Goal: Task Accomplishment & Management: Use online tool/utility

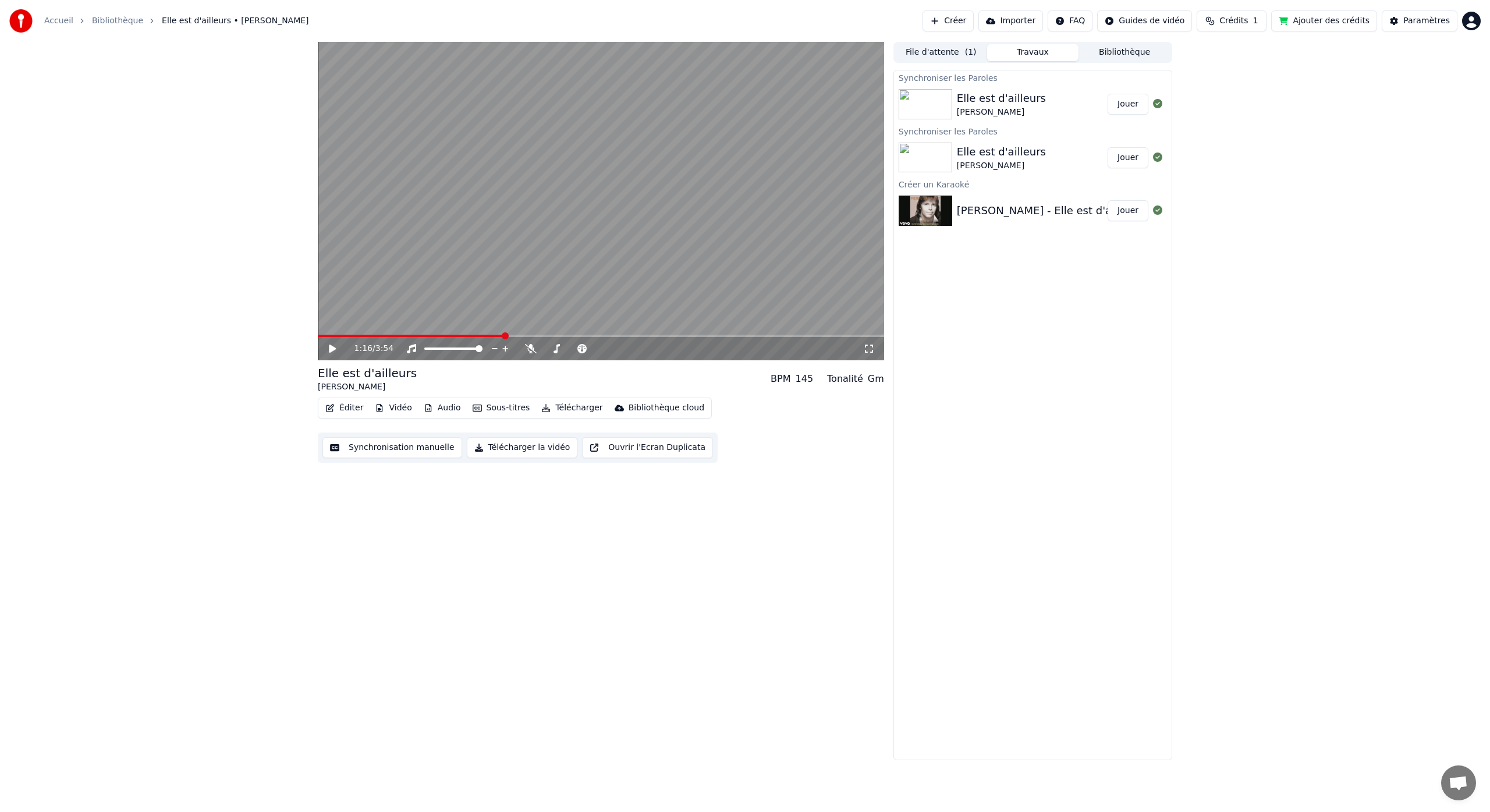
click at [355, 409] on button "Éditer" at bounding box center [344, 408] width 47 height 16
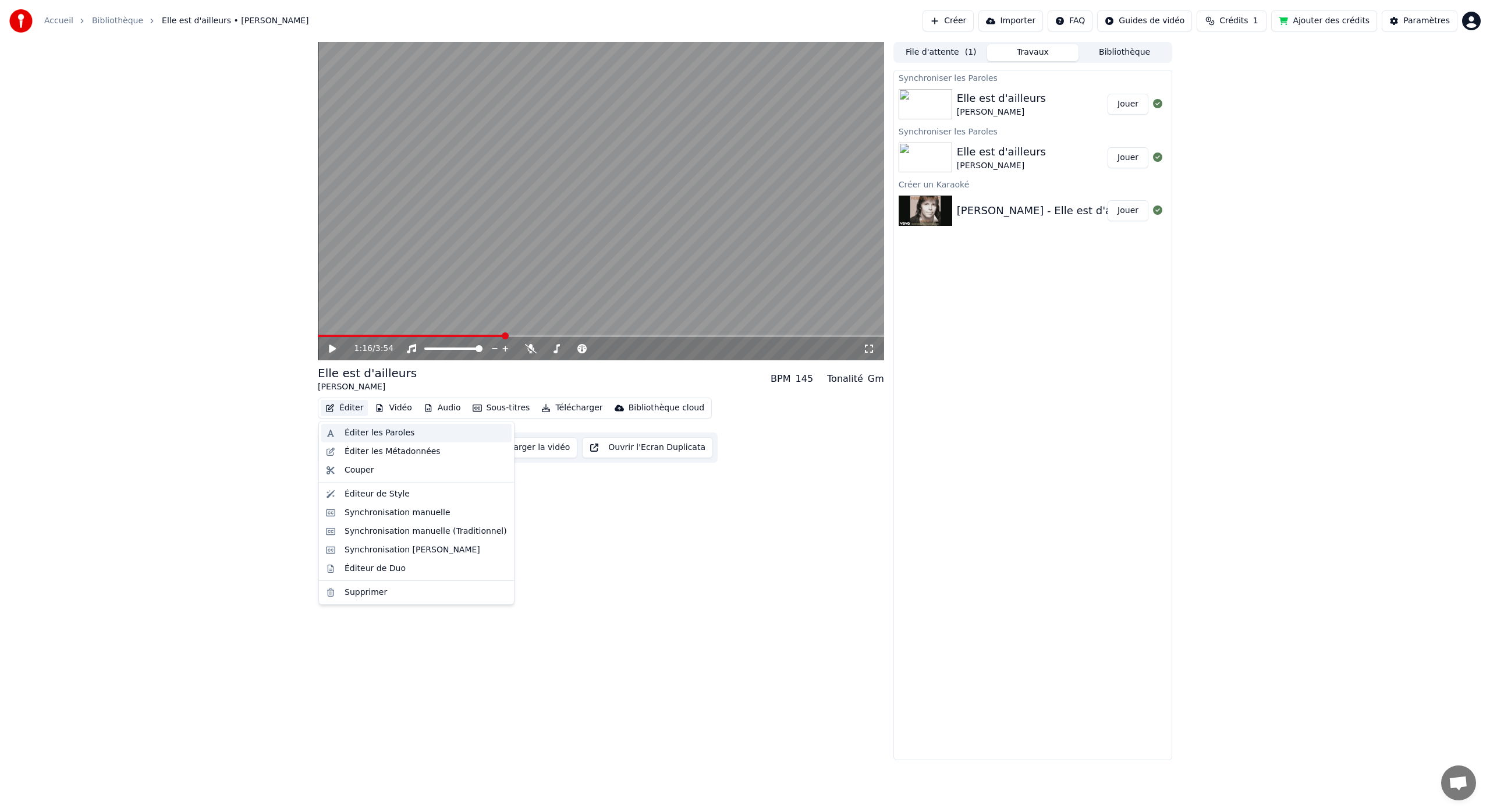
click at [361, 430] on div "Éditer les Paroles" at bounding box center [379, 432] width 70 height 12
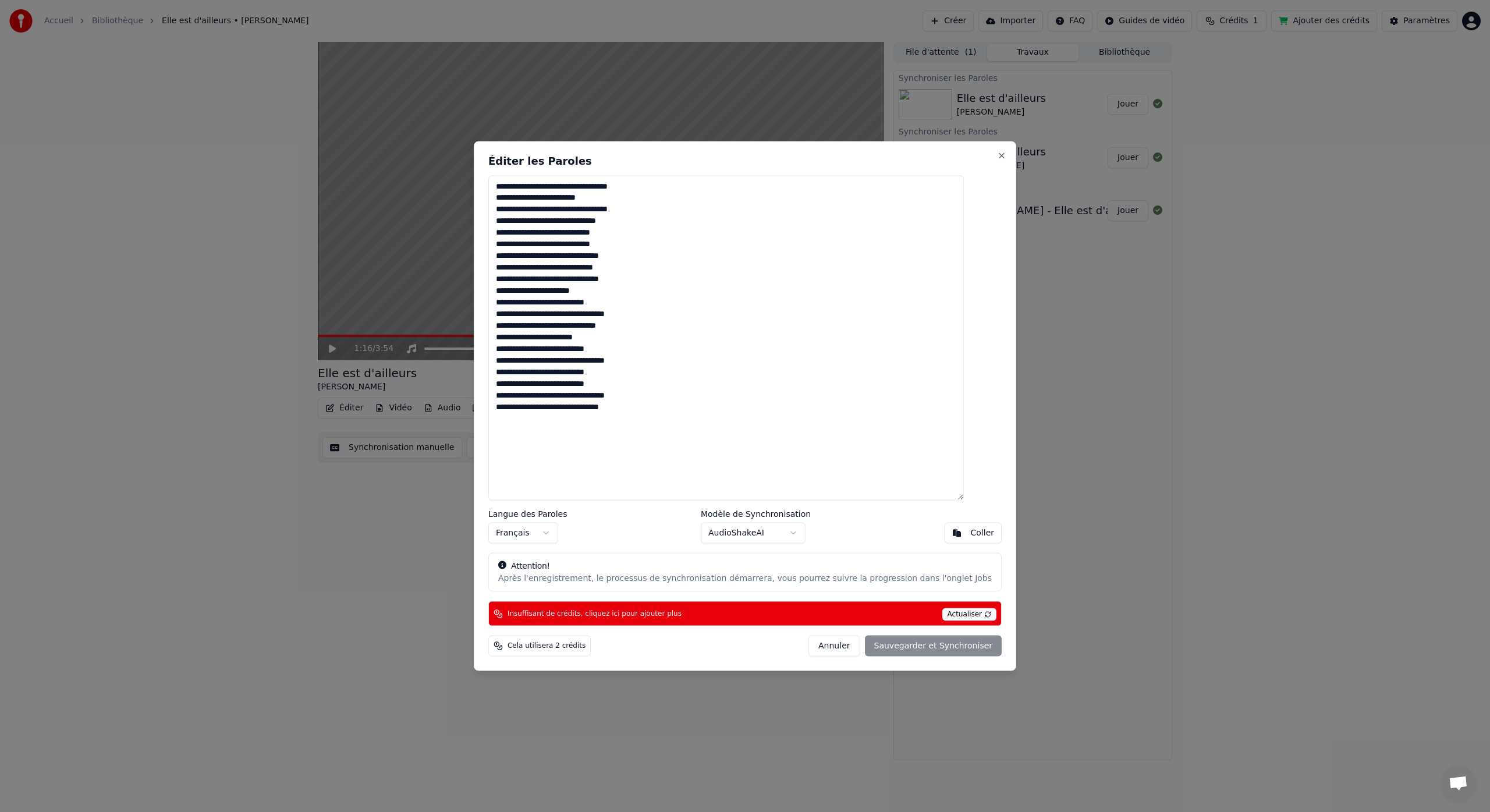
click at [826, 642] on button "Annuler" at bounding box center [834, 646] width 51 height 21
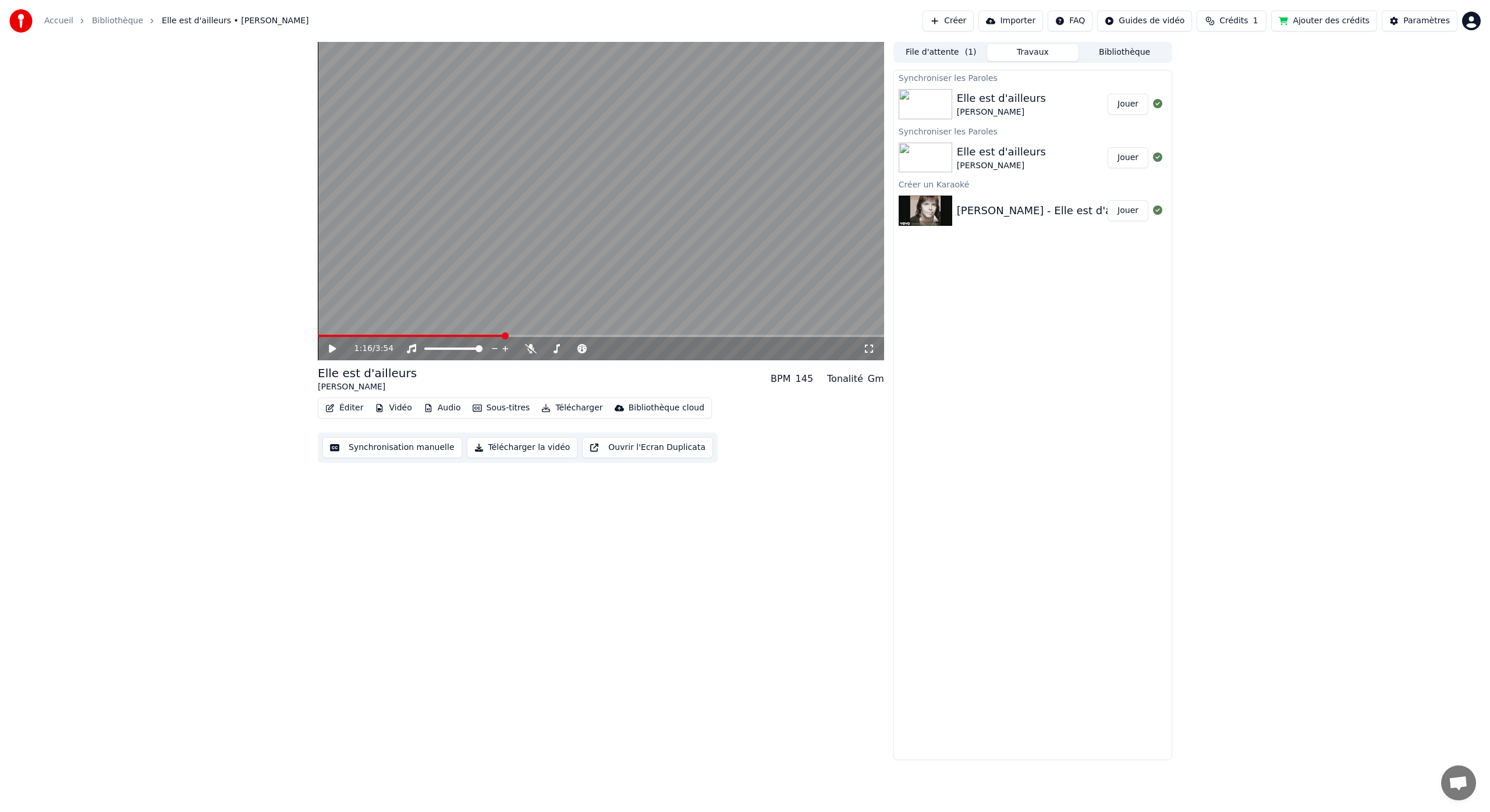
click at [337, 406] on button "Éditer" at bounding box center [344, 408] width 47 height 16
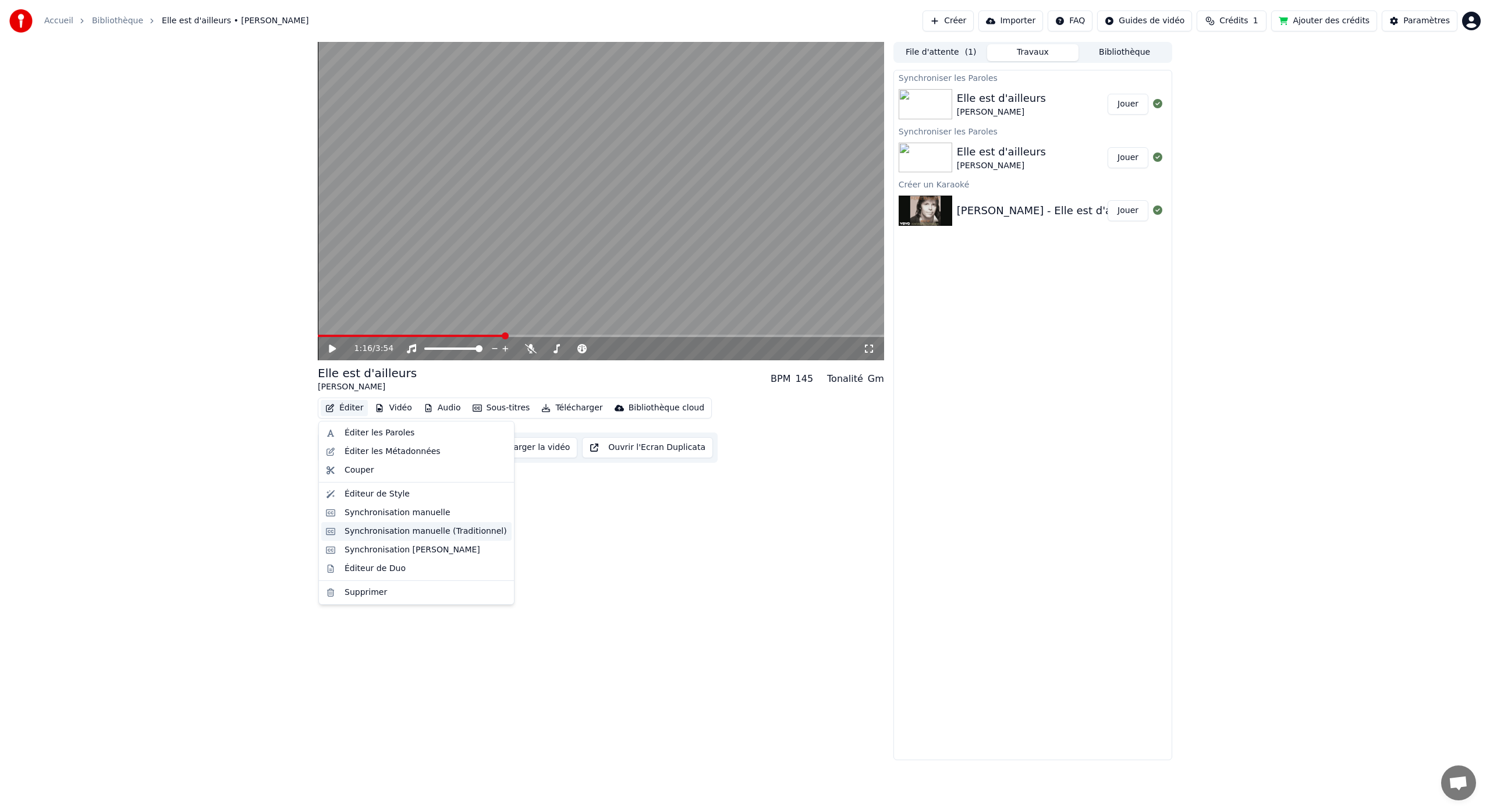
click at [430, 530] on div "Synchronisation manuelle (Traditionnel)" at bounding box center [425, 531] width 162 height 12
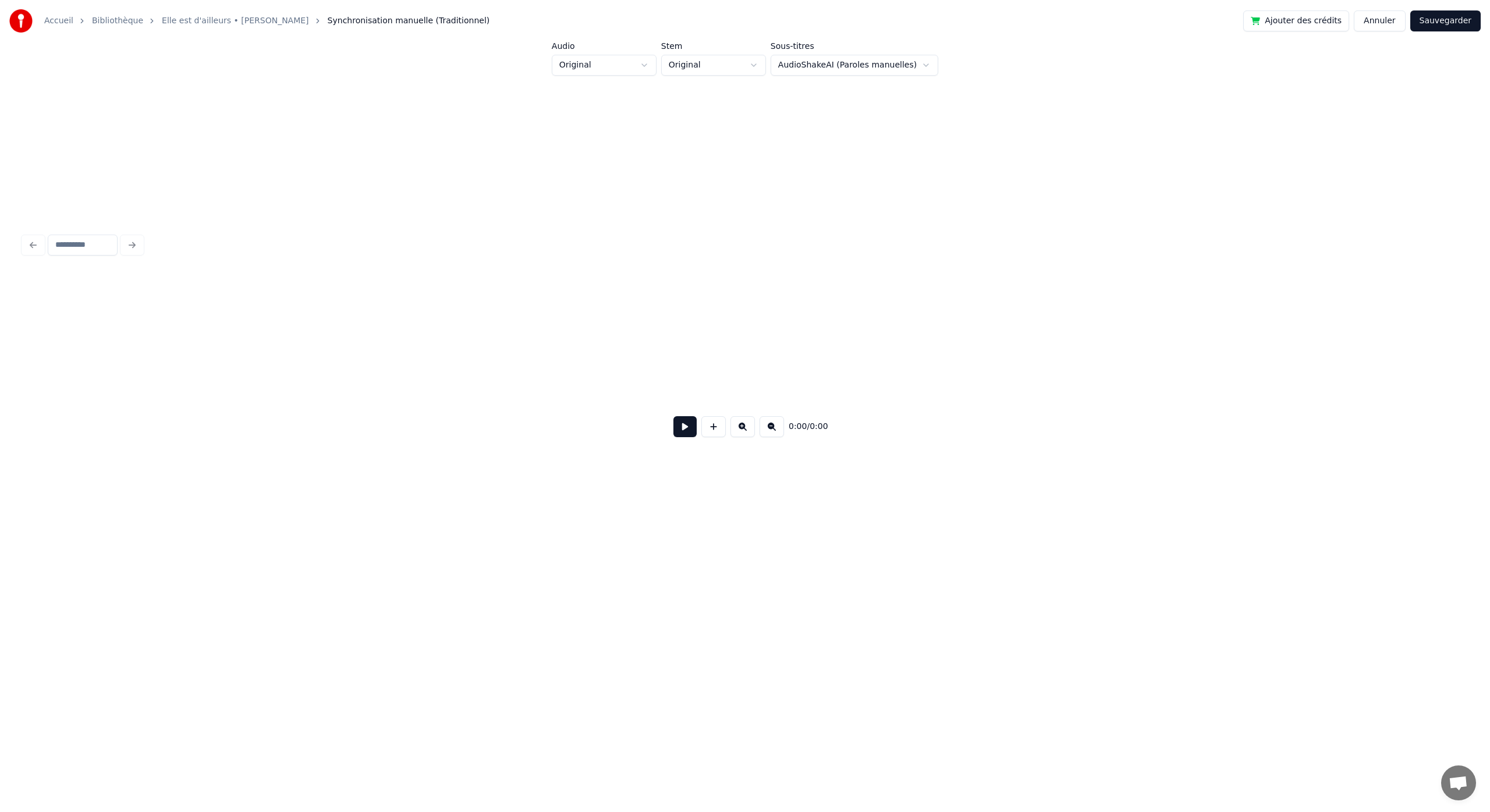
scroll to position [0, 3198]
click at [9, 366] on div "Accueil Bibliothèque Elle est d'ailleurs • [PERSON_NAME] Synchronisation manuel…" at bounding box center [745, 290] width 1490 height 581
click at [9, 366] on div "Accueil Bibliothèque Elle est d'ailleurs • [PERSON_NAME] Synchronisation manuel…" at bounding box center [745, 290] width 1490 height 581
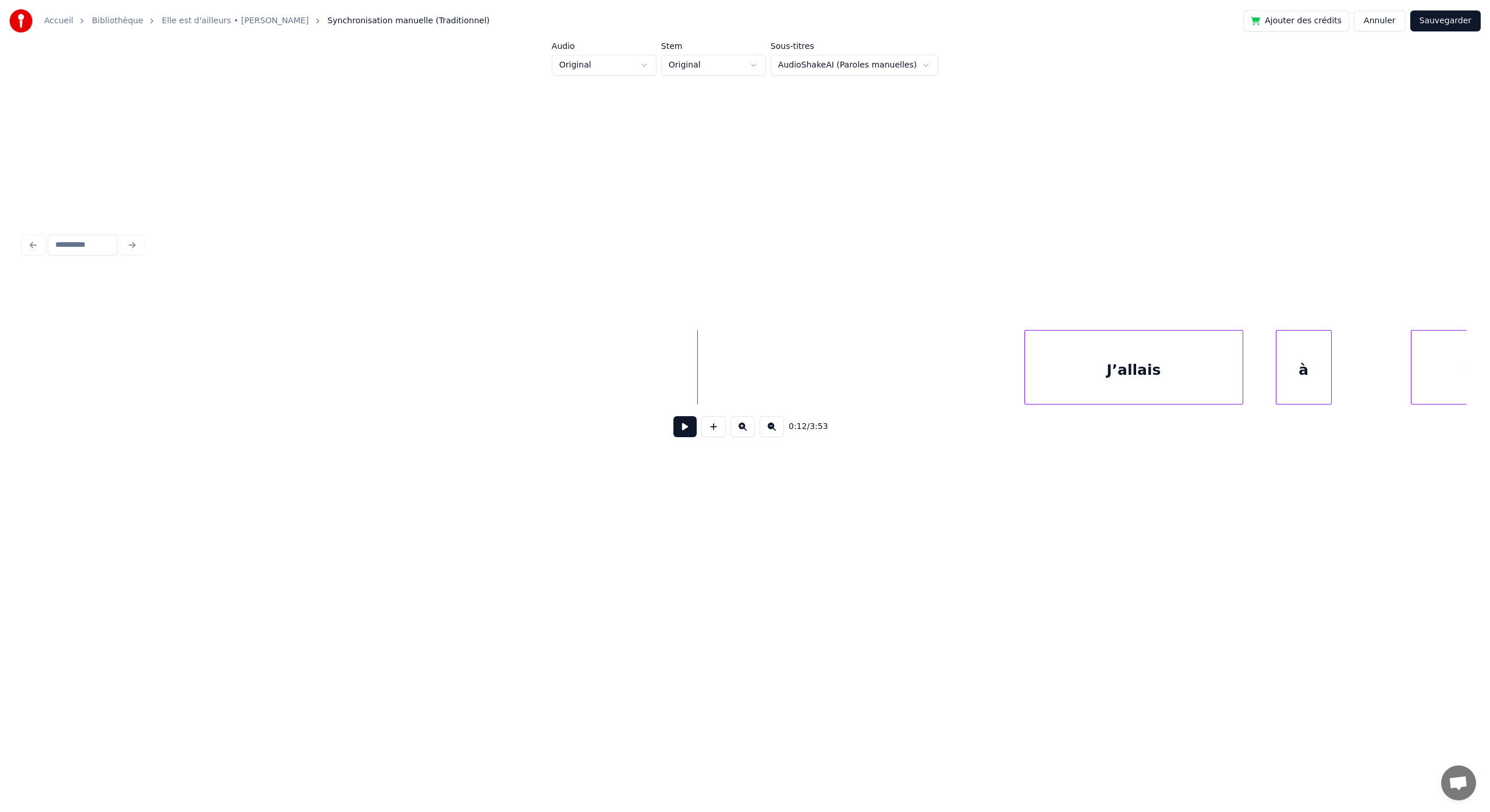
click at [684, 430] on button at bounding box center [685, 427] width 23 height 21
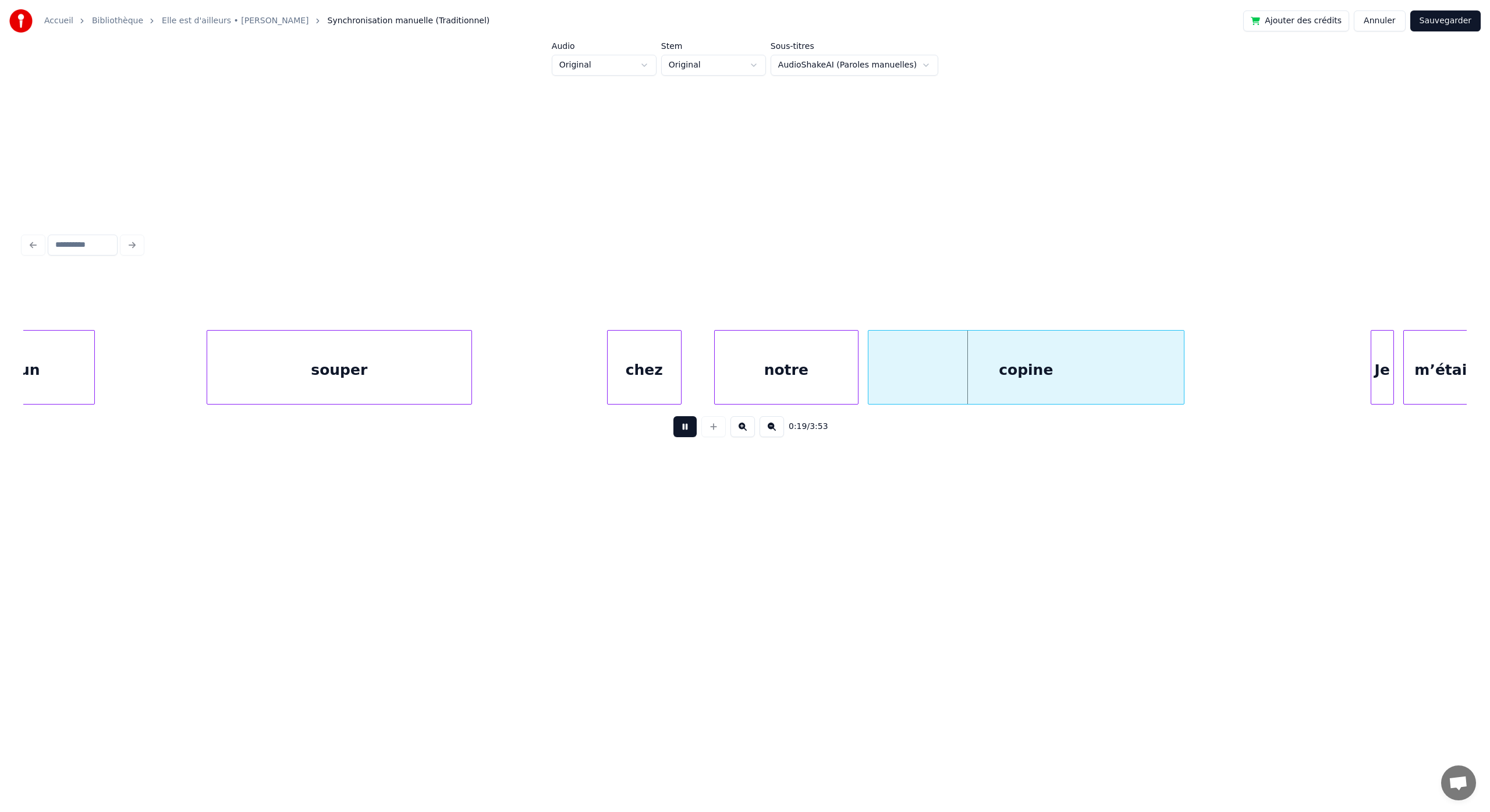
click at [674, 416] on button at bounding box center [685, 427] width 23 height 21
click at [768, 433] on button at bounding box center [771, 427] width 25 height 21
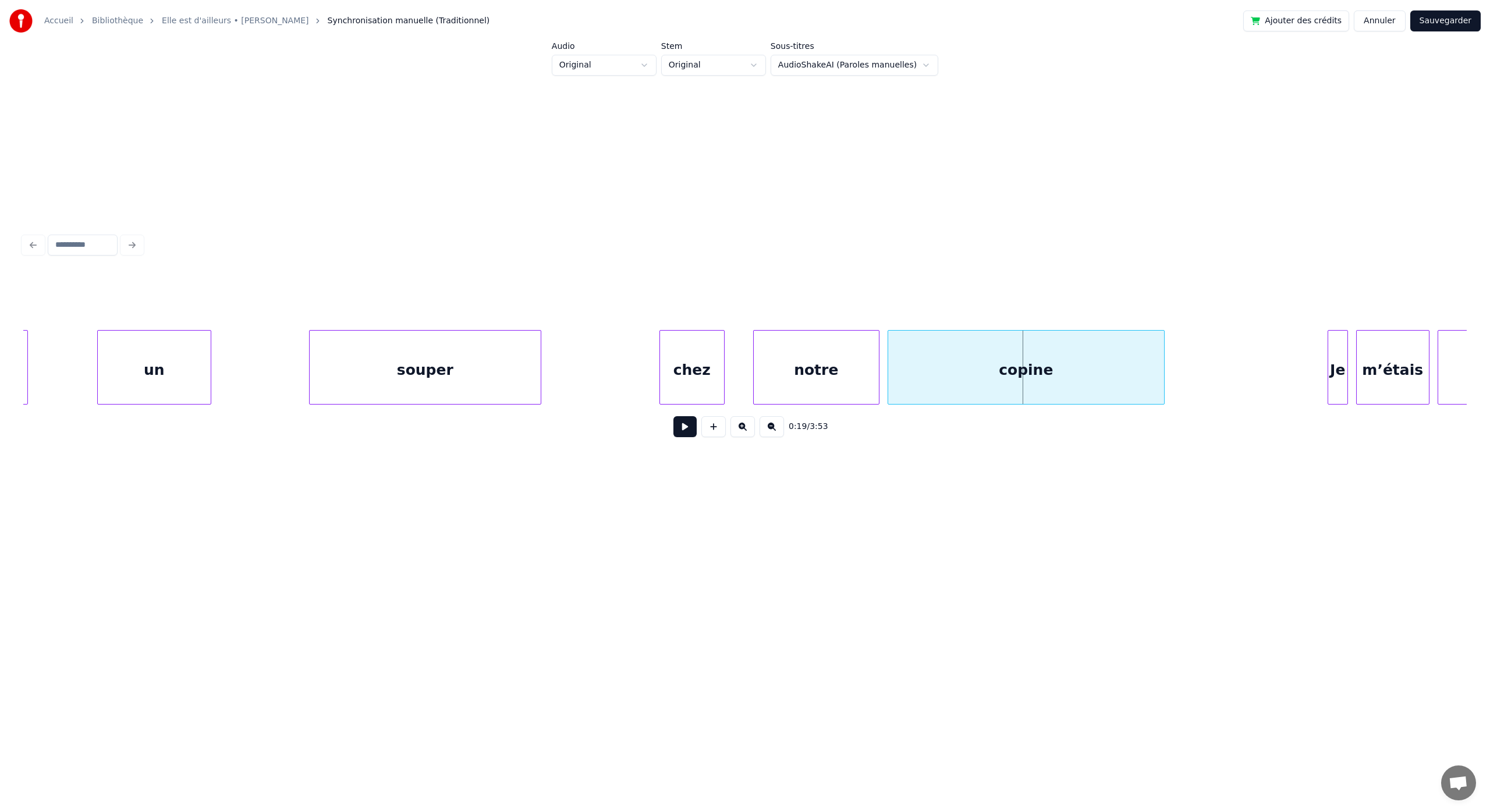
click at [768, 433] on button at bounding box center [771, 427] width 25 height 21
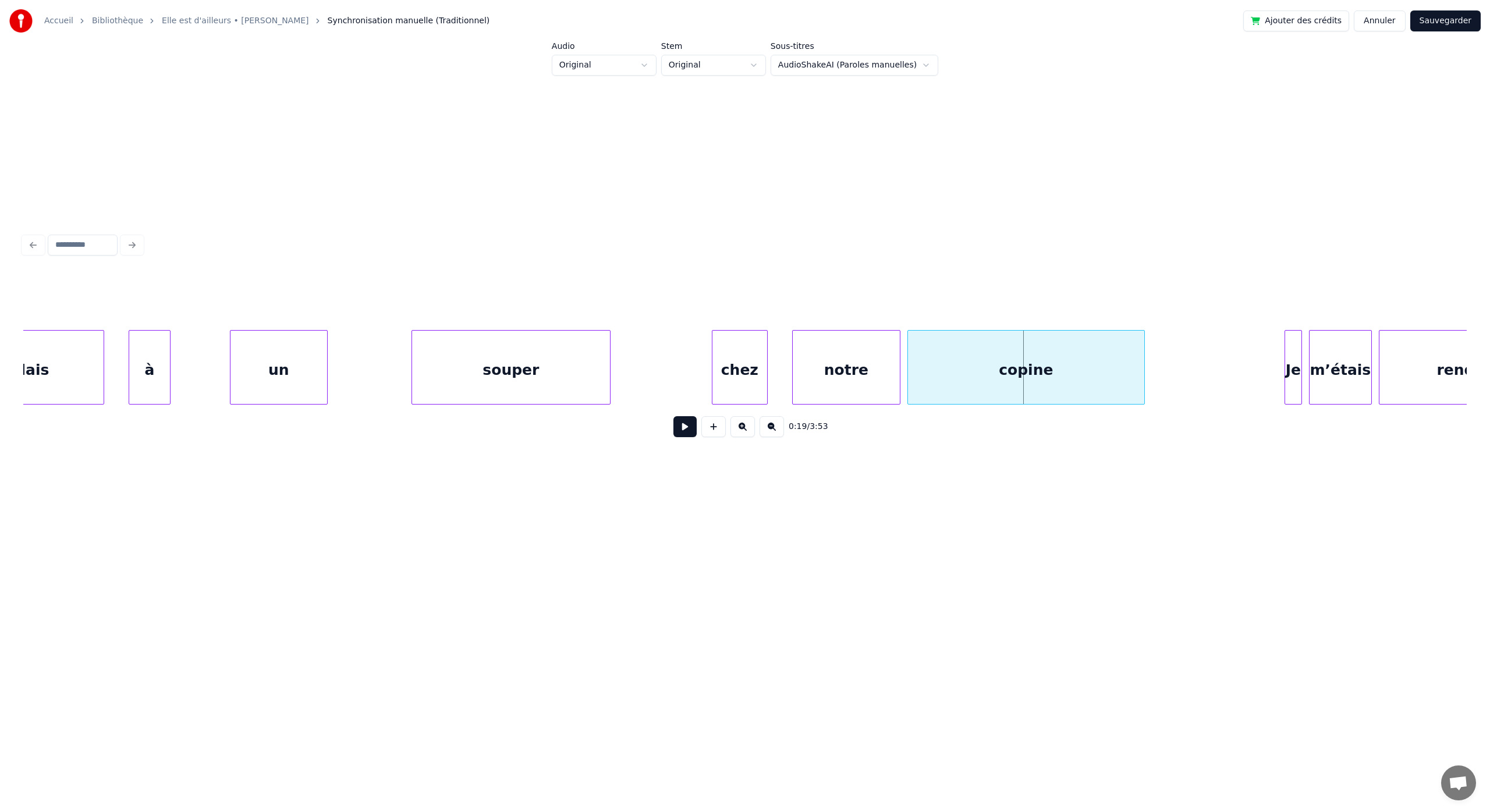
click at [768, 433] on button at bounding box center [771, 427] width 25 height 21
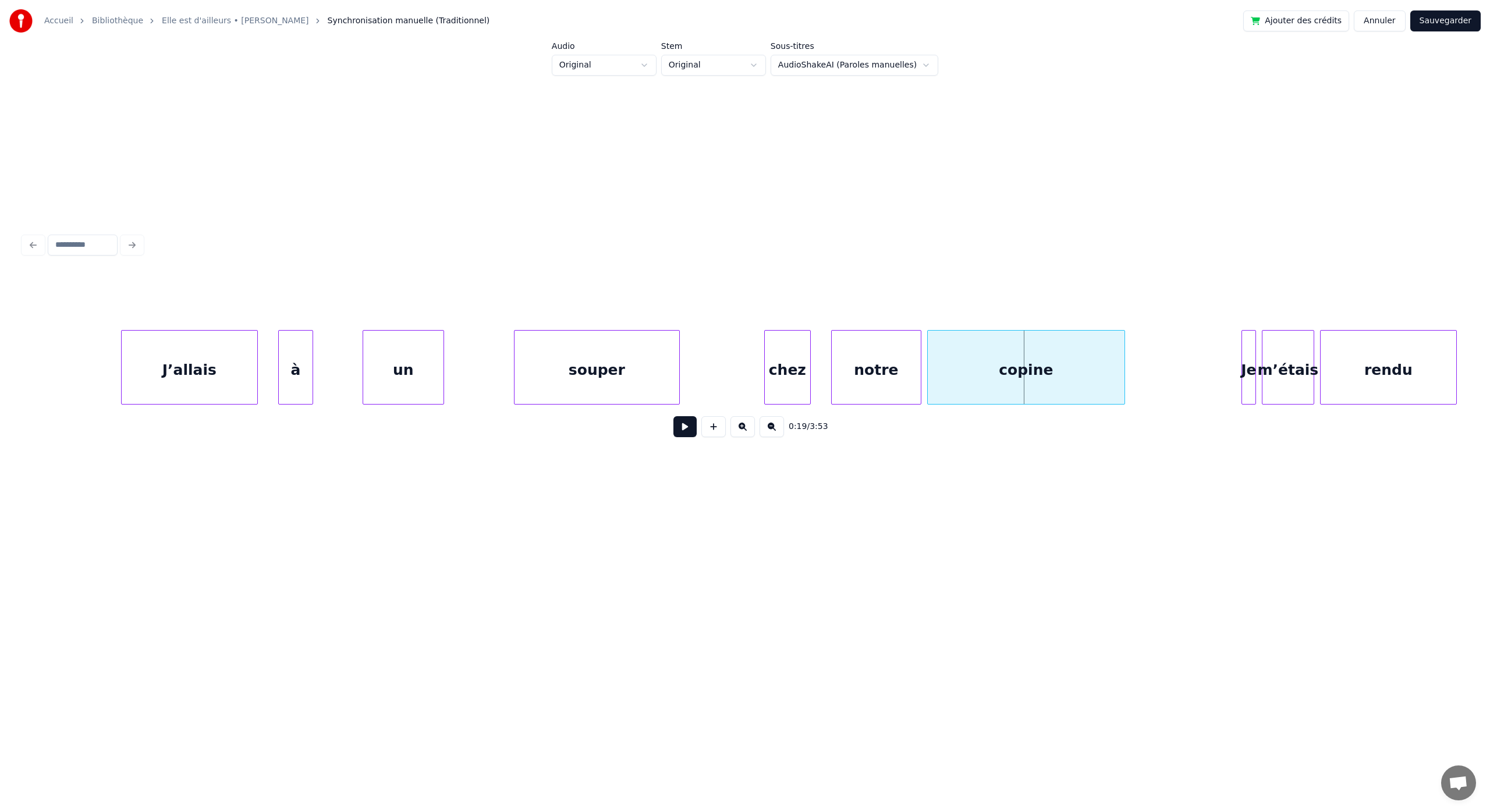
click at [768, 433] on button at bounding box center [771, 427] width 25 height 21
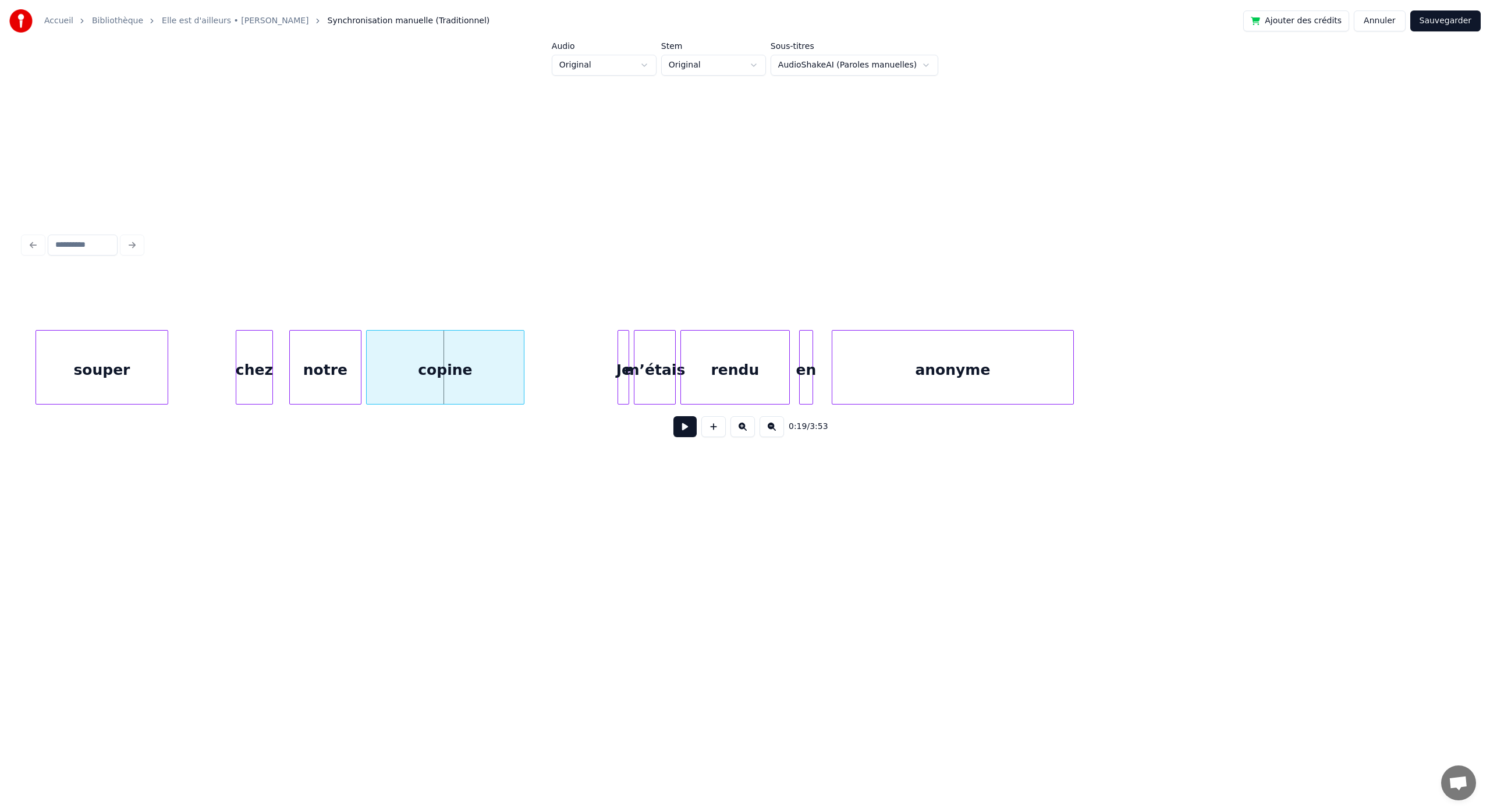
scroll to position [0, 1321]
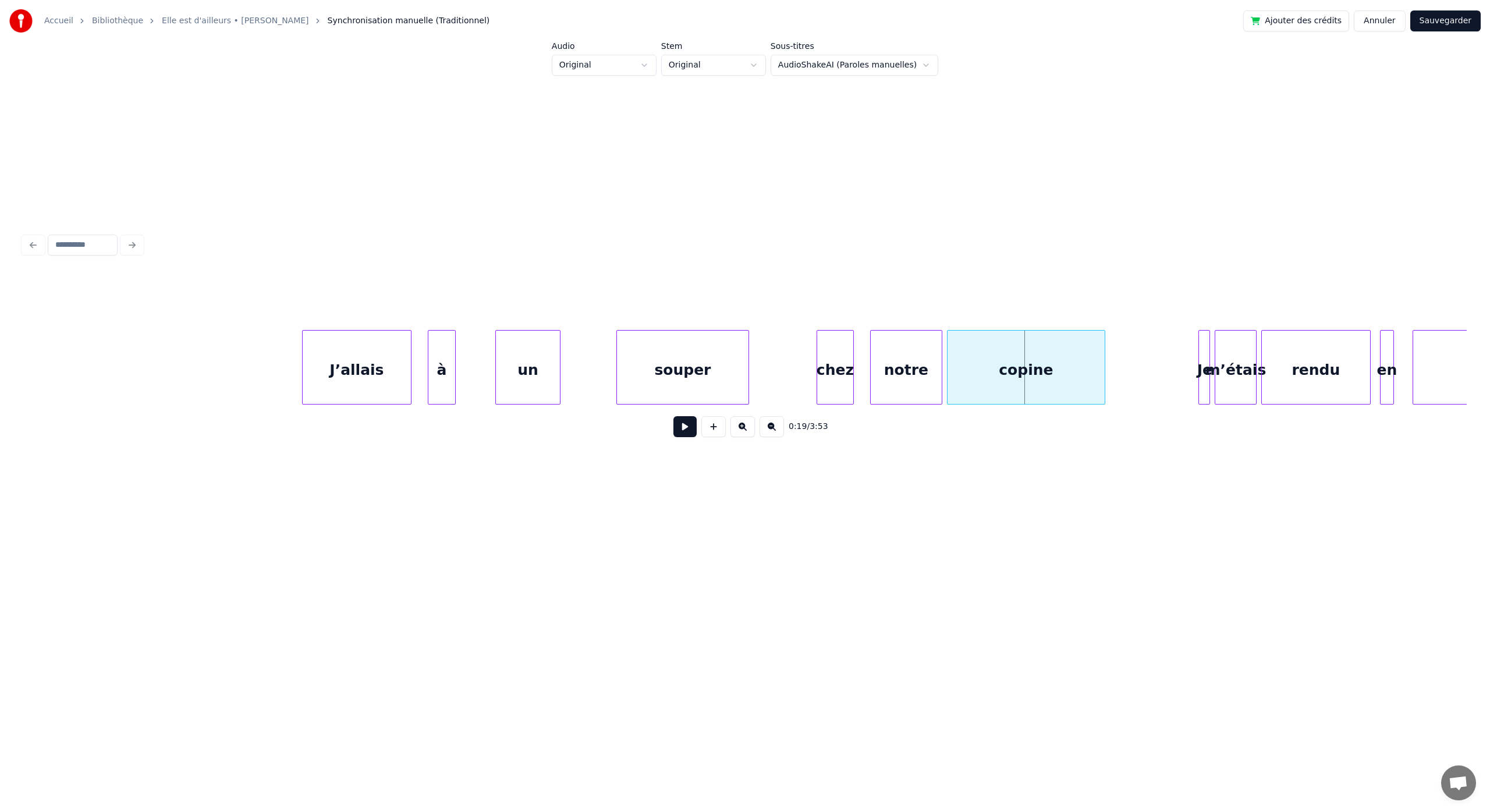
click at [686, 432] on button at bounding box center [685, 427] width 23 height 21
click at [674, 416] on button at bounding box center [685, 427] width 23 height 21
click at [691, 437] on button at bounding box center [685, 427] width 23 height 21
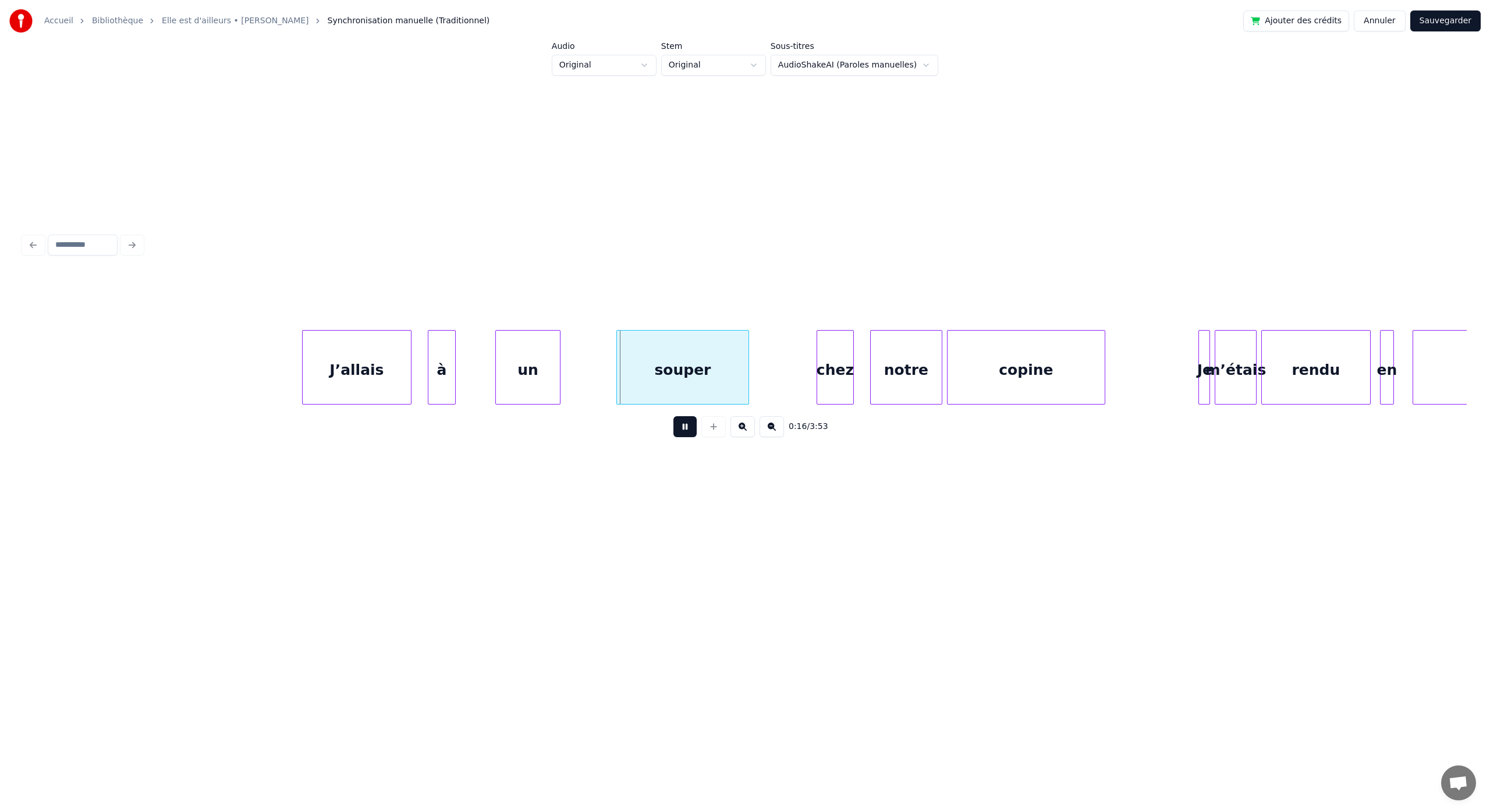
click at [674, 416] on button at bounding box center [685, 427] width 23 height 21
click at [425, 369] on div "à" at bounding box center [425, 370] width 27 height 79
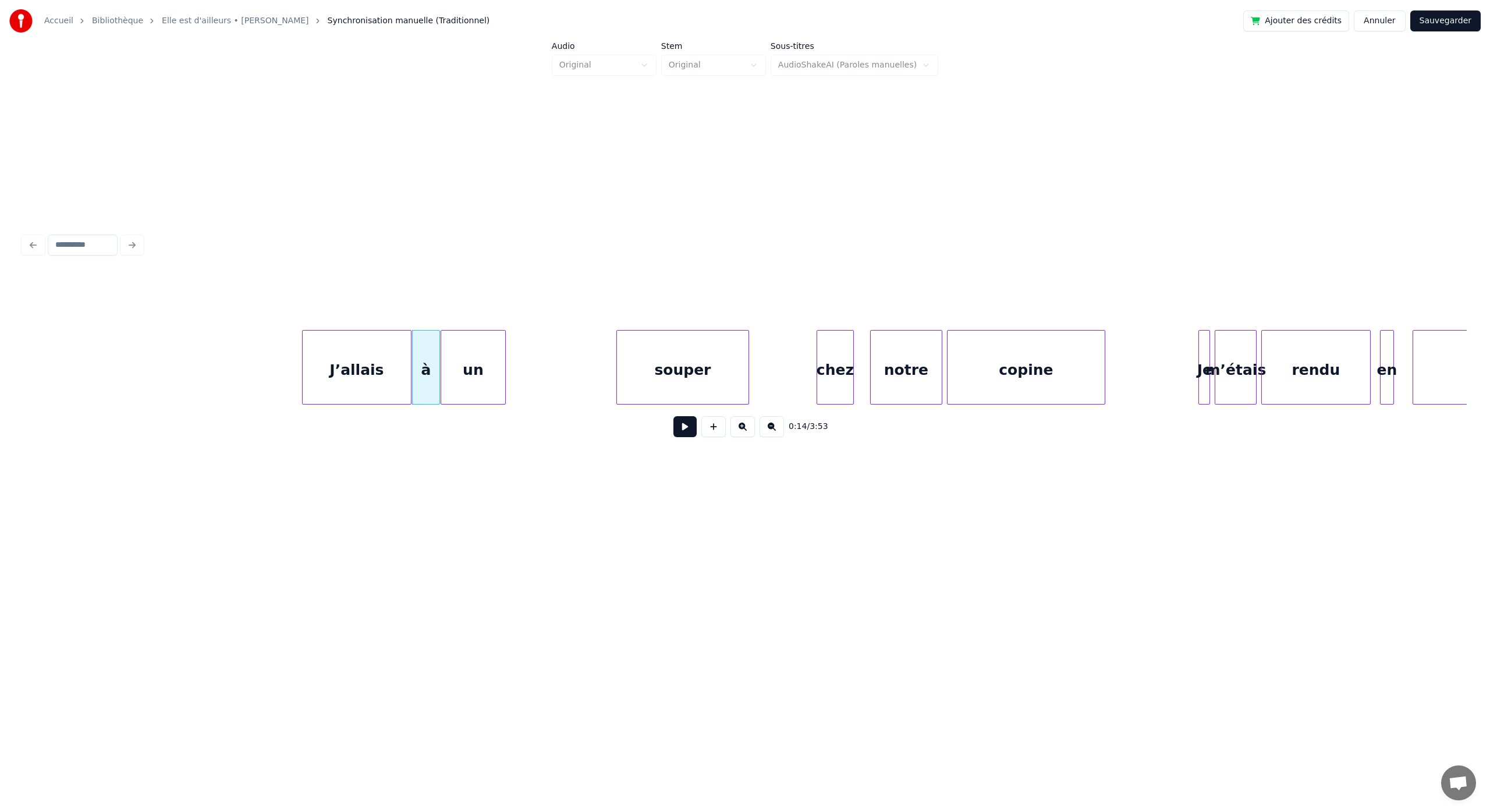
click at [473, 370] on div "un" at bounding box center [473, 370] width 64 height 79
click at [505, 368] on div "souper" at bounding box center [523, 370] width 131 height 79
click at [678, 432] on button at bounding box center [685, 427] width 23 height 21
click at [681, 434] on button at bounding box center [685, 427] width 23 height 21
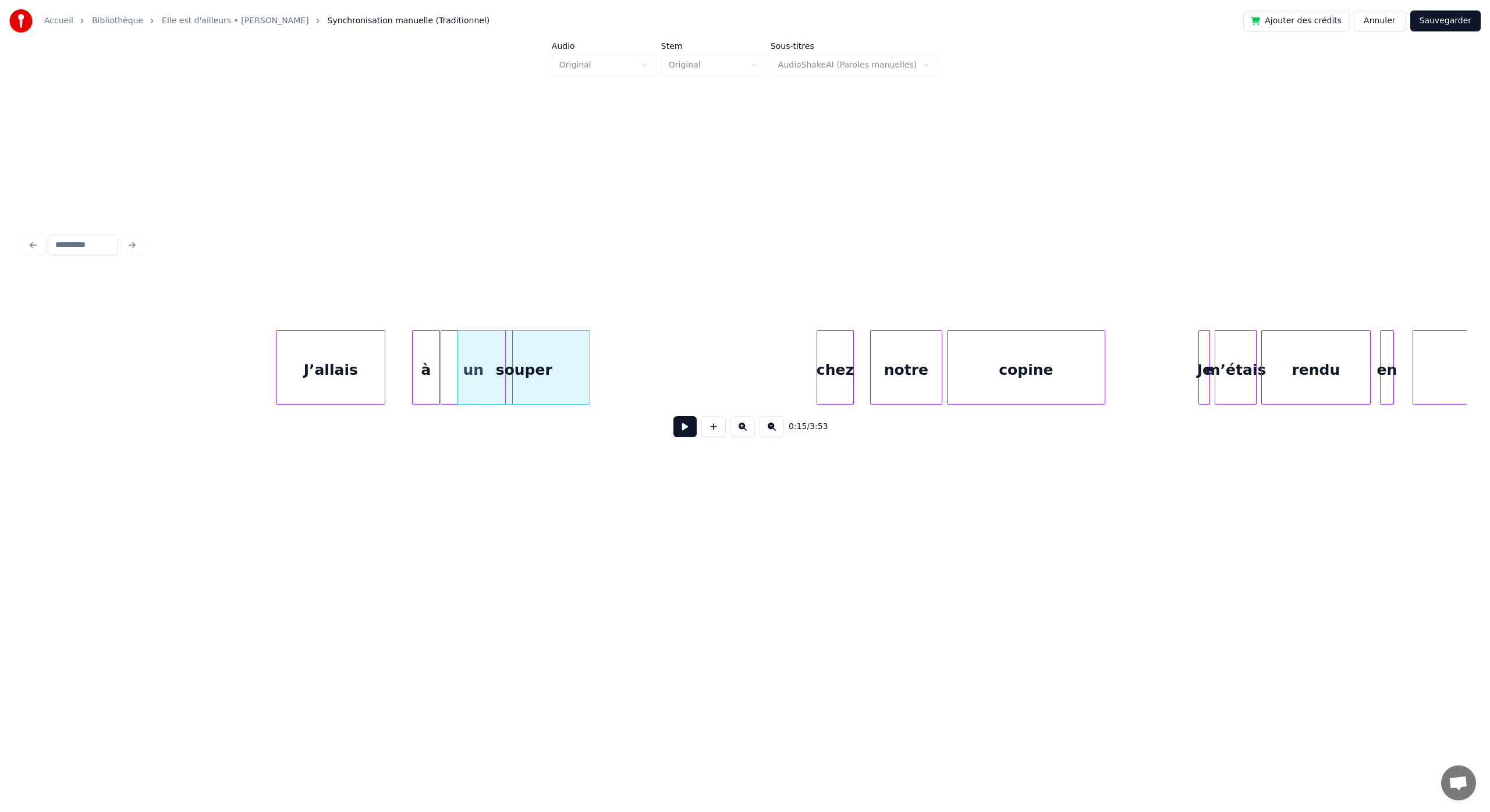
click at [341, 373] on div "J’allais" at bounding box center [330, 370] width 108 height 79
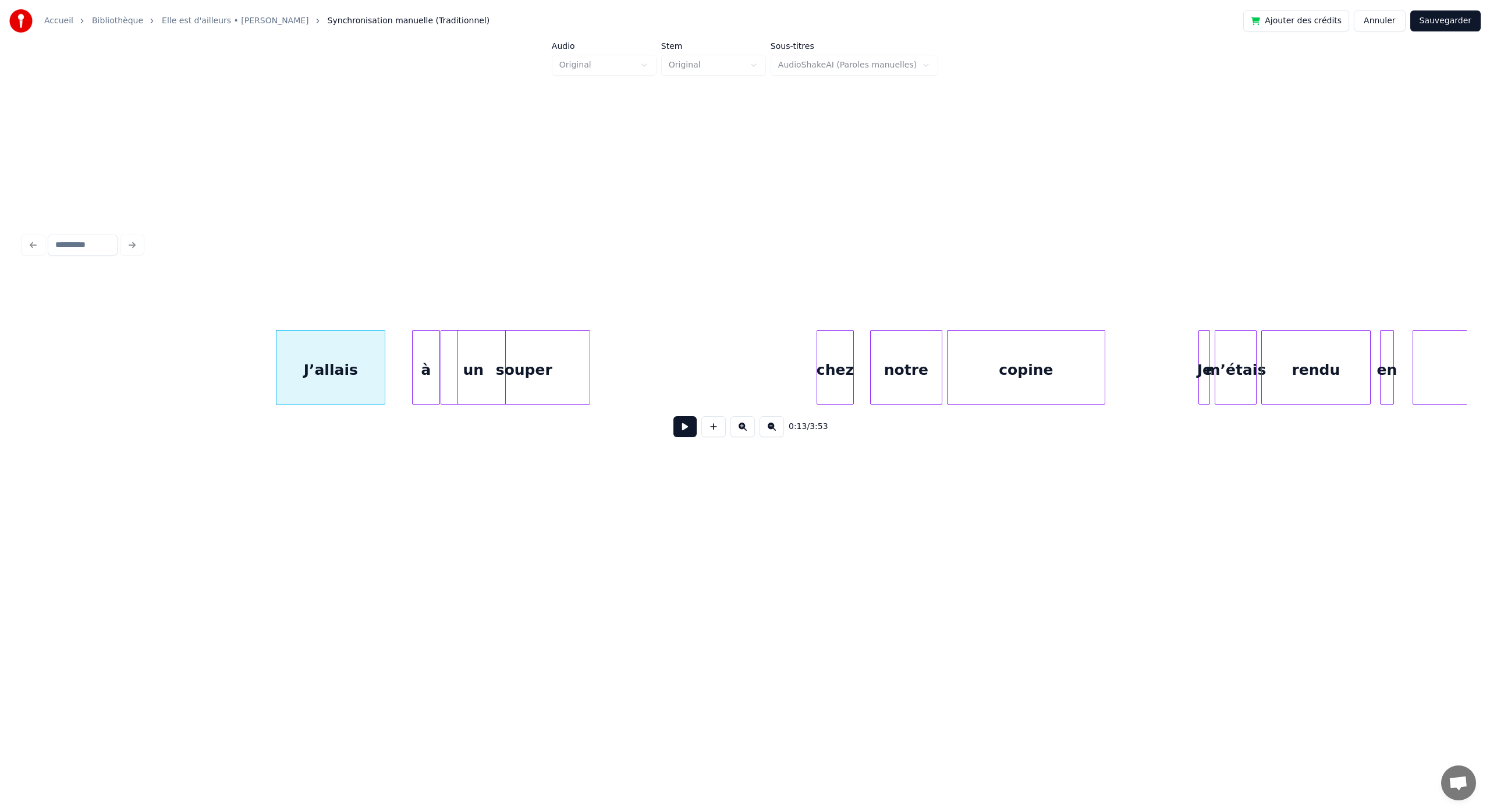
click at [685, 431] on button at bounding box center [685, 427] width 23 height 21
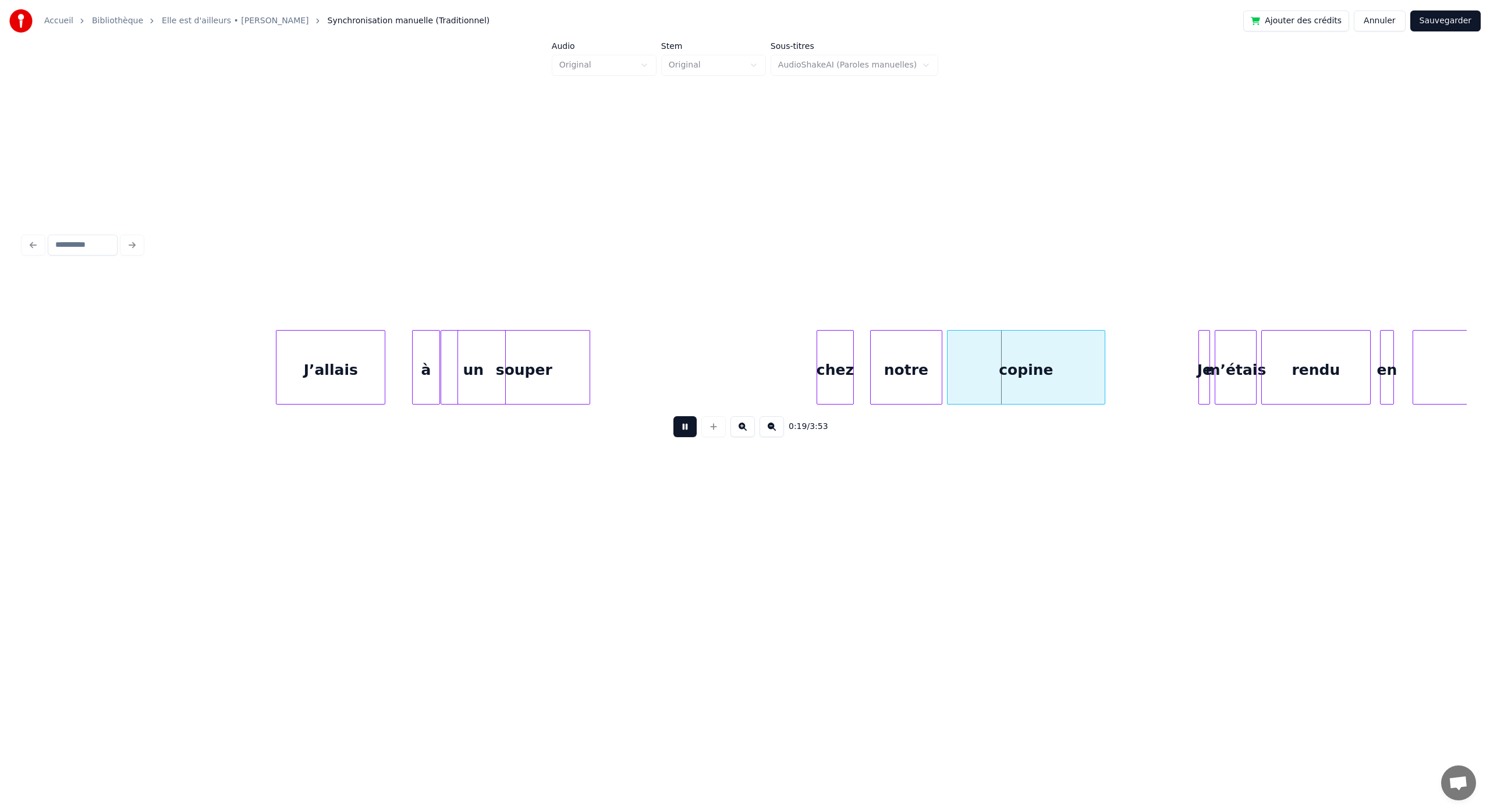
drag, startPoint x: 687, startPoint y: 429, endPoint x: 702, endPoint y: 421, distance: 17.0
click at [687, 429] on button at bounding box center [685, 427] width 23 height 21
click at [616, 394] on div "chez" at bounding box center [622, 370] width 36 height 79
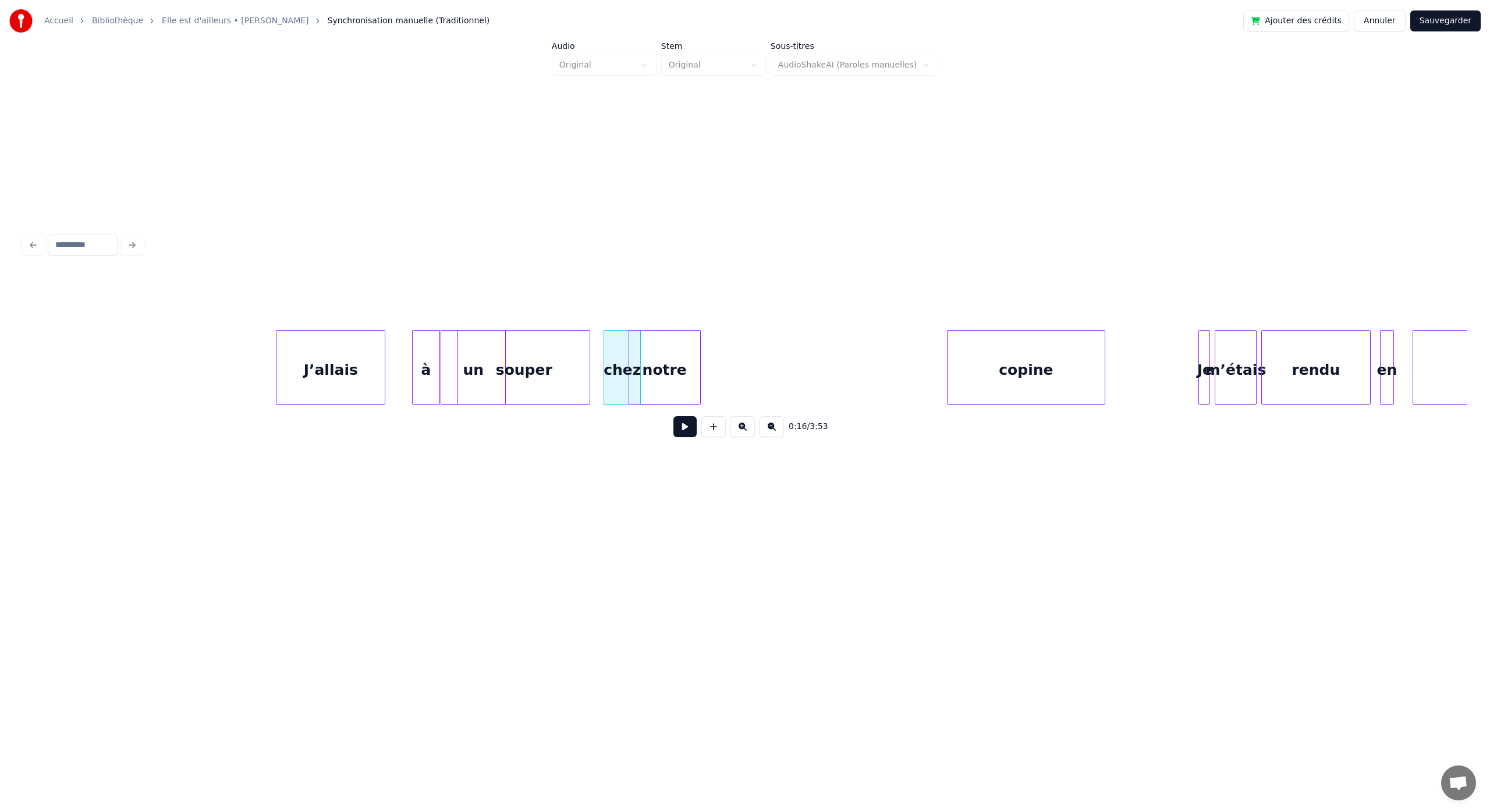
click at [643, 402] on div "un souper chez notre copine Je m’étais à rendu J’allais en anonyme" at bounding box center [745, 367] width 1443 height 75
click at [659, 392] on div "copine" at bounding box center [718, 370] width 157 height 79
click at [1180, 382] on div at bounding box center [1178, 367] width 4 height 73
click at [826, 410] on div "0:21 / 3:53" at bounding box center [745, 360] width 1443 height 177
click at [866, 423] on div "0:18 / 3:53" at bounding box center [745, 360] width 1443 height 177
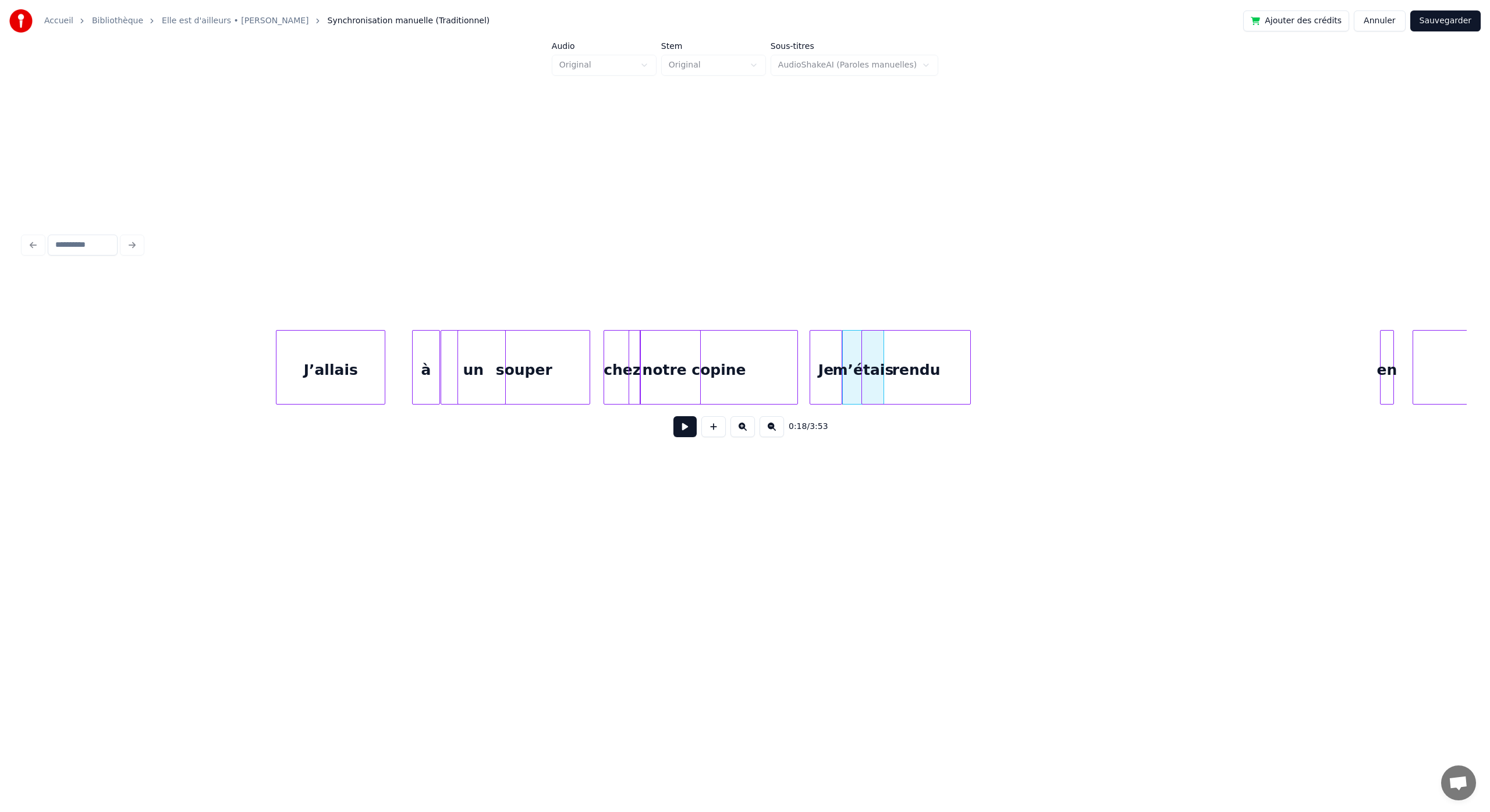
click at [932, 413] on div "0:18 / 3:53" at bounding box center [745, 360] width 1443 height 177
click at [963, 400] on div "un souper chez notre copine Je m’étais à rendu J’allais en anonyme" at bounding box center [745, 367] width 1443 height 75
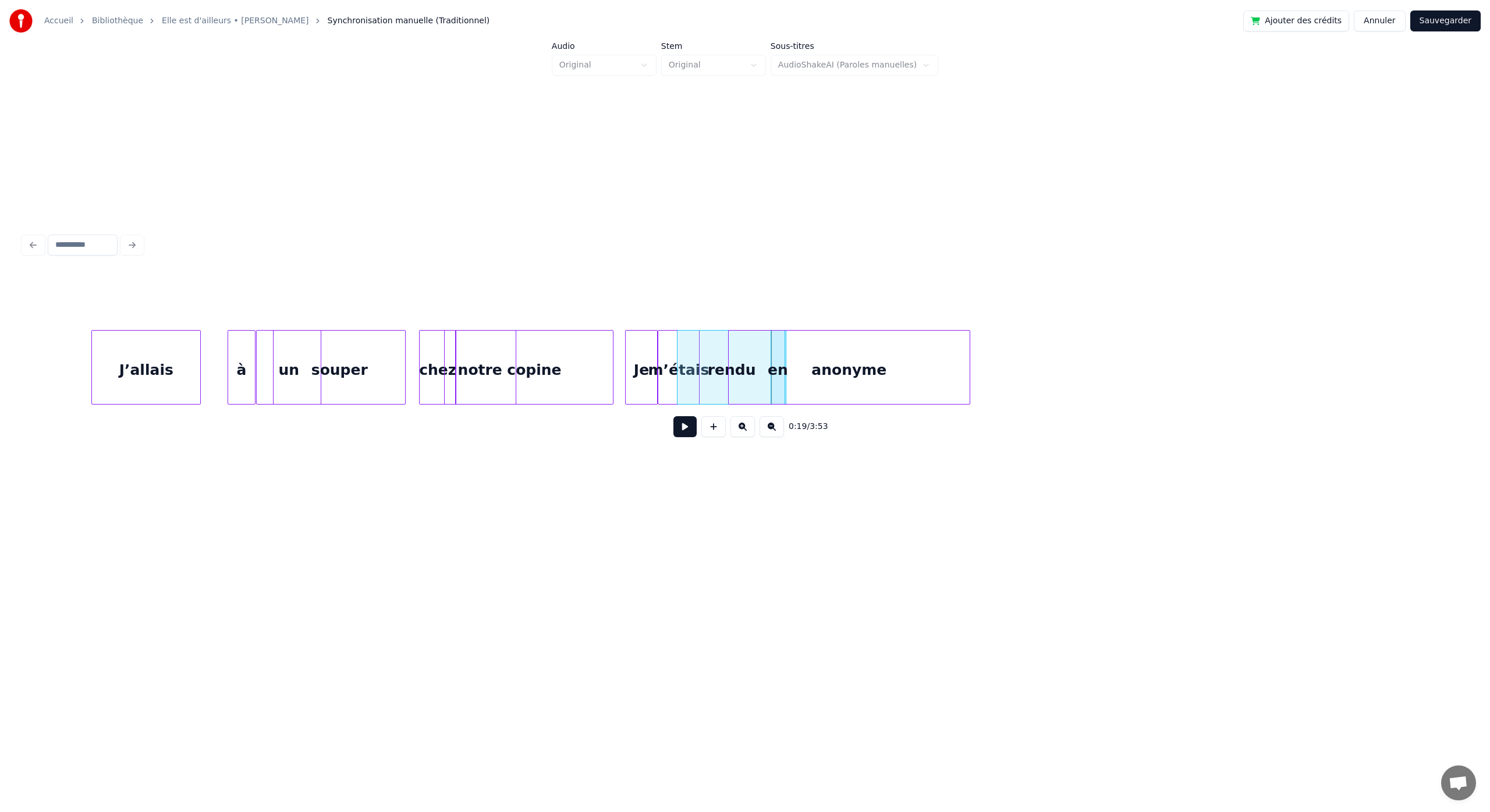
click at [932, 404] on div "un souper chez notre copine Je m’étais à rendu J’allais en anonyme" at bounding box center [745, 367] width 1443 height 75
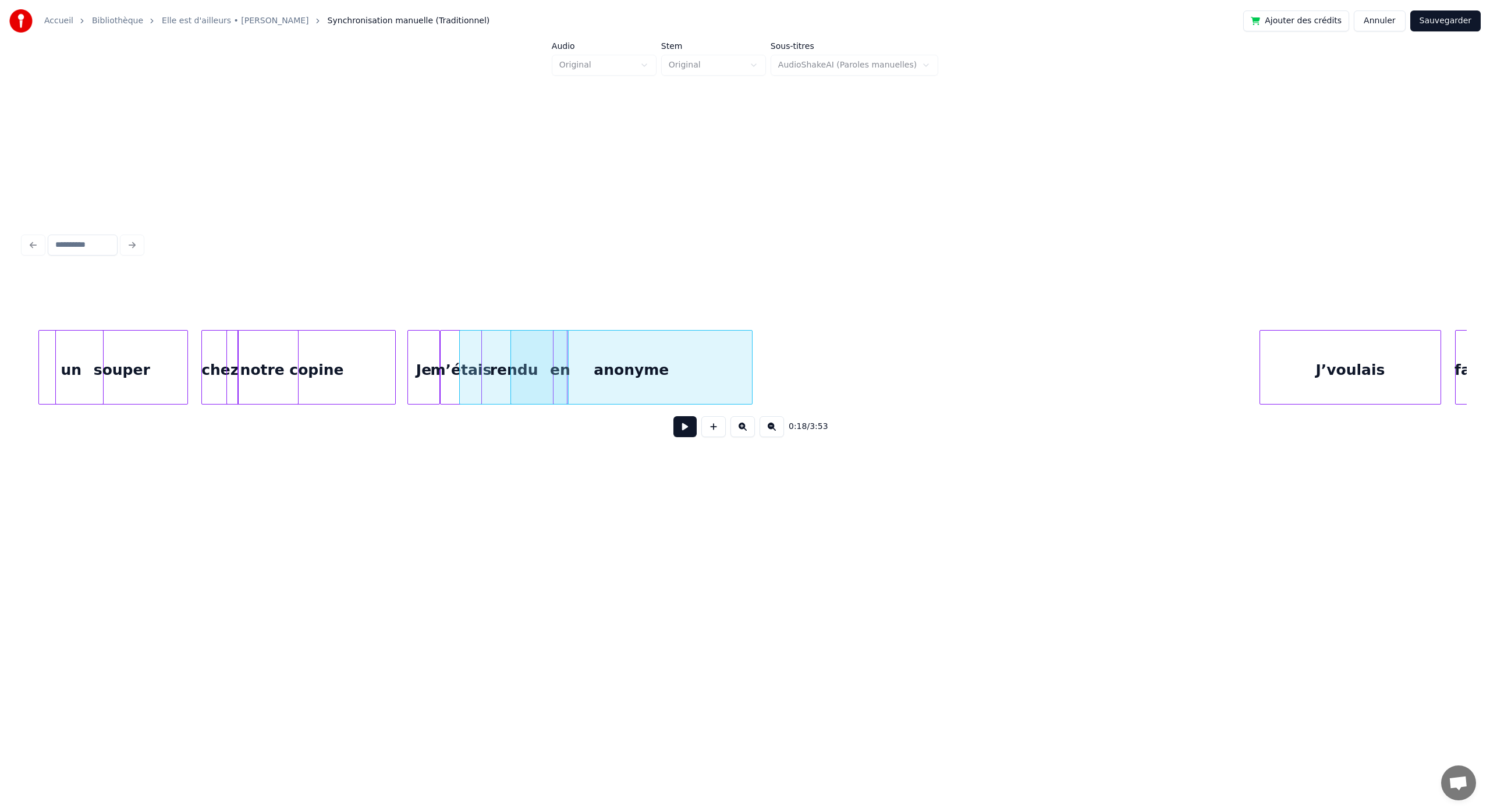
scroll to position [0, 1778]
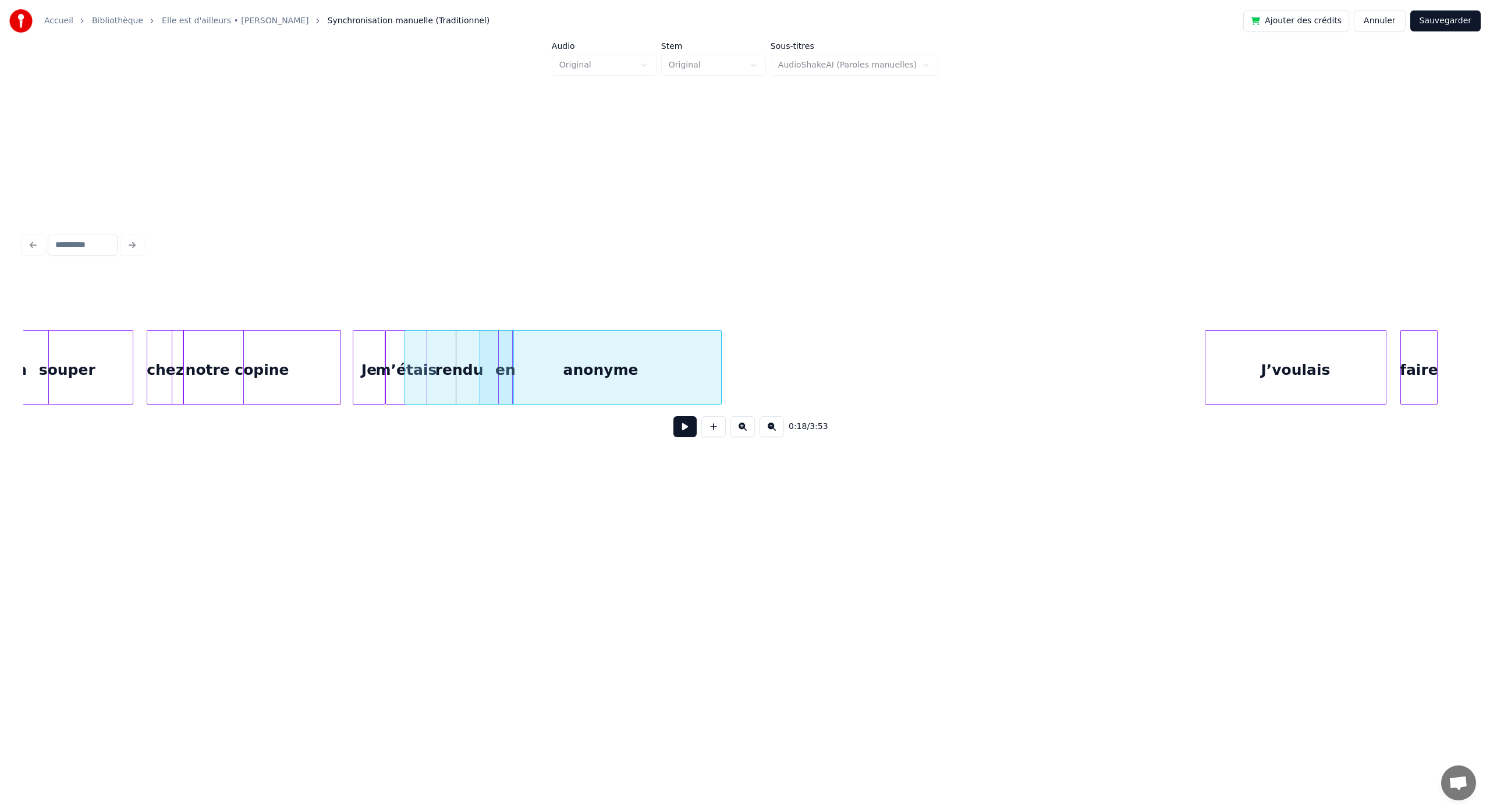
click at [590, 366] on div "anonyme" at bounding box center [601, 370] width 241 height 79
click at [532, 373] on div at bounding box center [533, 367] width 4 height 73
click at [529, 370] on div "anonyme" at bounding box center [615, 370] width 241 height 79
click at [516, 366] on div "anonyme" at bounding box center [612, 370] width 241 height 79
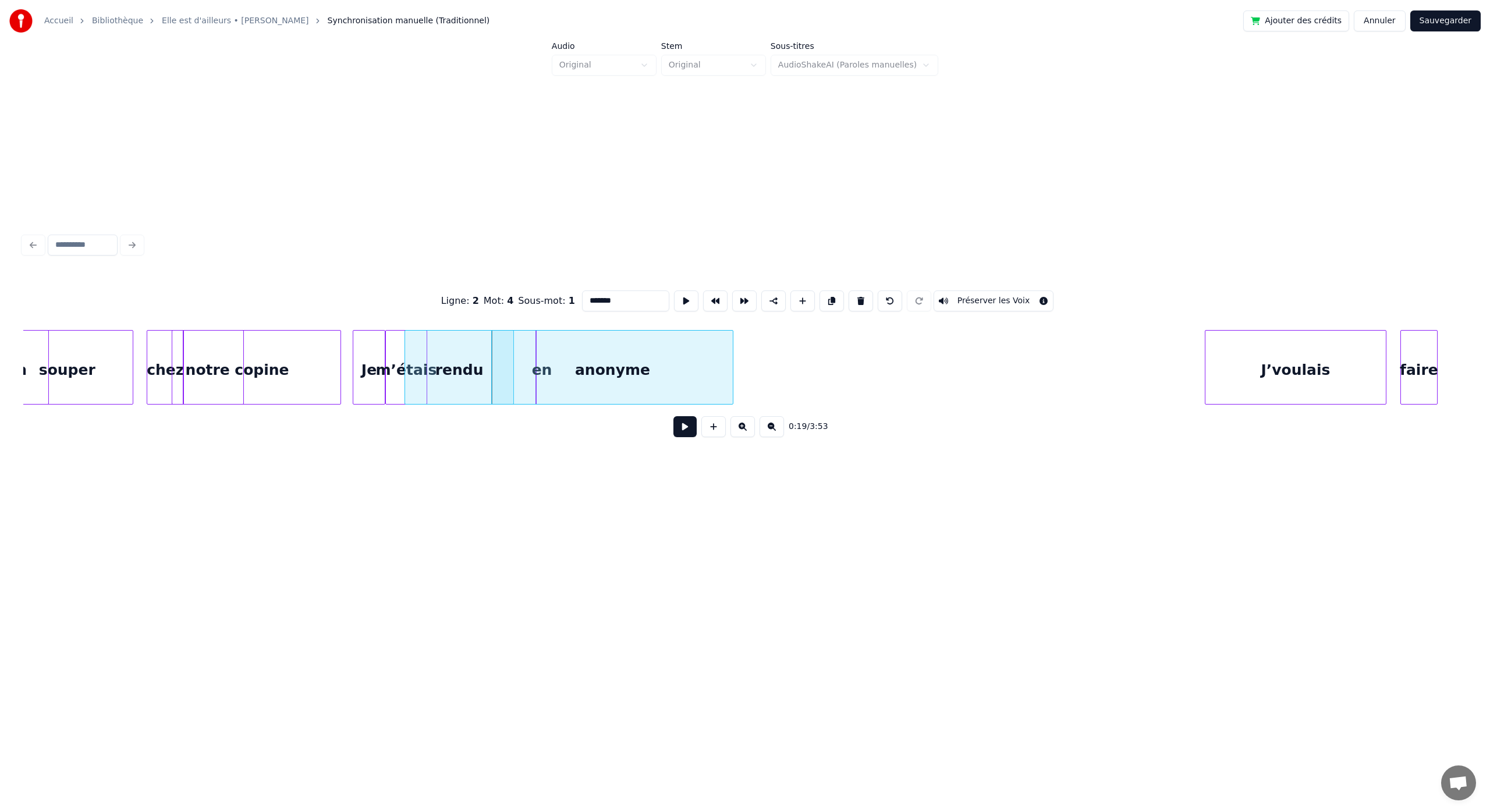
click at [505, 367] on div "anonyme" at bounding box center [612, 370] width 241 height 79
click at [492, 444] on div "0:19 / 3:53" at bounding box center [745, 426] width 1443 height 44
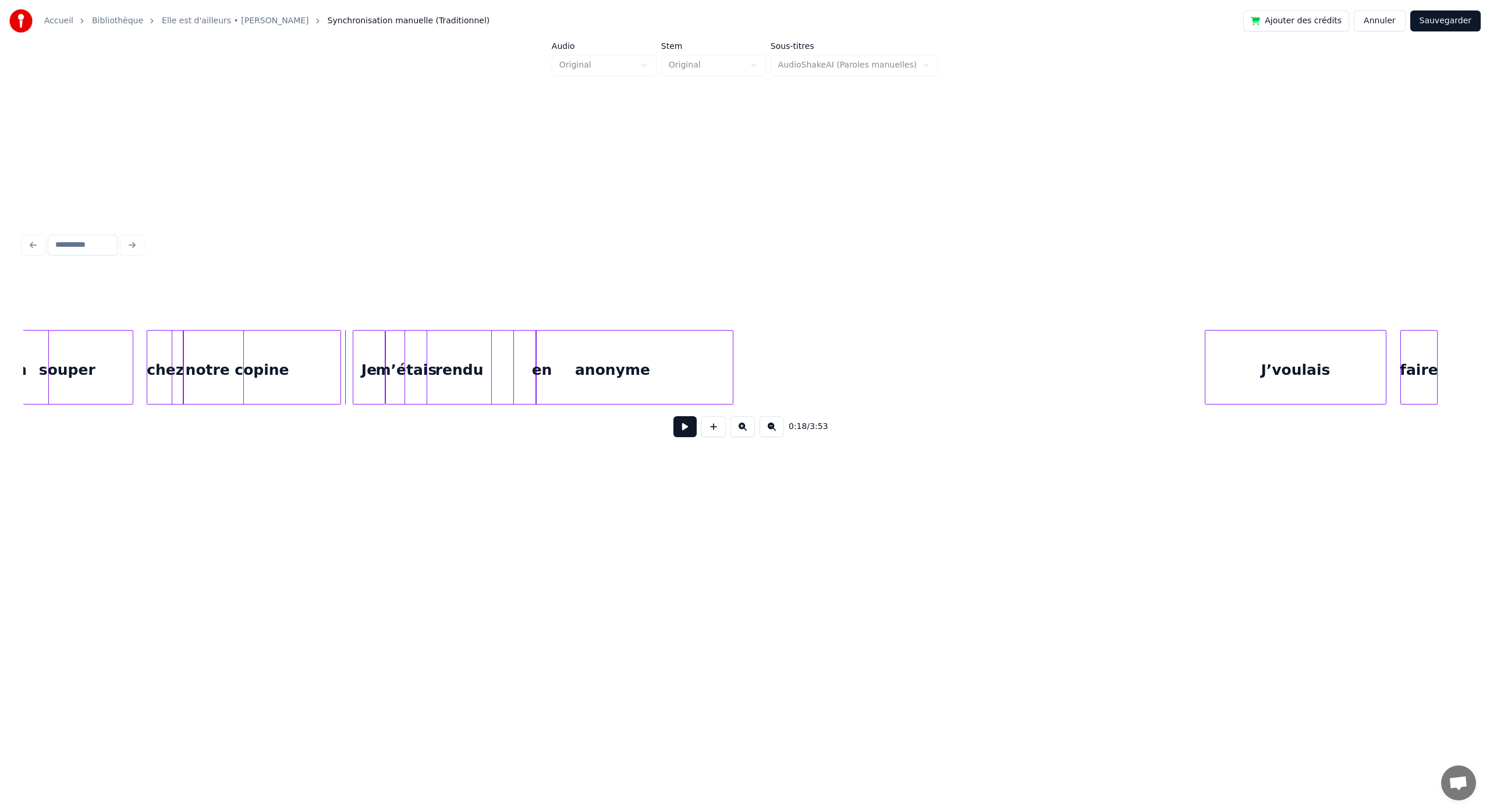
click at [539, 368] on div at bounding box center [537, 367] width 4 height 73
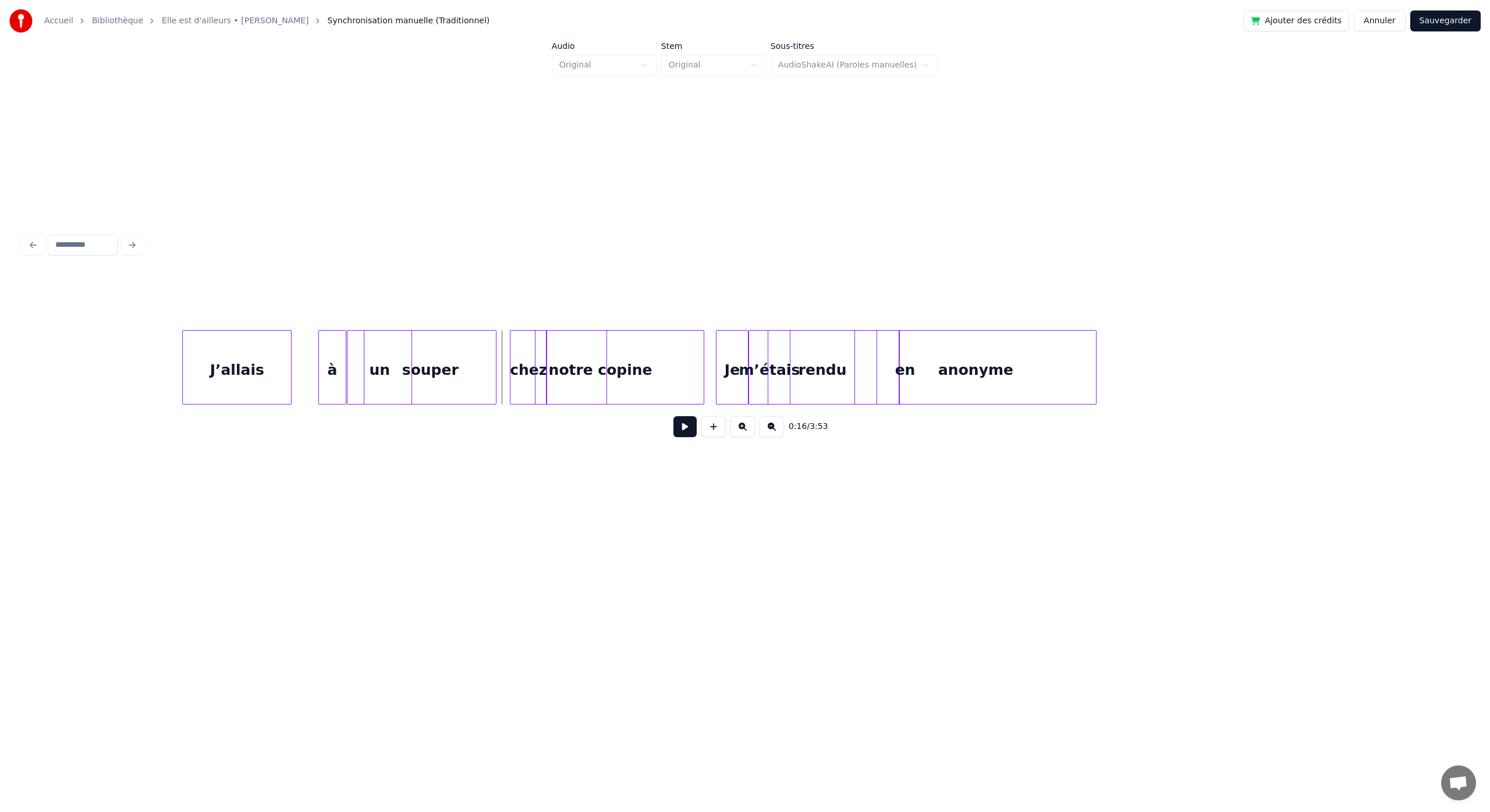
scroll to position [0, 1403]
click at [683, 435] on button at bounding box center [685, 427] width 23 height 21
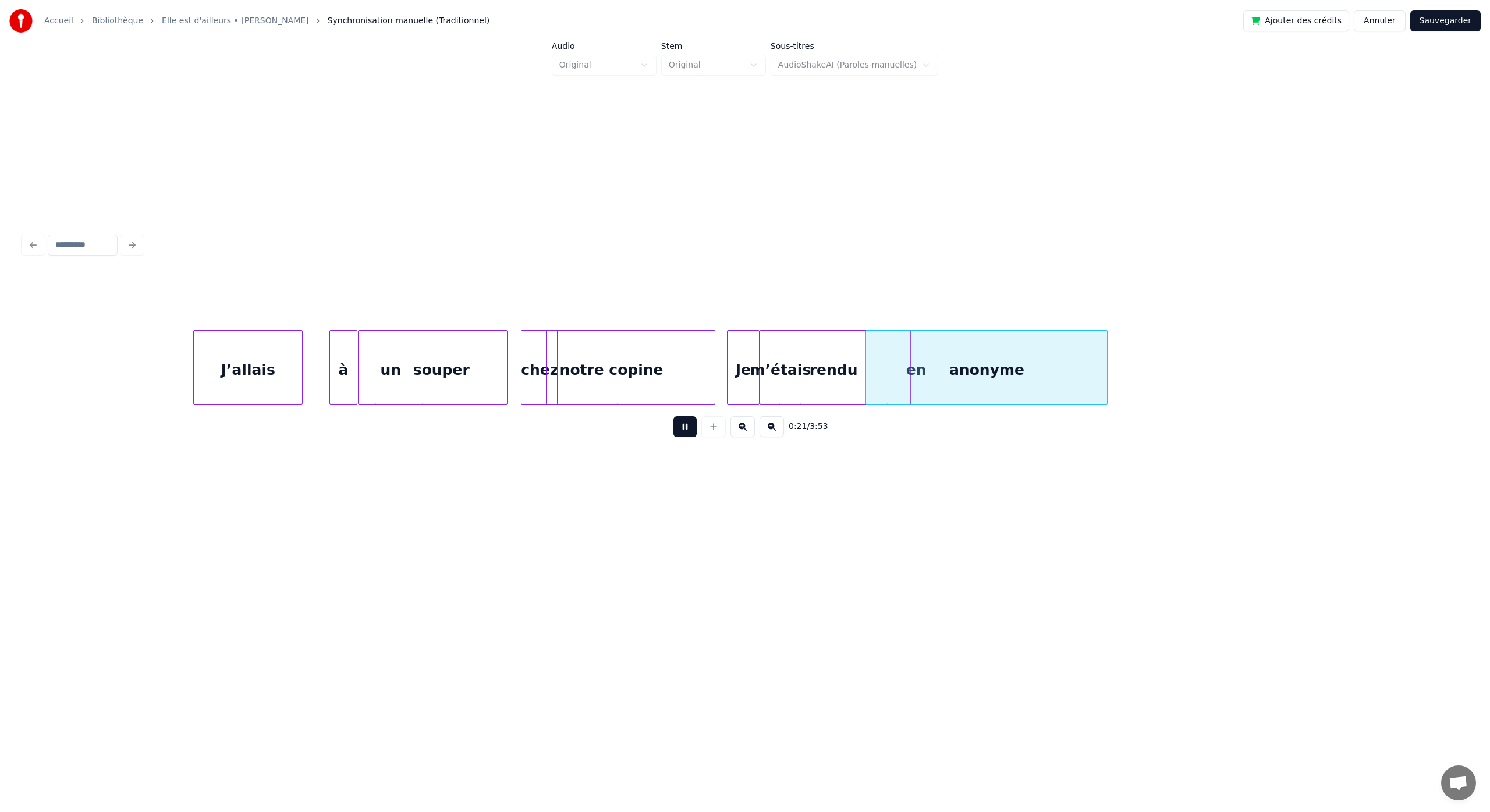
click at [674, 416] on button at bounding box center [685, 427] width 23 height 21
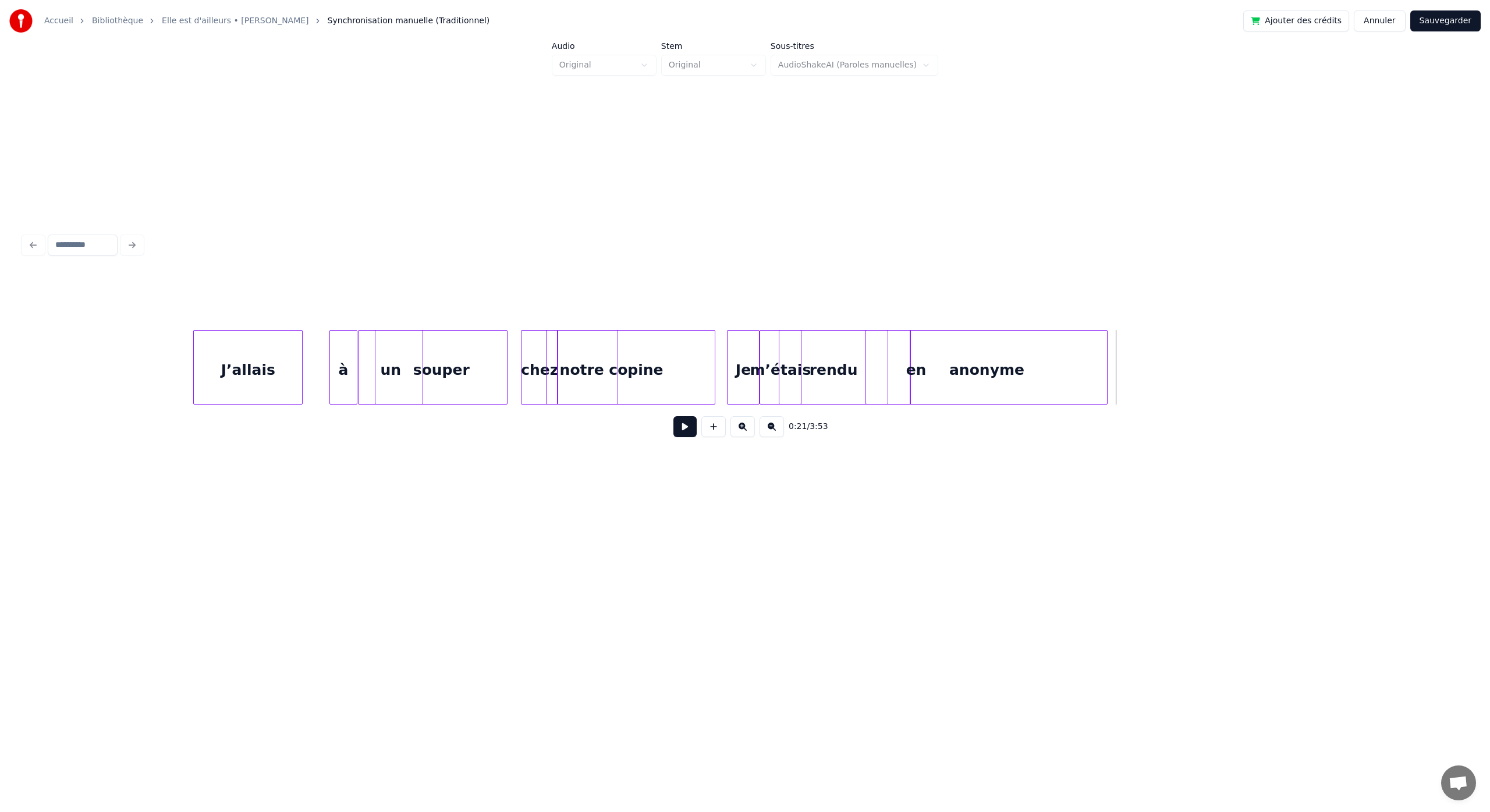
click at [1450, 22] on button "Sauvegarder" at bounding box center [1445, 21] width 70 height 21
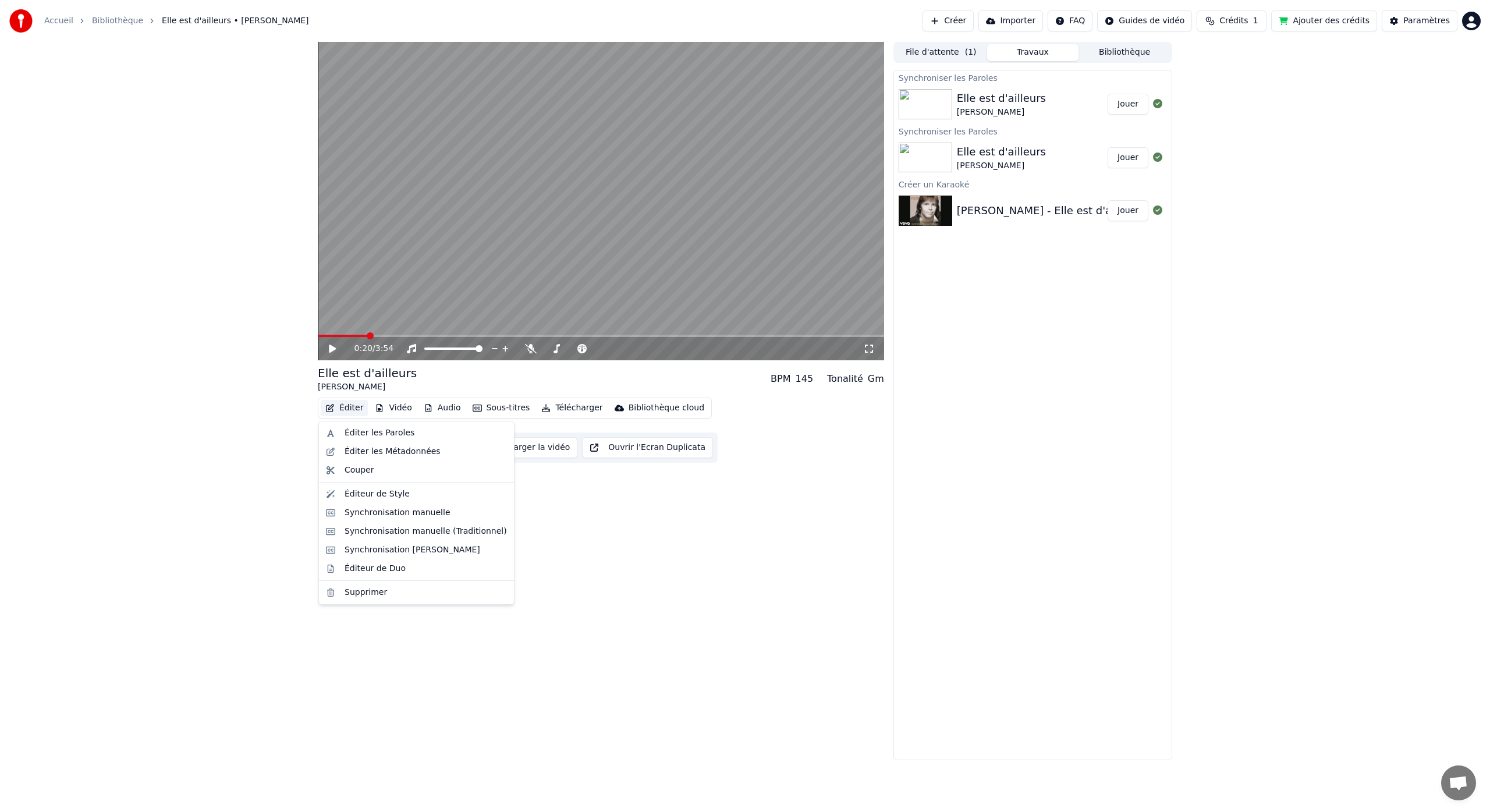
click at [349, 408] on button "Éditer" at bounding box center [344, 408] width 47 height 16
click at [439, 536] on div "Synchronisation manuelle (Traditionnel)" at bounding box center [425, 531] width 162 height 12
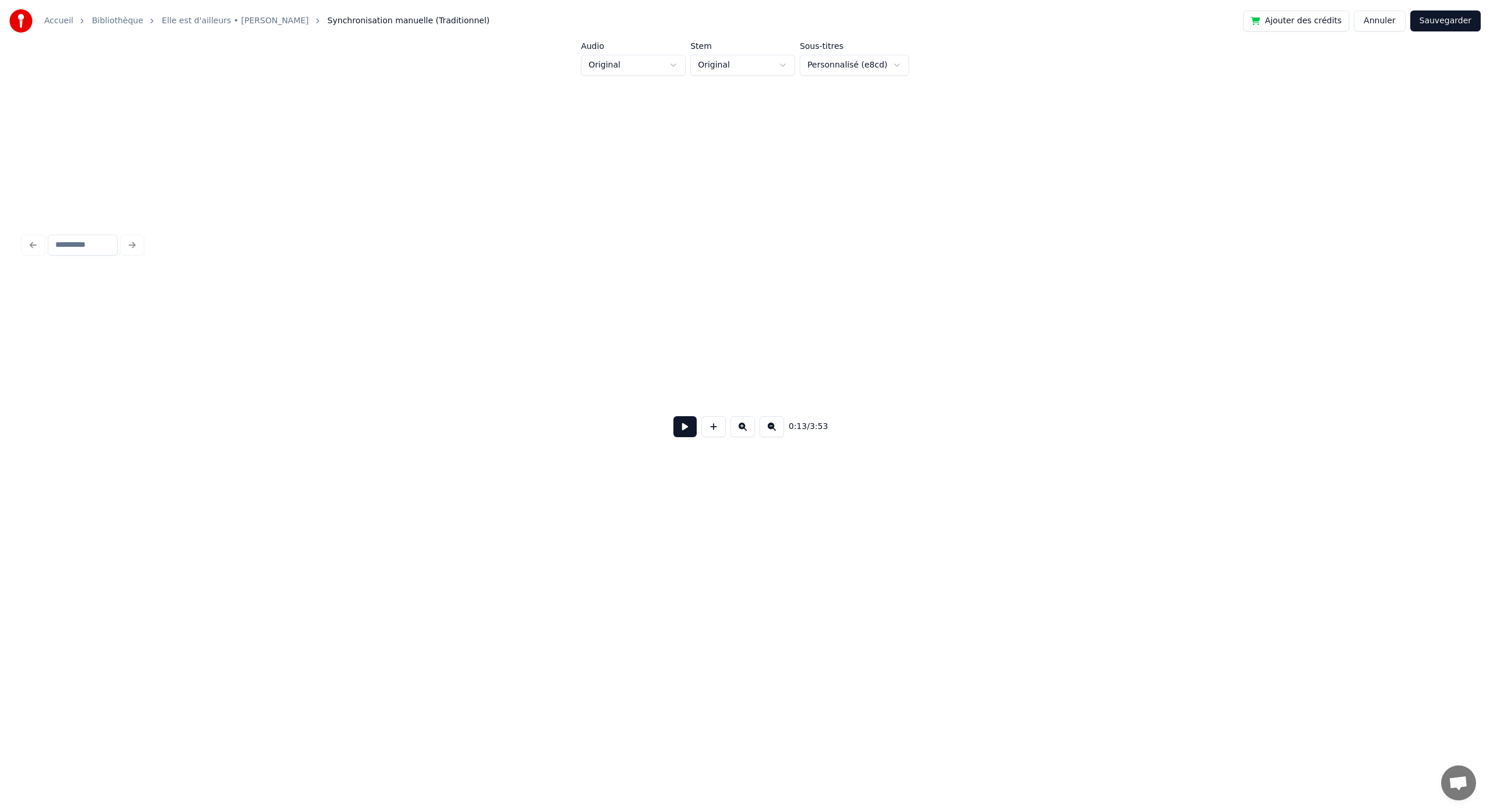
scroll to position [0, 1573]
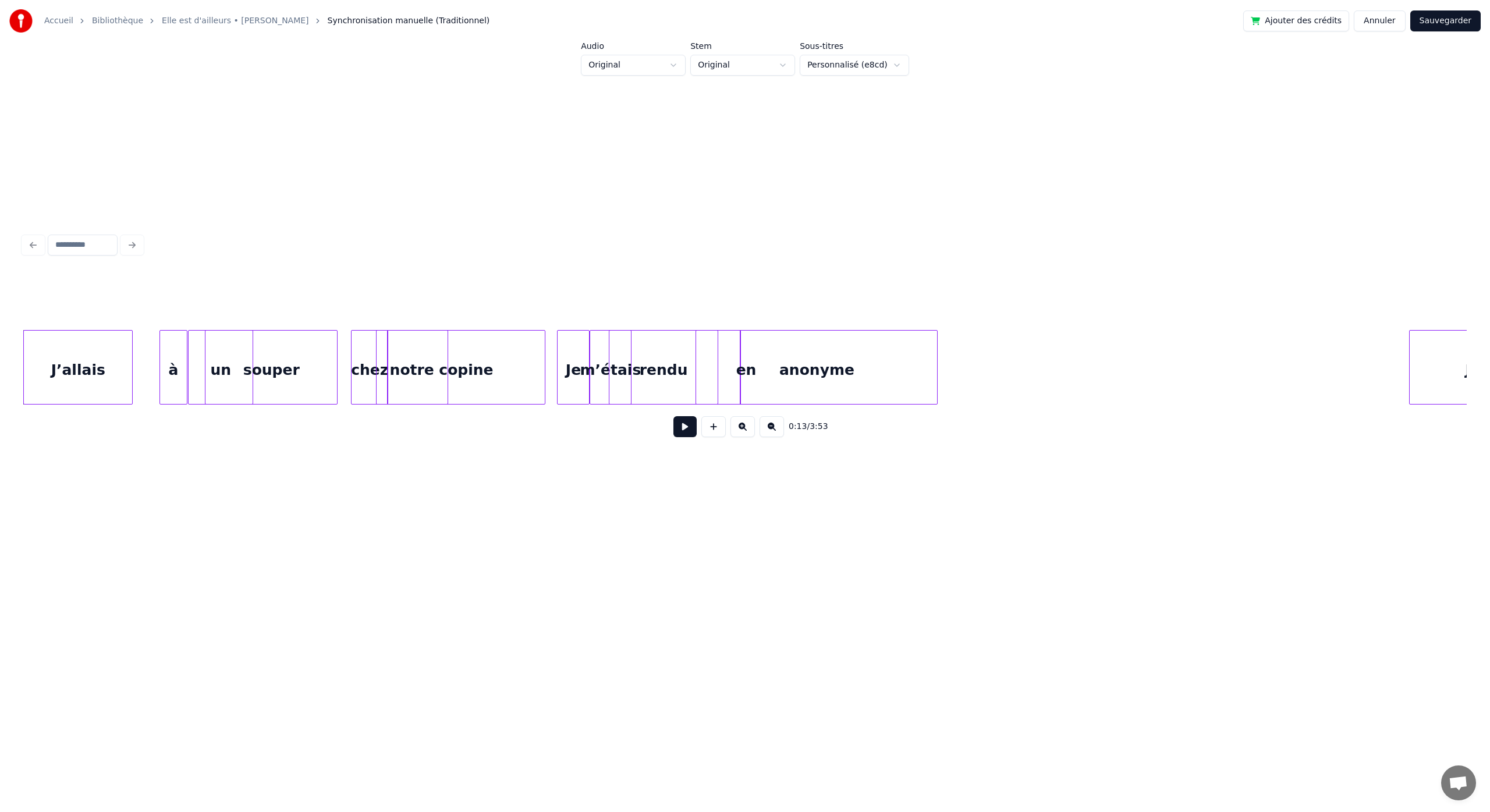
click at [569, 389] on div "Je" at bounding box center [573, 370] width 32 height 79
click at [598, 387] on div "m’étais" at bounding box center [610, 370] width 41 height 79
click at [694, 383] on div "rendu" at bounding box center [693, 370] width 108 height 79
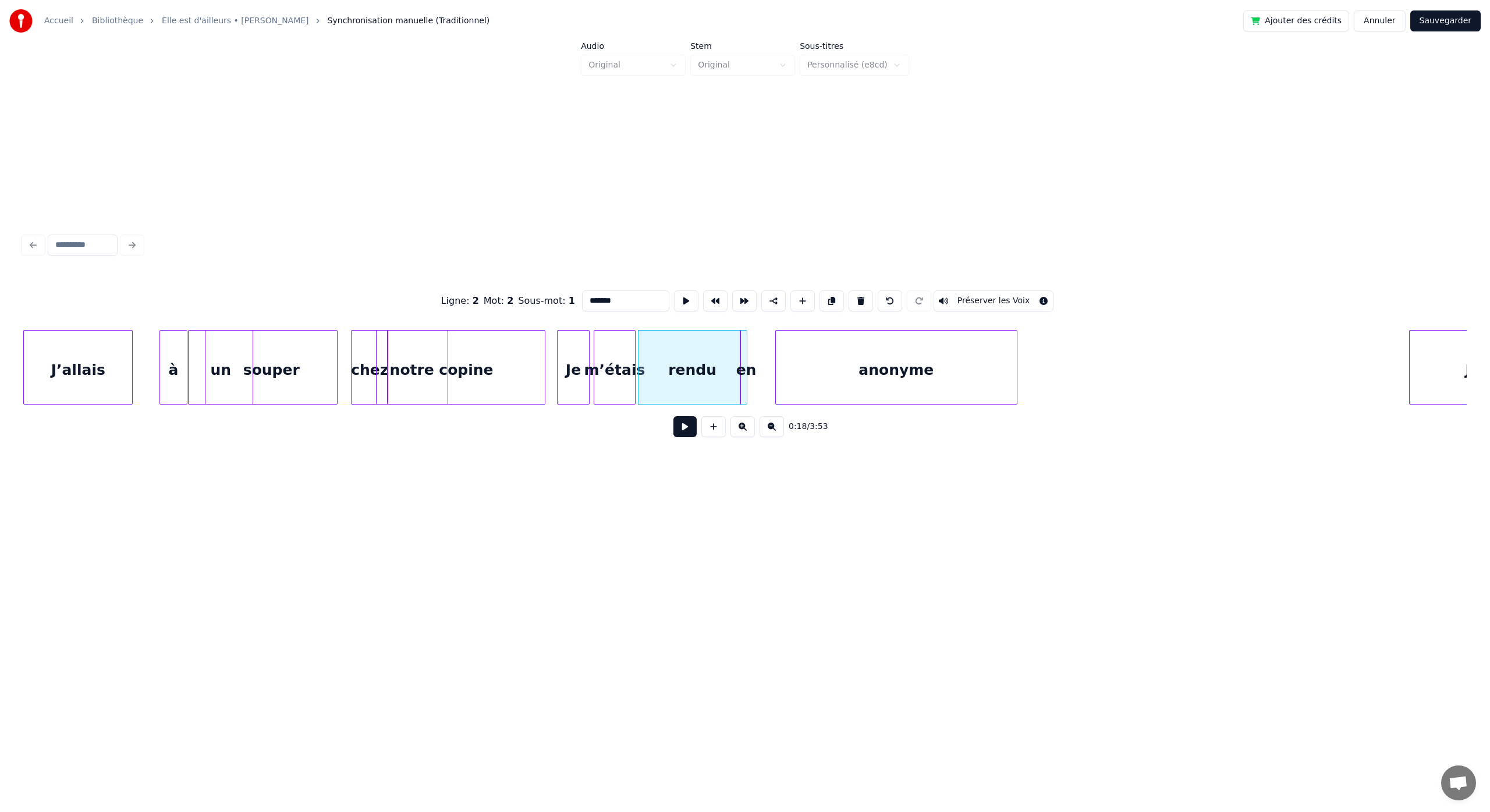
click at [859, 389] on div "anonyme" at bounding box center [896, 370] width 241 height 79
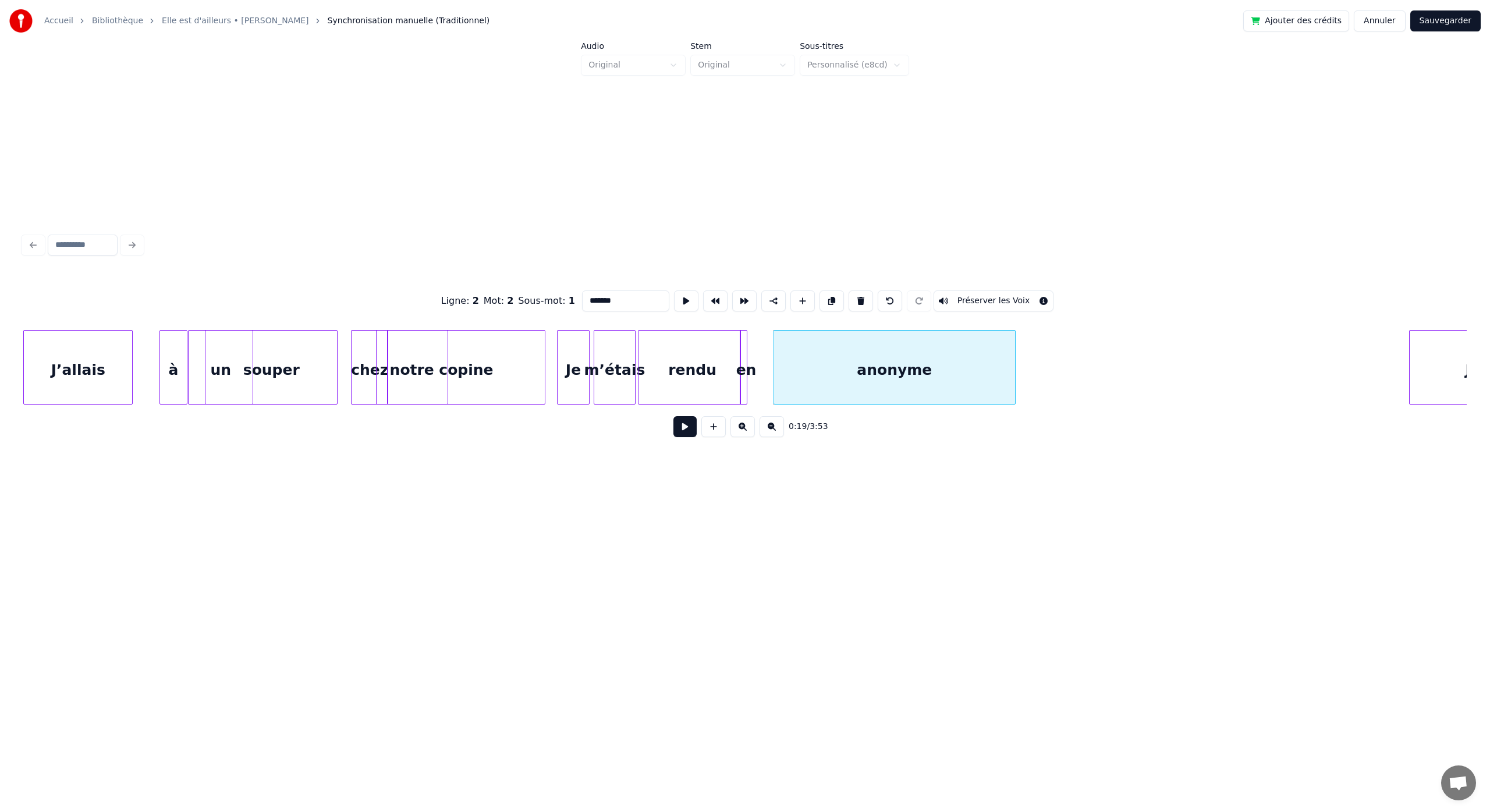
click at [750, 376] on div "en" at bounding box center [746, 370] width 12 height 79
type input "**"
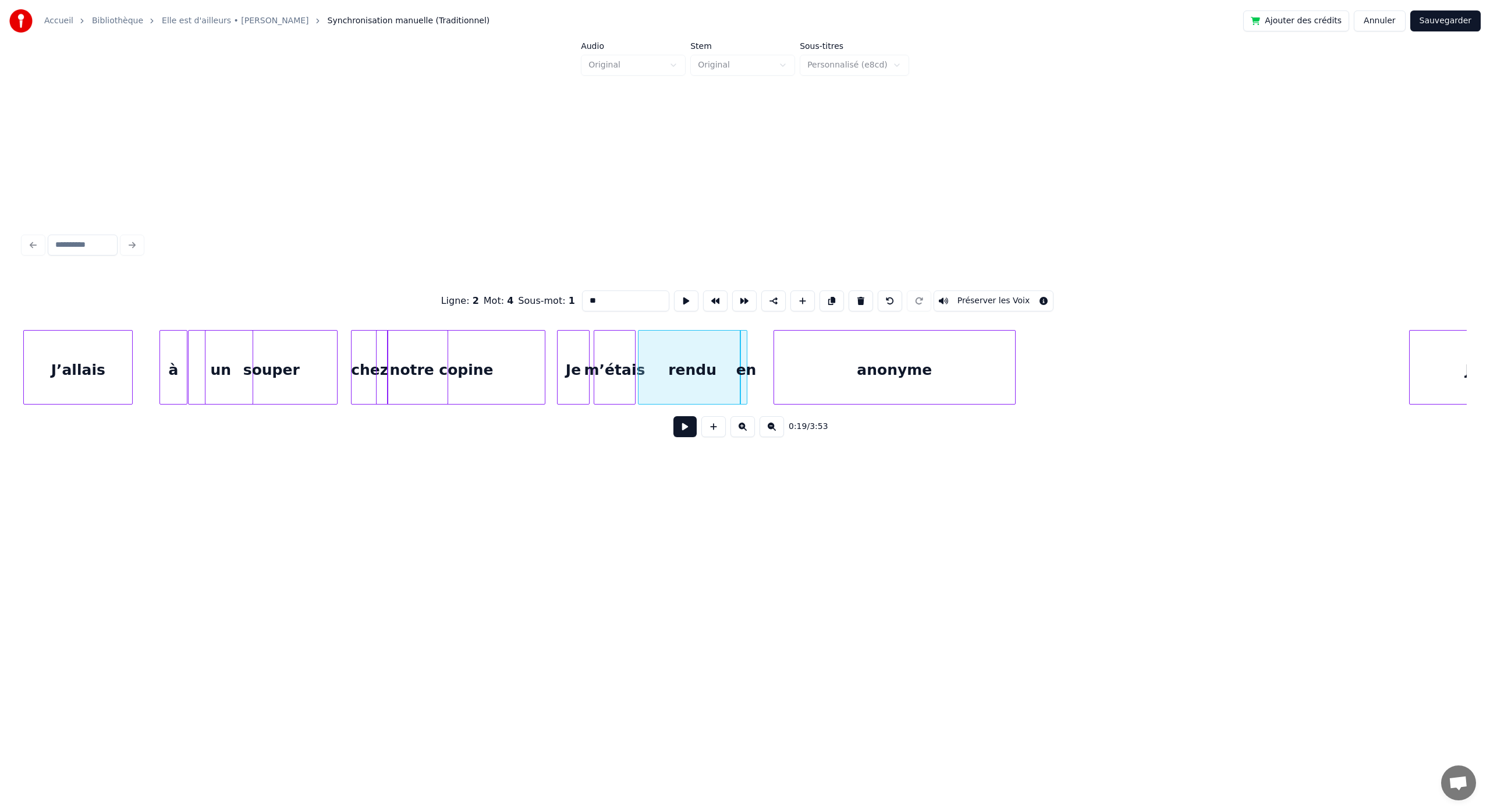
click at [750, 370] on div "en" at bounding box center [746, 370] width 12 height 79
click at [752, 368] on div "en" at bounding box center [746, 370] width 12 height 79
click at [717, 356] on div "rendu" at bounding box center [694, 370] width 108 height 79
click at [691, 357] on div "rendu" at bounding box center [671, 370] width 108 height 79
click at [745, 366] on div "en" at bounding box center [746, 370] width 12 height 79
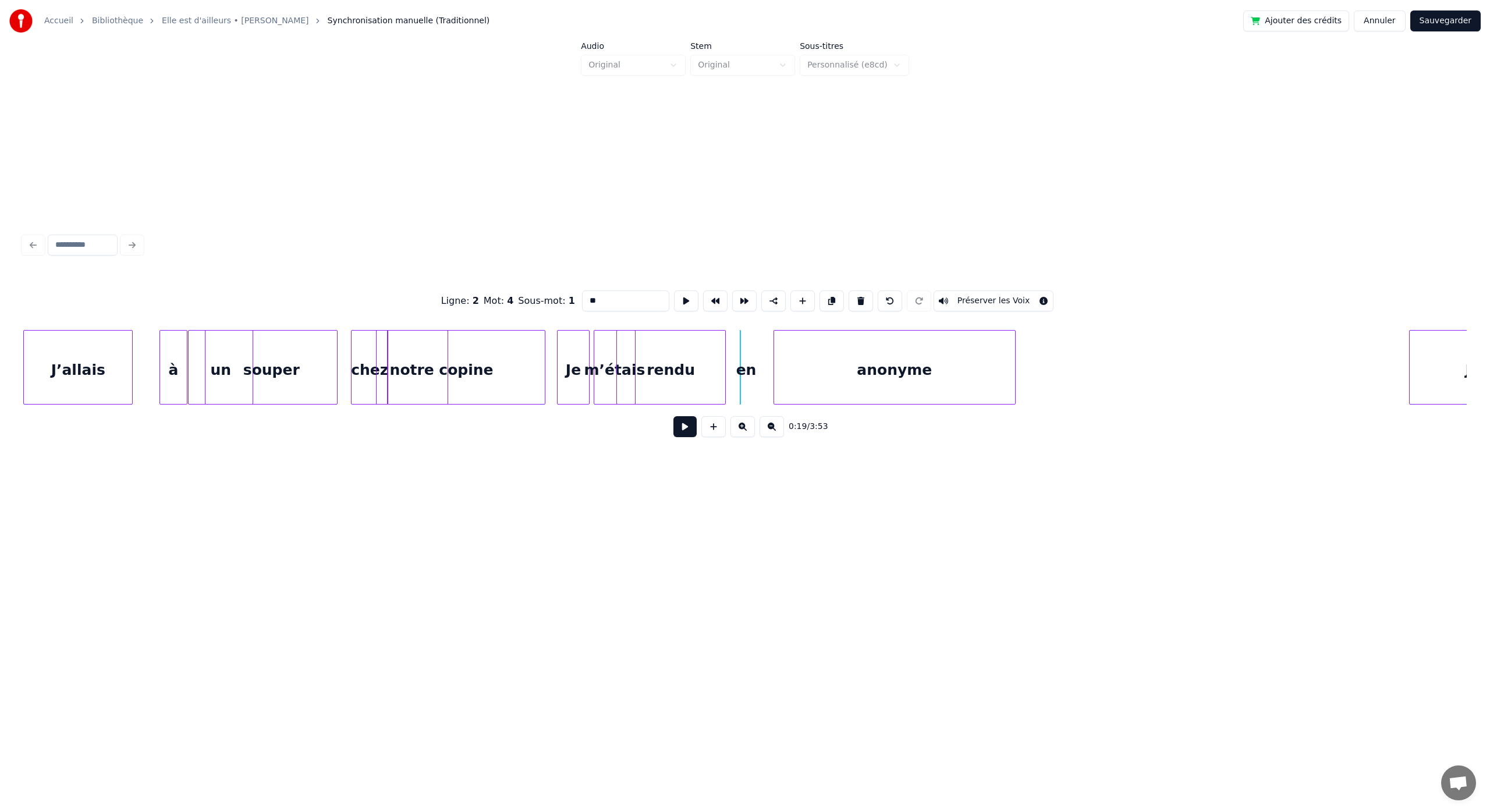
click at [731, 380] on div at bounding box center [731, 367] width 4 height 73
click at [764, 366] on div "en" at bounding box center [766, 370] width 12 height 79
click at [731, 368] on div "rendu" at bounding box center [699, 370] width 108 height 79
click at [1441, 24] on button "Sauvegarder" at bounding box center [1445, 21] width 70 height 21
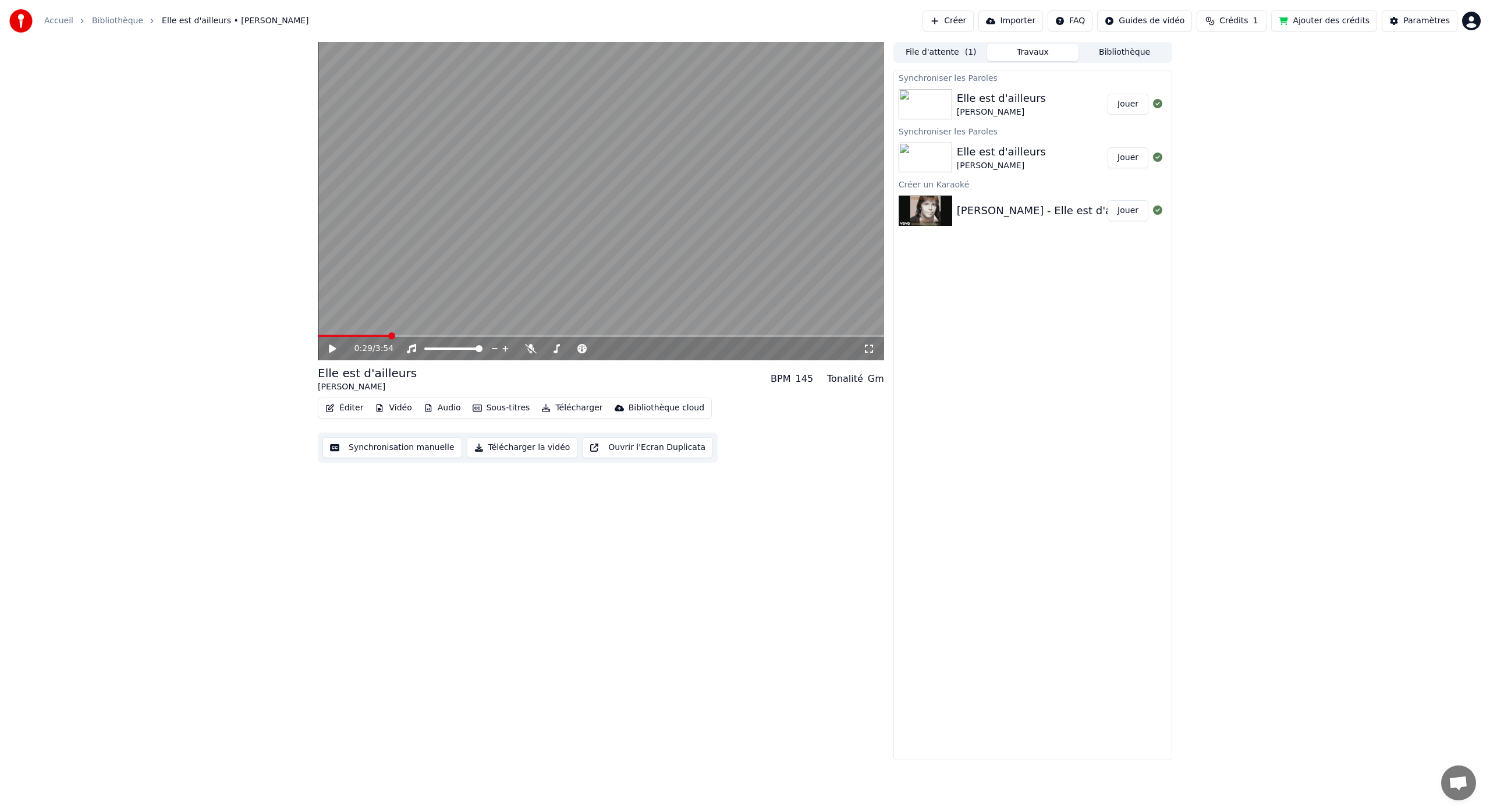
click at [355, 408] on button "Éditer" at bounding box center [344, 408] width 47 height 16
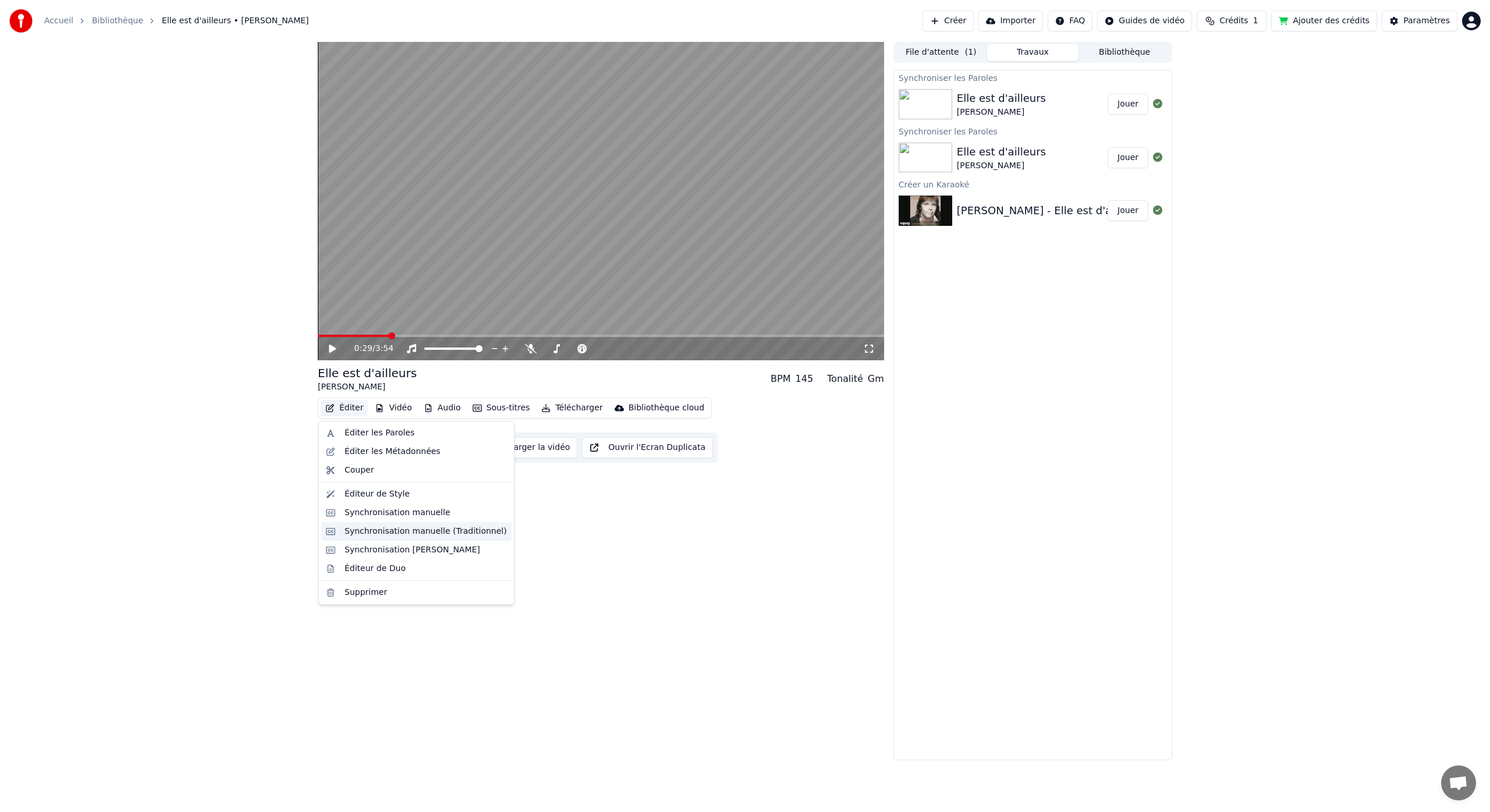
click at [457, 529] on div "Synchronisation manuelle (Traditionnel)" at bounding box center [425, 531] width 162 height 12
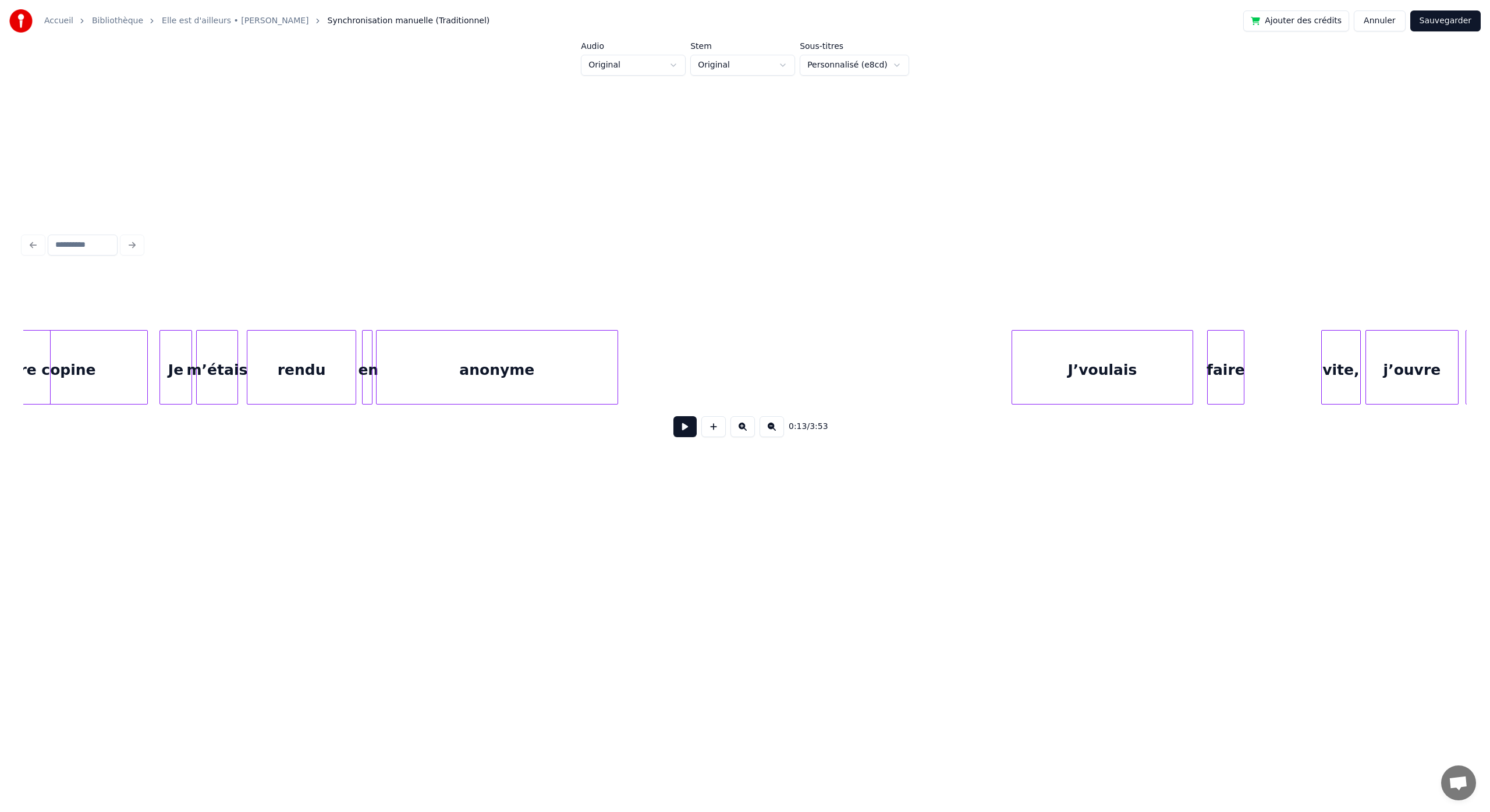
scroll to position [0, 1960]
click at [430, 370] on div "anonyme" at bounding box center [508, 370] width 241 height 79
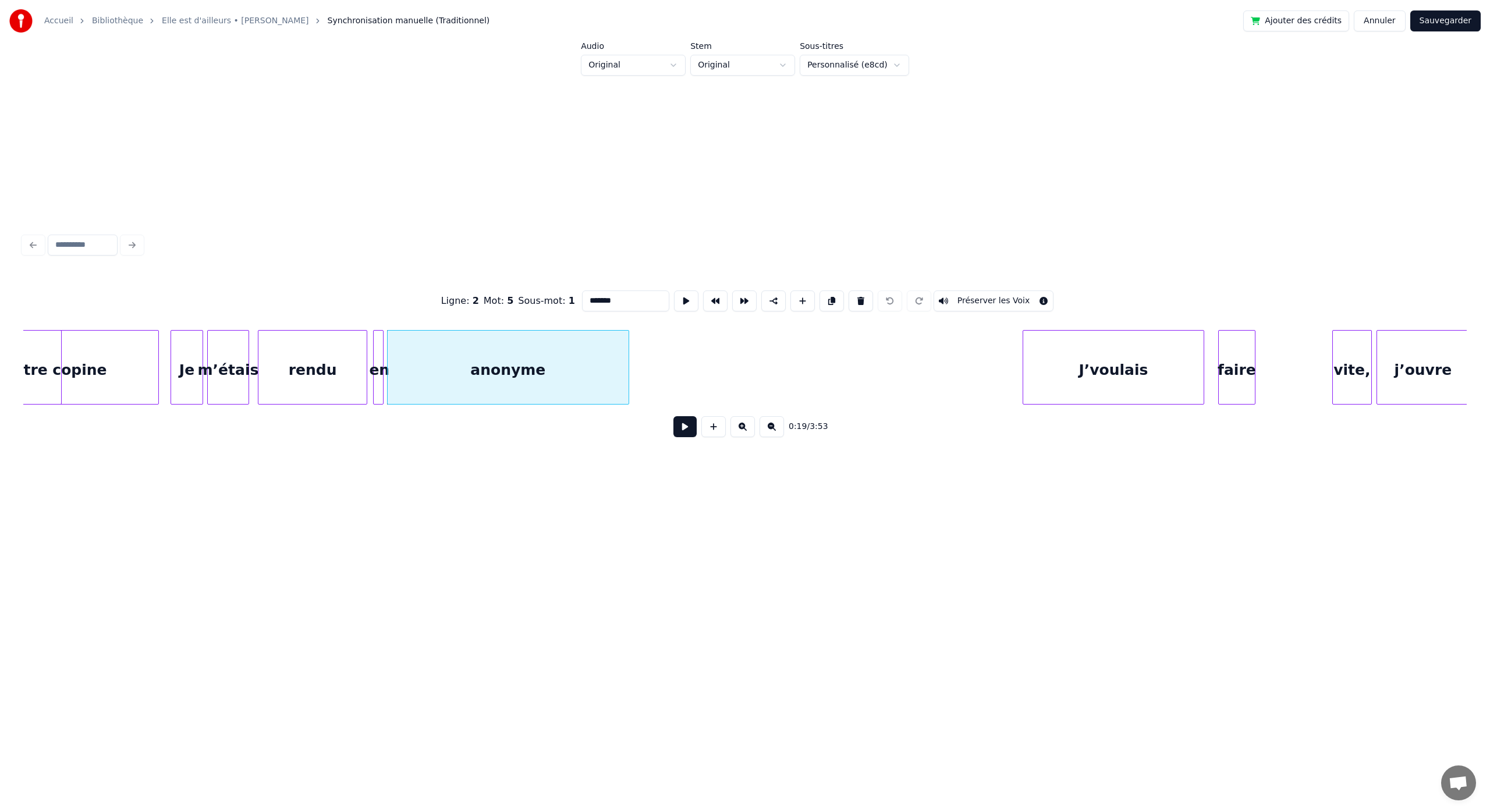
click at [387, 387] on div "anonyme" at bounding box center [508, 367] width 242 height 75
click at [384, 389] on div "en" at bounding box center [379, 370] width 12 height 79
type input "**"
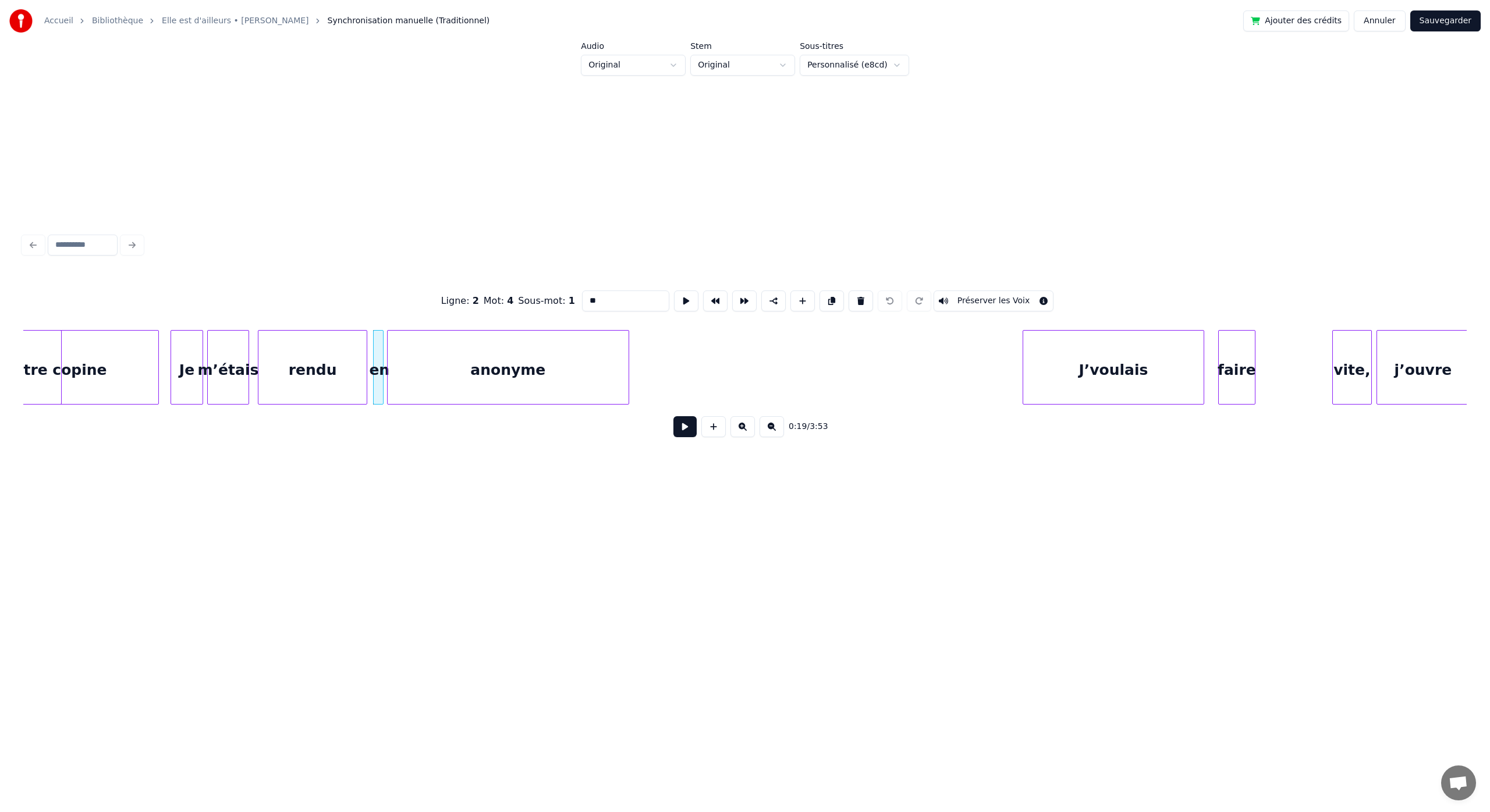
click at [681, 431] on button at bounding box center [685, 427] width 23 height 21
click at [674, 416] on button at bounding box center [685, 427] width 23 height 21
click at [576, 386] on div "anonyme" at bounding box center [508, 370] width 241 height 79
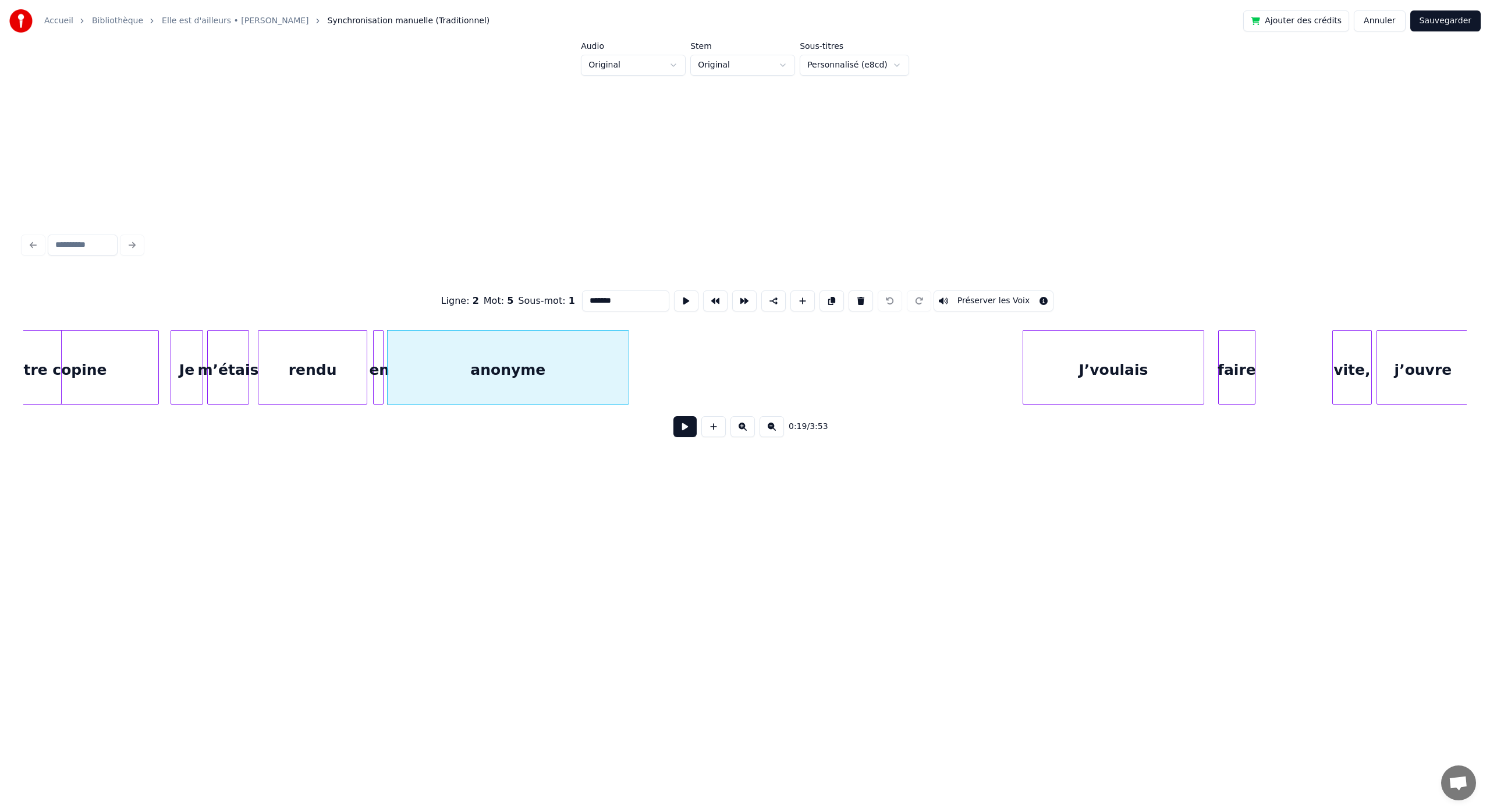
click at [574, 362] on div "anonyme" at bounding box center [508, 370] width 241 height 79
click at [498, 366] on div at bounding box center [498, 367] width 4 height 73
click at [511, 423] on div "Ligne : 2 Mot : 5 Sous-mot : 1 ******* Préserver les Voix 0:19 / 3:53" at bounding box center [745, 360] width 1443 height 177
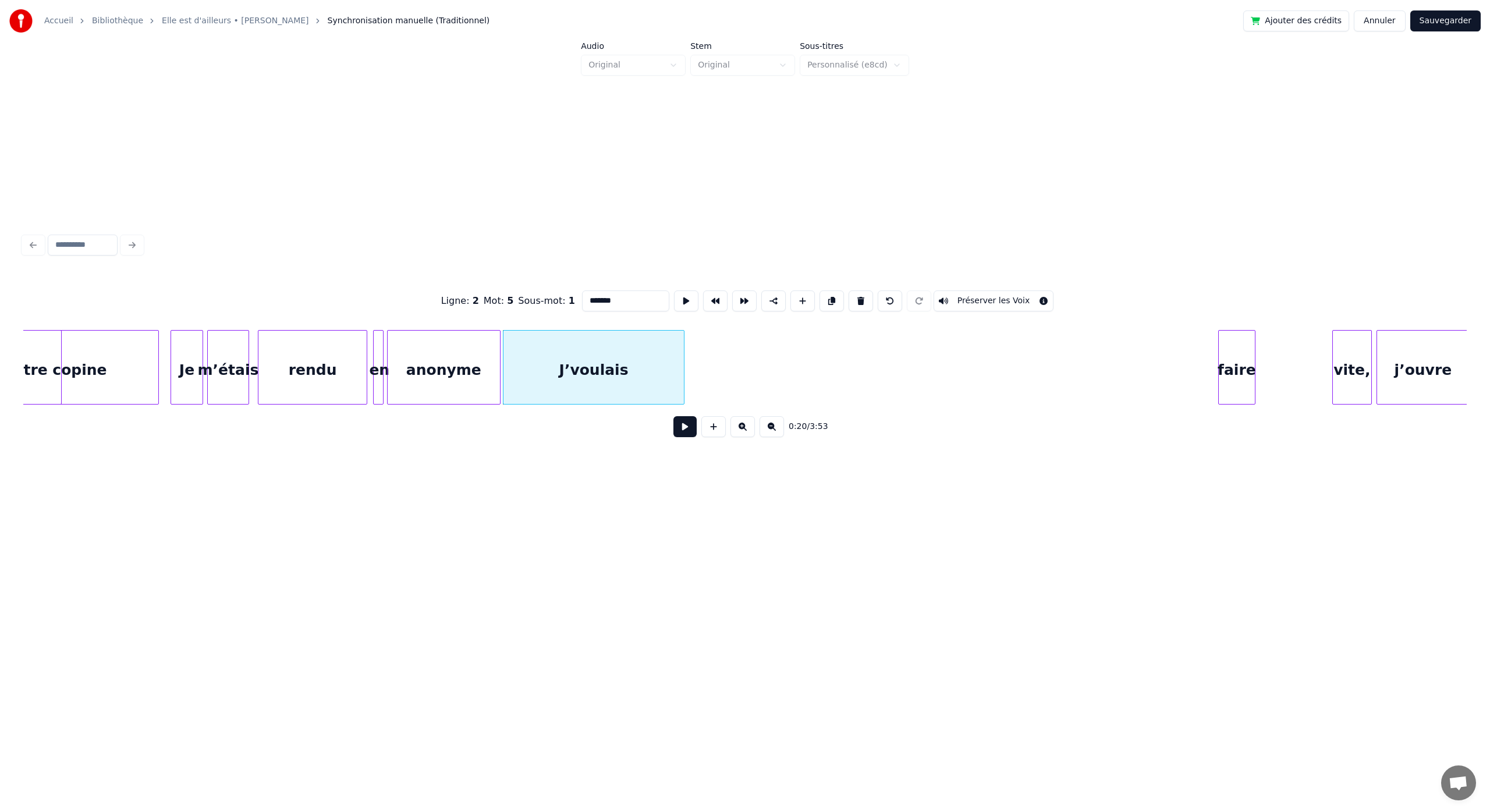
click at [1420, 22] on button "Sauvegarder" at bounding box center [1445, 21] width 70 height 21
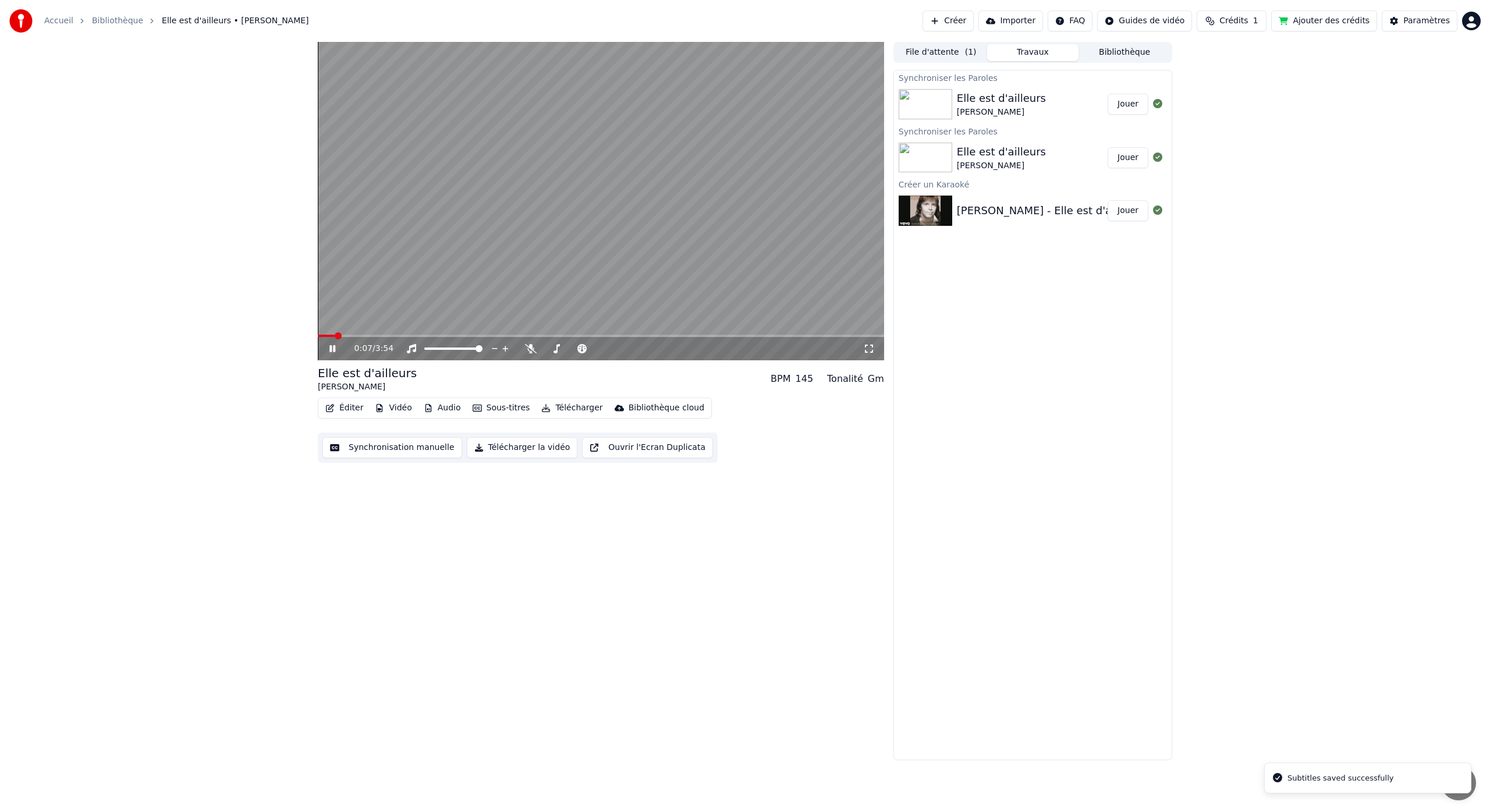
click at [334, 336] on span at bounding box center [601, 335] width 566 height 2
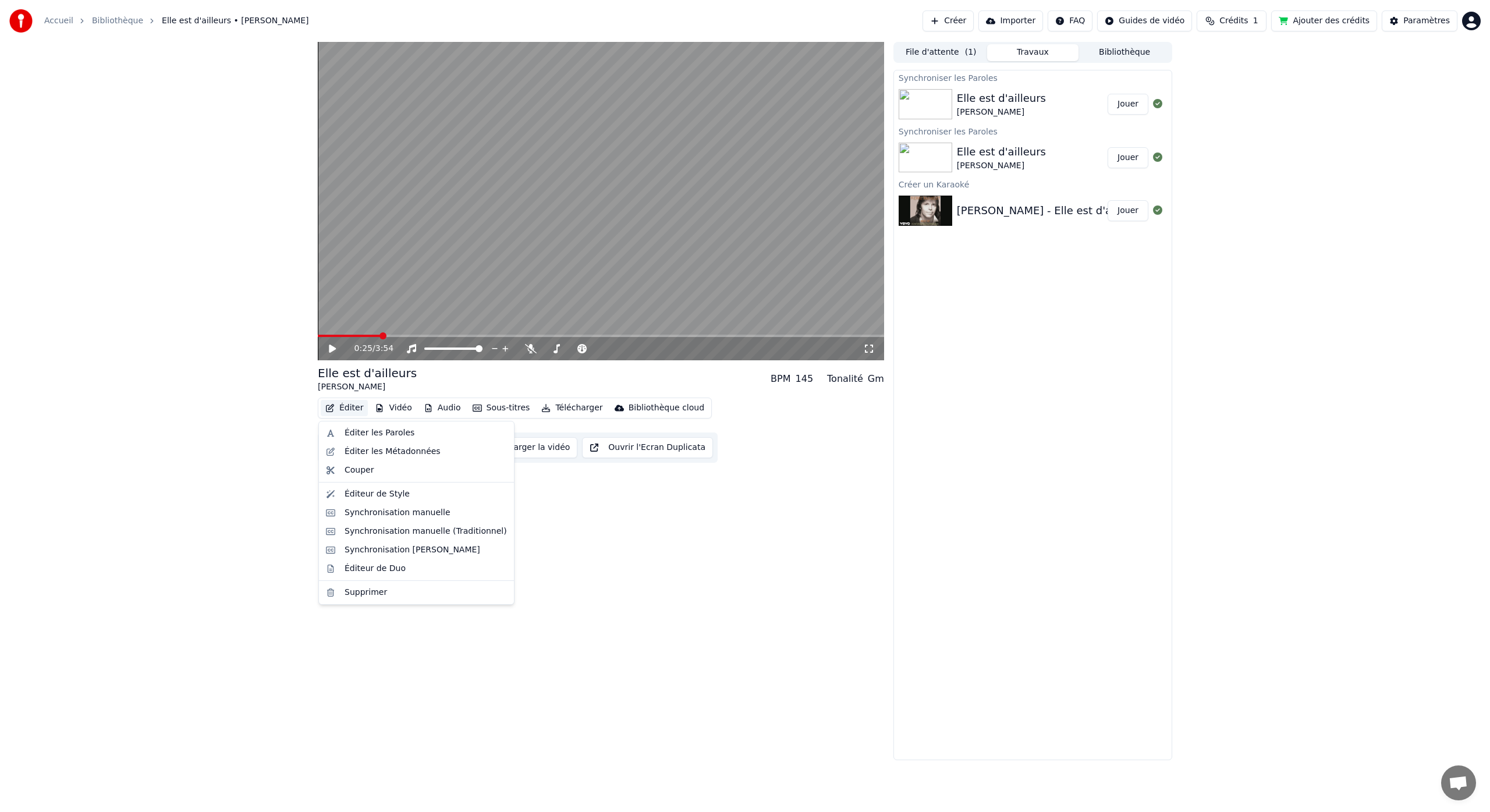
click at [351, 407] on button "Éditer" at bounding box center [344, 408] width 47 height 16
click at [413, 534] on div "Synchronisation manuelle (Traditionnel)" at bounding box center [425, 531] width 162 height 12
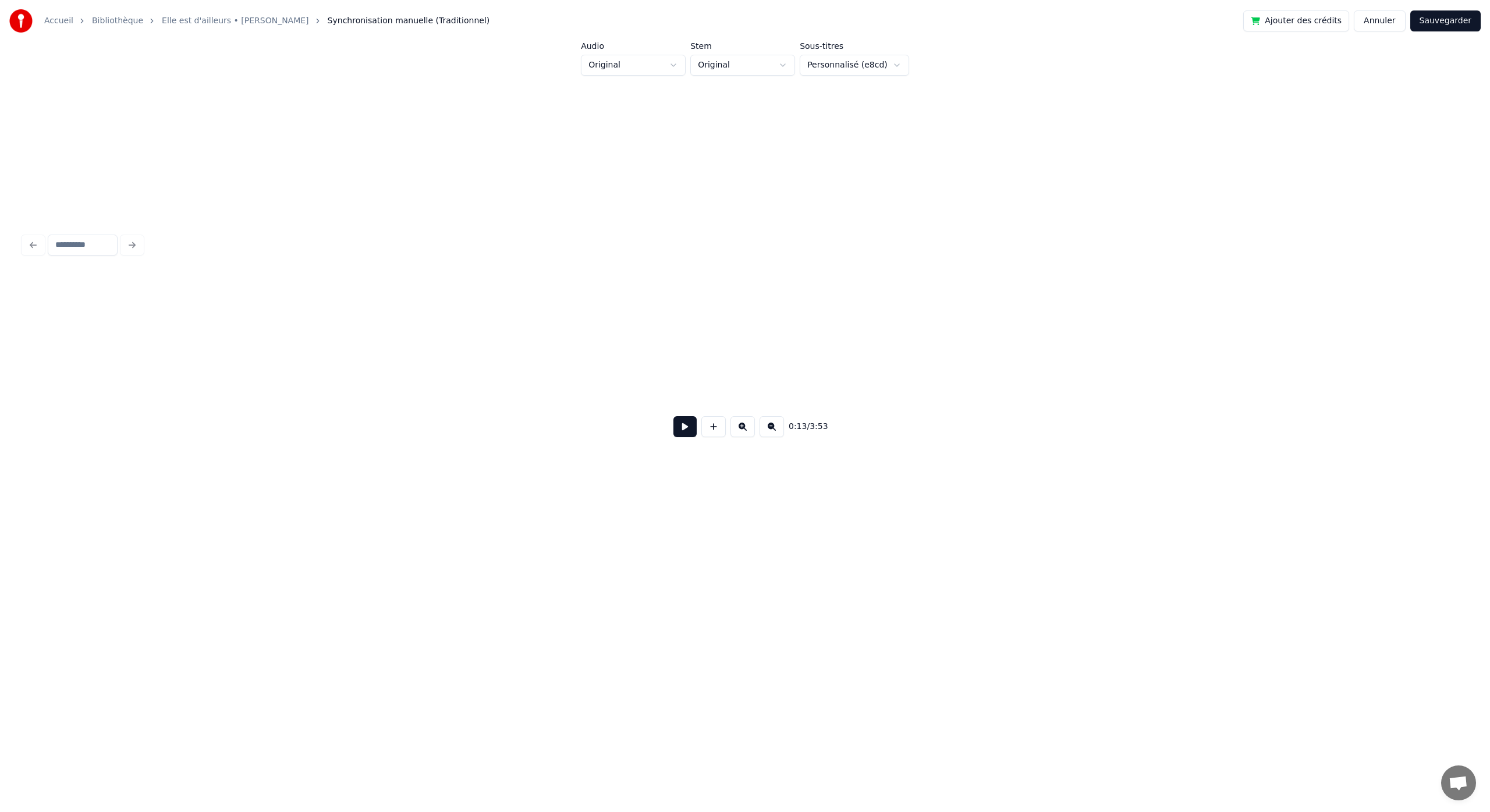
scroll to position [0, 1573]
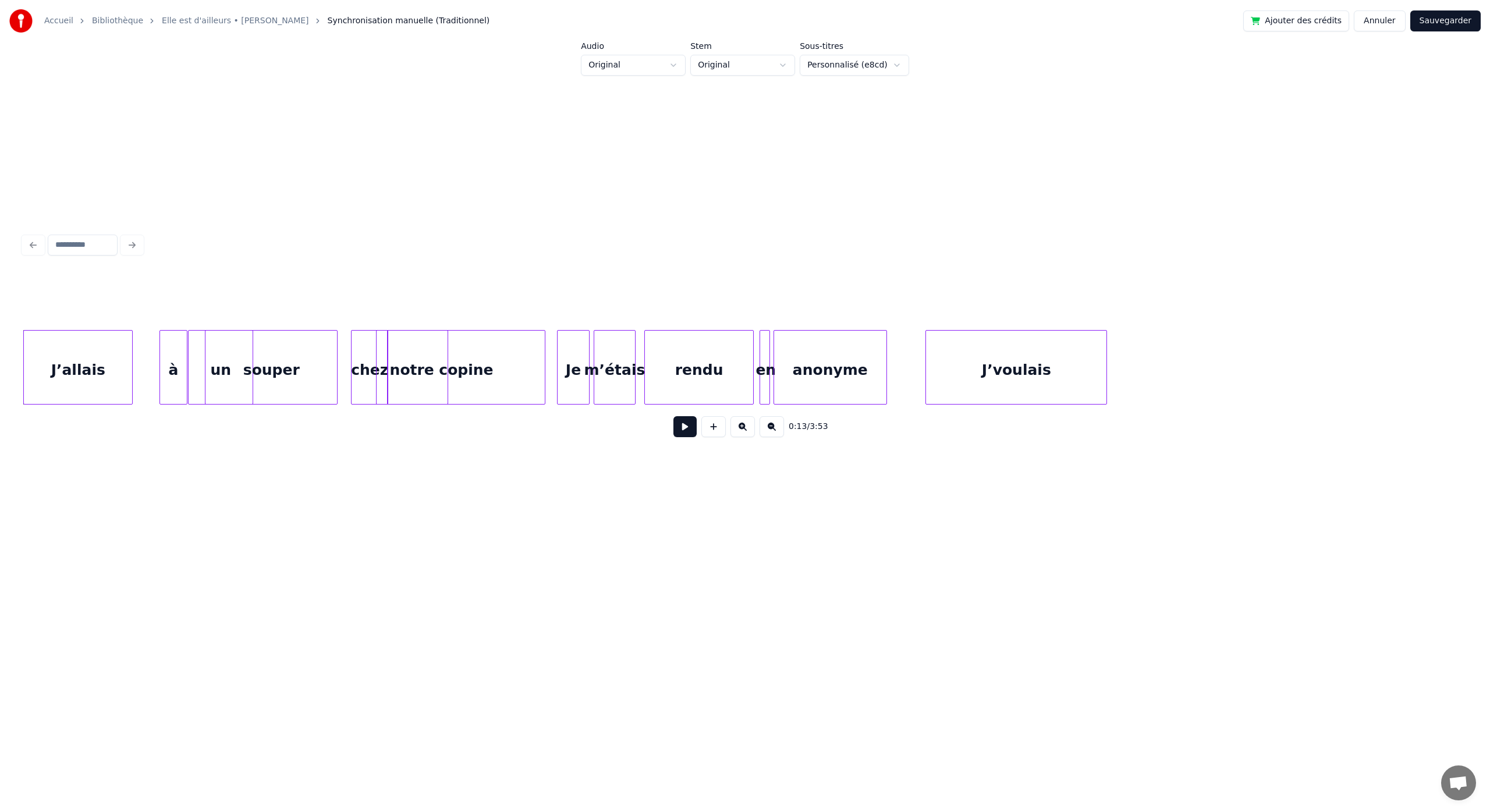
click at [982, 355] on div "J’voulais" at bounding box center [1016, 370] width 181 height 79
click at [773, 432] on button at bounding box center [771, 427] width 25 height 21
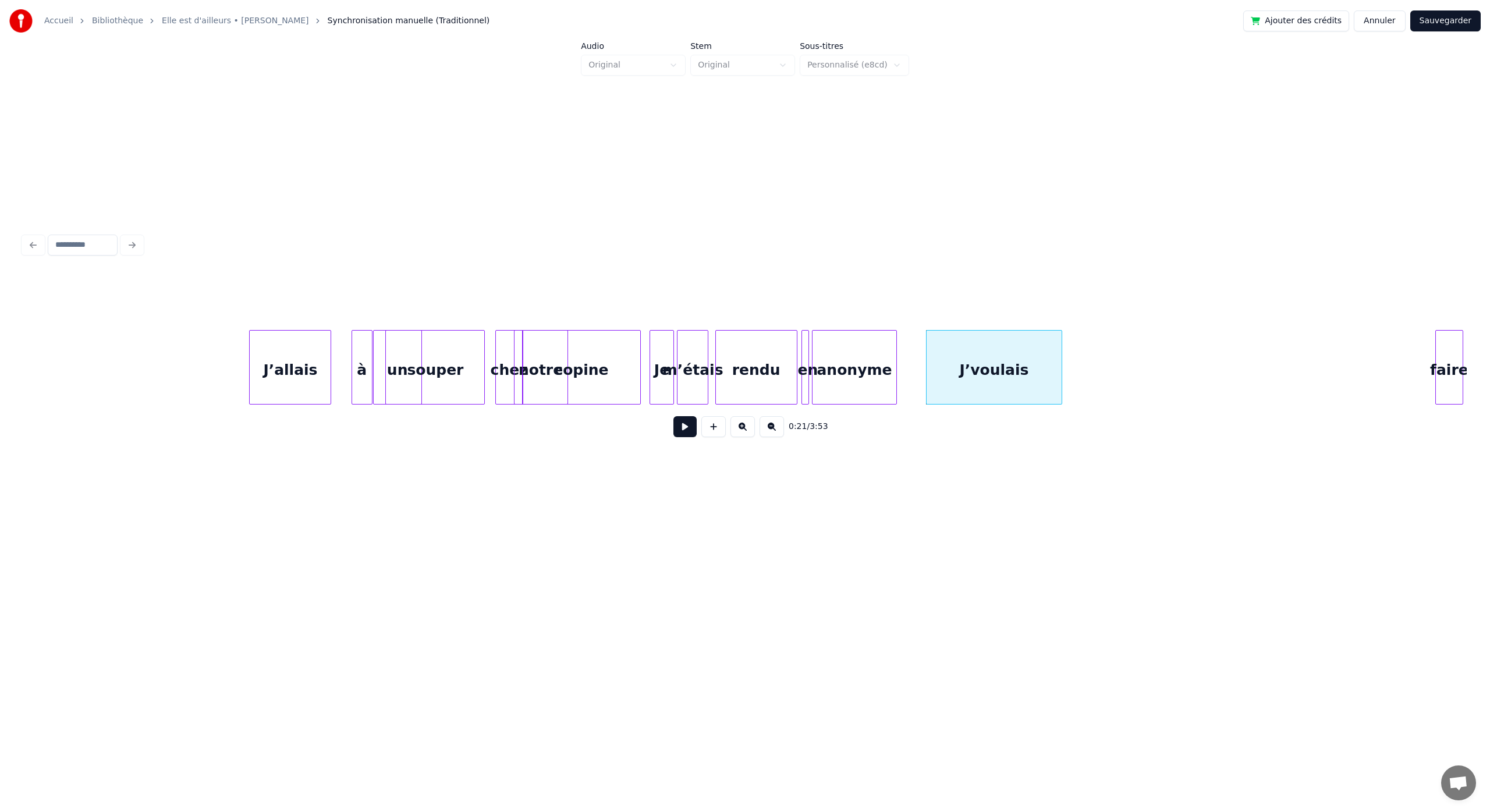
click at [773, 433] on button at bounding box center [771, 427] width 25 height 21
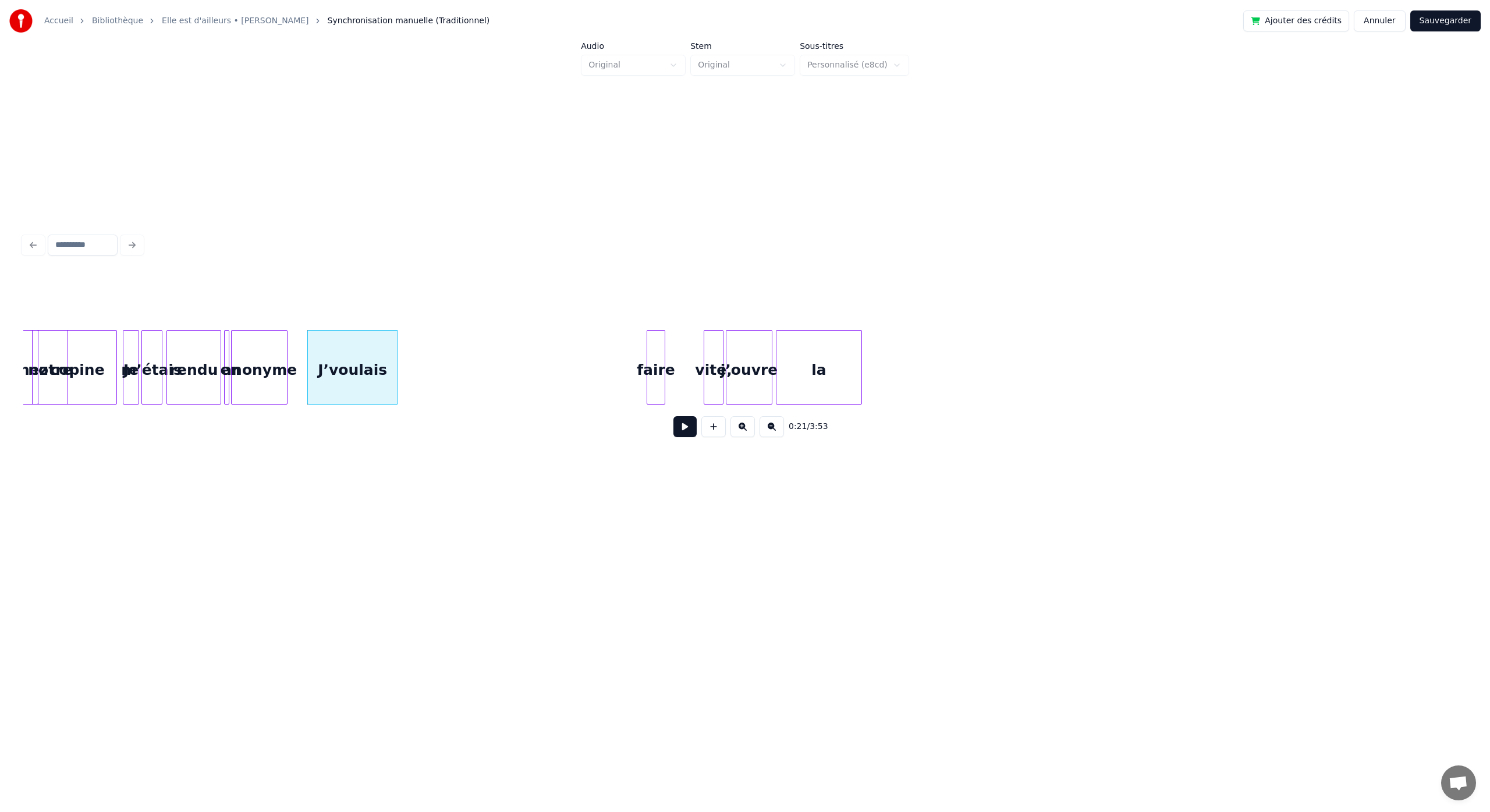
scroll to position [0, 335]
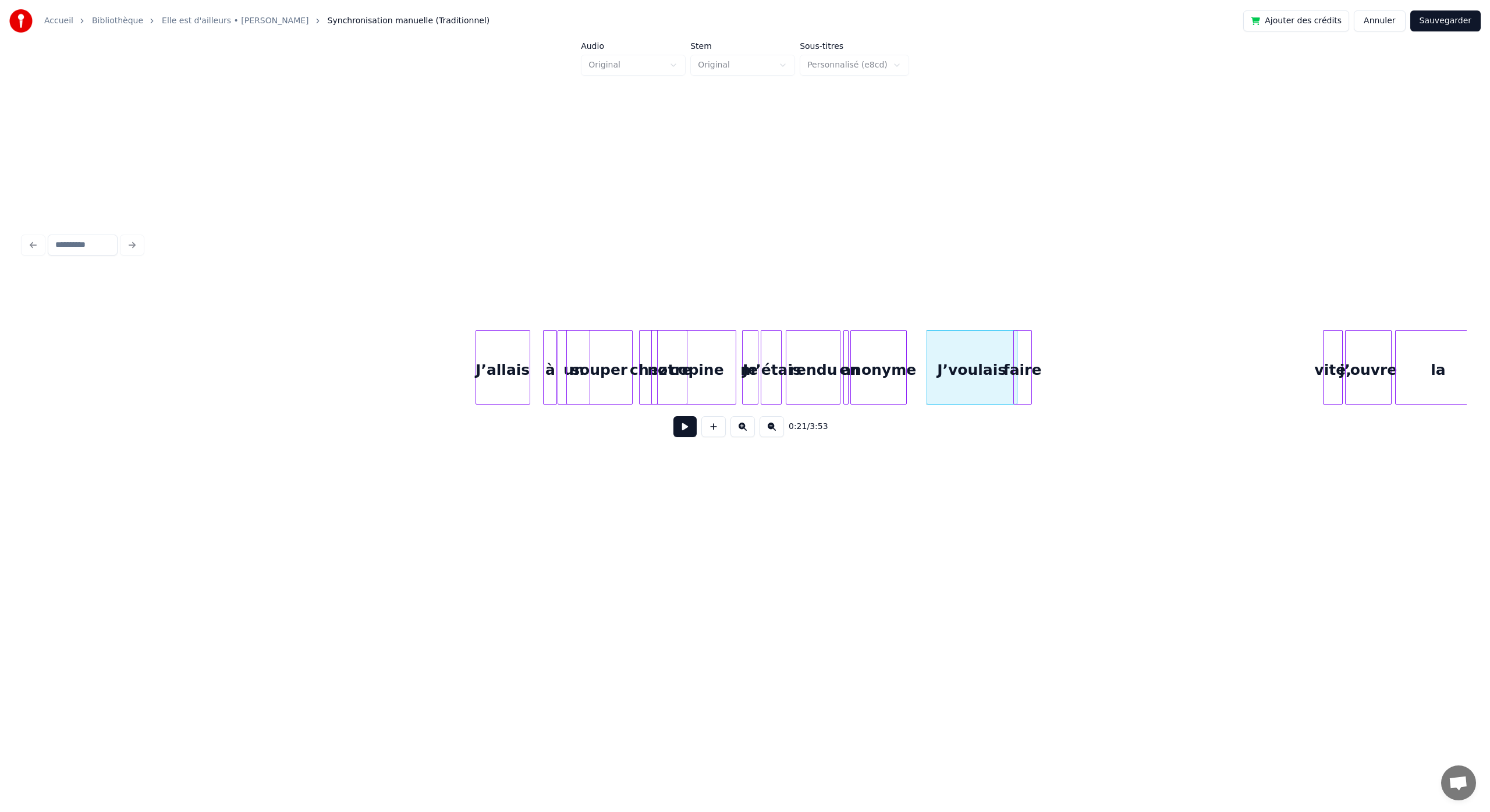
click at [1025, 397] on div "faire" at bounding box center [1022, 370] width 18 height 79
click at [1051, 404] on div "J’allais à un souper chez notre copine Je m’étais rendu en anonyme J’voulais fa…" at bounding box center [745, 367] width 1443 height 75
click at [1080, 408] on div "0:23 / 3:53" at bounding box center [745, 360] width 1443 height 177
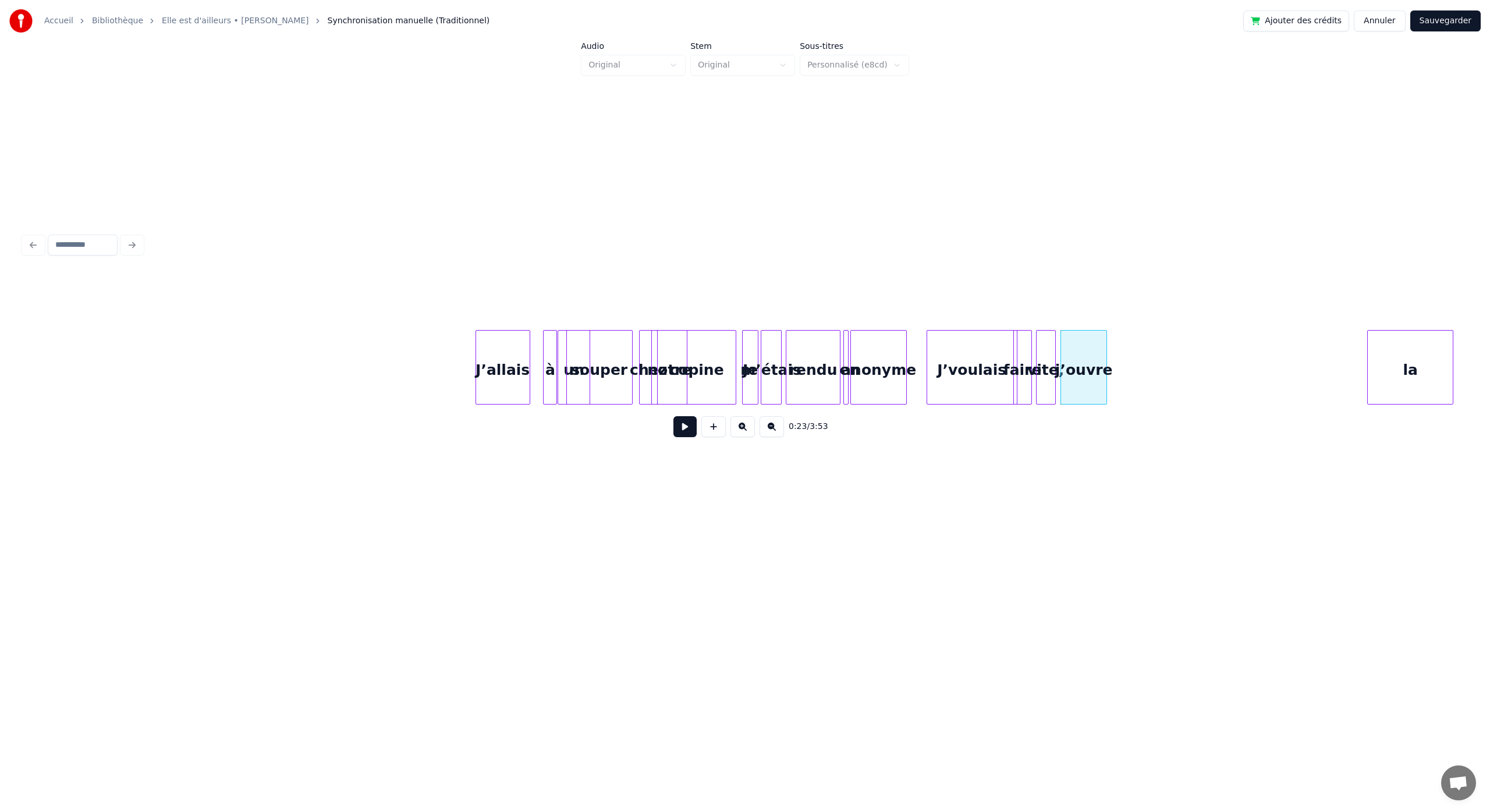
scroll to position [0, 347]
click at [1122, 415] on div "0:23 / 3:53" at bounding box center [745, 360] width 1443 height 177
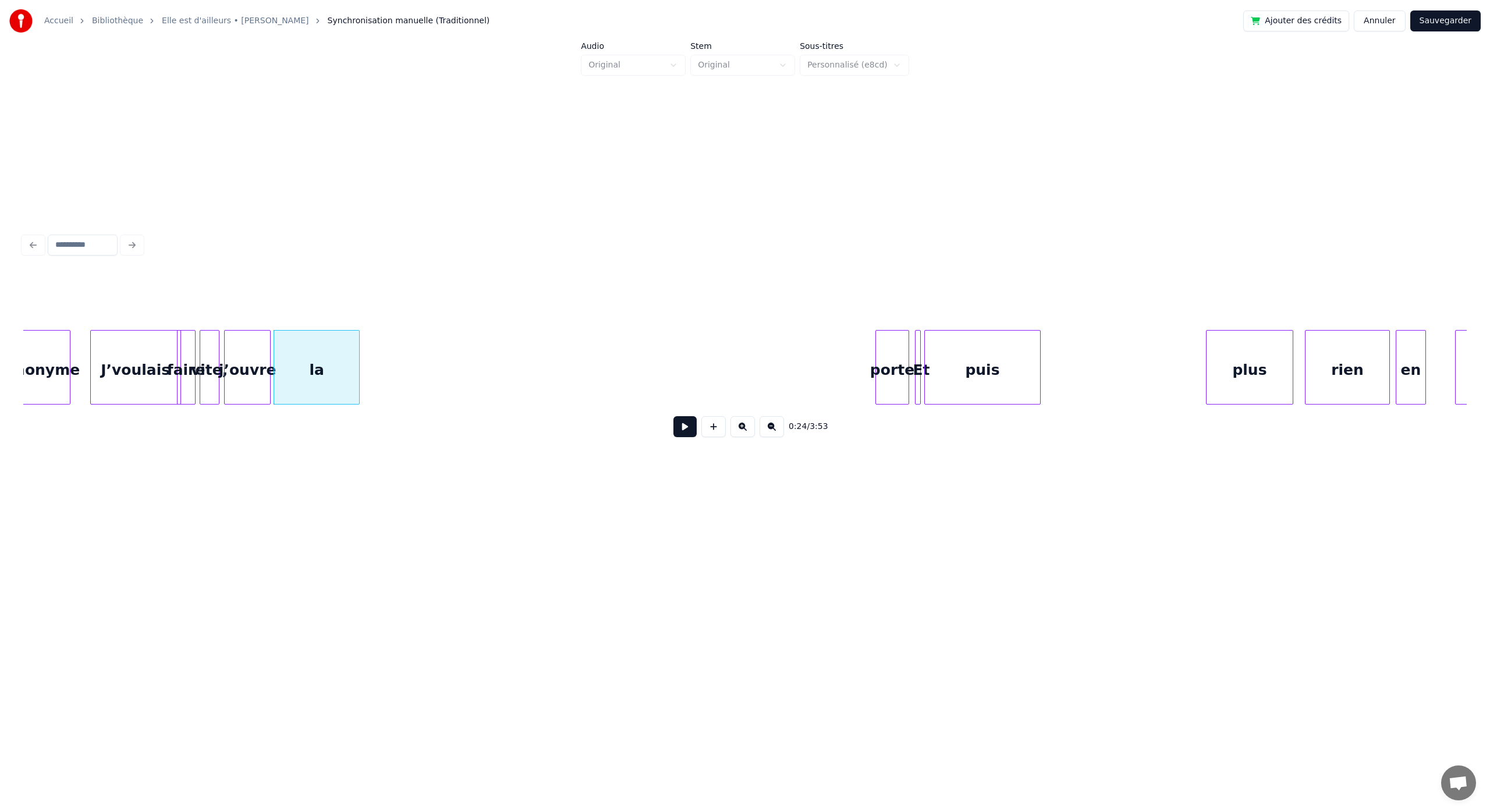
scroll to position [0, 1176]
click at [682, 432] on button at bounding box center [685, 427] width 23 height 21
click at [674, 416] on button at bounding box center [685, 427] width 23 height 21
click at [384, 398] on div "porte" at bounding box center [375, 370] width 32 height 79
click at [912, 384] on div "Et" at bounding box center [922, 367] width 25 height 75
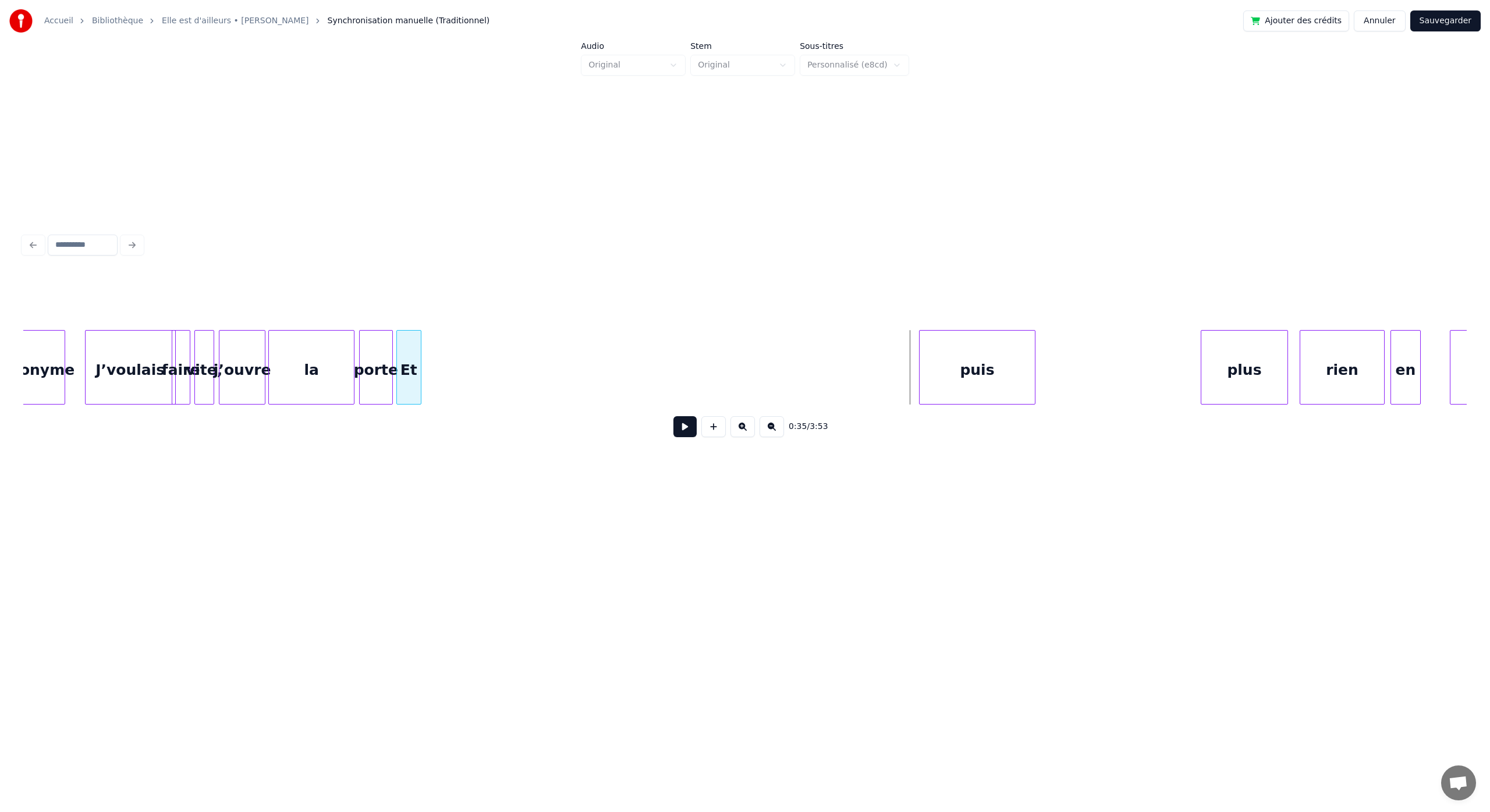
click at [404, 397] on div "Et" at bounding box center [409, 370] width 24 height 79
click at [480, 363] on div "puis" at bounding box center [485, 370] width 115 height 79
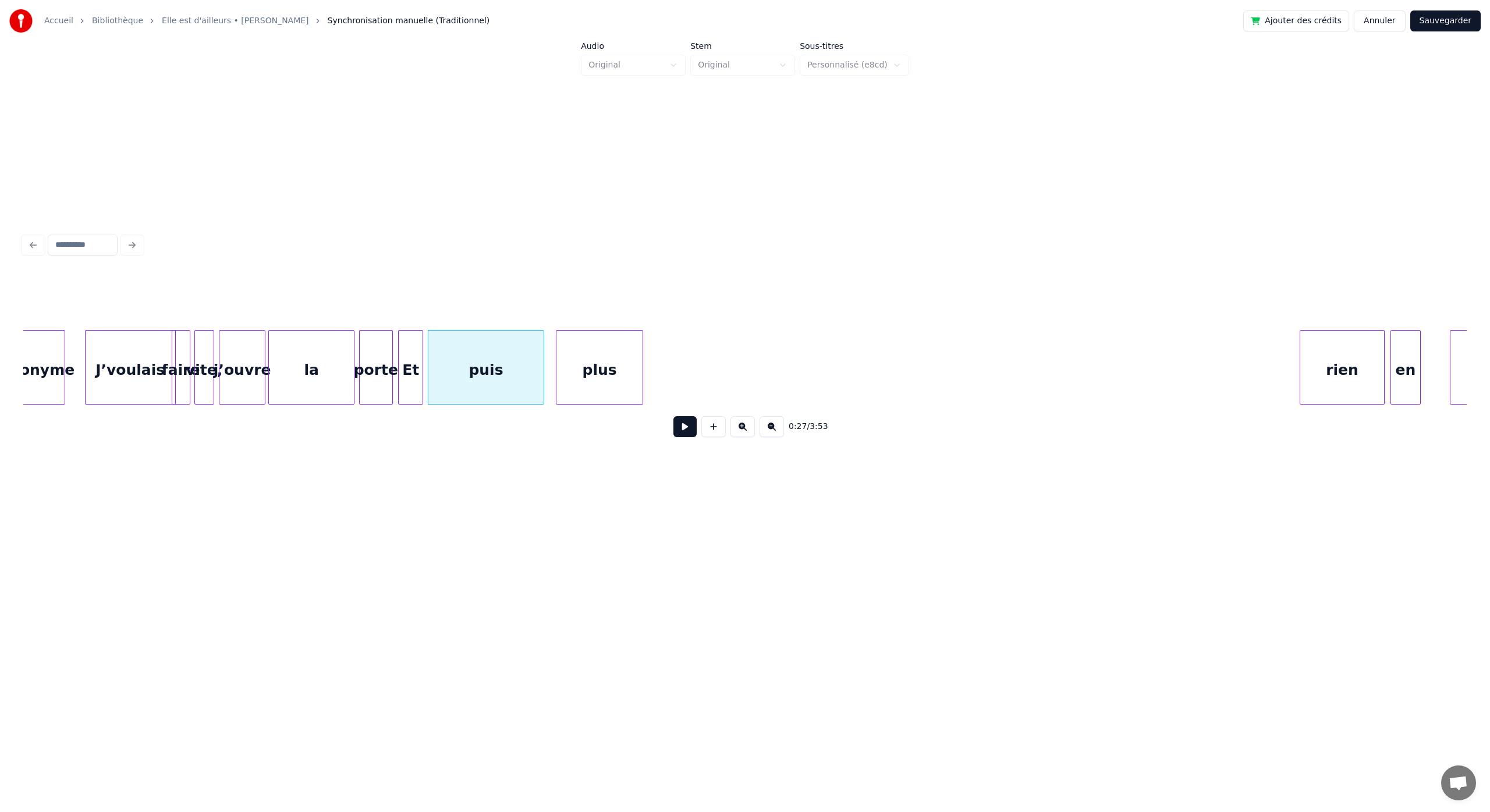
click at [605, 416] on div "0:27 / 3:53" at bounding box center [745, 360] width 1443 height 177
click at [532, 390] on div "puis" at bounding box center [486, 370] width 115 height 79
click at [484, 376] on div at bounding box center [482, 367] width 4 height 73
click at [510, 376] on div "plus" at bounding box center [531, 370] width 86 height 79
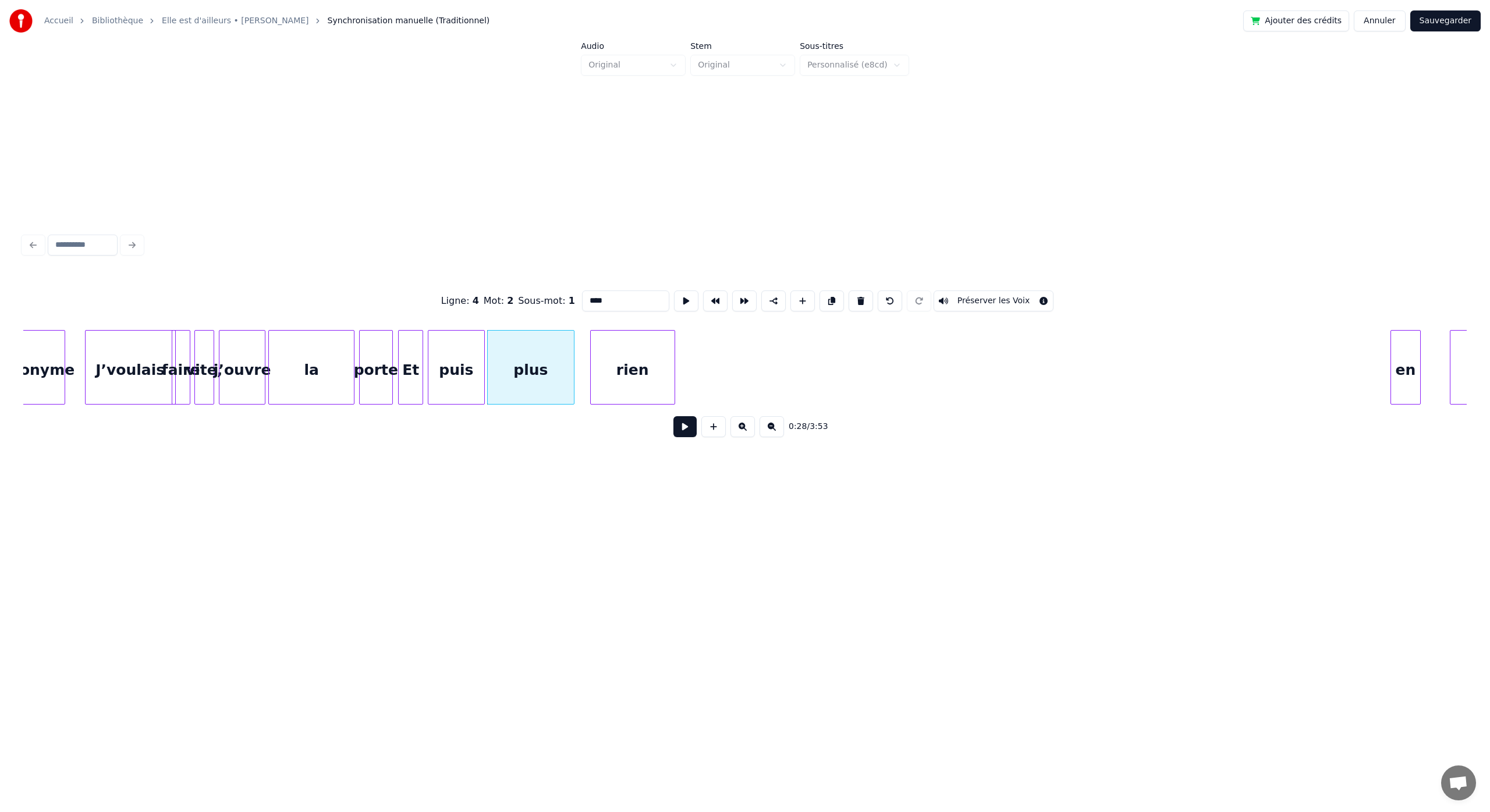
click at [623, 382] on div "rien" at bounding box center [632, 370] width 84 height 79
click at [534, 380] on div at bounding box center [534, 367] width 4 height 73
click at [583, 377] on div "rien" at bounding box center [579, 370] width 84 height 79
click at [641, 422] on div "Ligne : 4 Mot : 2 Sous-mot : 1 **** Préserver les Voix 0:29 / 3:53" at bounding box center [745, 360] width 1443 height 177
click at [599, 389] on div "rien" at bounding box center [579, 370] width 84 height 79
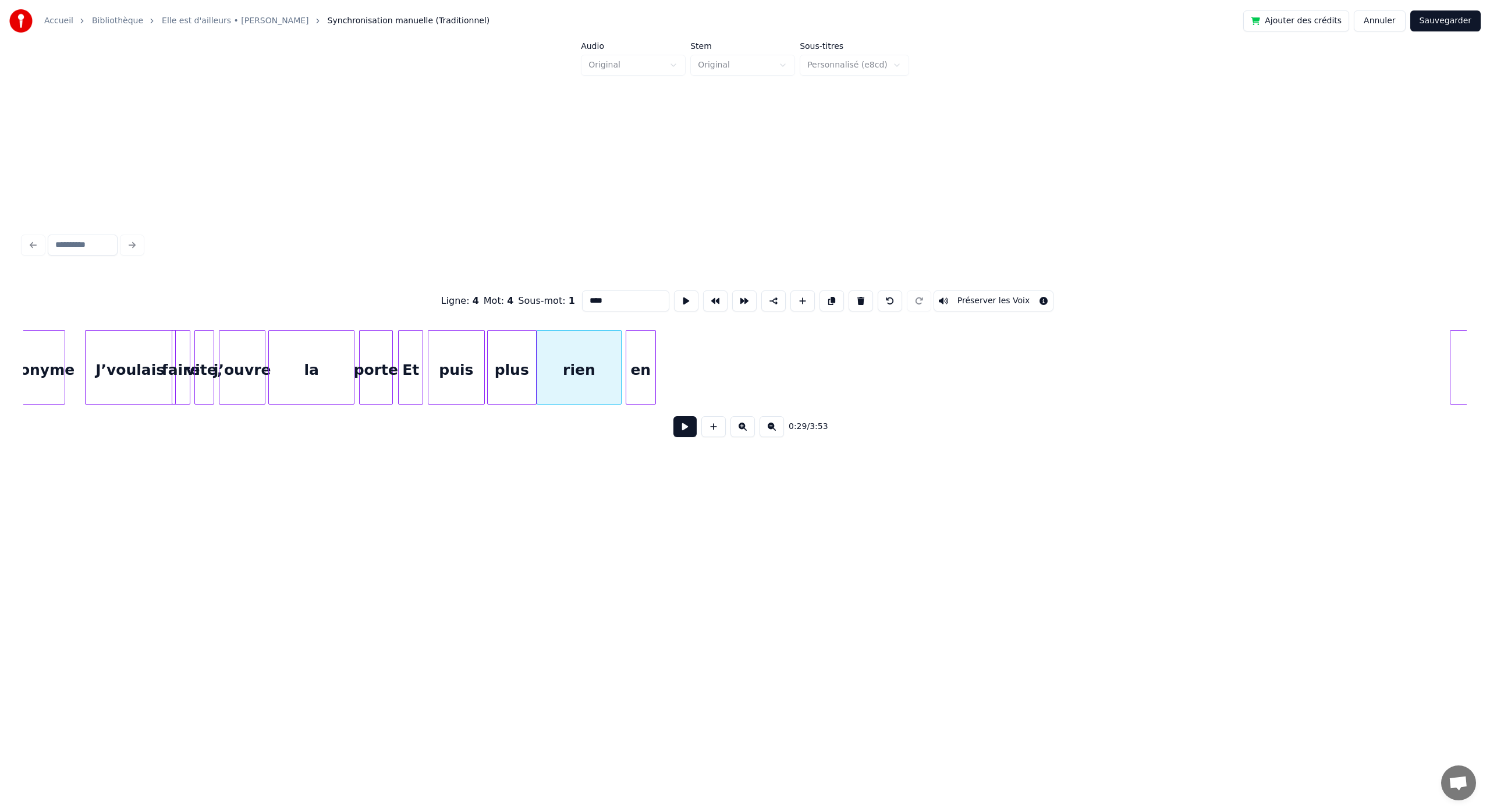
type input "****"
click at [568, 380] on div at bounding box center [567, 367] width 4 height 73
click at [581, 383] on div "en" at bounding box center [586, 370] width 29 height 79
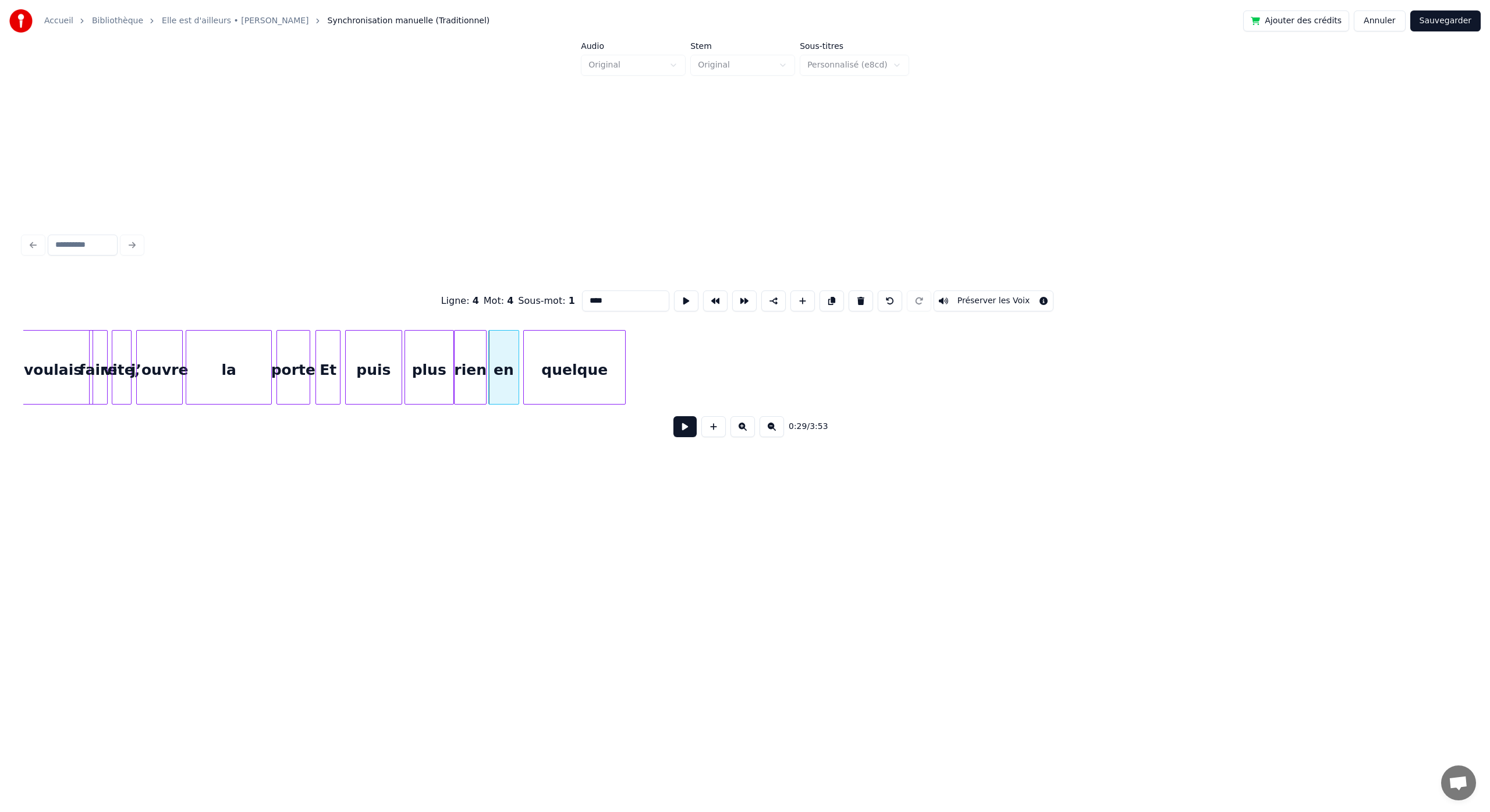
click at [619, 400] on div "J’voulais faire vite, j’ouvre la porte Et puis plus rien en quelque" at bounding box center [745, 367] width 1443 height 75
drag, startPoint x: 777, startPoint y: 434, endPoint x: 784, endPoint y: 434, distance: 7.0
click at [777, 434] on button at bounding box center [771, 427] width 25 height 21
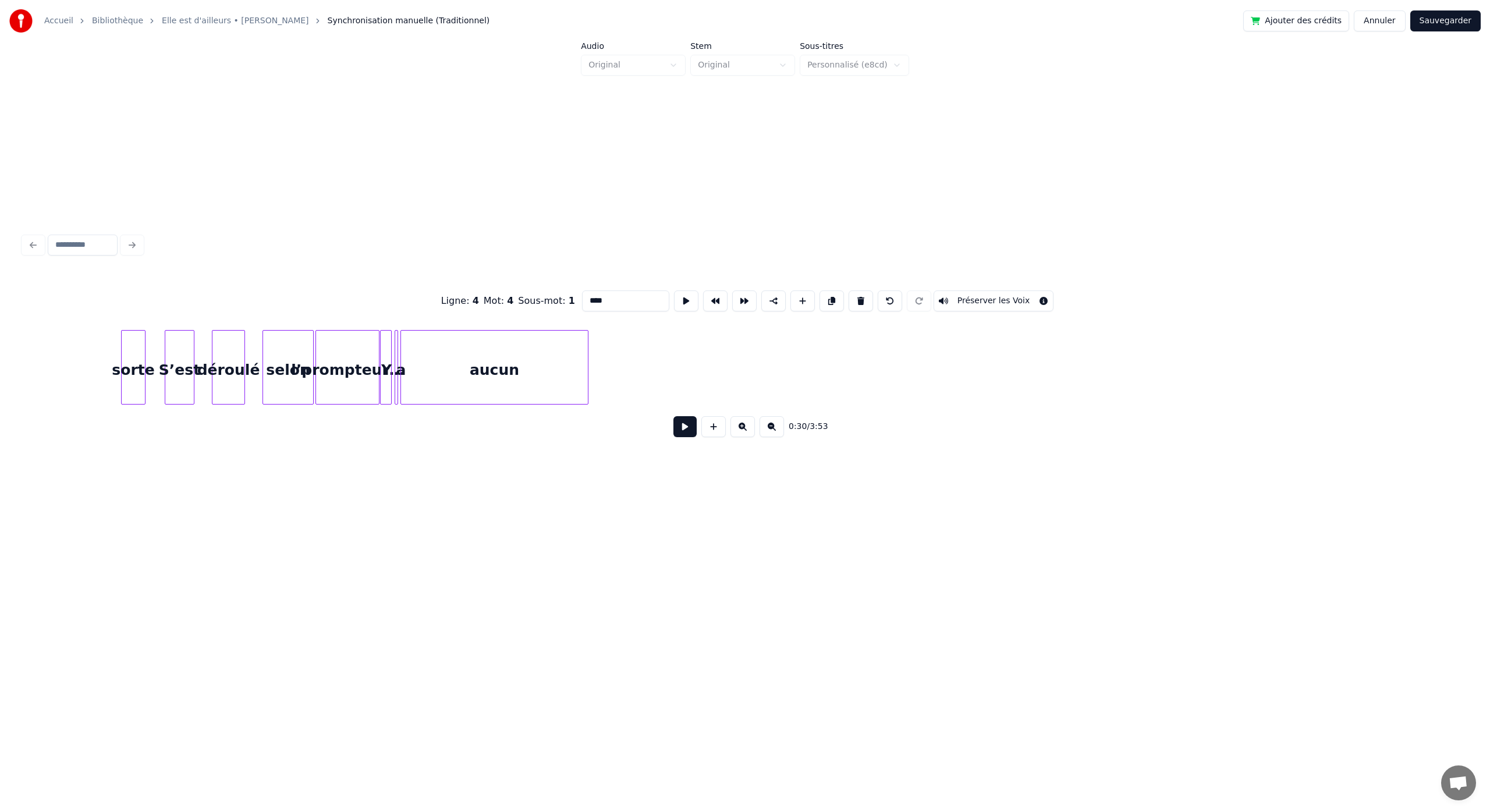
scroll to position [0, 380]
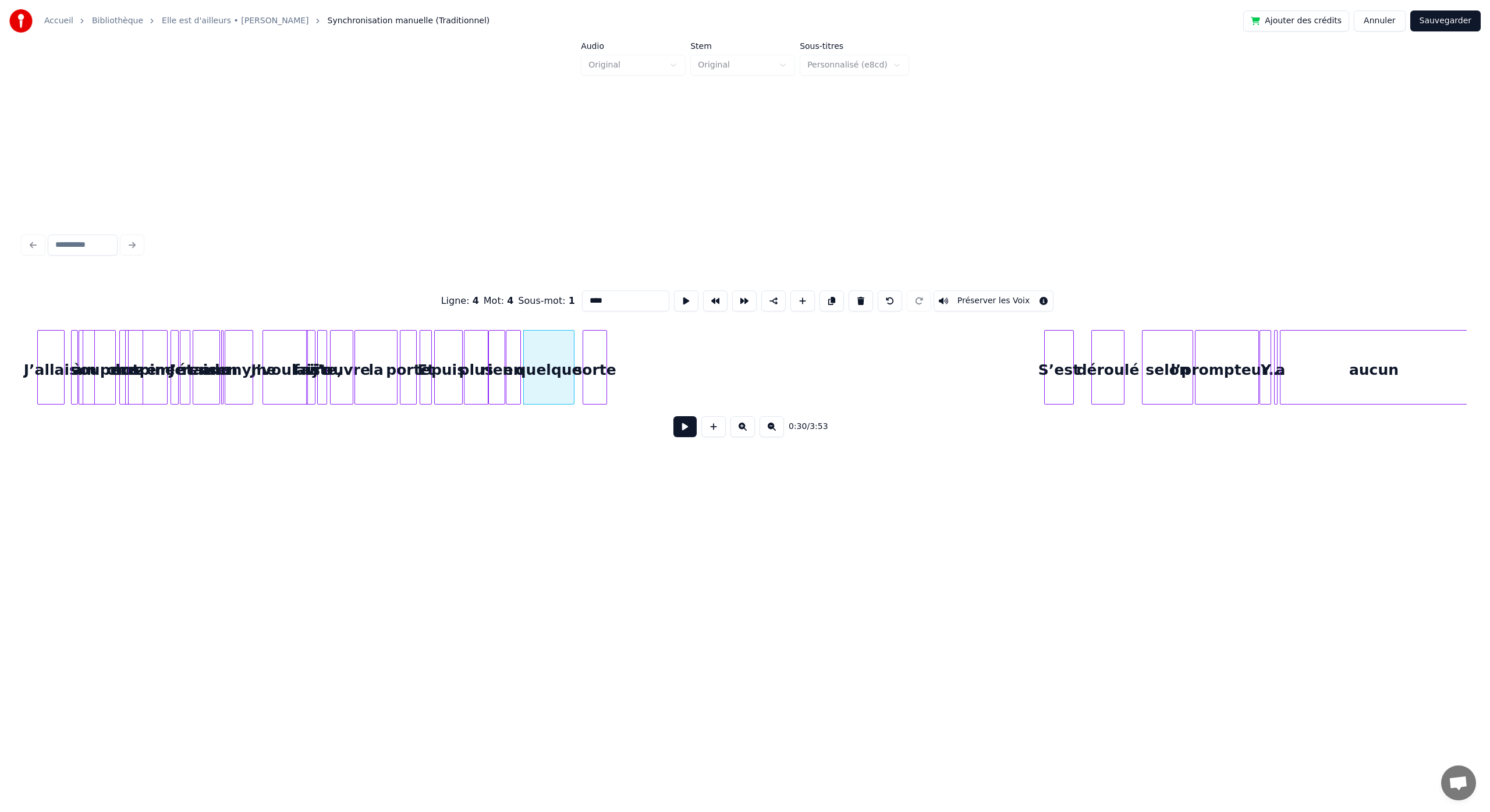
click at [593, 399] on div "sorte" at bounding box center [594, 370] width 23 height 79
click at [692, 430] on button at bounding box center [685, 427] width 23 height 21
click at [690, 430] on button at bounding box center [685, 427] width 23 height 21
click at [669, 395] on div "S’est" at bounding box center [664, 370] width 29 height 79
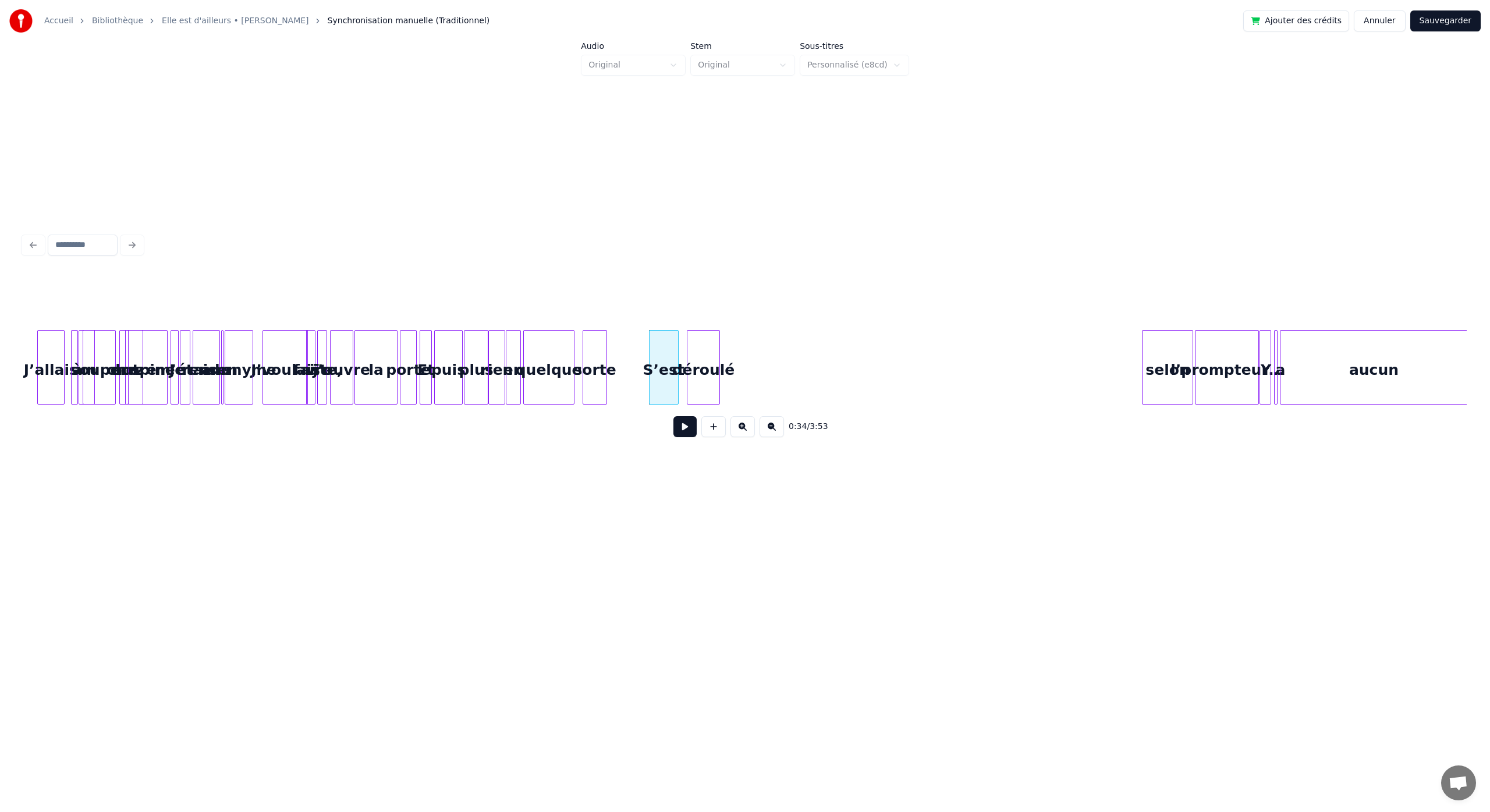
click at [705, 371] on div "déroulé" at bounding box center [703, 370] width 32 height 79
click at [749, 368] on div "selon" at bounding box center [749, 370] width 50 height 79
click at [685, 433] on button at bounding box center [685, 427] width 23 height 21
click at [687, 432] on button at bounding box center [685, 427] width 23 height 21
click at [643, 373] on div "S’est" at bounding box center [641, 370] width 29 height 79
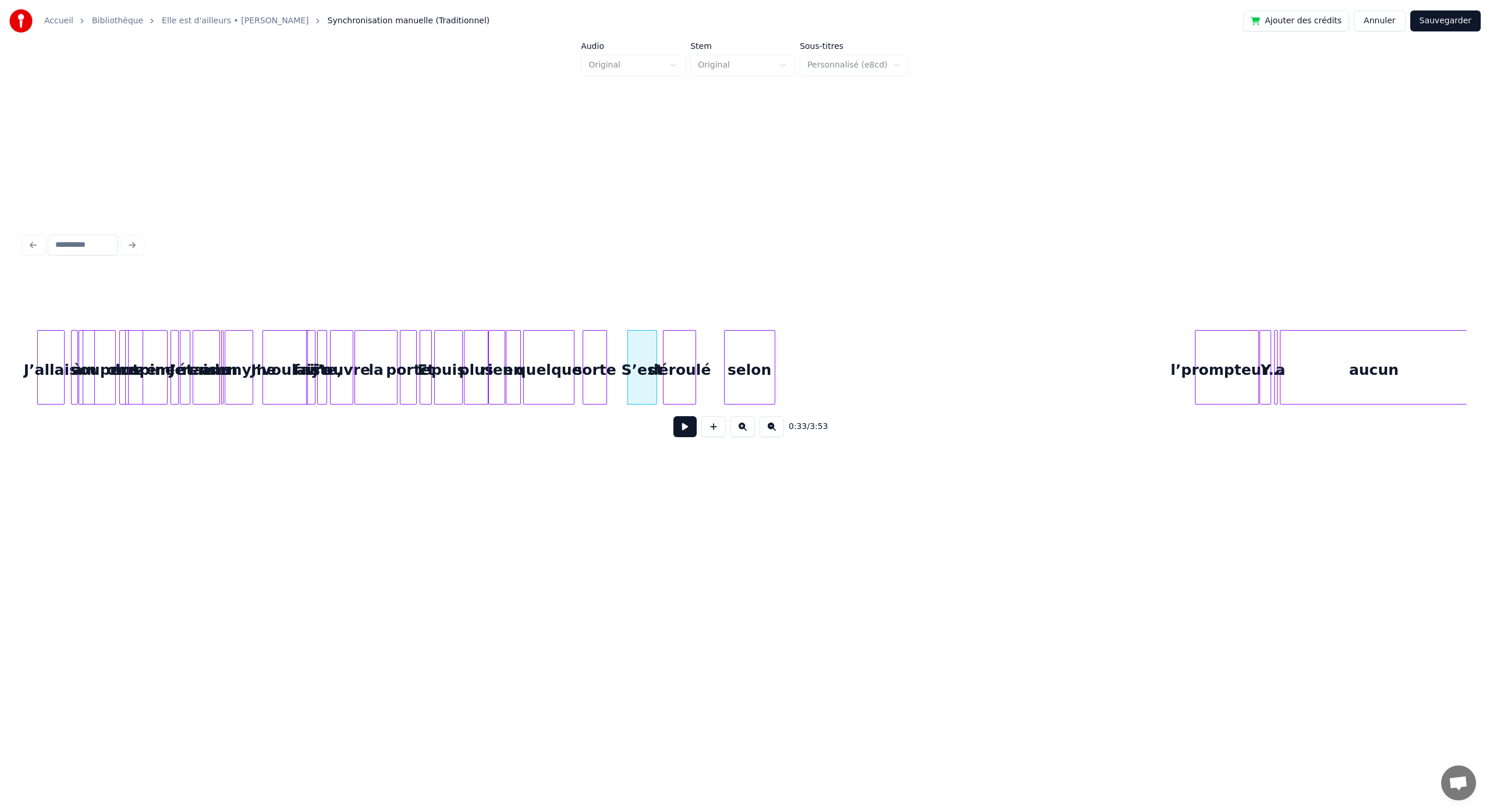
click at [680, 372] on div "déroulé" at bounding box center [679, 370] width 32 height 79
click at [731, 370] on div "selon" at bounding box center [726, 370] width 50 height 79
click at [792, 417] on div "0:36 / 3:53" at bounding box center [745, 360] width 1443 height 177
click at [1447, 20] on button "Sauvegarder" at bounding box center [1445, 21] width 70 height 21
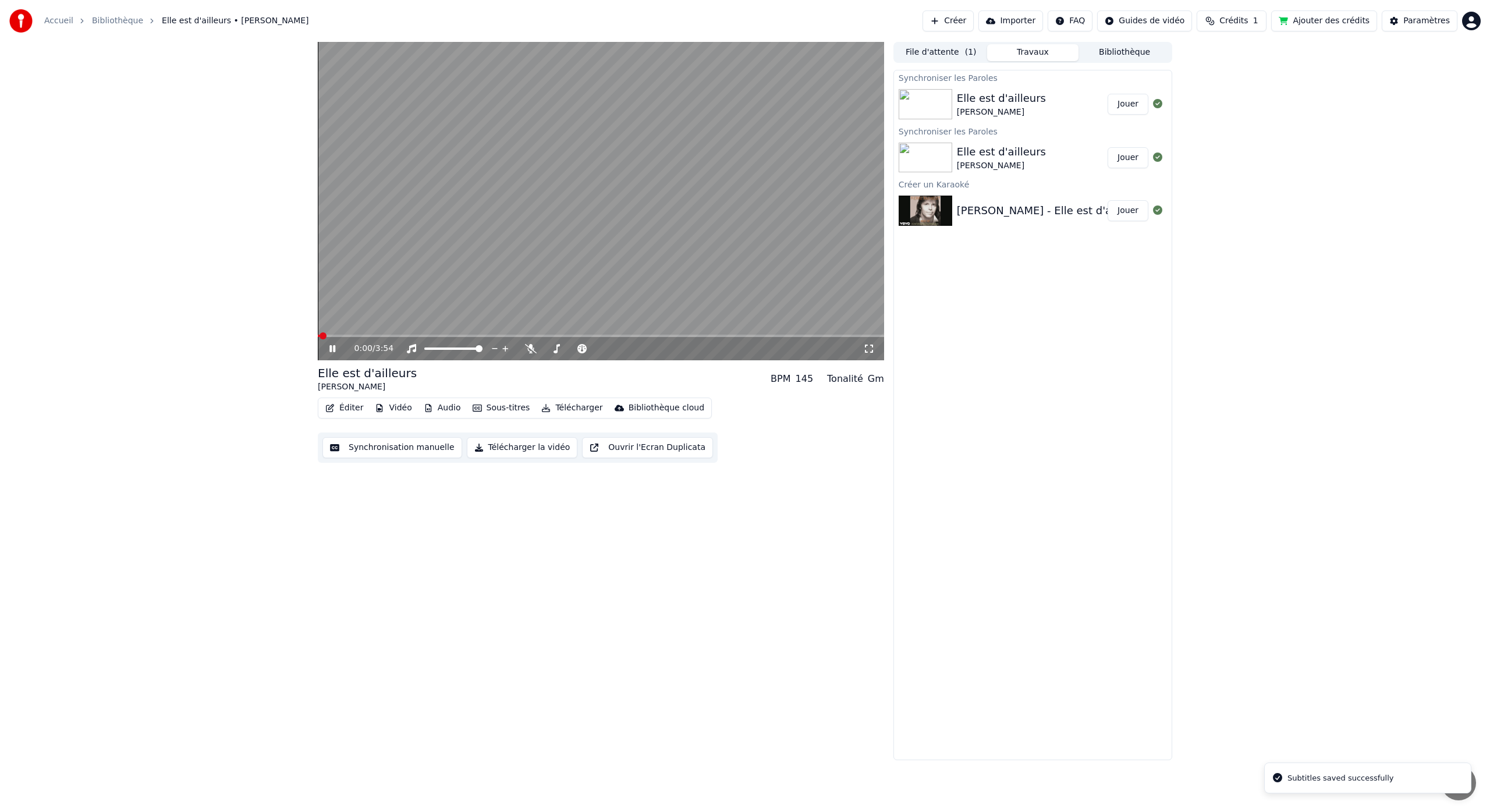
click at [347, 340] on div "0:00 / 3:54" at bounding box center [601, 348] width 566 height 23
click at [351, 337] on div "0:01 / 3:54" at bounding box center [601, 348] width 566 height 23
click at [343, 338] on span at bounding box center [345, 336] width 7 height 7
click at [351, 411] on button "Éditer" at bounding box center [344, 408] width 47 height 16
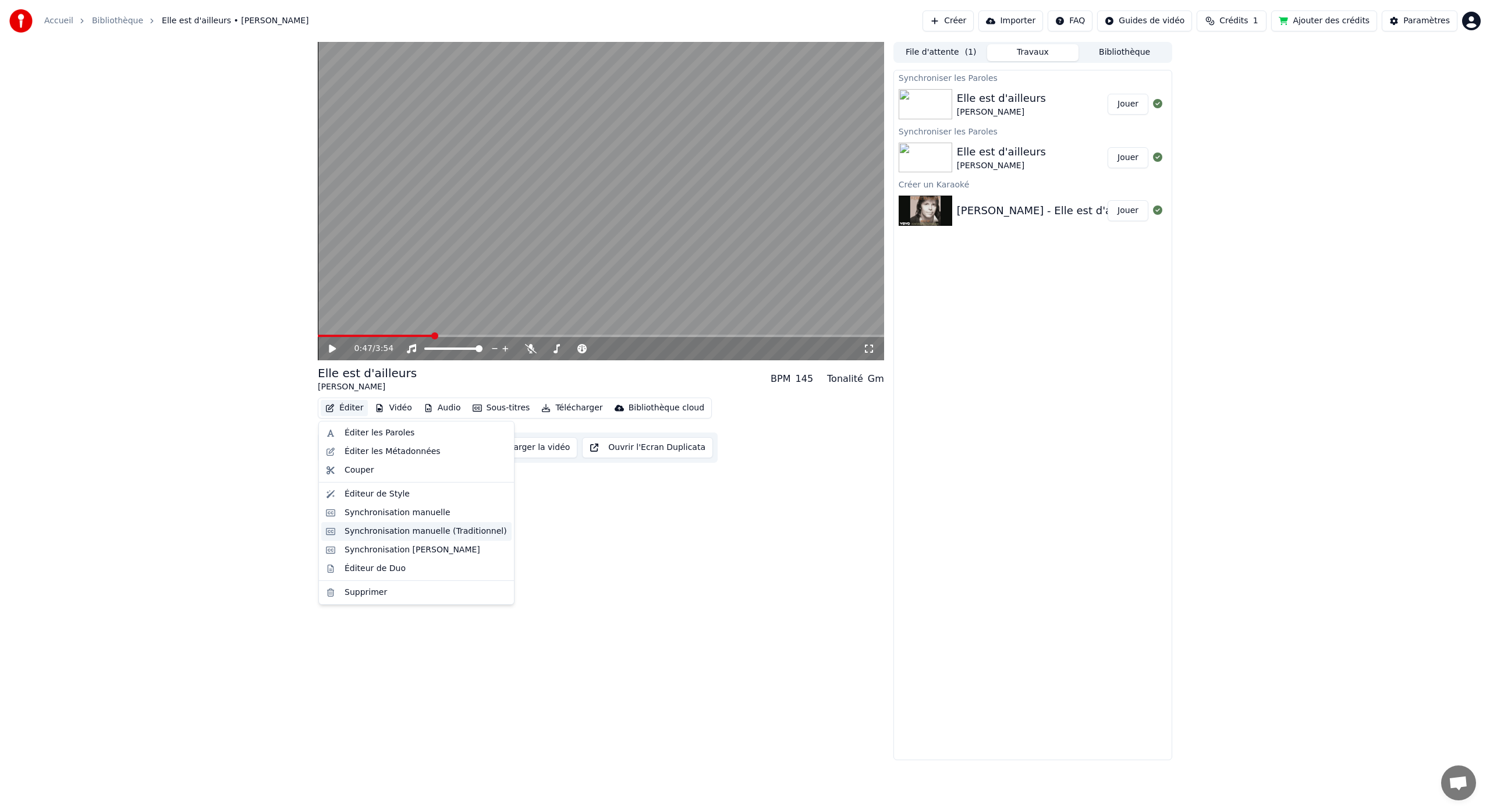
click at [392, 537] on div "Synchronisation manuelle (Traditionnel)" at bounding box center [416, 531] width 191 height 18
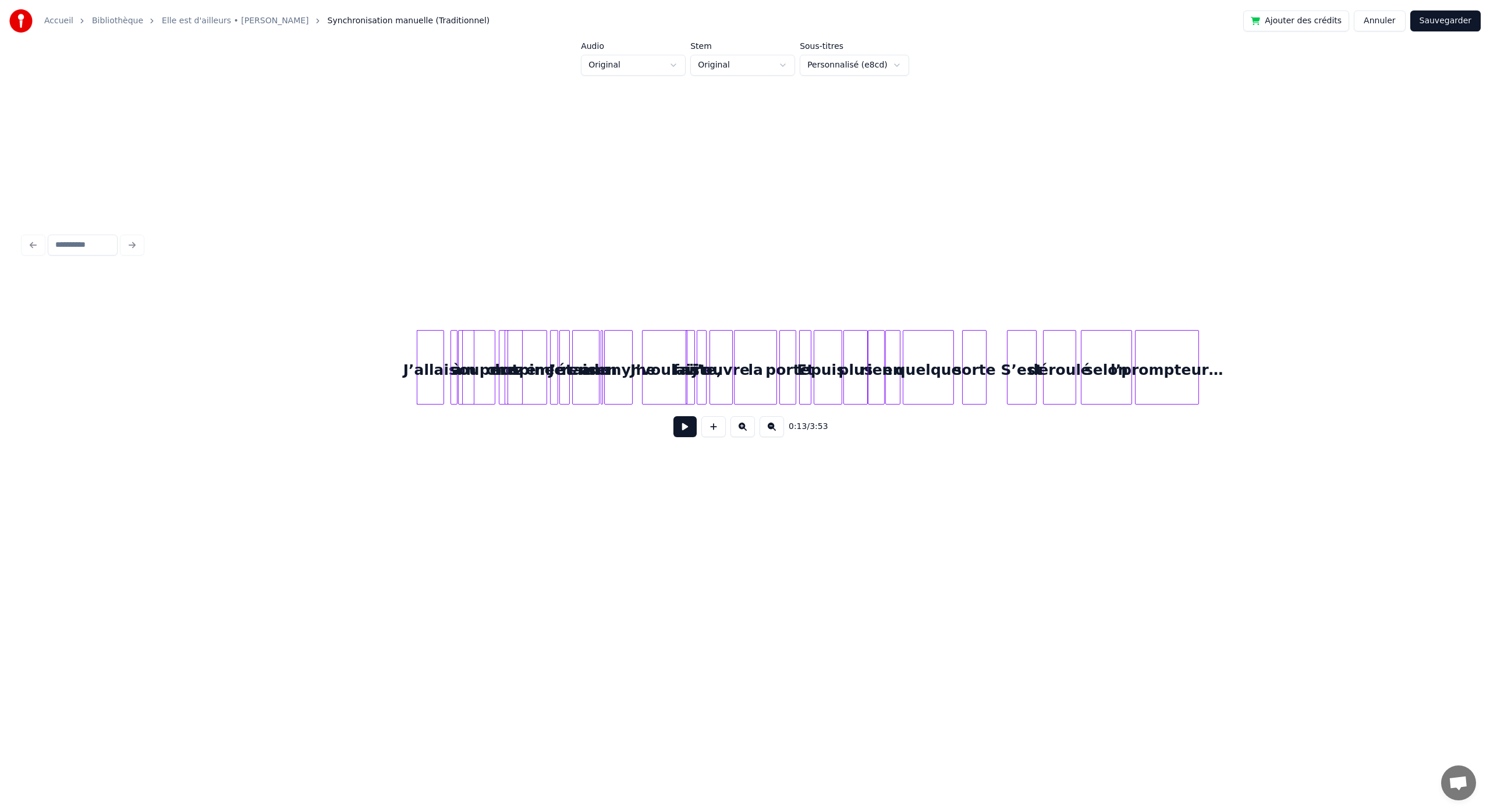
click at [1052, 390] on div "déroulé" at bounding box center [1060, 370] width 32 height 79
click at [1390, 22] on button "Annuler" at bounding box center [1379, 21] width 51 height 21
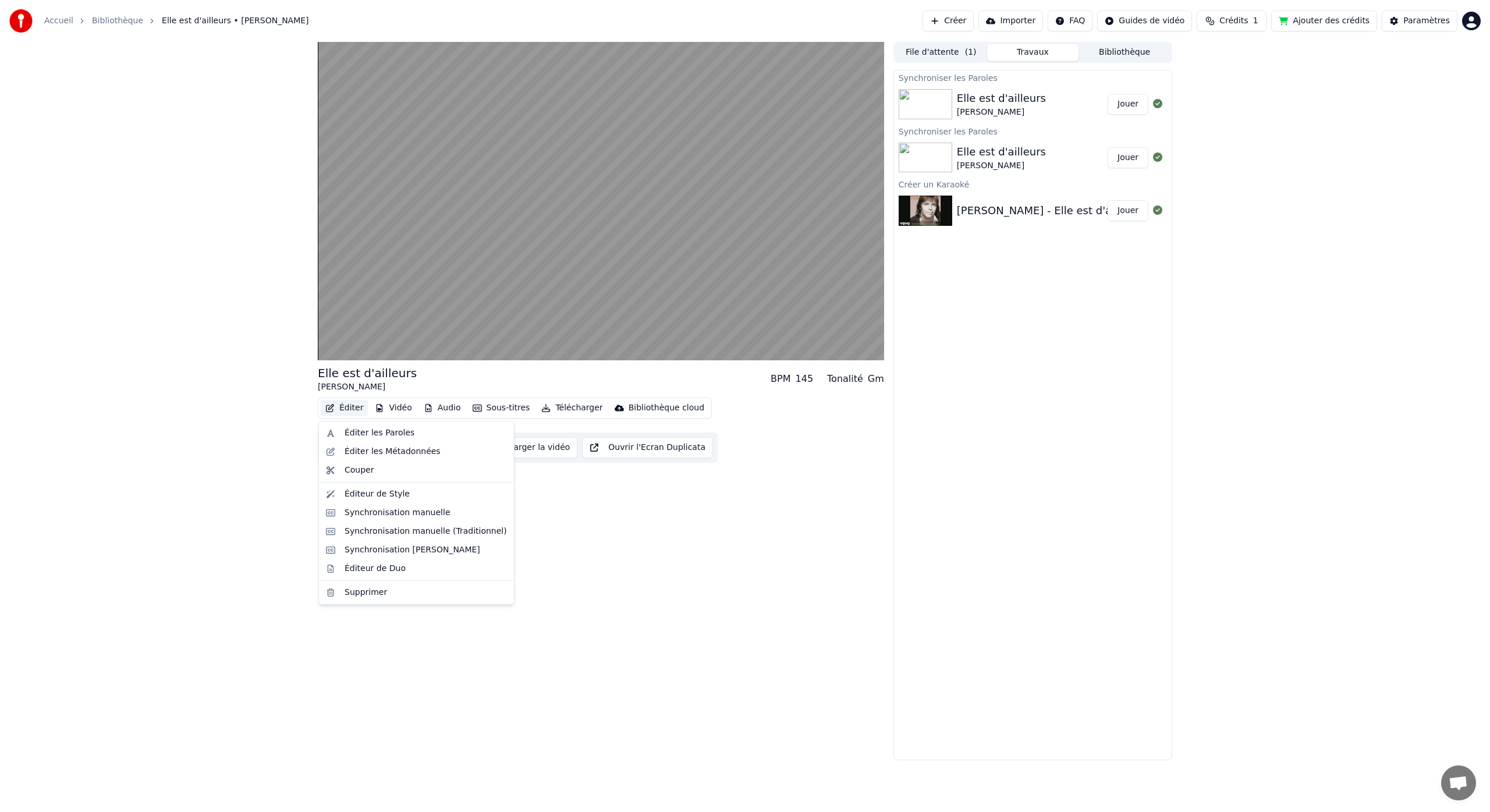
click at [349, 407] on button "Éditer" at bounding box center [344, 408] width 47 height 16
click at [402, 513] on div "Synchronisation manuelle" at bounding box center [397, 513] width 106 height 12
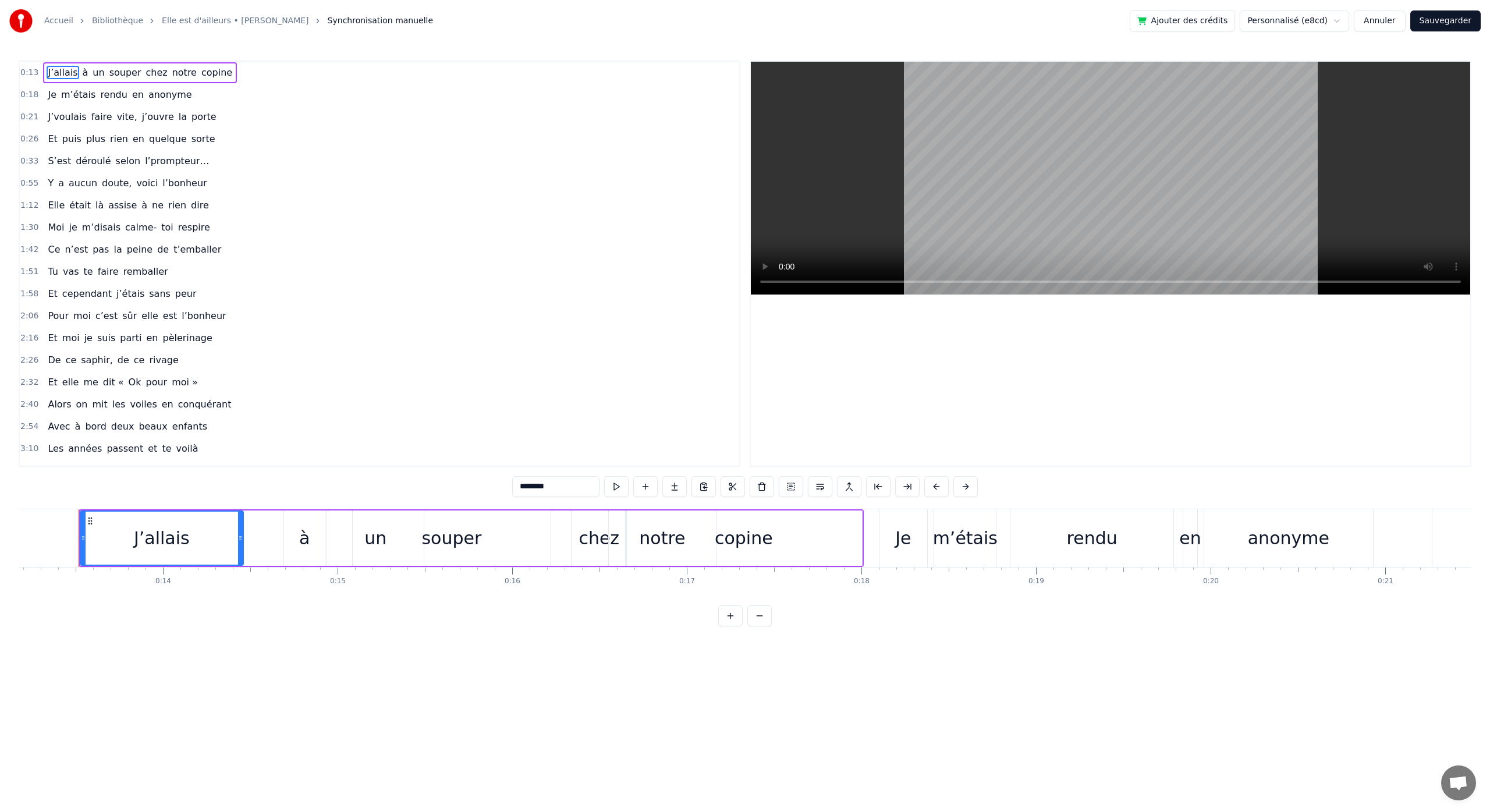
scroll to position [0, 2301]
click at [165, 141] on span "quelque" at bounding box center [167, 138] width 40 height 13
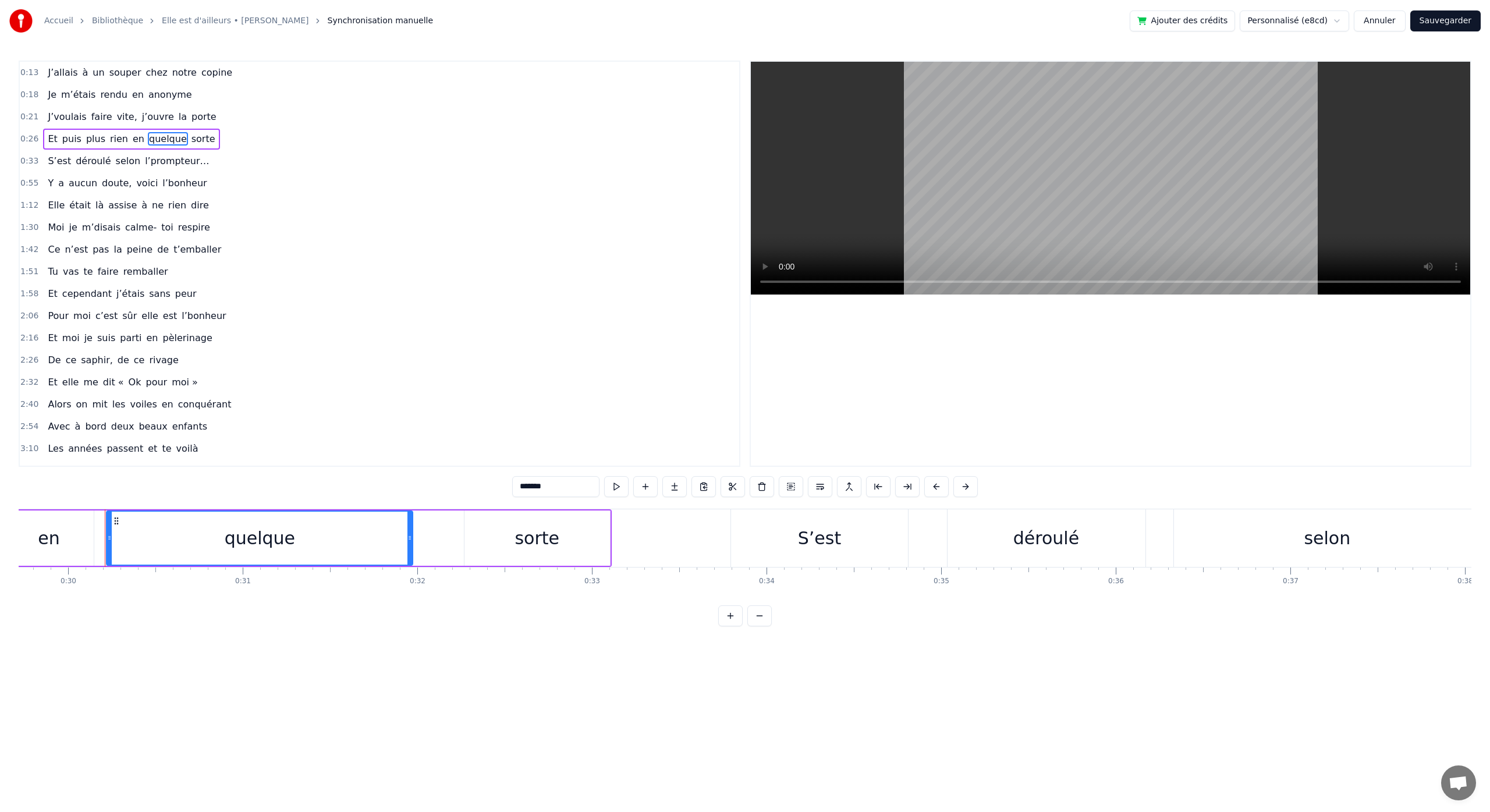
scroll to position [0, 5216]
click at [131, 167] on span "selon" at bounding box center [128, 161] width 27 height 14
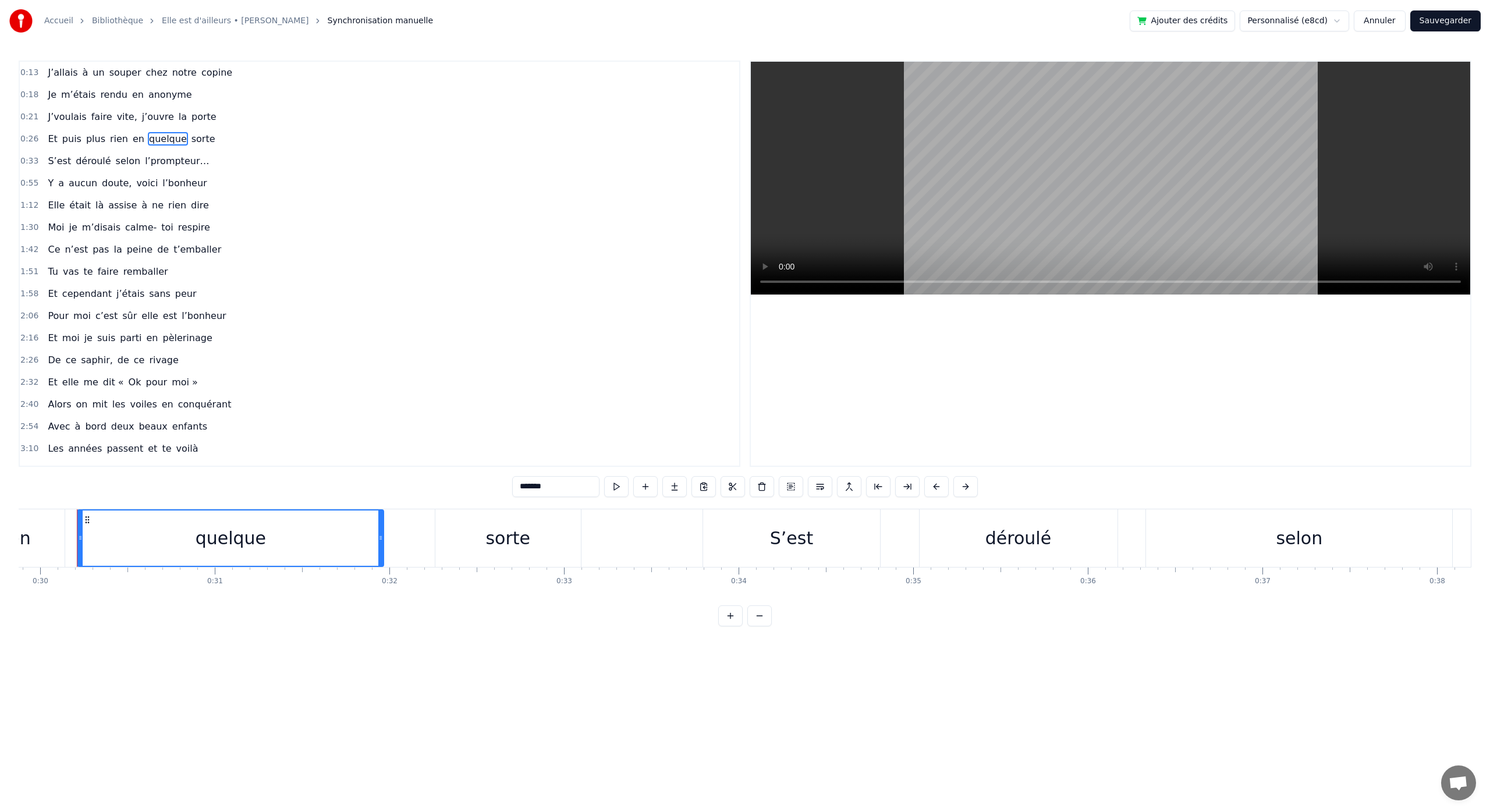
click at [125, 161] on span "selon" at bounding box center [128, 160] width 27 height 13
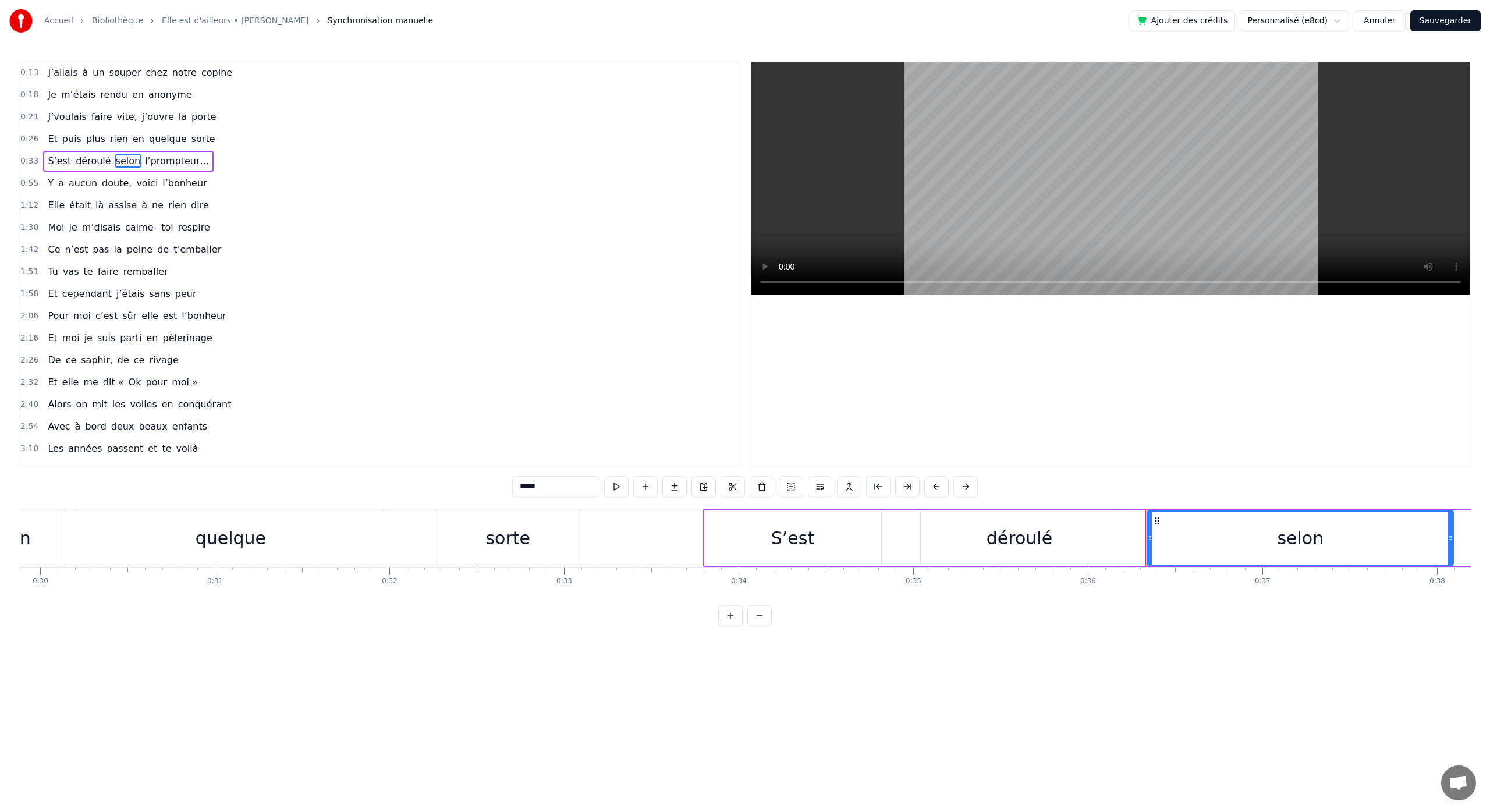
click at [177, 162] on span "l’prompteur…" at bounding box center [176, 160] width 66 height 13
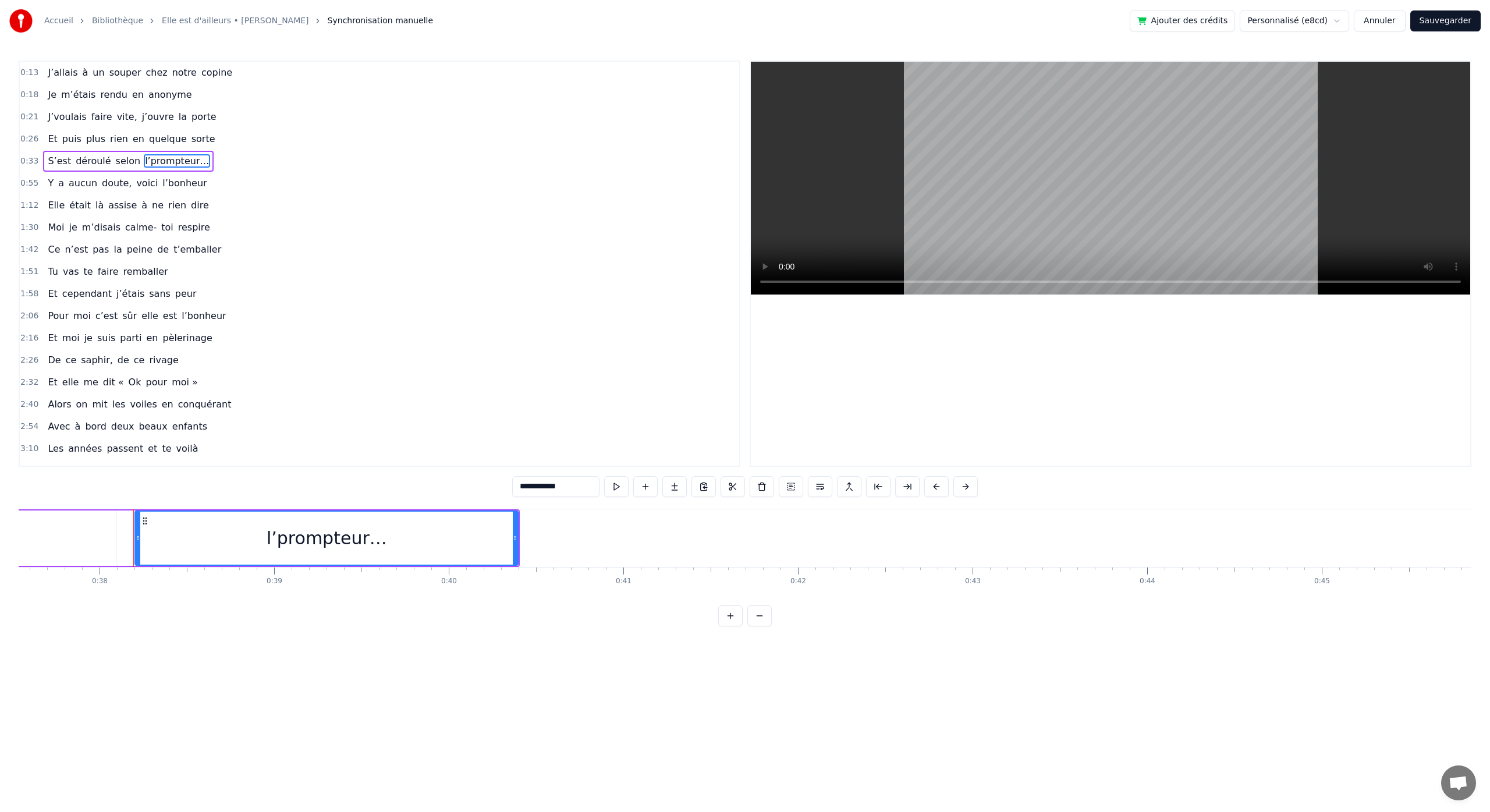
scroll to position [0, 6610]
click at [619, 489] on button at bounding box center [616, 486] width 25 height 21
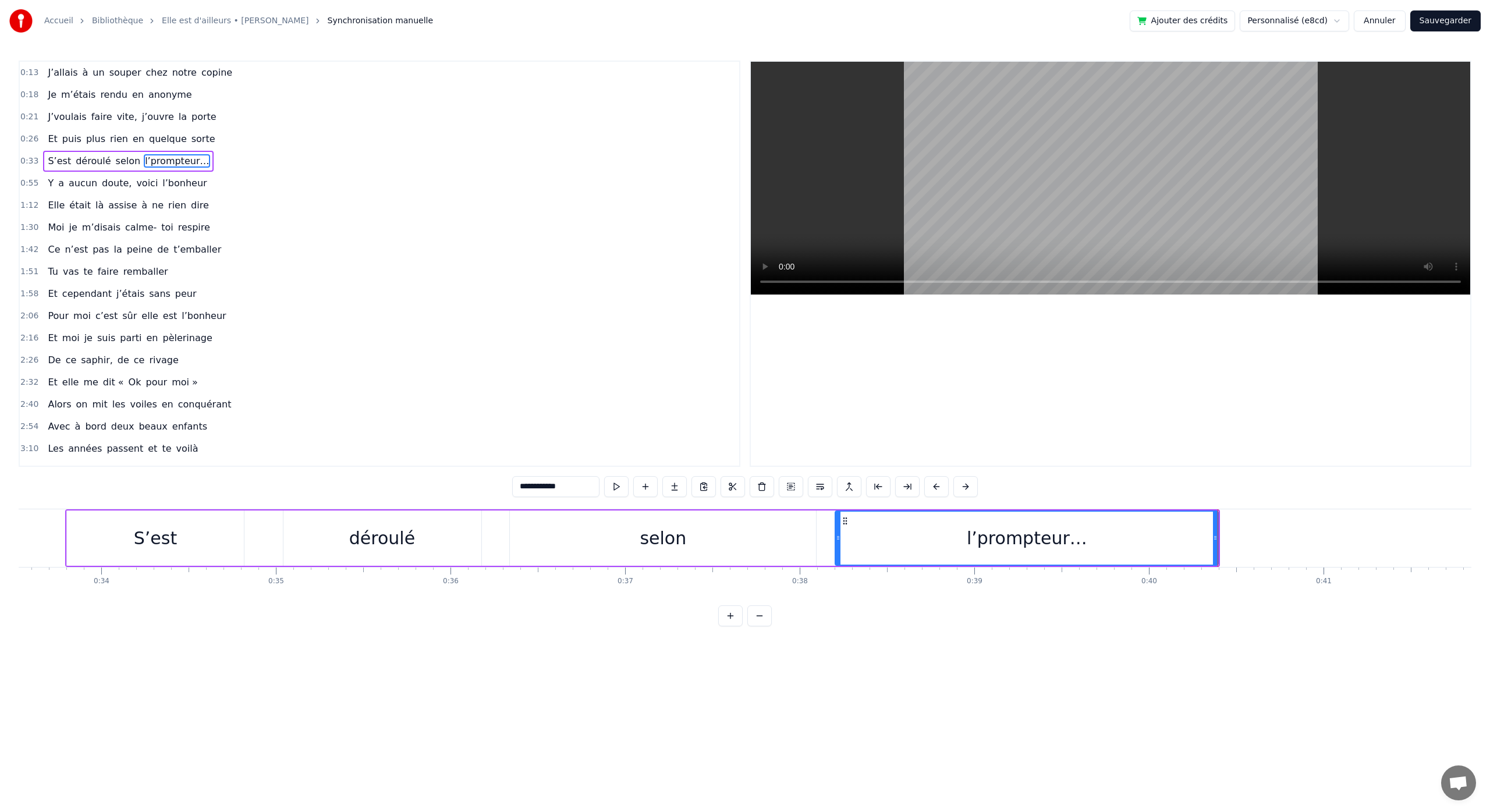
scroll to position [0, 5755]
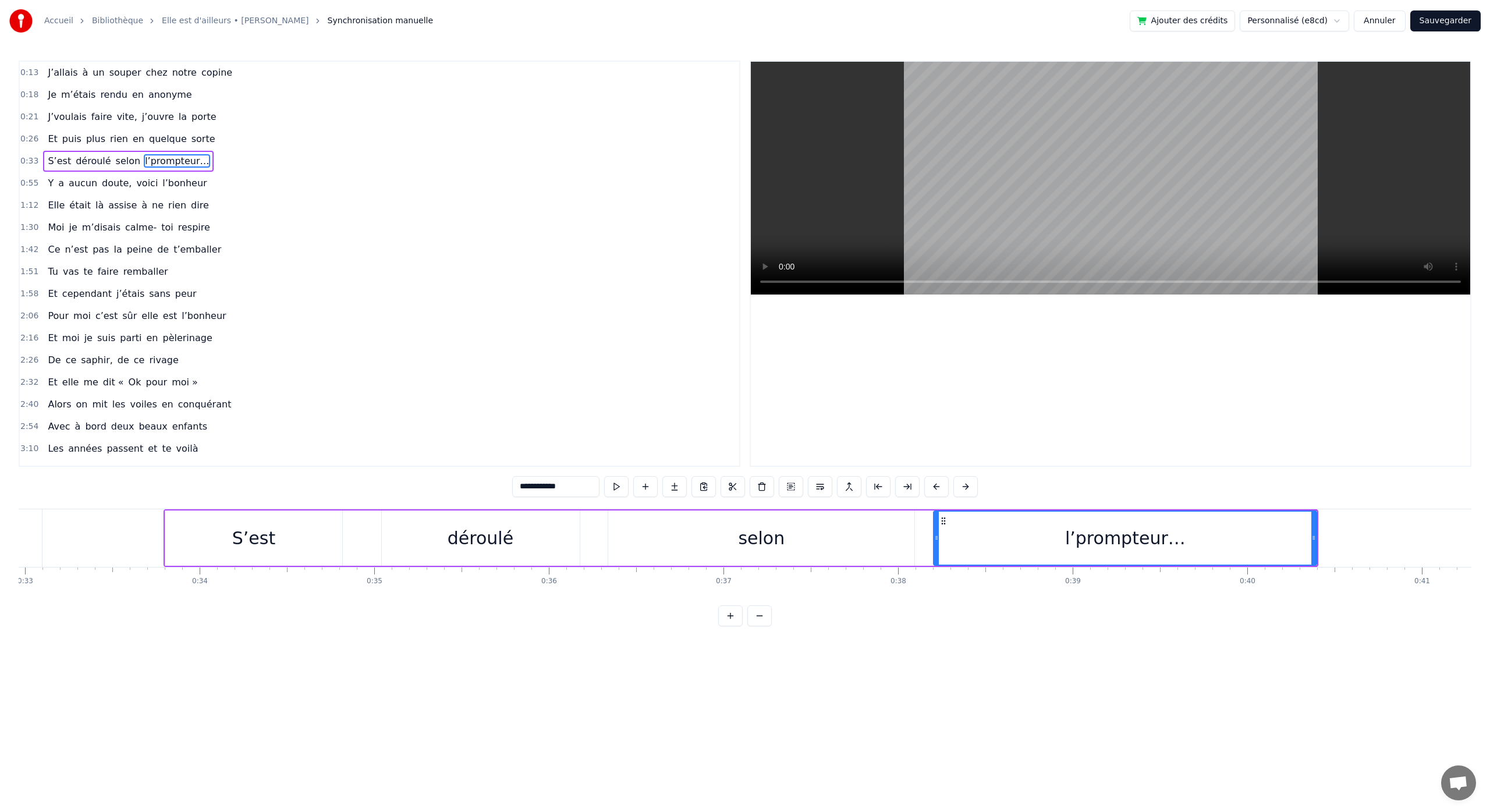
click at [275, 534] on div "S’est" at bounding box center [254, 538] width 177 height 56
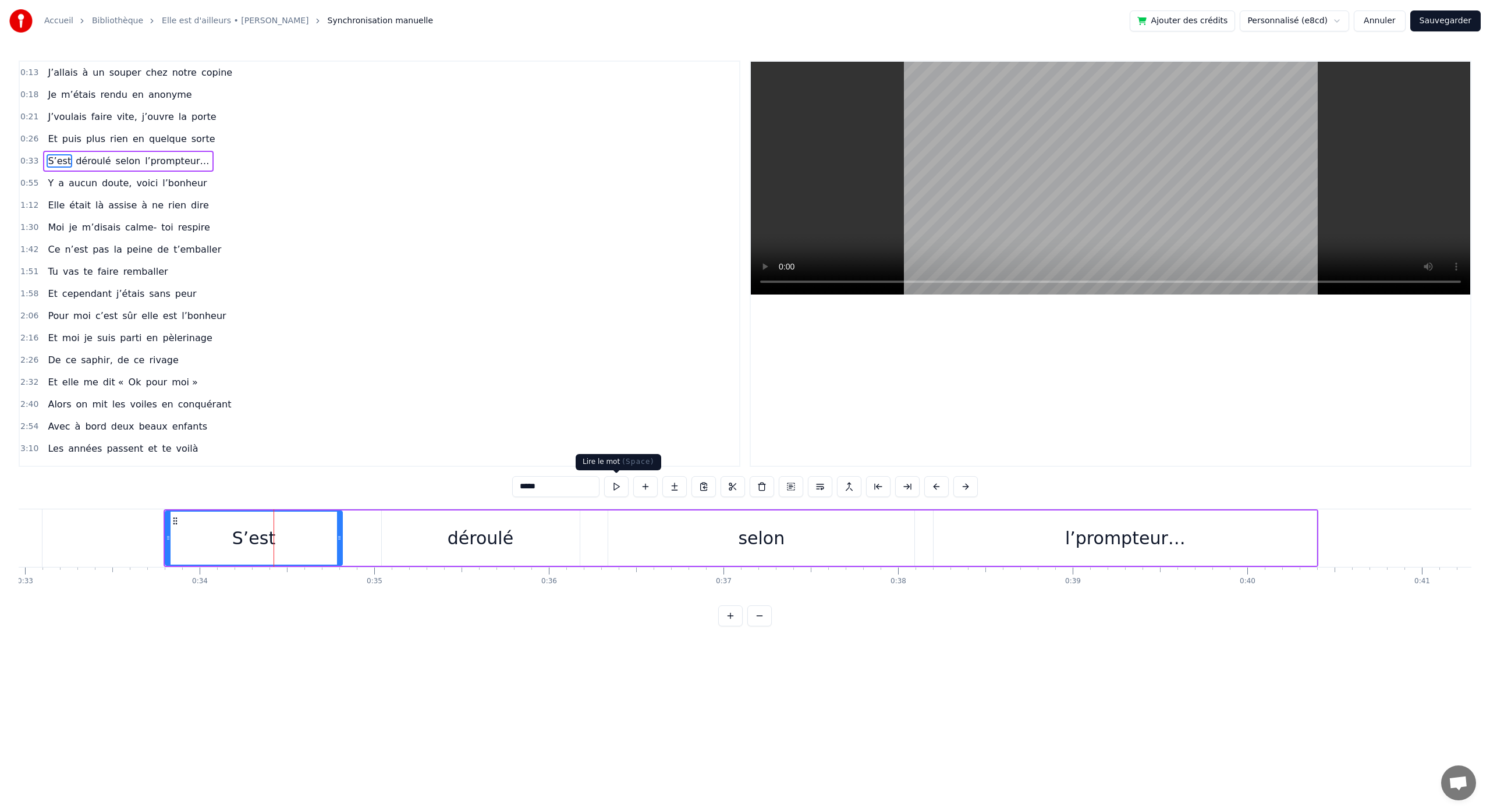
click at [619, 487] on button at bounding box center [616, 486] width 25 height 21
click at [619, 488] on button at bounding box center [616, 486] width 25 height 21
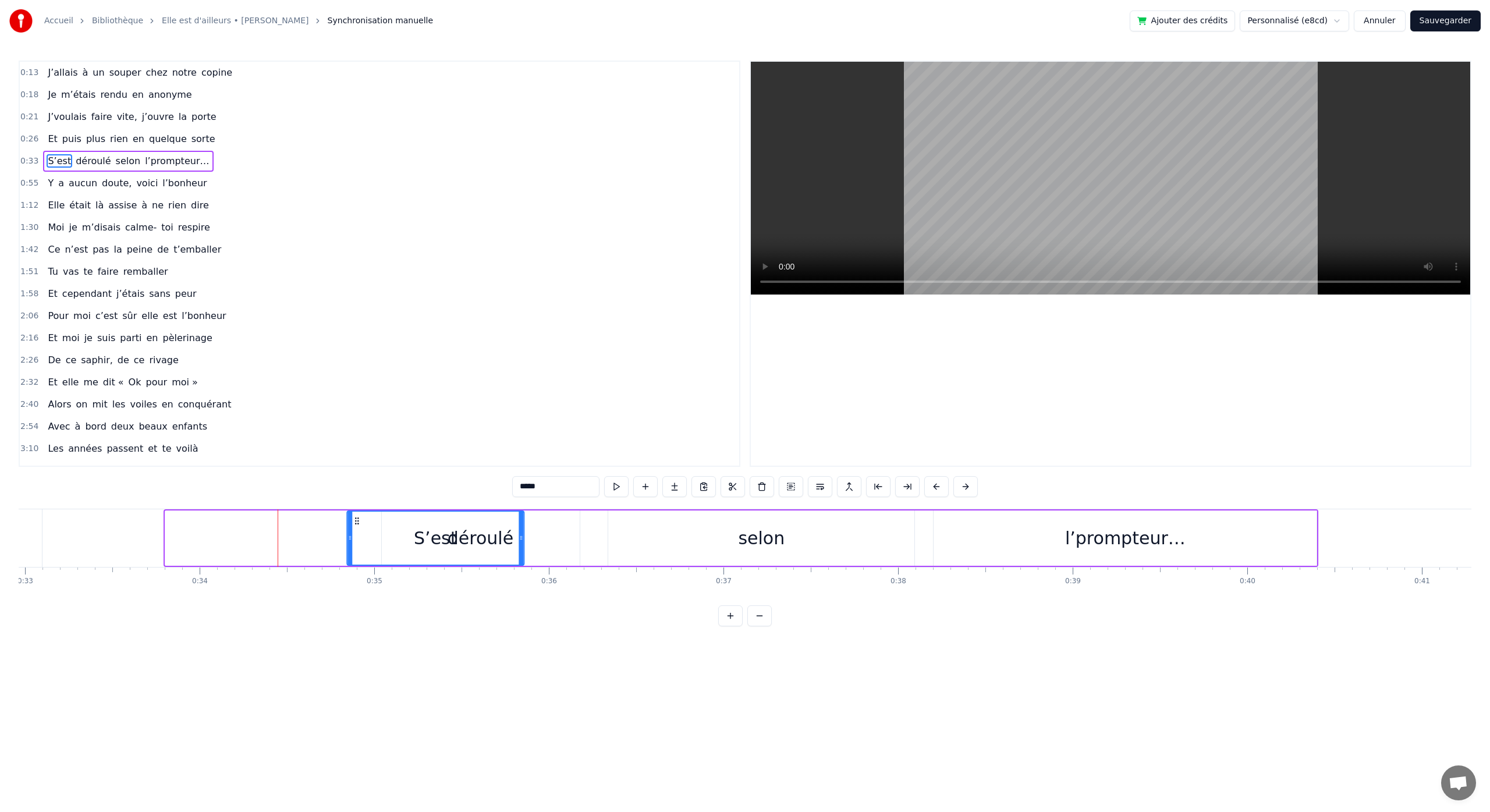
drag, startPoint x: 175, startPoint y: 522, endPoint x: 357, endPoint y: 527, distance: 182.1
click at [357, 527] on div "S’est" at bounding box center [435, 537] width 176 height 53
click at [533, 546] on div "déroulé" at bounding box center [480, 538] width 198 height 56
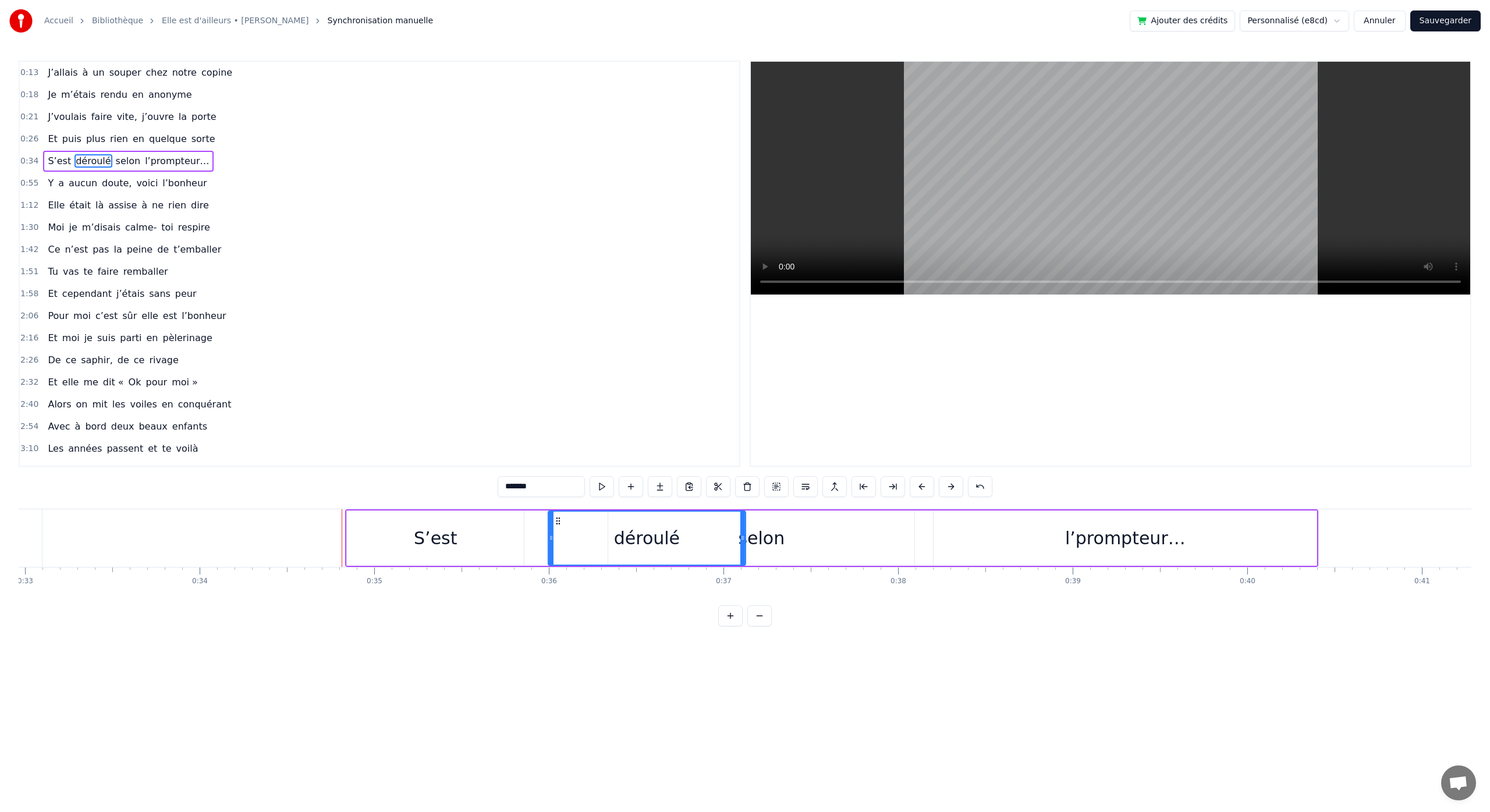
drag, startPoint x: 392, startPoint y: 520, endPoint x: 558, endPoint y: 539, distance: 167.1
click at [558, 539] on div "déroulé" at bounding box center [647, 537] width 197 height 53
click at [484, 547] on div "S’est" at bounding box center [435, 538] width 177 height 56
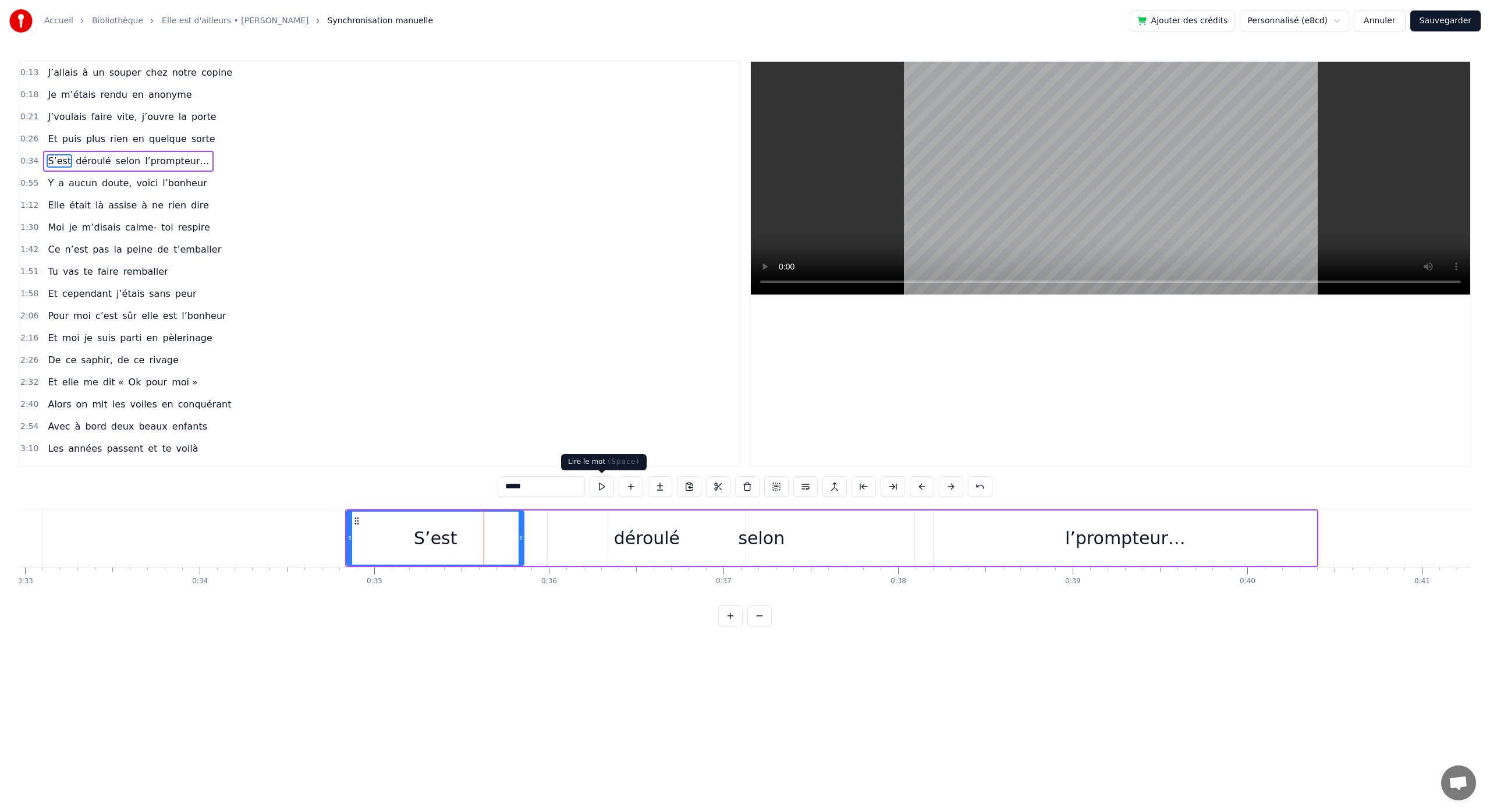
click at [596, 486] on button at bounding box center [601, 486] width 25 height 21
drag, startPoint x: 522, startPoint y: 539, endPoint x: 465, endPoint y: 548, distance: 57.7
click at [400, 545] on div at bounding box center [398, 537] width 5 height 53
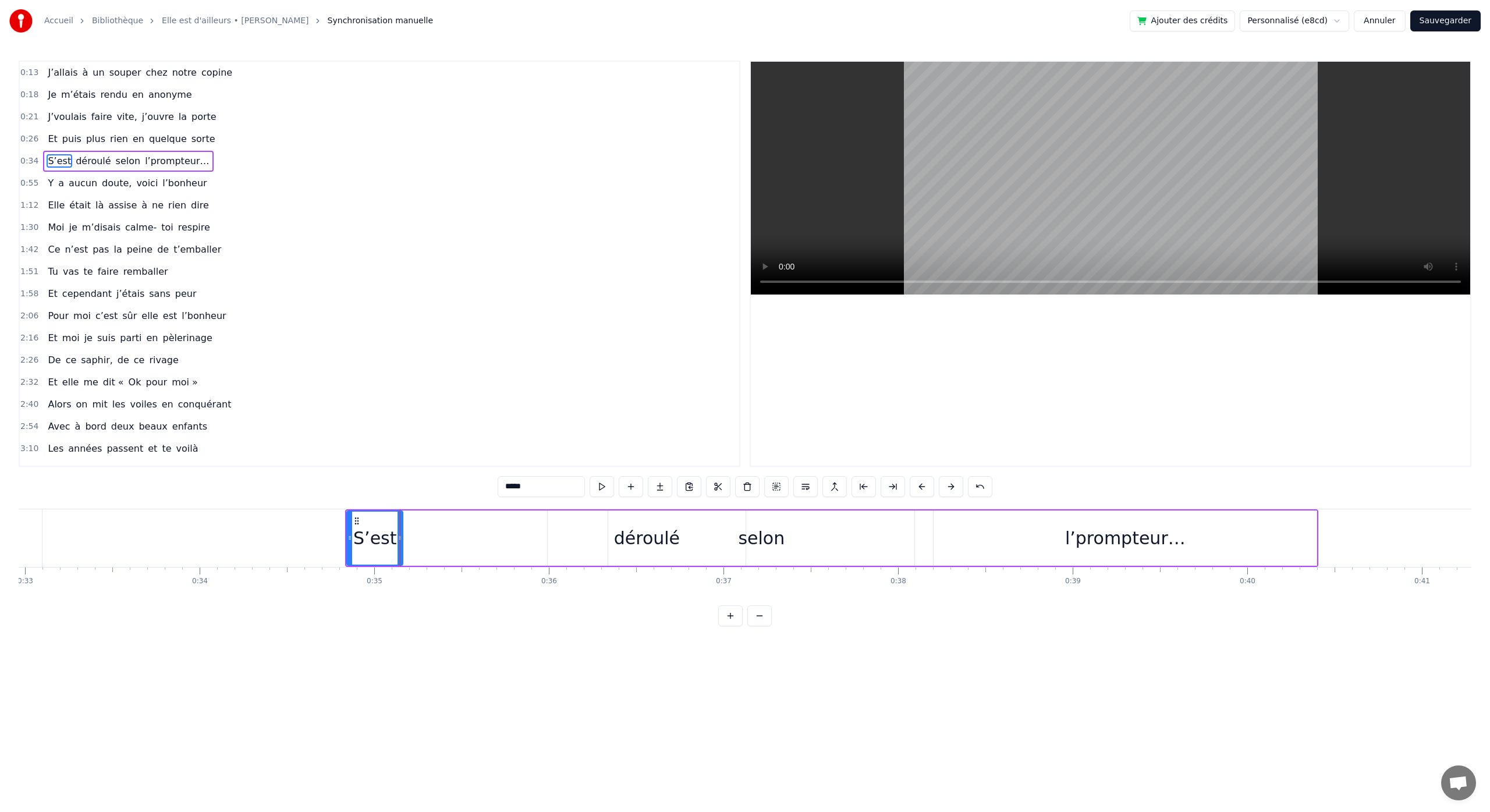
click at [576, 528] on div "déroulé" at bounding box center [646, 538] width 198 height 56
type input "*******"
drag, startPoint x: 558, startPoint y: 520, endPoint x: 406, endPoint y: 531, distance: 152.4
click at [406, 531] on div "déroulé" at bounding box center [495, 537] width 197 height 53
drag, startPoint x: 589, startPoint y: 538, endPoint x: 461, endPoint y: 539, distance: 128.0
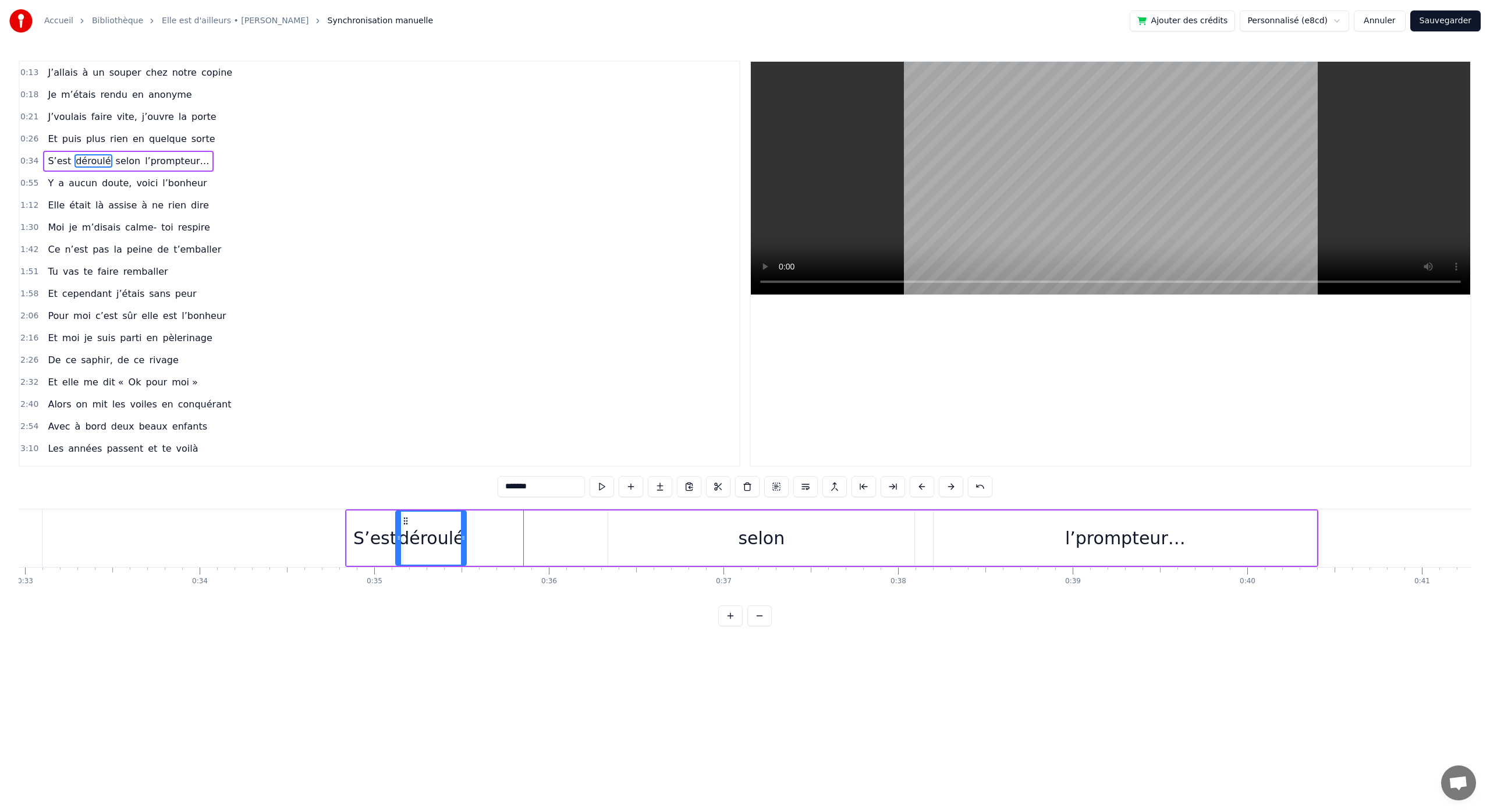
click at [461, 539] on icon at bounding box center [463, 537] width 5 height 9
drag, startPoint x: 717, startPoint y: 535, endPoint x: 614, endPoint y: 535, distance: 103.0
click at [604, 539] on div "S’est déroulé selon l’prompteur…" at bounding box center [832, 538] width 973 height 58
click at [617, 522] on div "selon" at bounding box center [761, 538] width 306 height 56
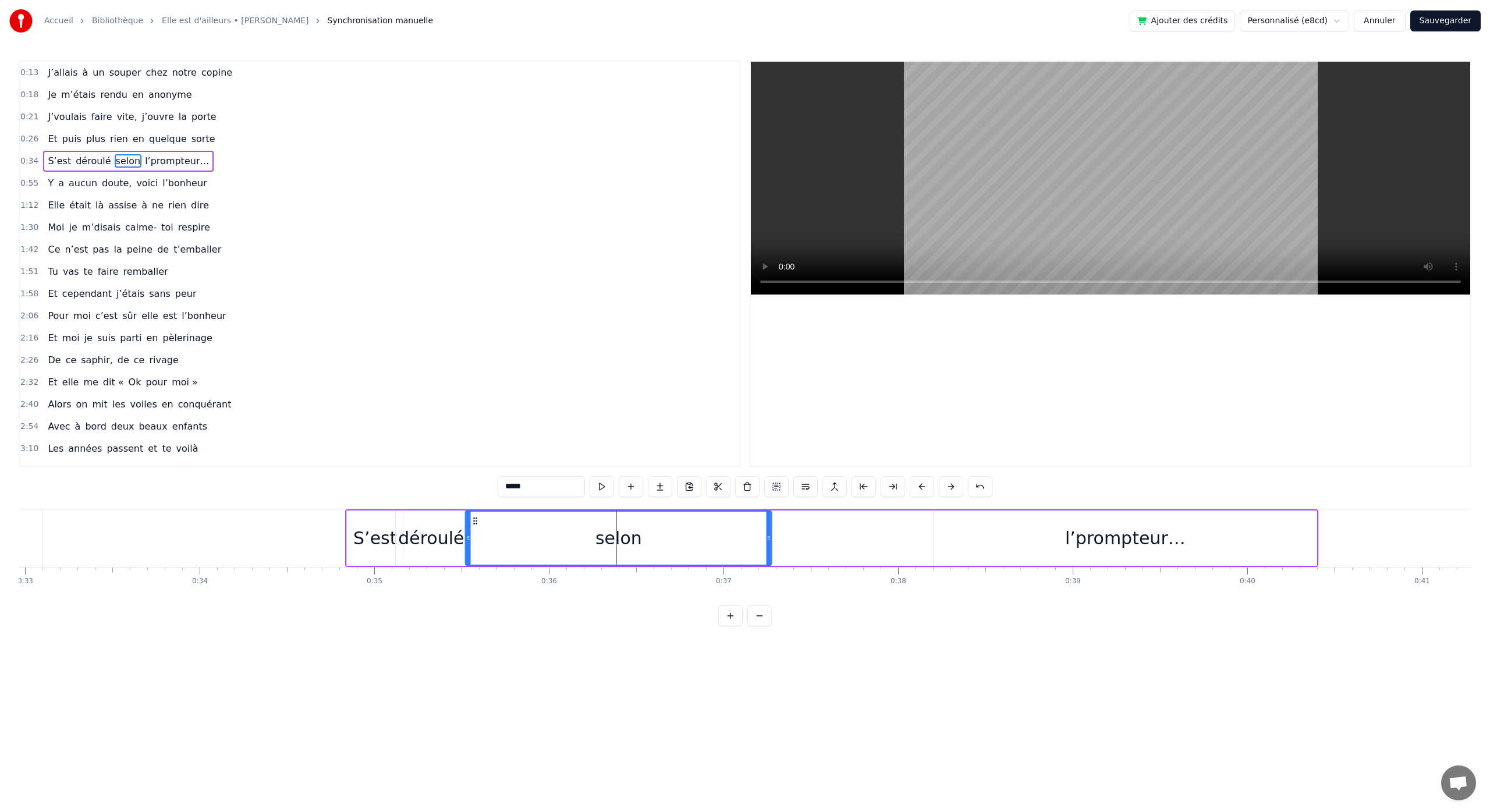
drag, startPoint x: 617, startPoint y: 518, endPoint x: 474, endPoint y: 529, distance: 143.4
click at [474, 529] on div "selon" at bounding box center [619, 537] width 305 height 53
drag, startPoint x: 768, startPoint y: 539, endPoint x: 503, endPoint y: 535, distance: 265.0
click at [503, 535] on icon at bounding box center [504, 537] width 5 height 9
click at [492, 529] on div "selon" at bounding box center [487, 538] width 46 height 26
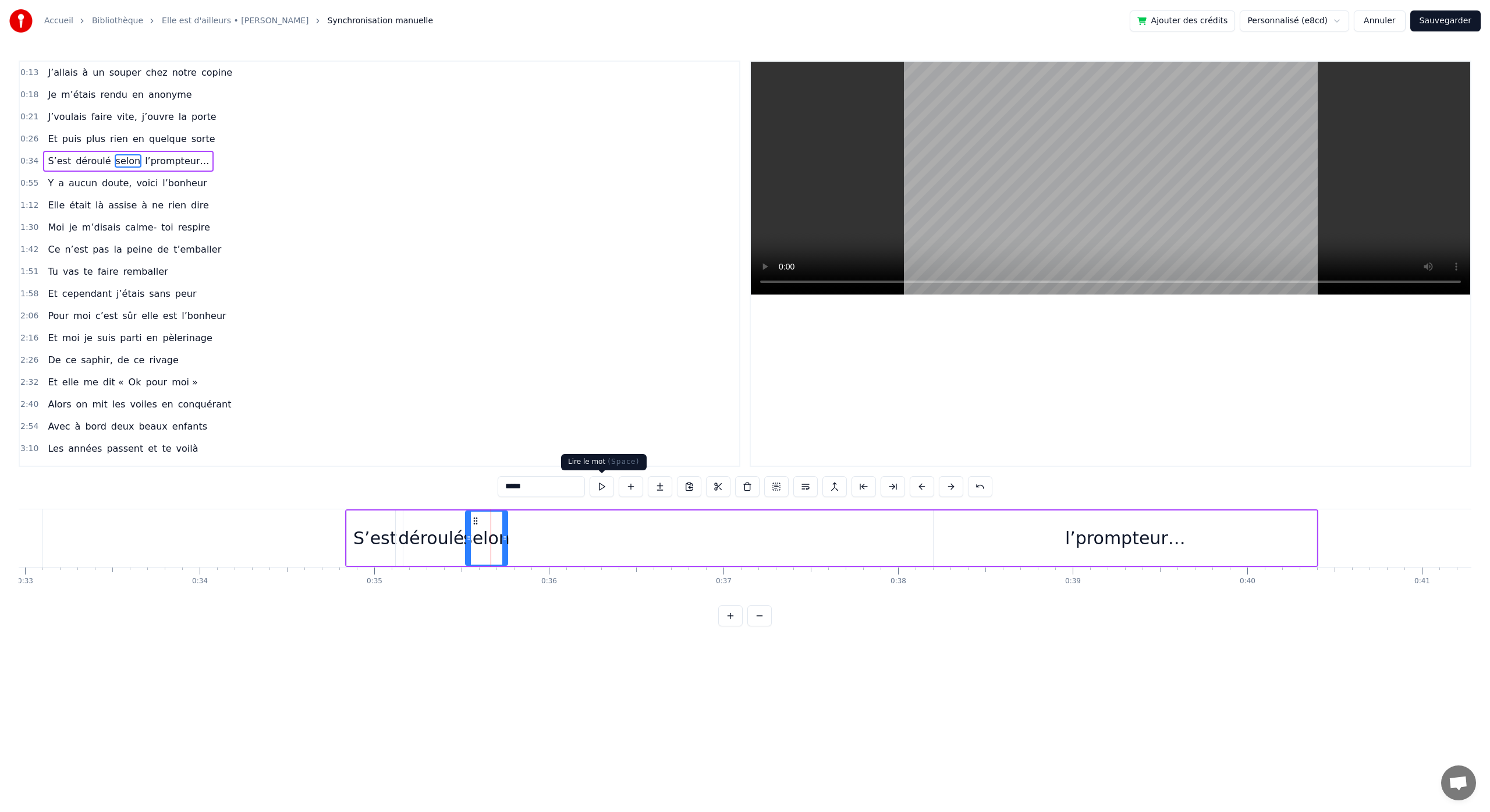
click at [605, 489] on button at bounding box center [601, 486] width 25 height 21
drag, startPoint x: 456, startPoint y: 536, endPoint x: 466, endPoint y: 531, distance: 11.2
click at [457, 535] on div "déroulé" at bounding box center [431, 538] width 66 height 26
click at [606, 493] on button at bounding box center [601, 486] width 25 height 21
click at [491, 535] on div "selon" at bounding box center [487, 538] width 46 height 26
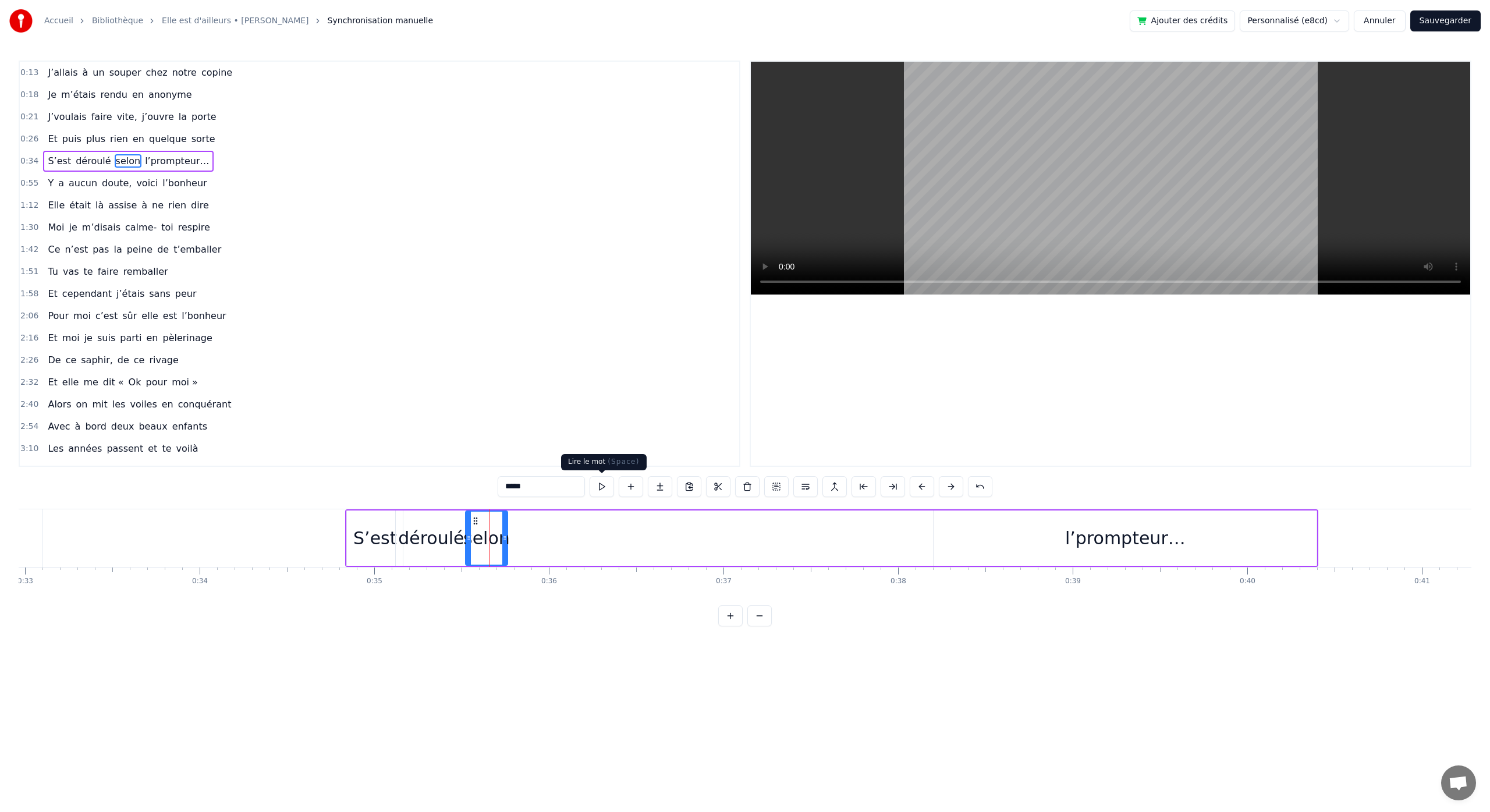
click at [603, 491] on button at bounding box center [601, 486] width 25 height 21
drag, startPoint x: 475, startPoint y: 520, endPoint x: 492, endPoint y: 521, distance: 17.0
click at [492, 521] on icon at bounding box center [492, 520] width 9 height 9
click at [463, 541] on div "déroulé" at bounding box center [431, 538] width 70 height 56
drag, startPoint x: 465, startPoint y: 542, endPoint x: 476, endPoint y: 545, distance: 11.4
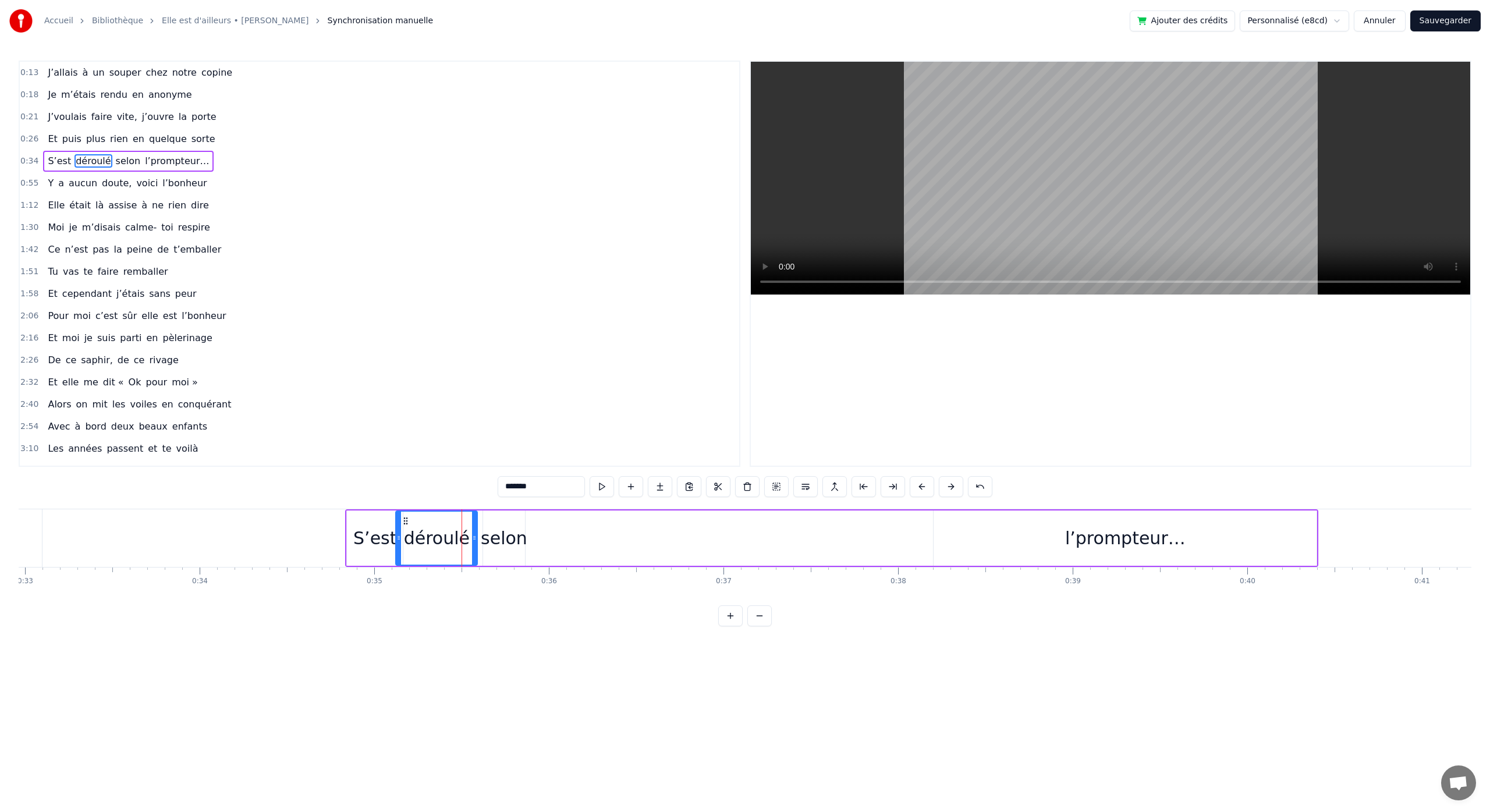
click at [476, 545] on div at bounding box center [474, 537] width 5 height 53
click at [499, 545] on div "selon" at bounding box center [504, 538] width 46 height 26
drag, startPoint x: 486, startPoint y: 539, endPoint x: 480, endPoint y: 540, distance: 6.1
click at [480, 540] on icon at bounding box center [480, 537] width 5 height 9
click at [1088, 555] on div "l’prompteur…" at bounding box center [1124, 538] width 383 height 56
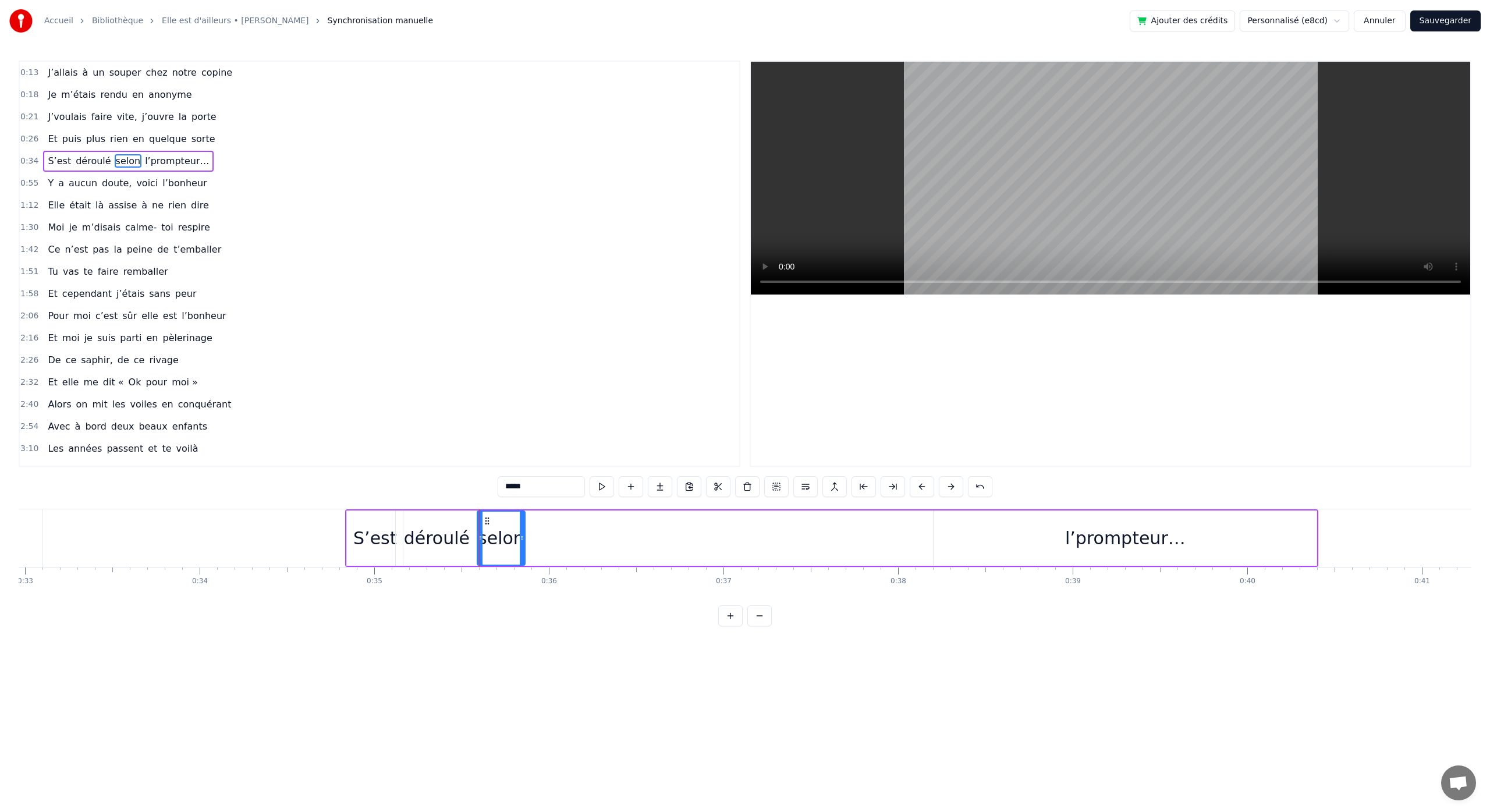
type input "**********"
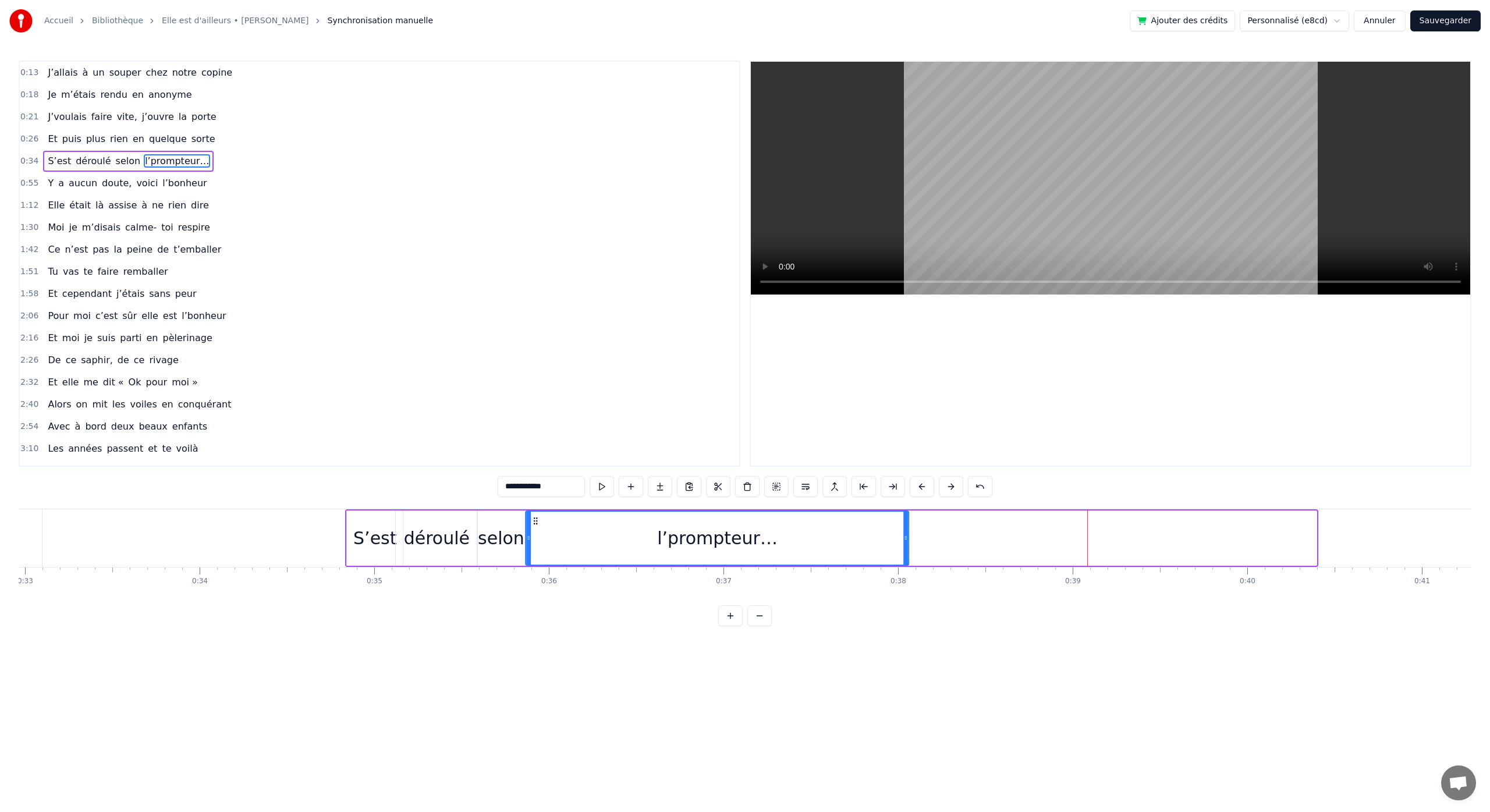
drag, startPoint x: 944, startPoint y: 523, endPoint x: 536, endPoint y: 579, distance: 411.8
click at [536, 579] on div "J’allais à un souper chez notre copine Je m’étais rendu en anonyme J’voulais fa…" at bounding box center [745, 552] width 1453 height 87
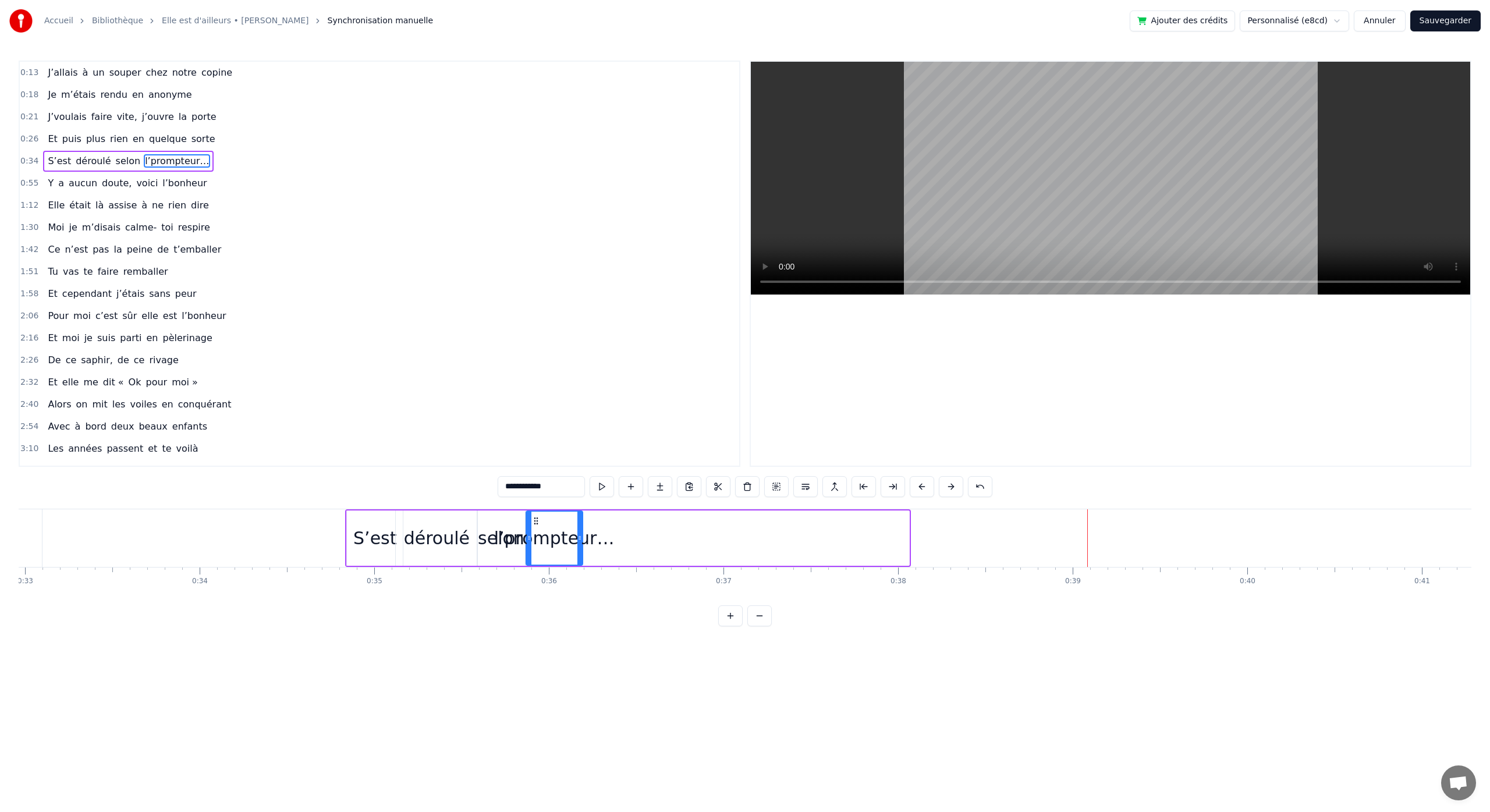
drag, startPoint x: 906, startPoint y: 536, endPoint x: 578, endPoint y: 555, distance: 328.5
click at [579, 555] on div at bounding box center [579, 537] width 5 height 53
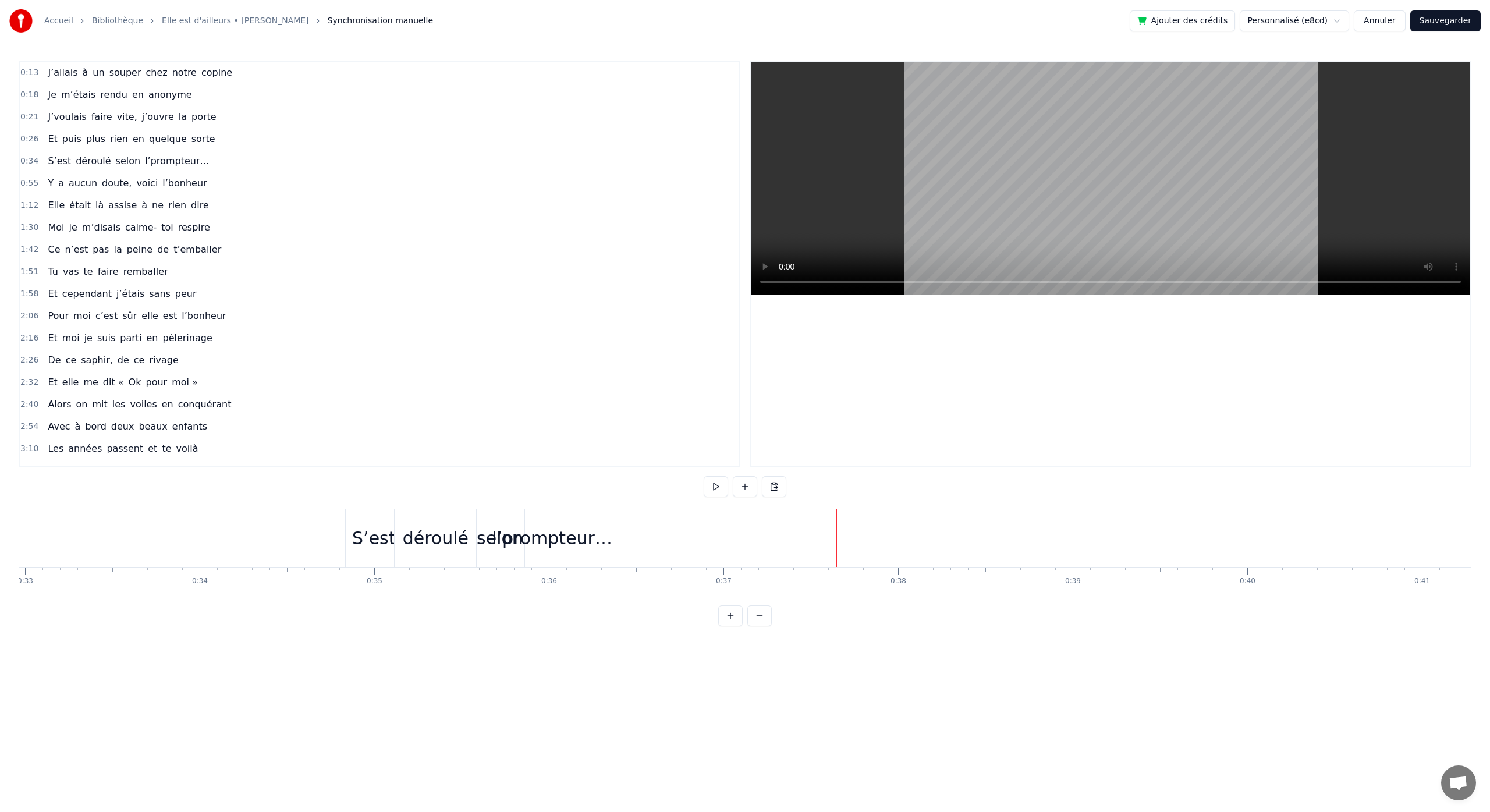
click at [503, 535] on div "l’prompteur…" at bounding box center [551, 538] width 120 height 26
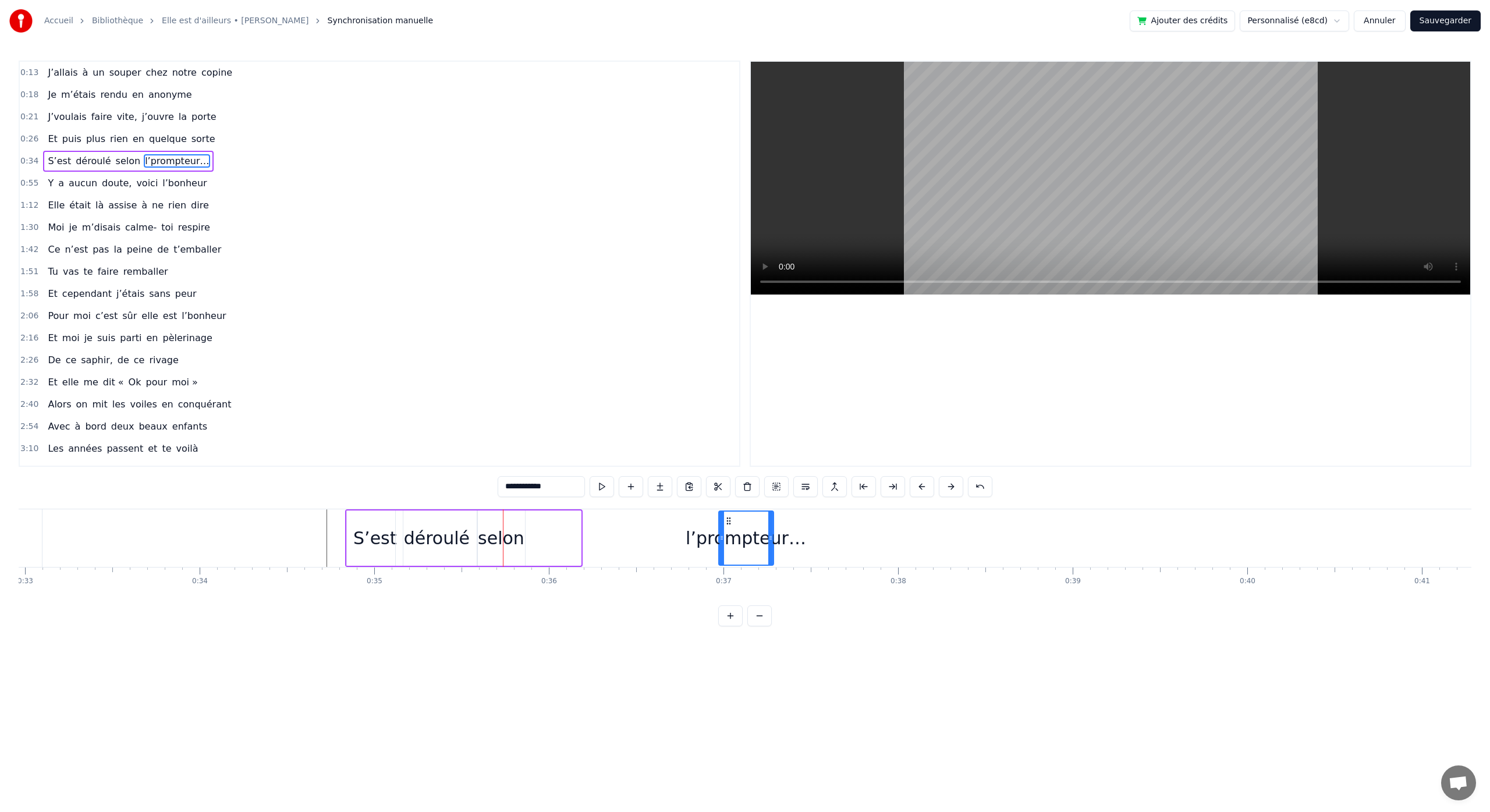
drag, startPoint x: 535, startPoint y: 522, endPoint x: 728, endPoint y: 541, distance: 193.9
click at [728, 541] on div "l’prompteur…" at bounding box center [746, 537] width 53 height 53
click at [492, 533] on div "selon" at bounding box center [501, 538] width 46 height 26
drag, startPoint x: 487, startPoint y: 521, endPoint x: 640, endPoint y: 538, distance: 153.9
click at [640, 538] on div "selon" at bounding box center [653, 537] width 46 height 53
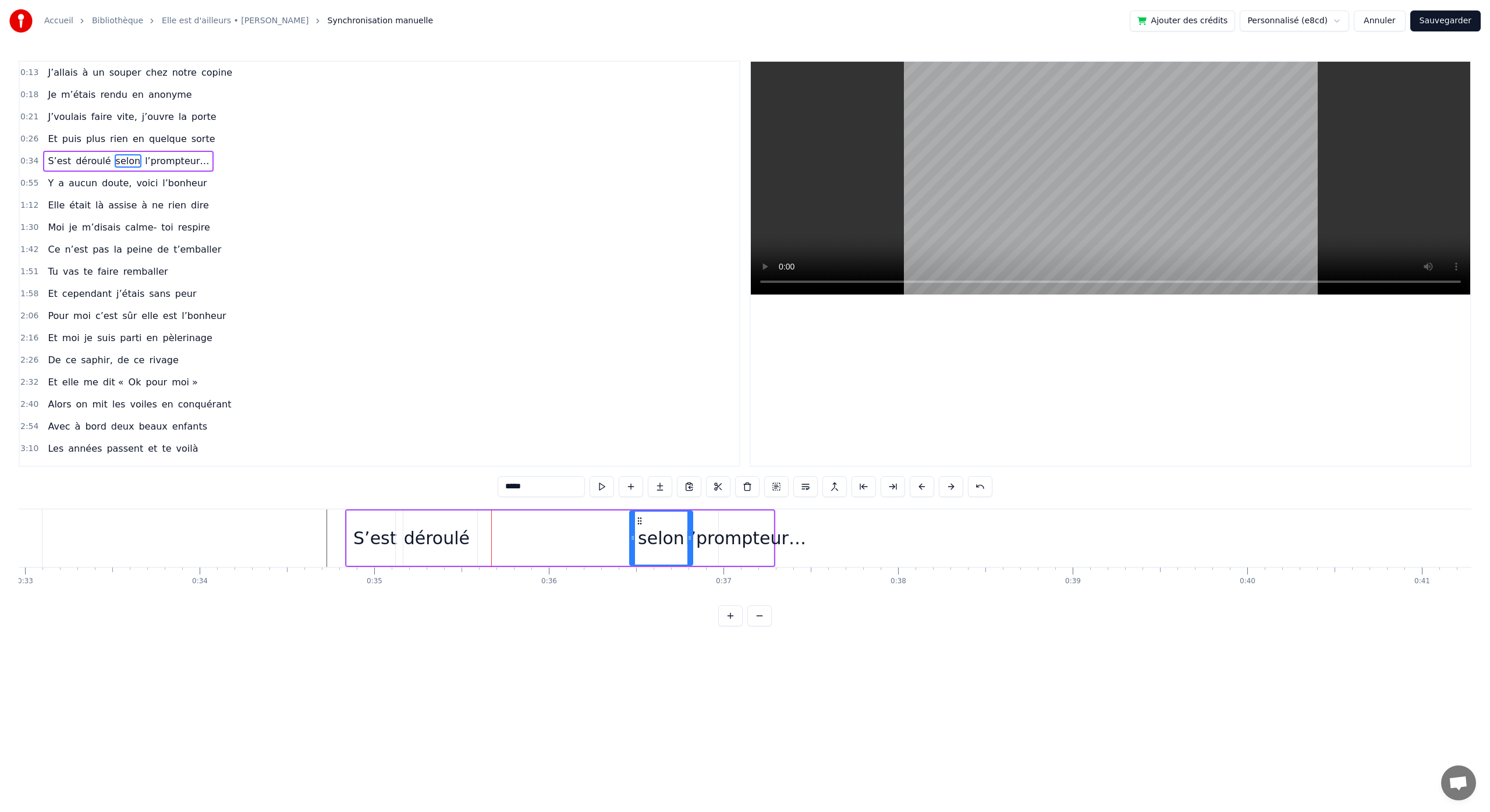
drag, startPoint x: 674, startPoint y: 540, endPoint x: 690, endPoint y: 545, distance: 16.8
click at [690, 545] on div at bounding box center [689, 537] width 5 height 53
click at [740, 539] on div "l’prompteur…" at bounding box center [745, 538] width 120 height 26
drag, startPoint x: 719, startPoint y: 526, endPoint x: 699, endPoint y: 529, distance: 20.2
click at [699, 529] on div at bounding box center [701, 537] width 5 height 53
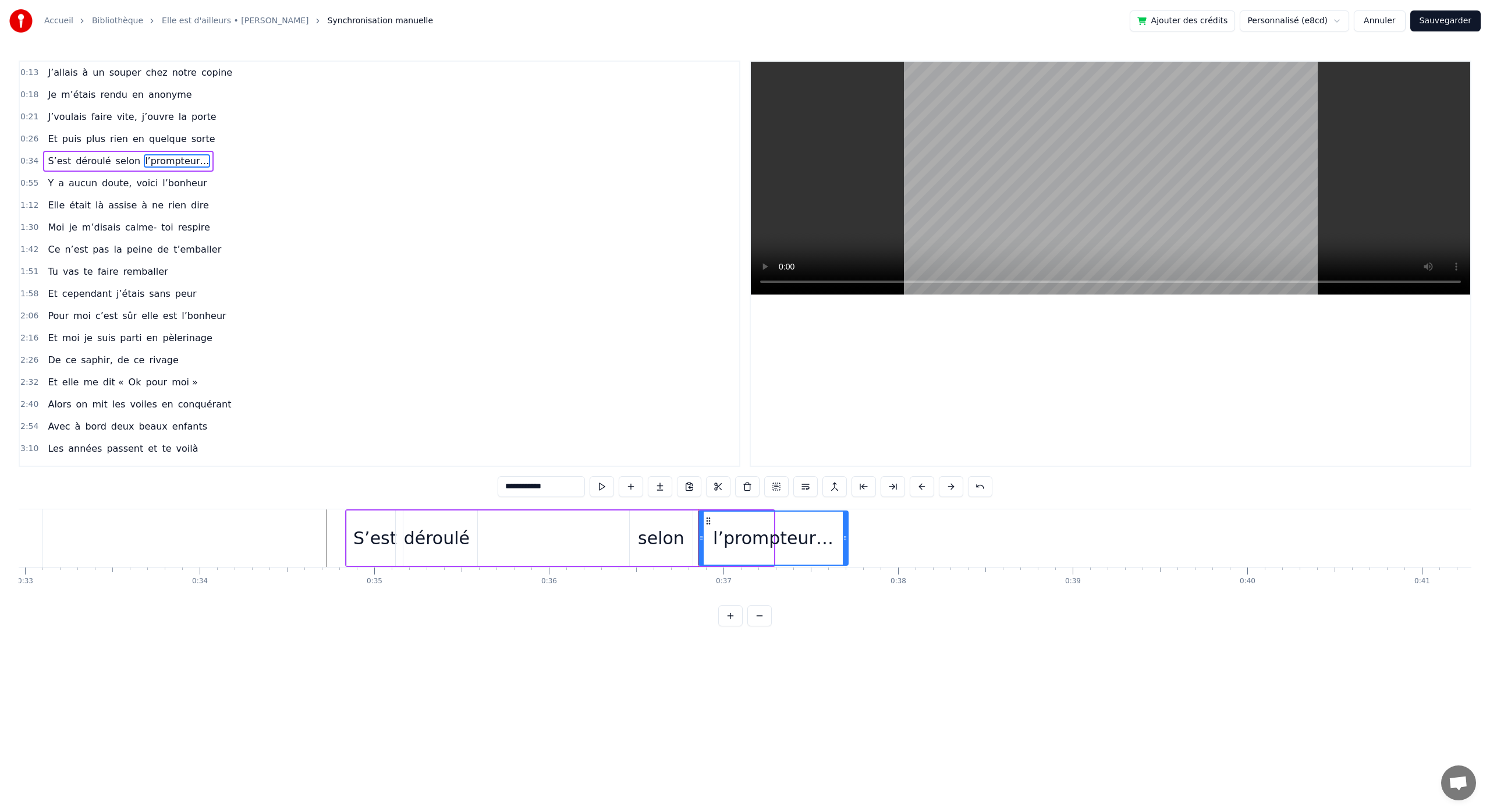
drag, startPoint x: 771, startPoint y: 555, endPoint x: 821, endPoint y: 561, distance: 50.4
click at [846, 563] on div at bounding box center [844, 537] width 5 height 53
click at [475, 541] on div "déroulé" at bounding box center [437, 538] width 82 height 56
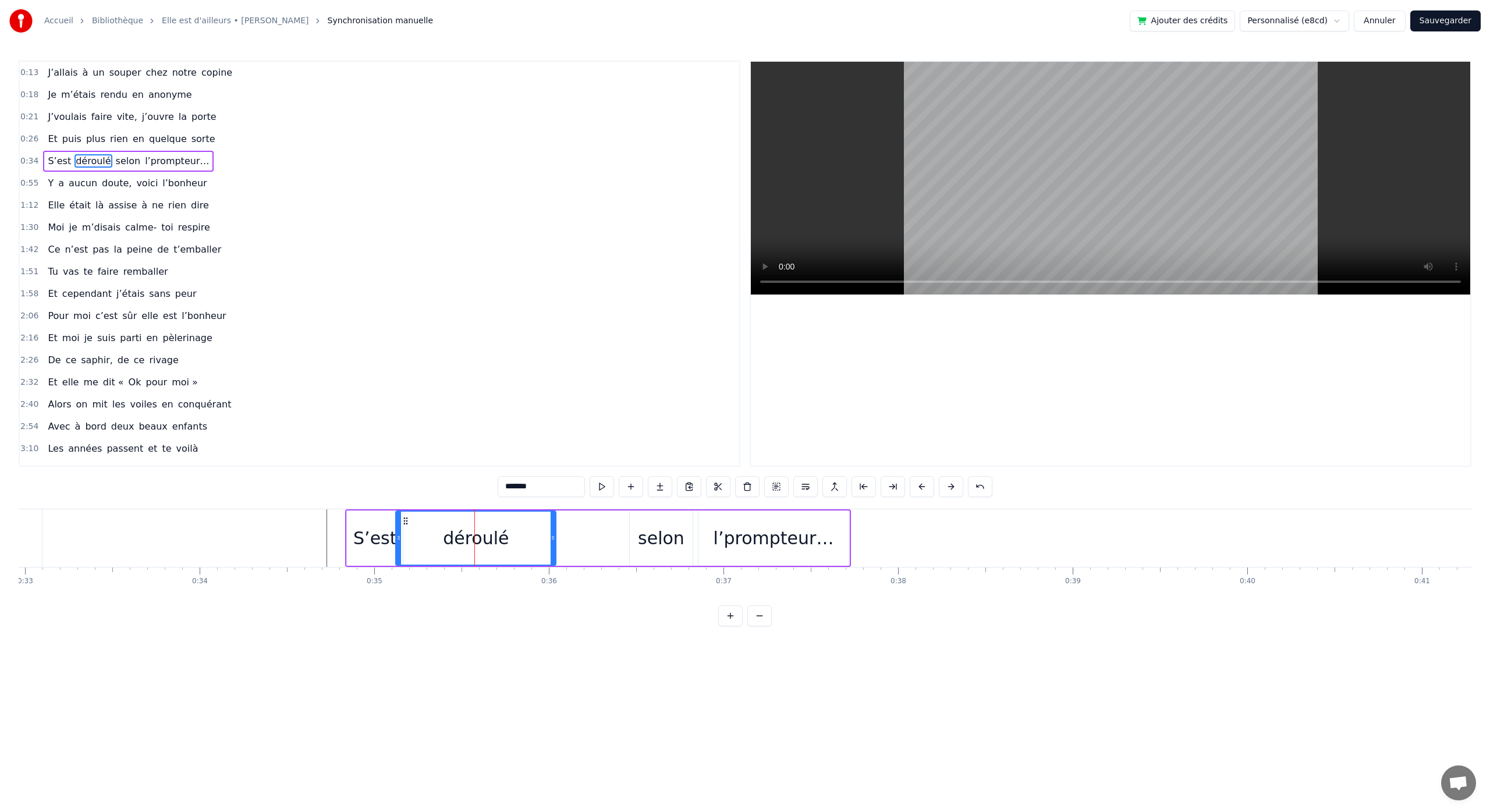
drag, startPoint x: 476, startPoint y: 529, endPoint x: 525, endPoint y: 540, distance: 50.2
click at [555, 539] on div at bounding box center [553, 537] width 5 height 53
drag, startPoint x: 430, startPoint y: 530, endPoint x: 438, endPoint y: 531, distance: 8.1
click at [444, 532] on div "déroulé" at bounding box center [476, 537] width 159 height 53
drag, startPoint x: 406, startPoint y: 519, endPoint x: 401, endPoint y: 524, distance: 7.1
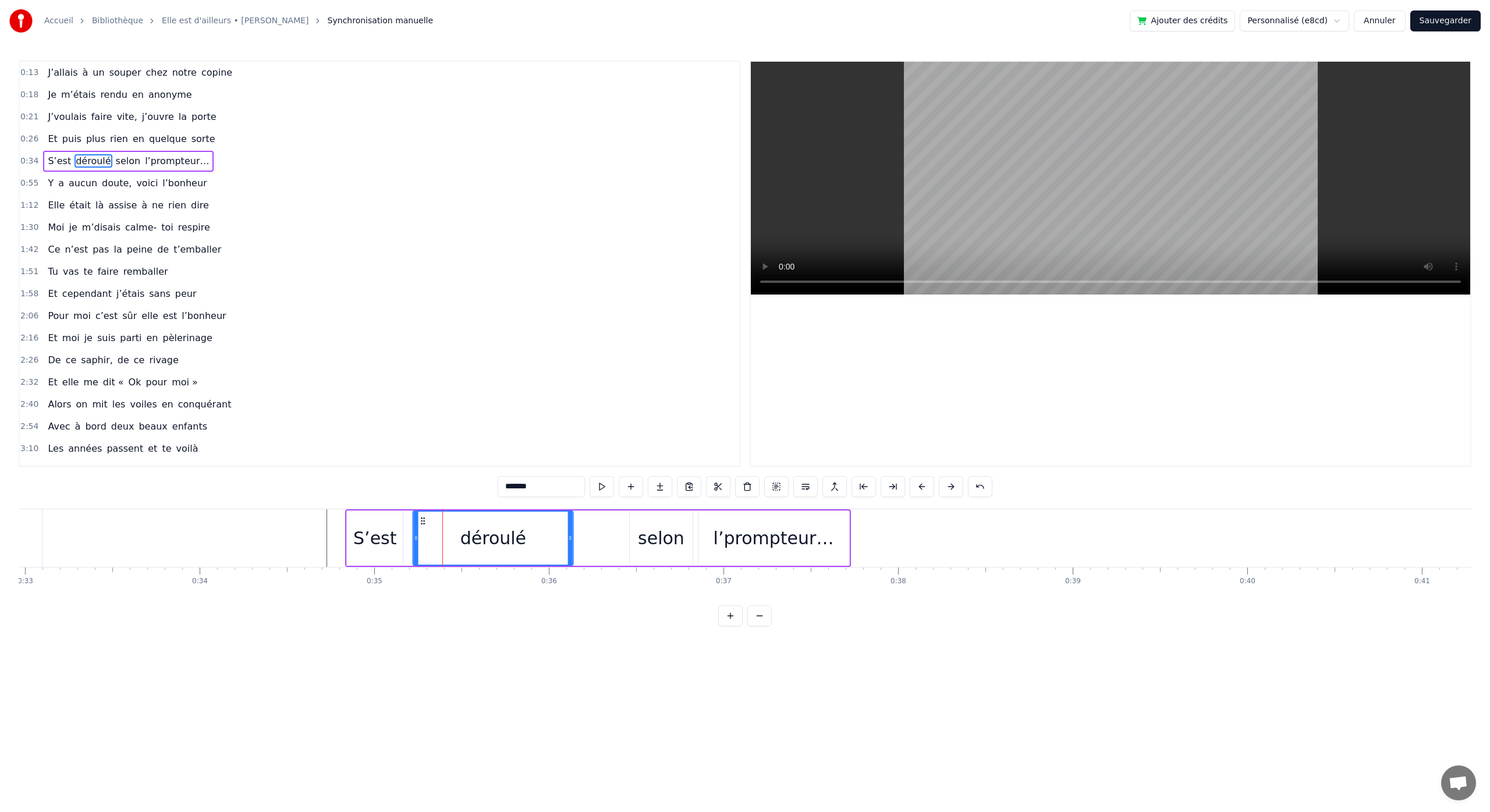
click at [423, 522] on icon at bounding box center [423, 520] width 9 height 9
click at [390, 525] on div "S’est" at bounding box center [374, 538] width 43 height 26
type input "*****"
click at [312, 507] on div "0:13 J’allais à un souper chez notre copine 0:18 Je m’étais rendu en anonyme 0:…" at bounding box center [745, 343] width 1453 height 565
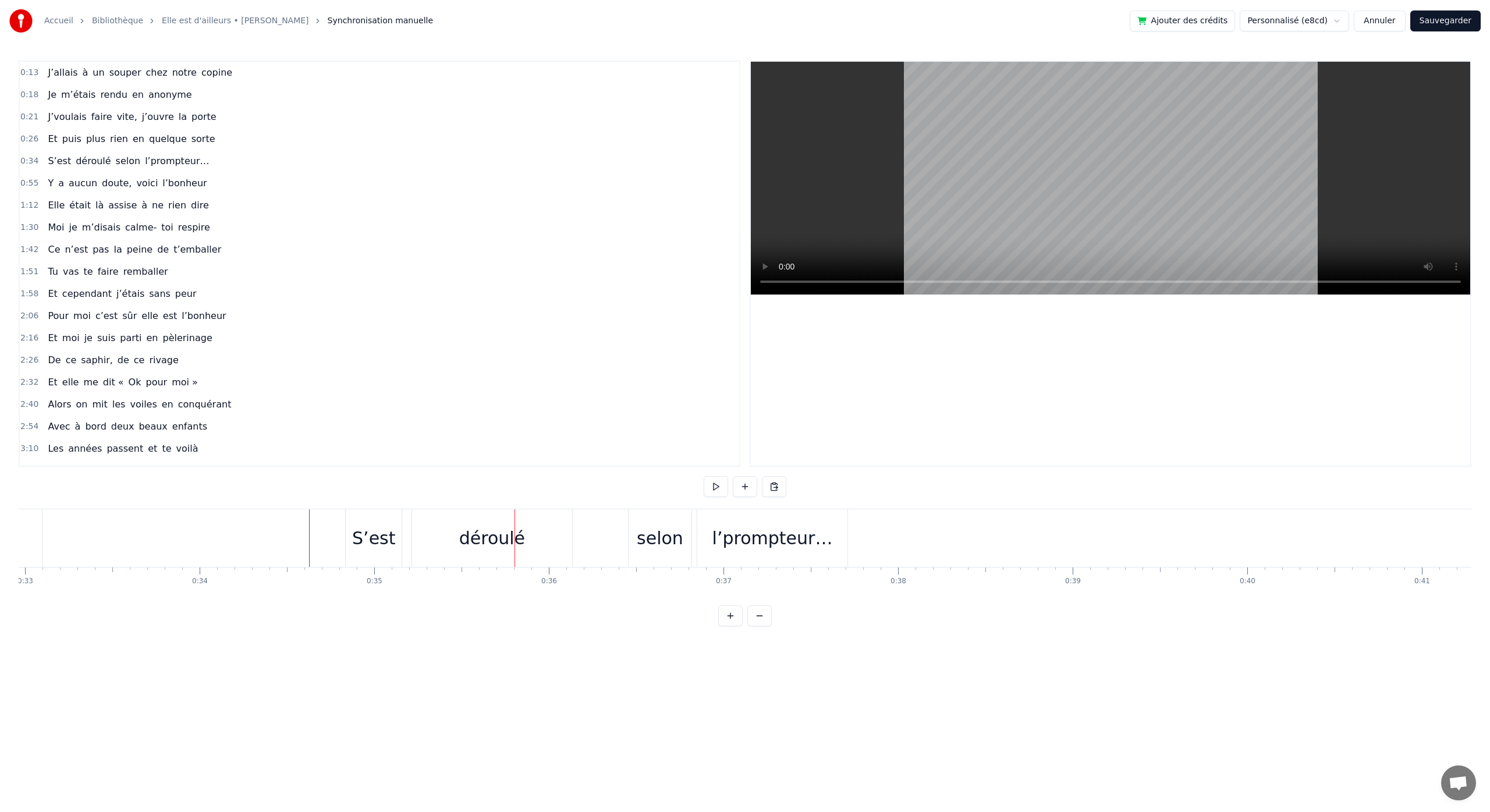
drag, startPoint x: 658, startPoint y: 555, endPoint x: 650, endPoint y: 552, distance: 8.5
click at [653, 556] on div "selon" at bounding box center [660, 538] width 63 height 58
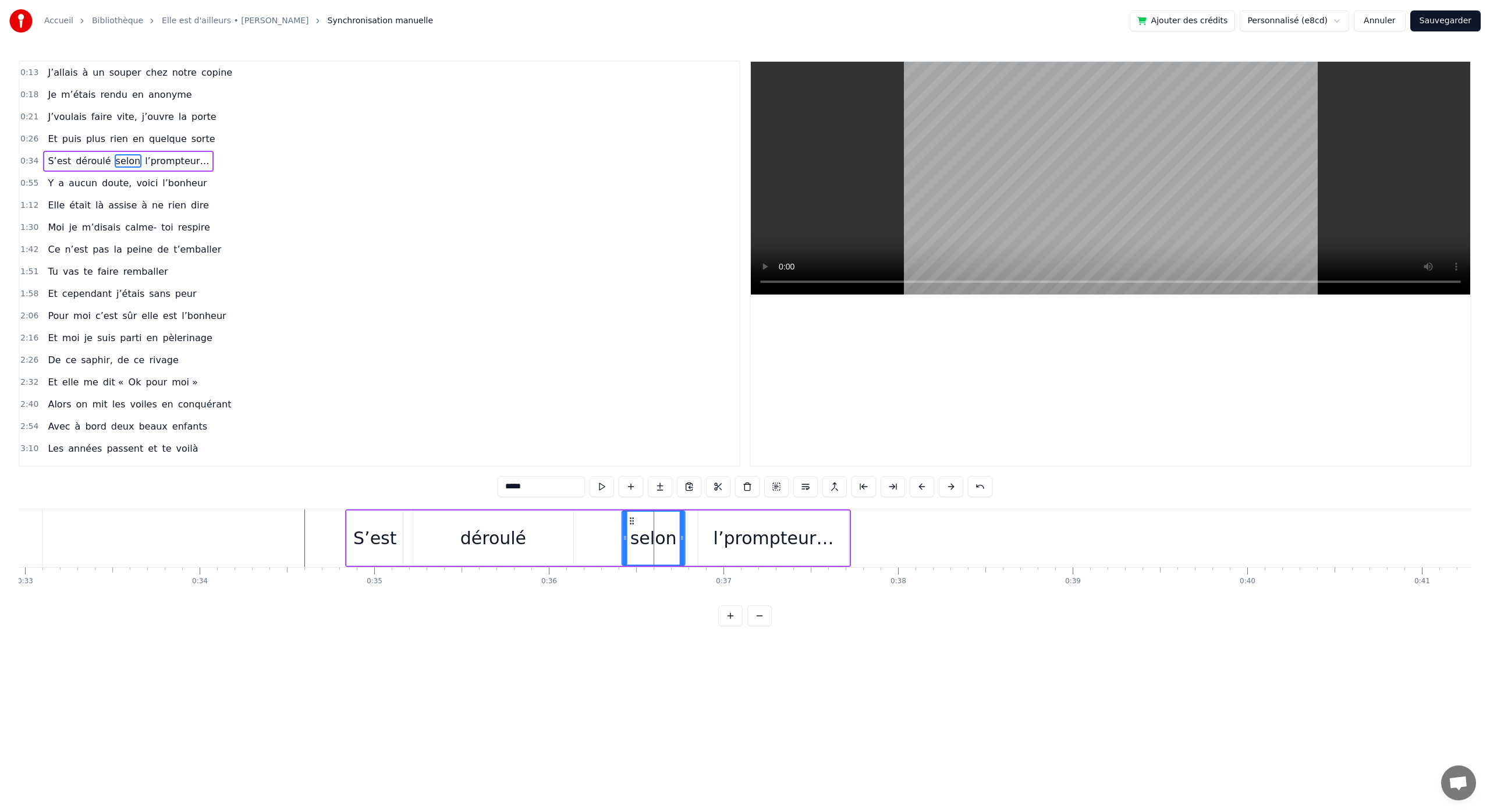
drag, startPoint x: 639, startPoint y: 522, endPoint x: 631, endPoint y: 522, distance: 8.0
click at [631, 522] on icon at bounding box center [631, 520] width 9 height 9
click at [717, 517] on div "l’prompteur…" at bounding box center [773, 538] width 150 height 56
type input "**********"
drag, startPoint x: 707, startPoint y: 521, endPoint x: 696, endPoint y: 523, distance: 11.2
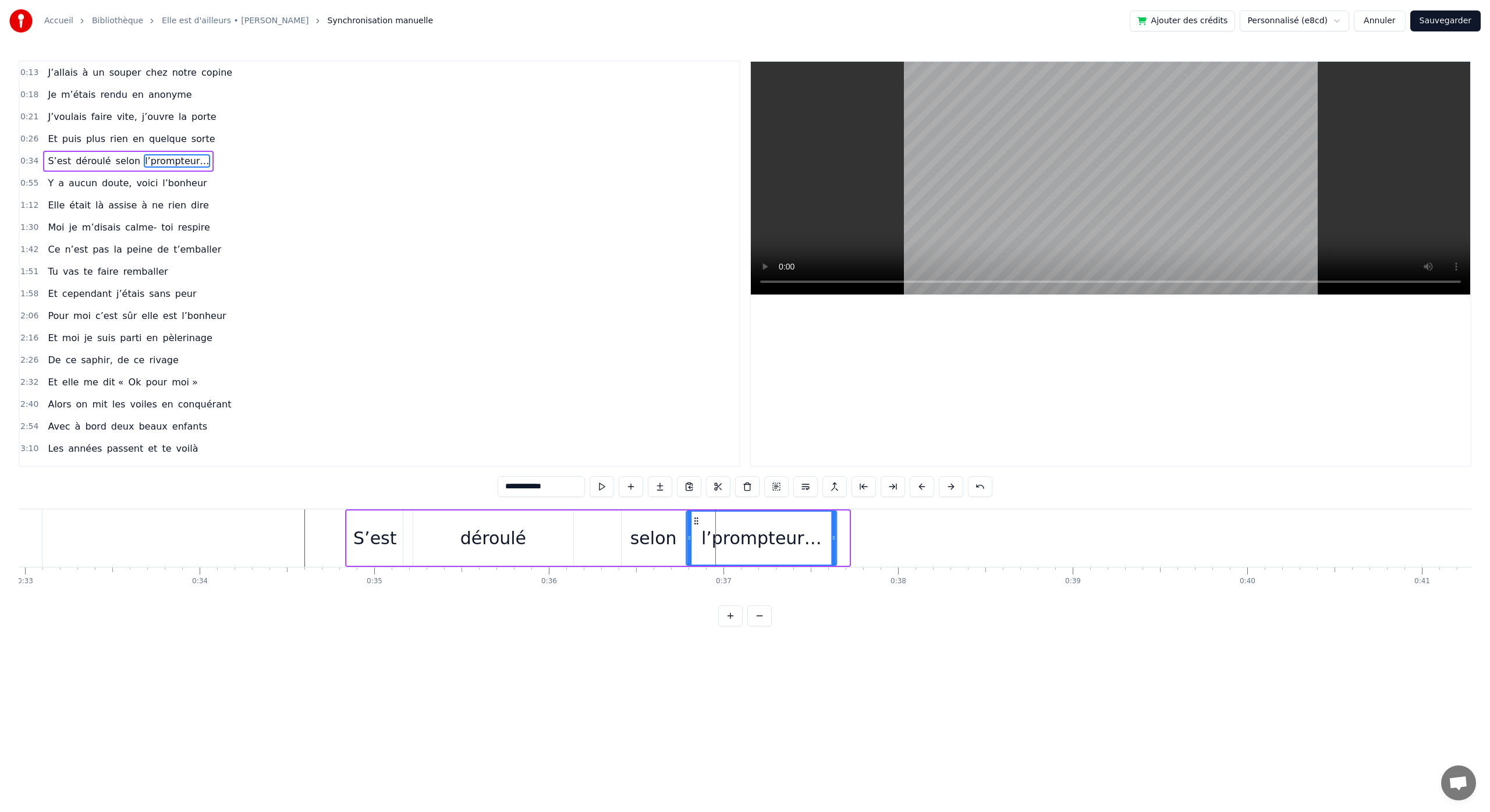
click at [695, 523] on icon at bounding box center [695, 520] width 9 height 9
click at [1446, 14] on button "Sauvegarder" at bounding box center [1445, 21] width 70 height 21
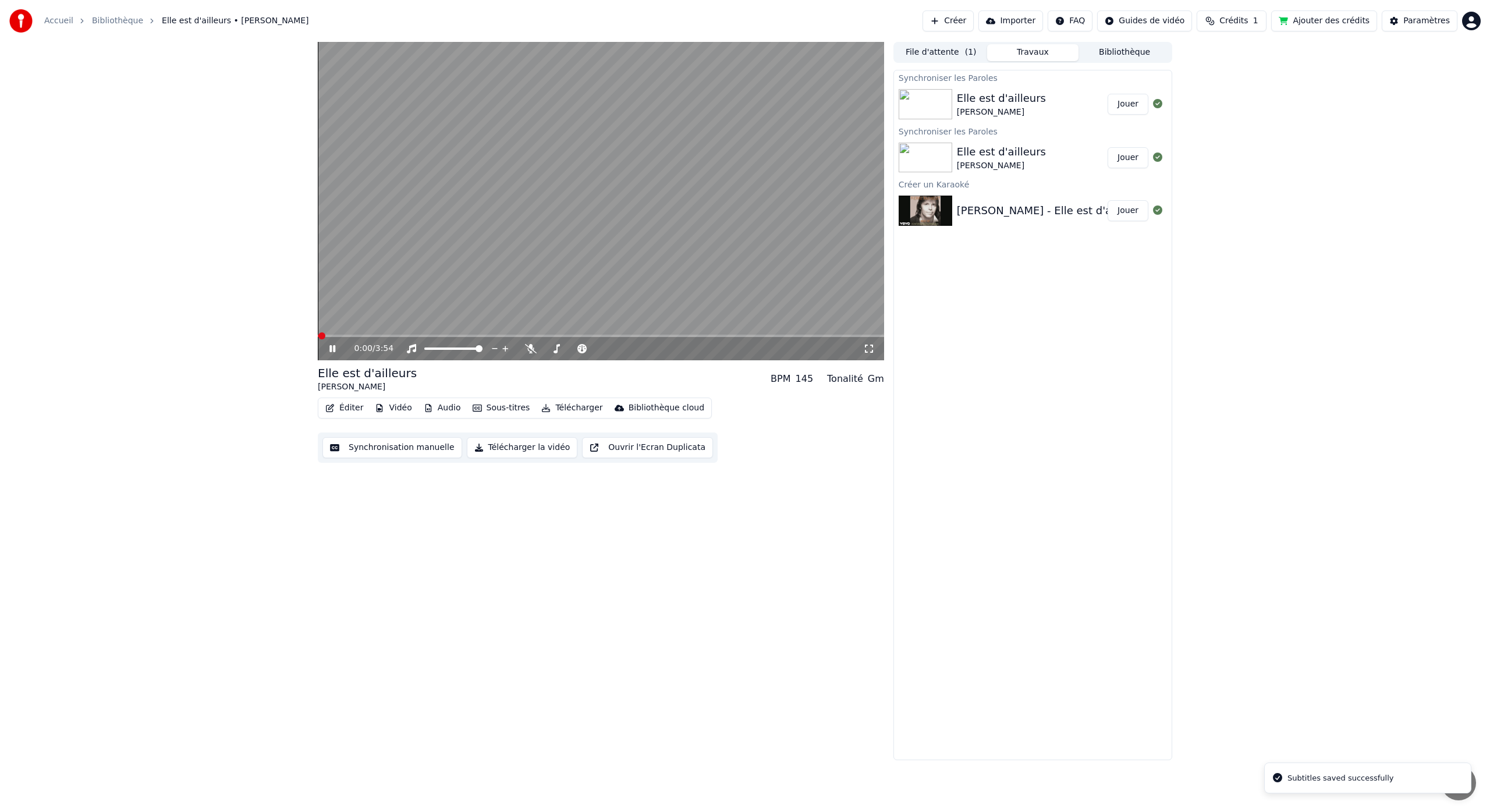
click at [340, 337] on div "0:00 / 3:54" at bounding box center [601, 348] width 566 height 23
click at [342, 335] on span at bounding box center [601, 335] width 566 height 2
click at [354, 336] on span at bounding box center [601, 335] width 566 height 2
click at [364, 339] on div "0:15 / 3:54" at bounding box center [601, 348] width 566 height 23
click at [366, 337] on span at bounding box center [369, 336] width 7 height 7
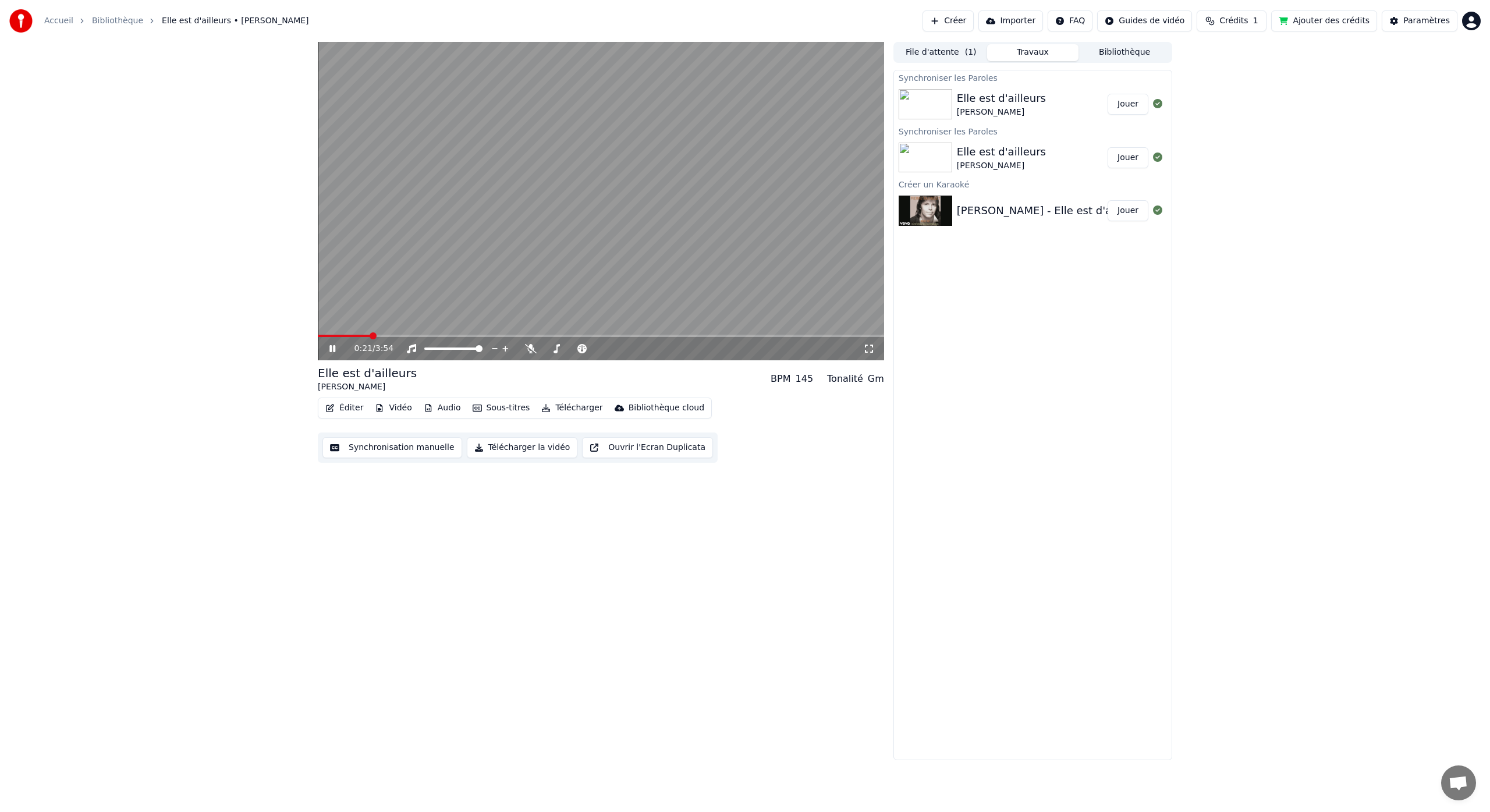
drag, startPoint x: 359, startPoint y: 338, endPoint x: 344, endPoint y: 340, distance: 15.1
click at [344, 339] on div "0:21 / 3:54" at bounding box center [601, 348] width 566 height 23
click at [346, 336] on span at bounding box center [344, 335] width 53 height 2
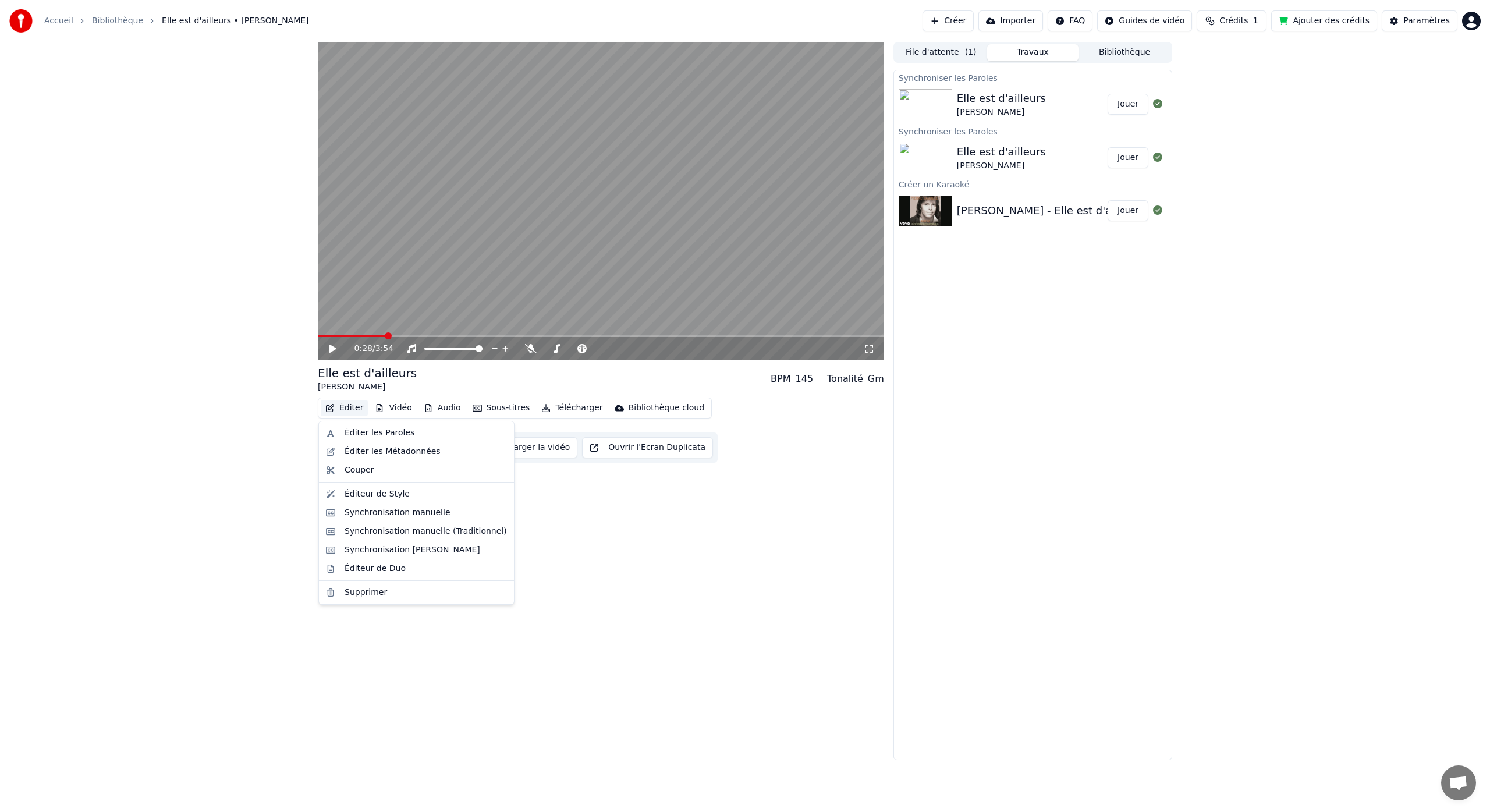
click at [349, 408] on button "Éditer" at bounding box center [344, 408] width 47 height 16
click at [430, 513] on div "Synchronisation manuelle" at bounding box center [397, 513] width 106 height 12
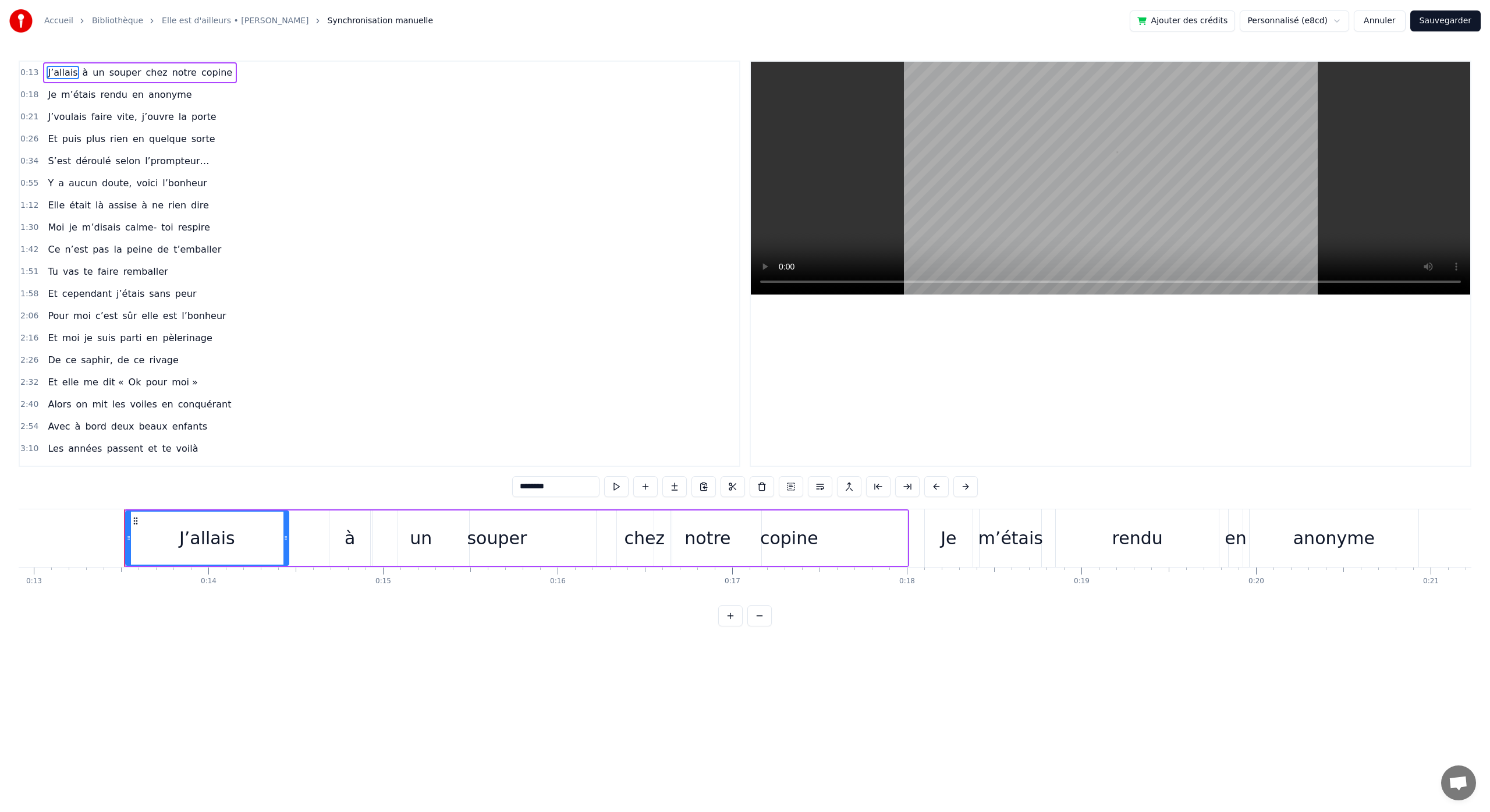
scroll to position [0, 2301]
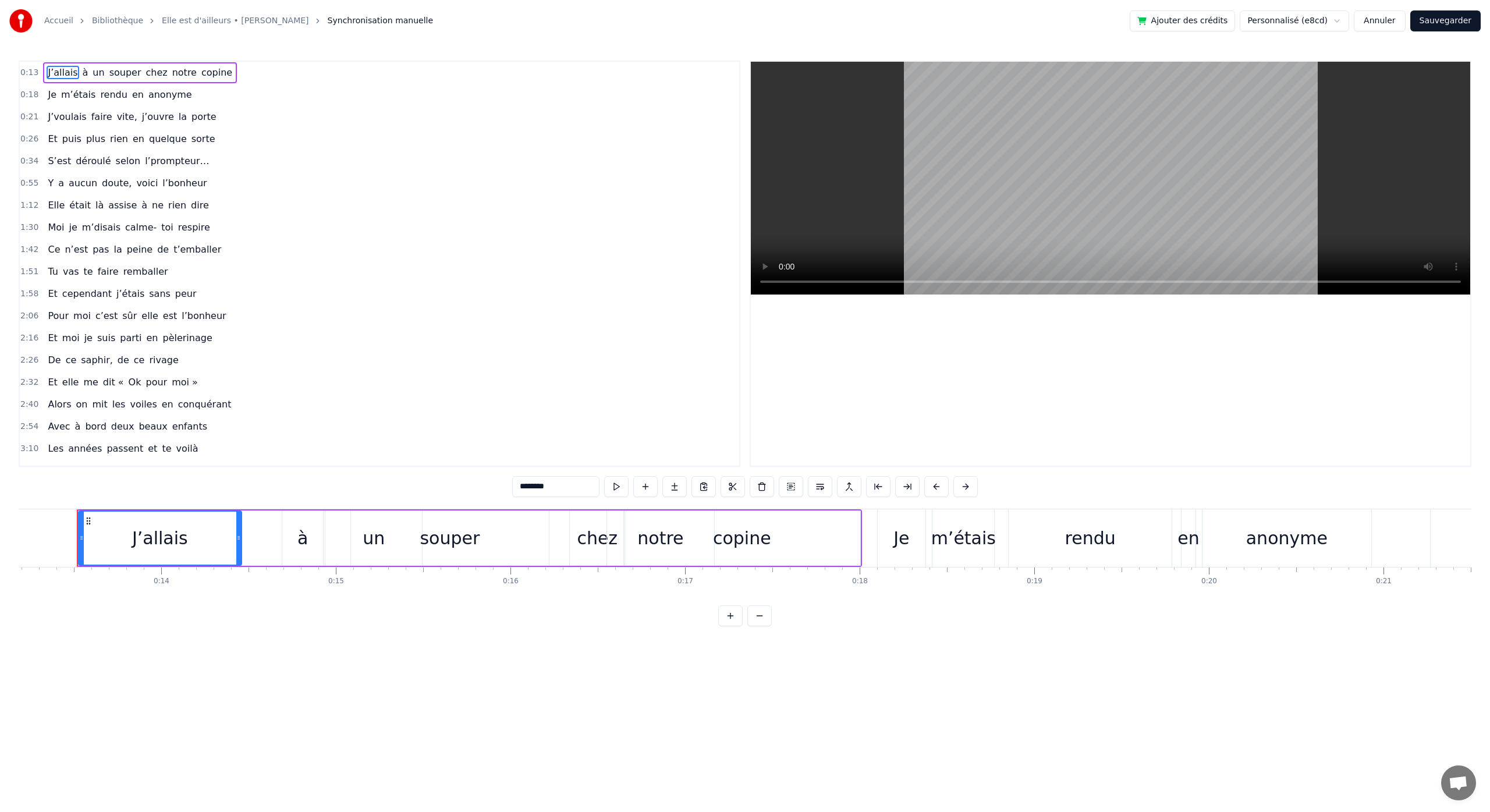
click at [160, 529] on div "J’allais" at bounding box center [160, 538] width 56 height 26
click at [623, 492] on button at bounding box center [616, 486] width 25 height 21
click at [303, 536] on div "à" at bounding box center [302, 538] width 11 height 26
click at [617, 490] on button at bounding box center [616, 486] width 25 height 21
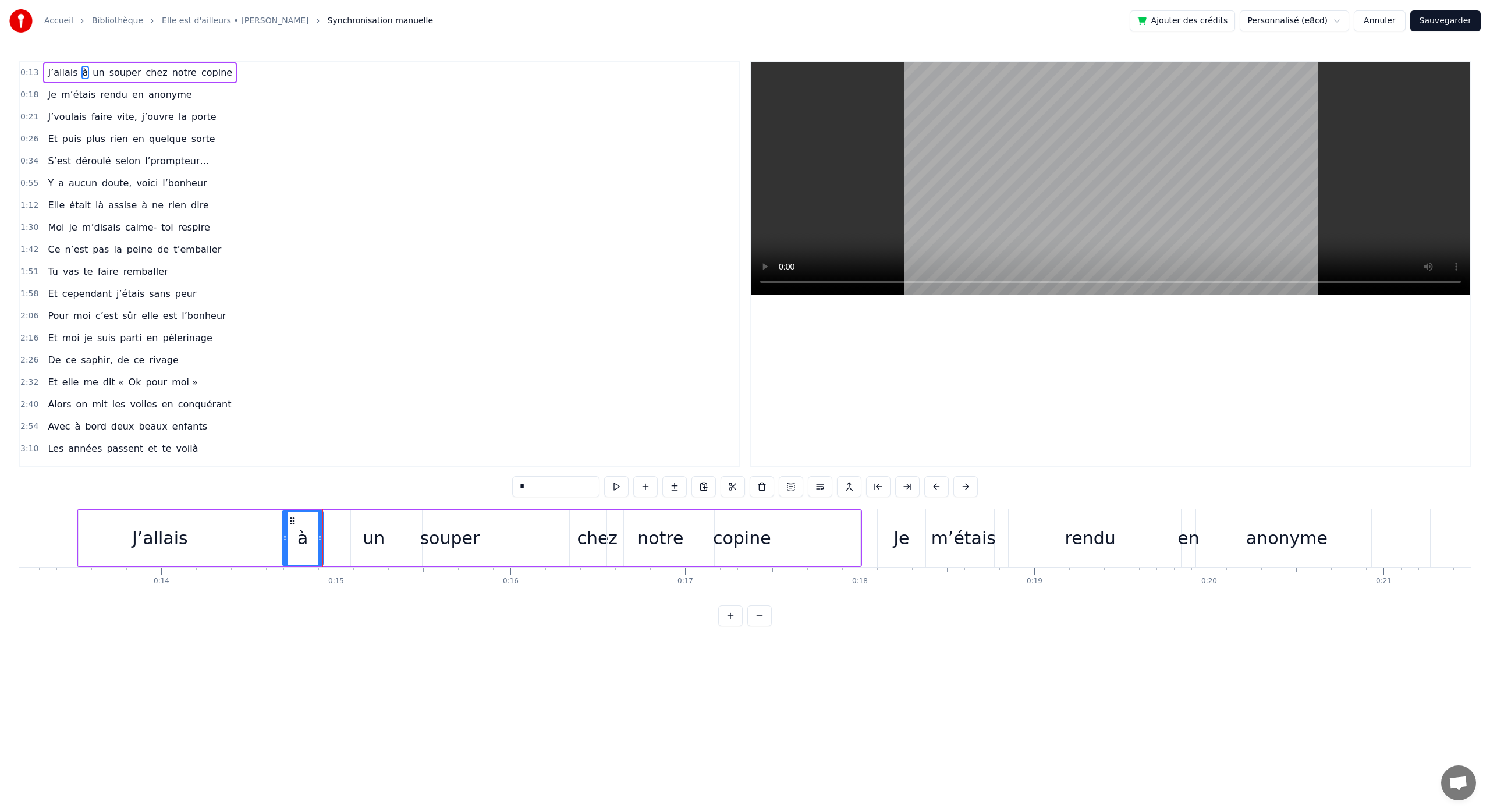
click at [617, 490] on button at bounding box center [616, 486] width 25 height 21
click at [231, 539] on div "J’allais" at bounding box center [160, 538] width 163 height 56
type input "********"
click at [271, 478] on div "0:13 J’allais à un souper chez notre copine 0:18 Je m’étais rendu en anonyme 0:…" at bounding box center [745, 343] width 1453 height 565
click at [262, 527] on div "J’allais à un souper chez notre copine" at bounding box center [469, 538] width 785 height 58
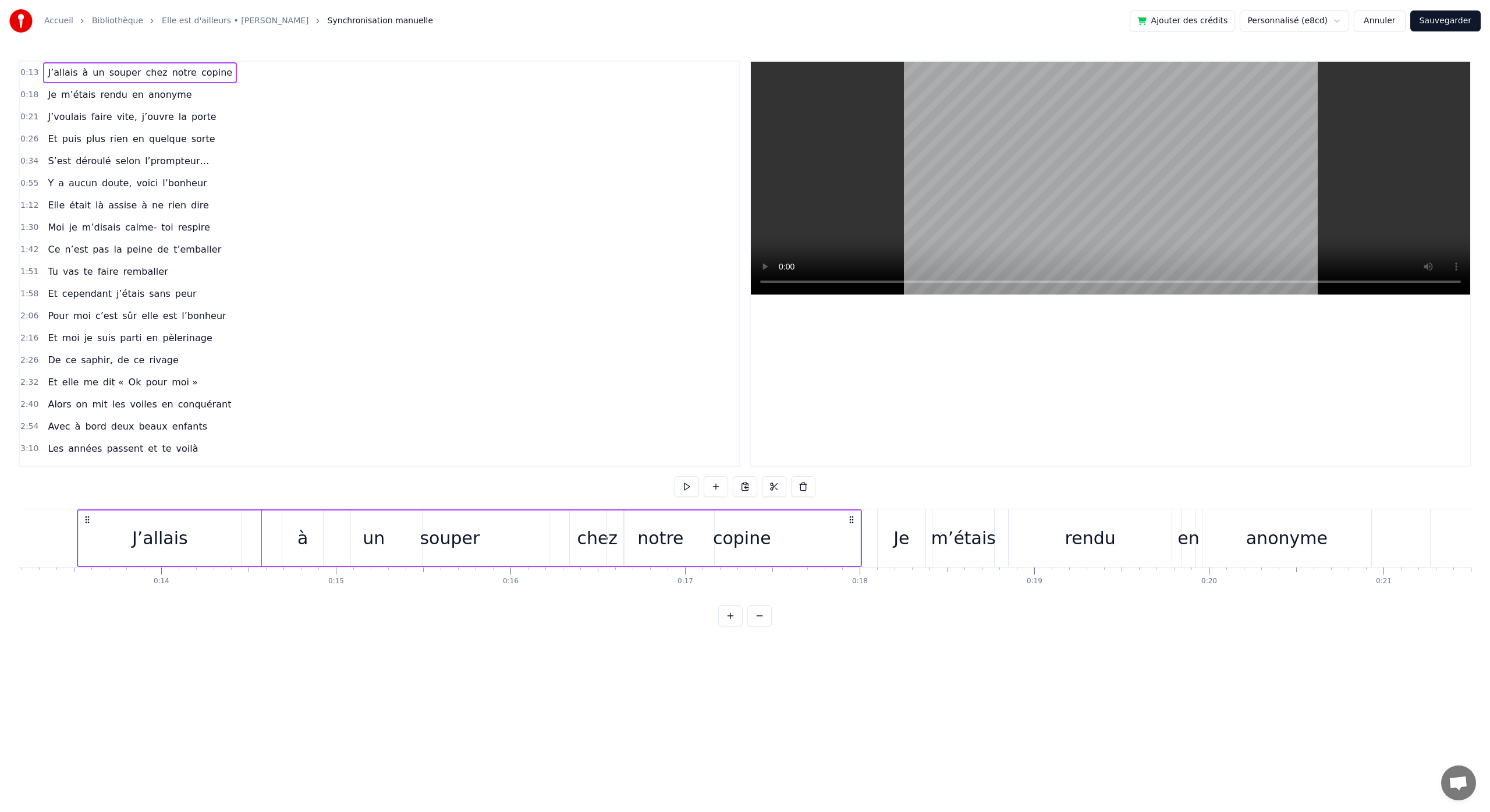
click at [302, 539] on div "à" at bounding box center [302, 538] width 11 height 26
drag, startPoint x: 285, startPoint y: 539, endPoint x: 249, endPoint y: 540, distance: 36.0
click at [249, 540] on icon at bounding box center [250, 537] width 5 height 9
click at [599, 484] on button at bounding box center [601, 486] width 25 height 21
click at [376, 542] on div "souper" at bounding box center [449, 538] width 198 height 56
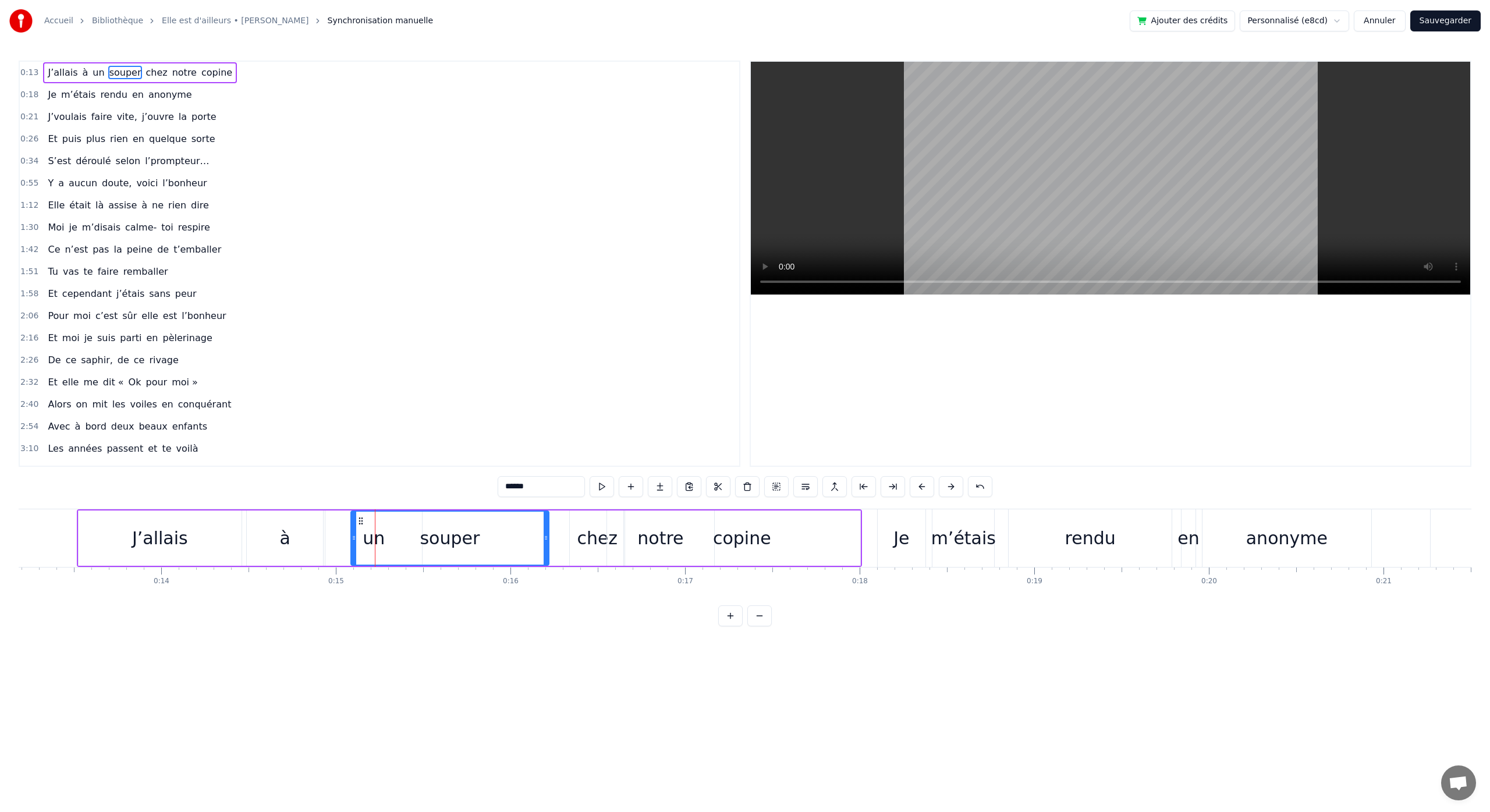
click at [363, 531] on div "souper" at bounding box center [450, 537] width 197 height 53
click at [604, 491] on button at bounding box center [601, 486] width 25 height 21
click at [598, 488] on button at bounding box center [601, 486] width 25 height 21
click at [596, 529] on div "chez" at bounding box center [597, 538] width 41 height 26
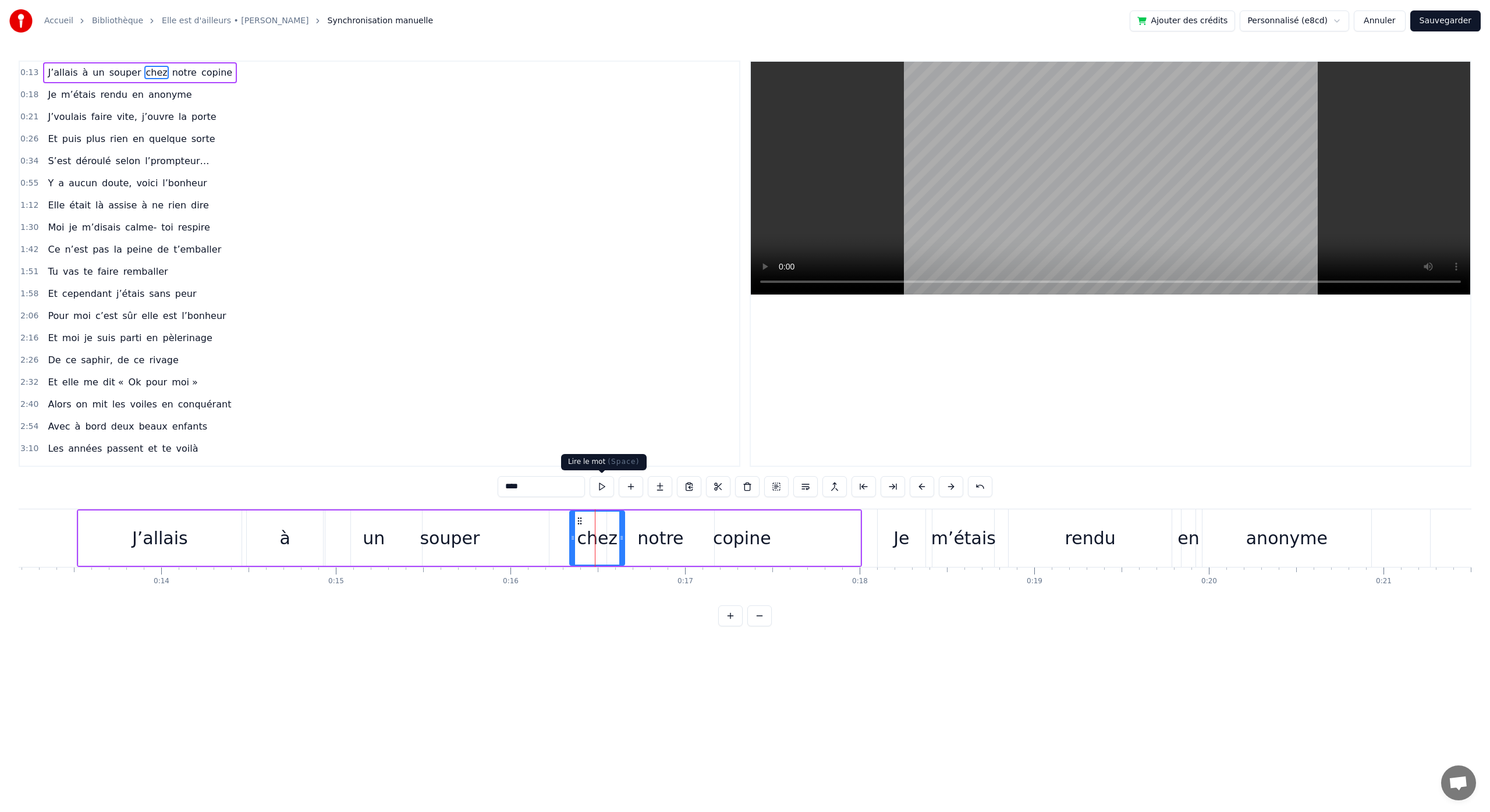
click at [603, 491] on button at bounding box center [601, 486] width 25 height 21
drag, startPoint x: 574, startPoint y: 541, endPoint x: 556, endPoint y: 544, distance: 18.2
click at [556, 544] on div at bounding box center [555, 537] width 5 height 53
click at [603, 491] on button at bounding box center [601, 486] width 25 height 21
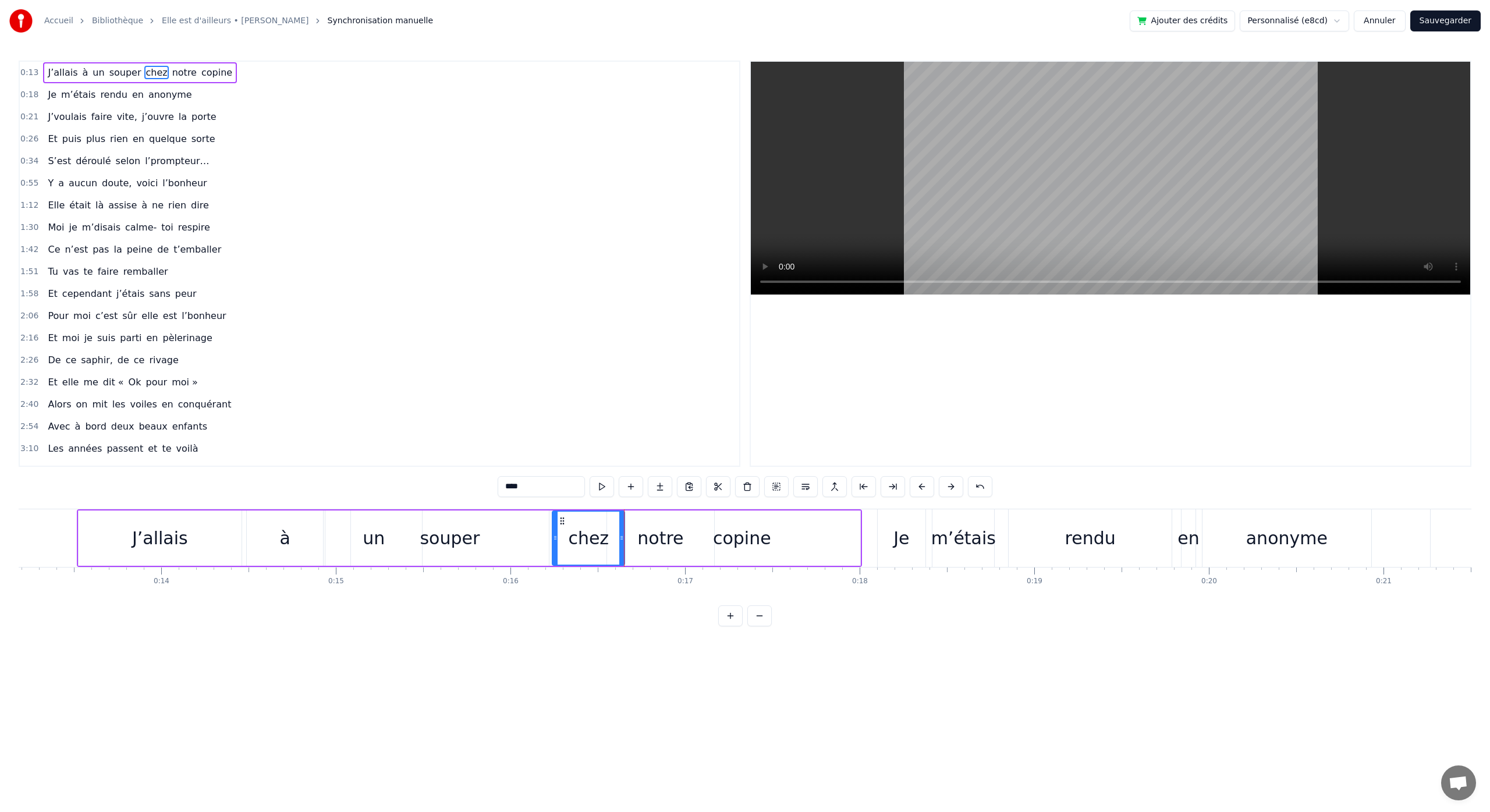
click at [646, 539] on div "copine" at bounding box center [742, 538] width 236 height 56
type input "******"
drag, startPoint x: 856, startPoint y: 539, endPoint x: 799, endPoint y: 542, distance: 57.1
click at [799, 541] on icon at bounding box center [800, 537] width 5 height 9
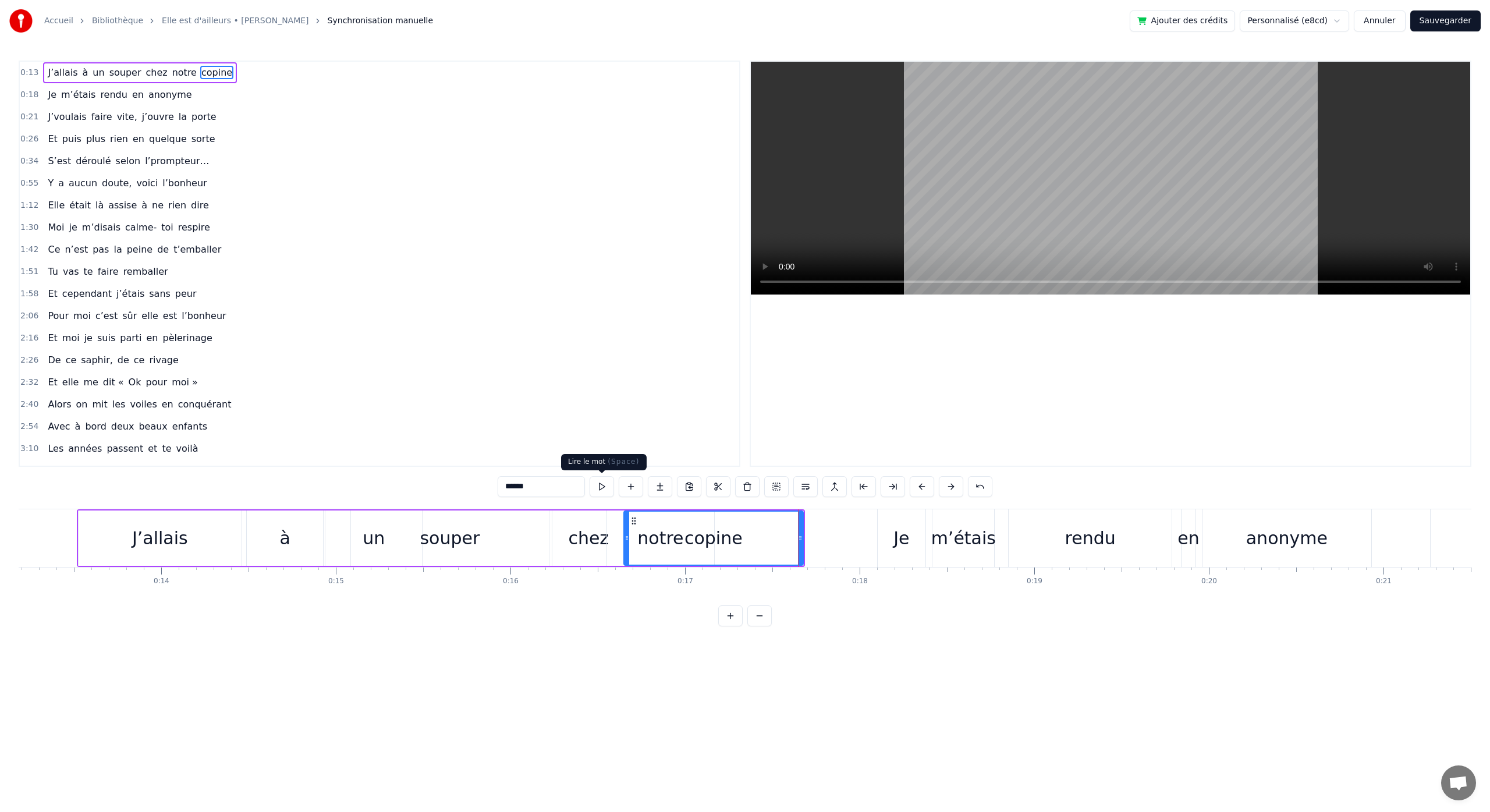
click at [600, 486] on button at bounding box center [601, 486] width 25 height 21
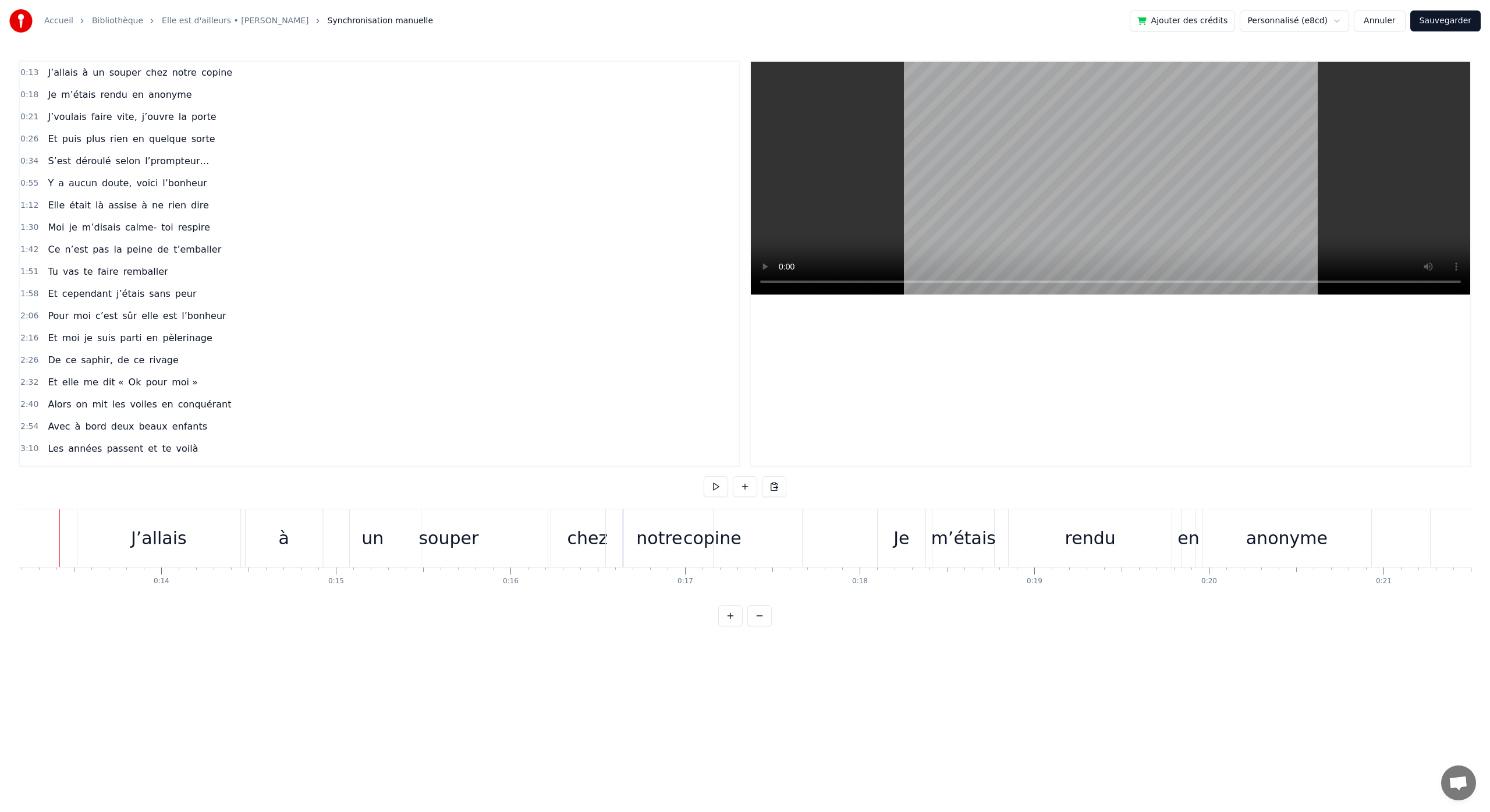
scroll to position [0, 2284]
click at [1437, 25] on button "Sauvegarder" at bounding box center [1445, 21] width 70 height 21
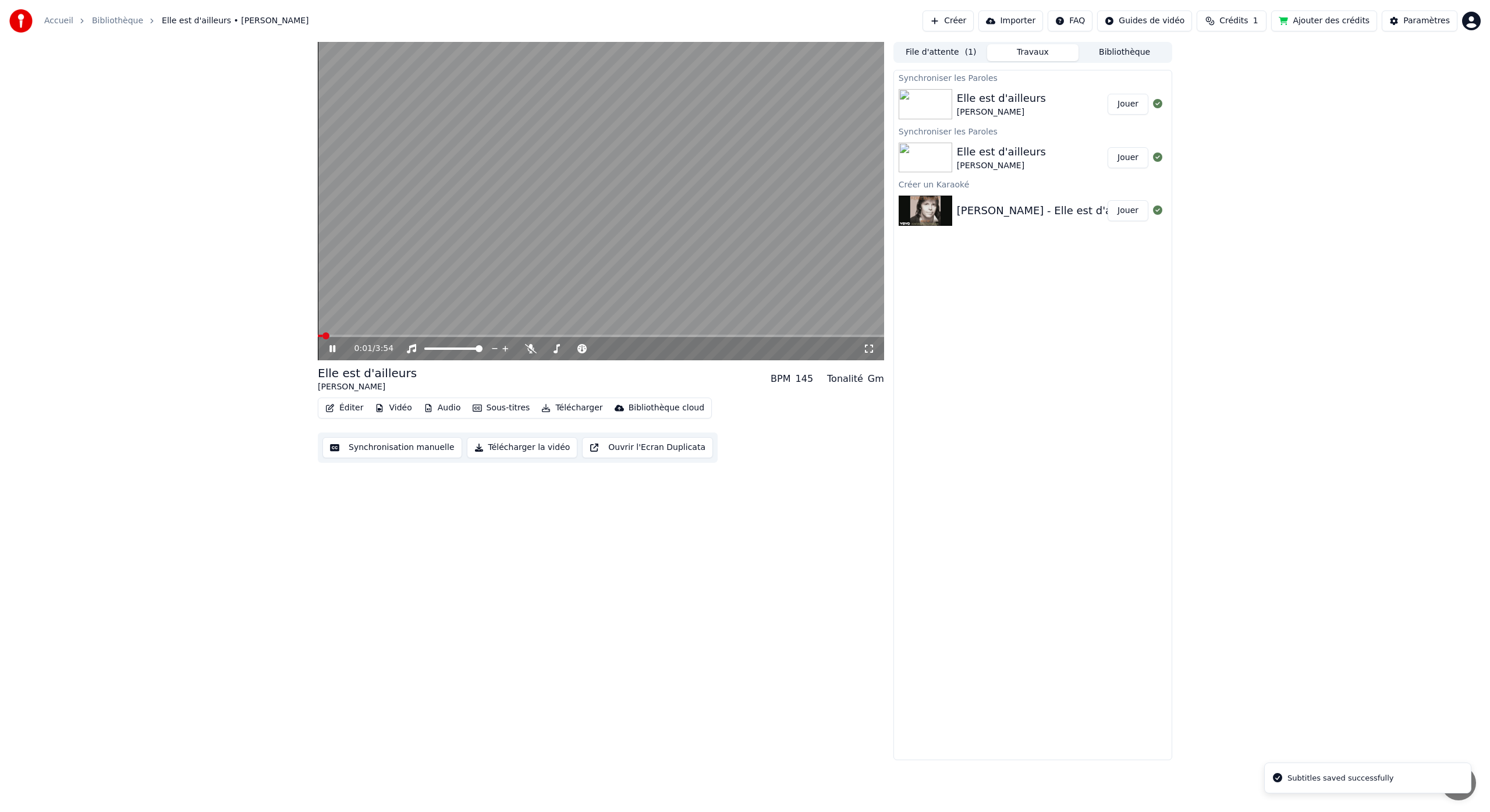
click at [352, 339] on div "0:01 / 3:54" at bounding box center [601, 348] width 566 height 23
click at [351, 336] on span at bounding box center [601, 335] width 566 height 2
click at [338, 337] on div "0:14 / 3:54" at bounding box center [601, 348] width 566 height 23
drag, startPoint x: 335, startPoint y: 337, endPoint x: 348, endPoint y: 336, distance: 13.0
click at [340, 337] on div "0:14 / 3:54" at bounding box center [601, 348] width 566 height 23
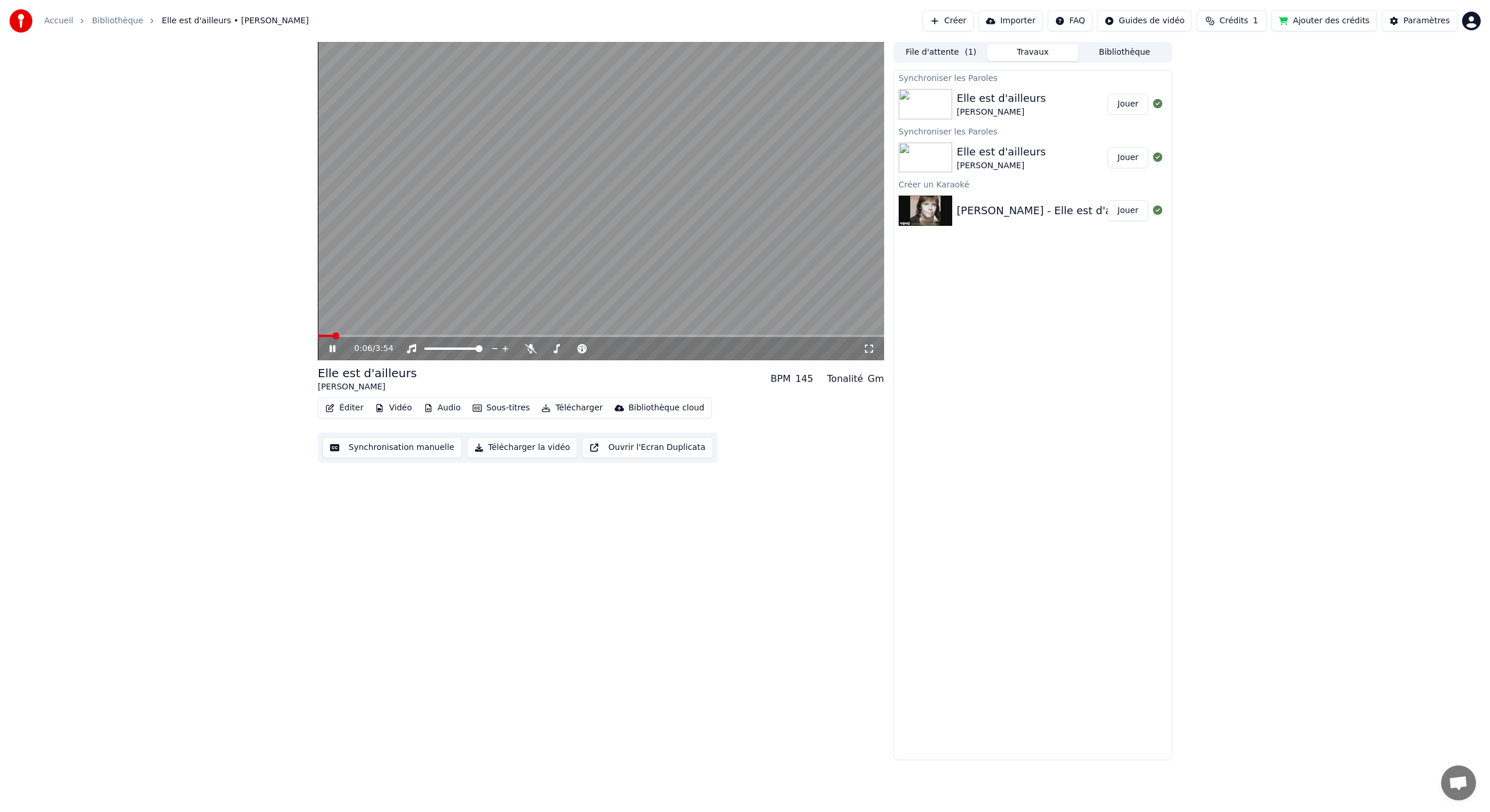
click at [333, 339] on span at bounding box center [336, 336] width 7 height 7
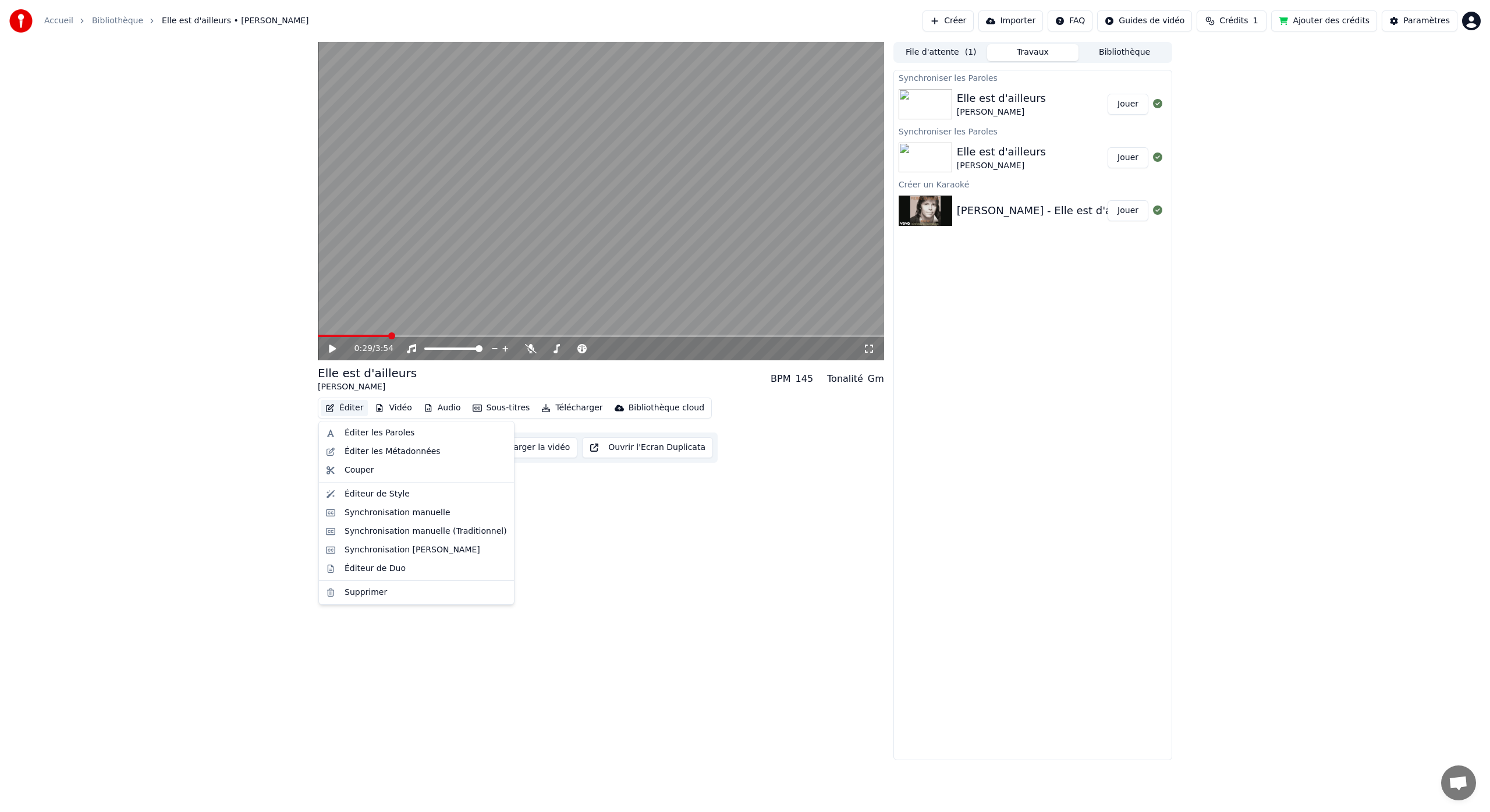
click at [351, 408] on button "Éditer" at bounding box center [344, 408] width 47 height 16
click at [455, 548] on div "Synchronisation [PERSON_NAME]" at bounding box center [412, 550] width 136 height 12
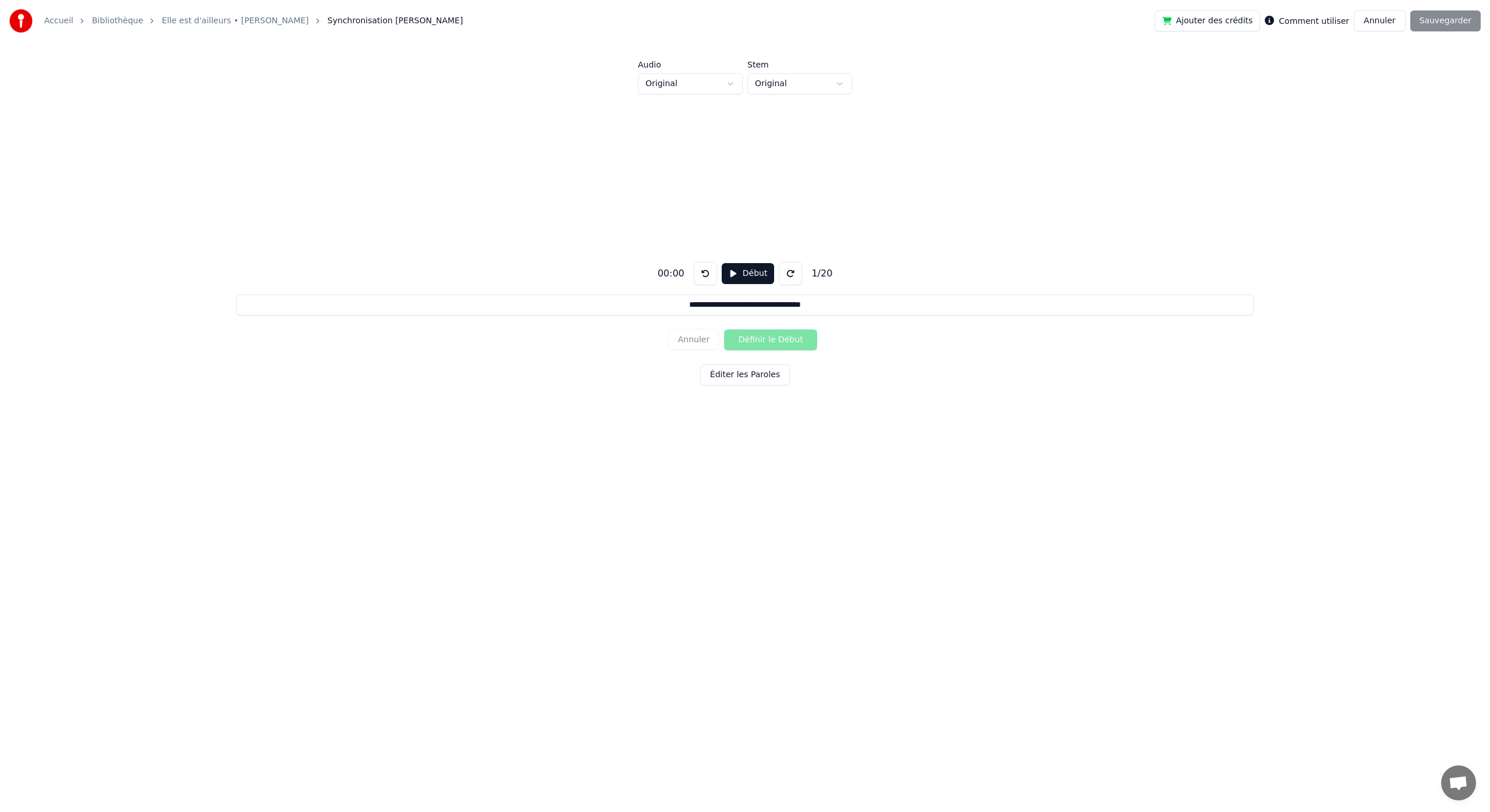
click at [1377, 22] on button "Annuler" at bounding box center [1379, 21] width 51 height 21
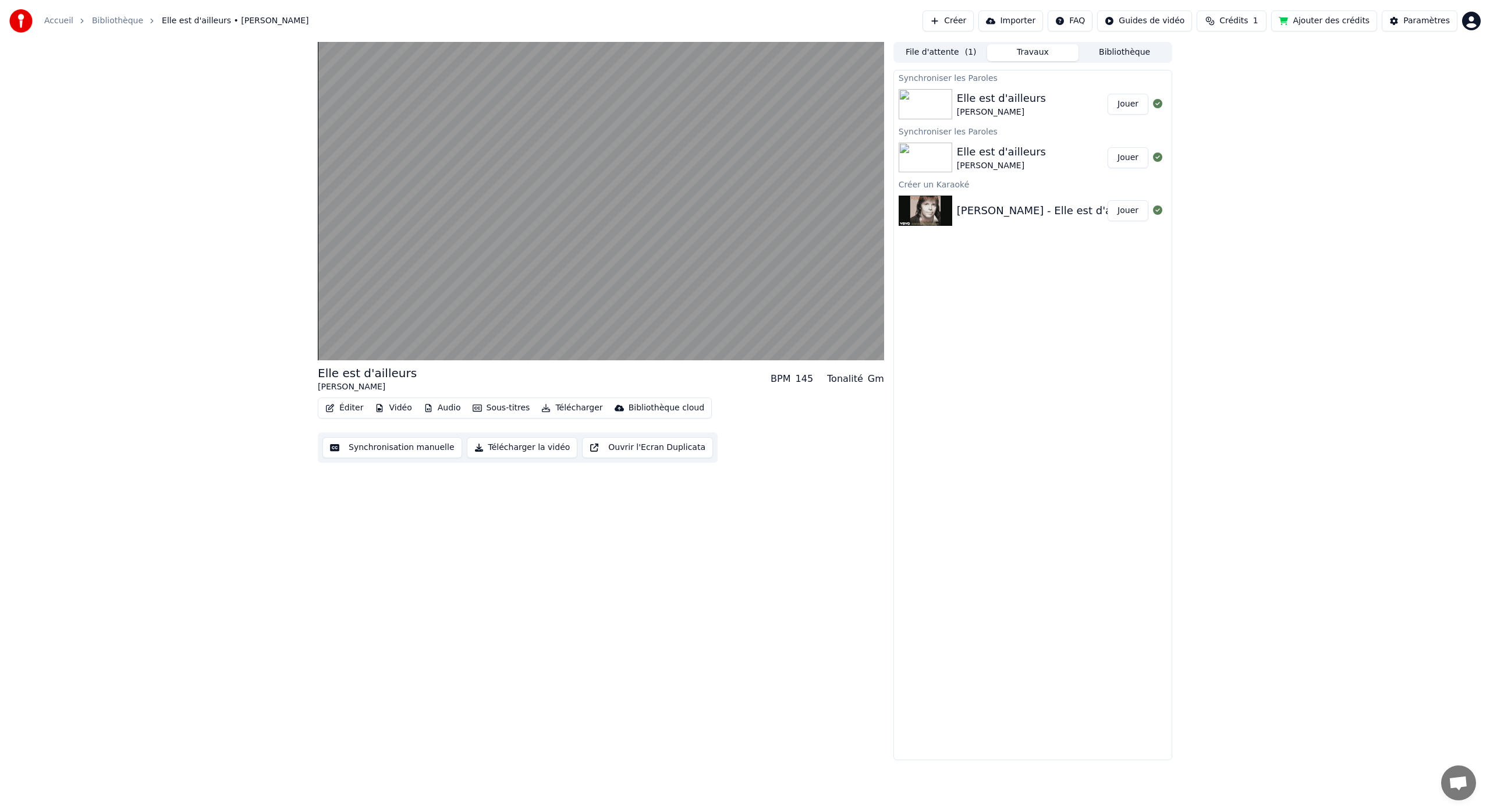
click at [349, 408] on button "Éditer" at bounding box center [344, 408] width 47 height 16
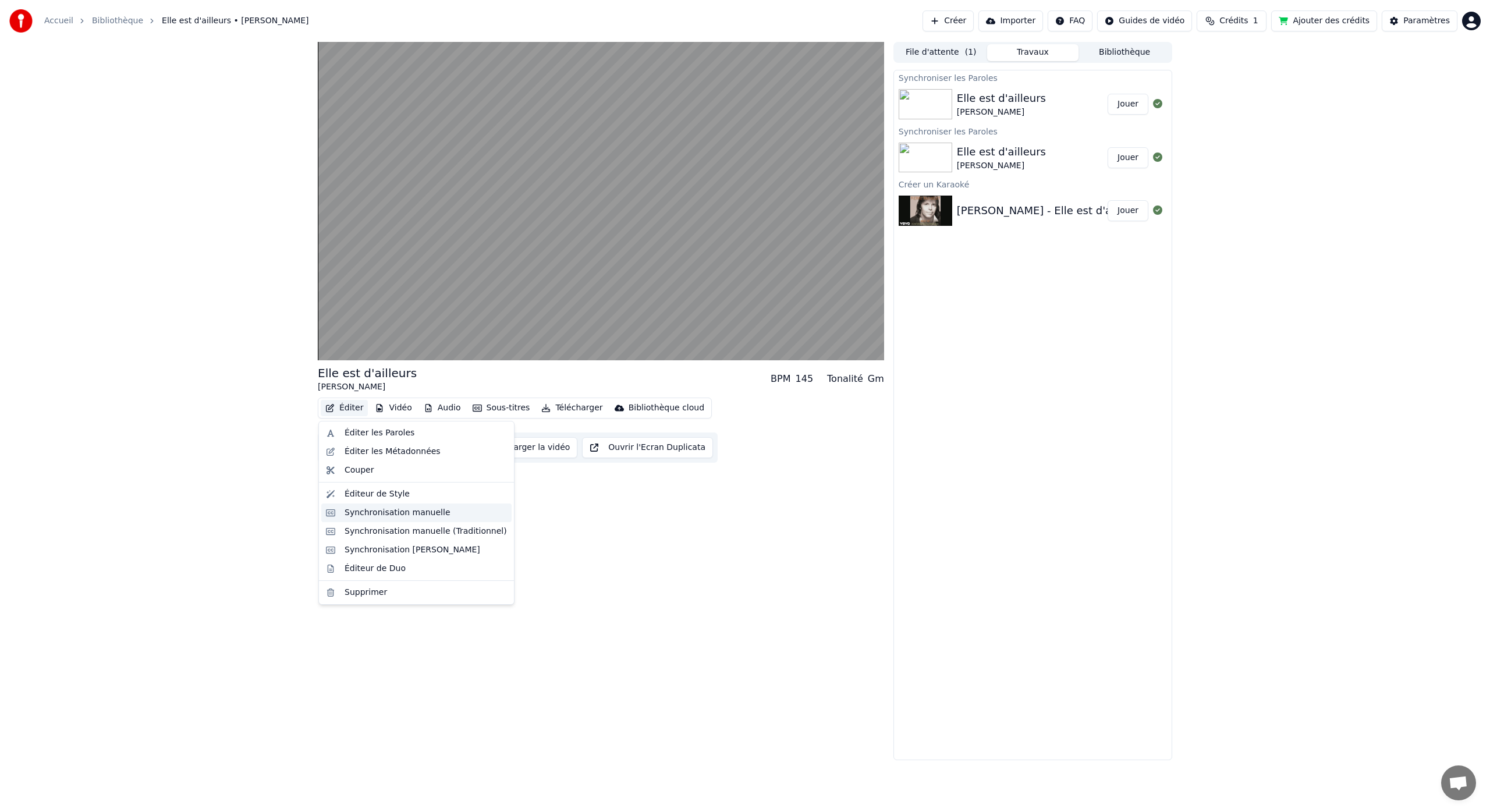
click at [395, 515] on div "Synchronisation manuelle" at bounding box center [397, 513] width 106 height 12
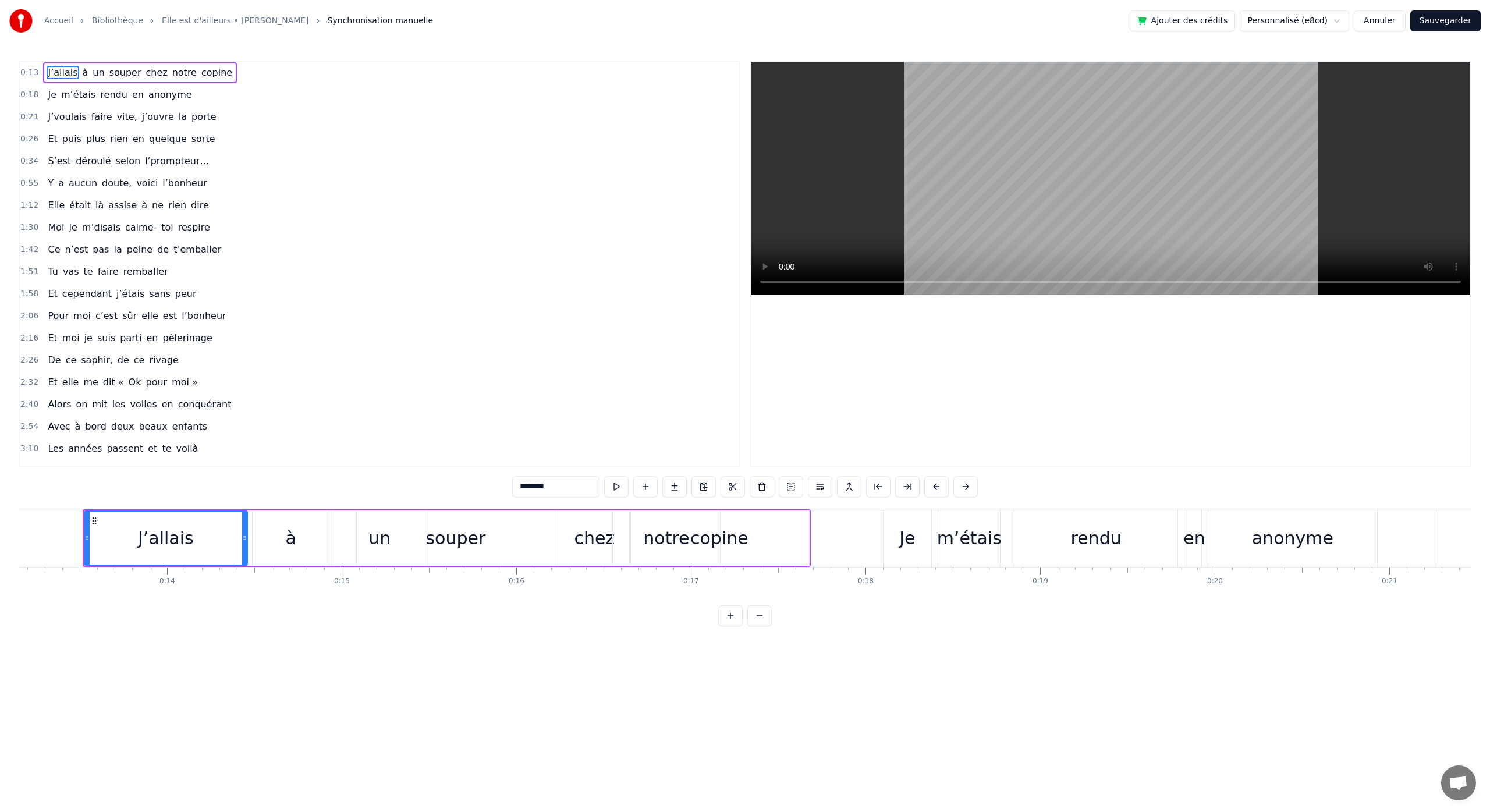
scroll to position [0, 2301]
click at [798, 542] on div "copine" at bounding box center [713, 538] width 179 height 56
type input "******"
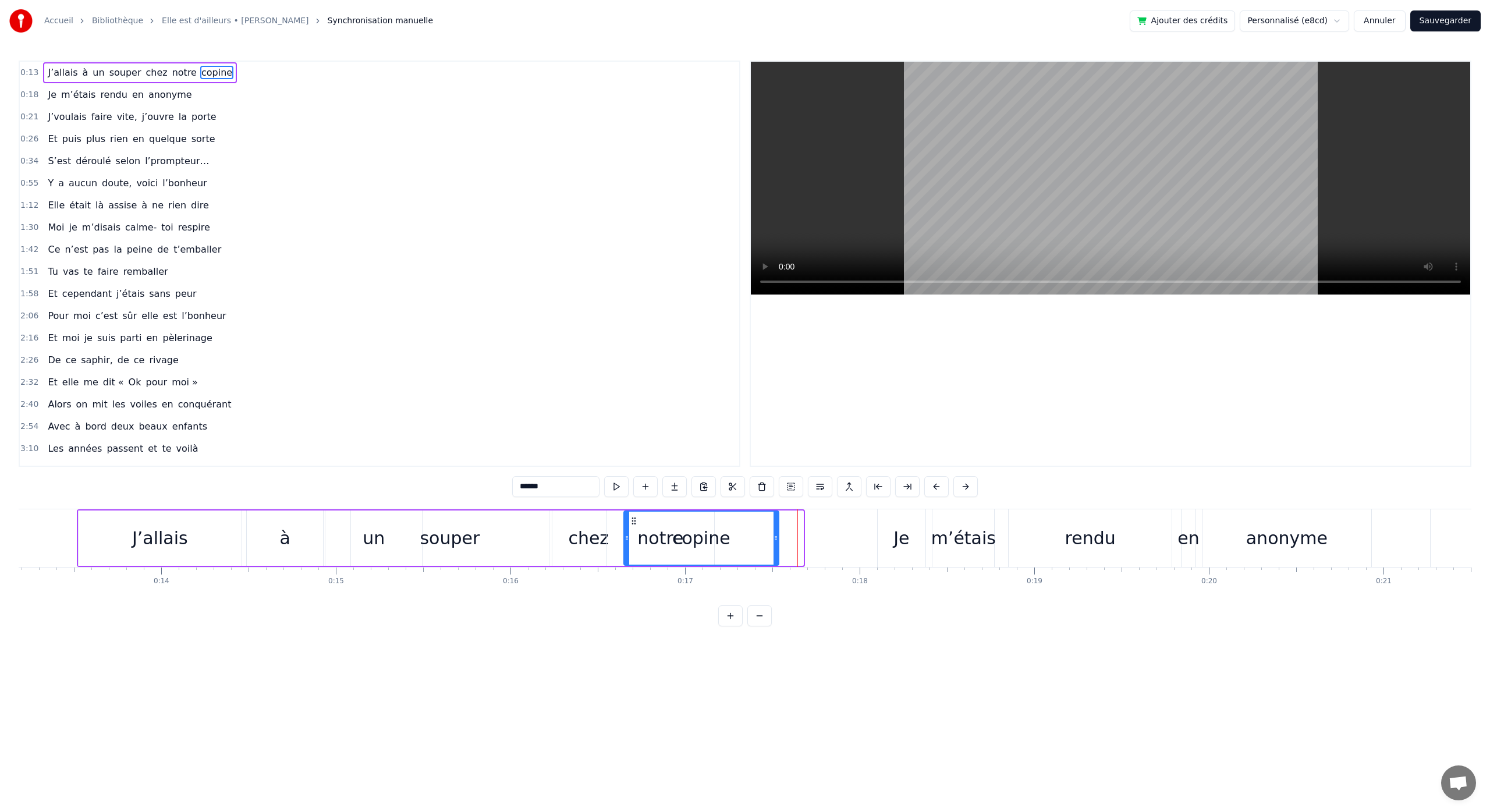
drag, startPoint x: 802, startPoint y: 540, endPoint x: 777, endPoint y: 546, distance: 25.7
click at [777, 546] on div at bounding box center [776, 537] width 5 height 53
drag, startPoint x: 1452, startPoint y: 21, endPoint x: 1447, endPoint y: 27, distance: 7.8
click at [1451, 21] on button "Sauvegarder" at bounding box center [1445, 21] width 70 height 21
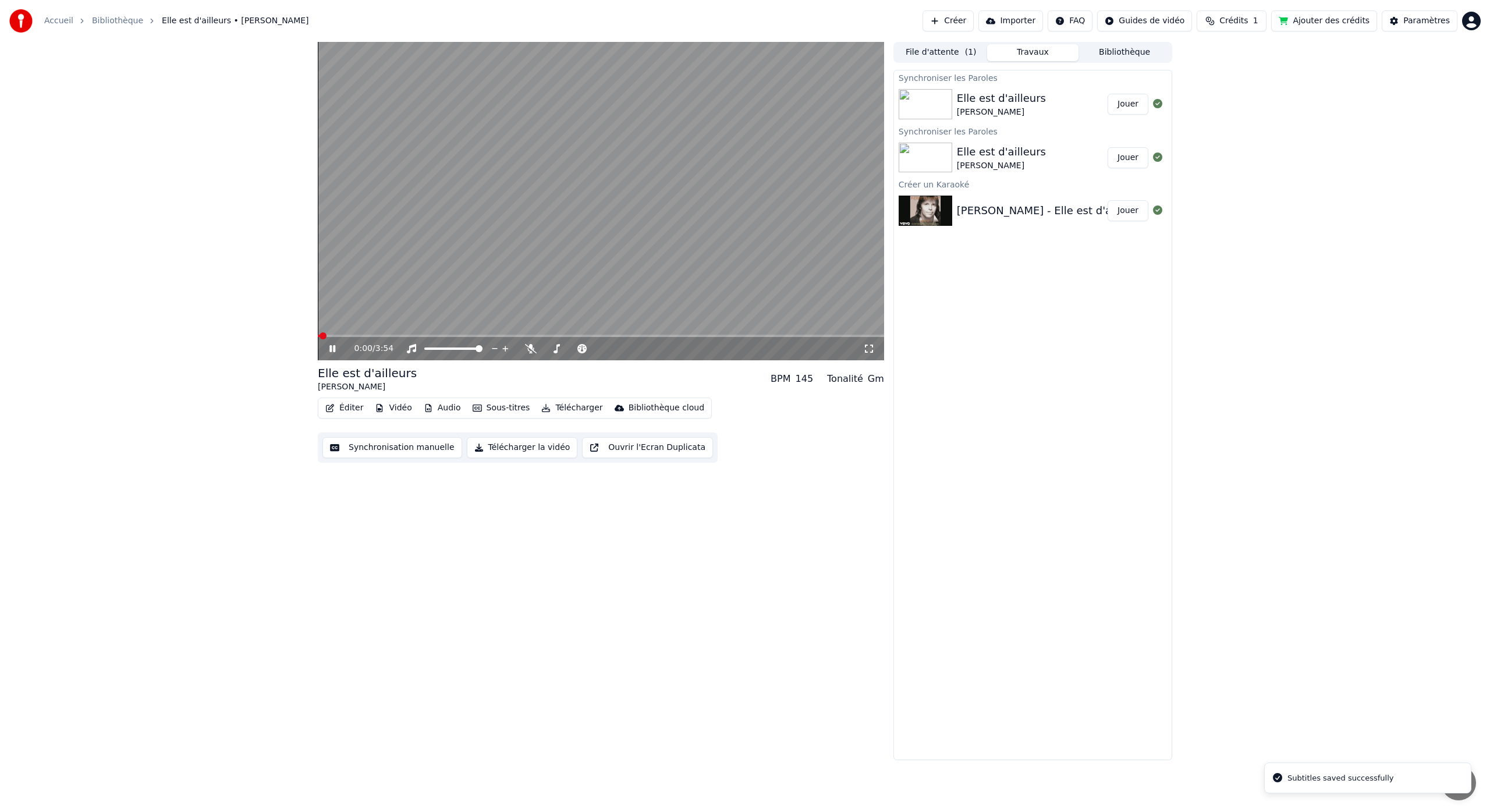
click at [336, 337] on div "0:00 / 3:54" at bounding box center [601, 348] width 566 height 23
click at [342, 339] on span at bounding box center [345, 336] width 7 height 7
click at [353, 409] on button "Éditer" at bounding box center [344, 408] width 47 height 16
click at [897, 541] on div "Synchroniser les Paroles Elle est d'ailleurs [PERSON_NAME] Jouer Synchroniser l…" at bounding box center [1032, 415] width 278 height 690
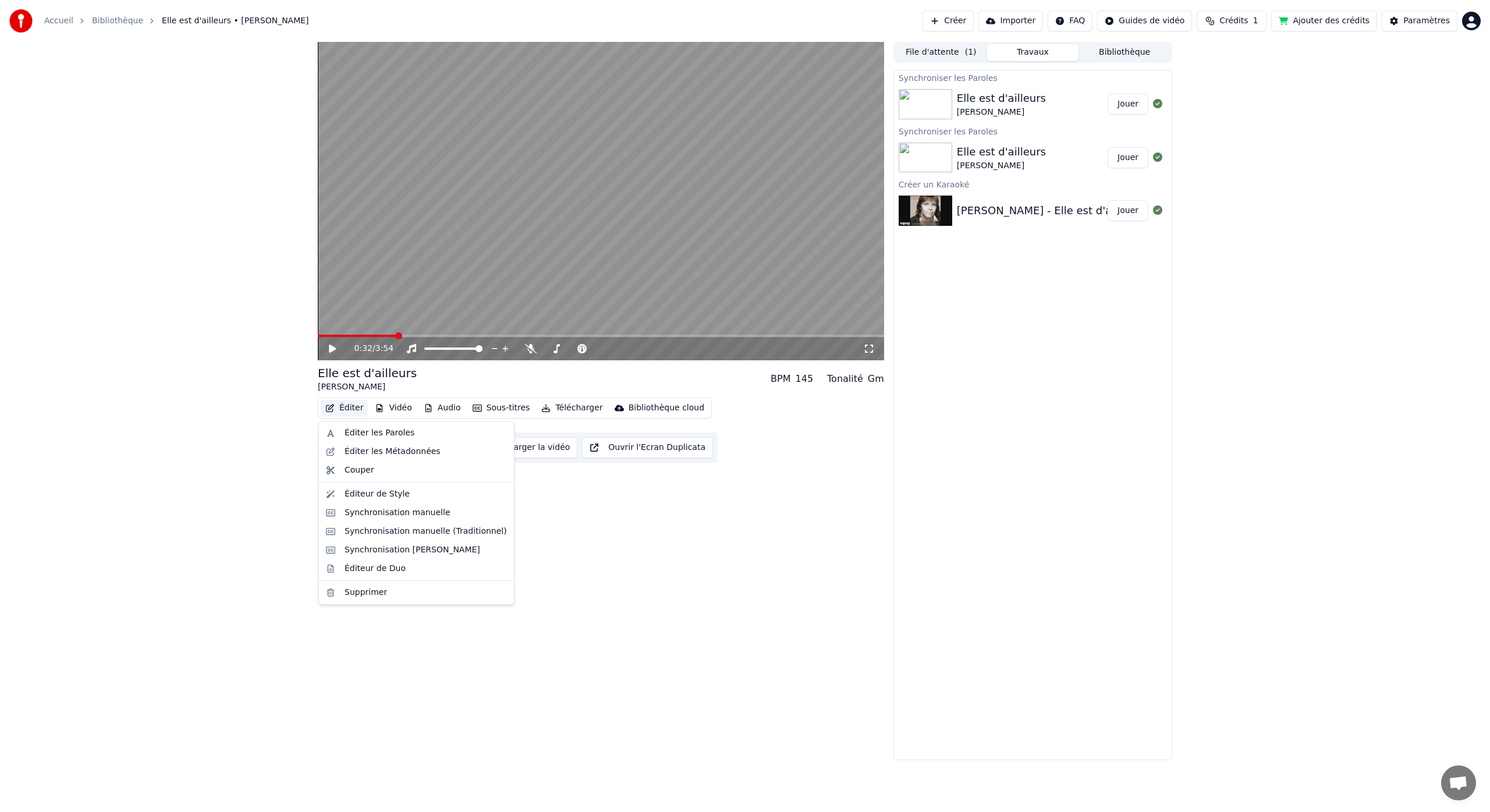
click at [347, 408] on button "Éditer" at bounding box center [344, 408] width 47 height 16
click at [380, 431] on div "Éditer les Paroles" at bounding box center [379, 432] width 70 height 12
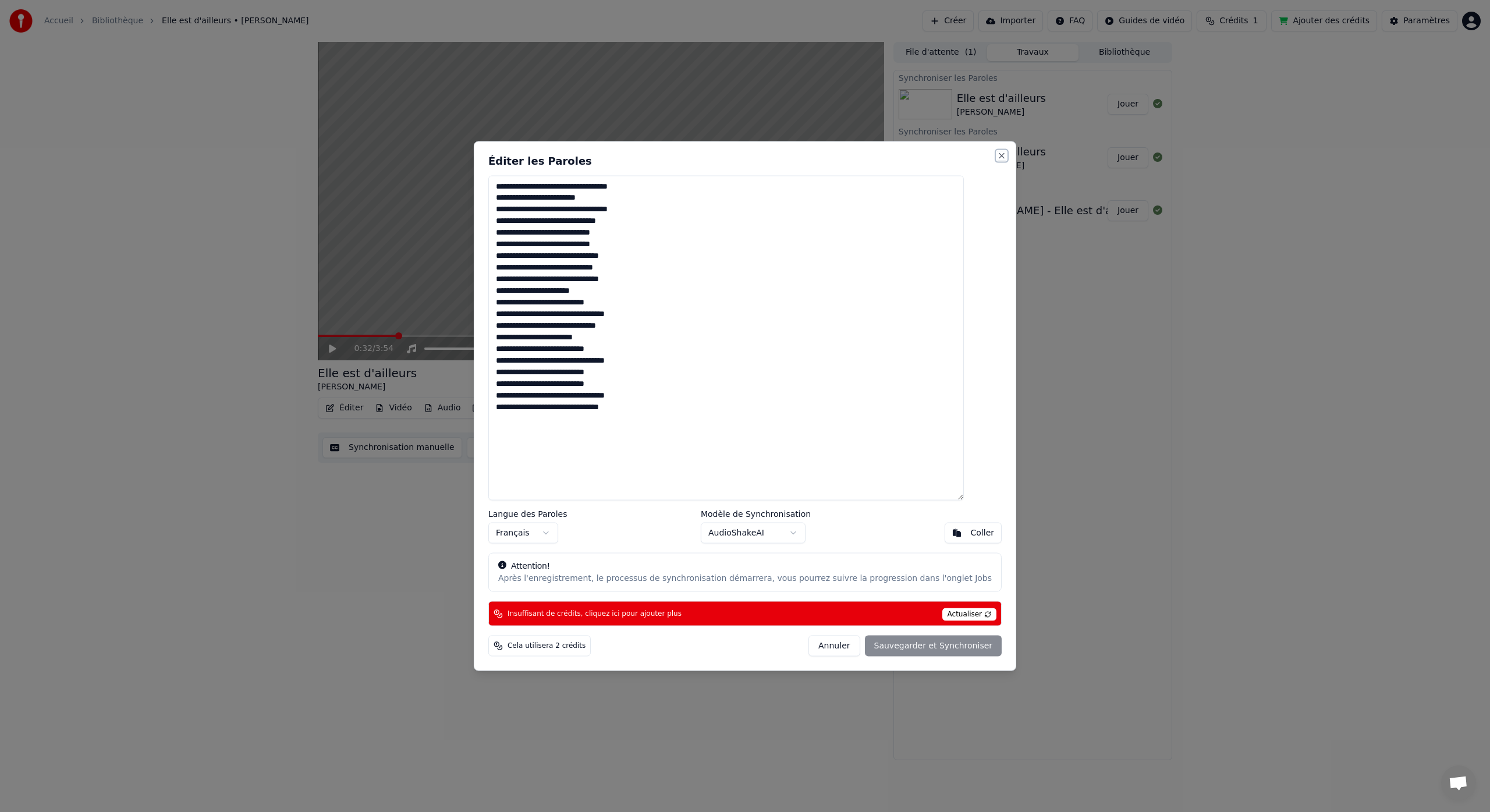
click at [997, 156] on button "Close" at bounding box center [1001, 155] width 9 height 9
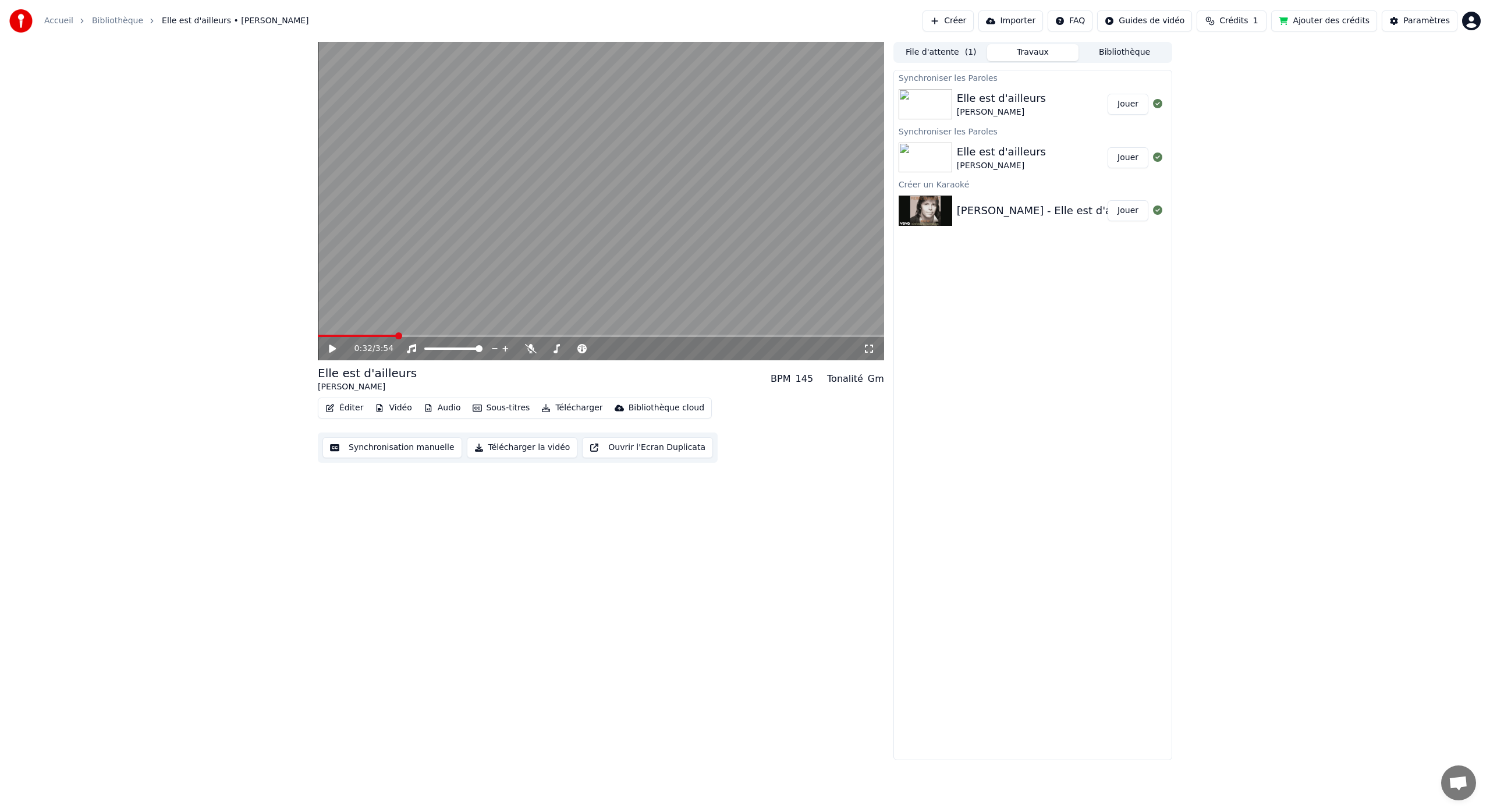
click at [444, 228] on video at bounding box center [601, 201] width 566 height 318
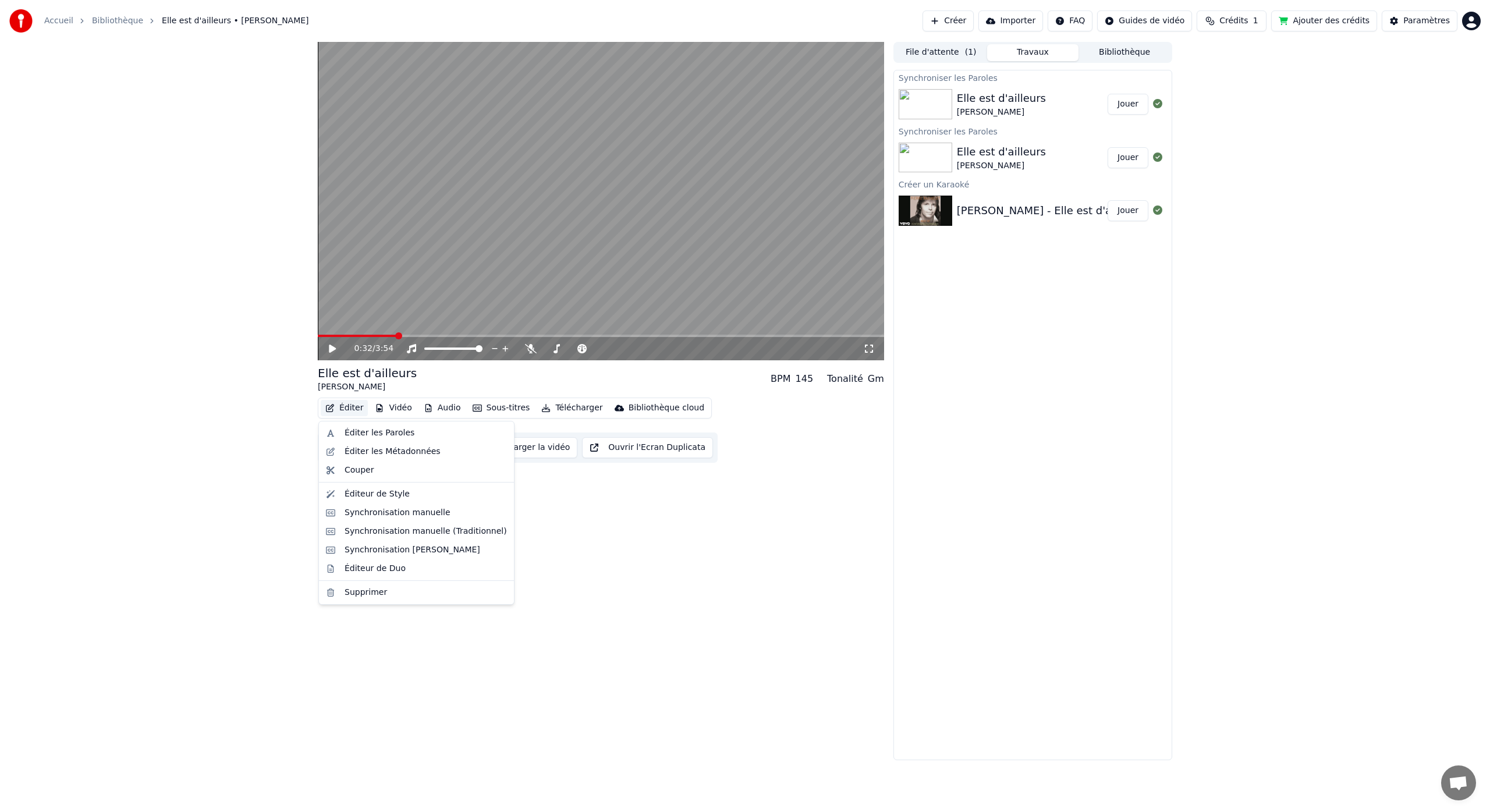
click at [349, 407] on button "Éditer" at bounding box center [344, 408] width 47 height 16
click at [420, 513] on div "Synchronisation manuelle" at bounding box center [397, 513] width 106 height 12
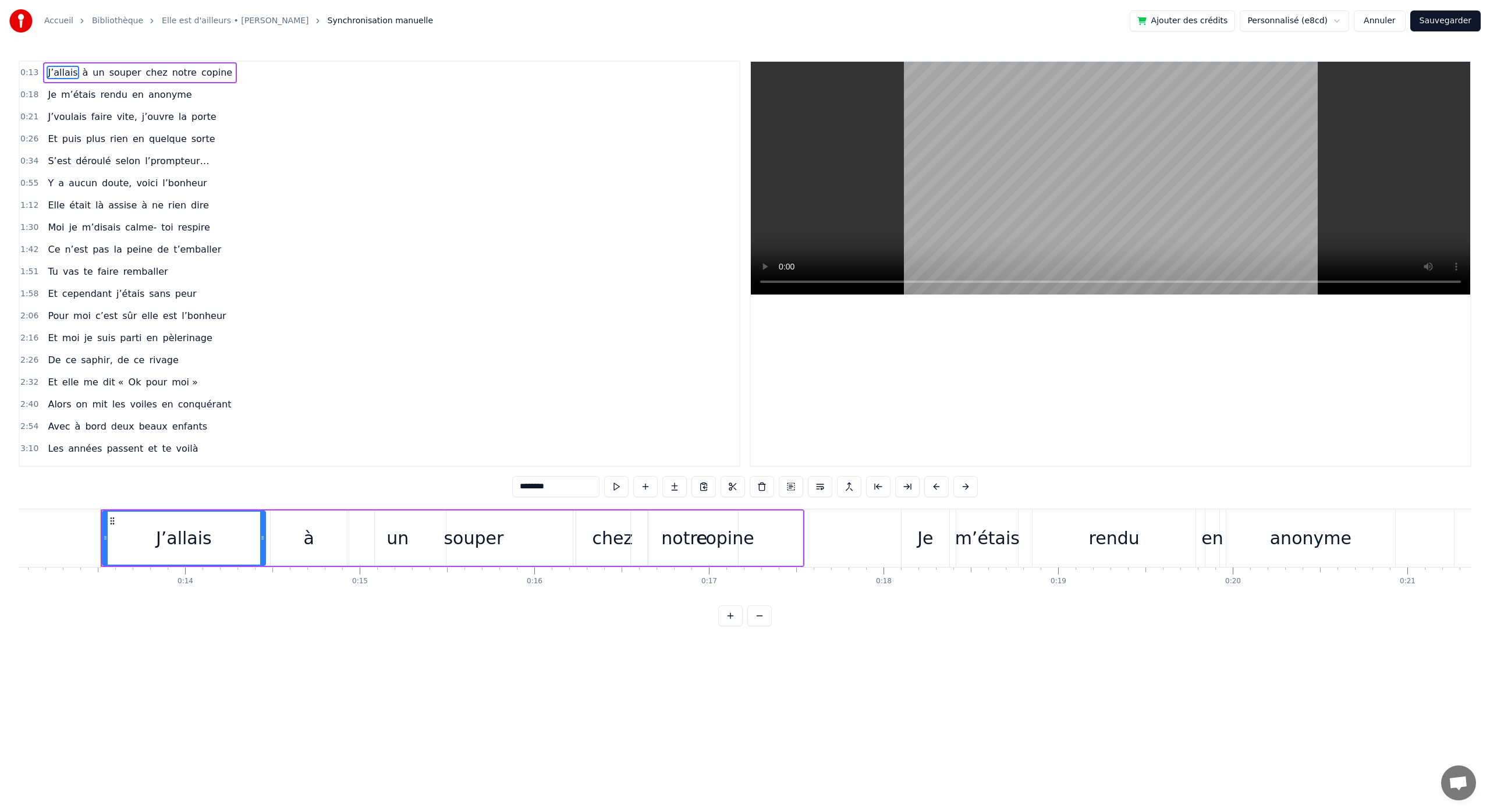
scroll to position [0, 2301]
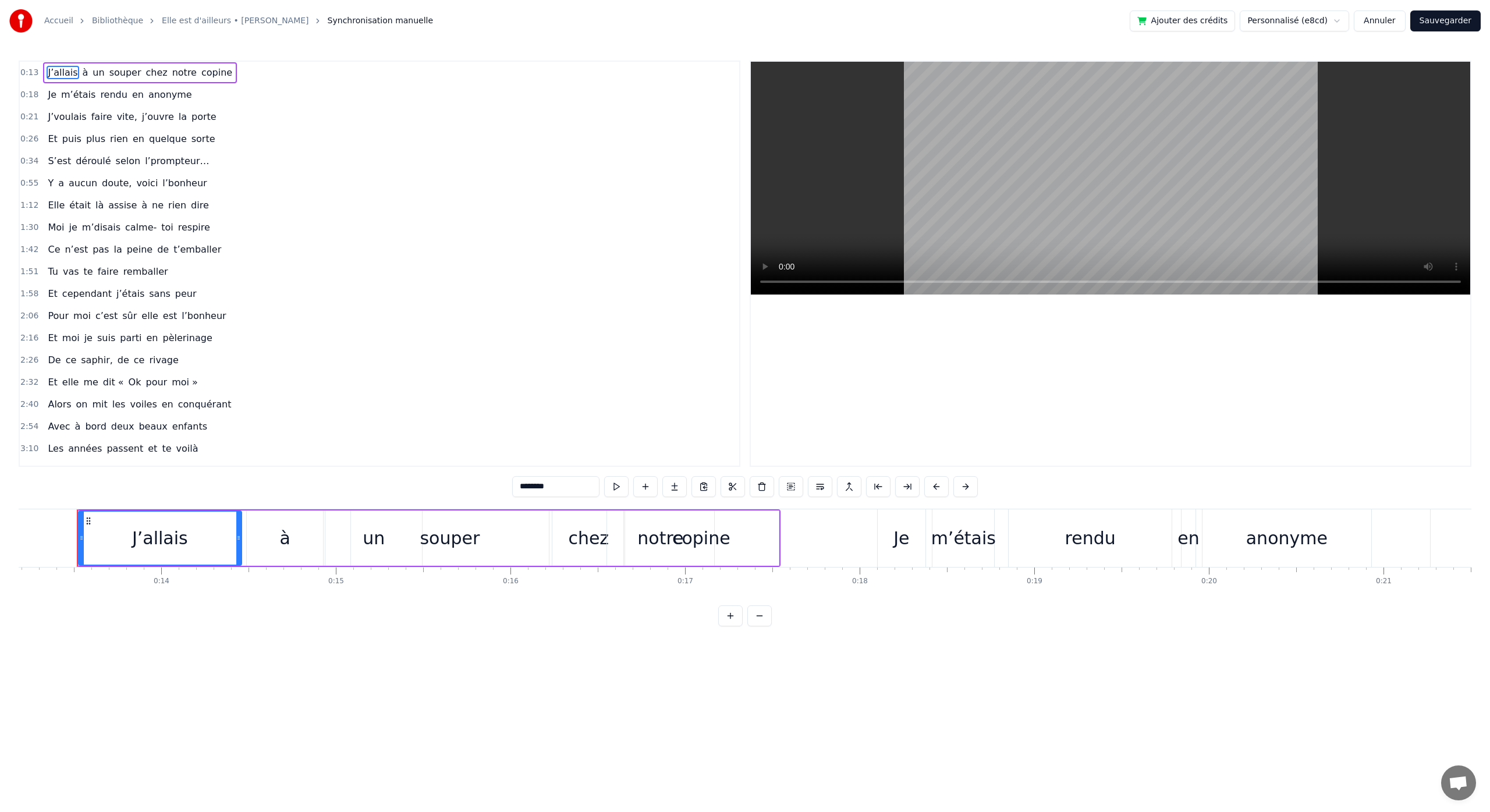
click at [182, 186] on span "l’bonheur" at bounding box center [184, 183] width 46 height 13
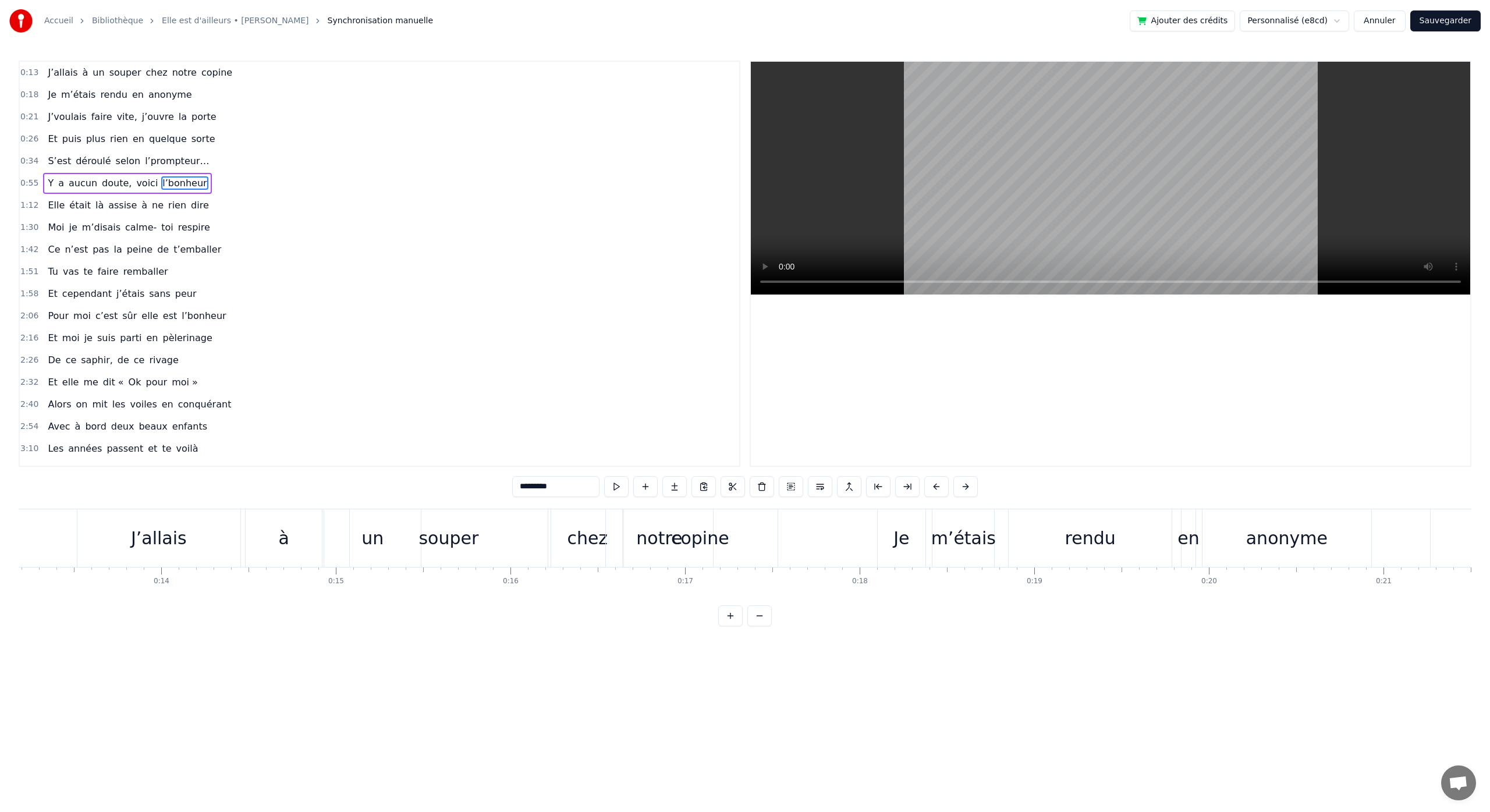
click at [182, 186] on span "l’bonheur" at bounding box center [184, 183] width 46 height 13
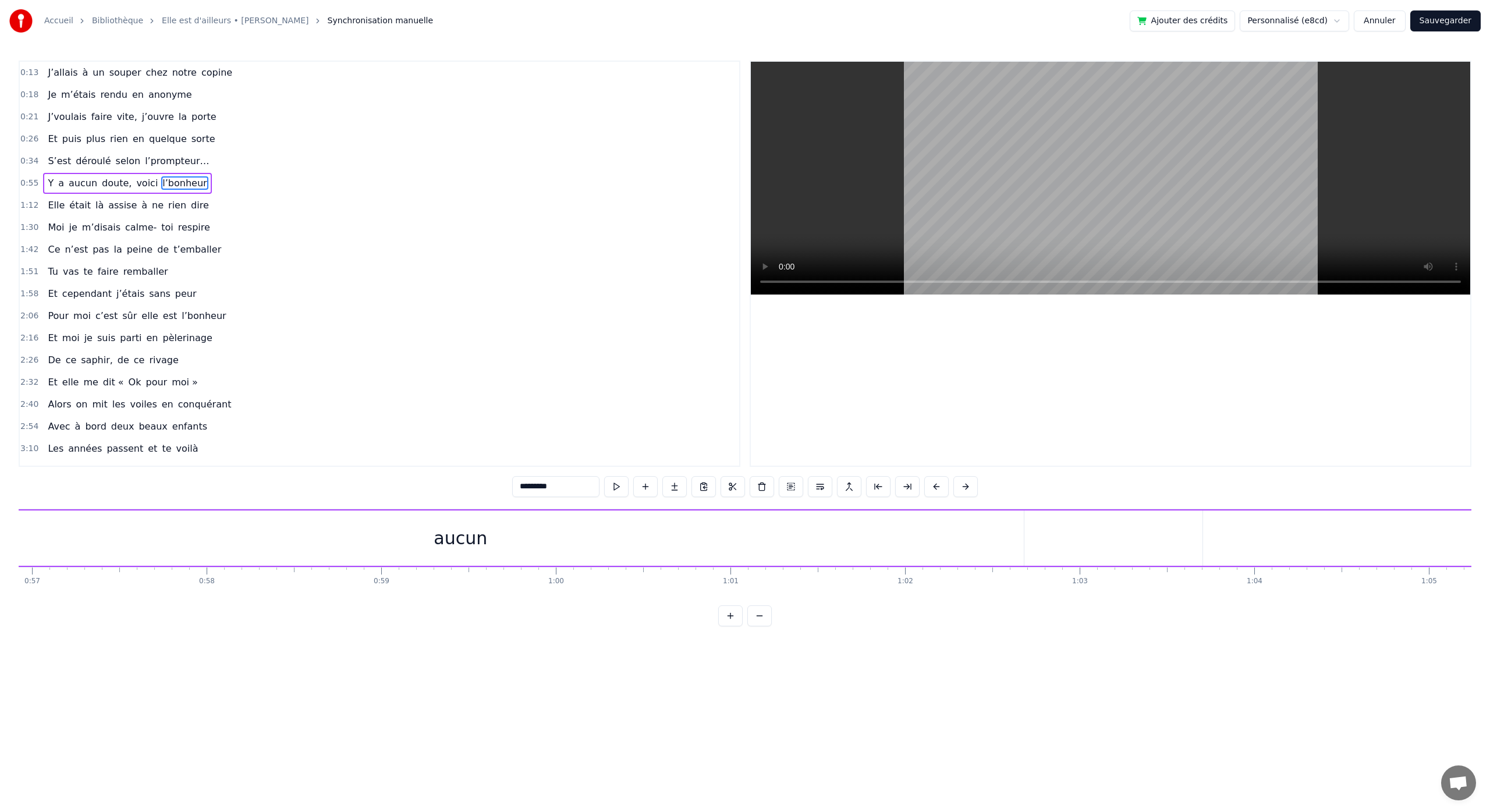
scroll to position [0, 12232]
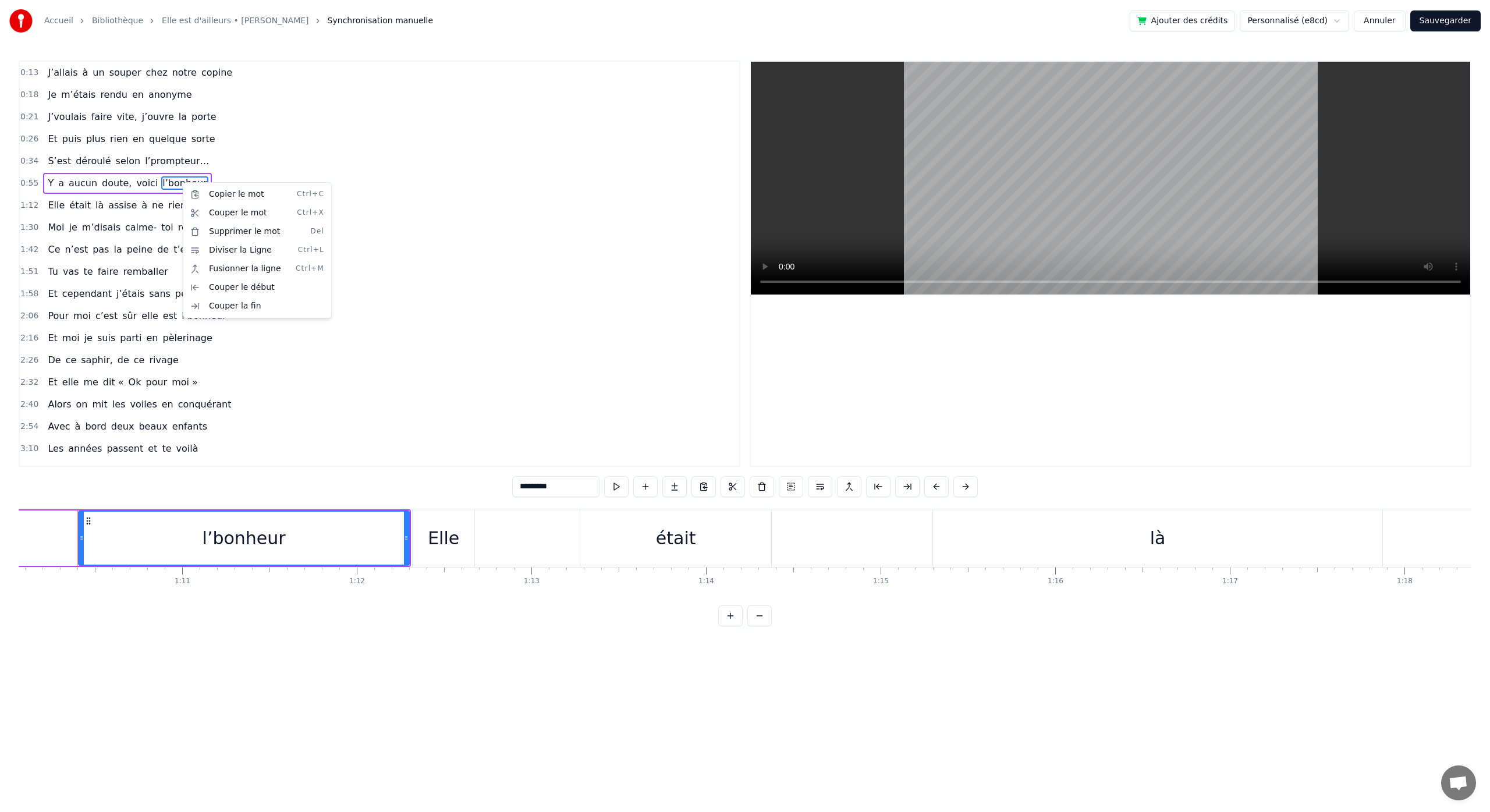
click at [477, 358] on html "Accueil Bibliothèque Elle est d'ailleurs • [PERSON_NAME] Synchronisation manuel…" at bounding box center [745, 322] width 1490 height 645
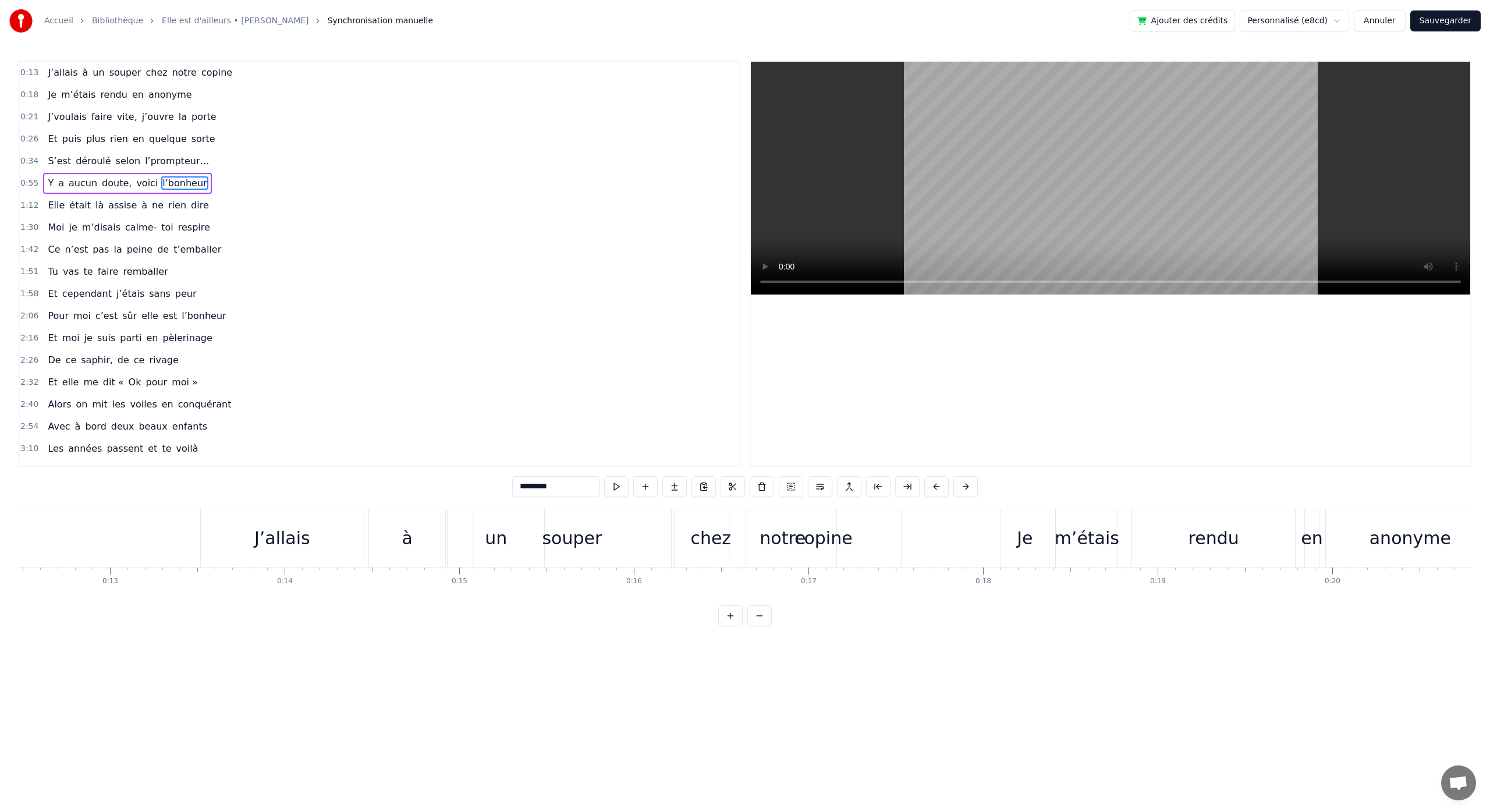
scroll to position [0, 2195]
click at [781, 546] on div "copine" at bounding box center [807, 538] width 58 height 26
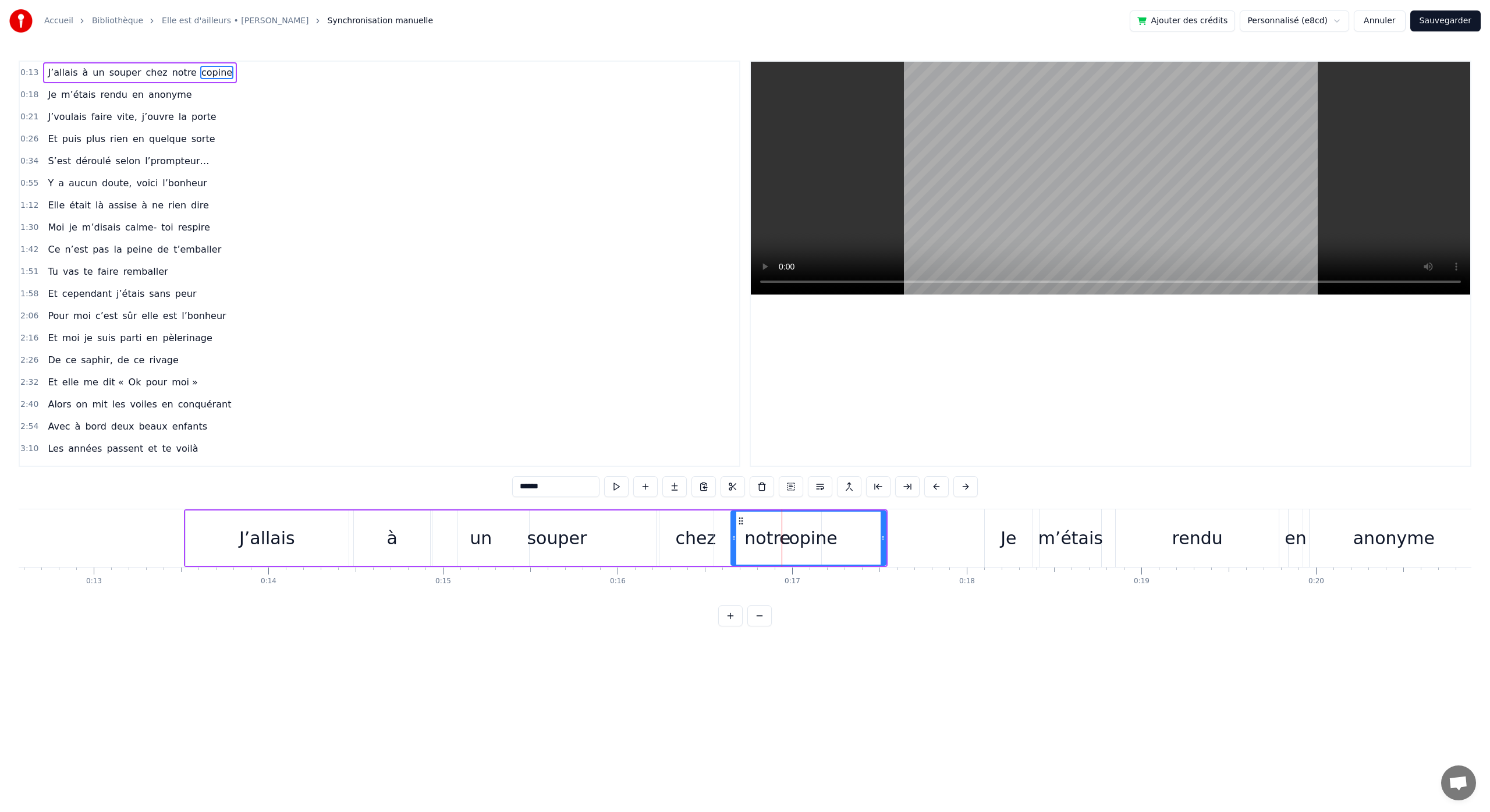
click at [304, 549] on div "J’allais" at bounding box center [267, 538] width 163 height 56
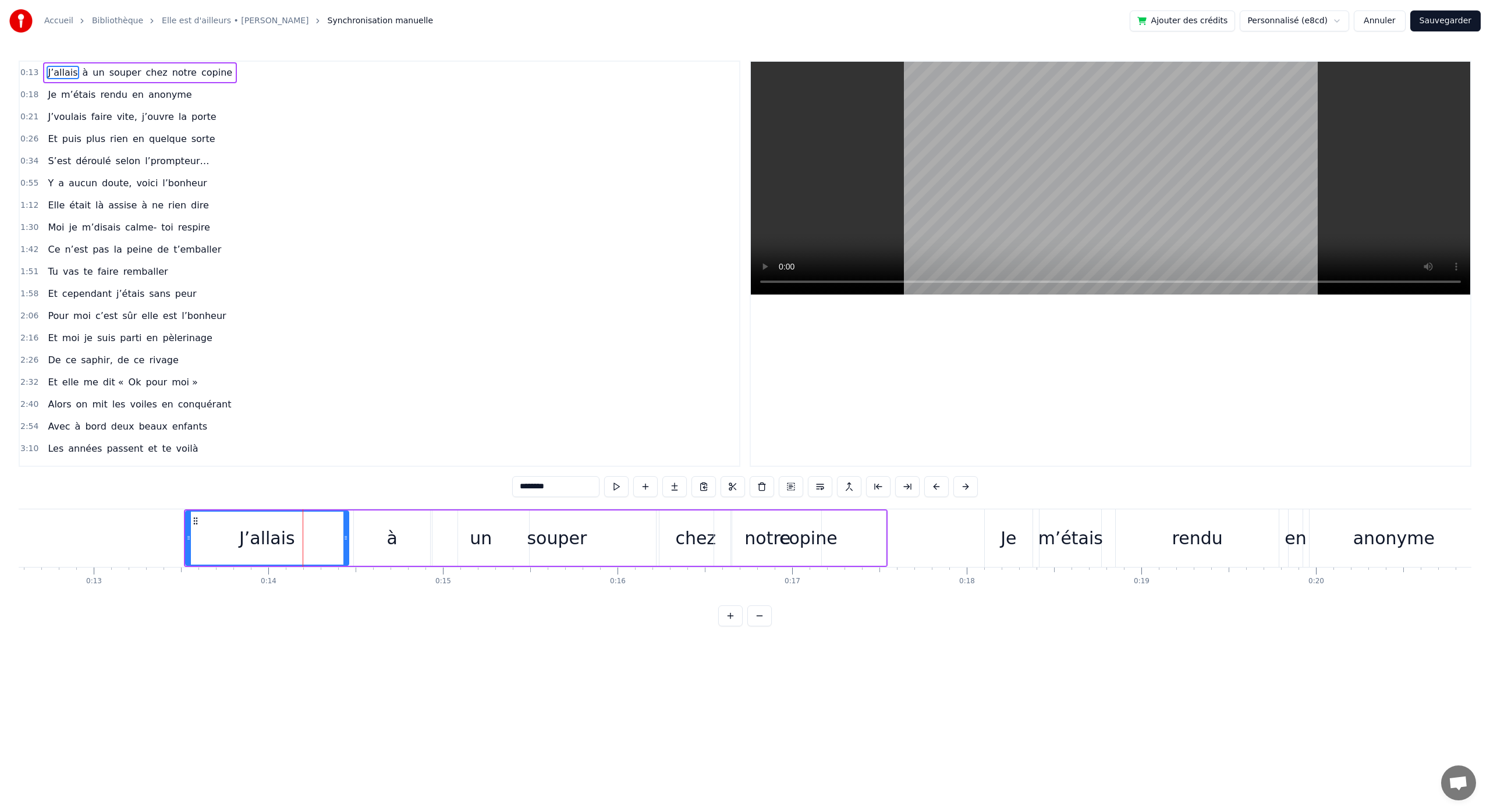
click at [829, 549] on div "copine" at bounding box center [808, 538] width 58 height 26
type input "******"
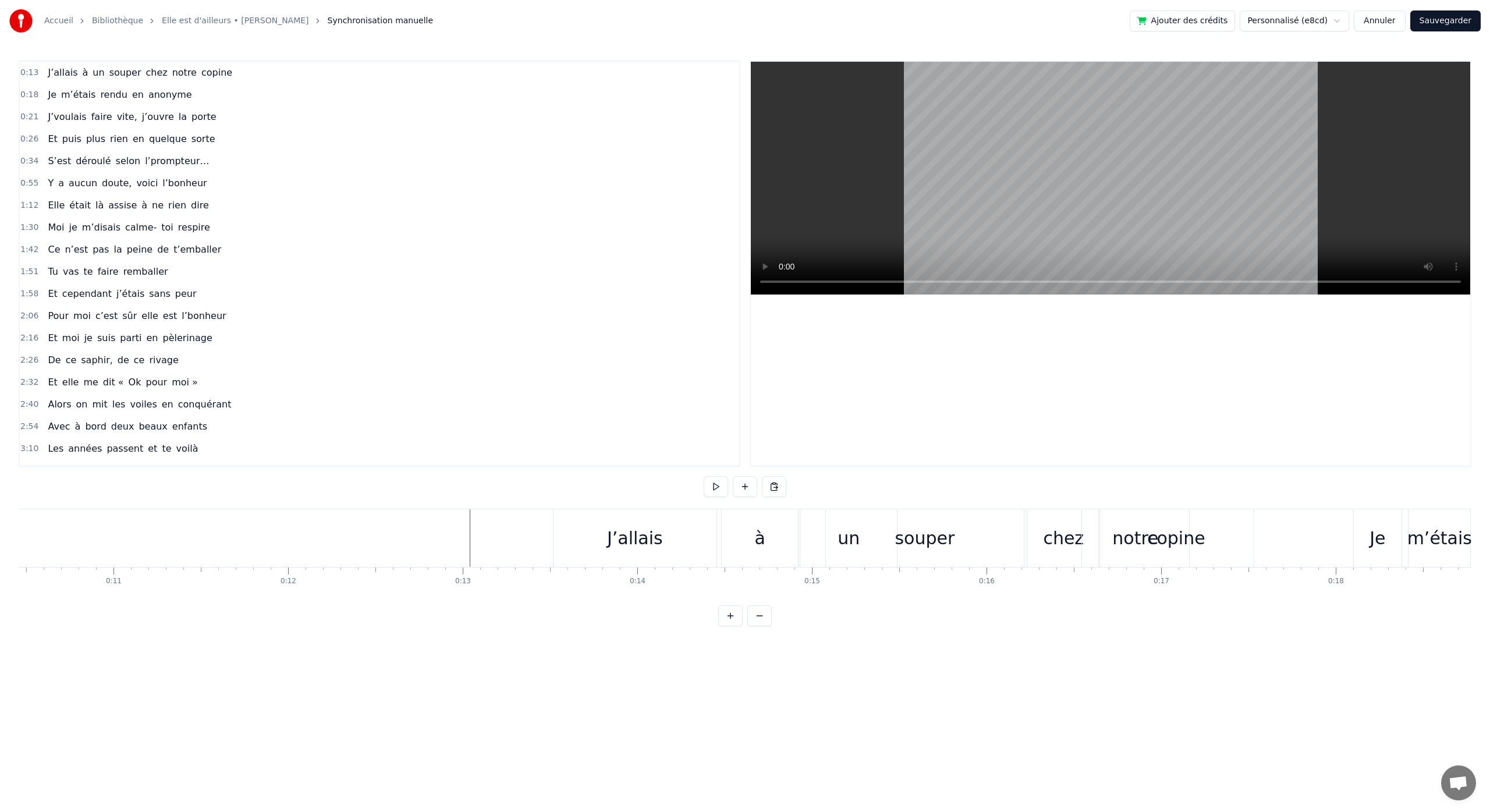
scroll to position [0, 2071]
click at [395, 550] on div "J’voulais" at bounding box center [392, 538] width 271 height 58
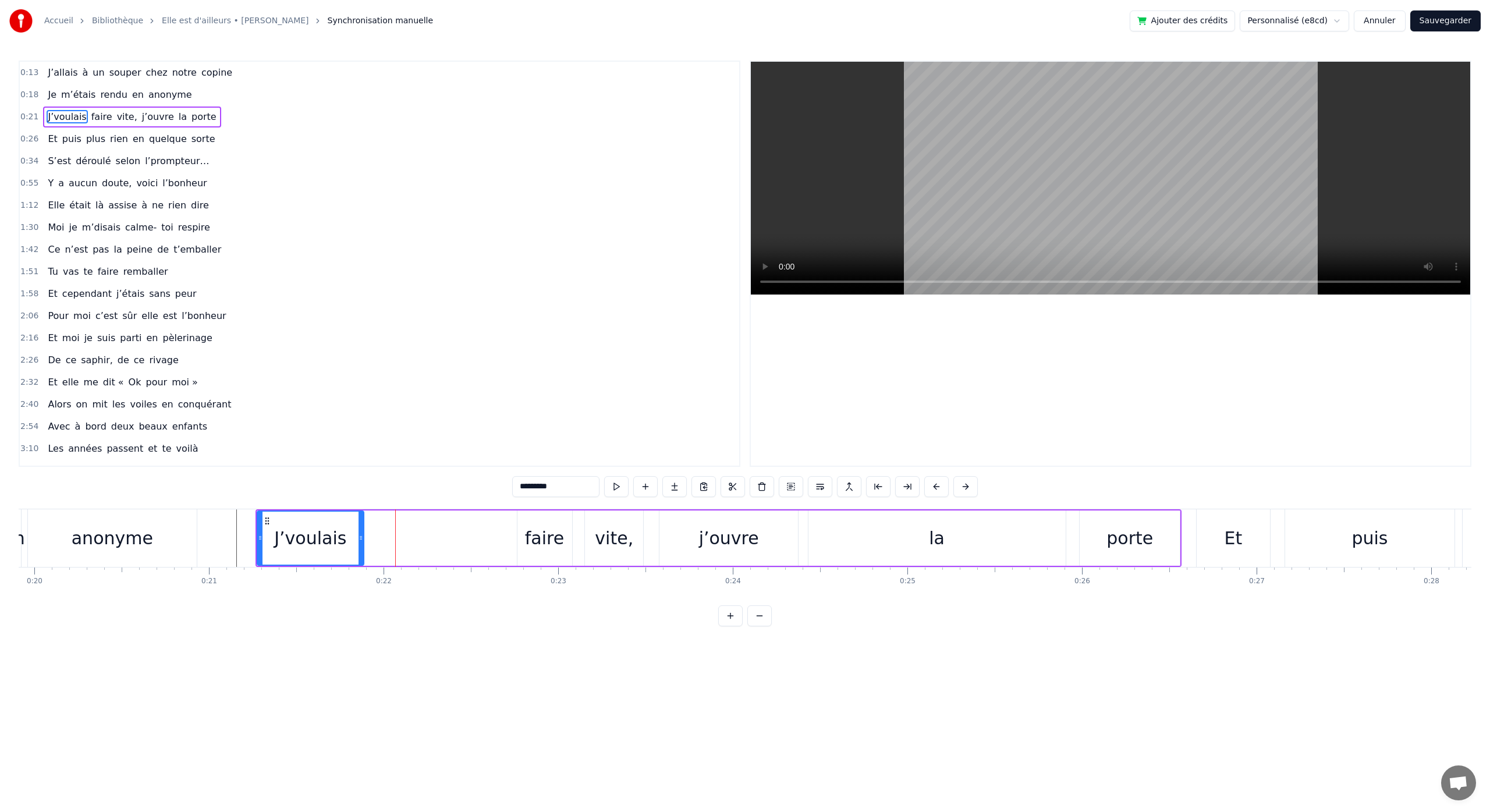
drag, startPoint x: 526, startPoint y: 536, endPoint x: 361, endPoint y: 554, distance: 166.0
click at [361, 554] on div at bounding box center [361, 537] width 5 height 53
drag, startPoint x: 549, startPoint y: 546, endPoint x: 523, endPoint y: 542, distance: 26.3
click at [447, 552] on div "J’voulais faire vite, j’ouvre la porte" at bounding box center [718, 538] width 926 height 58
click at [531, 522] on div "faire" at bounding box center [545, 538] width 55 height 56
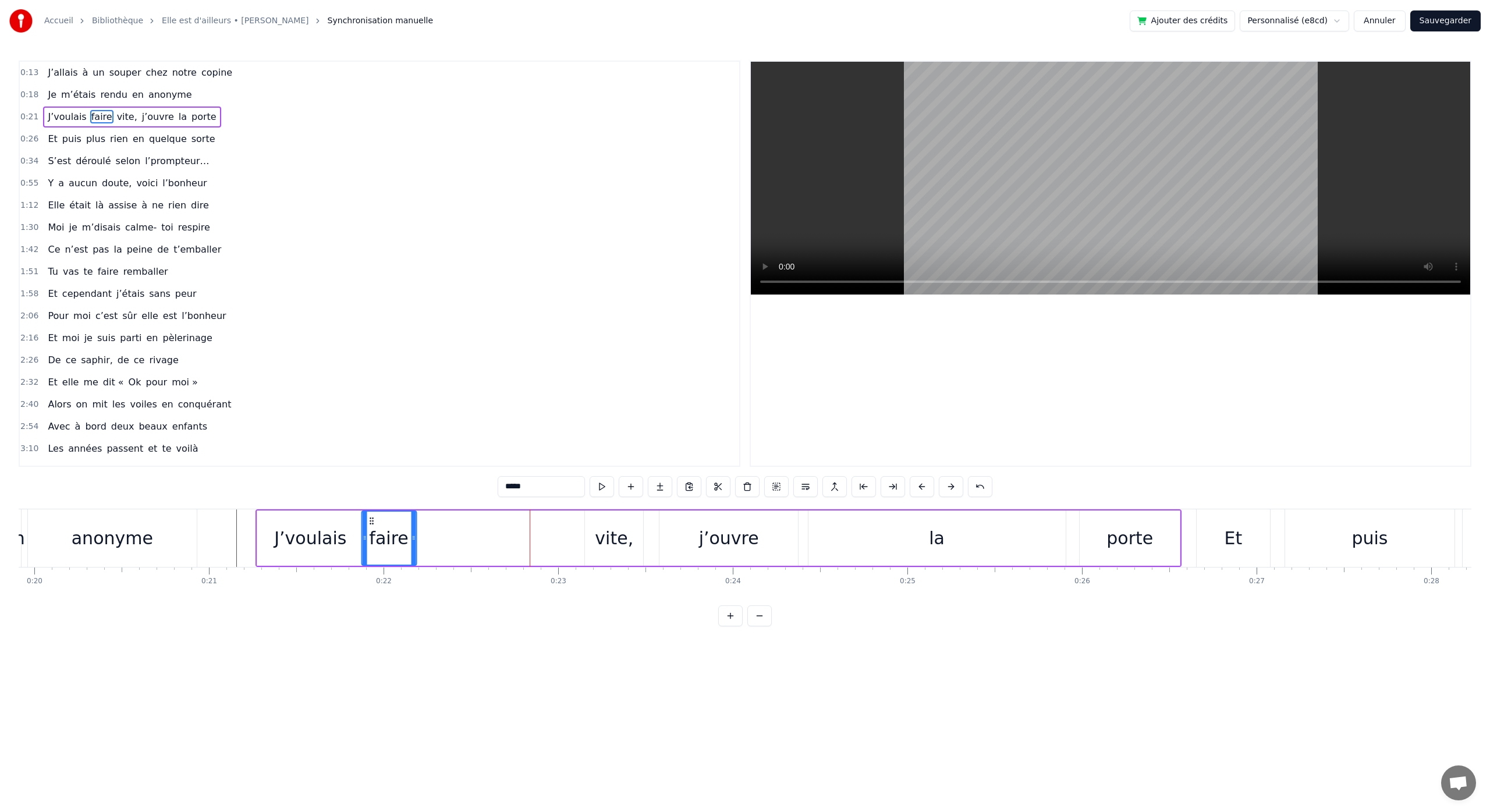
drag, startPoint x: 525, startPoint y: 522, endPoint x: 370, endPoint y: 543, distance: 156.4
click at [370, 543] on div "faire" at bounding box center [389, 537] width 53 height 53
click at [599, 520] on div "vite," at bounding box center [614, 538] width 58 height 56
drag, startPoint x: 595, startPoint y: 518, endPoint x: 434, endPoint y: 536, distance: 162.0
click at [434, 536] on div "vite," at bounding box center [452, 537] width 57 height 53
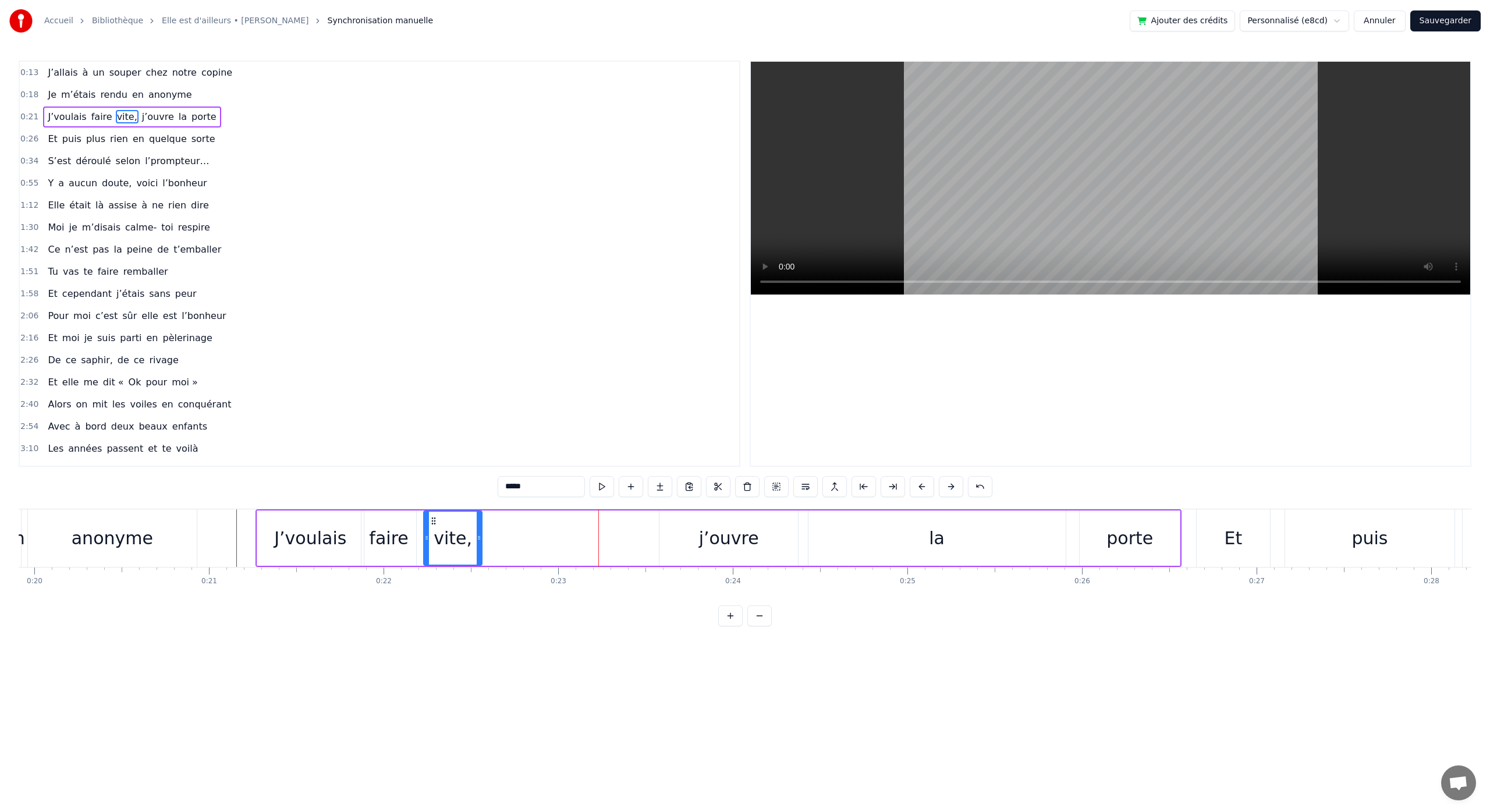
click at [685, 527] on div "j’ouvre" at bounding box center [728, 538] width 139 height 56
type input "*******"
drag, startPoint x: 670, startPoint y: 522, endPoint x: 529, endPoint y: 529, distance: 141.2
click at [529, 527] on div "j’ouvre" at bounding box center [588, 537] width 137 height 53
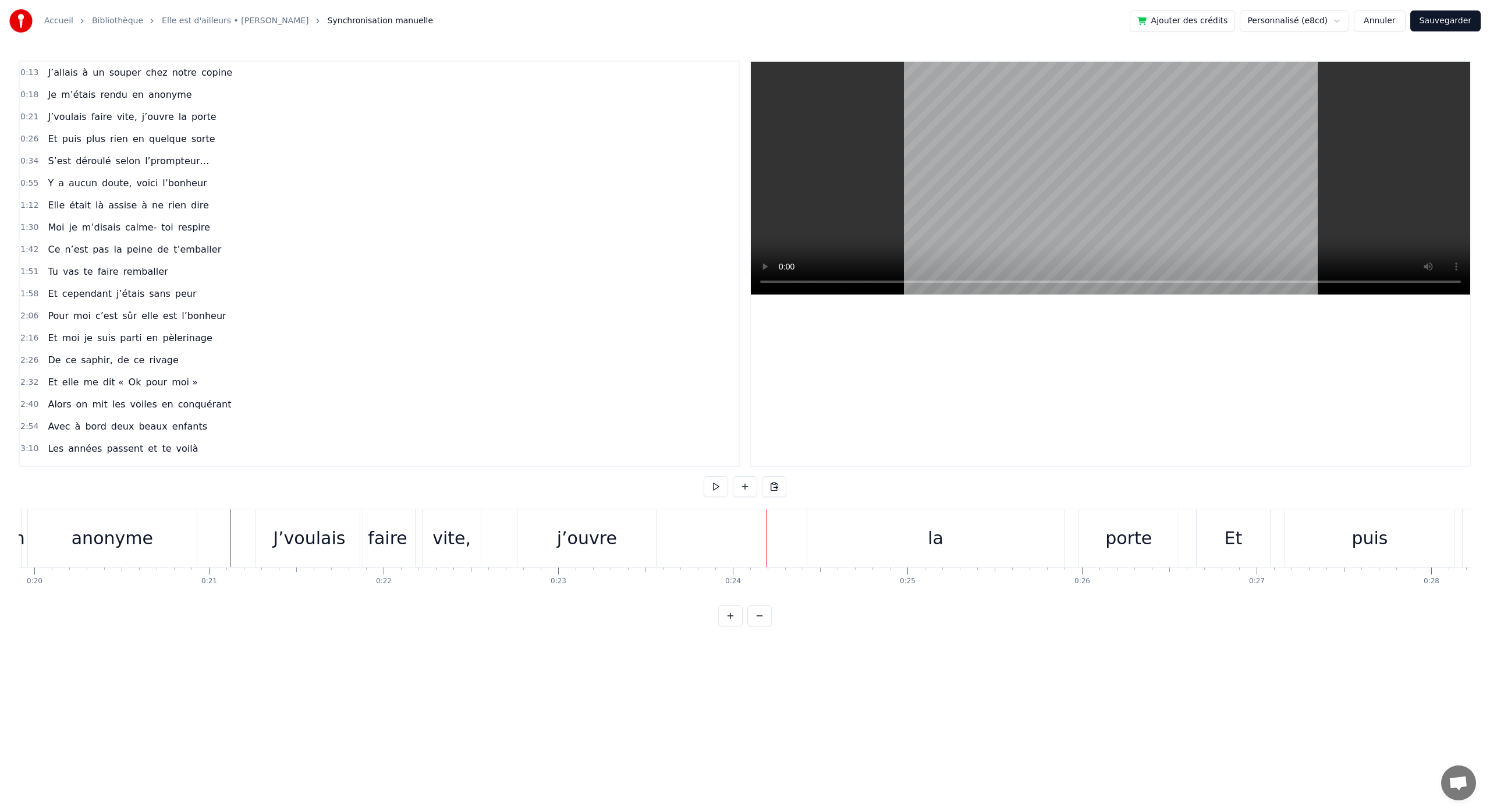
click at [592, 545] on div "j’ouvre" at bounding box center [586, 538] width 60 height 26
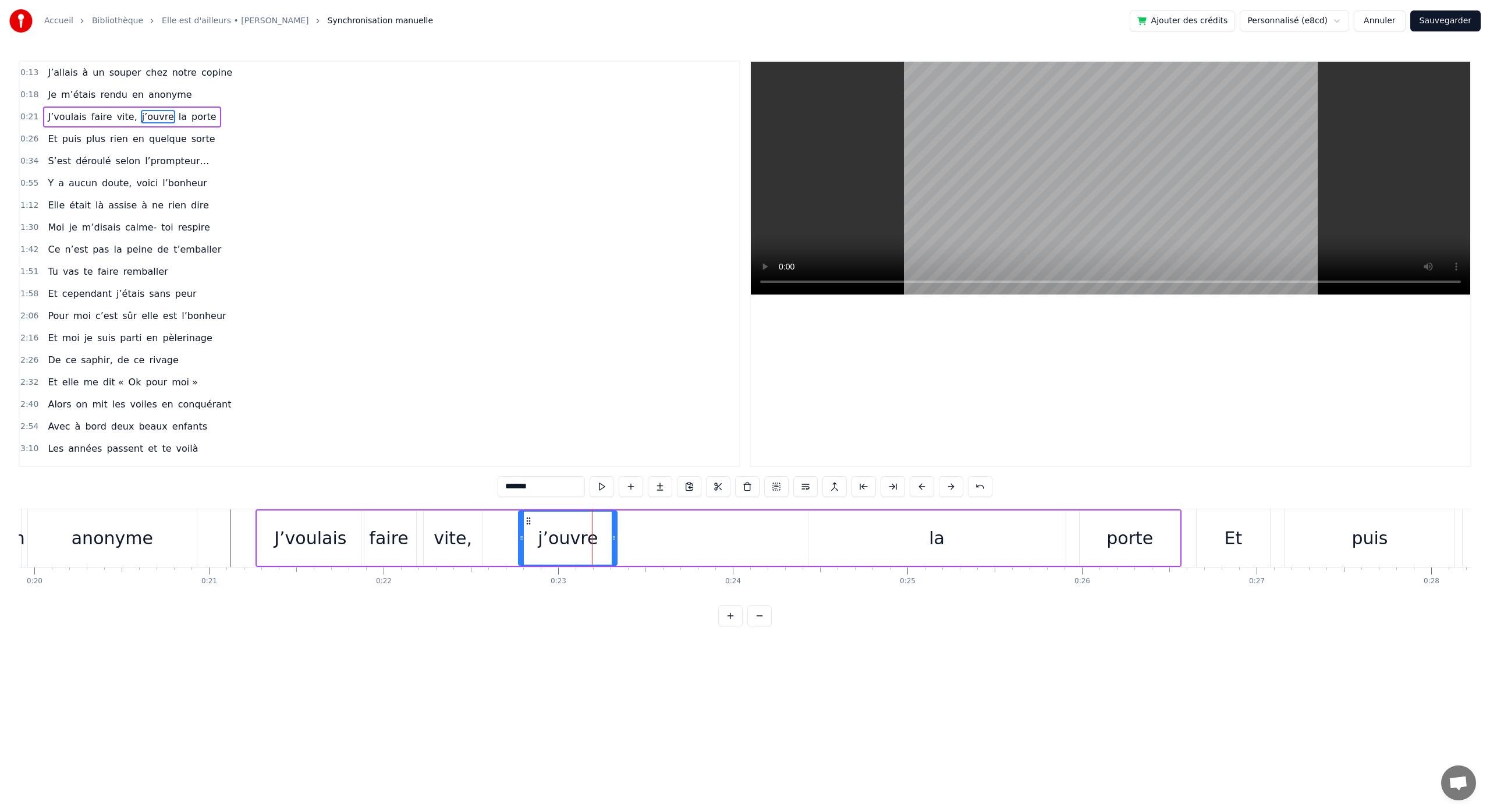
drag, startPoint x: 655, startPoint y: 539, endPoint x: 615, endPoint y: 542, distance: 40.1
click at [615, 542] on icon at bounding box center [614, 537] width 5 height 9
drag, startPoint x: 564, startPoint y: 542, endPoint x: 549, endPoint y: 543, distance: 15.0
click at [548, 543] on div "j’ouvre" at bounding box center [567, 538] width 60 height 26
click at [553, 525] on div "j’ouvre" at bounding box center [567, 538] width 60 height 26
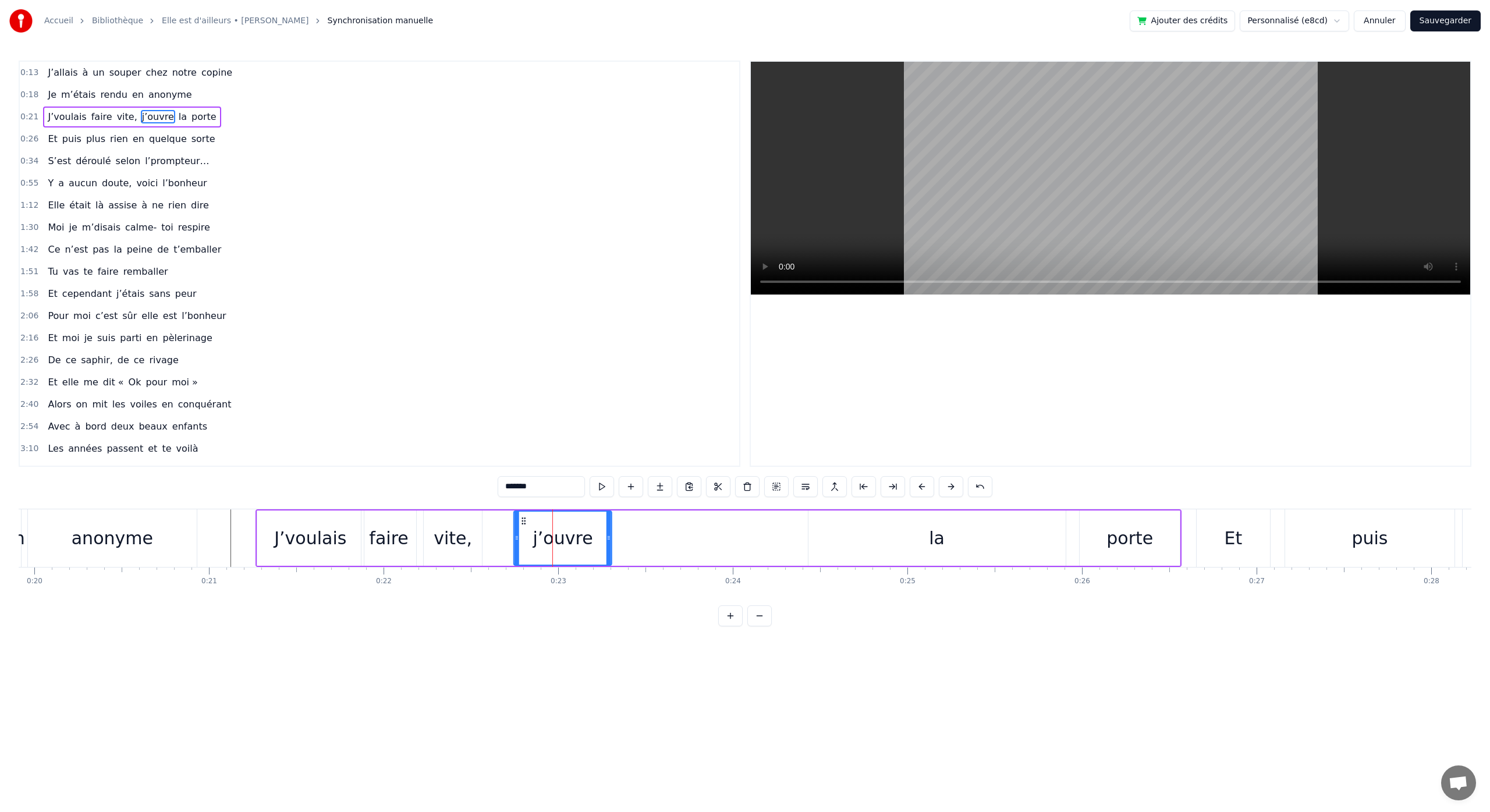
click at [525, 523] on circle at bounding box center [525, 523] width 1 height 1
click at [935, 541] on div "la" at bounding box center [937, 538] width 15 height 26
drag, startPoint x: 818, startPoint y: 522, endPoint x: 605, endPoint y: 539, distance: 213.7
click at [605, 539] on div "la" at bounding box center [724, 537] width 256 height 53
drag, startPoint x: 851, startPoint y: 539, endPoint x: 655, endPoint y: 549, distance: 196.3
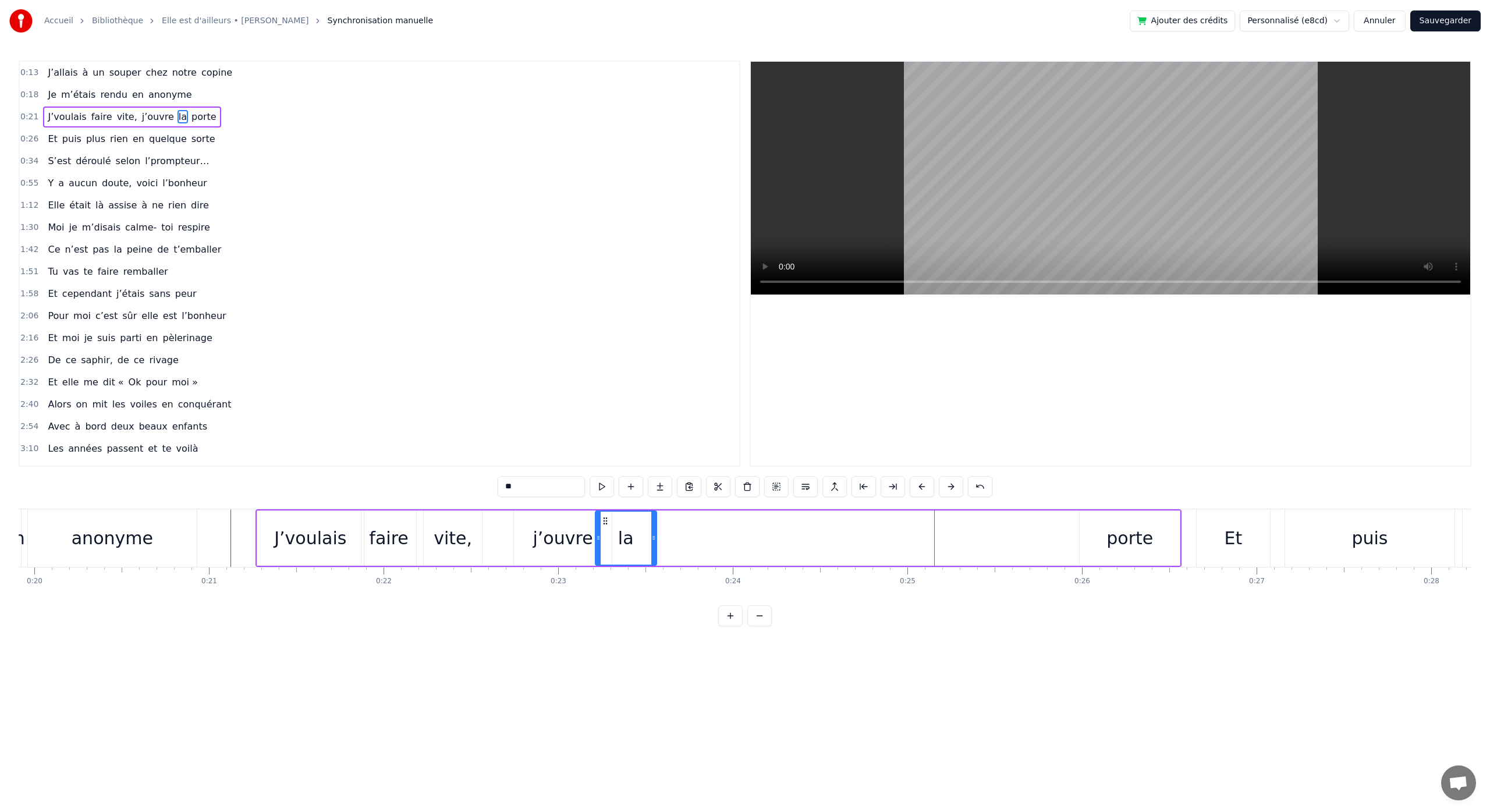
click at [655, 549] on div at bounding box center [653, 537] width 5 height 53
click at [1122, 537] on div "porte" at bounding box center [1129, 538] width 46 height 26
type input "*****"
drag, startPoint x: 1088, startPoint y: 521, endPoint x: 655, endPoint y: 547, distance: 433.8
click at [655, 547] on div "porte" at bounding box center [696, 537] width 99 height 53
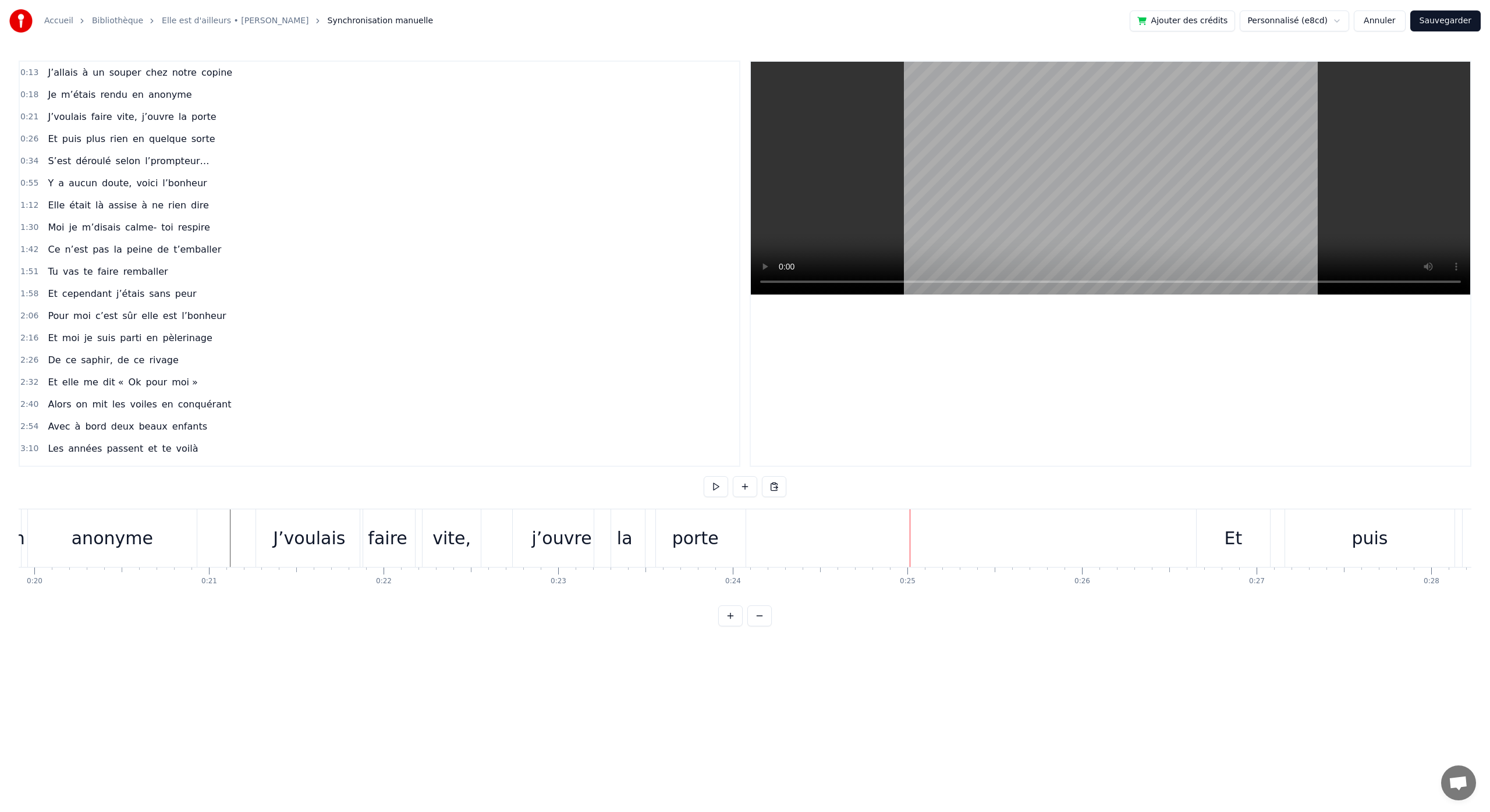
click at [1235, 546] on div "Et" at bounding box center [1233, 538] width 18 height 26
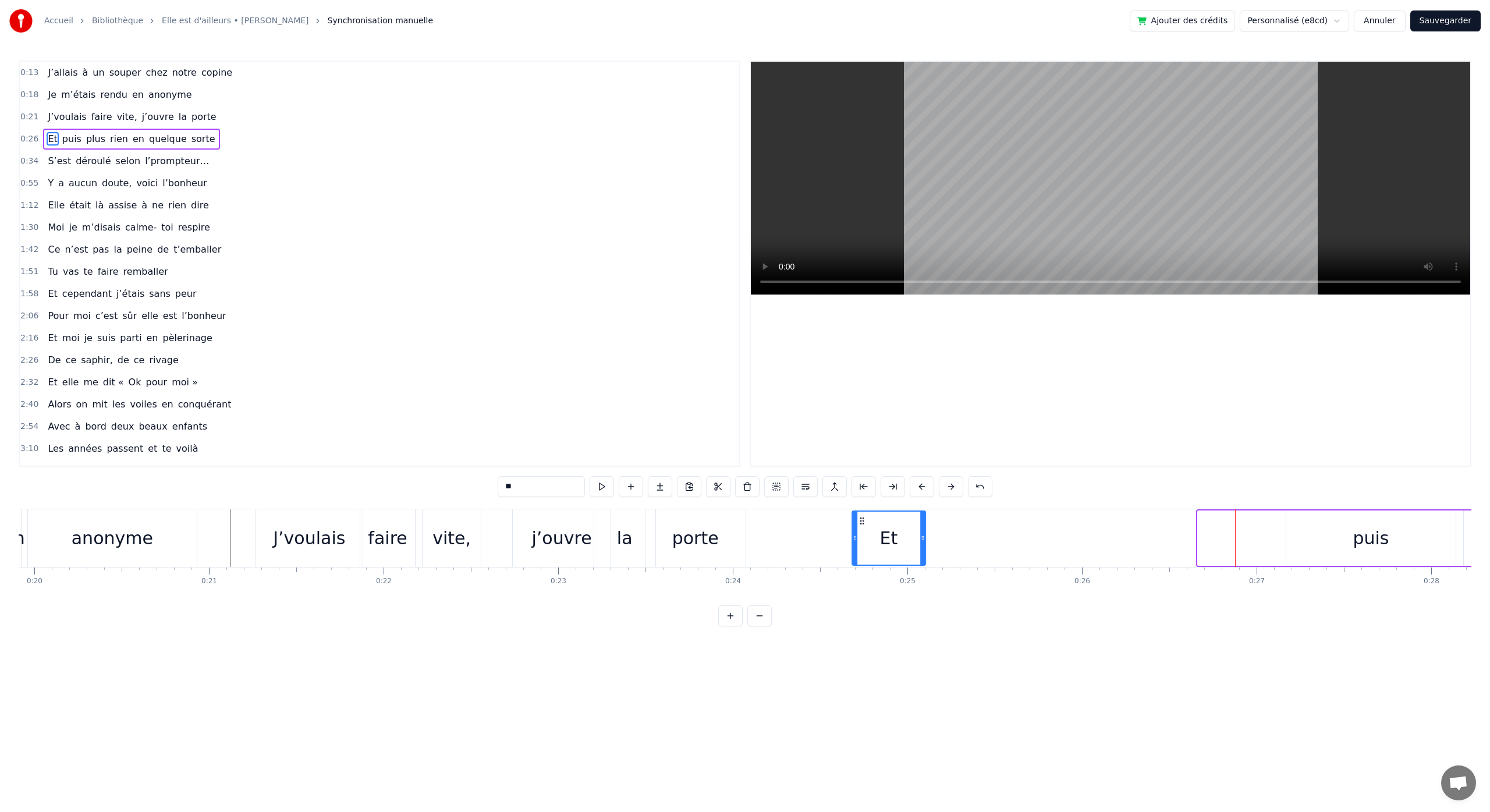
drag, startPoint x: 1209, startPoint y: 524, endPoint x: 894, endPoint y: 560, distance: 317.1
click at [863, 559] on div "Et" at bounding box center [888, 537] width 72 height 53
click at [1341, 539] on div "puis" at bounding box center [1371, 538] width 170 height 56
type input "****"
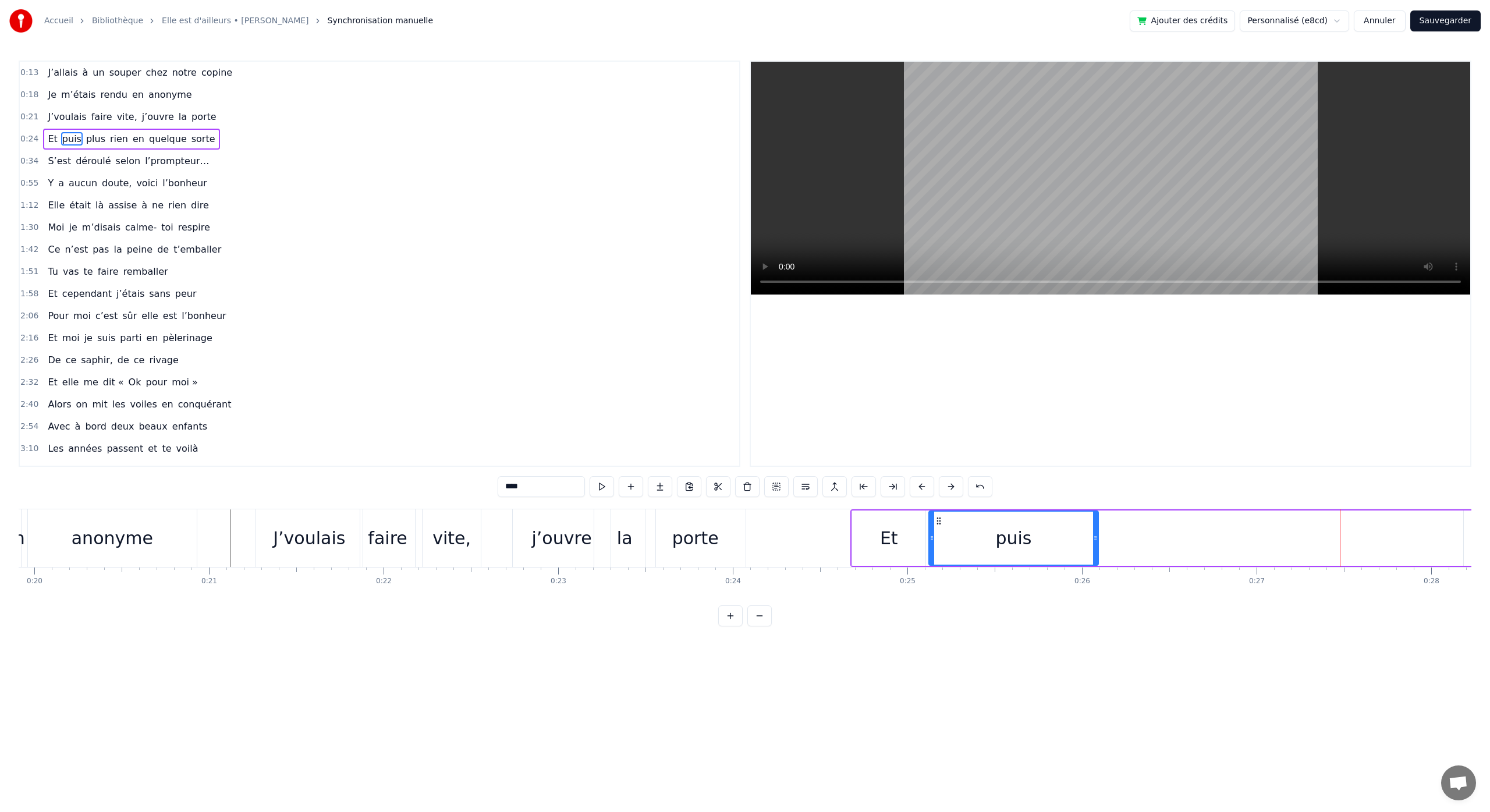
drag, startPoint x: 1298, startPoint y: 520, endPoint x: 941, endPoint y: 540, distance: 357.6
click at [941, 540] on div "puis" at bounding box center [1014, 537] width 169 height 53
click at [470, 645] on html "Accueil Bibliothèque Elle est d'ailleurs • [PERSON_NAME] Synchronisation manuel…" at bounding box center [745, 322] width 1490 height 645
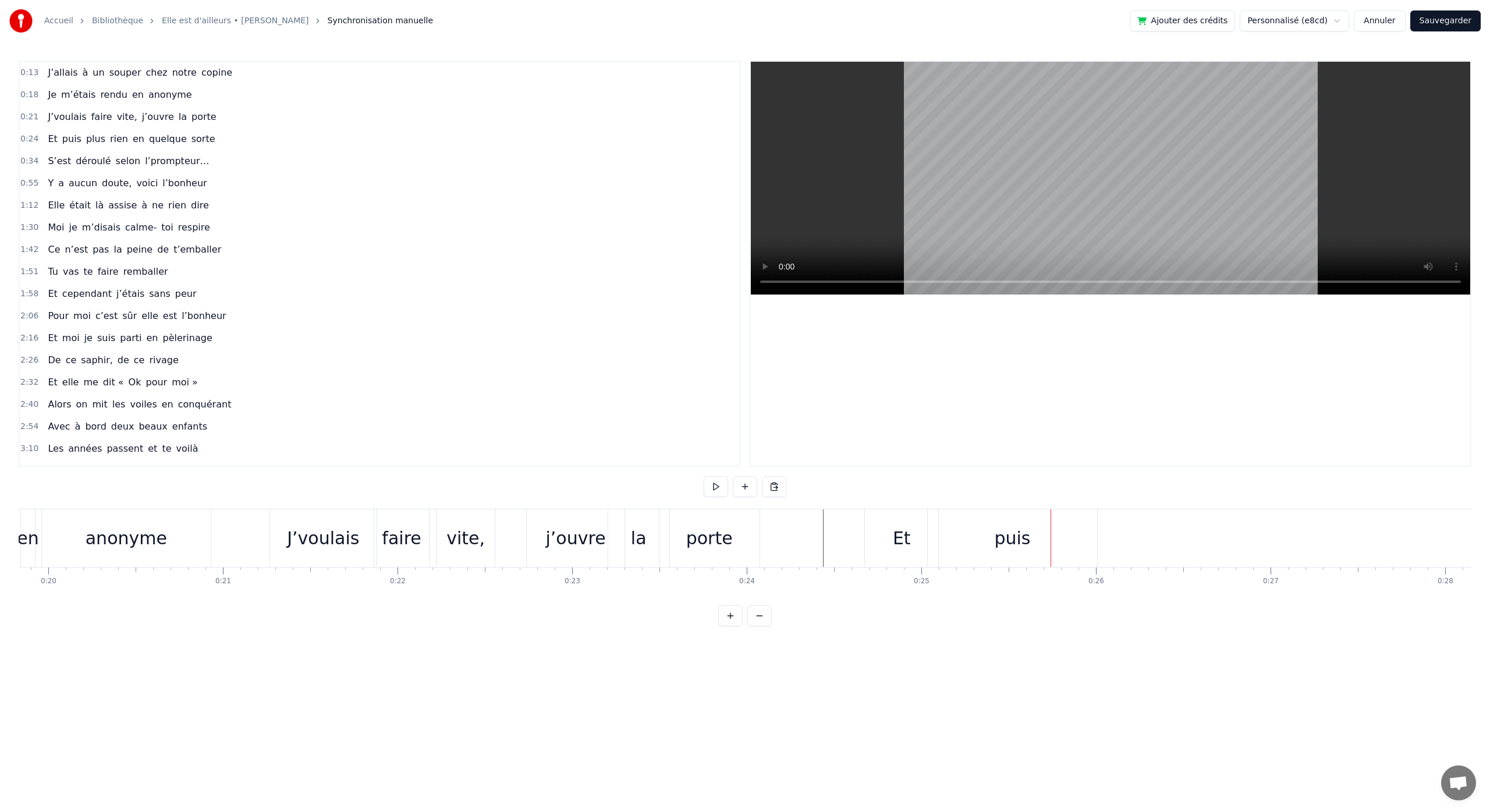
click at [1024, 546] on div "puis" at bounding box center [1012, 538] width 36 height 26
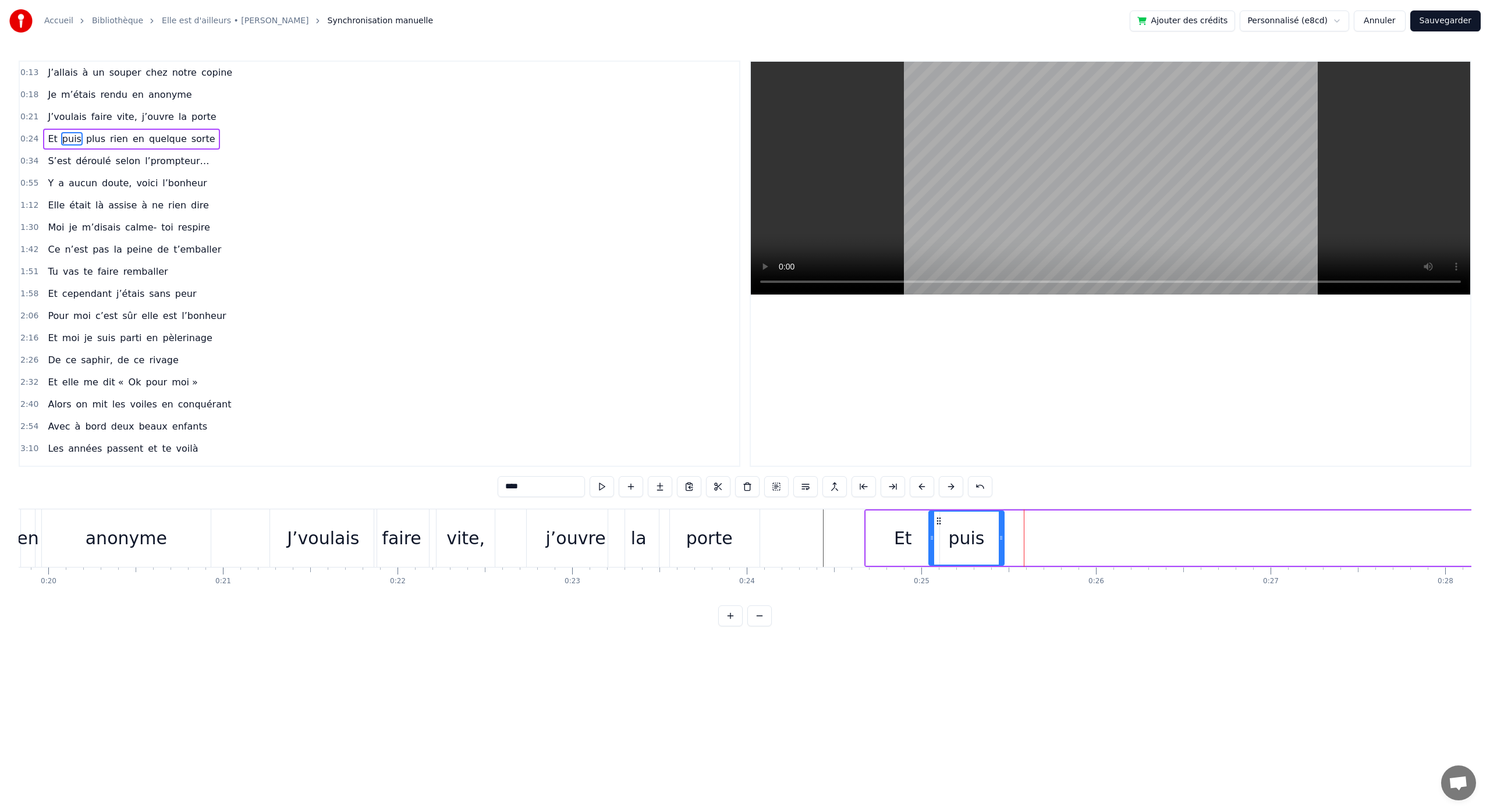
drag, startPoint x: 1096, startPoint y: 541, endPoint x: 1001, endPoint y: 553, distance: 95.8
click at [1001, 553] on div at bounding box center [1001, 537] width 5 height 53
click at [932, 520] on icon at bounding box center [933, 520] width 9 height 9
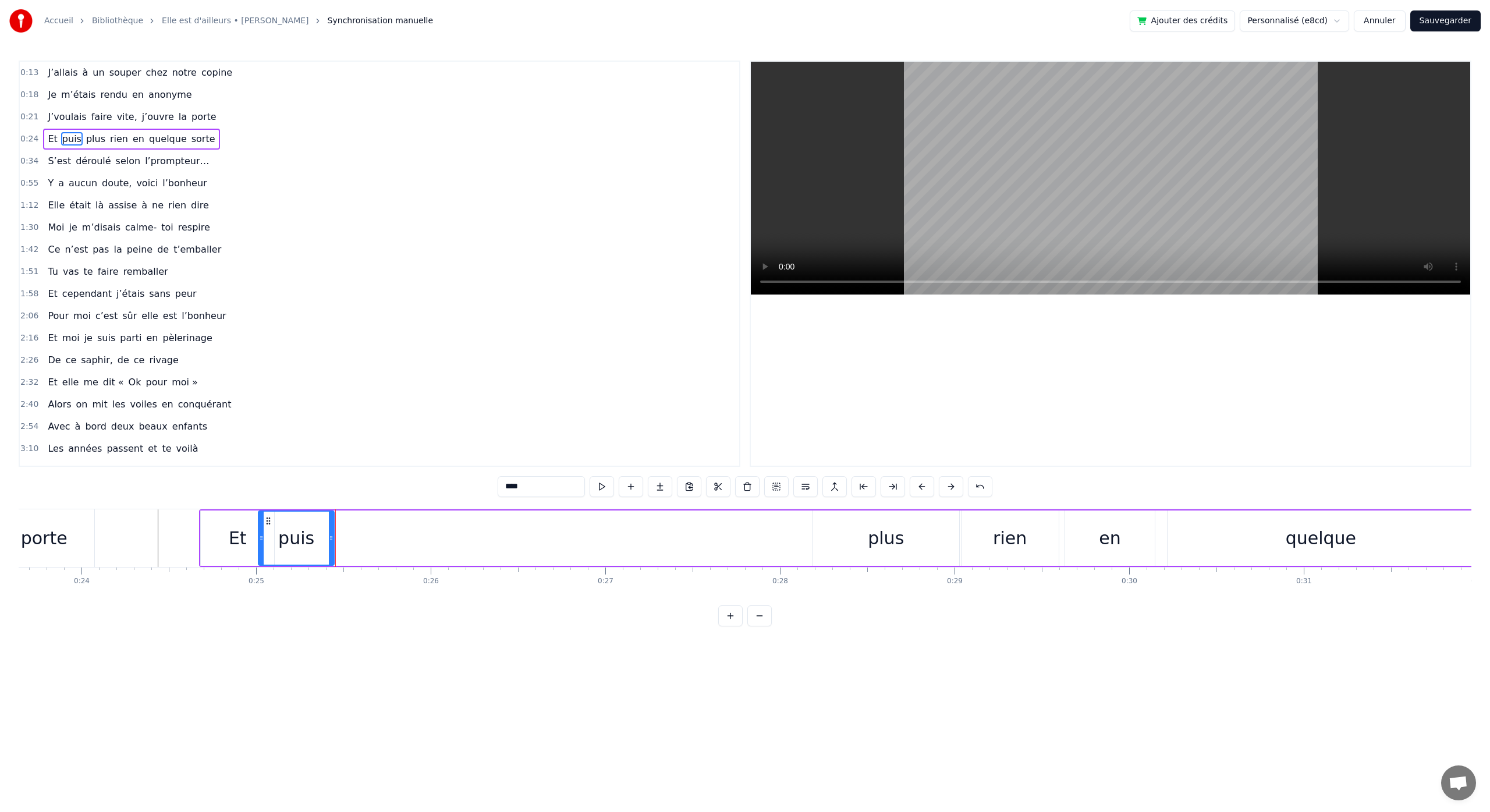
scroll to position [0, 4144]
click at [880, 542] on div "plus" at bounding box center [869, 538] width 36 height 26
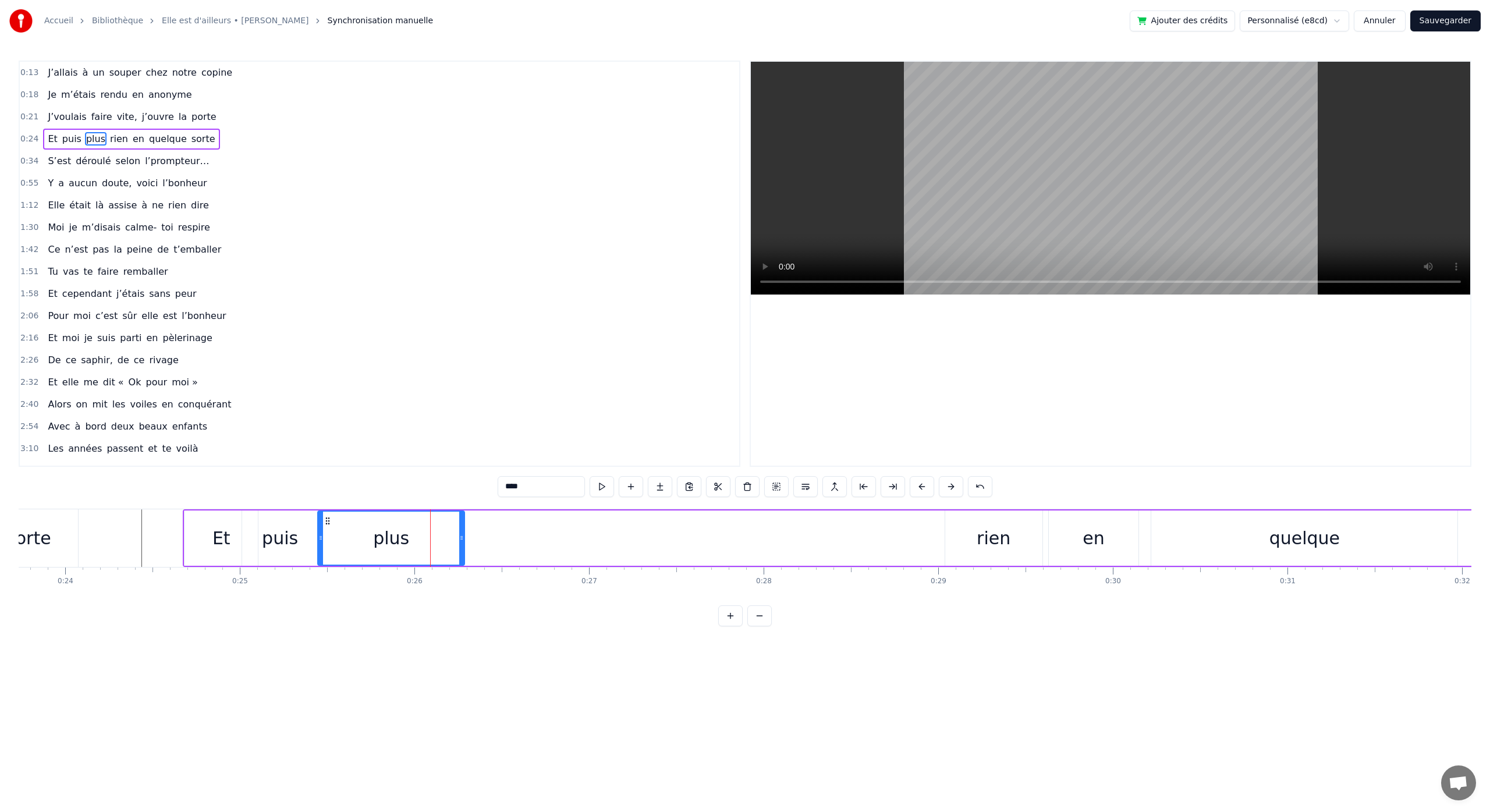
drag, startPoint x: 807, startPoint y: 522, endPoint x: 328, endPoint y: 548, distance: 479.7
click at [328, 548] on div "plus" at bounding box center [391, 537] width 146 height 53
drag, startPoint x: 462, startPoint y: 539, endPoint x: 415, endPoint y: 542, distance: 47.1
click at [415, 542] on div at bounding box center [413, 537] width 5 height 53
click at [988, 543] on div "rien" at bounding box center [994, 538] width 34 height 26
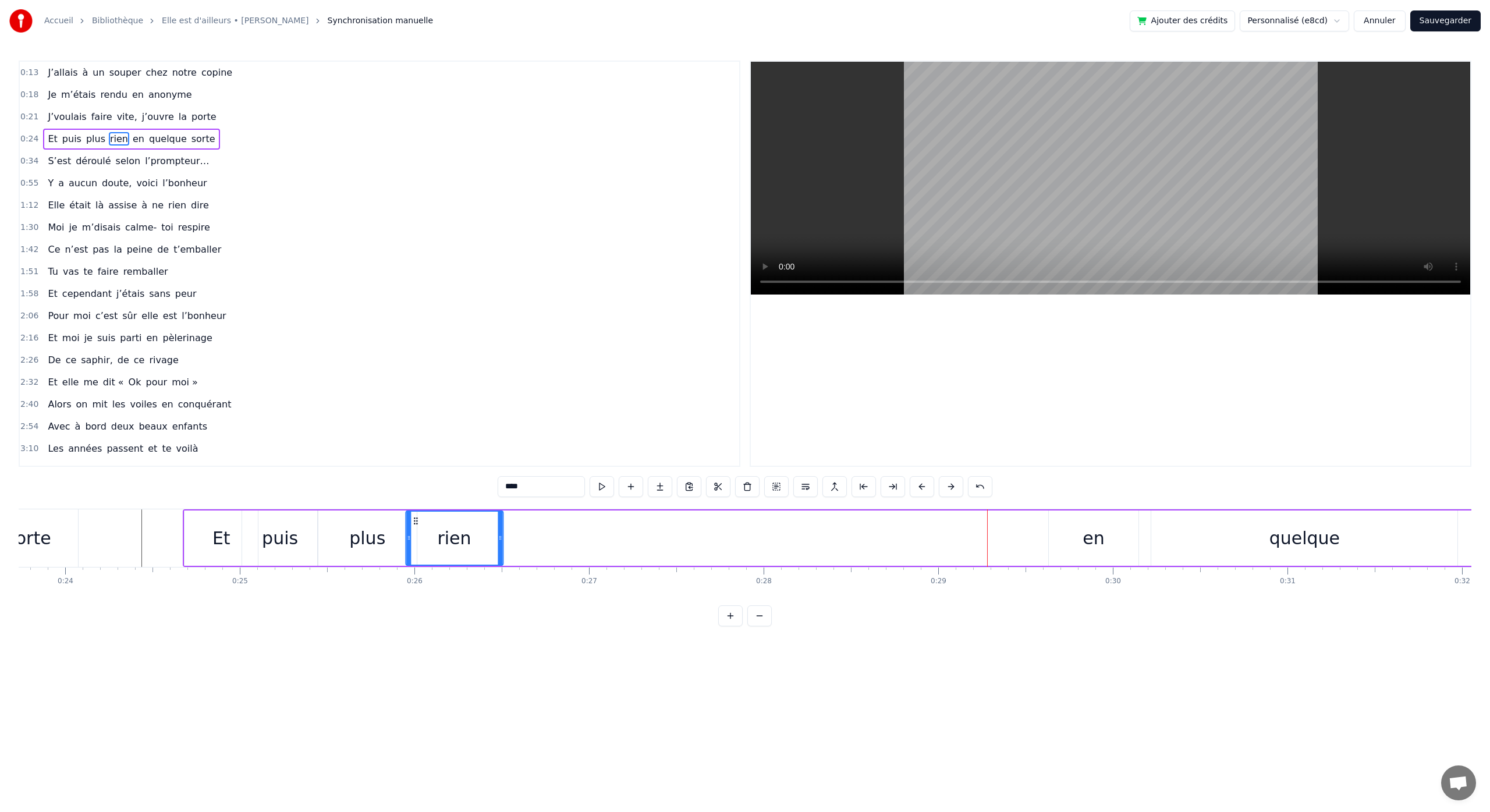
drag, startPoint x: 956, startPoint y: 524, endPoint x: 417, endPoint y: 540, distance: 539.2
click at [417, 540] on div "rien" at bounding box center [454, 537] width 96 height 53
click at [373, 541] on div "plus" at bounding box center [367, 538] width 36 height 26
drag, startPoint x: 413, startPoint y: 541, endPoint x: 396, endPoint y: 542, distance: 17.0
click at [396, 542] on icon at bounding box center [395, 537] width 5 height 9
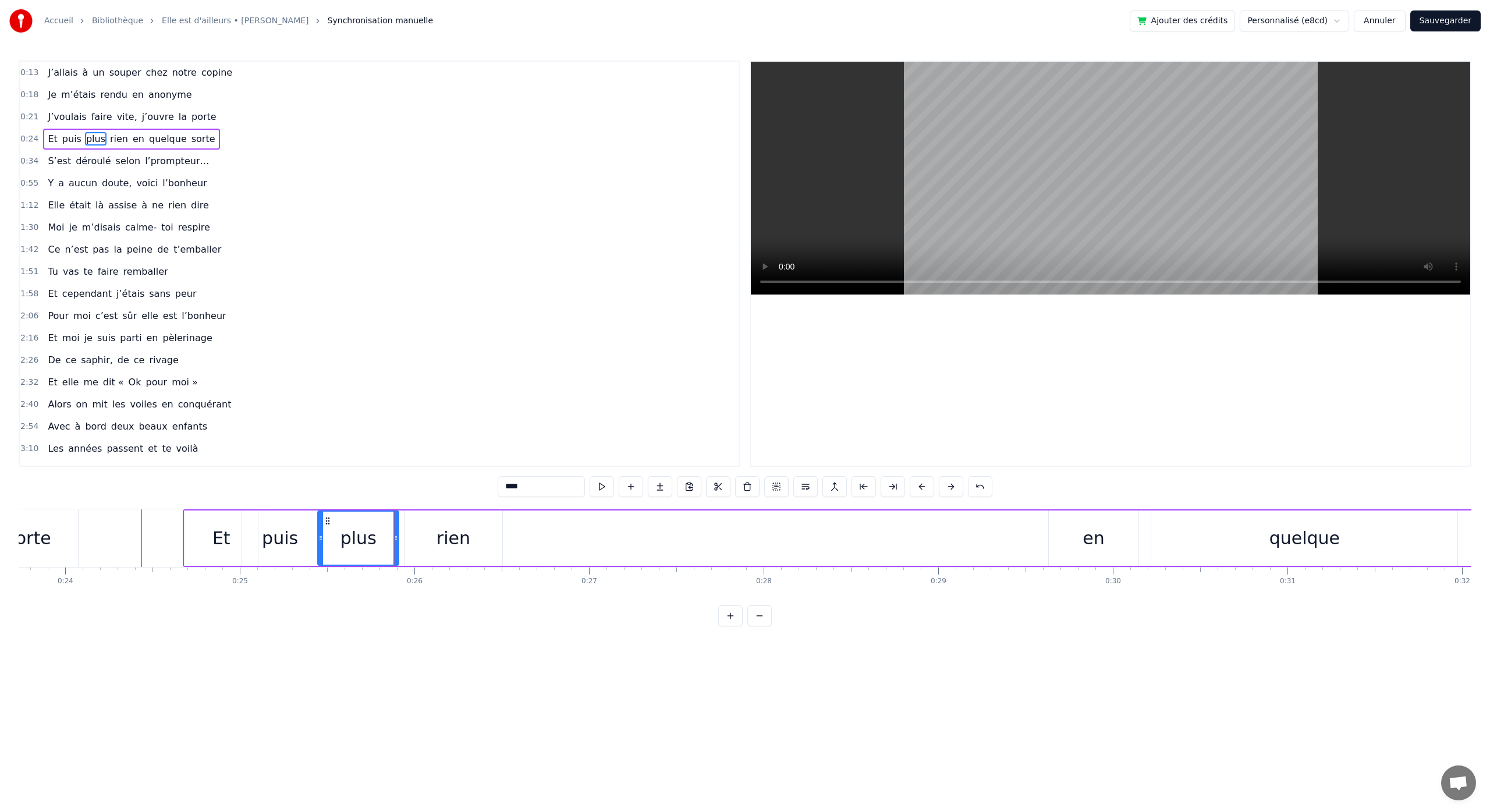
click at [424, 532] on div "rien" at bounding box center [453, 538] width 97 height 56
type input "****"
drag, startPoint x: 415, startPoint y: 522, endPoint x: 404, endPoint y: 524, distance: 11.2
click at [404, 524] on icon at bounding box center [404, 520] width 9 height 9
drag, startPoint x: 492, startPoint y: 539, endPoint x: 461, endPoint y: 541, distance: 31.1
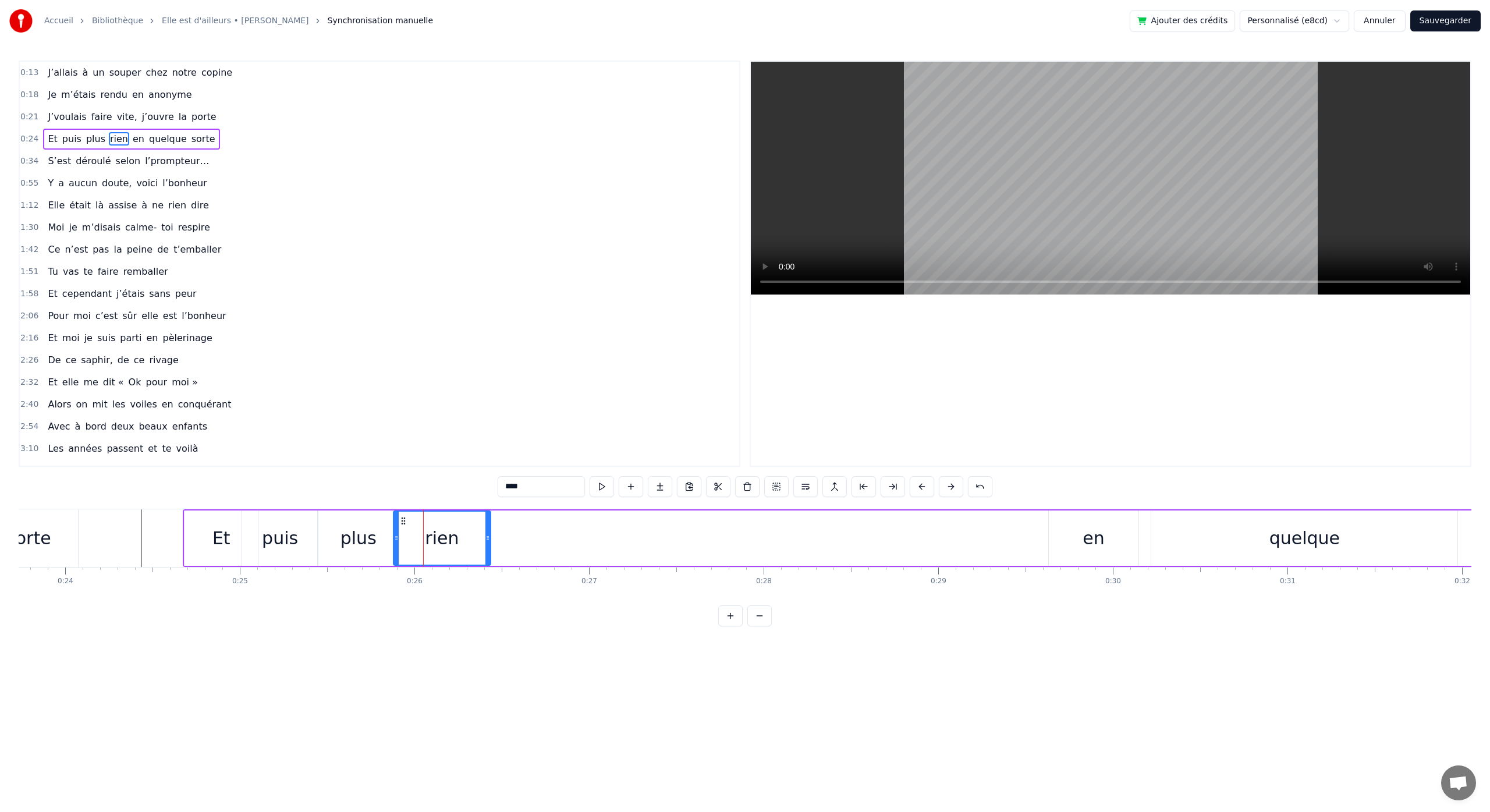
click at [460, 541] on div "Et puis plus rien en quelque sorte" at bounding box center [919, 538] width 1473 height 58
click at [1110, 535] on div "en" at bounding box center [1093, 538] width 89 height 56
drag, startPoint x: 1058, startPoint y: 522, endPoint x: 495, endPoint y: 559, distance: 564.2
click at [496, 558] on div "en" at bounding box center [532, 537] width 89 height 53
click at [1286, 546] on div "quelque" at bounding box center [1304, 538] width 70 height 26
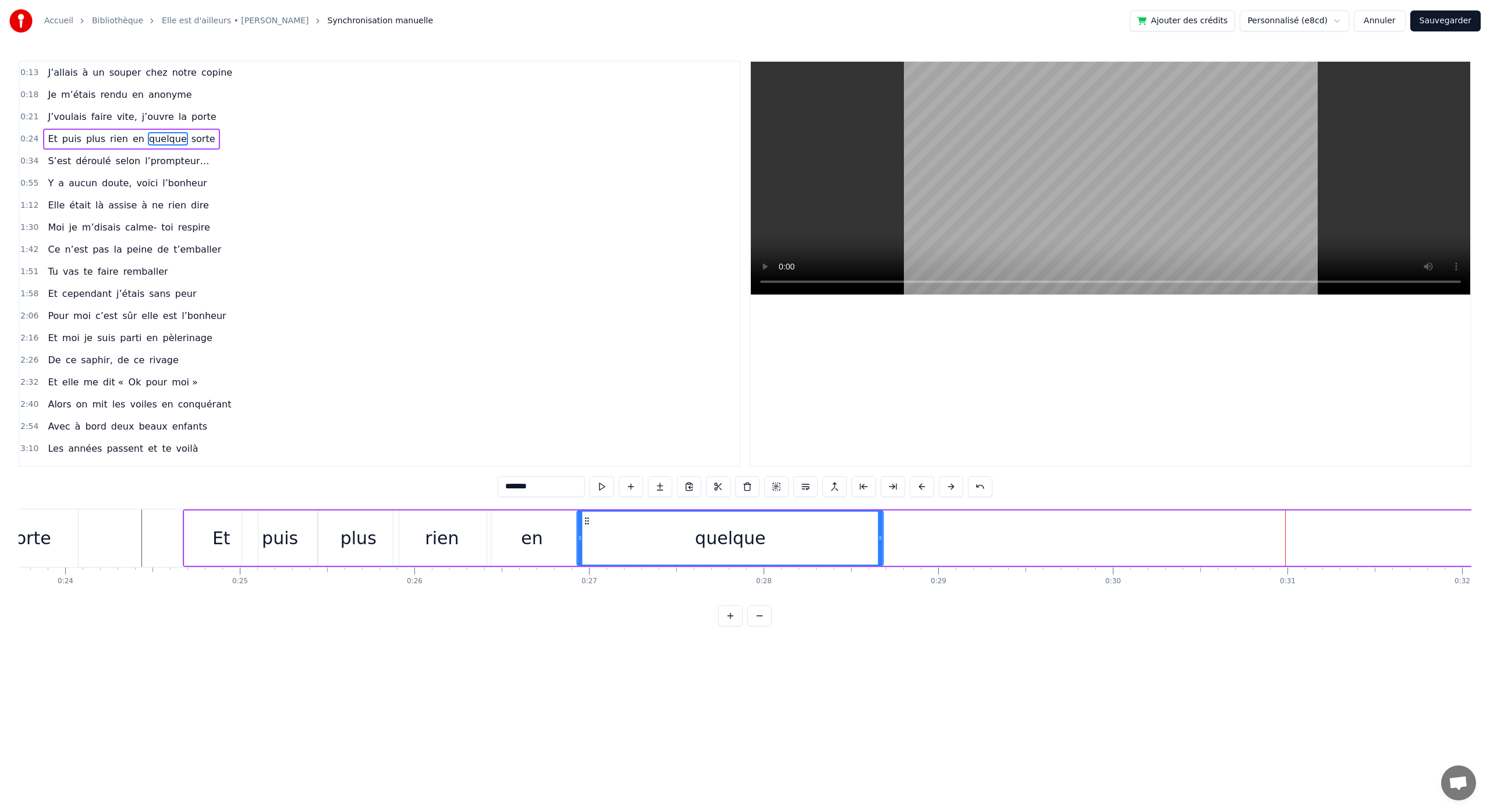
drag, startPoint x: 1163, startPoint y: 521, endPoint x: 586, endPoint y: 537, distance: 577.2
click at [586, 537] on div "quelque" at bounding box center [731, 537] width 305 height 53
drag, startPoint x: 880, startPoint y: 538, endPoint x: 636, endPoint y: 553, distance: 244.5
click at [638, 555] on div at bounding box center [635, 537] width 5 height 53
click at [557, 528] on div "en" at bounding box center [532, 538] width 89 height 56
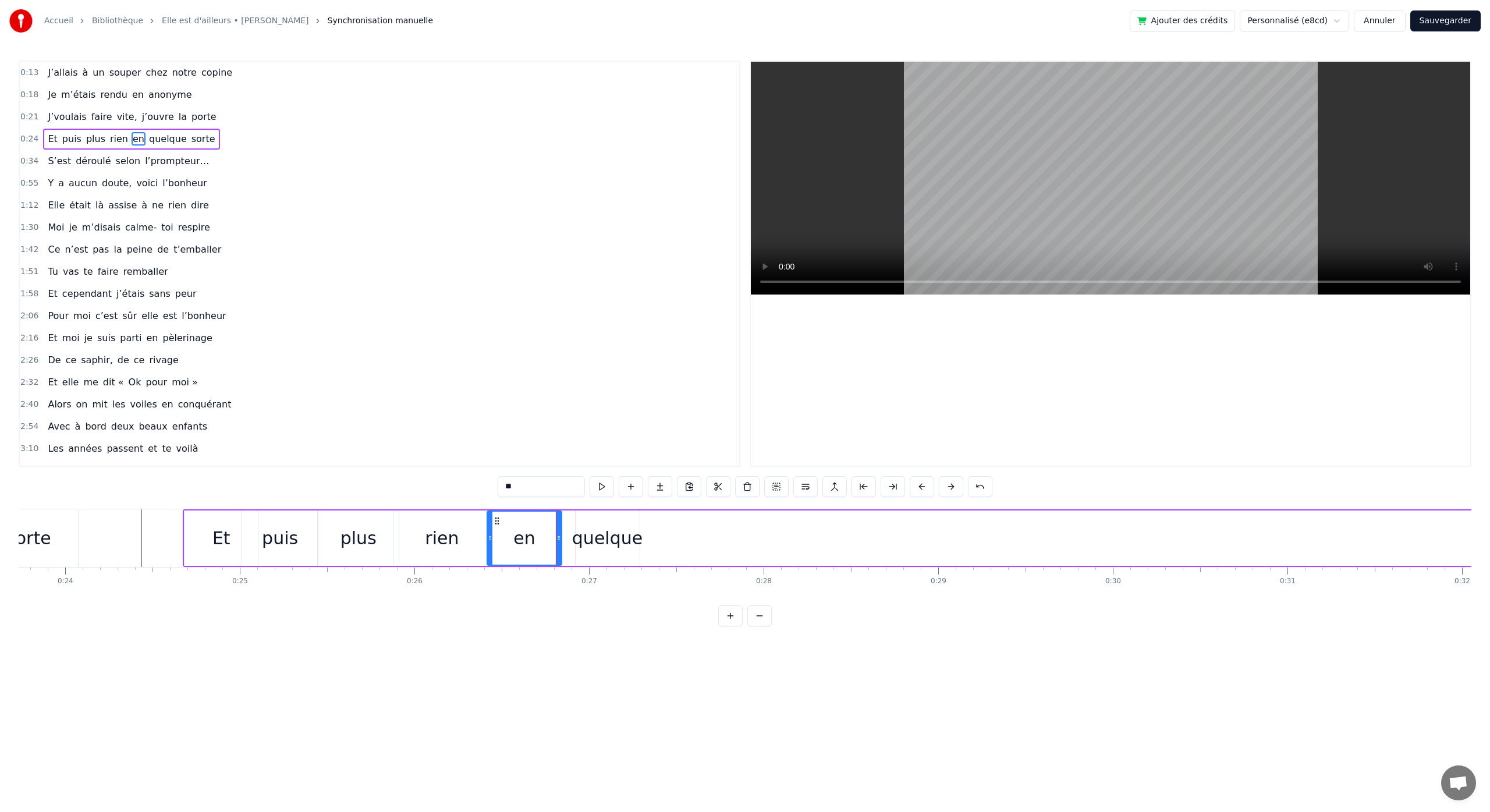
drag, startPoint x: 574, startPoint y: 538, endPoint x: 552, endPoint y: 535, distance: 22.2
click at [559, 534] on icon at bounding box center [558, 537] width 5 height 9
click at [615, 533] on div "quelque" at bounding box center [608, 538] width 70 height 26
drag, startPoint x: 586, startPoint y: 522, endPoint x: 565, endPoint y: 523, distance: 21.0
click at [565, 523] on icon at bounding box center [565, 520] width 9 height 9
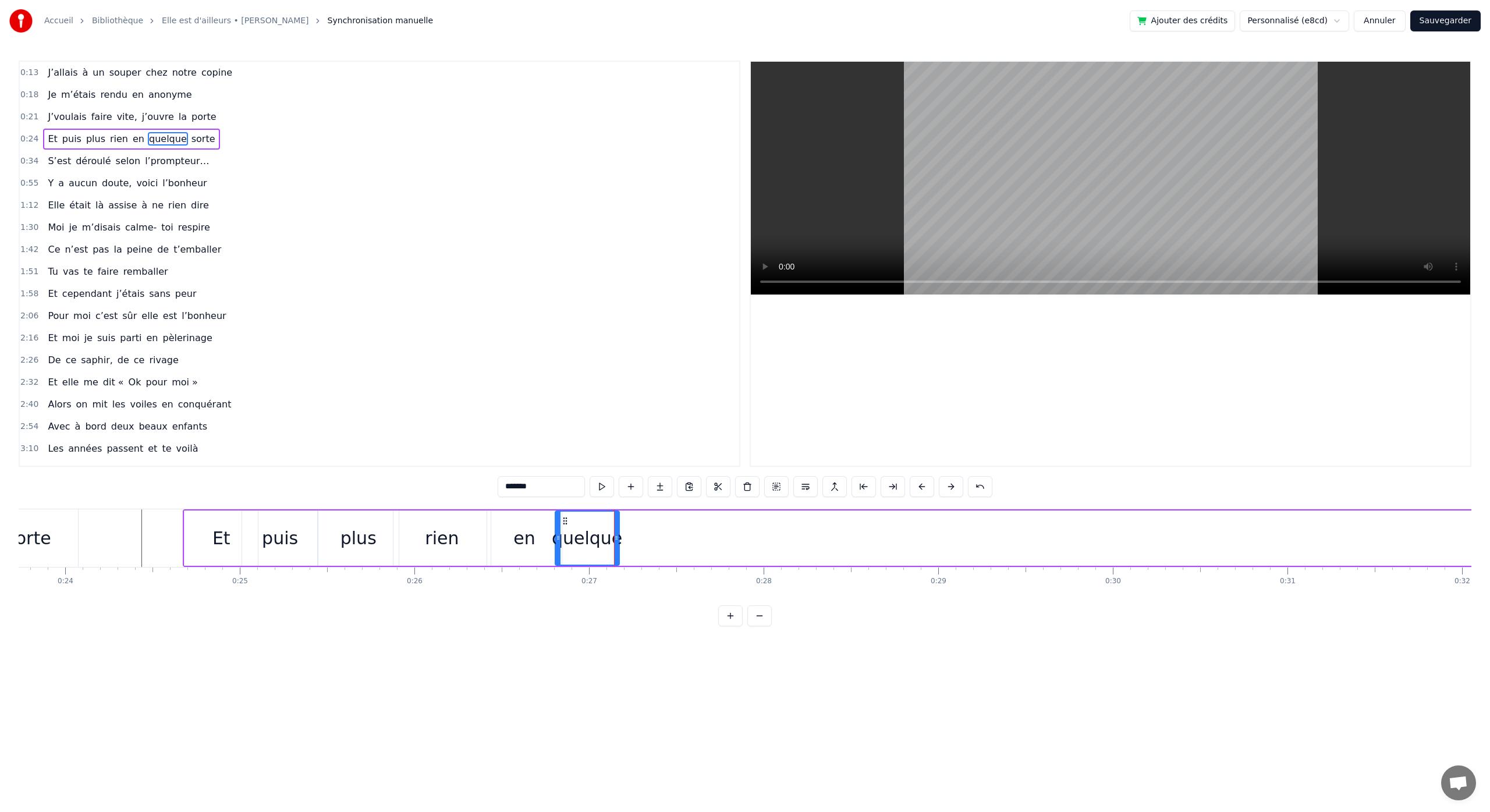
click at [604, 645] on html "Accueil Bibliothèque Elle est d'ailleurs • [PERSON_NAME] Synchronisation manuel…" at bounding box center [745, 322] width 1490 height 645
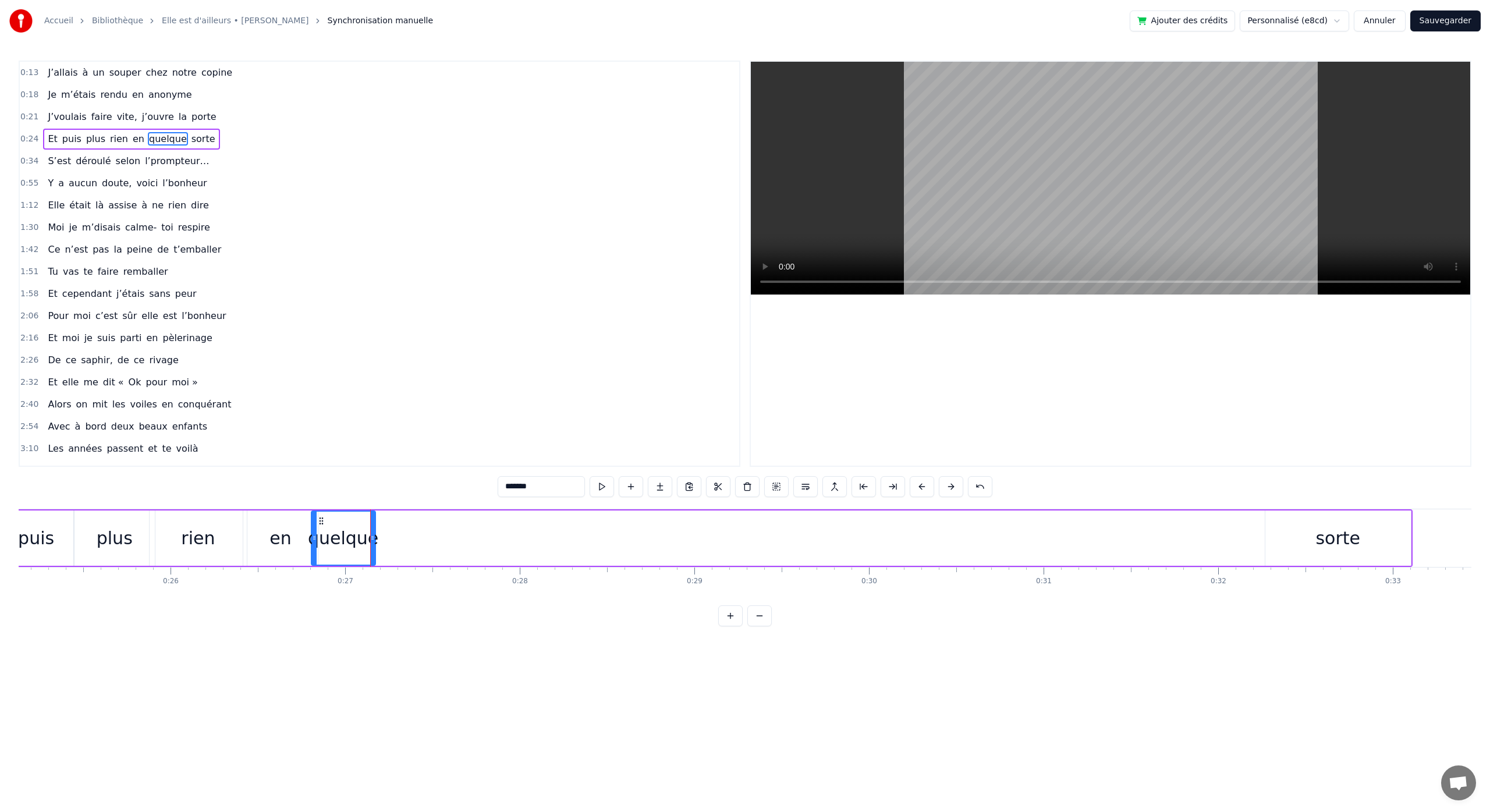
scroll to position [0, 4600]
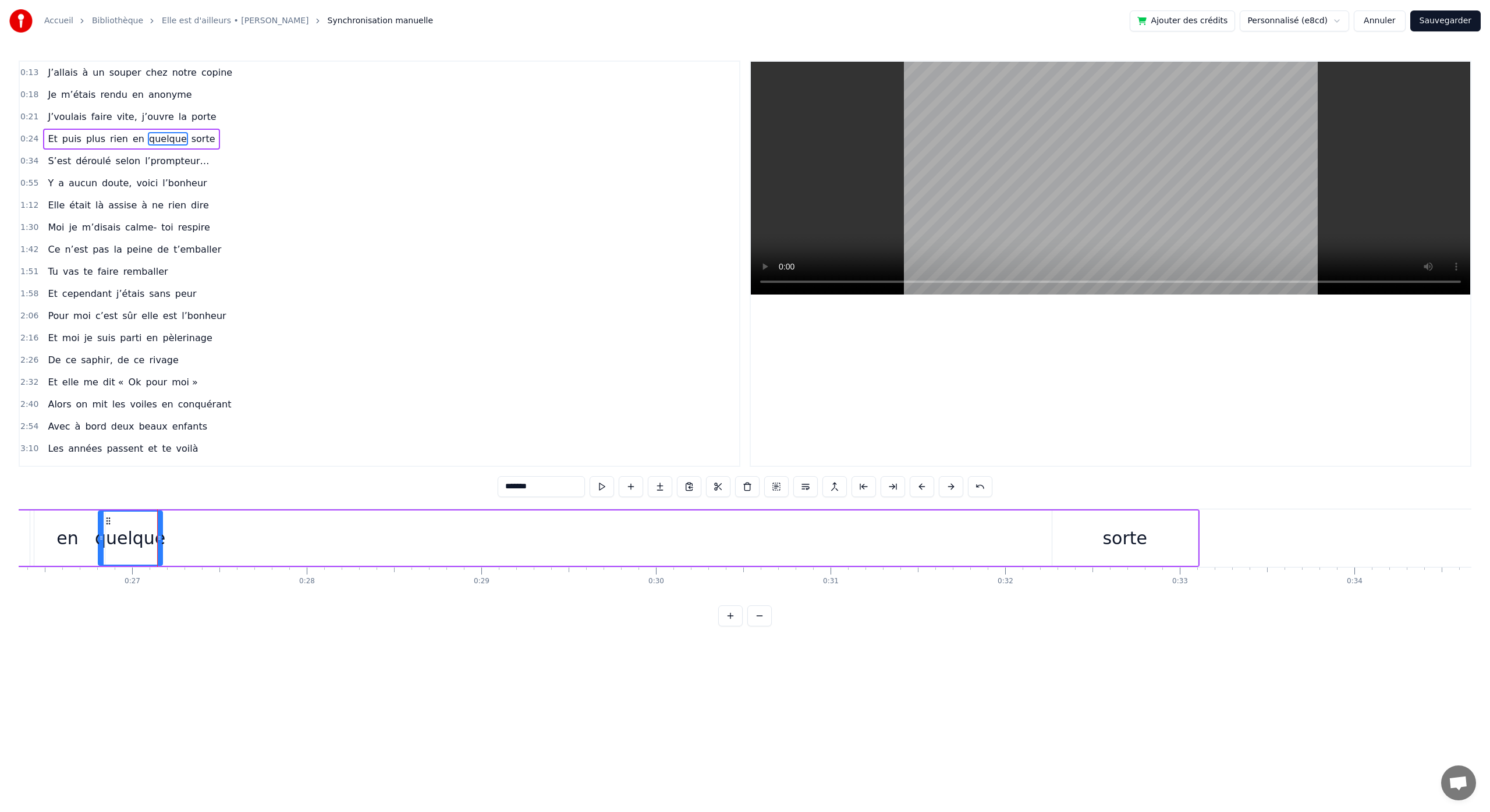
click at [1129, 541] on div "sorte" at bounding box center [1124, 538] width 45 height 26
type input "*****"
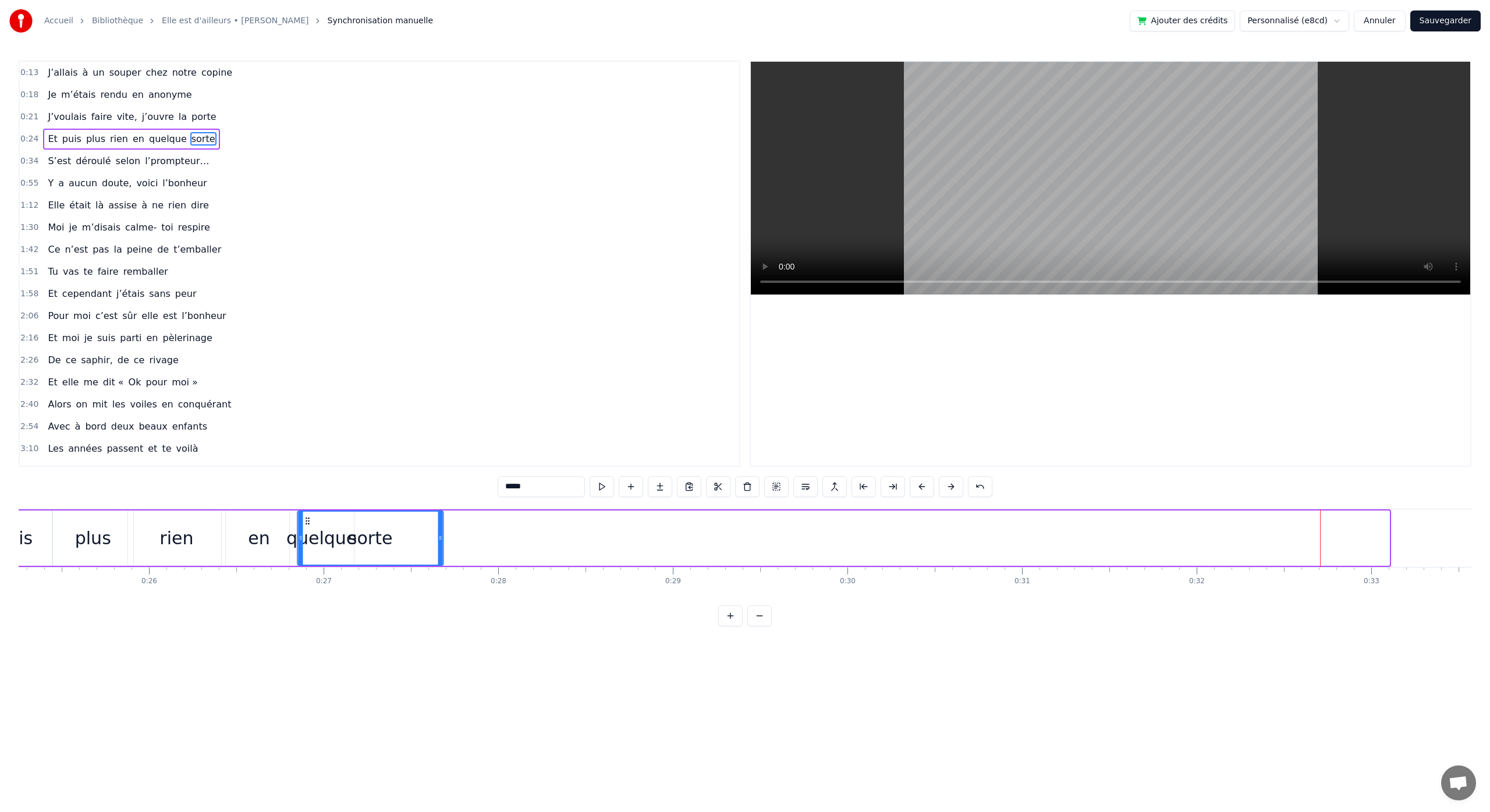
scroll to position [0, 4409]
drag, startPoint x: 1065, startPoint y: 521, endPoint x: 362, endPoint y: 522, distance: 703.0
click at [361, 521] on icon at bounding box center [359, 520] width 9 height 9
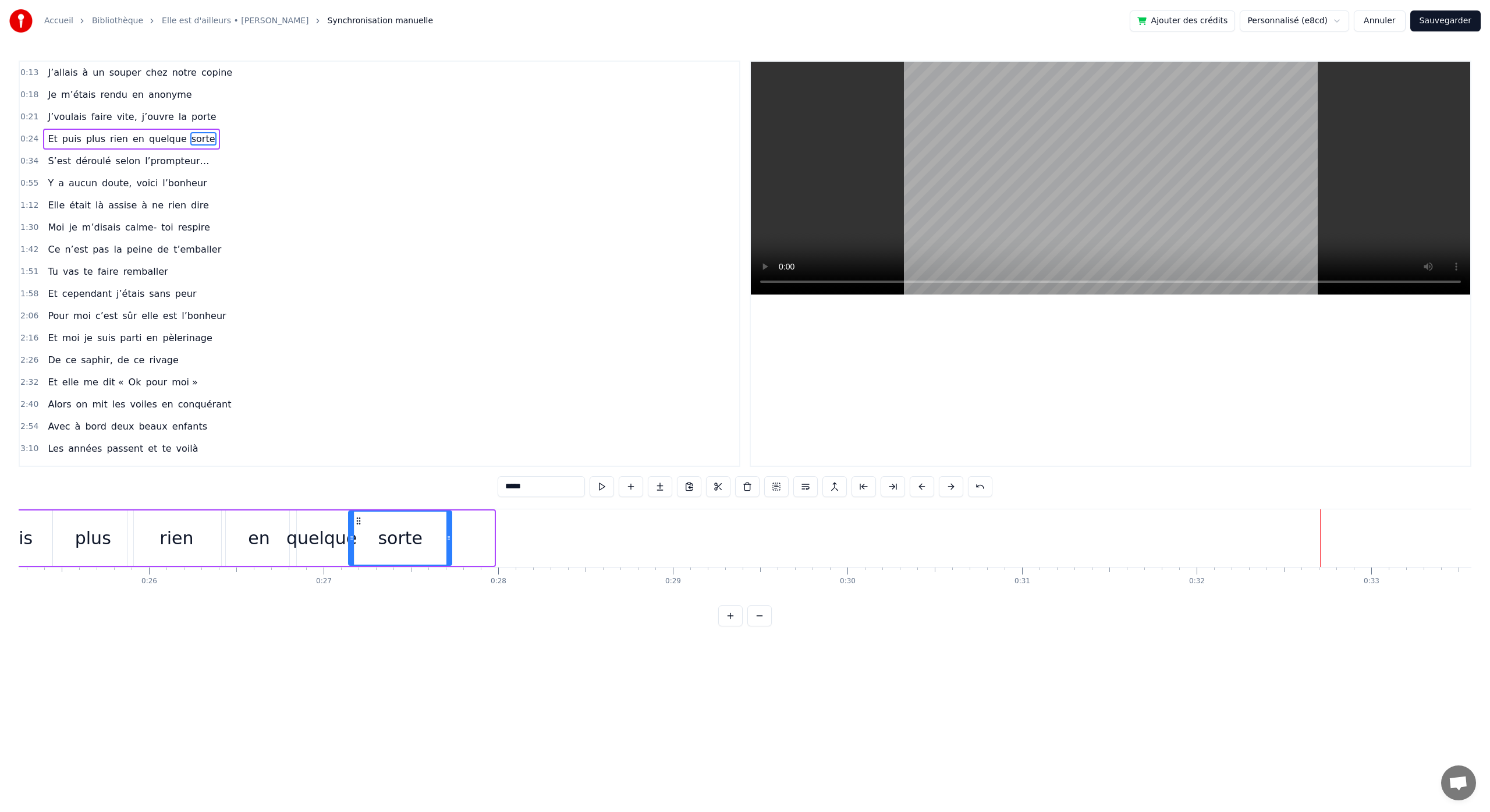
drag, startPoint x: 492, startPoint y: 536, endPoint x: 447, endPoint y: 539, distance: 45.1
click at [449, 539] on icon at bounding box center [449, 537] width 5 height 9
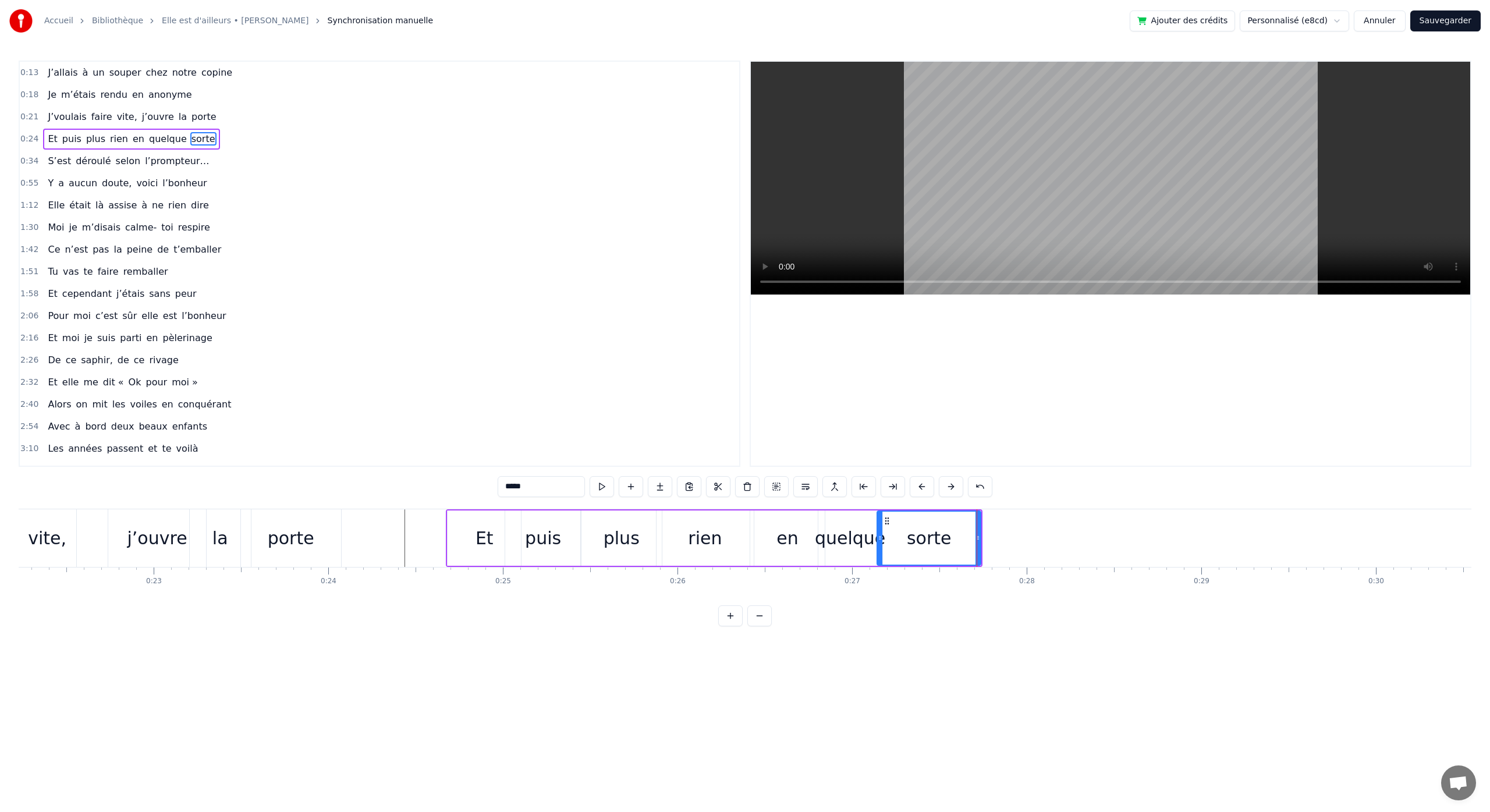
scroll to position [0, 3831]
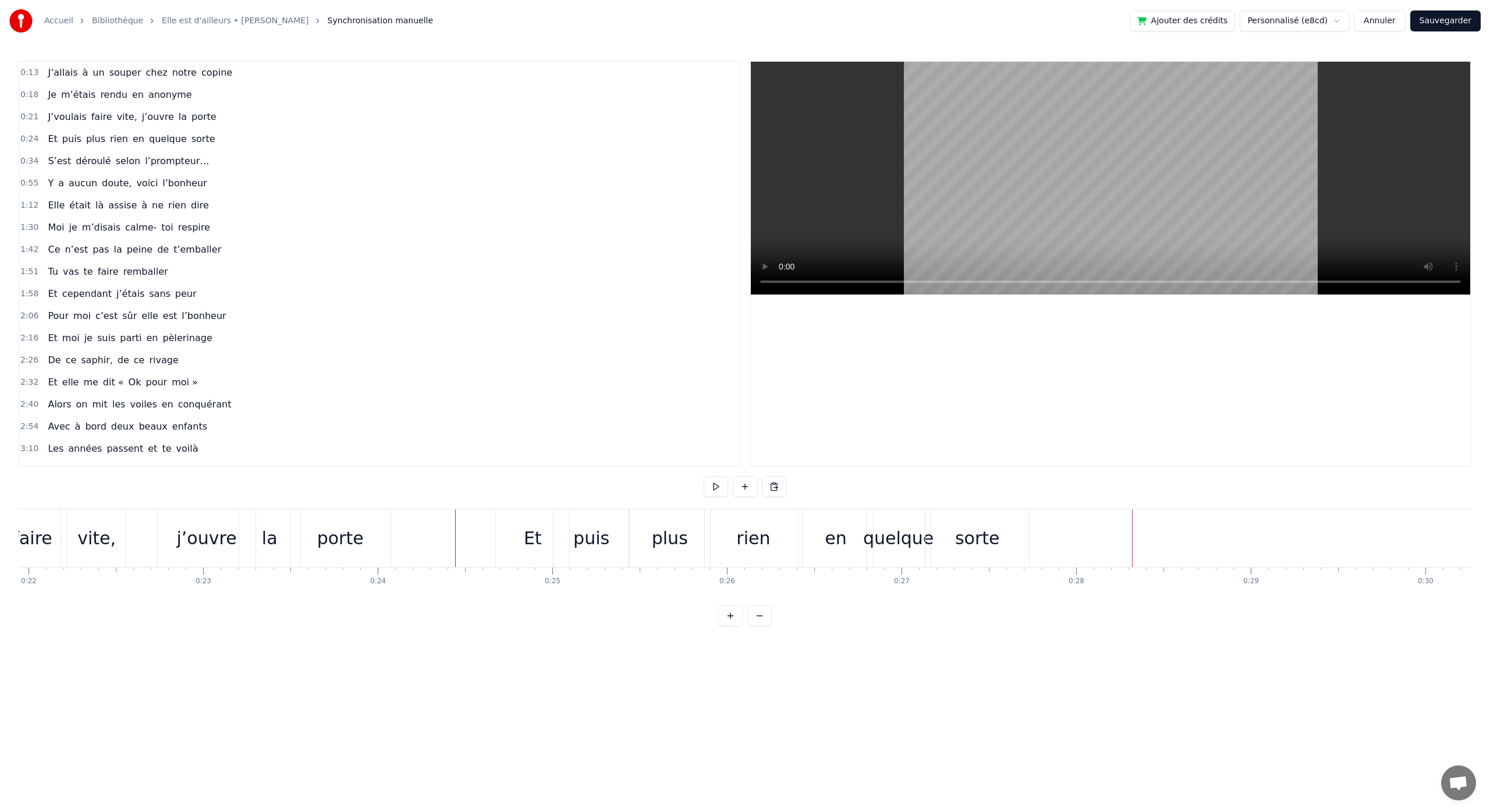
click at [754, 540] on div "rien" at bounding box center [753, 538] width 34 height 26
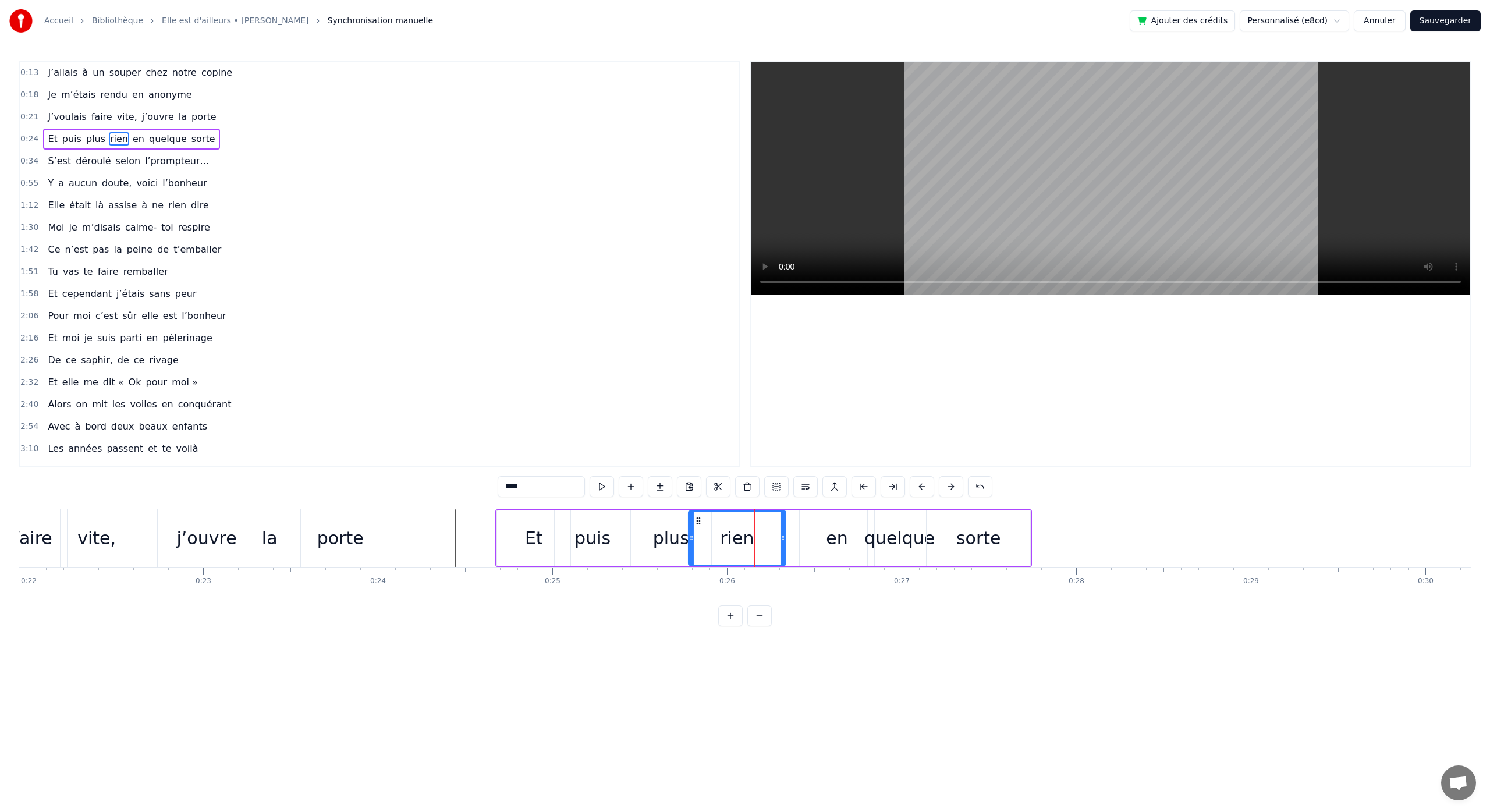
drag, startPoint x: 715, startPoint y: 522, endPoint x: 697, endPoint y: 525, distance: 18.2
click at [698, 525] on div "rien" at bounding box center [737, 537] width 96 height 53
click at [840, 527] on div "en" at bounding box center [836, 538] width 22 height 26
click at [792, 524] on icon at bounding box center [792, 520] width 9 height 9
click at [873, 525] on div "quelque" at bounding box center [899, 538] width 70 height 26
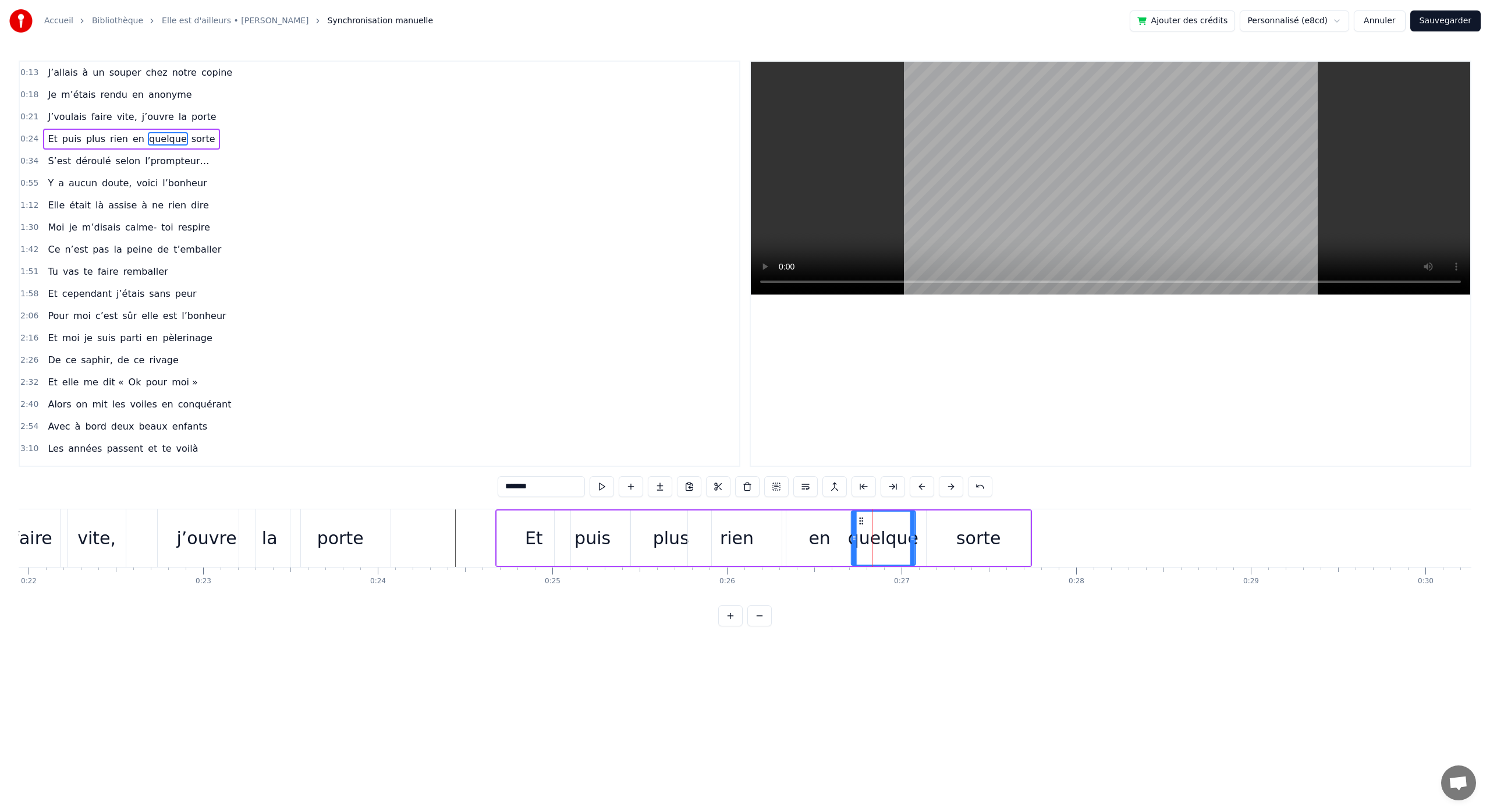
drag, startPoint x: 877, startPoint y: 521, endPoint x: 861, endPoint y: 522, distance: 16.0
click at [861, 522] on icon at bounding box center [860, 520] width 9 height 9
drag, startPoint x: 946, startPoint y: 528, endPoint x: 938, endPoint y: 527, distance: 8.1
click at [944, 528] on div "sorte" at bounding box center [978, 538] width 103 height 56
type input "*****"
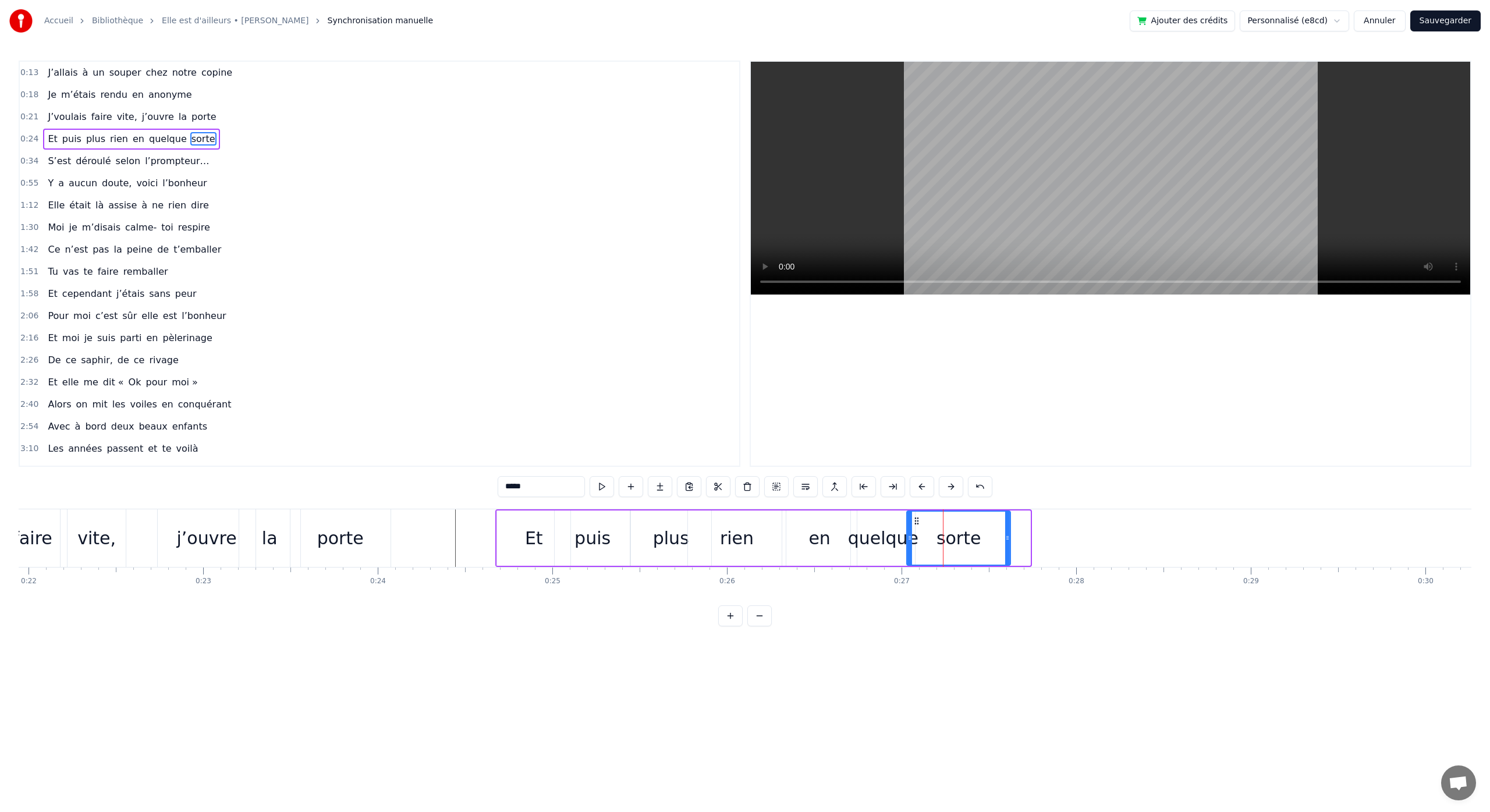
drag, startPoint x: 937, startPoint y: 522, endPoint x: 916, endPoint y: 524, distance: 21.1
click at [916, 524] on icon at bounding box center [916, 520] width 9 height 9
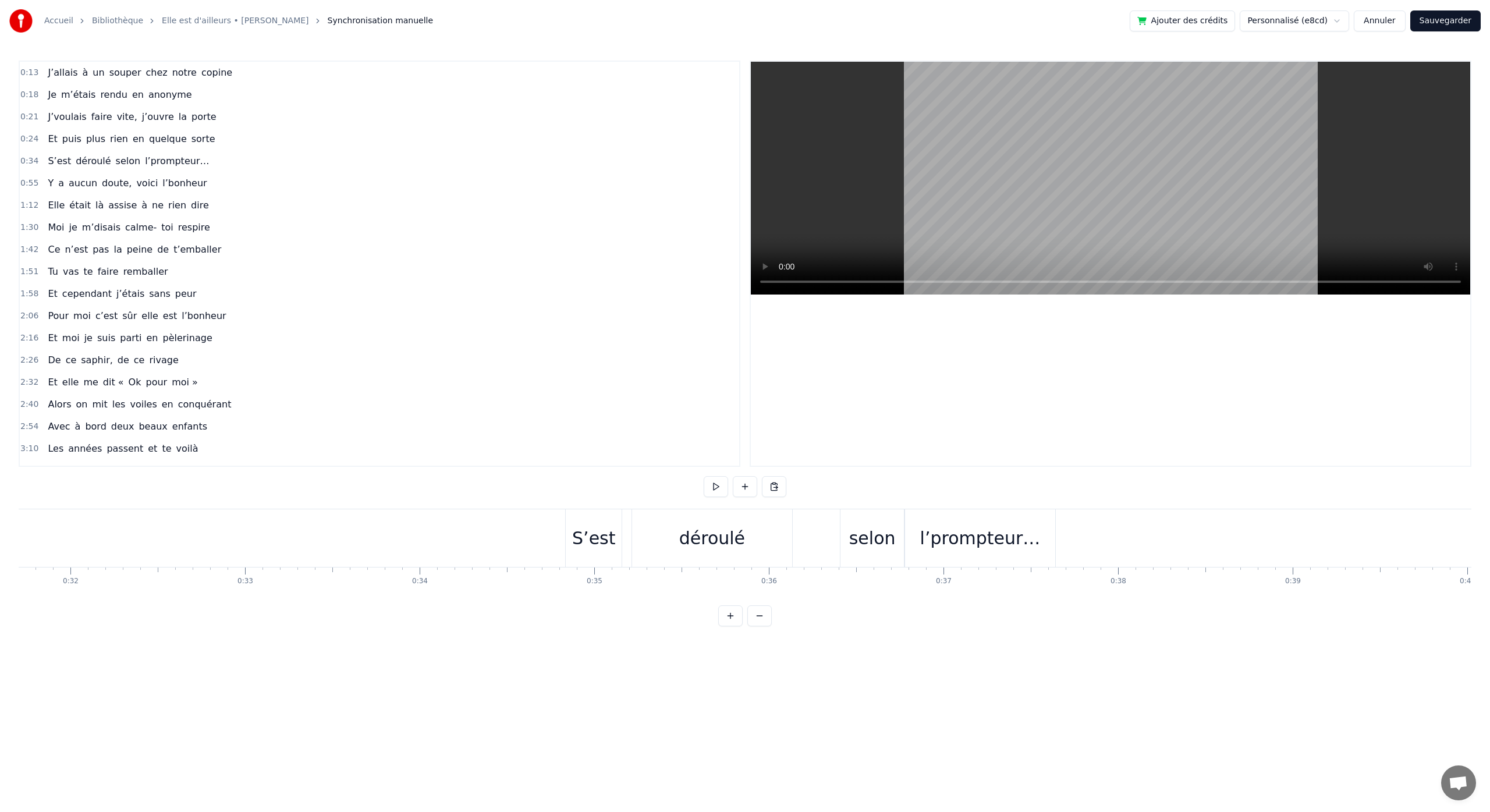
scroll to position [0, 5551]
click at [576, 548] on div "S’est" at bounding box center [577, 538] width 43 height 26
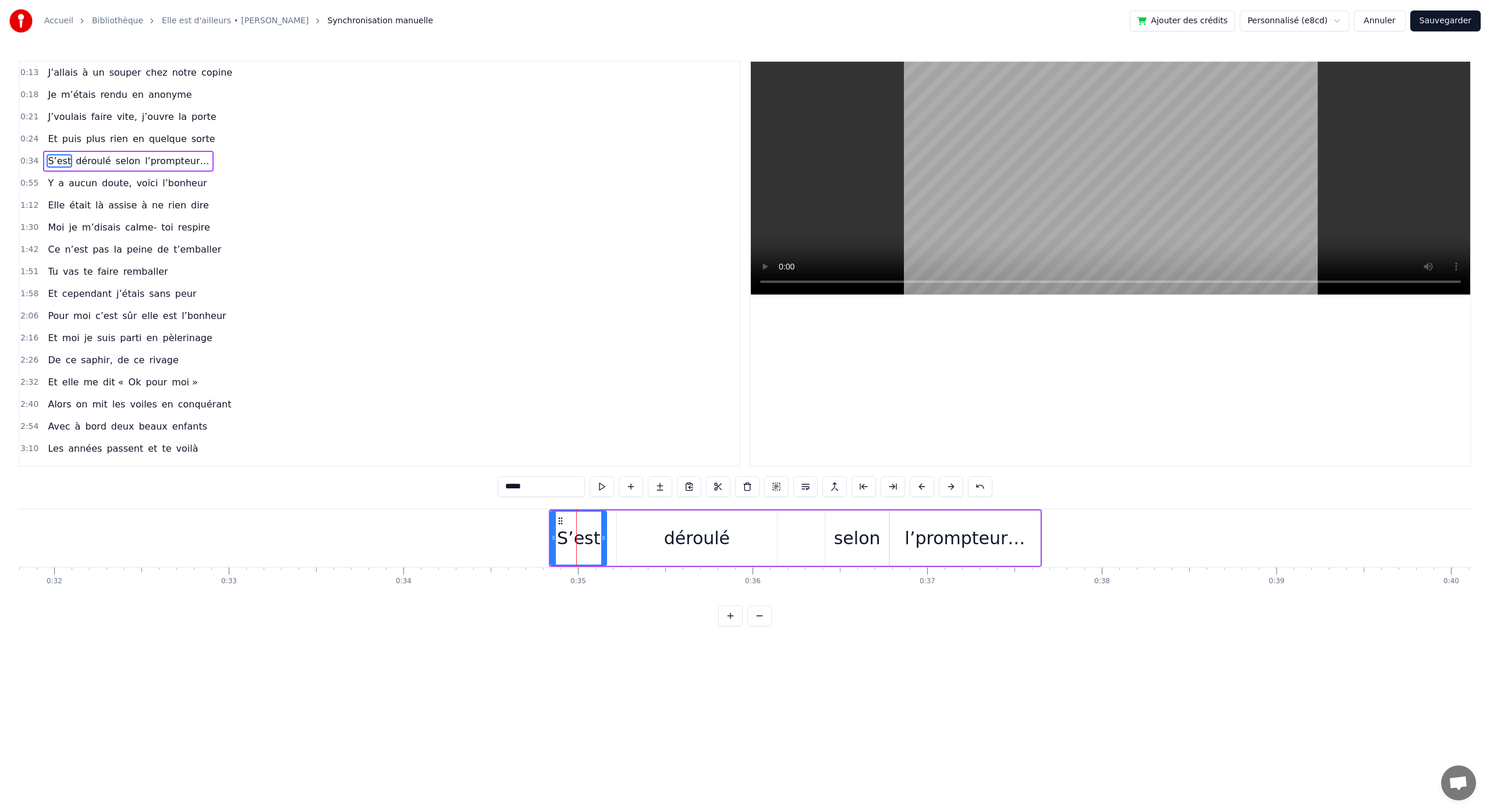
drag, startPoint x: 612, startPoint y: 527, endPoint x: 611, endPoint y: 543, distance: 16.0
click at [611, 543] on div "S’est déroulé selon l’prompteur…" at bounding box center [795, 538] width 493 height 58
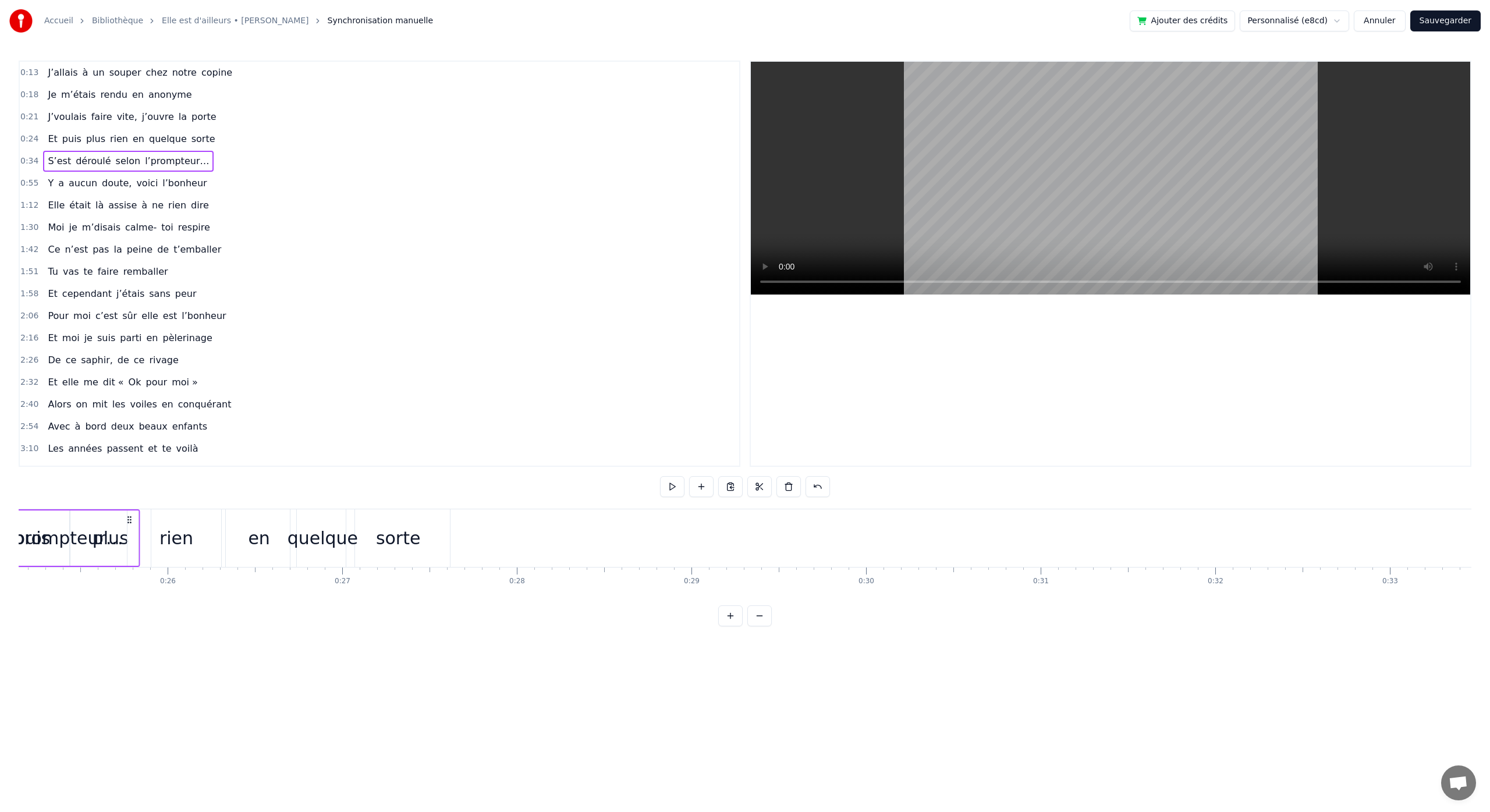
scroll to position [0, 4351]
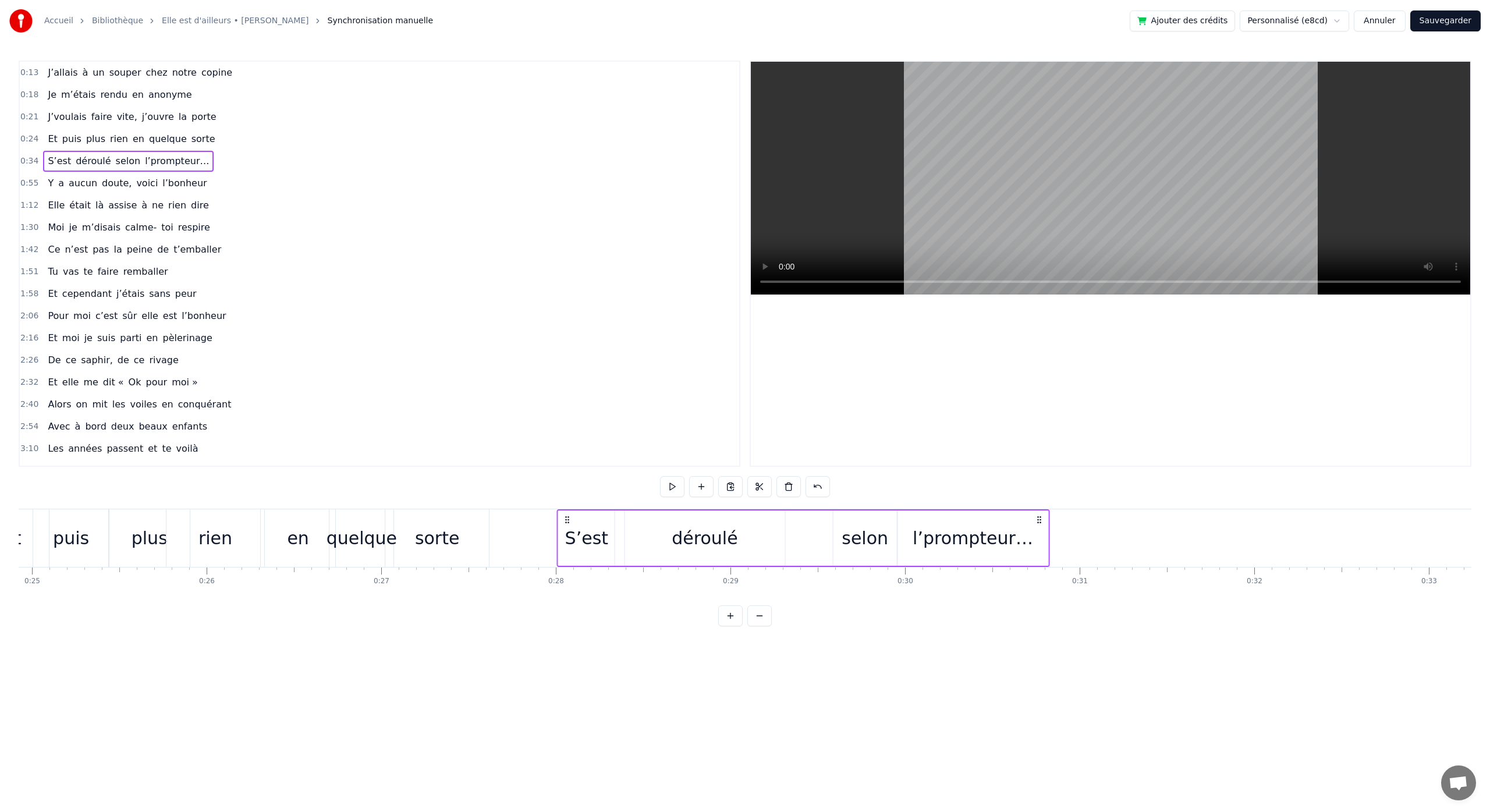
drag, startPoint x: 1032, startPoint y: 520, endPoint x: 1039, endPoint y: 605, distance: 85.3
click at [1039, 605] on div "0:13 J’allais à un souper chez notre copine 0:18 Je m’étais rendu en anonyme 0:…" at bounding box center [745, 343] width 1453 height 565
click at [863, 540] on div "selon" at bounding box center [863, 538] width 46 height 26
drag, startPoint x: 844, startPoint y: 522, endPoint x: 823, endPoint y: 525, distance: 21.2
click at [823, 525] on icon at bounding box center [821, 520] width 9 height 9
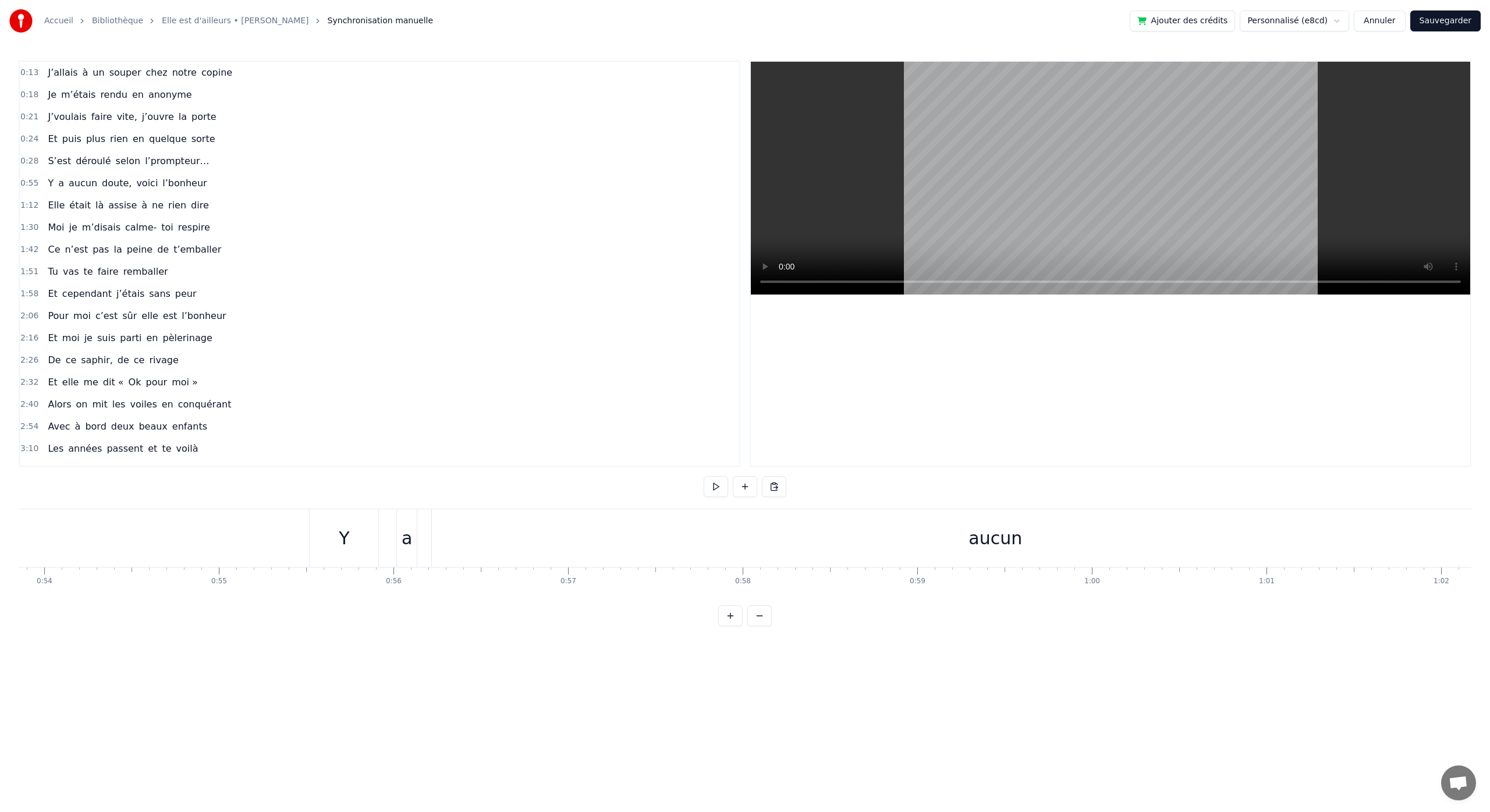
scroll to position [0, 9467]
click at [299, 548] on div "Y" at bounding box center [278, 538] width 69 height 58
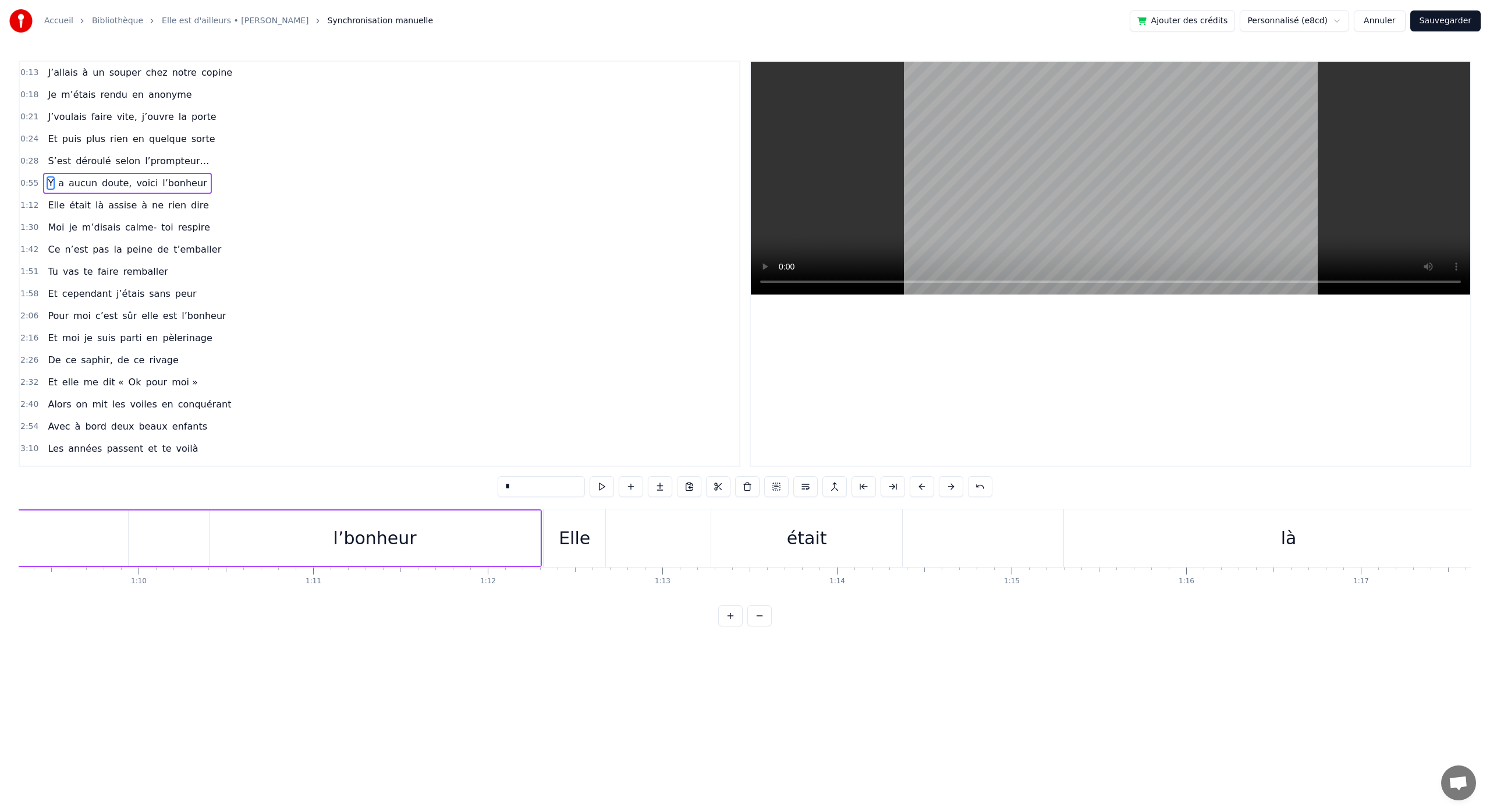
scroll to position [0, 12085]
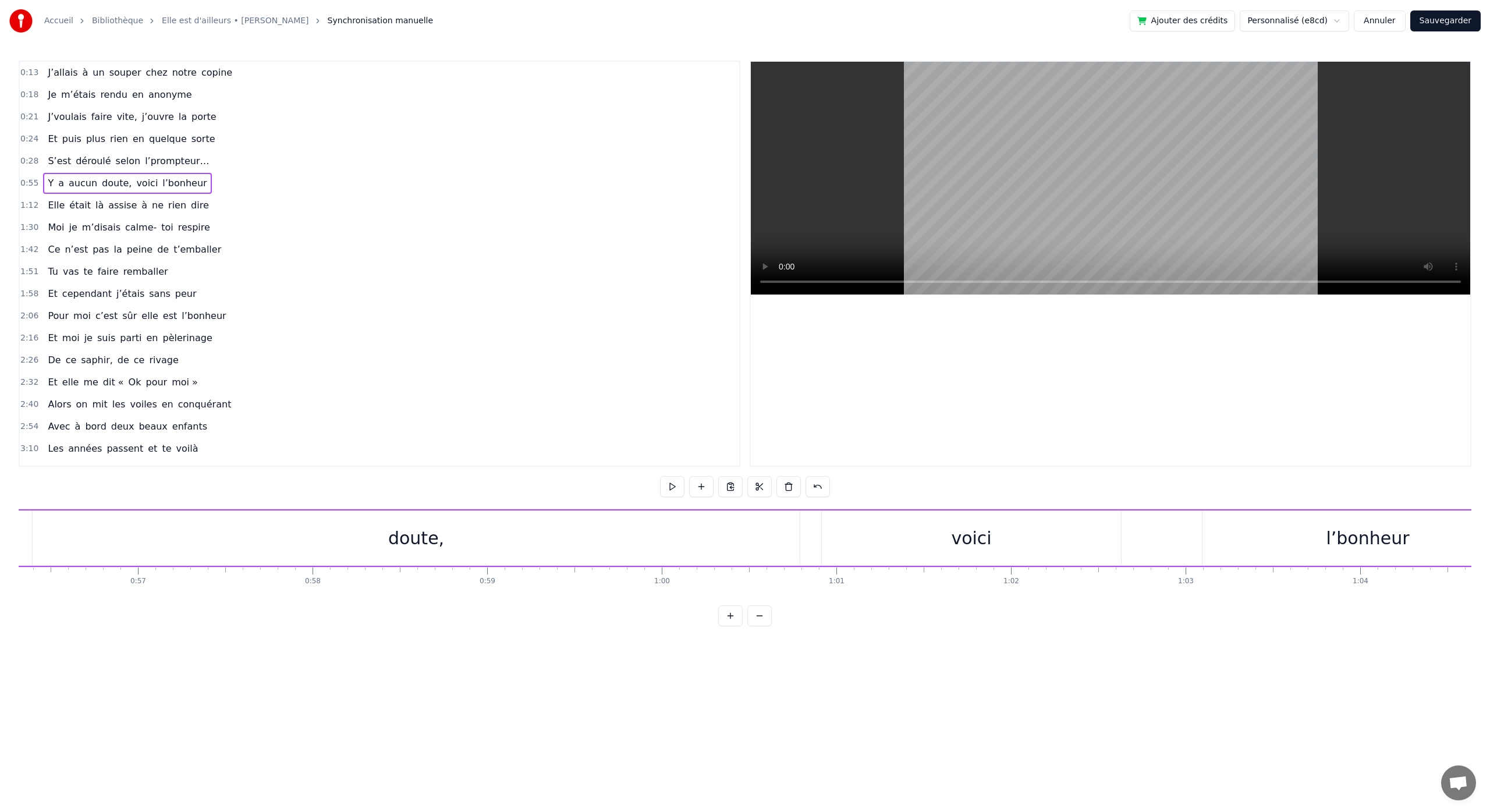
drag, startPoint x: 548, startPoint y: 519, endPoint x: 1489, endPoint y: 619, distance: 946.3
click at [1489, 619] on div "Accueil Bibliothèque Elle est d'ailleurs • [PERSON_NAME] Synchronisation manuel…" at bounding box center [745, 313] width 1490 height 626
click at [754, 626] on button at bounding box center [759, 616] width 25 height 21
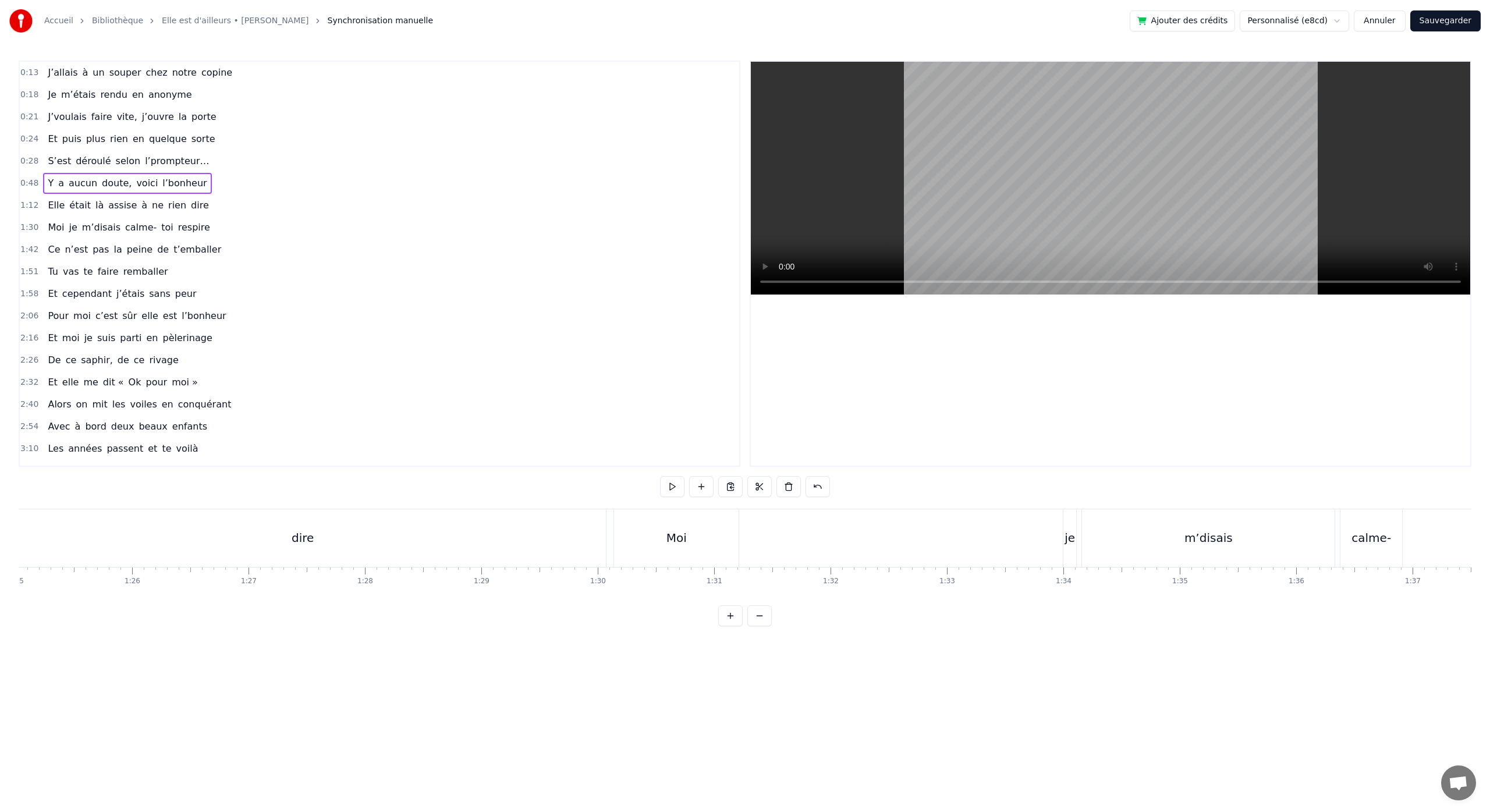
click at [754, 626] on button at bounding box center [759, 616] width 25 height 21
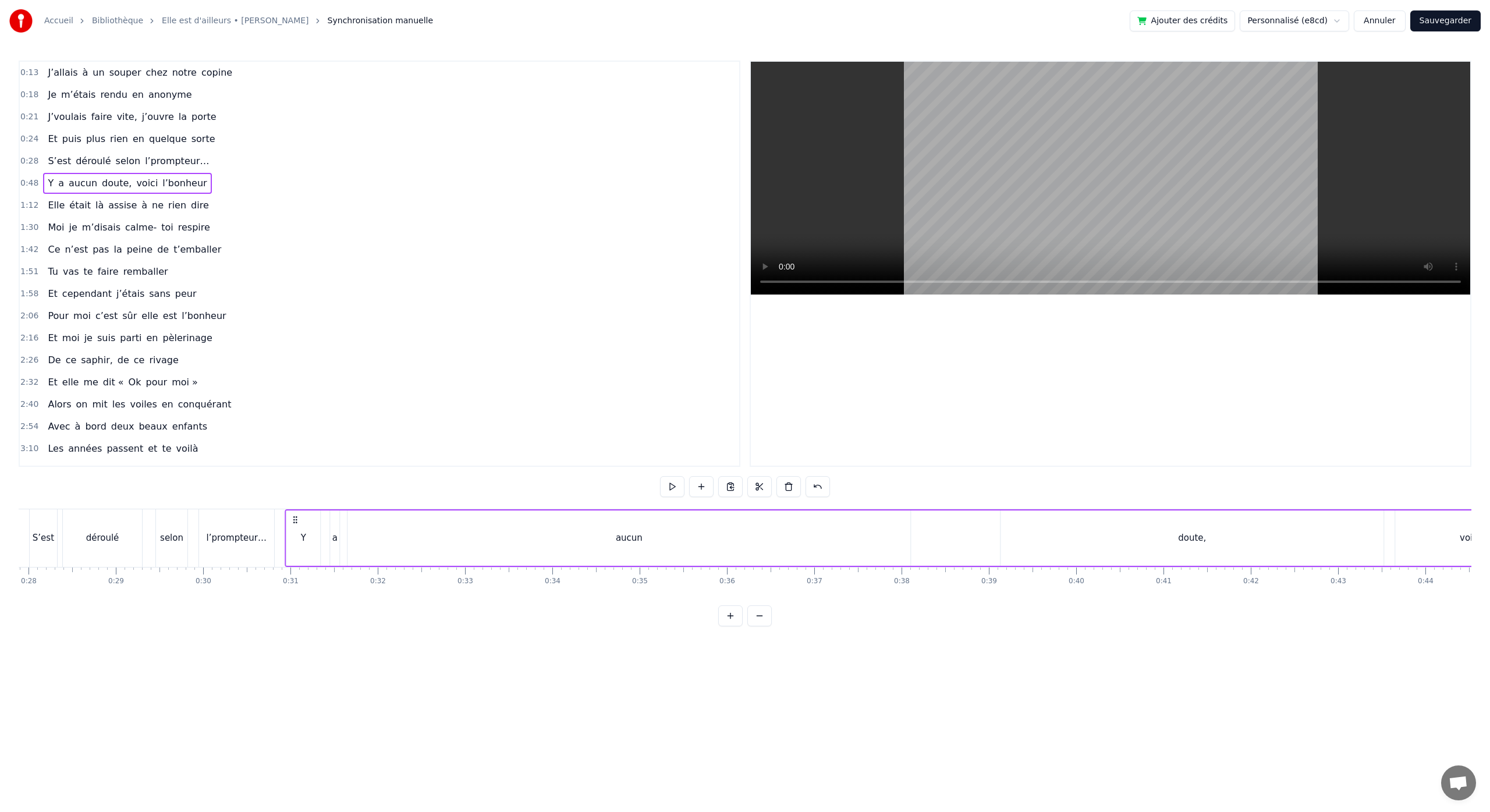
scroll to position [0, 2429]
drag, startPoint x: 383, startPoint y: 519, endPoint x: 627, endPoint y: 571, distance: 249.5
click at [627, 571] on div "J’allais à un souper chez notre copine Je m’étais rendu en anonyme J’voulais fa…" at bounding box center [745, 552] width 1453 height 87
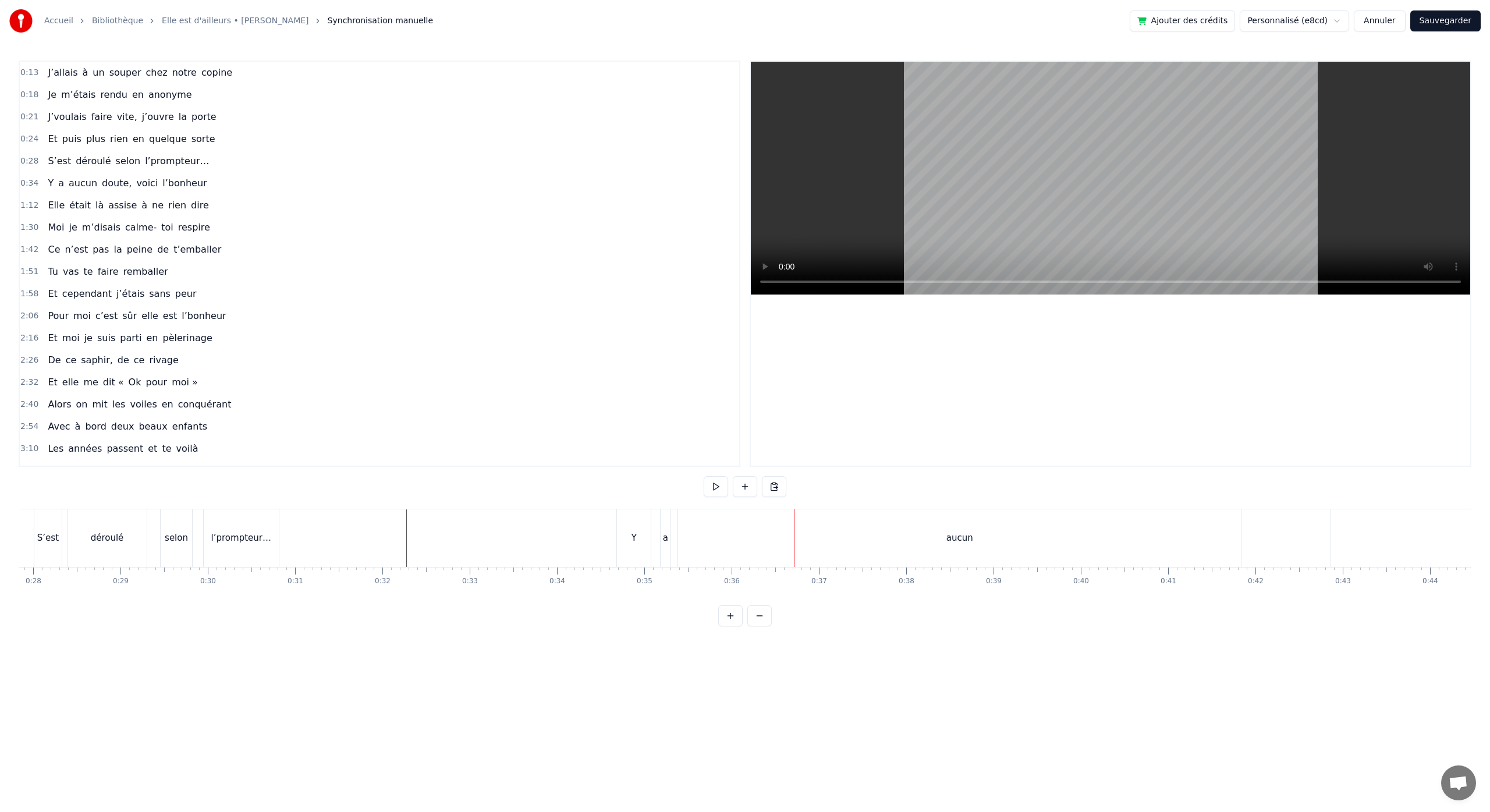
click at [828, 539] on div "aucun" at bounding box center [959, 538] width 563 height 58
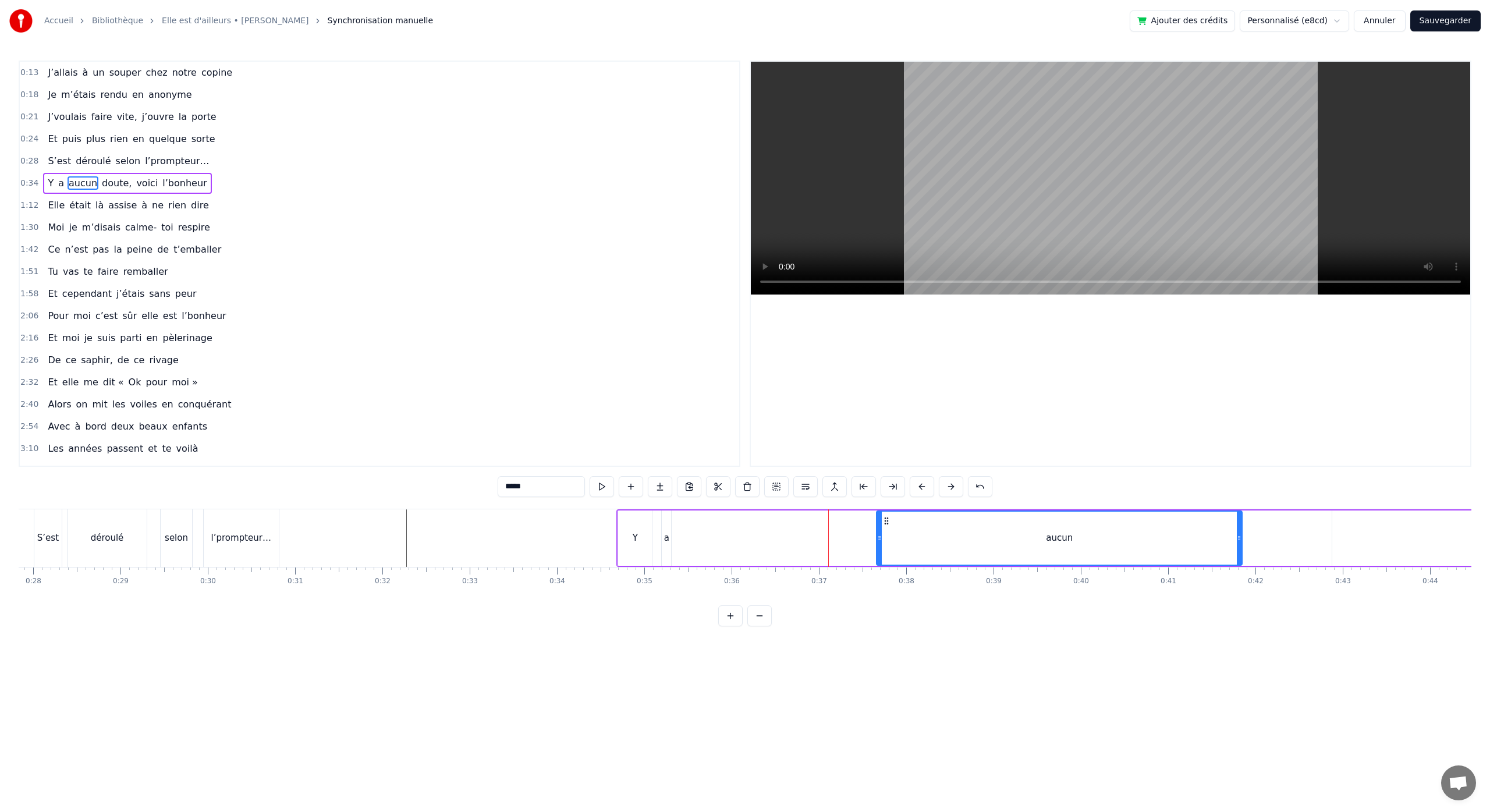
drag, startPoint x: 683, startPoint y: 539, endPoint x: 880, endPoint y: 545, distance: 197.1
click at [880, 545] on div at bounding box center [879, 537] width 5 height 53
click at [668, 541] on div "a" at bounding box center [666, 538] width 5 height 13
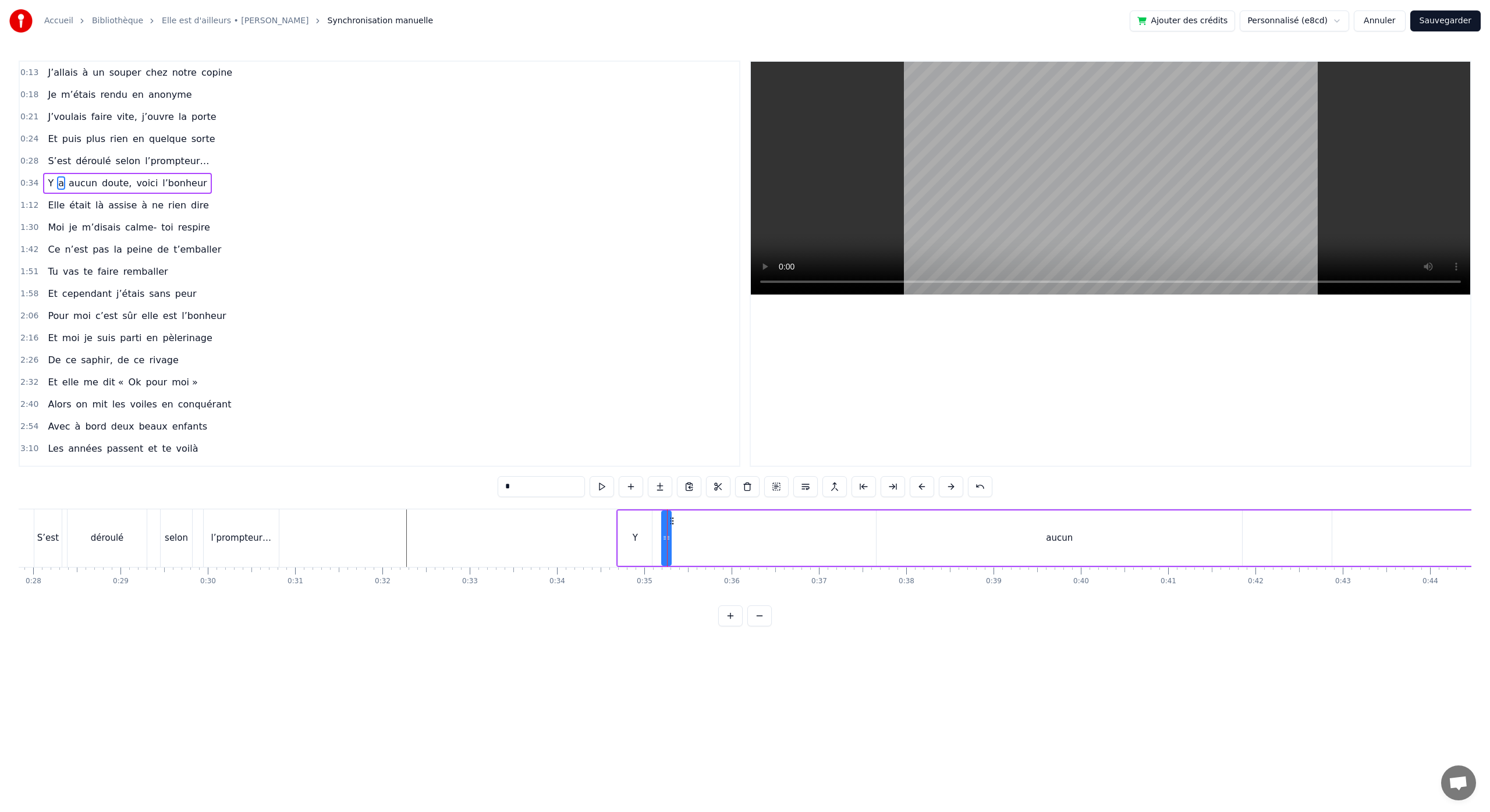
click at [667, 543] on div at bounding box center [668, 537] width 5 height 53
drag, startPoint x: 667, startPoint y: 543, endPoint x: 691, endPoint y: 548, distance: 24.5
click at [698, 548] on div at bounding box center [699, 537] width 5 height 53
click at [644, 539] on div "Y" at bounding box center [635, 538] width 34 height 56
drag, startPoint x: 648, startPoint y: 539, endPoint x: 640, endPoint y: 542, distance: 8.5
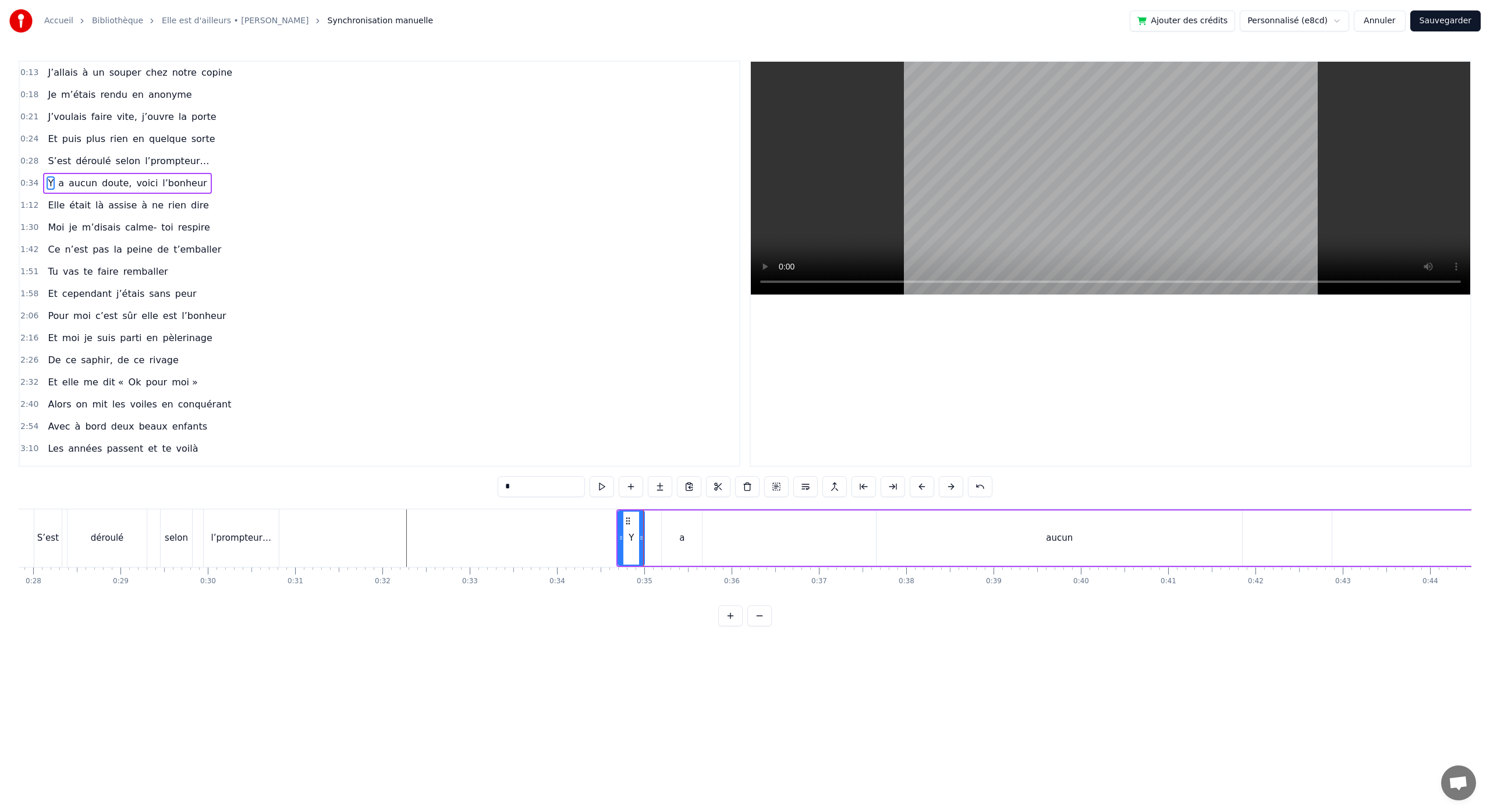
click at [640, 542] on div at bounding box center [641, 537] width 5 height 53
drag, startPoint x: 679, startPoint y: 541, endPoint x: 669, endPoint y: 542, distance: 10.0
click at [669, 542] on div "a" at bounding box center [681, 538] width 40 height 56
drag, startPoint x: 671, startPoint y: 522, endPoint x: 650, endPoint y: 527, distance: 21.6
click at [649, 525] on div "a" at bounding box center [659, 537] width 39 height 53
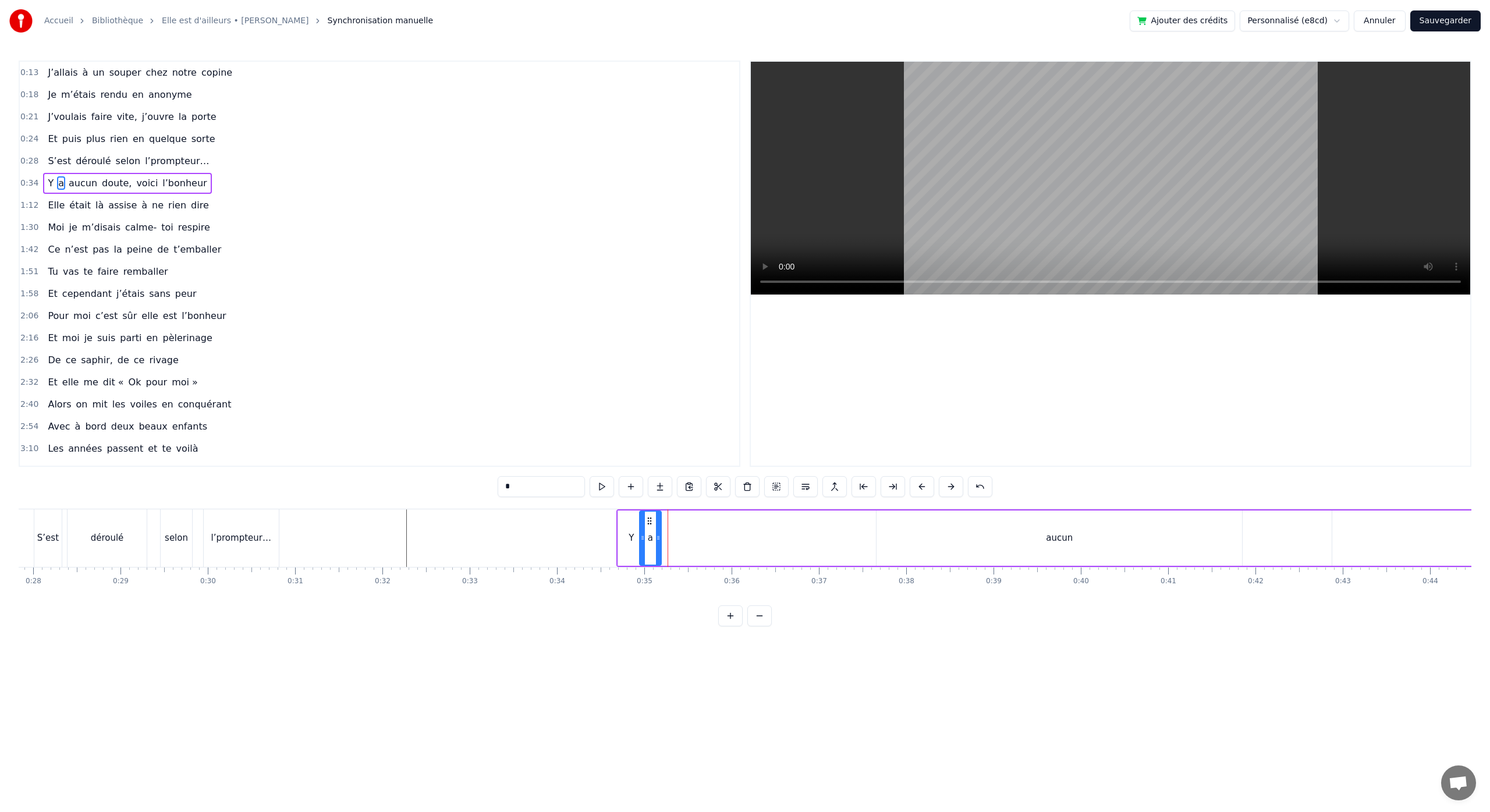
drag, startPoint x: 676, startPoint y: 539, endPoint x: 657, endPoint y: 541, distance: 19.1
click at [657, 541] on icon at bounding box center [658, 537] width 5 height 9
click at [1025, 536] on div "aucun" at bounding box center [1059, 538] width 366 height 56
drag, startPoint x: 885, startPoint y: 520, endPoint x: 668, endPoint y: 534, distance: 217.5
click at [668, 534] on div "aucun" at bounding box center [842, 537] width 364 height 53
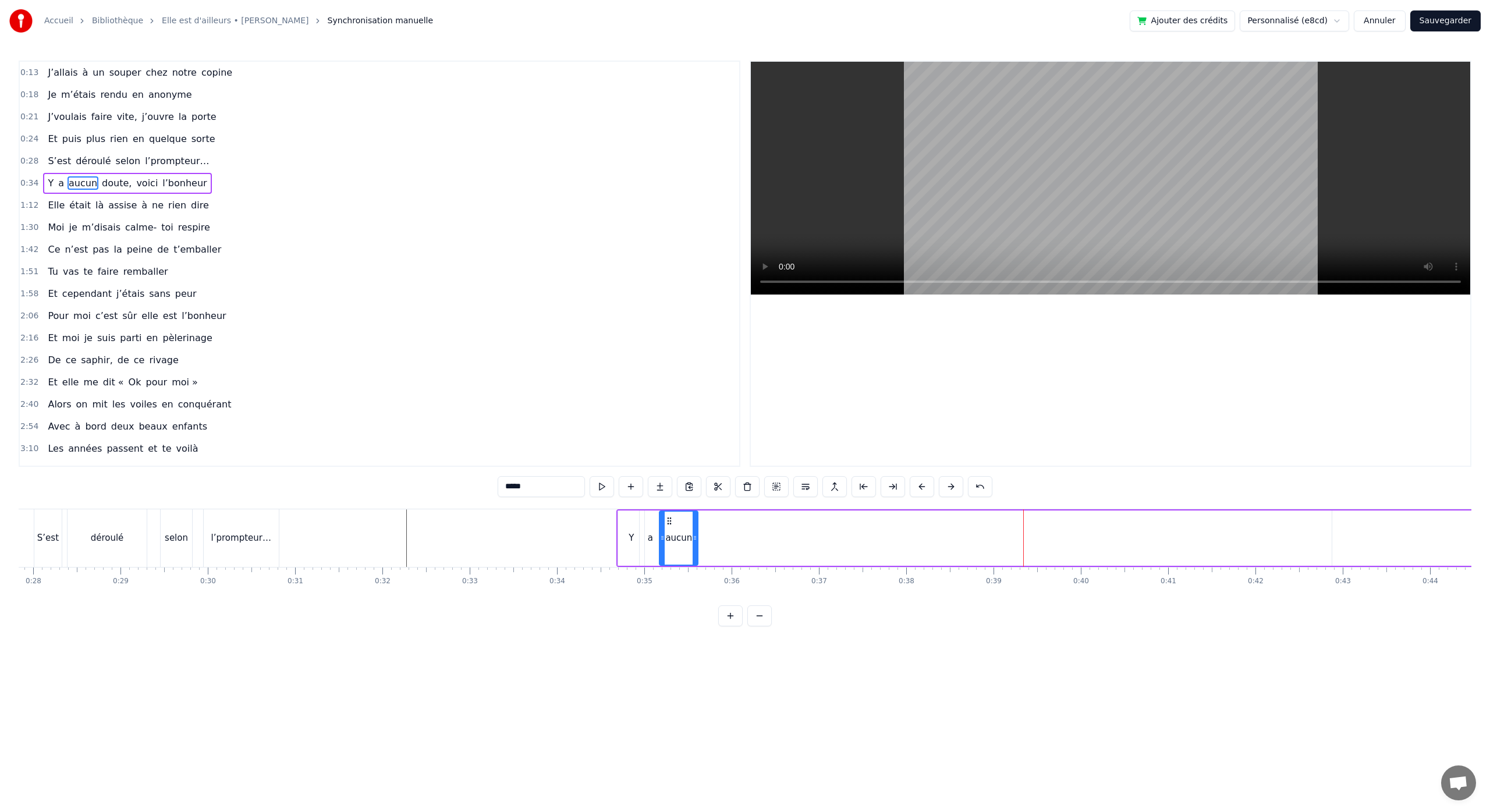
drag, startPoint x: 1022, startPoint y: 539, endPoint x: 695, endPoint y: 557, distance: 327.5
click at [695, 557] on div at bounding box center [695, 537] width 5 height 53
click at [1292, 546] on div "doute," at bounding box center [1300, 538] width 383 height 56
type input "******"
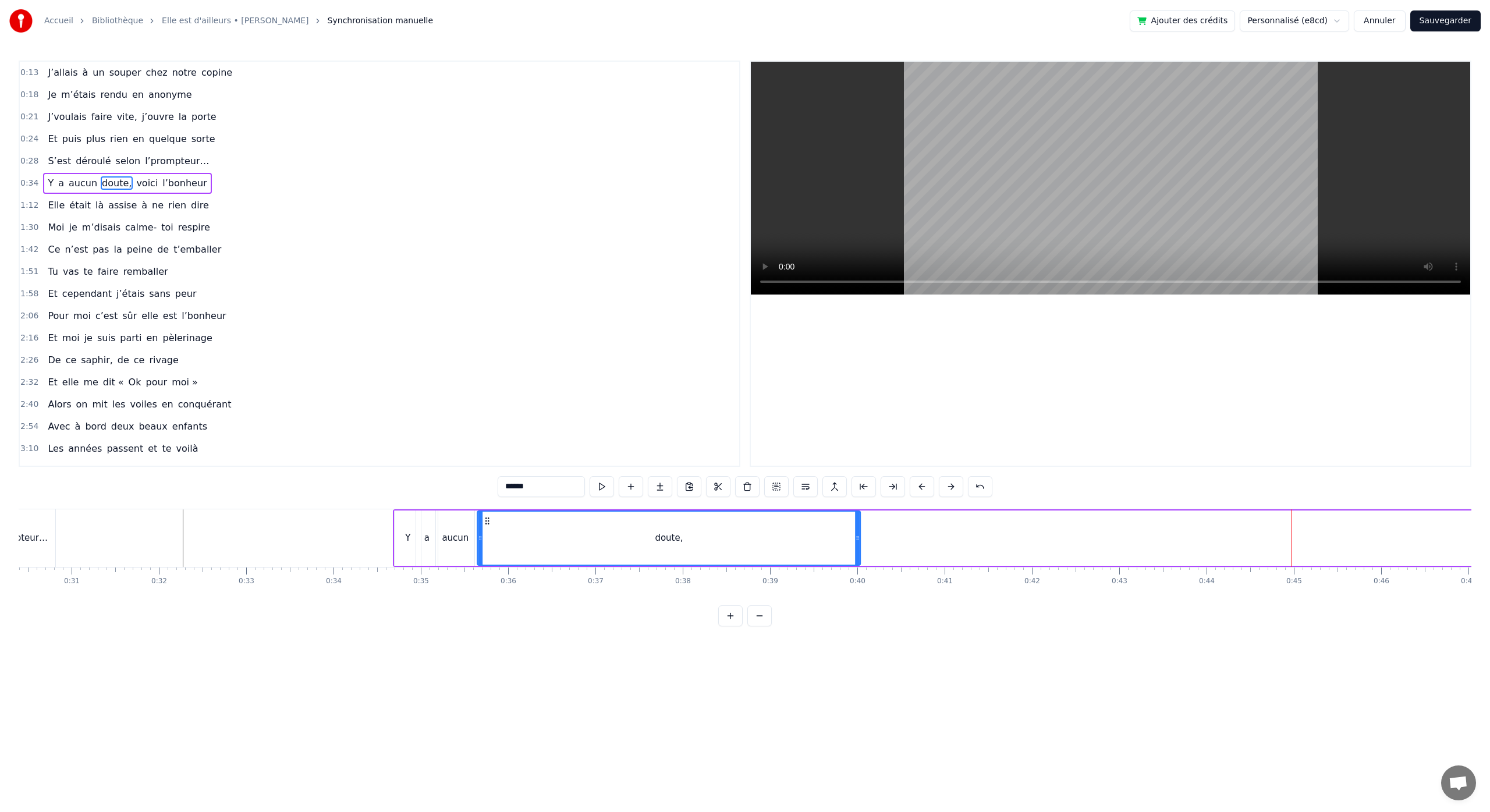
drag, startPoint x: 1119, startPoint y: 522, endPoint x: 487, endPoint y: 524, distance: 632.0
click at [487, 524] on icon at bounding box center [487, 520] width 9 height 9
drag, startPoint x: 856, startPoint y: 537, endPoint x: 527, endPoint y: 550, distance: 329.3
click at [527, 550] on div at bounding box center [527, 537] width 5 height 53
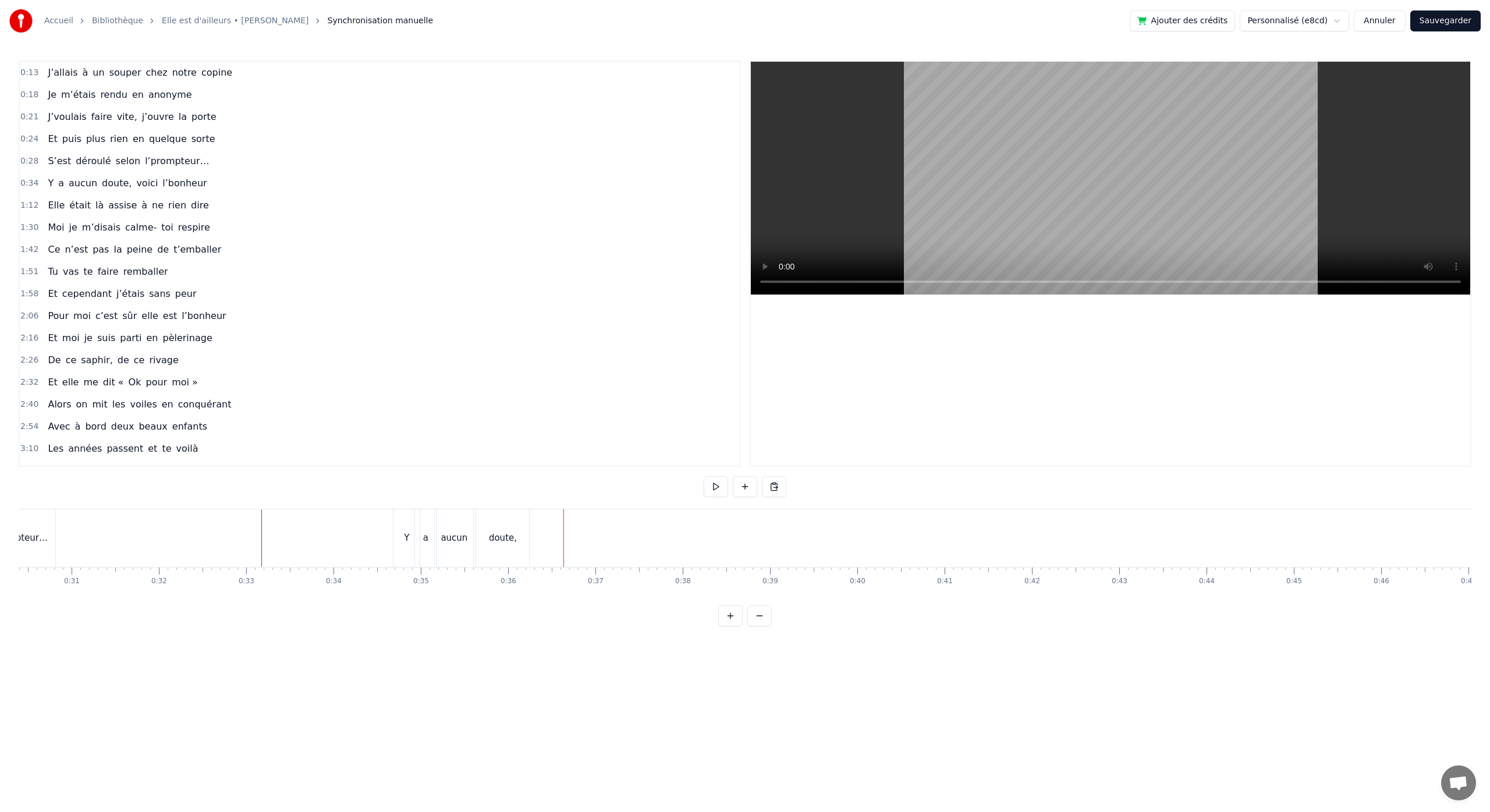
click at [429, 539] on div "a" at bounding box center [425, 538] width 22 height 58
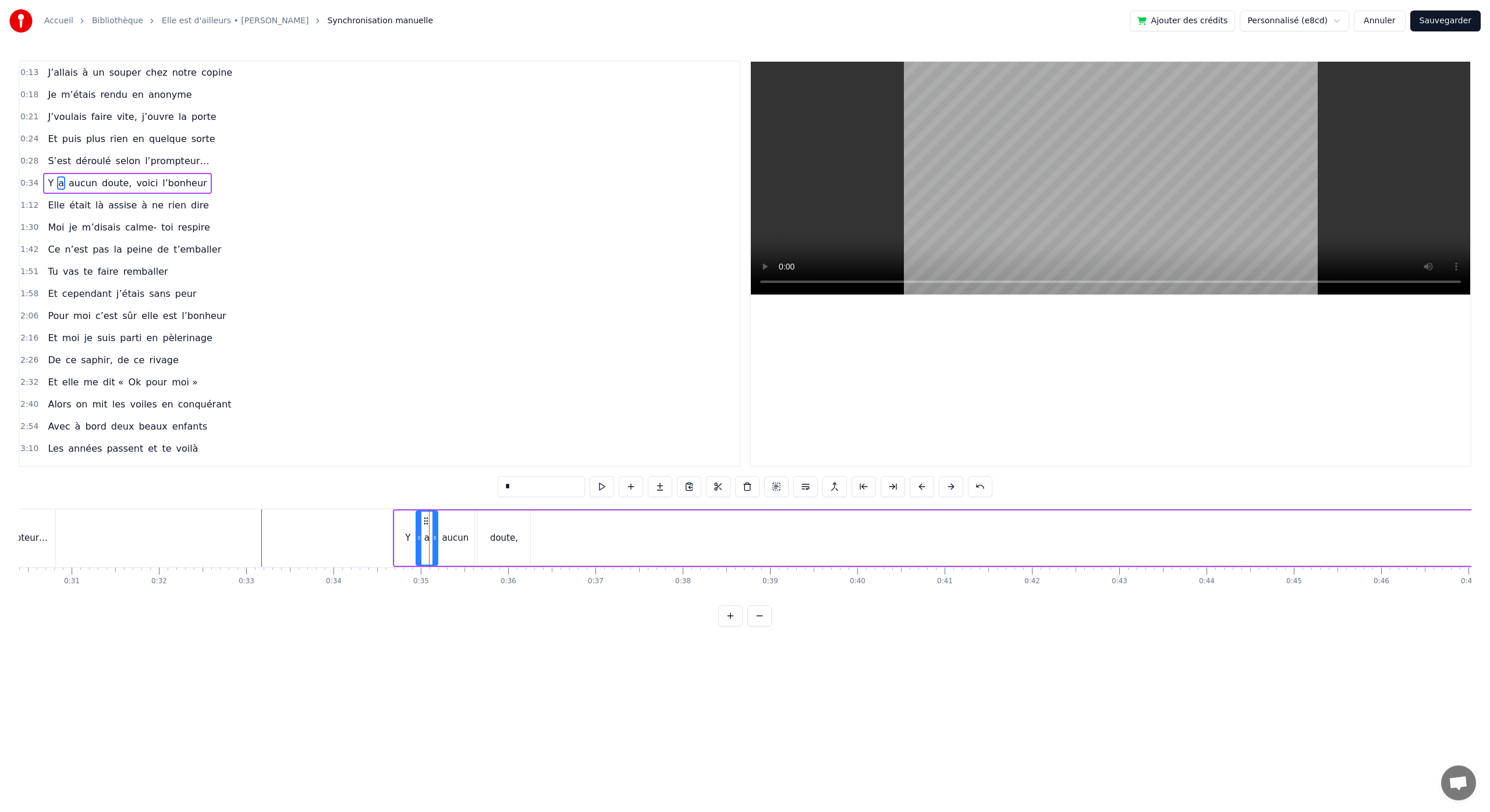
click at [444, 522] on div "aucun" at bounding box center [455, 538] width 39 height 56
drag, startPoint x: 447, startPoint y: 520, endPoint x: 454, endPoint y: 520, distance: 7.0
click at [454, 520] on circle at bounding box center [454, 520] width 1 height 1
click at [498, 528] on div "doute," at bounding box center [503, 538] width 53 height 56
type input "******"
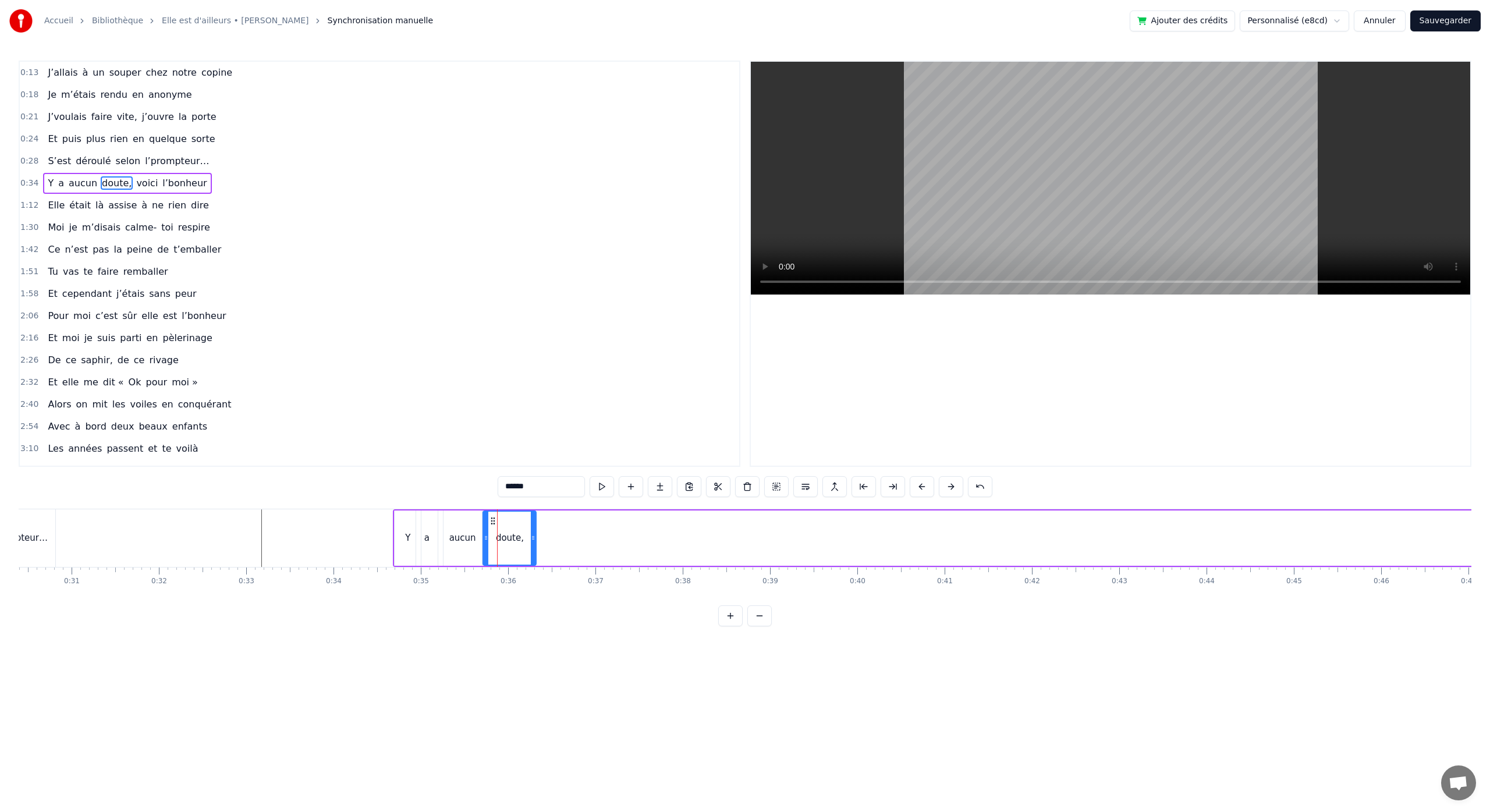
drag, startPoint x: 487, startPoint y: 520, endPoint x: 493, endPoint y: 521, distance: 6.1
click at [493, 521] on icon at bounding box center [492, 520] width 9 height 9
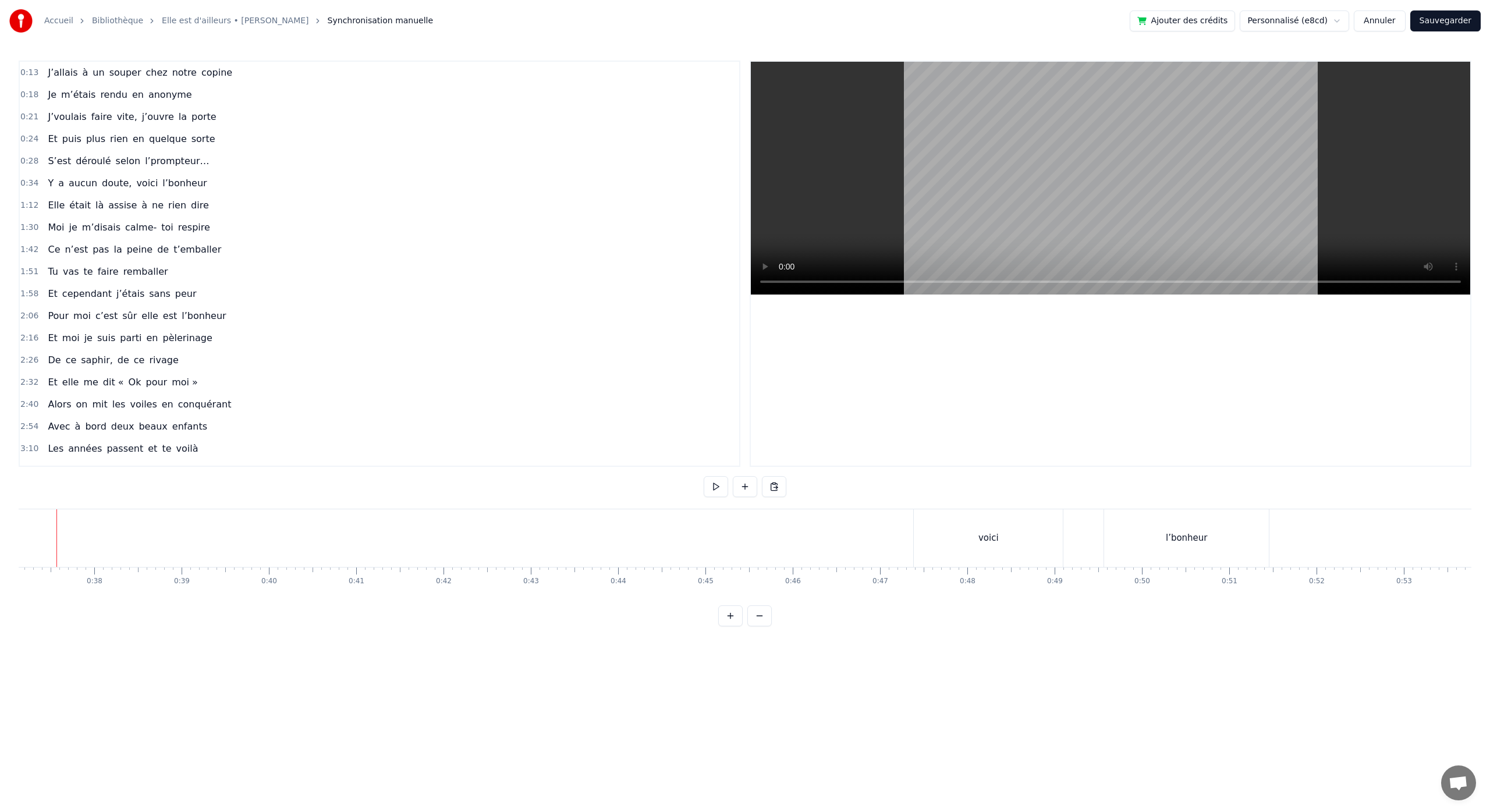
scroll to position [0, 3249]
click at [942, 522] on div "voici" at bounding box center [980, 538] width 149 height 58
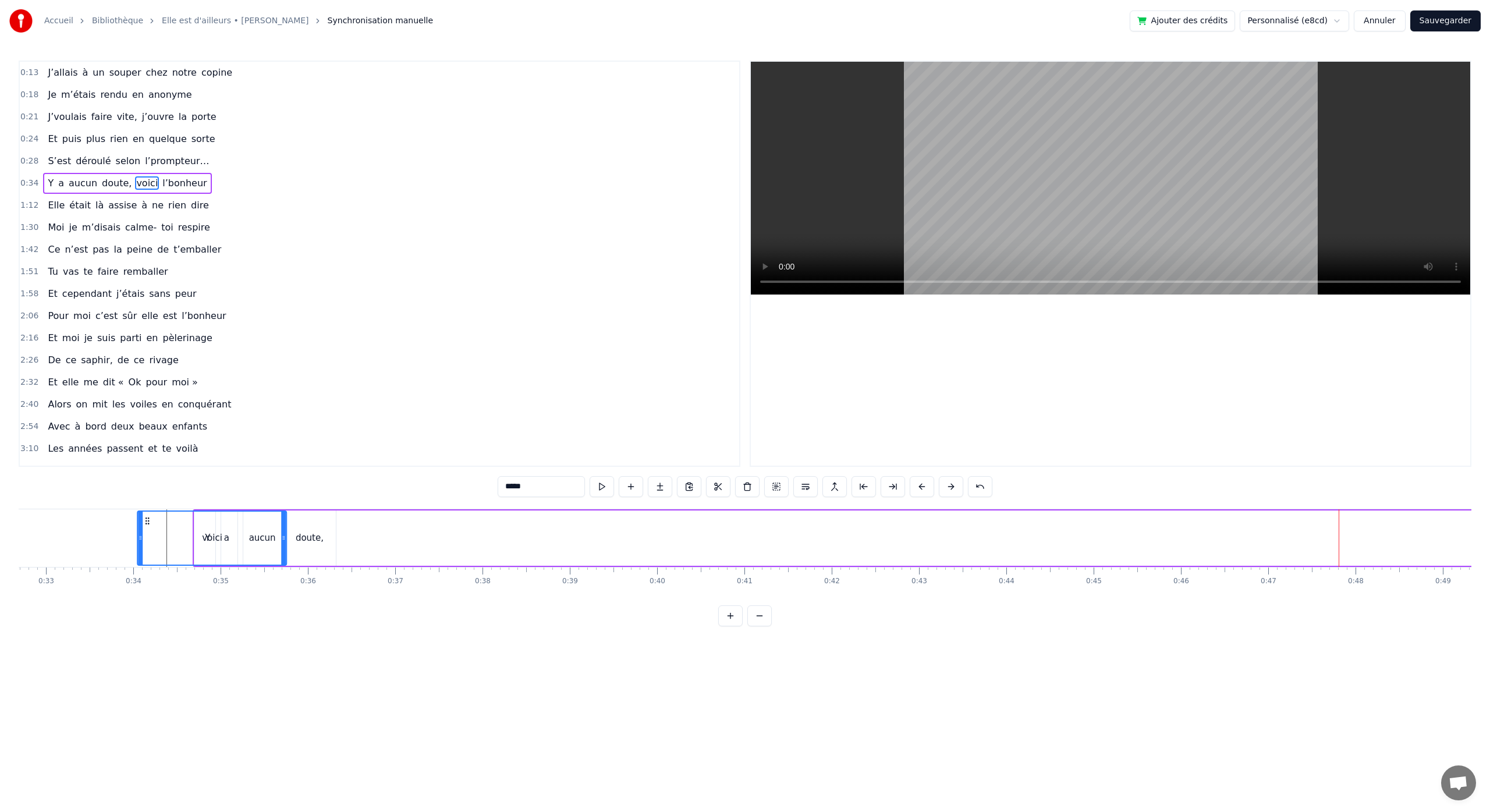
scroll to position [0, 2827]
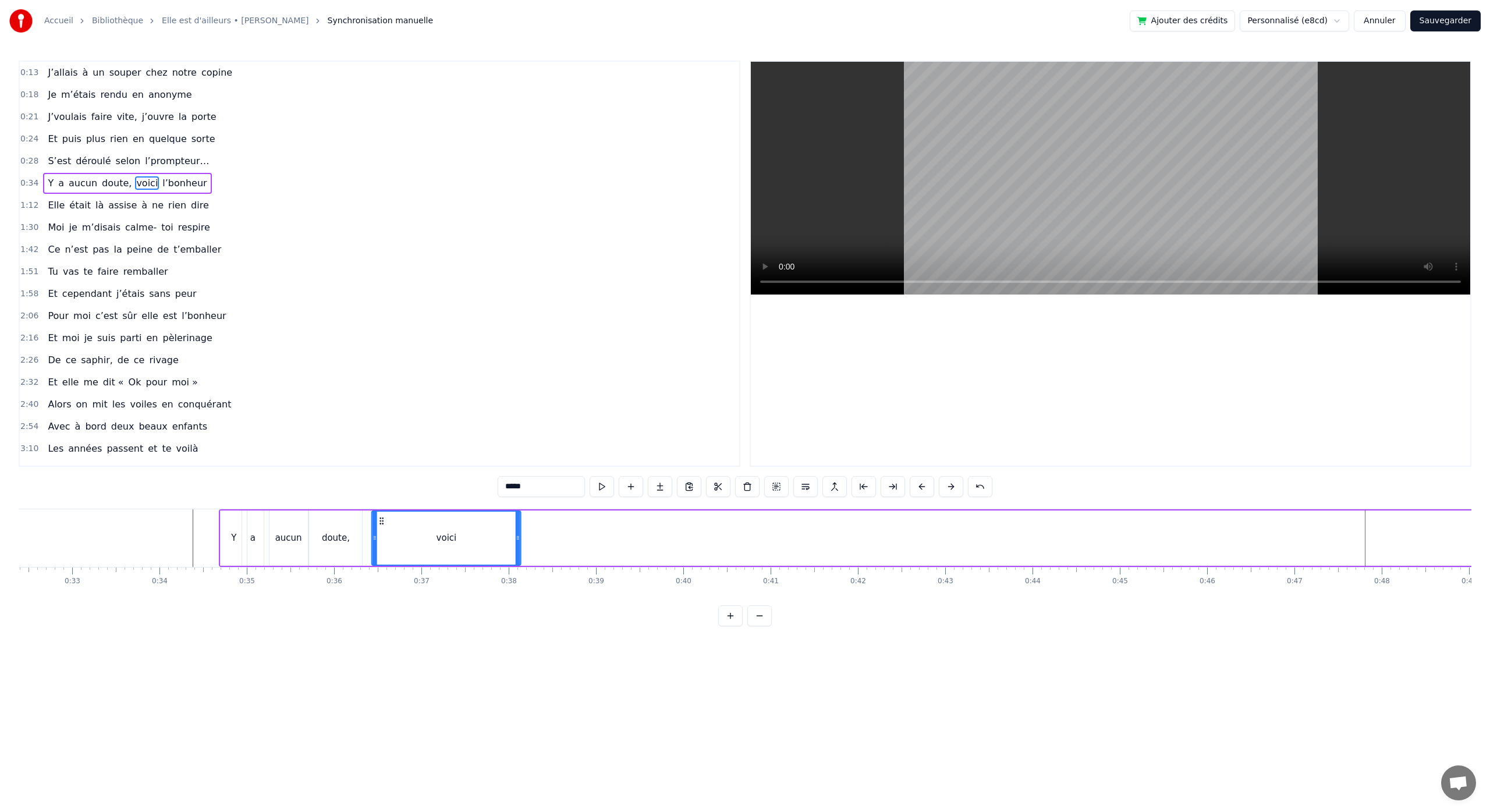
drag, startPoint x: 918, startPoint y: 521, endPoint x: 383, endPoint y: 576, distance: 537.8
click at [383, 576] on div "J’allais à un souper chez notre copine Je m’étais rendu en anonyme J’voulais fa…" at bounding box center [745, 552] width 1453 height 87
drag, startPoint x: 518, startPoint y: 539, endPoint x: 410, endPoint y: 550, distance: 108.6
click at [410, 550] on div at bounding box center [410, 537] width 5 height 53
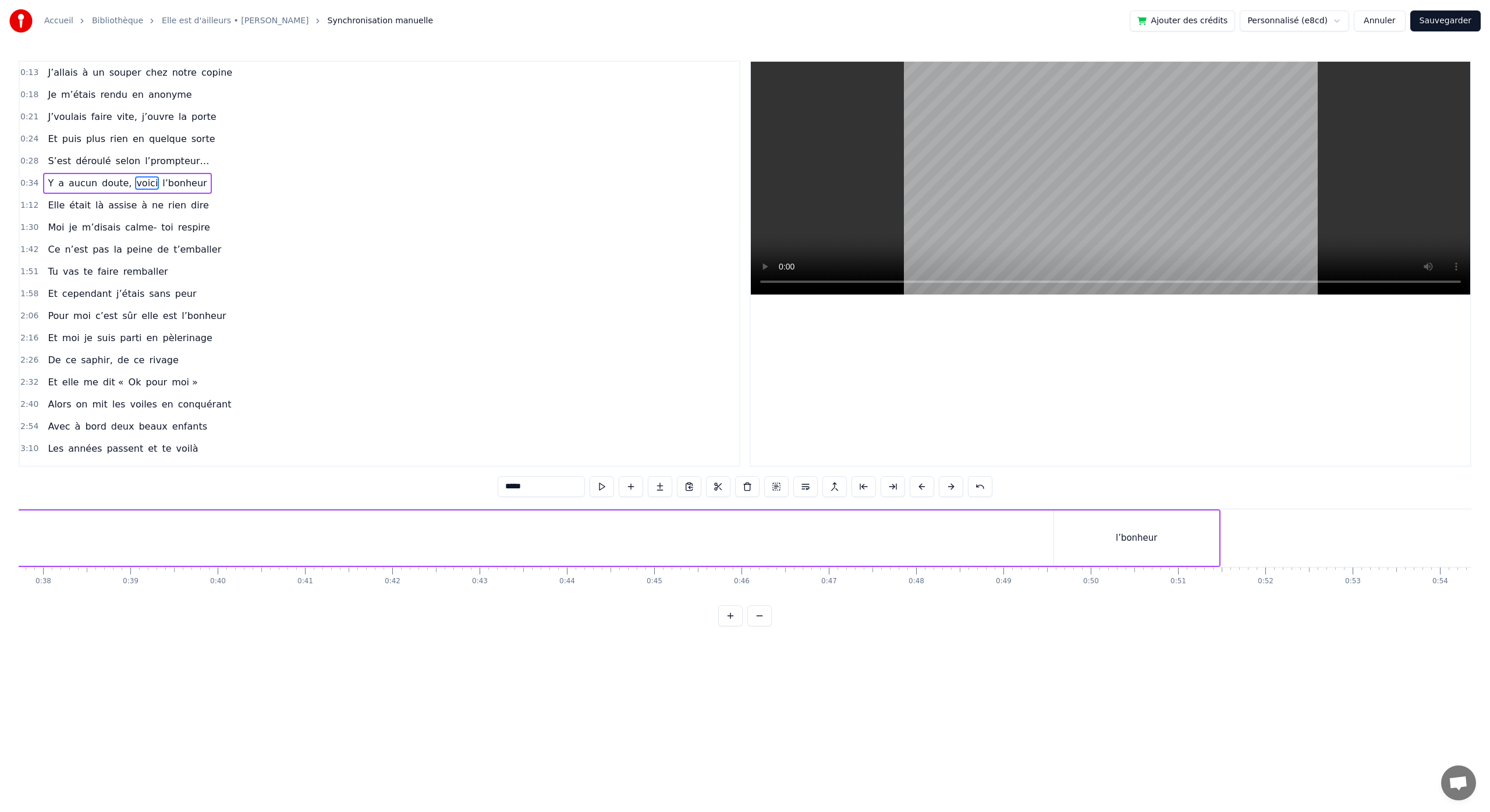
scroll to position [0, 3301]
click at [1136, 540] on div "l’bonheur" at bounding box center [1129, 538] width 42 height 13
type input "*********"
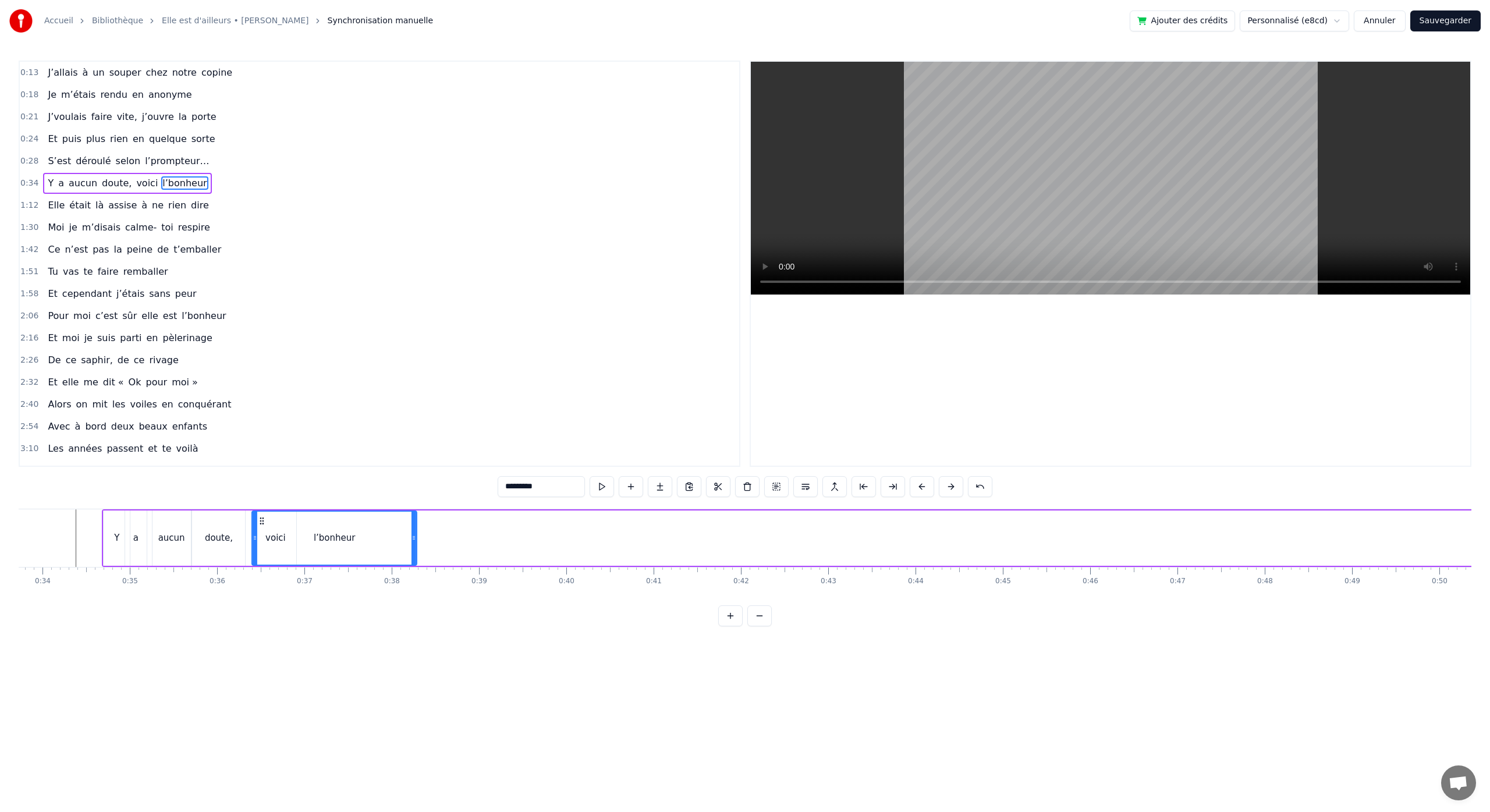
scroll to position [0, 2941]
drag, startPoint x: 1055, startPoint y: 520, endPoint x: 314, endPoint y: 550, distance: 741.6
click at [312, 550] on div "l’bonheur" at bounding box center [384, 537] width 164 height 53
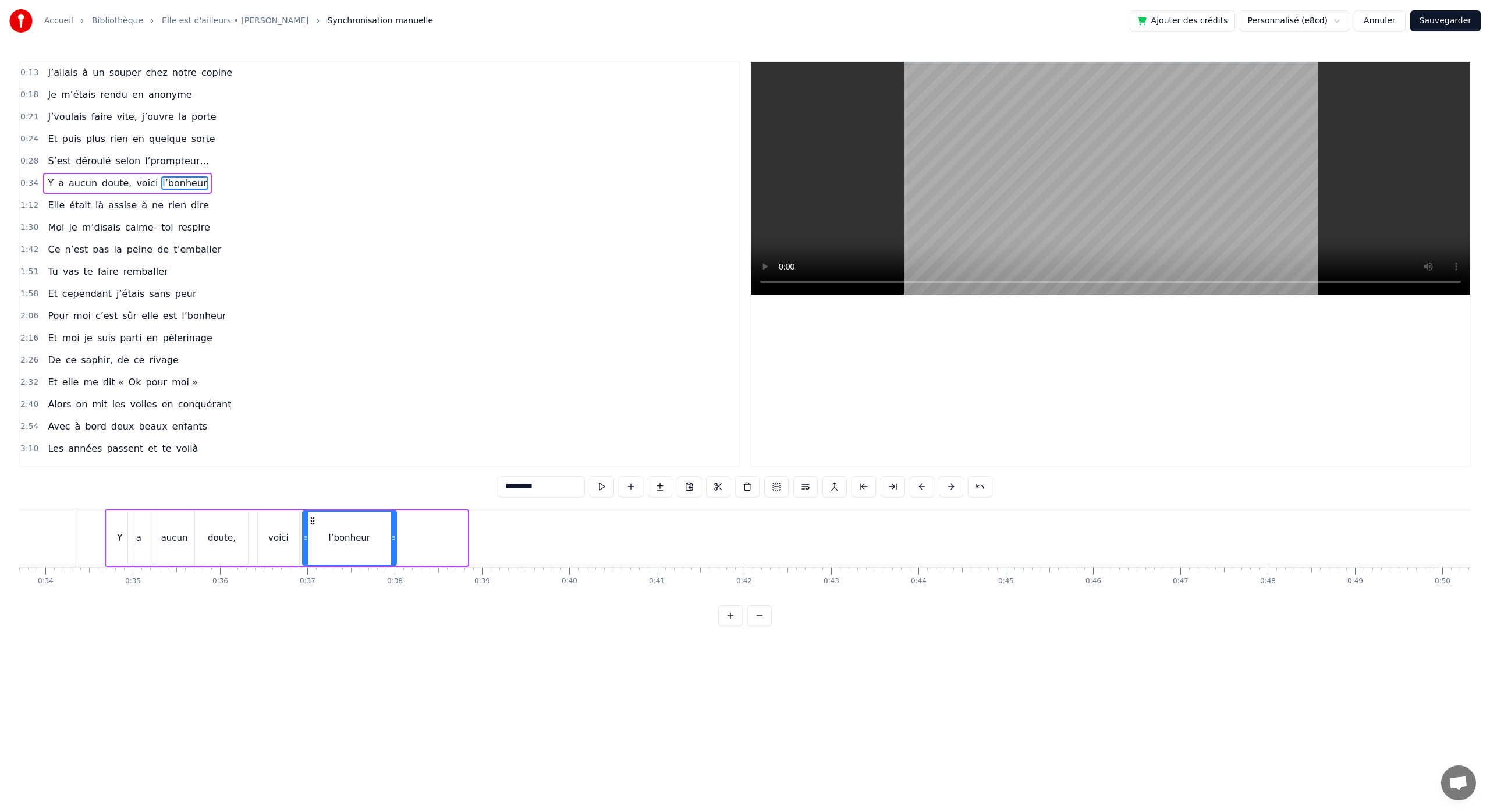
drag, startPoint x: 465, startPoint y: 539, endPoint x: 394, endPoint y: 549, distance: 71.7
click at [394, 549] on div at bounding box center [393, 537] width 5 height 53
drag, startPoint x: 394, startPoint y: 542, endPoint x: 378, endPoint y: 545, distance: 16.3
click at [378, 545] on div at bounding box center [376, 537] width 5 height 53
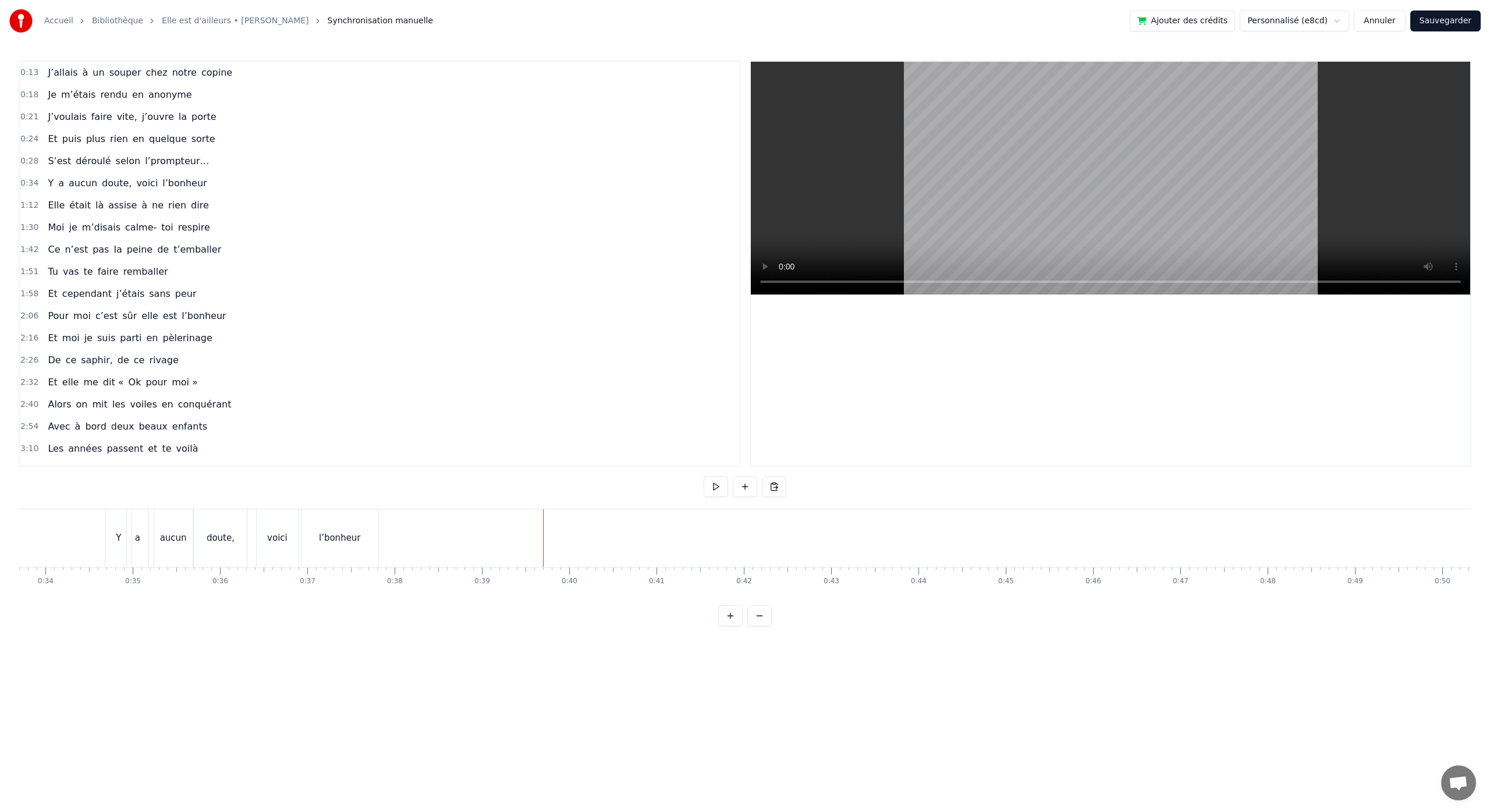
click at [759, 626] on button at bounding box center [759, 616] width 25 height 21
click at [484, 539] on div "Elle était là assise à ne rien dire" at bounding box center [969, 538] width 1036 height 58
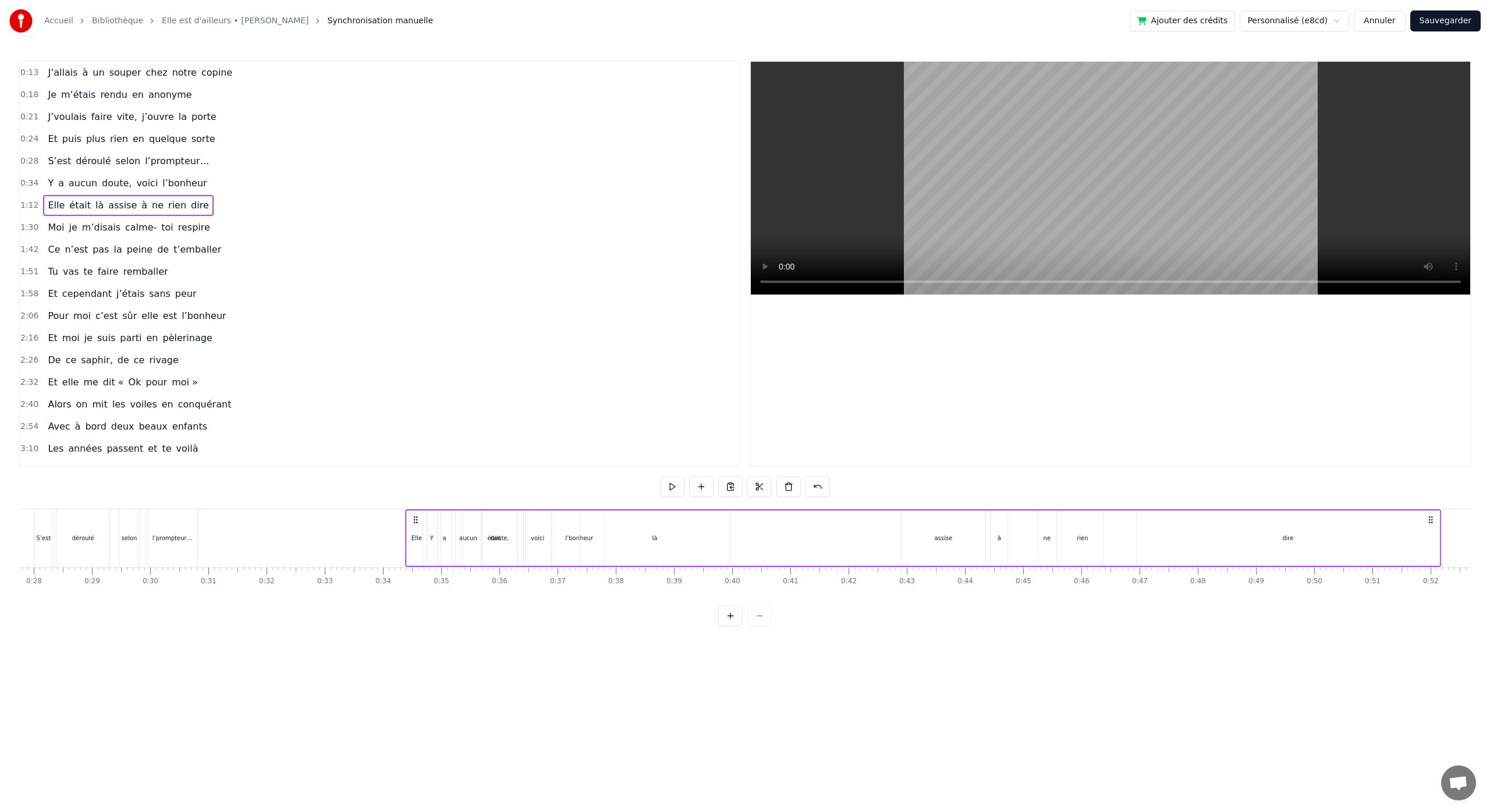
scroll to position [0, 1613]
drag, startPoint x: 462, startPoint y: 522, endPoint x: 768, endPoint y: 664, distance: 337.3
click at [768, 645] on html "Accueil Bibliothèque Elle est d'ailleurs • [PERSON_NAME] Synchronisation manuel…" at bounding box center [745, 322] width 1490 height 645
click at [726, 626] on button at bounding box center [730, 616] width 25 height 21
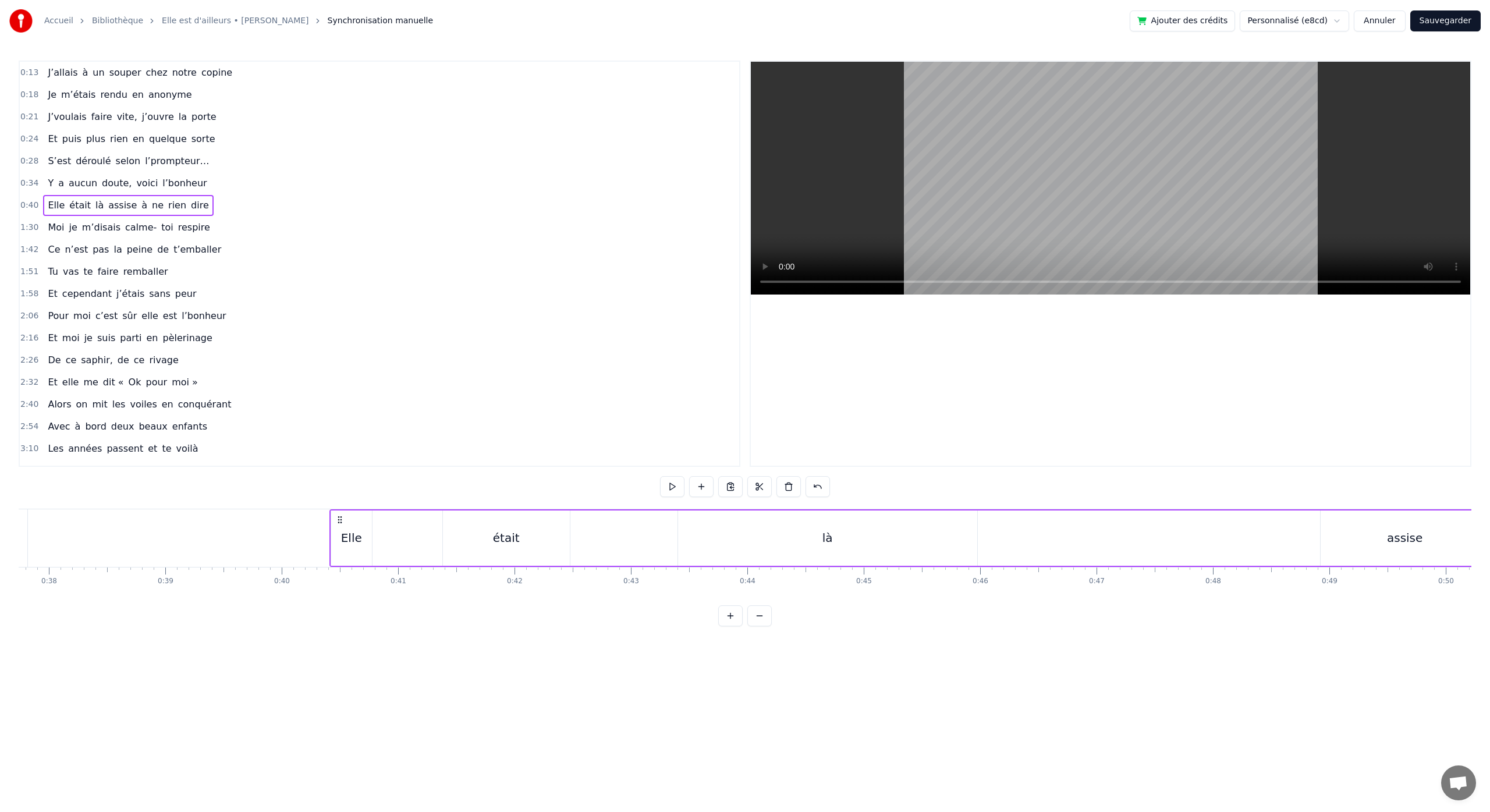
scroll to position [0, 4228]
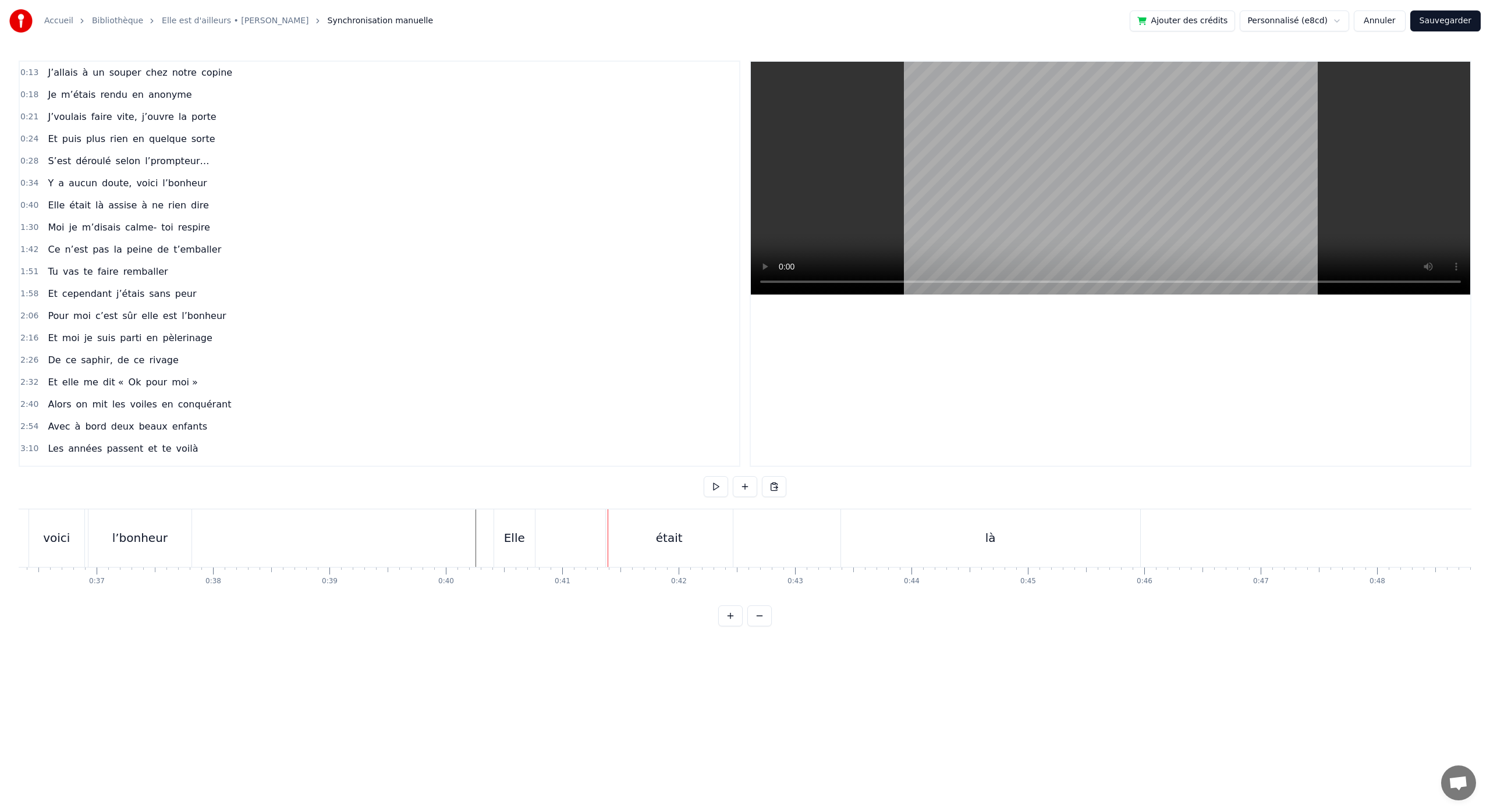
click at [521, 541] on div "Elle" at bounding box center [515, 537] width 21 height 18
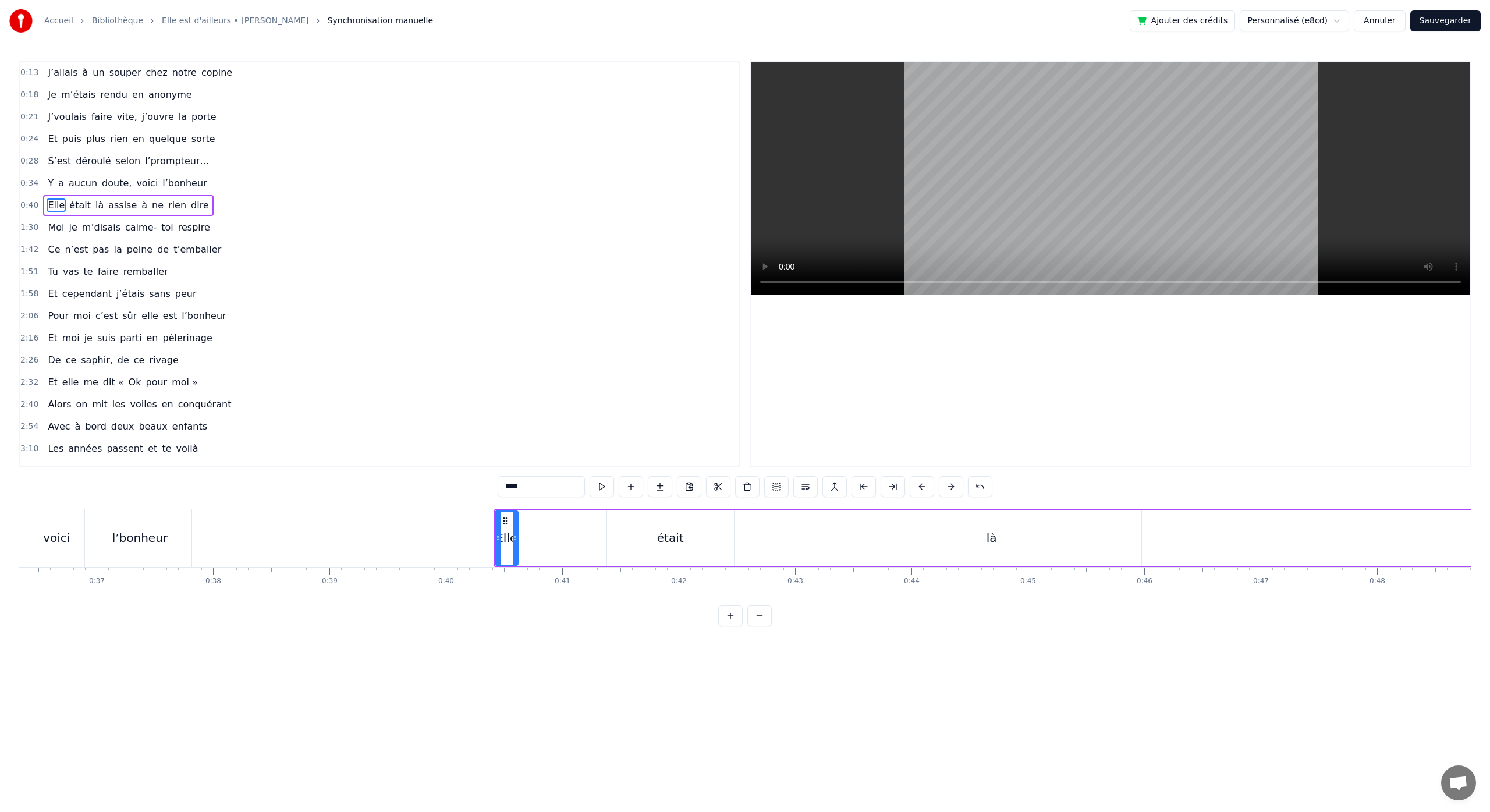
drag, startPoint x: 532, startPoint y: 539, endPoint x: 514, endPoint y: 544, distance: 18.7
click at [514, 544] on div at bounding box center [515, 537] width 5 height 53
drag, startPoint x: 656, startPoint y: 533, endPoint x: 648, endPoint y: 534, distance: 8.1
click at [655, 533] on div "était" at bounding box center [670, 538] width 127 height 56
drag, startPoint x: 619, startPoint y: 522, endPoint x: 529, endPoint y: 536, distance: 91.1
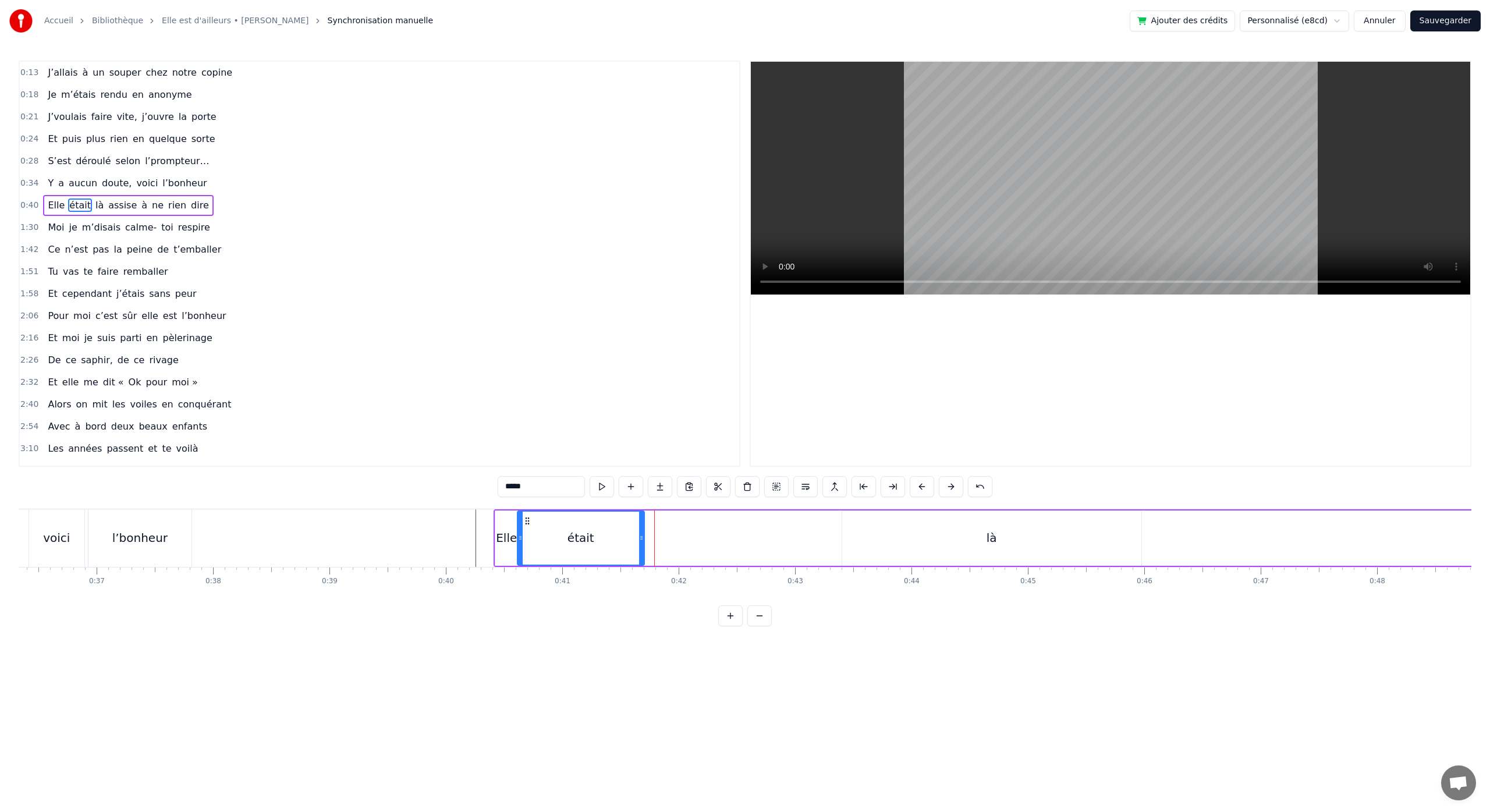
click at [529, 536] on div "était" at bounding box center [581, 537] width 126 height 53
drag, startPoint x: 643, startPoint y: 540, endPoint x: 548, endPoint y: 546, distance: 95.2
click at [548, 546] on div at bounding box center [547, 537] width 5 height 53
drag, startPoint x: 981, startPoint y: 545, endPoint x: 965, endPoint y: 545, distance: 16.0
click at [981, 545] on div "là" at bounding box center [991, 538] width 299 height 56
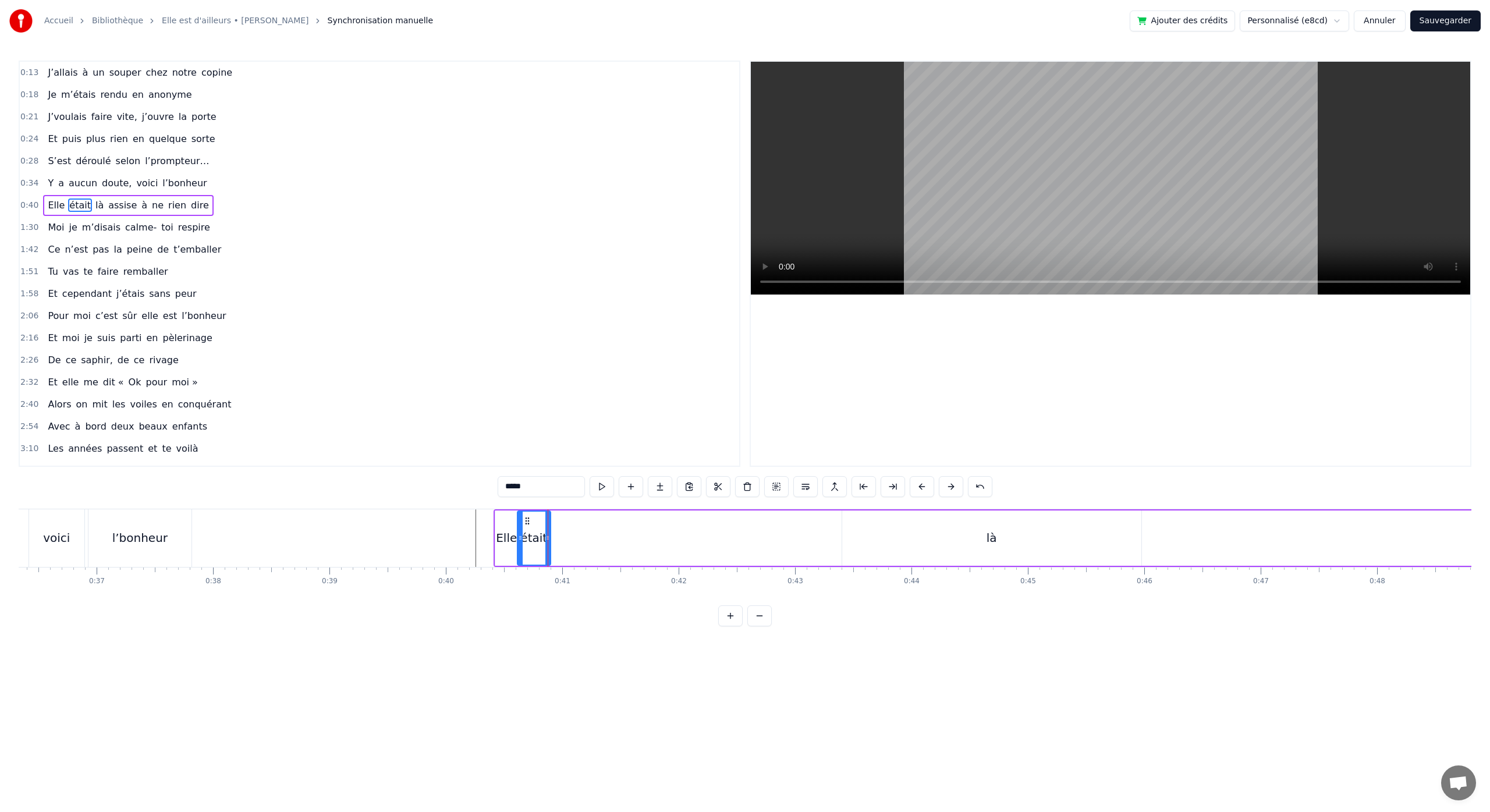
type input "**"
drag, startPoint x: 852, startPoint y: 521, endPoint x: 555, endPoint y: 552, distance: 298.6
click at [555, 552] on div "là" at bounding box center [696, 537] width 298 height 53
drag, startPoint x: 843, startPoint y: 539, endPoint x: 582, endPoint y: 555, distance: 261.5
click at [576, 555] on div at bounding box center [574, 537] width 5 height 53
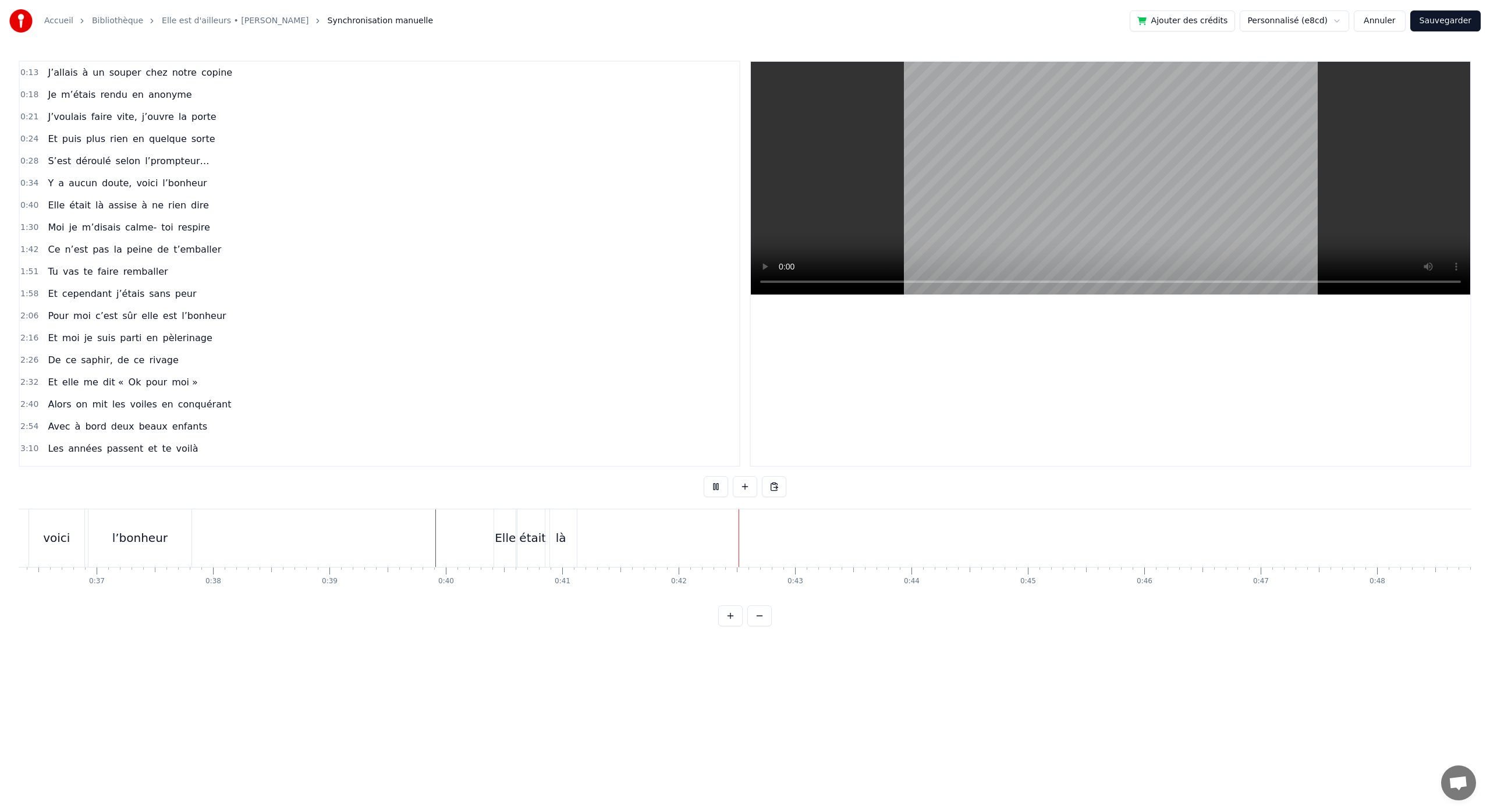
click at [1257, 545] on div "assise" at bounding box center [1245, 537] width 35 height 18
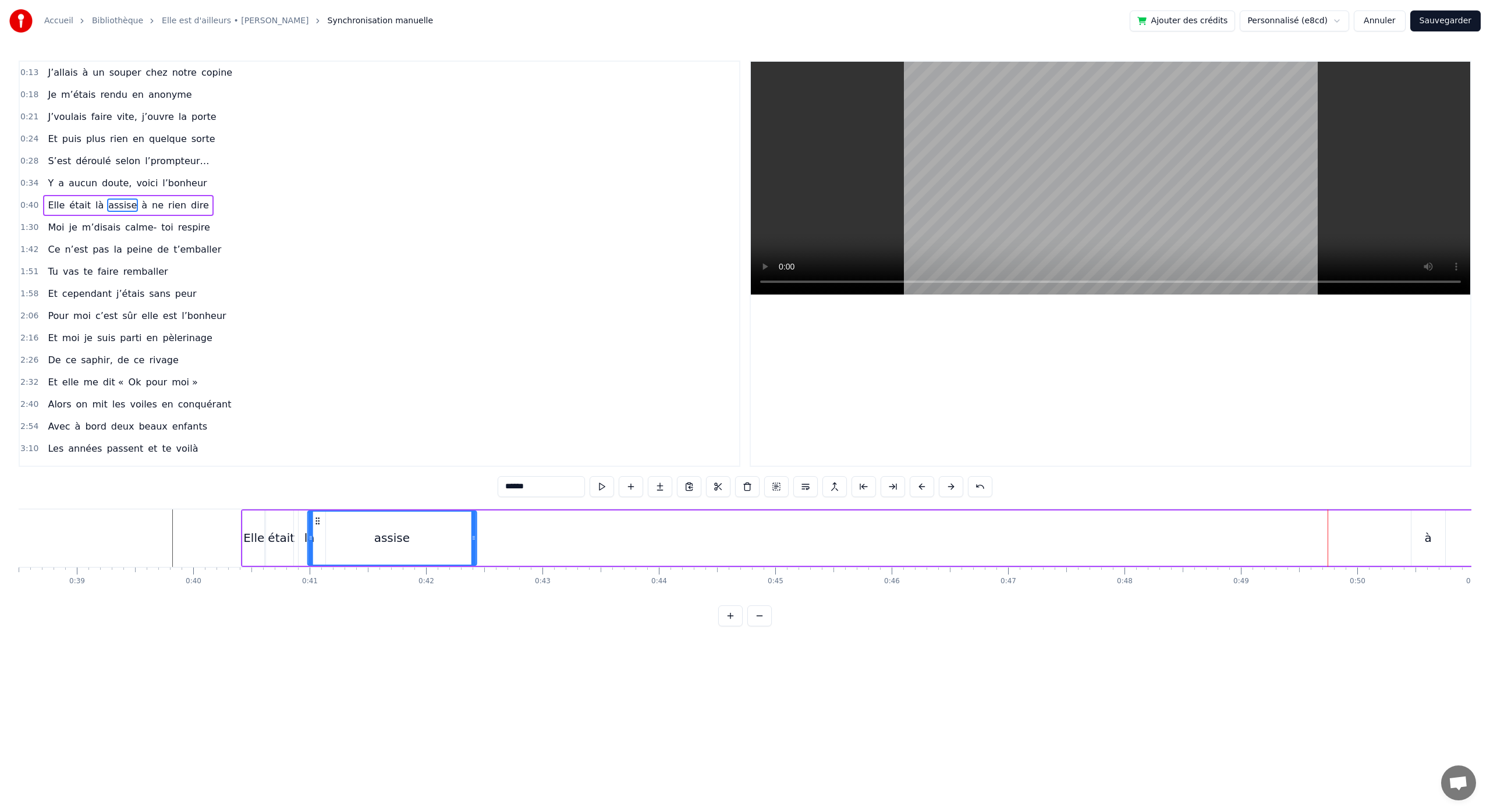
scroll to position [0, 4481]
drag, startPoint x: 1173, startPoint y: 522, endPoint x: 344, endPoint y: 503, distance: 829.2
click at [344, 503] on div "0:13 J’allais à un souper chez notre copine 0:18 Je m’étais rendu en anonyme 0:…" at bounding box center [745, 343] width 1453 height 565
drag, startPoint x: 500, startPoint y: 539, endPoint x: 439, endPoint y: 536, distance: 61.1
click at [437, 538] on icon at bounding box center [437, 537] width 5 height 9
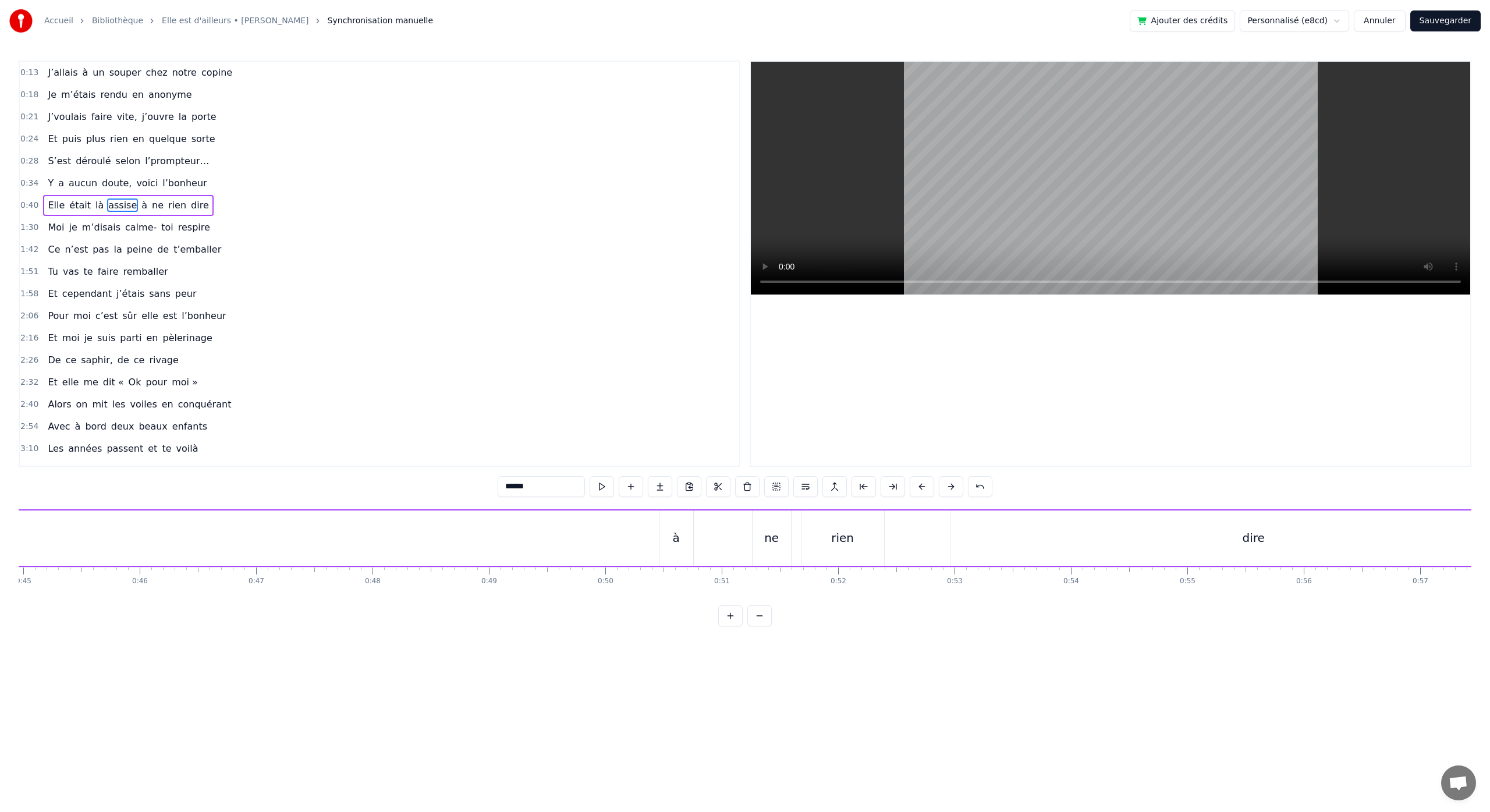
scroll to position [0, 5309]
click at [601, 539] on div "à" at bounding box center [600, 537] width 7 height 18
drag, startPoint x: 594, startPoint y: 522, endPoint x: 324, endPoint y: 560, distance: 272.7
click at [324, 560] on div "à" at bounding box center [330, 537] width 32 height 53
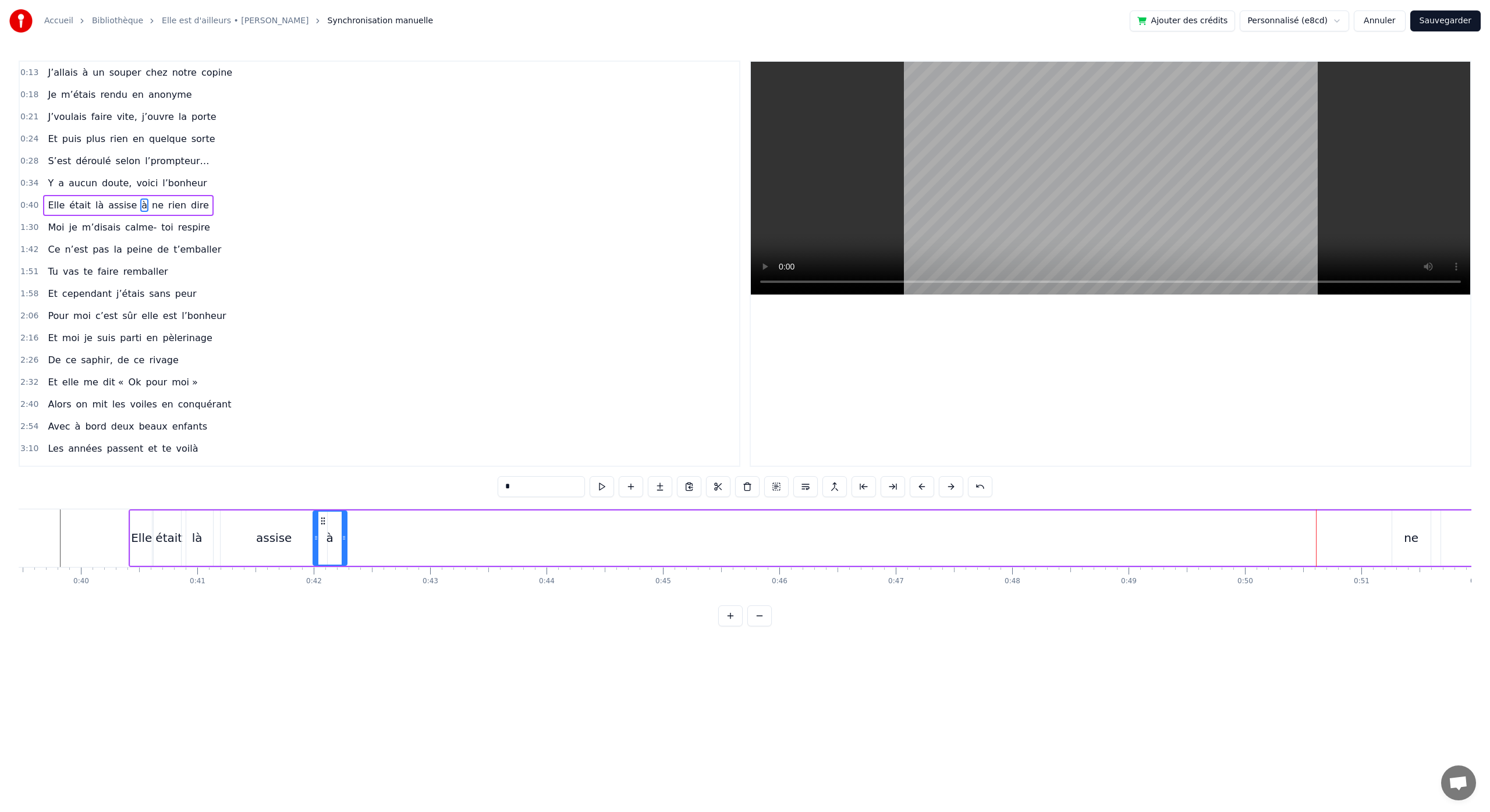
click at [1406, 542] on div "ne" at bounding box center [1411, 537] width 15 height 18
drag, startPoint x: 1403, startPoint y: 522, endPoint x: 347, endPoint y: 579, distance: 1057.5
click at [347, 579] on div "J’allais à un souper chez notre copine Je m’étais rendu en anonyme J’voulais fa…" at bounding box center [745, 552] width 1453 height 87
drag, startPoint x: 373, startPoint y: 540, endPoint x: 366, endPoint y: 542, distance: 7.3
click at [366, 542] on div "ne" at bounding box center [355, 538] width 39 height 56
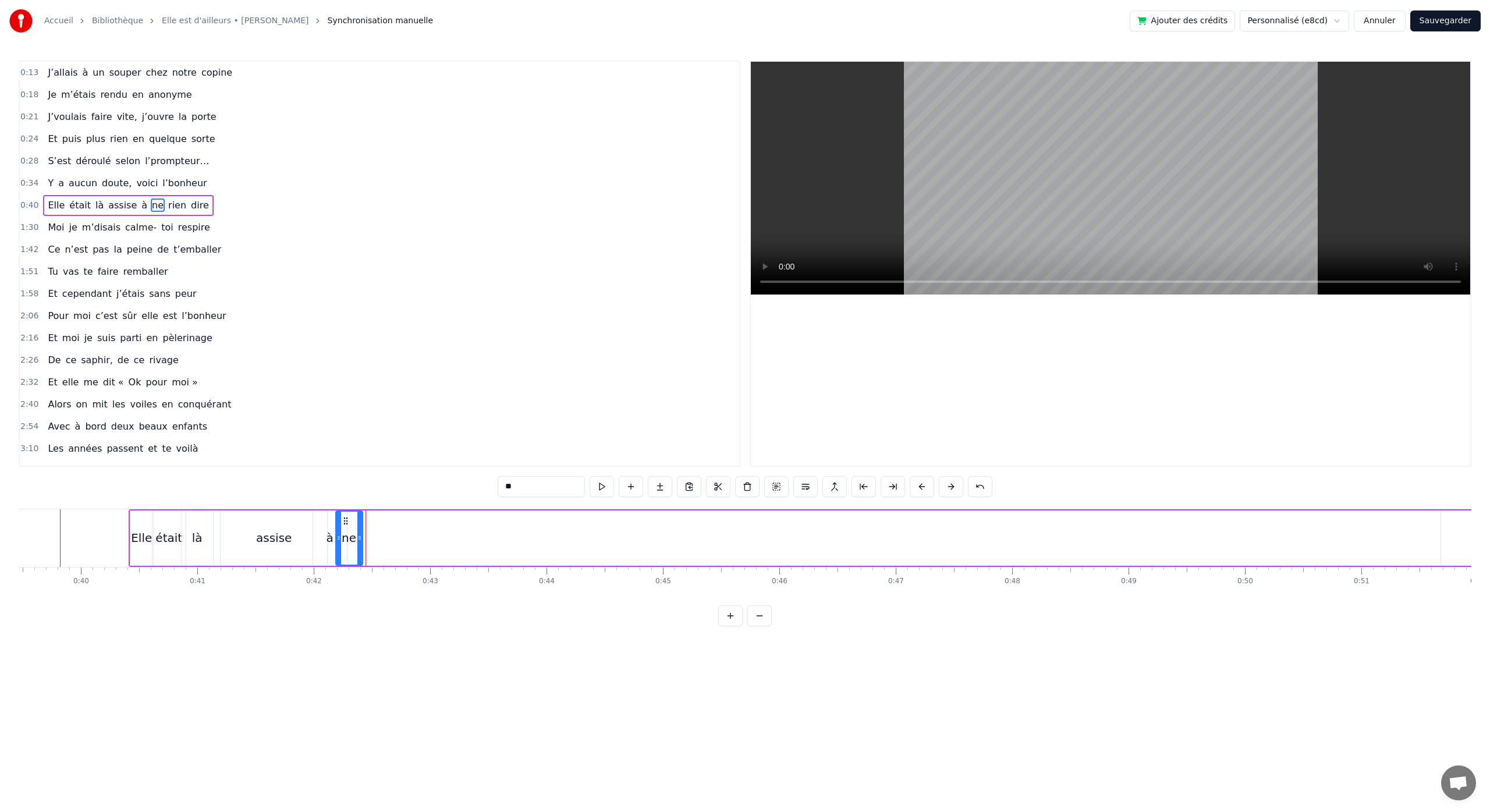
drag, startPoint x: 373, startPoint y: 539, endPoint x: 361, endPoint y: 543, distance: 12.6
click at [361, 543] on div at bounding box center [359, 537] width 5 height 53
click at [764, 626] on button at bounding box center [759, 616] width 25 height 21
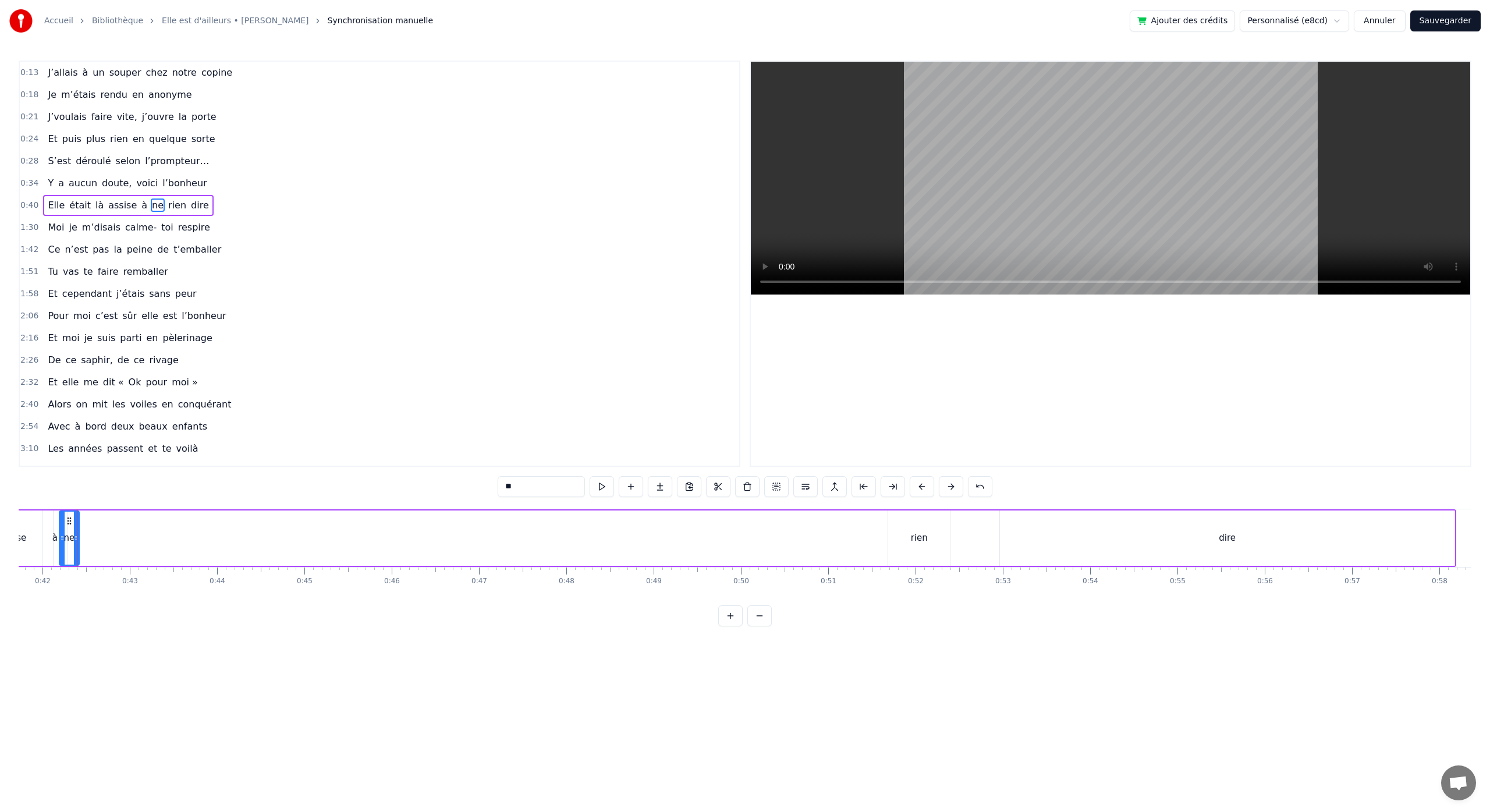
click at [924, 543] on div "rien" at bounding box center [919, 538] width 17 height 13
drag, startPoint x: 897, startPoint y: 520, endPoint x: 319, endPoint y: 588, distance: 582.0
click at [319, 588] on div "J’allais à un souper chez notre copine Je m’étais rendu en anonyme J’voulais fa…" at bounding box center [745, 552] width 1453 height 87
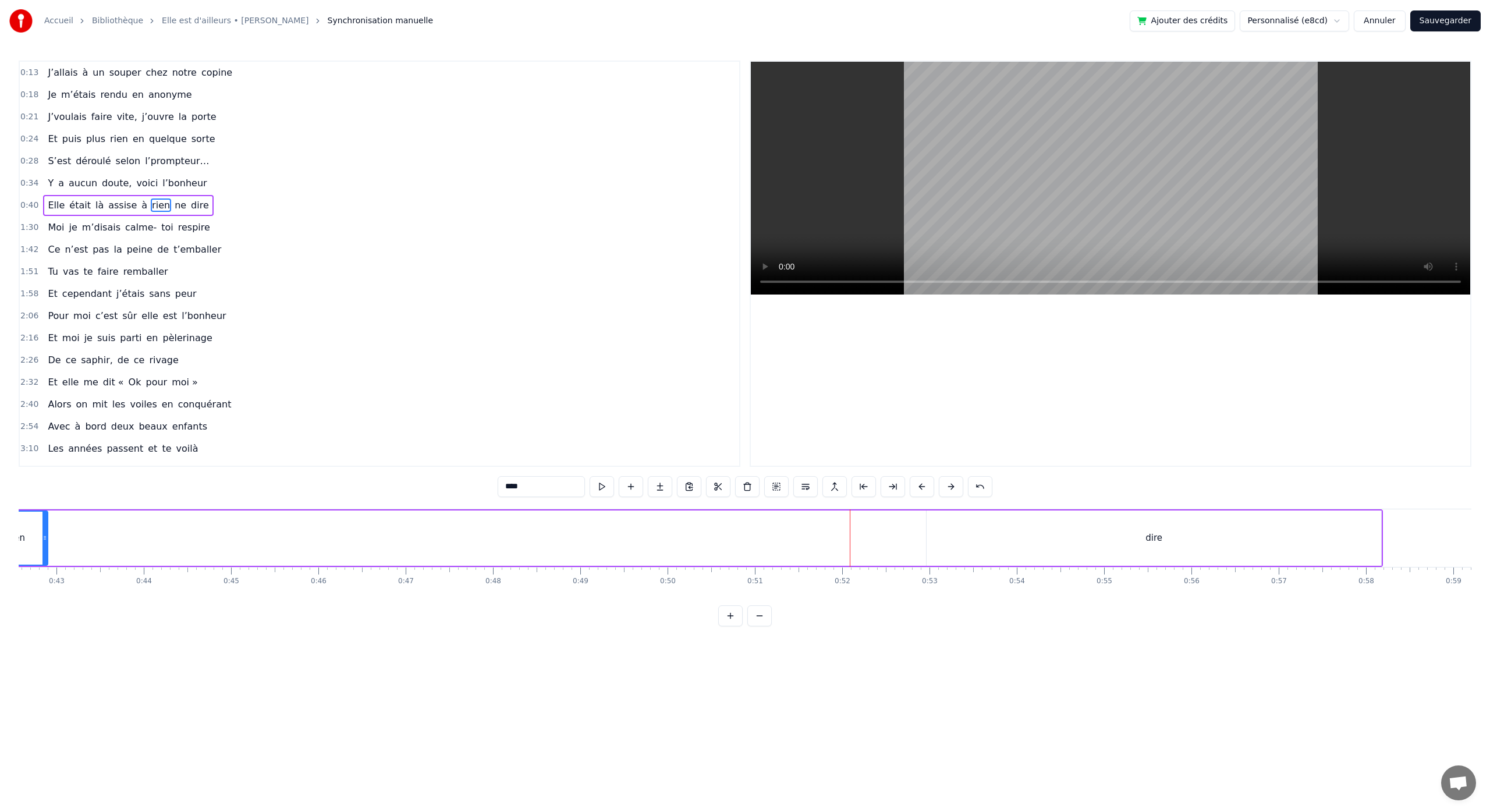
click at [1170, 539] on div "dire" at bounding box center [1154, 538] width 454 height 56
type input "****"
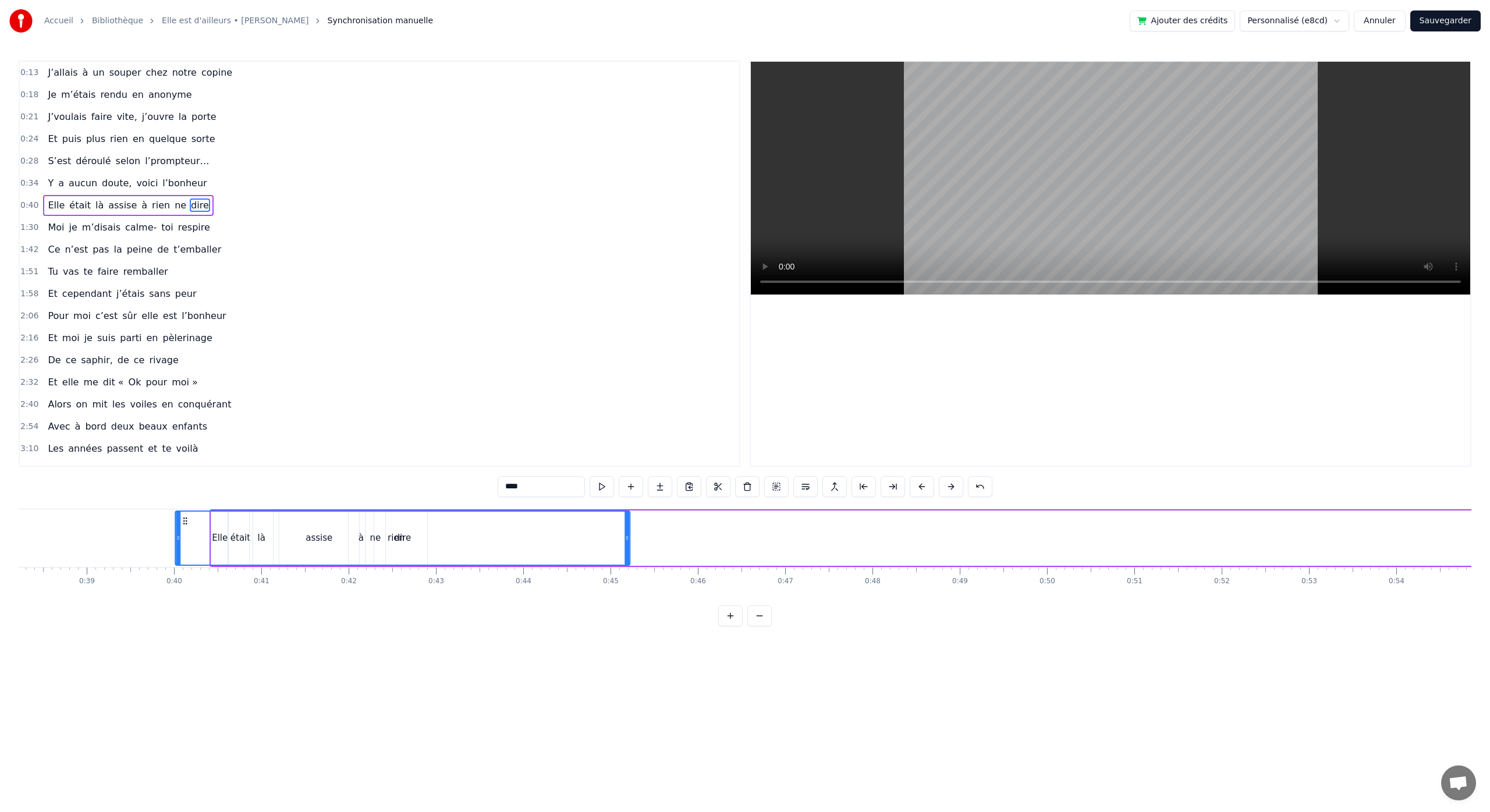
scroll to position [0, 3332]
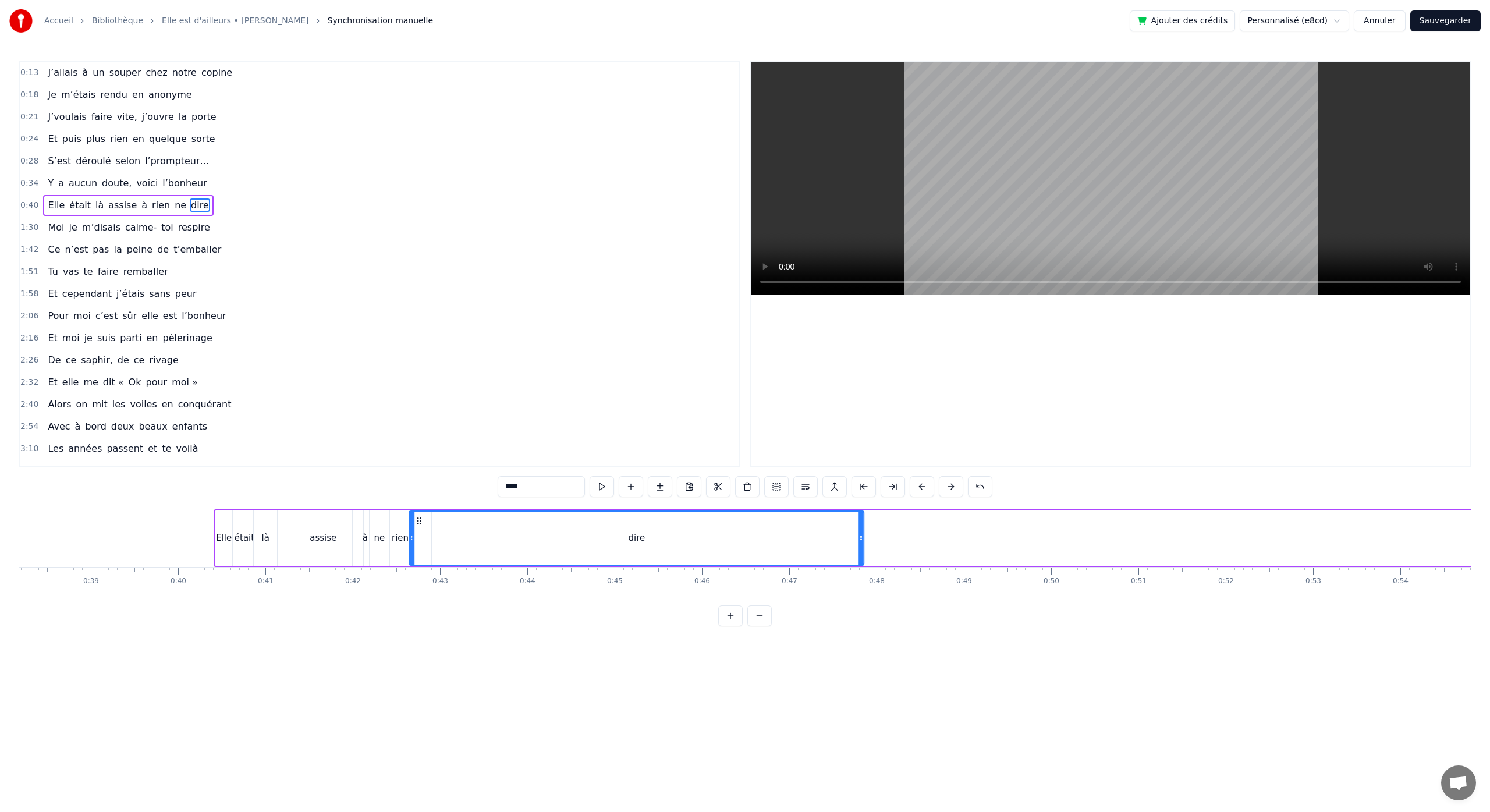
drag, startPoint x: 937, startPoint y: 522, endPoint x: 420, endPoint y: 565, distance: 518.8
click at [420, 565] on div "dire" at bounding box center [636, 538] width 456 height 56
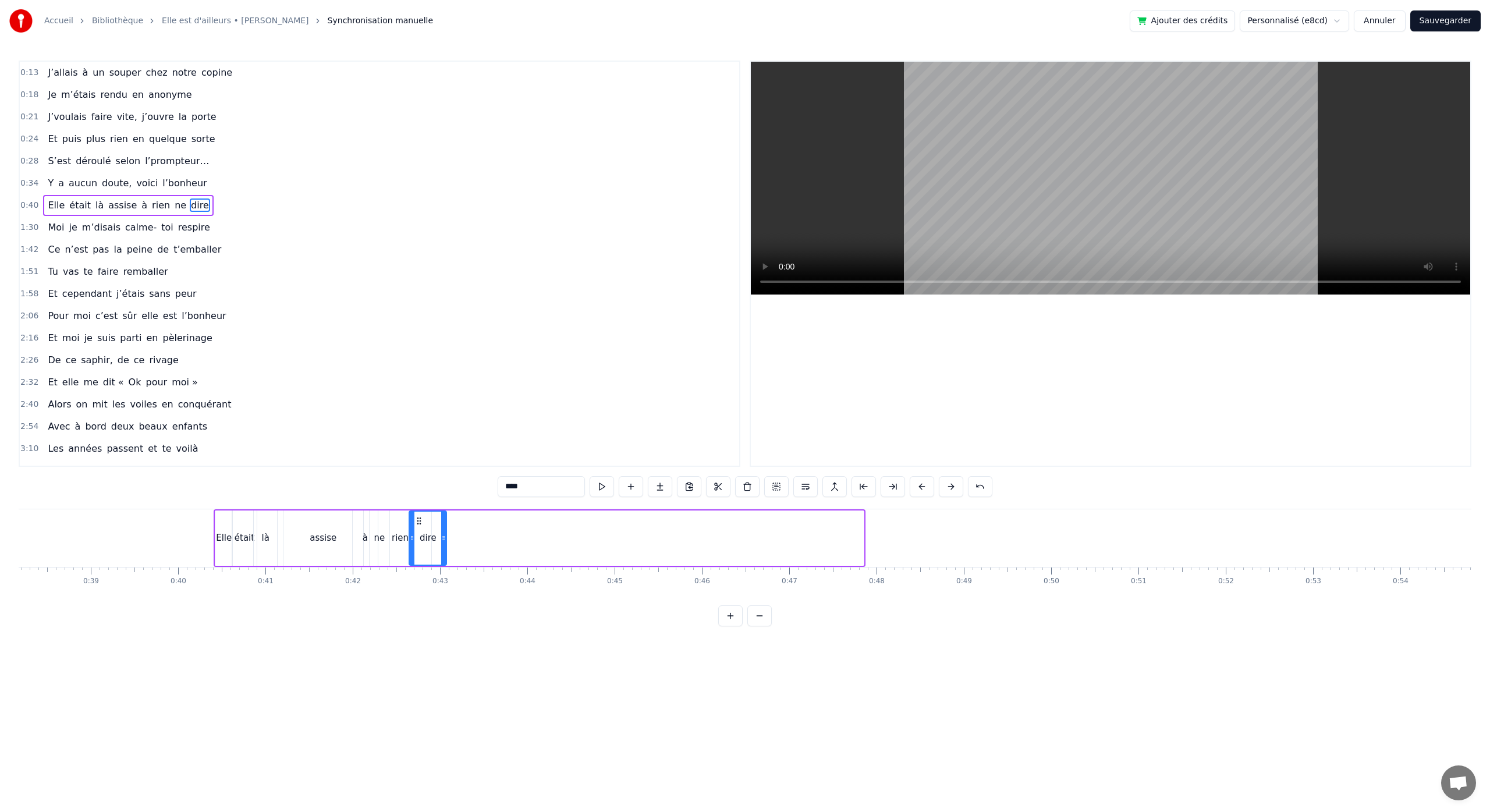
drag, startPoint x: 861, startPoint y: 536, endPoint x: 444, endPoint y: 578, distance: 419.1
click at [444, 579] on div "J’allais à un souper chez notre copine Je m’étais rendu en anonyme J’voulais fa…" at bounding box center [745, 552] width 1453 height 87
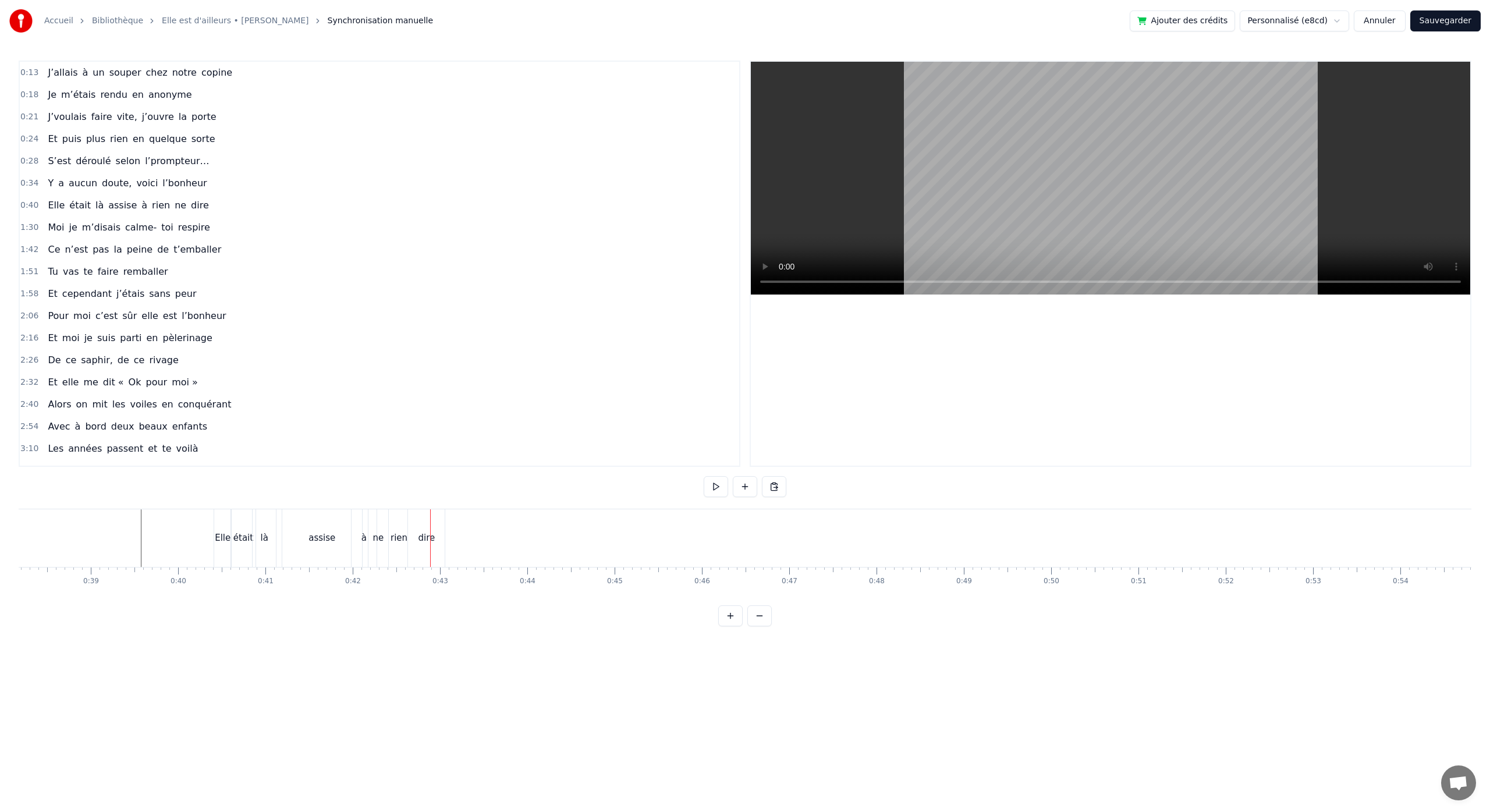
click at [418, 548] on div "dire" at bounding box center [426, 538] width 37 height 58
click at [396, 550] on div "rien" at bounding box center [401, 538] width 62 height 56
type input "****"
click at [381, 551] on div "rien" at bounding box center [400, 537] width 60 height 53
drag, startPoint x: 373, startPoint y: 541, endPoint x: 388, endPoint y: 541, distance: 15.0
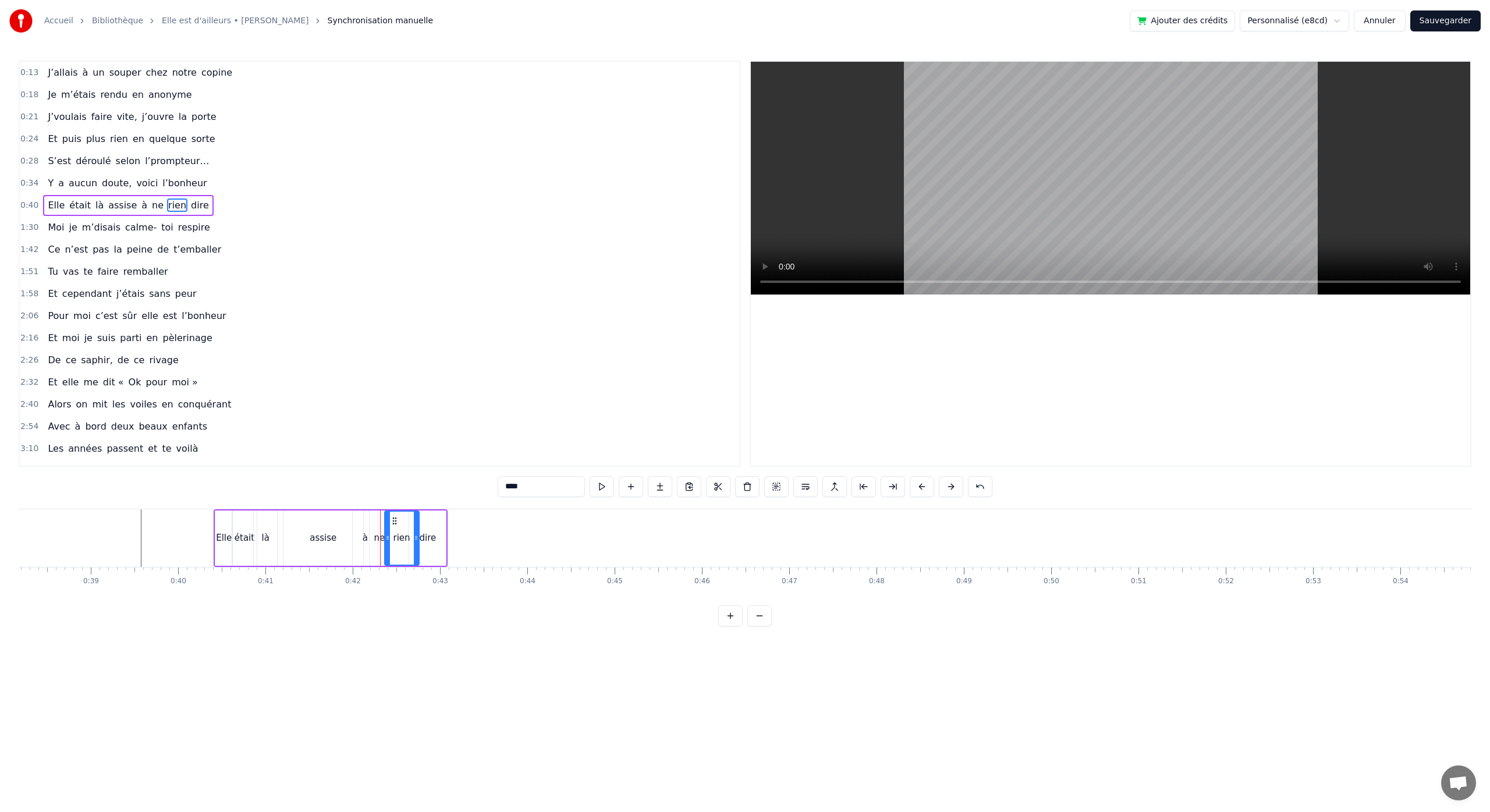
drag, startPoint x: 423, startPoint y: 541, endPoint x: 417, endPoint y: 542, distance: 6.1
click at [417, 542] on icon at bounding box center [416, 537] width 5 height 9
click at [429, 548] on div "dire" at bounding box center [426, 538] width 37 height 58
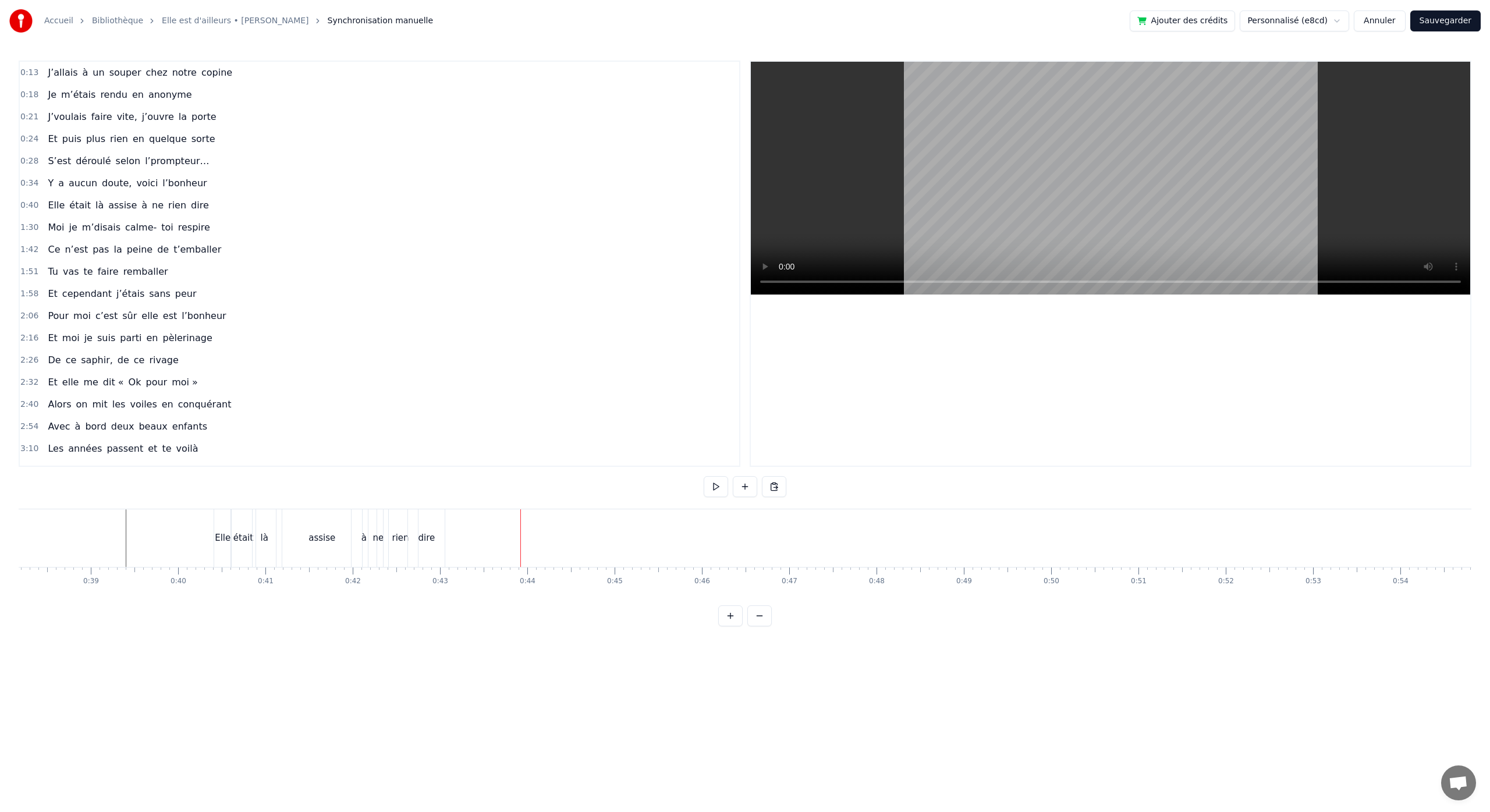
click at [417, 525] on div "dire" at bounding box center [426, 538] width 37 height 58
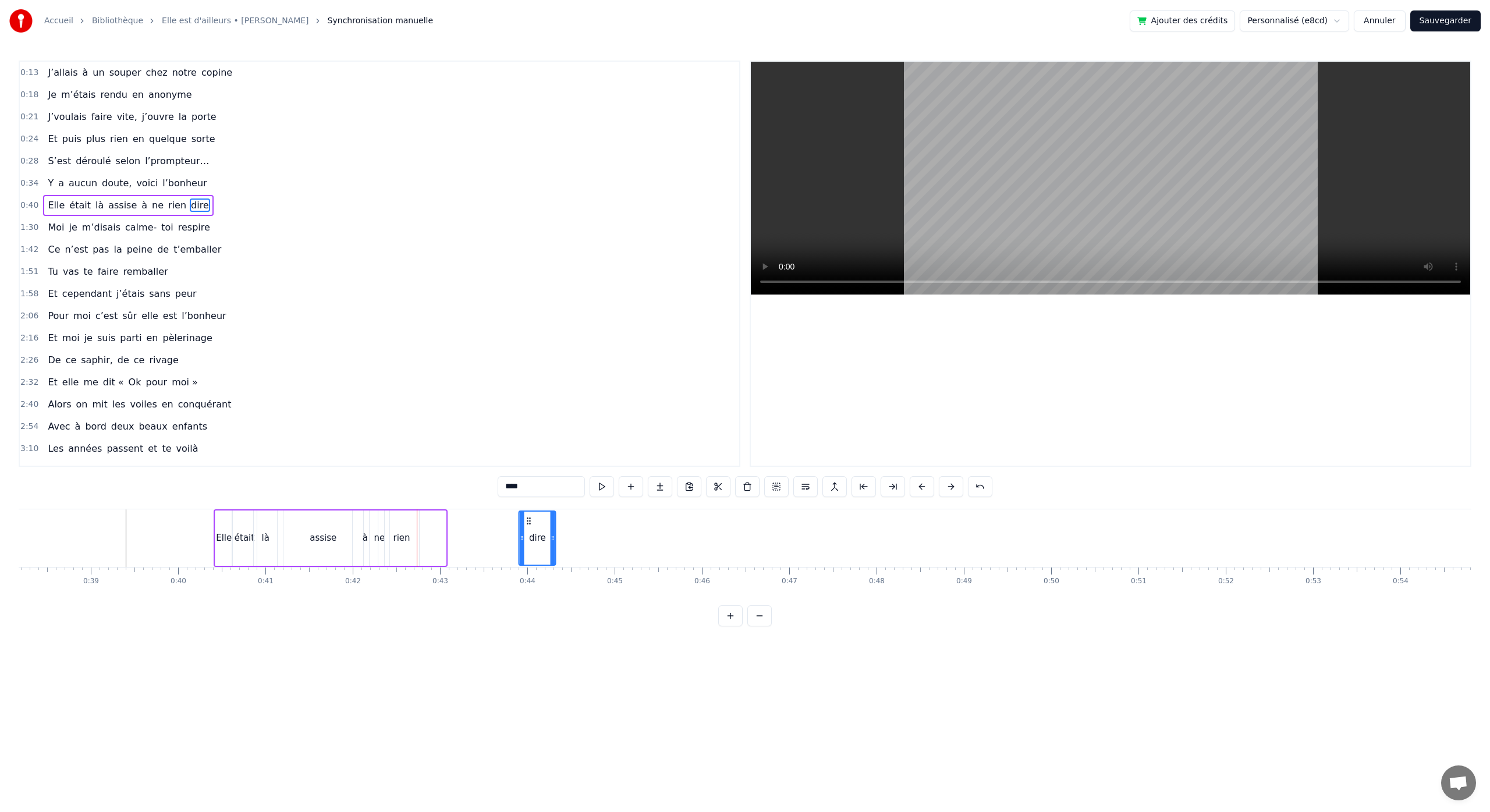
drag, startPoint x: 418, startPoint y: 520, endPoint x: 517, endPoint y: 533, distance: 99.8
click at [527, 531] on div "dire" at bounding box center [537, 537] width 35 height 53
click at [391, 517] on div "rien" at bounding box center [402, 538] width 34 height 56
drag, startPoint x: 401, startPoint y: 520, endPoint x: 465, endPoint y: 535, distance: 65.7
click at [494, 531] on div "rien" at bounding box center [503, 537] width 33 height 53
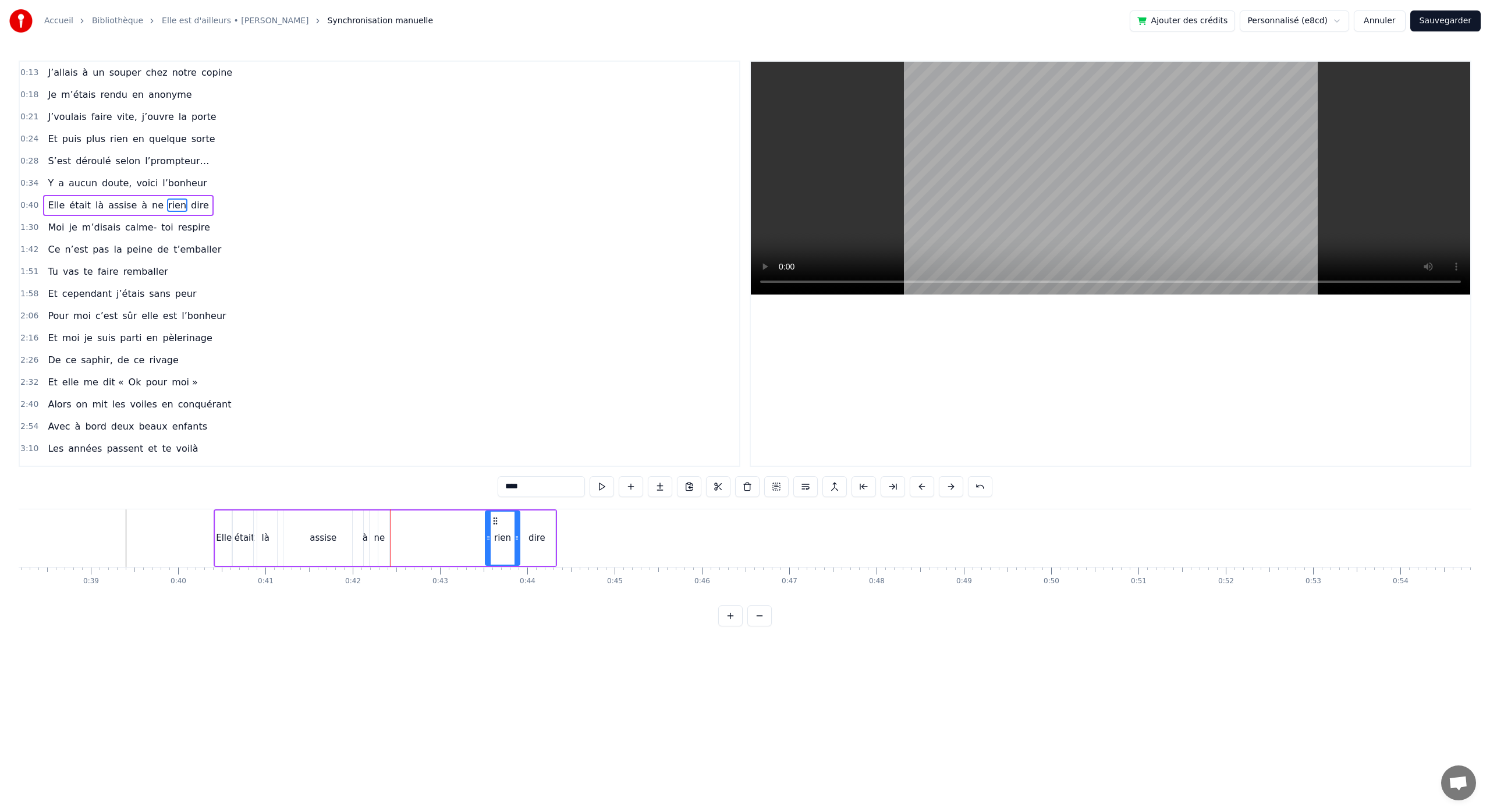
click at [377, 522] on div "ne" at bounding box center [380, 538] width 20 height 56
drag, startPoint x: 378, startPoint y: 521, endPoint x: 481, endPoint y: 531, distance: 103.5
click at [481, 531] on div "ne" at bounding box center [483, 537] width 18 height 53
click at [359, 517] on div "à" at bounding box center [366, 538] width 25 height 56
type input "*"
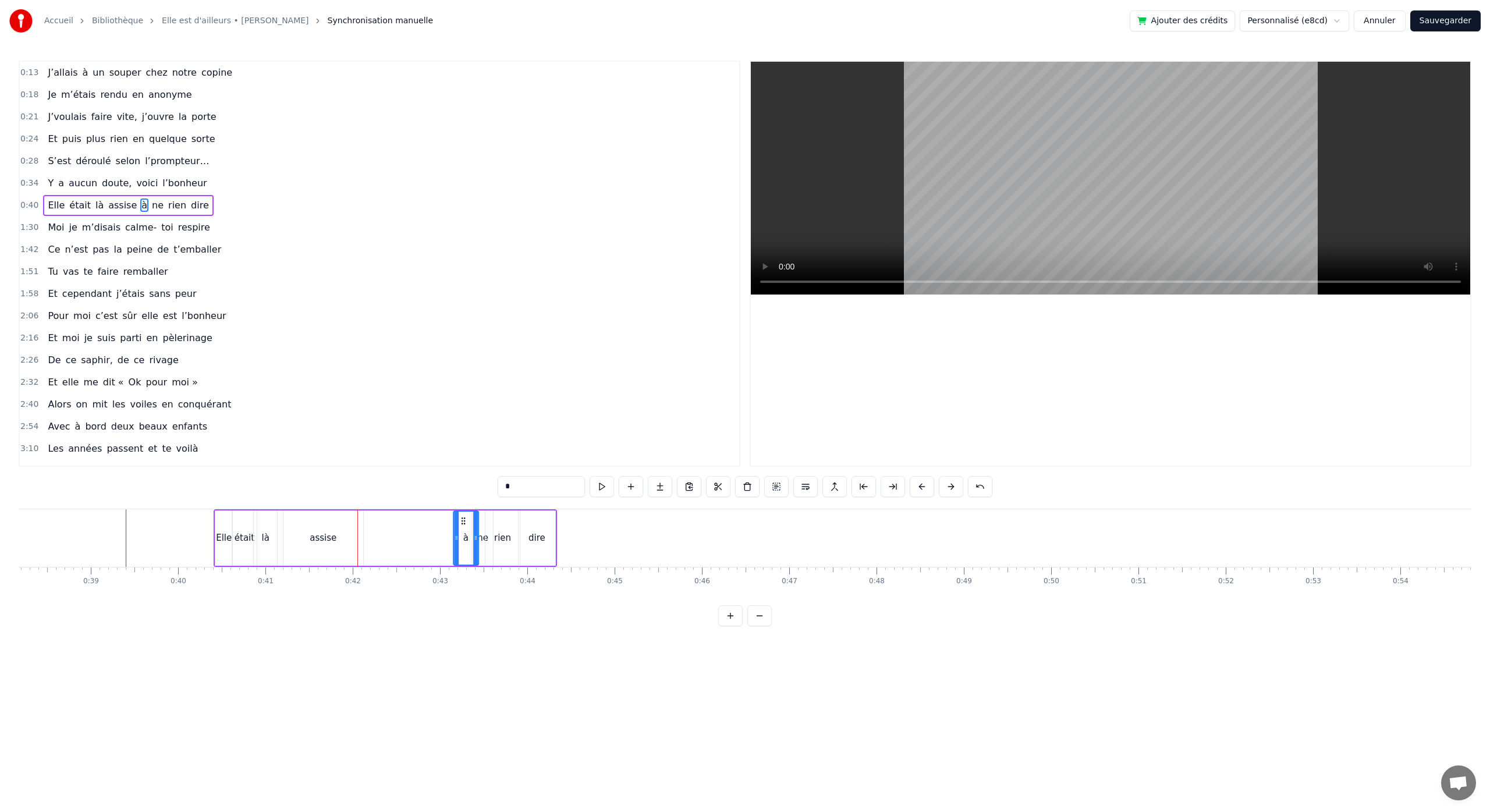
drag, startPoint x: 363, startPoint y: 517, endPoint x: 458, endPoint y: 537, distance: 97.1
click at [463, 535] on div "à" at bounding box center [466, 537] width 24 height 53
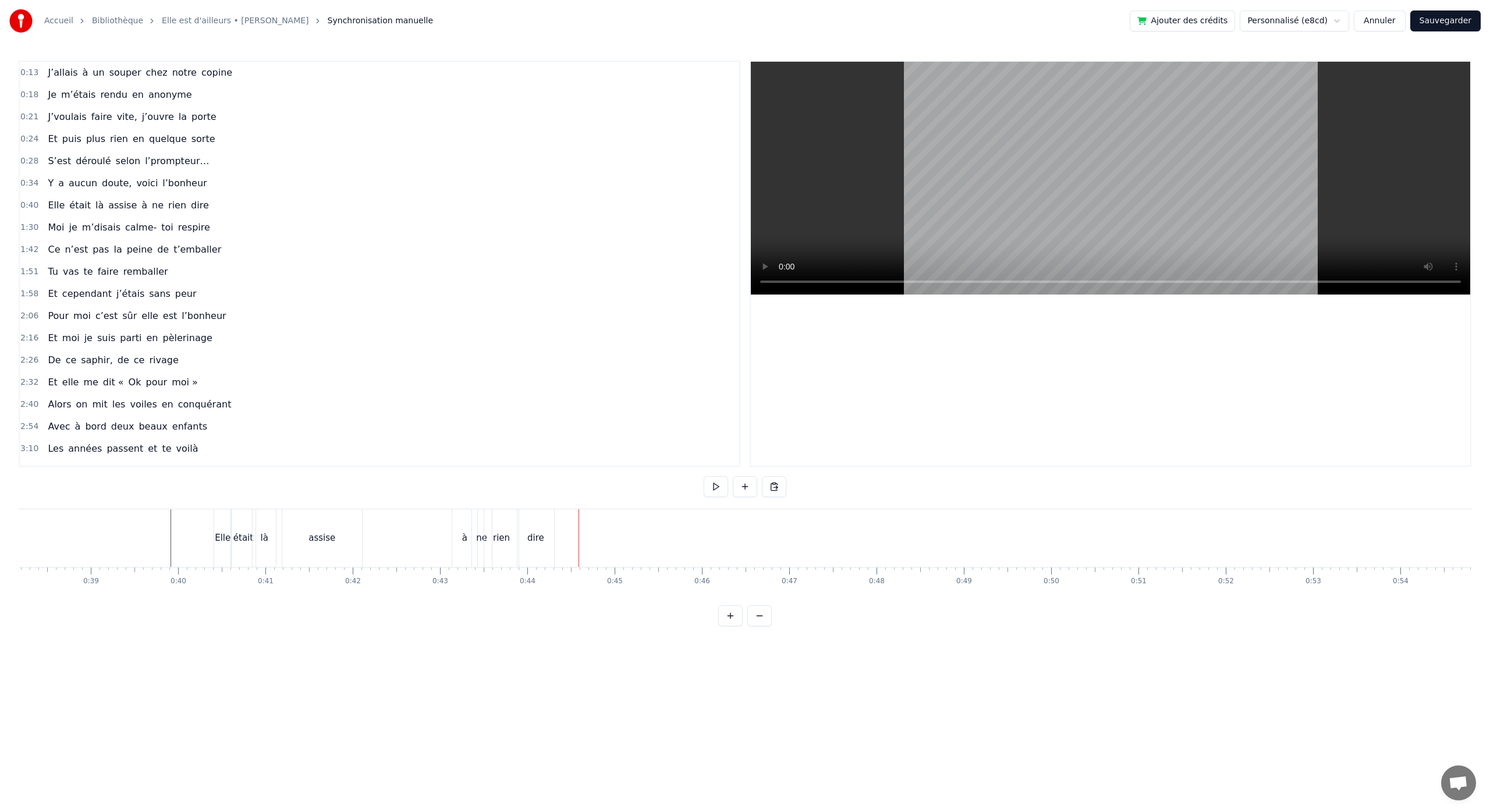
click at [764, 626] on button at bounding box center [759, 616] width 25 height 21
click at [763, 626] on div at bounding box center [745, 616] width 53 height 21
click at [759, 626] on div at bounding box center [745, 616] width 53 height 21
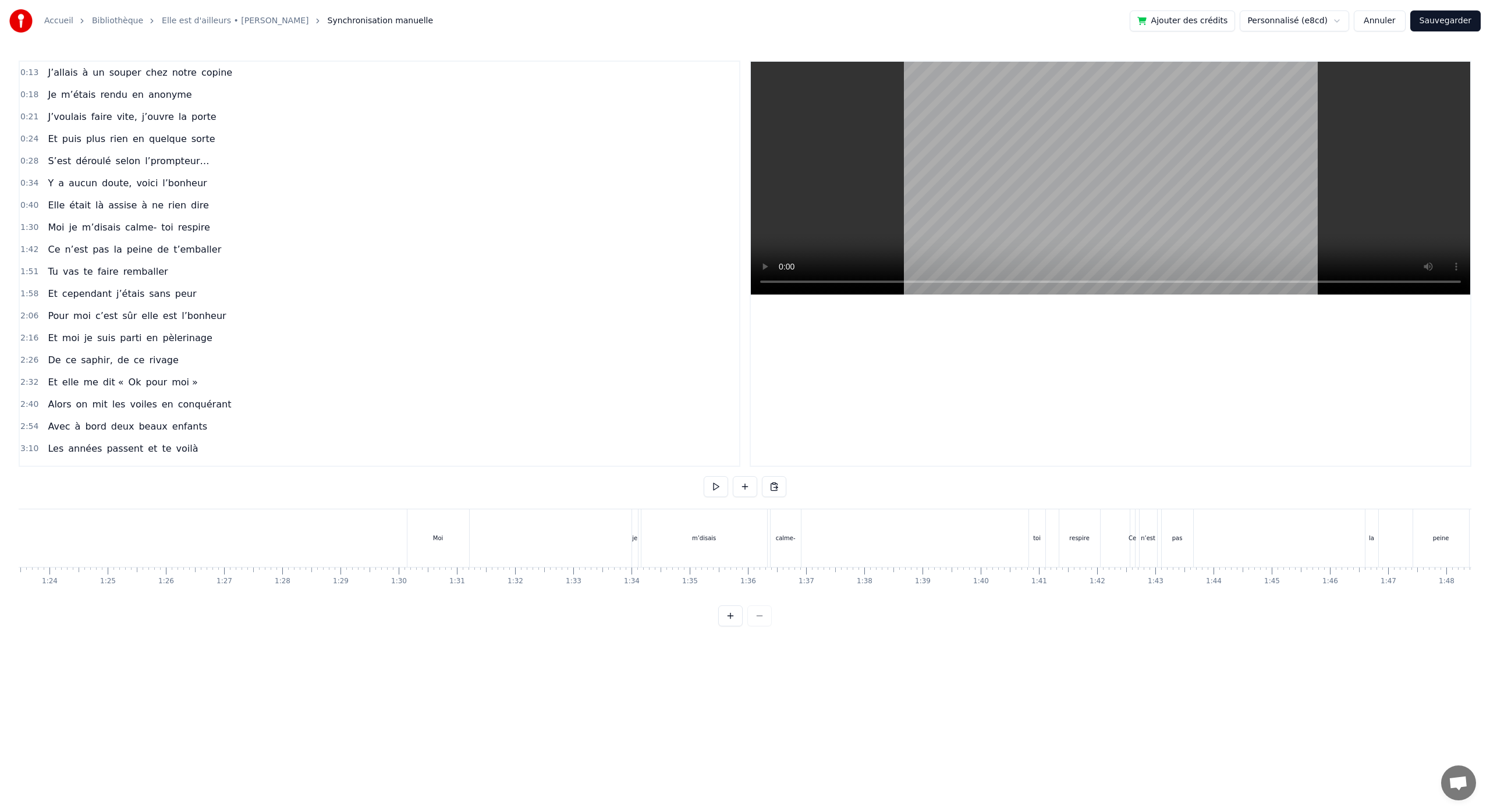
click at [499, 535] on div "Moi je m’disais calme- toi respire" at bounding box center [755, 538] width 696 height 58
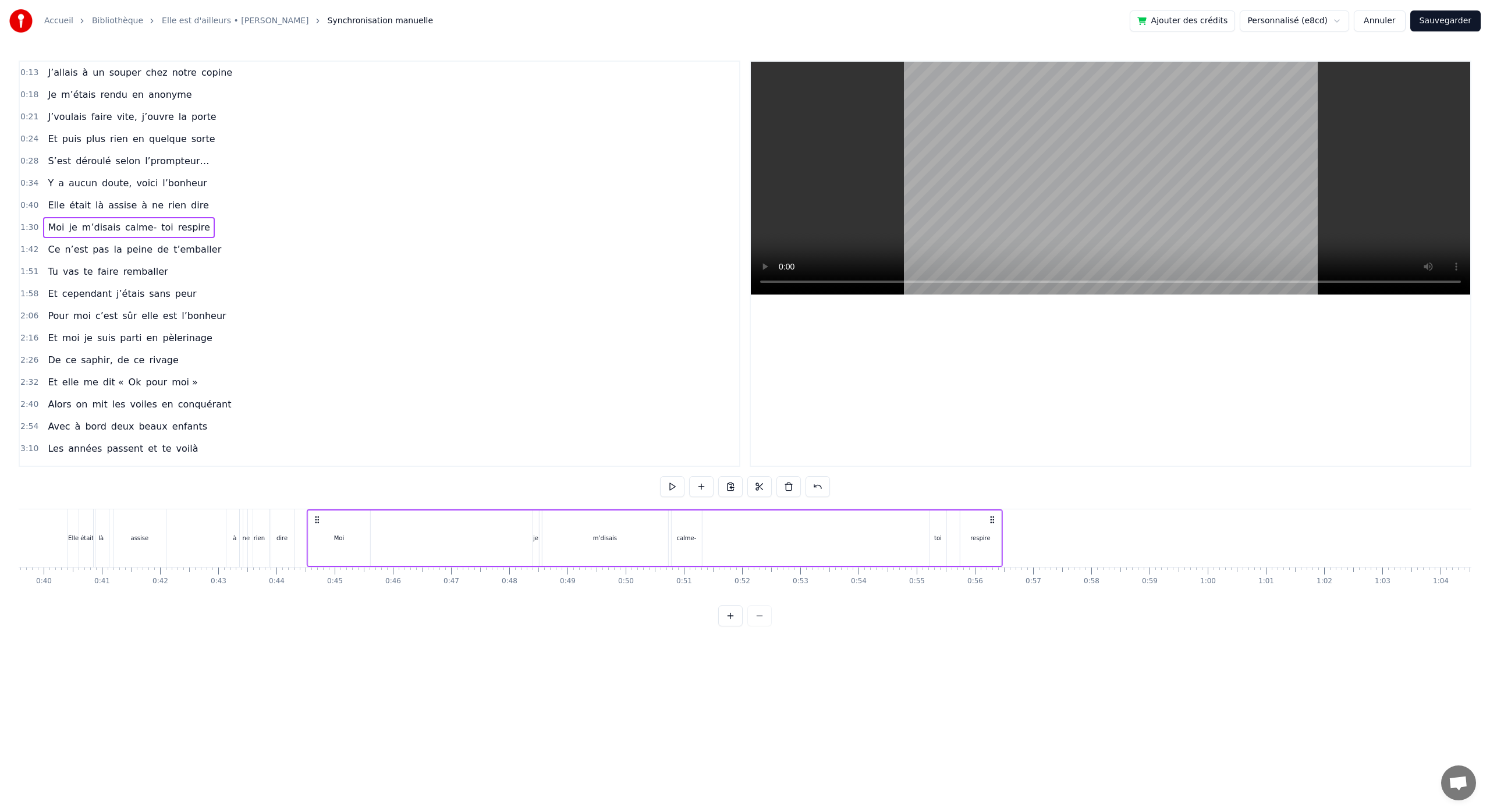
scroll to position [0, 2299]
drag, startPoint x: 416, startPoint y: 520, endPoint x: 334, endPoint y: 643, distance: 147.8
click at [334, 643] on html "Accueil Bibliothèque Elle est d'ailleurs • [PERSON_NAME] Synchronisation manuel…" at bounding box center [745, 322] width 1490 height 645
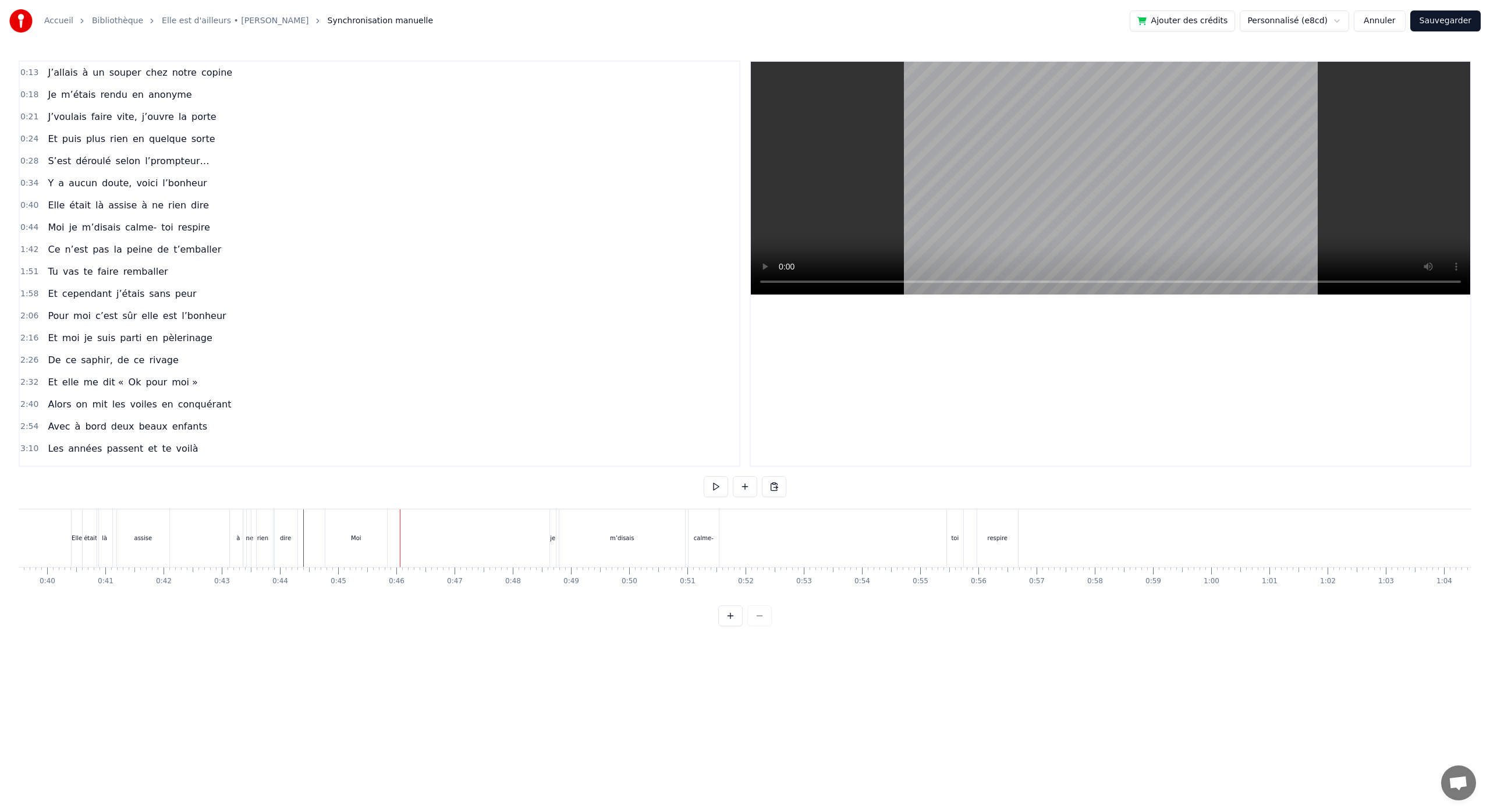
click at [262, 552] on div "rien" at bounding box center [263, 538] width 23 height 58
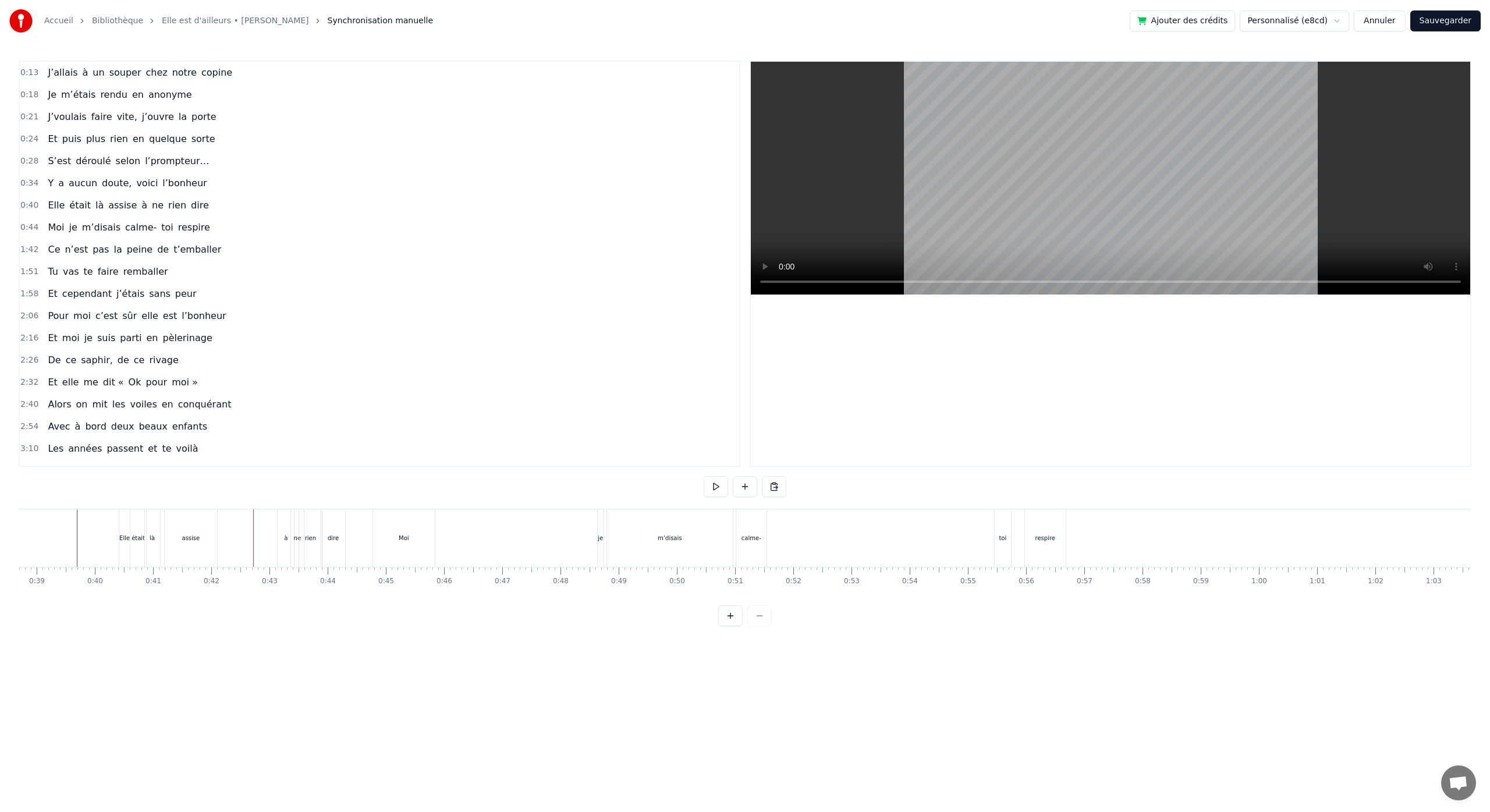
click at [156, 539] on div "là" at bounding box center [153, 538] width 15 height 58
click at [195, 542] on div "assise" at bounding box center [192, 538] width 52 height 56
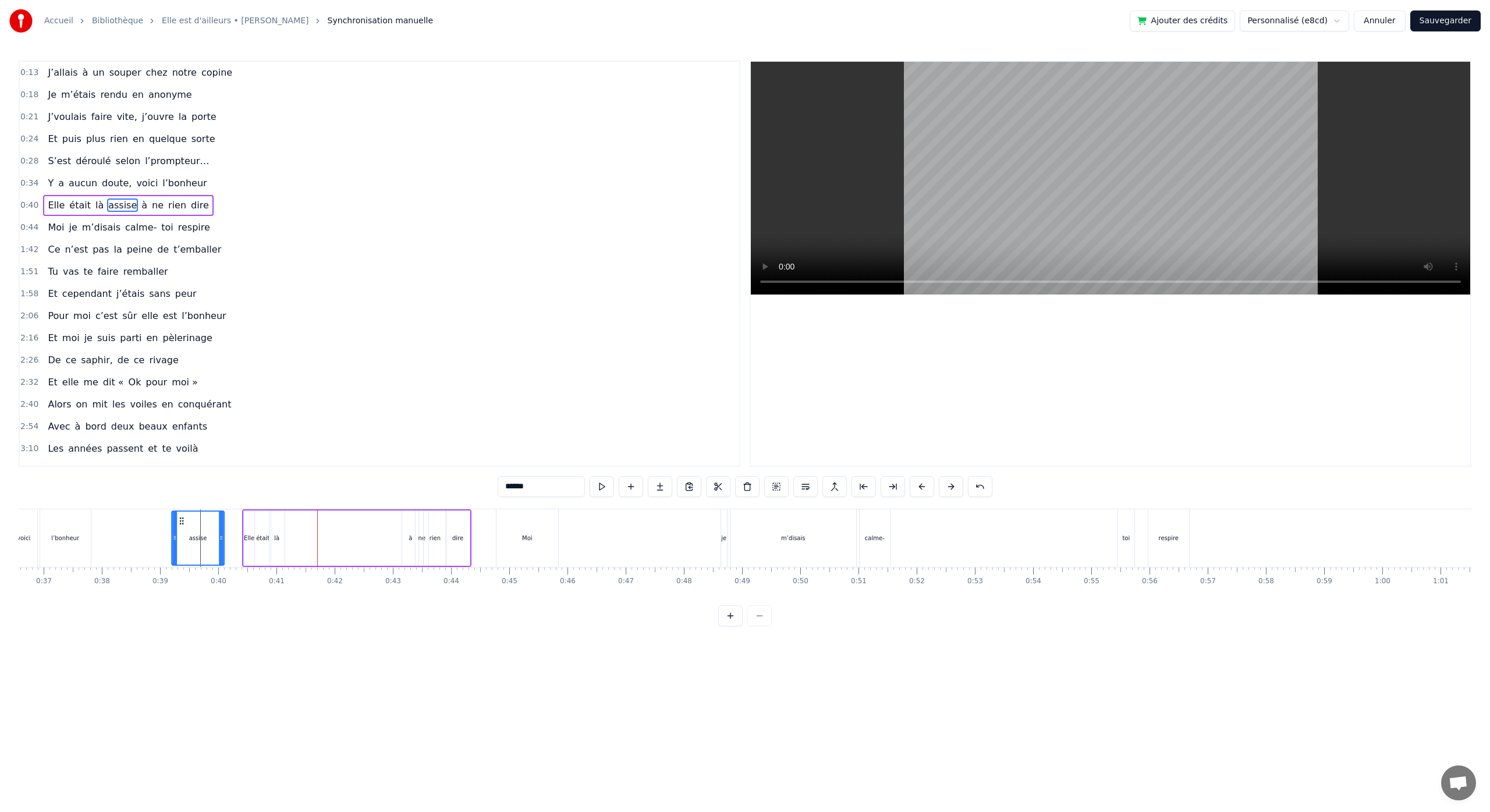
scroll to position [0, 2063]
drag, startPoint x: 177, startPoint y: 523, endPoint x: 218, endPoint y: 530, distance: 41.6
click at [233, 530] on div "assise" at bounding box center [258, 537] width 51 height 53
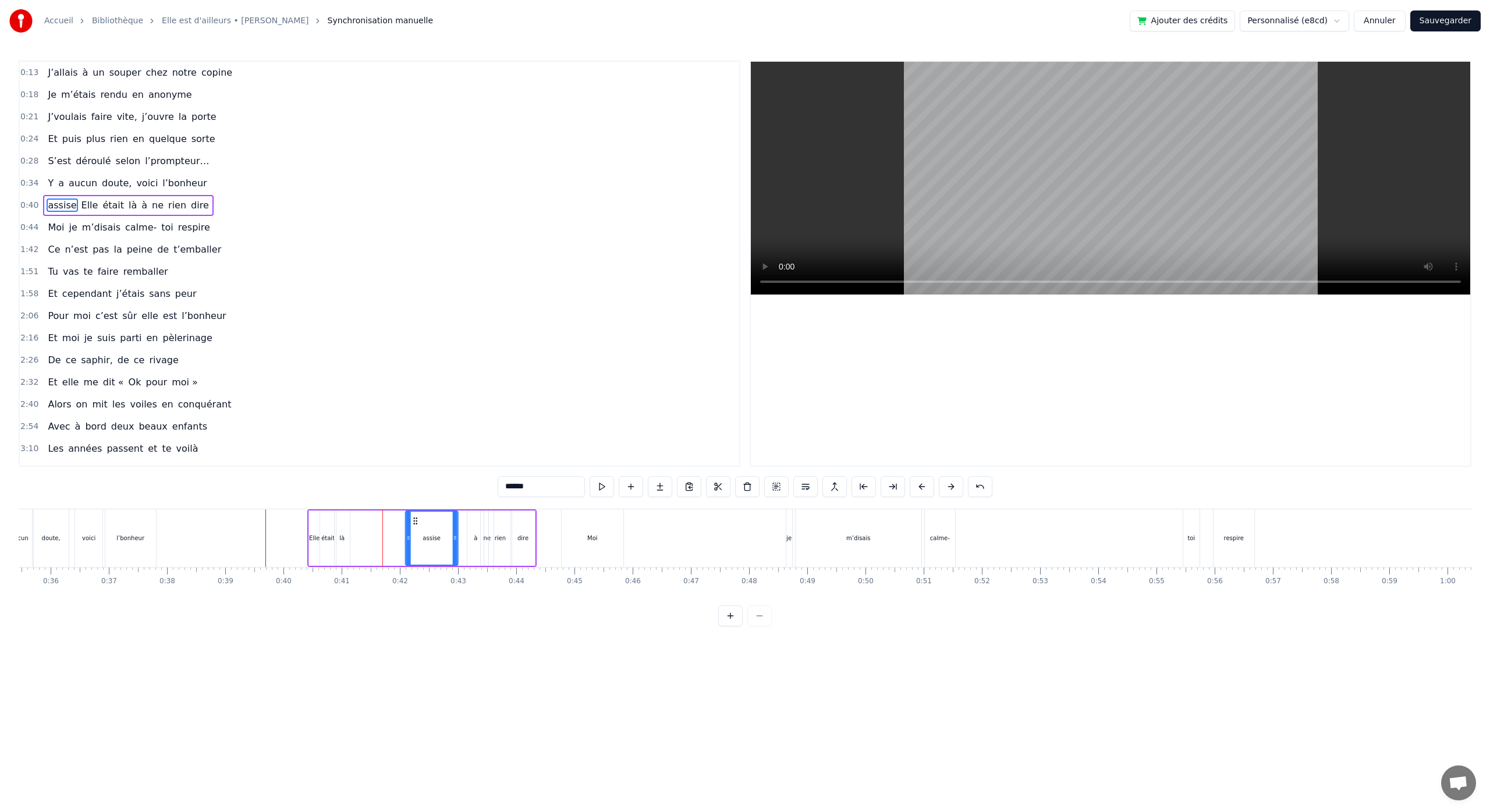
drag, startPoint x: 219, startPoint y: 524, endPoint x: 413, endPoint y: 539, distance: 194.6
drag, startPoint x: 416, startPoint y: 522, endPoint x: 404, endPoint y: 528, distance: 13.4
click at [404, 527] on div "assise" at bounding box center [419, 537] width 51 height 53
click at [347, 539] on div "là" at bounding box center [342, 538] width 15 height 56
type input "**"
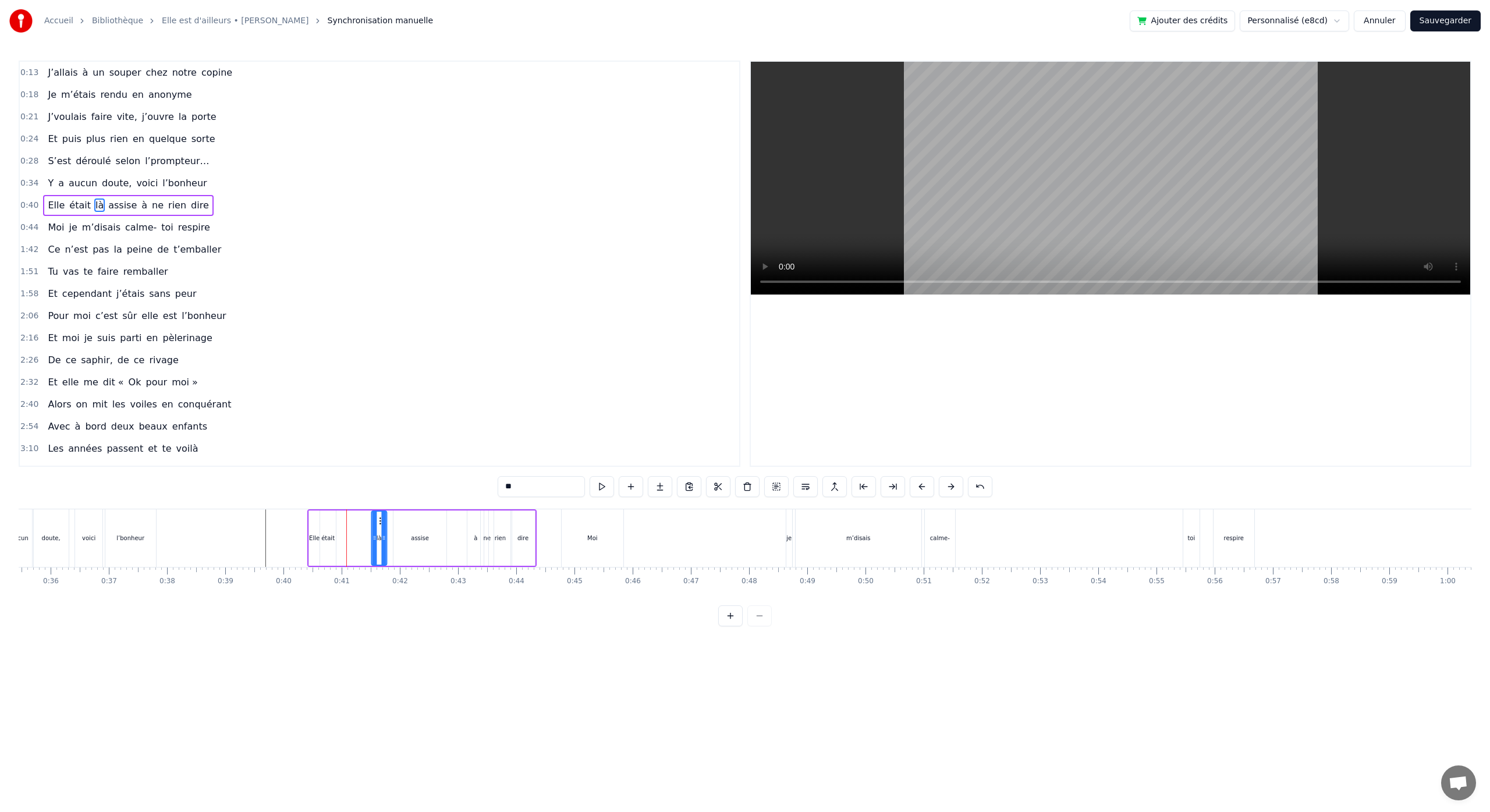
drag, startPoint x: 342, startPoint y: 522, endPoint x: 380, endPoint y: 526, distance: 38.2
click at [380, 526] on div "là" at bounding box center [379, 537] width 14 height 53
click at [501, 539] on div "rien" at bounding box center [499, 538] width 11 height 8
click at [461, 537] on div "Elle était là assise à ne rien dire" at bounding box center [422, 538] width 229 height 58
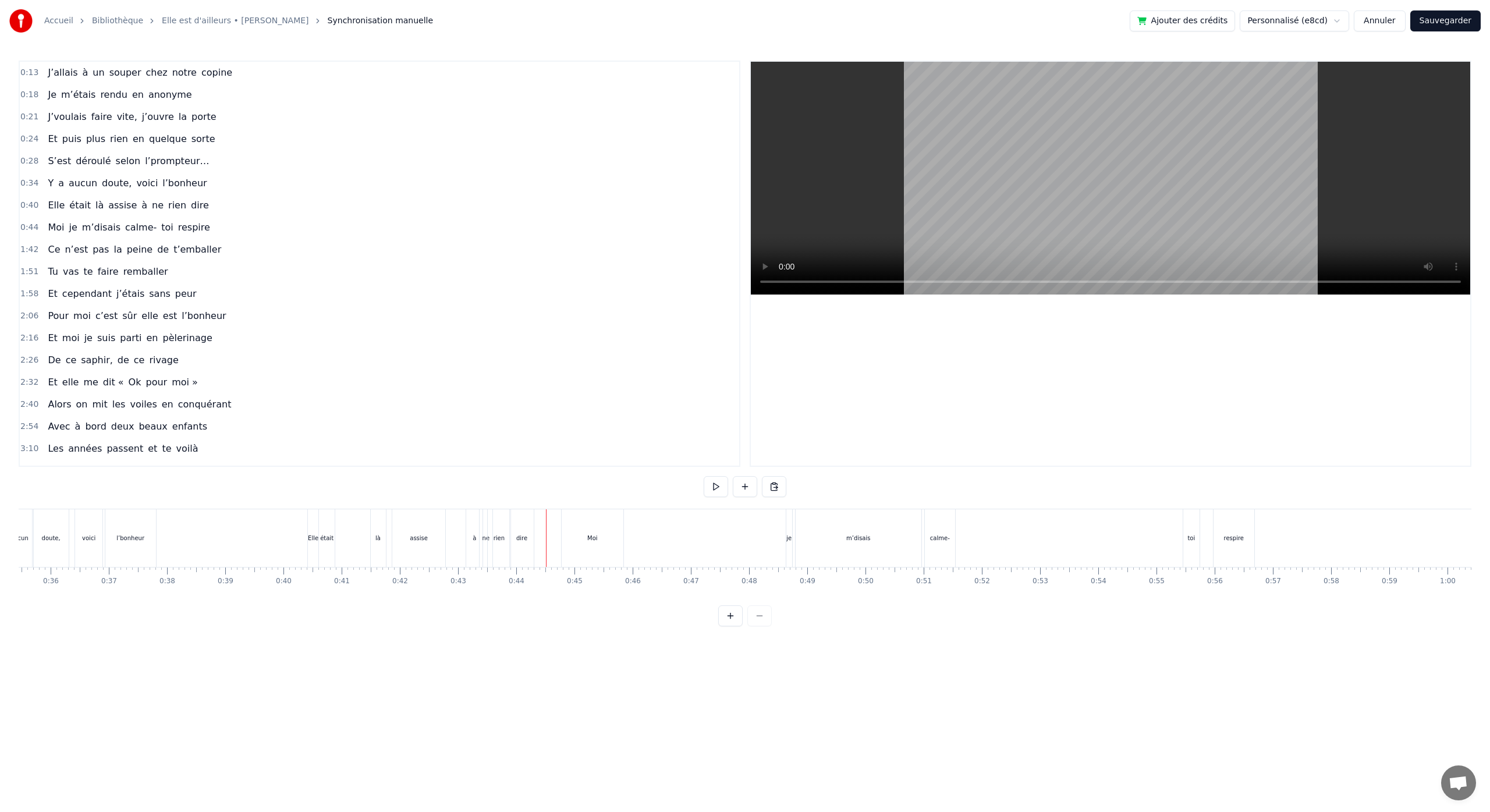
click at [593, 540] on div "Moi" at bounding box center [592, 538] width 11 height 8
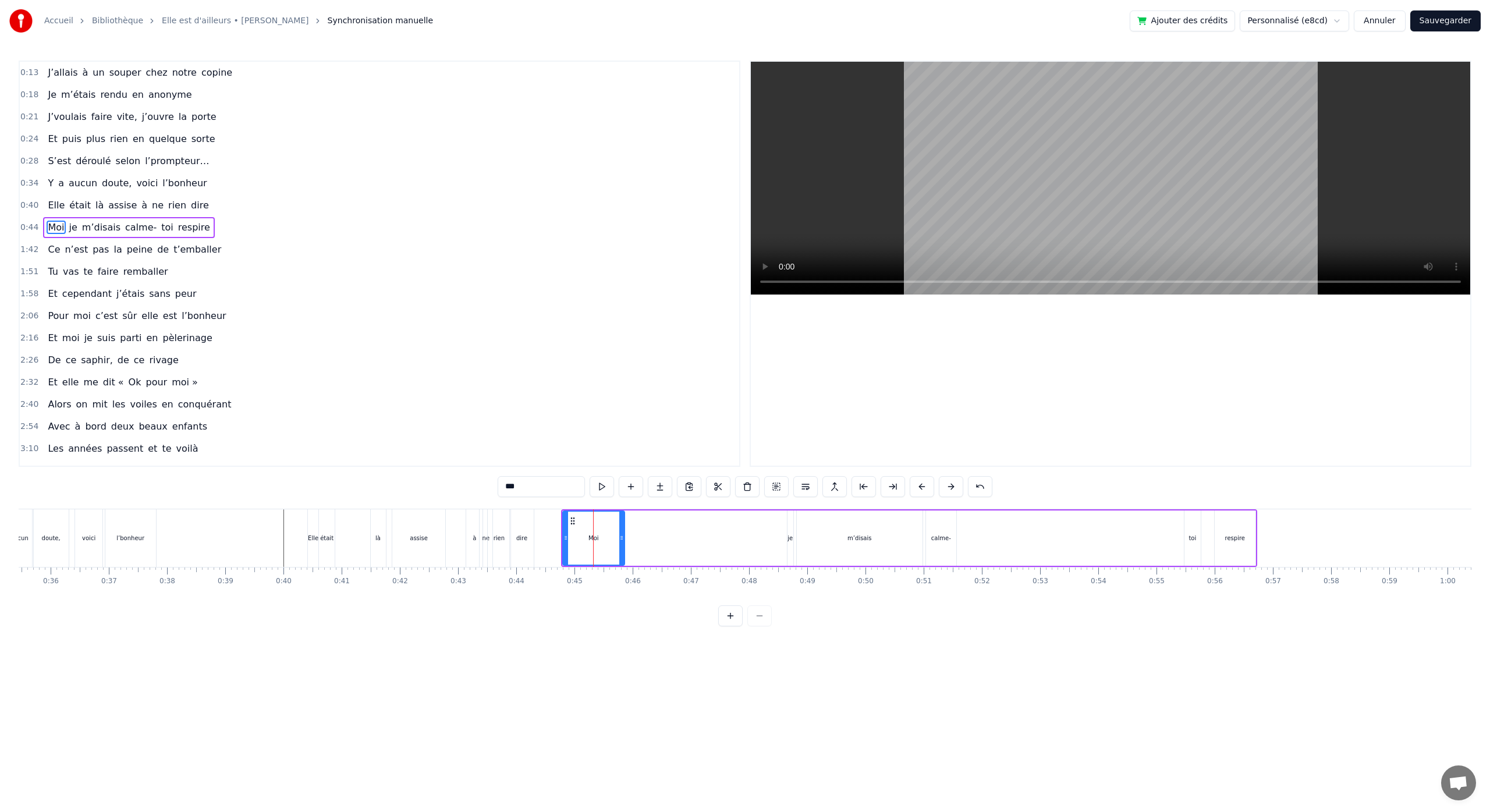
click at [686, 538] on div "Moi je m’disais calme- toi respire" at bounding box center [909, 538] width 696 height 58
click at [788, 538] on div "je" at bounding box center [790, 538] width 5 height 8
drag, startPoint x: 788, startPoint y: 524, endPoint x: 754, endPoint y: 526, distance: 34.1
click at [754, 526] on div "Moi je m’disais calme- toi respire" at bounding box center [909, 538] width 696 height 58
click at [788, 539] on div "je" at bounding box center [787, 538] width 5 height 8
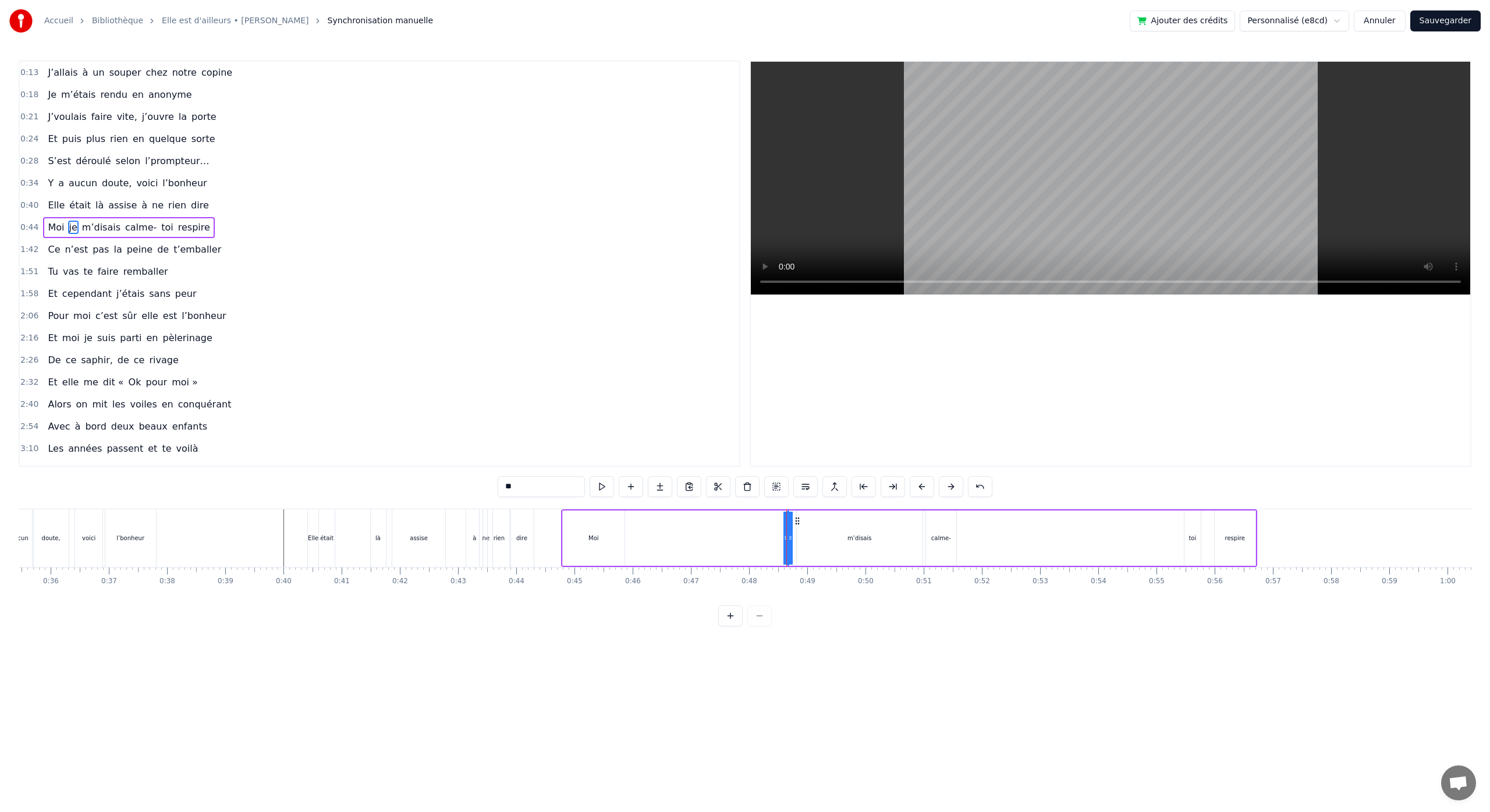
drag, startPoint x: 790, startPoint y: 539, endPoint x: 806, endPoint y: 541, distance: 16.1
click at [807, 541] on div "Moi je m’disais calme- toi respire" at bounding box center [909, 538] width 696 height 58
click at [787, 541] on div "je" at bounding box center [787, 538] width 5 height 8
drag, startPoint x: 795, startPoint y: 522, endPoint x: 643, endPoint y: 531, distance: 152.3
click at [643, 531] on div "Moi je m’disais calme- toi respire" at bounding box center [909, 538] width 696 height 58
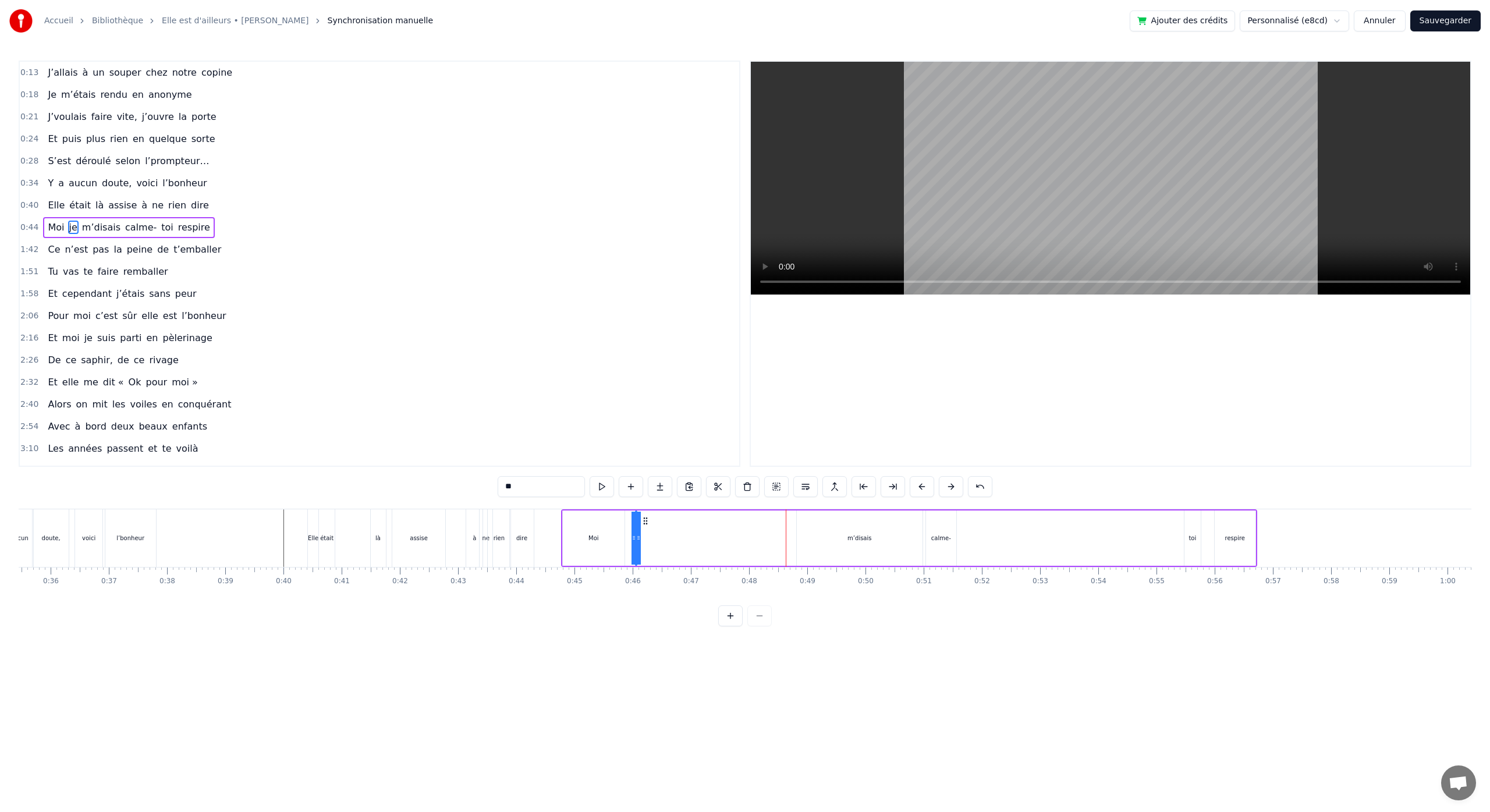
click at [660, 541] on div "Moi je m’disais calme- toi respire" at bounding box center [909, 538] width 696 height 58
drag, startPoint x: 636, startPoint y: 539, endPoint x: 649, endPoint y: 539, distance: 13.0
click at [649, 539] on div "Moi je m’disais calme- toi respire" at bounding box center [909, 538] width 696 height 58
click at [637, 538] on div "je" at bounding box center [635, 538] width 5 height 8
drag, startPoint x: 640, startPoint y: 539, endPoint x: 650, endPoint y: 539, distance: 10.0
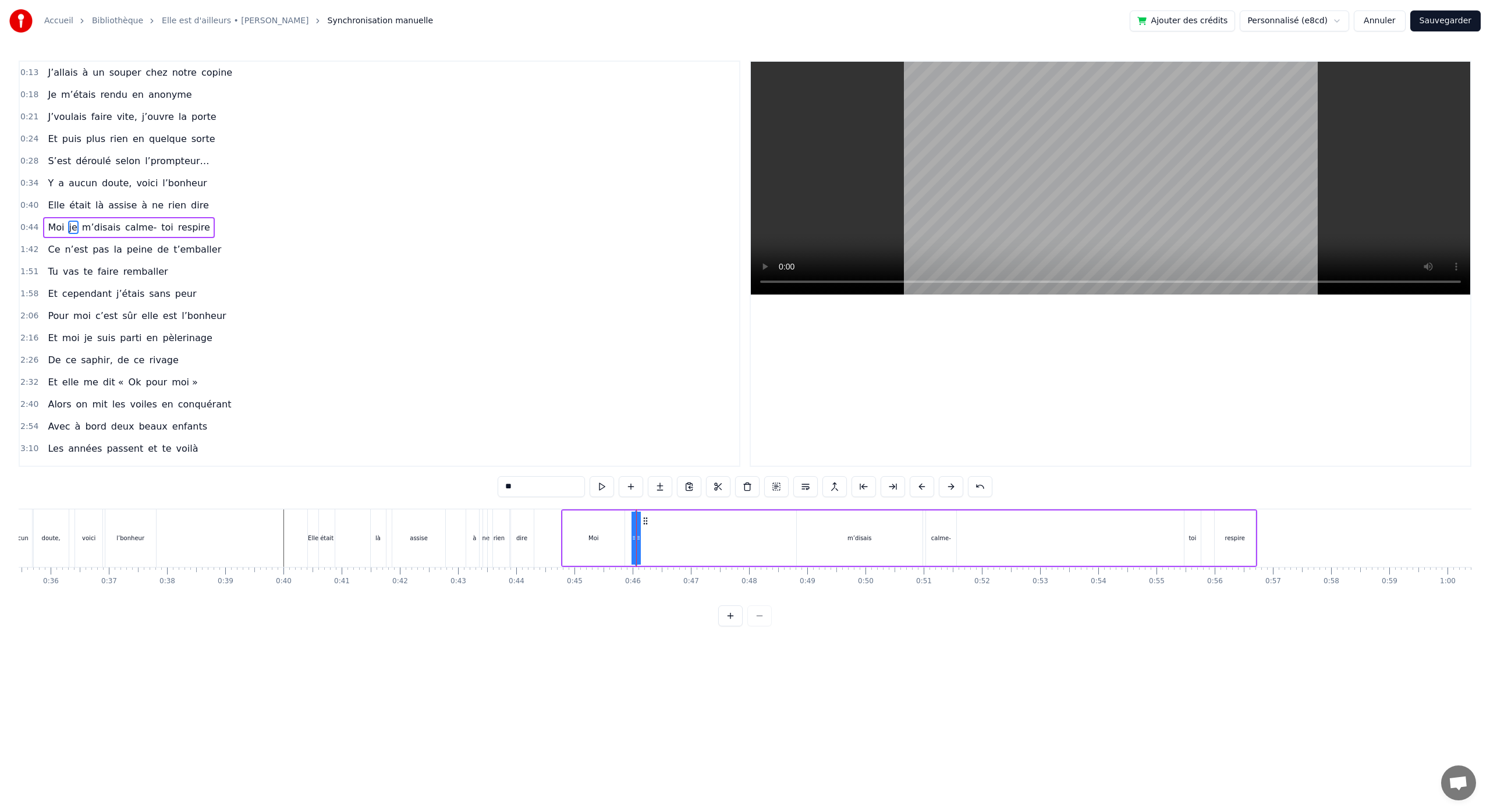
click at [651, 539] on div "Moi je m’disais calme- toi respire" at bounding box center [909, 538] width 696 height 58
click at [636, 539] on div "je" at bounding box center [635, 538] width 5 height 8
drag, startPoint x: 634, startPoint y: 540, endPoint x: 620, endPoint y: 540, distance: 14.0
click at [620, 540] on div "Moi je m’disais calme- toi respire" at bounding box center [909, 538] width 696 height 58
click at [635, 540] on div at bounding box center [635, 538] width 1 height 58
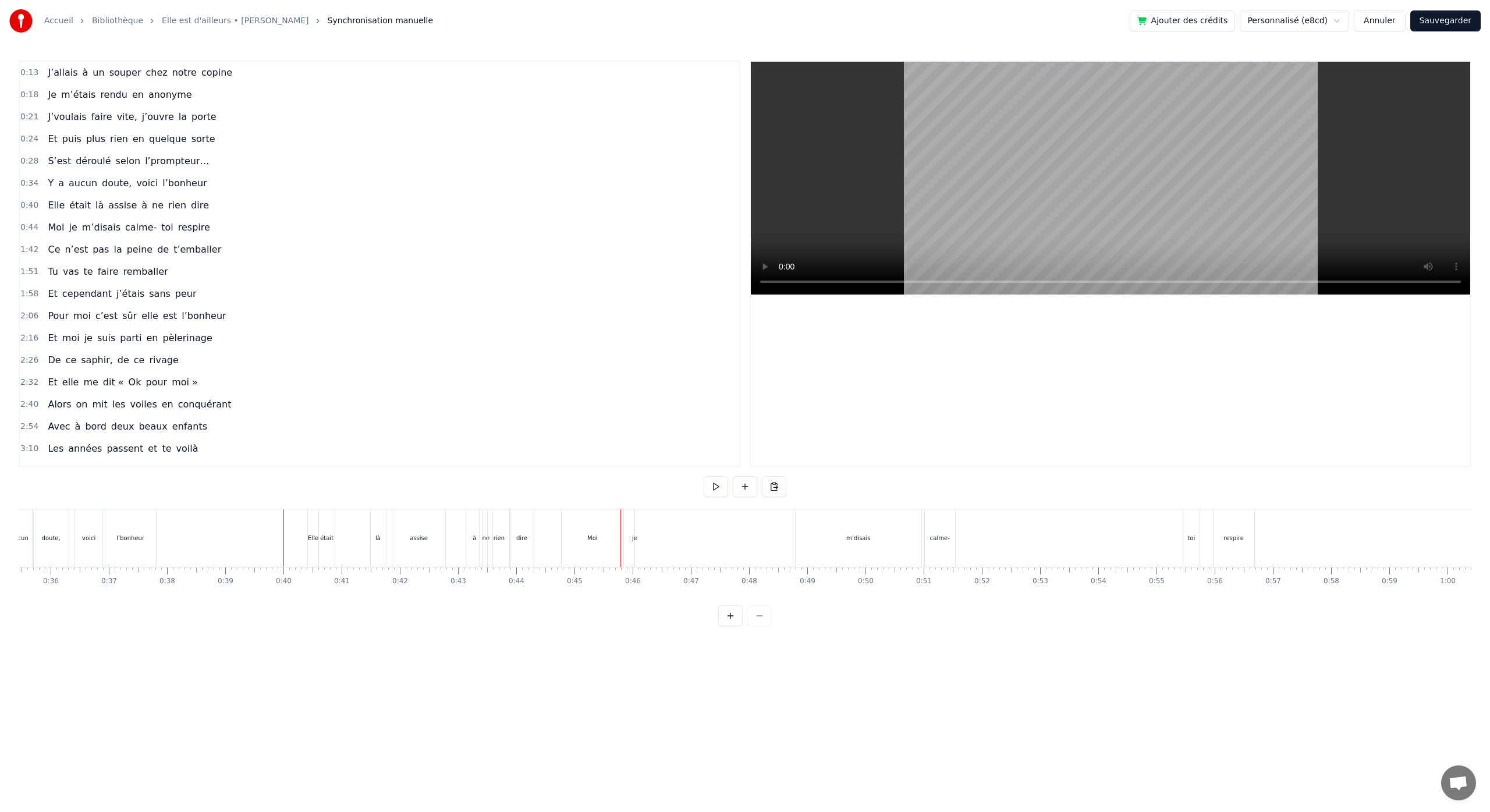
click at [634, 535] on div "je" at bounding box center [634, 538] width 5 height 8
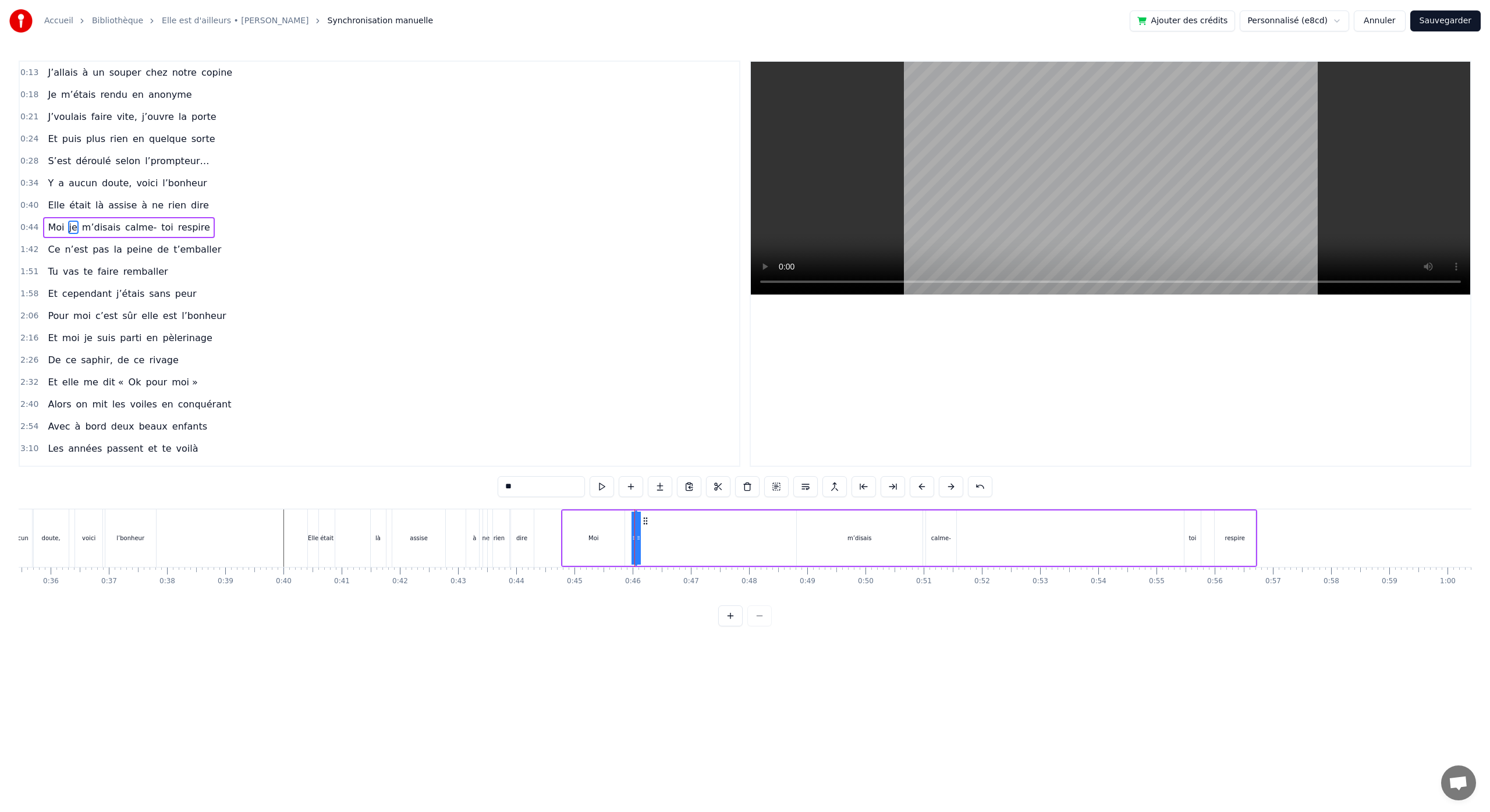
drag, startPoint x: 639, startPoint y: 542, endPoint x: 646, endPoint y: 542, distance: 7.0
click at [646, 542] on div "Moi je m’disais calme- toi respire" at bounding box center [909, 538] width 696 height 58
drag, startPoint x: 636, startPoint y: 541, endPoint x: 624, endPoint y: 542, distance: 12.0
click at [624, 542] on div "Moi je m’disais calme- toi respire" at bounding box center [909, 538] width 696 height 58
click at [636, 539] on div "je" at bounding box center [635, 538] width 5 height 8
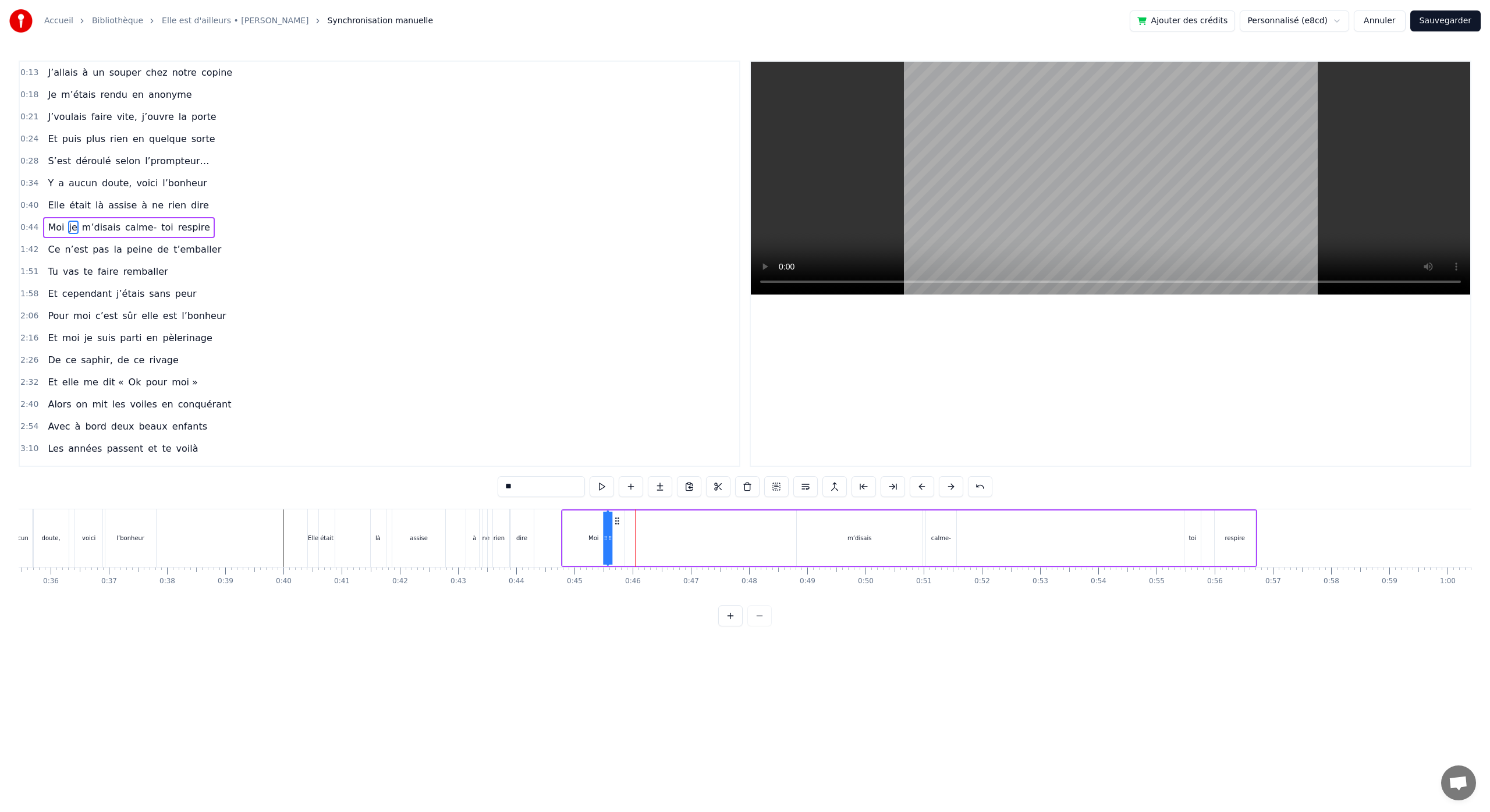
drag, startPoint x: 646, startPoint y: 524, endPoint x: 624, endPoint y: 532, distance: 23.4
click at [617, 530] on div "Moi je m’disais calme- toi respire" at bounding box center [909, 538] width 696 height 58
click at [849, 536] on div "m’disais" at bounding box center [859, 538] width 24 height 8
drag, startPoint x: 805, startPoint y: 522, endPoint x: 623, endPoint y: 531, distance: 182.2
click at [623, 531] on div "m’disais" at bounding box center [676, 537] width 124 height 53
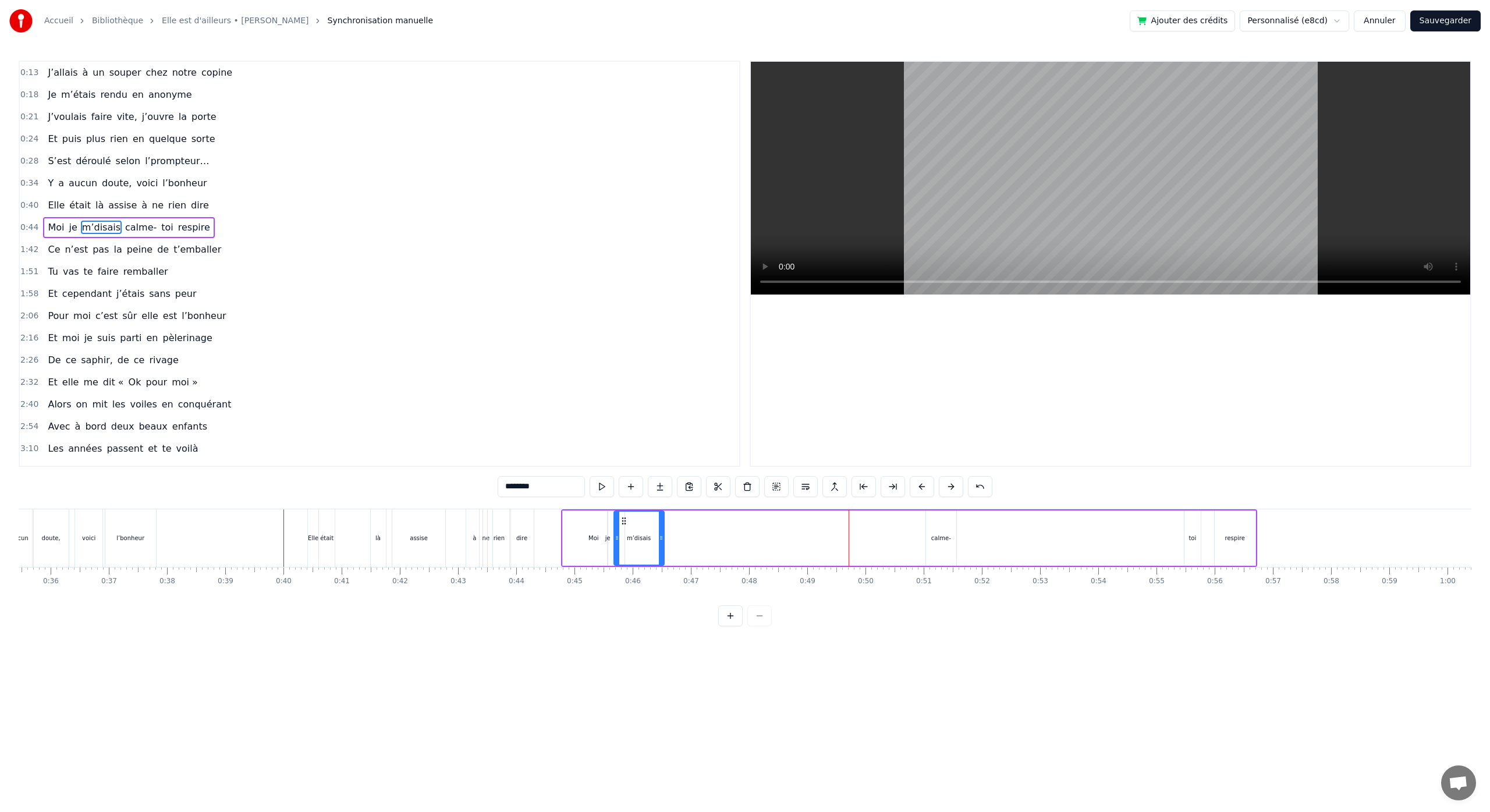
drag, startPoint x: 737, startPoint y: 540, endPoint x: 670, endPoint y: 544, distance: 67.1
click at [660, 544] on div at bounding box center [661, 537] width 5 height 53
click at [936, 520] on div "calme-" at bounding box center [941, 538] width 30 height 56
drag, startPoint x: 925, startPoint y: 524, endPoint x: 663, endPoint y: 552, distance: 263.5
click at [663, 552] on div "calme-" at bounding box center [668, 537] width 29 height 53
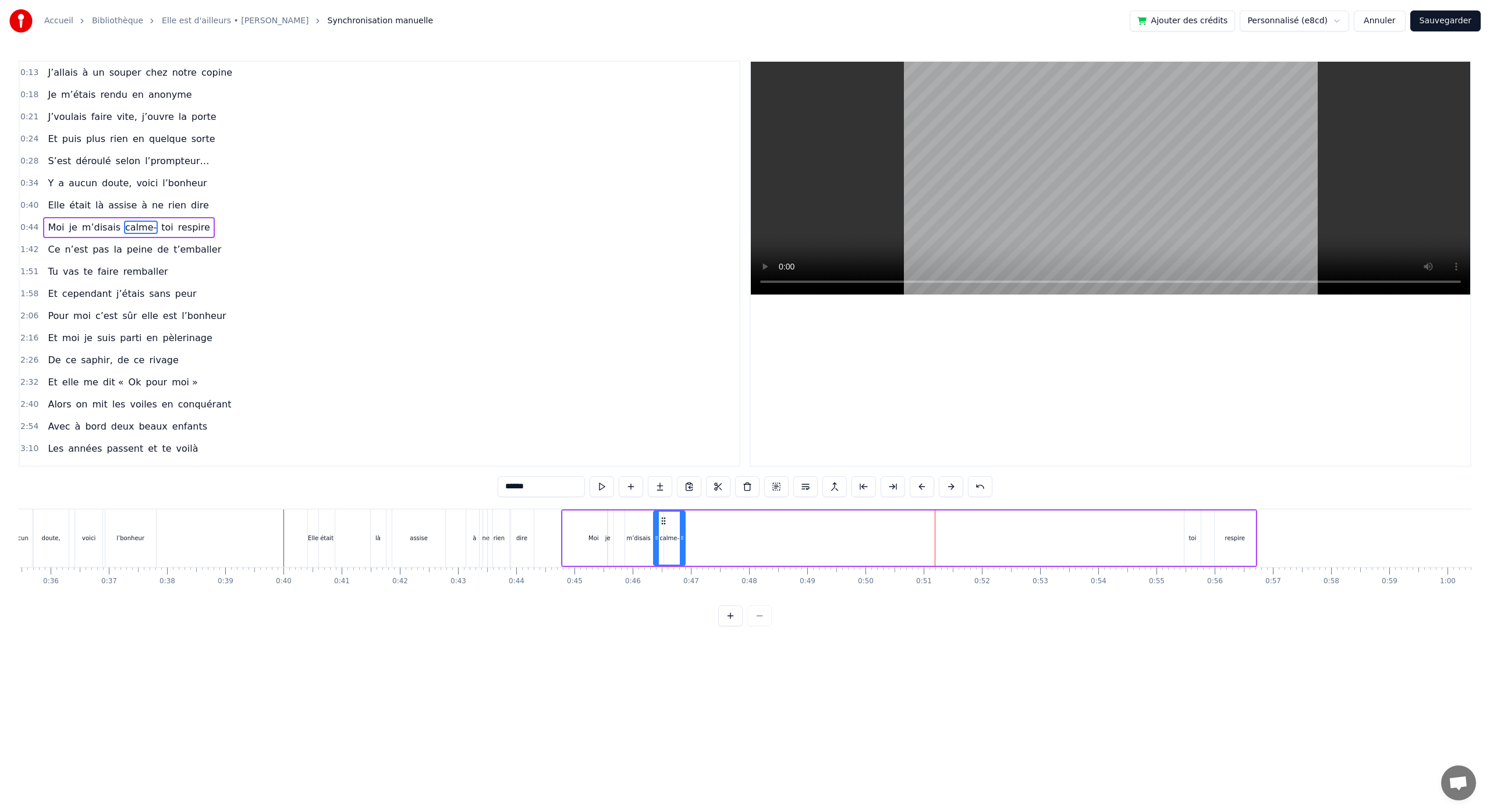
click at [682, 545] on div at bounding box center [682, 537] width 5 height 53
click at [1192, 540] on div "toi" at bounding box center [1192, 538] width 8 height 8
drag, startPoint x: 1190, startPoint y: 522, endPoint x: 688, endPoint y: 553, distance: 503.0
click at [688, 553] on div "toi" at bounding box center [687, 537] width 15 height 53
click at [1240, 542] on div "respire" at bounding box center [1235, 538] width 20 height 8
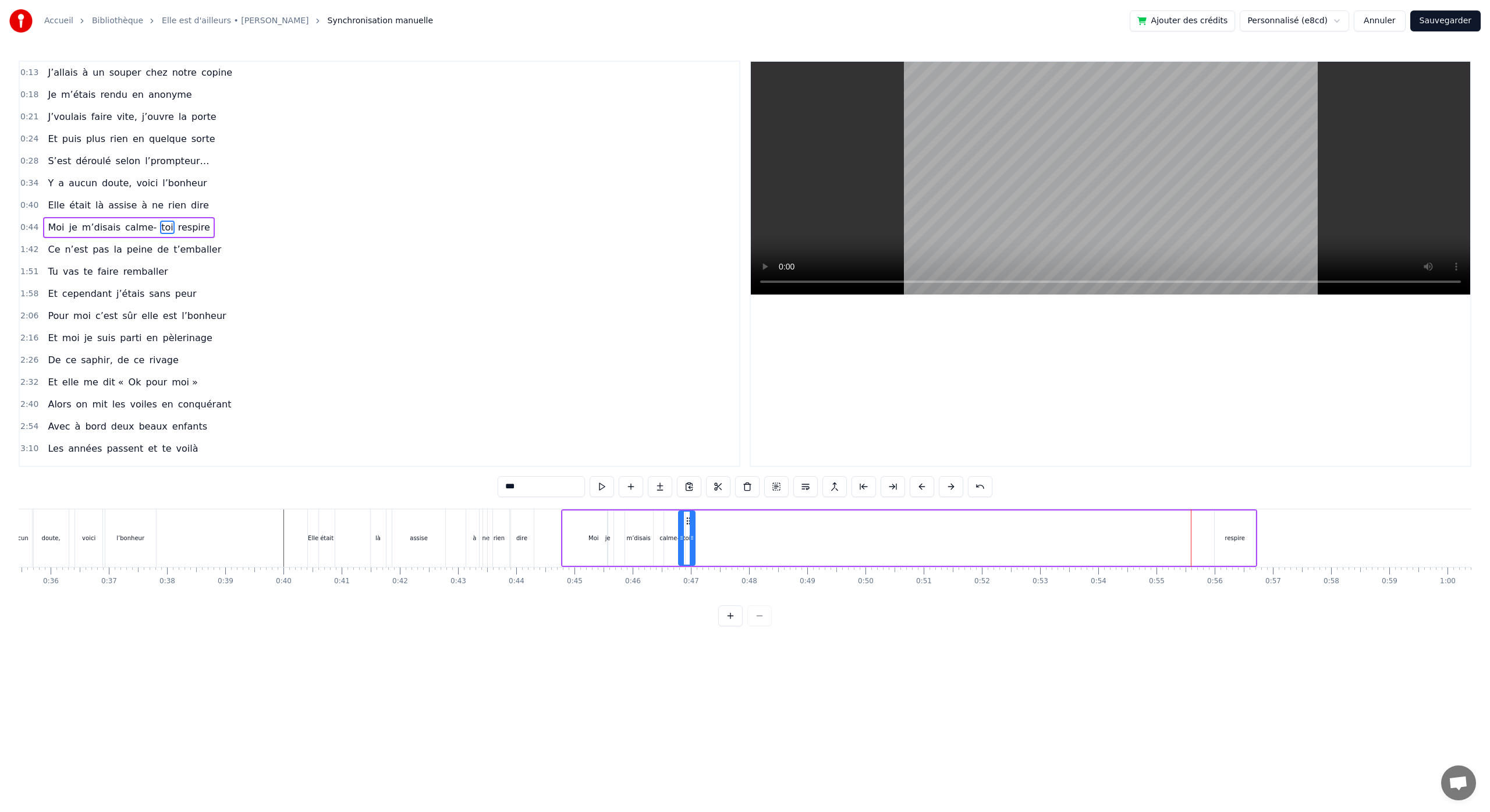
type input "*******"
drag, startPoint x: 1226, startPoint y: 521, endPoint x: 712, endPoint y: 555, distance: 515.1
click at [713, 555] on div "respire" at bounding box center [722, 537] width 39 height 53
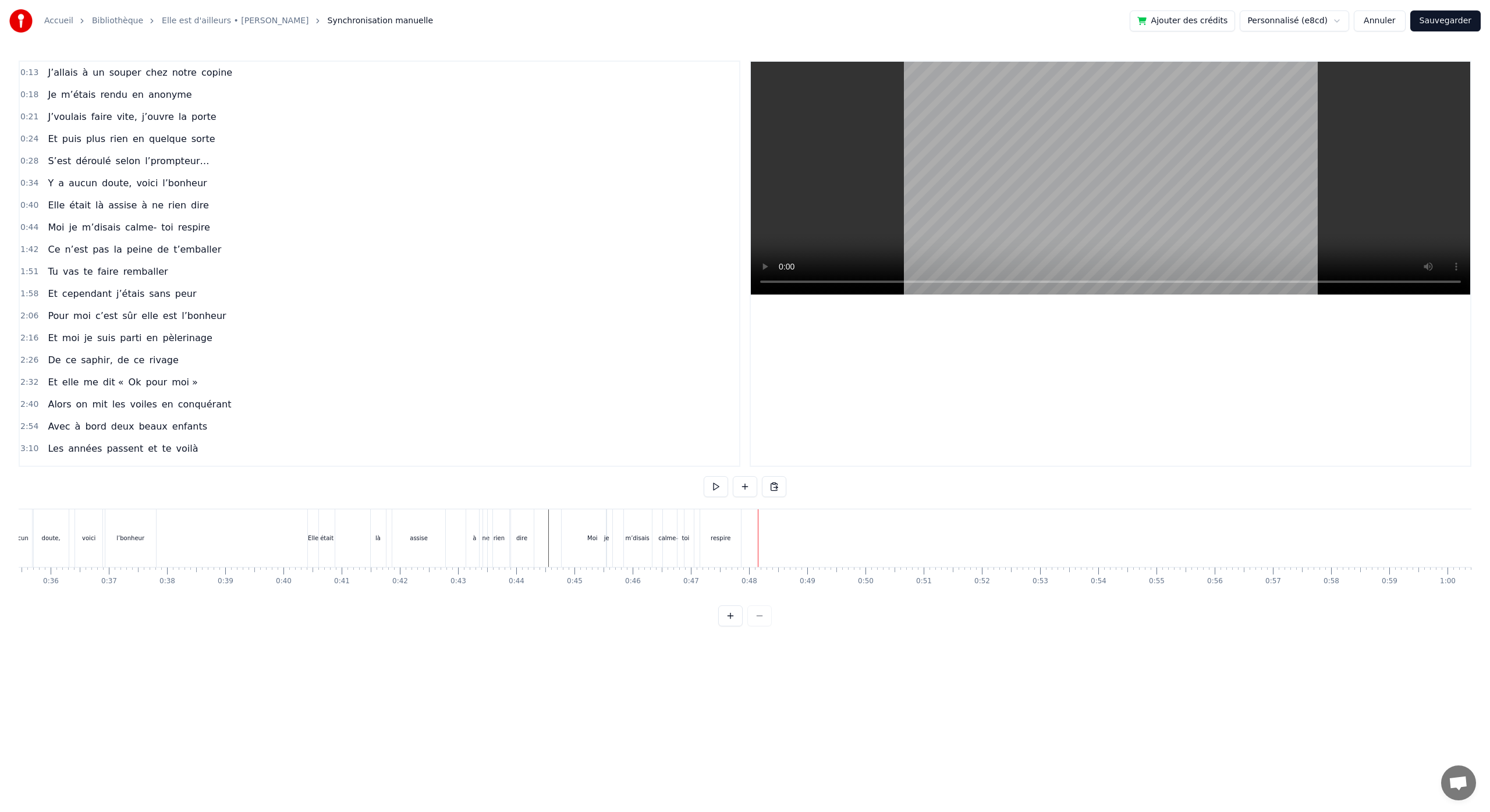
click at [707, 534] on div "respire" at bounding box center [721, 538] width 41 height 58
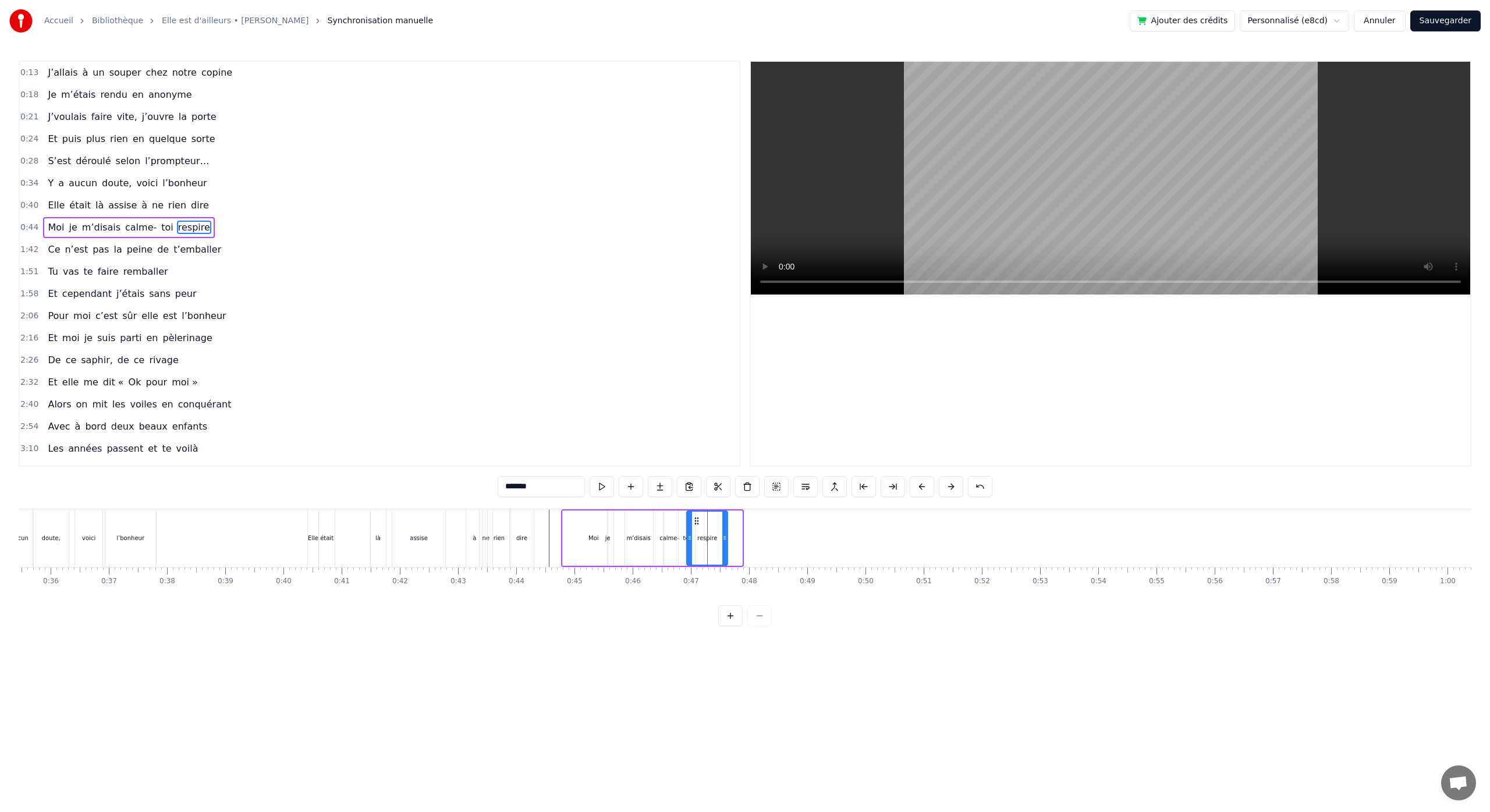
drag, startPoint x: 711, startPoint y: 520, endPoint x: 696, endPoint y: 522, distance: 15.1
click at [696, 522] on icon at bounding box center [696, 520] width 9 height 9
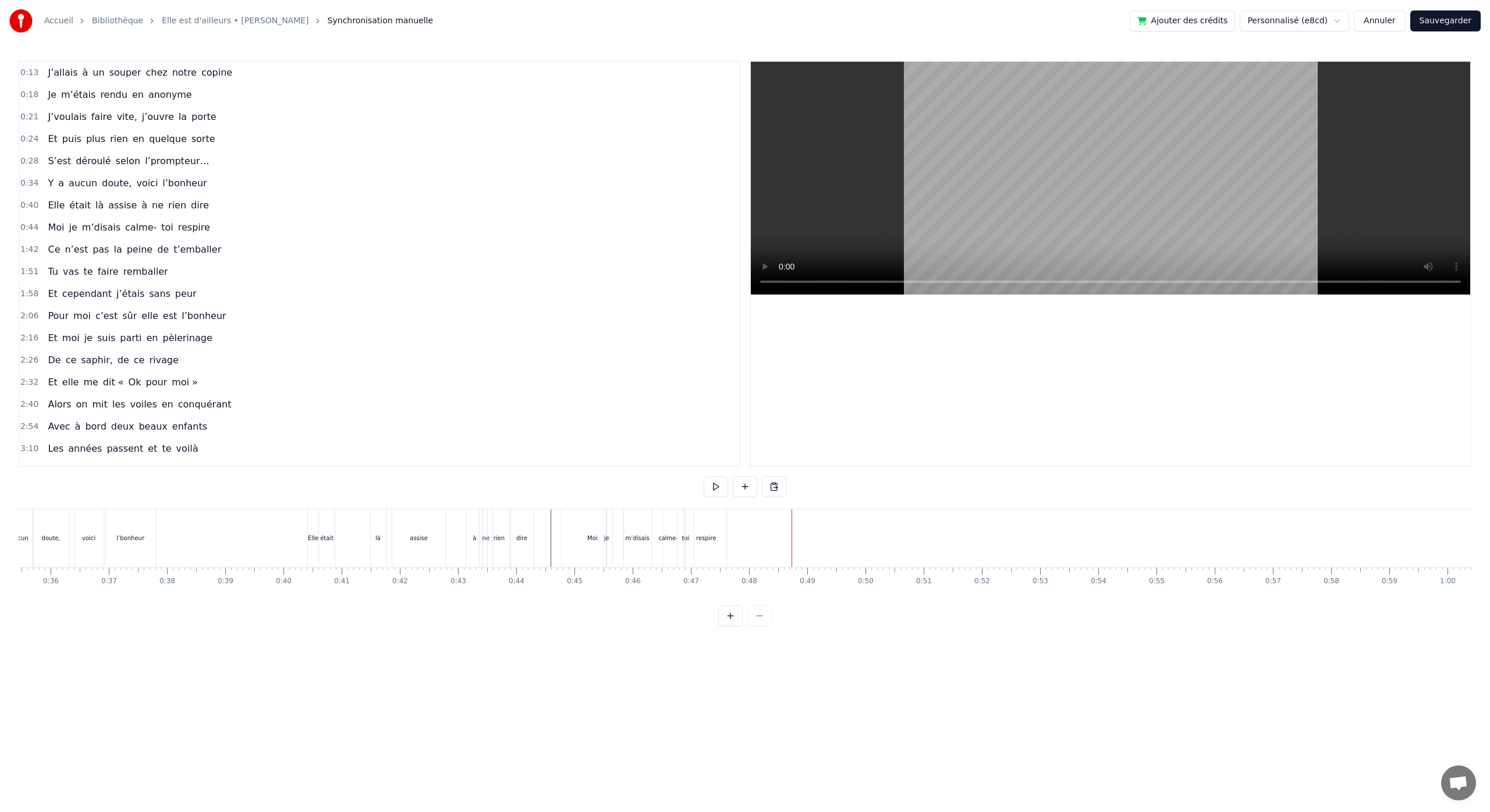
click at [1441, 20] on button "Sauvegarder" at bounding box center [1445, 21] width 70 height 21
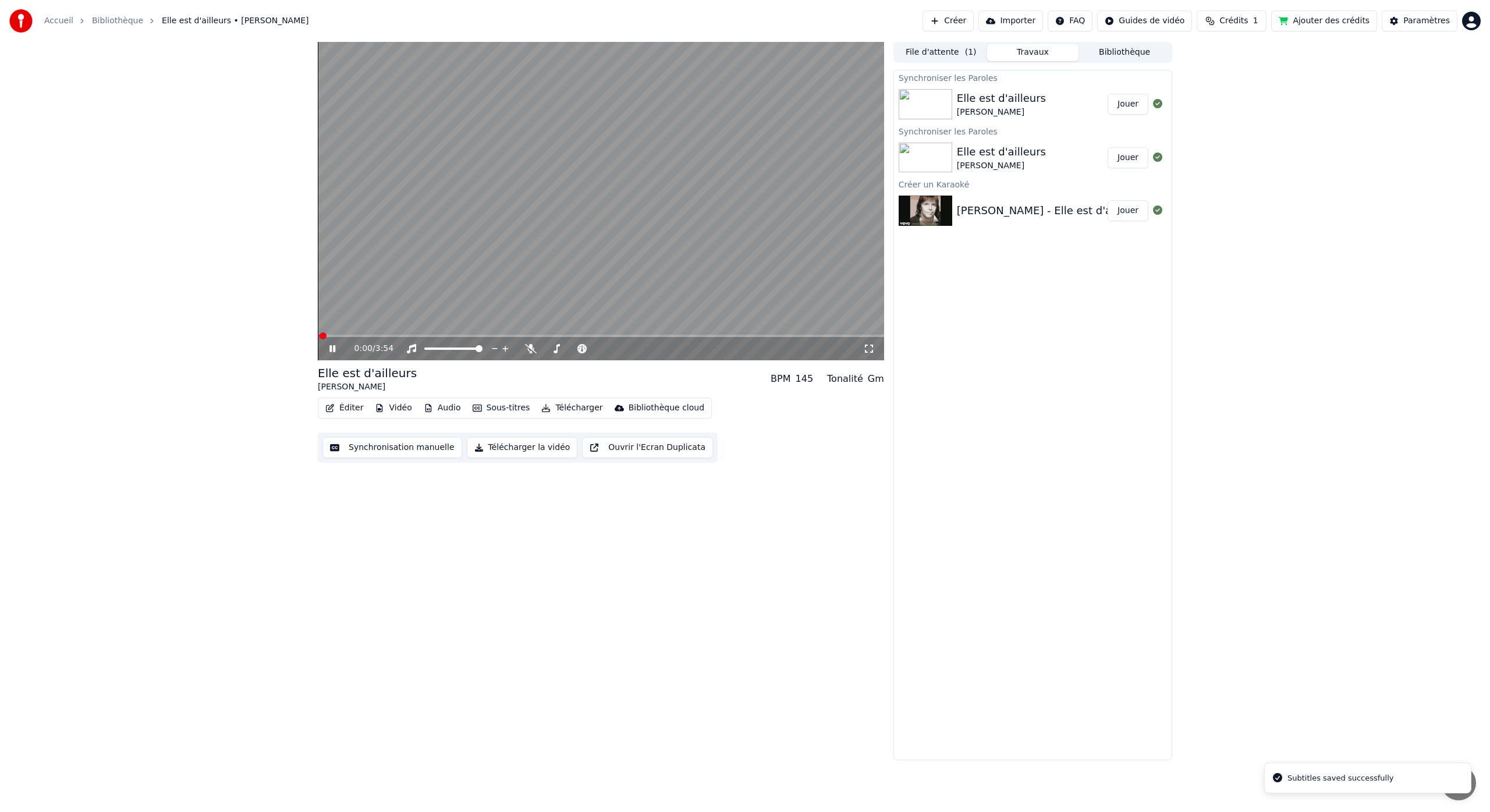
click at [347, 409] on button "Éditer" at bounding box center [344, 408] width 47 height 16
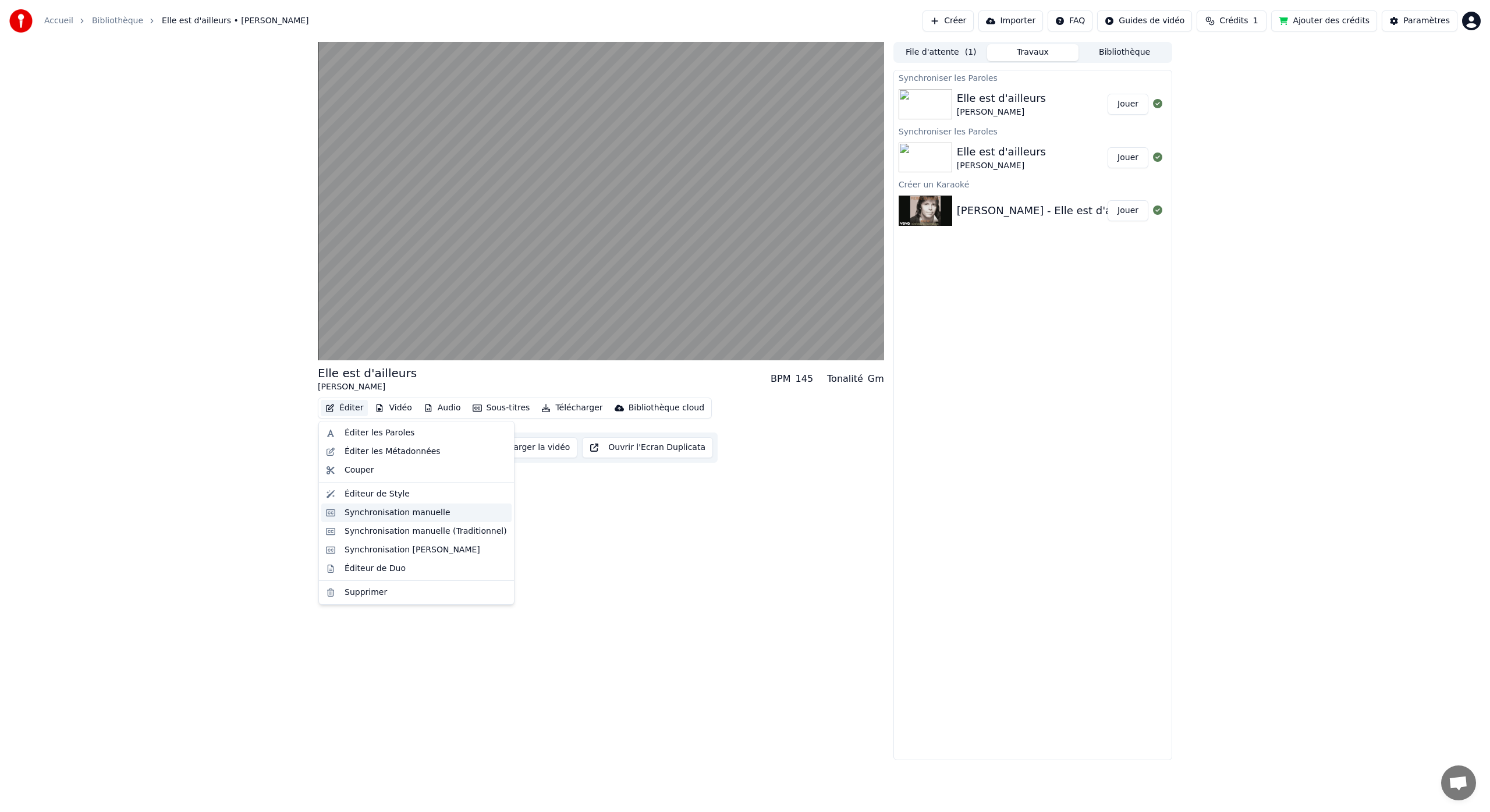
click at [388, 509] on div "Synchronisation manuelle" at bounding box center [397, 513] width 106 height 12
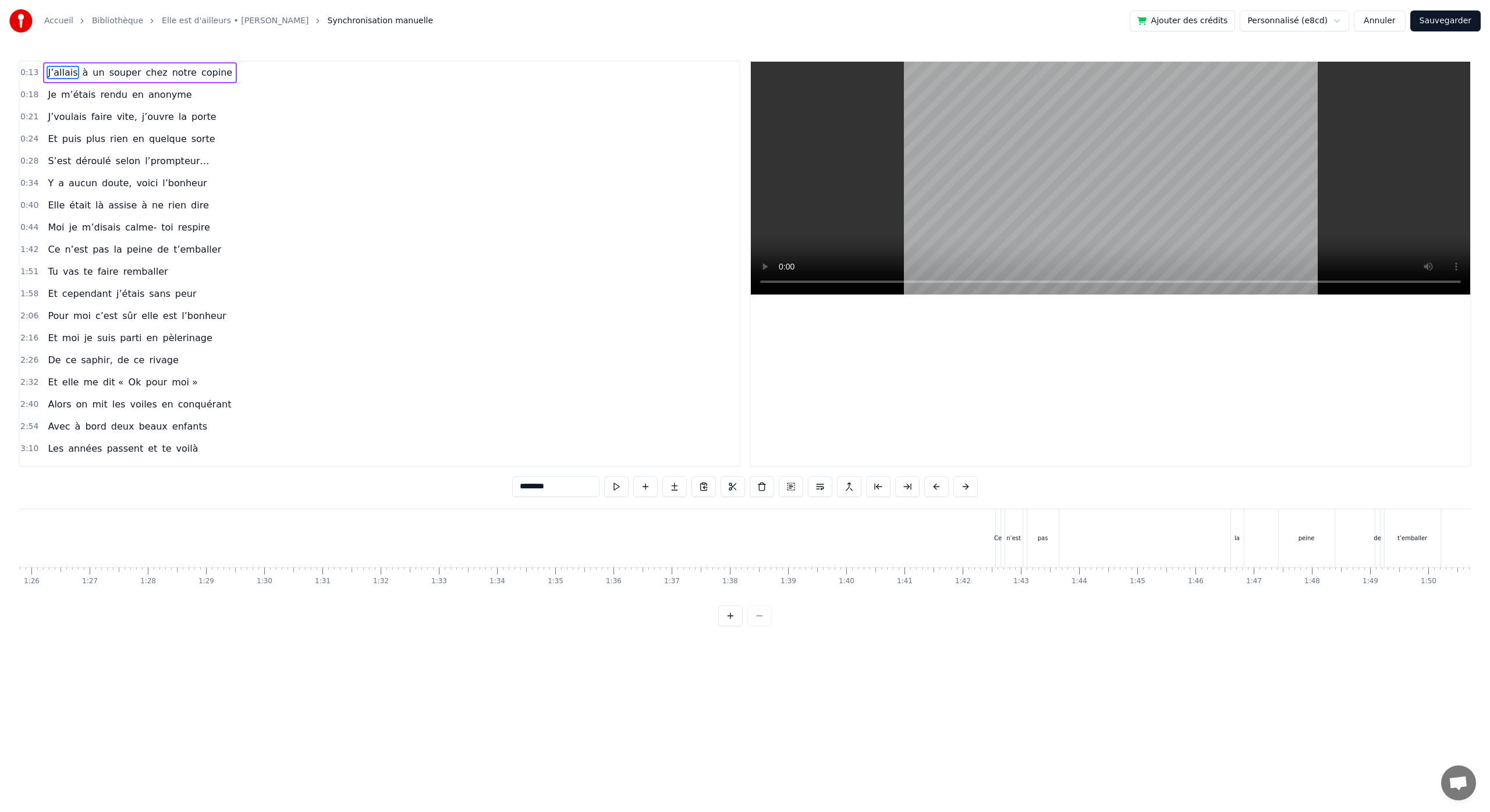
scroll to position [0, 5030]
click at [1041, 562] on div "Ce n’est pas la peine de t’emballer" at bounding box center [1181, 538] width 448 height 58
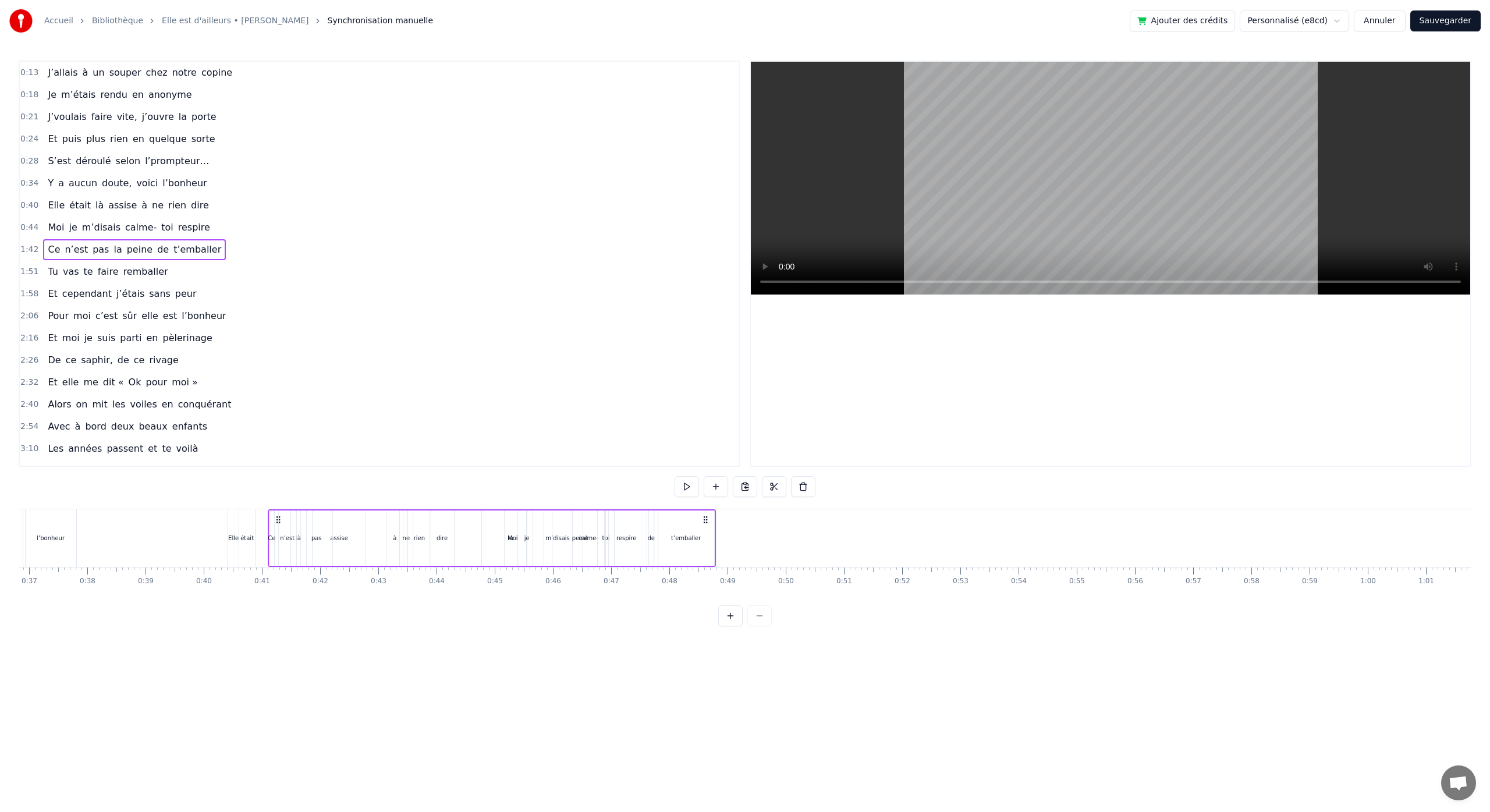
scroll to position [0, 2139]
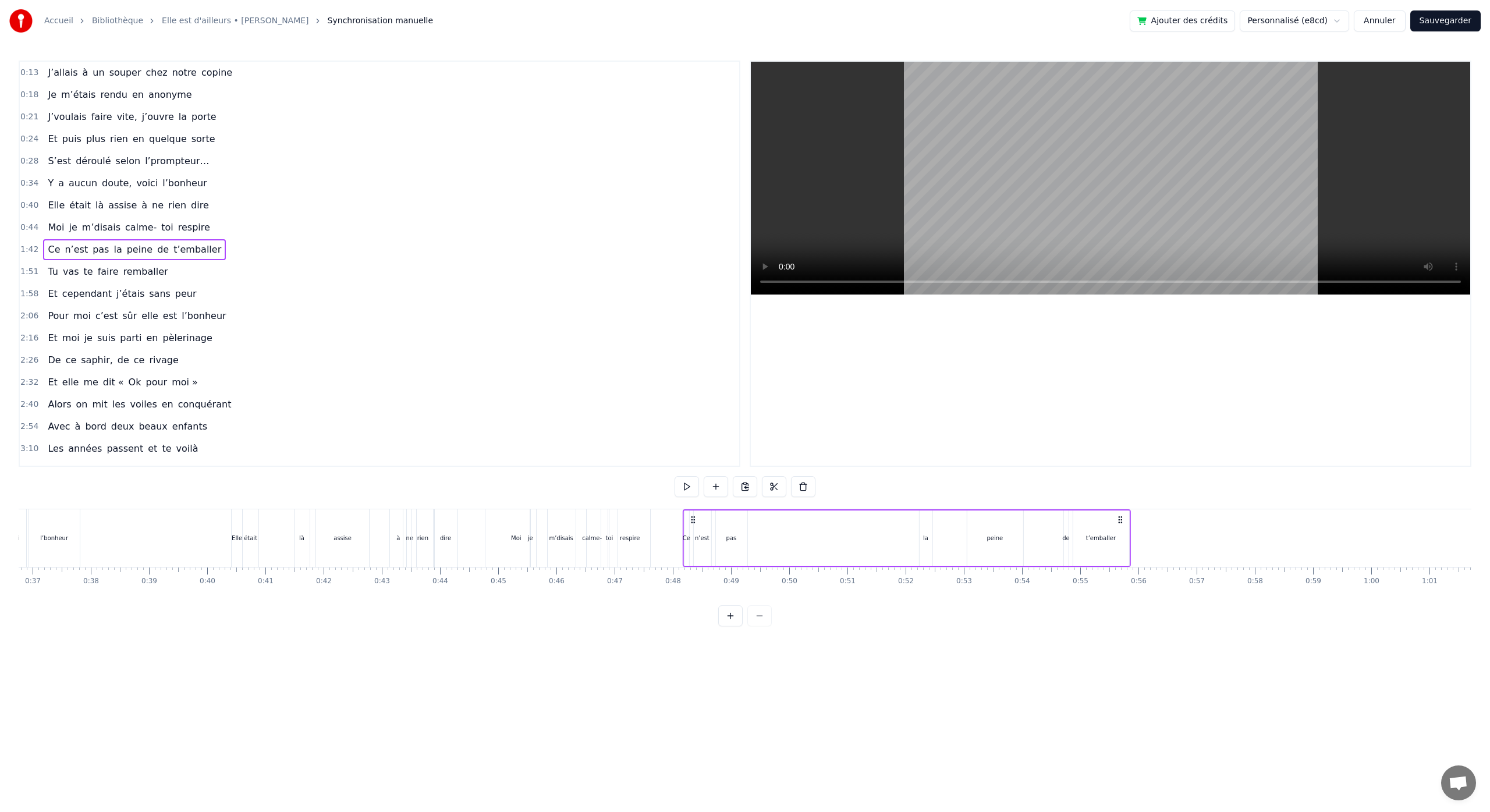
drag, startPoint x: 967, startPoint y: 522, endPoint x: 693, endPoint y: 694, distance: 323.5
click at [693, 645] on html "Accueil Bibliothèque Elle est d'ailleurs • [PERSON_NAME] Synchronisation manuel…" at bounding box center [745, 322] width 1490 height 645
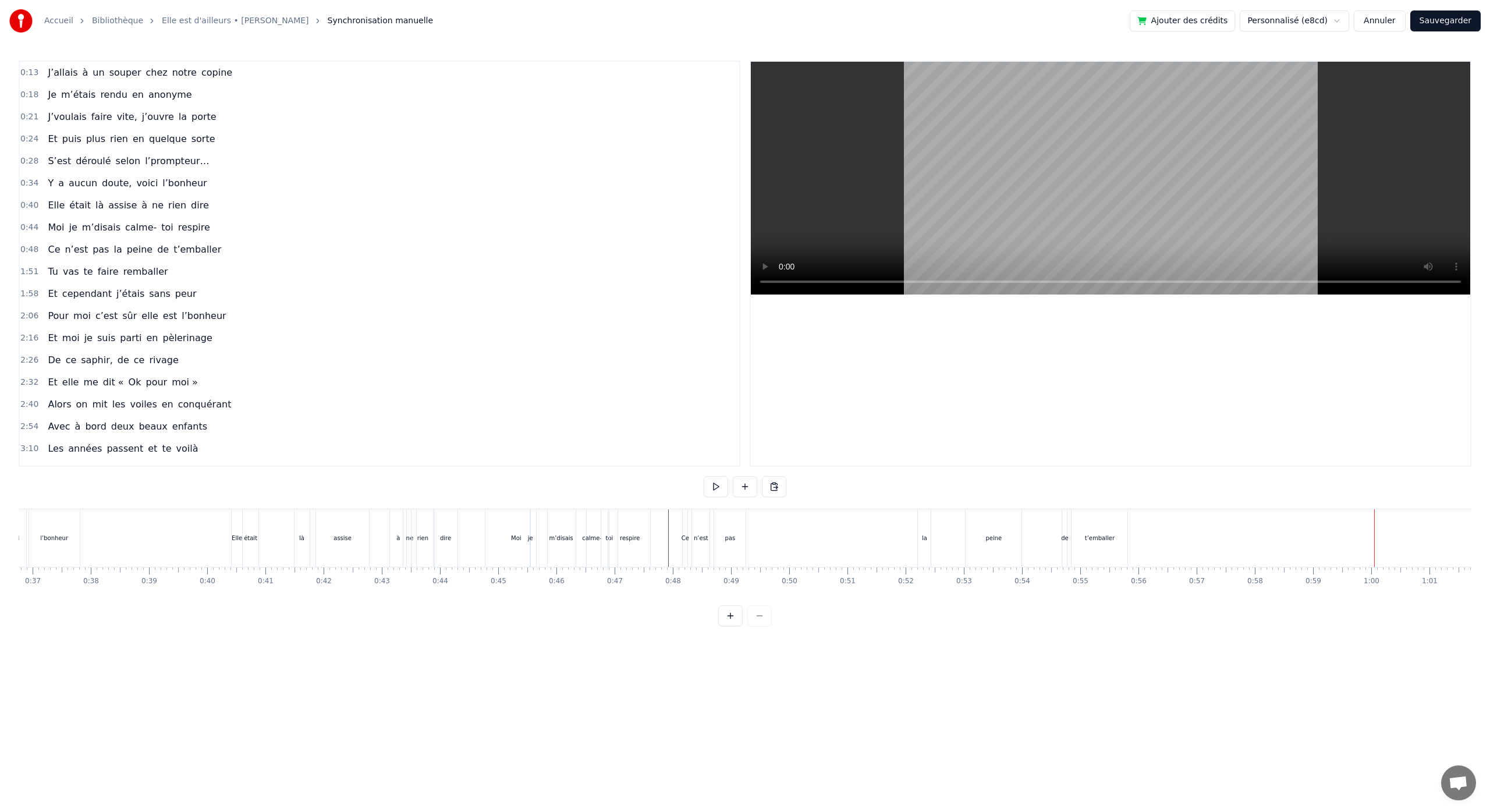
click at [733, 626] on button at bounding box center [730, 616] width 25 height 21
drag, startPoint x: 541, startPoint y: 545, endPoint x: 530, endPoint y: 546, distance: 11.0
click at [530, 546] on div "pas" at bounding box center [550, 538] width 64 height 58
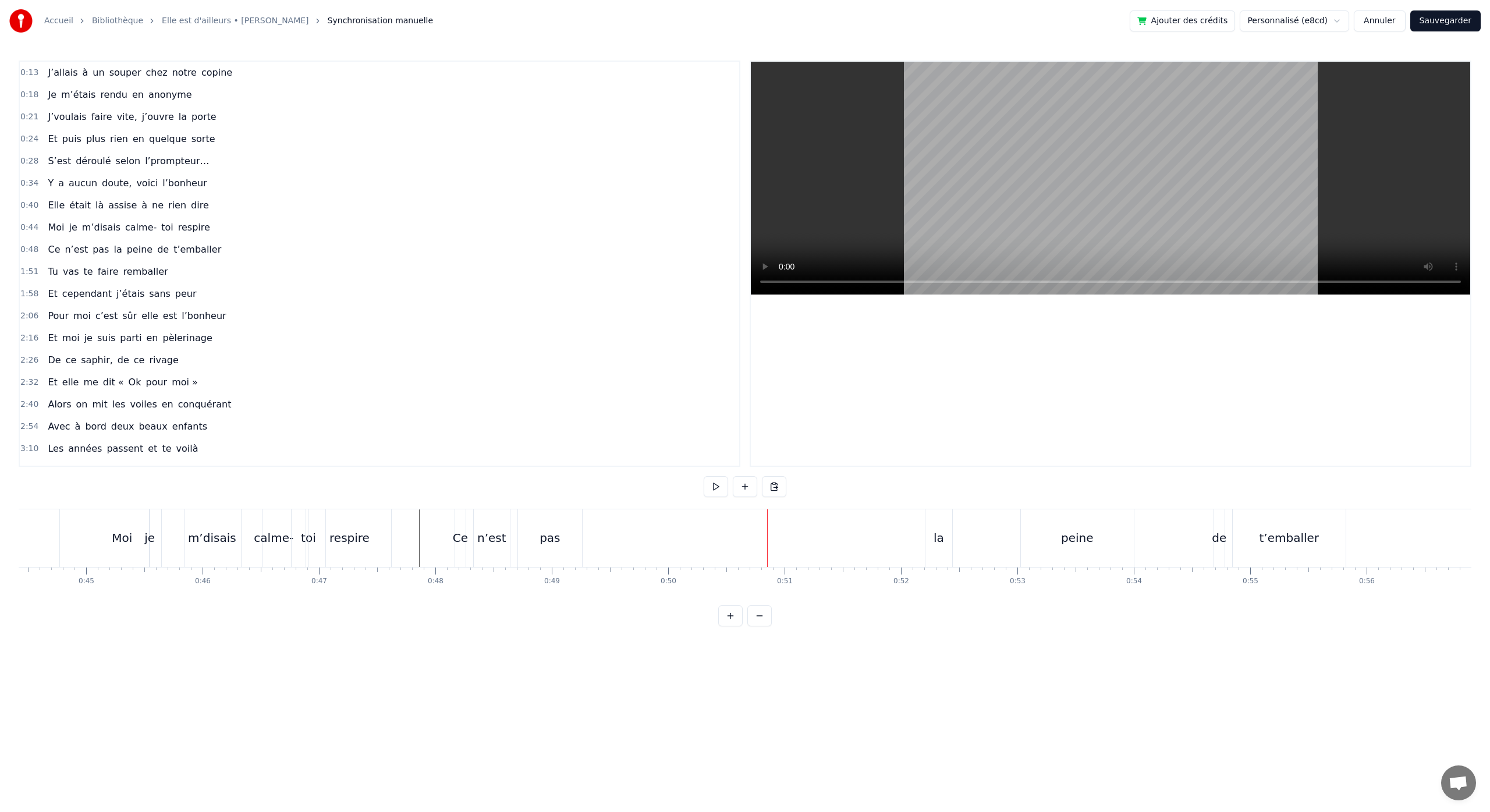
click at [496, 541] on div "n’est" at bounding box center [492, 537] width 29 height 18
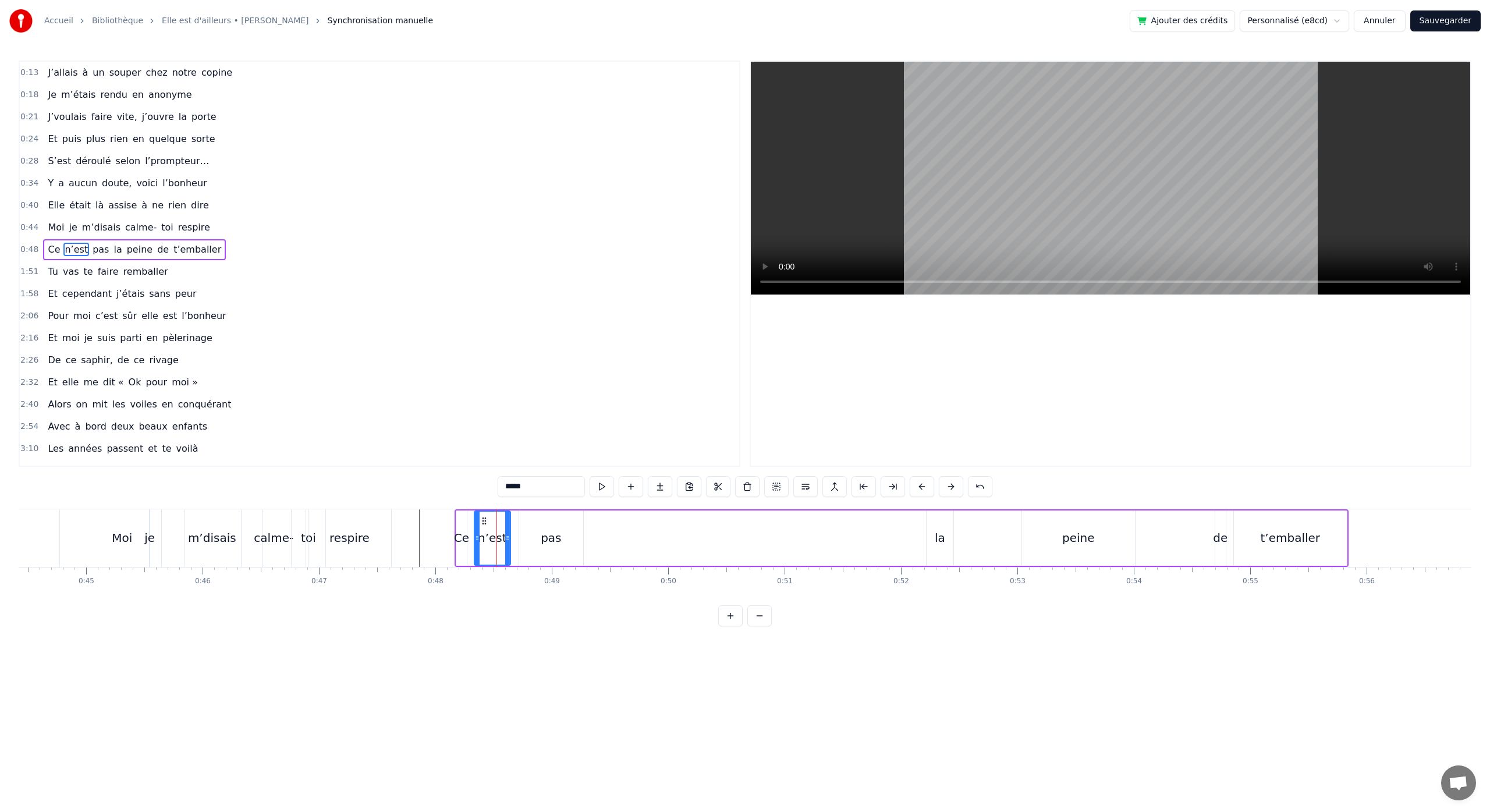
click at [484, 522] on icon at bounding box center [484, 520] width 9 height 9
click at [505, 539] on icon at bounding box center [503, 537] width 5 height 9
click at [554, 545] on div "pas" at bounding box center [551, 537] width 20 height 18
drag, startPoint x: 529, startPoint y: 524, endPoint x: 518, endPoint y: 525, distance: 11.0
click at [518, 525] on icon at bounding box center [516, 520] width 9 height 9
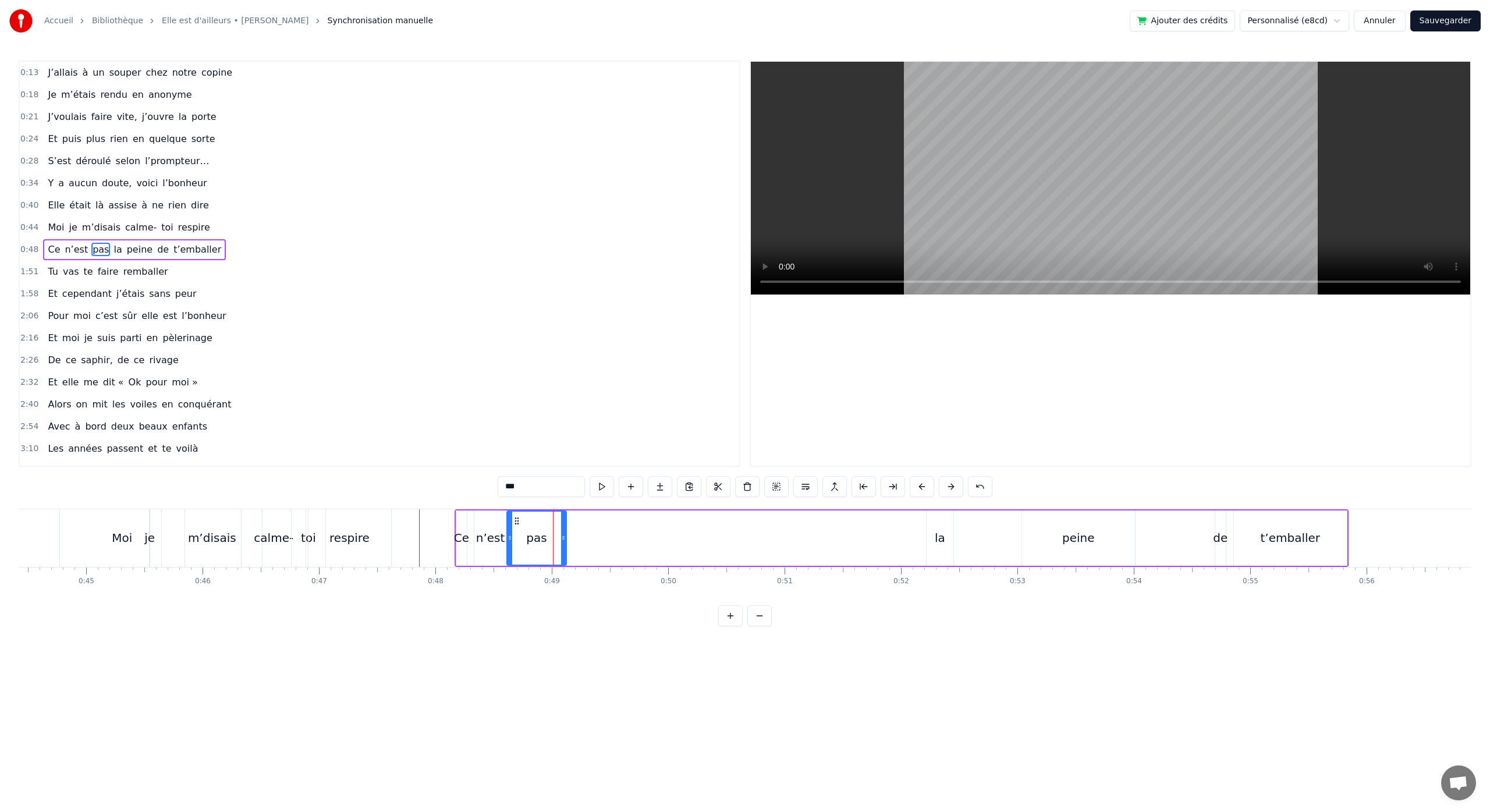
click at [562, 540] on icon at bounding box center [563, 537] width 5 height 9
drag, startPoint x: 563, startPoint y: 539, endPoint x: 551, endPoint y: 540, distance: 12.0
click at [551, 540] on icon at bounding box center [551, 537] width 5 height 9
click at [937, 544] on div "la" at bounding box center [939, 537] width 11 height 18
drag, startPoint x: 936, startPoint y: 523, endPoint x: 551, endPoint y: 527, distance: 385.0
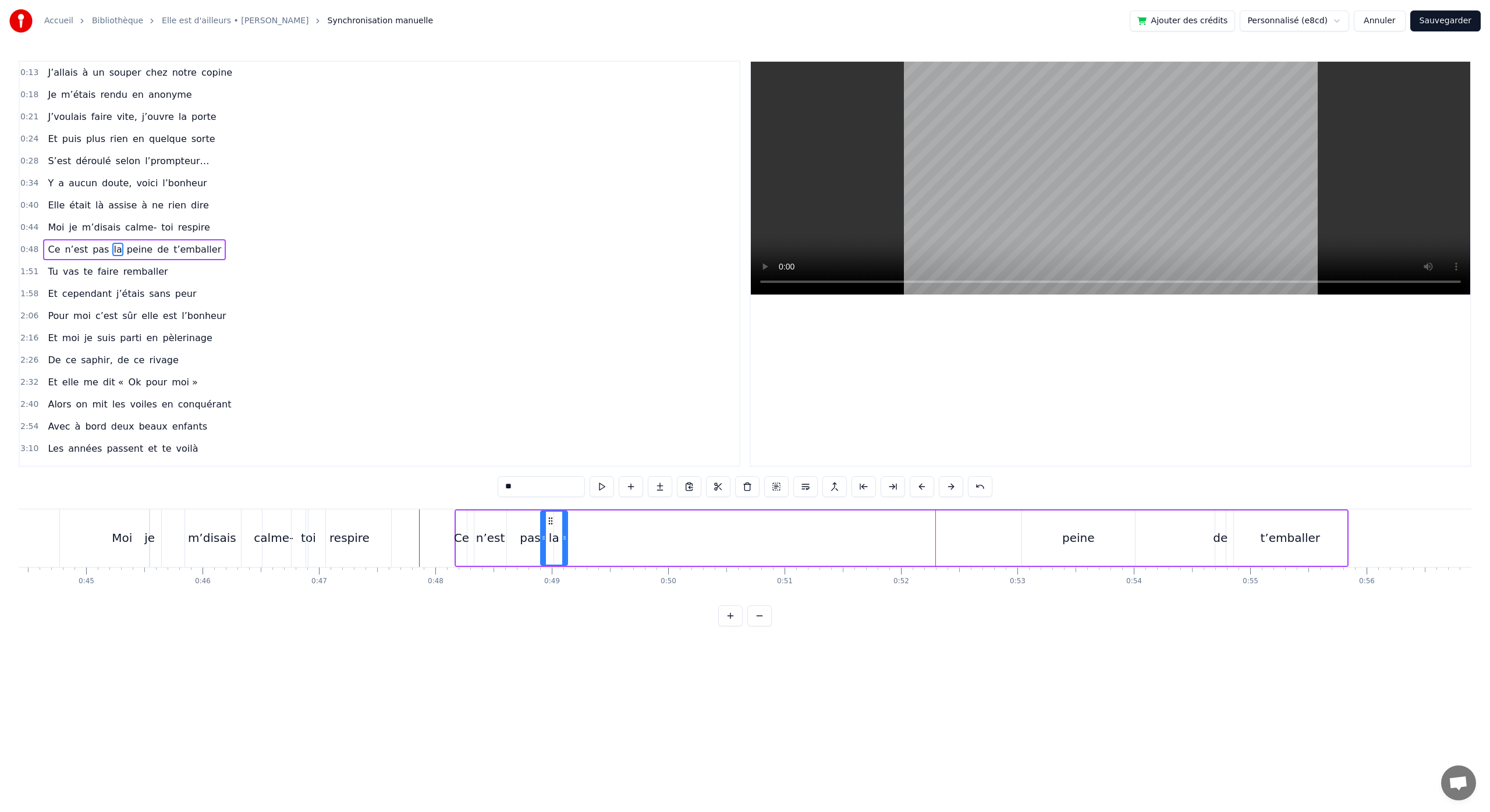
click at [550, 526] on div "la" at bounding box center [554, 537] width 25 height 53
click at [1081, 537] on div "peine" at bounding box center [1078, 537] width 32 height 18
type input "*****"
drag, startPoint x: 1032, startPoint y: 520, endPoint x: 570, endPoint y: 559, distance: 463.6
click at [570, 559] on div "peine" at bounding box center [617, 537] width 112 height 53
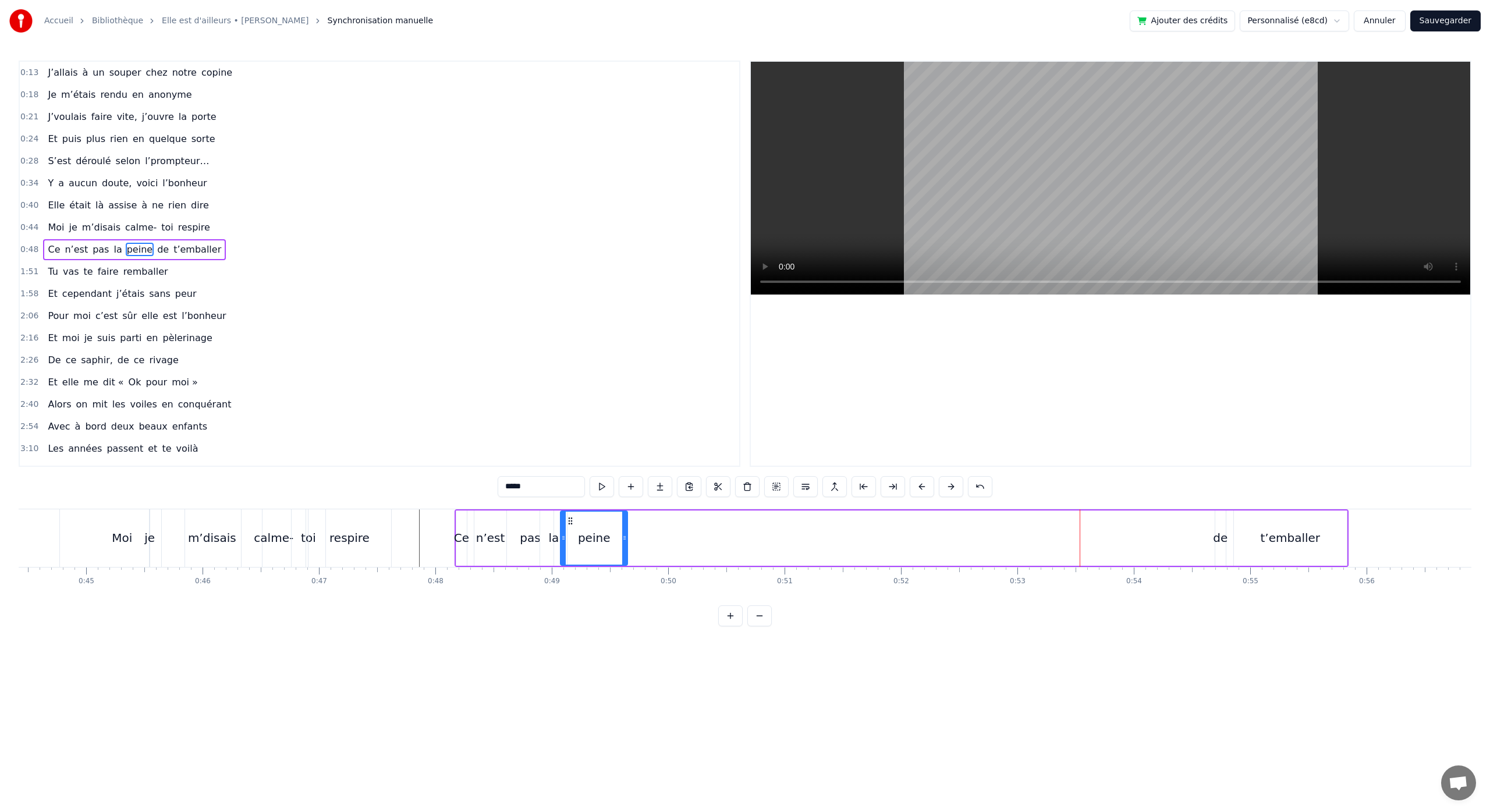
drag, startPoint x: 670, startPoint y: 539, endPoint x: 624, endPoint y: 546, distance: 46.5
click at [624, 546] on div at bounding box center [624, 537] width 5 height 53
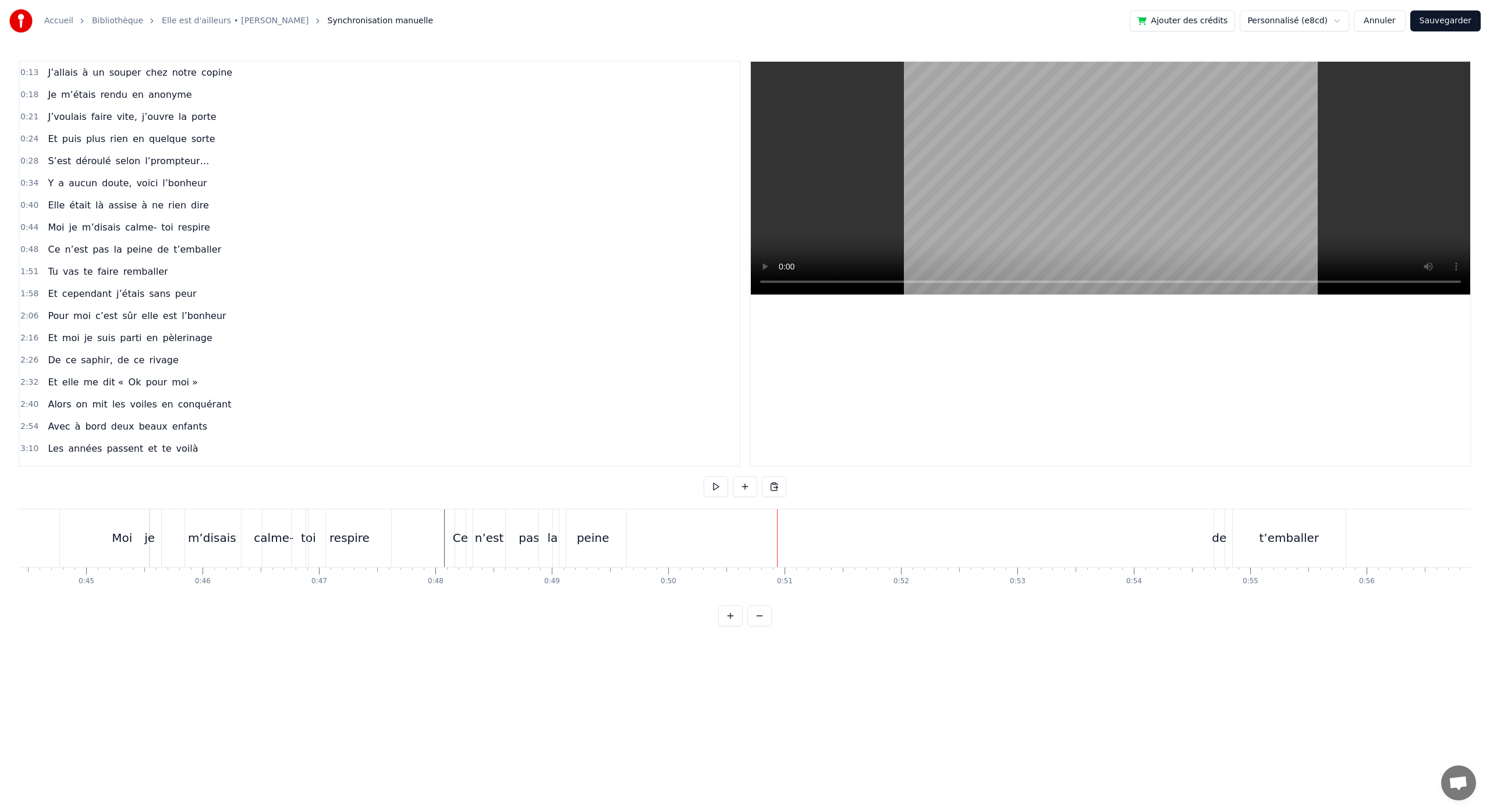
click at [1219, 535] on div "de" at bounding box center [1219, 537] width 15 height 18
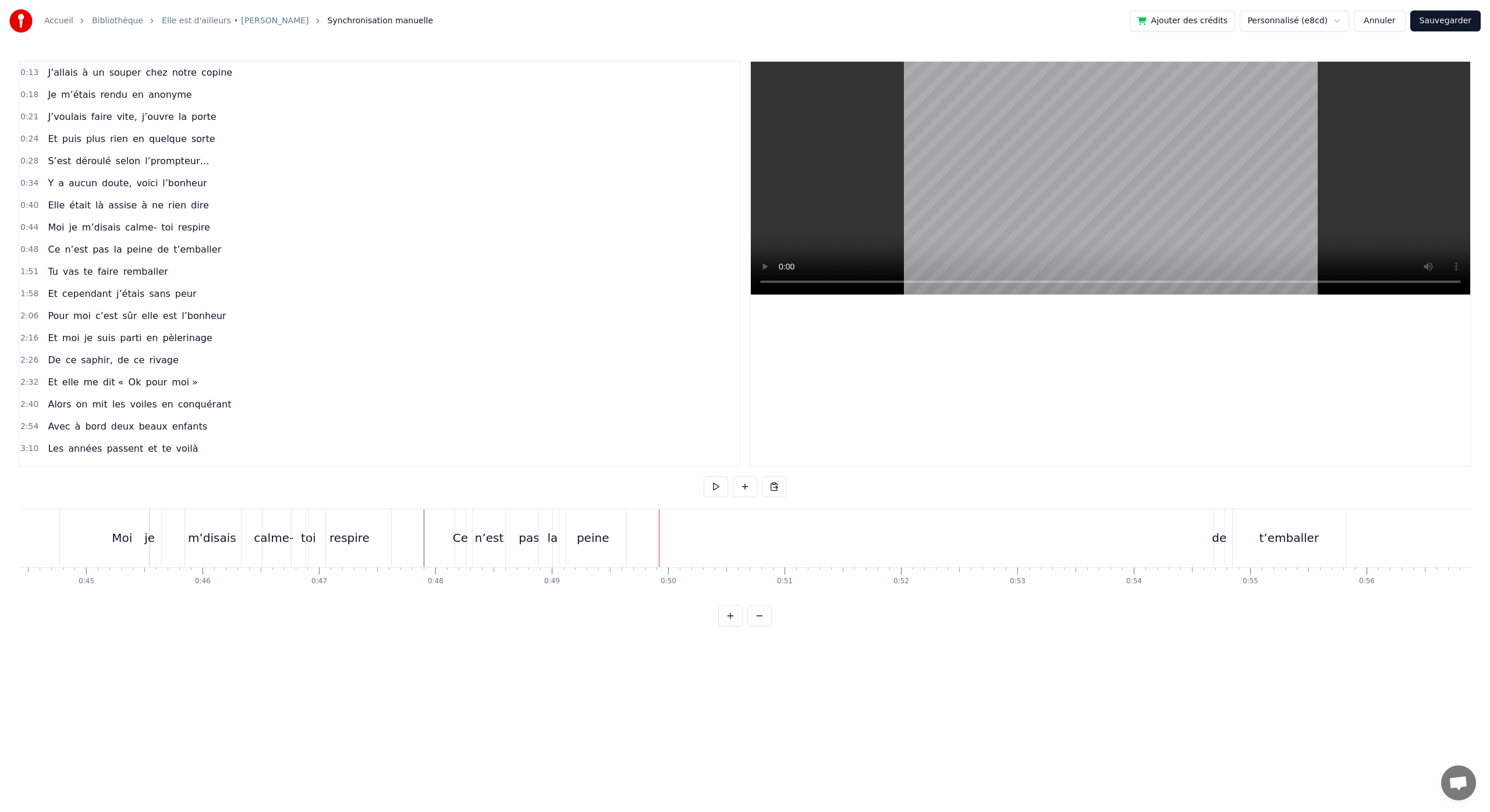
click at [1221, 543] on div "de" at bounding box center [1219, 537] width 15 height 18
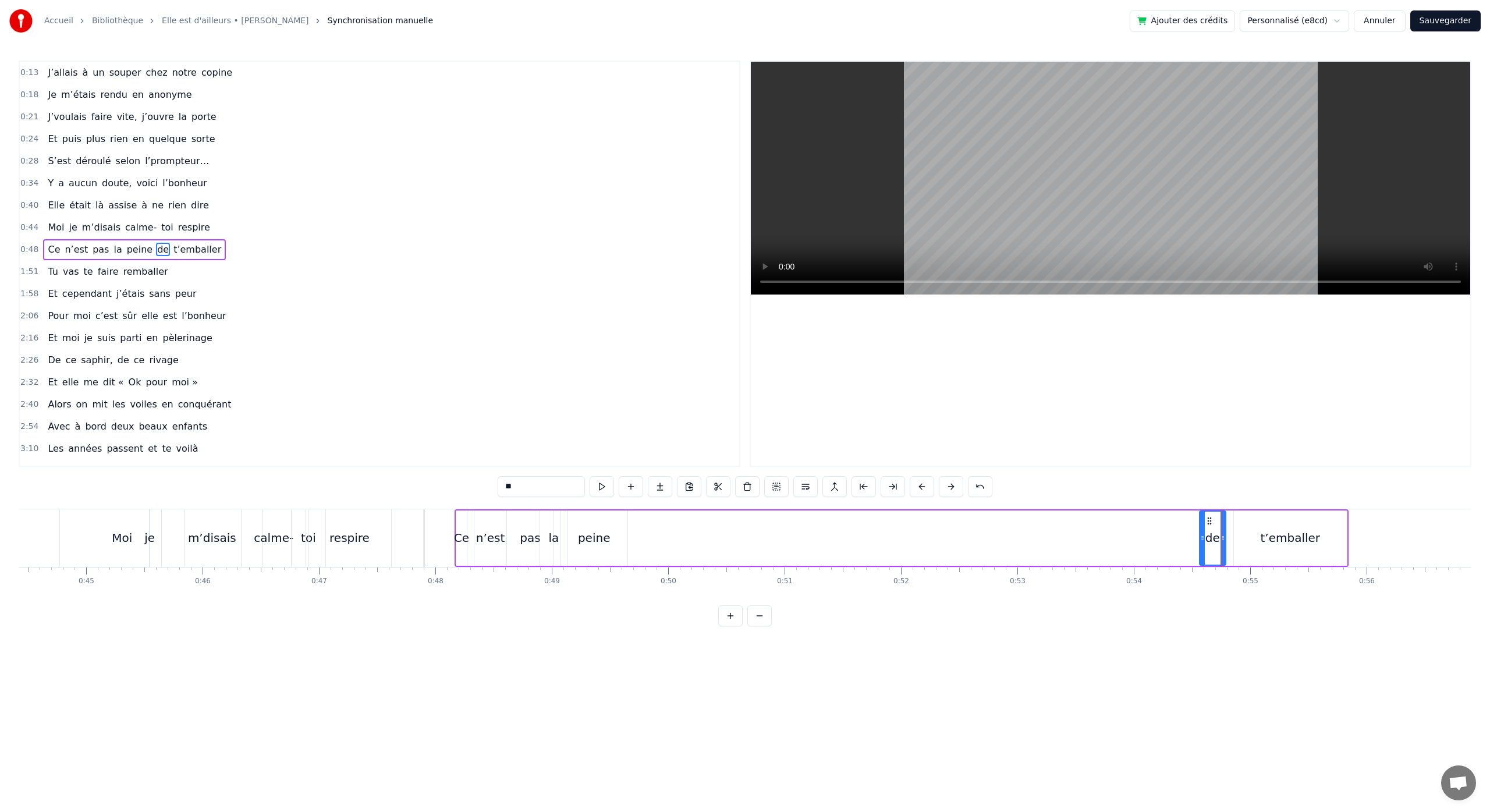
drag, startPoint x: 1216, startPoint y: 523, endPoint x: 1202, endPoint y: 525, distance: 14.1
click at [1202, 525] on div at bounding box center [1202, 537] width 5 height 53
drag, startPoint x: 1207, startPoint y: 522, endPoint x: 636, endPoint y: 541, distance: 571.3
click at [636, 541] on div "de" at bounding box center [641, 537] width 25 height 53
click at [1288, 546] on div "t’emballer" at bounding box center [1290, 538] width 113 height 56
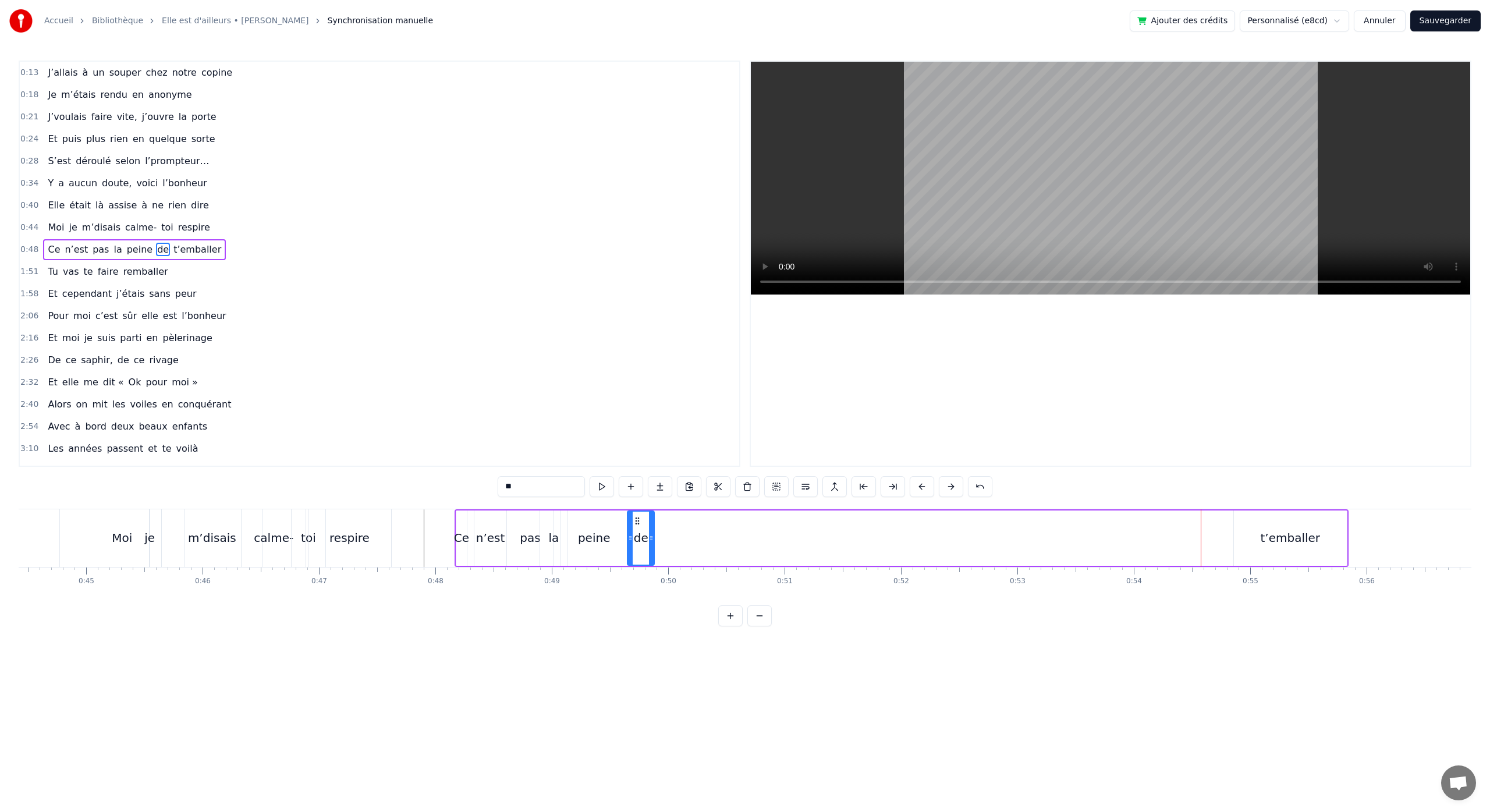
type input "**********"
drag, startPoint x: 1245, startPoint y: 522, endPoint x: 659, endPoint y: 542, distance: 586.3
click at [659, 542] on div "t’emballer" at bounding box center [703, 537] width 112 height 53
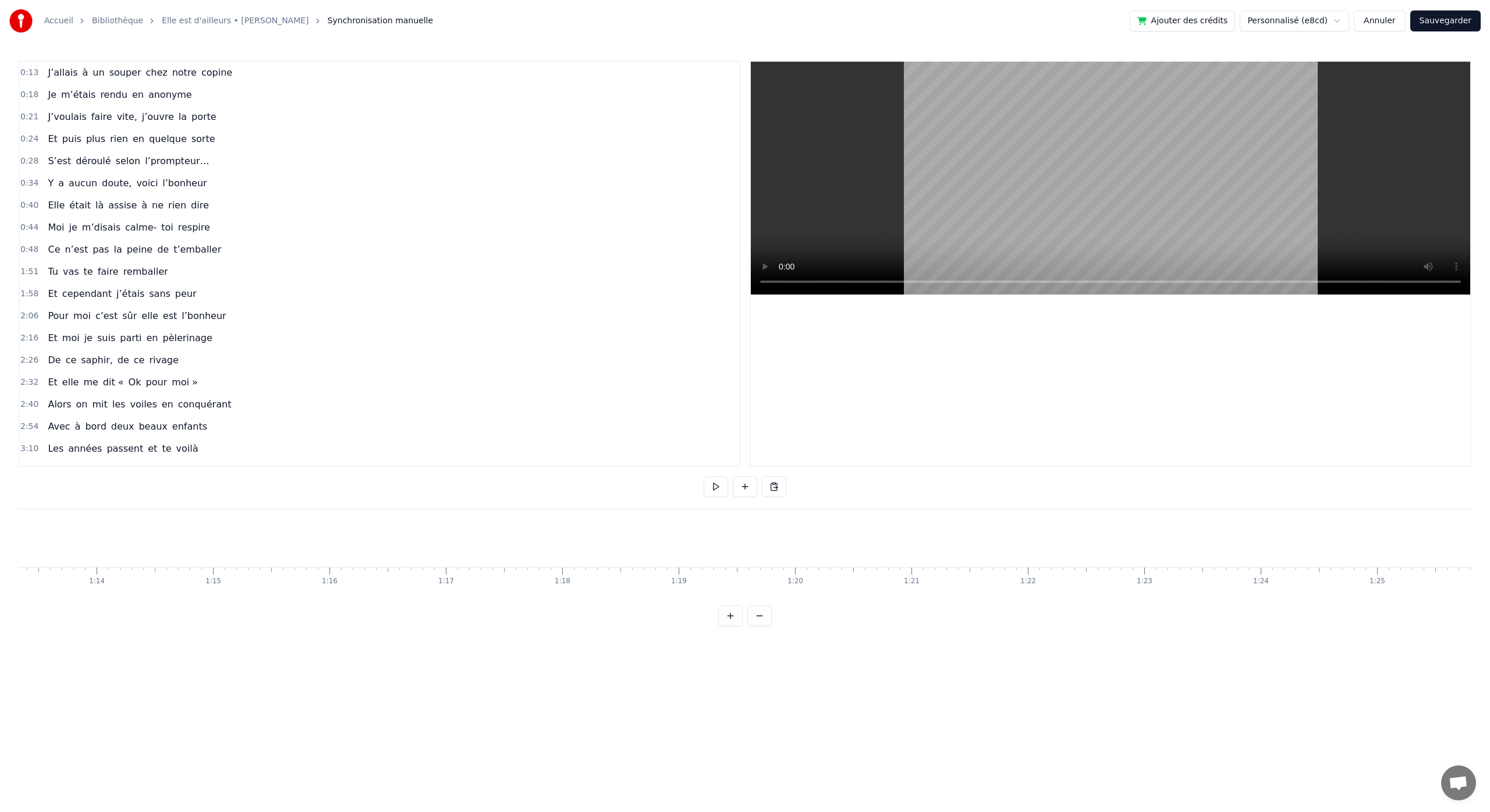
scroll to position [0, 8688]
click at [762, 626] on button at bounding box center [759, 616] width 25 height 21
click at [762, 626] on button at bounding box center [759, 616] width 25 height 21
click at [772, 560] on div "Tu vas te faire remballer" at bounding box center [665, 538] width 432 height 58
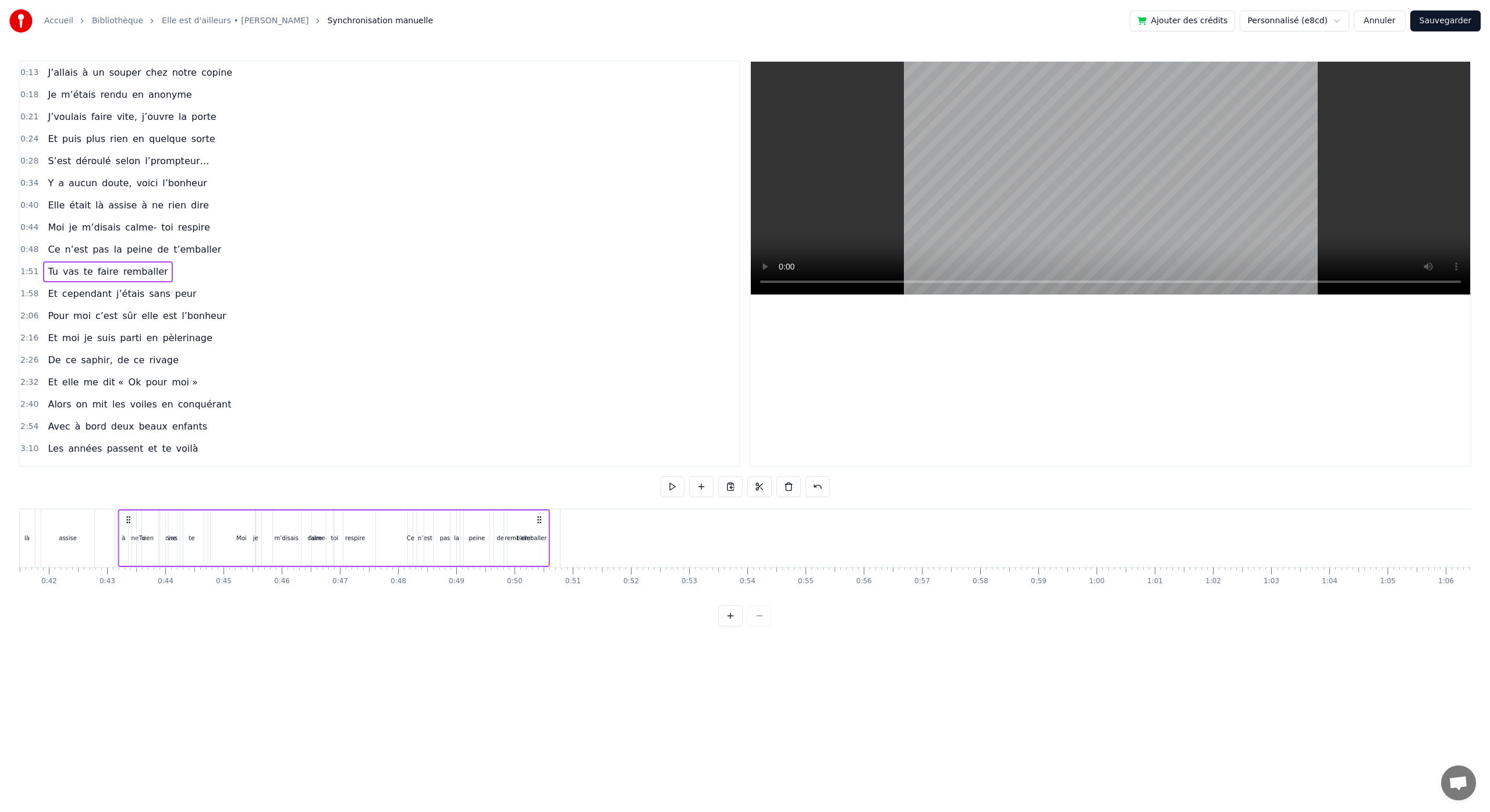
scroll to position [0, 2398]
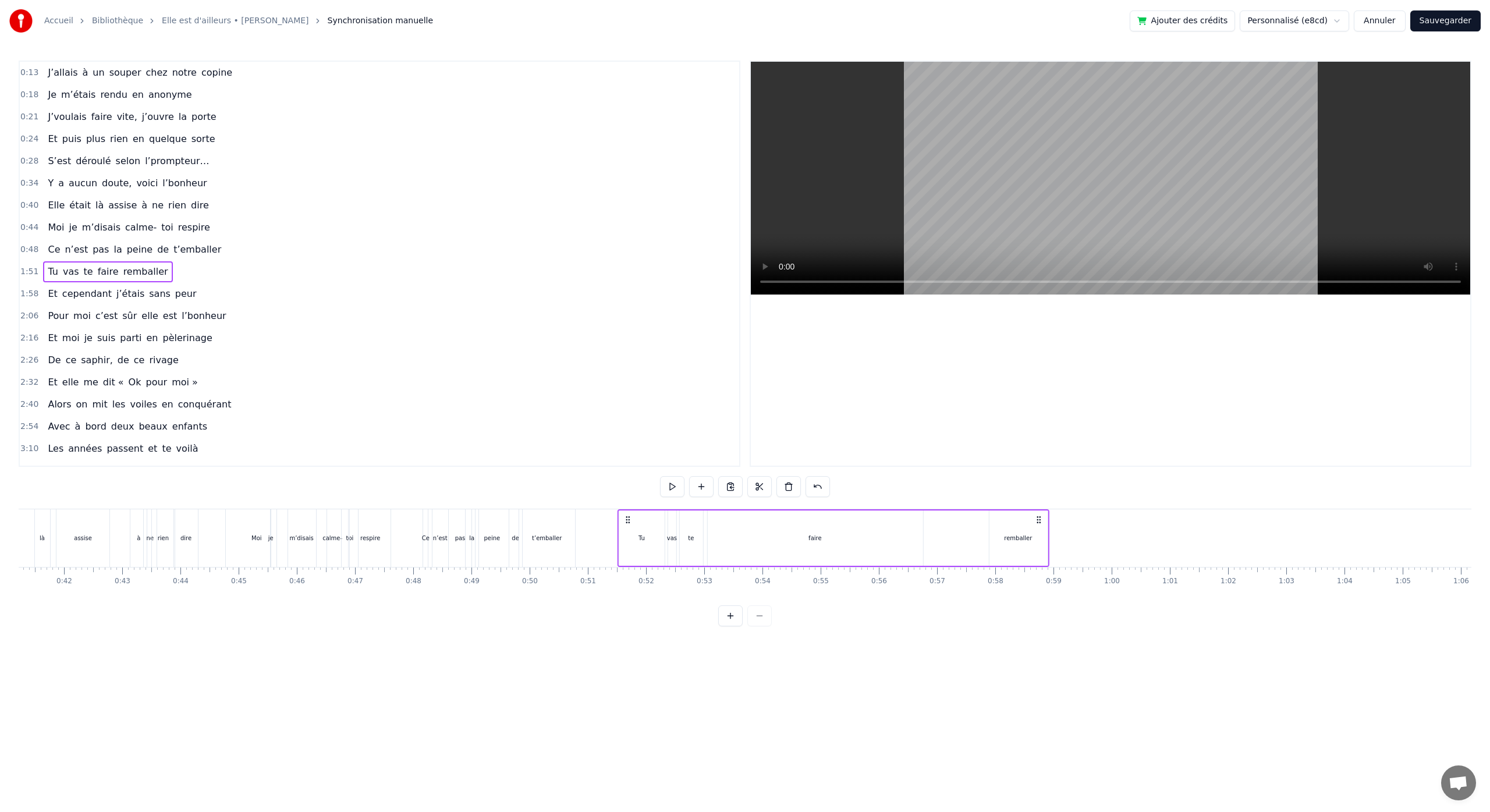
drag, startPoint x: 461, startPoint y: 522, endPoint x: 629, endPoint y: 613, distance: 191.1
click at [629, 613] on div "0:13 J’allais à un souper chez notre copine 0:18 Je m’étais rendu en anonyme 0:…" at bounding box center [745, 343] width 1453 height 565
click at [815, 545] on div "faire" at bounding box center [815, 538] width 215 height 56
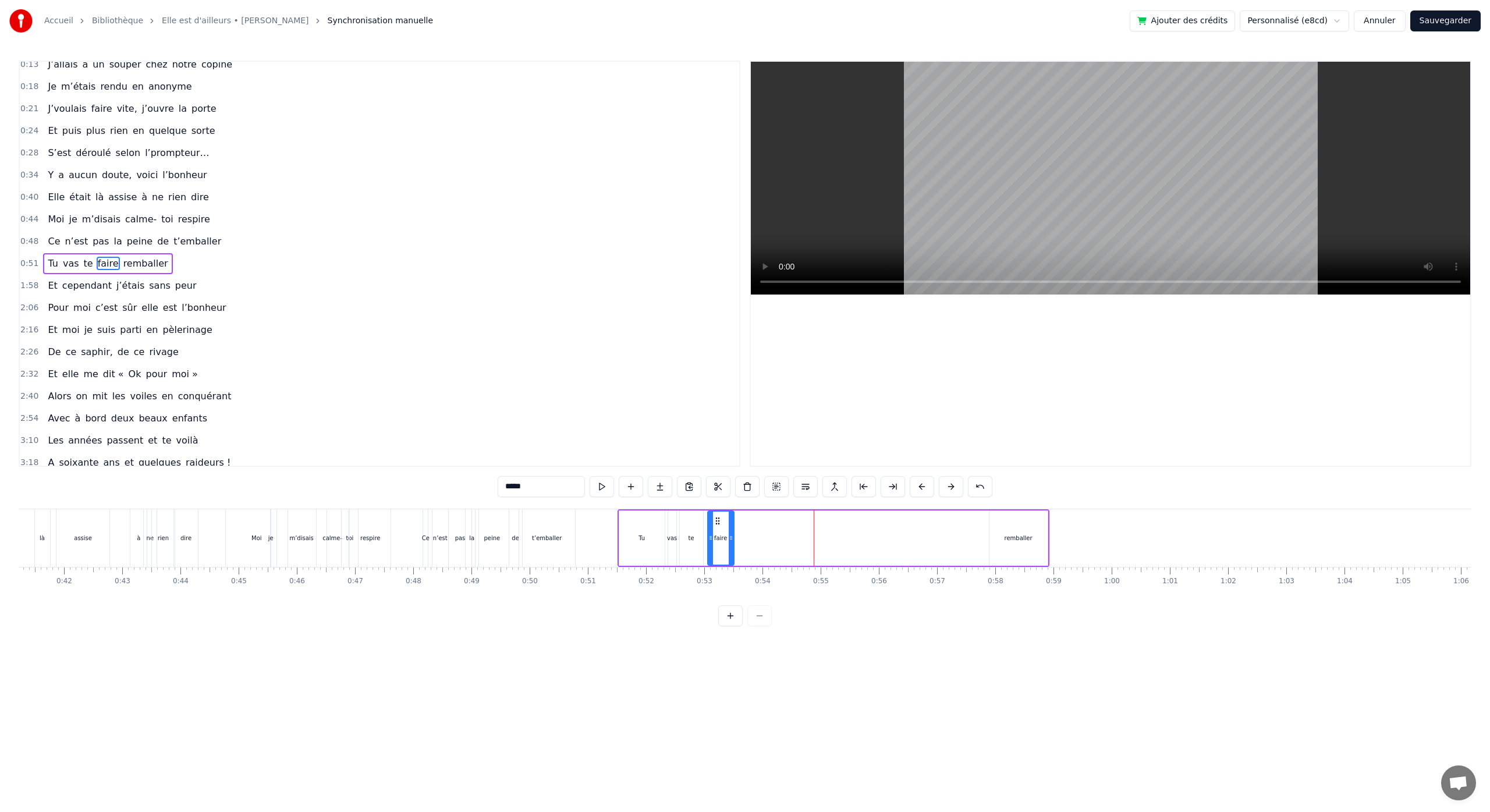
drag, startPoint x: 921, startPoint y: 538, endPoint x: 731, endPoint y: 552, distance: 190.5
click at [731, 552] on div at bounding box center [731, 537] width 5 height 53
click at [688, 527] on div "te" at bounding box center [691, 538] width 23 height 56
click at [1011, 541] on div "remballer" at bounding box center [1018, 538] width 28 height 8
type input "*********"
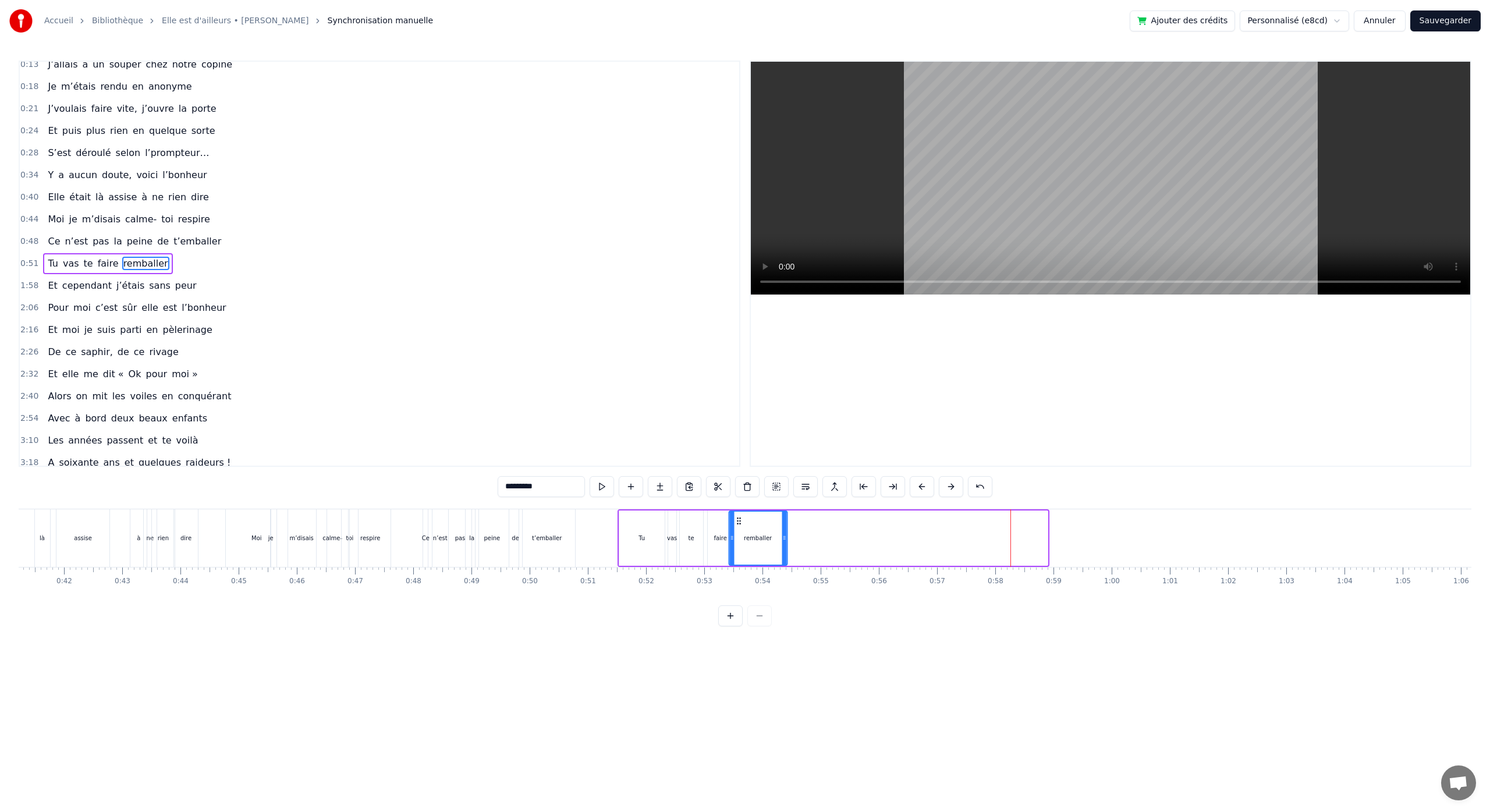
drag, startPoint x: 998, startPoint y: 520, endPoint x: 738, endPoint y: 541, distance: 260.8
click at [738, 541] on div "remballer" at bounding box center [757, 537] width 57 height 53
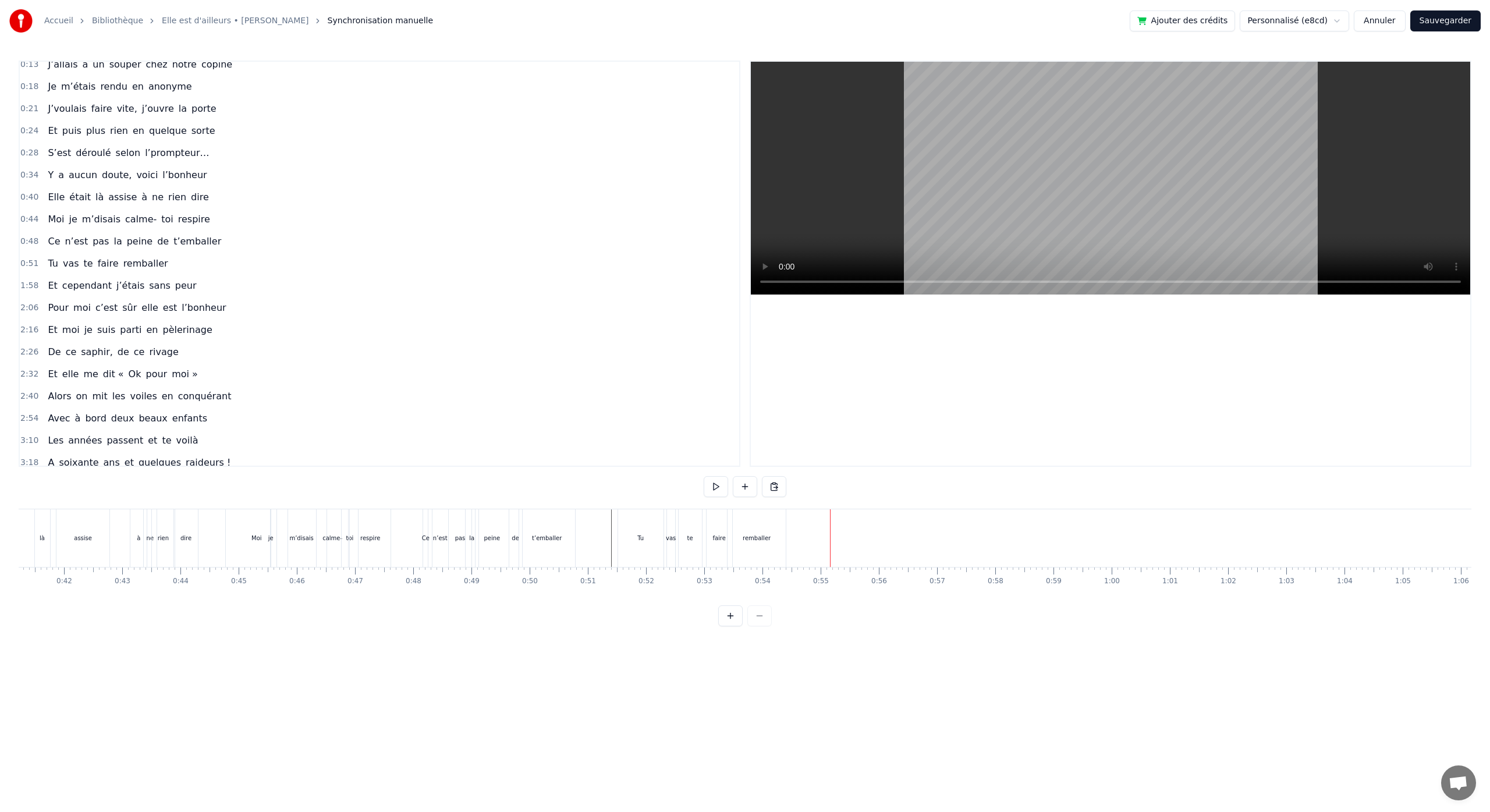
click at [646, 545] on div "Tu" at bounding box center [641, 538] width 46 height 58
drag, startPoint x: 631, startPoint y: 522, endPoint x: 624, endPoint y: 523, distance: 7.1
click at [624, 523] on icon at bounding box center [622, 520] width 9 height 9
click at [665, 532] on div "Tu vas te faire remballer" at bounding box center [700, 538] width 177 height 58
click at [670, 535] on div "vas" at bounding box center [672, 538] width 10 height 8
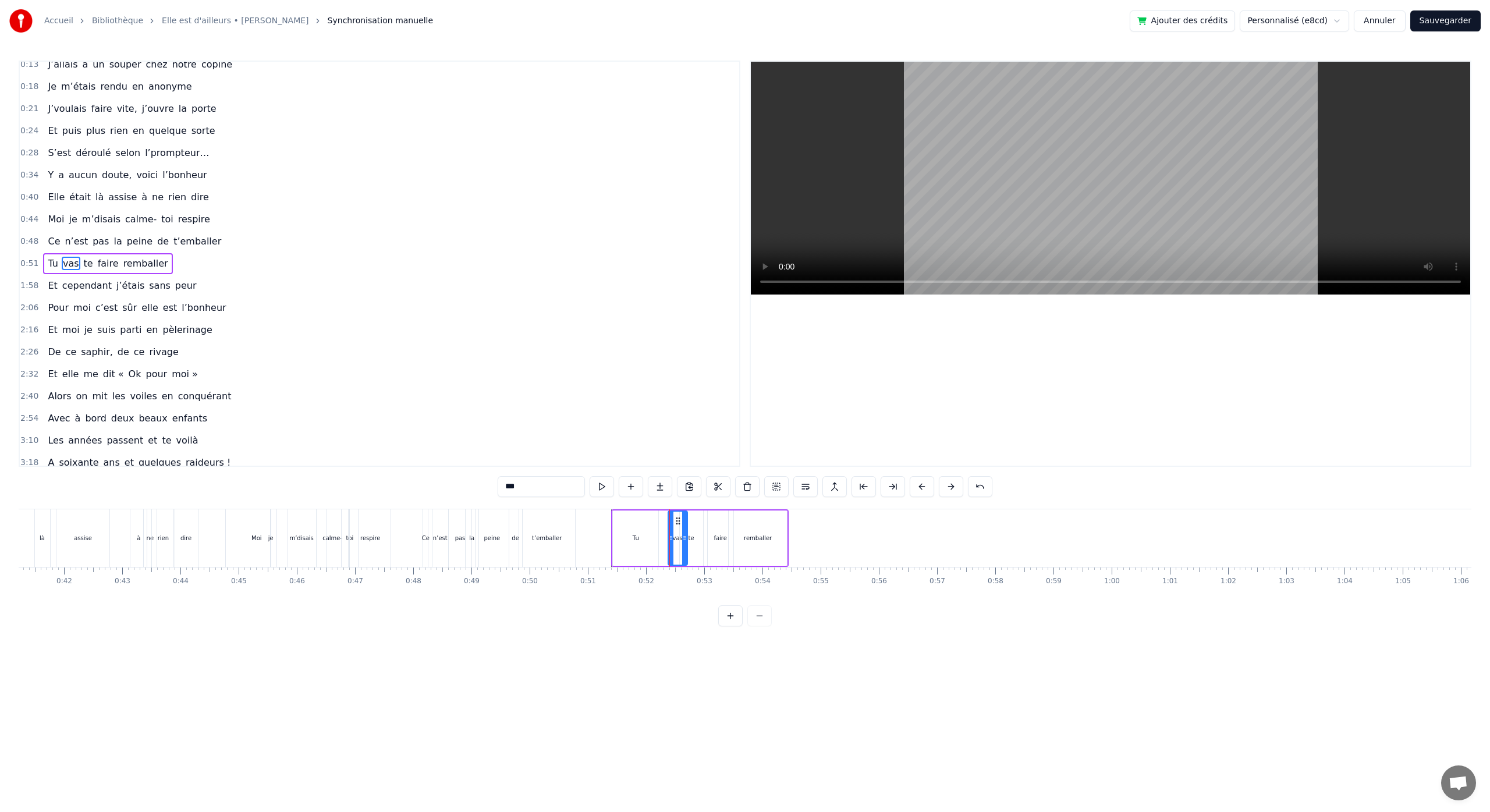
drag, startPoint x: 670, startPoint y: 543, endPoint x: 681, endPoint y: 547, distance: 11.7
click at [682, 547] on div at bounding box center [684, 537] width 5 height 53
click at [672, 526] on div "vas" at bounding box center [670, 537] width 18 height 53
click at [692, 534] on div "te" at bounding box center [691, 538] width 6 height 8
type input "**"
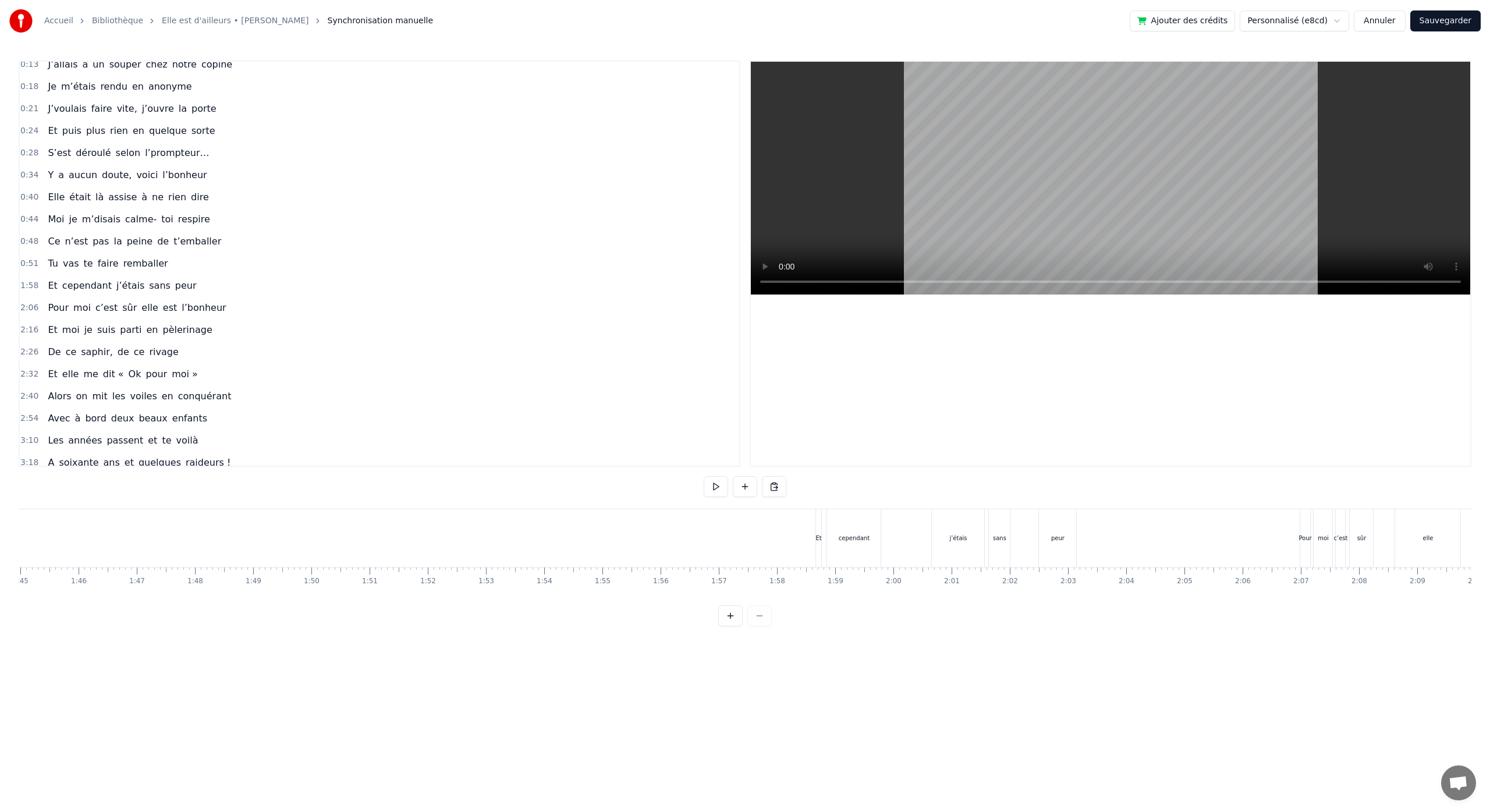
scroll to position [0, 6125]
click at [901, 541] on div "Et cependant j’étais sans peur" at bounding box center [930, 538] width 264 height 58
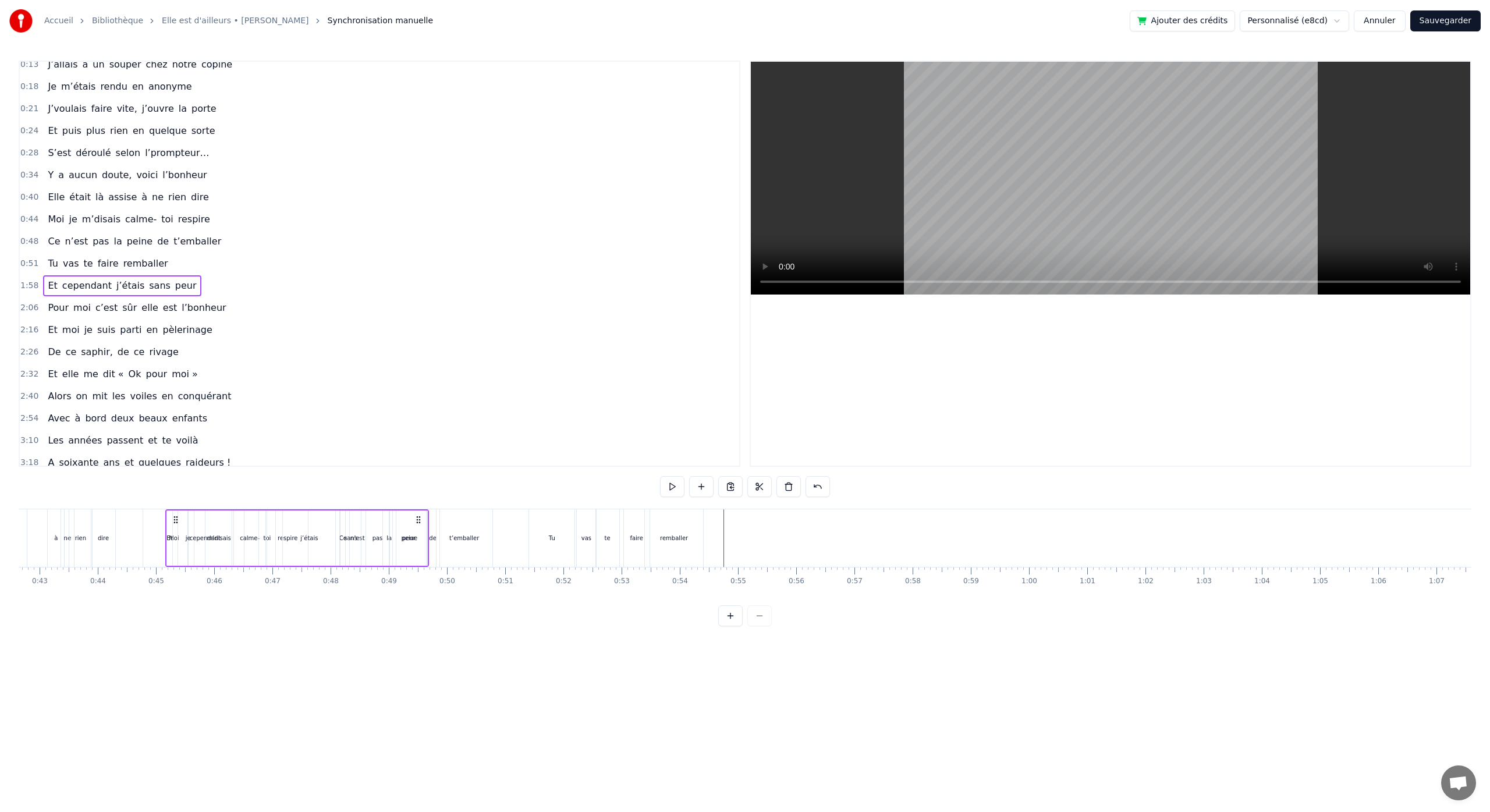
scroll to position [0, 2458]
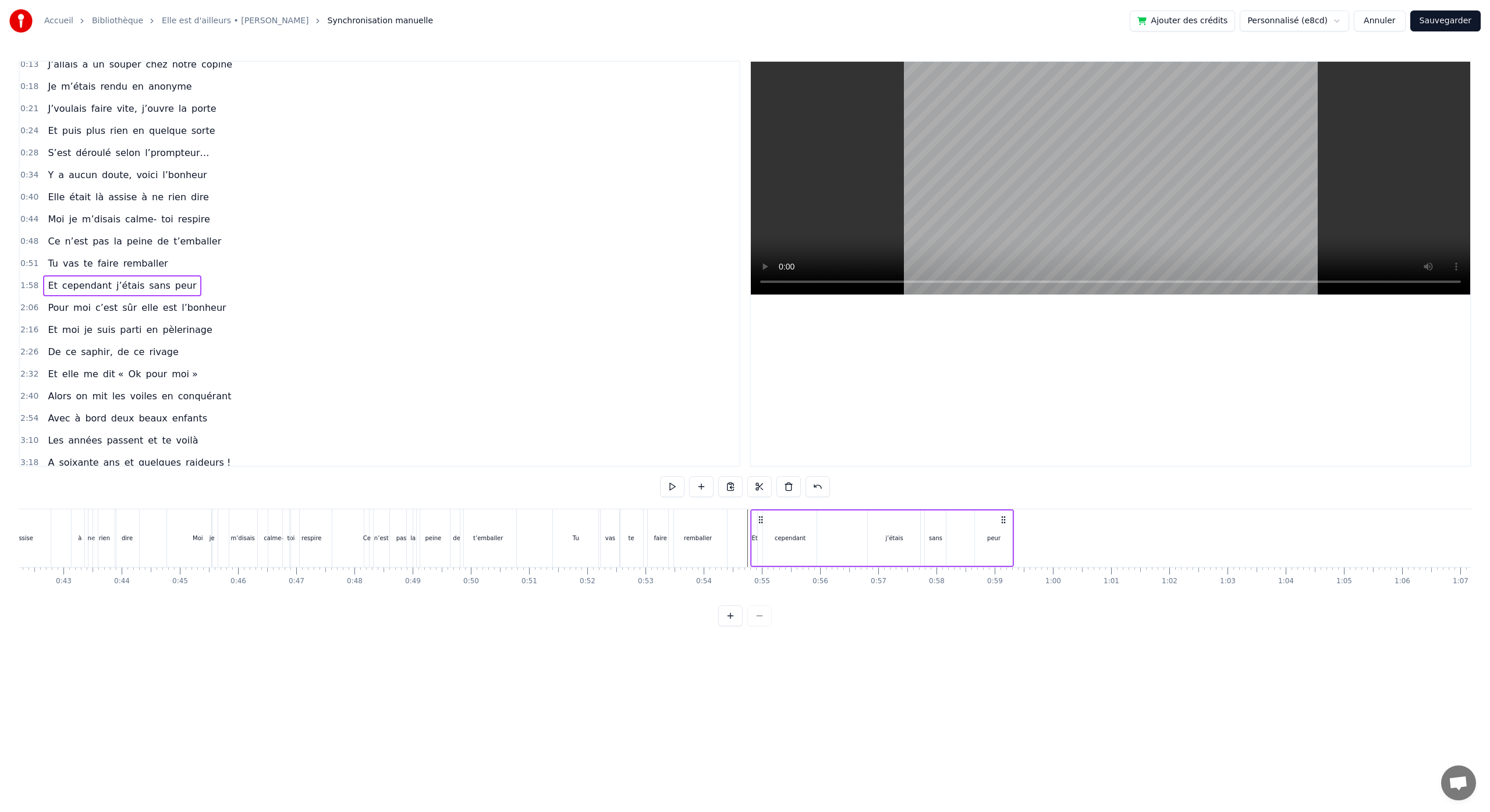
drag, startPoint x: 810, startPoint y: 518, endPoint x: 762, endPoint y: 744, distance: 231.0
click at [762, 645] on html "Accueil Bibliothèque Elle est d'ailleurs • [PERSON_NAME] Synchronisation manuel…" at bounding box center [745, 322] width 1490 height 645
click at [729, 636] on html "Accueil Bibliothèque Elle est d'ailleurs • [PERSON_NAME] Synchronisation manuel…" at bounding box center [745, 322] width 1490 height 645
click at [731, 626] on button at bounding box center [730, 616] width 25 height 21
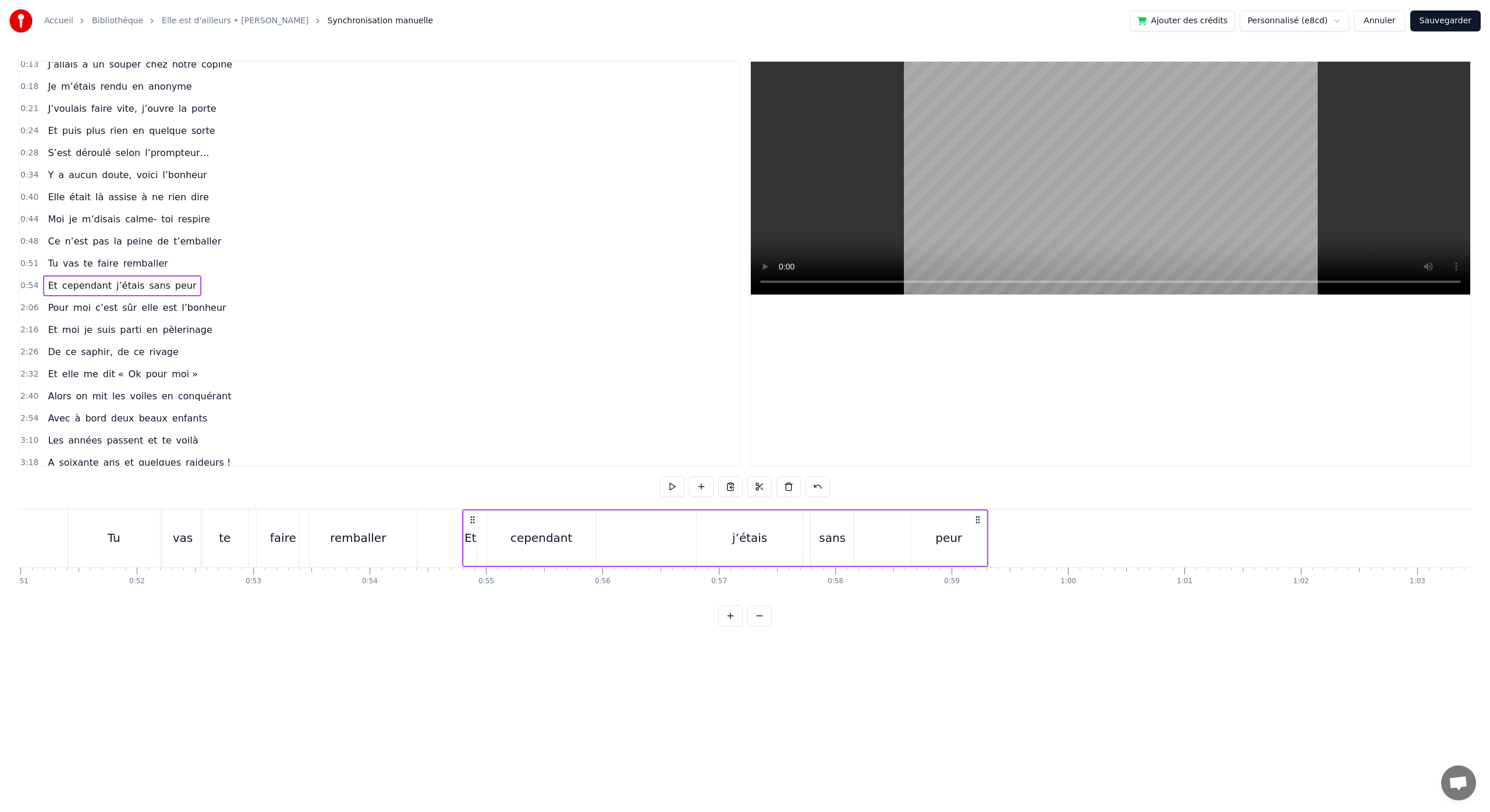
scroll to position [0, 5923]
click at [539, 542] on div "cependant" at bounding box center [553, 537] width 62 height 18
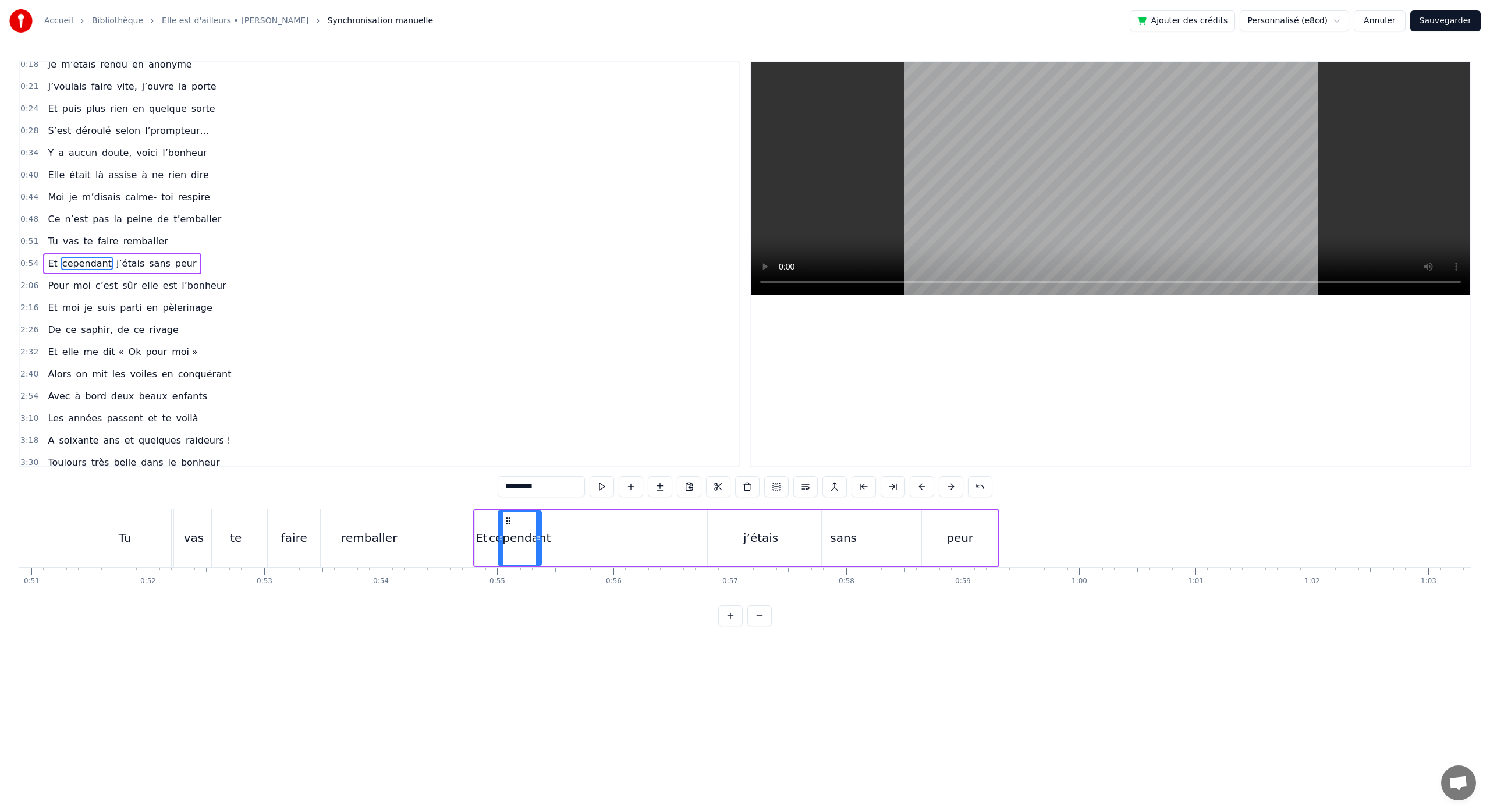
drag, startPoint x: 604, startPoint y: 539, endPoint x: 539, endPoint y: 546, distance: 65.4
click at [539, 546] on div at bounding box center [538, 537] width 5 height 53
click at [763, 542] on div "j’étais" at bounding box center [761, 537] width 35 height 18
type input "*******"
drag, startPoint x: 717, startPoint y: 522, endPoint x: 562, endPoint y: 526, distance: 155.1
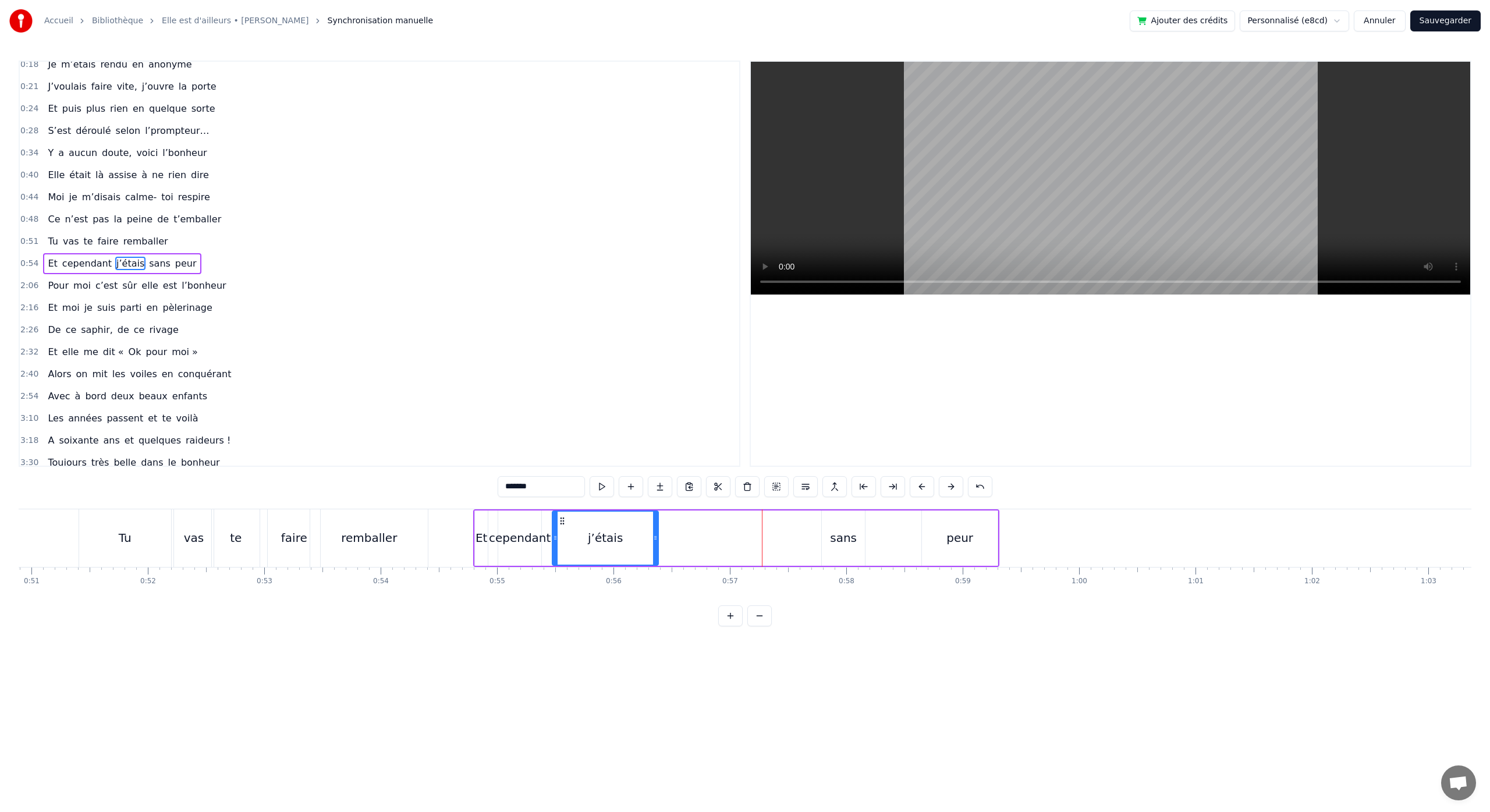
click at [562, 526] on div "j’étais" at bounding box center [605, 537] width 105 height 53
drag, startPoint x: 654, startPoint y: 539, endPoint x: 638, endPoint y: 540, distance: 16.0
click at [640, 541] on icon at bounding box center [641, 537] width 5 height 9
drag, startPoint x: 638, startPoint y: 540, endPoint x: 679, endPoint y: 548, distance: 41.8
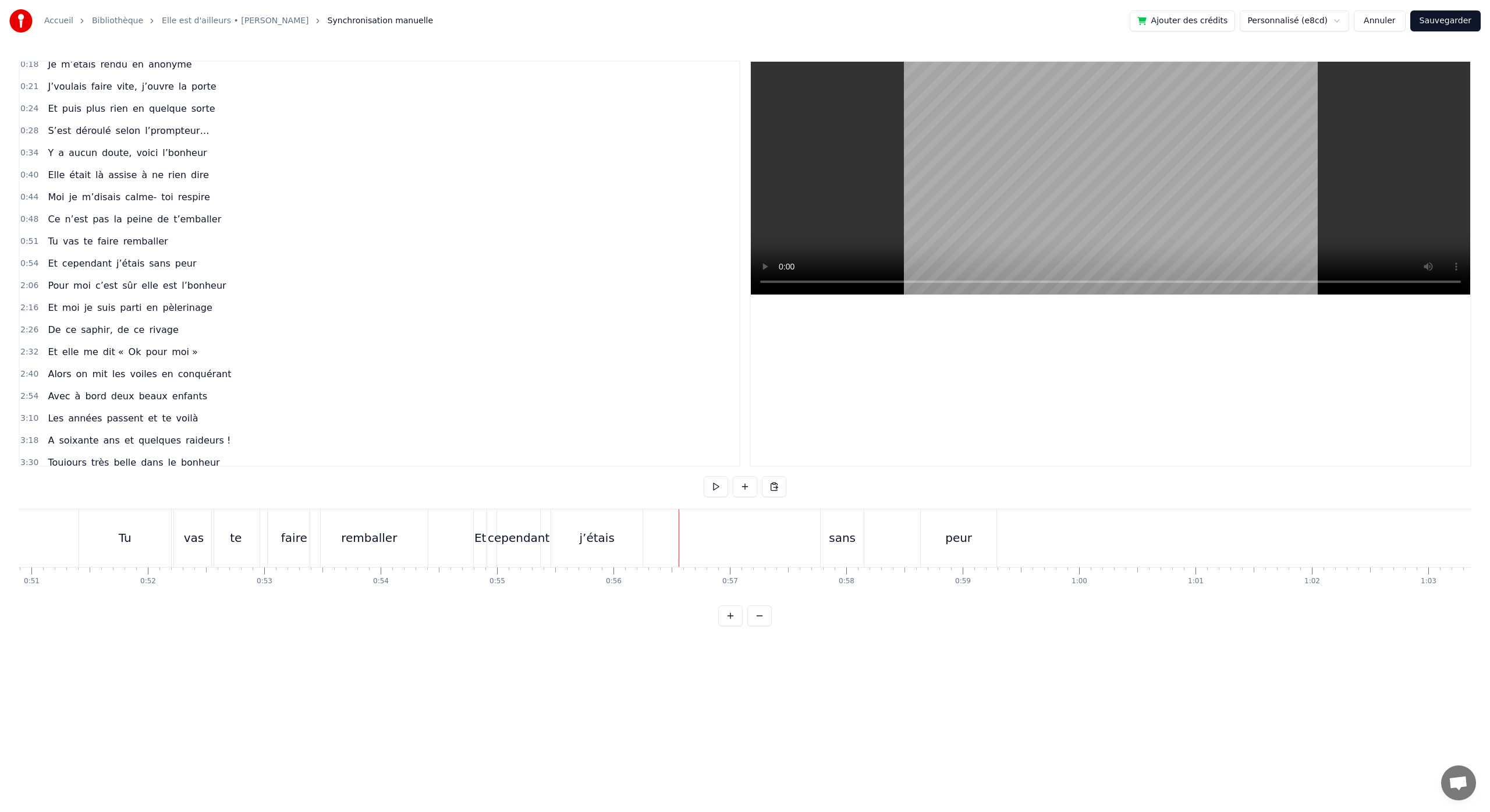
click at [657, 542] on div "Et cependant j’étais sans peur" at bounding box center [736, 538] width 526 height 58
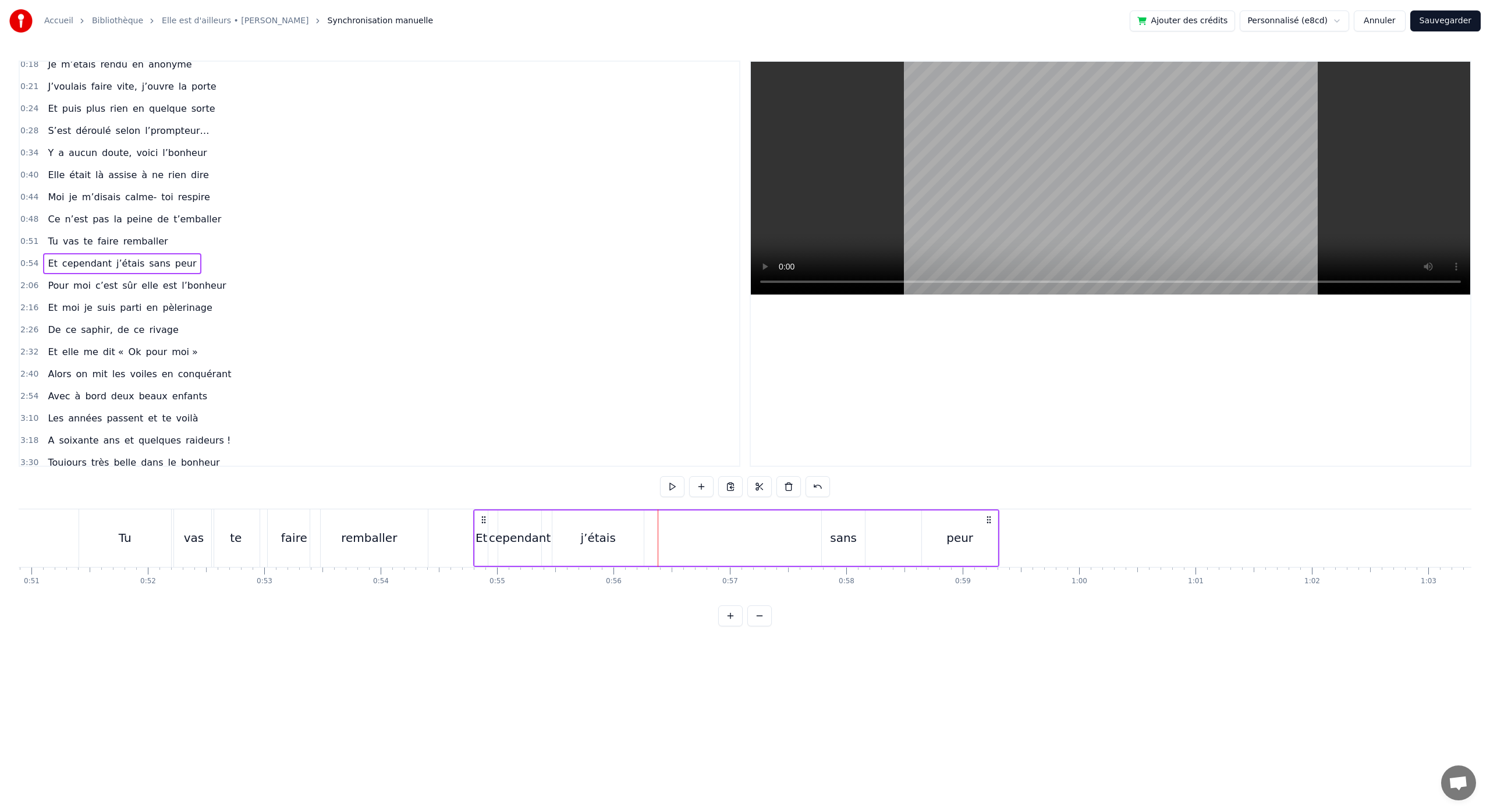
click at [619, 539] on div "j’étais" at bounding box center [598, 538] width 91 height 56
click at [449, 498] on div "0:13 J’allais à un souper chez notre copine 0:18 Je m’étais rendu en anonyme 0:…" at bounding box center [745, 343] width 1453 height 565
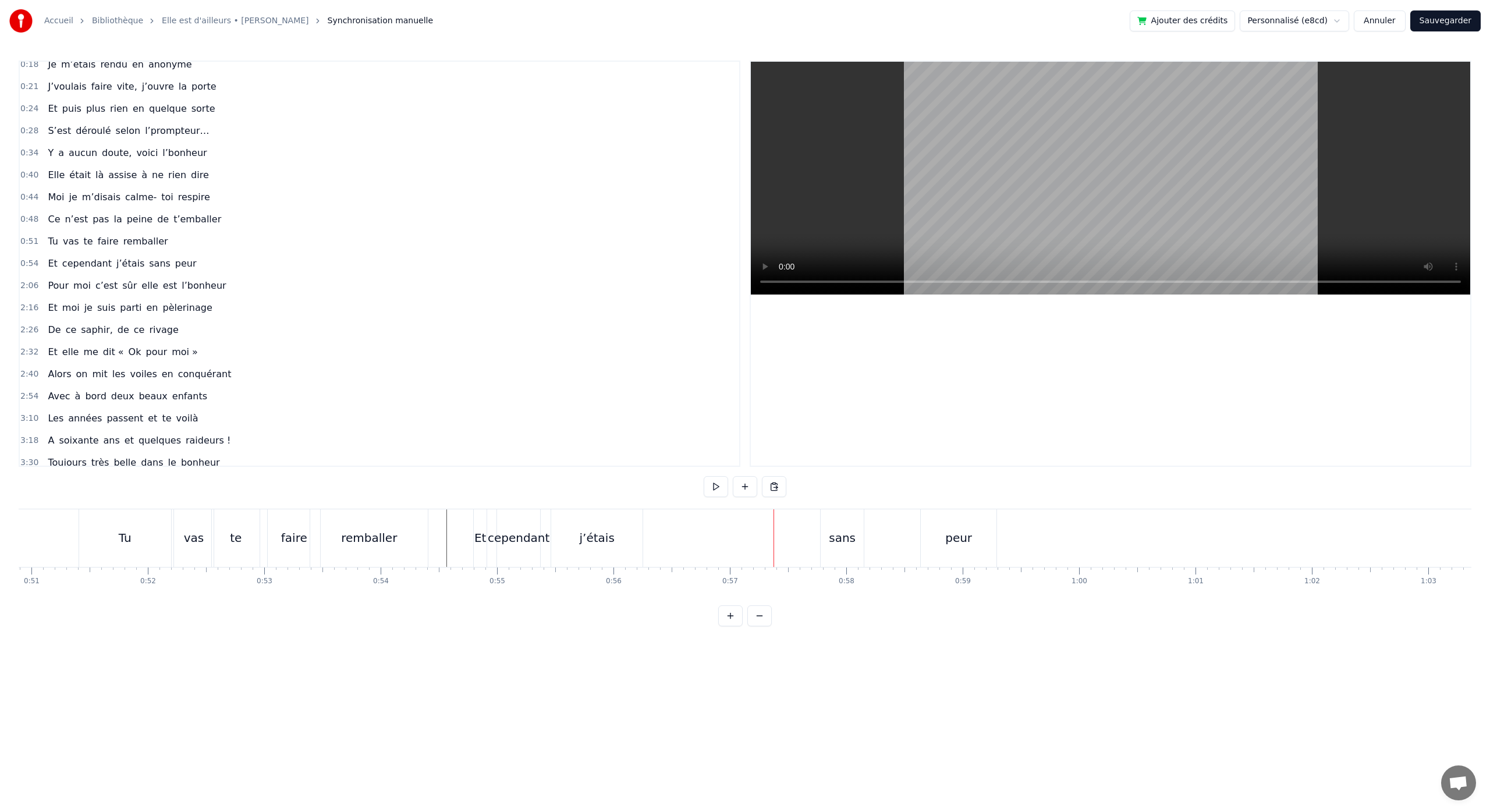
click at [848, 548] on div "sans" at bounding box center [842, 538] width 43 height 58
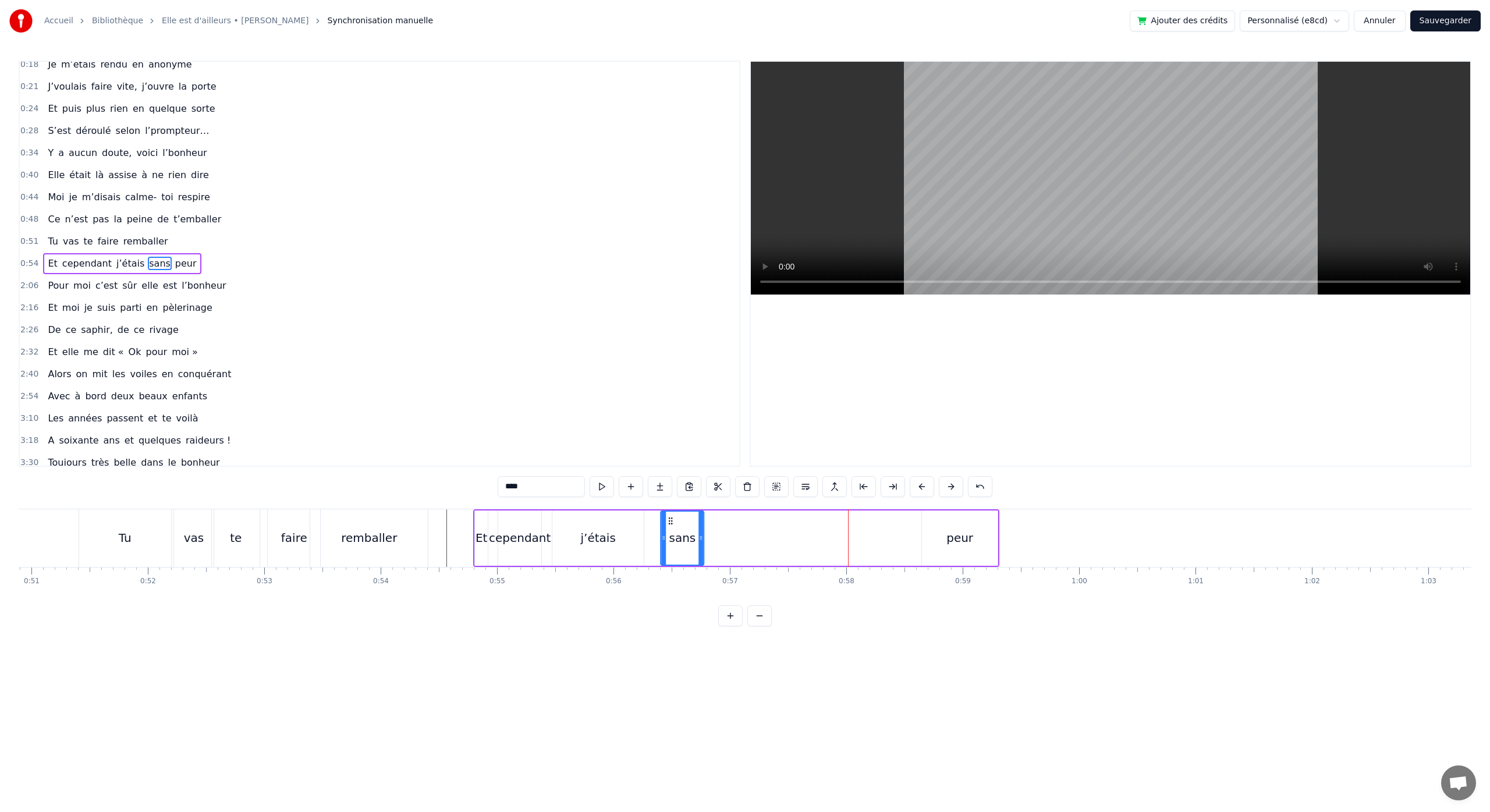
drag, startPoint x: 831, startPoint y: 520, endPoint x: 632, endPoint y: 532, distance: 199.4
click at [664, 532] on div "sans" at bounding box center [682, 537] width 42 height 53
click at [612, 531] on div "j’étais" at bounding box center [598, 537] width 35 height 18
click at [662, 519] on div "sans" at bounding box center [679, 538] width 43 height 56
drag, startPoint x: 667, startPoint y: 520, endPoint x: 660, endPoint y: 522, distance: 7.3
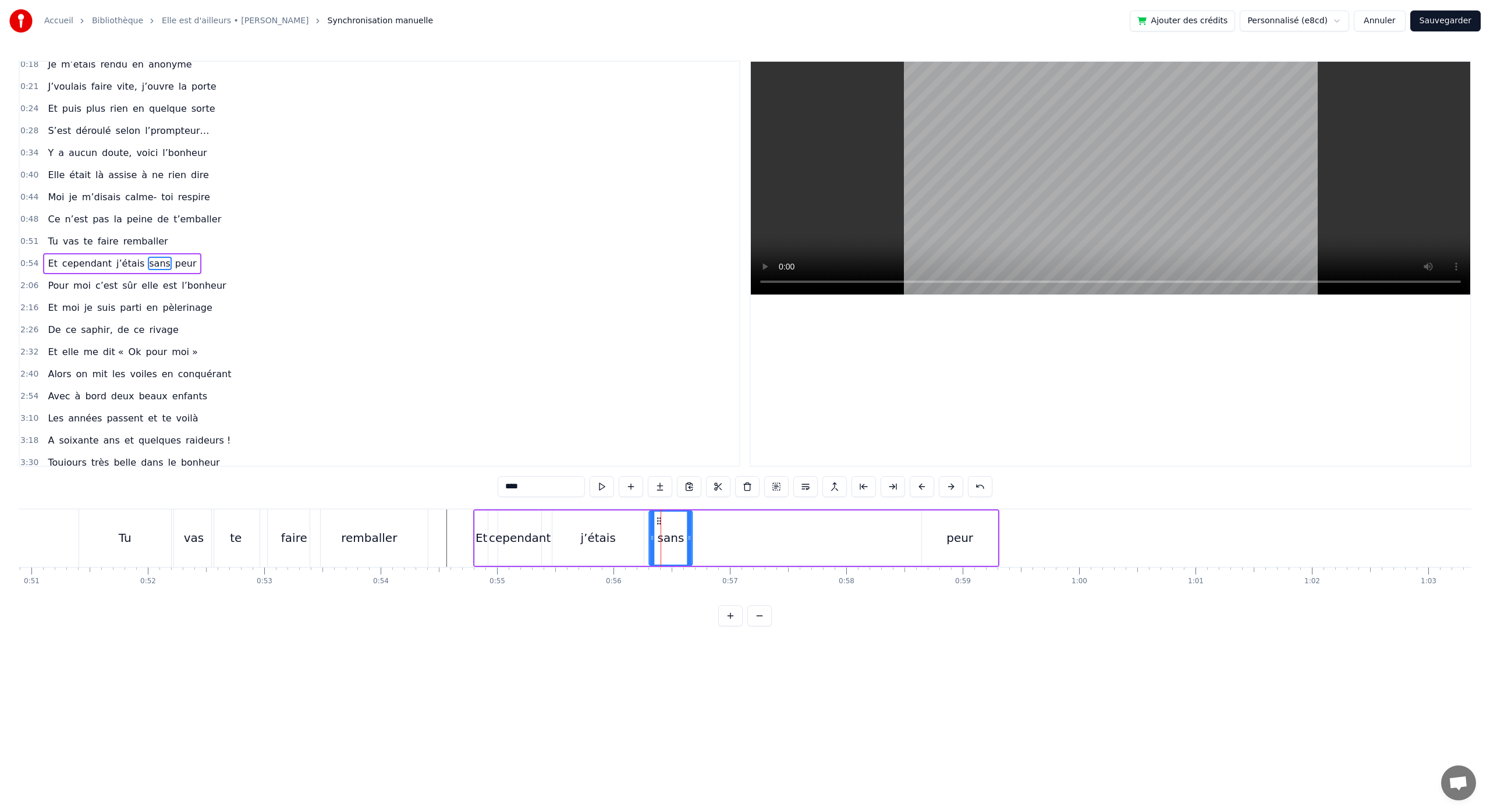
click at [659, 522] on icon at bounding box center [658, 520] width 9 height 9
click at [936, 539] on div "peur" at bounding box center [960, 538] width 76 height 56
type input "****"
drag, startPoint x: 931, startPoint y: 522, endPoint x: 709, endPoint y: 548, distance: 223.5
click at [711, 549] on div "peur" at bounding box center [740, 537] width 75 height 53
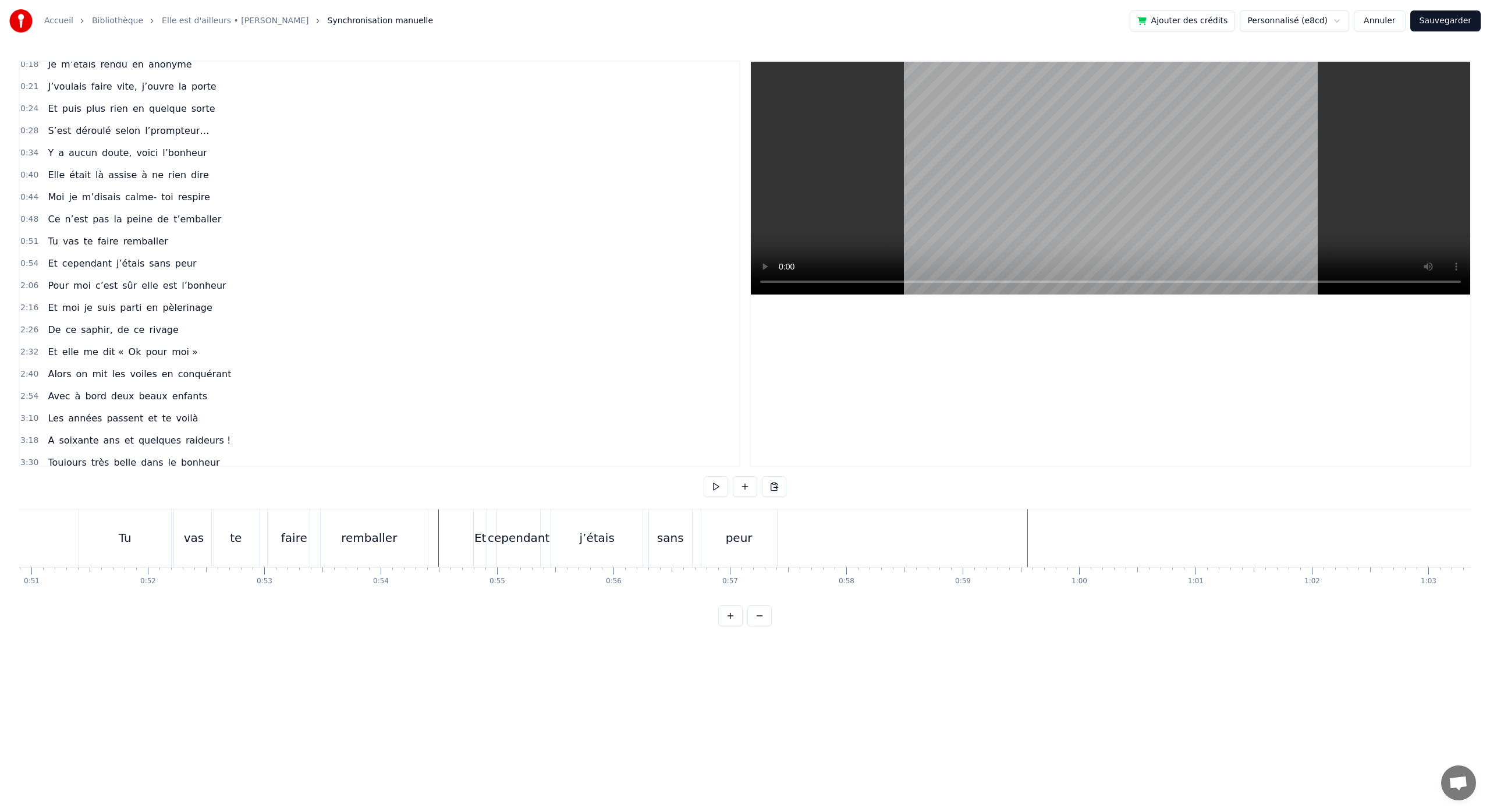
click at [758, 626] on button at bounding box center [759, 616] width 25 height 21
click at [458, 555] on div "Pour moi c’est sûr elle est l’bonheur" at bounding box center [728, 538] width 807 height 58
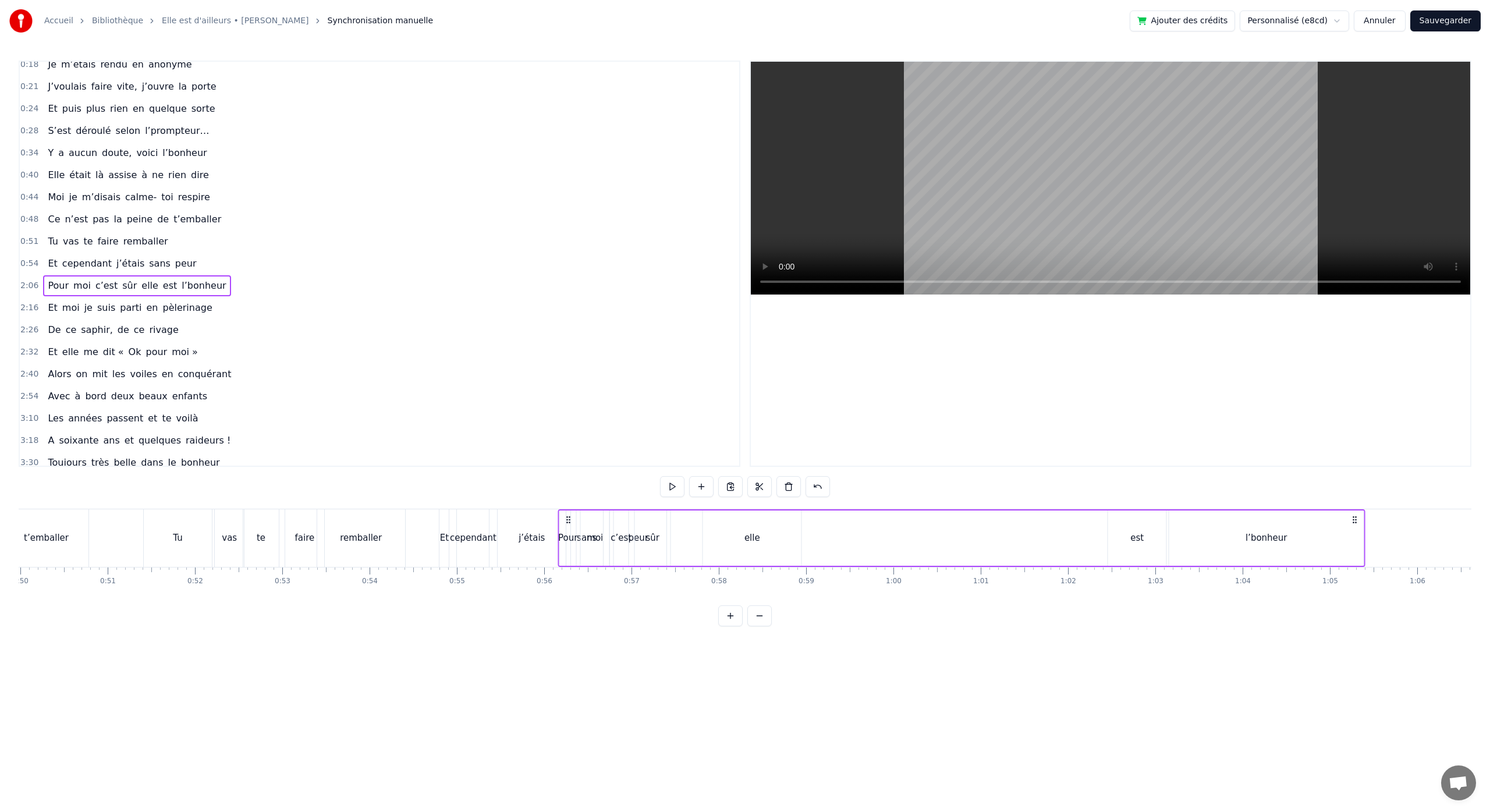
scroll to position [0, 4362]
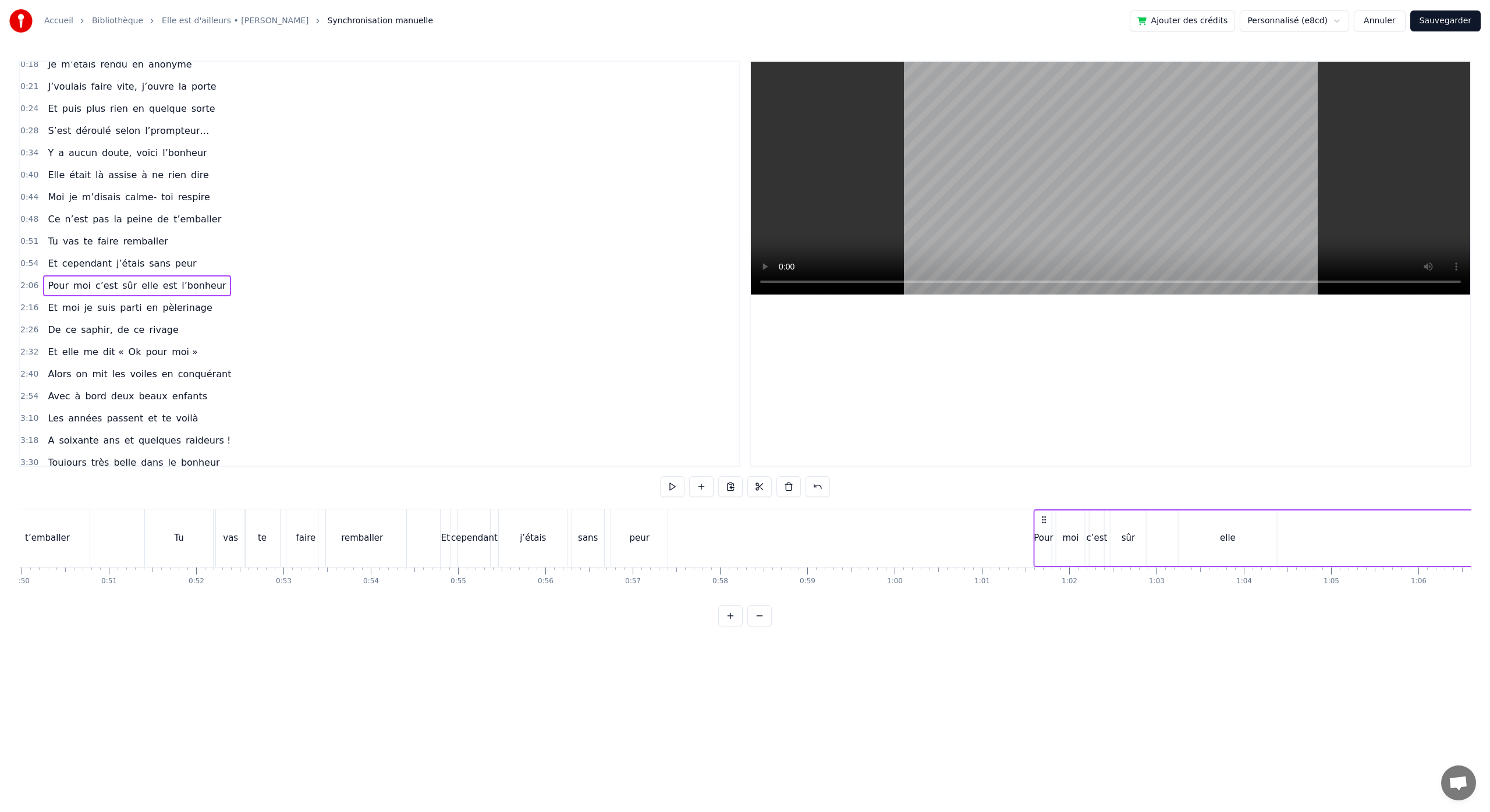
drag, startPoint x: 336, startPoint y: 521, endPoint x: 1045, endPoint y: 690, distance: 728.9
click at [1045, 645] on html "Accueil Bibliothèque Elle est d'ailleurs • [PERSON_NAME] Synchronisation manuel…" at bounding box center [745, 322] width 1490 height 645
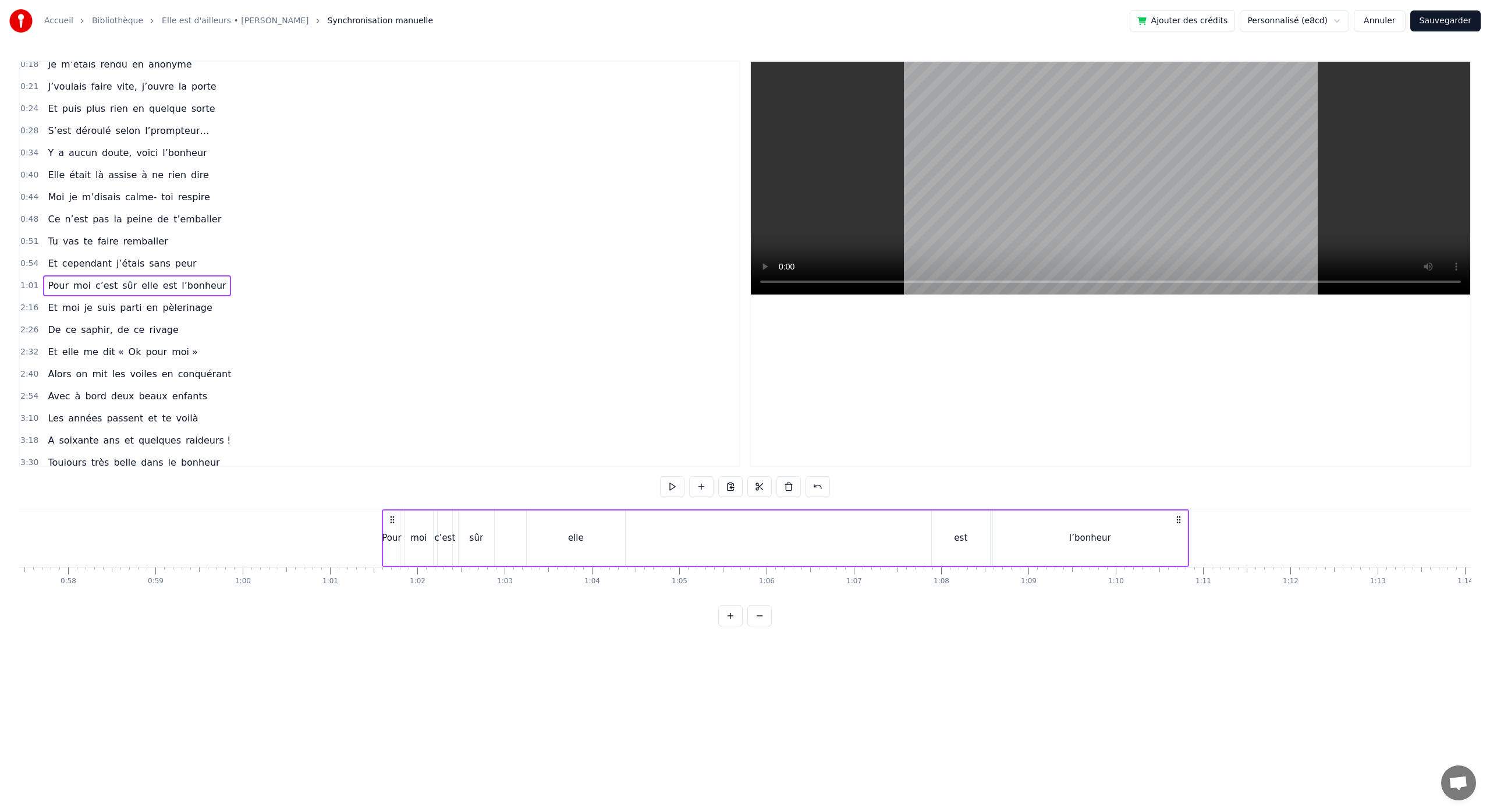
scroll to position [0, 5127]
click at [759, 542] on div "Pour moi c’est sûr elle est l’bonheur" at bounding box center [672, 538] width 807 height 58
click at [459, 540] on div "elle" at bounding box center [462, 538] width 15 height 13
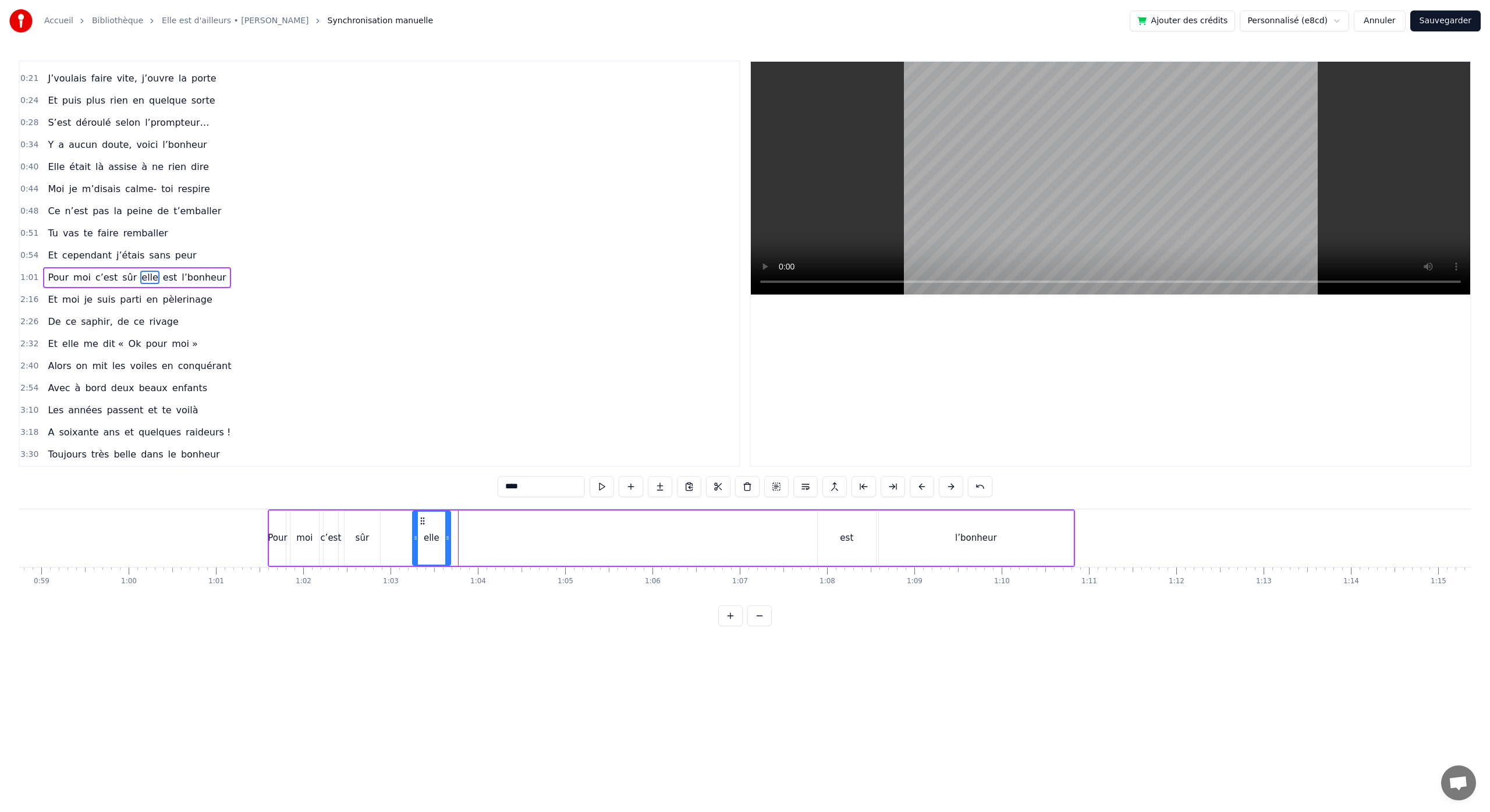
drag, startPoint x: 508, startPoint y: 538, endPoint x: 447, endPoint y: 542, distance: 61.1
click at [447, 542] on icon at bounding box center [447, 537] width 5 height 9
click at [851, 540] on div "est" at bounding box center [846, 538] width 13 height 13
drag, startPoint x: 828, startPoint y: 522, endPoint x: 441, endPoint y: 539, distance: 387.4
click at [441, 539] on div "est" at bounding box center [458, 537] width 57 height 53
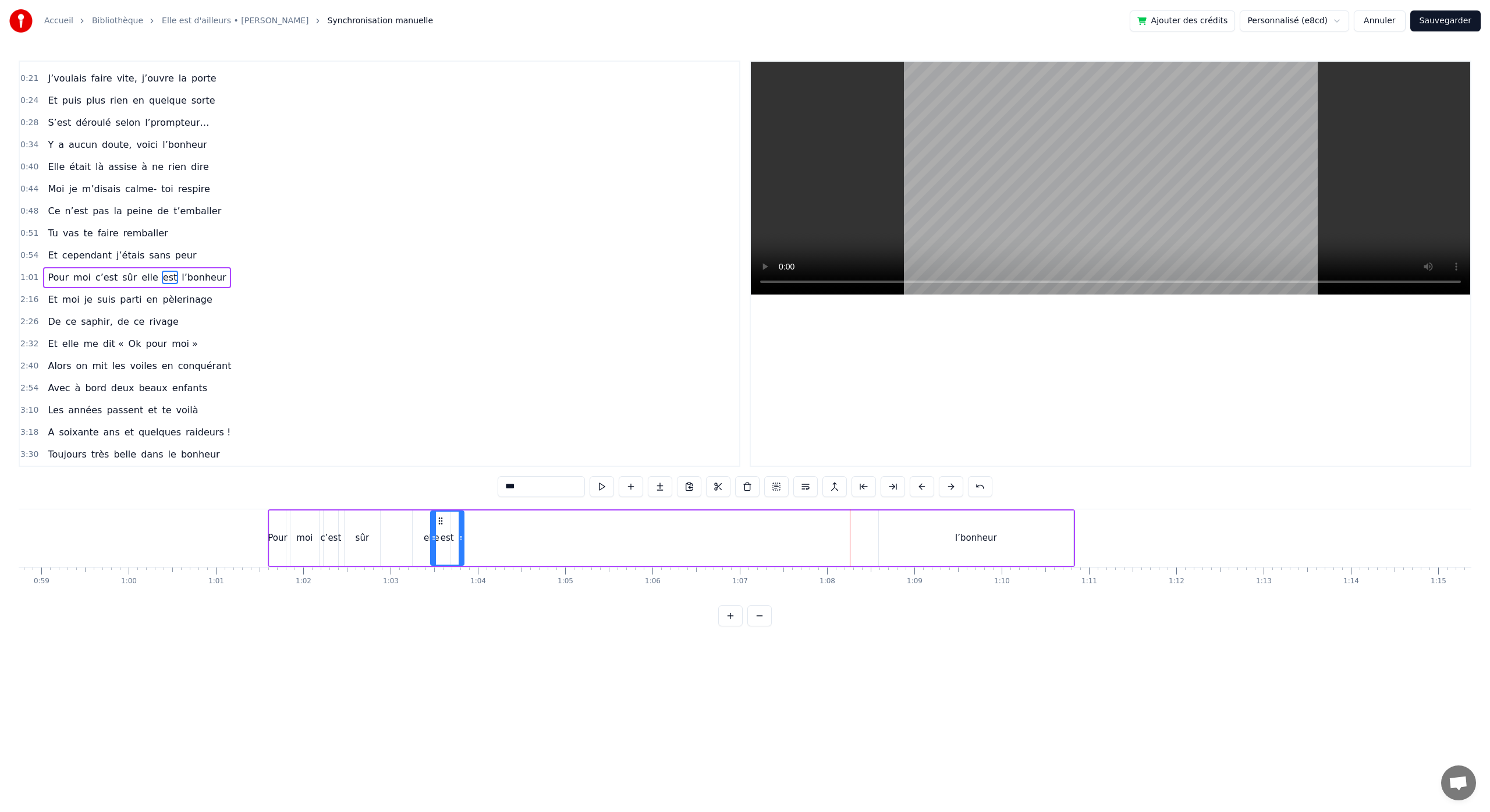
drag, startPoint x: 484, startPoint y: 538, endPoint x: 459, endPoint y: 541, distance: 25.2
click at [459, 541] on icon at bounding box center [461, 537] width 5 height 9
drag, startPoint x: 439, startPoint y: 521, endPoint x: 446, endPoint y: 522, distance: 7.1
click at [446, 522] on icon at bounding box center [447, 520] width 9 height 9
click at [968, 542] on div "l’bonheur" at bounding box center [976, 538] width 42 height 13
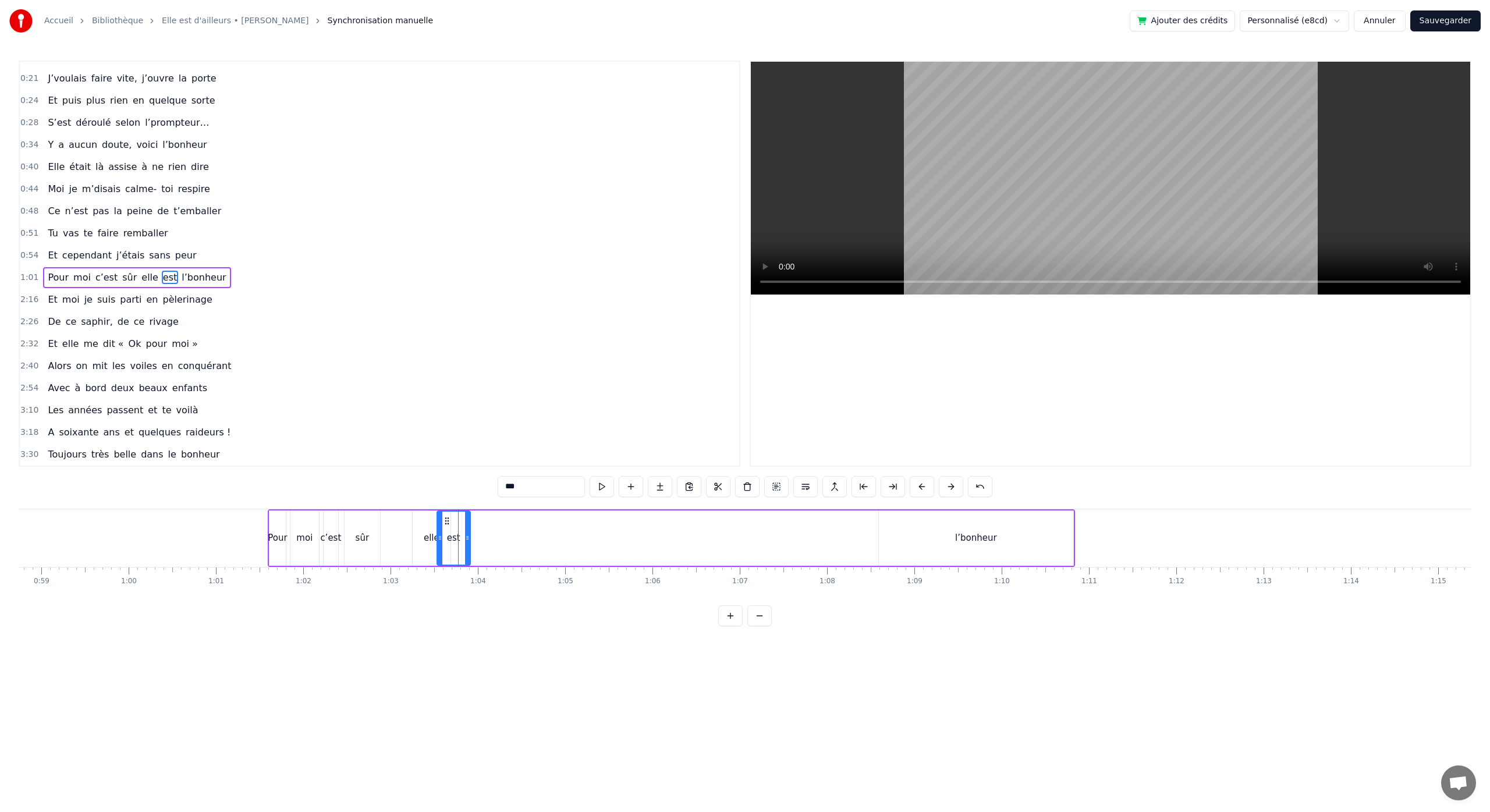
type input "*********"
drag, startPoint x: 889, startPoint y: 522, endPoint x: 500, endPoint y: 550, distance: 390.0
click at [496, 551] on div "l’bonheur" at bounding box center [583, 537] width 193 height 53
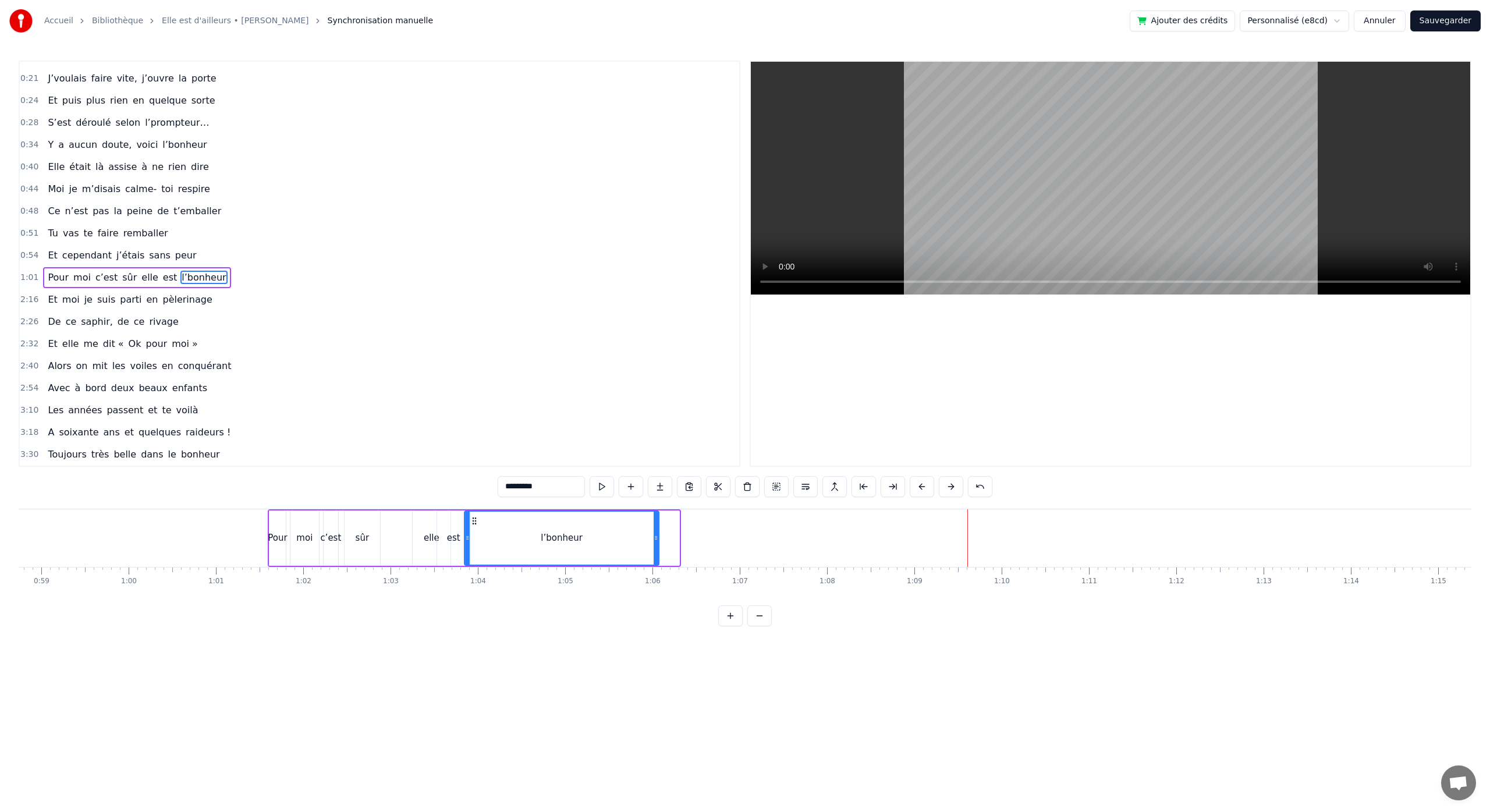
drag, startPoint x: 494, startPoint y: 521, endPoint x: 474, endPoint y: 525, distance: 20.4
click at [474, 525] on div "l’bonheur" at bounding box center [561, 537] width 193 height 53
drag, startPoint x: 657, startPoint y: 539, endPoint x: 545, endPoint y: 541, distance: 112.0
click at [545, 541] on icon at bounding box center [544, 537] width 5 height 9
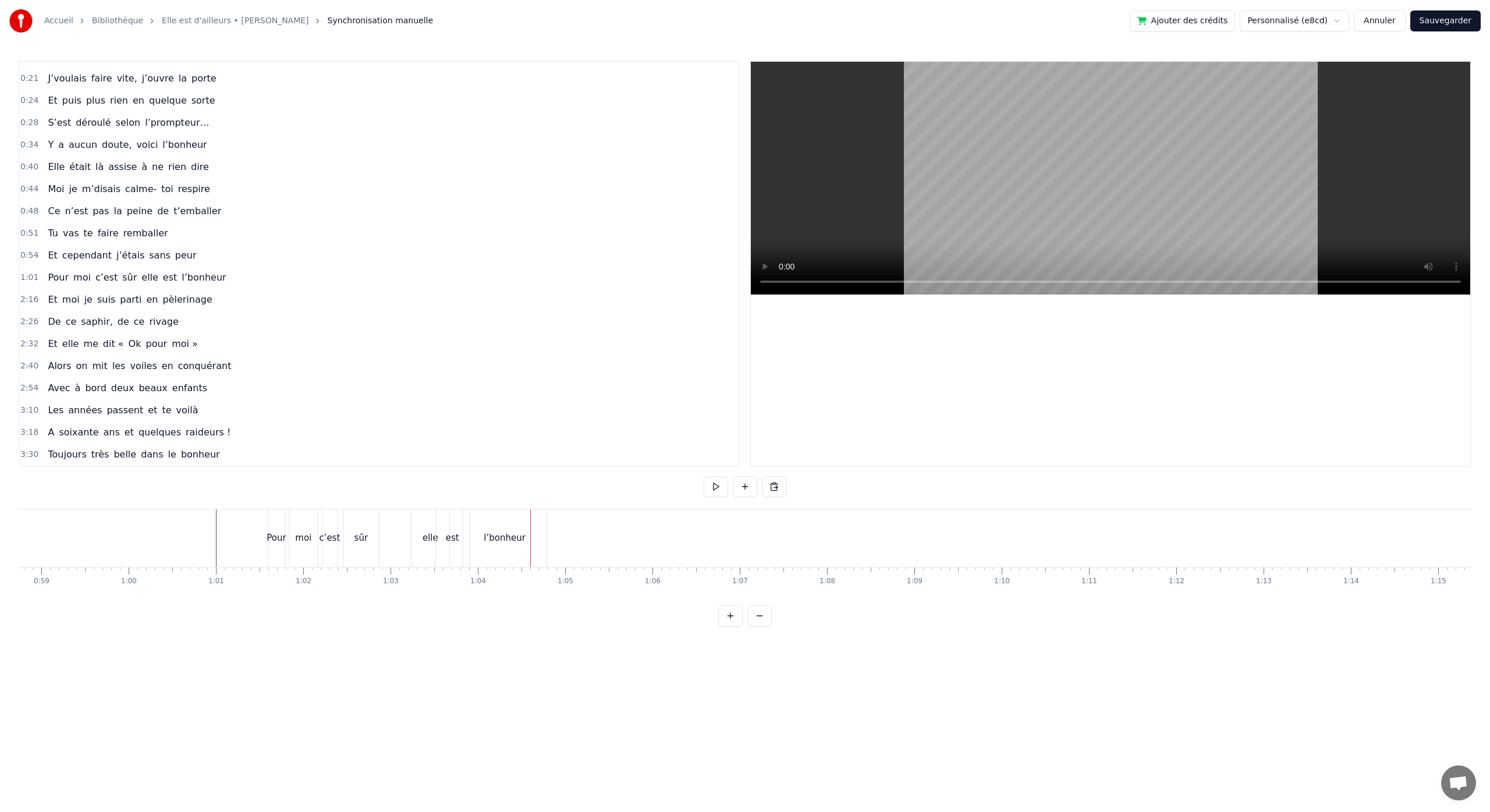
click at [494, 534] on div "l’bonheur" at bounding box center [505, 538] width 42 height 13
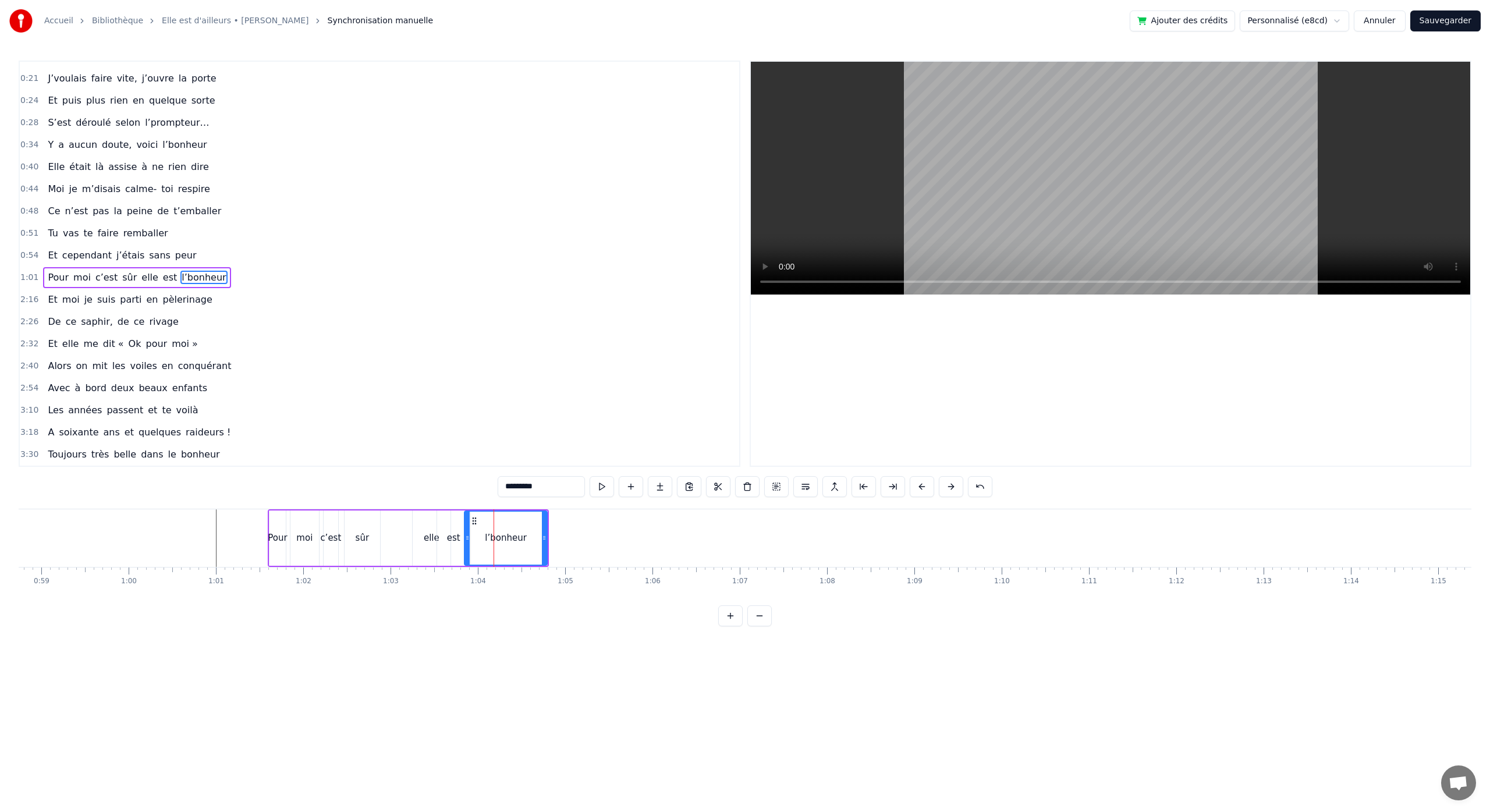
click at [427, 524] on div "elle" at bounding box center [432, 538] width 38 height 56
drag, startPoint x: 448, startPoint y: 539, endPoint x: 435, endPoint y: 543, distance: 13.6
click at [435, 543] on div at bounding box center [435, 537] width 5 height 53
click at [449, 542] on div "est" at bounding box center [454, 538] width 13 height 13
drag, startPoint x: 466, startPoint y: 541, endPoint x: 456, endPoint y: 545, distance: 10.8
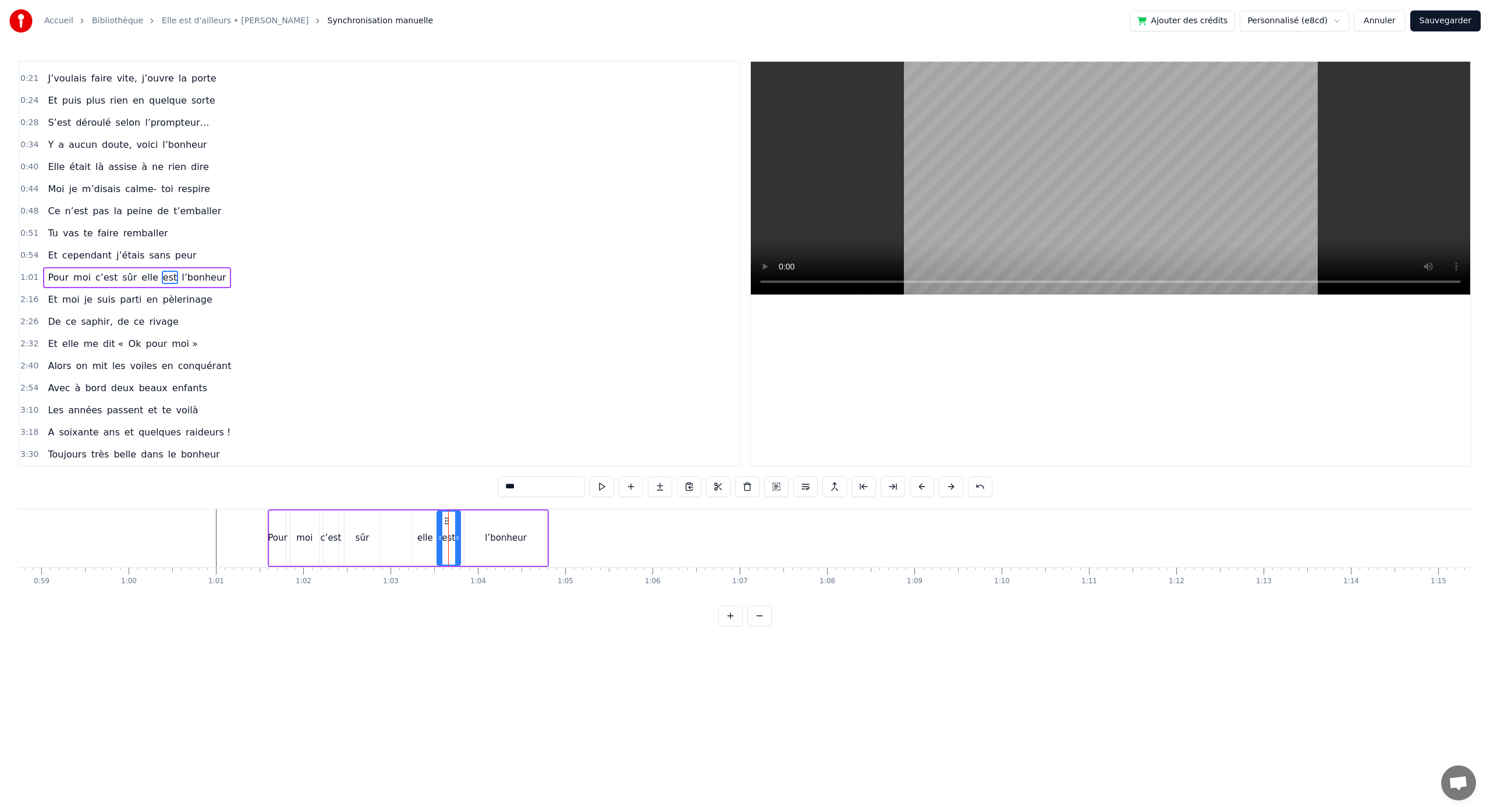
click at [456, 545] on div at bounding box center [457, 537] width 5 height 53
click at [481, 542] on div "l’bonheur" at bounding box center [506, 538] width 83 height 56
type input "*********"
drag, startPoint x: 545, startPoint y: 538, endPoint x: 520, endPoint y: 541, distance: 25.2
click at [520, 541] on icon at bounding box center [520, 537] width 5 height 9
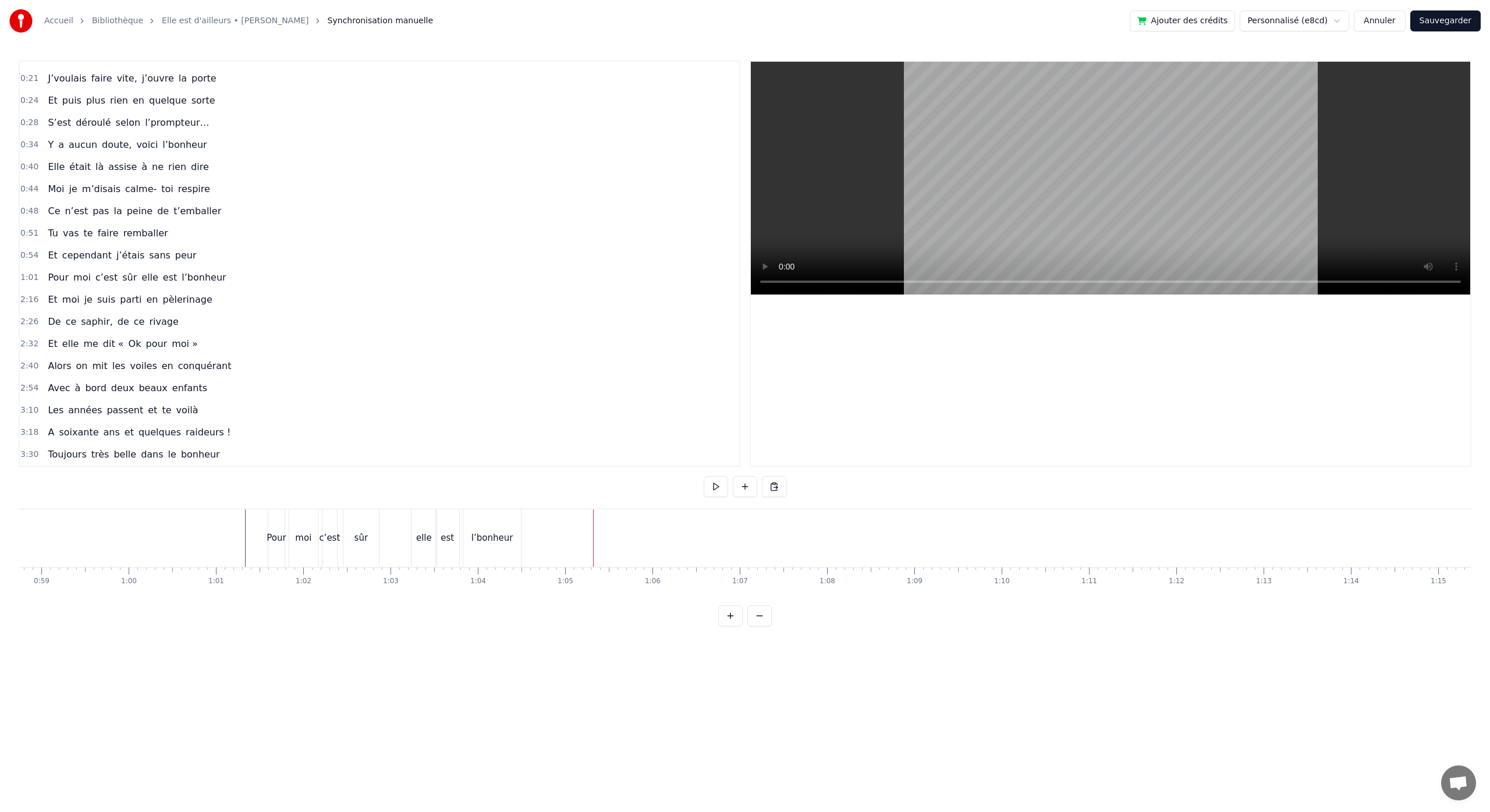
click at [477, 536] on div "l’bonheur" at bounding box center [492, 538] width 42 height 13
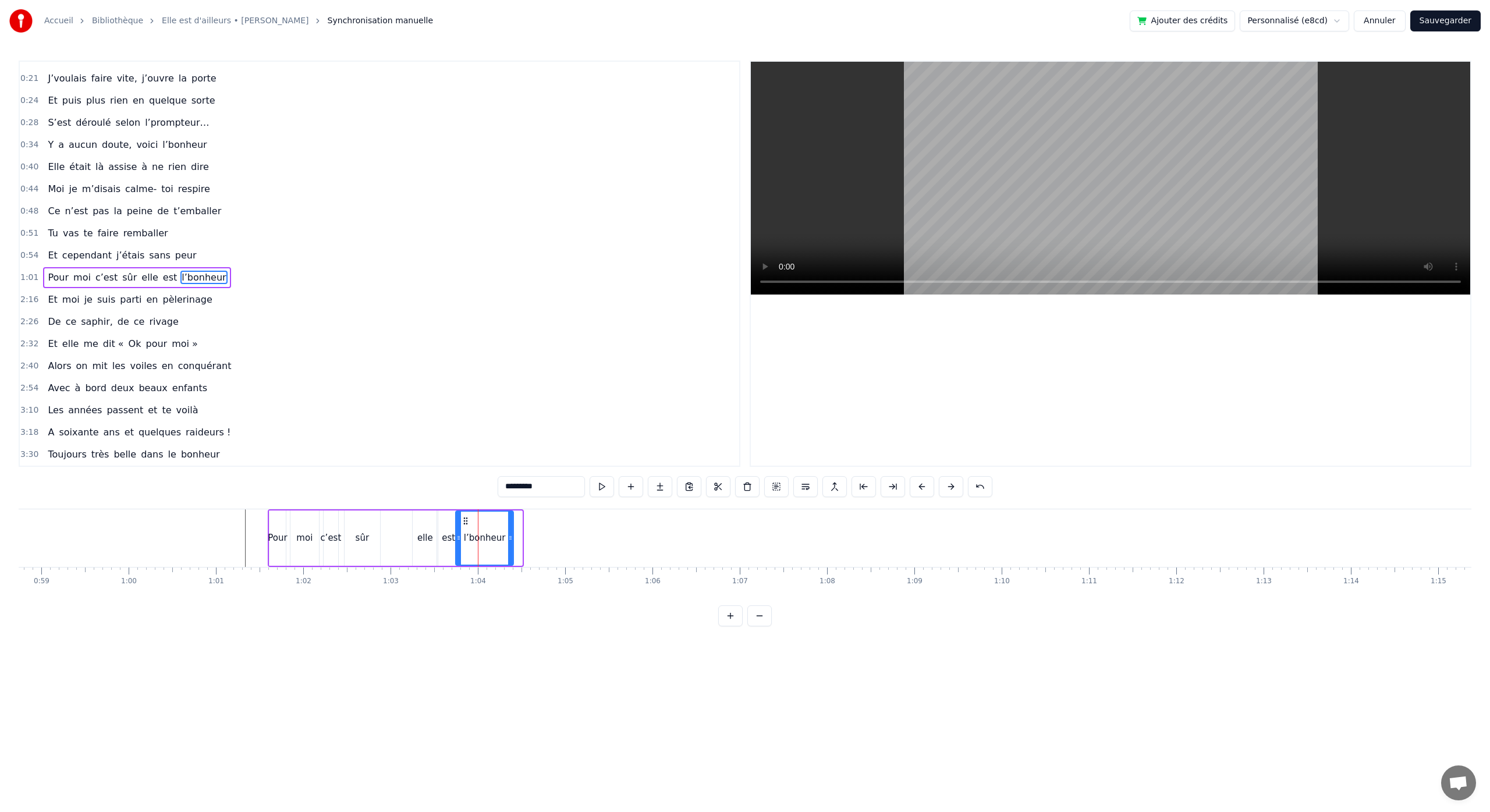
drag, startPoint x: 475, startPoint y: 522, endPoint x: 465, endPoint y: 522, distance: 10.0
click at [466, 522] on icon at bounding box center [465, 520] width 9 height 9
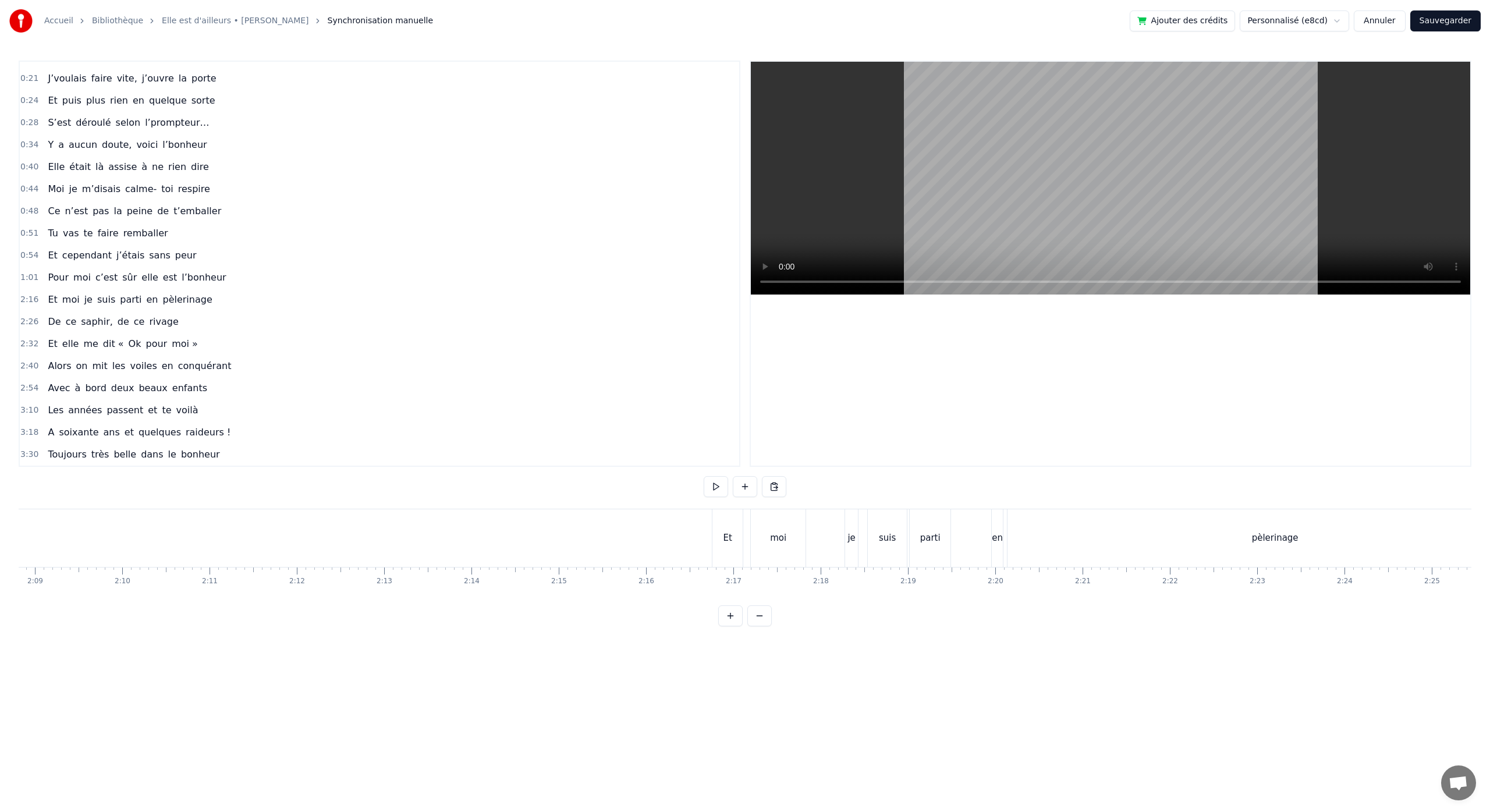
scroll to position [0, 11138]
click at [852, 553] on div "Et moi je suis parti en pèlerinage" at bounding box center [1235, 538] width 833 height 58
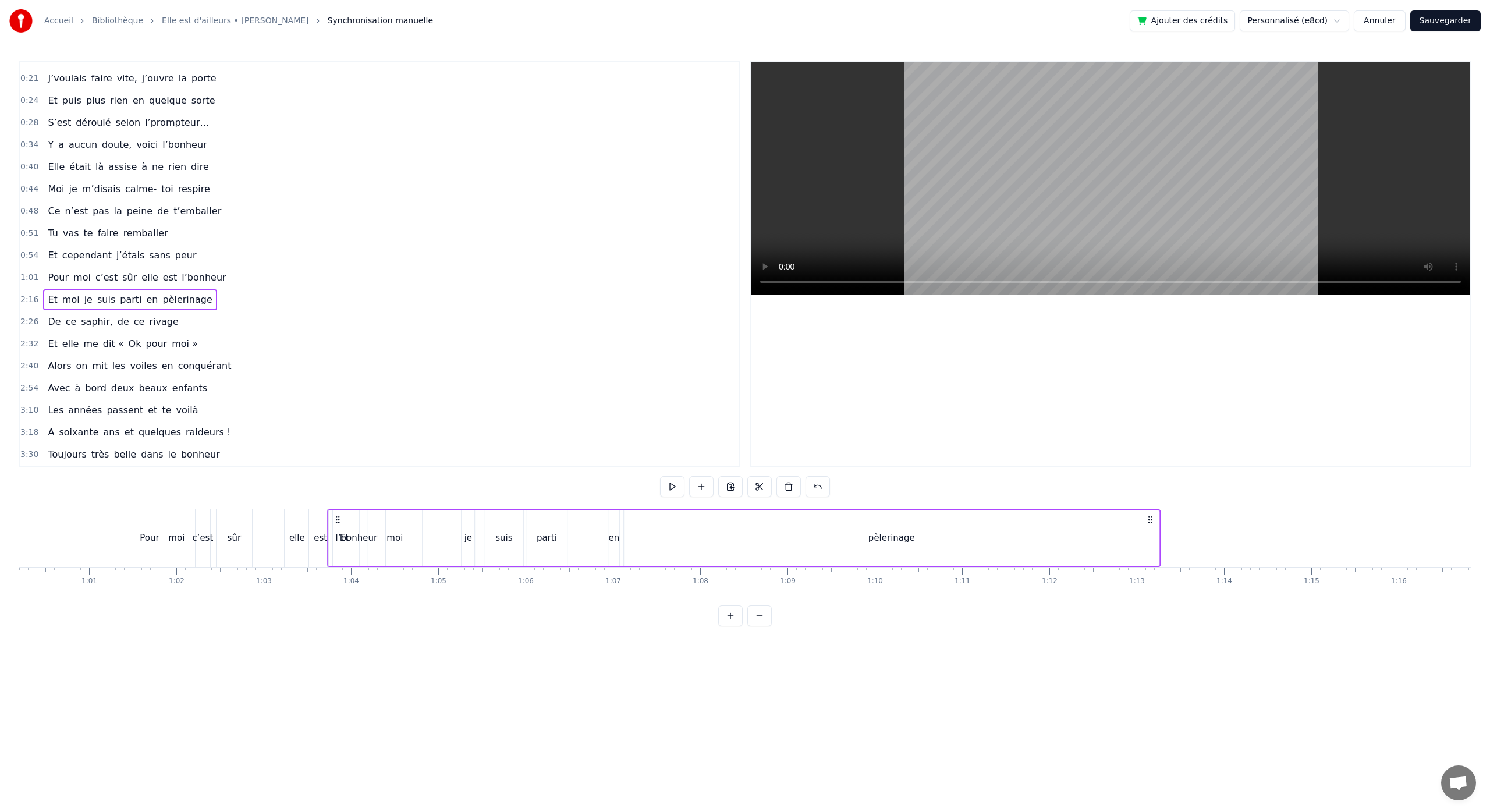
scroll to position [0, 5232]
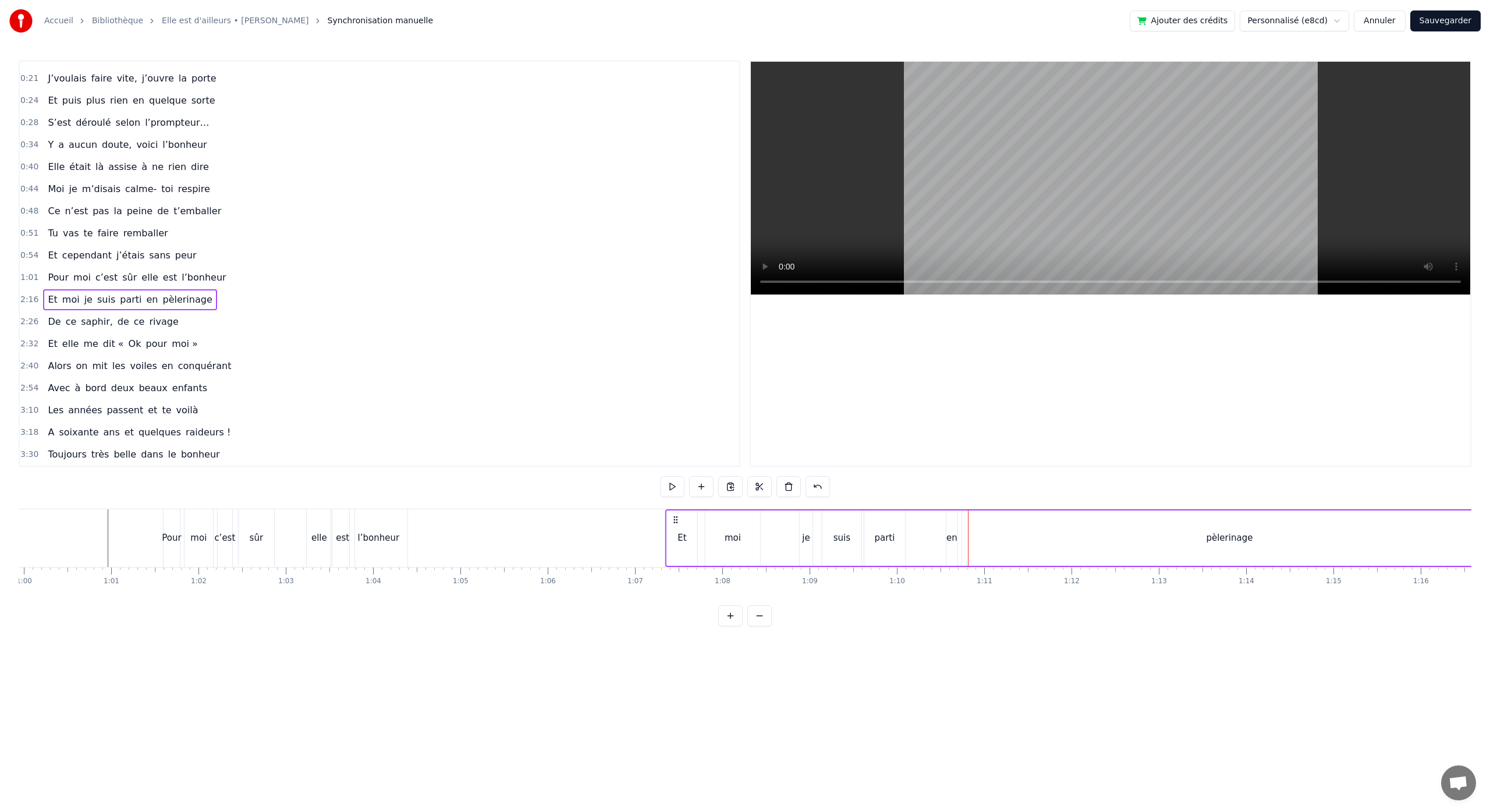
drag, startPoint x: 373, startPoint y: 522, endPoint x: 677, endPoint y: 657, distance: 332.6
click at [677, 645] on html "Accueil Bibliothèque Elle est d'ailleurs • [PERSON_NAME] Synchronisation manuel…" at bounding box center [745, 322] width 1490 height 645
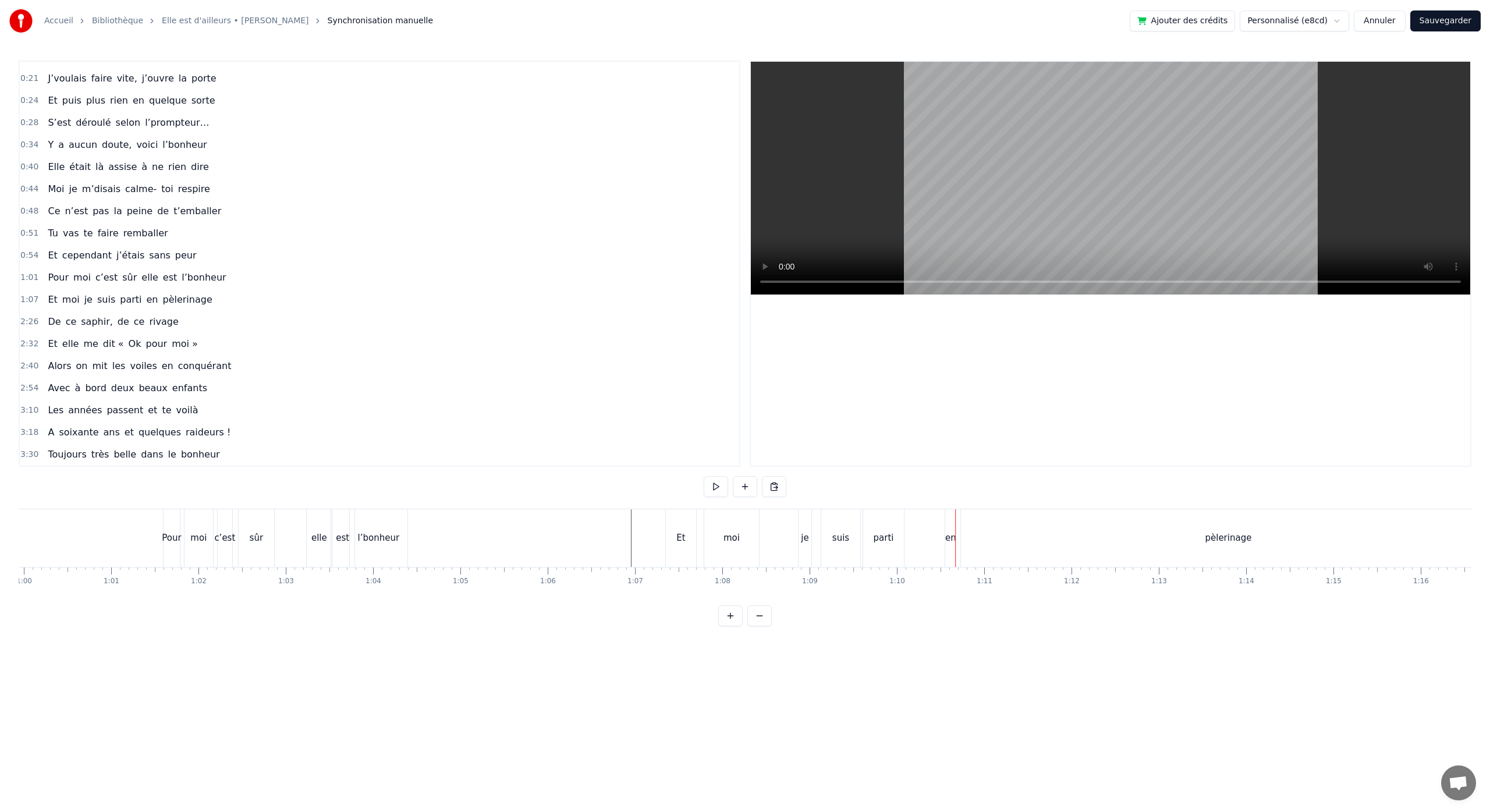
click at [730, 546] on div "moi" at bounding box center [731, 538] width 55 height 58
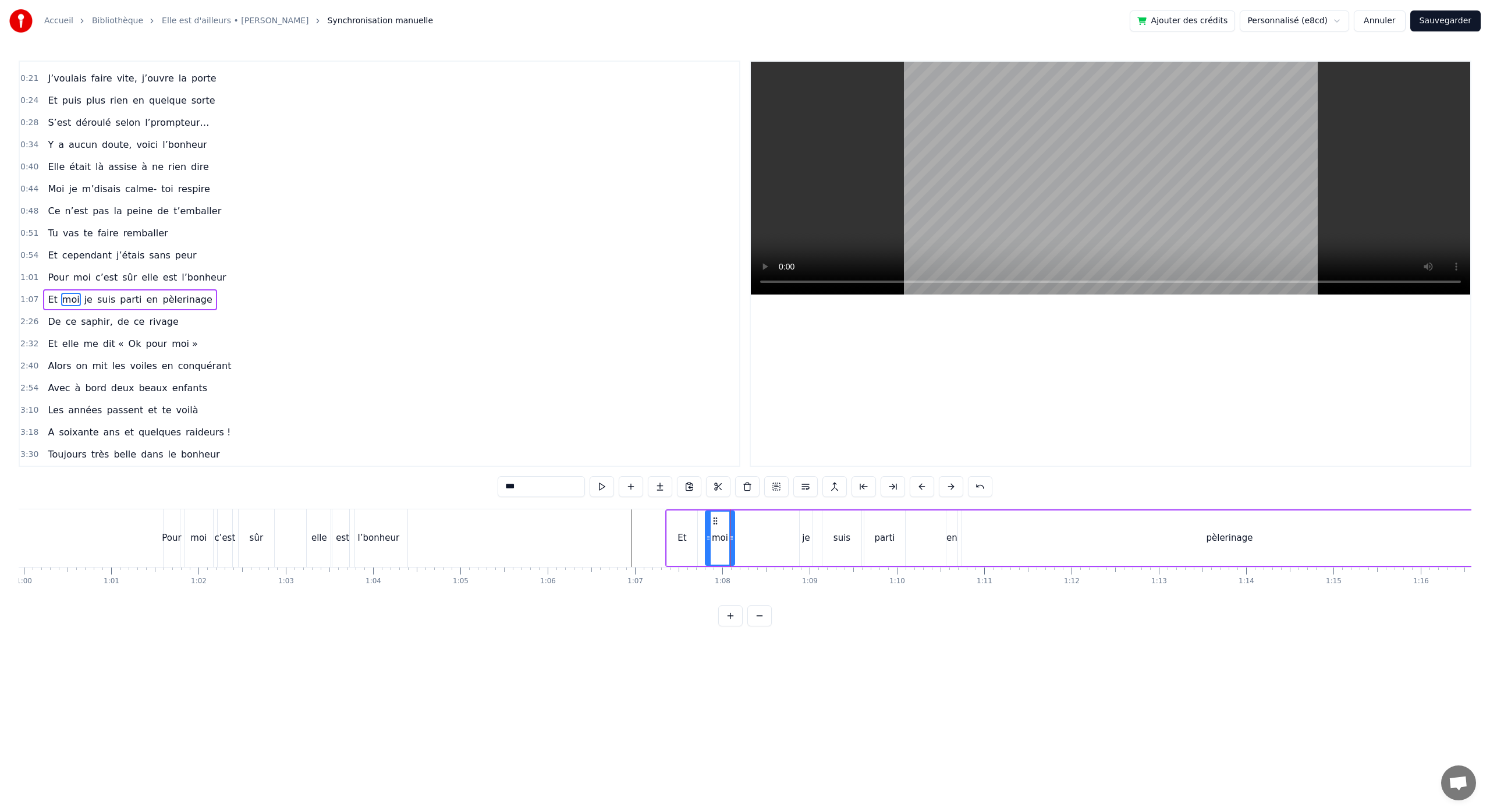
drag, startPoint x: 757, startPoint y: 539, endPoint x: 744, endPoint y: 540, distance: 13.0
click at [731, 541] on icon at bounding box center [731, 537] width 5 height 9
click at [800, 541] on div "je" at bounding box center [806, 538] width 13 height 56
drag, startPoint x: 802, startPoint y: 541, endPoint x: 788, endPoint y: 542, distance: 14.0
click at [788, 542] on icon at bounding box center [788, 537] width 5 height 9
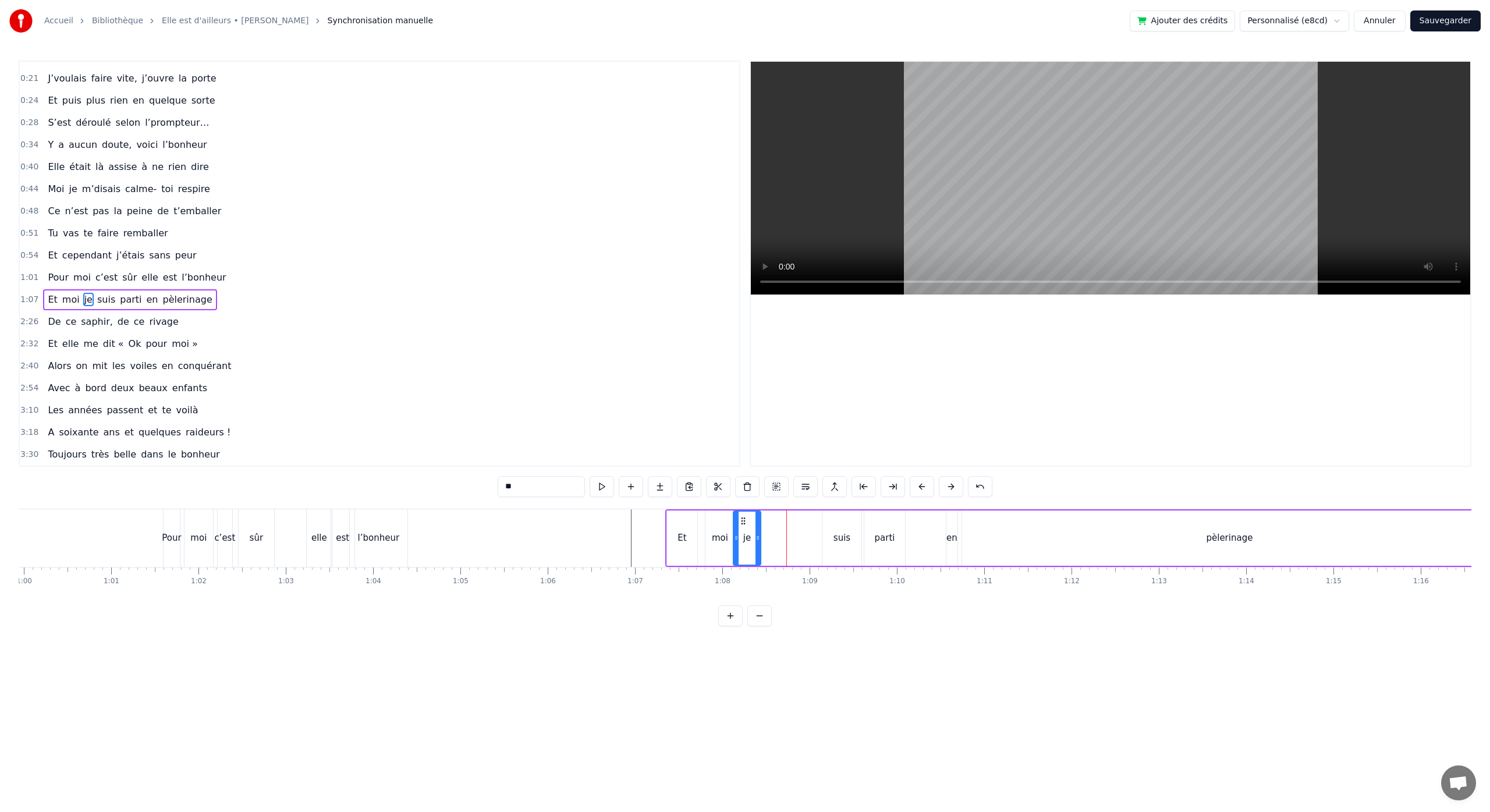
drag, startPoint x: 796, startPoint y: 524, endPoint x: 745, endPoint y: 528, distance: 51.2
click at [745, 528] on div "je" at bounding box center [747, 537] width 26 height 53
click at [854, 541] on div "suis" at bounding box center [841, 538] width 39 height 56
drag, startPoint x: 831, startPoint y: 524, endPoint x: 769, endPoint y: 528, distance: 62.1
click at [769, 527] on div "suis" at bounding box center [780, 537] width 38 height 53
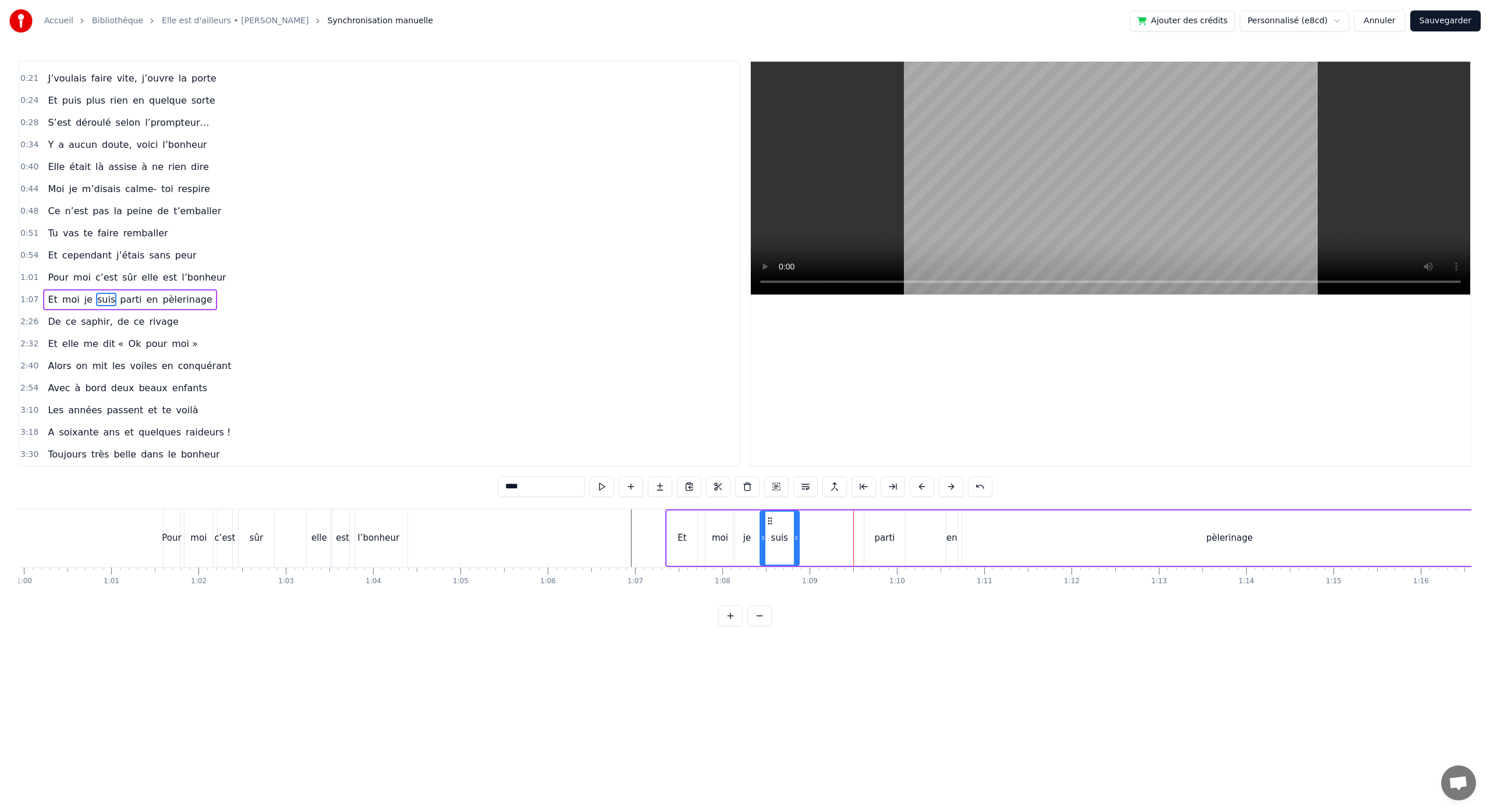
click at [875, 540] on div "parti" at bounding box center [885, 538] width 20 height 13
type input "*****"
drag, startPoint x: 873, startPoint y: 522, endPoint x: 810, endPoint y: 522, distance: 63.0
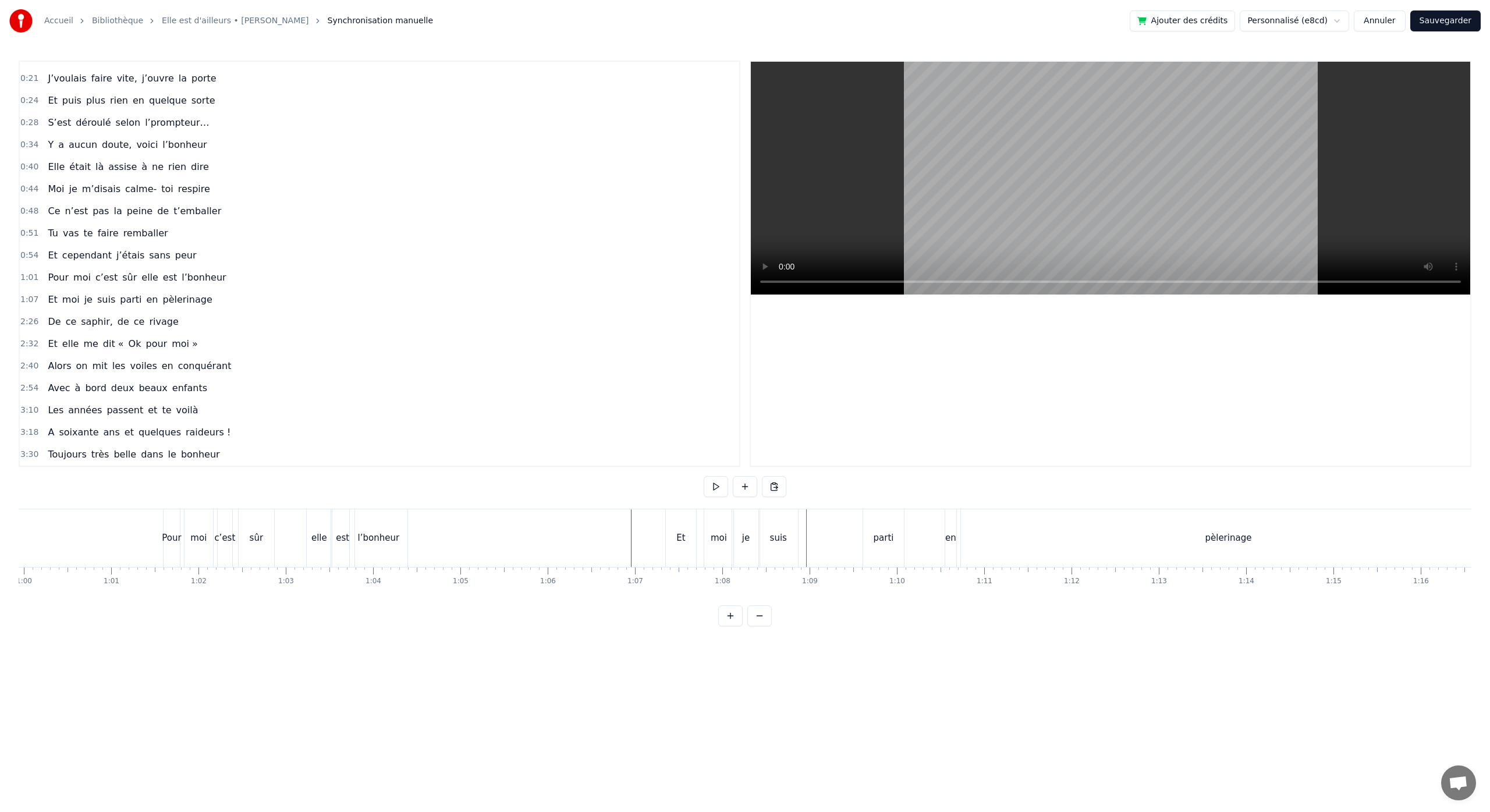
click at [876, 524] on div "parti" at bounding box center [883, 538] width 41 height 58
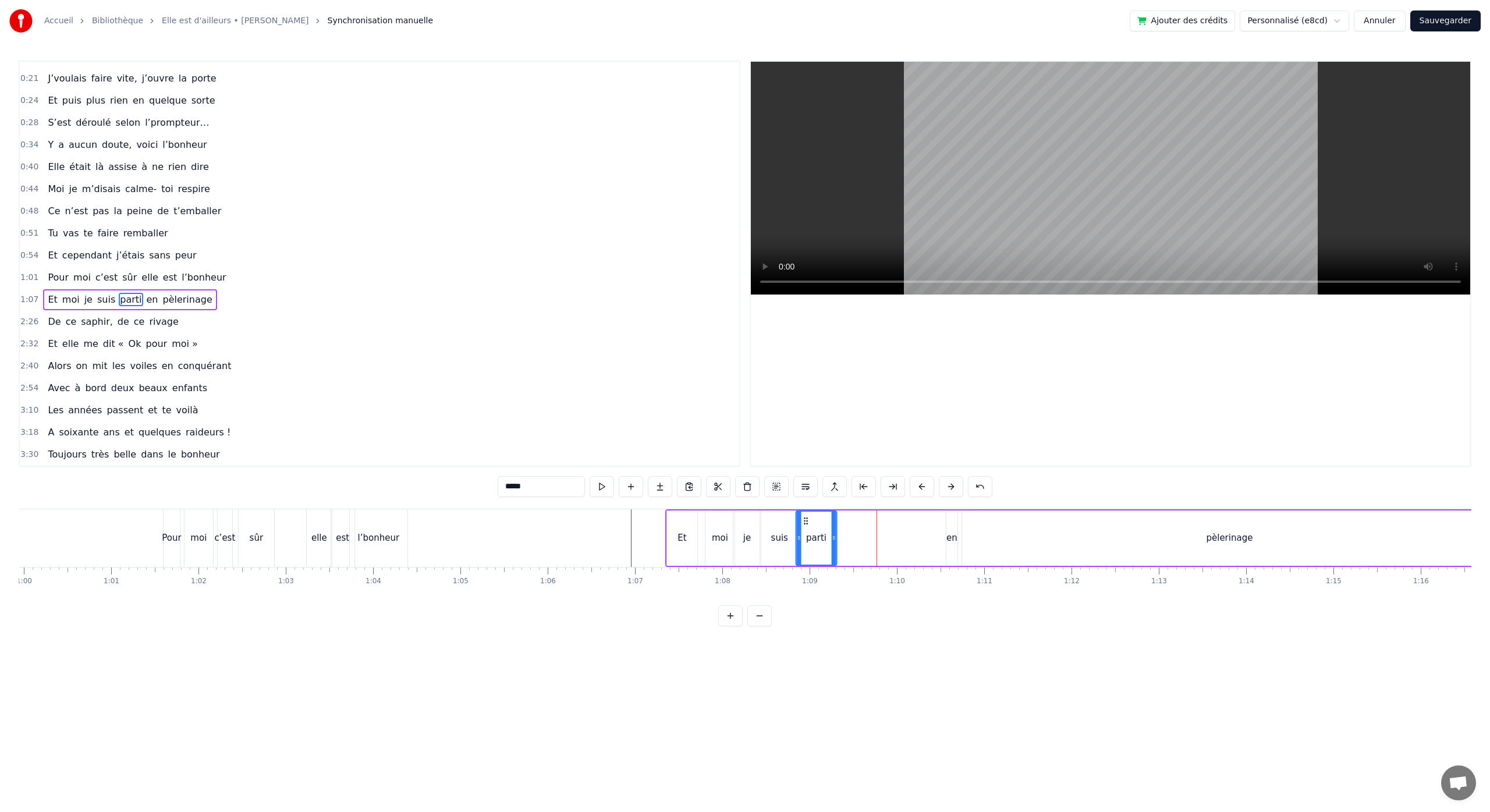
drag, startPoint x: 873, startPoint y: 522, endPoint x: 805, endPoint y: 523, distance: 68.0
click at [805, 523] on icon at bounding box center [806, 520] width 9 height 9
click at [953, 536] on div "en" at bounding box center [952, 538] width 11 height 13
drag, startPoint x: 955, startPoint y: 538, endPoint x: 970, endPoint y: 540, distance: 15.1
click at [970, 540] on icon at bounding box center [969, 537] width 5 height 9
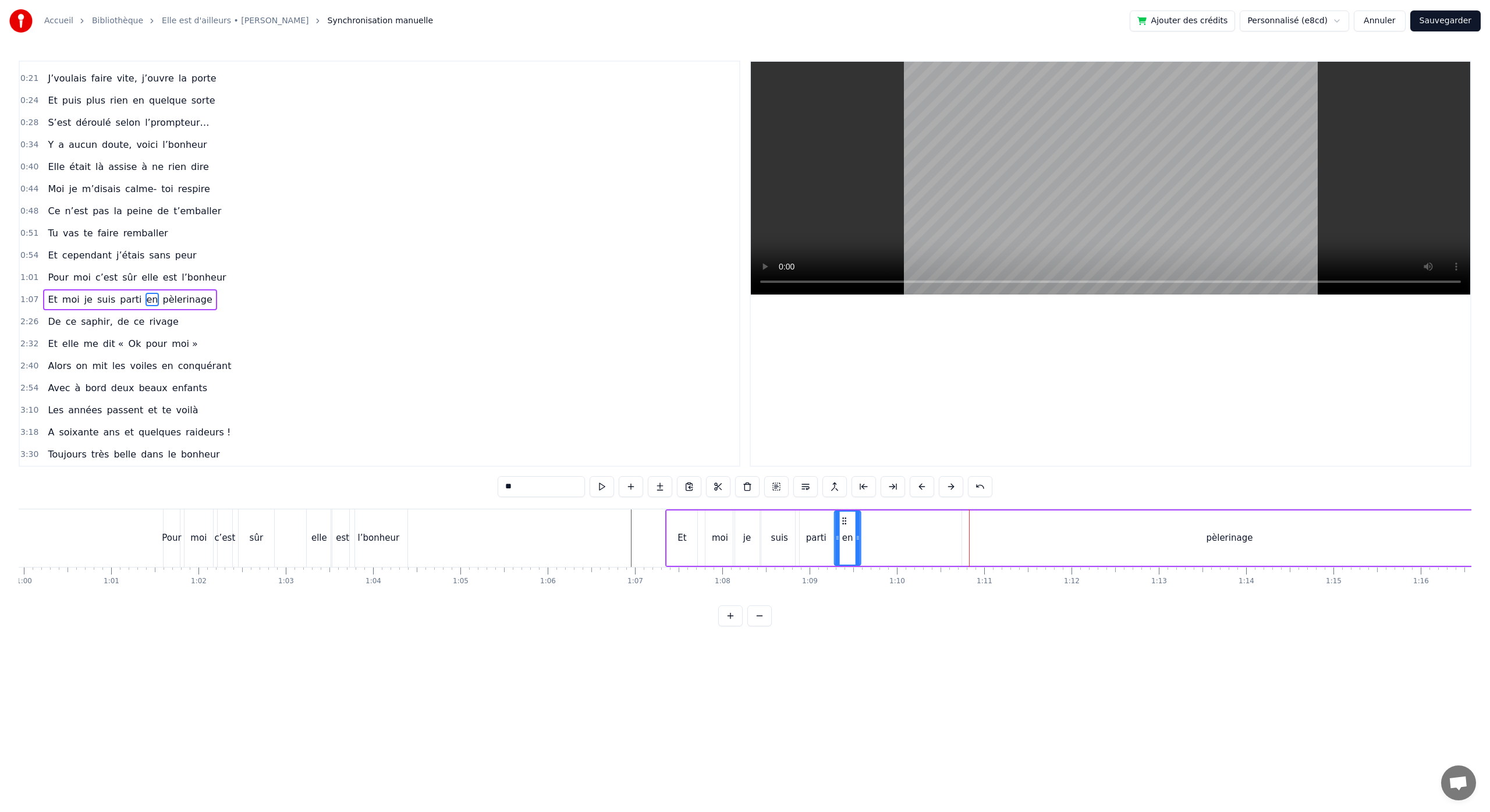
drag, startPoint x: 957, startPoint y: 523, endPoint x: 845, endPoint y: 524, distance: 112.0
click at [845, 524] on icon at bounding box center [844, 520] width 9 height 9
click at [1213, 545] on div "pèlerinage" at bounding box center [1229, 538] width 535 height 56
type input "**********"
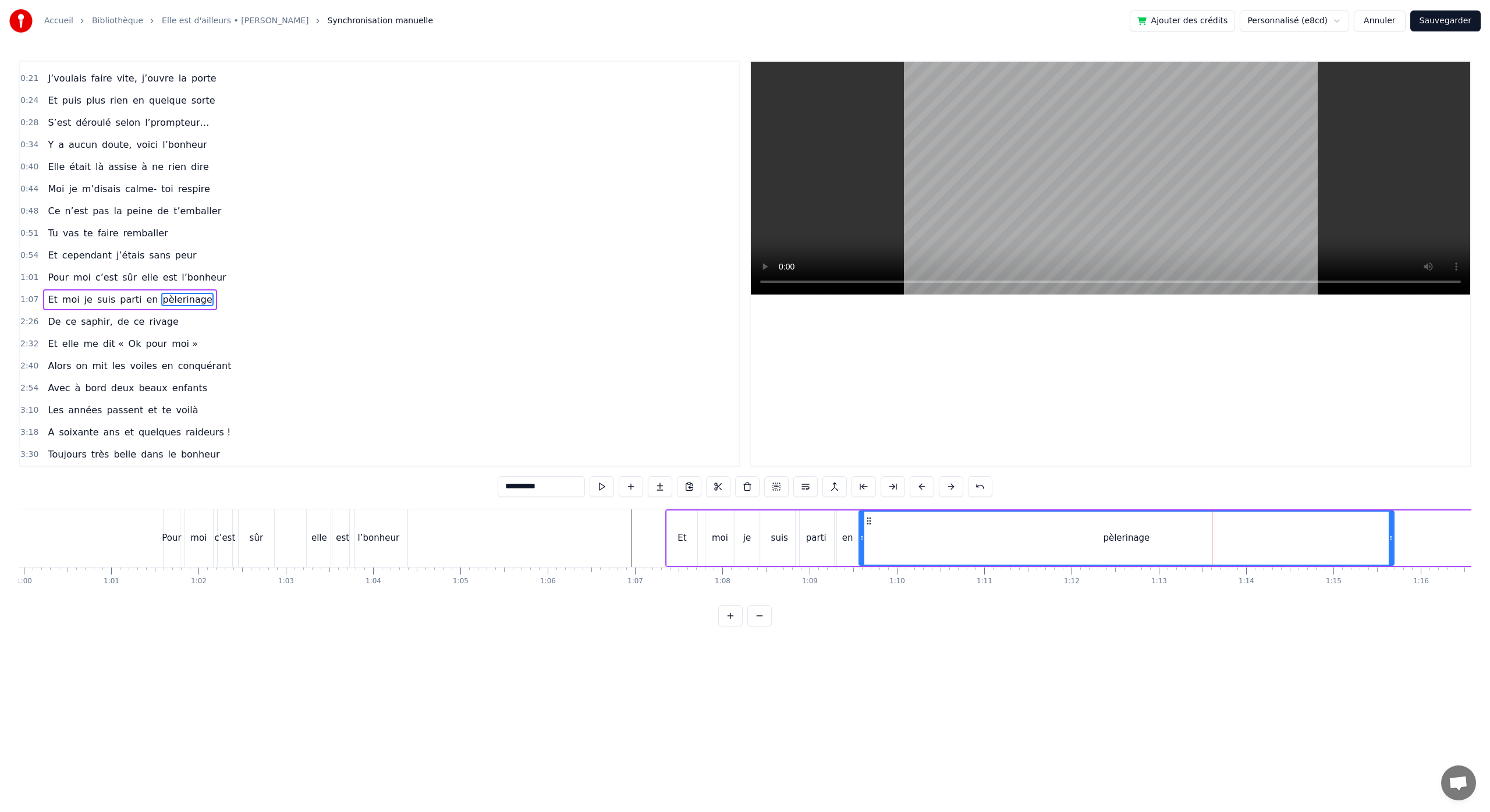
drag, startPoint x: 970, startPoint y: 520, endPoint x: 868, endPoint y: 528, distance: 102.3
click at [868, 528] on div "pèlerinage" at bounding box center [1126, 537] width 534 height 53
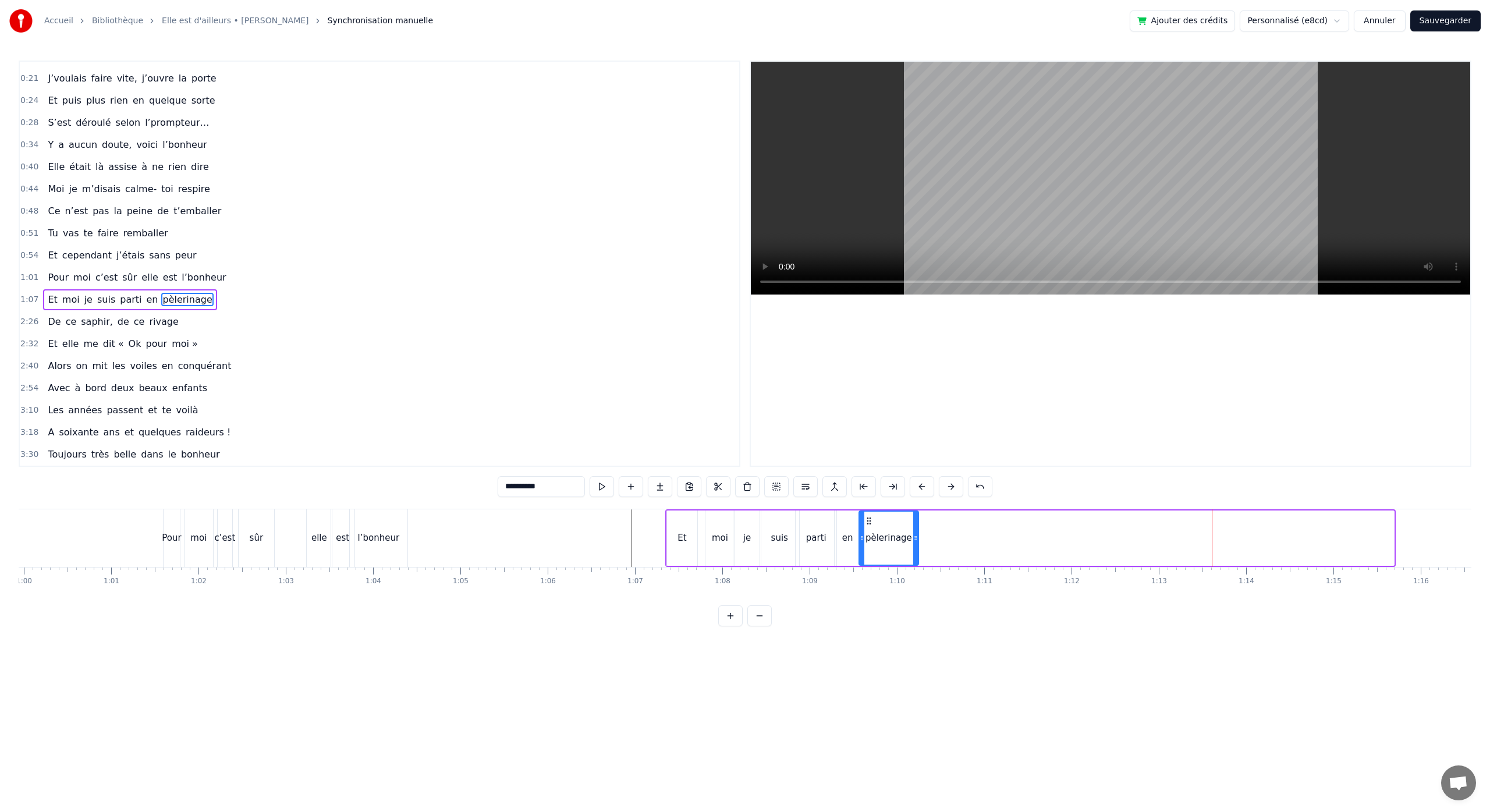
drag, startPoint x: 1392, startPoint y: 538, endPoint x: 910, endPoint y: 552, distance: 482.2
click at [913, 551] on div at bounding box center [916, 537] width 5 height 53
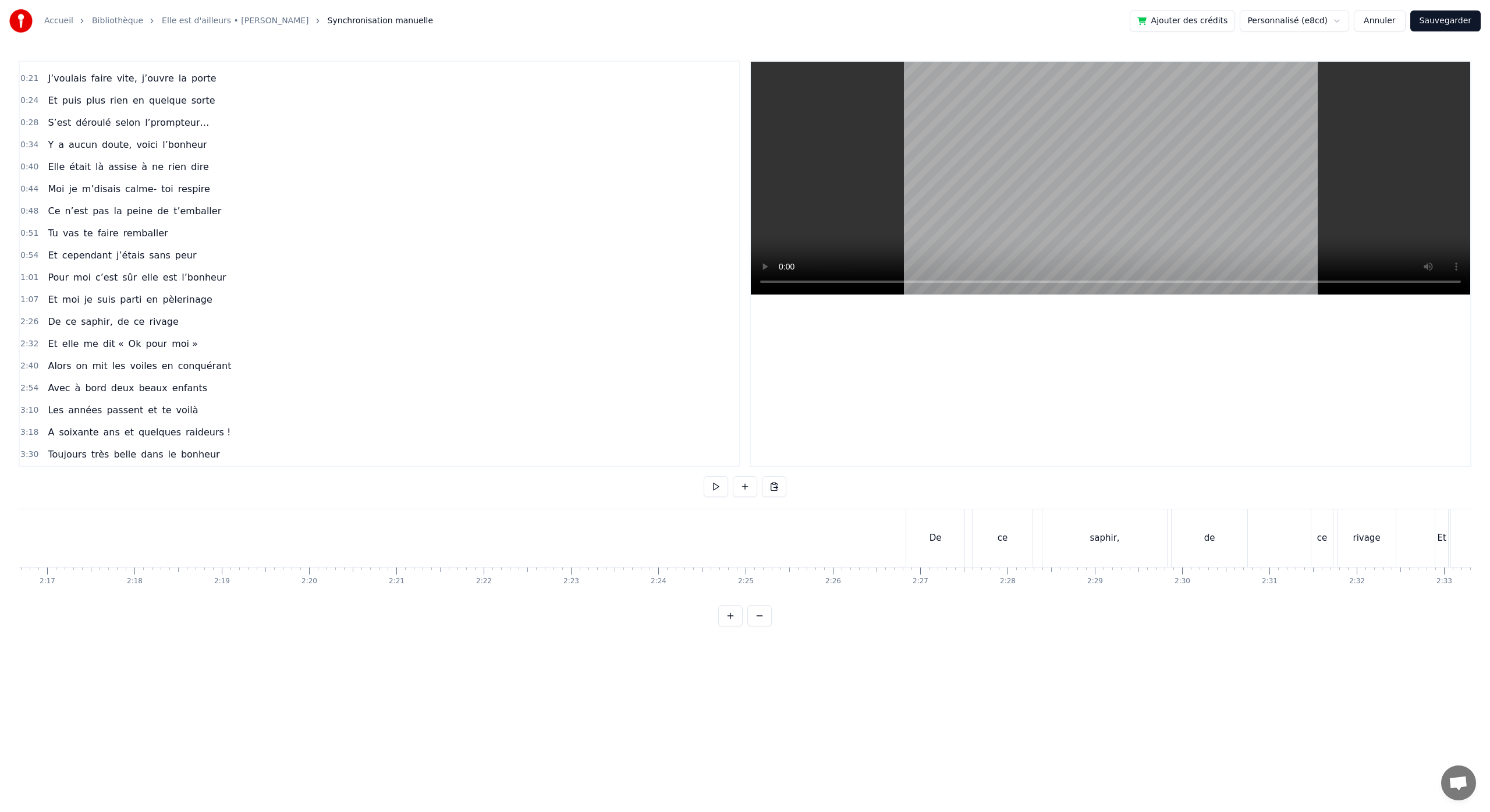
scroll to position [0, 12118]
click at [778, 555] on div "De ce saphir, de ce rivage" at bounding box center [963, 538] width 493 height 58
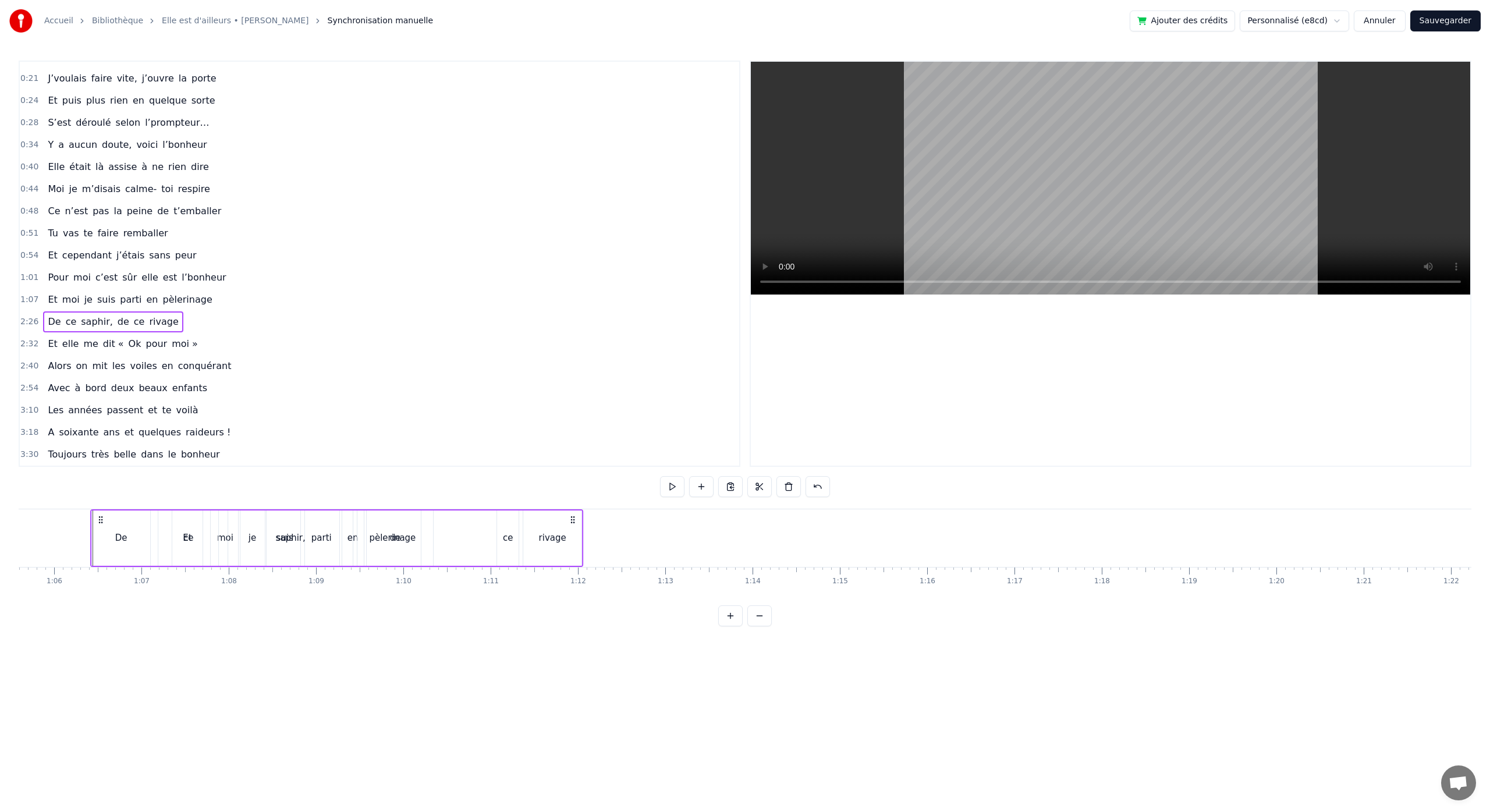
scroll to position [0, 5708]
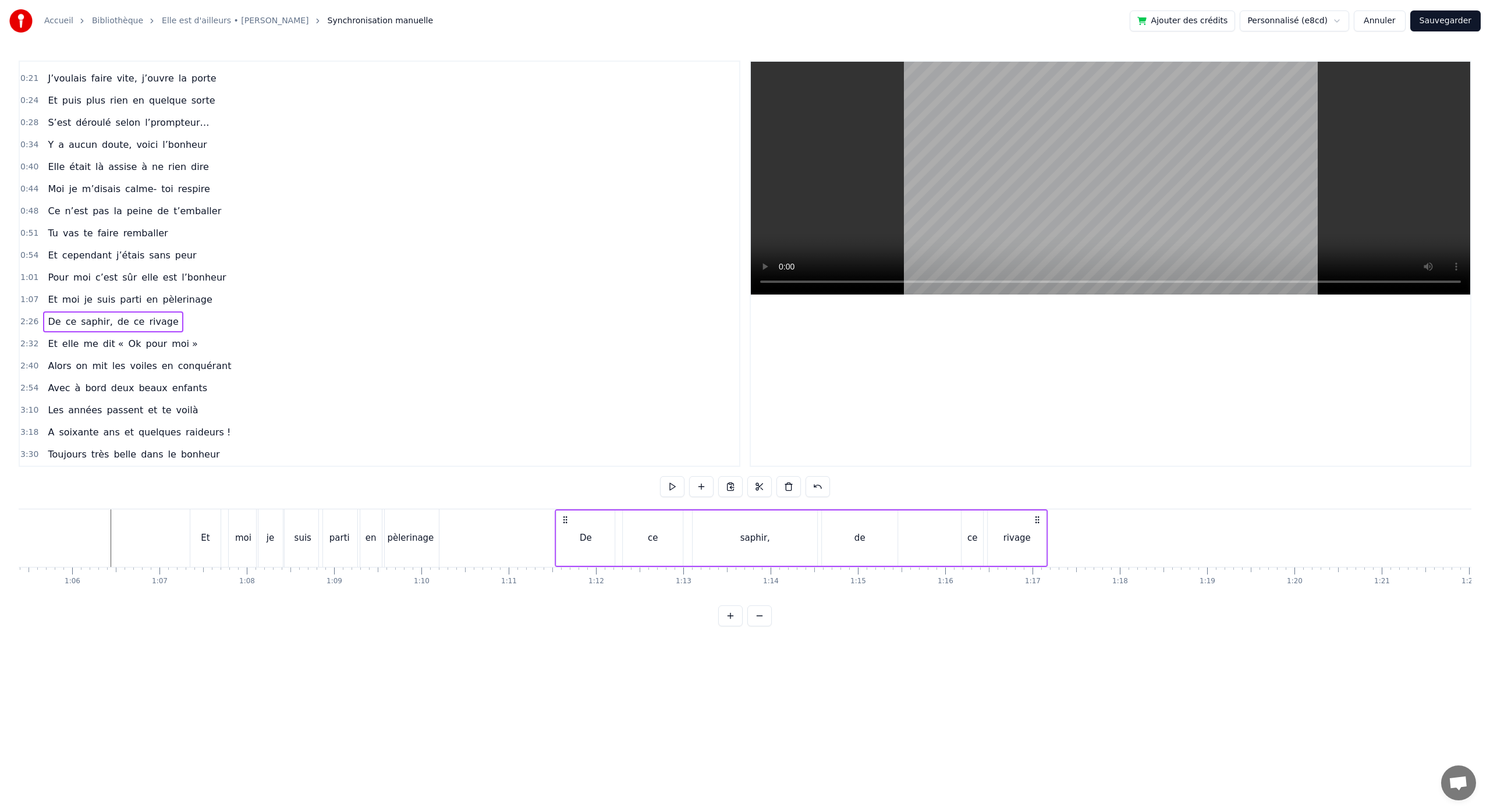
drag, startPoint x: 728, startPoint y: 522, endPoint x: 565, endPoint y: 636, distance: 198.9
click at [565, 636] on html "Accueil Bibliothèque Elle est d'ailleurs • [PERSON_NAME] Synchronisation manuel…" at bounding box center [745, 322] width 1490 height 645
click at [625, 541] on div "ce" at bounding box center [651, 538] width 60 height 58
drag, startPoint x: 681, startPoint y: 539, endPoint x: 646, endPoint y: 545, distance: 35.5
click at [646, 545] on div at bounding box center [643, 537] width 5 height 53
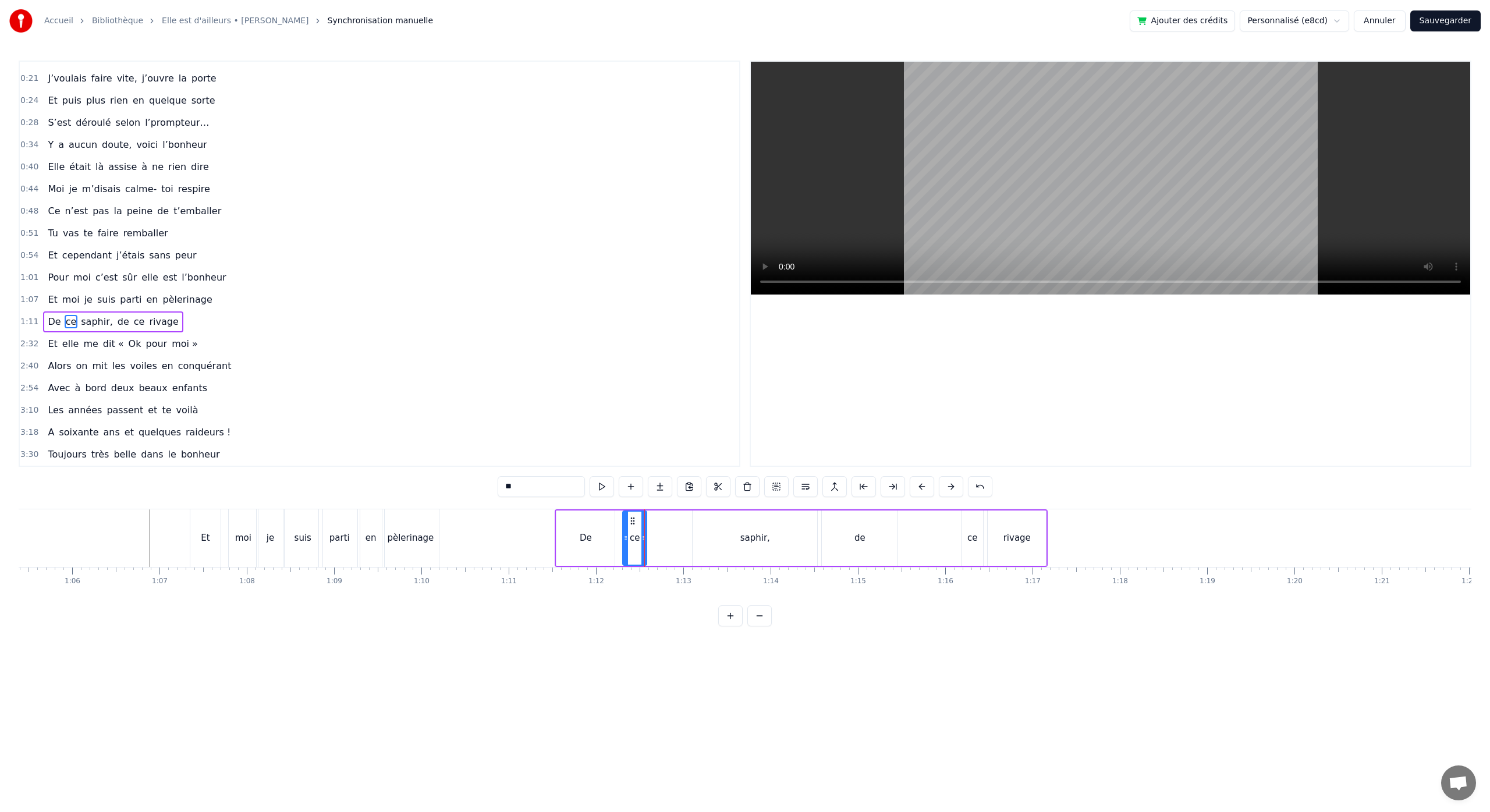
click at [751, 548] on div "saphir," at bounding box center [754, 538] width 124 height 56
drag, startPoint x: 815, startPoint y: 541, endPoint x: 748, endPoint y: 548, distance: 67.4
click at [748, 548] on div at bounding box center [747, 537] width 5 height 53
drag, startPoint x: 702, startPoint y: 520, endPoint x: 656, endPoint y: 524, distance: 46.2
click at [656, 524] on icon at bounding box center [655, 520] width 9 height 9
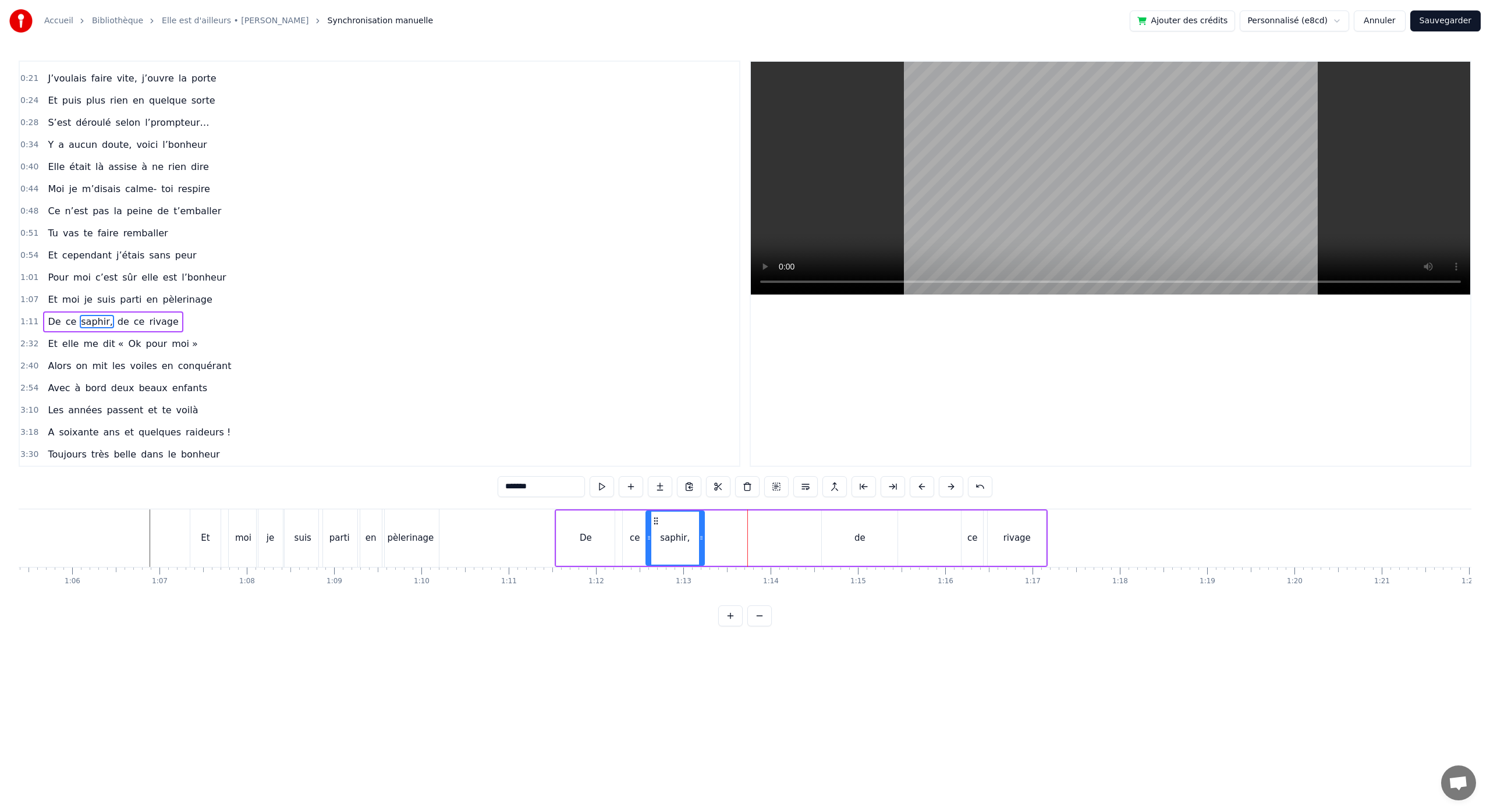
click at [591, 541] on div "De" at bounding box center [585, 538] width 12 height 13
drag, startPoint x: 612, startPoint y: 542, endPoint x: 589, endPoint y: 546, distance: 23.3
click at [589, 546] on div at bounding box center [588, 537] width 5 height 53
click at [627, 542] on div "ce" at bounding box center [635, 538] width 24 height 56
drag, startPoint x: 631, startPoint y: 521, endPoint x: 601, endPoint y: 529, distance: 31.0
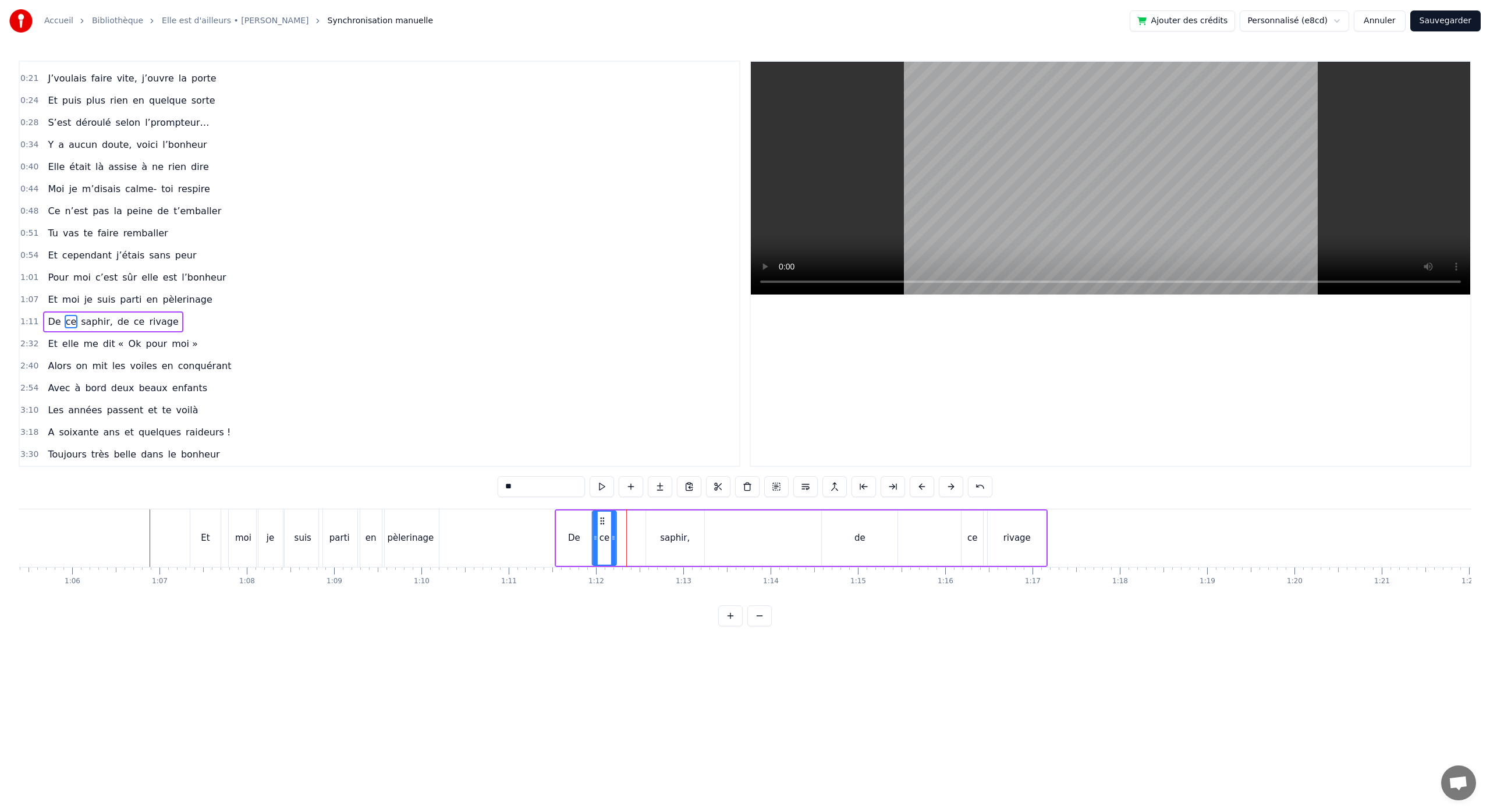
click at [601, 529] on div "ce" at bounding box center [604, 537] width 23 height 53
click at [650, 528] on div "saphir," at bounding box center [675, 538] width 58 height 56
drag, startPoint x: 657, startPoint y: 522, endPoint x: 629, endPoint y: 527, distance: 28.4
click at [629, 527] on div "saphir," at bounding box center [648, 537] width 57 height 53
click at [859, 549] on div "de" at bounding box center [860, 538] width 76 height 56
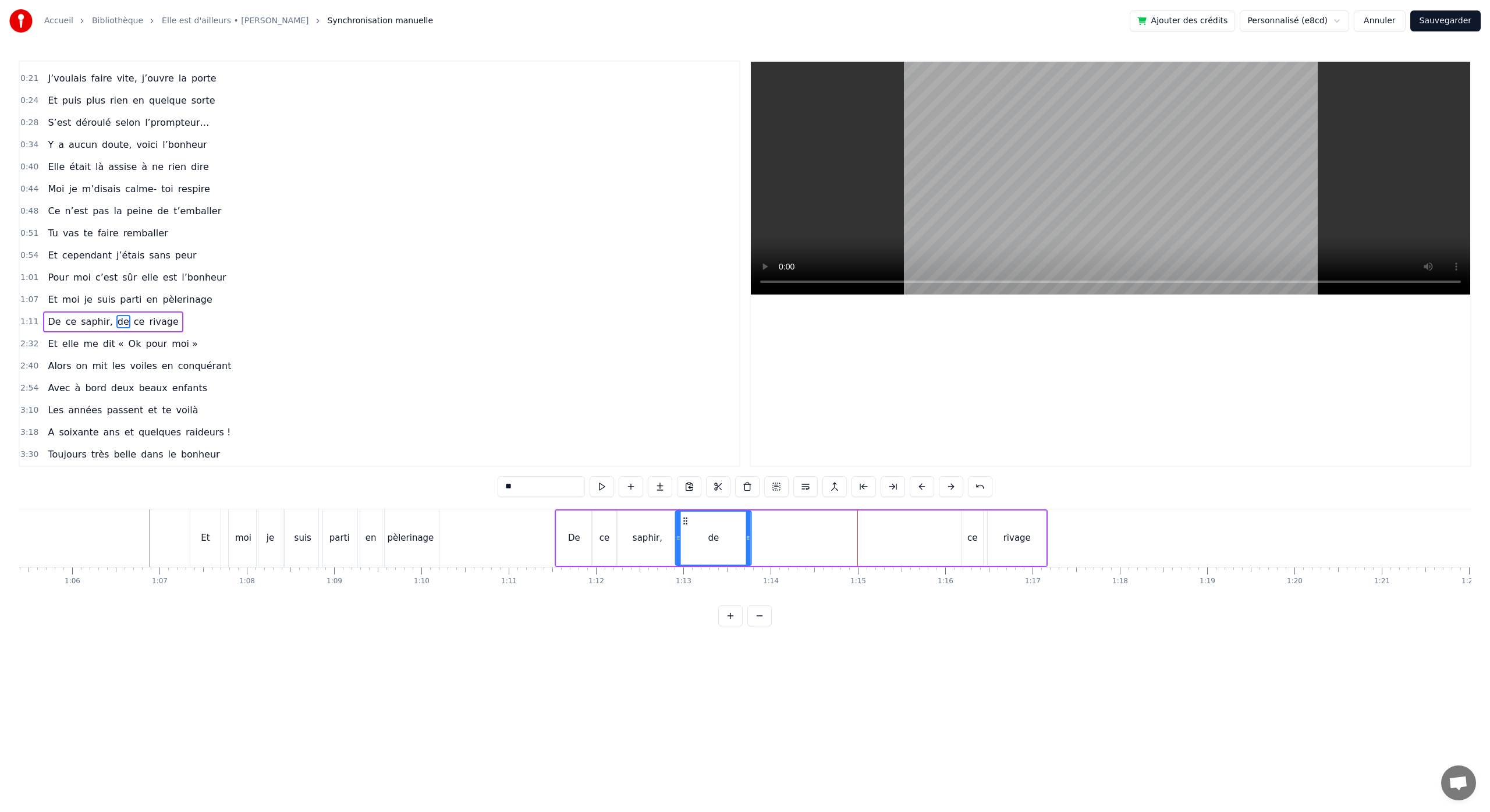
drag, startPoint x: 831, startPoint y: 522, endPoint x: 685, endPoint y: 526, distance: 146.1
click at [685, 526] on div "de" at bounding box center [714, 537] width 75 height 53
drag, startPoint x: 746, startPoint y: 539, endPoint x: 709, endPoint y: 542, distance: 37.1
click at [709, 542] on icon at bounding box center [711, 537] width 5 height 9
click at [975, 543] on div "ce" at bounding box center [972, 538] width 10 height 13
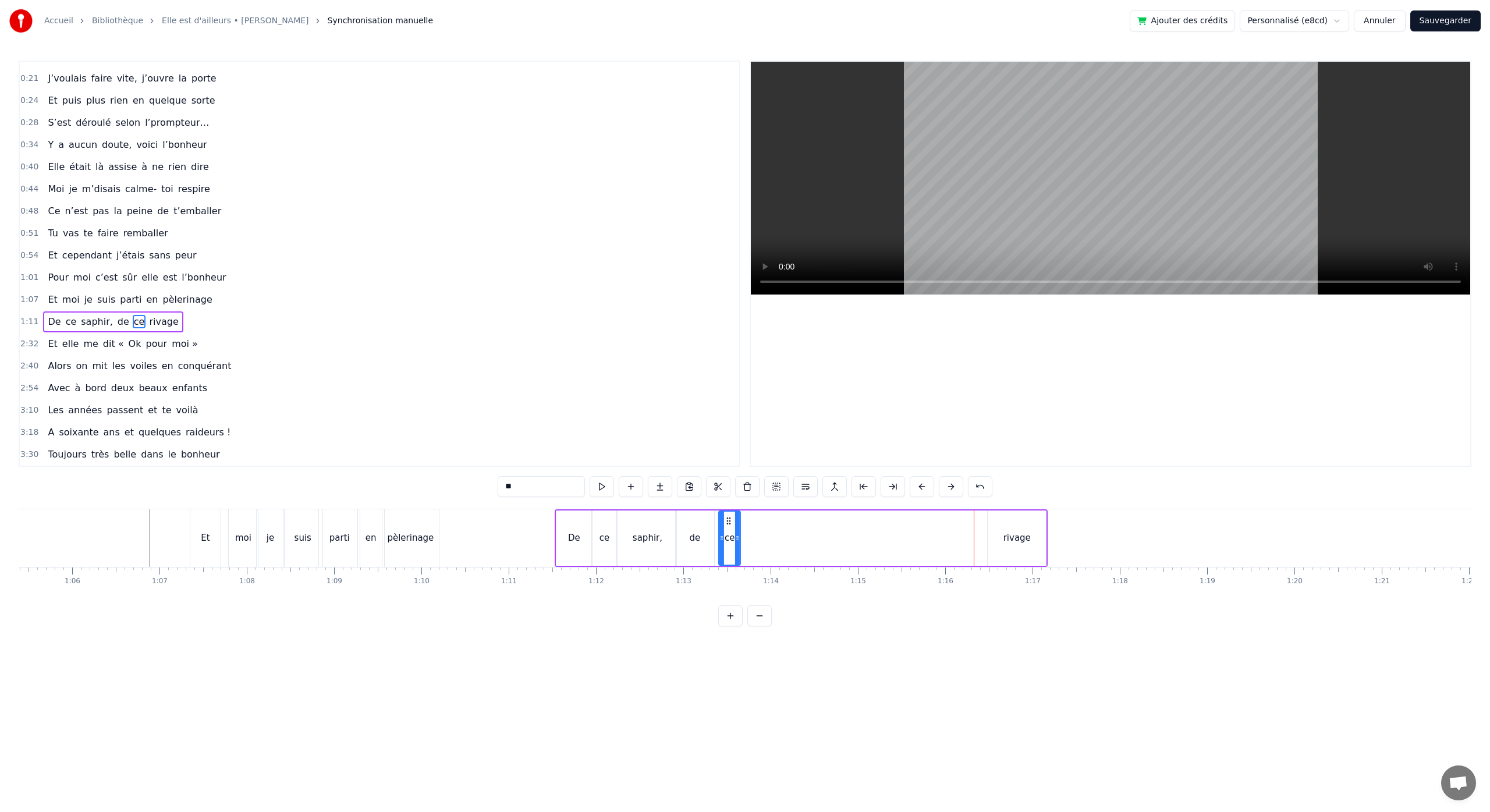
drag, startPoint x: 965, startPoint y: 521, endPoint x: 728, endPoint y: 540, distance: 237.8
click at [728, 540] on div "ce" at bounding box center [729, 537] width 20 height 53
click at [1025, 545] on div "rivage" at bounding box center [1016, 538] width 58 height 56
type input "******"
drag, startPoint x: 996, startPoint y: 522, endPoint x: 754, endPoint y: 541, distance: 242.7
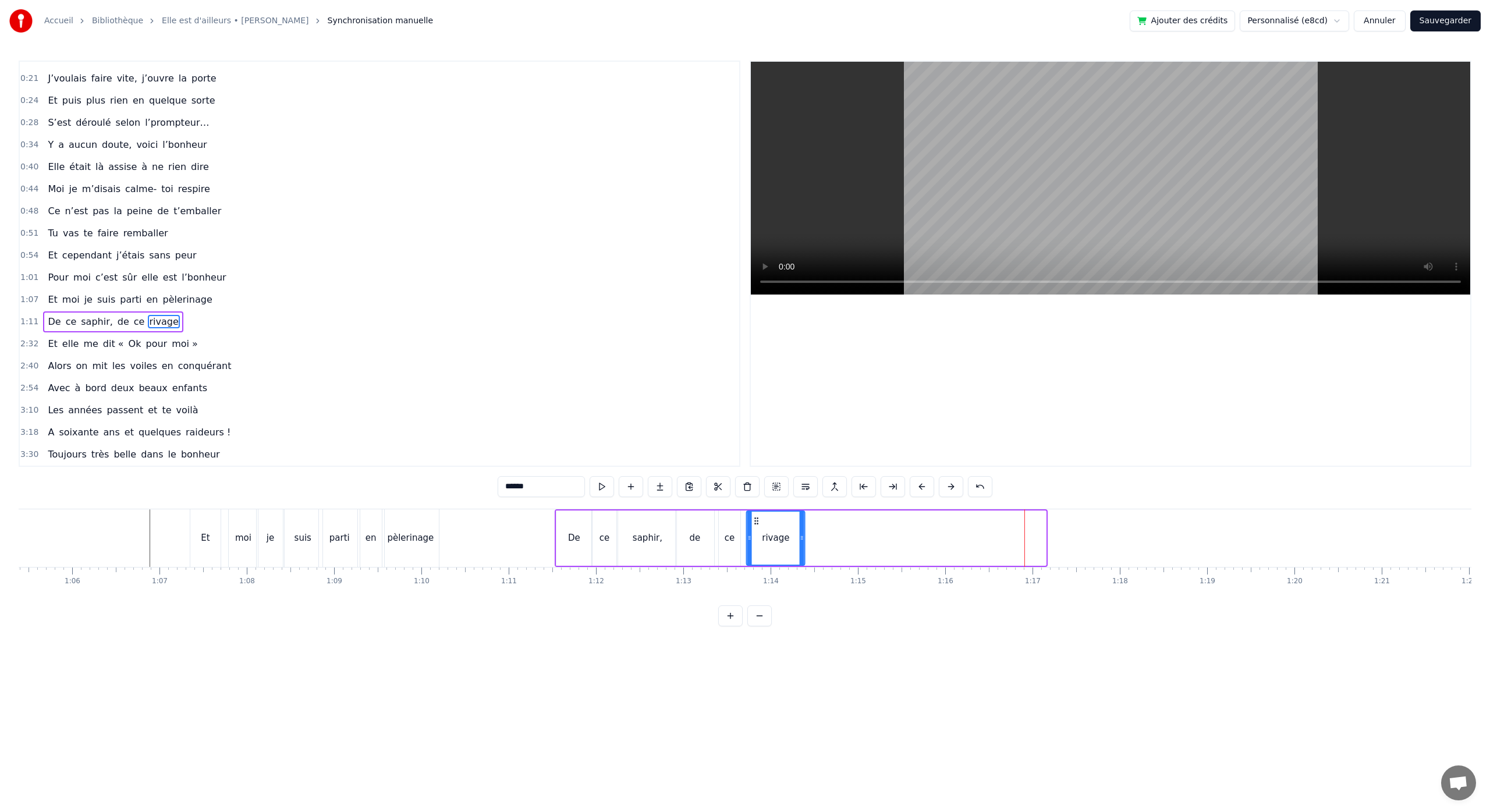
click at [754, 541] on div "rivage" at bounding box center [776, 537] width 57 height 53
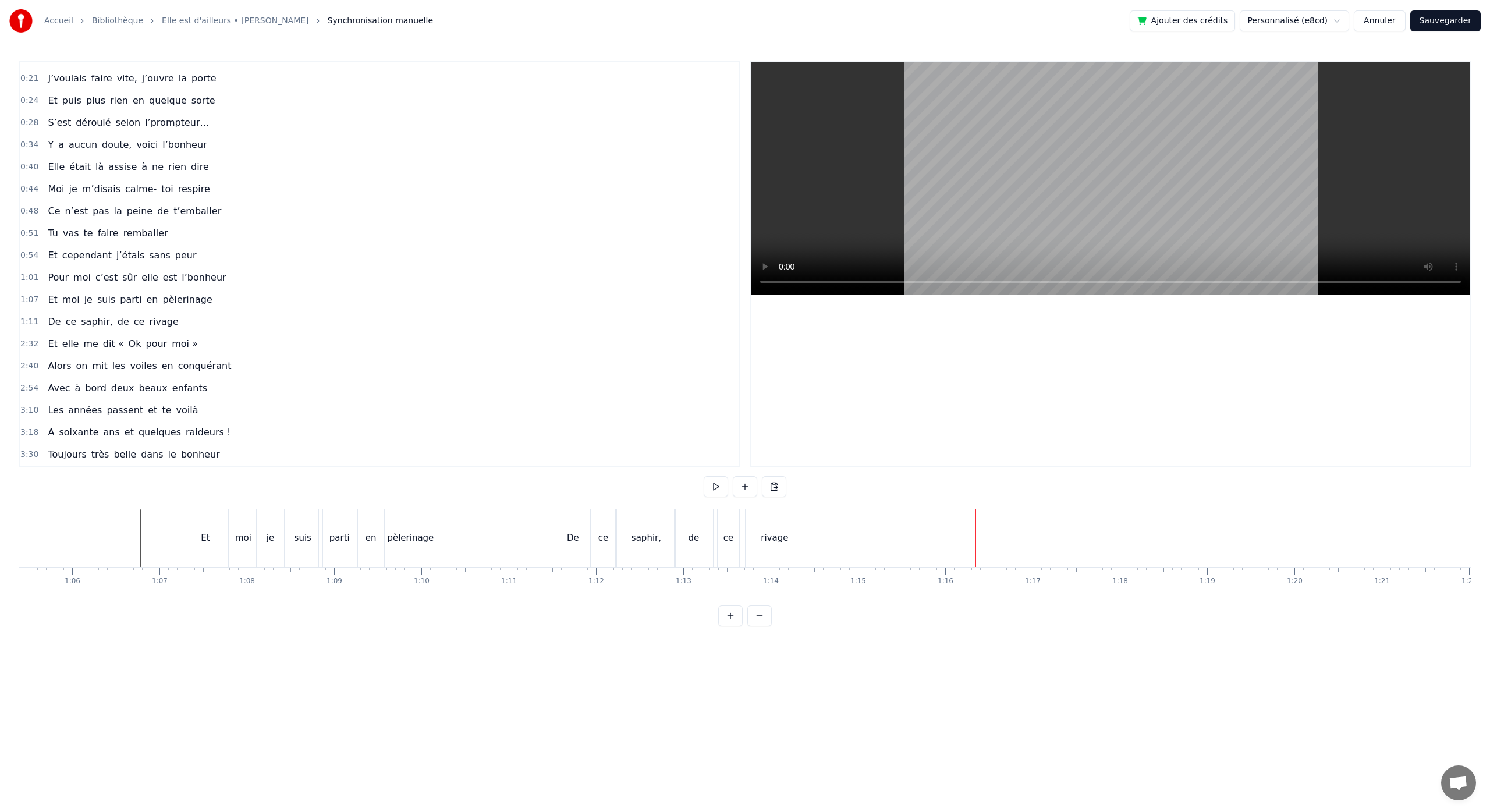
click at [695, 546] on div "de" at bounding box center [693, 538] width 39 height 58
drag, startPoint x: 677, startPoint y: 539, endPoint x: 685, endPoint y: 541, distance: 8.2
click at [687, 541] on icon at bounding box center [688, 537] width 5 height 9
click at [681, 548] on div "De ce saphir, de ce rivage" at bounding box center [681, 538] width 252 height 58
click at [717, 621] on div "Couper la ligne Ctrl+X" at bounding box center [756, 617] width 143 height 18
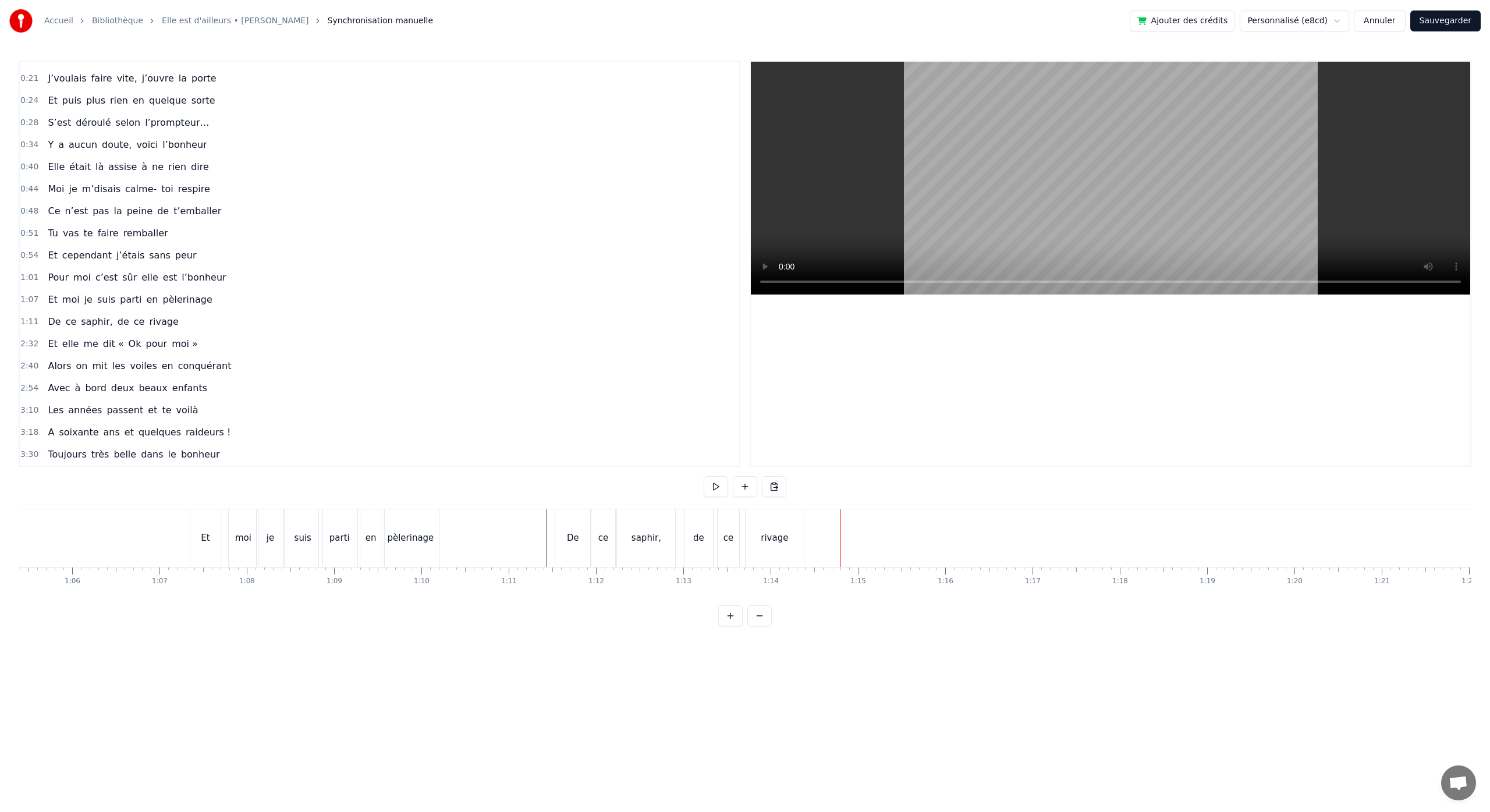
click at [758, 624] on button at bounding box center [759, 616] width 25 height 21
click at [758, 624] on div at bounding box center [745, 616] width 53 height 21
click at [1021, 637] on html "Accueil Bibliothèque Elle est d'ailleurs • [PERSON_NAME] Synchronisation manuel…" at bounding box center [745, 322] width 1490 height 645
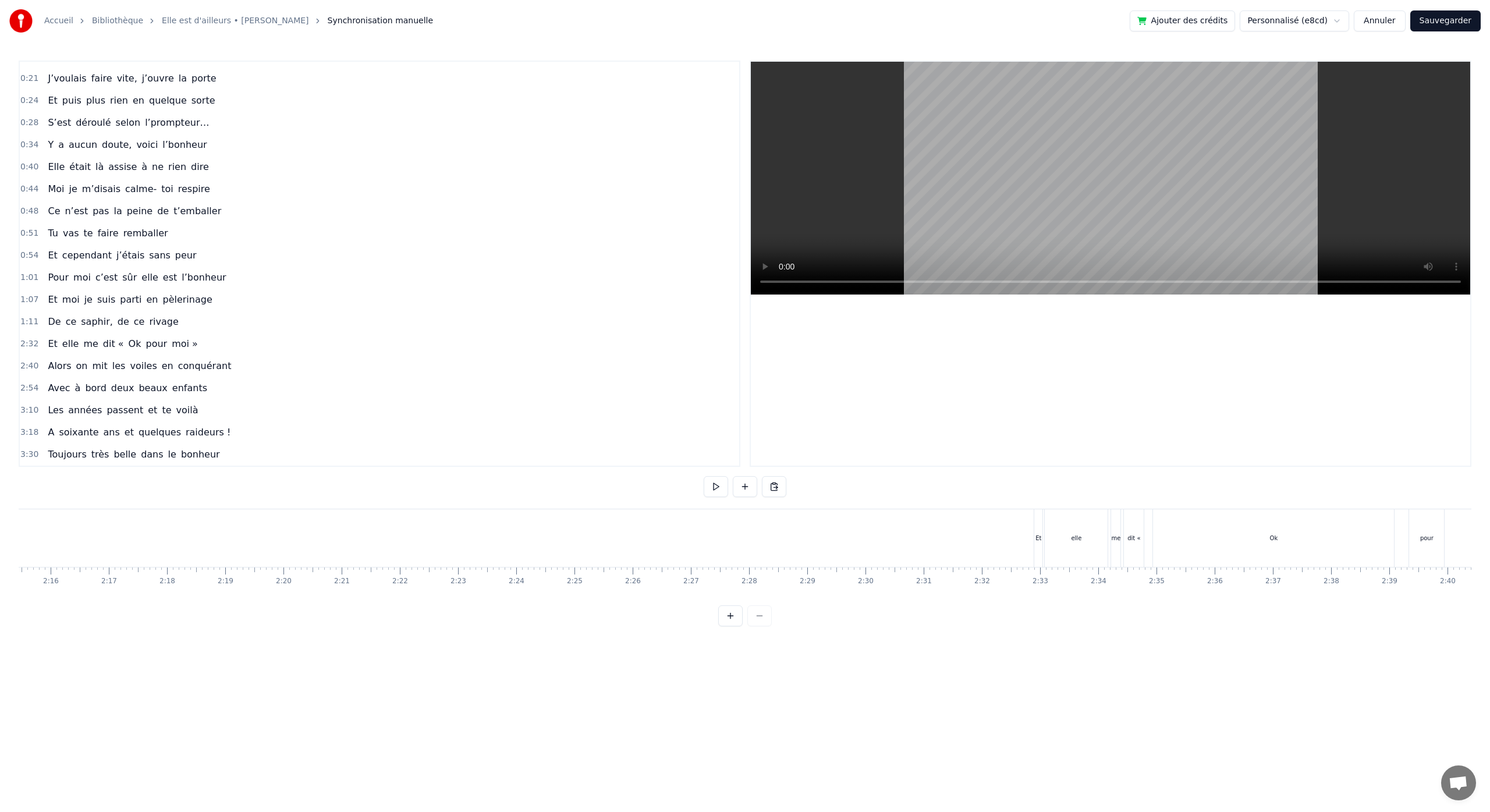
click at [1146, 561] on div "Et elle me dit « Ok pour moi »" at bounding box center [1267, 538] width 468 height 58
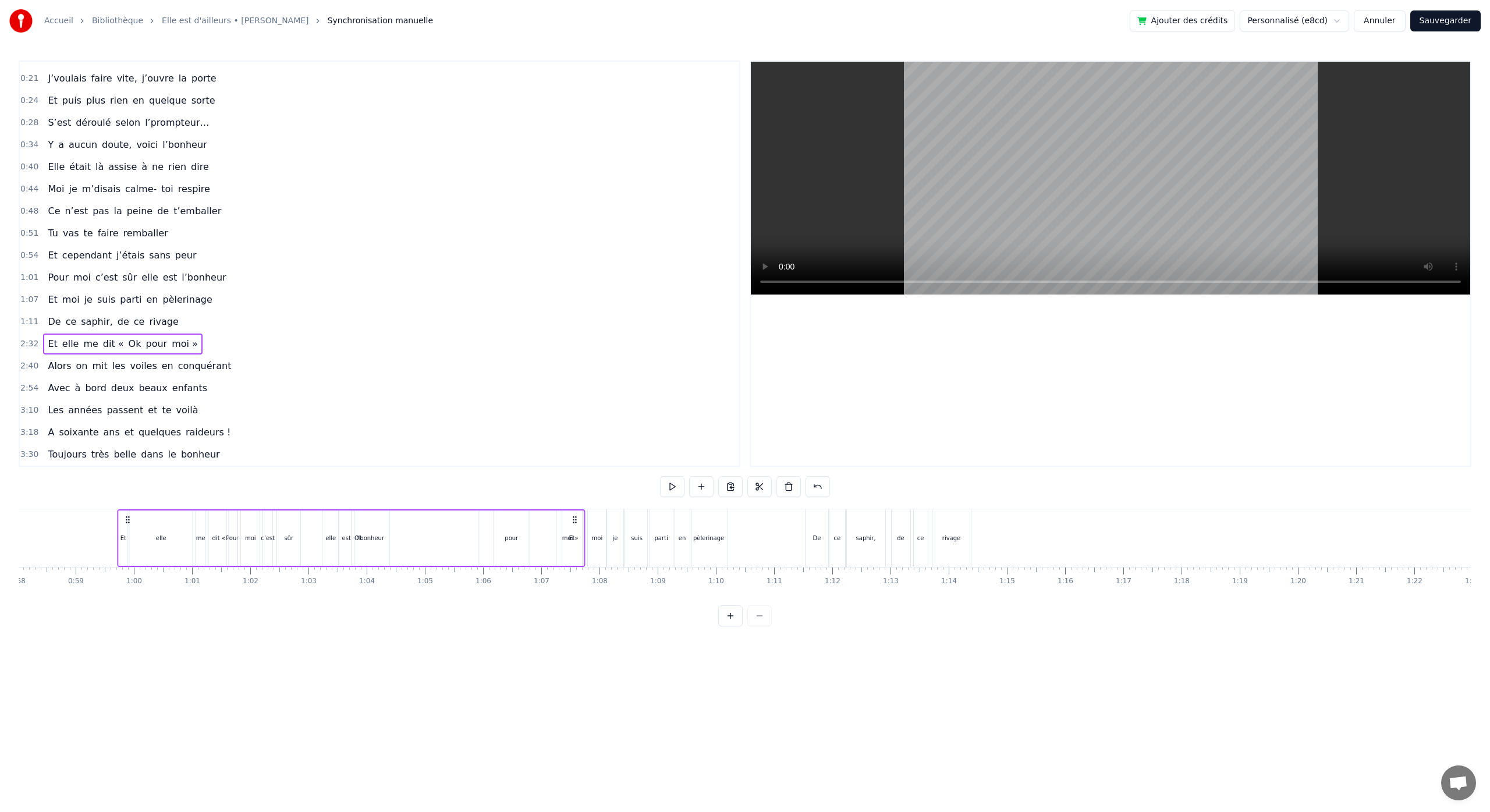
scroll to position [0, 3345]
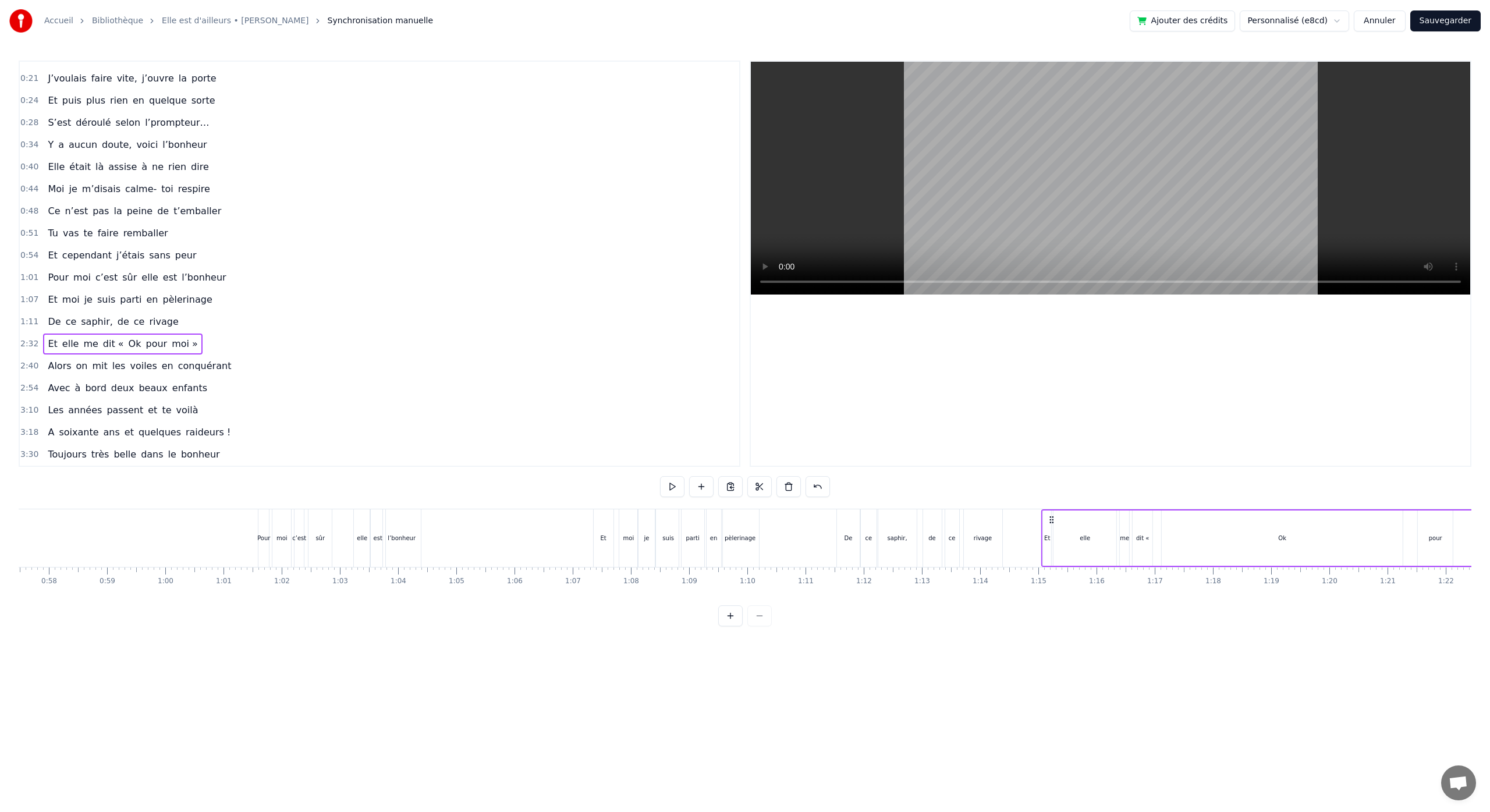
drag, startPoint x: 1045, startPoint y: 521, endPoint x: 1052, endPoint y: 704, distance: 183.1
click at [1052, 645] on html "Accueil Bibliothèque Elle est d'ailleurs • [PERSON_NAME] Synchronisation manuel…" at bounding box center [745, 322] width 1490 height 645
click at [1070, 540] on div "elle" at bounding box center [1083, 538] width 63 height 58
drag, startPoint x: 1114, startPoint y: 539, endPoint x: 1079, endPoint y: 545, distance: 35.5
click at [1079, 545] on div at bounding box center [1078, 537] width 5 height 53
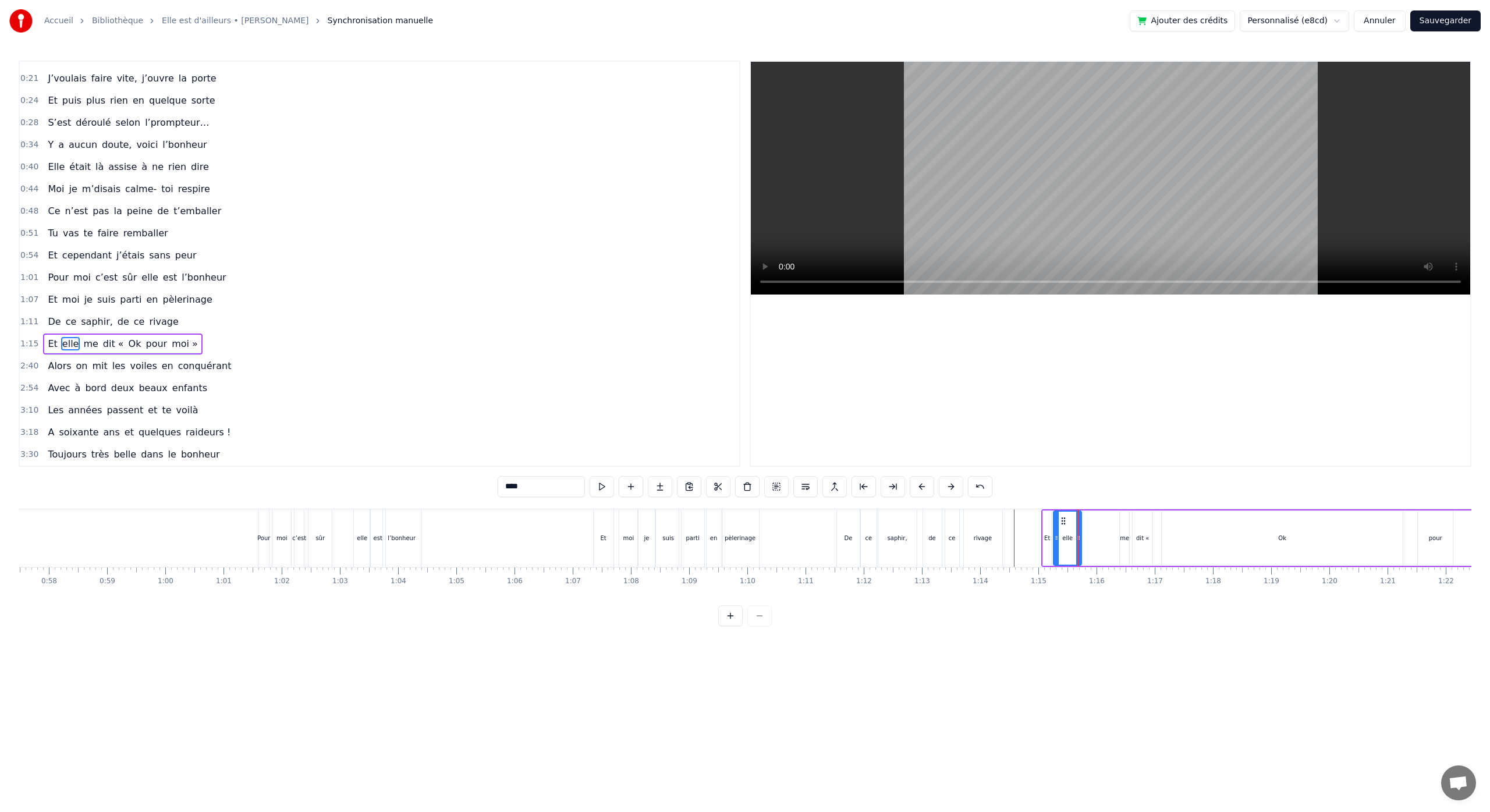
click at [1126, 542] on div "me" at bounding box center [1124, 538] width 9 height 56
drag, startPoint x: 1121, startPoint y: 541, endPoint x: 1109, endPoint y: 541, distance: 12.0
click at [1109, 541] on icon at bounding box center [1111, 537] width 5 height 9
drag, startPoint x: 1119, startPoint y: 521, endPoint x: 1089, endPoint y: 529, distance: 31.0
click at [1089, 529] on div "me" at bounding box center [1089, 537] width 20 height 53
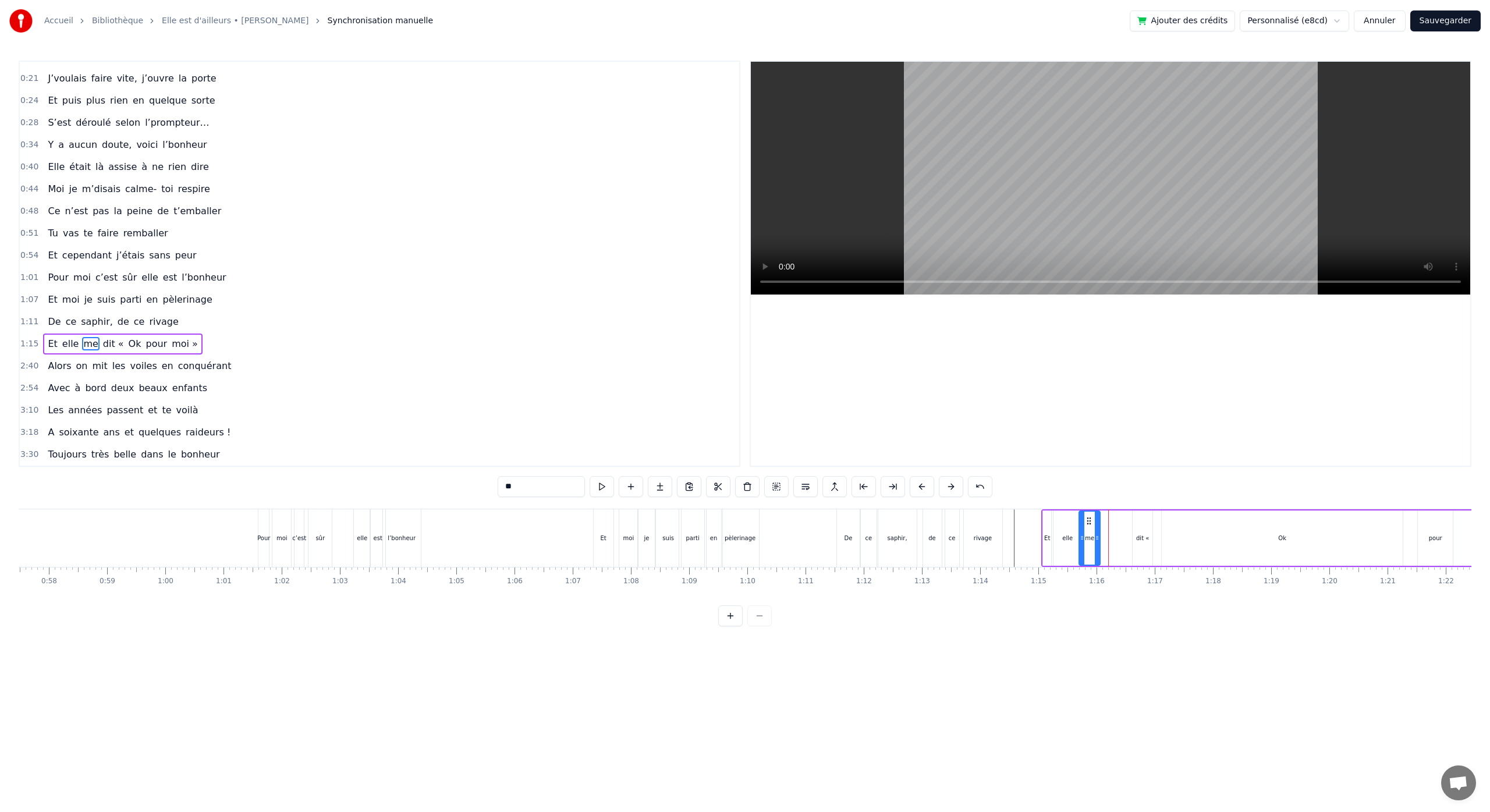
click at [1141, 534] on div "dit «" at bounding box center [1143, 538] width 13 height 8
drag, startPoint x: 1143, startPoint y: 520, endPoint x: 1109, endPoint y: 524, distance: 34.2
click at [1109, 524] on icon at bounding box center [1107, 520] width 9 height 9
click at [1240, 531] on div "Ok" at bounding box center [1282, 538] width 241 height 56
drag, startPoint x: 1171, startPoint y: 520, endPoint x: 1126, endPoint y: 524, distance: 45.2
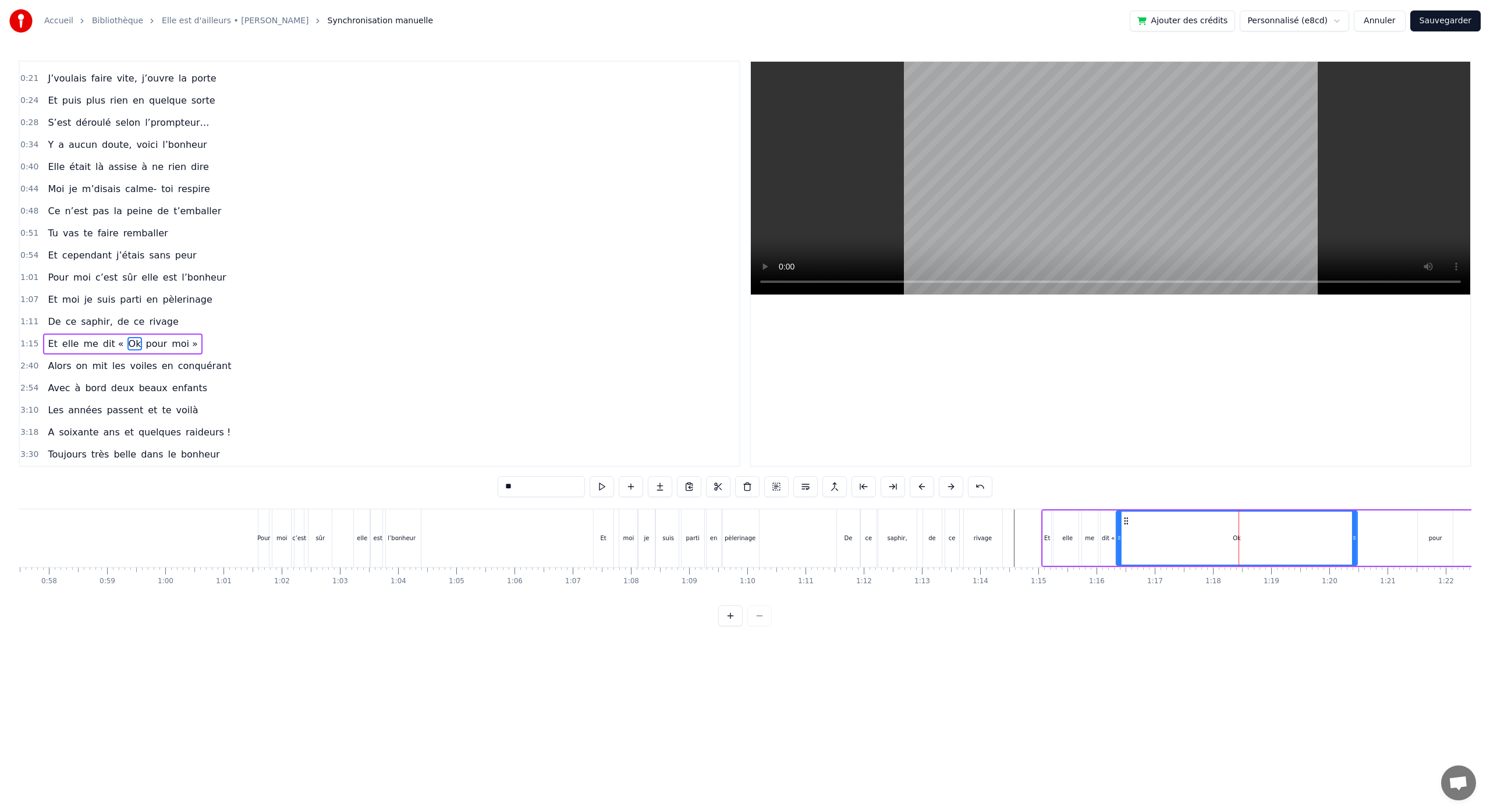
click at [1126, 524] on icon at bounding box center [1126, 520] width 9 height 9
drag, startPoint x: 1353, startPoint y: 537, endPoint x: 1141, endPoint y: 543, distance: 212.1
click at [1141, 543] on div at bounding box center [1141, 537] width 5 height 53
click at [1420, 547] on div "pour" at bounding box center [1435, 538] width 35 height 56
type input "****"
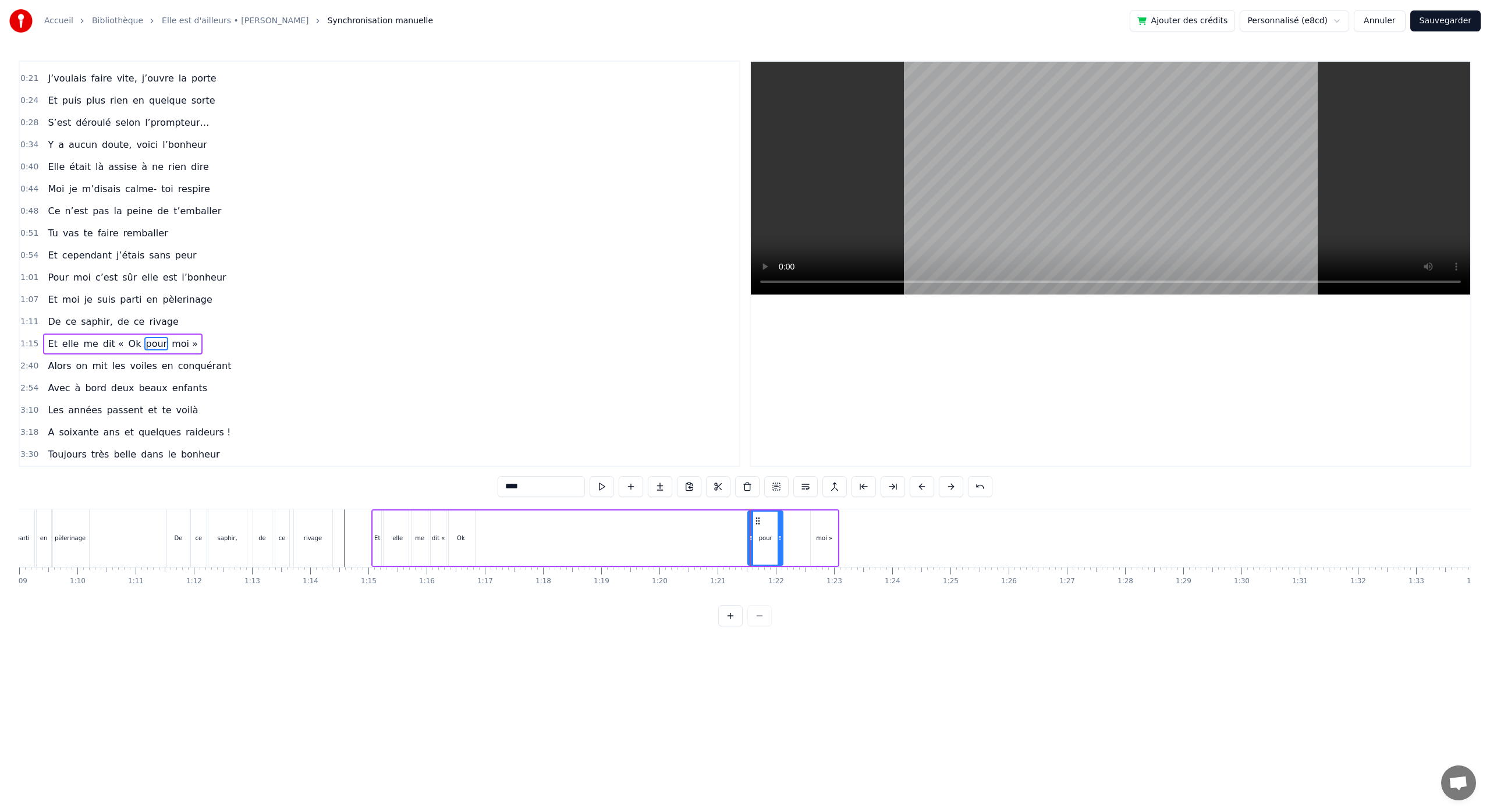
scroll to position [0, 3982]
drag, startPoint x: 789, startPoint y: 522, endPoint x: 524, endPoint y: 532, distance: 265.2
click at [508, 530] on div "pour" at bounding box center [518, 537] width 34 height 53
click at [837, 540] on div "Et elle me dit « Ok pour moi »" at bounding box center [637, 538] width 468 height 58
click at [852, 539] on div "moi »" at bounding box center [856, 538] width 16 height 8
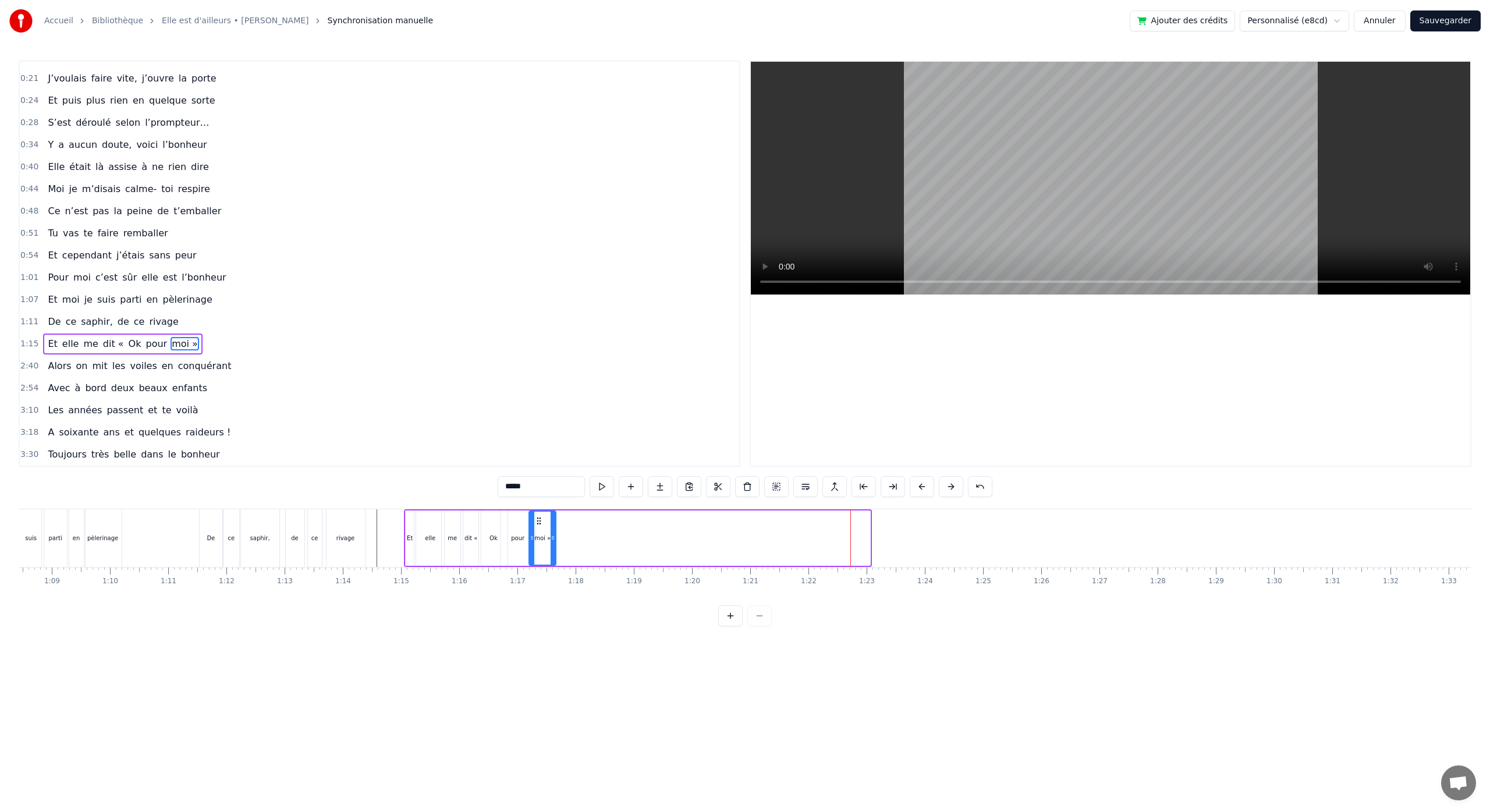
drag, startPoint x: 852, startPoint y: 522, endPoint x: 548, endPoint y: 535, distance: 304.3
click at [539, 534] on div "moi »" at bounding box center [542, 537] width 25 height 53
drag, startPoint x: 554, startPoint y: 539, endPoint x: 566, endPoint y: 541, distance: 12.2
click at [566, 541] on icon at bounding box center [565, 537] width 5 height 9
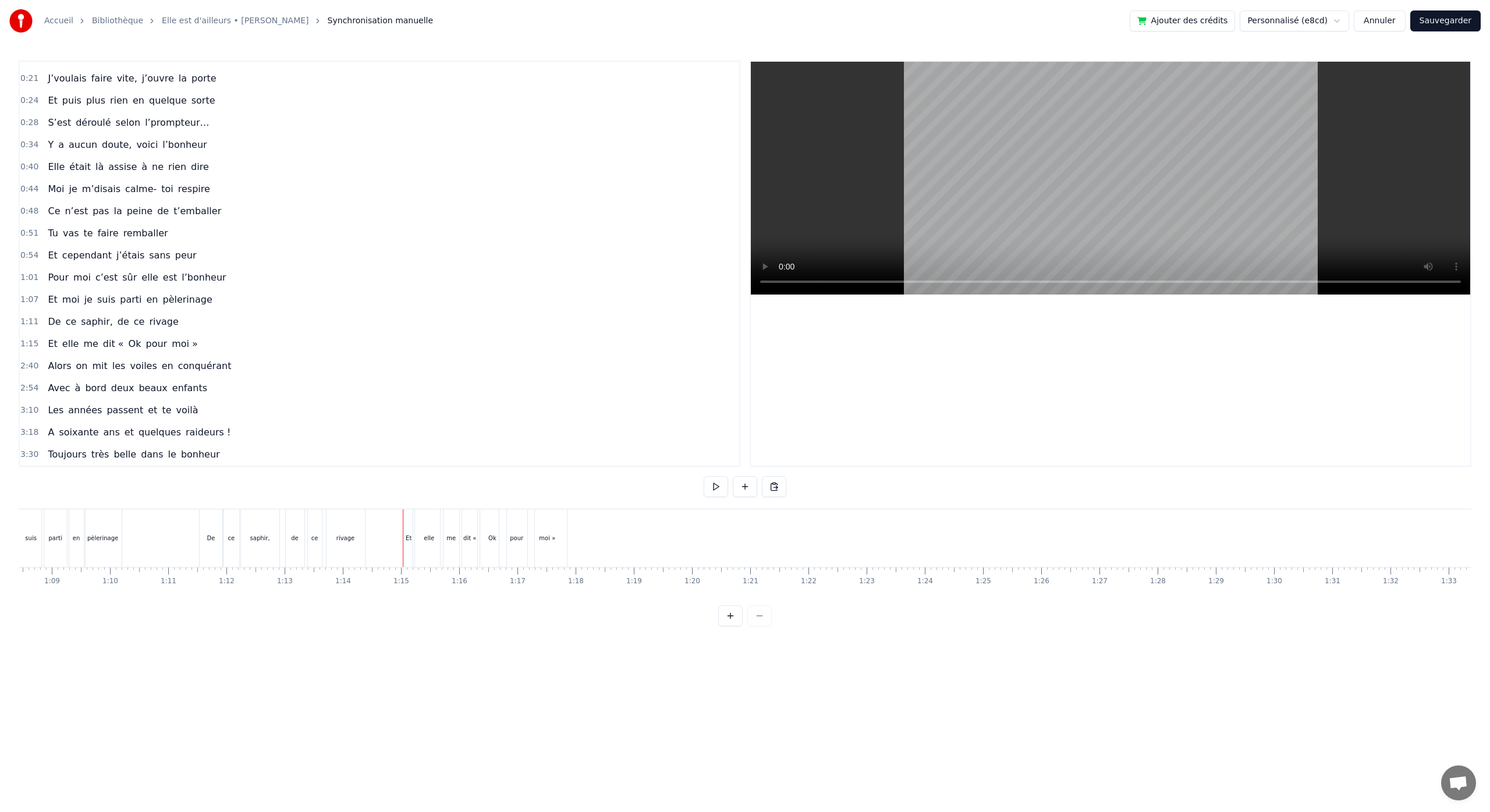
click at [543, 548] on div "moi »" at bounding box center [547, 538] width 39 height 58
drag, startPoint x: 539, startPoint y: 522, endPoint x: 548, endPoint y: 524, distance: 9.2
click at [548, 524] on icon at bounding box center [549, 520] width 9 height 9
click at [505, 517] on div "pour" at bounding box center [518, 538] width 35 height 56
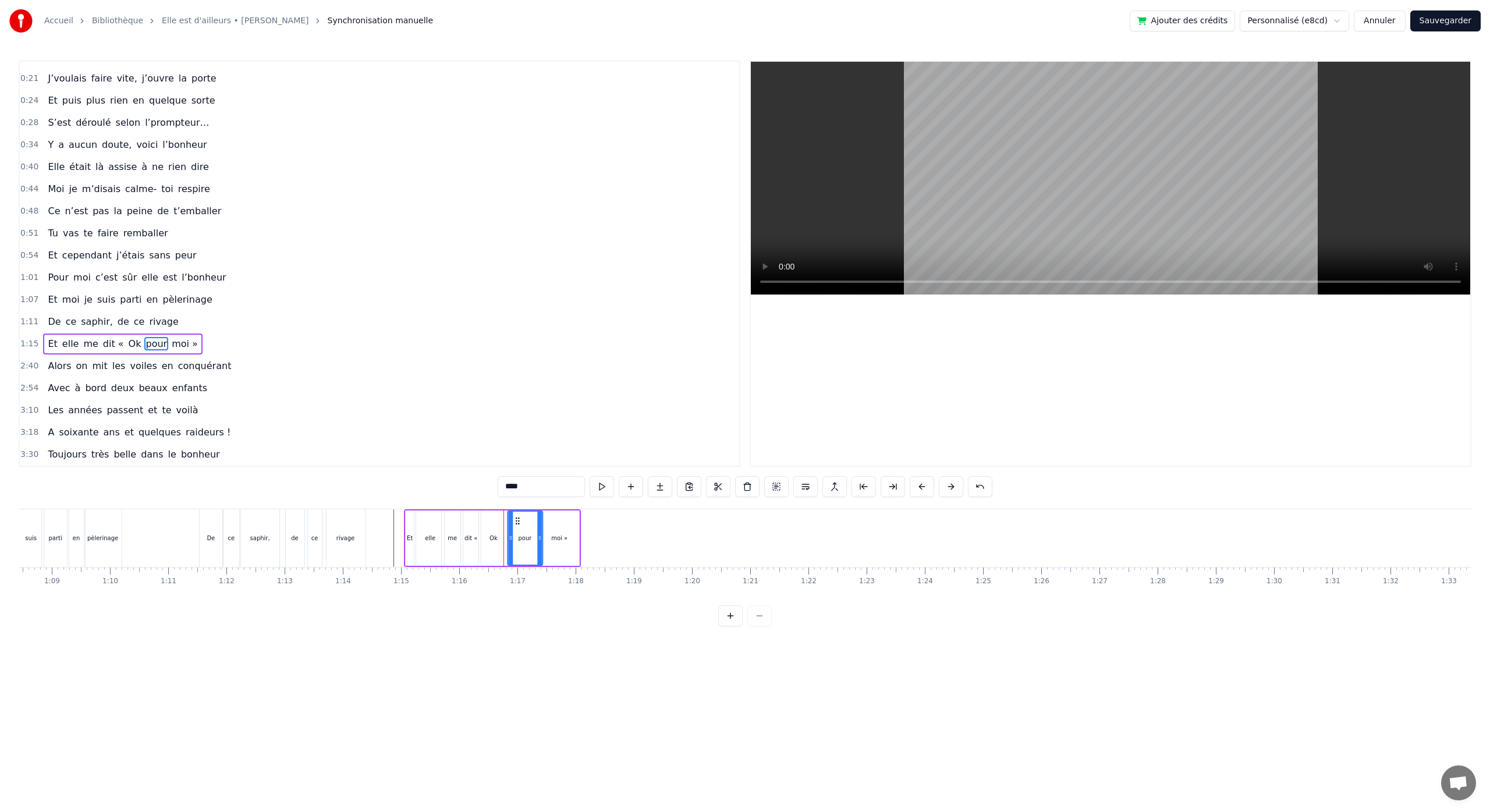
click at [516, 521] on icon at bounding box center [517, 520] width 9 height 9
click at [562, 524] on div "moi »" at bounding box center [559, 538] width 39 height 56
drag, startPoint x: 551, startPoint y: 522, endPoint x: 561, endPoint y: 523, distance: 10.0
click at [561, 523] on icon at bounding box center [559, 520] width 9 height 9
click at [518, 522] on div "pour" at bounding box center [525, 538] width 35 height 56
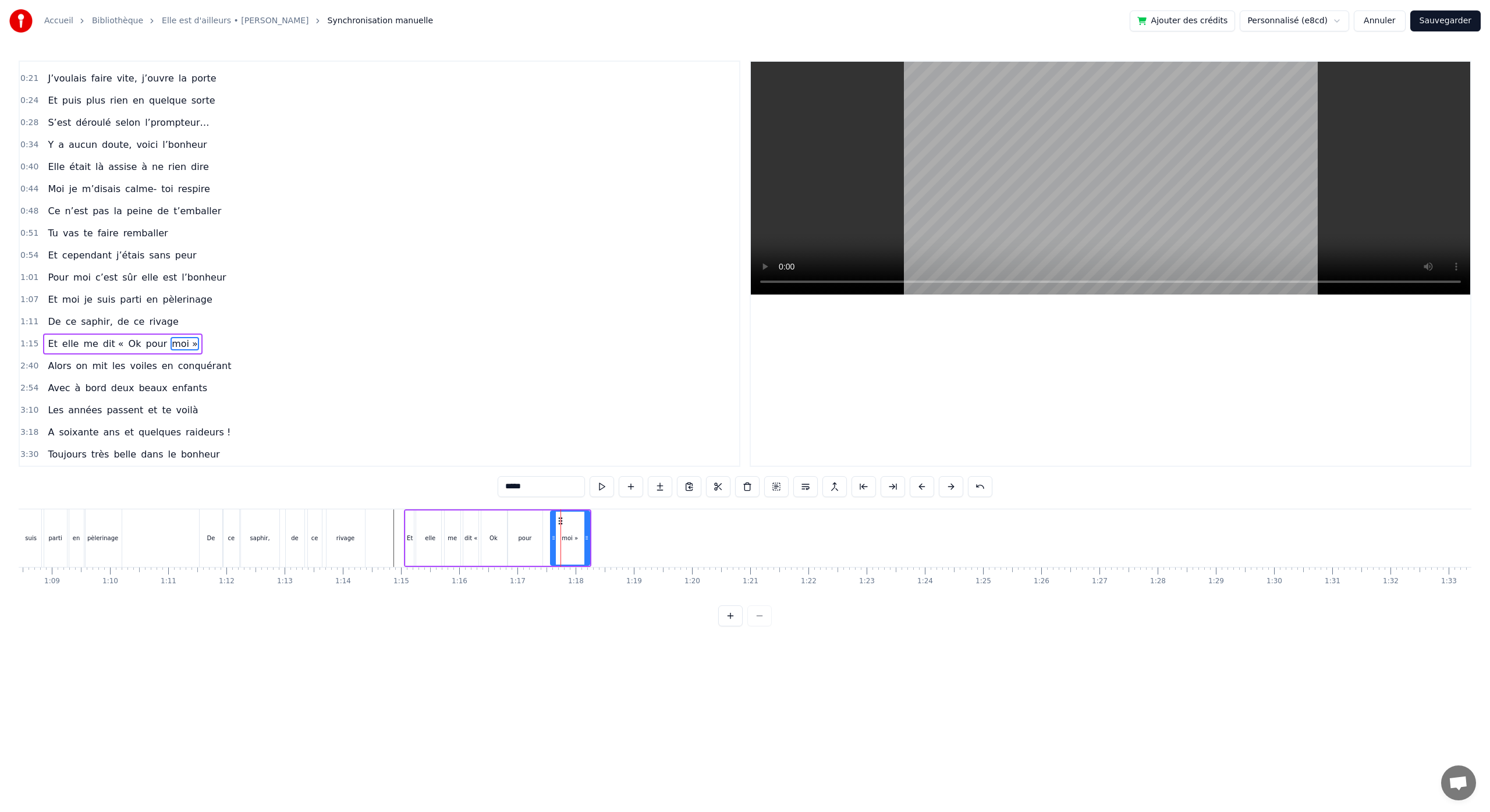
type input "****"
drag, startPoint x: 517, startPoint y: 520, endPoint x: 523, endPoint y: 522, distance: 6.3
click at [520, 518] on div "pour" at bounding box center [524, 538] width 35 height 58
click at [531, 520] on icon at bounding box center [532, 520] width 9 height 9
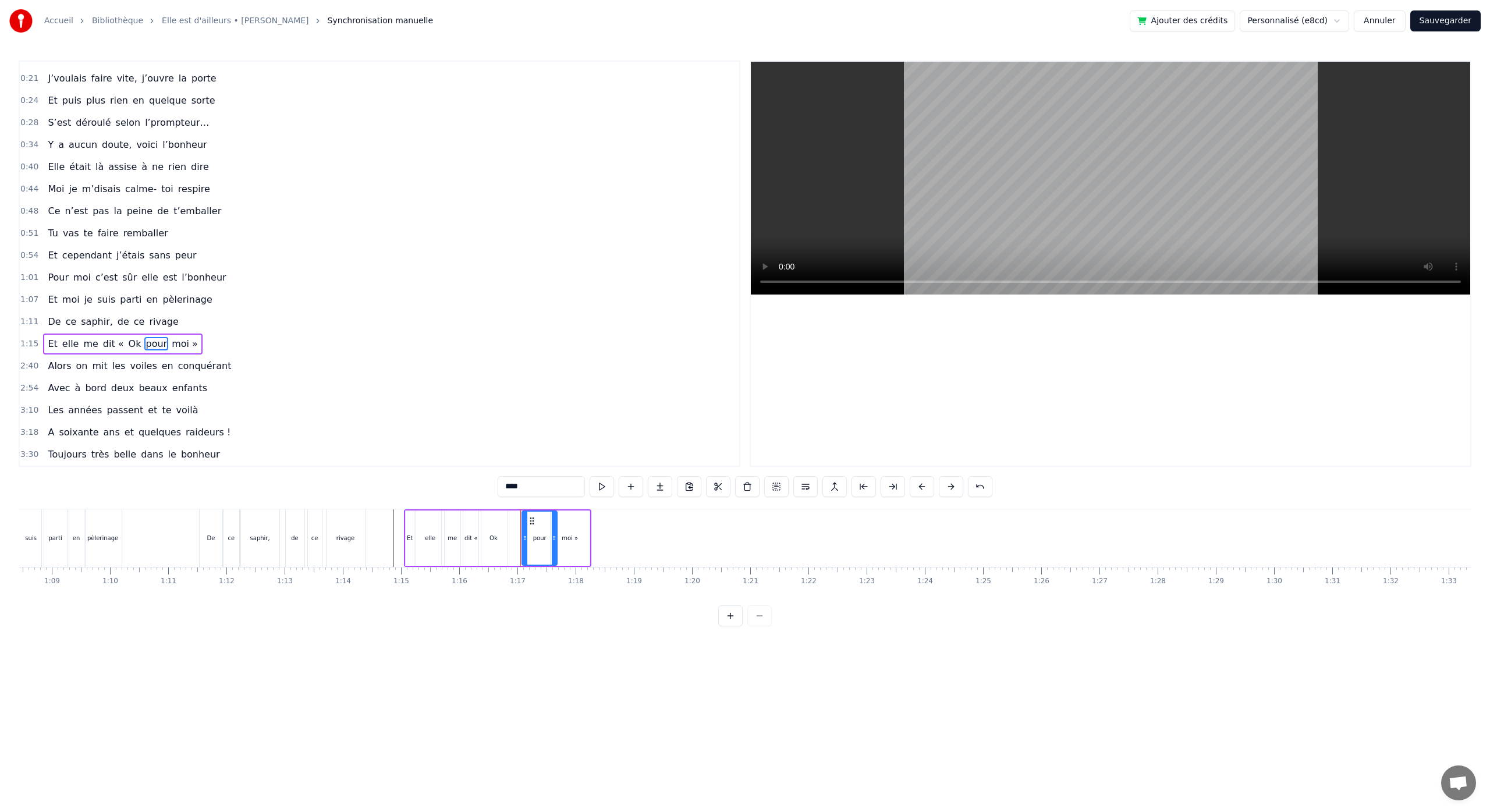
click at [501, 522] on div "Ok" at bounding box center [493, 538] width 29 height 56
type input "**"
click at [505, 520] on circle at bounding box center [505, 520] width 1 height 1
click at [1446, 22] on button "Sauvegarder" at bounding box center [1445, 21] width 70 height 21
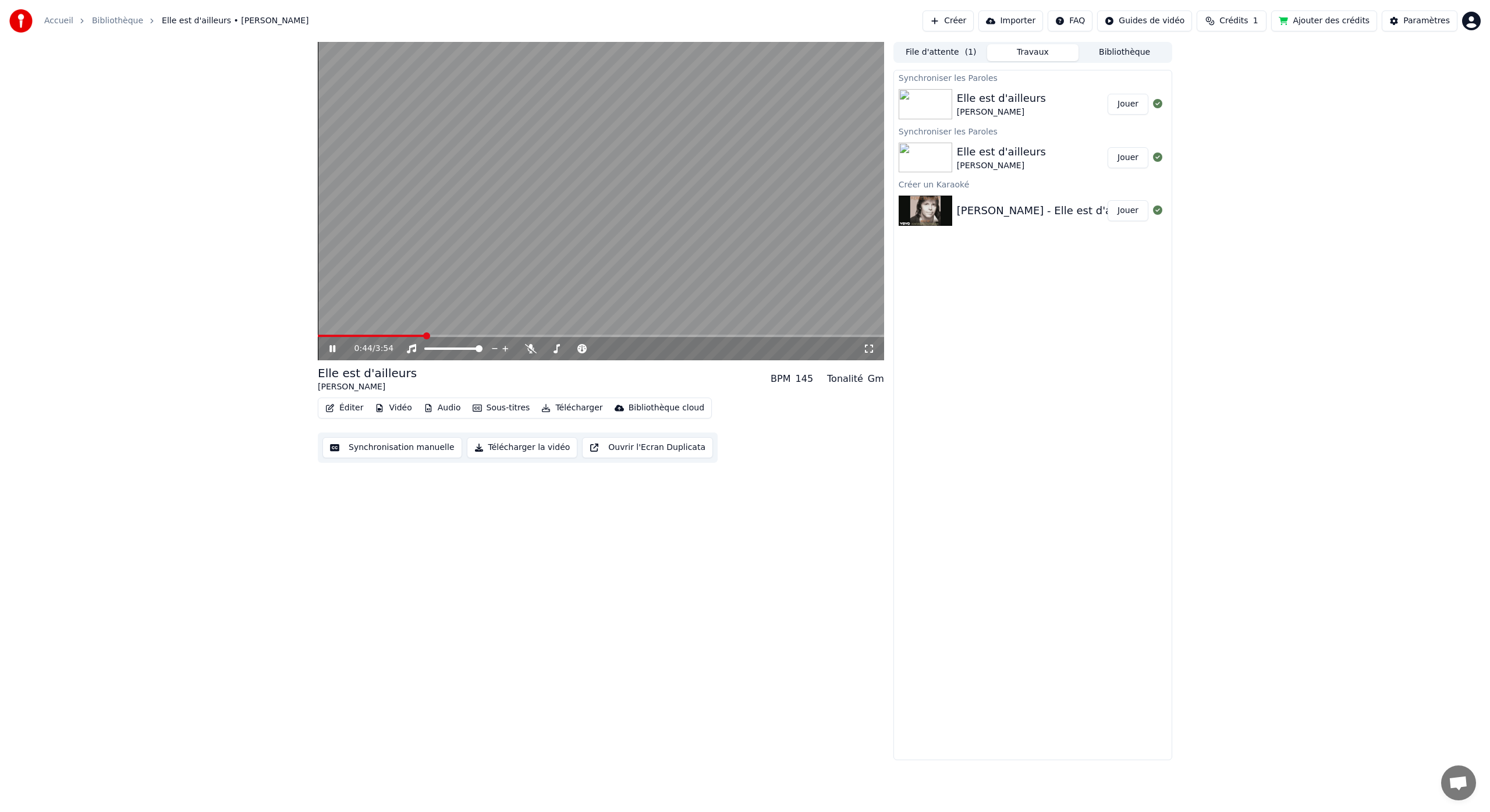
click at [424, 335] on span at bounding box center [601, 335] width 566 height 2
click at [461, 334] on video at bounding box center [601, 201] width 566 height 318
click at [479, 337] on span at bounding box center [601, 335] width 566 height 2
click at [335, 349] on icon at bounding box center [333, 349] width 7 height 8
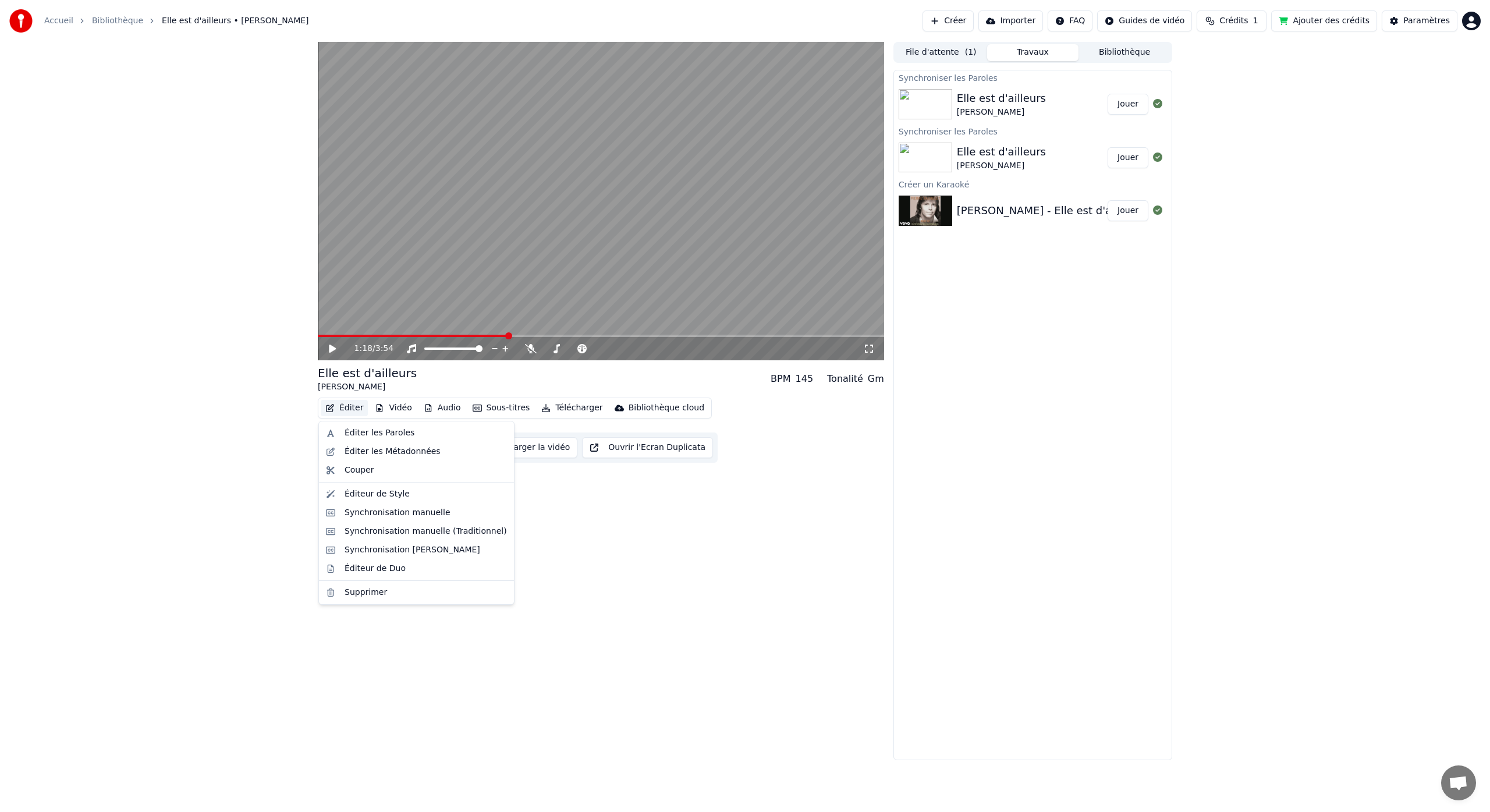
click at [354, 408] on button "Éditer" at bounding box center [344, 408] width 47 height 16
click at [407, 515] on div "Synchronisation manuelle" at bounding box center [397, 513] width 106 height 12
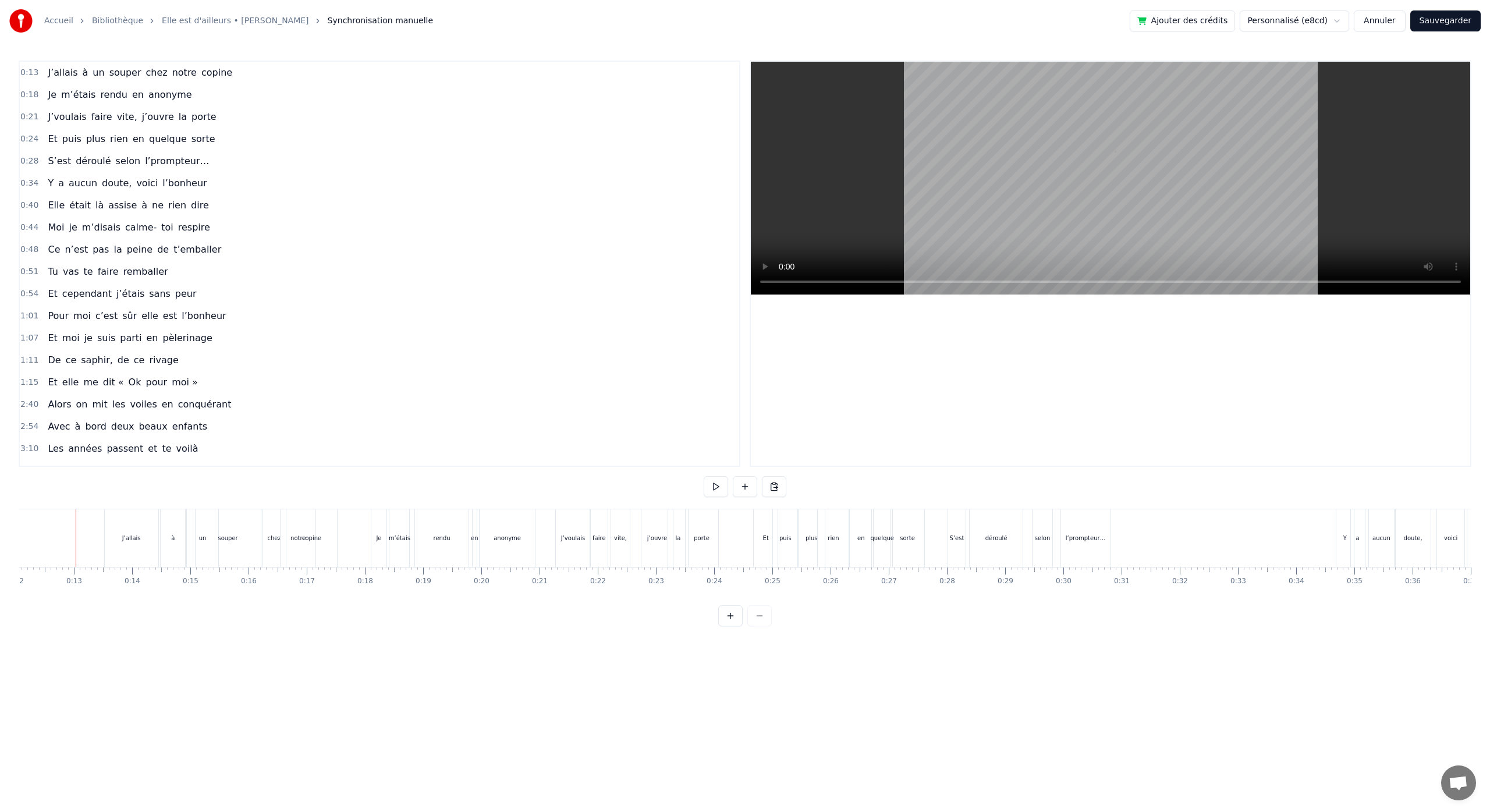
scroll to position [0, 700]
click at [485, 534] on div "rien" at bounding box center [490, 538] width 11 height 8
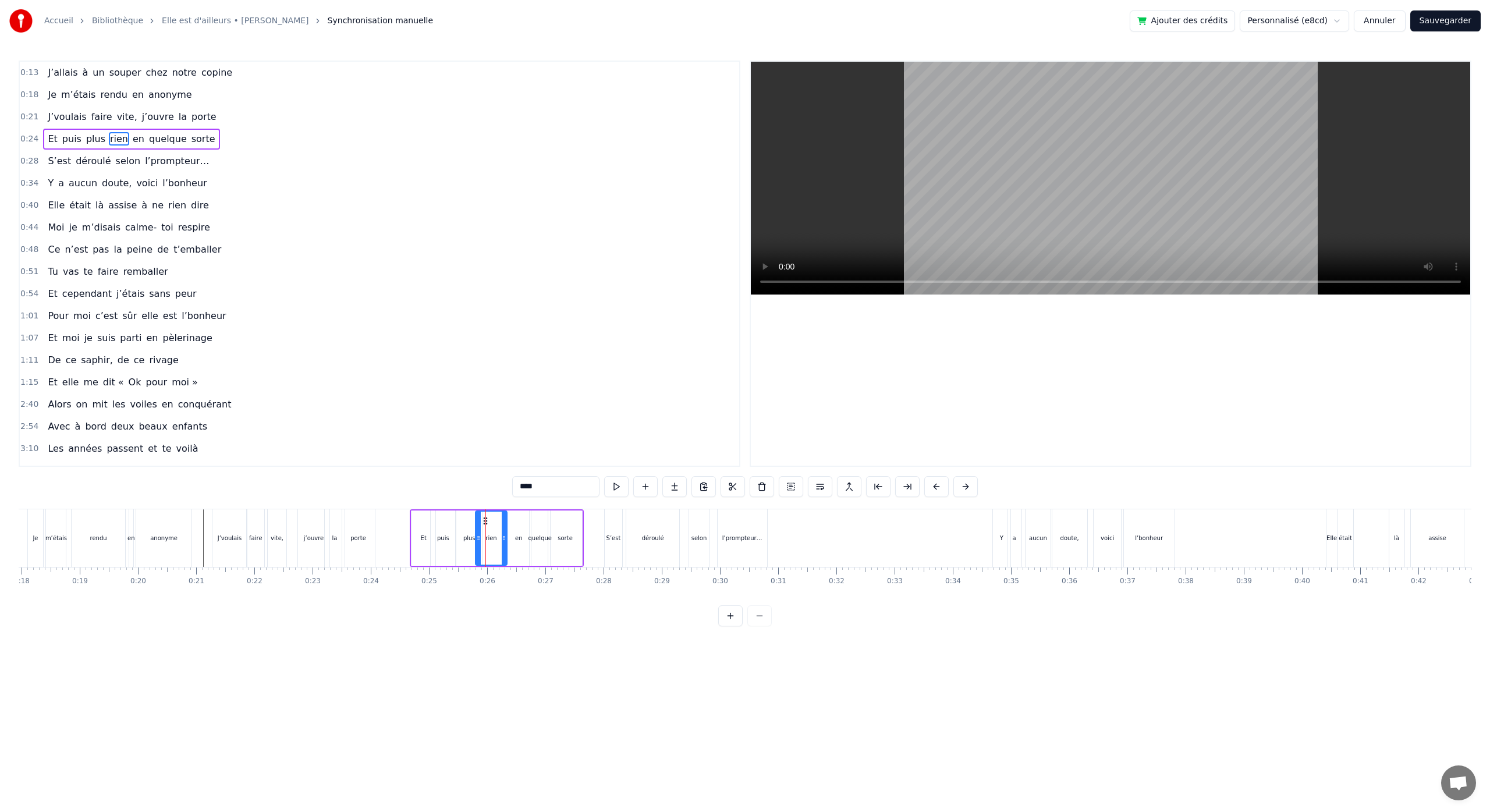
click at [468, 539] on div "plus" at bounding box center [469, 538] width 12 height 8
drag, startPoint x: 477, startPoint y: 537, endPoint x: 469, endPoint y: 539, distance: 8.2
click at [469, 539] on icon at bounding box center [470, 537] width 5 height 9
click at [493, 541] on div "rien" at bounding box center [491, 538] width 11 height 8
type input "****"
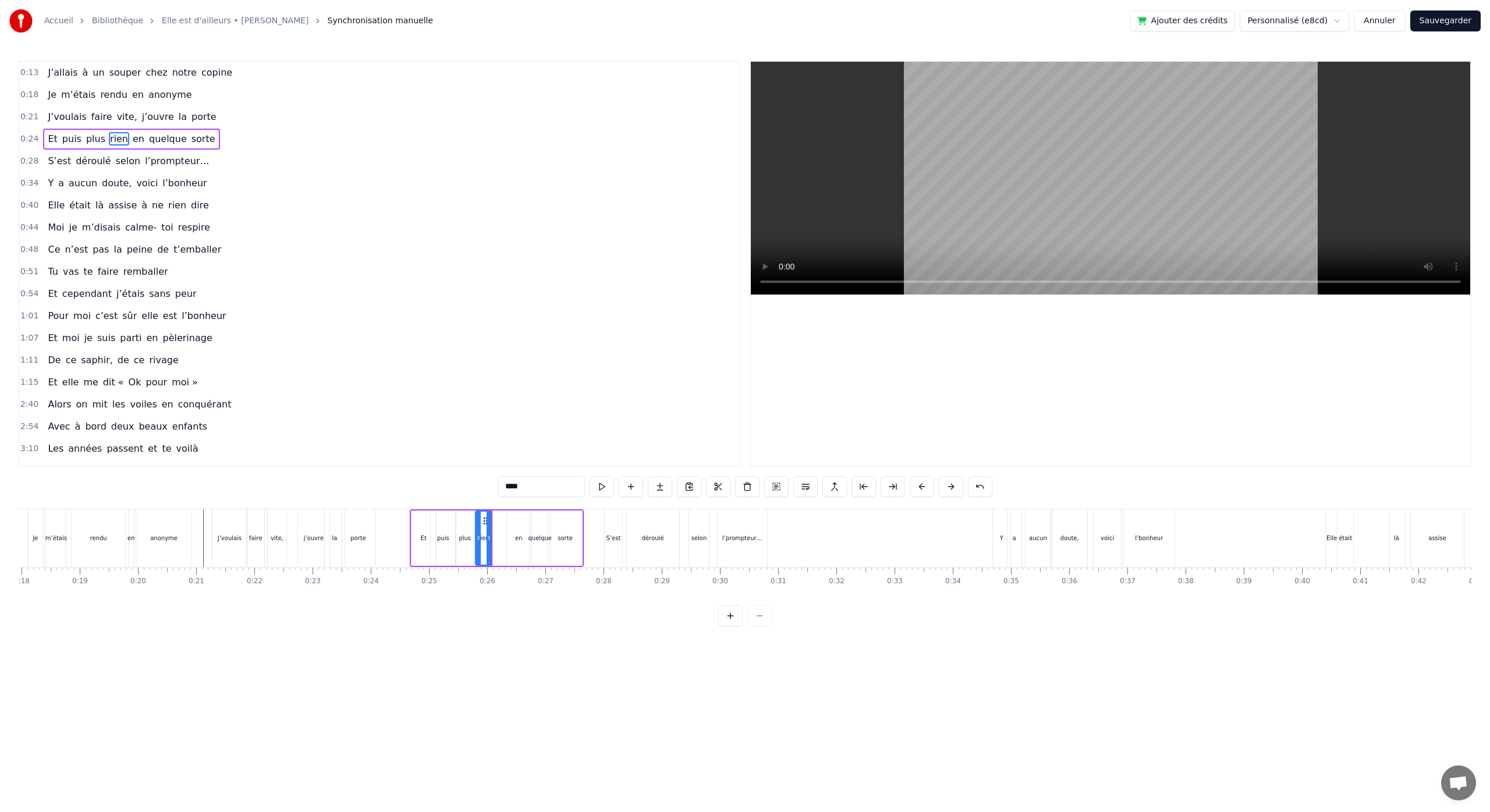
drag, startPoint x: 503, startPoint y: 540, endPoint x: 488, endPoint y: 541, distance: 15.0
click at [488, 541] on icon at bounding box center [489, 537] width 5 height 9
click at [426, 495] on div "0:13 J’allais à un souper chez notre copine 0:18 Je m’étais rendu en anonyme 0:…" at bounding box center [745, 343] width 1453 height 565
click at [610, 535] on div "S’est" at bounding box center [613, 538] width 15 height 8
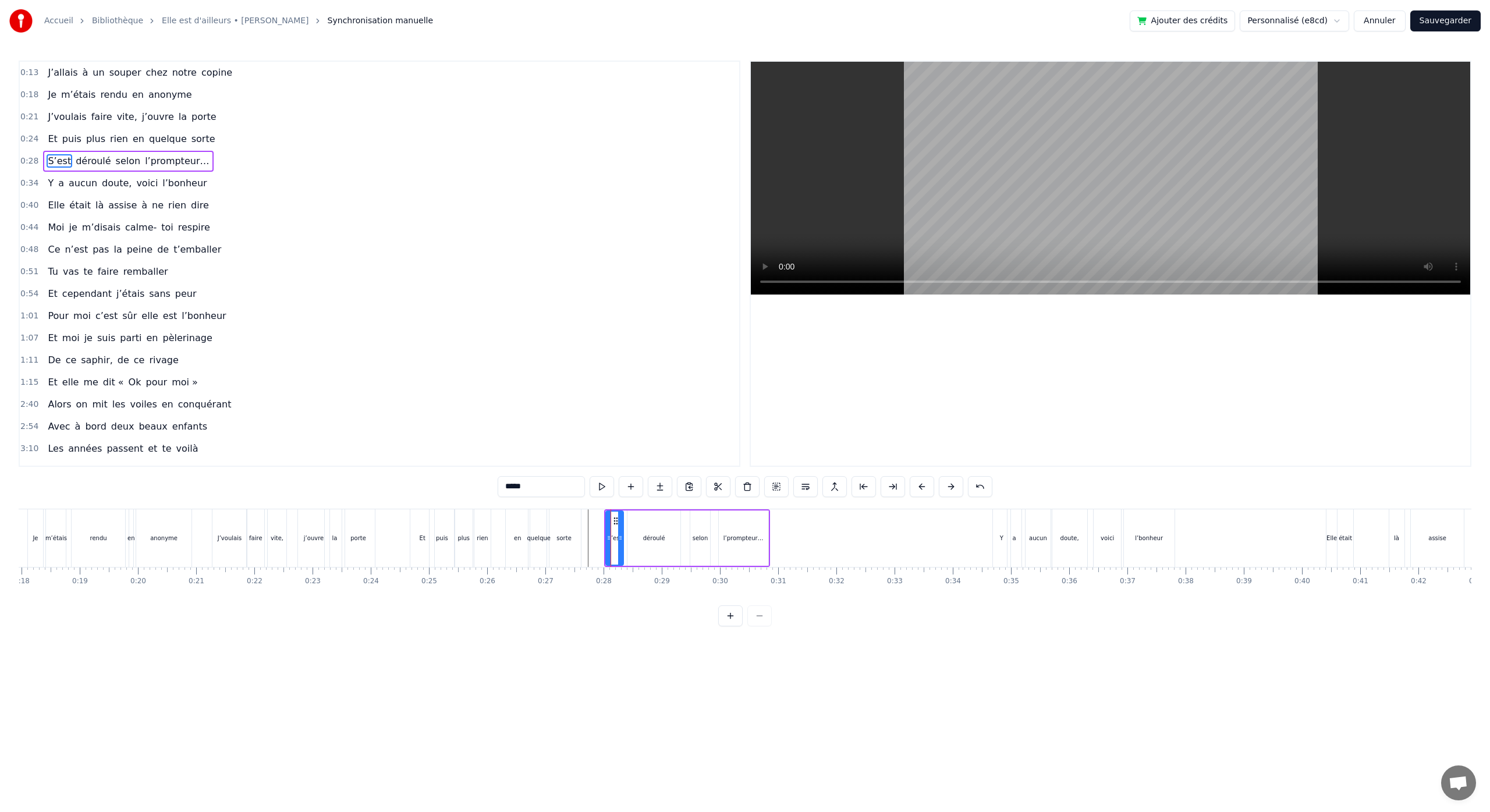
click at [647, 539] on div "déroulé" at bounding box center [654, 538] width 22 height 8
click at [643, 540] on icon at bounding box center [646, 537] width 5 height 9
click at [621, 540] on div "S’est" at bounding box center [615, 538] width 15 height 8
type input "*****"
drag, startPoint x: 616, startPoint y: 522, endPoint x: 621, endPoint y: 525, distance: 5.8
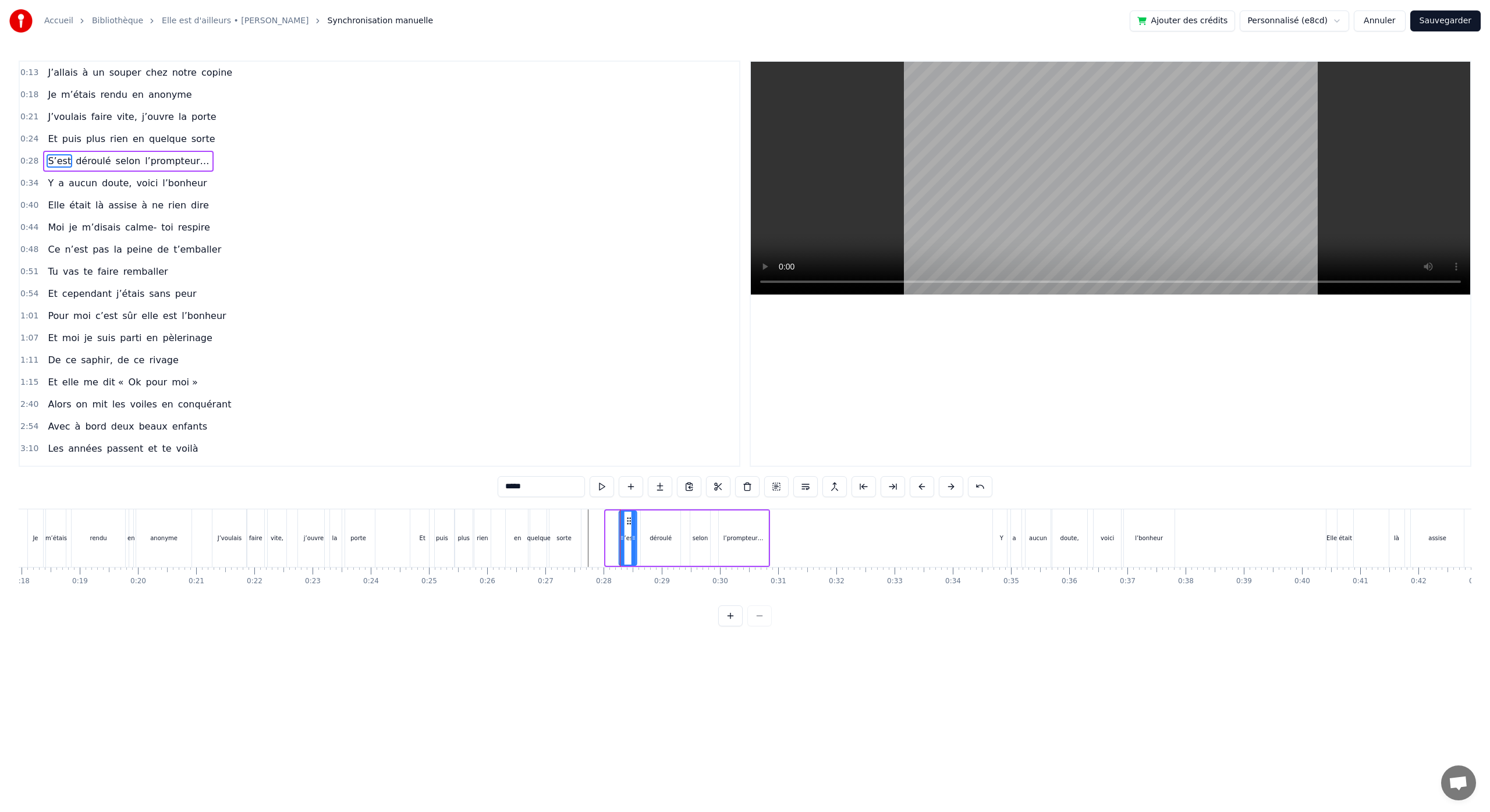
click at [629, 524] on icon at bounding box center [628, 520] width 9 height 9
click at [622, 529] on div "S’est" at bounding box center [627, 538] width 18 height 58
drag, startPoint x: 627, startPoint y: 521, endPoint x: 621, endPoint y: 522, distance: 6.1
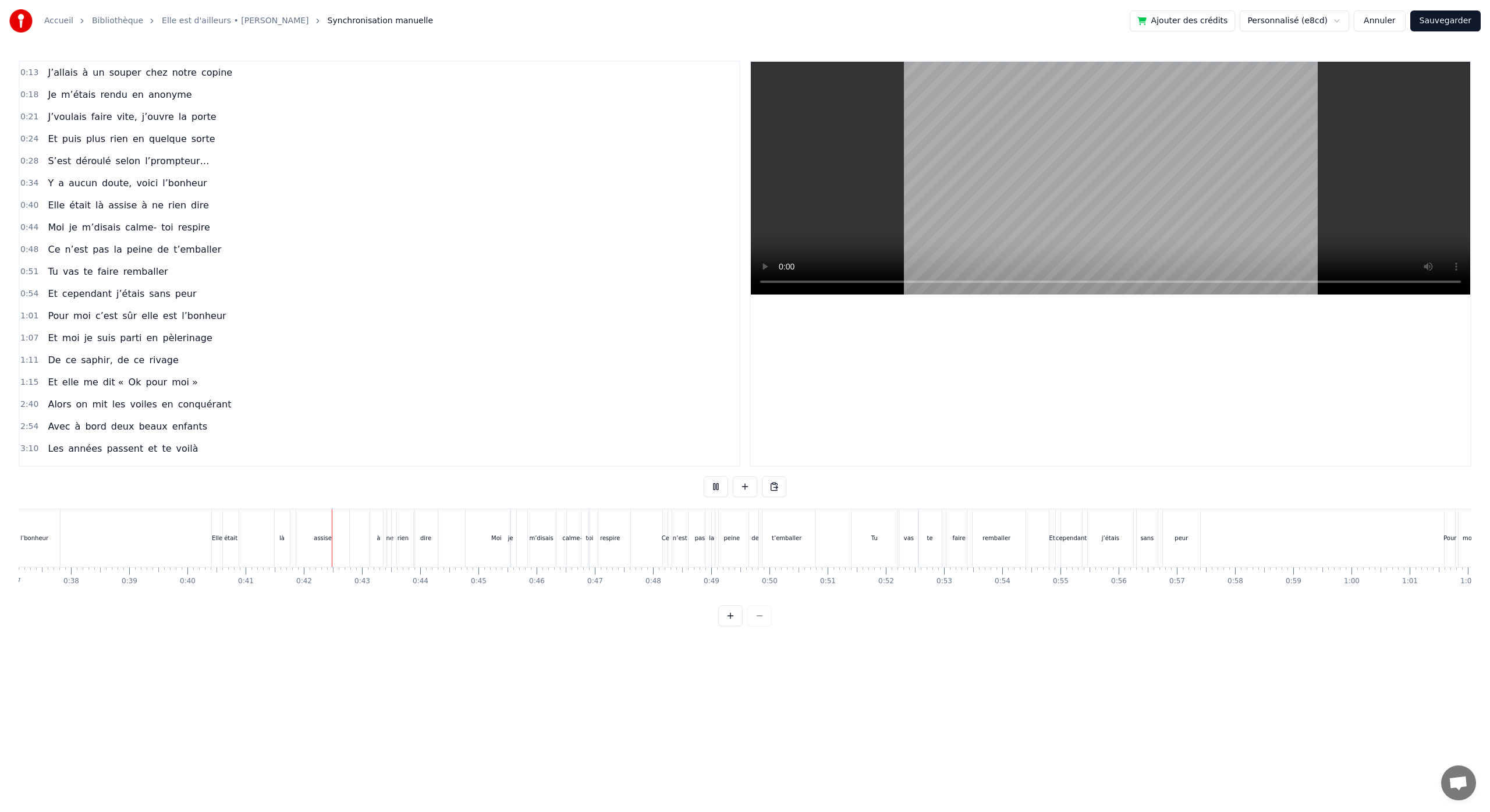
scroll to position [0, 2385]
click at [384, 541] on div "respire" at bounding box center [383, 538] width 20 height 8
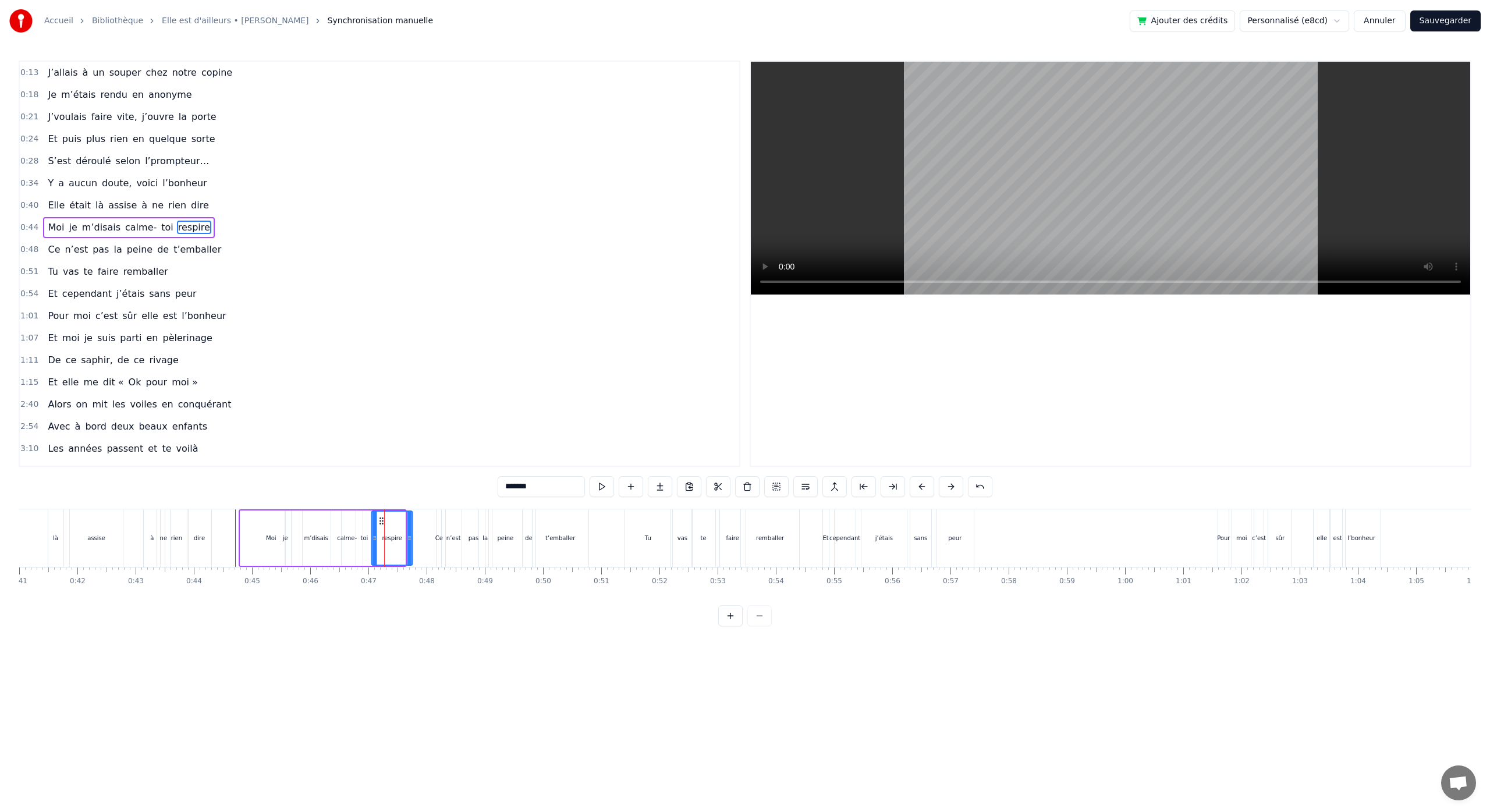
drag, startPoint x: 373, startPoint y: 519, endPoint x: 380, endPoint y: 520, distance: 7.1
click at [380, 520] on icon at bounding box center [381, 520] width 9 height 9
click at [364, 525] on div "toi" at bounding box center [364, 538] width 16 height 56
click at [338, 525] on div "calme-" at bounding box center [347, 538] width 32 height 56
click at [323, 528] on div "m’disais" at bounding box center [316, 538] width 49 height 56
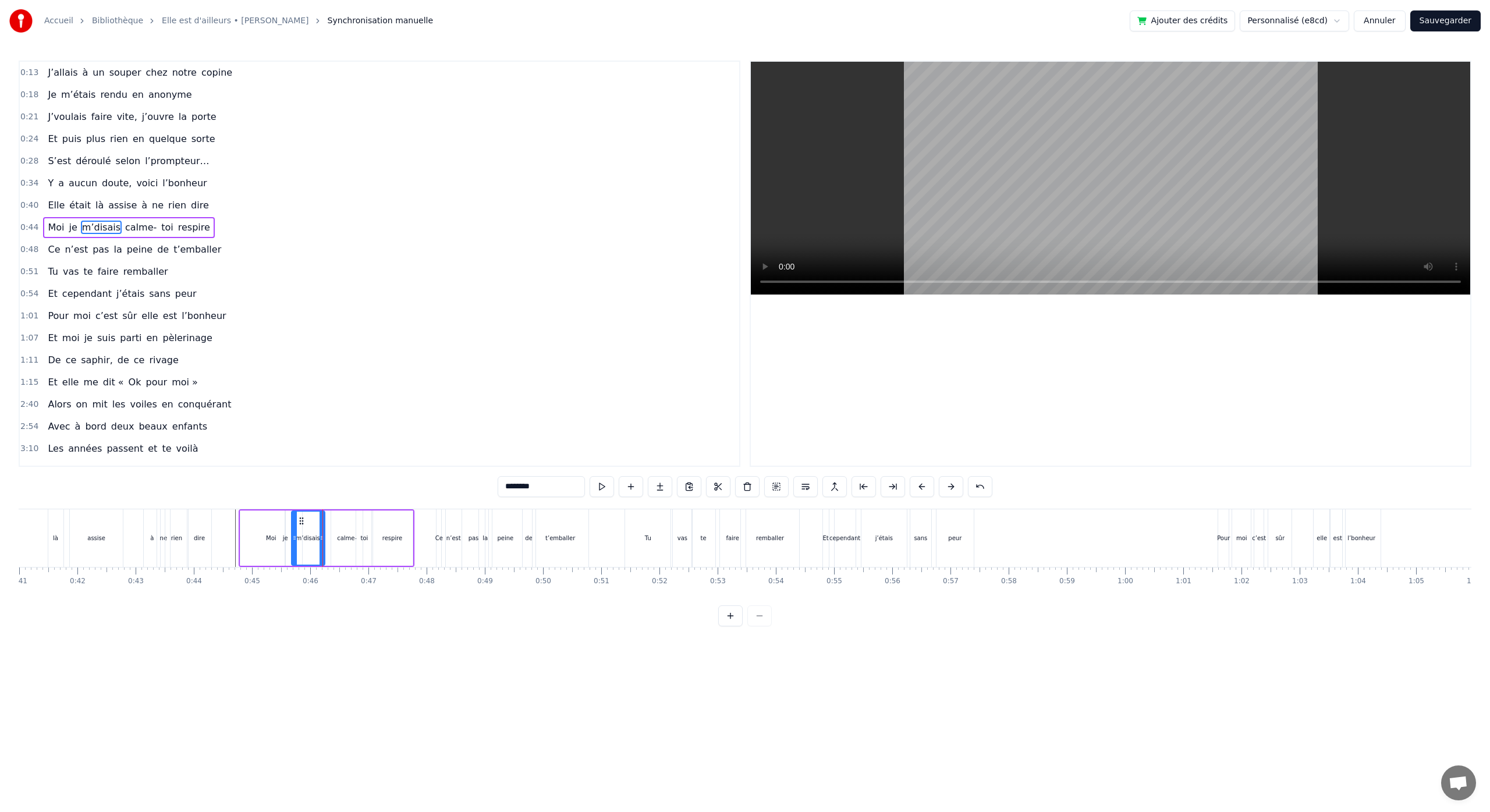
drag, startPoint x: 336, startPoint y: 538, endPoint x: 319, endPoint y: 539, distance: 17.0
click at [319, 539] on icon at bounding box center [321, 537] width 5 height 9
click at [340, 534] on div "calme-" at bounding box center [347, 538] width 20 height 8
click at [340, 539] on icon at bounding box center [341, 537] width 5 height 9
drag, startPoint x: 347, startPoint y: 523, endPoint x: 330, endPoint y: 525, distance: 17.1
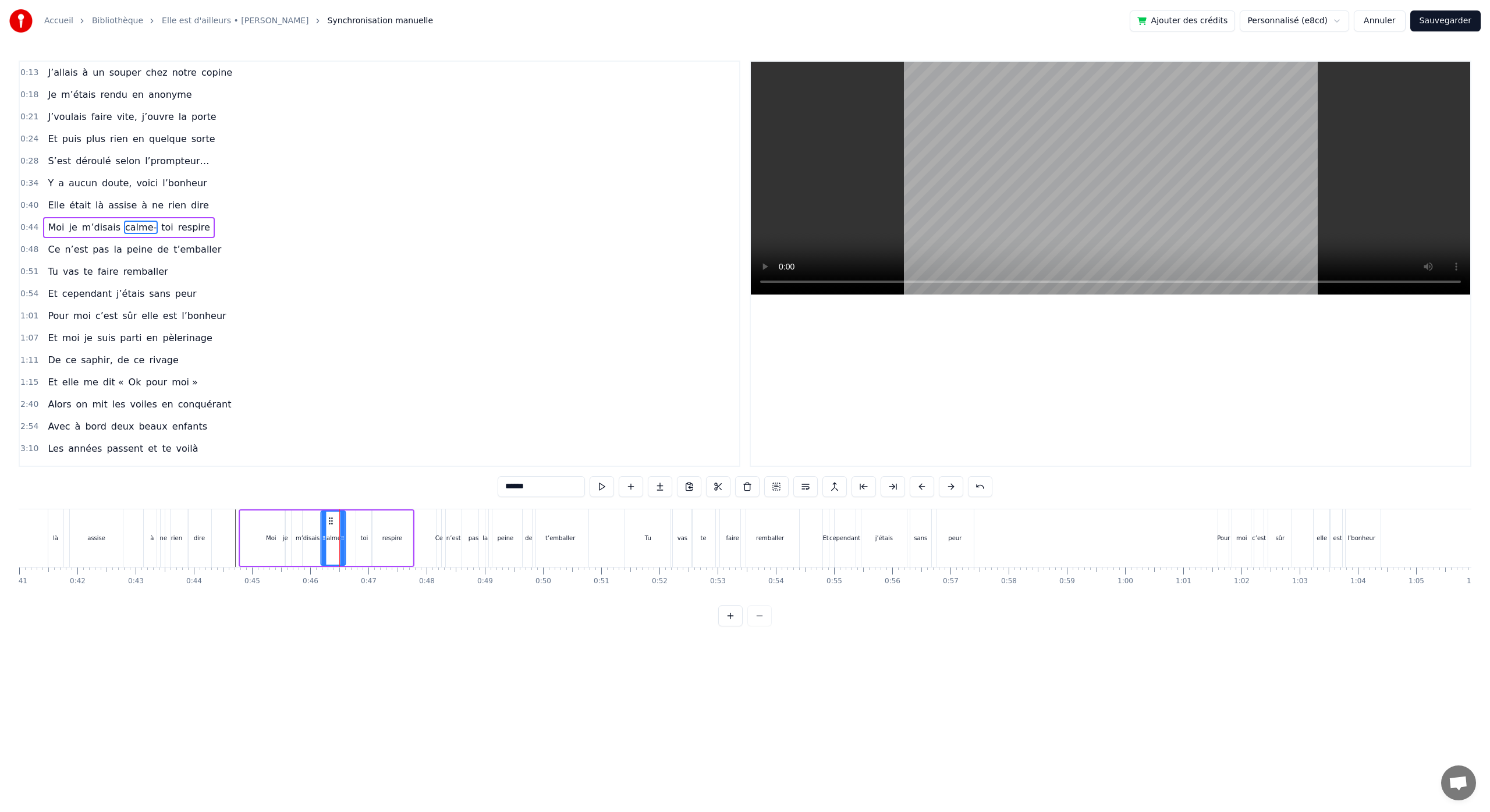
click at [330, 525] on div "calme-" at bounding box center [333, 537] width 23 height 53
click at [360, 529] on div "toi" at bounding box center [364, 538] width 16 height 56
type input "***"
click at [369, 524] on div at bounding box center [371, 537] width 5 height 53
drag, startPoint x: 366, startPoint y: 522, endPoint x: 355, endPoint y: 524, distance: 11.2
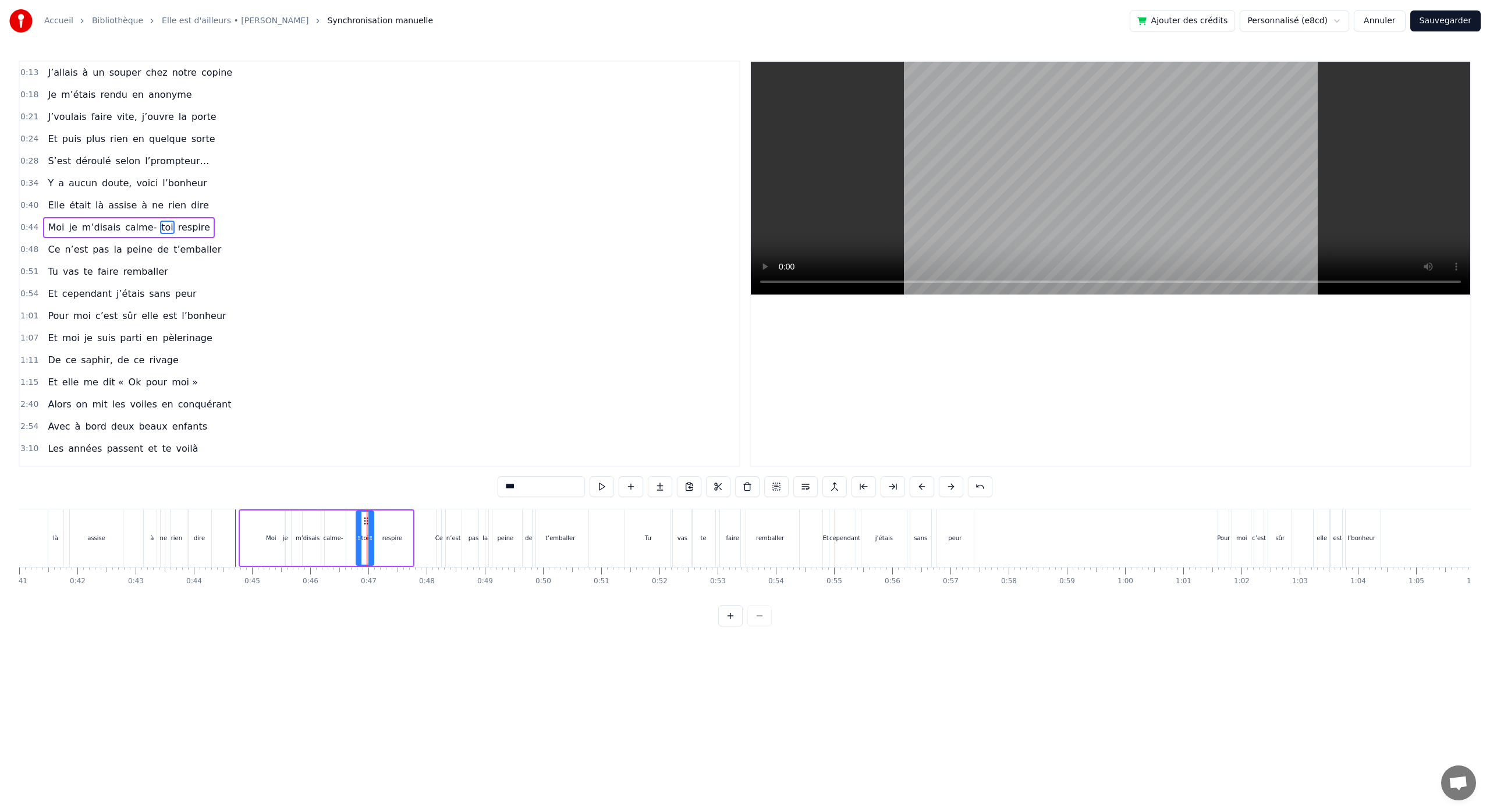
click at [365, 528] on div "toi" at bounding box center [364, 538] width 18 height 58
drag, startPoint x: 366, startPoint y: 521, endPoint x: 354, endPoint y: 522, distance: 12.0
click at [354, 522] on icon at bounding box center [354, 520] width 9 height 9
click at [27, 532] on div "Elle était là assise à ne rien dire" at bounding box center [99, 538] width 229 height 58
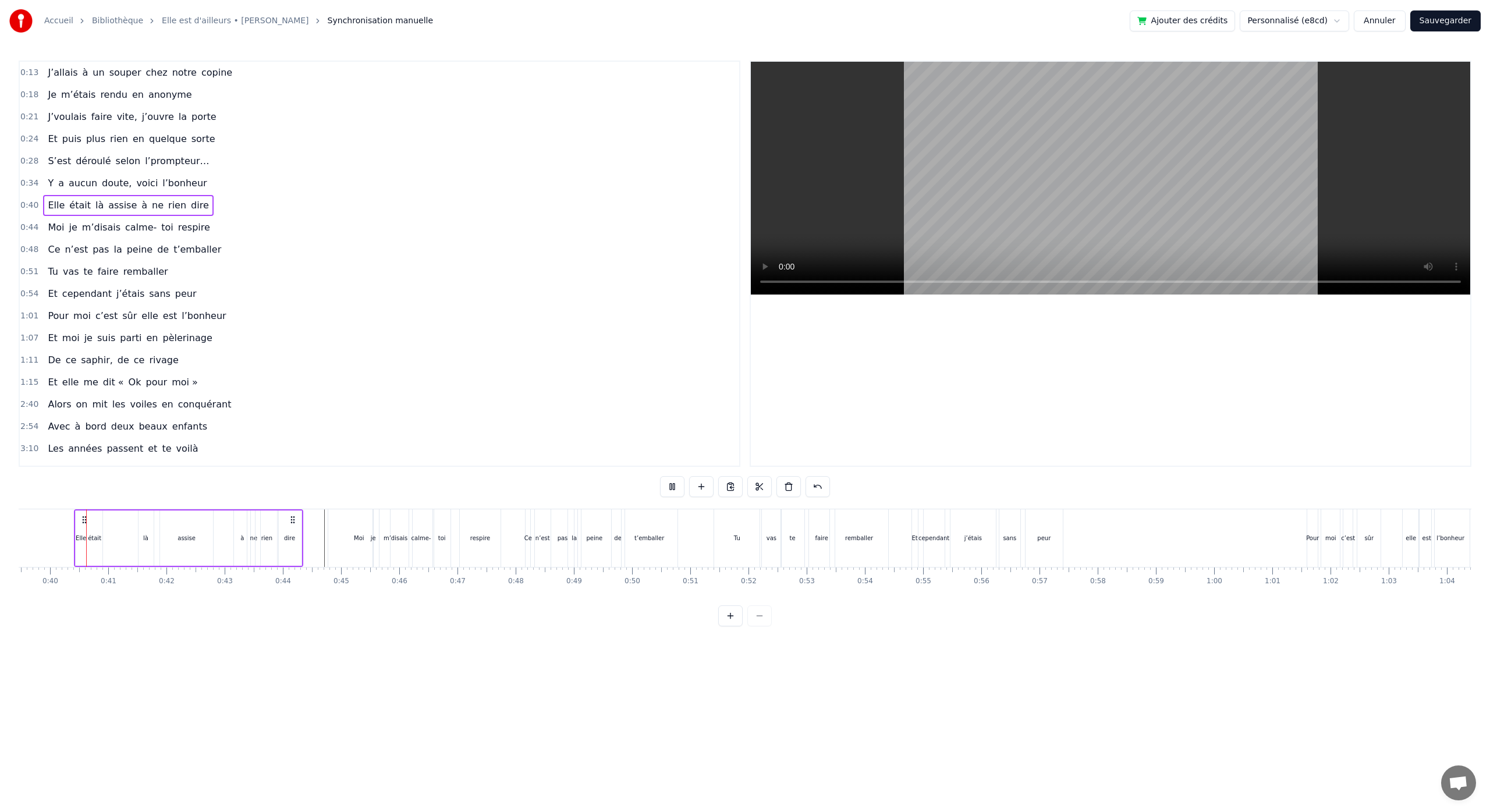
scroll to position [0, 2294]
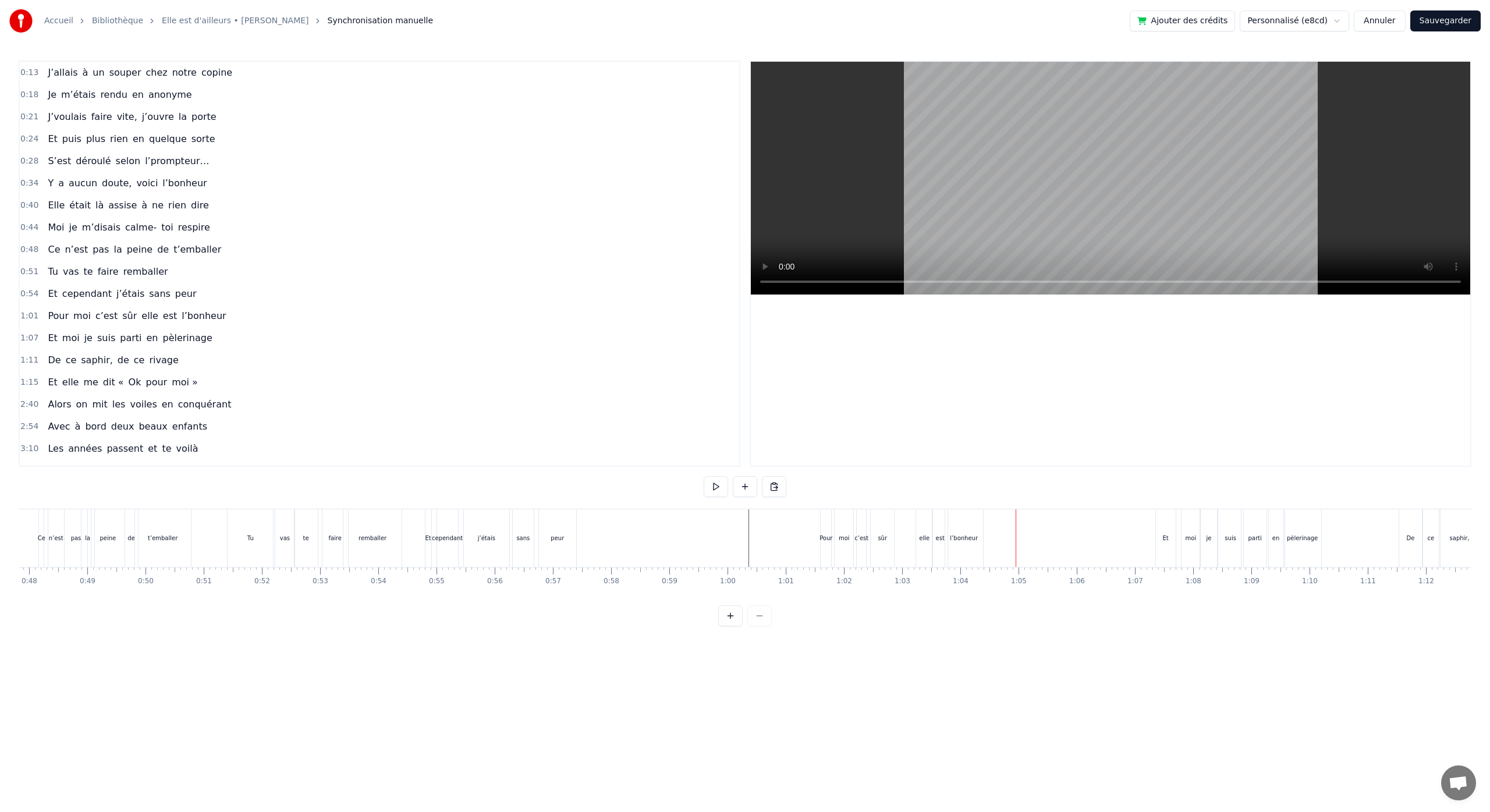
scroll to position [0, 2586]
click at [1435, 25] on button "Sauvegarder" at bounding box center [1445, 21] width 70 height 21
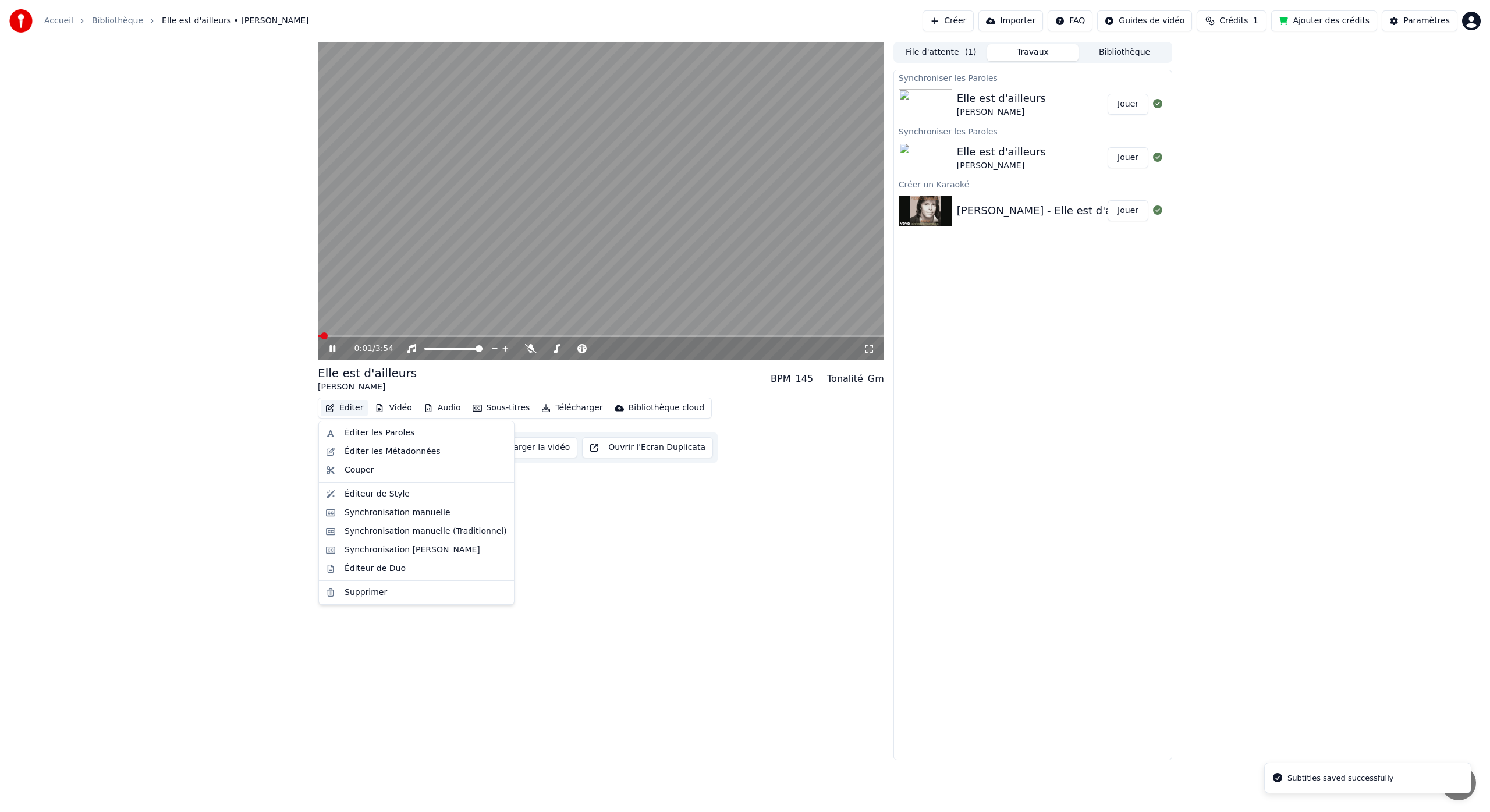
click at [358, 410] on button "Éditer" at bounding box center [344, 408] width 47 height 16
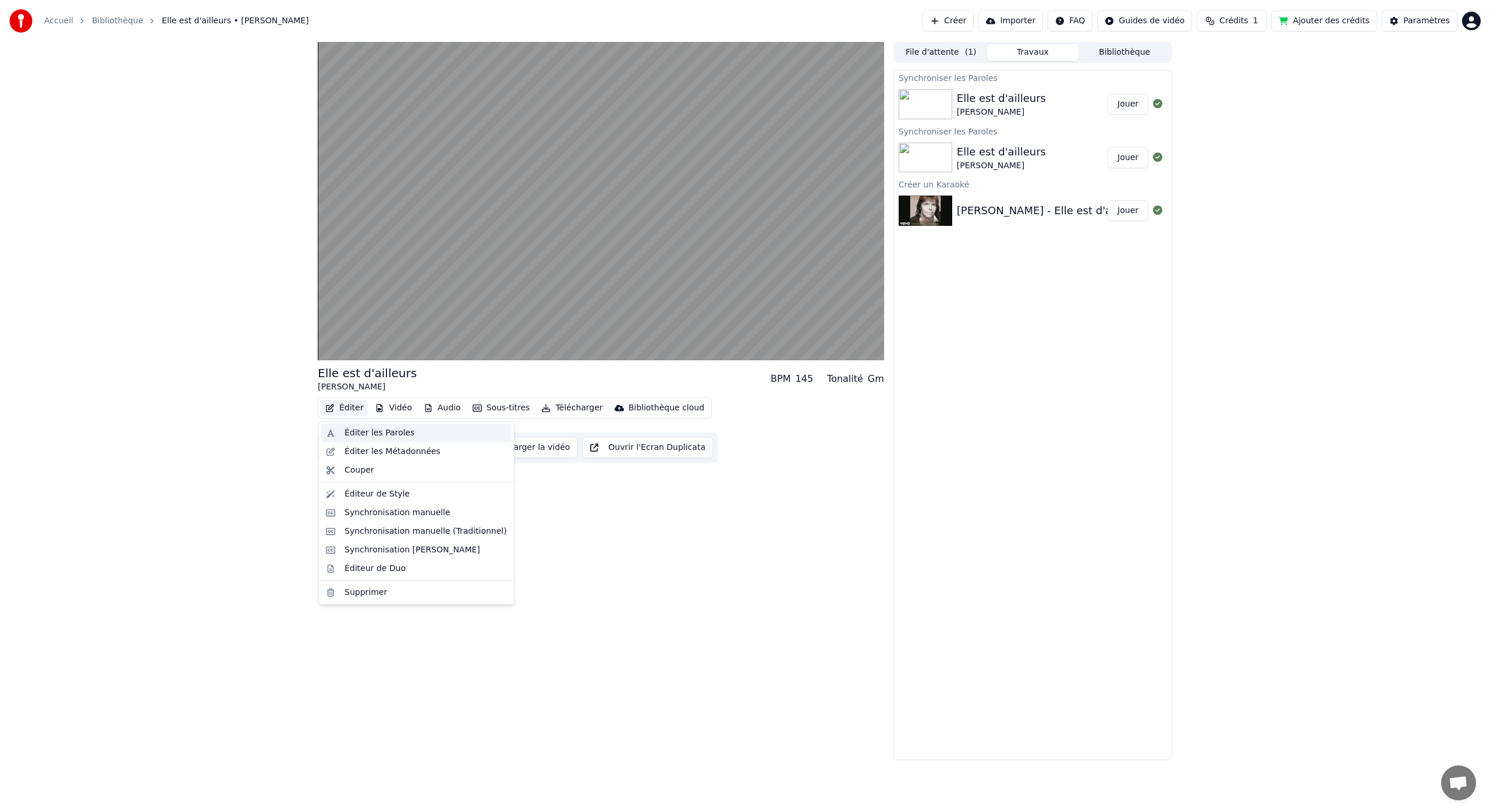
click at [386, 434] on div "Éditer les Paroles" at bounding box center [379, 432] width 70 height 12
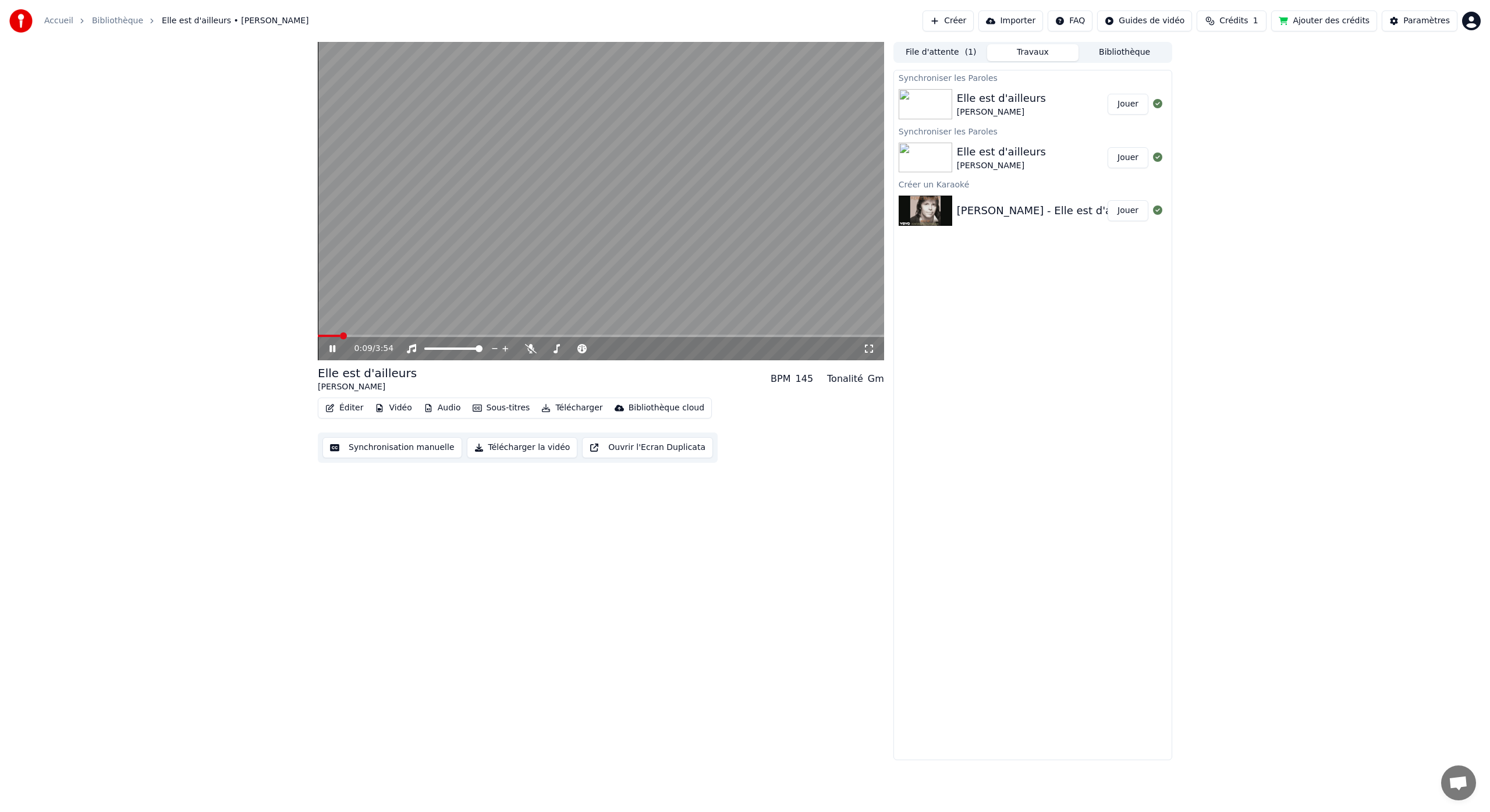
click at [333, 351] on icon at bounding box center [340, 348] width 27 height 9
click at [354, 410] on button "Éditer" at bounding box center [344, 408] width 47 height 16
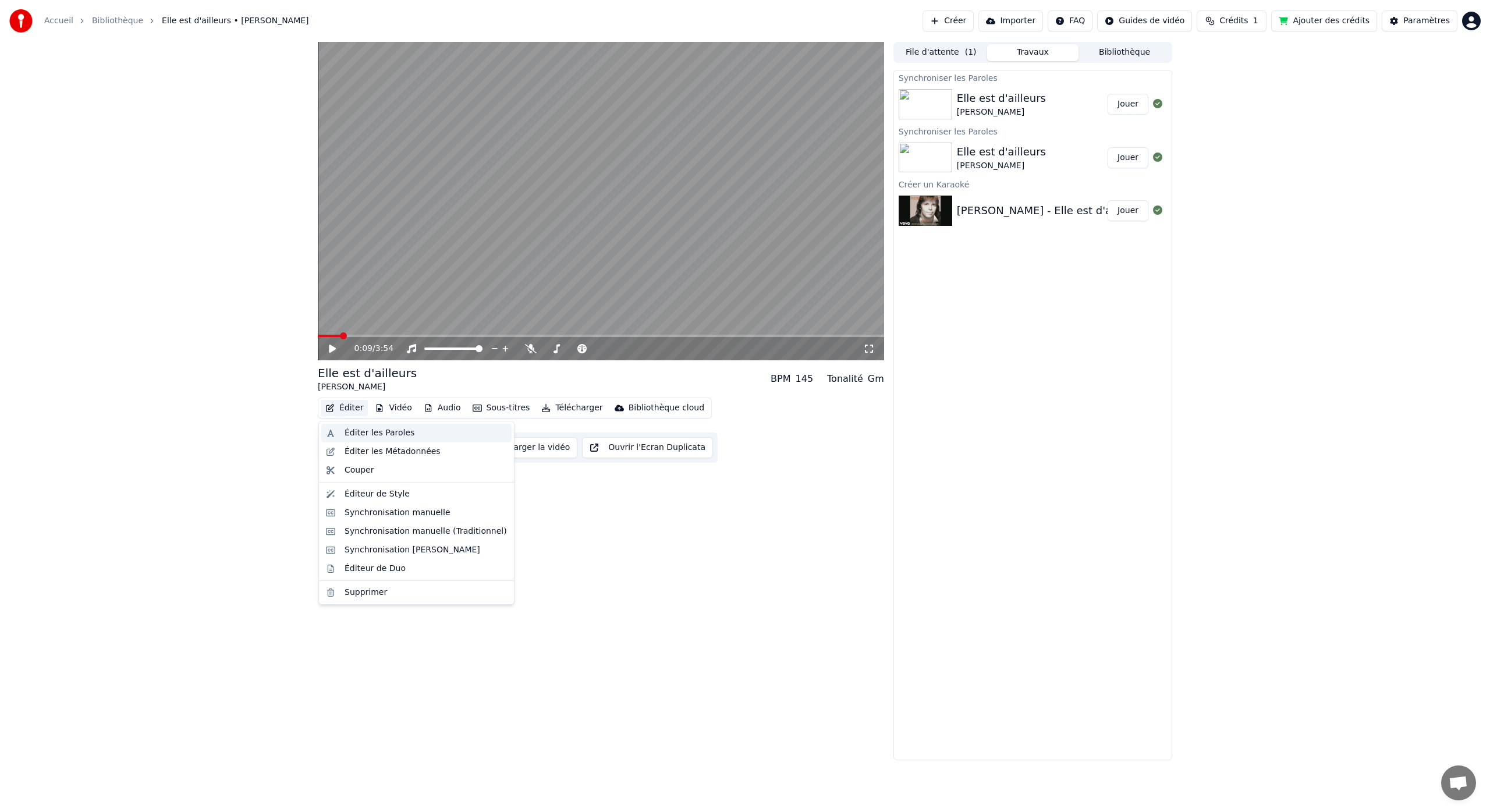
click at [365, 429] on div "Éditer les Paroles" at bounding box center [379, 432] width 70 height 12
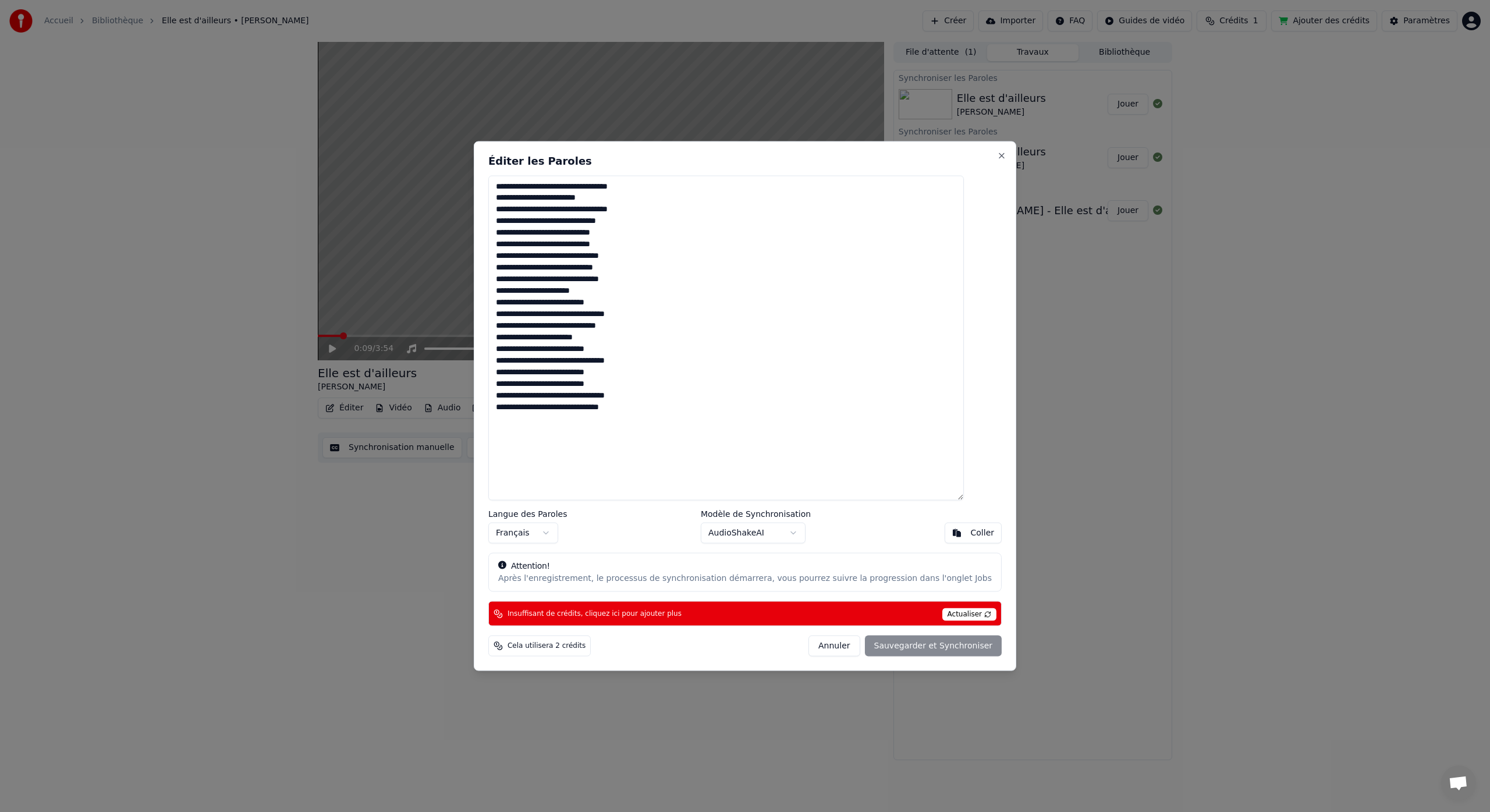
drag, startPoint x: 539, startPoint y: 268, endPoint x: 564, endPoint y: 272, distance: 25.3
click at [569, 271] on textarea "**********" at bounding box center [726, 337] width 475 height 325
click at [841, 612] on div "Insuffisant de crédits, cliquez ici pour ajouter plus Actualiser" at bounding box center [745, 614] width 513 height 25
click at [672, 616] on span "Insuffisant de crédits, cliquez ici pour ajouter plus" at bounding box center [594, 613] width 174 height 9
click at [997, 157] on button "Close" at bounding box center [1001, 155] width 9 height 9
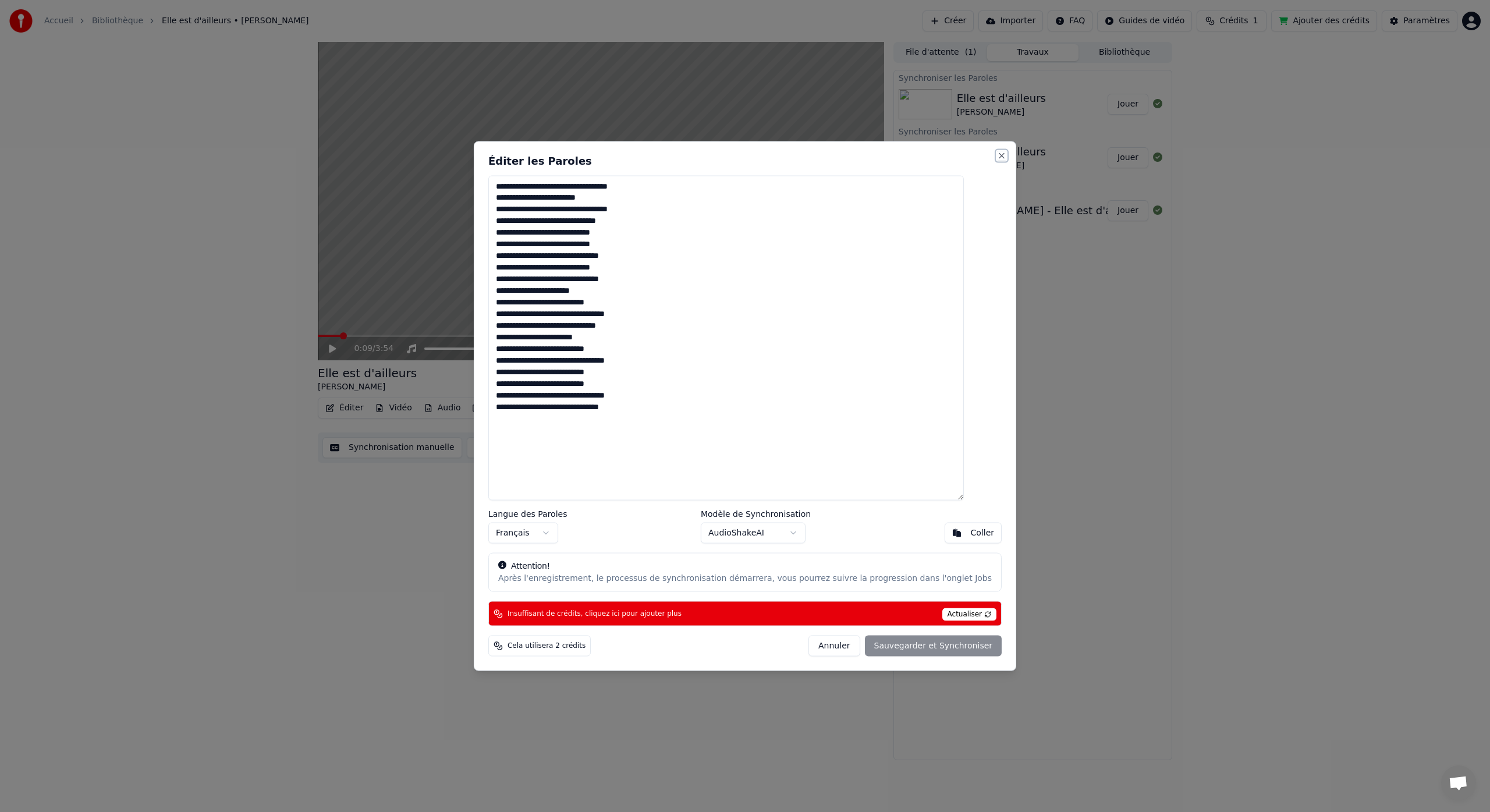
type textarea "**********"
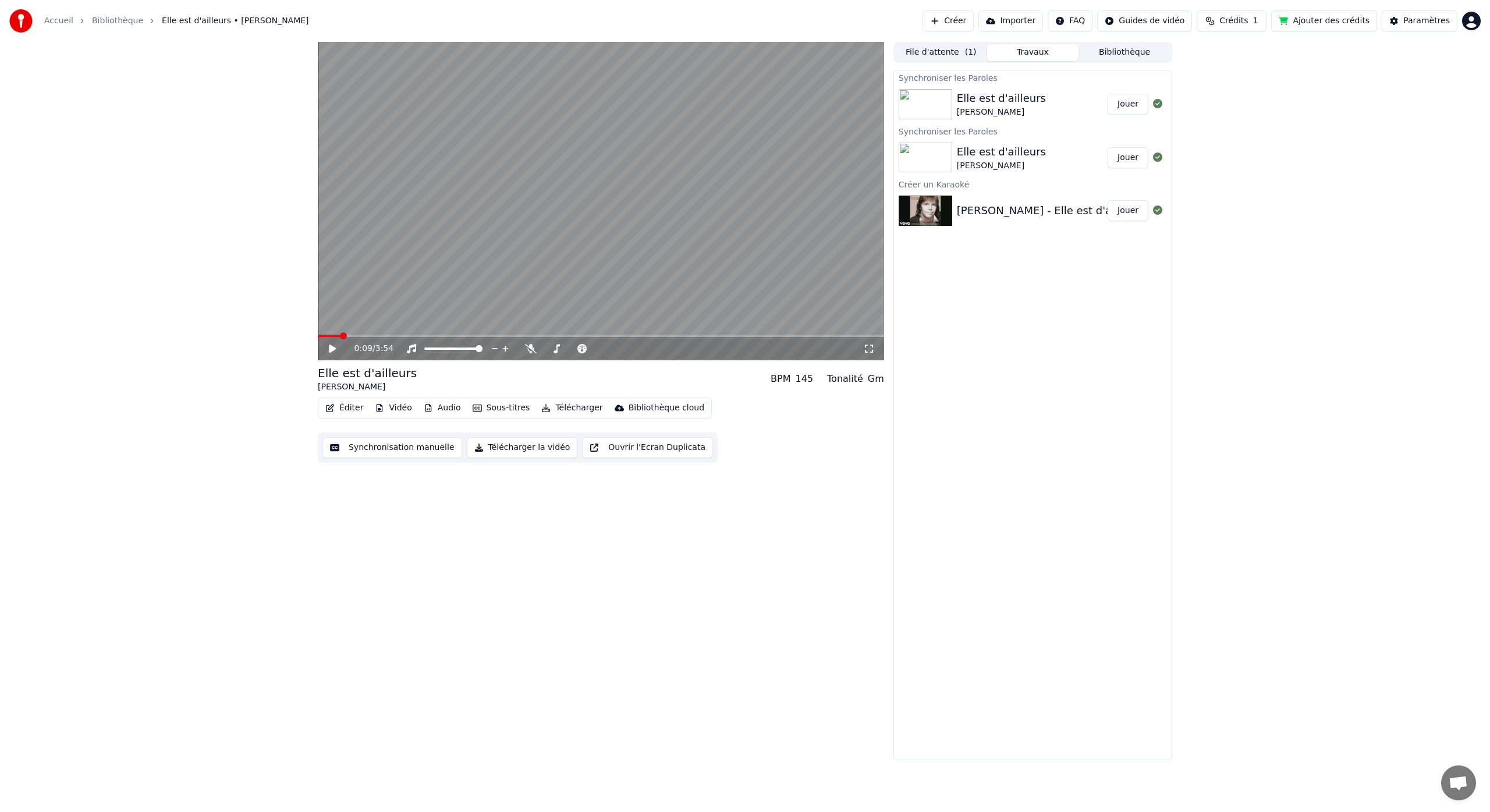
click at [1468, 20] on html "Accueil Bibliothèque Elle est d'ailleurs • Pierre Bachelet Créer Importer FAQ G…" at bounding box center [745, 406] width 1490 height 812
click at [342, 404] on html "Accueil Bibliothèque Elle est d'ailleurs • Pierre Bachelet Créer Importer FAQ G…" at bounding box center [745, 406] width 1490 height 812
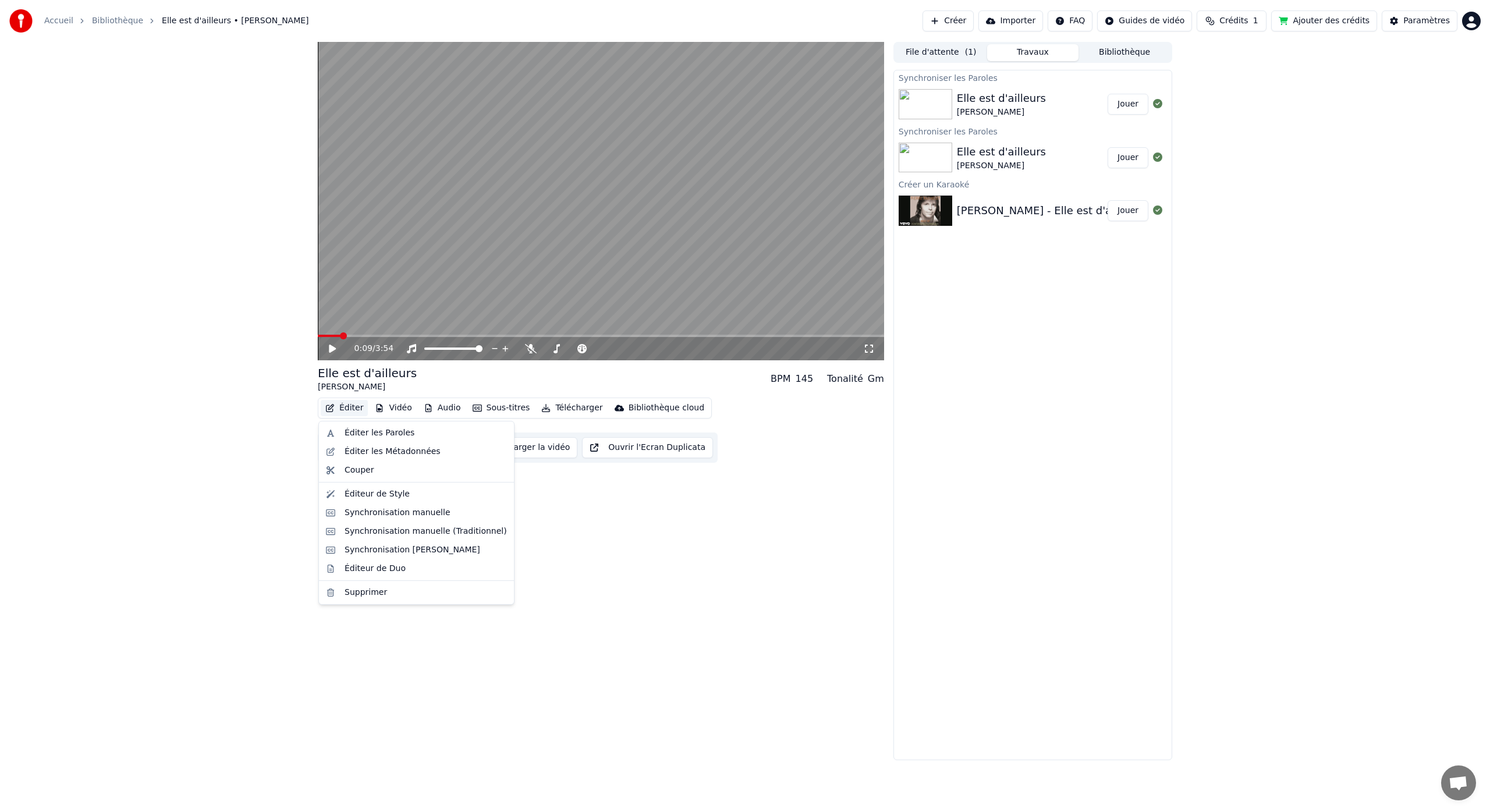
click at [347, 407] on button "Éditer" at bounding box center [344, 408] width 47 height 16
click at [359, 435] on div "Éditer les Paroles" at bounding box center [379, 432] width 70 height 12
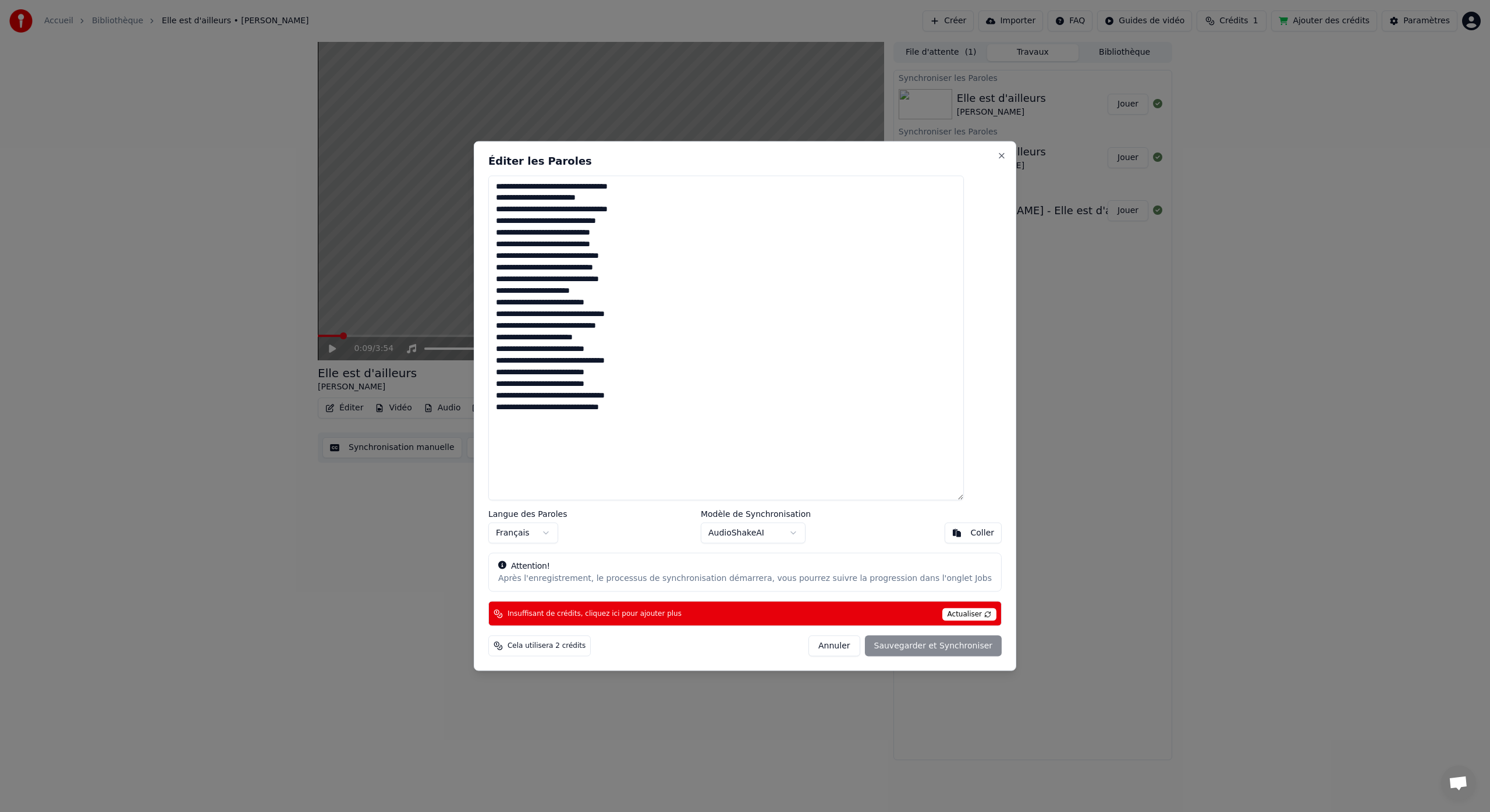
click at [944, 615] on span "Actualiser" at bounding box center [970, 614] width 55 height 13
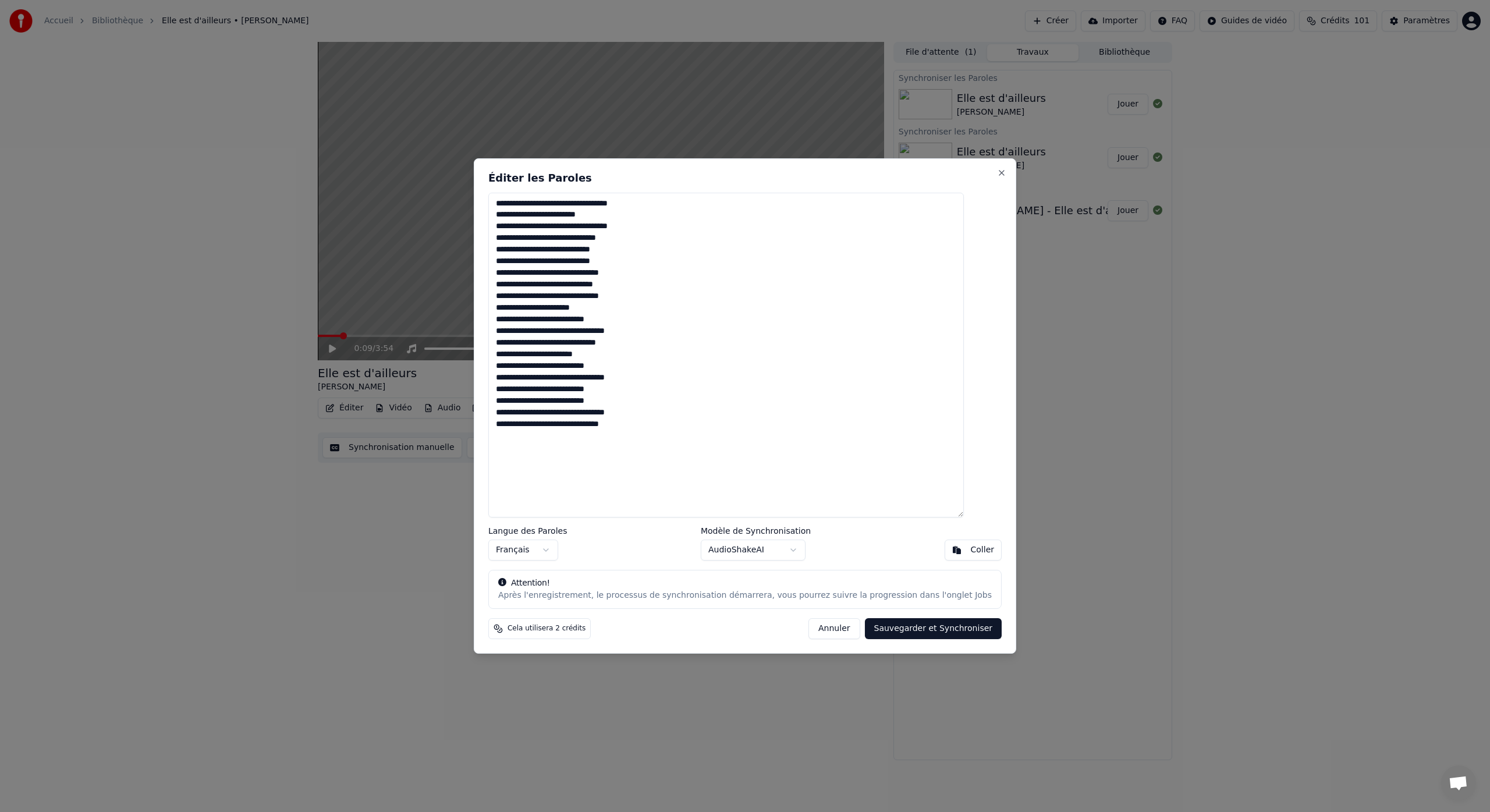
click at [932, 626] on button "Sauvegarder et Synchroniser" at bounding box center [933, 629] width 137 height 21
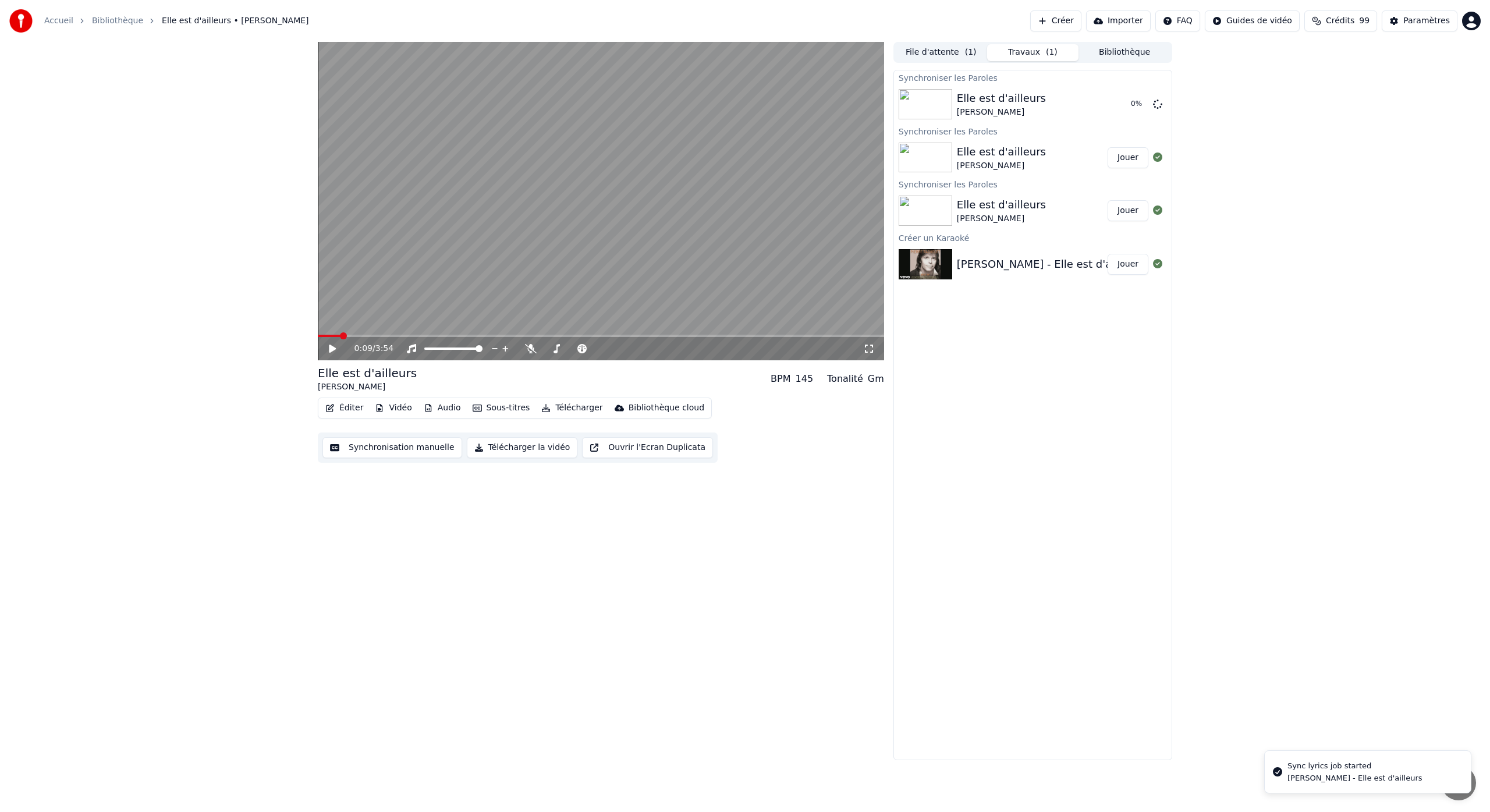
click at [345, 407] on button "Éditer" at bounding box center [344, 408] width 47 height 16
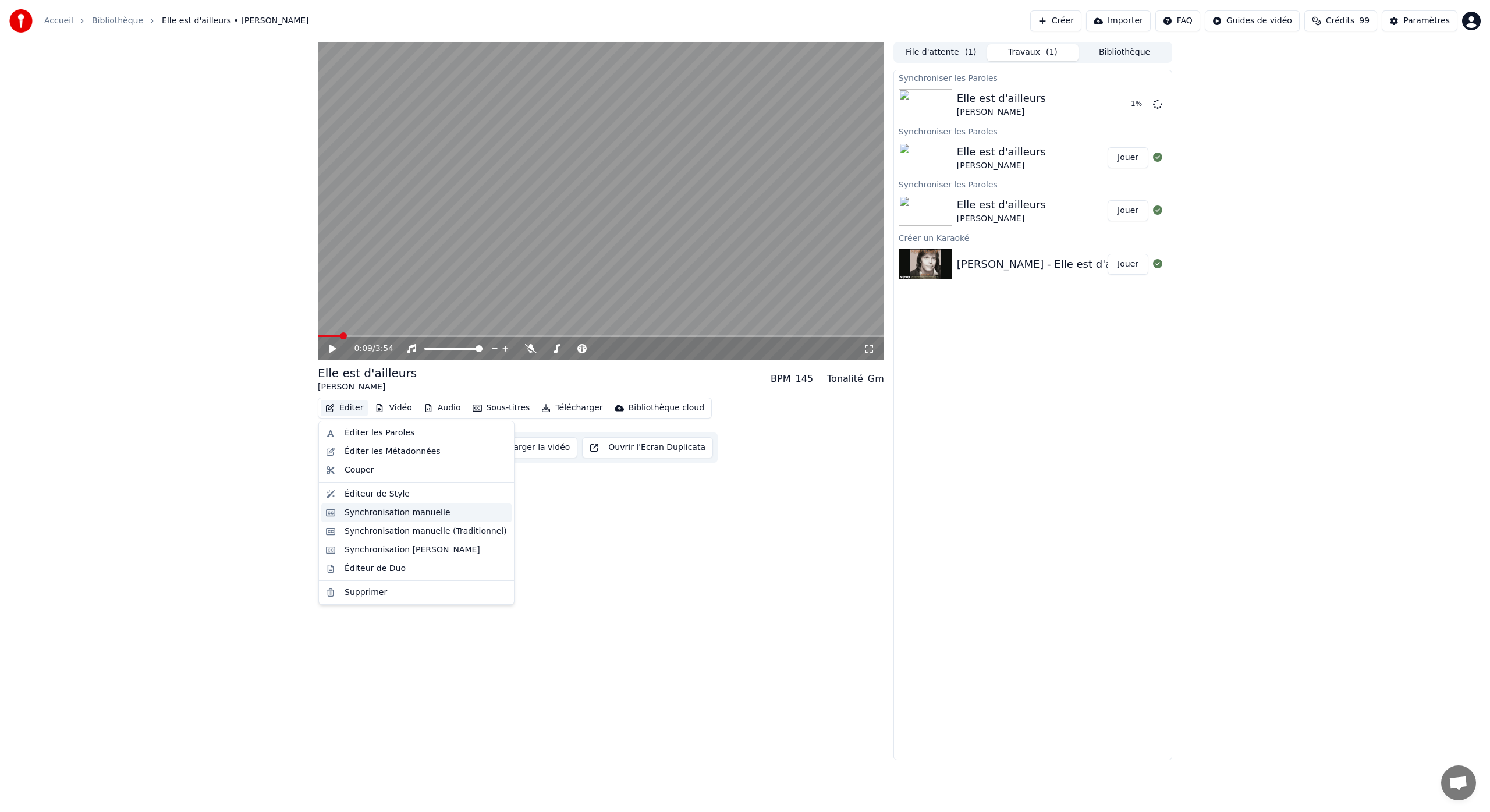
click at [417, 515] on div "Synchronisation manuelle" at bounding box center [397, 513] width 106 height 12
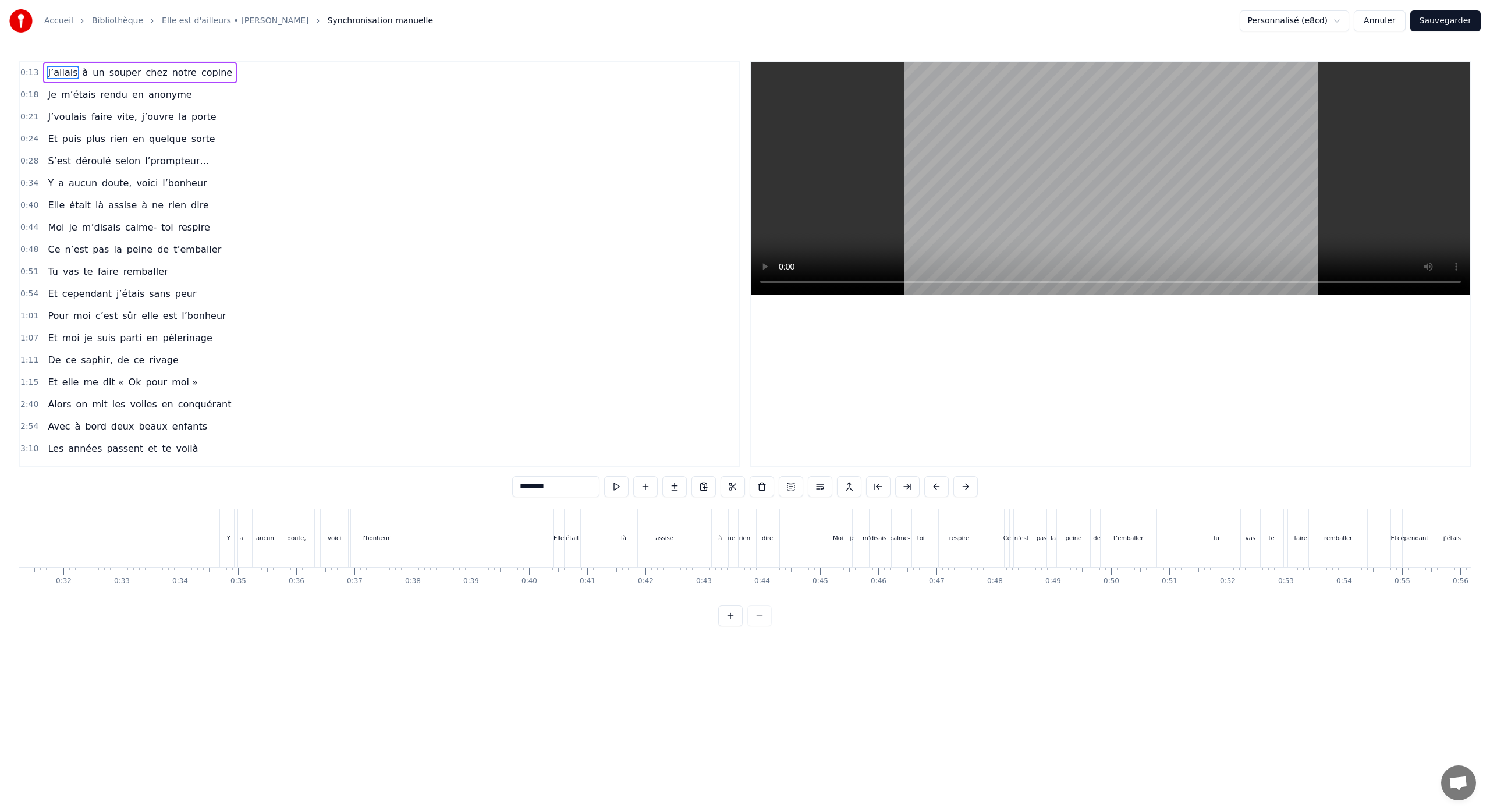
scroll to position [0, 1943]
click at [715, 539] on div "Moi" at bounding box center [712, 538] width 11 height 8
click at [728, 626] on button at bounding box center [730, 616] width 25 height 21
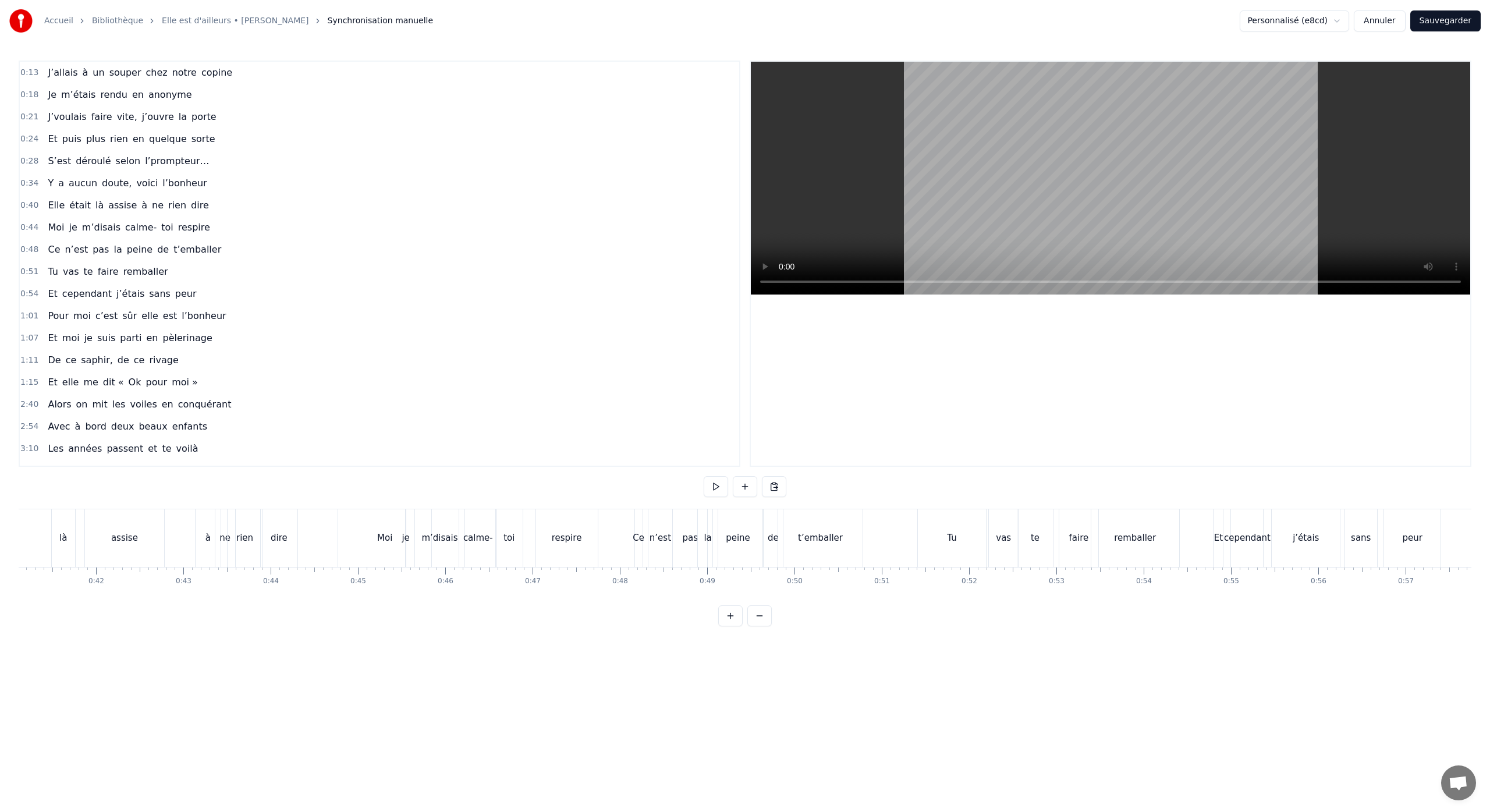
scroll to position [0, 3515]
click at [107, 530] on div "Elle était là assise à ne rien dire" at bounding box center [203, 538] width 343 height 58
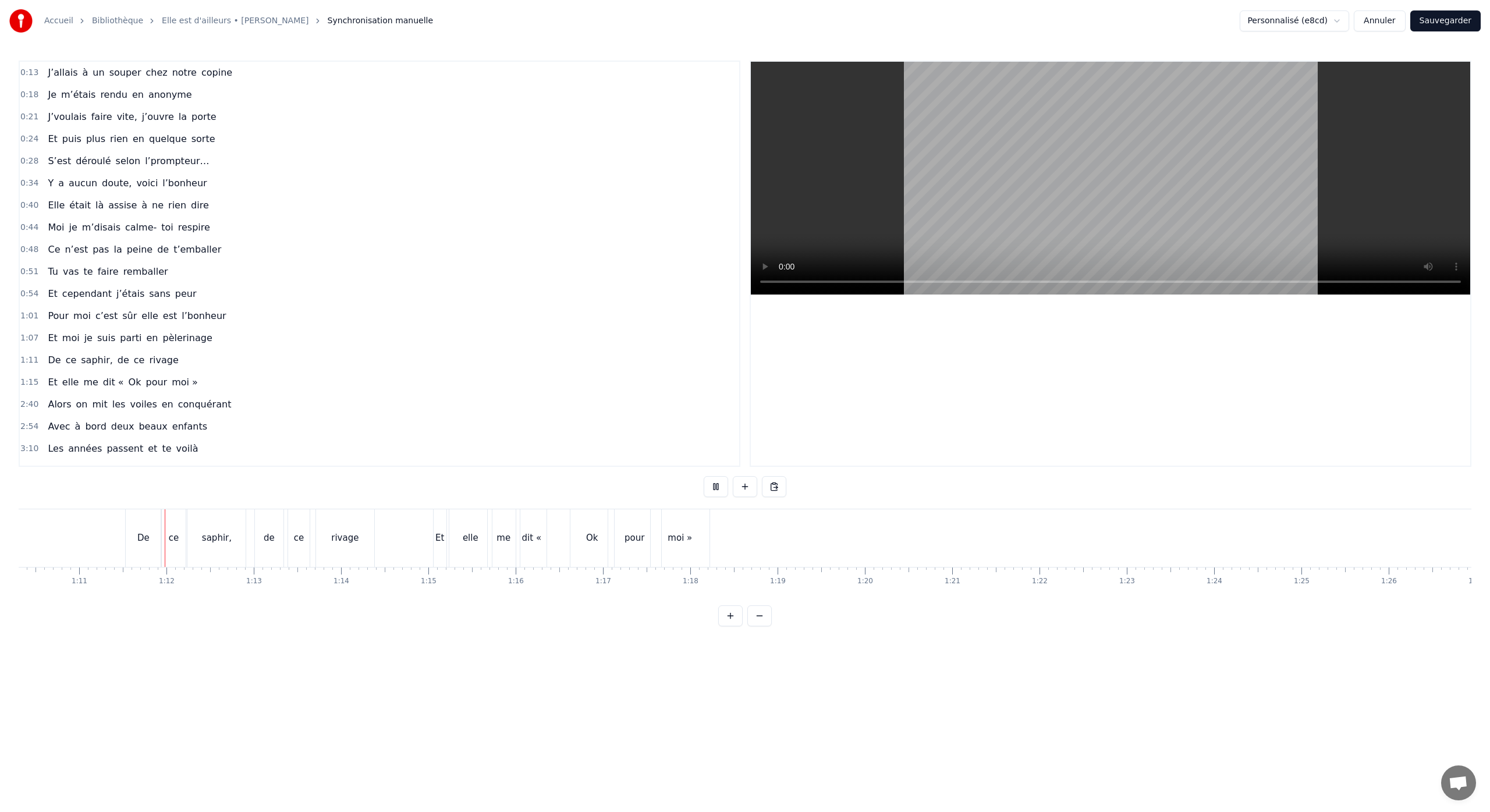
scroll to position [0, 6161]
click at [762, 626] on button at bounding box center [759, 616] width 25 height 21
click at [762, 626] on div at bounding box center [745, 616] width 53 height 21
click at [762, 626] on div at bounding box center [745, 616] width 53 height 21
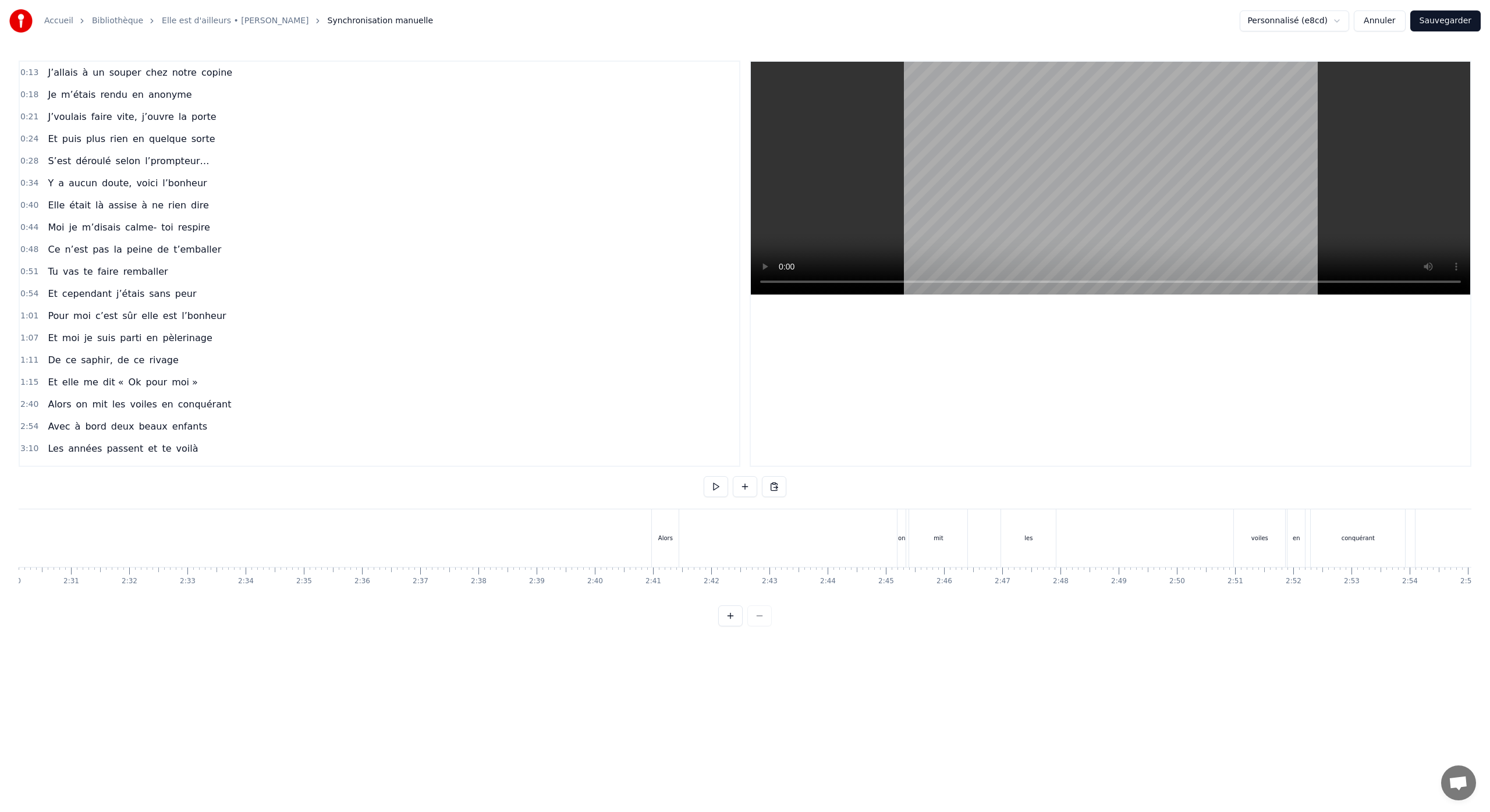
click at [711, 554] on div "Alors on mit les voiles en conquérant" at bounding box center [1029, 538] width 757 height 58
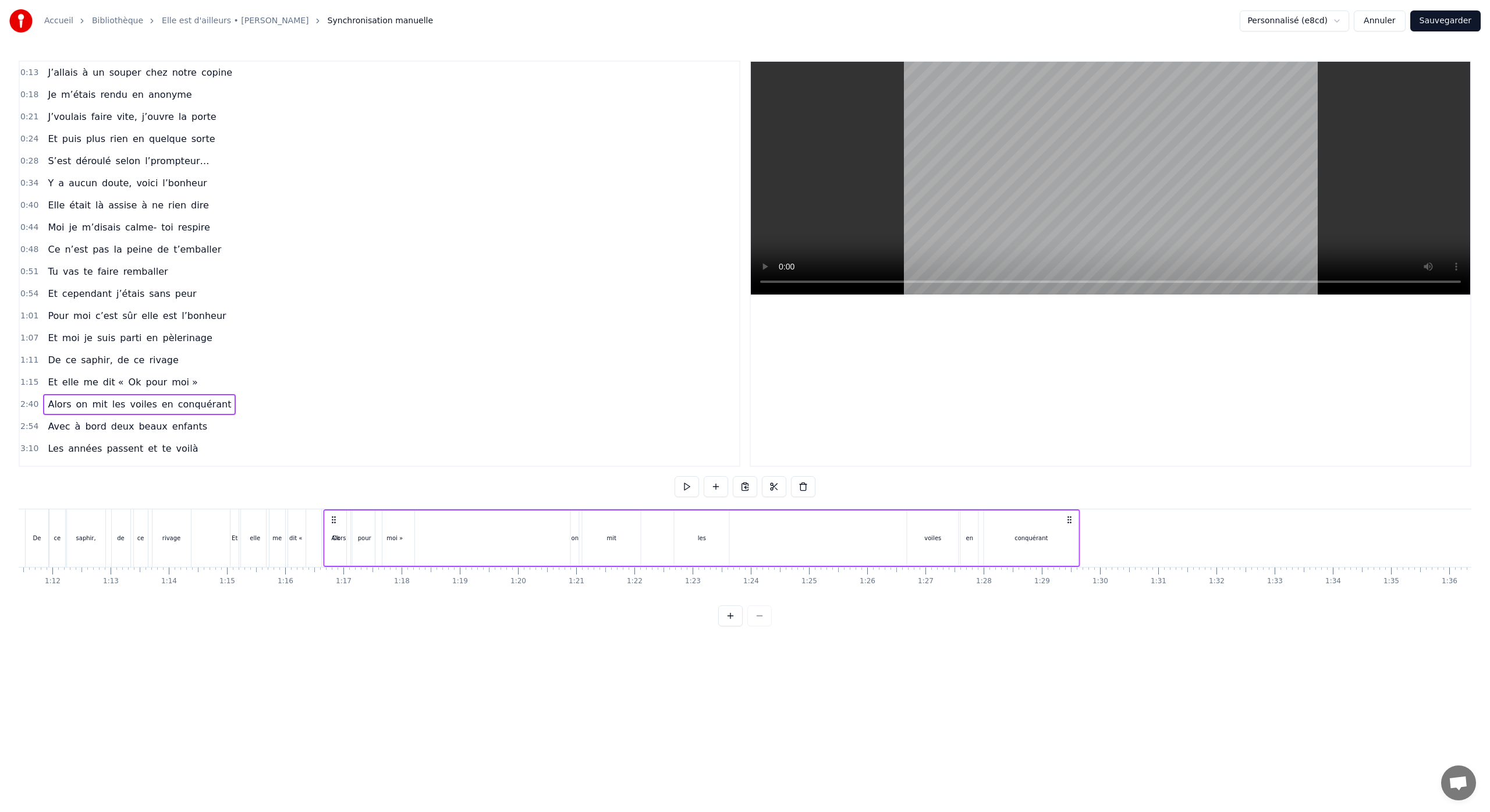
scroll to position [0, 4156]
drag, startPoint x: 662, startPoint y: 523, endPoint x: 562, endPoint y: 626, distance: 143.6
click at [562, 626] on div "0:13 J’allais à un souper chez notre copine 0:18 Je m’étais rendu en anonyme 0:…" at bounding box center [745, 343] width 1453 height 565
click at [724, 545] on div "Alors on mit les voiles en conquérant" at bounding box center [930, 538] width 757 height 58
click at [565, 539] on div "Alors" at bounding box center [566, 538] width 15 height 8
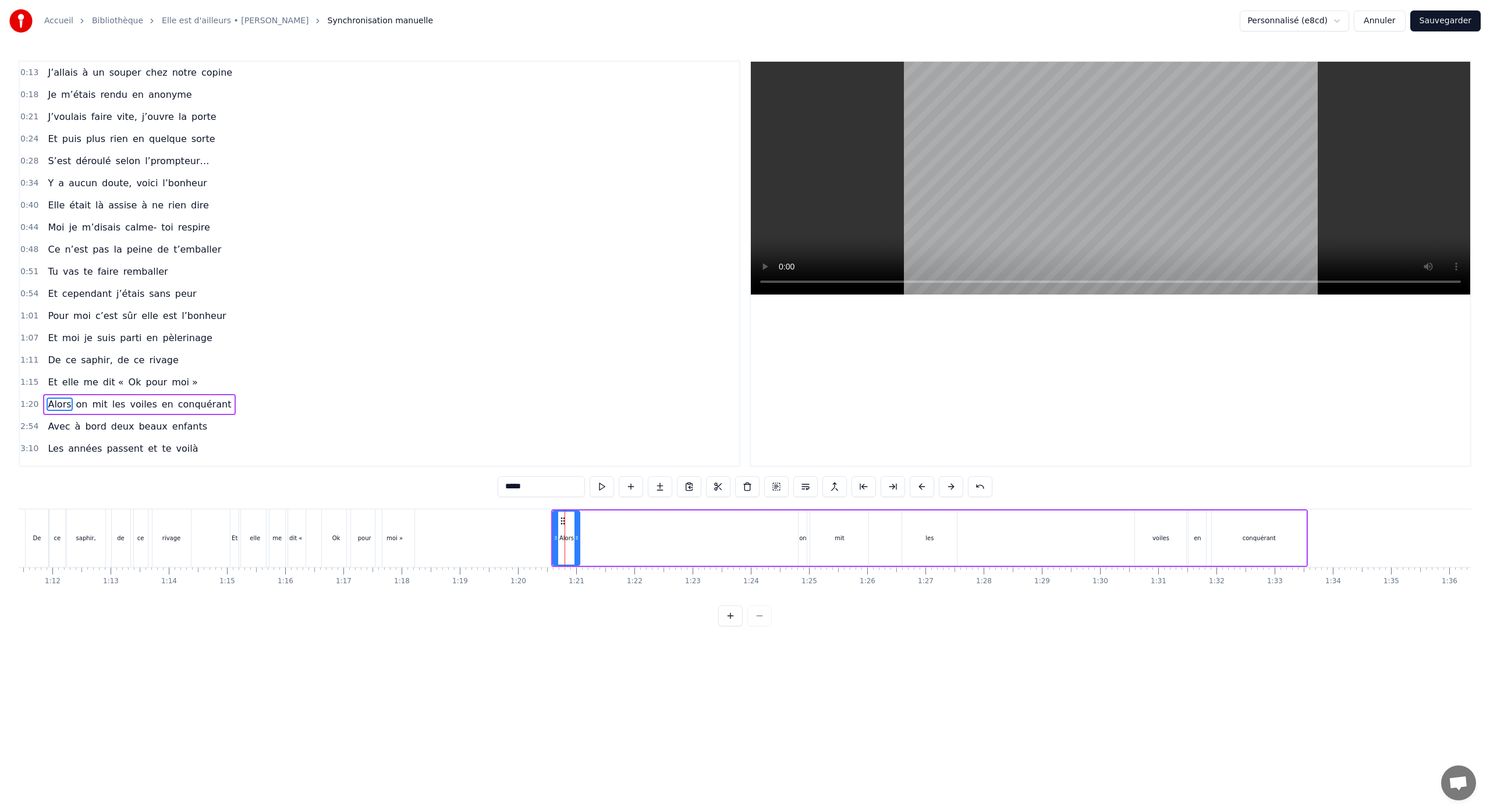
scroll to position [39, 0]
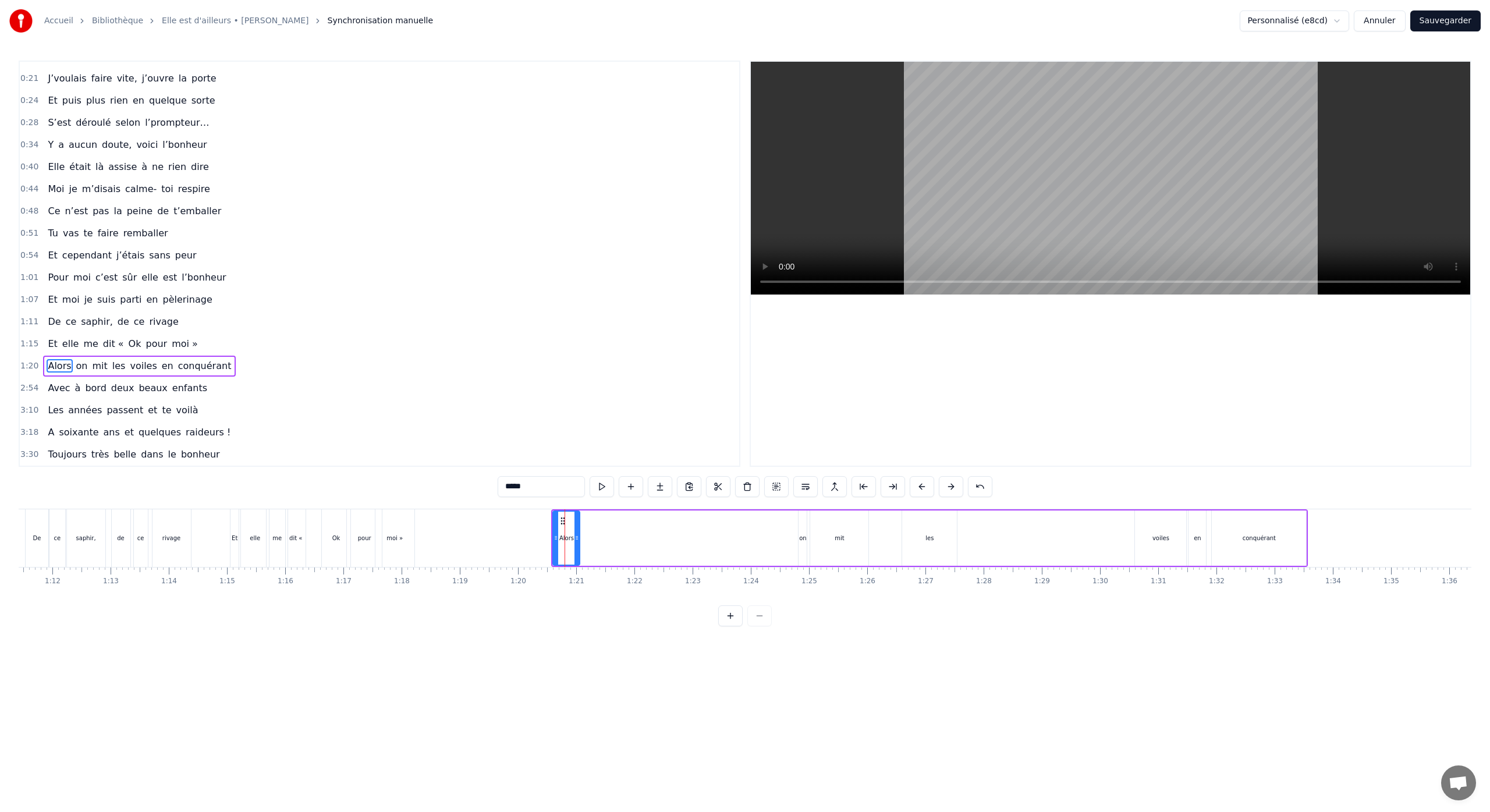
click at [800, 547] on div "on" at bounding box center [802, 538] width 8 height 56
type input "**"
click at [799, 543] on div at bounding box center [799, 538] width 1 height 58
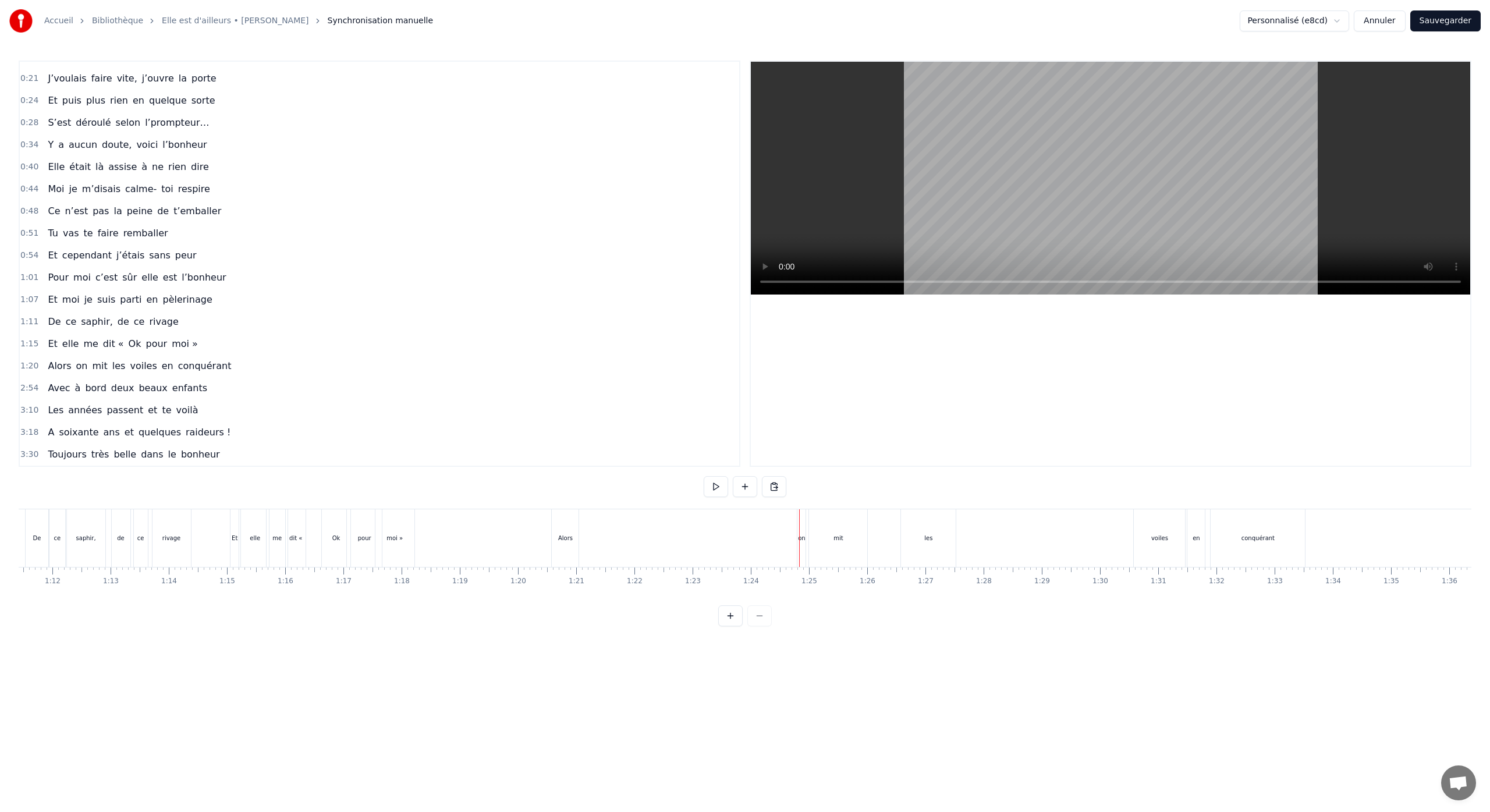
click at [802, 543] on div "on" at bounding box center [802, 538] width 8 height 58
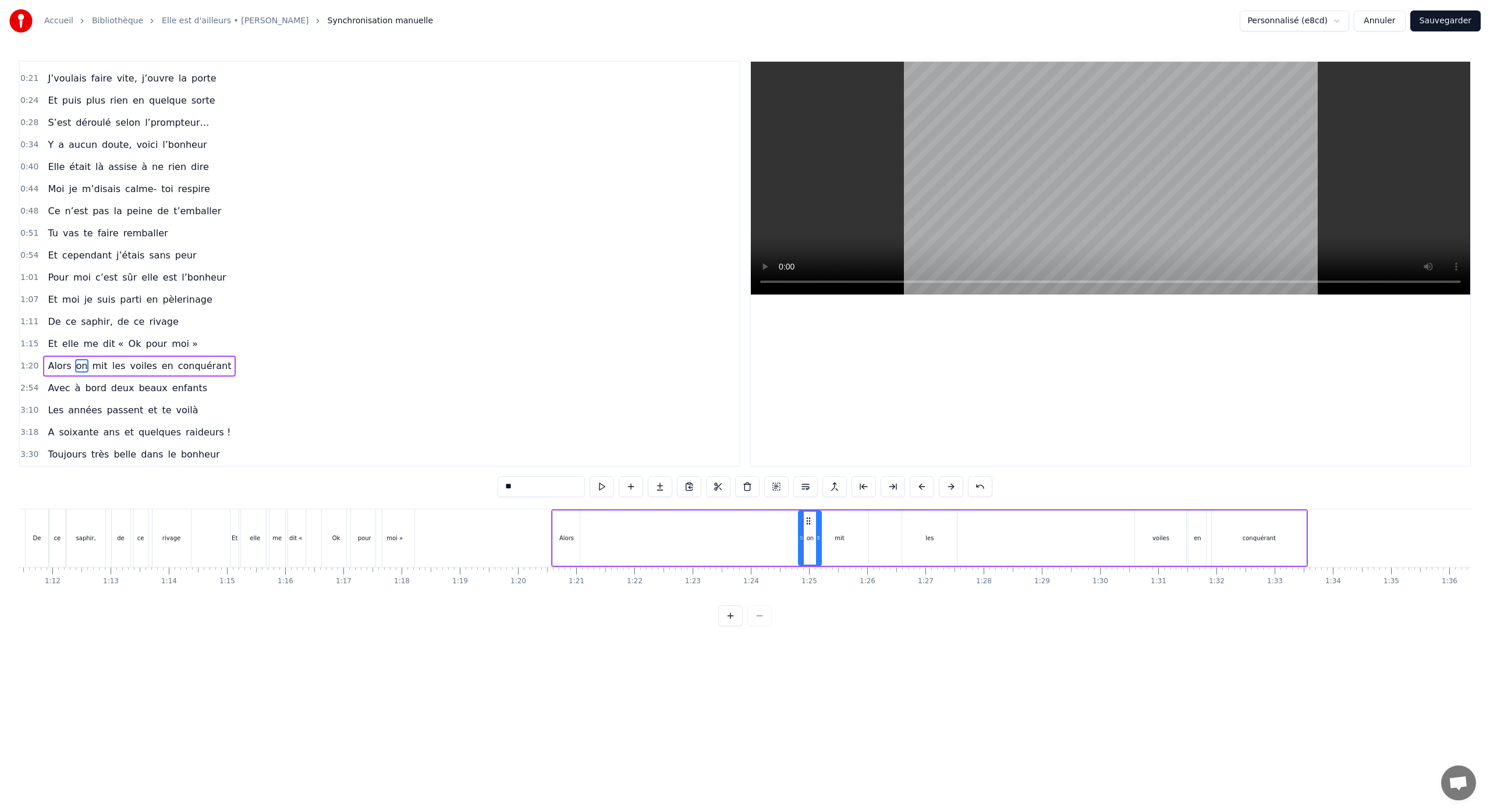
drag, startPoint x: 802, startPoint y: 541, endPoint x: 817, endPoint y: 548, distance: 16.6
click at [817, 548] on div at bounding box center [818, 537] width 5 height 53
drag, startPoint x: 806, startPoint y: 524, endPoint x: 594, endPoint y: 541, distance: 212.7
click at [594, 541] on div "on" at bounding box center [596, 537] width 22 height 53
click at [849, 542] on div "mit" at bounding box center [839, 538] width 58 height 56
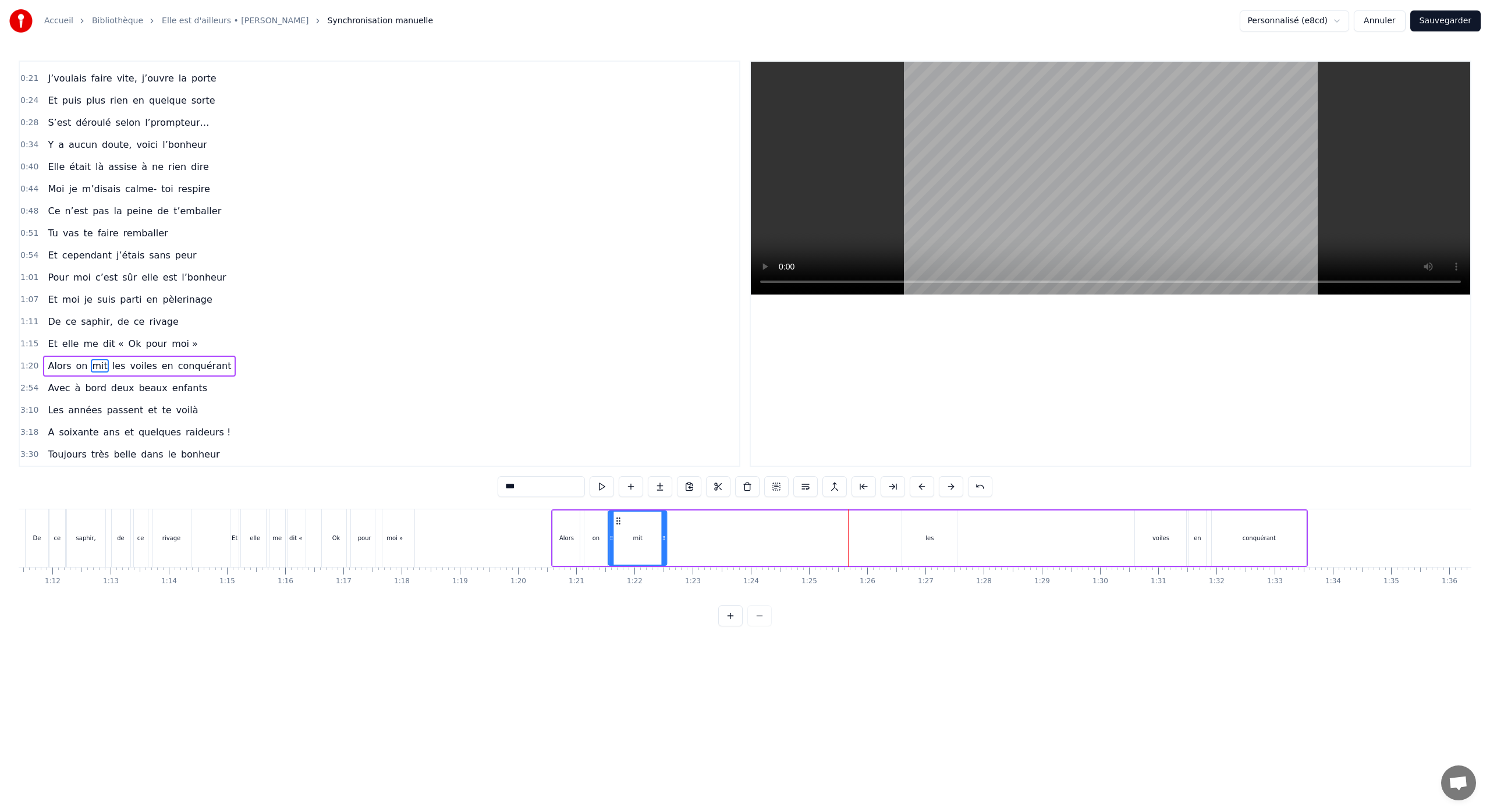
drag, startPoint x: 819, startPoint y: 520, endPoint x: 617, endPoint y: 537, distance: 202.7
click at [617, 537] on div "mit" at bounding box center [638, 537] width 57 height 53
click at [928, 541] on div "les" at bounding box center [930, 538] width 8 height 8
drag, startPoint x: 889, startPoint y: 527, endPoint x: 658, endPoint y: 543, distance: 231.6
click at [658, 543] on div "les" at bounding box center [676, 537] width 53 height 53
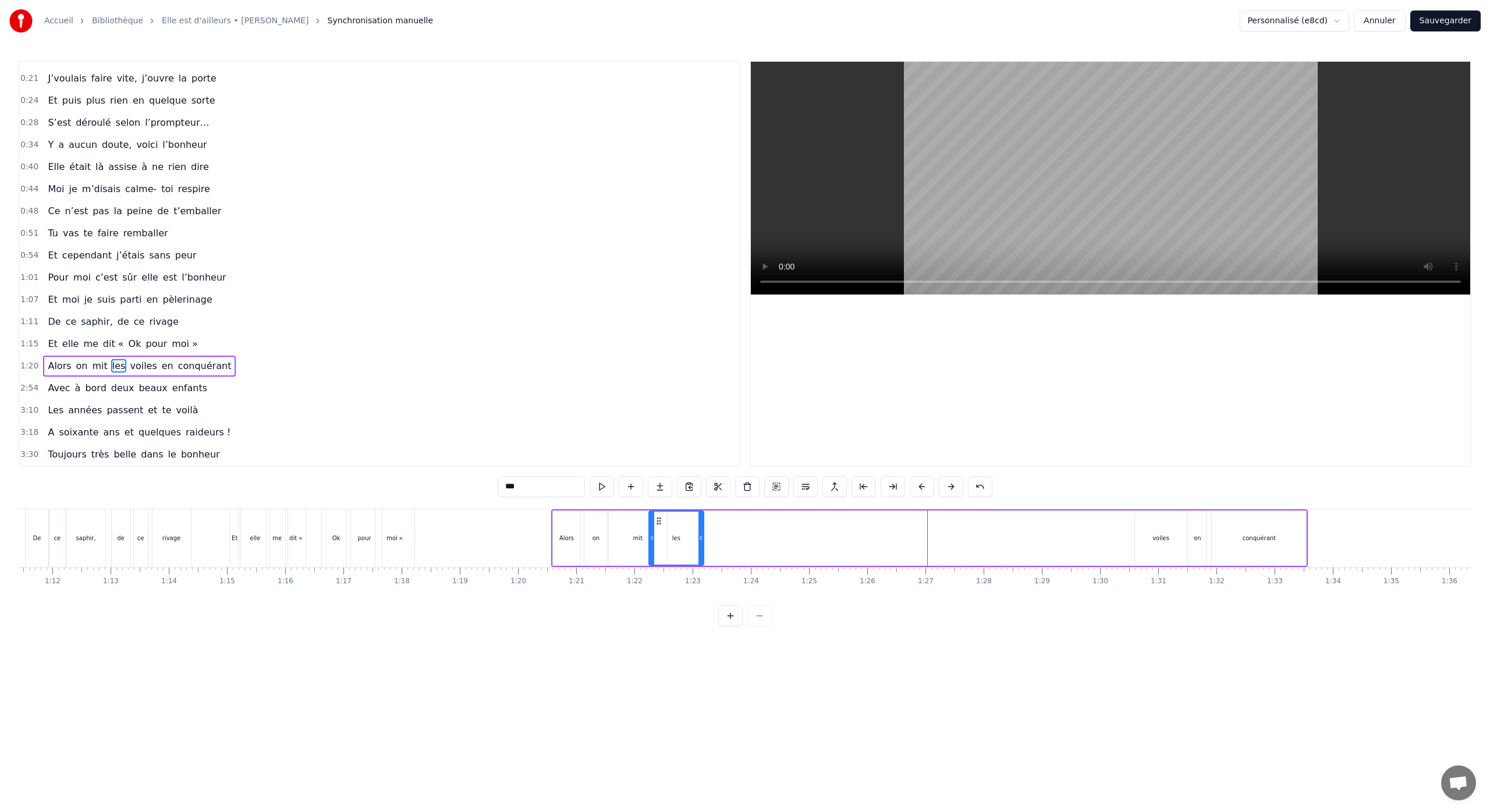
click at [1149, 558] on div "voiles" at bounding box center [1160, 538] width 51 height 56
drag, startPoint x: 1145, startPoint y: 523, endPoint x: 698, endPoint y: 566, distance: 449.1
click at [698, 566] on div "J’allais à un souper chez notre copine Je m’étais rendu en anonyme J’voulais fa…" at bounding box center [745, 552] width 1453 height 87
click at [1195, 542] on div "en" at bounding box center [1197, 538] width 18 height 56
drag, startPoint x: 1199, startPoint y: 522, endPoint x: 742, endPoint y: 572, distance: 459.7
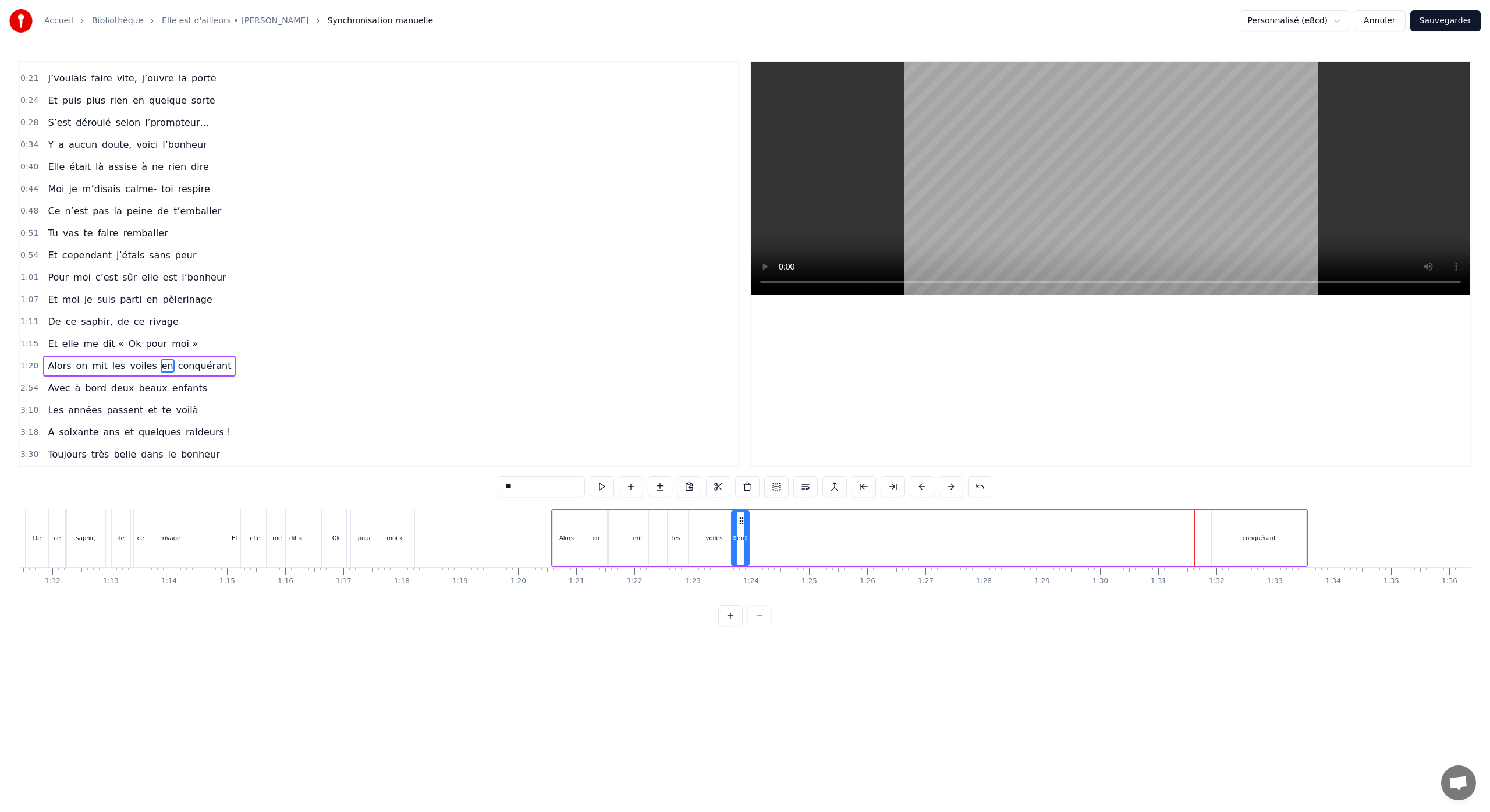
click at [742, 572] on div "J’allais à un souper chez notre copine Je m’étais rendu en anonyme J’voulais fa…" at bounding box center [745, 552] width 1453 height 87
click at [1261, 526] on div "conquérant" at bounding box center [1259, 538] width 94 height 56
type input "**********"
drag, startPoint x: 1221, startPoint y: 520, endPoint x: 760, endPoint y: 576, distance: 464.4
click at [760, 576] on div "J’allais à un souper chez notre copine Je m’étais rendu en anonyme J’voulais fa…" at bounding box center [745, 552] width 1453 height 87
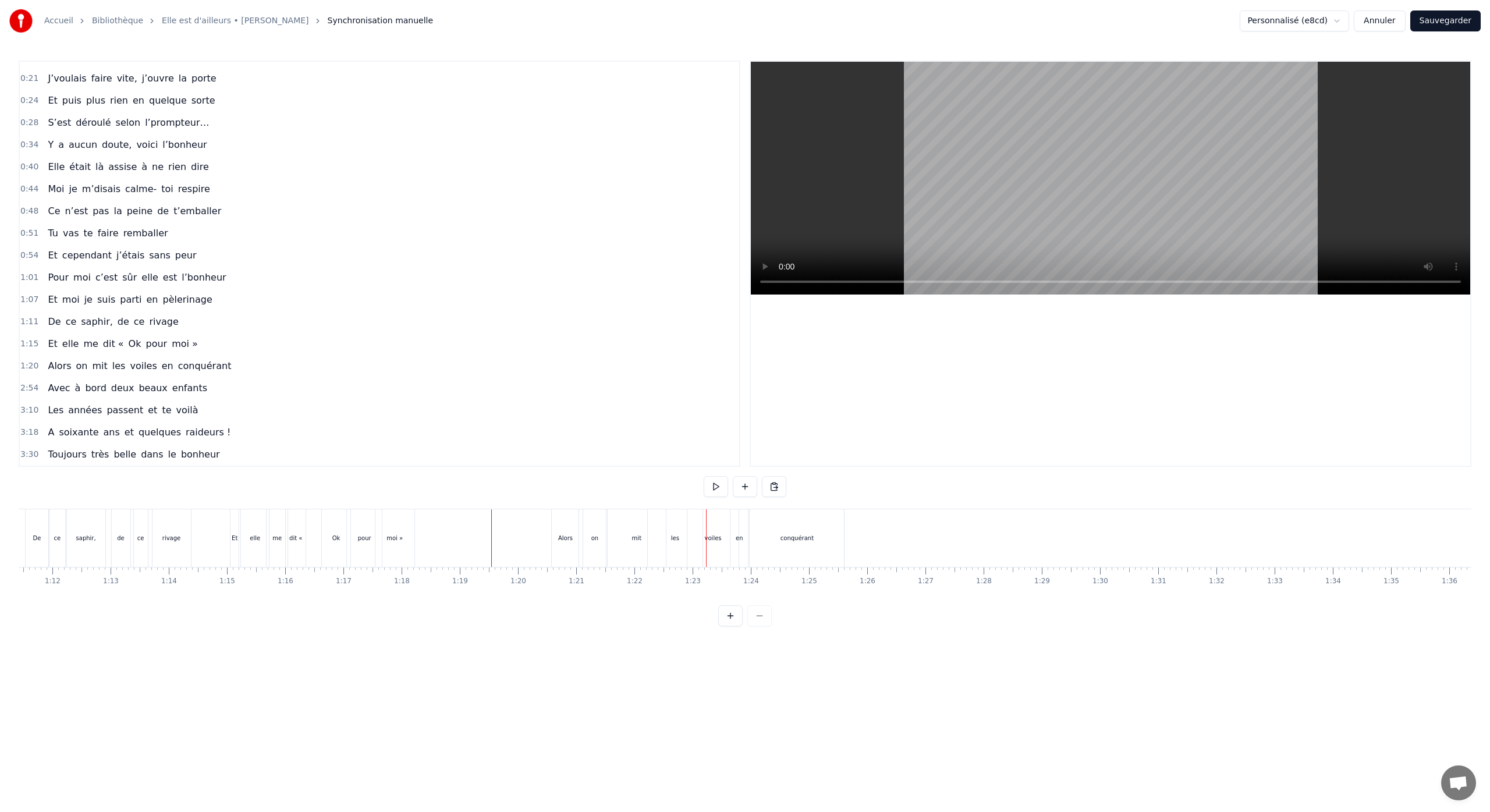
click at [673, 540] on div "les" at bounding box center [675, 538] width 8 height 8
drag, startPoint x: 702, startPoint y: 537, endPoint x: 663, endPoint y: 545, distance: 39.8
click at [663, 545] on div at bounding box center [662, 537] width 5 height 53
click at [712, 537] on div "voiles" at bounding box center [714, 538] width 17 height 8
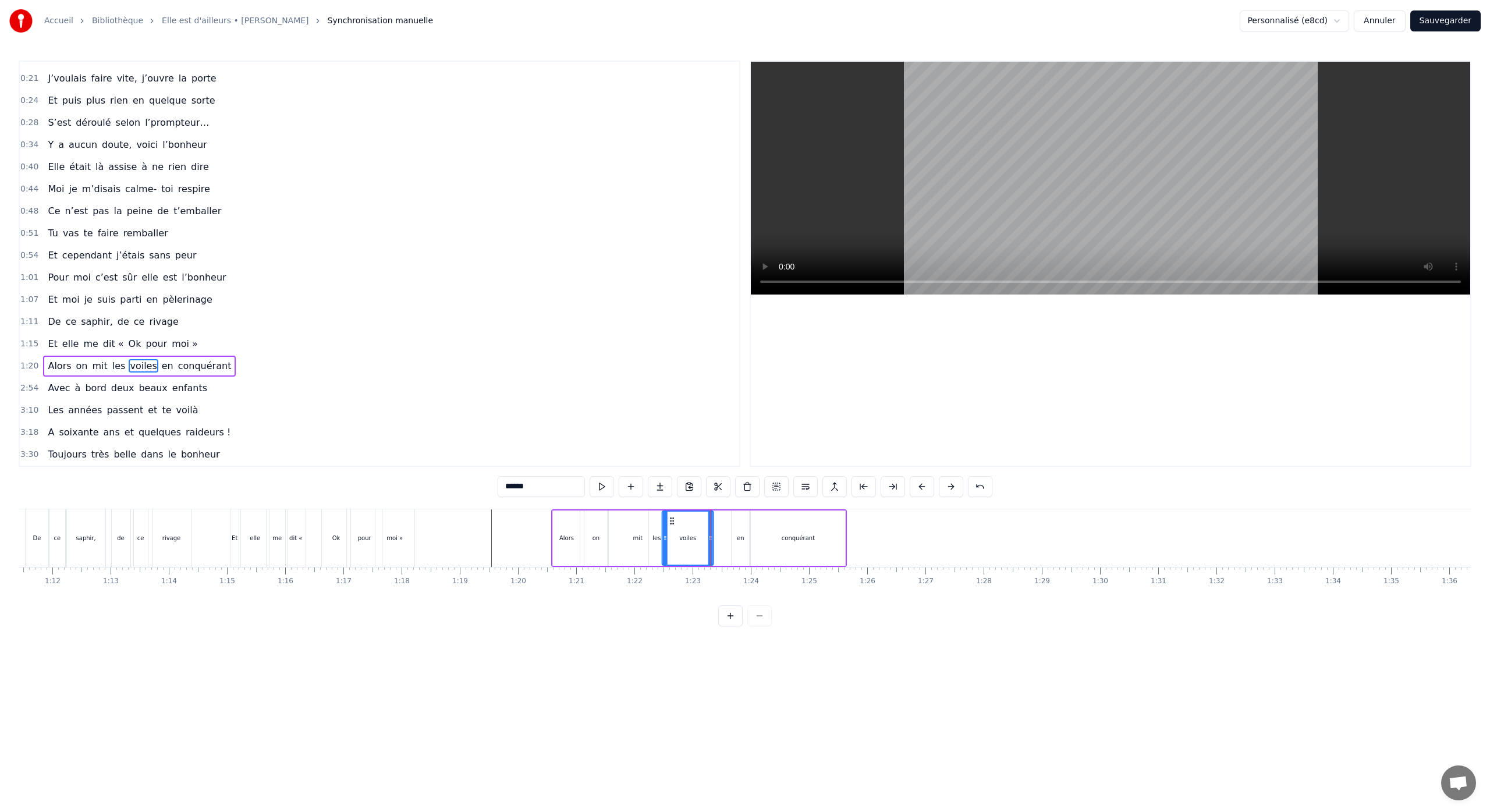
drag, startPoint x: 697, startPoint y: 520, endPoint x: 672, endPoint y: 524, distance: 25.3
click at [670, 524] on icon at bounding box center [672, 520] width 9 height 9
click at [741, 541] on div "en" at bounding box center [740, 538] width 8 height 8
drag, startPoint x: 741, startPoint y: 522, endPoint x: 724, endPoint y: 530, distance: 18.8
click at [712, 531] on div "en" at bounding box center [712, 537] width 16 height 53
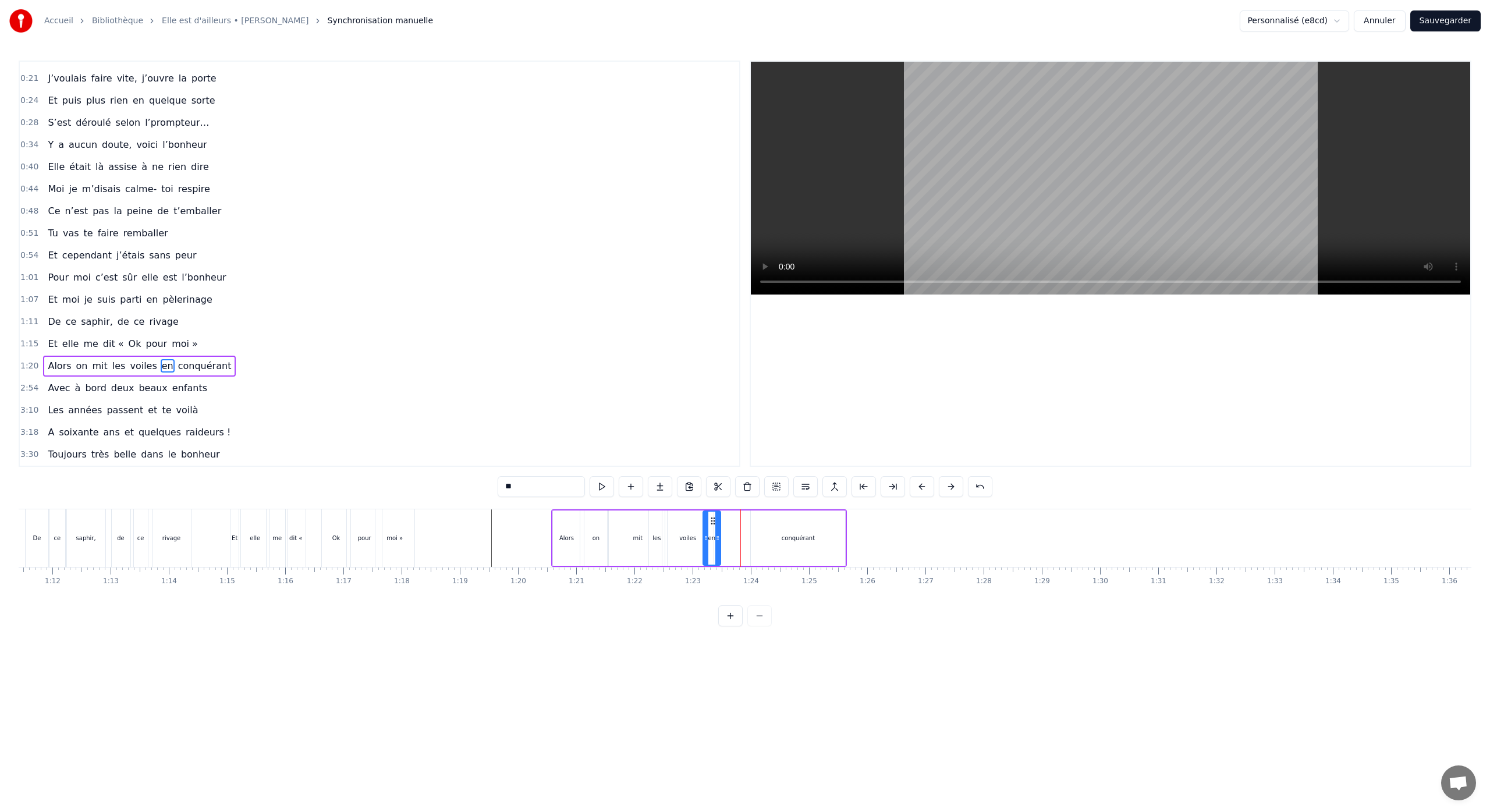
click at [775, 534] on div "conquérant" at bounding box center [798, 538] width 94 height 56
type input "**********"
drag, startPoint x: 760, startPoint y: 522, endPoint x: 732, endPoint y: 525, distance: 28.2
click at [732, 525] on div "conquérant" at bounding box center [770, 537] width 93 height 53
click at [634, 545] on div "mit" at bounding box center [636, 538] width 58 height 58
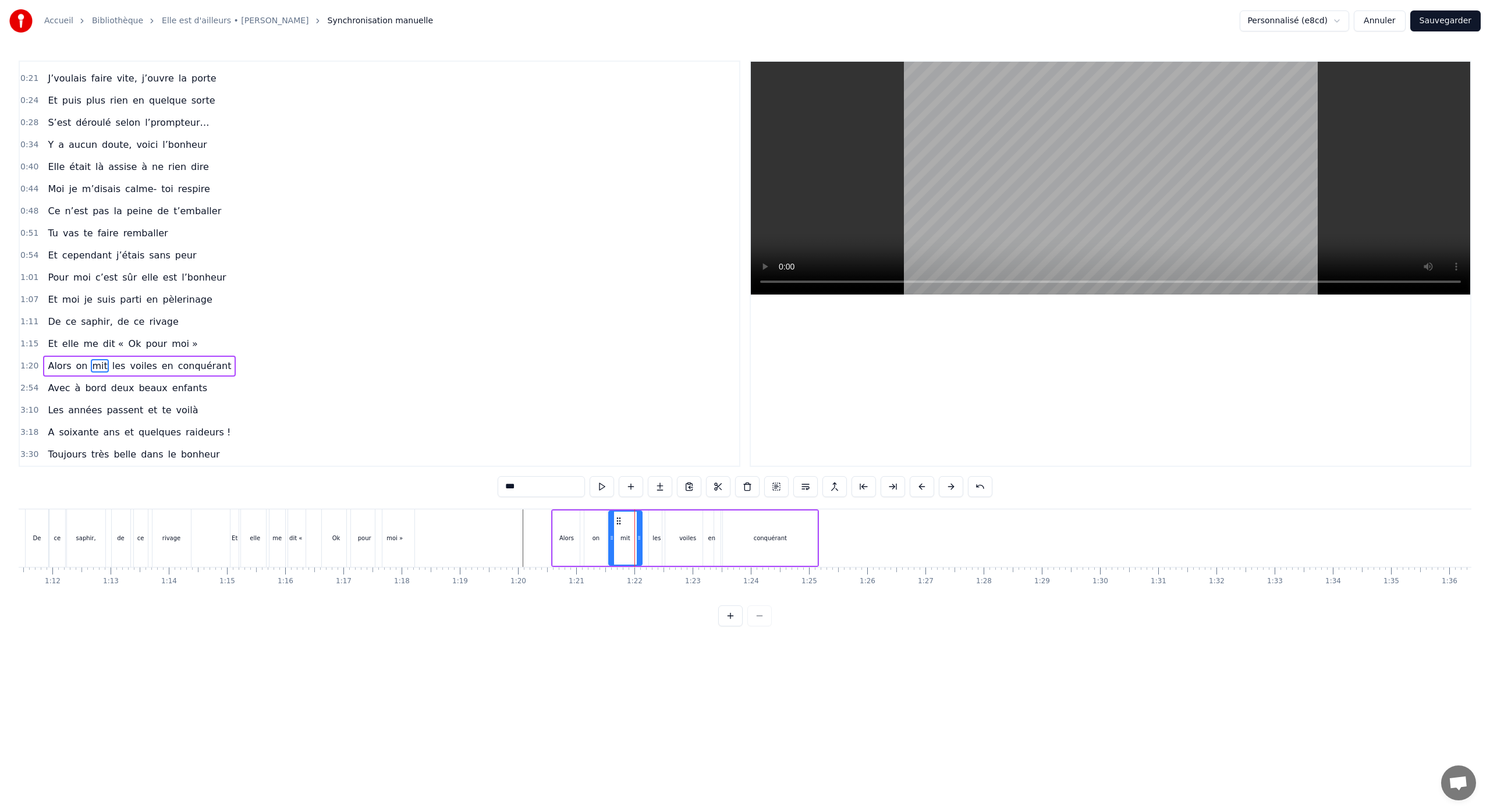
drag, startPoint x: 662, startPoint y: 539, endPoint x: 639, endPoint y: 547, distance: 24.4
click at [637, 548] on div at bounding box center [638, 537] width 5 height 53
click at [657, 539] on div "les" at bounding box center [657, 538] width 8 height 8
click at [661, 527] on div at bounding box center [663, 537] width 5 height 53
click at [660, 526] on div "les" at bounding box center [658, 537] width 17 height 53
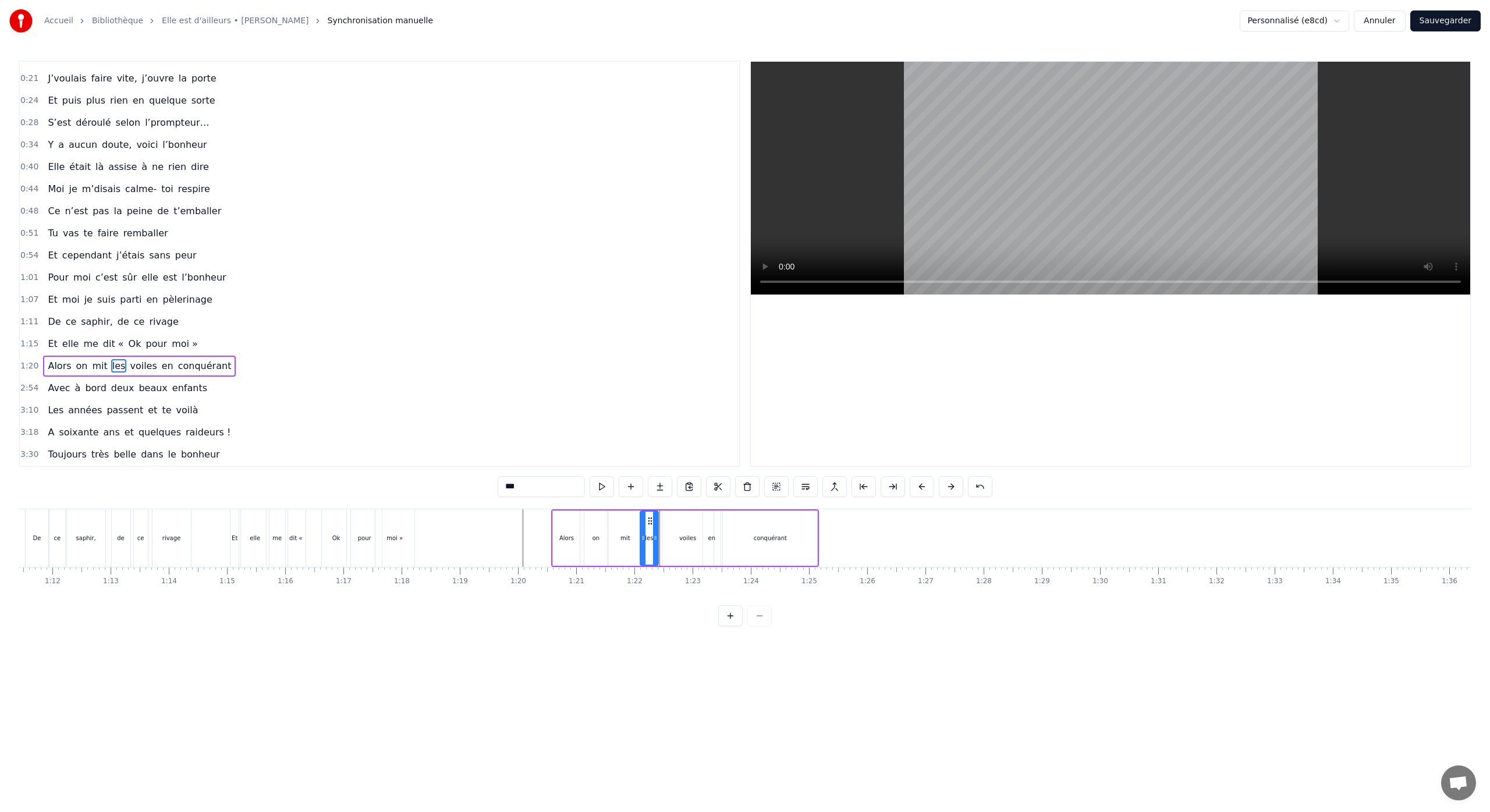
drag, startPoint x: 660, startPoint y: 521, endPoint x: 678, endPoint y: 525, distance: 18.4
click at [653, 525] on div "les" at bounding box center [649, 537] width 17 height 53
click at [684, 526] on div "voiles" at bounding box center [688, 538] width 51 height 56
drag, startPoint x: 707, startPoint y: 538, endPoint x: 688, endPoint y: 538, distance: 19.0
click at [691, 539] on icon at bounding box center [693, 537] width 5 height 9
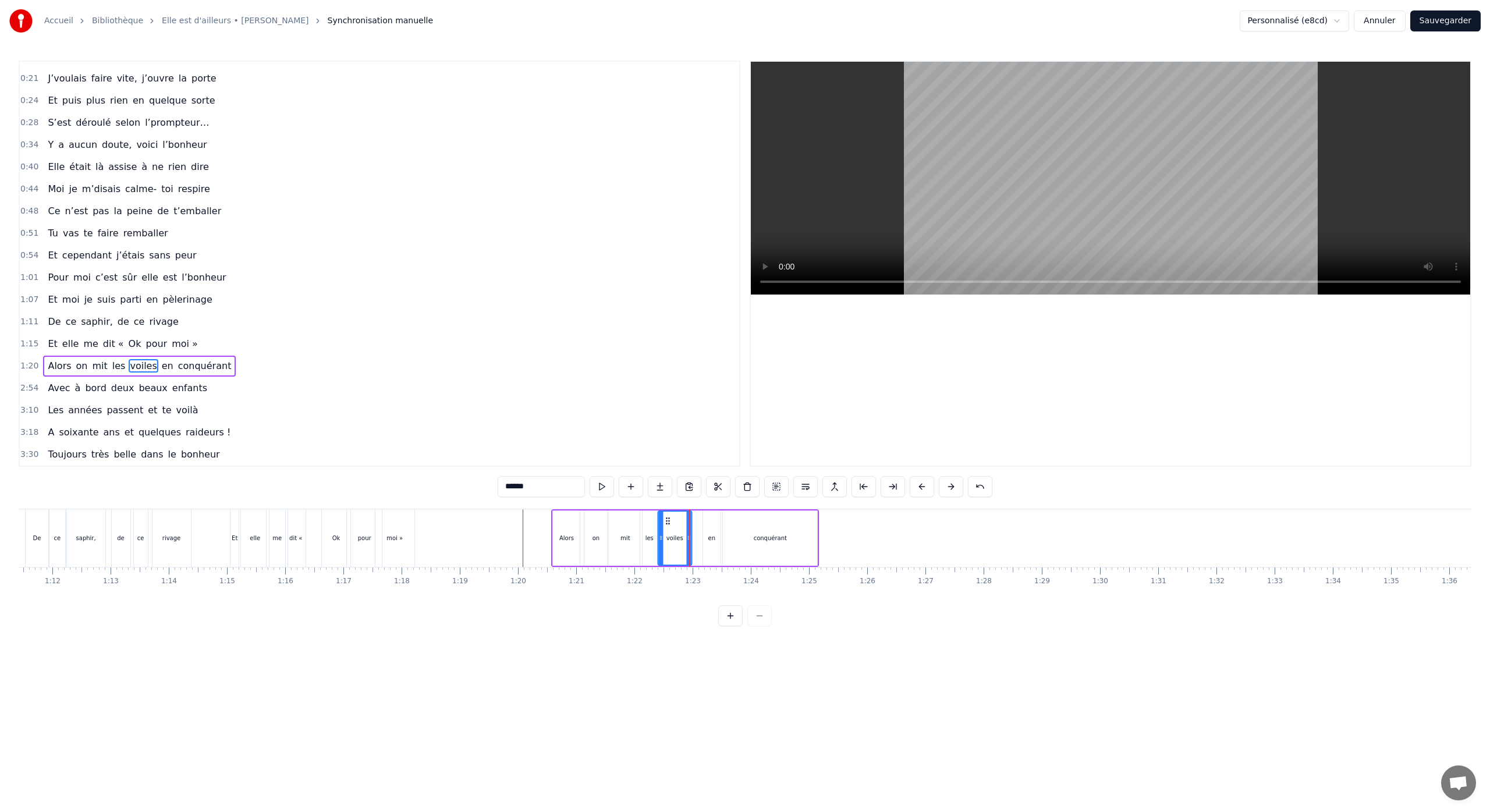
click at [669, 523] on circle at bounding box center [668, 523] width 1 height 1
click at [709, 531] on div "en" at bounding box center [712, 538] width 18 height 56
drag, startPoint x: 713, startPoint y: 521, endPoint x: 701, endPoint y: 525, distance: 12.6
click at [697, 526] on div "en" at bounding box center [697, 537] width 16 height 53
click at [764, 531] on div "conquérant" at bounding box center [770, 538] width 94 height 56
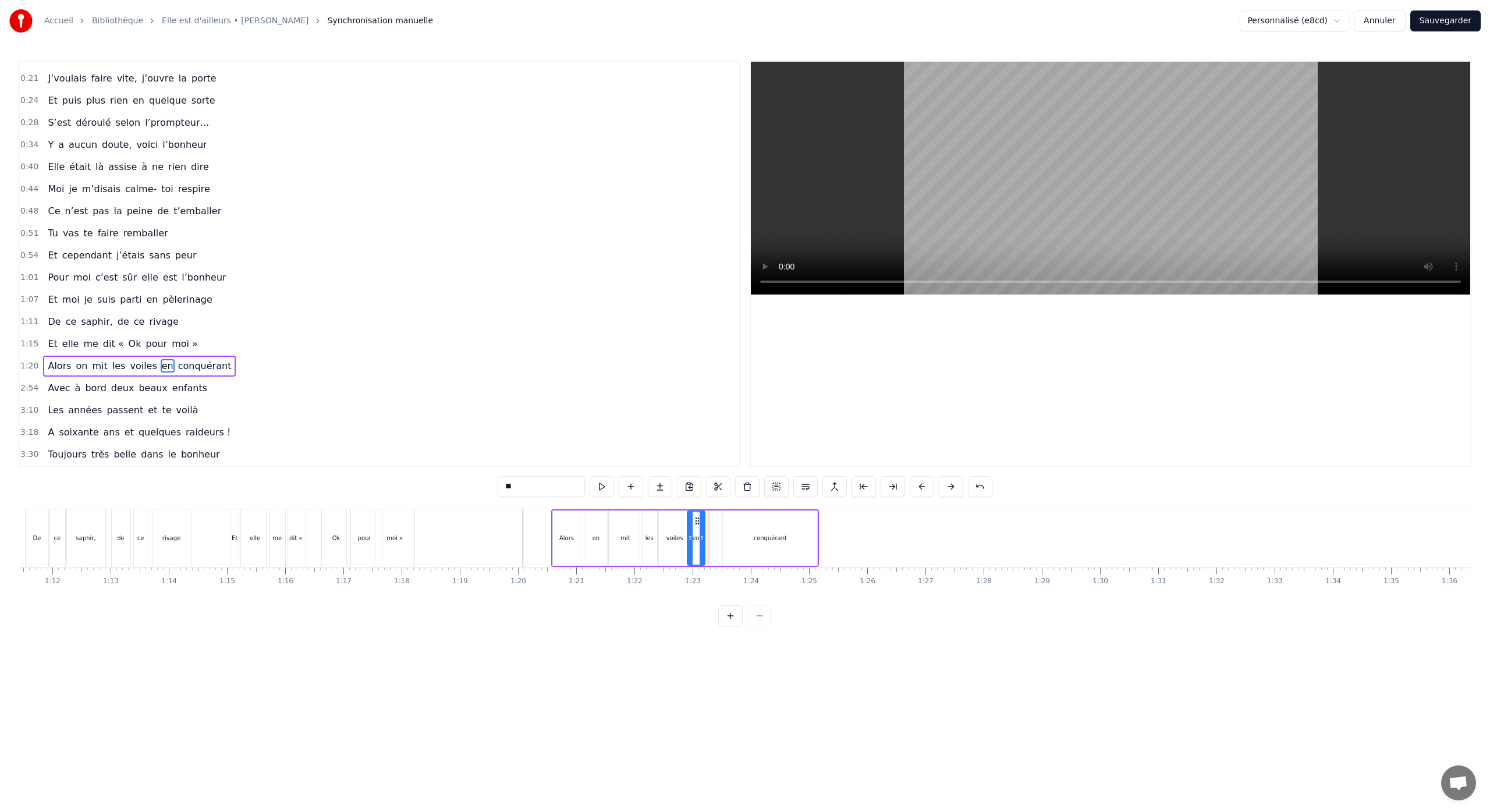
type input "**********"
drag, startPoint x: 731, startPoint y: 522, endPoint x: 713, endPoint y: 524, distance: 18.1
click at [713, 524] on icon at bounding box center [714, 520] width 9 height 9
click at [669, 553] on div "voiles" at bounding box center [674, 538] width 34 height 58
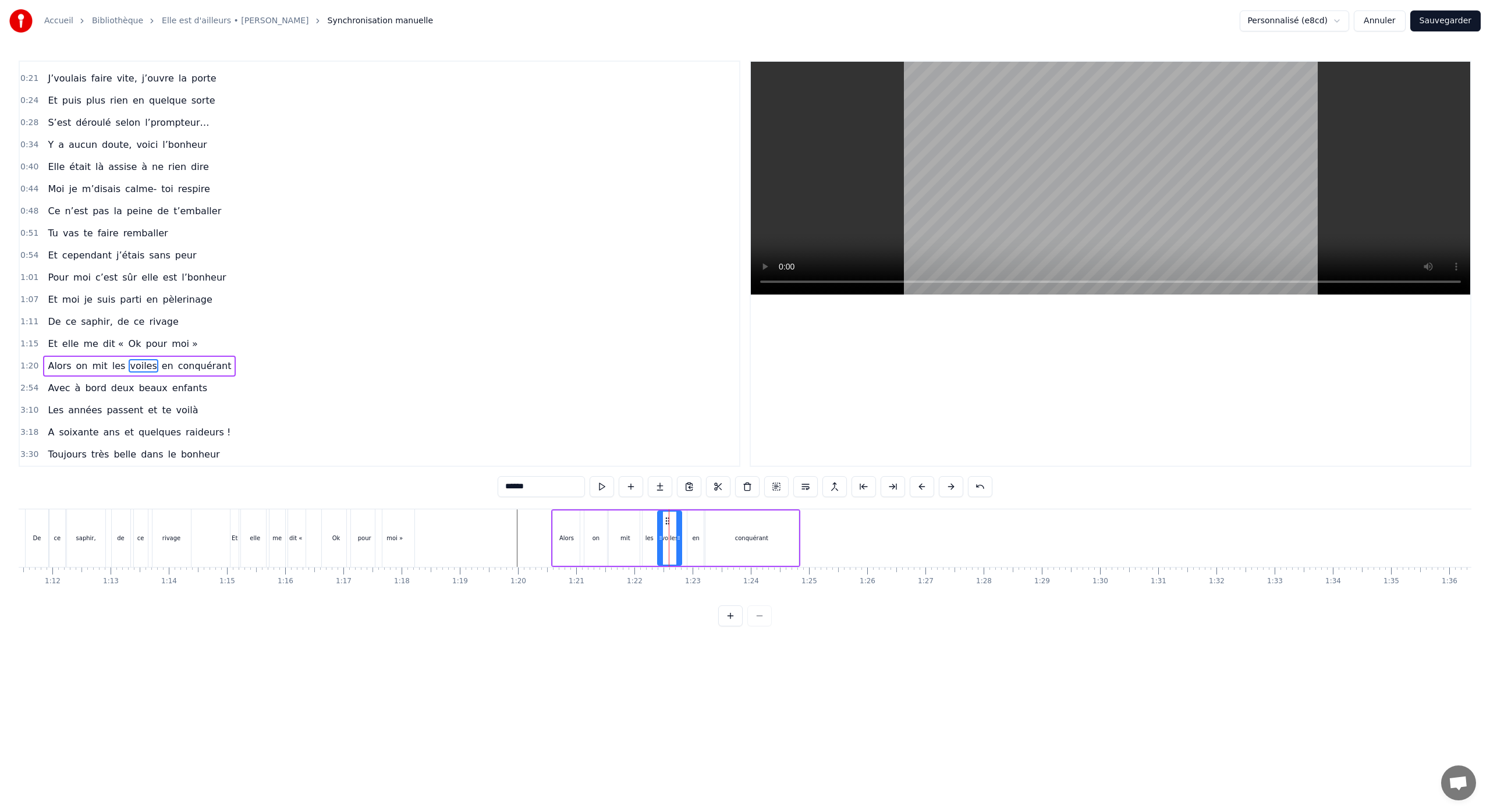
drag, startPoint x: 687, startPoint y: 541, endPoint x: 677, endPoint y: 544, distance: 10.4
click at [677, 545] on div at bounding box center [679, 537] width 5 height 53
click at [655, 524] on div "les" at bounding box center [649, 538] width 18 height 56
click at [631, 524] on div "mit" at bounding box center [625, 538] width 33 height 56
type input "***"
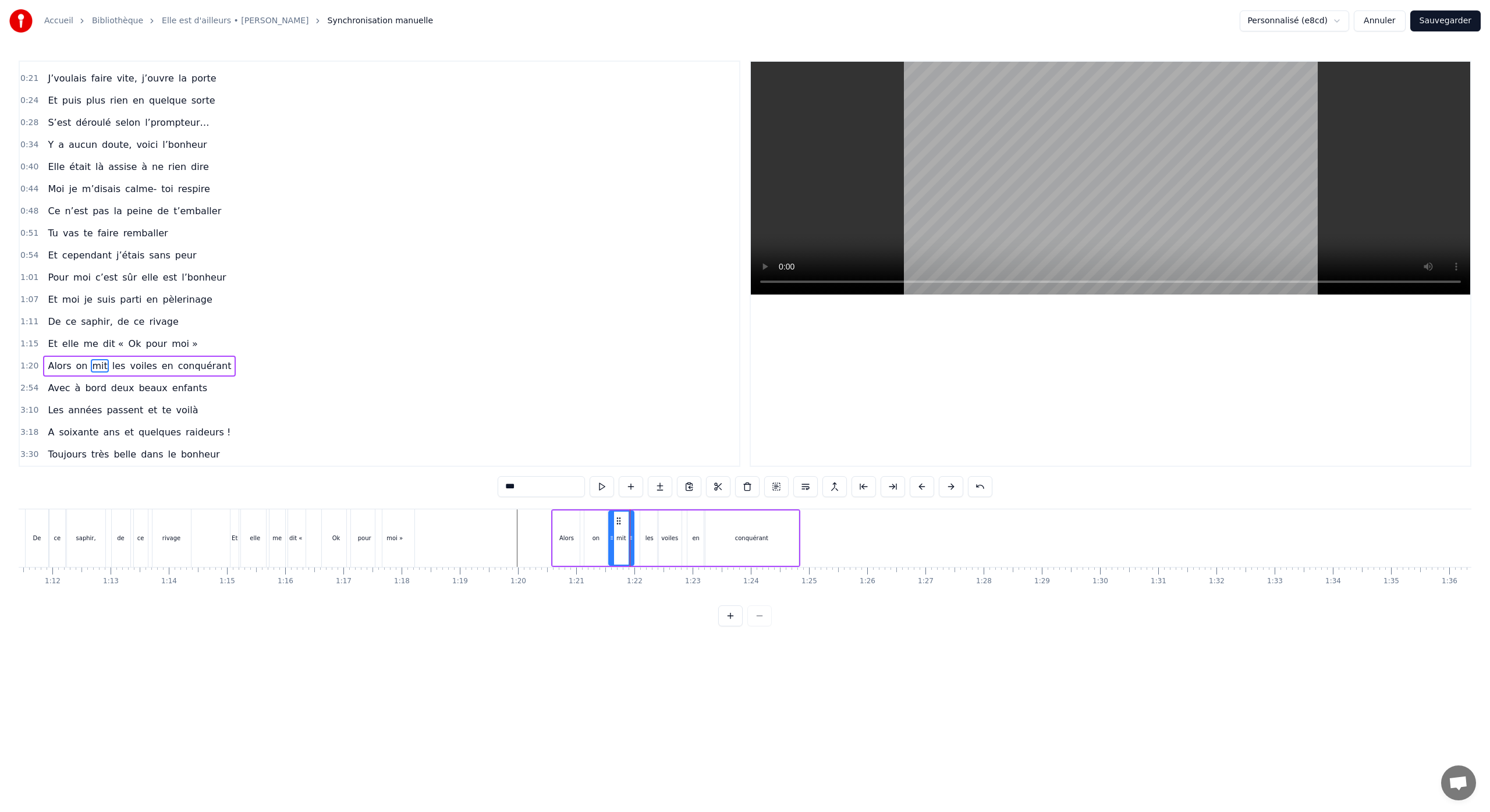
drag, startPoint x: 638, startPoint y: 539, endPoint x: 629, endPoint y: 542, distance: 9.5
click at [646, 519] on div "les" at bounding box center [648, 538] width 18 height 58
drag, startPoint x: 649, startPoint y: 519, endPoint x: 643, endPoint y: 522, distance: 6.7
click at [640, 522] on icon at bounding box center [641, 520] width 9 height 9
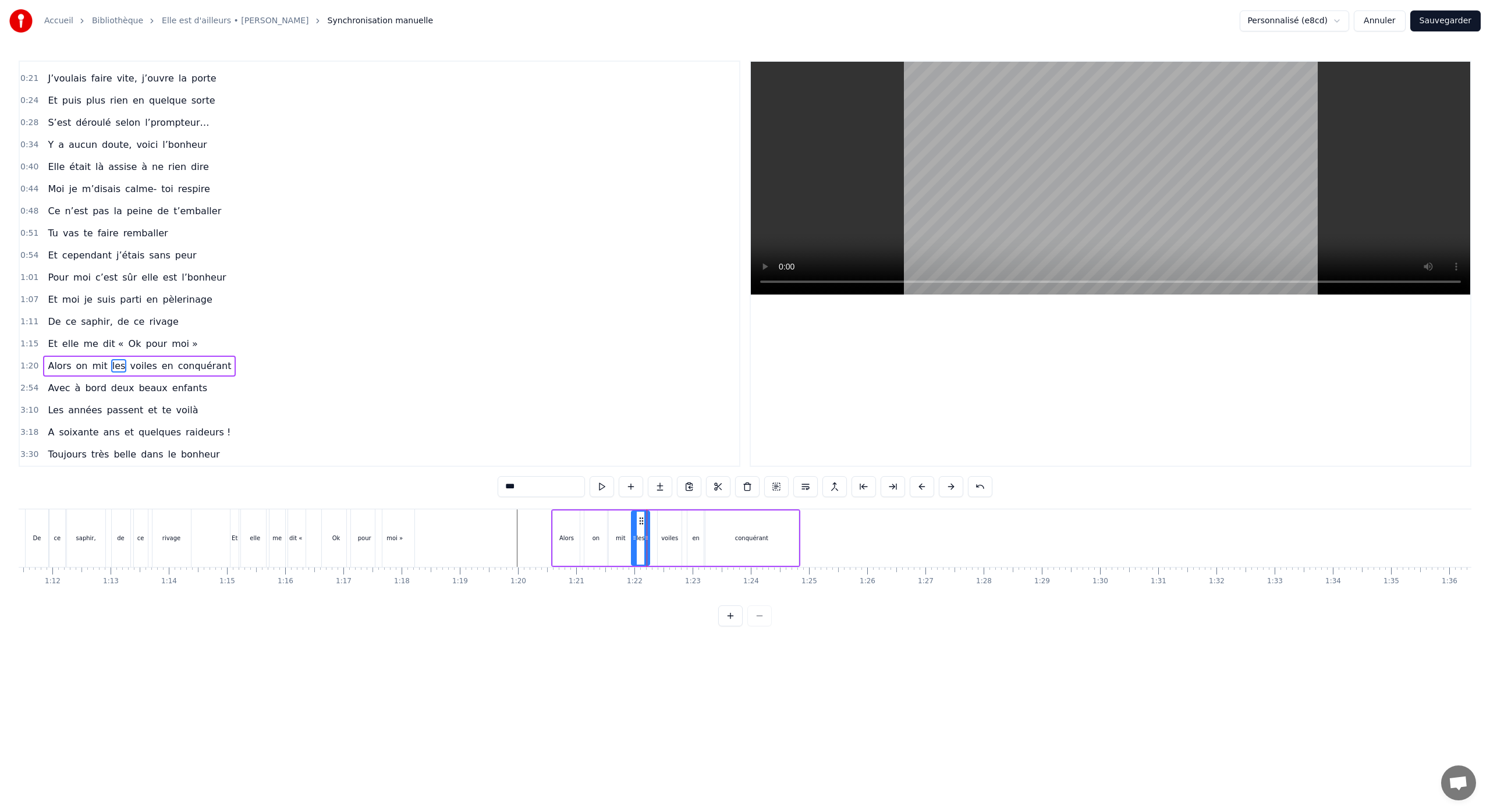
click at [662, 520] on div "voiles" at bounding box center [669, 538] width 24 height 56
type input "******"
drag, startPoint x: 665, startPoint y: 521, endPoint x: 646, endPoint y: 525, distance: 19.4
click at [657, 524] on icon at bounding box center [659, 520] width 9 height 9
click at [730, 561] on div "conquérant" at bounding box center [750, 538] width 94 height 58
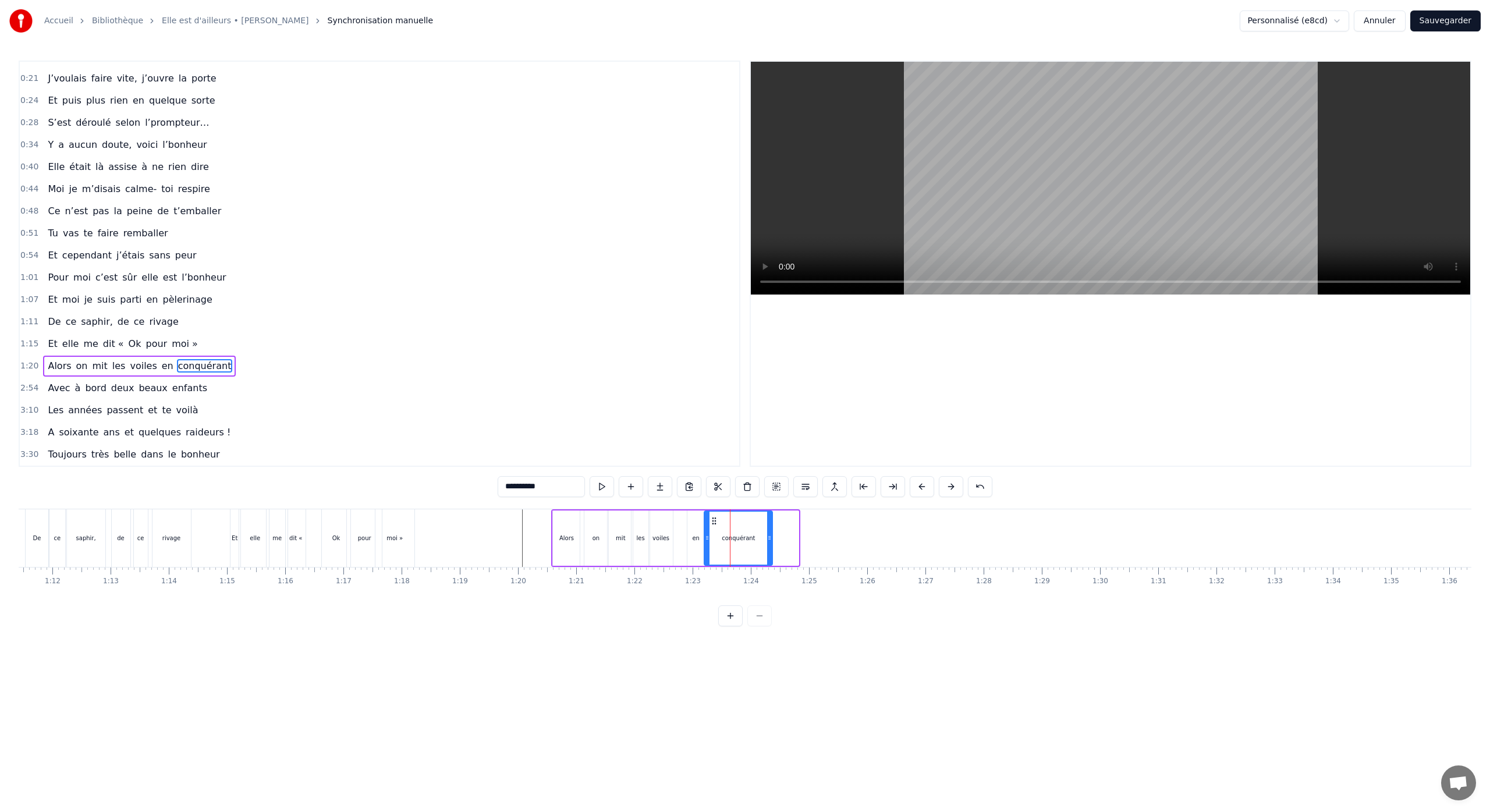
drag, startPoint x: 795, startPoint y: 539, endPoint x: 705, endPoint y: 550, distance: 90.7
click at [769, 543] on div at bounding box center [769, 537] width 5 height 53
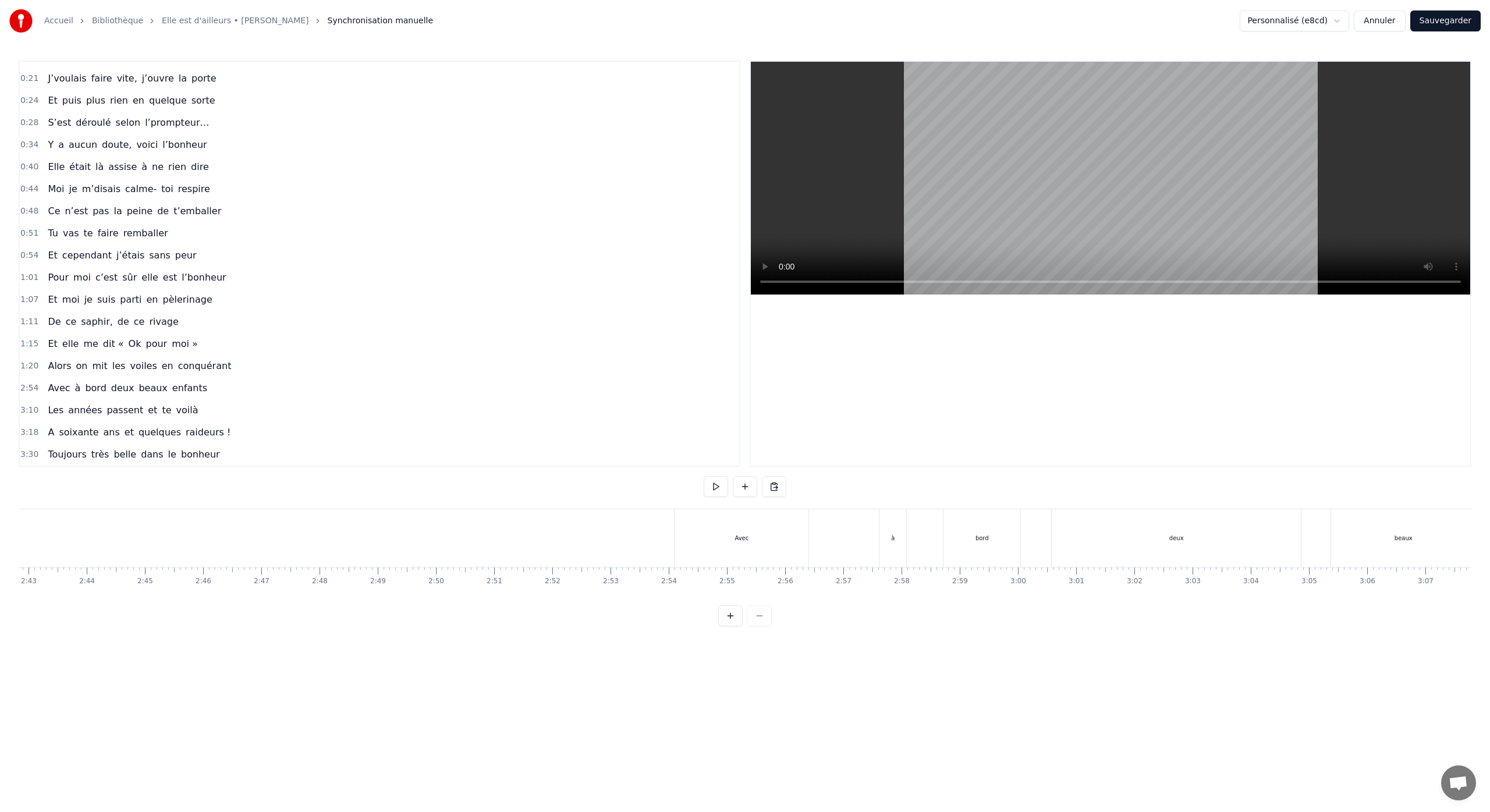
scroll to position [0, 9465]
click at [829, 559] on div "Avec à bord deux beaux enfants" at bounding box center [1138, 538] width 908 height 58
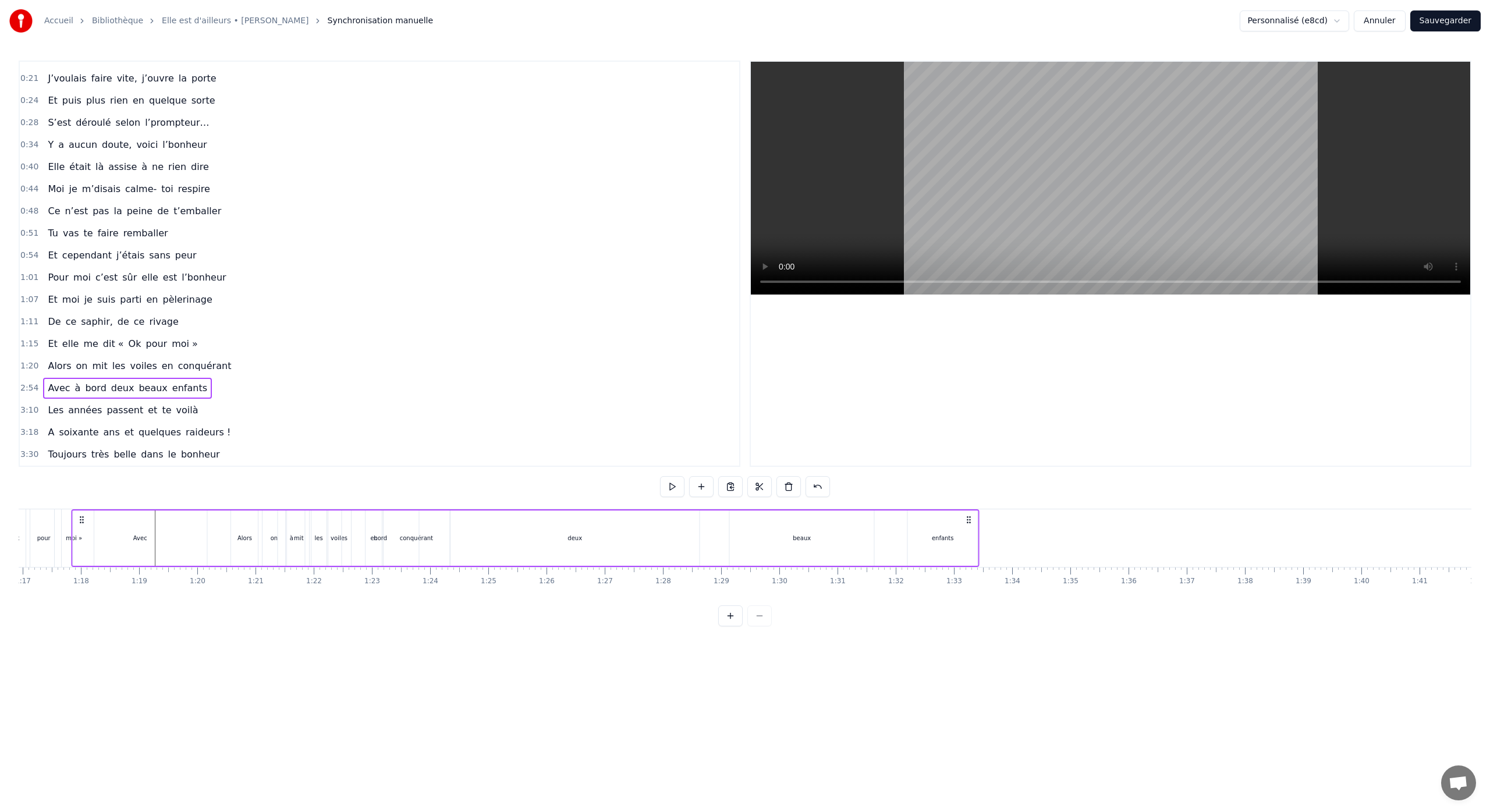
scroll to position [0, 4357]
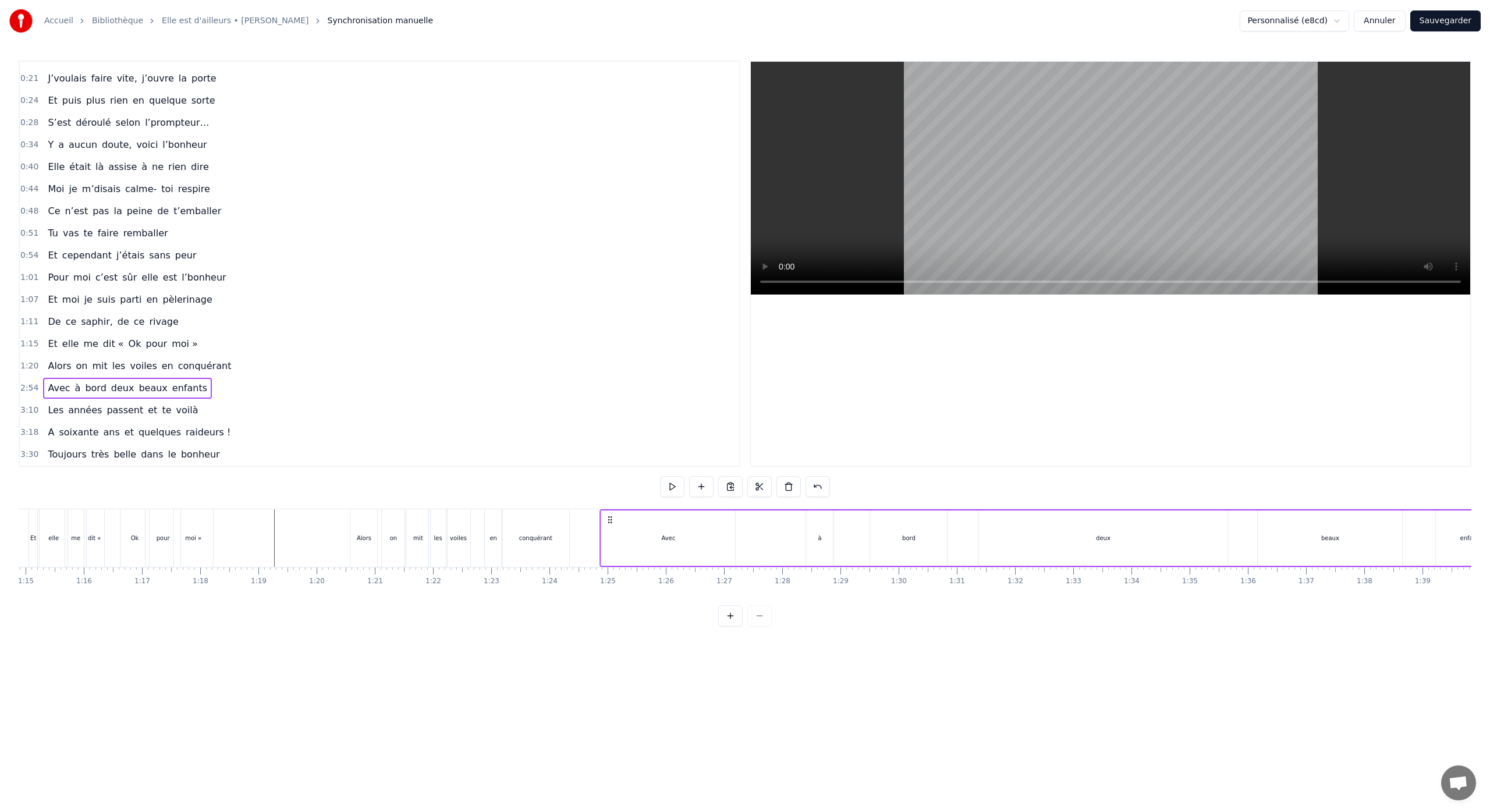
drag, startPoint x: 695, startPoint y: 520, endPoint x: 610, endPoint y: 709, distance: 207.2
click at [610, 645] on html "Accueil Bibliothèque Elle est d'ailleurs • Pierre Bachelet Synchronisation manu…" at bounding box center [745, 322] width 1490 height 645
click at [673, 543] on div "Avec" at bounding box center [668, 538] width 134 height 56
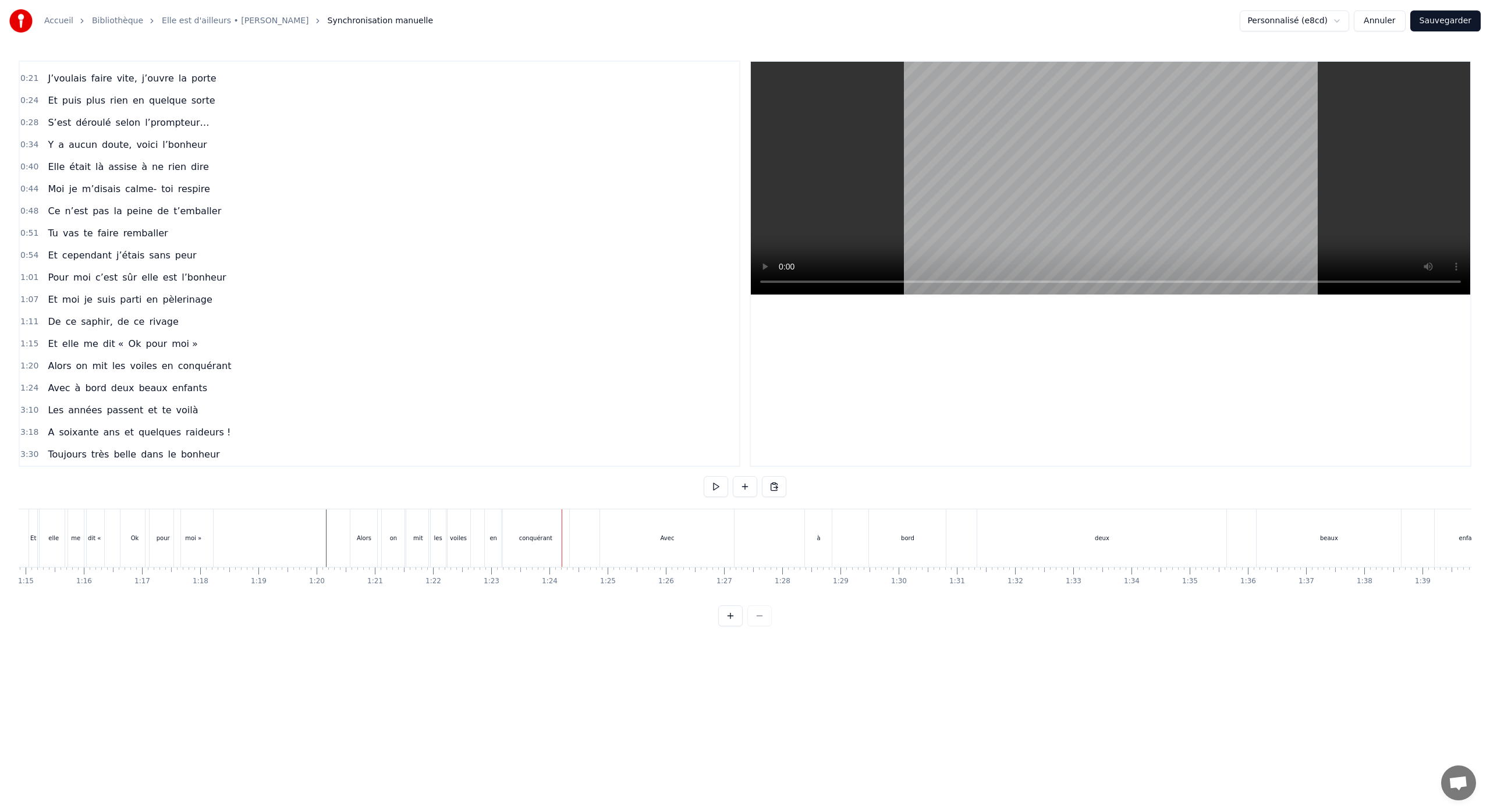
click at [523, 550] on div "conquérant" at bounding box center [535, 538] width 68 height 58
drag, startPoint x: 568, startPoint y: 539, endPoint x: 552, endPoint y: 542, distance: 16.3
click at [552, 542] on icon at bounding box center [551, 537] width 5 height 9
click at [670, 555] on div "Avec" at bounding box center [667, 538] width 134 height 58
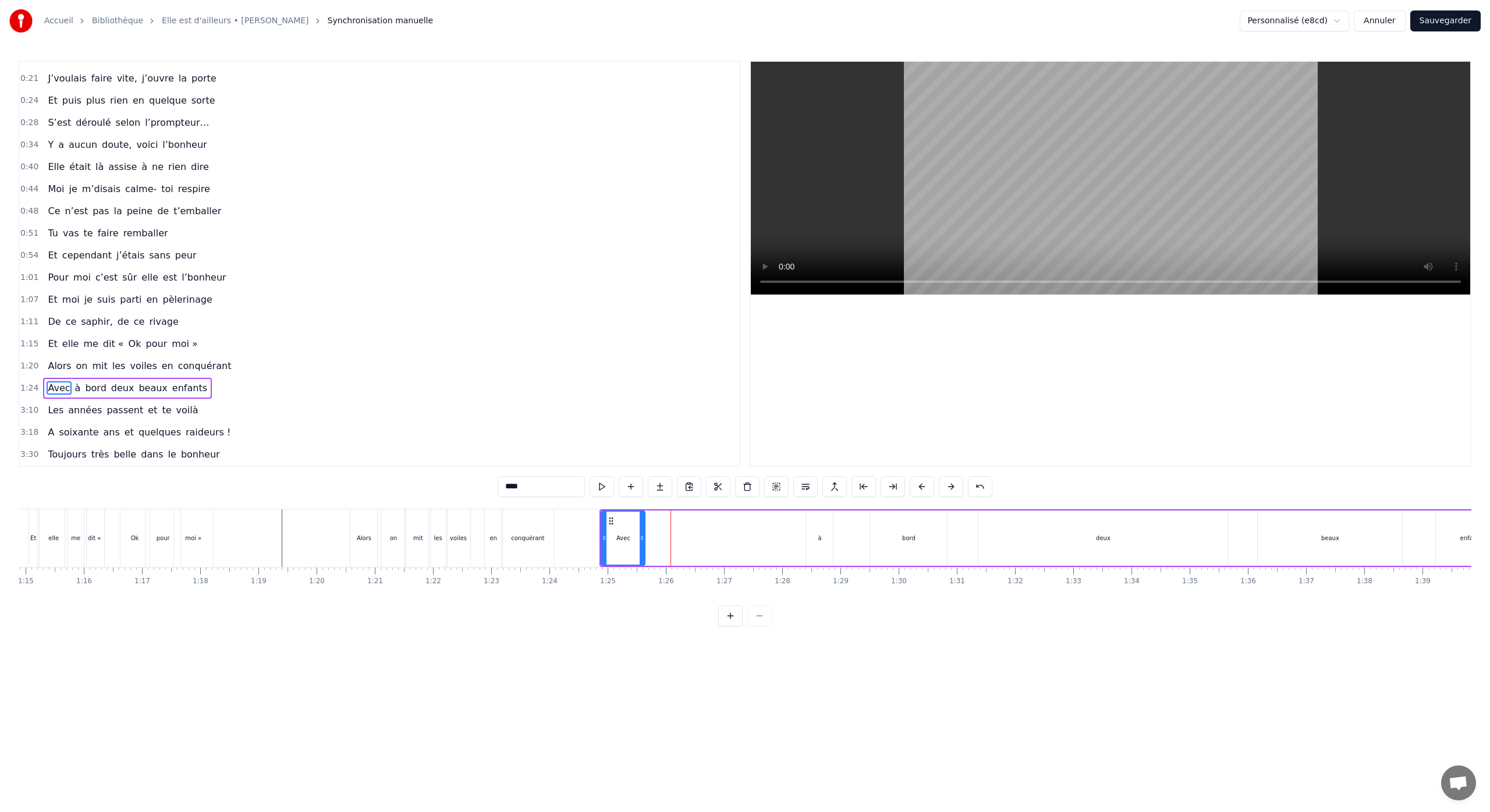
drag, startPoint x: 731, startPoint y: 536, endPoint x: 643, endPoint y: 540, distance: 88.1
click at [640, 539] on icon at bounding box center [642, 537] width 5 height 9
click at [814, 539] on div "à" at bounding box center [819, 538] width 27 height 56
drag, startPoint x: 802, startPoint y: 524, endPoint x: 646, endPoint y: 539, distance: 156.7
click at [646, 539] on div "à" at bounding box center [649, 537] width 25 height 53
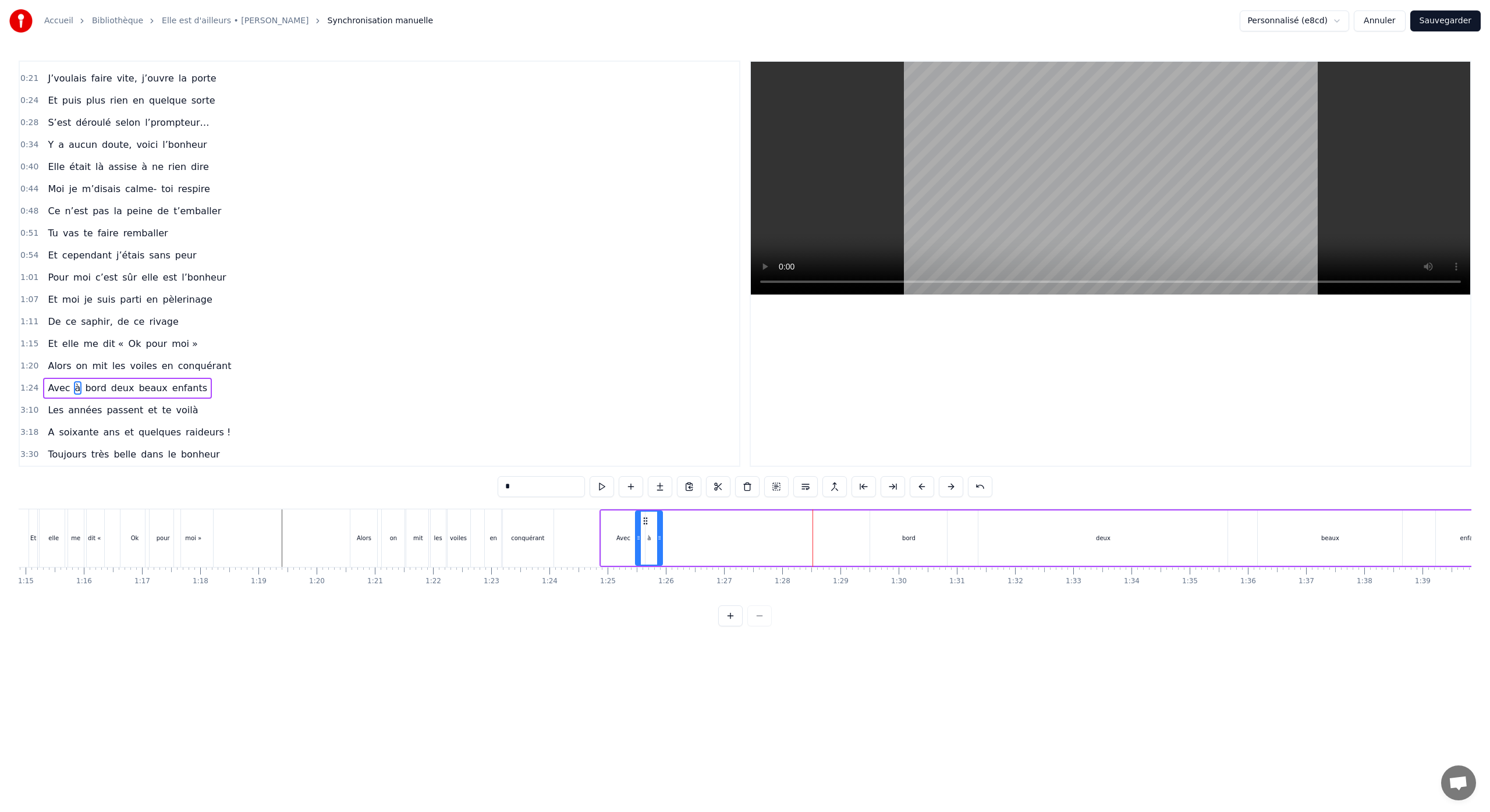
click at [904, 543] on div "bord" at bounding box center [908, 538] width 77 height 56
drag, startPoint x: 881, startPoint y: 523, endPoint x: 672, endPoint y: 542, distance: 209.9
click at [670, 542] on div "bord" at bounding box center [696, 537] width 76 height 53
drag, startPoint x: 734, startPoint y: 538, endPoint x: 695, endPoint y: 542, distance: 39.2
click at [695, 542] on icon at bounding box center [693, 537] width 5 height 9
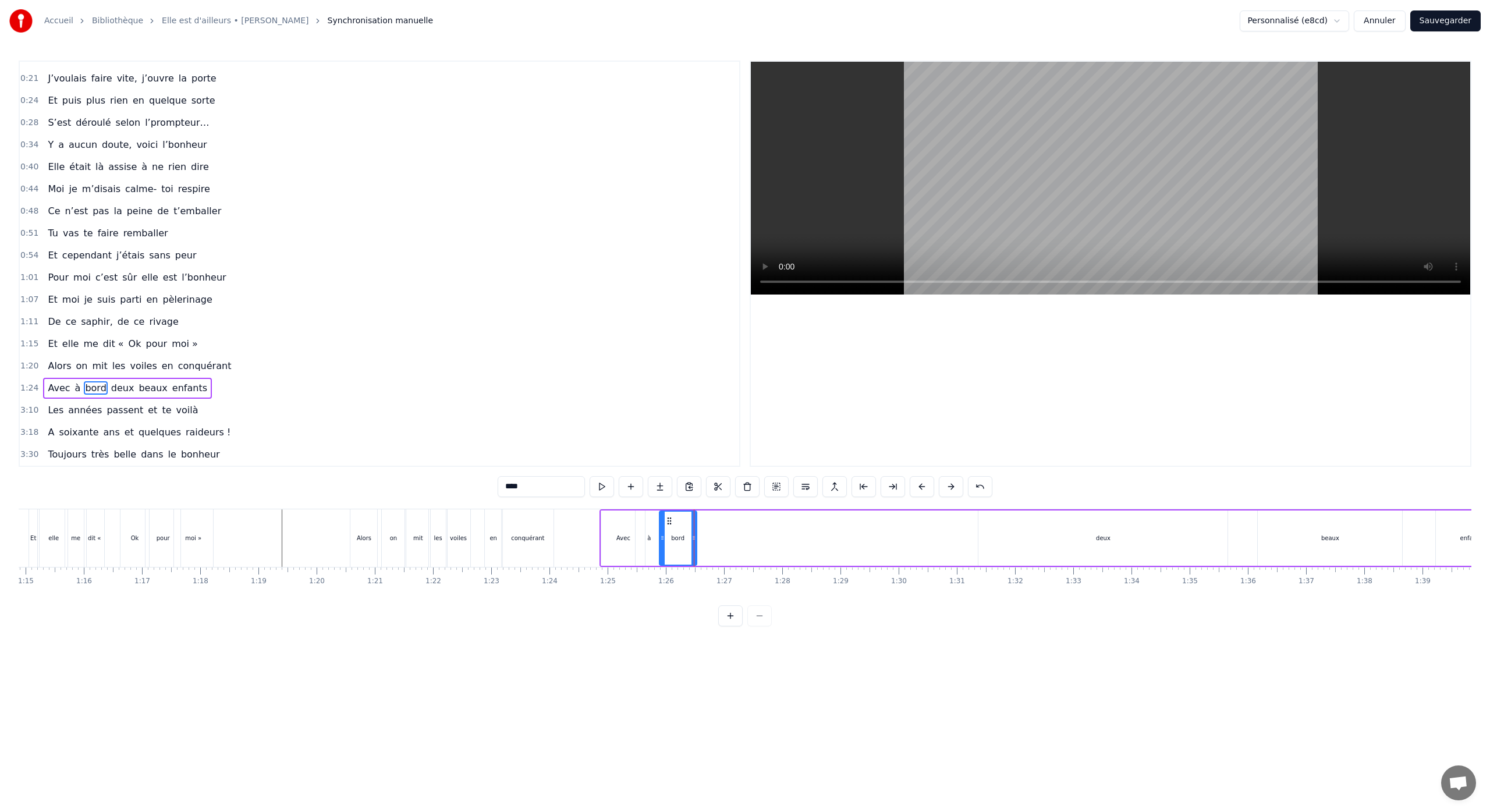
click at [1102, 542] on div "deux" at bounding box center [1103, 538] width 249 height 56
drag, startPoint x: 990, startPoint y: 522, endPoint x: 704, endPoint y: 543, distance: 286.8
click at [704, 543] on div "deux" at bounding box center [818, 537] width 248 height 53
drag, startPoint x: 939, startPoint y: 536, endPoint x: 764, endPoint y: 548, distance: 175.4
click at [764, 548] on div at bounding box center [764, 537] width 5 height 53
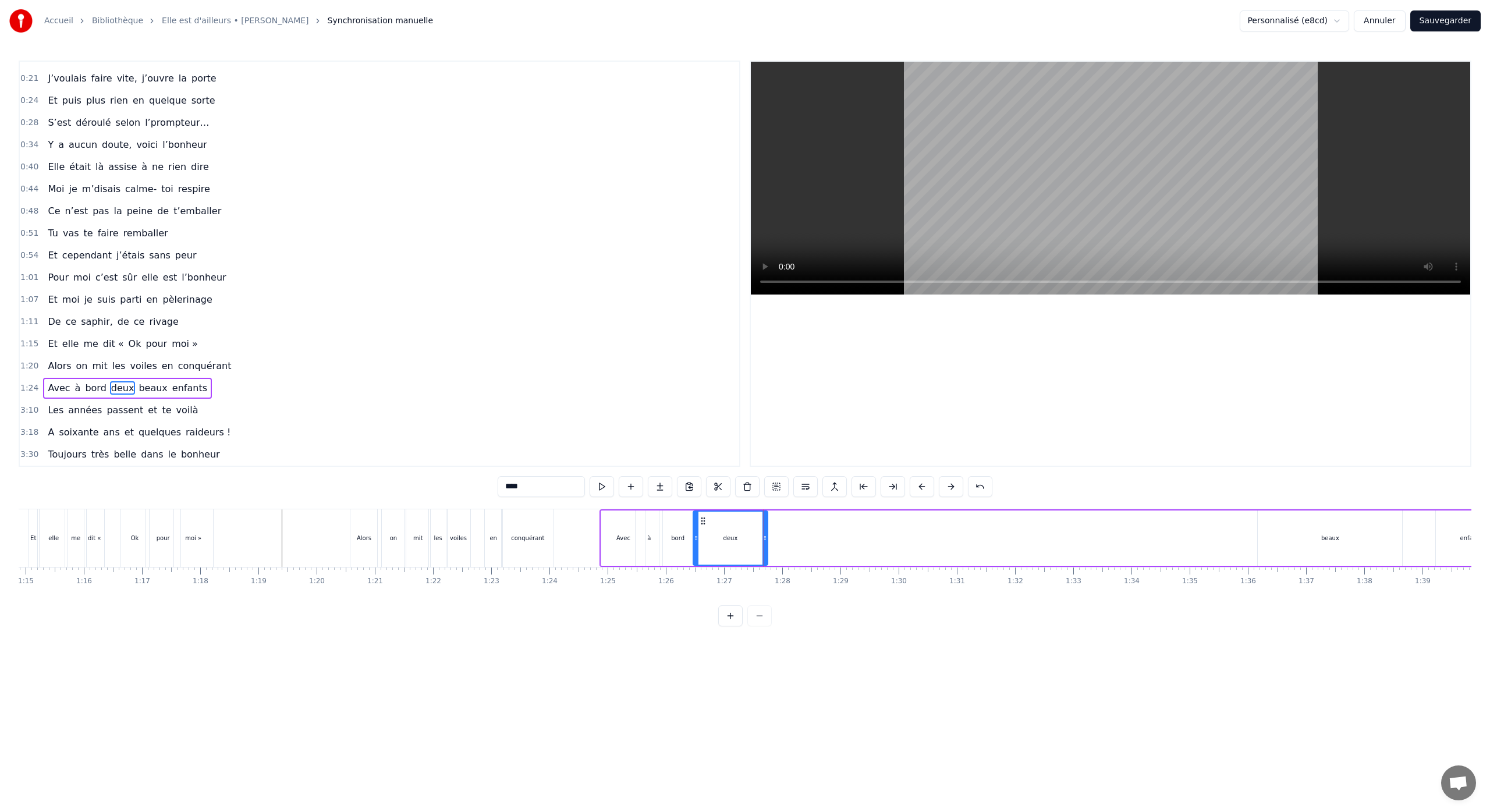
click at [1318, 543] on div "beaux" at bounding box center [1329, 538] width 144 height 56
drag, startPoint x: 1268, startPoint y: 519, endPoint x: 759, endPoint y: 557, distance: 510.4
click at [759, 557] on div "beaux" at bounding box center [823, 537] width 143 height 53
drag, startPoint x: 891, startPoint y: 539, endPoint x: 826, endPoint y: 545, distance: 65.3
click at [822, 544] on div at bounding box center [822, 537] width 5 height 53
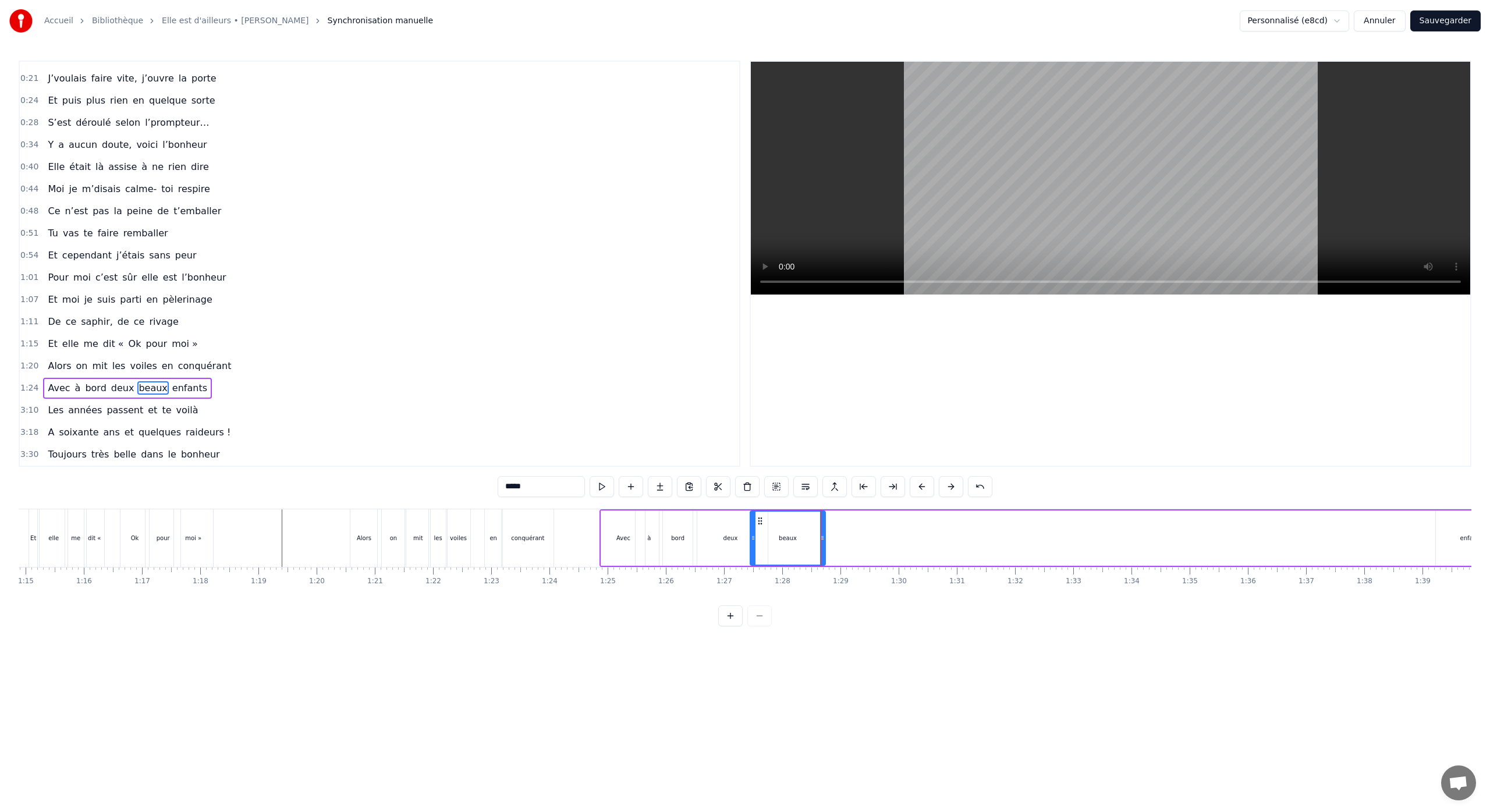
click at [1450, 548] on div "enfants" at bounding box center [1470, 538] width 70 height 56
type input "*******"
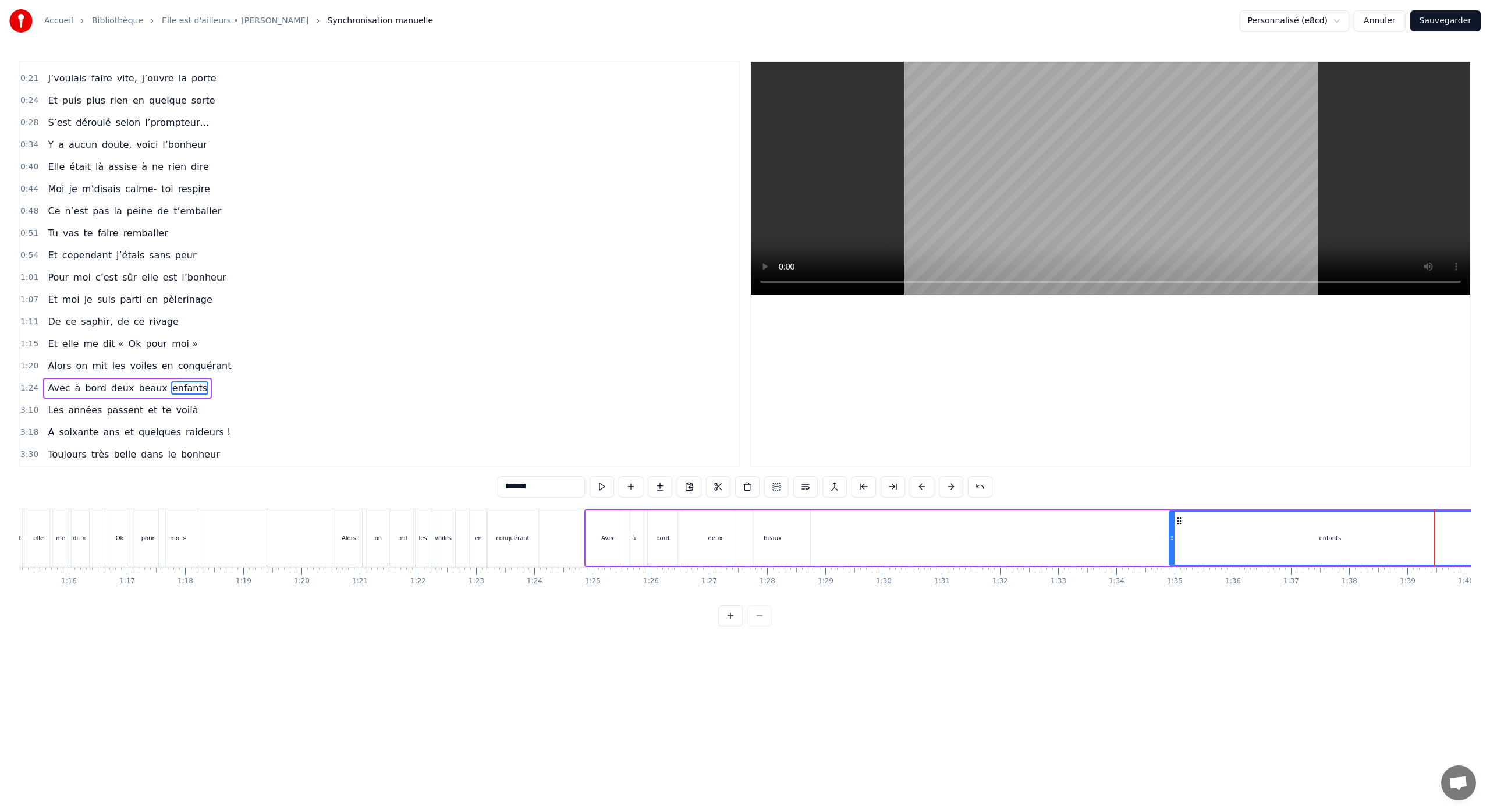
drag, startPoint x: 1418, startPoint y: 524, endPoint x: 1189, endPoint y: 566, distance: 232.8
click at [1190, 576] on div "J’allais à un souper chez notre copine Je m’étais rendu en anonyme J’voulais fa…" at bounding box center [745, 552] width 1453 height 87
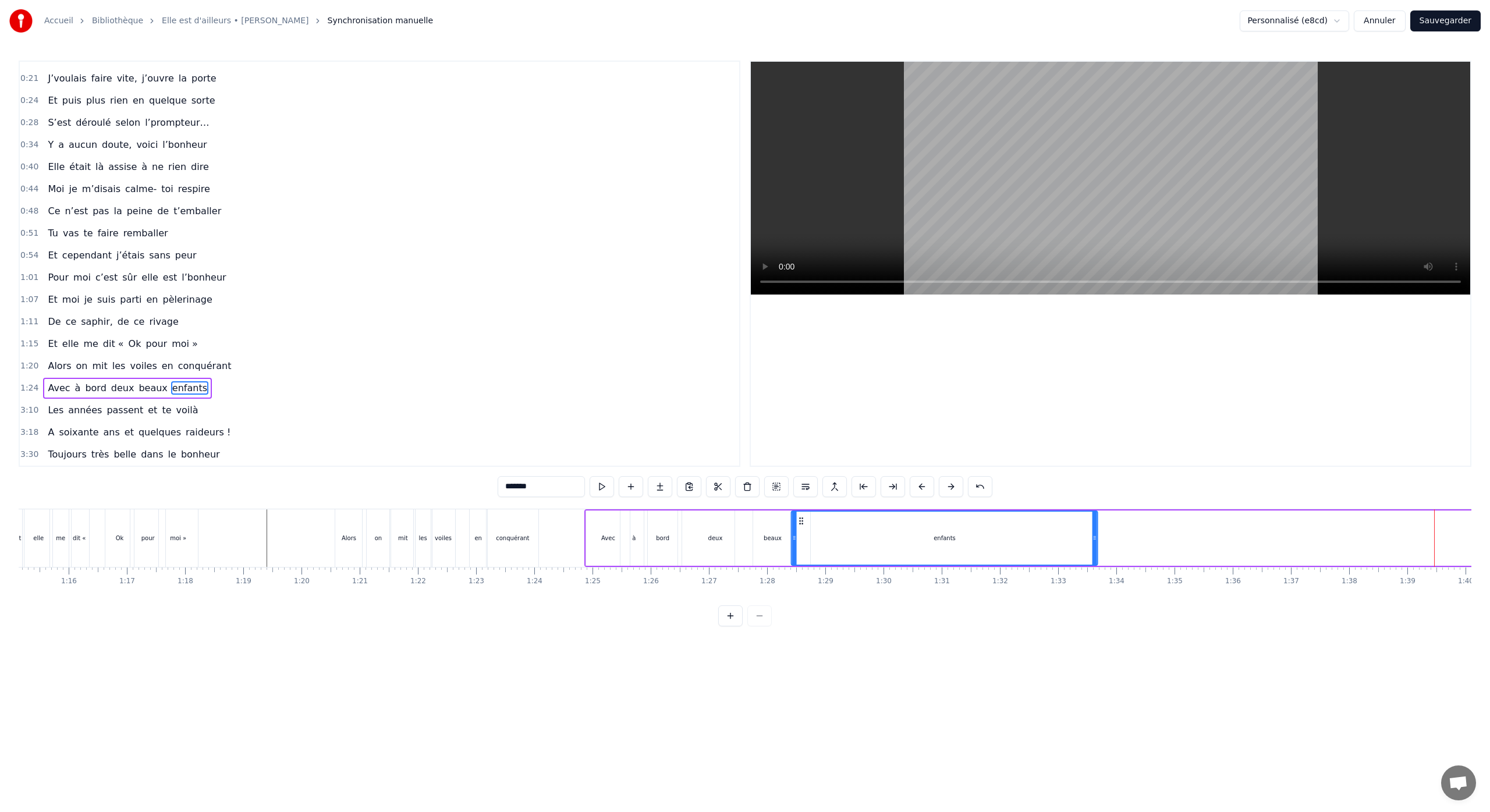
drag, startPoint x: 1193, startPoint y: 521, endPoint x: 806, endPoint y: 551, distance: 388.2
click at [800, 548] on div "enfants" at bounding box center [944, 537] width 305 height 53
drag, startPoint x: 1096, startPoint y: 539, endPoint x: 867, endPoint y: 539, distance: 229.0
click at [867, 539] on icon at bounding box center [866, 537] width 5 height 9
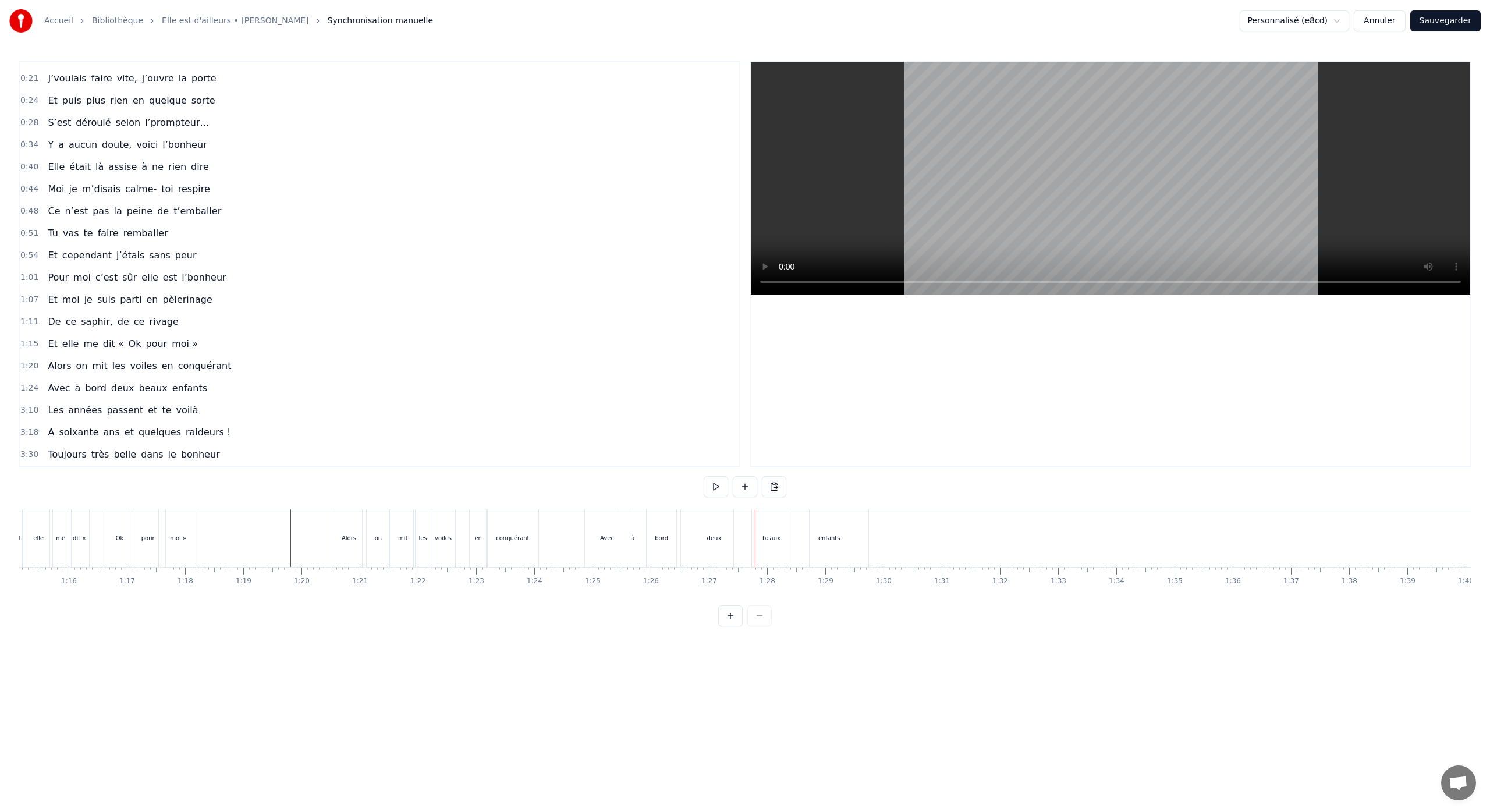
click at [704, 550] on div "deux" at bounding box center [714, 538] width 75 height 58
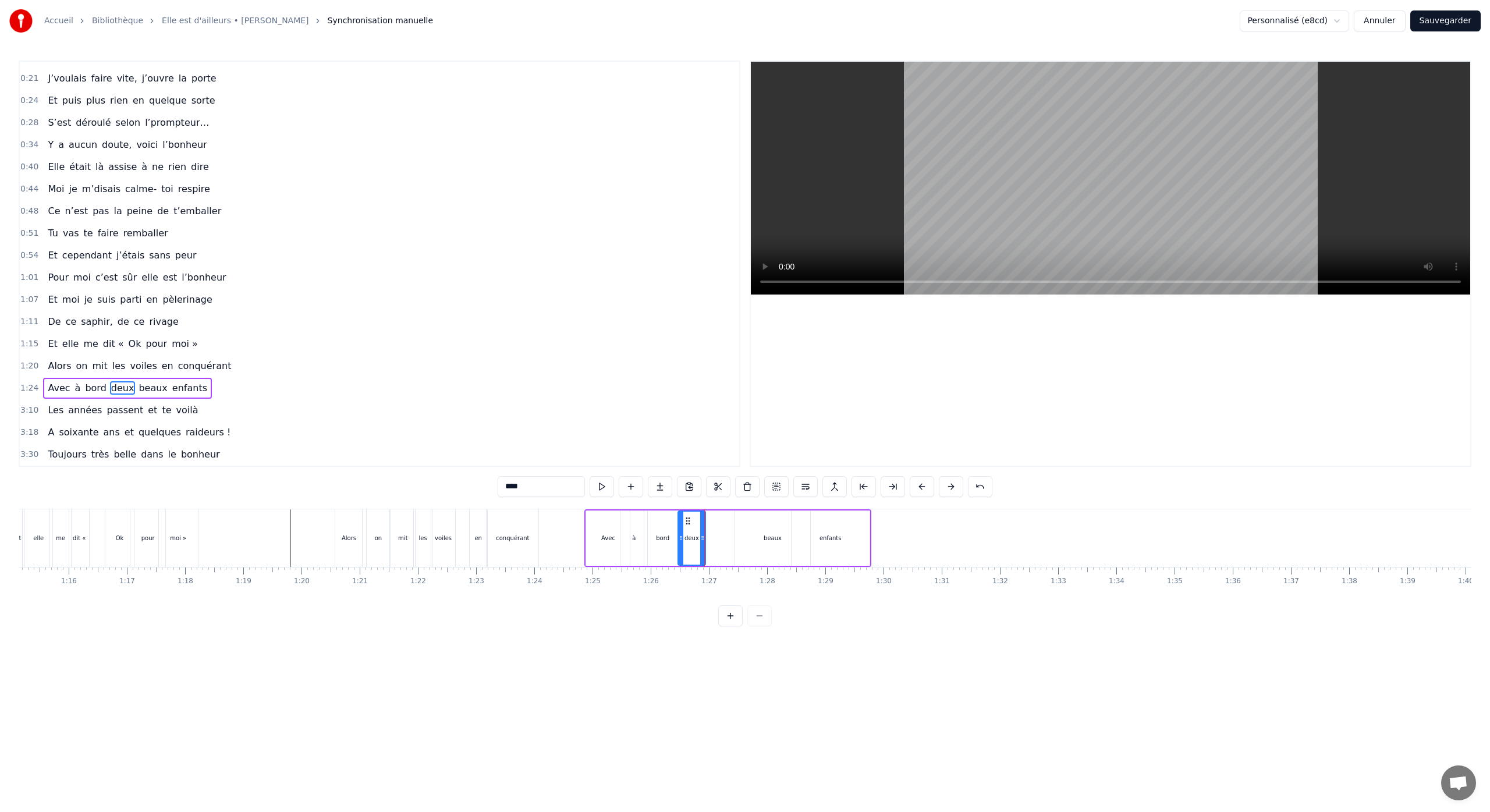
drag, startPoint x: 748, startPoint y: 537, endPoint x: 730, endPoint y: 540, distance: 18.2
click at [701, 542] on icon at bounding box center [702, 537] width 5 height 9
click at [759, 537] on div "beaux" at bounding box center [772, 538] width 75 height 56
drag, startPoint x: 808, startPoint y: 536, endPoint x: 762, endPoint y: 543, distance: 46.5
click at [762, 543] on div at bounding box center [762, 537] width 5 height 53
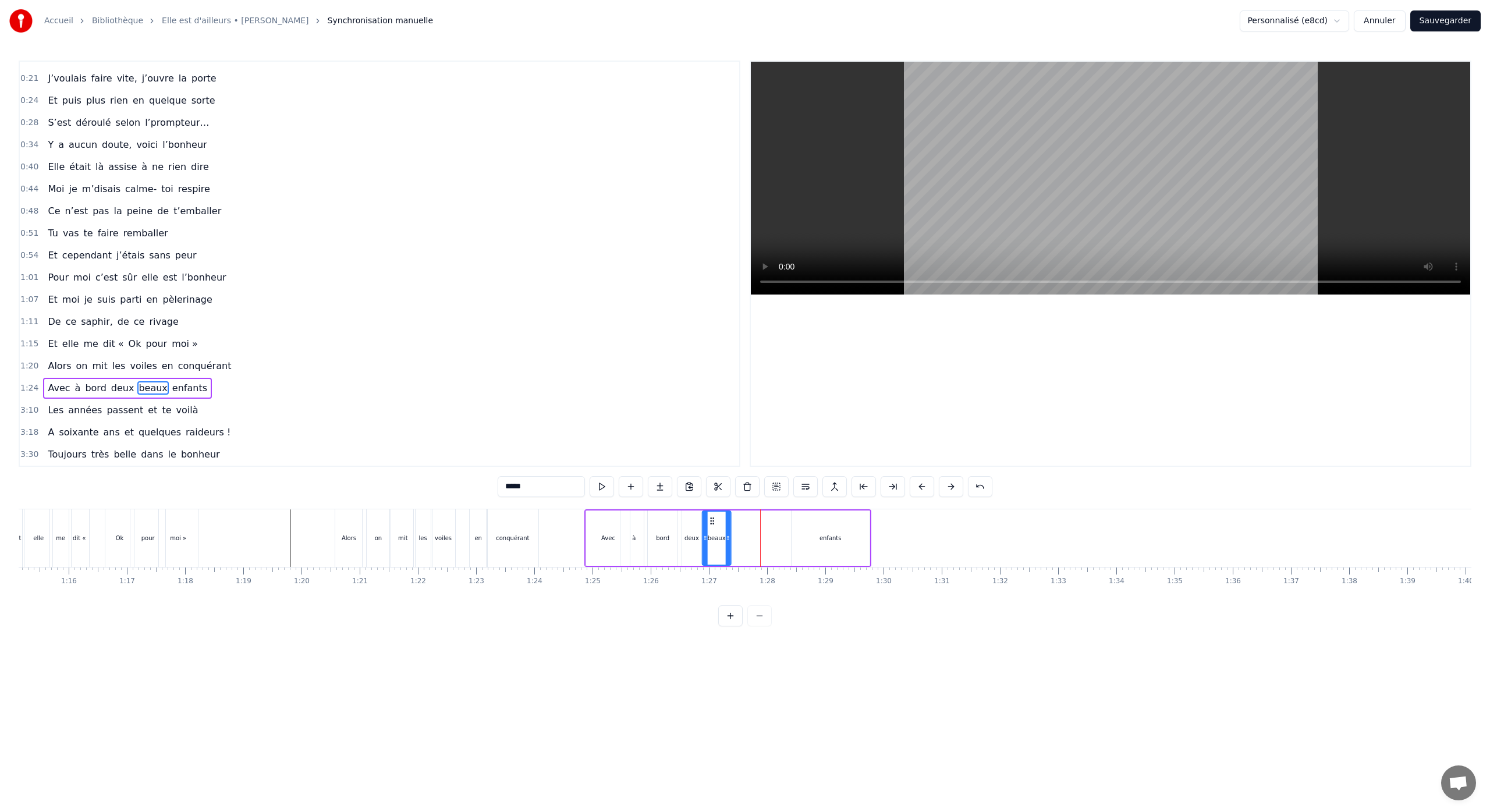
drag, startPoint x: 745, startPoint y: 522, endPoint x: 775, endPoint y: 527, distance: 30.4
click at [713, 524] on icon at bounding box center [712, 520] width 9 height 9
click at [826, 528] on div "enfants" at bounding box center [830, 538] width 78 height 56
type input "*******"
drag, startPoint x: 866, startPoint y: 535, endPoint x: 827, endPoint y: 534, distance: 39.0
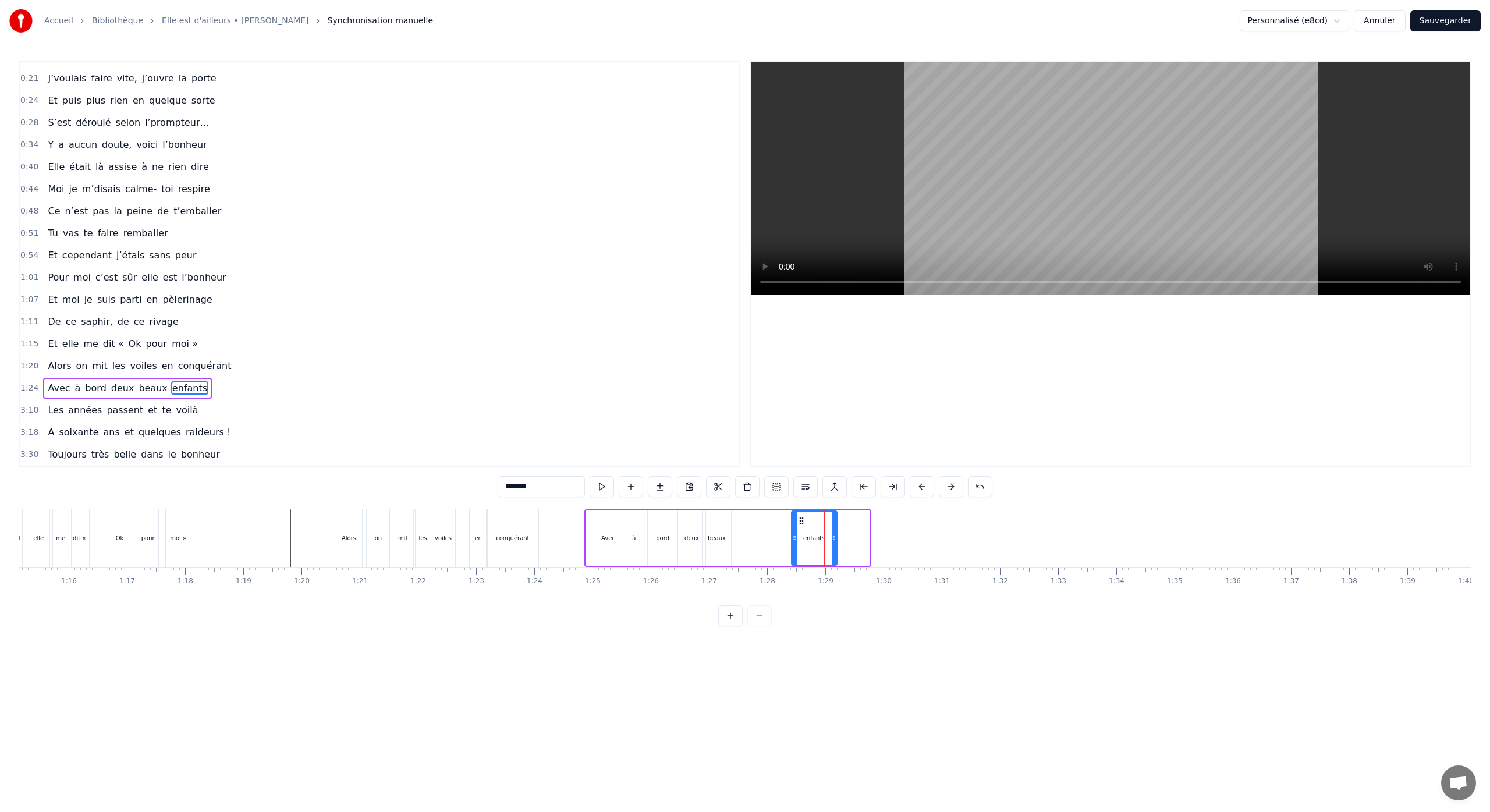
click at [832, 537] on icon at bounding box center [834, 537] width 5 height 9
drag, startPoint x: 801, startPoint y: 521, endPoint x: 736, endPoint y: 525, distance: 65.1
click at [740, 525] on icon at bounding box center [741, 520] width 9 height 9
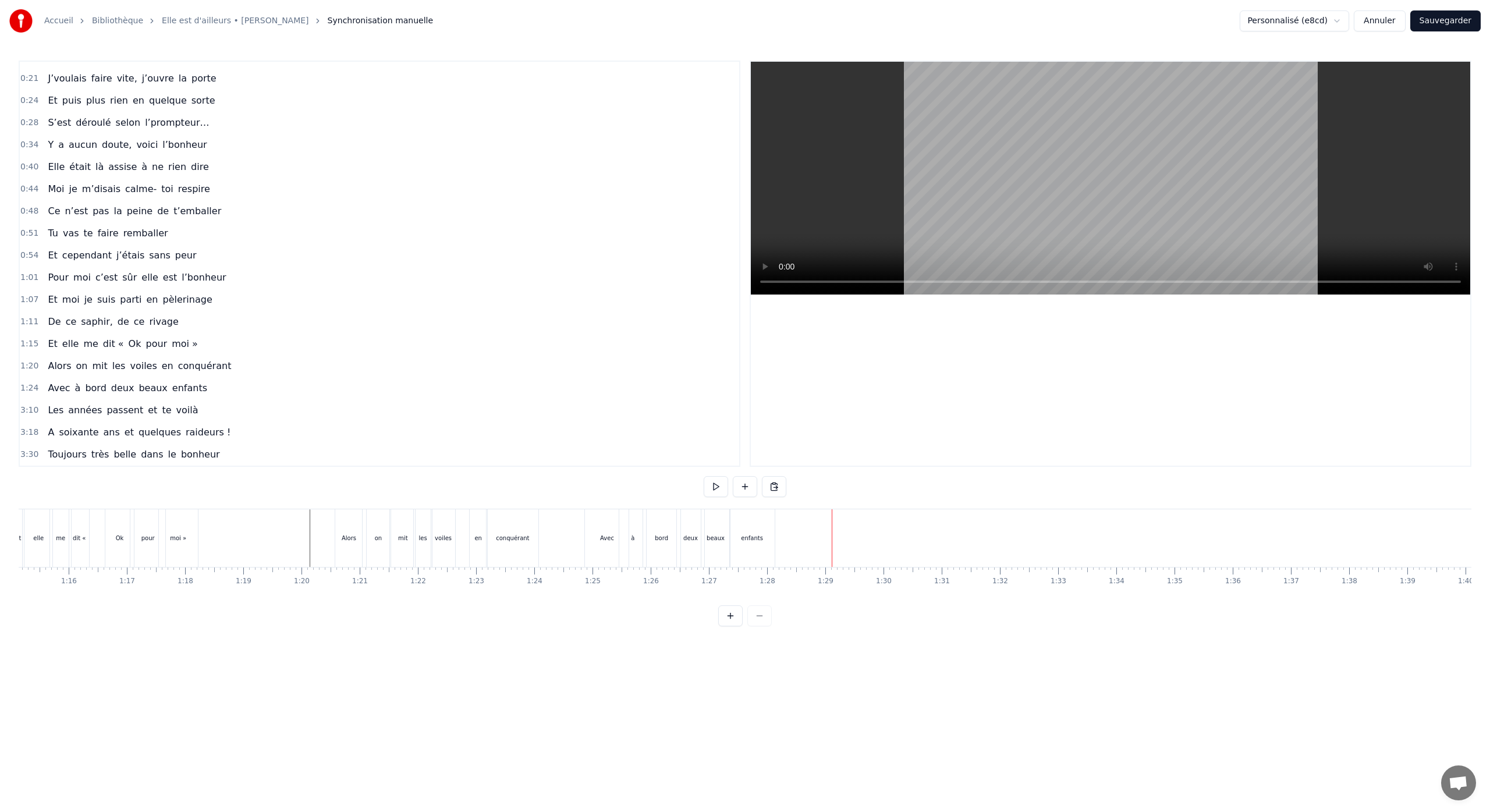
click at [615, 535] on div "Avec" at bounding box center [607, 538] width 44 height 58
drag, startPoint x: 627, startPoint y: 537, endPoint x: 612, endPoint y: 539, distance: 15.1
click at [612, 539] on icon at bounding box center [612, 537] width 5 height 9
click at [633, 538] on div "à" at bounding box center [634, 538] width 4 height 8
drag, startPoint x: 642, startPoint y: 539, endPoint x: 632, endPoint y: 533, distance: 11.7
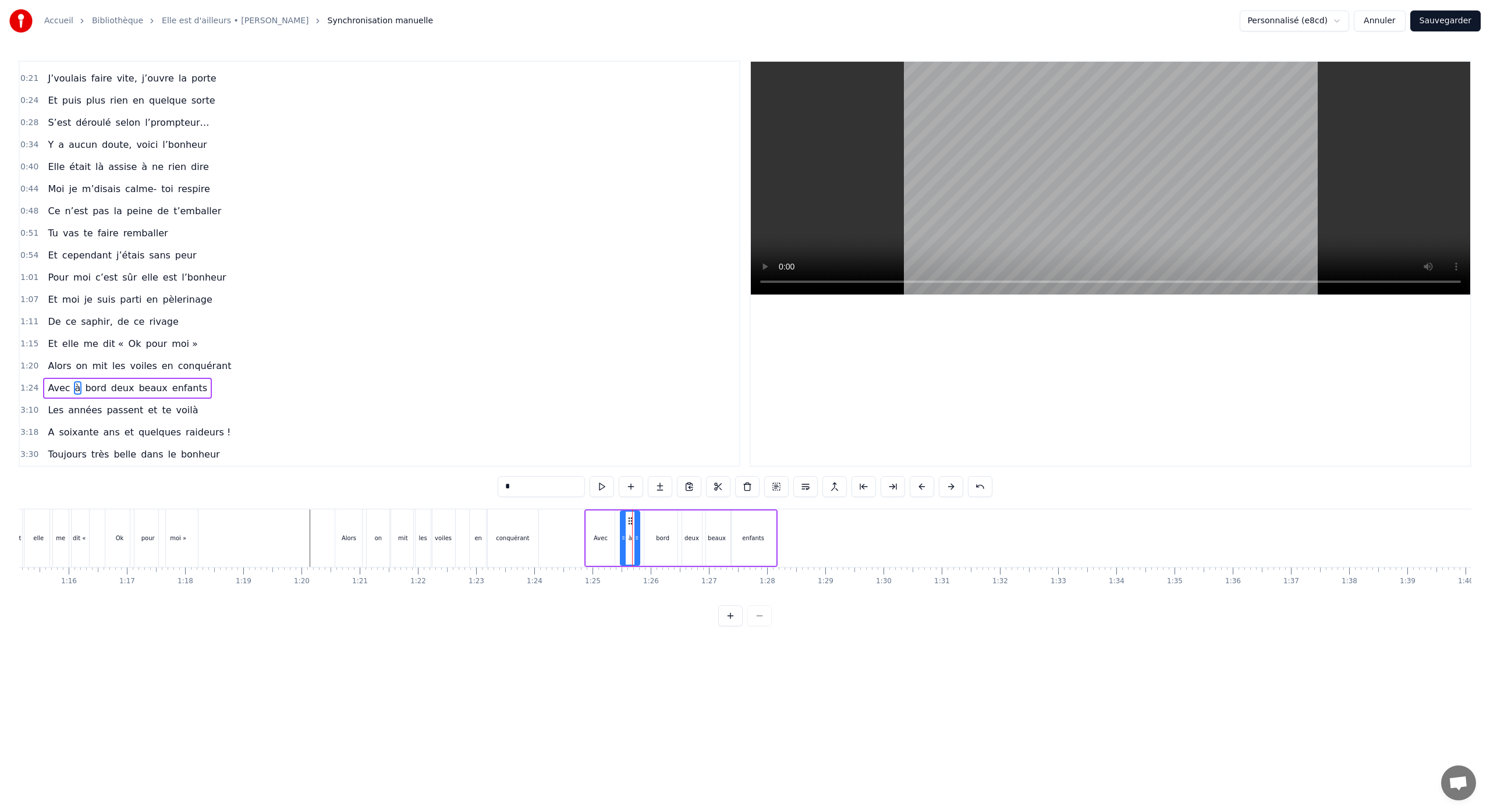
click at [635, 541] on icon at bounding box center [636, 537] width 5 height 9
drag, startPoint x: 630, startPoint y: 524, endPoint x: 620, endPoint y: 525, distance: 10.0
click at [620, 525] on div "à" at bounding box center [620, 537] width 18 height 53
click at [652, 531] on div "bord" at bounding box center [662, 538] width 37 height 56
drag, startPoint x: 653, startPoint y: 522, endPoint x: 641, endPoint y: 524, distance: 12.2
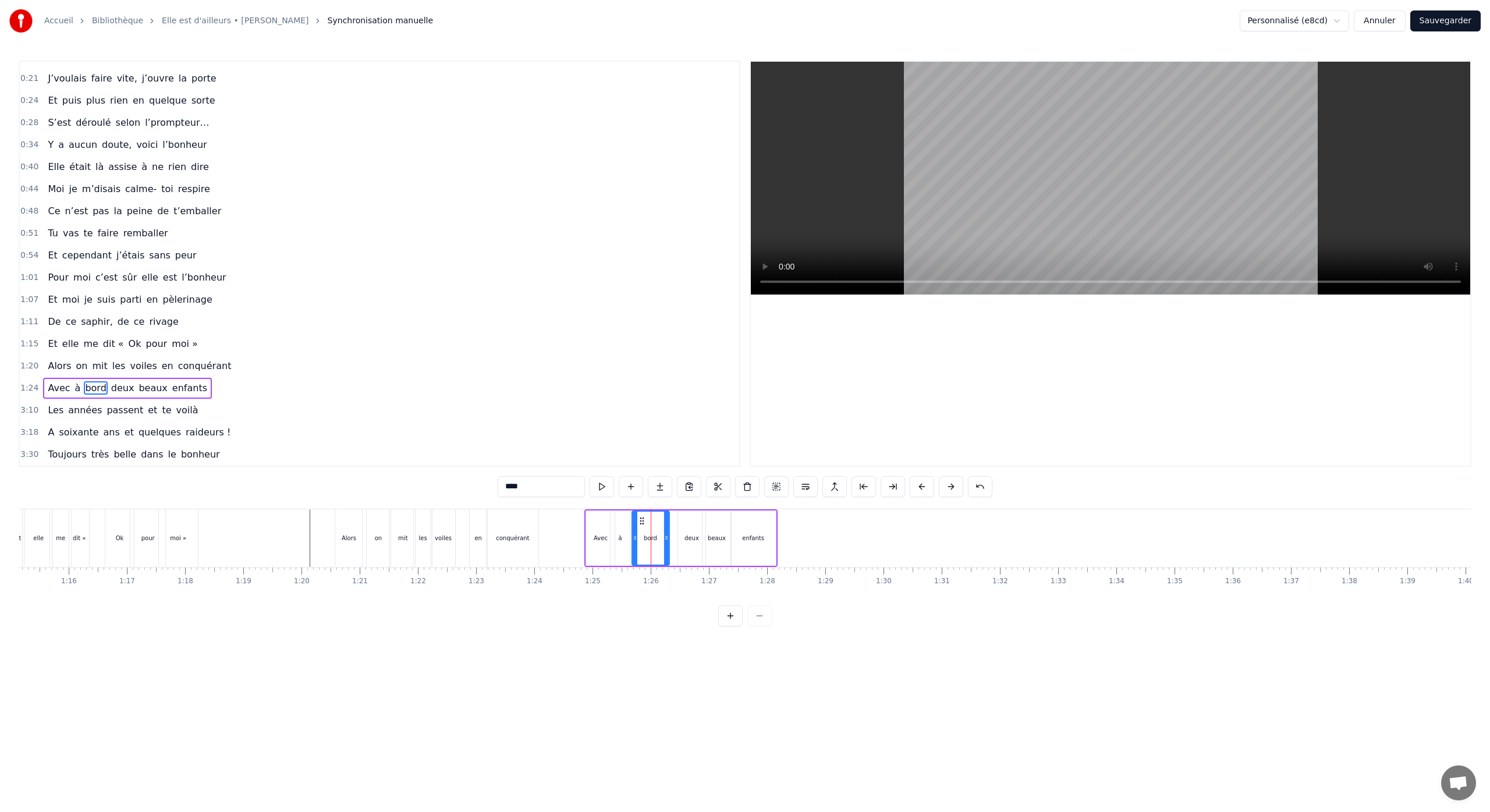
click at [641, 524] on icon at bounding box center [641, 520] width 9 height 9
drag, startPoint x: 666, startPoint y: 535, endPoint x: 660, endPoint y: 538, distance: 6.7
click at [660, 538] on icon at bounding box center [661, 537] width 5 height 9
click at [681, 538] on div "deux" at bounding box center [692, 538] width 28 height 56
drag, startPoint x: 687, startPoint y: 522, endPoint x: 673, endPoint y: 527, distance: 14.9
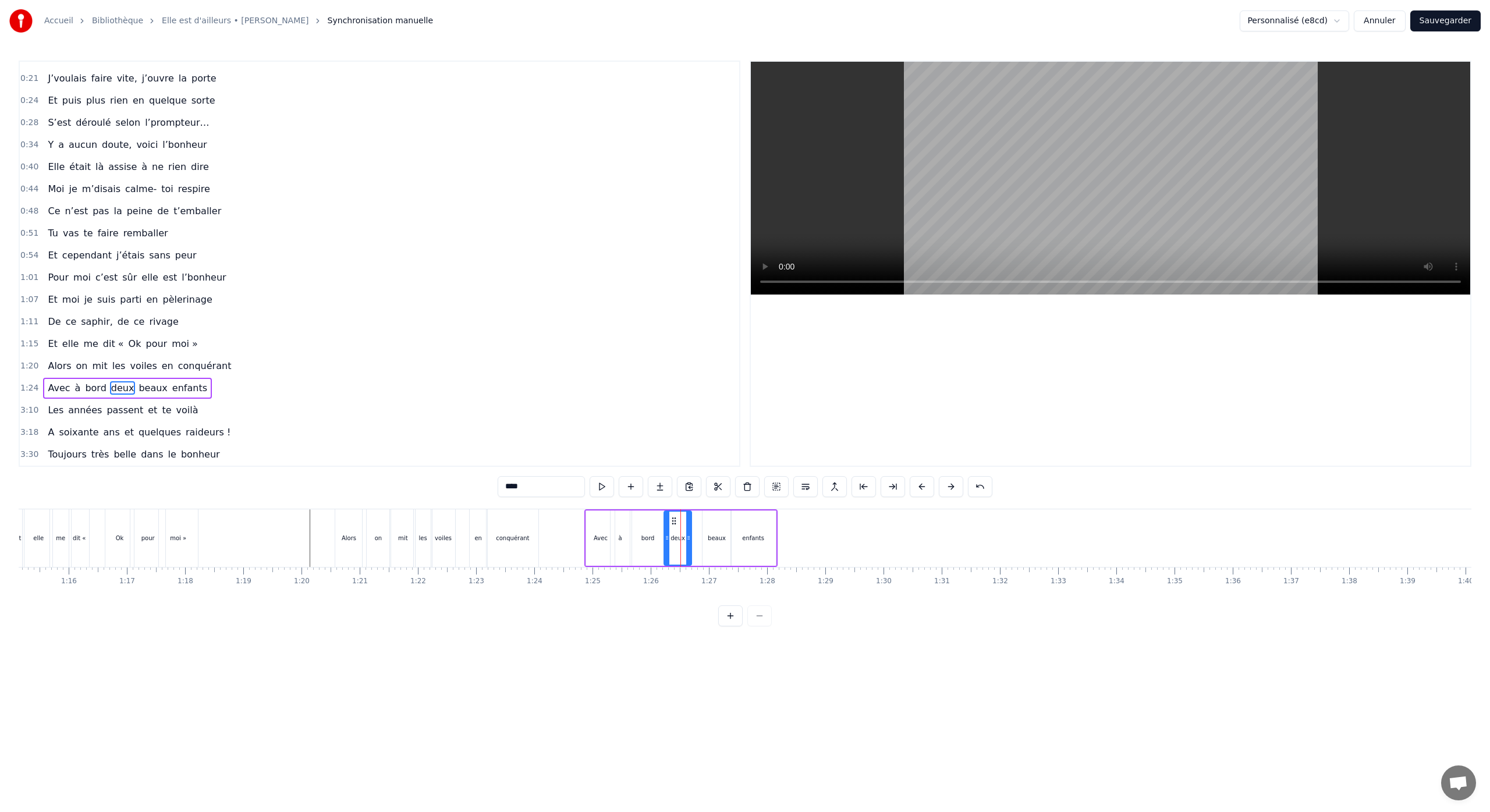
click at [673, 527] on div "deux" at bounding box center [678, 537] width 27 height 53
click at [705, 527] on div "beaux" at bounding box center [717, 538] width 29 height 56
drag, startPoint x: 712, startPoint y: 522, endPoint x: 702, endPoint y: 527, distance: 11.2
click at [702, 527] on div "beaux" at bounding box center [707, 537] width 27 height 53
click at [738, 527] on div "enfants" at bounding box center [753, 538] width 45 height 56
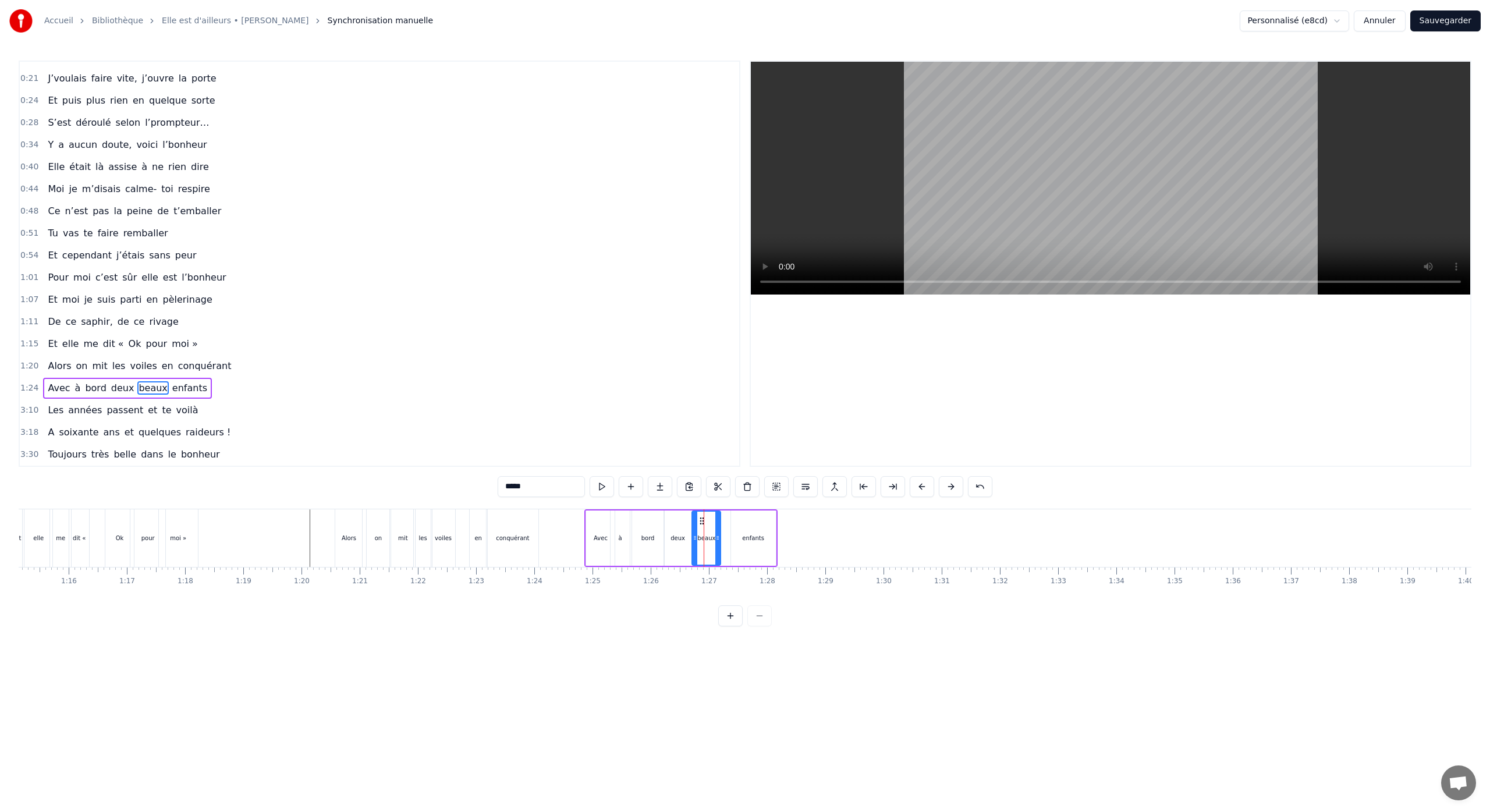
type input "*******"
drag, startPoint x: 740, startPoint y: 522, endPoint x: 728, endPoint y: 525, distance: 12.4
click at [729, 524] on icon at bounding box center [729, 520] width 9 height 9
click at [734, 534] on div "enfants" at bounding box center [741, 538] width 22 height 8
drag, startPoint x: 731, startPoint y: 521, endPoint x: 714, endPoint y: 522, distance: 17.0
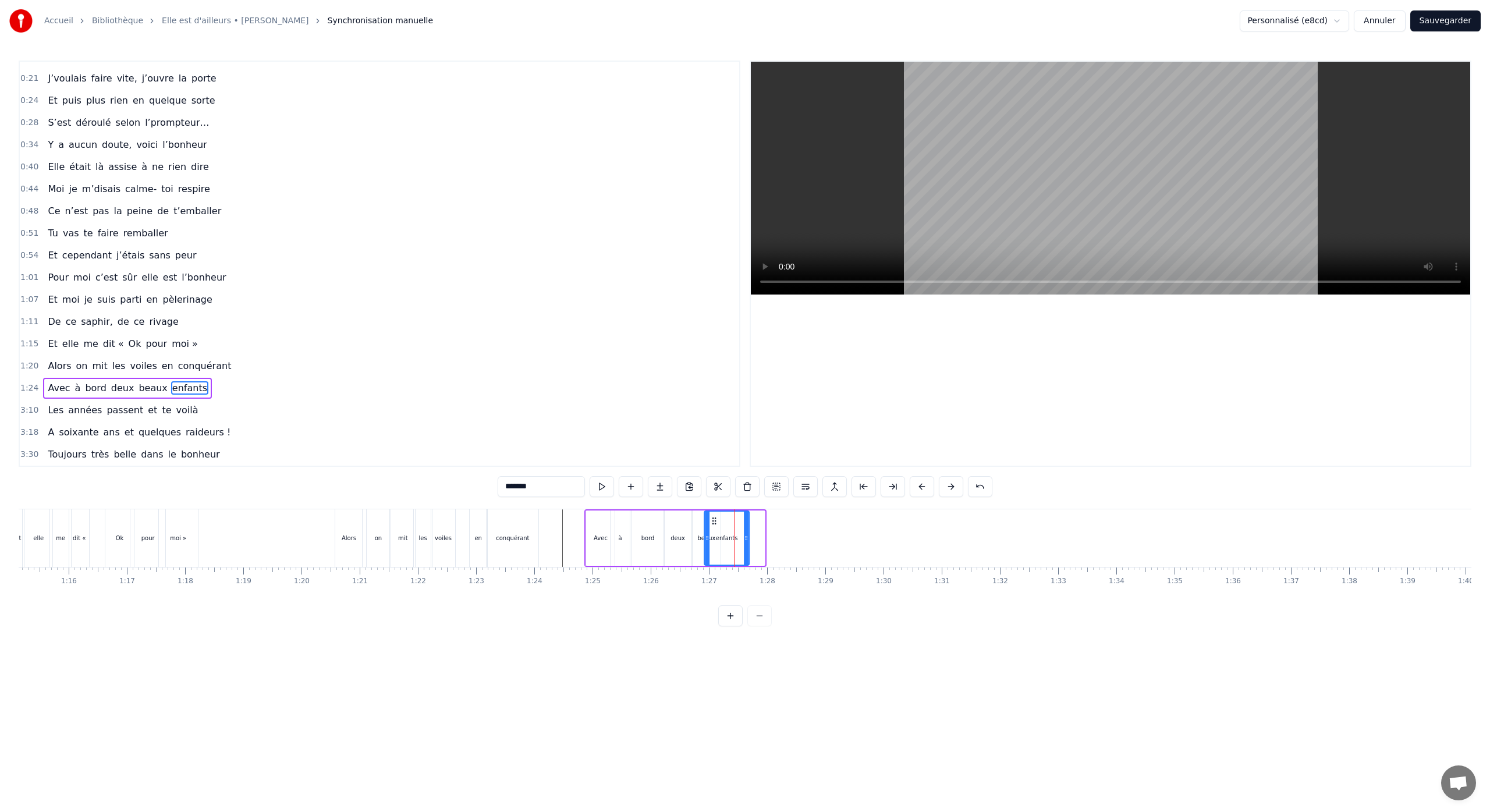
click at [714, 522] on icon at bounding box center [714, 520] width 9 height 9
click at [603, 555] on div "Avec" at bounding box center [599, 538] width 29 height 58
click at [595, 521] on circle at bounding box center [594, 520] width 1 height 1
click at [630, 520] on div "Avec à bord deux beaux enfants" at bounding box center [667, 538] width 167 height 58
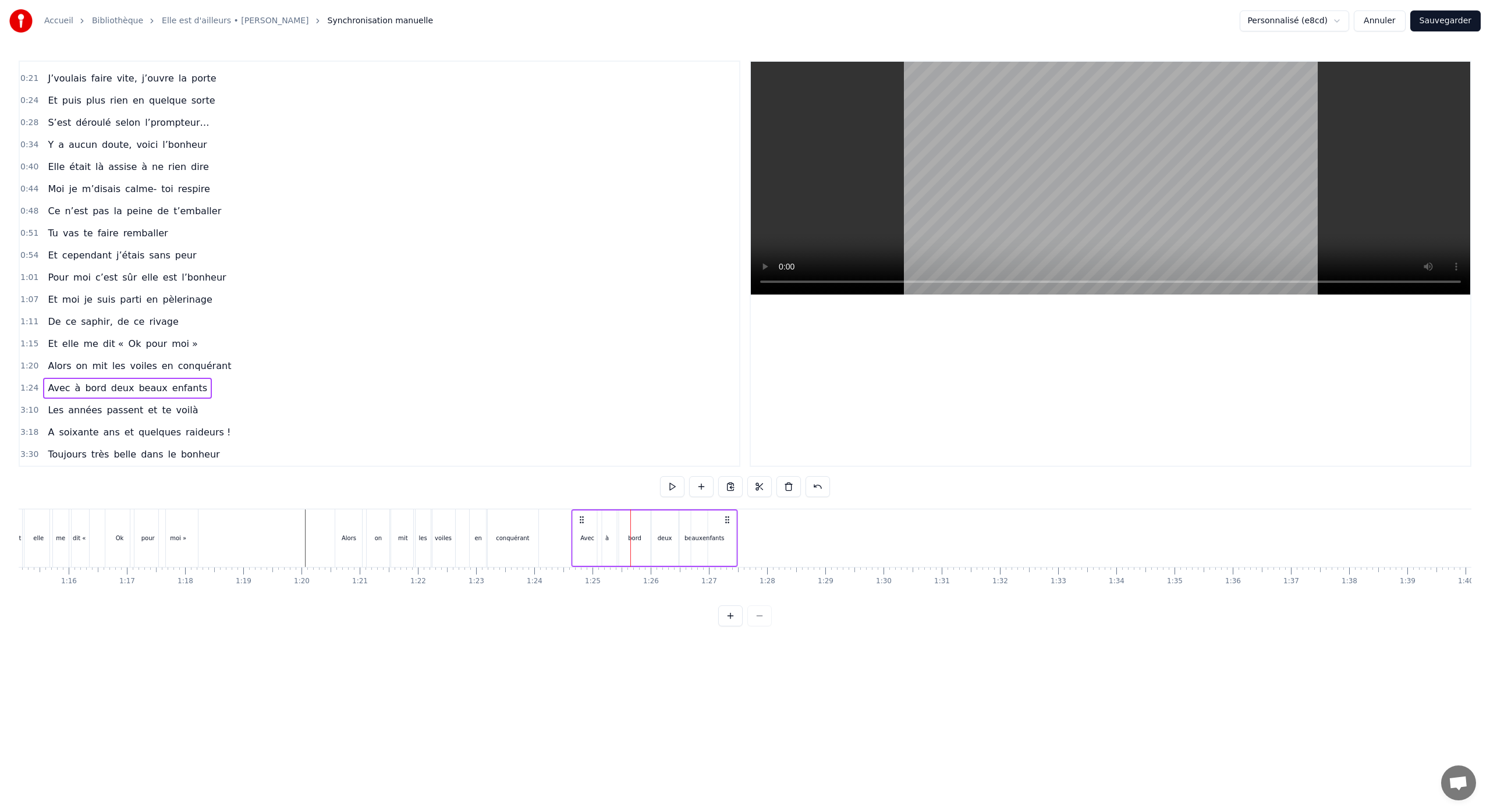
drag, startPoint x: 740, startPoint y: 518, endPoint x: 726, endPoint y: 521, distance: 14.3
click at [726, 521] on icon at bounding box center [726, 519] width 9 height 9
click at [682, 545] on div "beaux" at bounding box center [692, 538] width 29 height 58
click at [618, 515] on div "bord" at bounding box center [634, 538] width 33 height 56
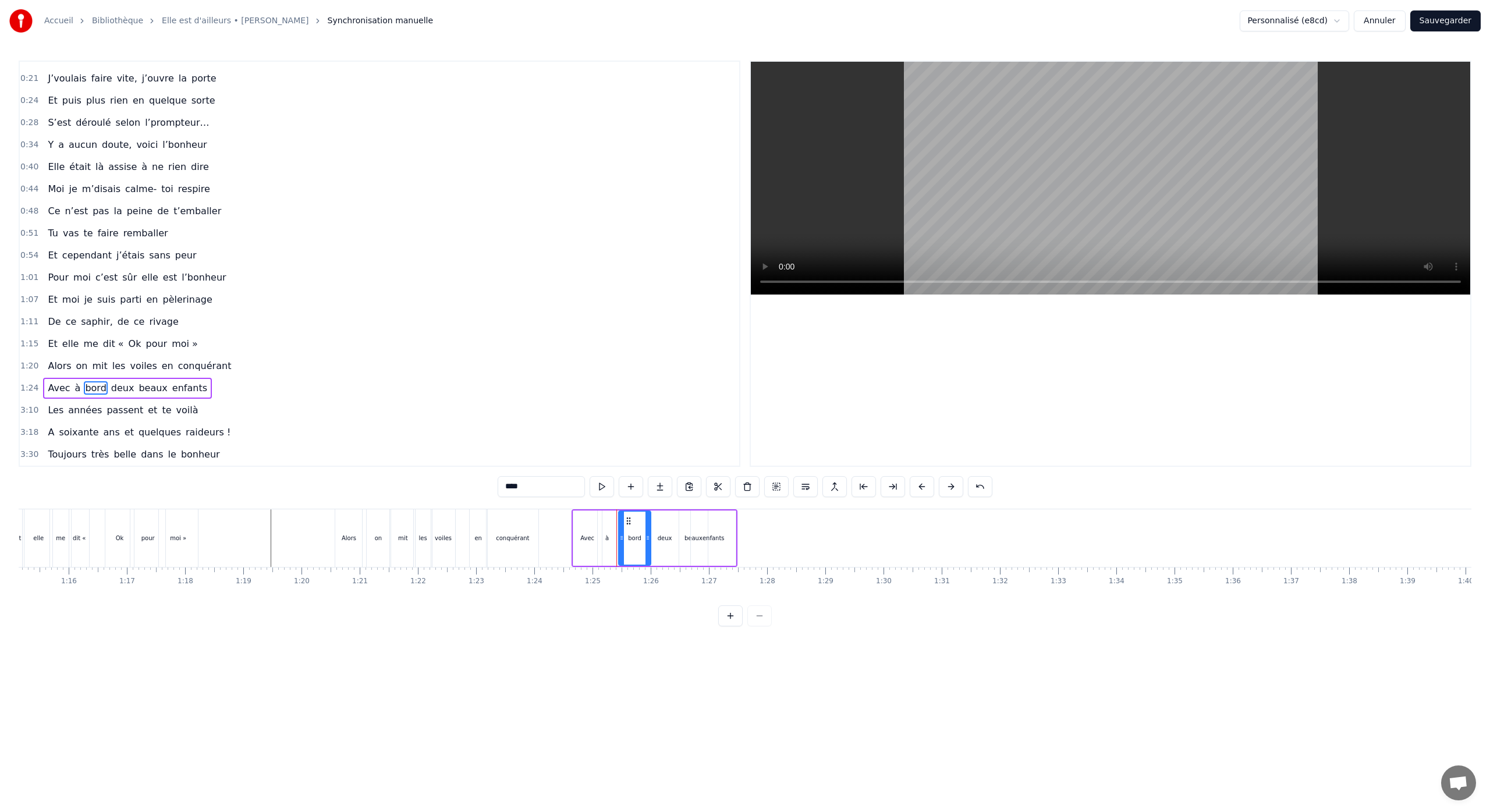
click at [677, 524] on div "deux" at bounding box center [664, 538] width 28 height 56
click at [652, 521] on div at bounding box center [653, 537] width 5 height 53
click at [617, 520] on div "à" at bounding box center [607, 538] width 20 height 56
click at [623, 517] on div "bord" at bounding box center [635, 538] width 32 height 56
click at [618, 518] on div "bord" at bounding box center [634, 538] width 33 height 56
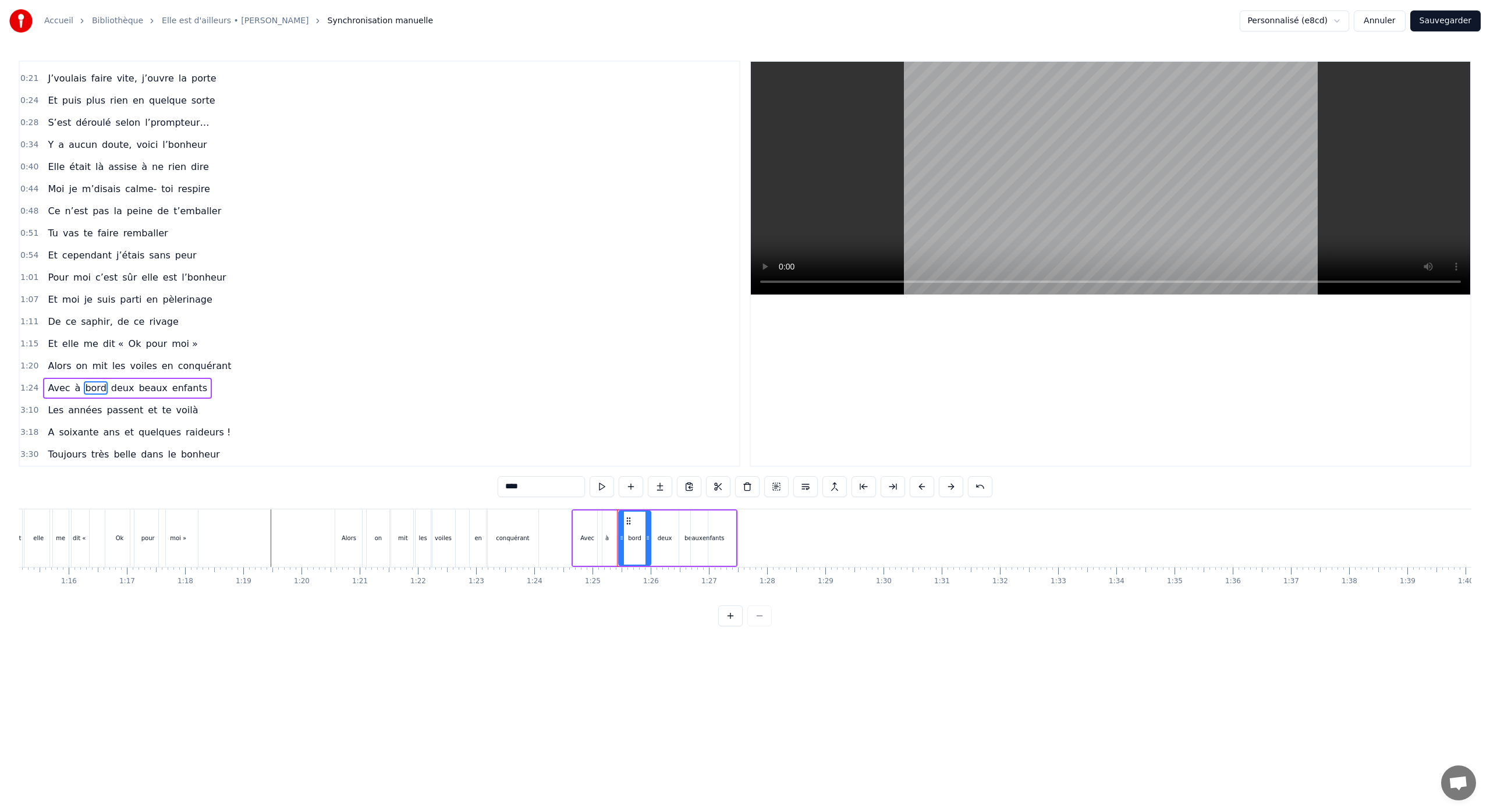
click at [572, 515] on div "Avec" at bounding box center [587, 538] width 30 height 56
type input "****"
click at [686, 566] on div "Avec à bord deux beaux enfants" at bounding box center [655, 538] width 167 height 58
drag, startPoint x: 725, startPoint y: 520, endPoint x: 715, endPoint y: 521, distance: 10.0
click at [715, 521] on icon at bounding box center [717, 519] width 9 height 9
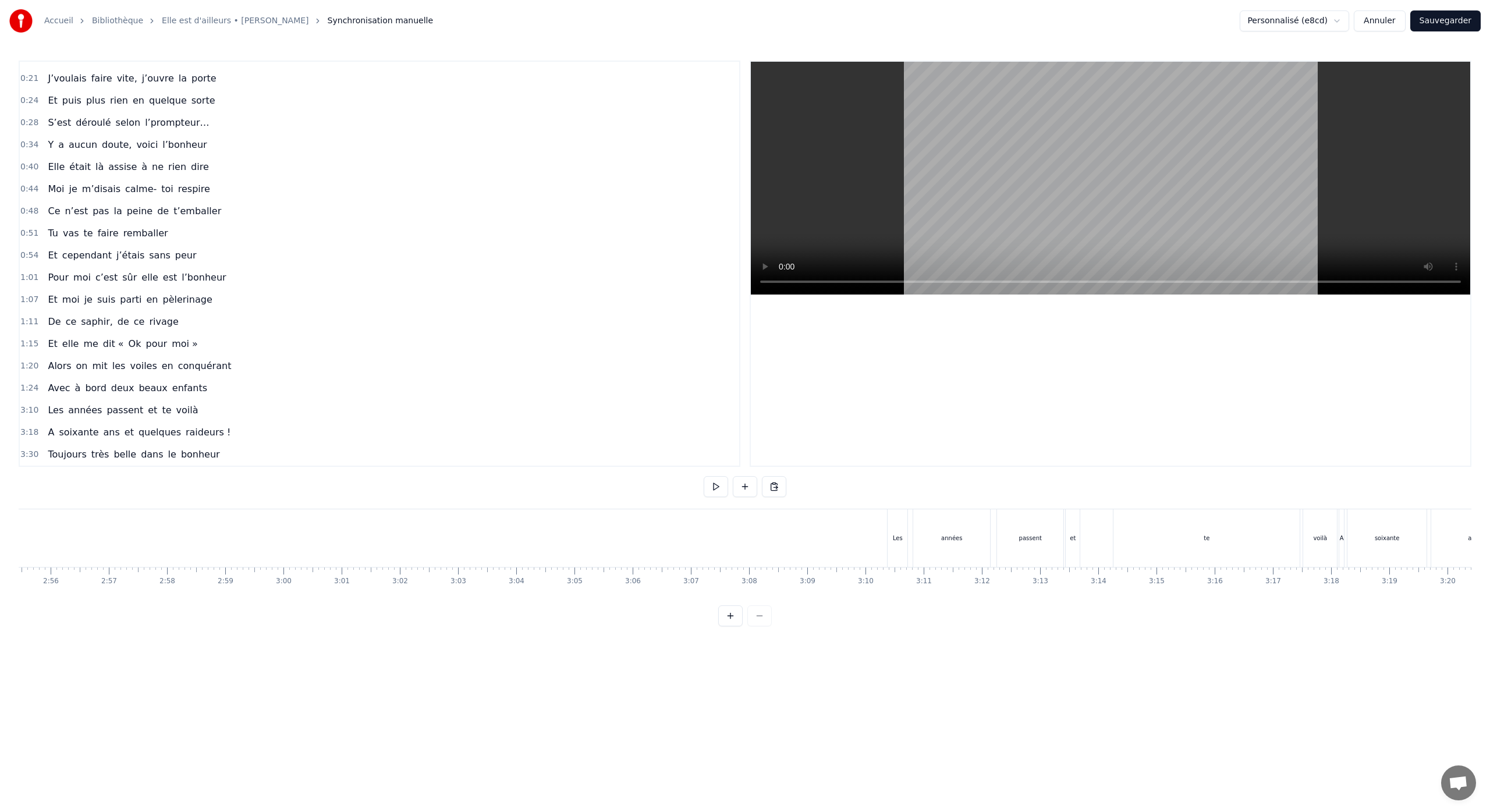
scroll to position [0, 10205]
click at [915, 517] on div "Les années passent et te voilà" at bounding box center [1119, 538] width 453 height 58
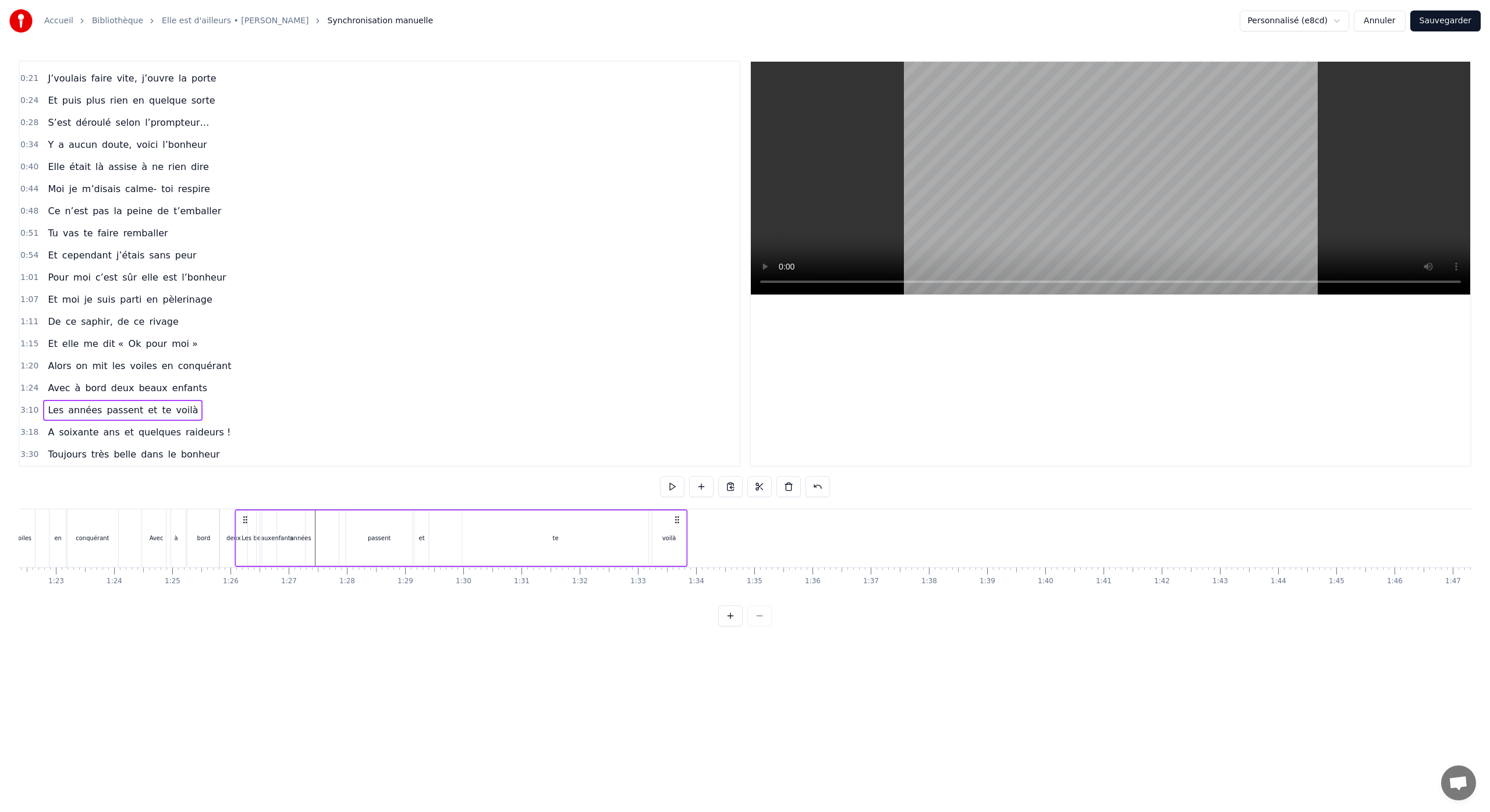
scroll to position [0, 4784]
drag, startPoint x: 903, startPoint y: 518, endPoint x: 368, endPoint y: 565, distance: 537.1
click at [368, 565] on div "Les années passent et te voilà" at bounding box center [584, 538] width 453 height 58
click at [227, 518] on div "bord" at bounding box center [213, 538] width 32 height 58
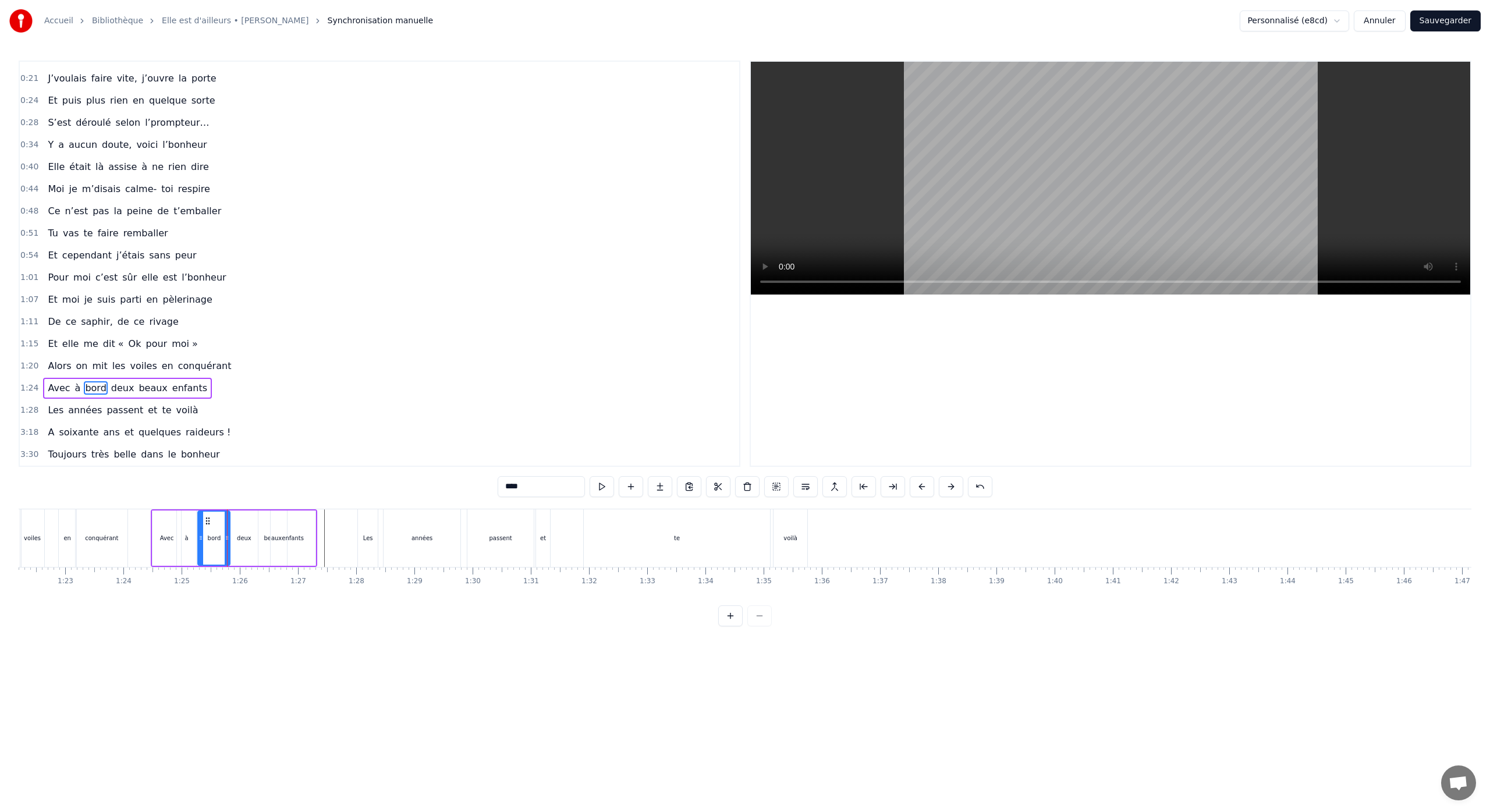
click at [861, 422] on div at bounding box center [1110, 264] width 719 height 404
click at [918, 386] on div at bounding box center [1110, 264] width 719 height 404
click at [762, 626] on div at bounding box center [745, 616] width 53 height 21
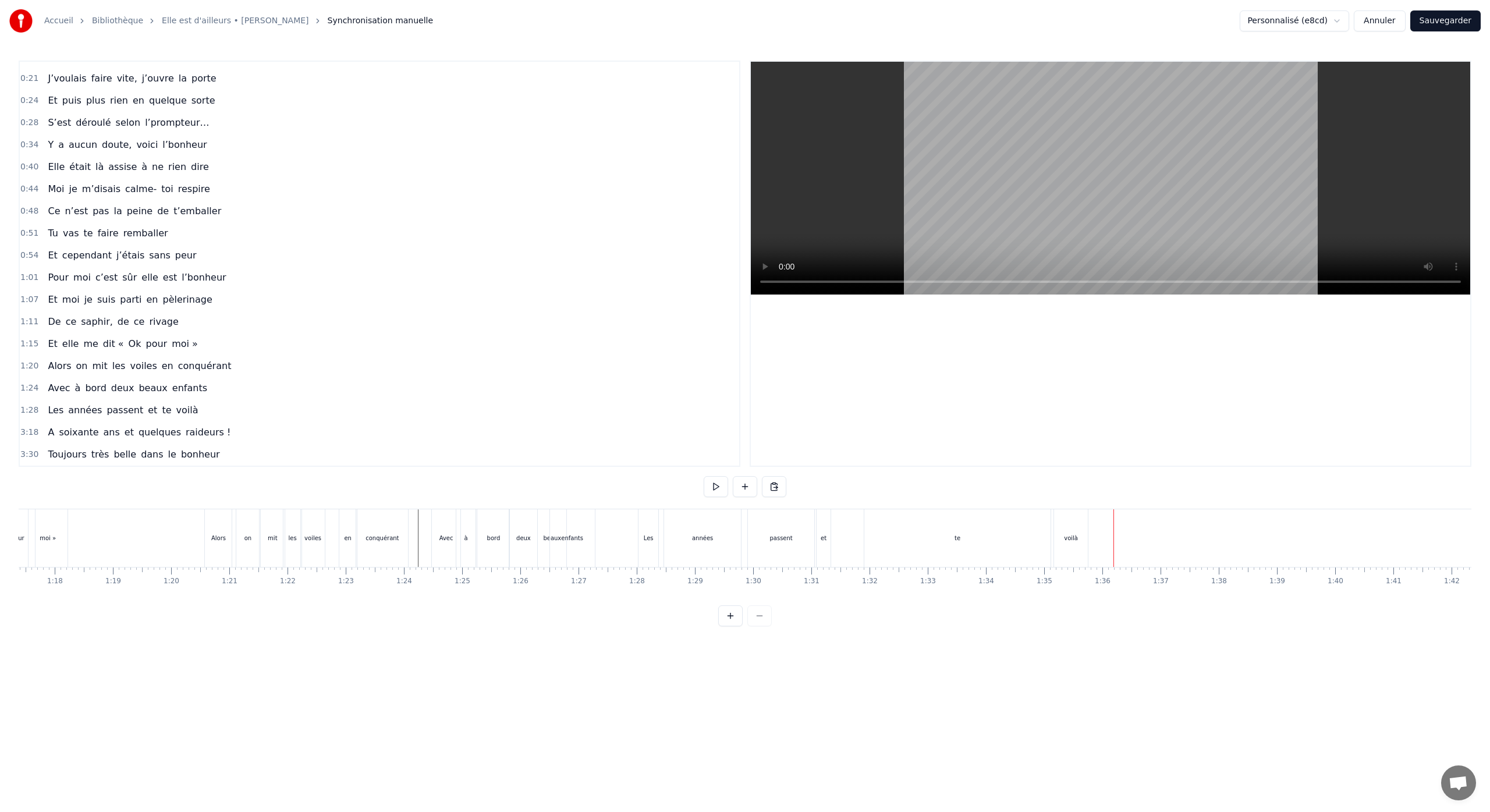
scroll to position [0, 4443]
click at [764, 540] on div "années" at bounding box center [762, 538] width 21 height 8
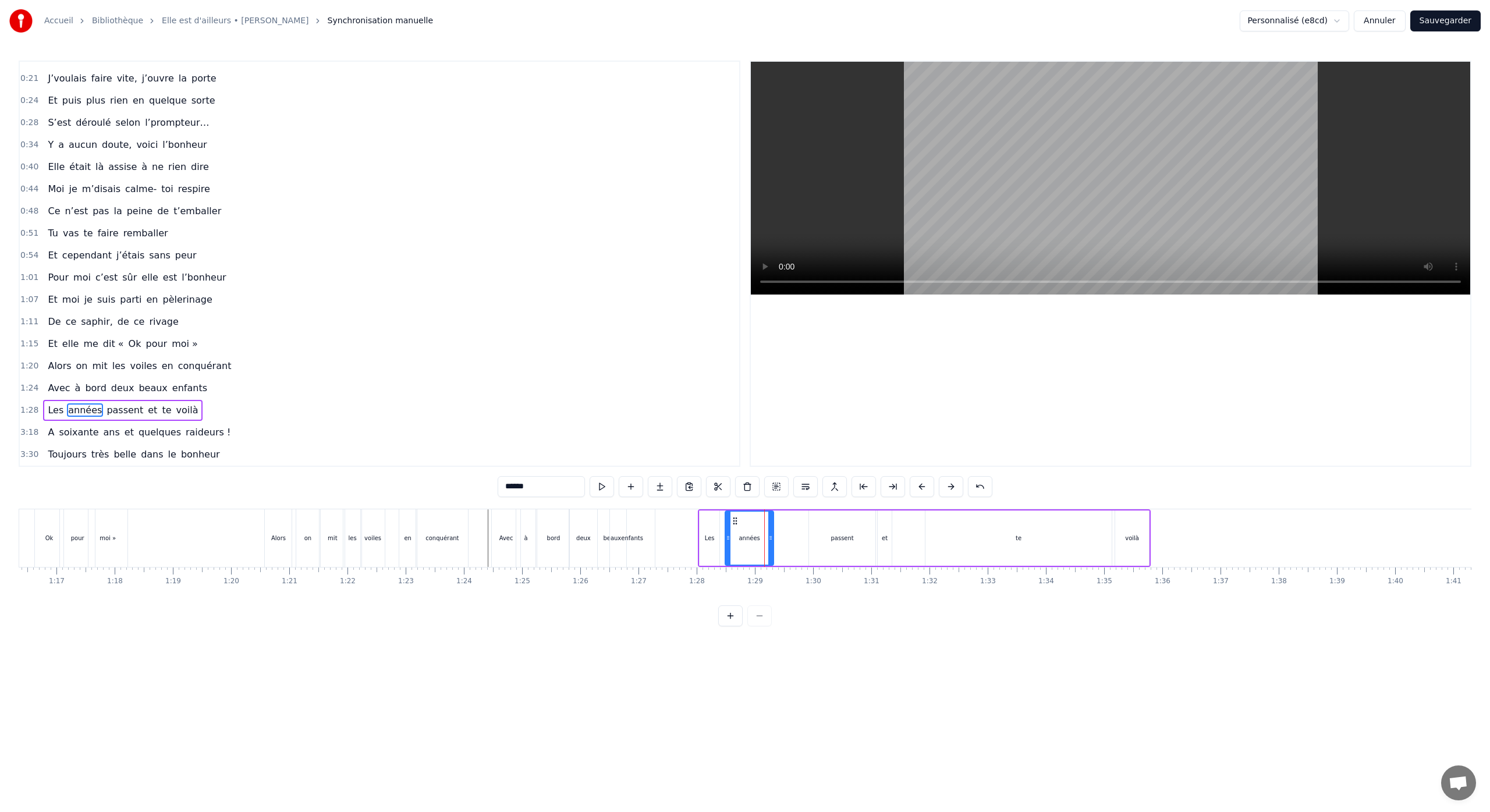
drag, startPoint x: 800, startPoint y: 539, endPoint x: 771, endPoint y: 543, distance: 29.3
click at [771, 543] on div at bounding box center [770, 537] width 5 height 53
click at [841, 539] on div "passent" at bounding box center [842, 538] width 23 height 8
type input "*******"
drag, startPoint x: 820, startPoint y: 522, endPoint x: 777, endPoint y: 530, distance: 43.7
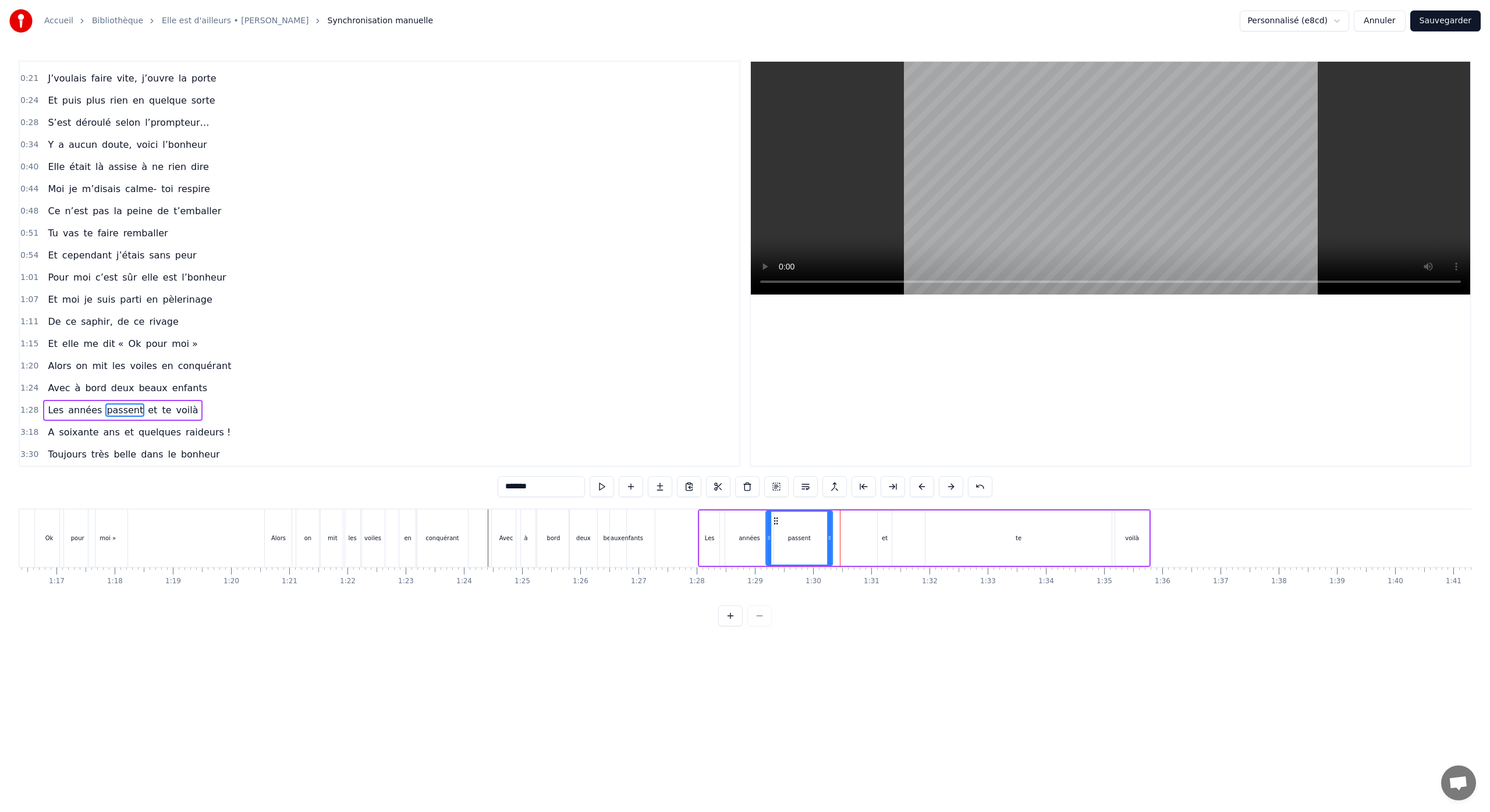
click at [777, 530] on div "passent" at bounding box center [799, 537] width 65 height 53
click at [870, 536] on div "Les années passent et te voilà" at bounding box center [924, 538] width 453 height 58
click at [890, 539] on div "et" at bounding box center [885, 538] width 14 height 56
drag, startPoint x: 881, startPoint y: 539, endPoint x: 868, endPoint y: 539, distance: 13.0
click at [871, 539] on circle at bounding box center [871, 539] width 1 height 1
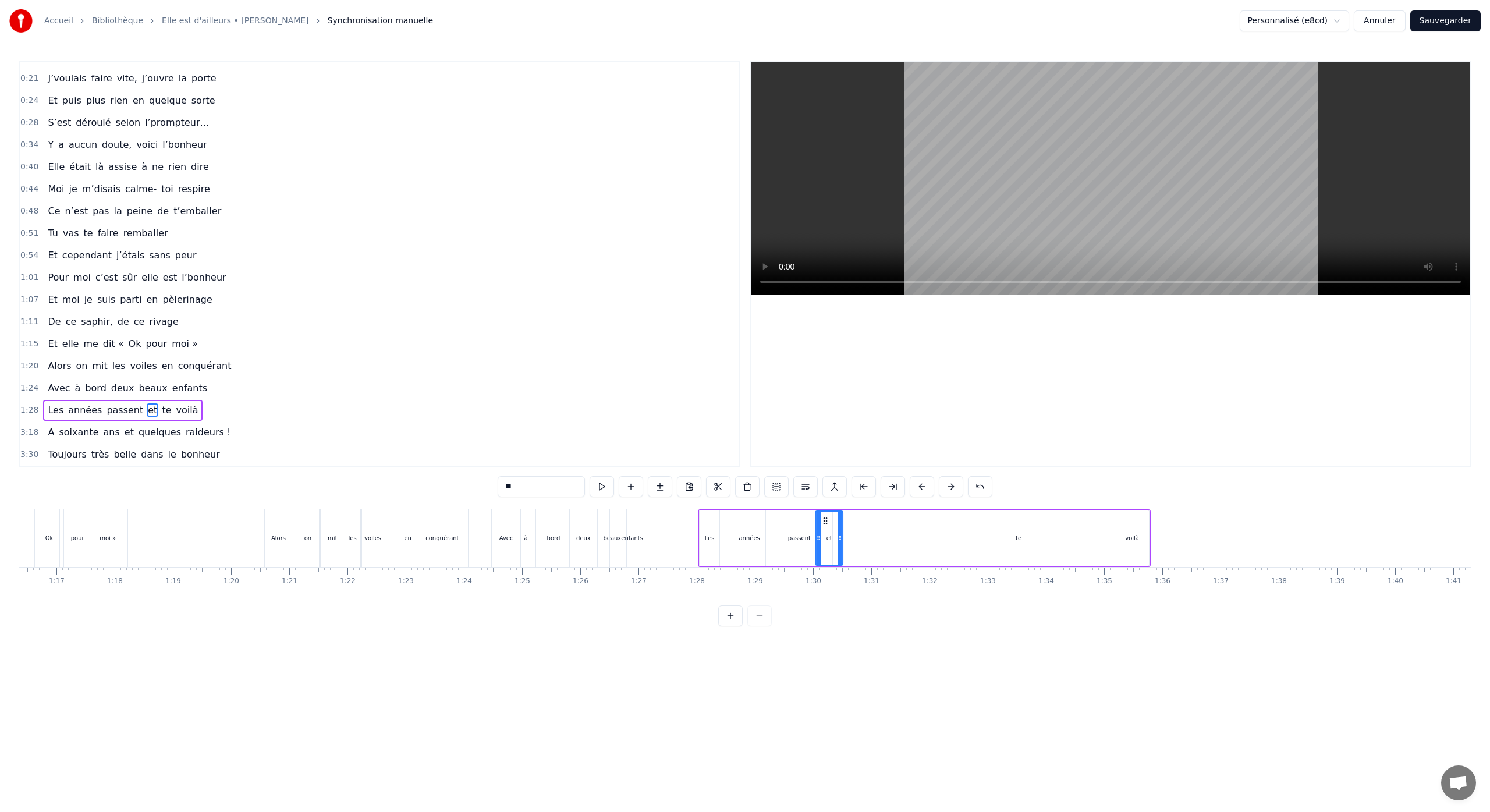
drag, startPoint x: 873, startPoint y: 520, endPoint x: 824, endPoint y: 531, distance: 50.2
click at [824, 531] on div "et" at bounding box center [828, 537] width 26 height 53
click at [1021, 539] on div "te" at bounding box center [1018, 538] width 186 height 56
drag, startPoint x: 935, startPoint y: 520, endPoint x: 863, endPoint y: 531, distance: 72.8
click at [844, 525] on div "te" at bounding box center [927, 537] width 185 height 53
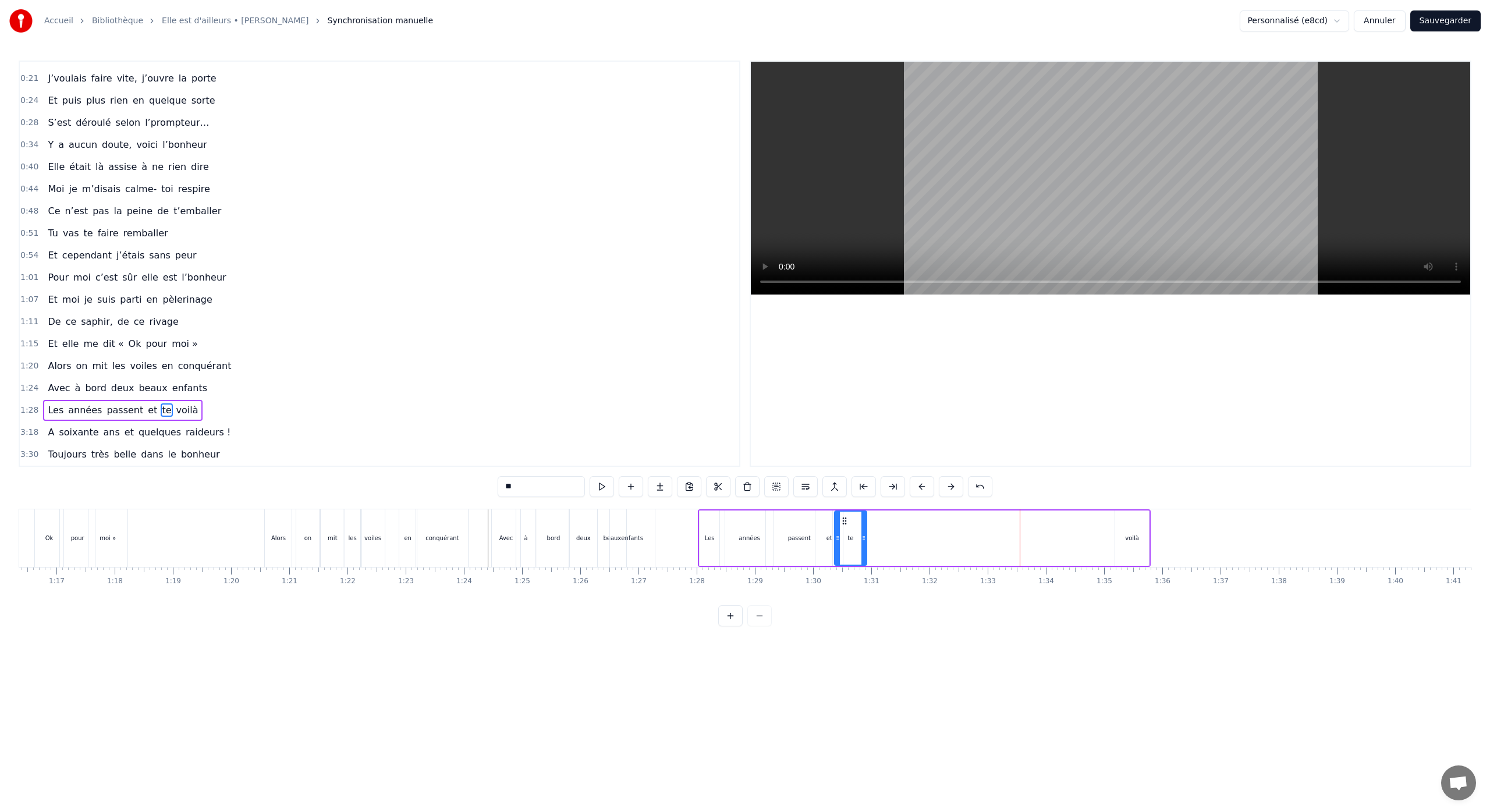
drag, startPoint x: 1017, startPoint y: 539, endPoint x: 863, endPoint y: 548, distance: 154.3
click at [863, 548] on div at bounding box center [863, 537] width 5 height 53
click at [1131, 536] on div "voilà" at bounding box center [1132, 538] width 14 height 8
type input "*****"
drag, startPoint x: 1124, startPoint y: 521, endPoint x: 879, endPoint y: 548, distance: 246.5
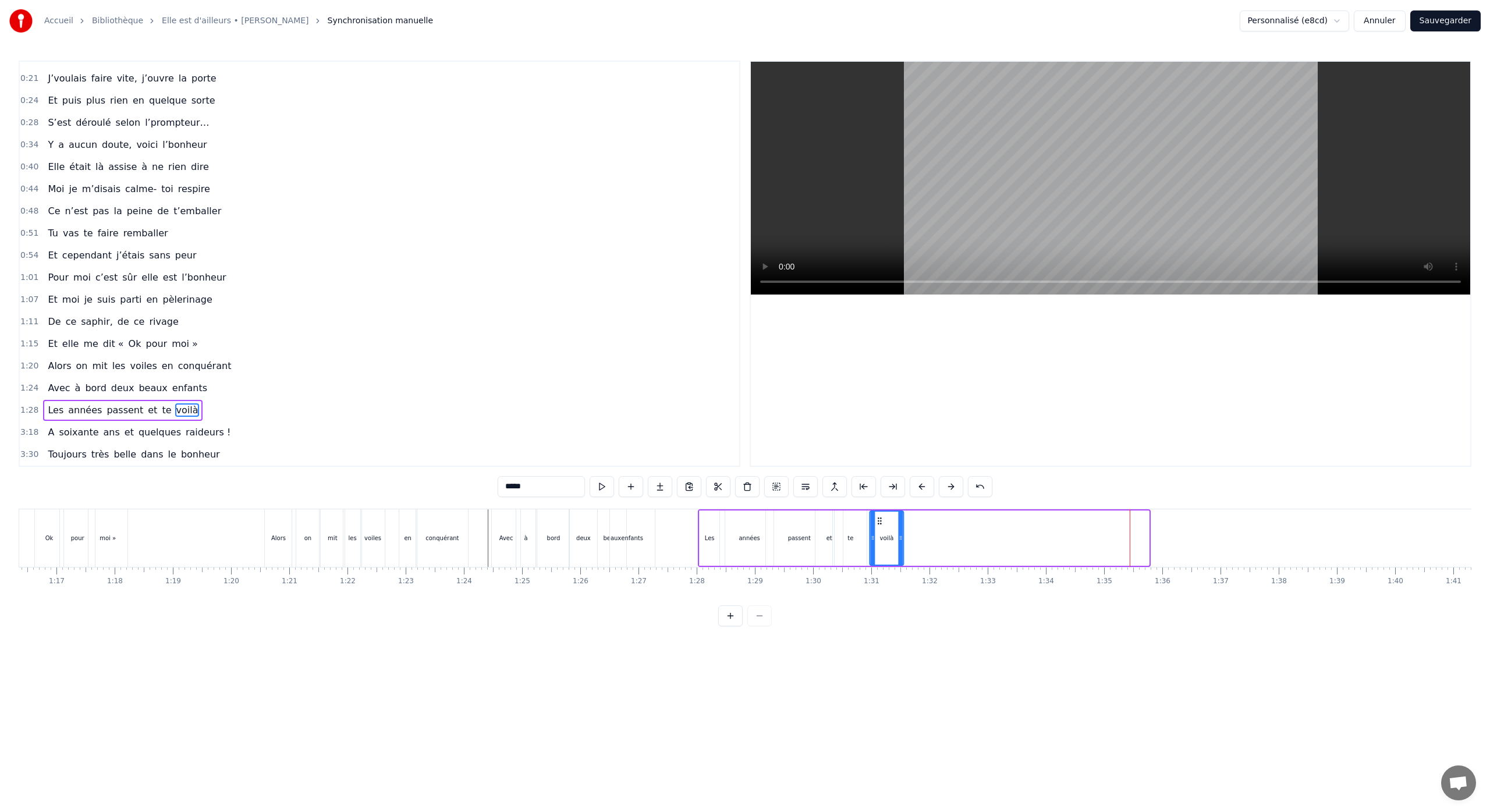
click at [879, 547] on div "voilà" at bounding box center [886, 537] width 32 height 53
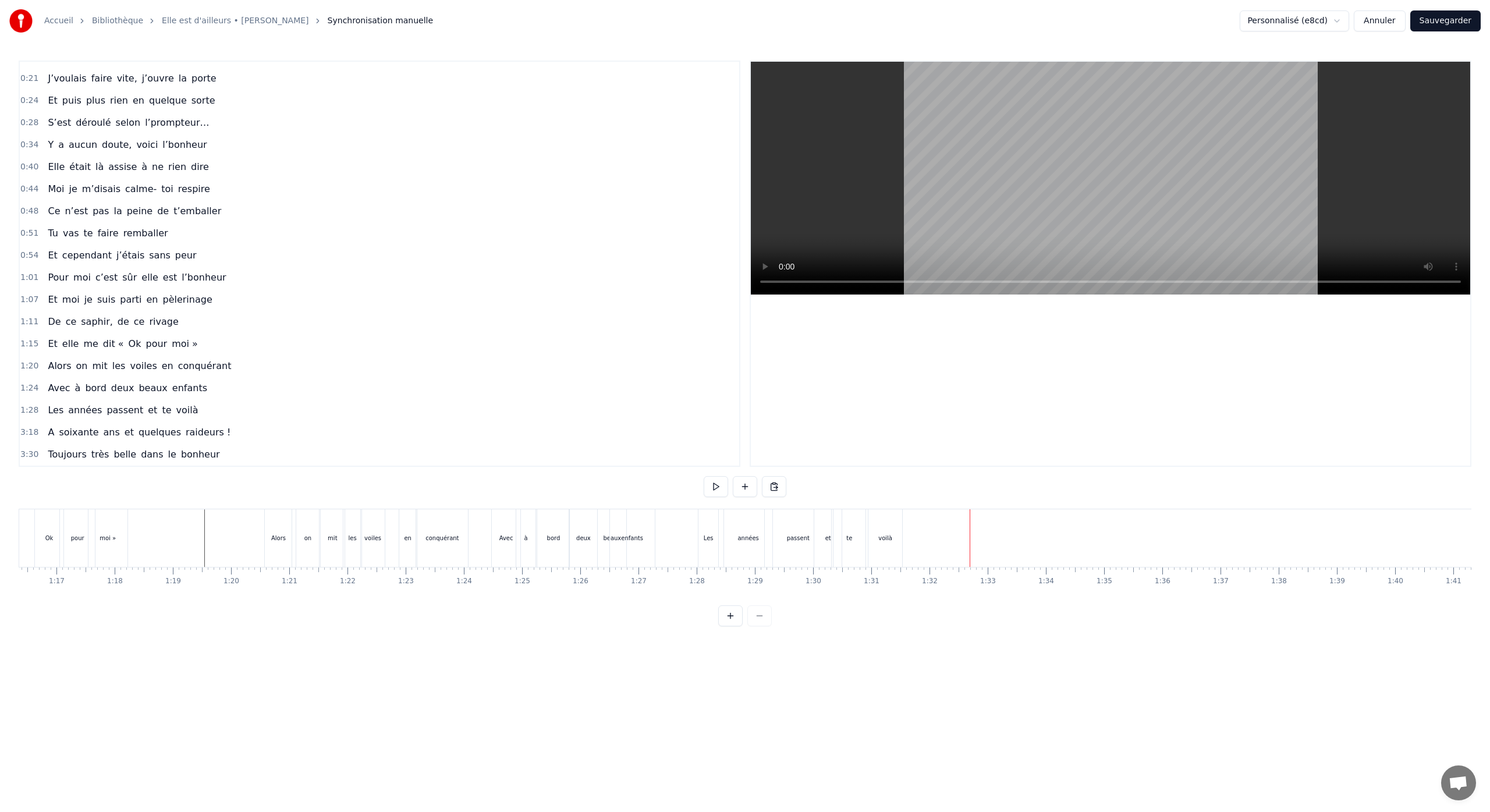
click at [899, 548] on div "voilà" at bounding box center [885, 538] width 34 height 58
click at [706, 510] on div "Les" at bounding box center [709, 538] width 21 height 56
type input "***"
click at [842, 565] on div "Les années passent et te voilà" at bounding box center [801, 538] width 207 height 58
drag, startPoint x: 893, startPoint y: 519, endPoint x: 864, endPoint y: 522, distance: 29.2
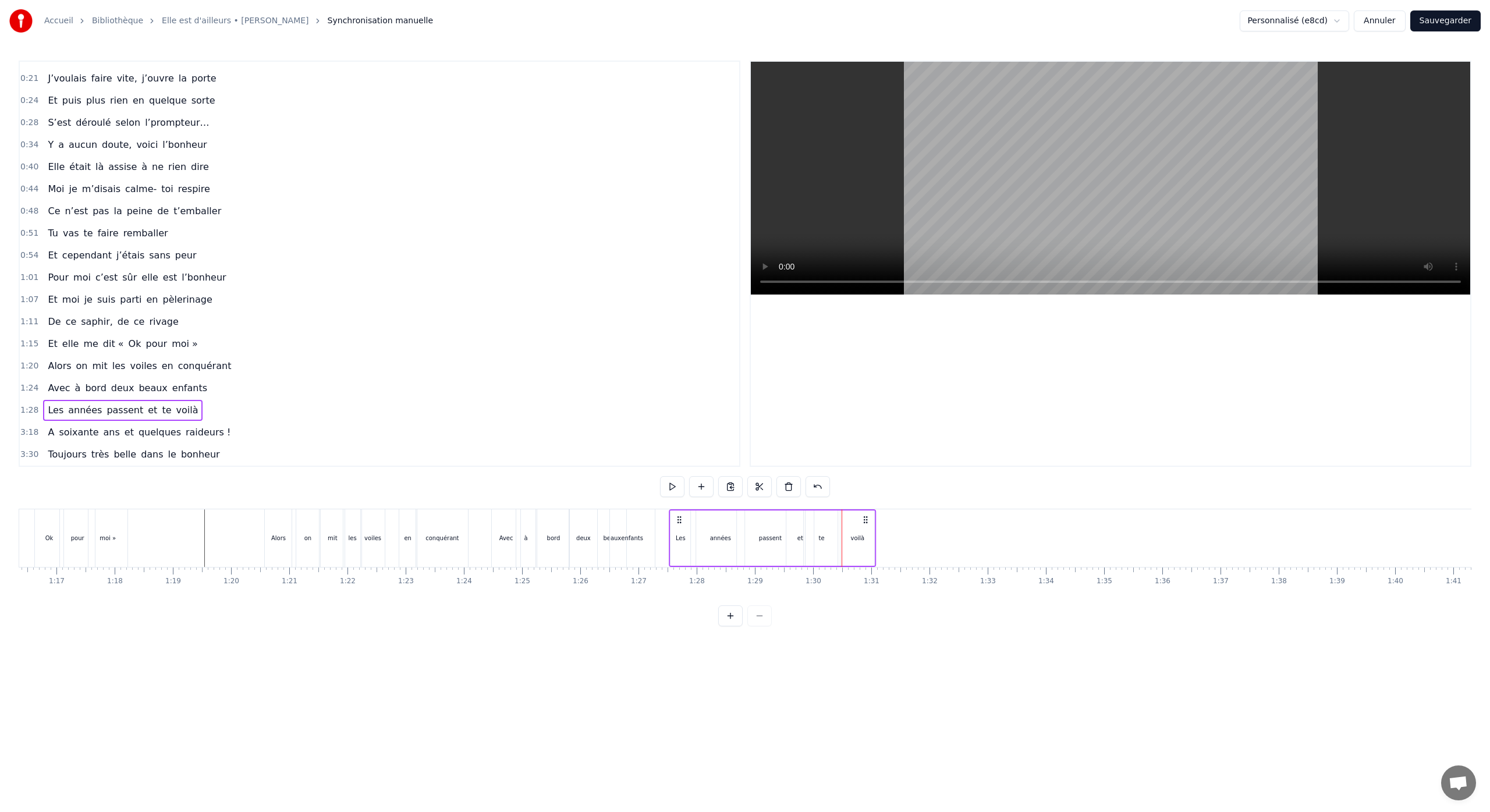
click at [864, 522] on icon at bounding box center [865, 519] width 9 height 9
click at [1432, 20] on button "Sauvegarder" at bounding box center [1445, 21] width 70 height 21
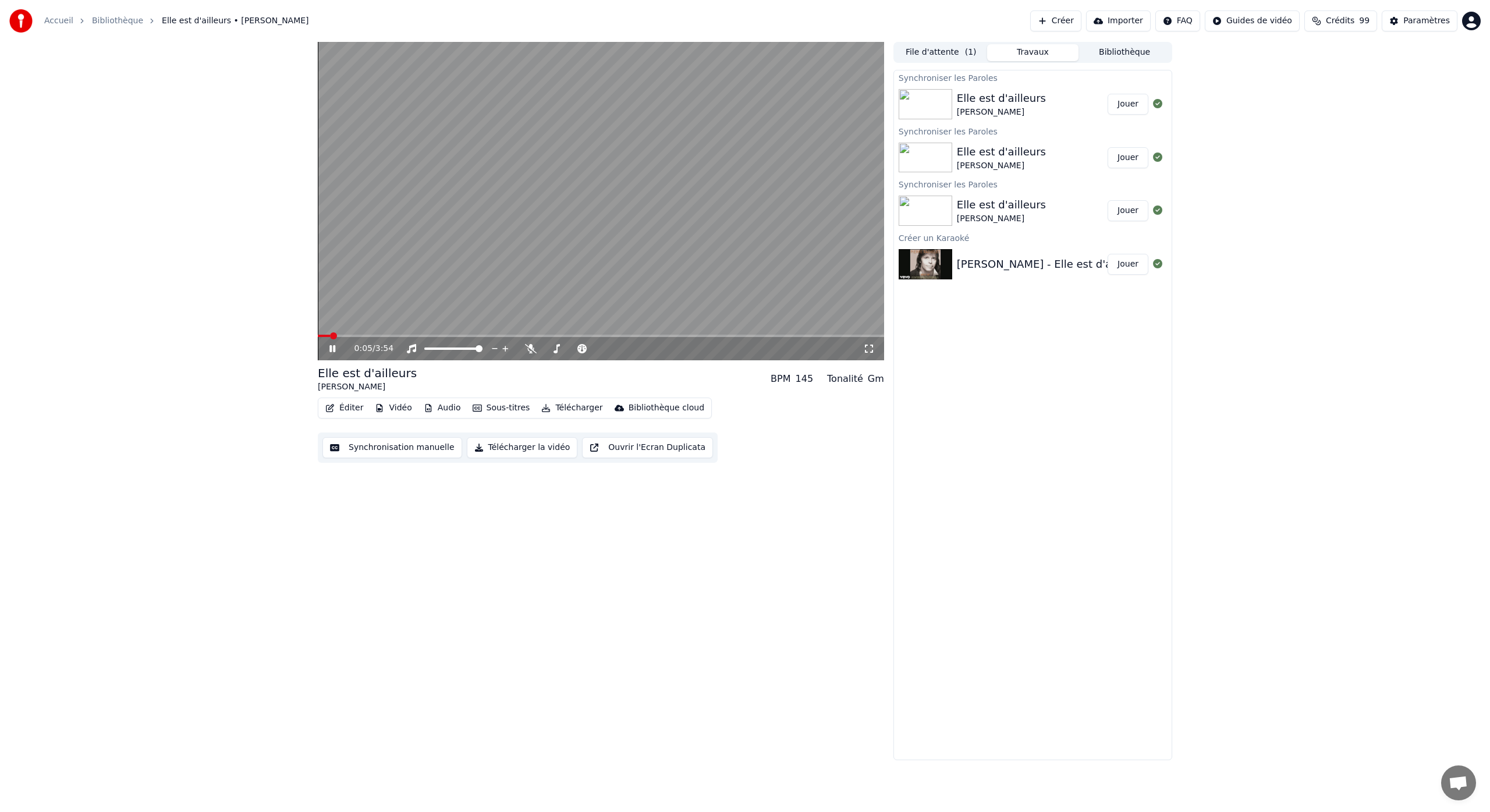
click at [335, 352] on icon at bounding box center [340, 348] width 27 height 9
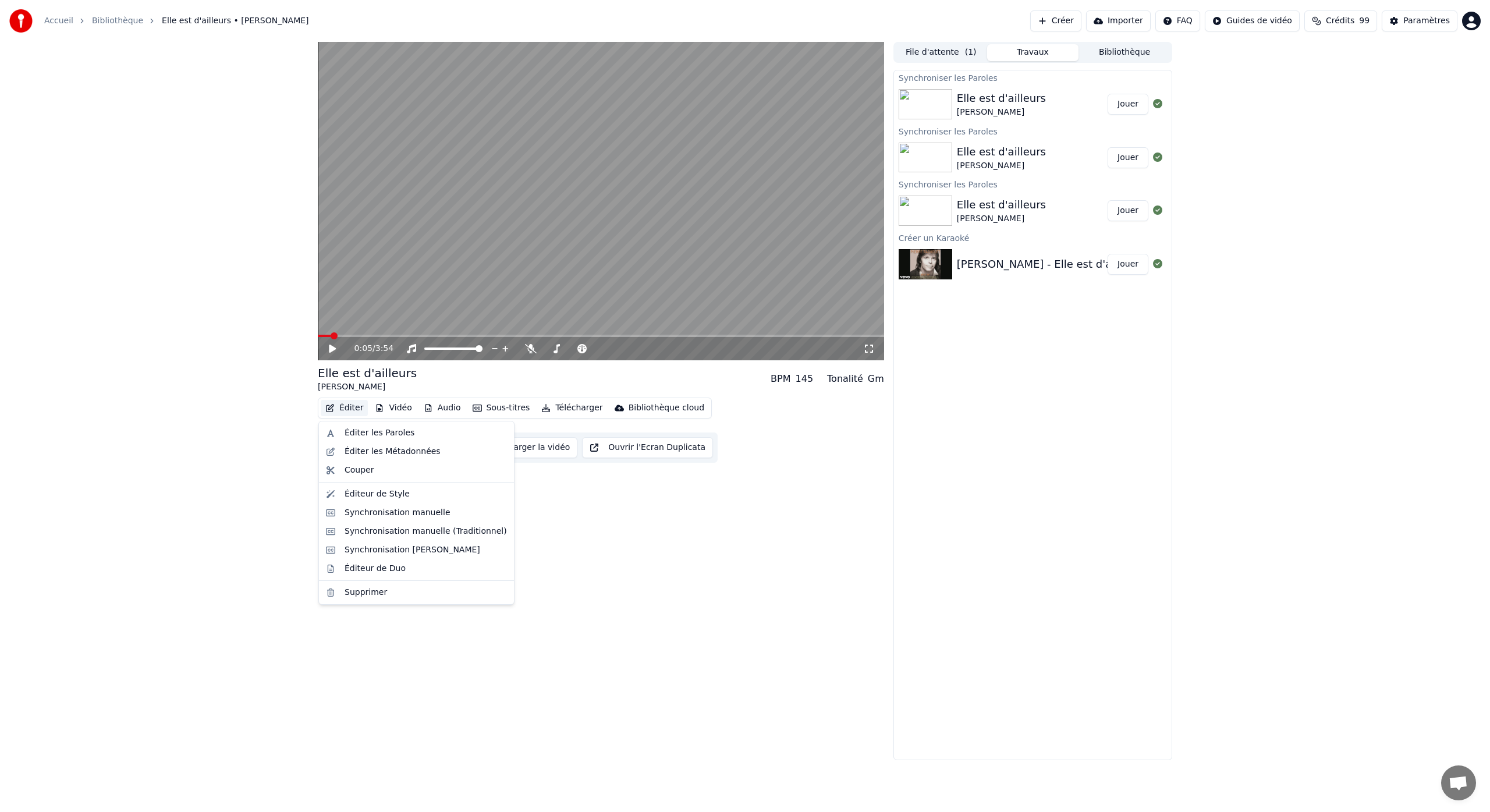
click at [361, 410] on button "Éditer" at bounding box center [344, 408] width 47 height 16
click at [370, 432] on div "Éditer les Paroles" at bounding box center [379, 432] width 70 height 12
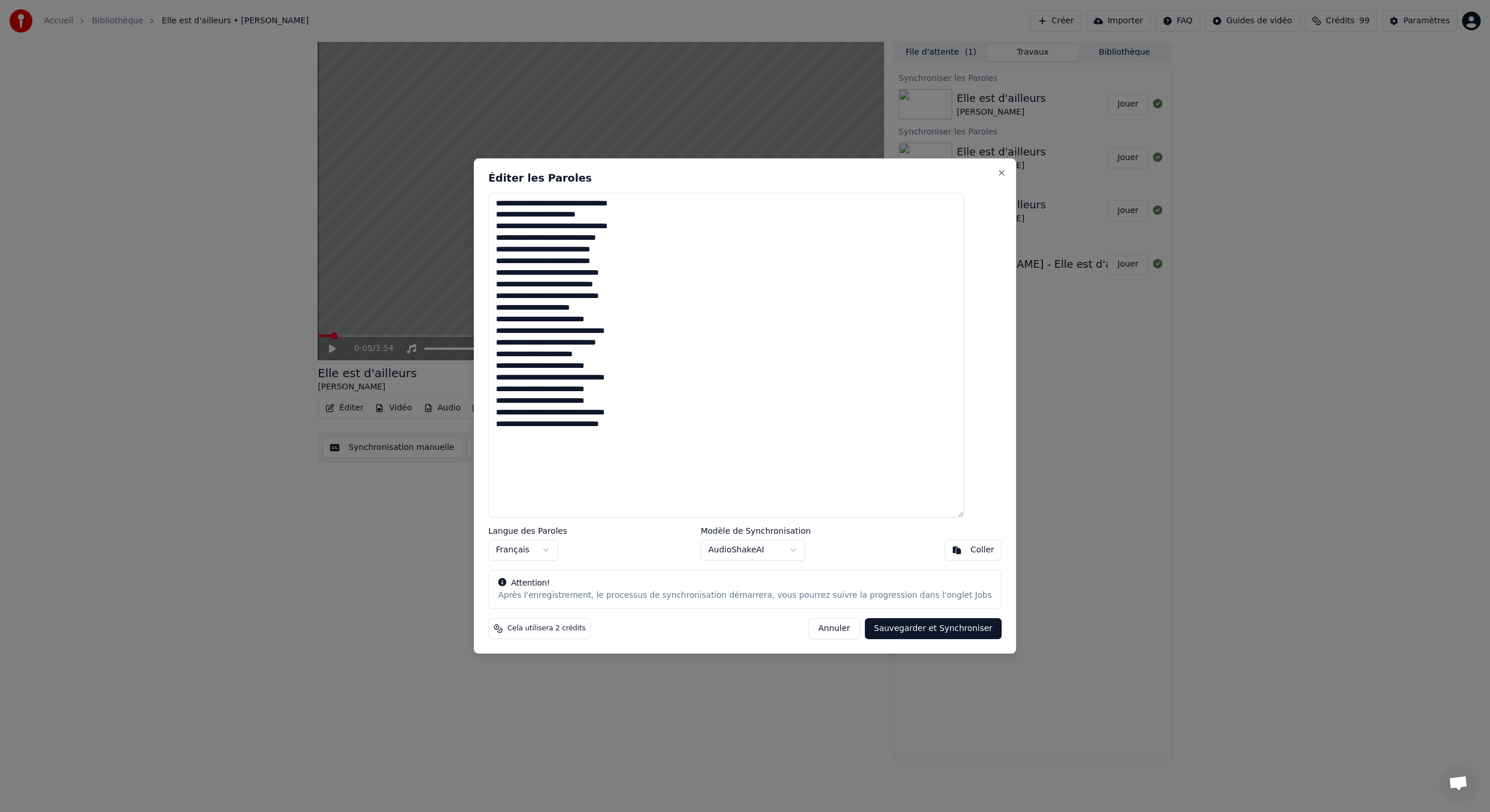
click at [632, 400] on textarea "**********" at bounding box center [726, 355] width 475 height 325
type textarea "**********"
click at [921, 633] on button "Sauvegarder et Synchroniser" at bounding box center [933, 629] width 137 height 21
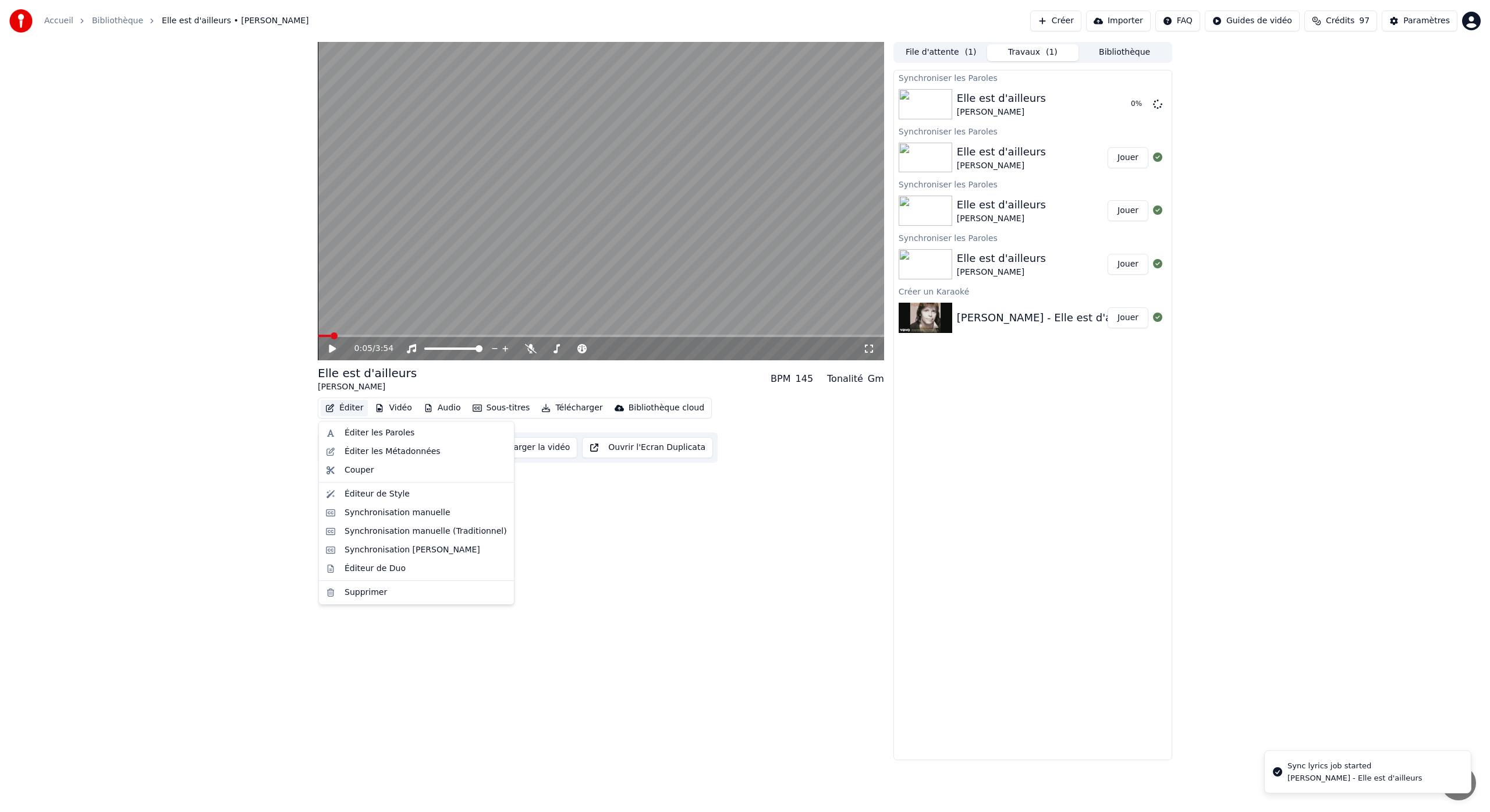
click at [347, 406] on button "Éditer" at bounding box center [344, 408] width 47 height 16
click at [402, 515] on div "Synchronisation manuelle" at bounding box center [397, 513] width 106 height 12
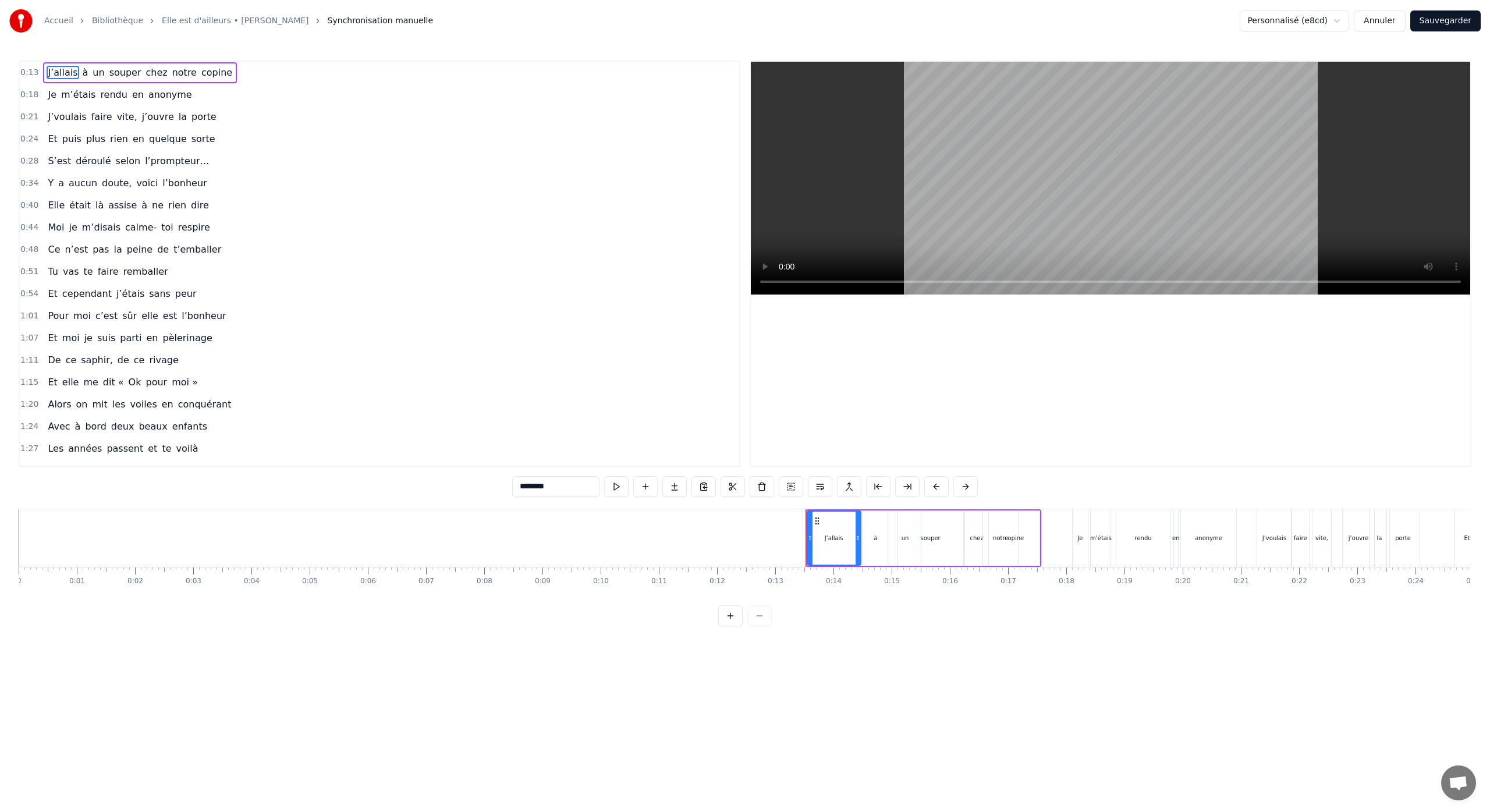
scroll to position [39, 0]
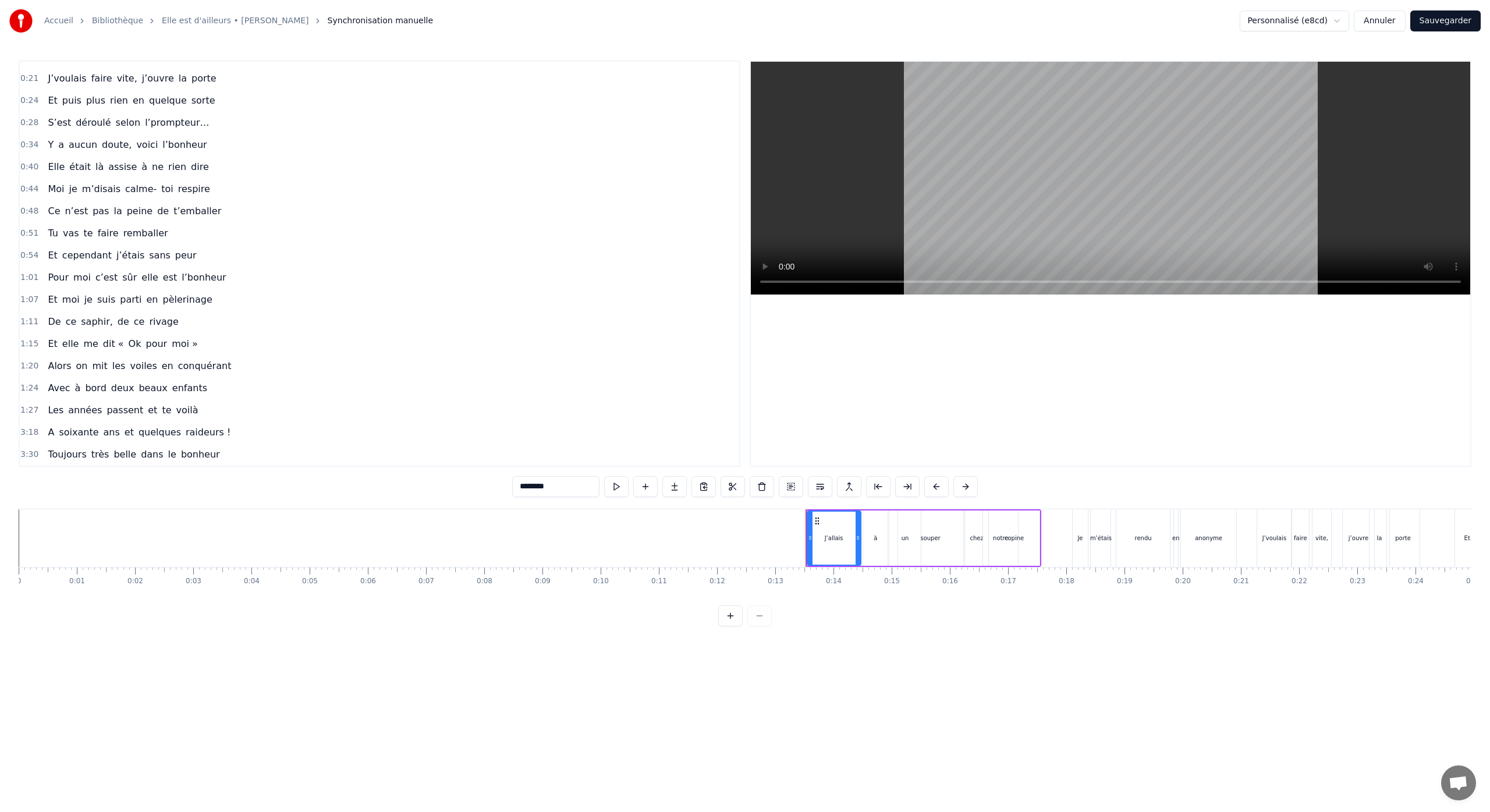
click at [1378, 24] on button "Annuler" at bounding box center [1379, 21] width 51 height 21
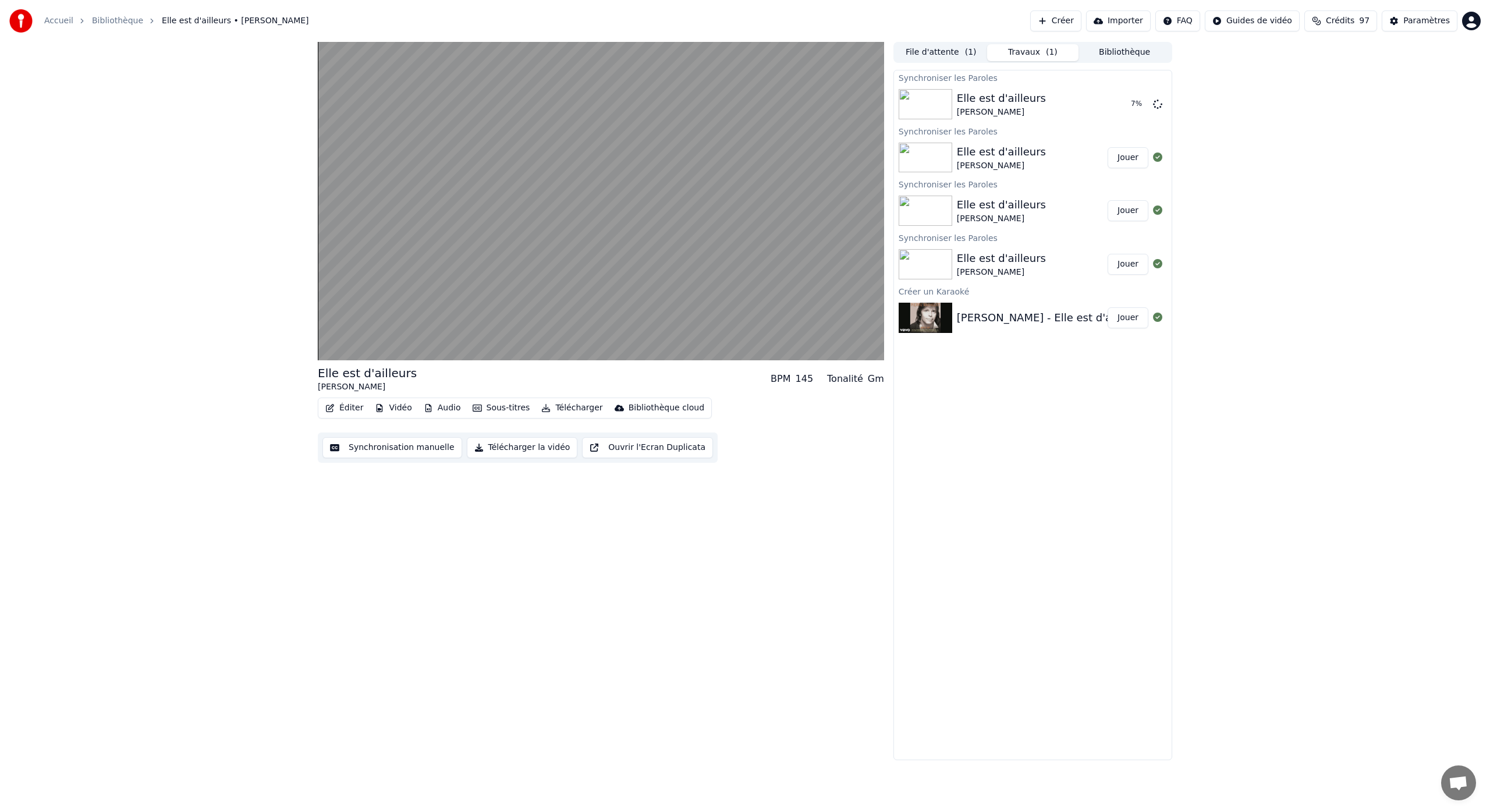
click at [981, 323] on div "[PERSON_NAME] - Elle est d'ailleurs" at bounding box center [1051, 317] width 187 height 16
click at [353, 406] on button "Éditer" at bounding box center [344, 408] width 47 height 16
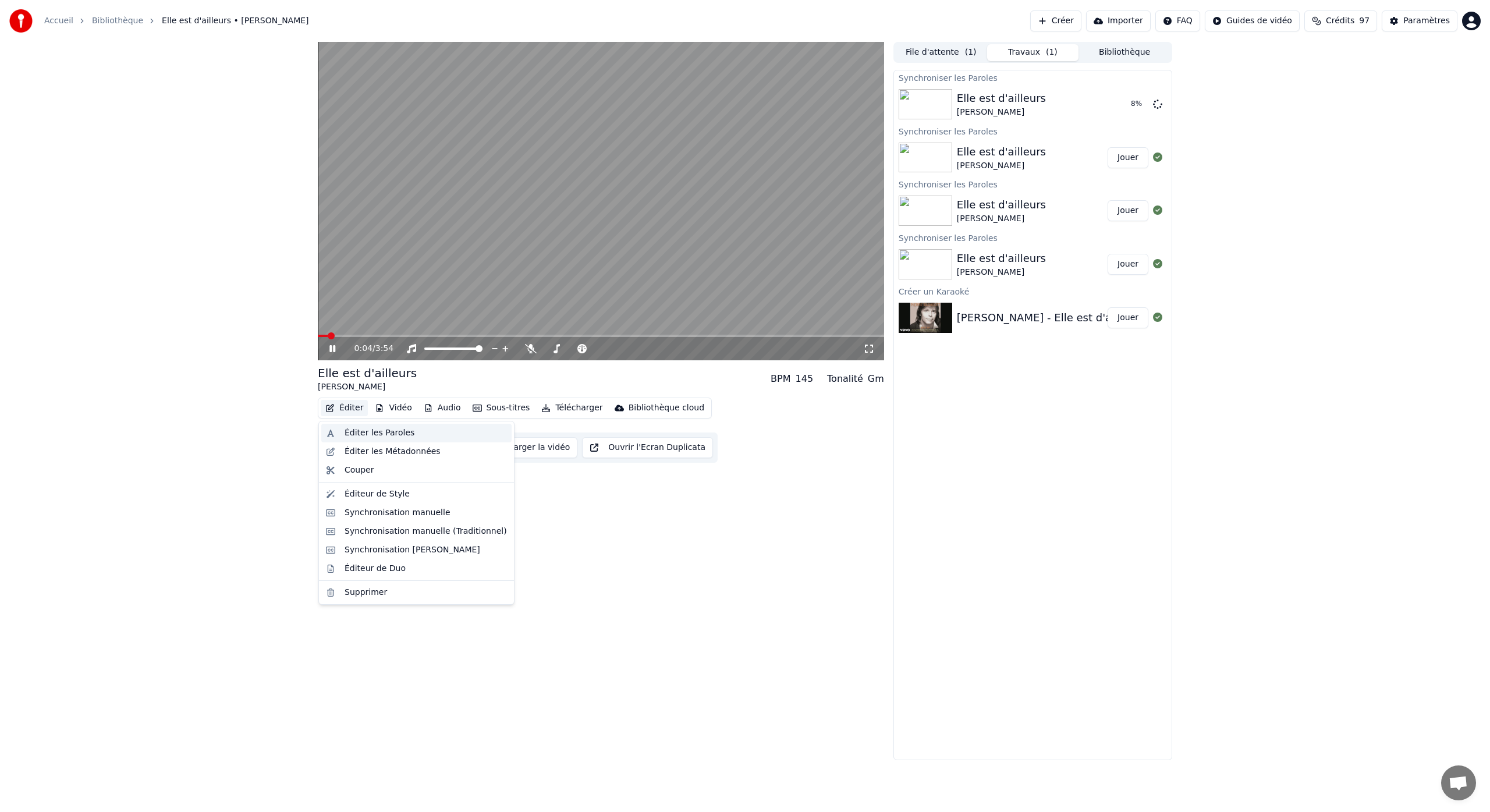
click at [364, 432] on div "Éditer les Paroles" at bounding box center [379, 432] width 70 height 12
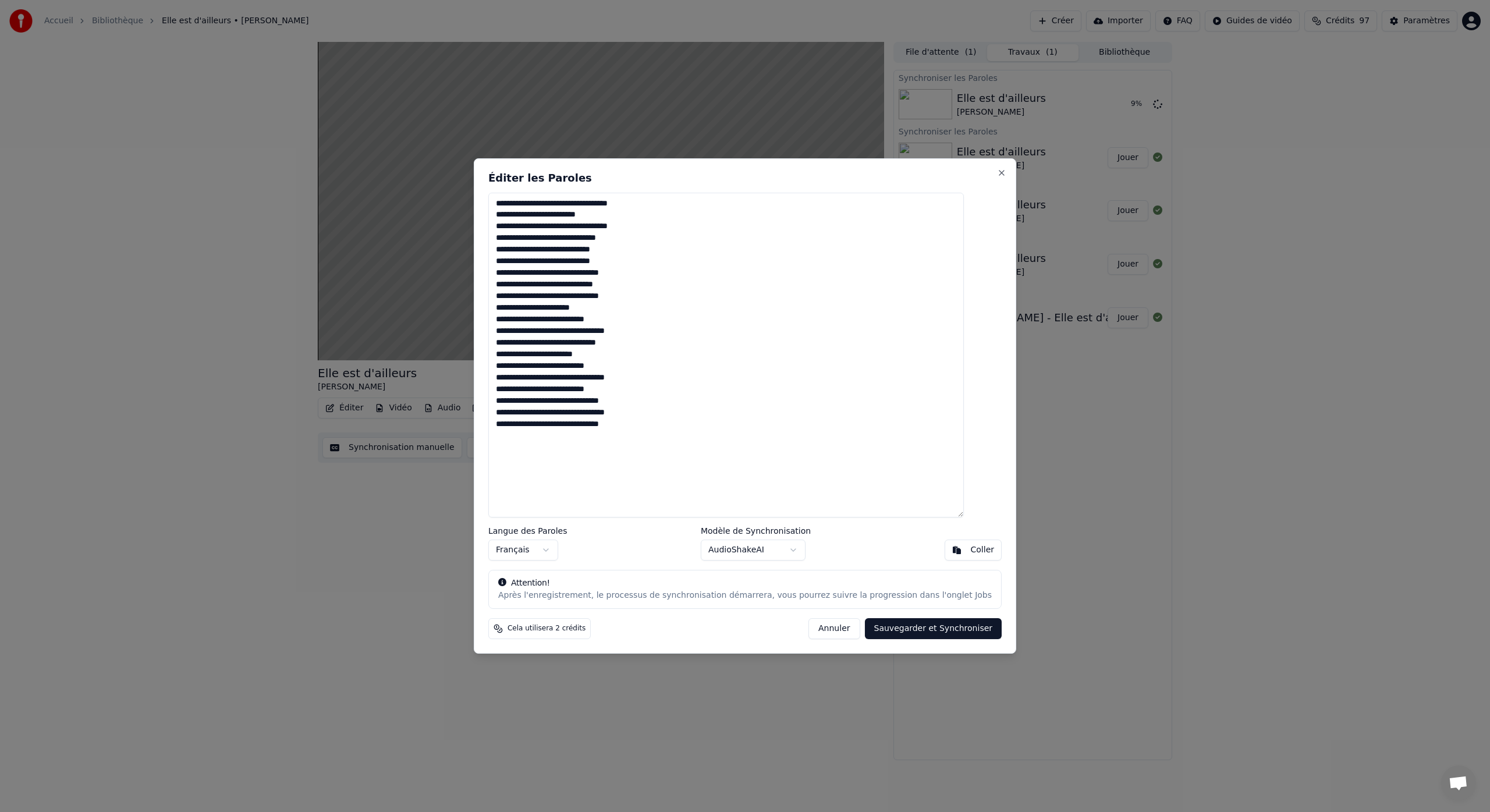
click at [828, 628] on button "Annuler" at bounding box center [834, 629] width 51 height 21
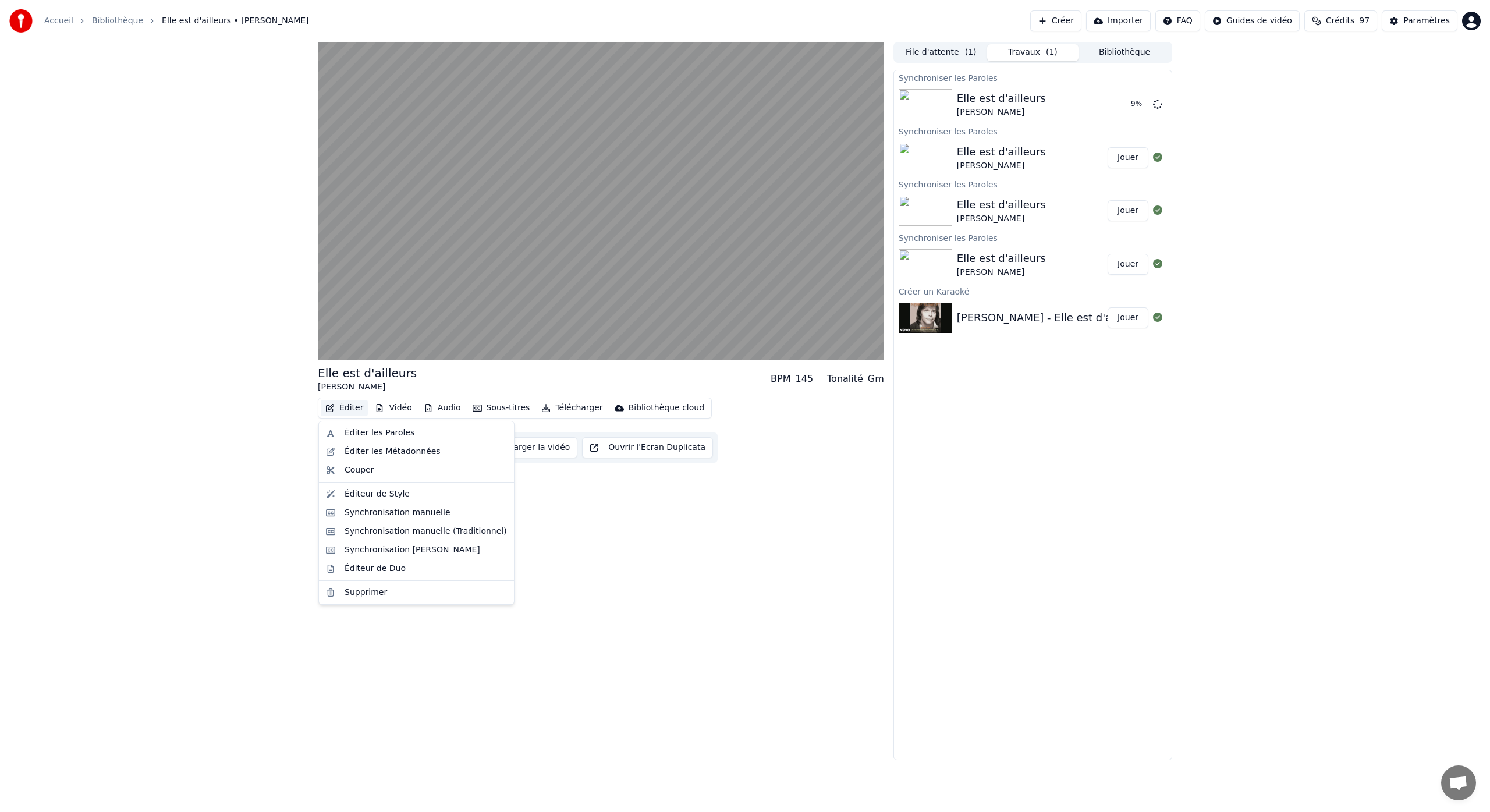
click at [353, 409] on button "Éditer" at bounding box center [344, 408] width 47 height 16
click at [427, 517] on div "Synchronisation manuelle" at bounding box center [397, 513] width 106 height 12
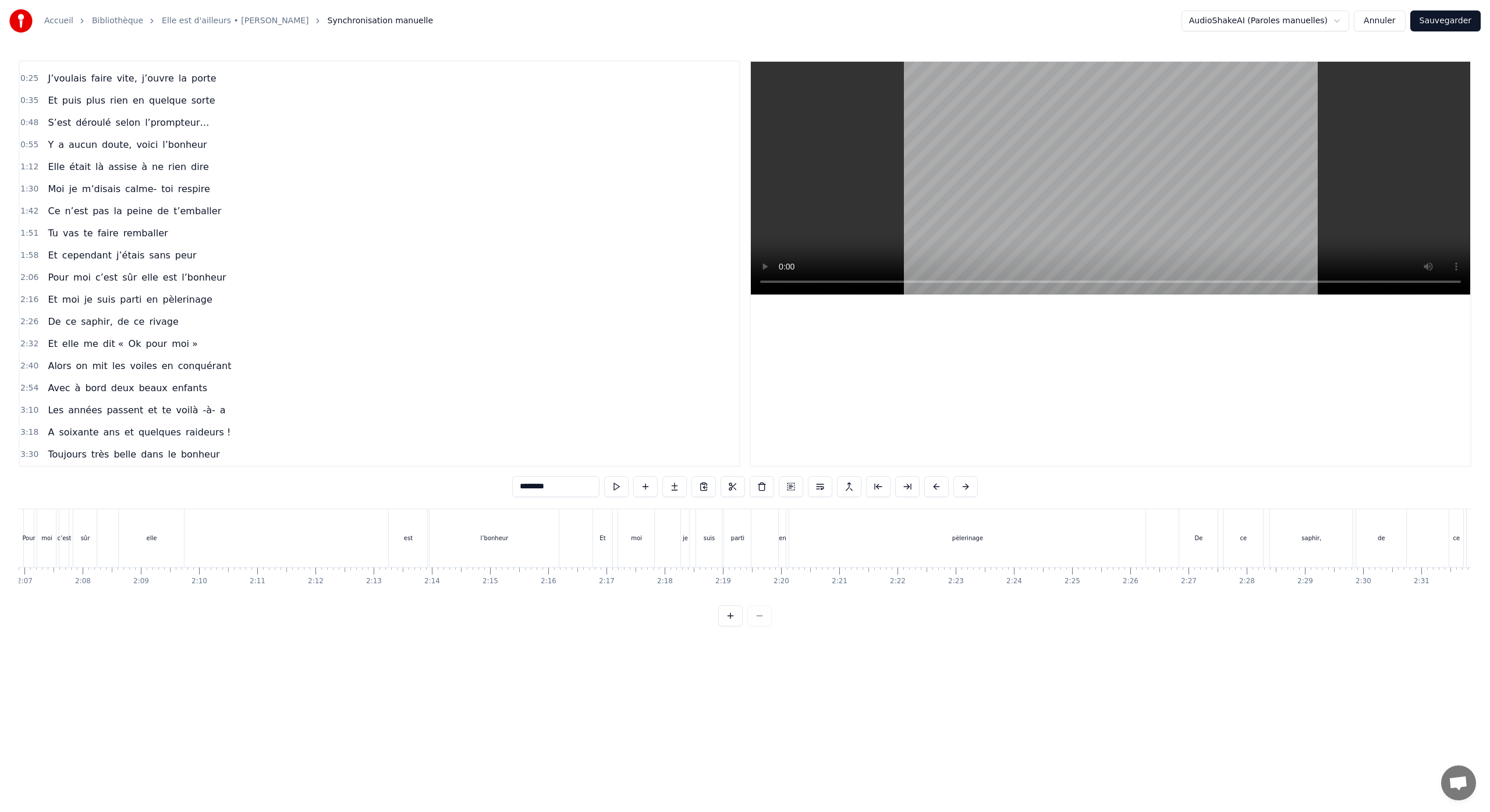
scroll to position [0, 7390]
click at [285, 533] on div "Pour moi c’est sûr elle est l’bonheur" at bounding box center [288, 538] width 539 height 58
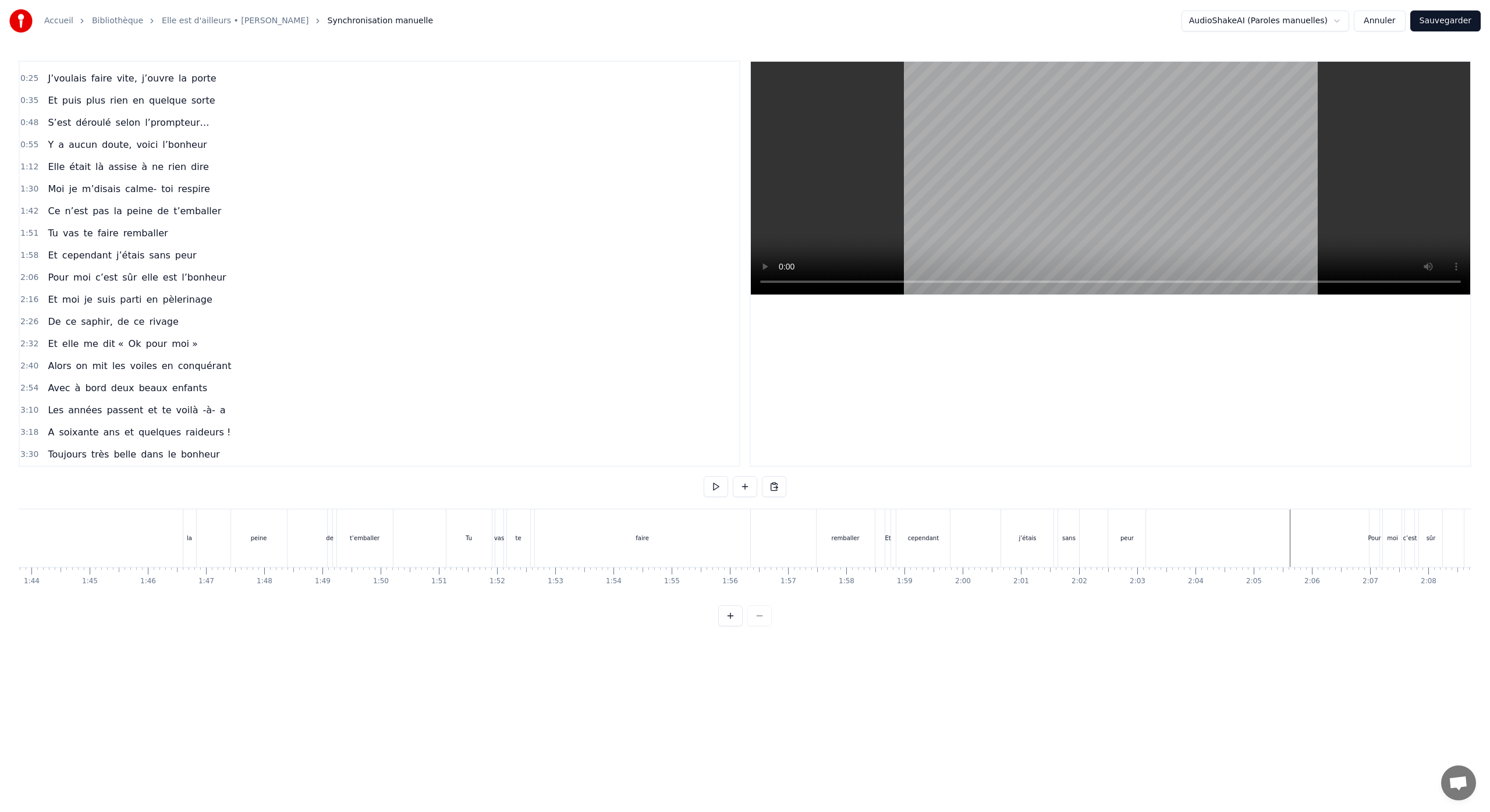
click at [151, 549] on div "Ce n’est pas la peine de t’emballer" at bounding box center [172, 538] width 448 height 58
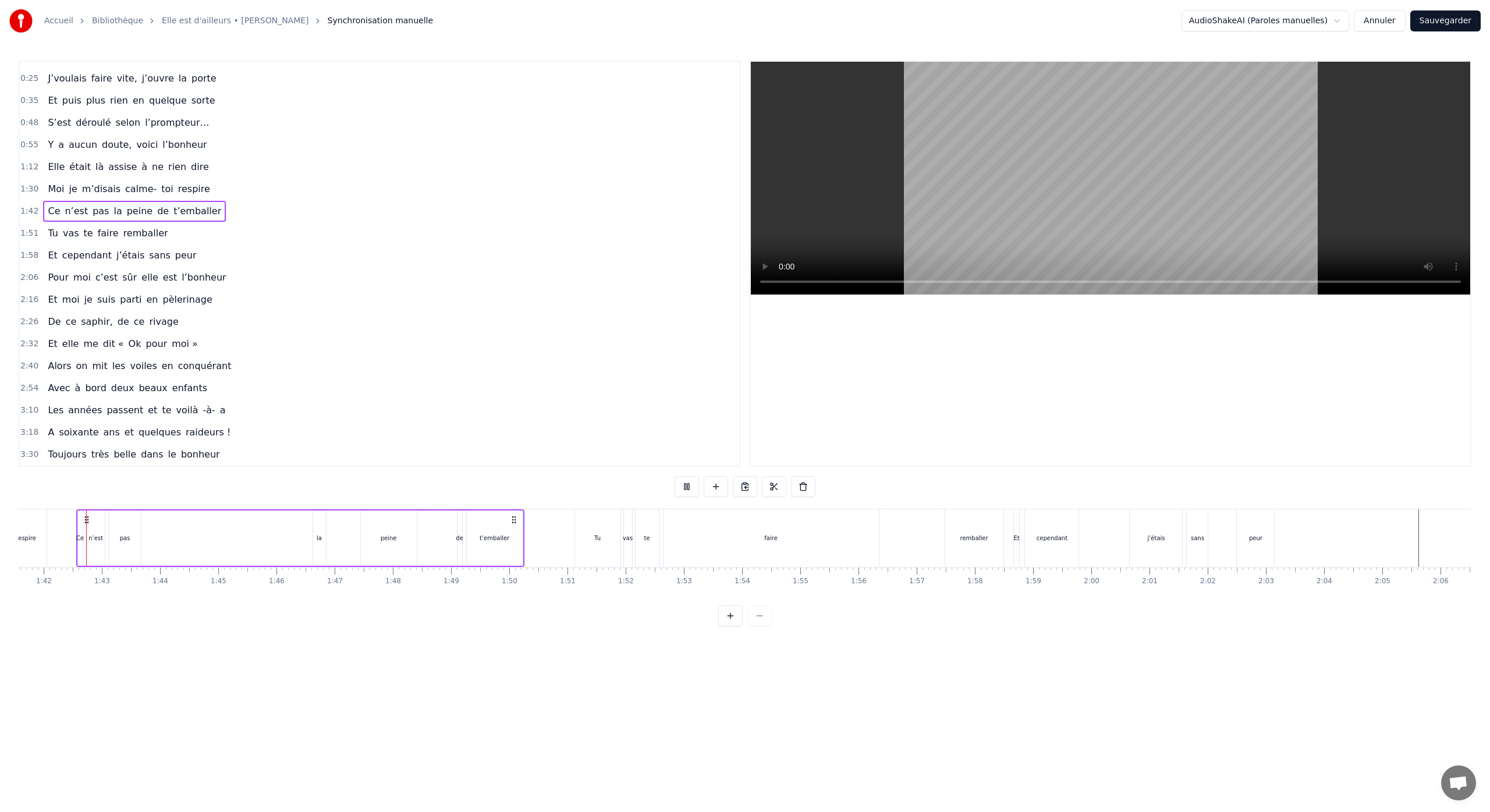
scroll to position [0, 5910]
click at [59, 522] on div at bounding box center [917, 538] width 13617 height 58
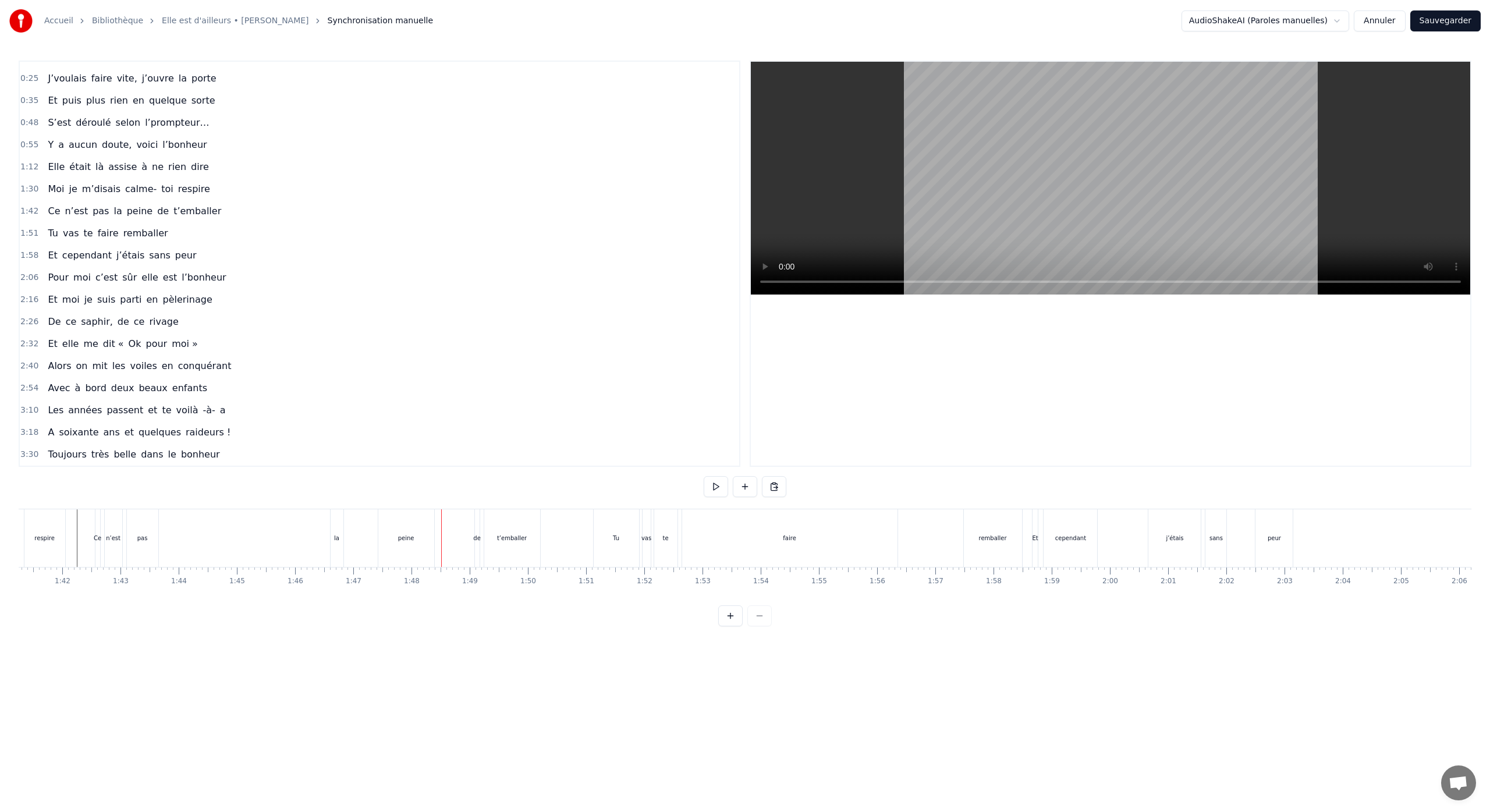
click at [736, 626] on button at bounding box center [730, 616] width 25 height 21
click at [1382, 22] on button "Annuler" at bounding box center [1379, 21] width 51 height 21
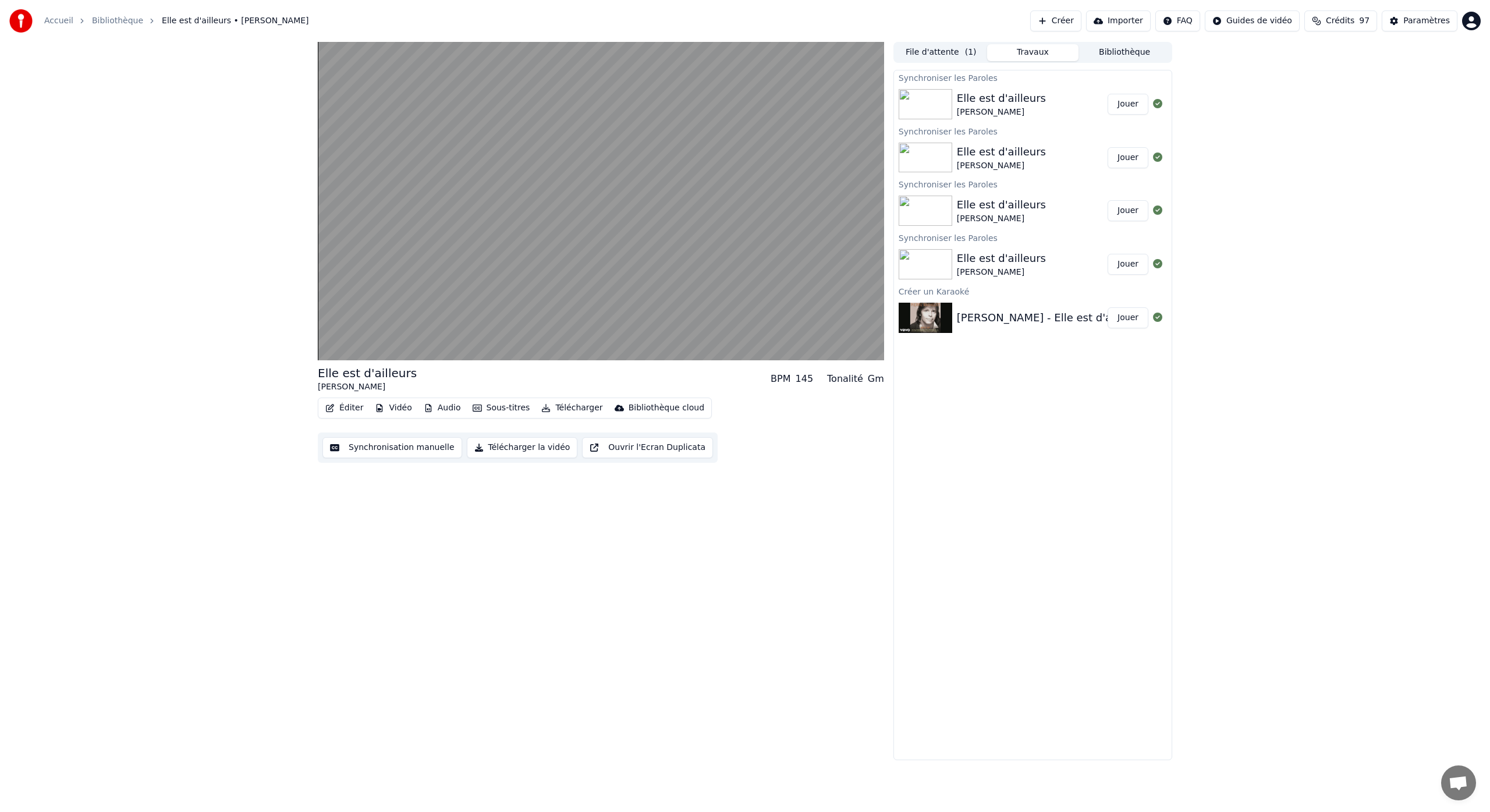
click at [977, 262] on div "Elle est d'ailleurs" at bounding box center [1001, 258] width 89 height 16
click at [980, 261] on div "Elle est d'ailleurs" at bounding box center [1001, 258] width 89 height 16
click at [485, 337] on div "0:04 / 3:54" at bounding box center [601, 348] width 566 height 23
click at [490, 335] on span at bounding box center [601, 335] width 566 height 2
click at [335, 353] on icon at bounding box center [340, 348] width 27 height 9
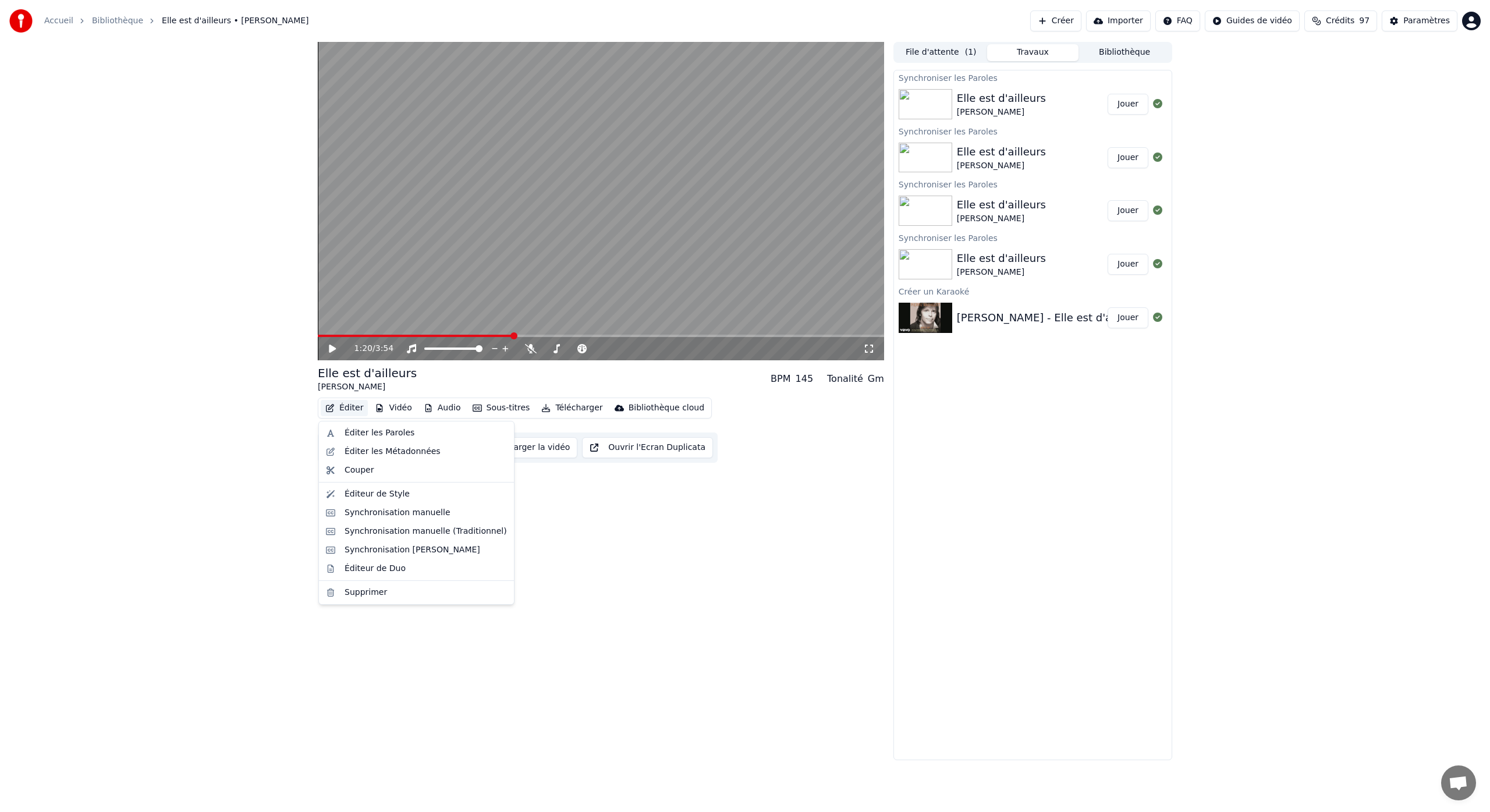
click at [359, 408] on button "Éditer" at bounding box center [344, 408] width 47 height 16
click at [438, 512] on div "Synchronisation manuelle" at bounding box center [397, 513] width 106 height 12
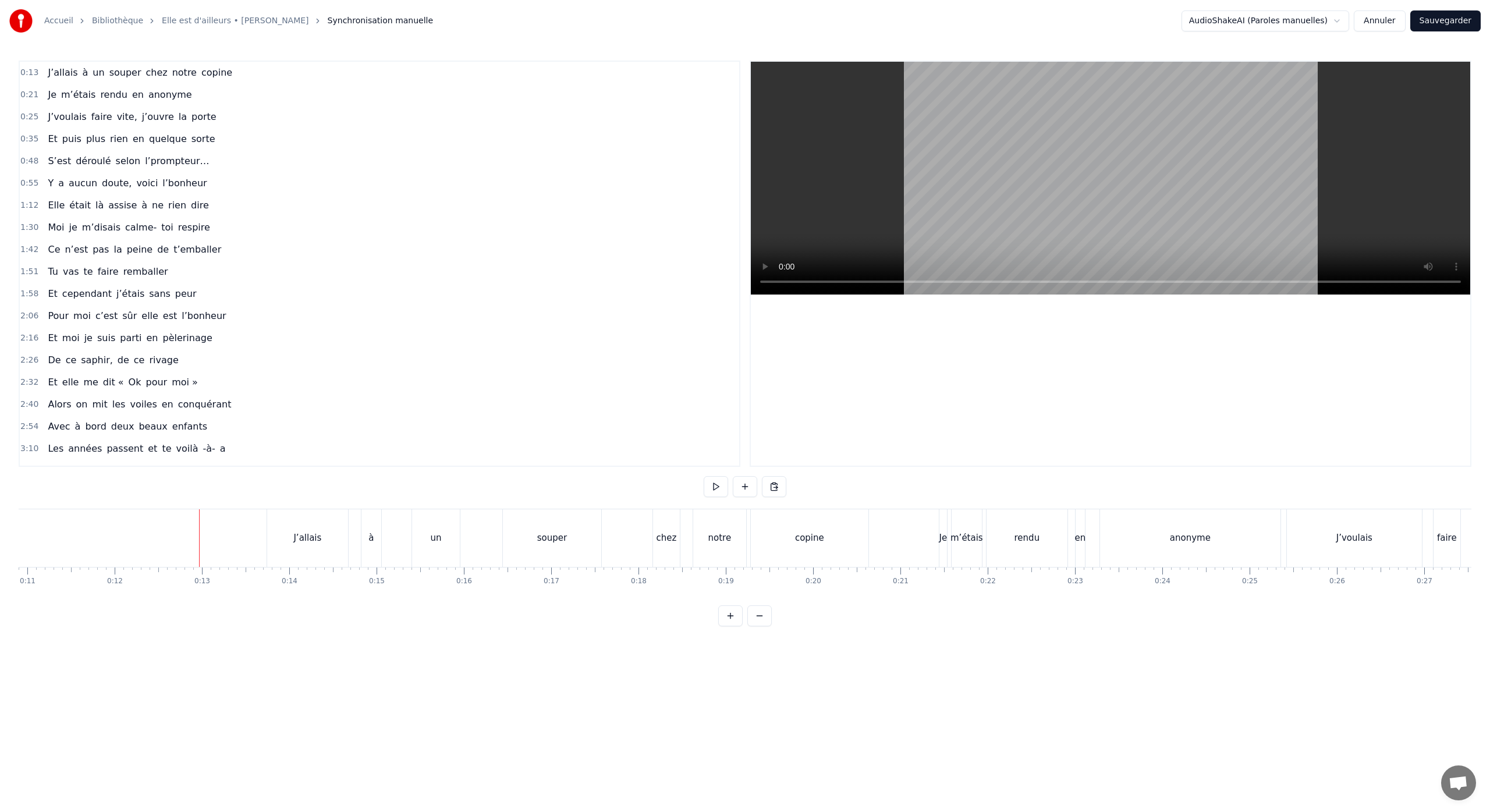
scroll to position [0, 960]
click at [1375, 22] on button "Annuler" at bounding box center [1379, 21] width 51 height 21
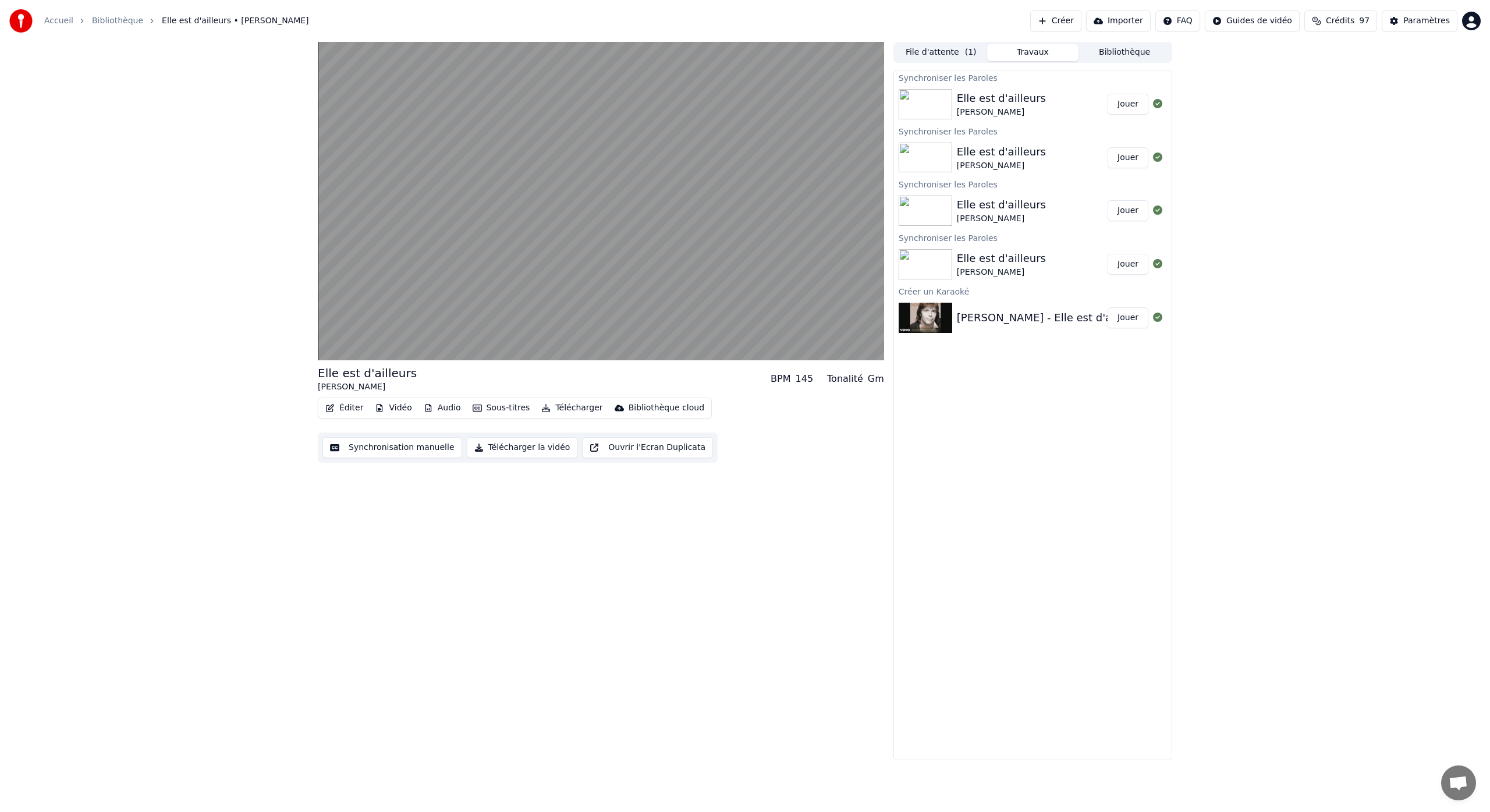
click at [974, 108] on div "[PERSON_NAME]" at bounding box center [1001, 112] width 89 height 12
click at [353, 407] on button "Éditer" at bounding box center [344, 408] width 47 height 16
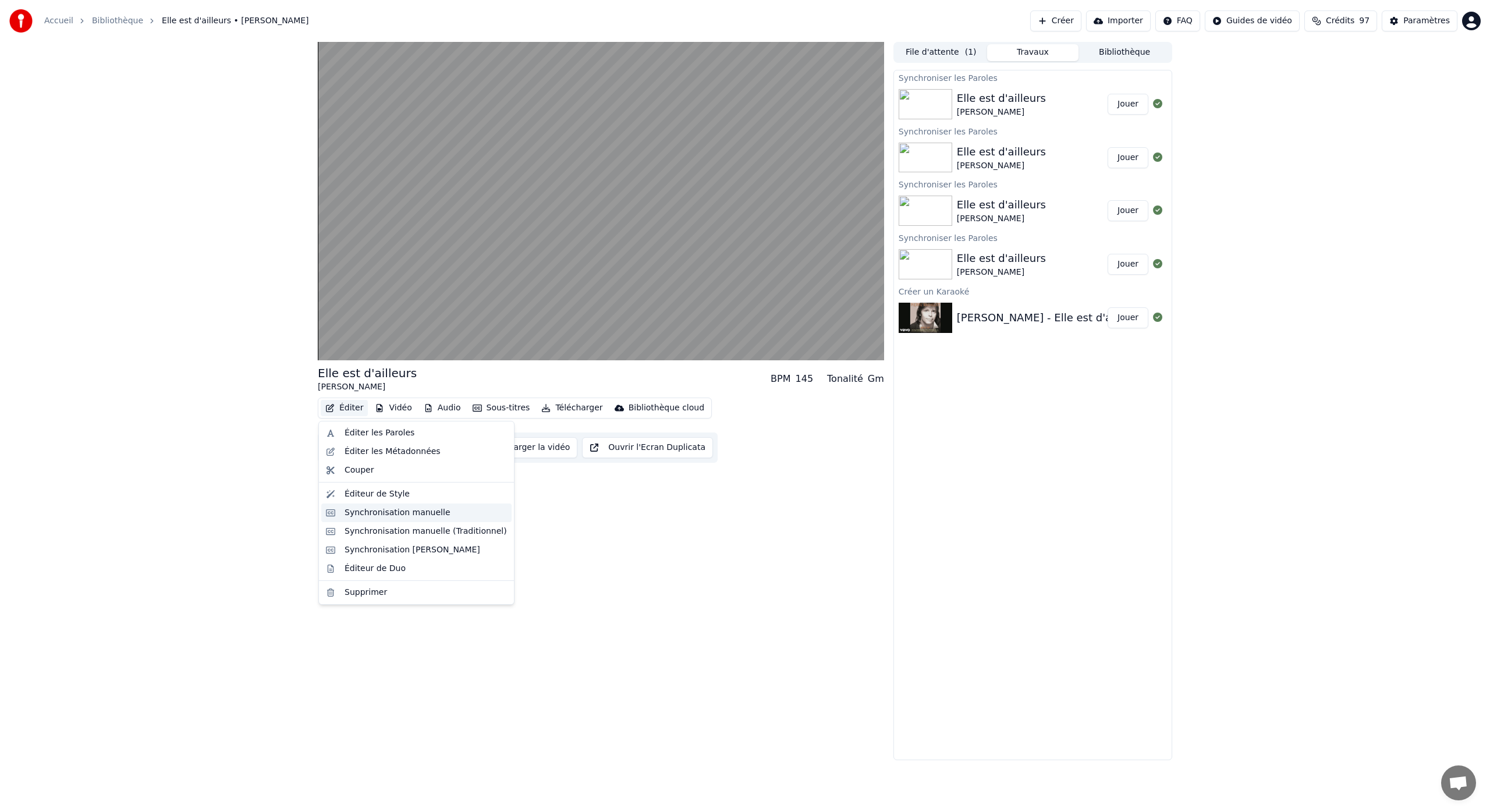
click at [449, 513] on div "Synchronisation manuelle" at bounding box center [425, 513] width 162 height 12
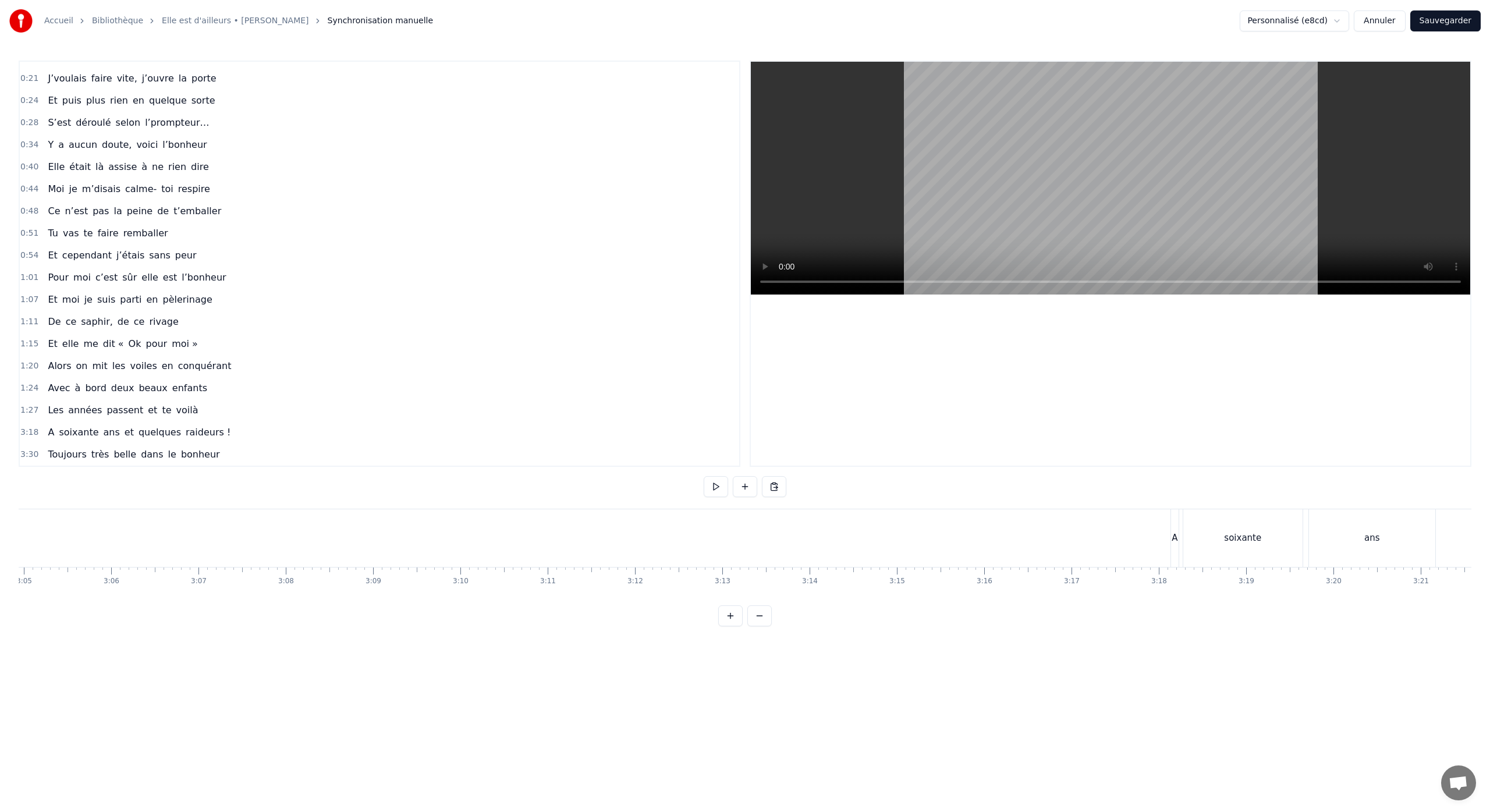
scroll to position [0, 16192]
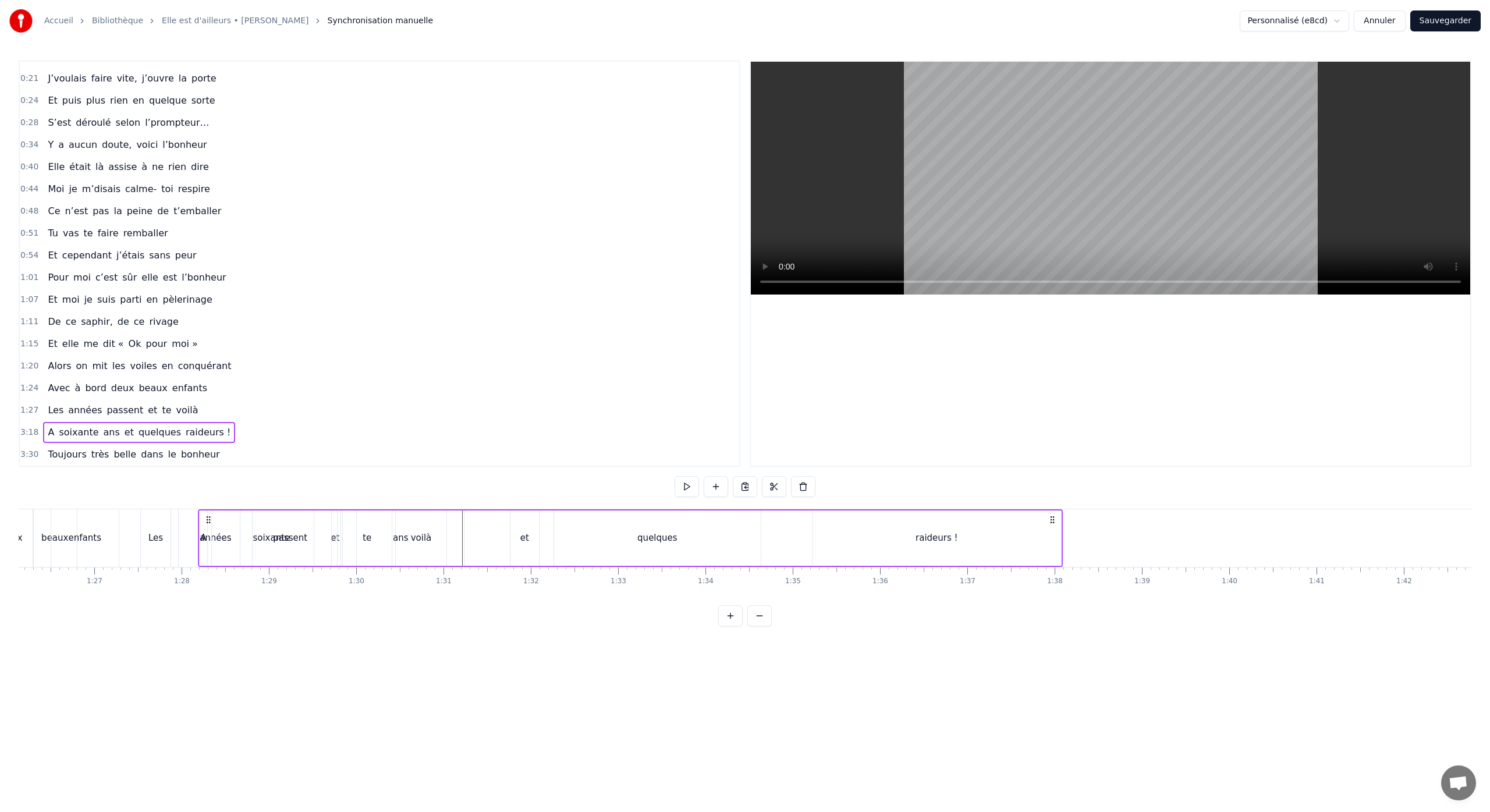
scroll to position [0, 7496]
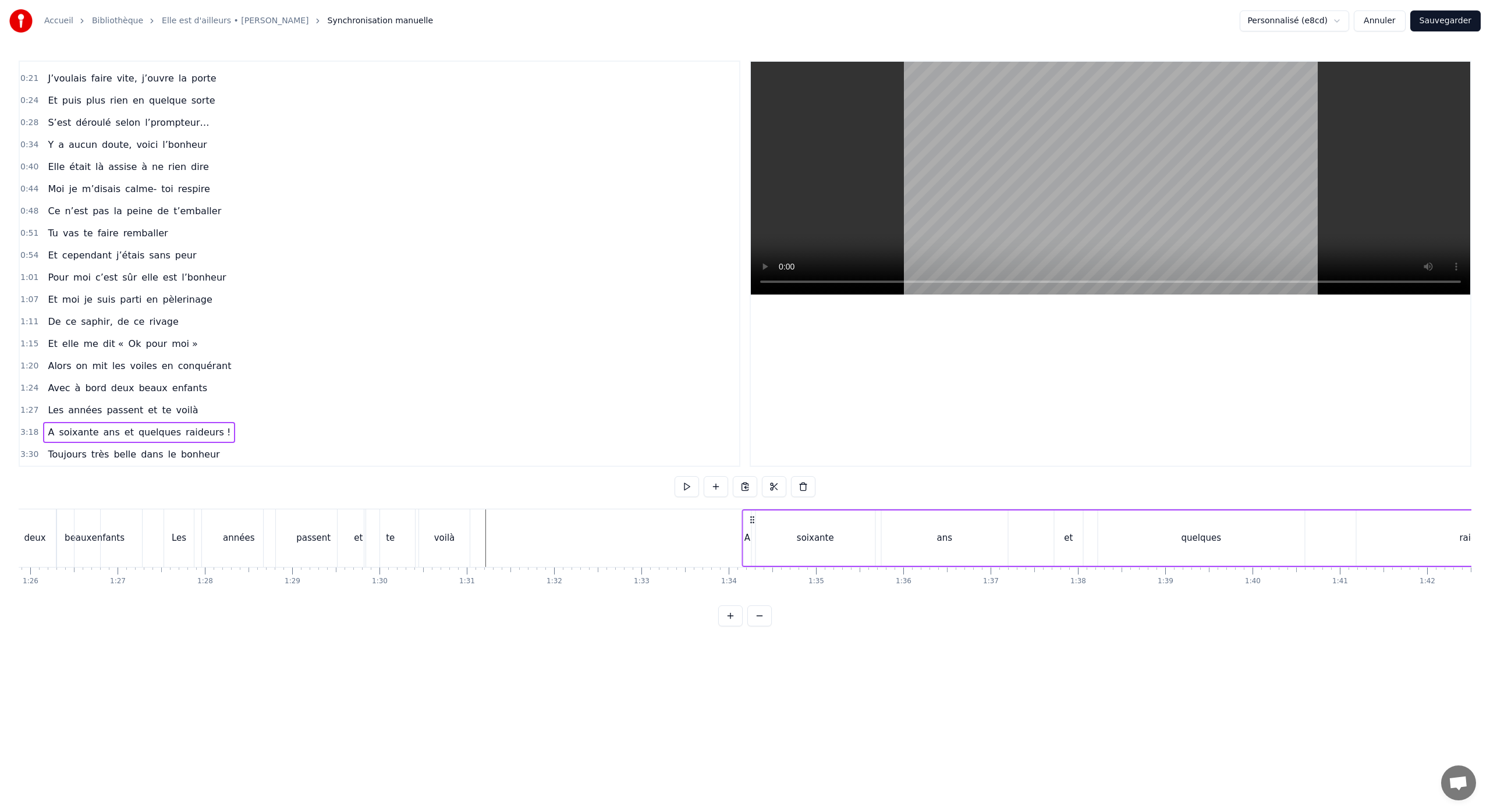
drag, startPoint x: 523, startPoint y: 521, endPoint x: 754, endPoint y: 582, distance: 238.9
click at [754, 582] on div "J’allais à un souper chez notre copine Je m’étais rendu en anonyme J’voulais fa…" at bounding box center [745, 552] width 1453 height 87
click at [804, 548] on div "soixante" at bounding box center [815, 538] width 120 height 56
drag, startPoint x: 871, startPoint y: 540, endPoint x: 778, endPoint y: 553, distance: 93.9
click at [778, 553] on div at bounding box center [779, 537] width 5 height 53
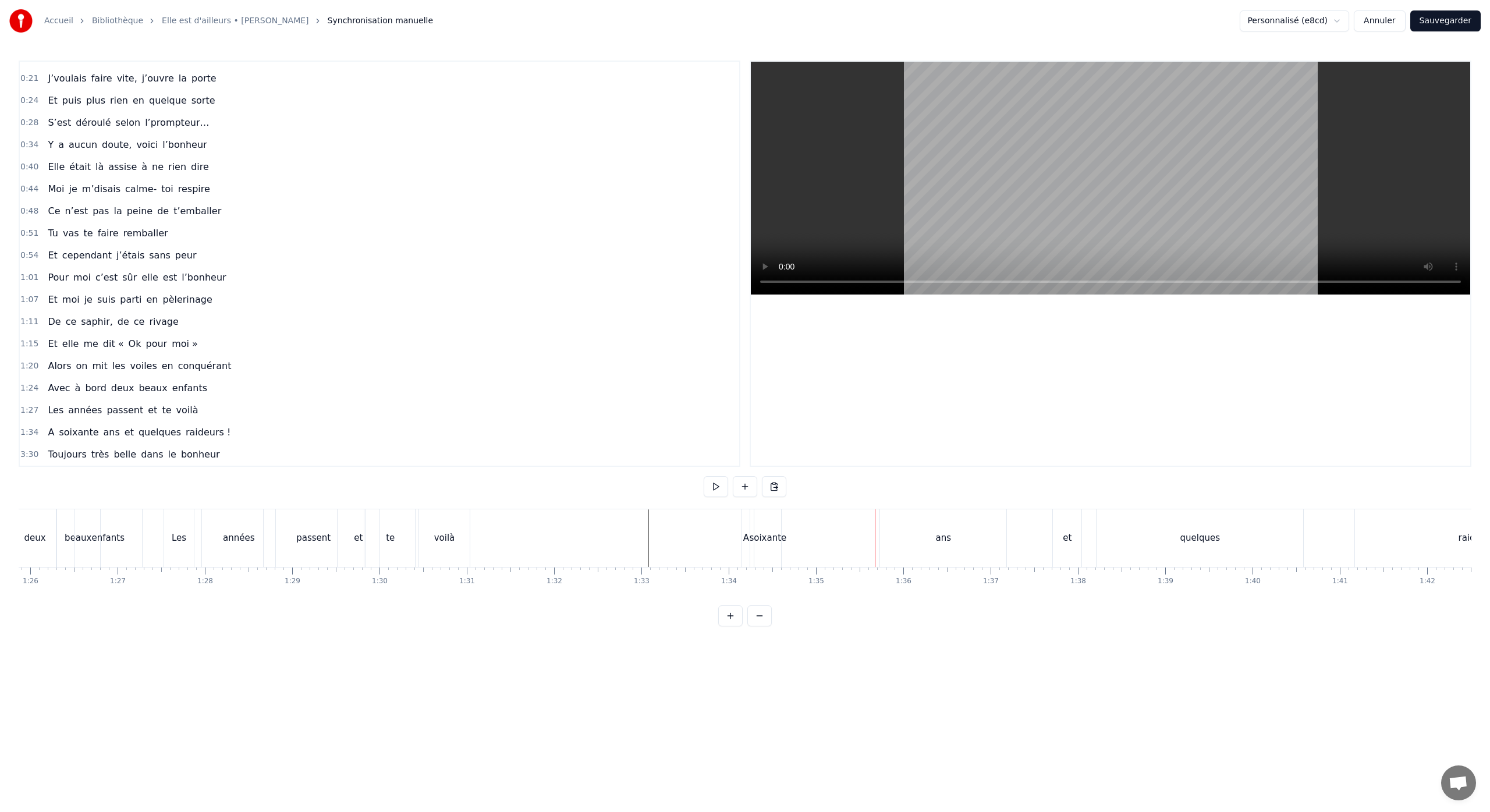
click at [938, 543] on div "ans" at bounding box center [944, 538] width 15 height 13
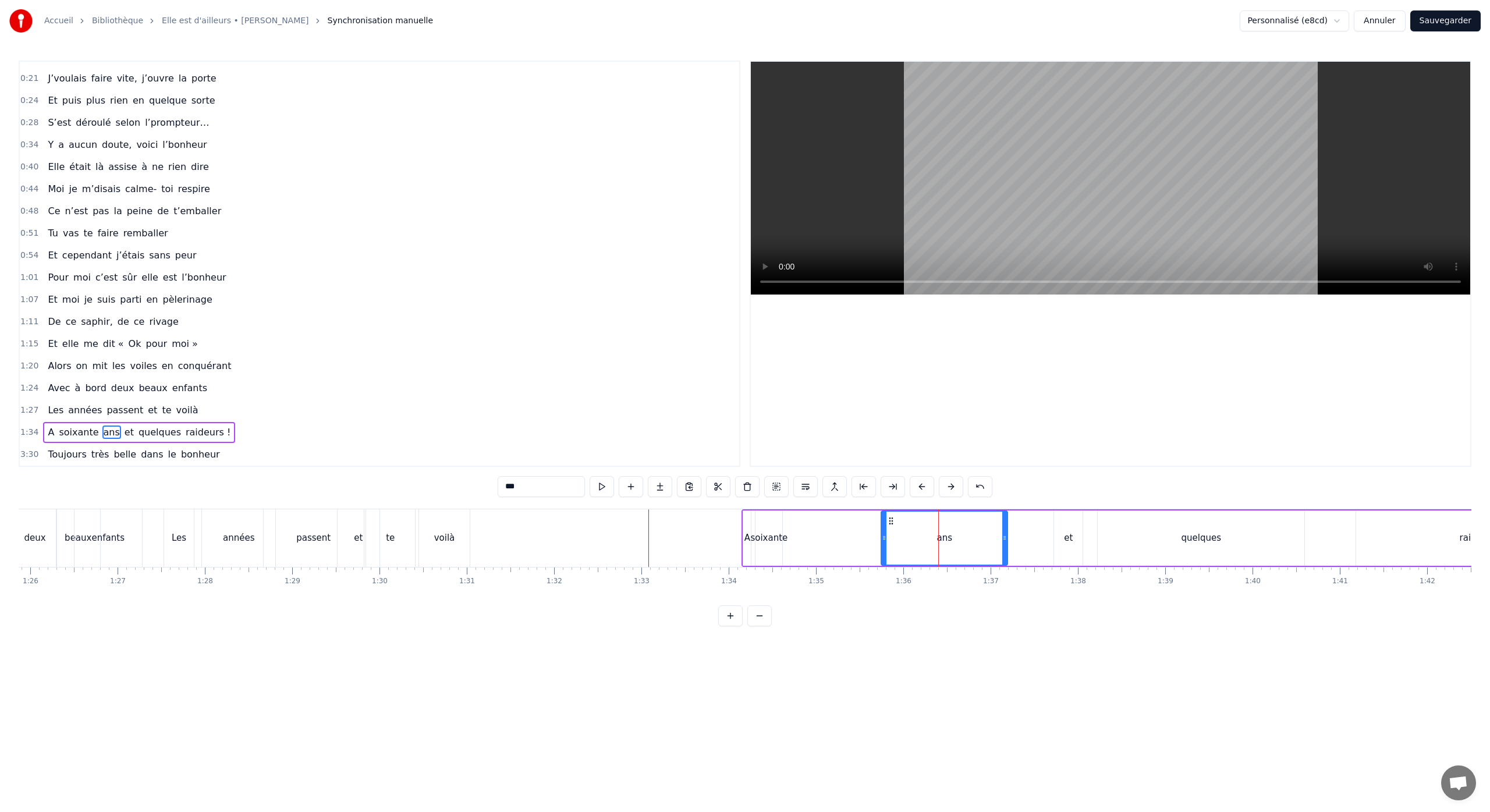
click at [890, 520] on circle at bounding box center [889, 520] width 1 height 1
click at [850, 535] on div "A soixante ans et quelques raideurs !" at bounding box center [1174, 538] width 865 height 58
click at [894, 528] on div "ans" at bounding box center [944, 538] width 127 height 56
drag, startPoint x: 889, startPoint y: 519, endPoint x: 798, endPoint y: 531, distance: 91.8
click at [795, 530] on div "ans" at bounding box center [850, 537] width 125 height 53
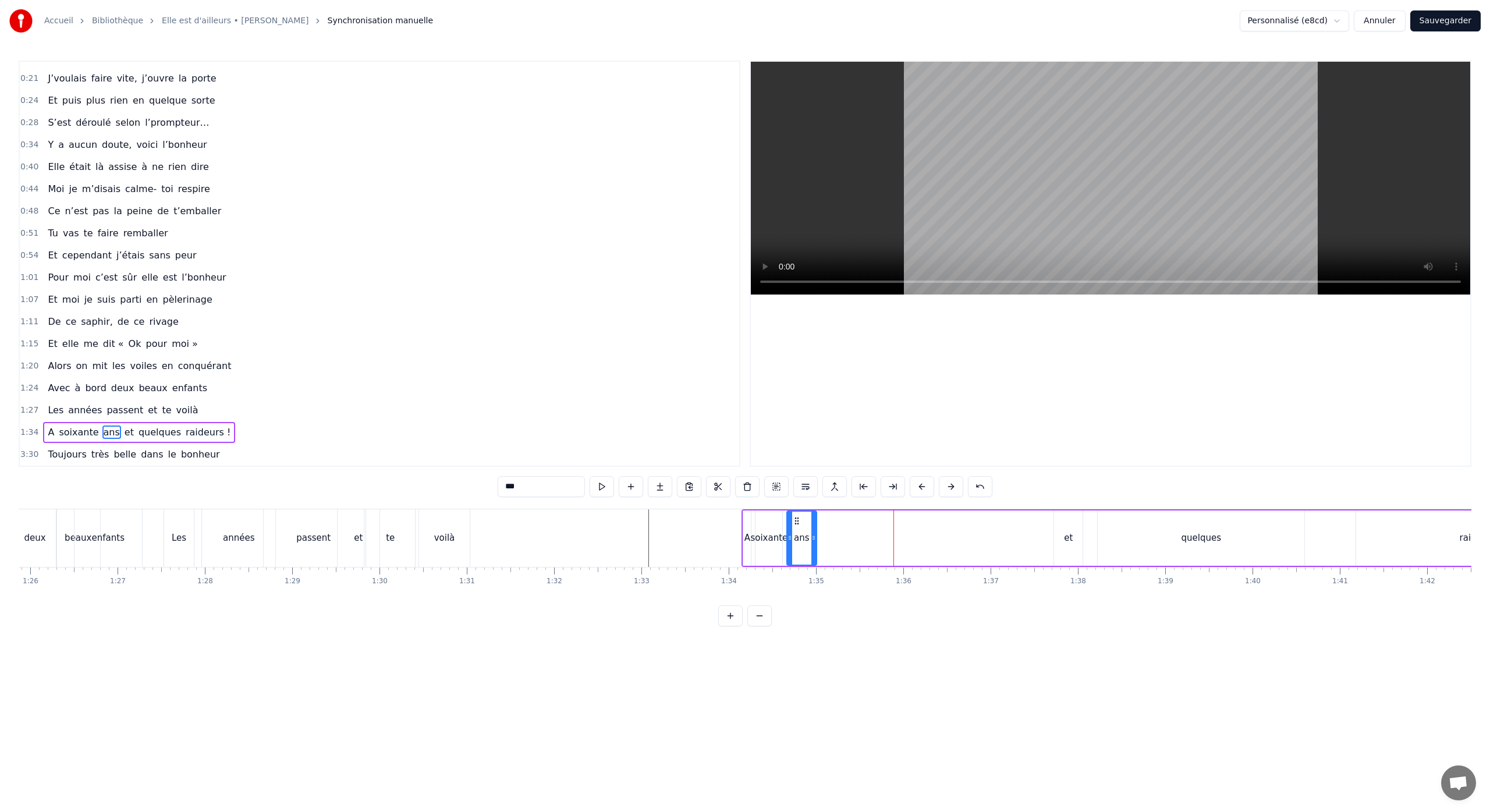
drag, startPoint x: 908, startPoint y: 538, endPoint x: 809, endPoint y: 539, distance: 99.0
click at [811, 540] on icon at bounding box center [814, 537] width 5 height 9
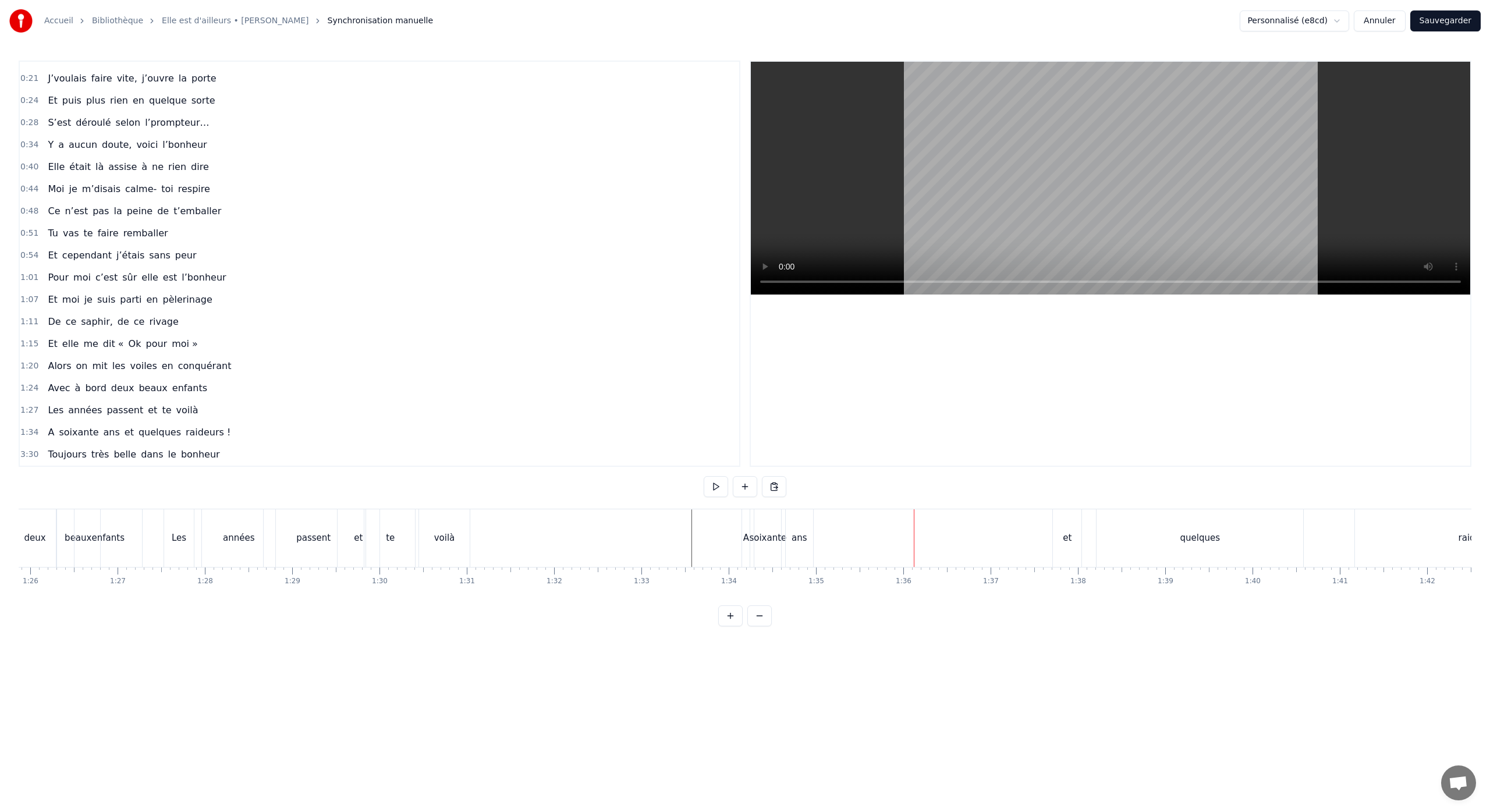
click at [1067, 545] on div "et" at bounding box center [1067, 538] width 29 height 58
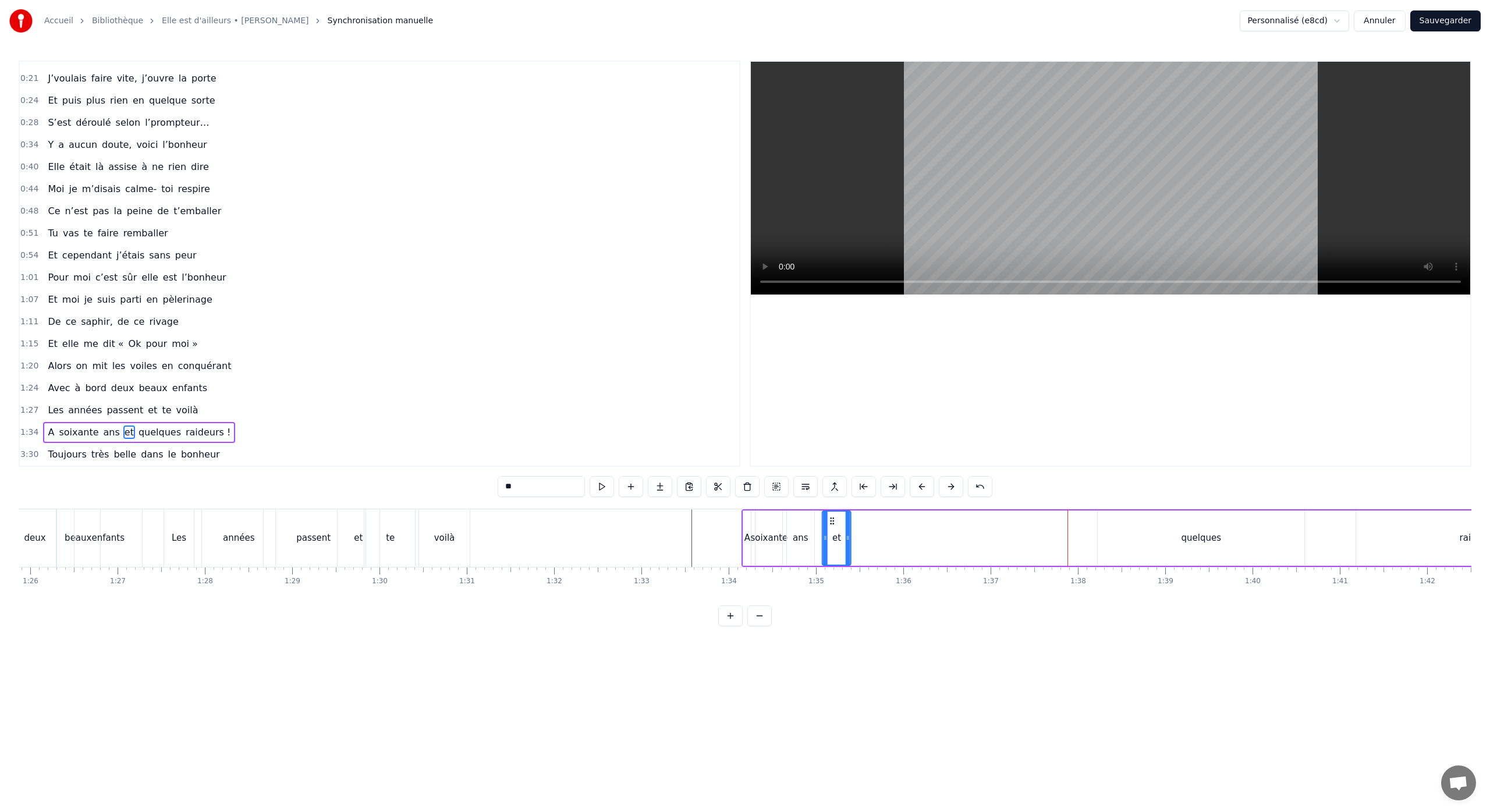
drag, startPoint x: 1063, startPoint y: 521, endPoint x: 832, endPoint y: 531, distance: 231.2
click at [832, 531] on div "et" at bounding box center [836, 537] width 27 height 53
drag, startPoint x: 1152, startPoint y: 531, endPoint x: 1139, endPoint y: 529, distance: 13.2
click at [1152, 531] on div "quelques" at bounding box center [1201, 538] width 207 height 56
drag, startPoint x: 1106, startPoint y: 522, endPoint x: 864, endPoint y: 532, distance: 242.2
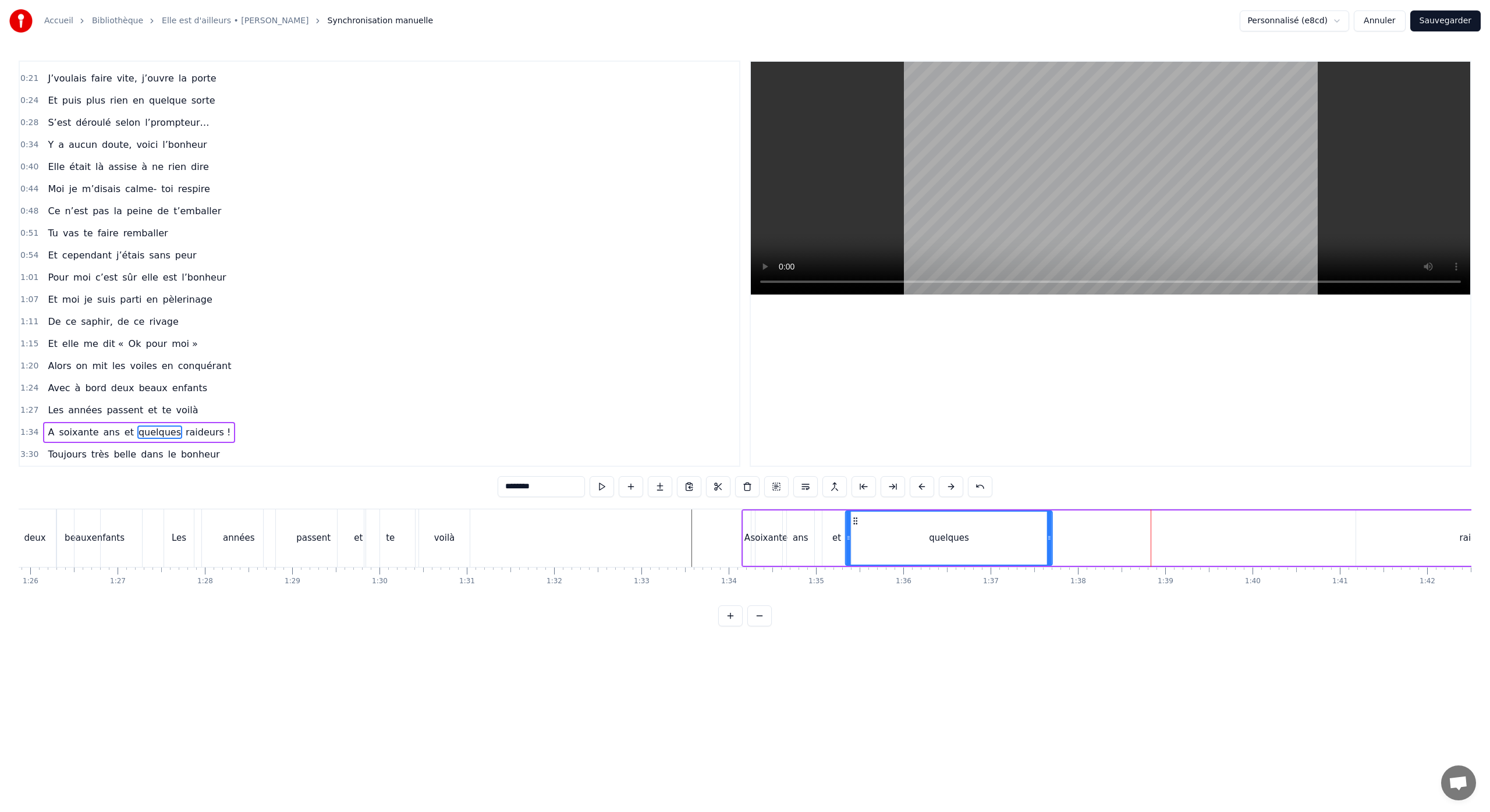
click at [855, 531] on div "quelques" at bounding box center [949, 537] width 205 height 53
drag, startPoint x: 1051, startPoint y: 538, endPoint x: 897, endPoint y: 566, distance: 156.5
click at [912, 544] on div at bounding box center [911, 537] width 5 height 53
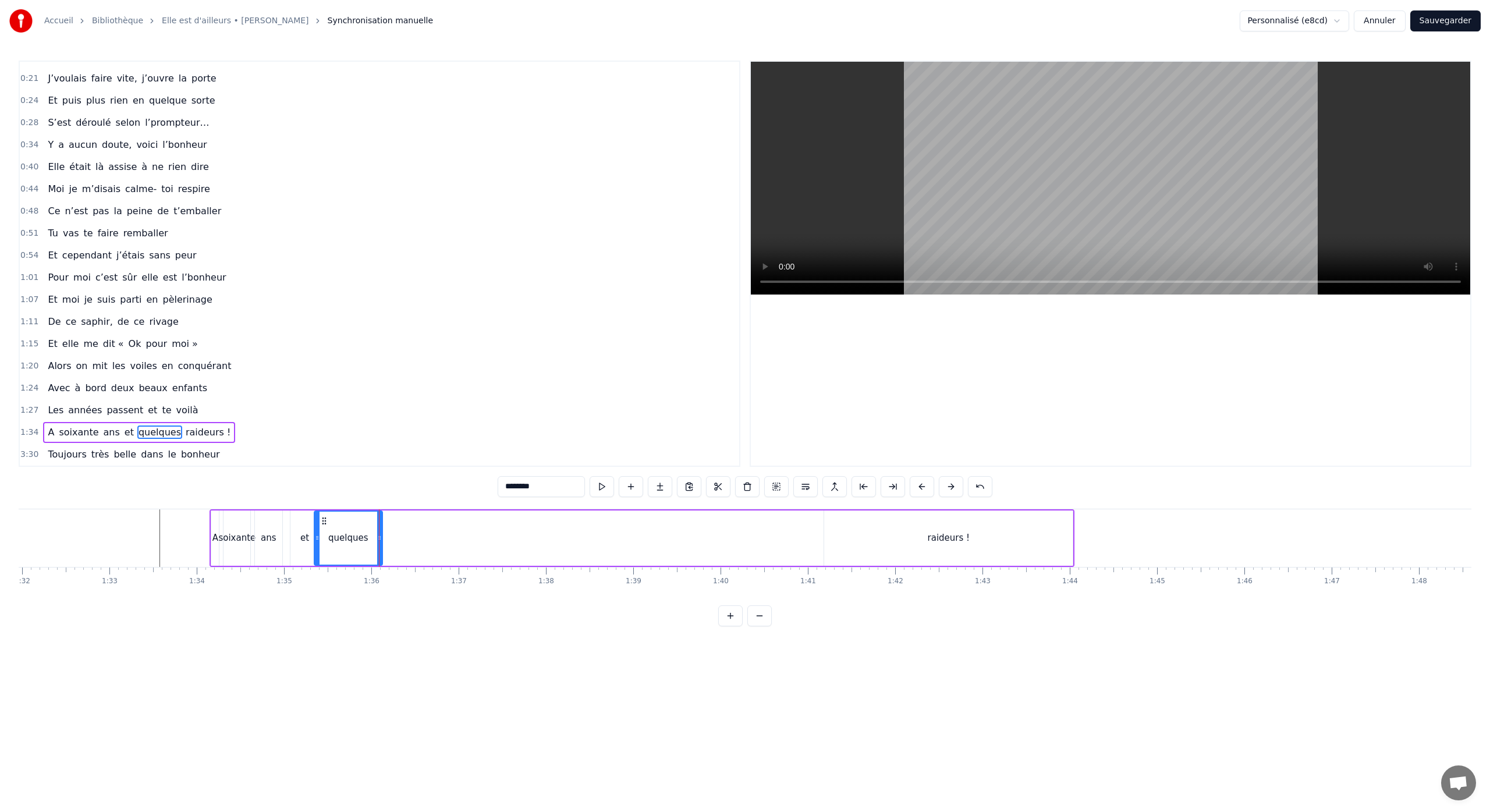
scroll to position [0, 8043]
click at [938, 533] on div "raideurs !" at bounding box center [932, 538] width 42 height 13
type input "**********"
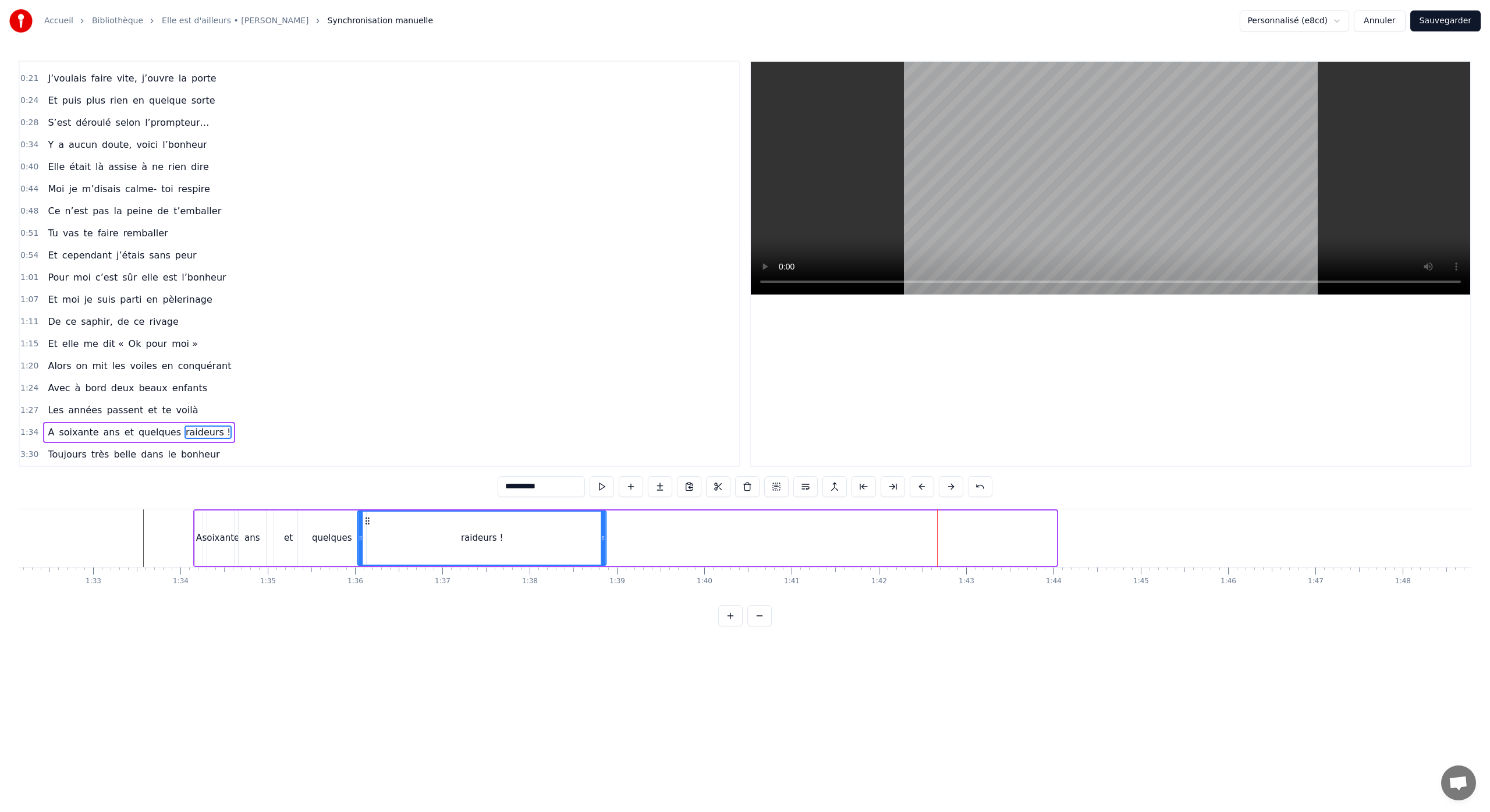
drag, startPoint x: 817, startPoint y: 522, endPoint x: 416, endPoint y: 539, distance: 401.4
click at [367, 536] on div "raideurs !" at bounding box center [482, 537] width 248 height 53
drag, startPoint x: 606, startPoint y: 538, endPoint x: 451, endPoint y: 547, distance: 155.3
click at [454, 548] on div at bounding box center [455, 537] width 5 height 53
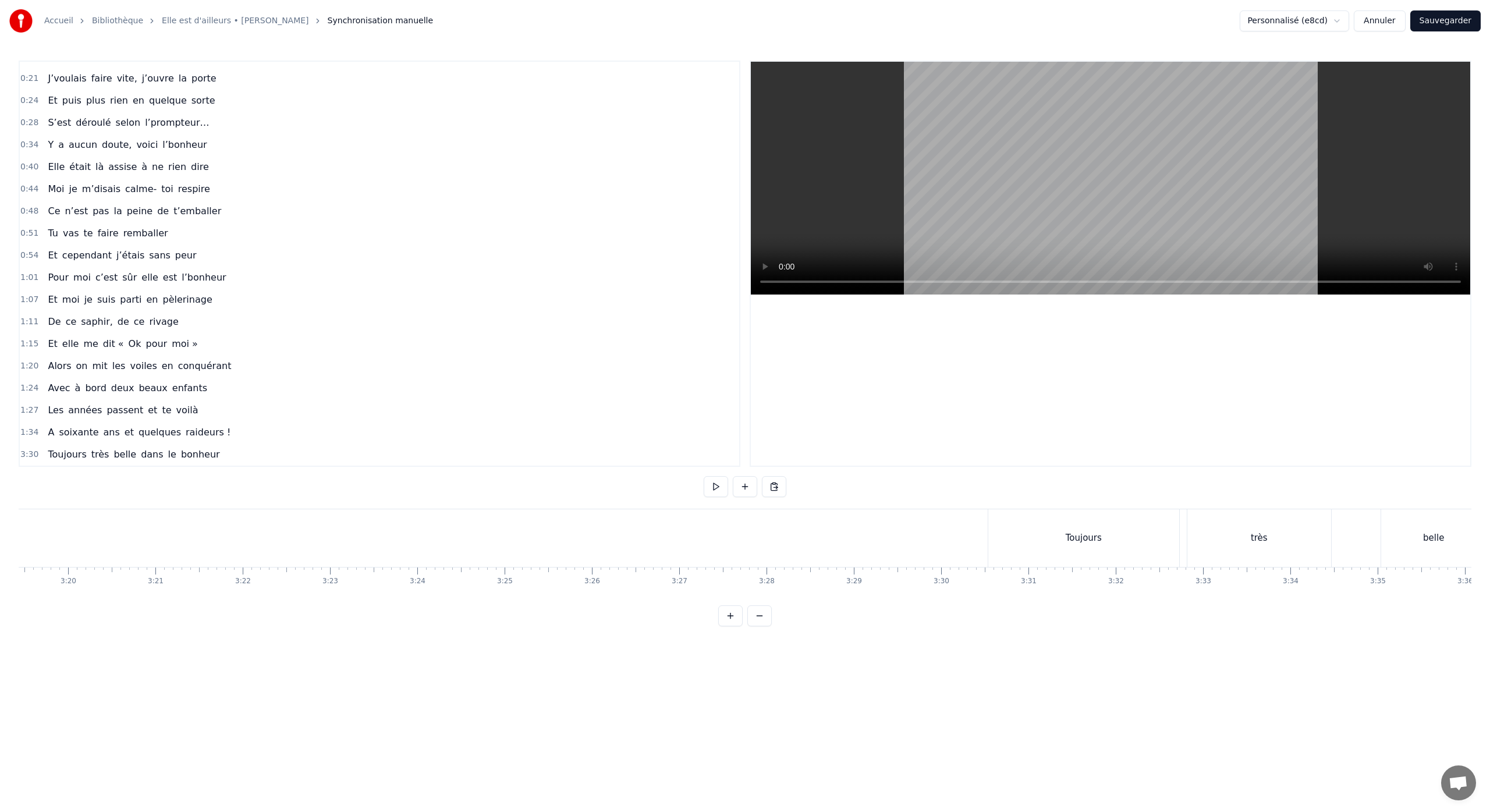
scroll to position [0, 17483]
click at [1103, 540] on div "Toujours" at bounding box center [1009, 538] width 191 height 58
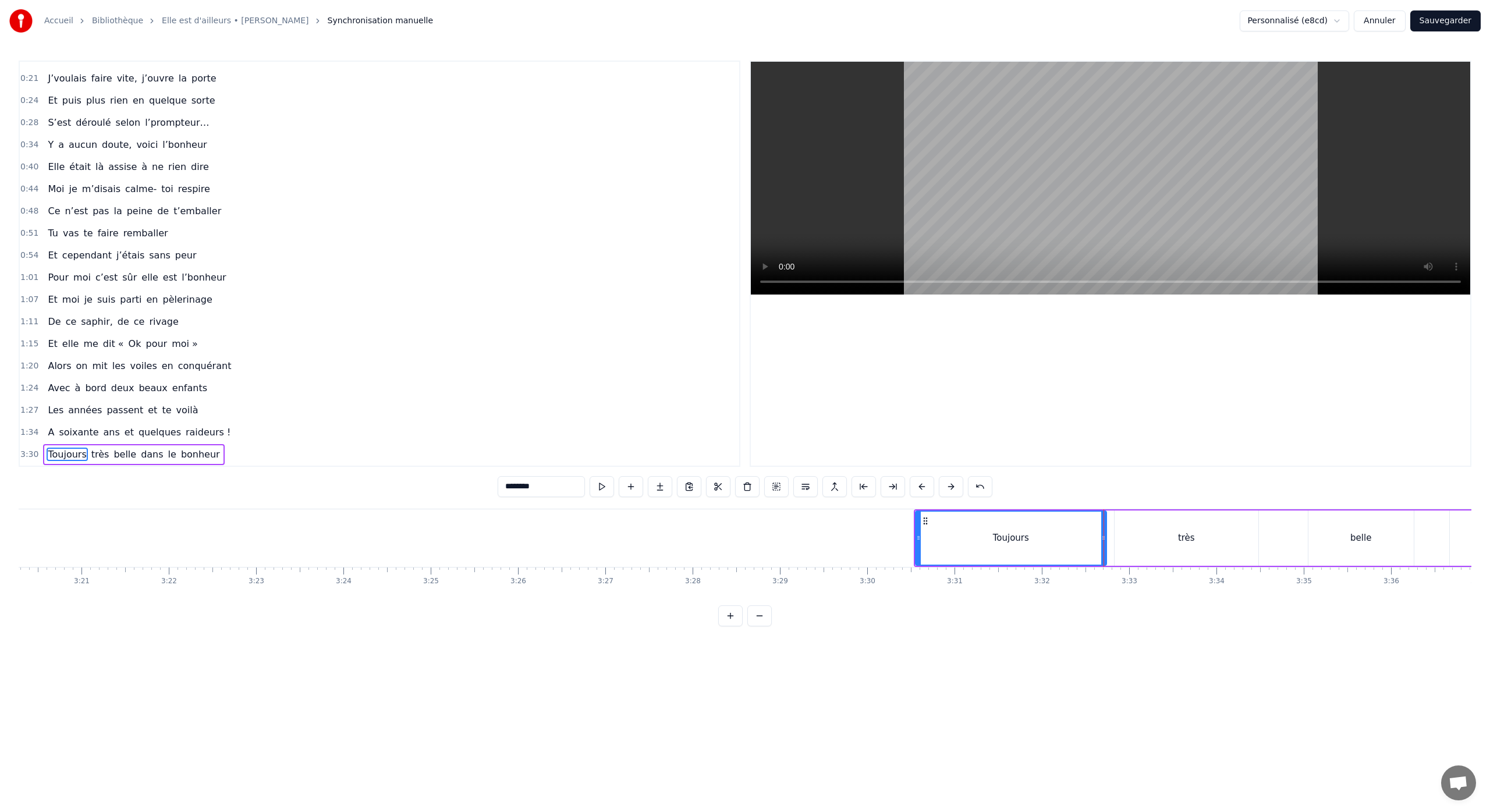
click at [1277, 565] on div "Toujours très belle dans le bonheur" at bounding box center [1399, 538] width 971 height 58
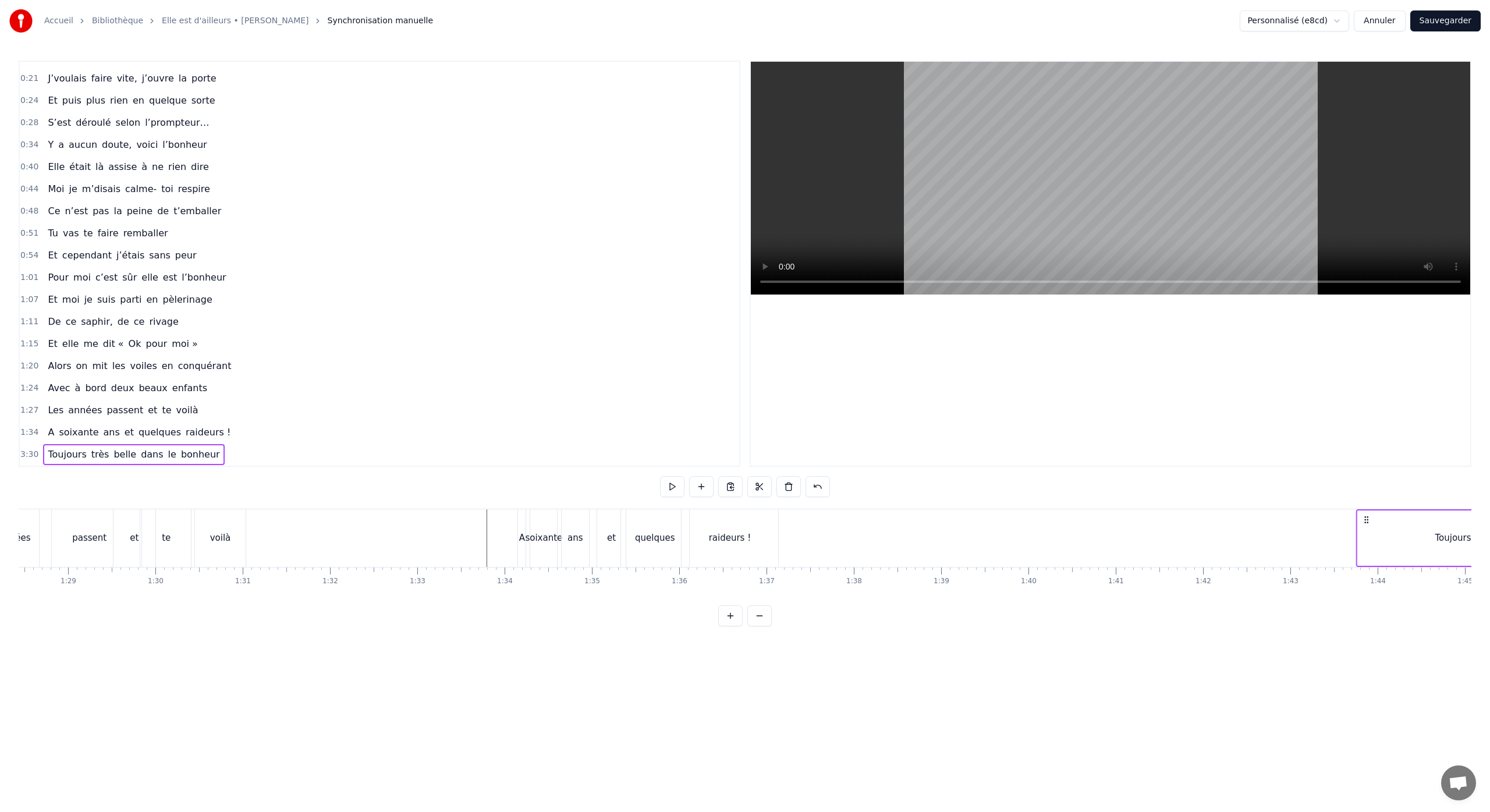
scroll to position [0, 7723]
drag, startPoint x: 925, startPoint y: 519, endPoint x: 1048, endPoint y: 635, distance: 169.1
click at [1048, 635] on html "Accueil Bibliothèque Elle est d'ailleurs • Pierre Bachelet Synchronisation manu…" at bounding box center [745, 322] width 1490 height 645
click at [1051, 547] on div "Toujours" at bounding box center [1134, 538] width 191 height 56
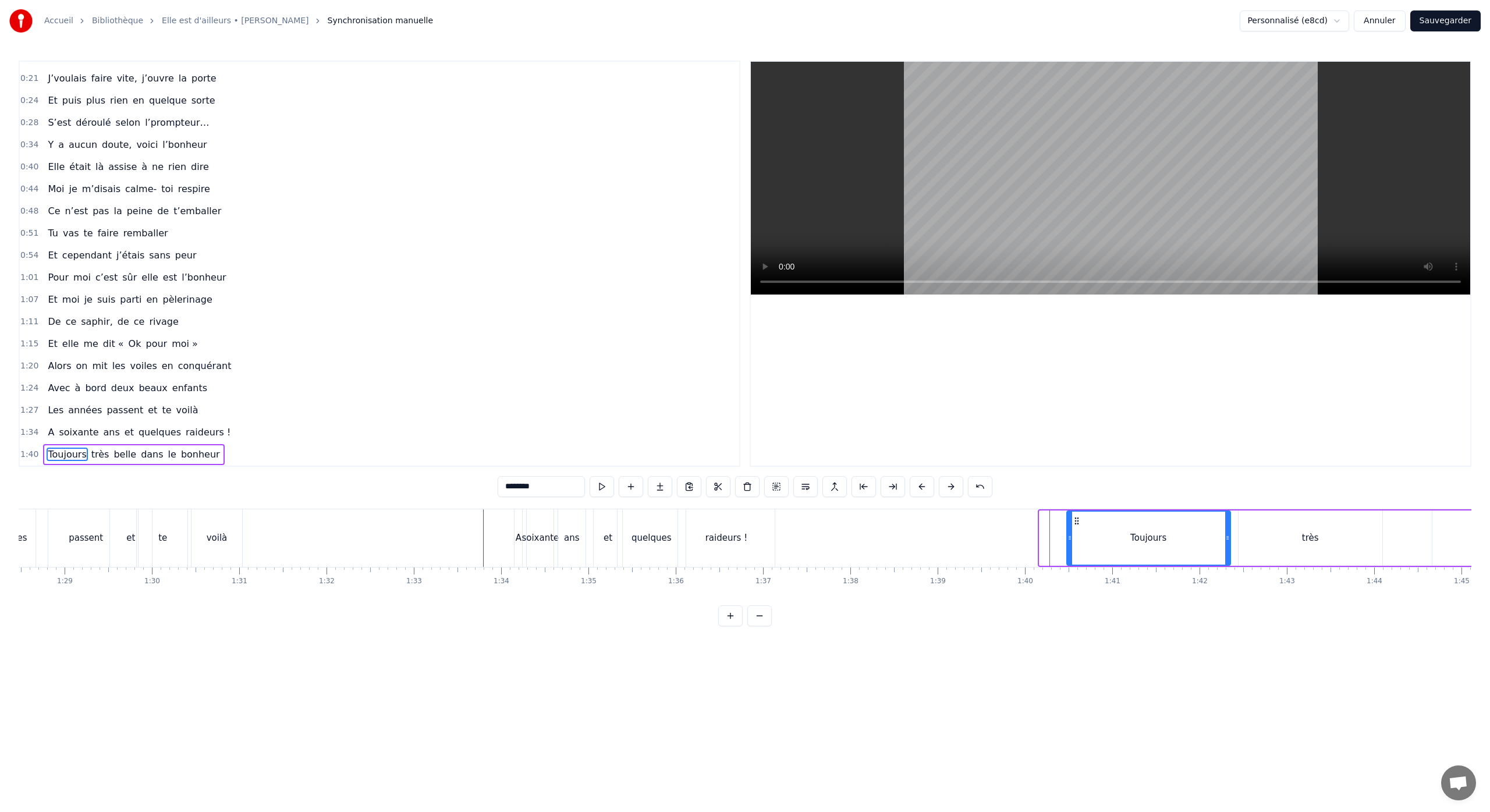
drag, startPoint x: 1041, startPoint y: 543, endPoint x: 1069, endPoint y: 545, distance: 28.1
click at [1069, 545] on div at bounding box center [1070, 537] width 5 height 53
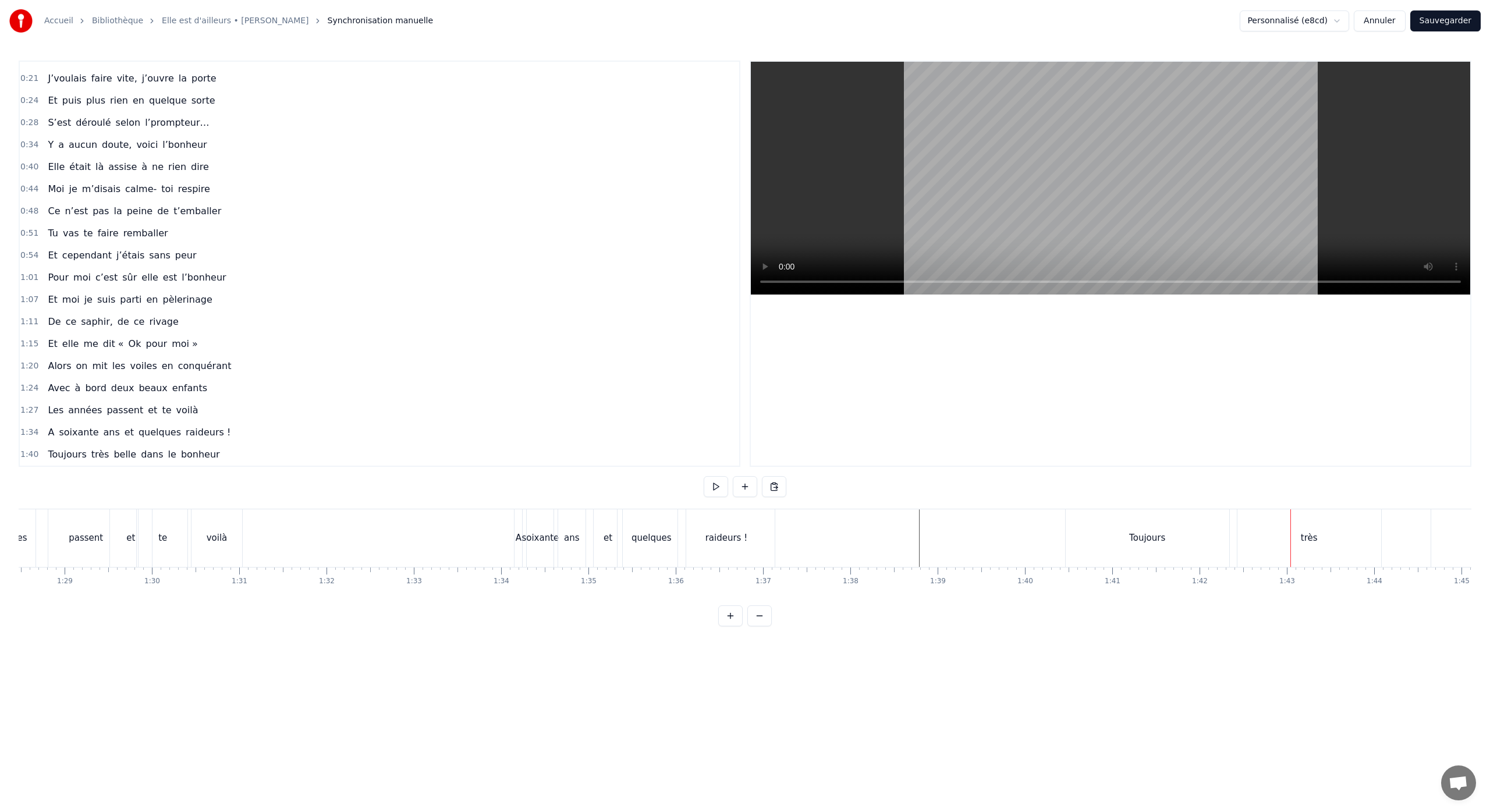
click at [1160, 548] on div "Toujours" at bounding box center [1147, 538] width 164 height 58
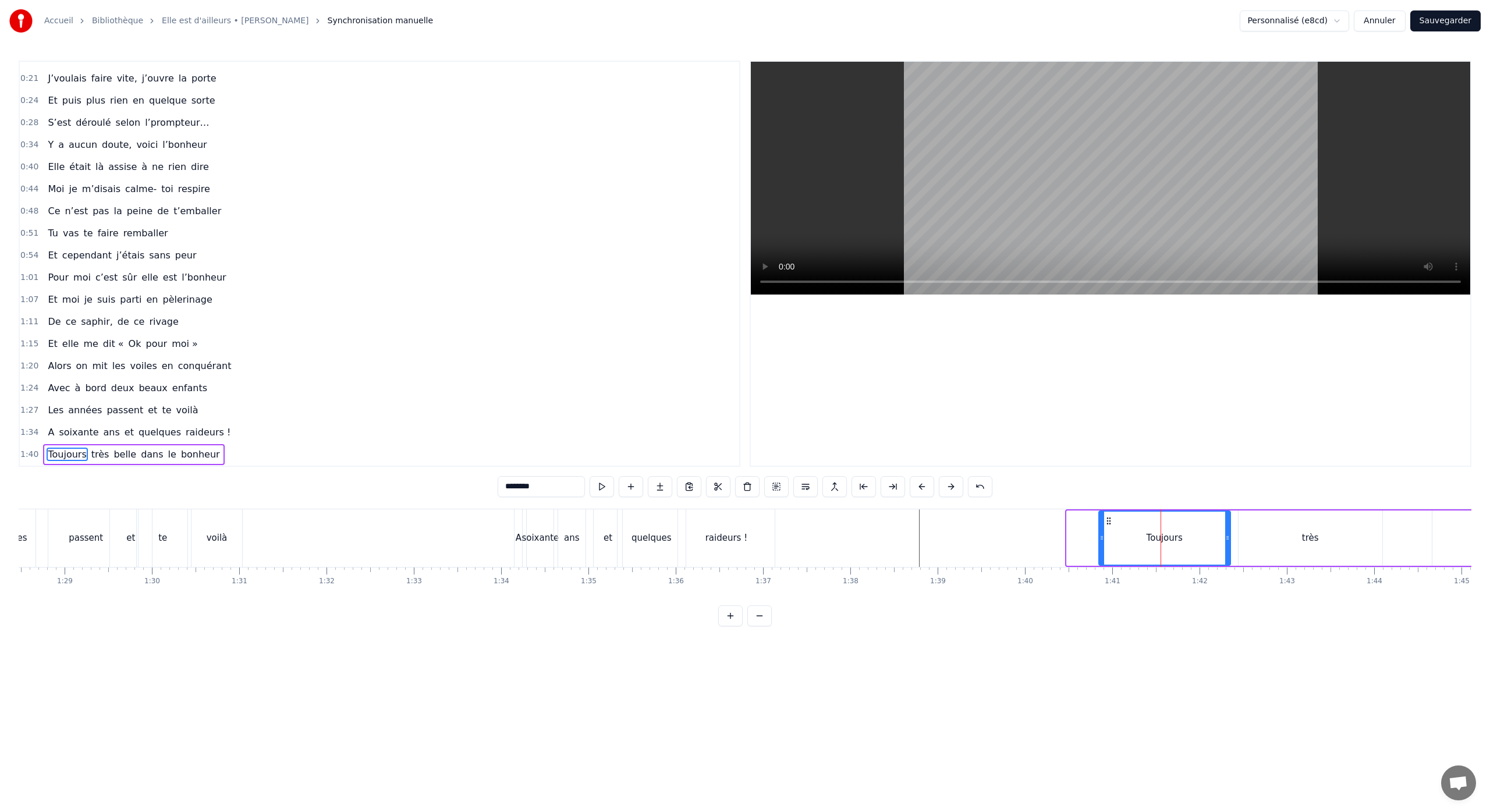
drag, startPoint x: 1070, startPoint y: 539, endPoint x: 1102, endPoint y: 539, distance: 32.0
click at [1102, 539] on icon at bounding box center [1101, 537] width 5 height 9
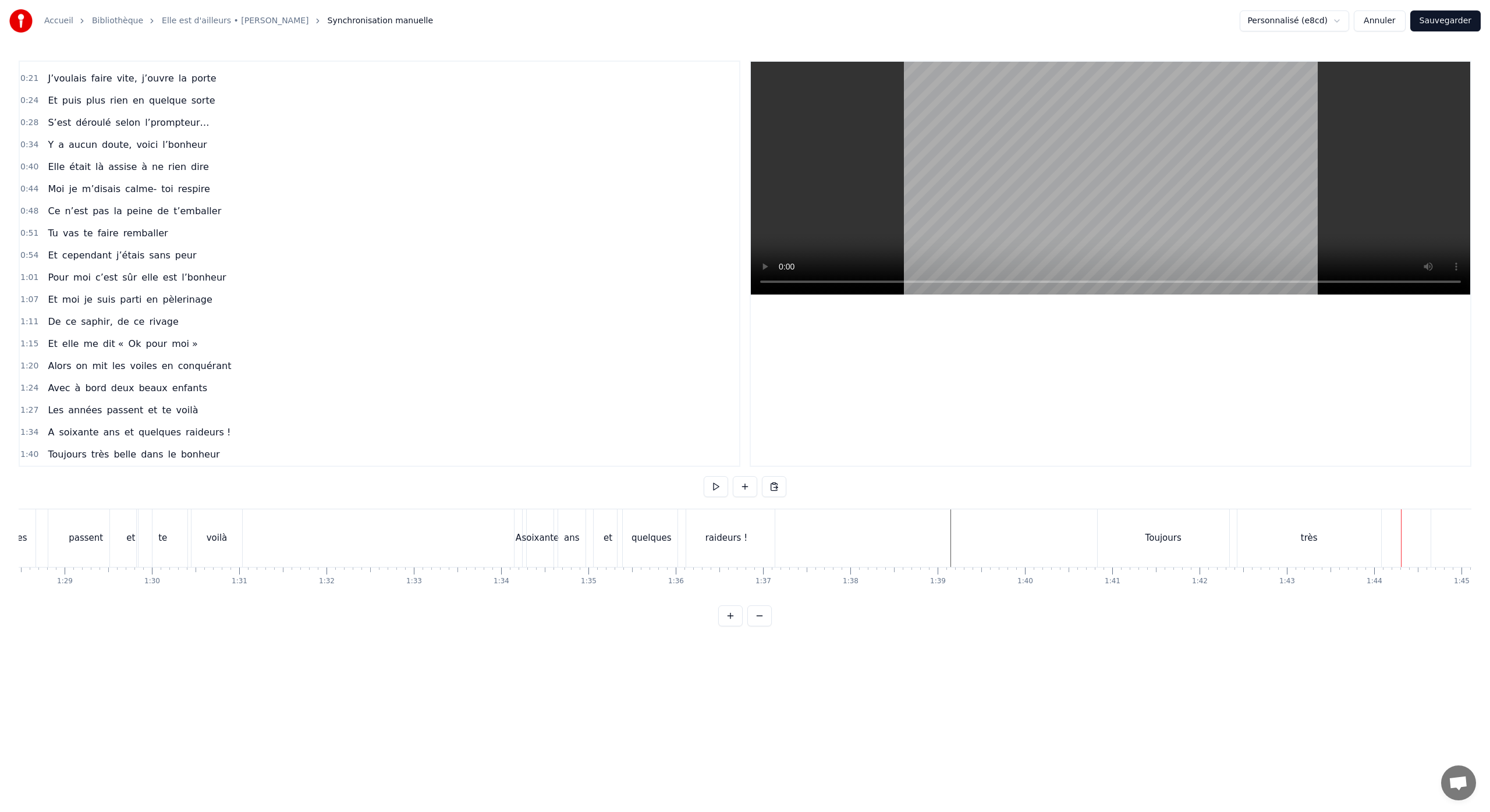
click at [1186, 536] on div "Toujours" at bounding box center [1163, 538] width 131 height 58
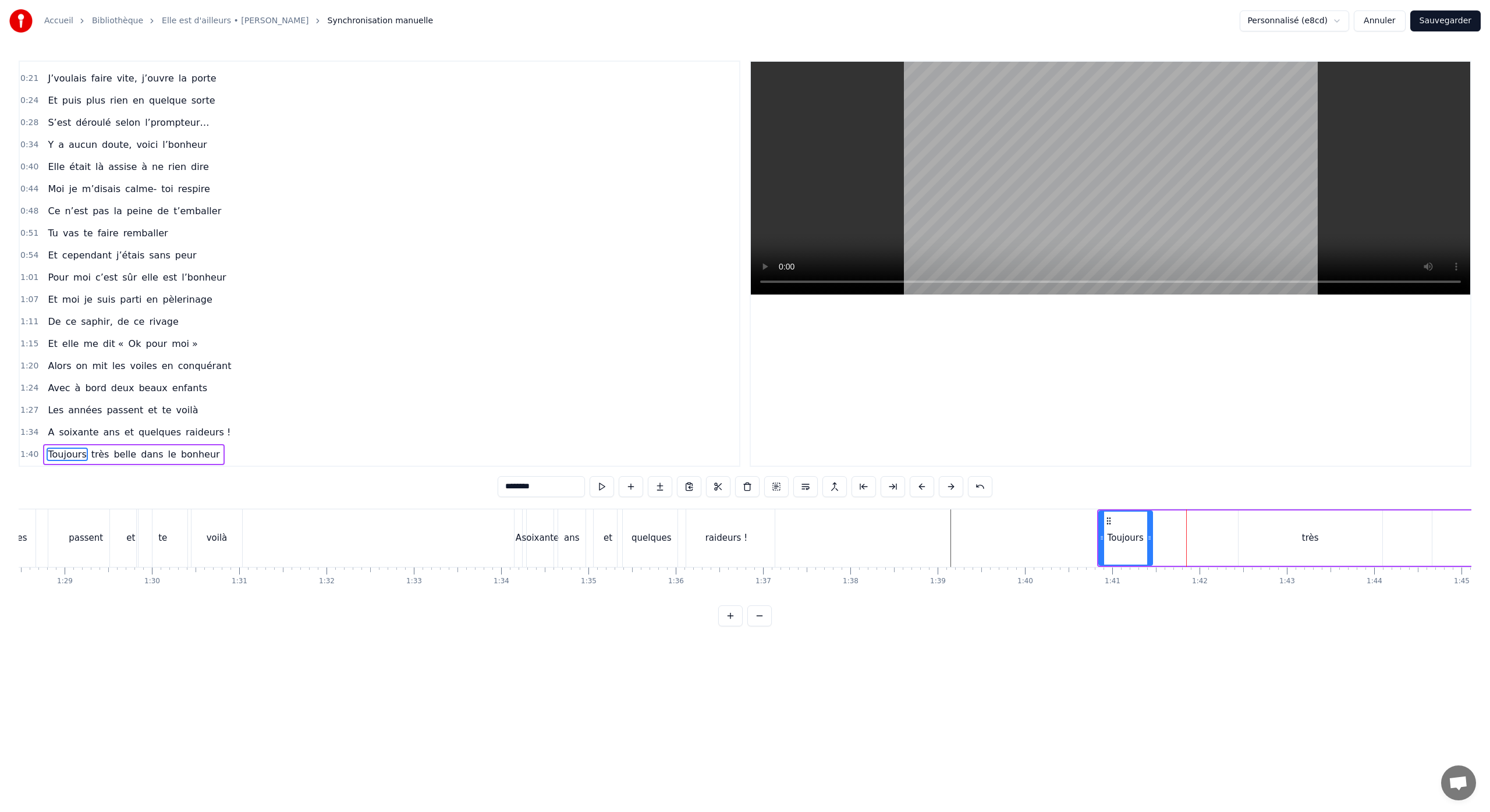
drag, startPoint x: 1227, startPoint y: 539, endPoint x: 1150, endPoint y: 547, distance: 77.4
click at [1150, 547] on div at bounding box center [1149, 537] width 5 height 53
click at [1281, 538] on div "très" at bounding box center [1310, 538] width 143 height 56
drag, startPoint x: 1248, startPoint y: 522, endPoint x: 1157, endPoint y: 548, distance: 94.6
click at [1157, 548] on div "très" at bounding box center [1219, 537] width 143 height 53
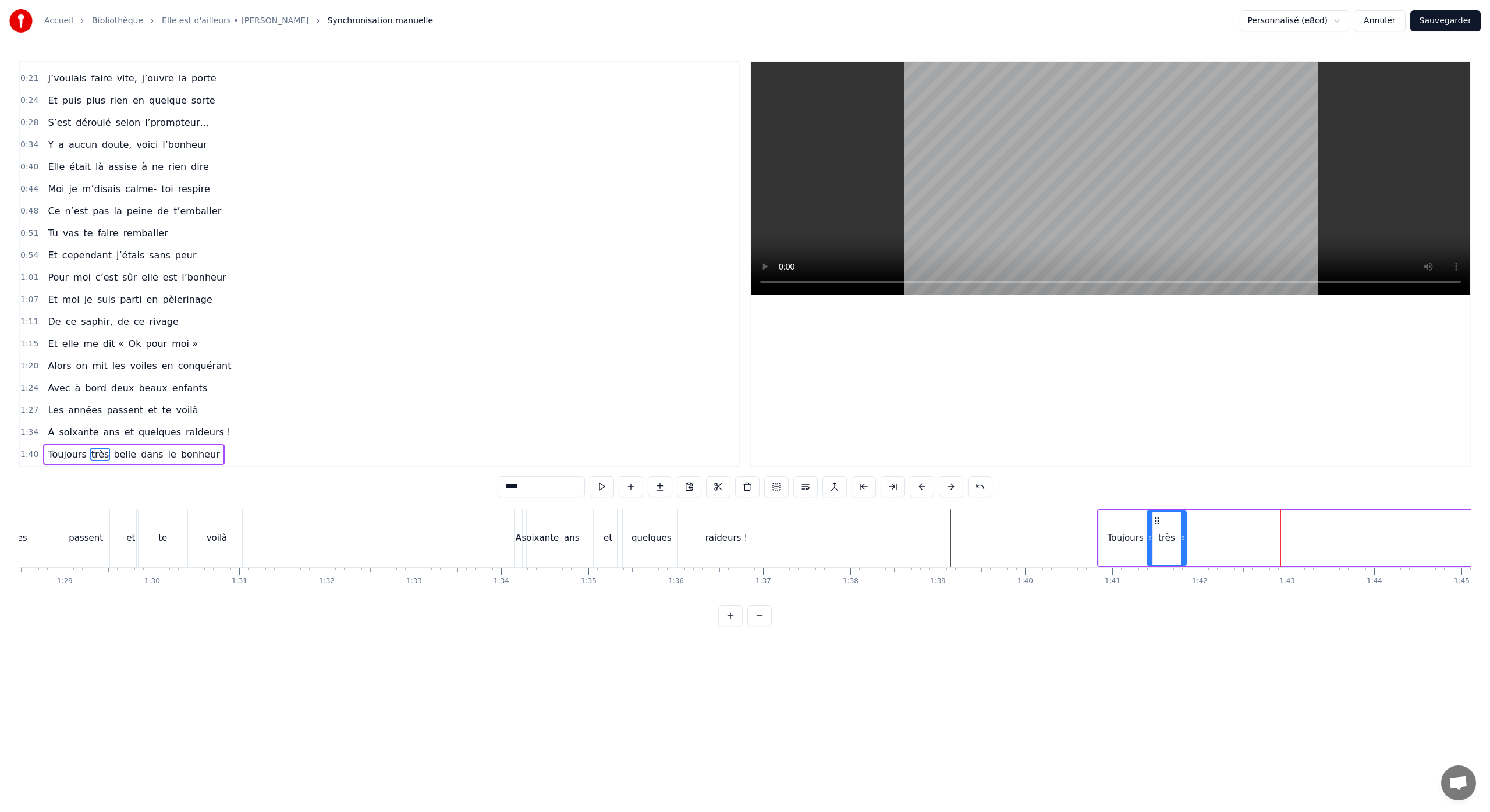
drag, startPoint x: 1286, startPoint y: 537, endPoint x: 1180, endPoint y: 549, distance: 106.7
click at [1181, 550] on div at bounding box center [1183, 537] width 5 height 53
click at [1133, 539] on div "Toujours" at bounding box center [1125, 538] width 36 height 13
click at [1138, 540] on icon at bounding box center [1138, 537] width 5 height 9
click at [1157, 529] on div "très" at bounding box center [1166, 538] width 39 height 56
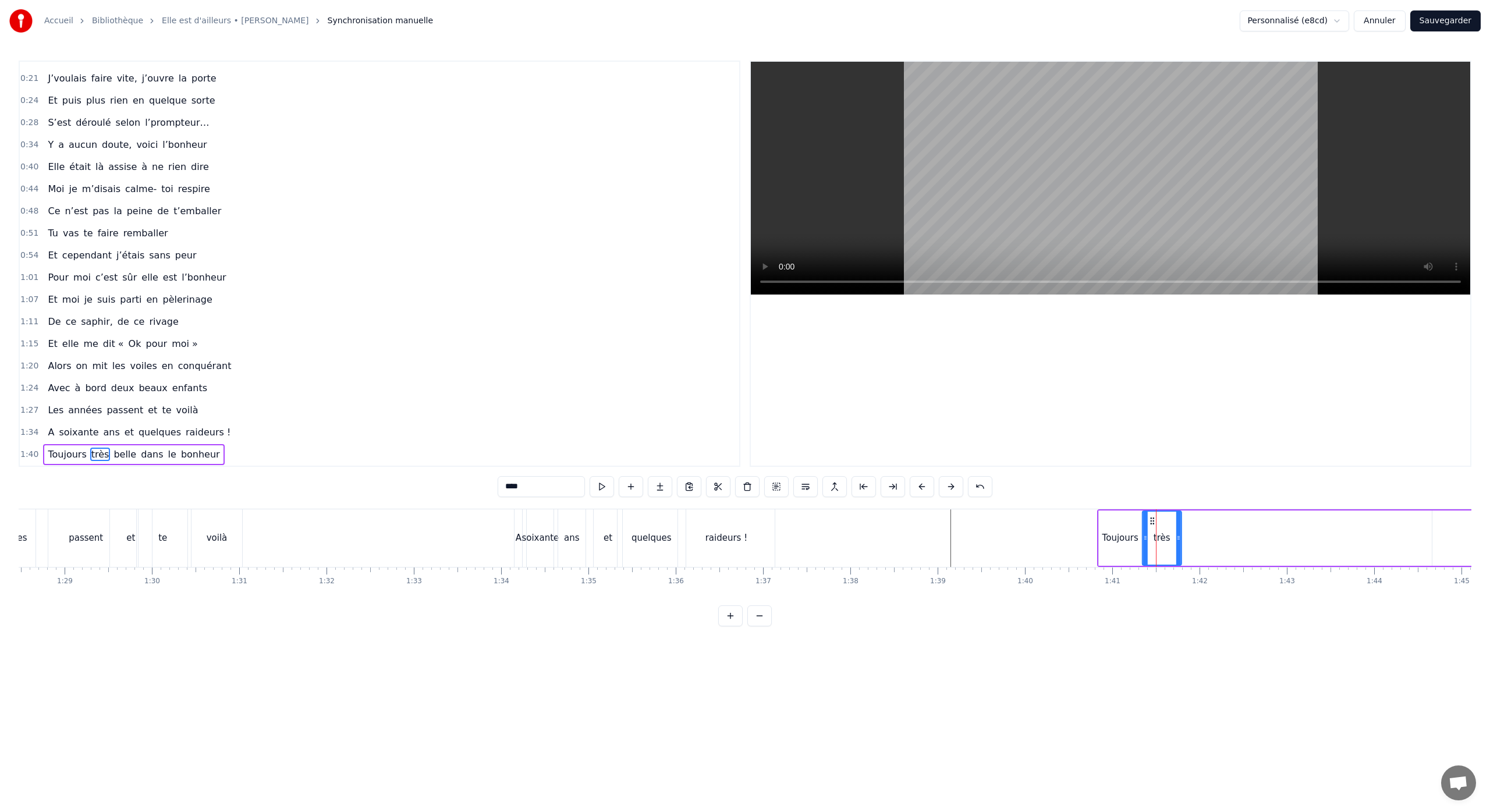
click at [1152, 522] on icon at bounding box center [1152, 520] width 9 height 9
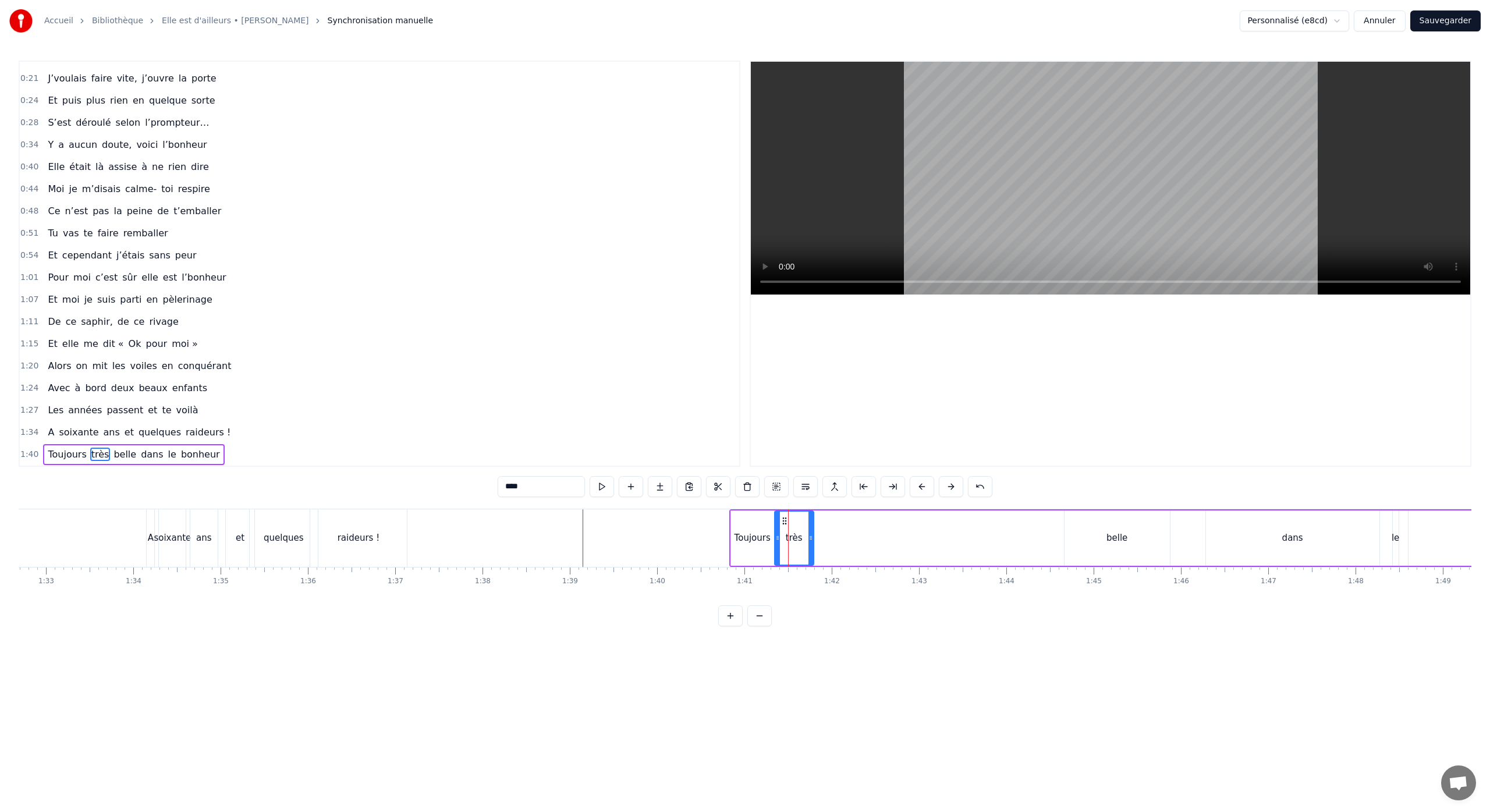
scroll to position [0, 8246]
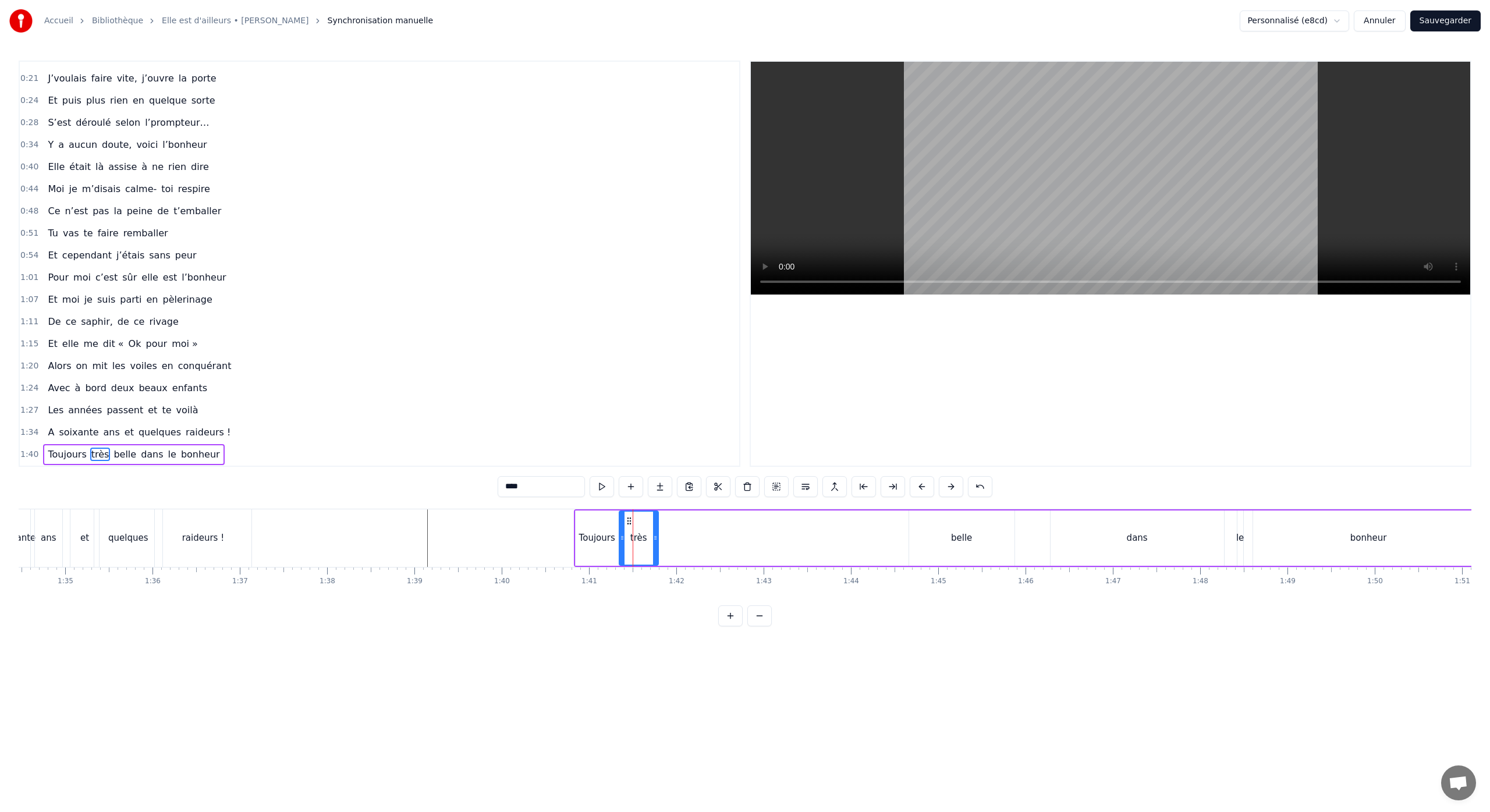
click at [939, 538] on div "belle" at bounding box center [962, 538] width 105 height 56
drag, startPoint x: 920, startPoint y: 521, endPoint x: 660, endPoint y: 565, distance: 263.7
click at [660, 565] on div "belle" at bounding box center [700, 538] width 106 height 56
drag, startPoint x: 751, startPoint y: 538, endPoint x: 691, endPoint y: 547, distance: 60.7
click at [691, 547] on div at bounding box center [689, 537] width 5 height 53
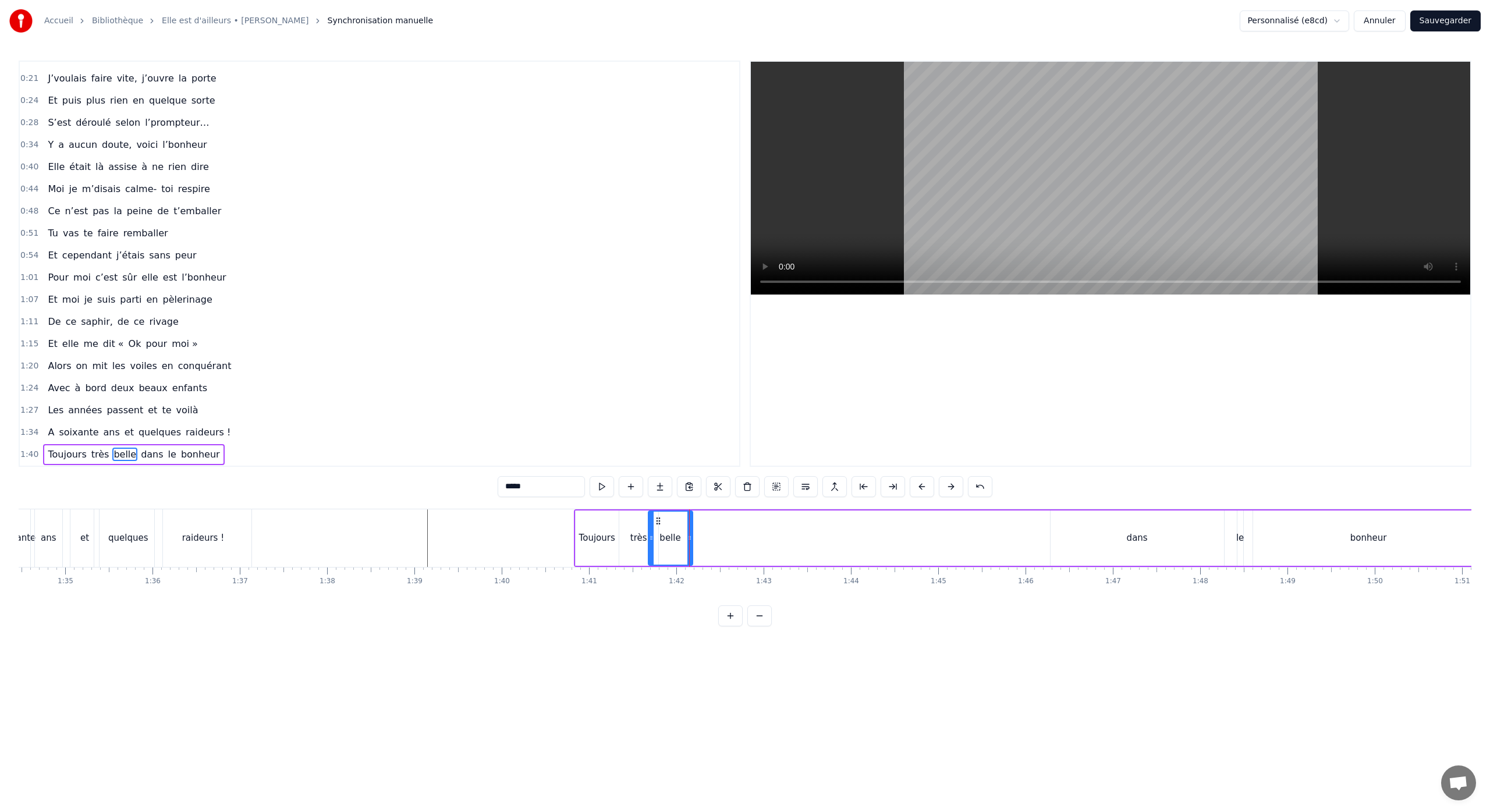
click at [1128, 546] on div "dans" at bounding box center [1137, 538] width 174 height 56
drag, startPoint x: 1060, startPoint y: 522, endPoint x: 754, endPoint y: 550, distance: 307.3
click at [749, 549] on div "dans" at bounding box center [826, 537] width 172 height 53
drag, startPoint x: 910, startPoint y: 539, endPoint x: 766, endPoint y: 555, distance: 144.9
click at [766, 555] on div at bounding box center [765, 537] width 5 height 53
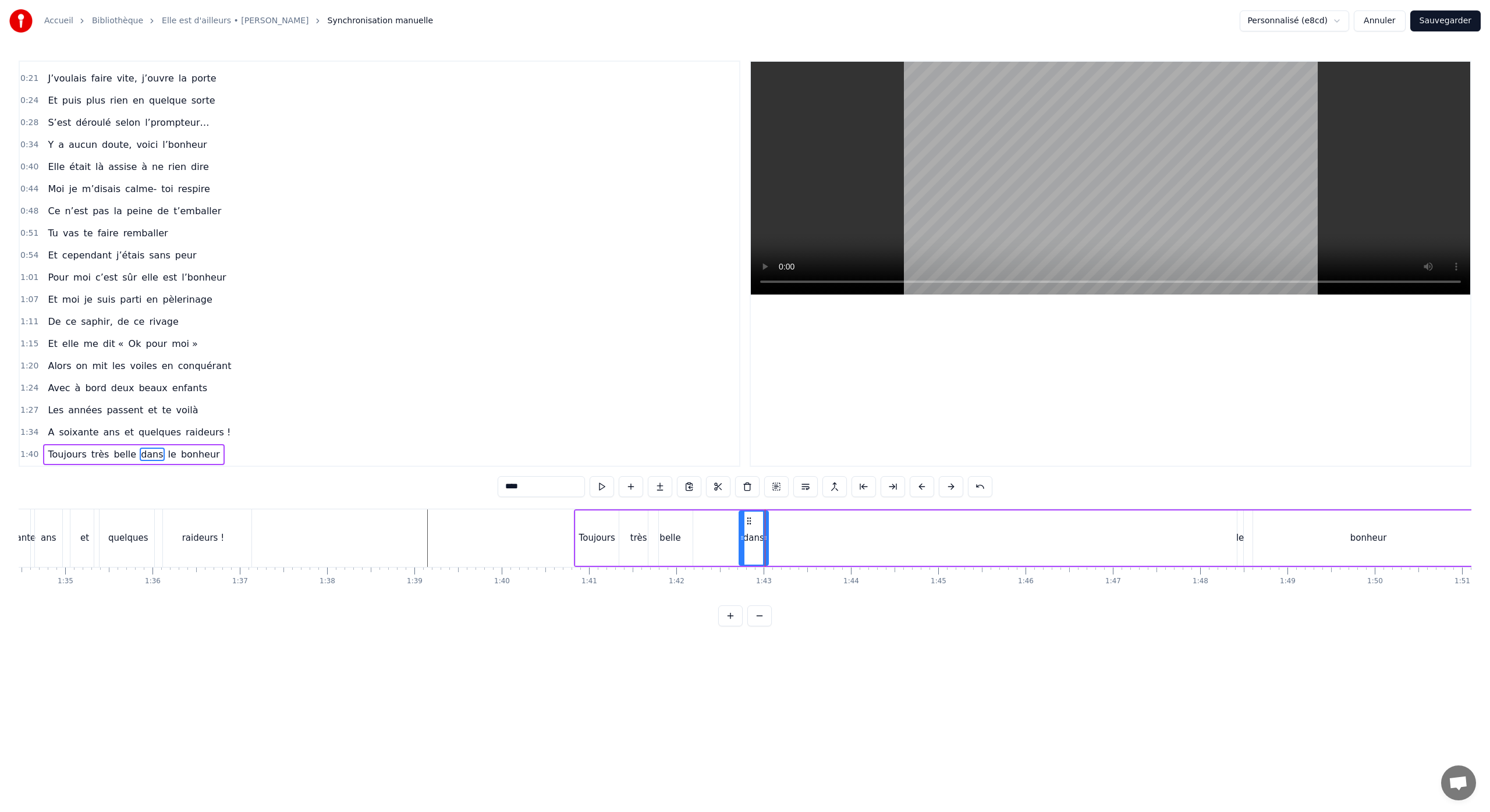
click at [1238, 543] on div "le" at bounding box center [1240, 538] width 8 height 13
drag, startPoint x: 1247, startPoint y: 538, endPoint x: 1258, endPoint y: 539, distance: 11.0
click at [1258, 539] on icon at bounding box center [1257, 537] width 5 height 9
drag, startPoint x: 1247, startPoint y: 522, endPoint x: 775, endPoint y: 564, distance: 473.9
click at [775, 564] on div "le" at bounding box center [776, 537] width 22 height 53
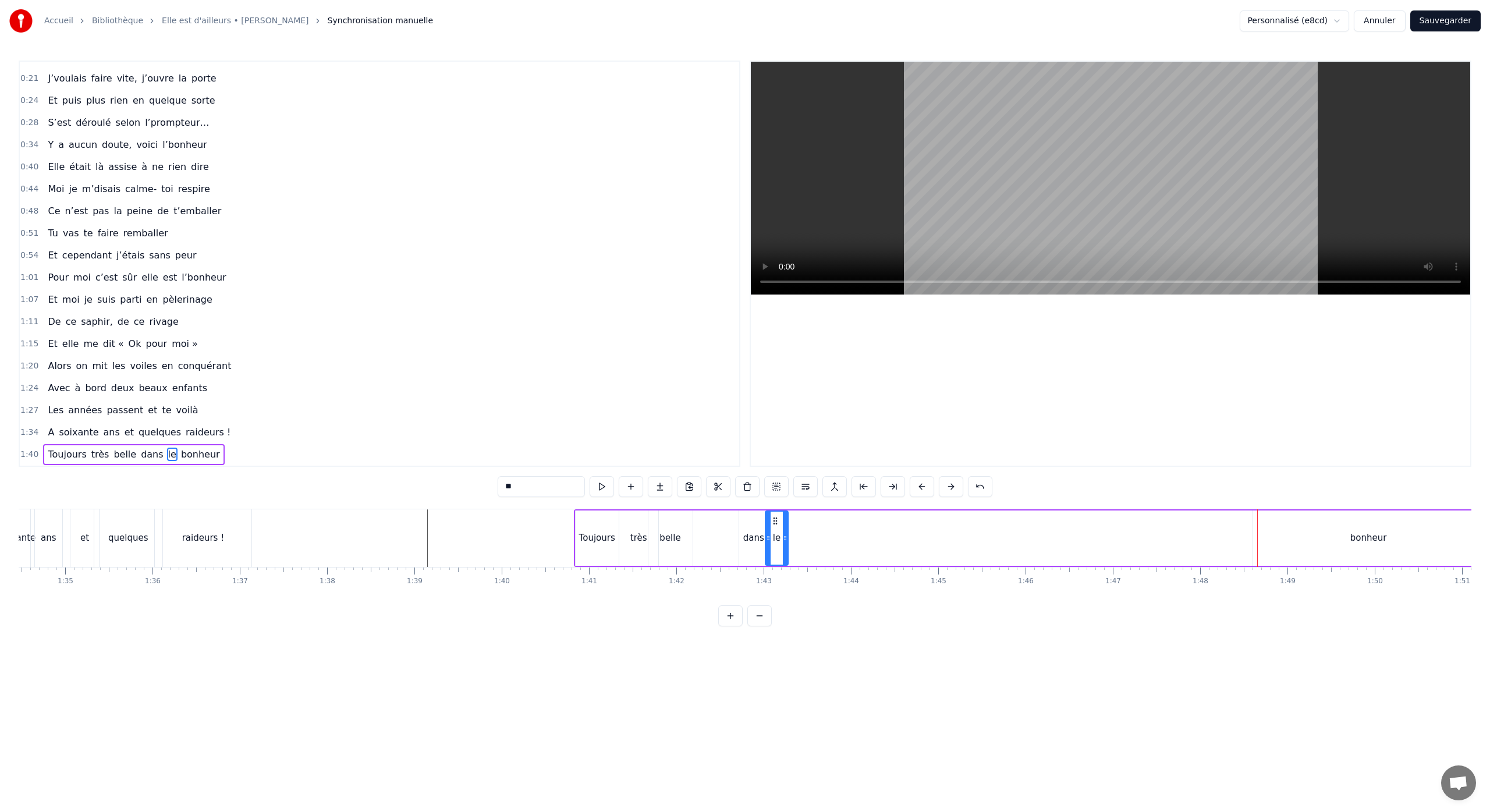
click at [1340, 548] on div "bonheur" at bounding box center [1368, 538] width 231 height 56
type input "*******"
drag, startPoint x: 1263, startPoint y: 522, endPoint x: 798, endPoint y: 579, distance: 468.5
click at [798, 579] on div "J’allais à un souper chez notre copine Je m’étais rendu en anonyme J’voulais fa…" at bounding box center [745, 552] width 1453 height 87
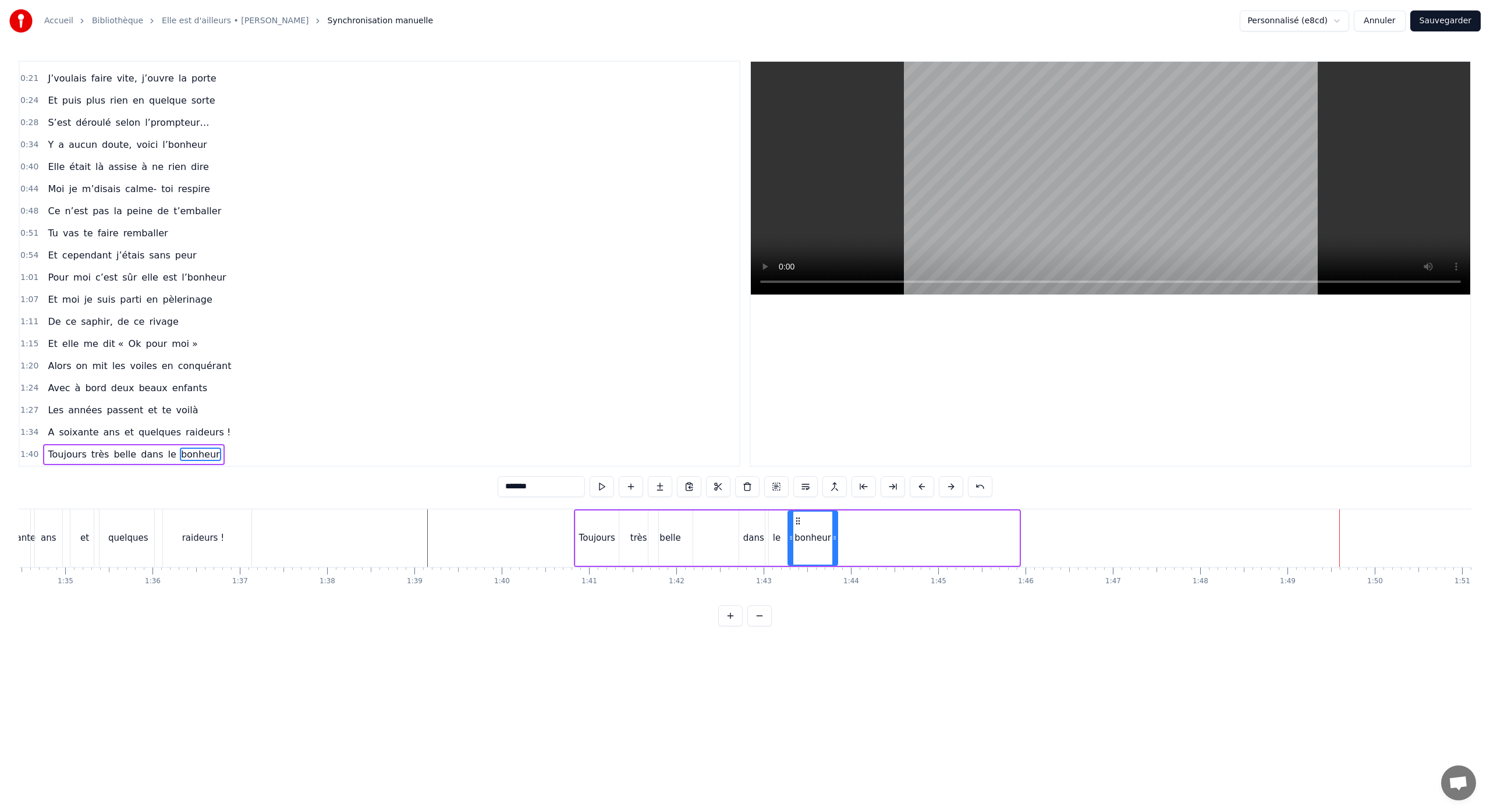
drag, startPoint x: 1017, startPoint y: 542, endPoint x: 835, endPoint y: 553, distance: 182.3
click at [835, 553] on div at bounding box center [834, 537] width 5 height 53
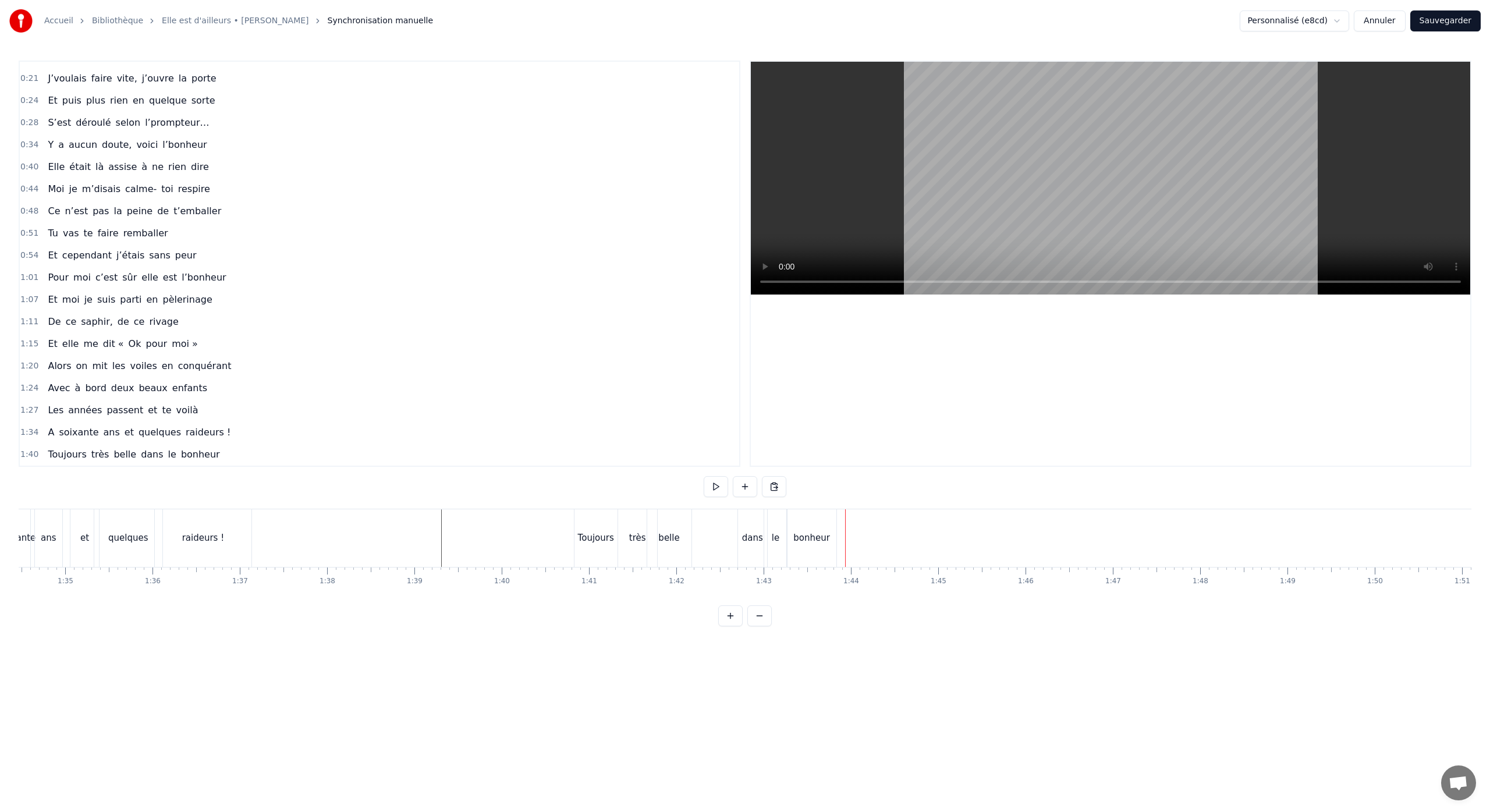
drag, startPoint x: 730, startPoint y: 530, endPoint x: 736, endPoint y: 529, distance: 6.1
click at [731, 530] on div "Toujours très belle dans le bonheur" at bounding box center [706, 538] width 265 height 58
drag, startPoint x: 830, startPoint y: 520, endPoint x: 822, endPoint y: 522, distance: 8.2
click at [822, 522] on icon at bounding box center [821, 519] width 9 height 9
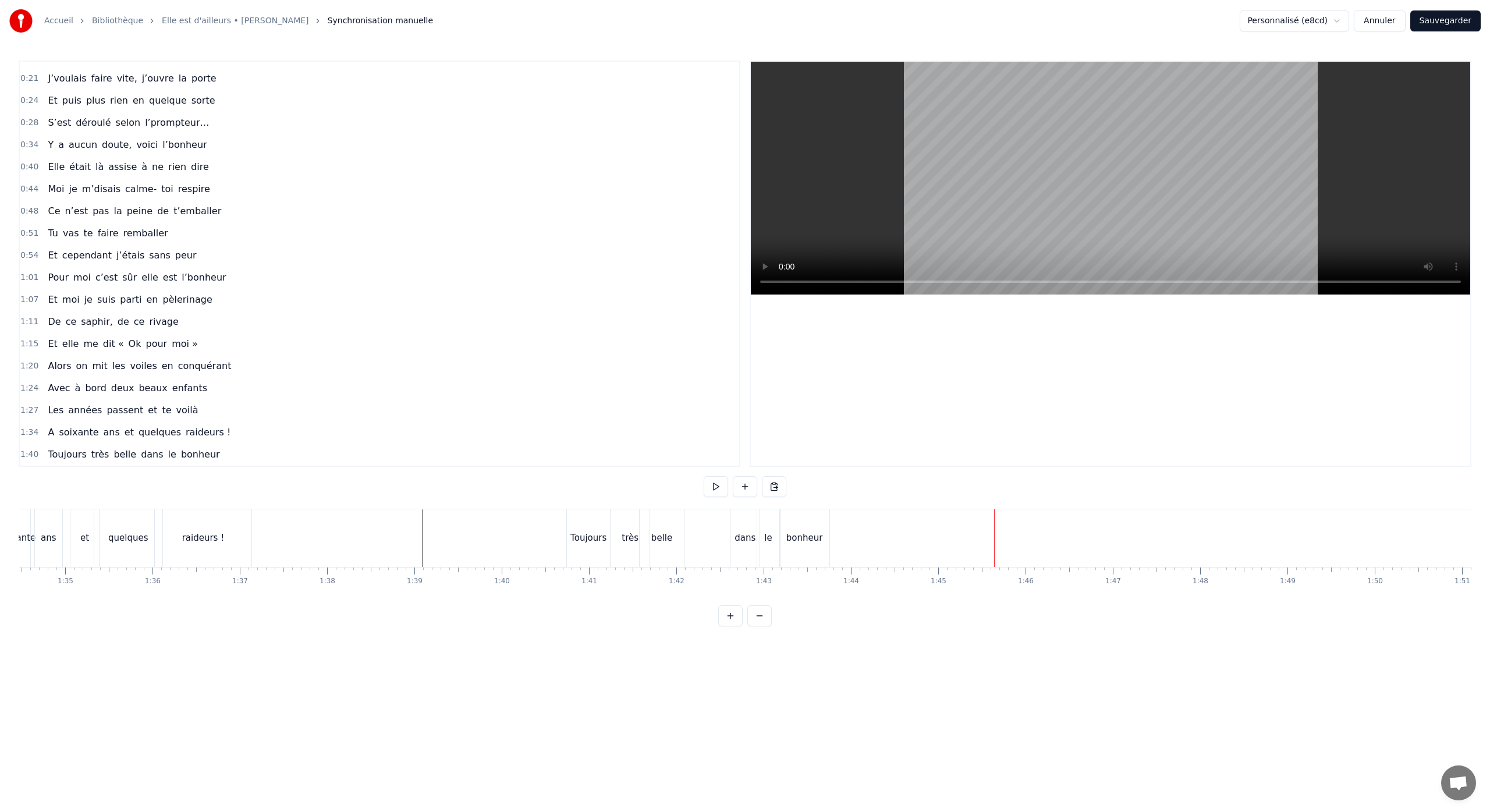
click at [743, 541] on div "dans" at bounding box center [745, 538] width 21 height 13
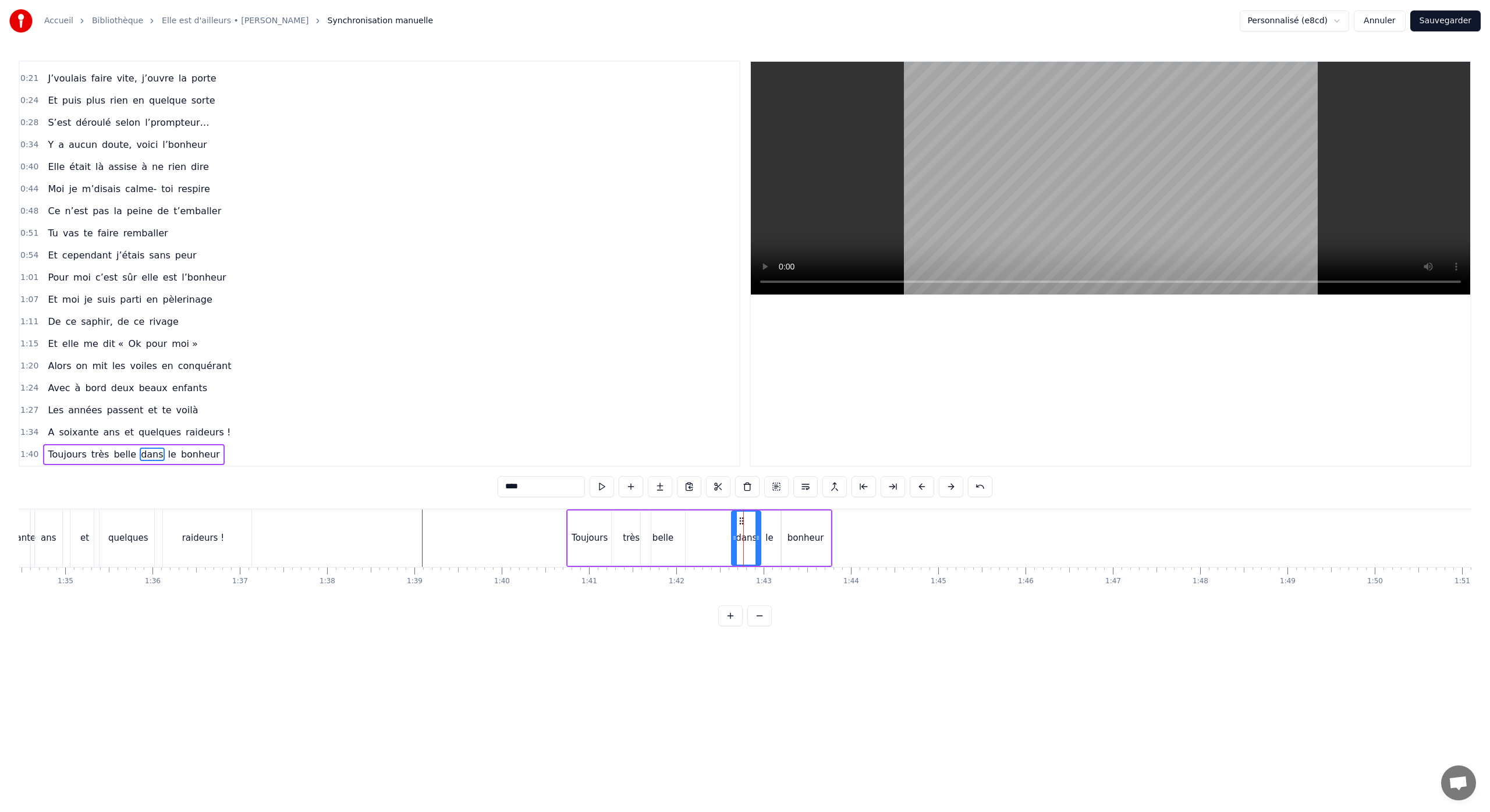
click at [770, 542] on div "le" at bounding box center [769, 538] width 8 height 13
click at [814, 542] on div "bonheur" at bounding box center [806, 538] width 37 height 13
click at [795, 523] on icon at bounding box center [794, 520] width 9 height 9
click at [765, 519] on div "le" at bounding box center [769, 538] width 23 height 56
click at [771, 518] on icon at bounding box center [771, 520] width 9 height 9
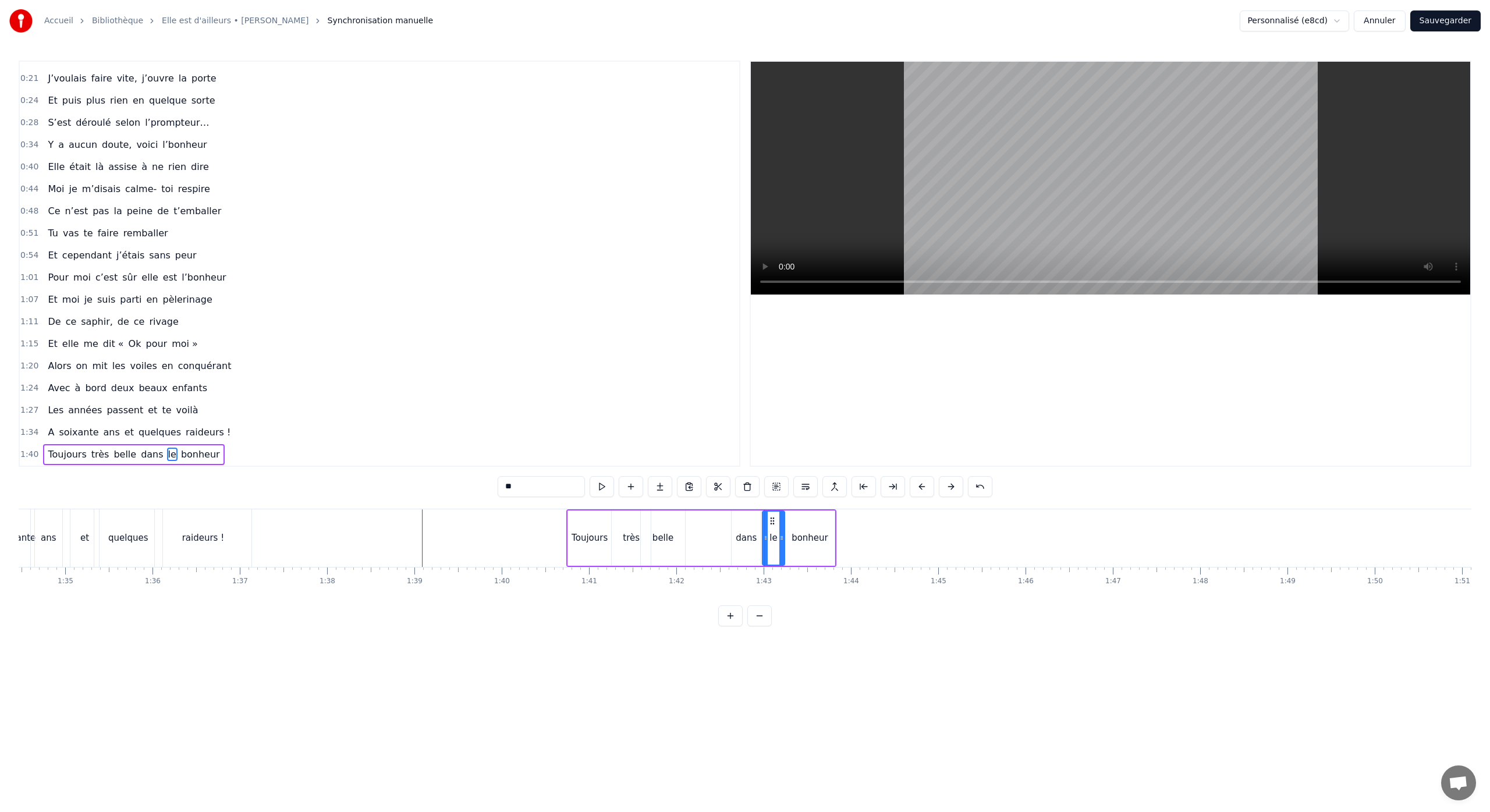
click at [753, 521] on div "dans" at bounding box center [745, 538] width 29 height 56
type input "****"
drag, startPoint x: 741, startPoint y: 520, endPoint x: 750, endPoint y: 520, distance: 9.0
click at [750, 520] on icon at bounding box center [750, 520] width 9 height 9
click at [745, 539] on div "dans" at bounding box center [754, 538] width 21 height 13
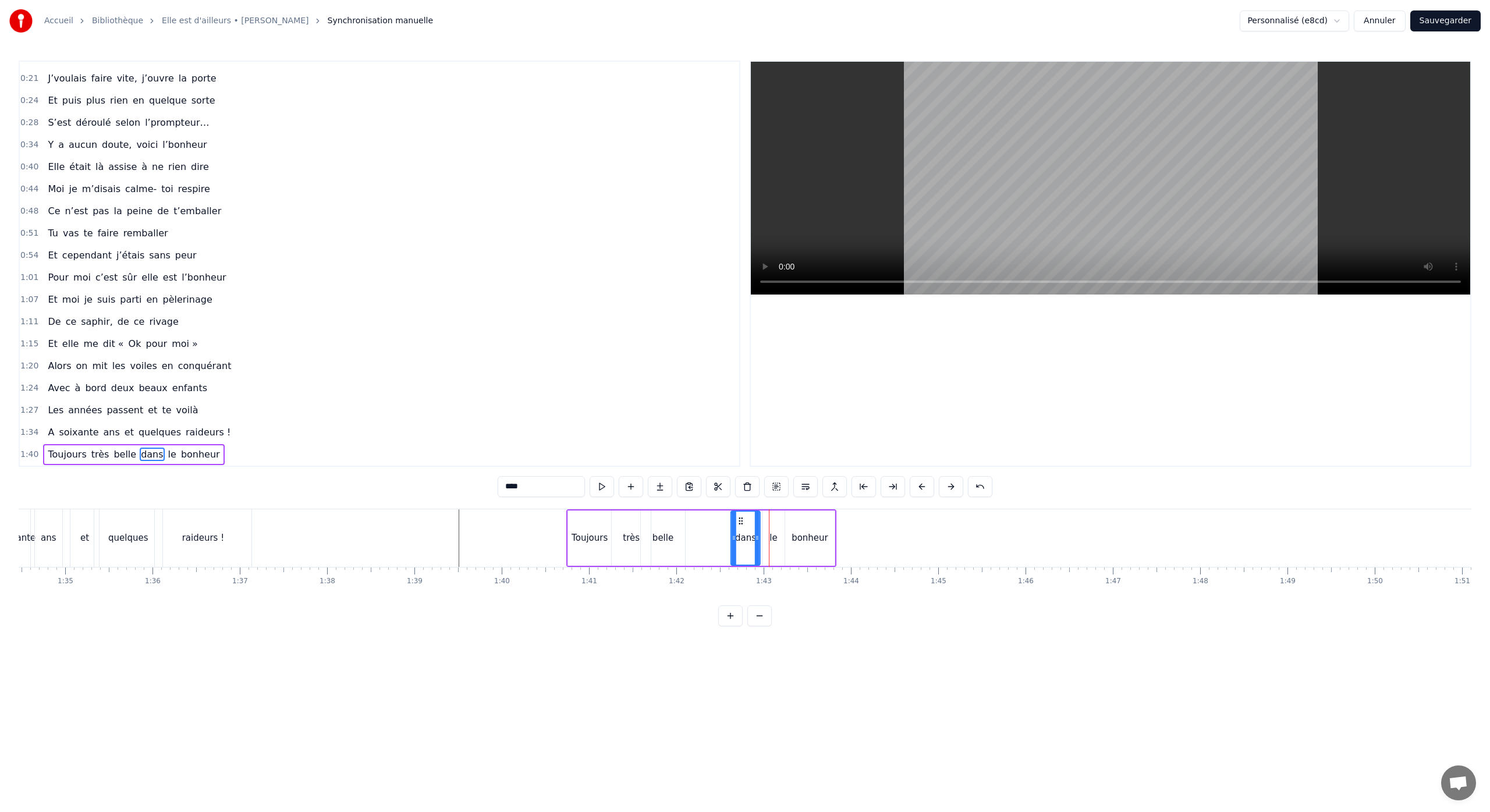
drag, startPoint x: 748, startPoint y: 522, endPoint x: 739, endPoint y: 523, distance: 9.1
click at [739, 523] on icon at bounding box center [740, 520] width 9 height 9
click at [769, 519] on div at bounding box center [769, 538] width 1 height 58
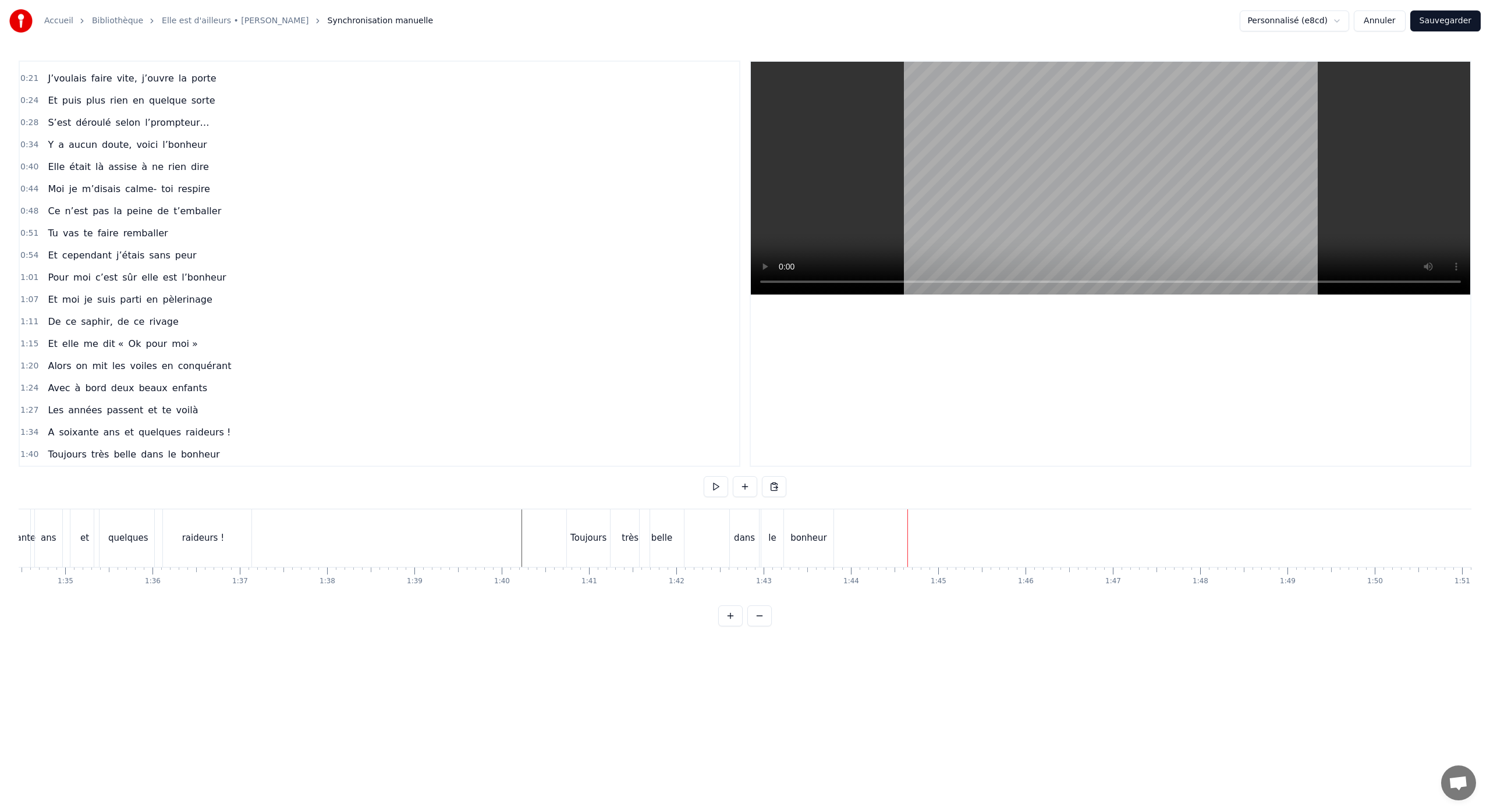
click at [747, 539] on div "dans" at bounding box center [745, 538] width 21 height 13
drag, startPoint x: 740, startPoint y: 521, endPoint x: 731, endPoint y: 524, distance: 9.5
click at [731, 524] on icon at bounding box center [733, 520] width 9 height 9
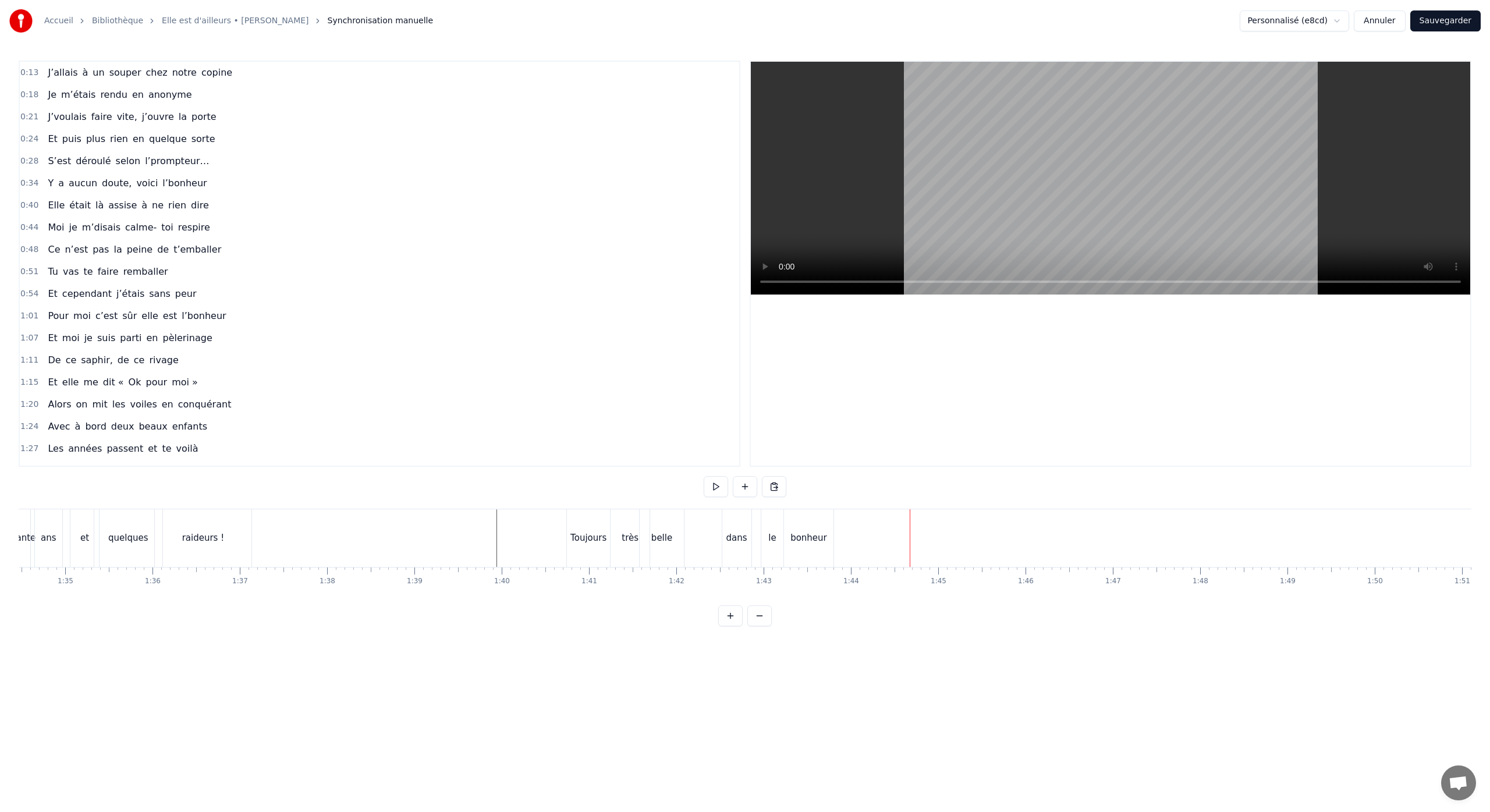
scroll to position [39, 0]
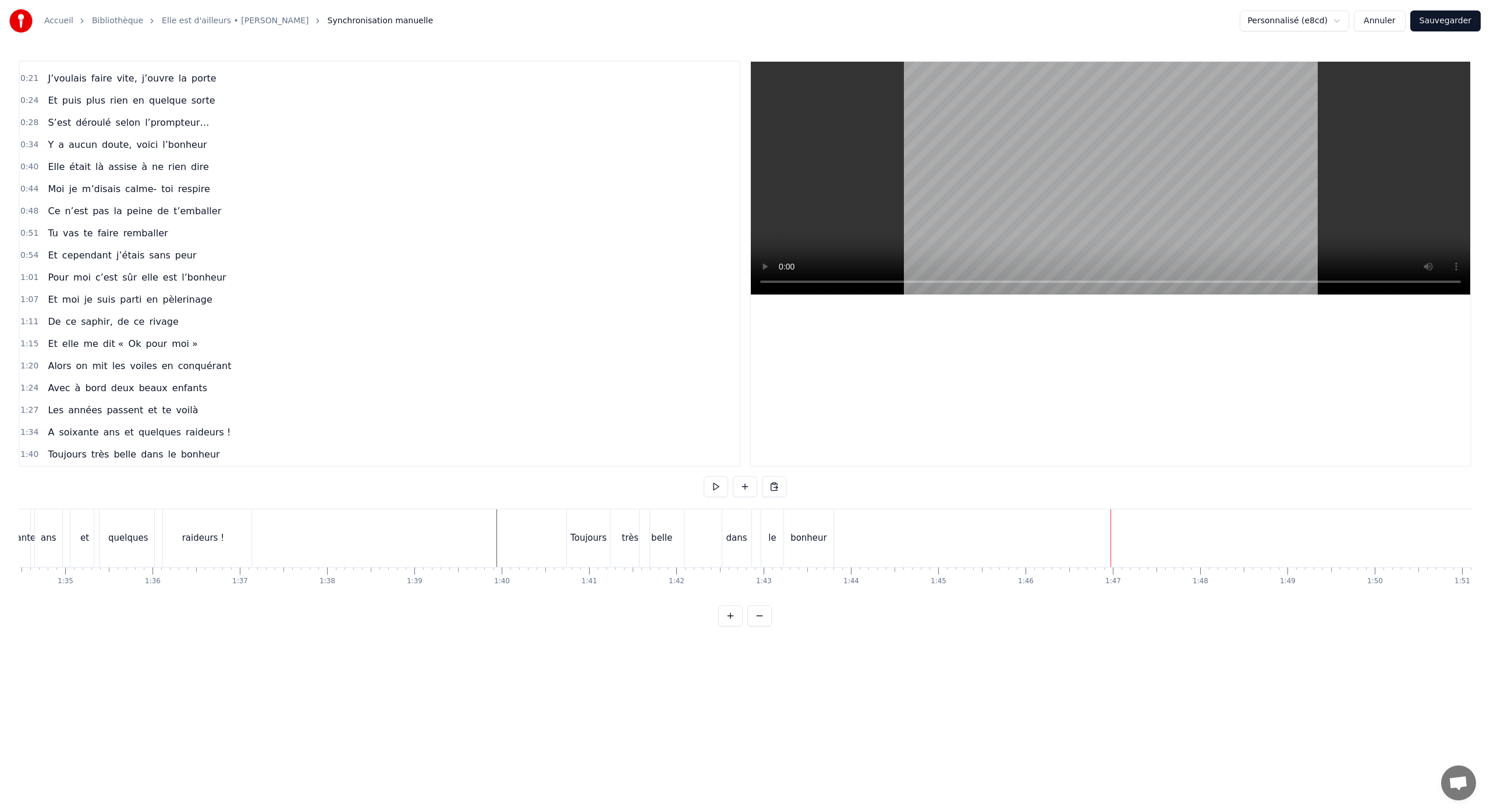
click at [1425, 18] on button "Sauvegarder" at bounding box center [1445, 21] width 70 height 21
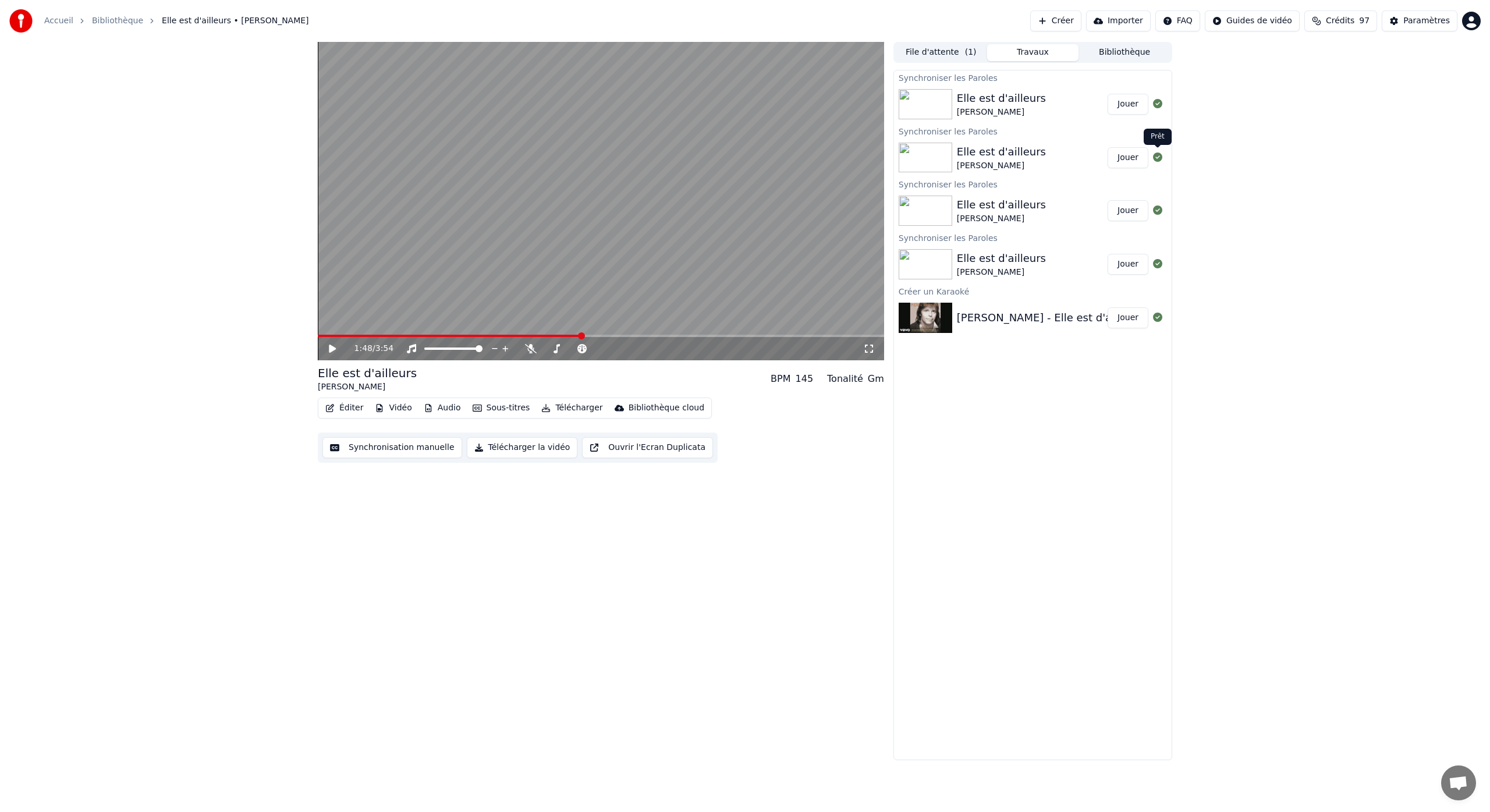
click at [1159, 157] on icon at bounding box center [1157, 157] width 9 height 9
click at [1156, 157] on icon at bounding box center [1157, 157] width 9 height 9
click at [1017, 56] on button "Travaux" at bounding box center [1033, 53] width 92 height 17
click at [953, 53] on button "File d'attente ( 1 )" at bounding box center [941, 53] width 92 height 17
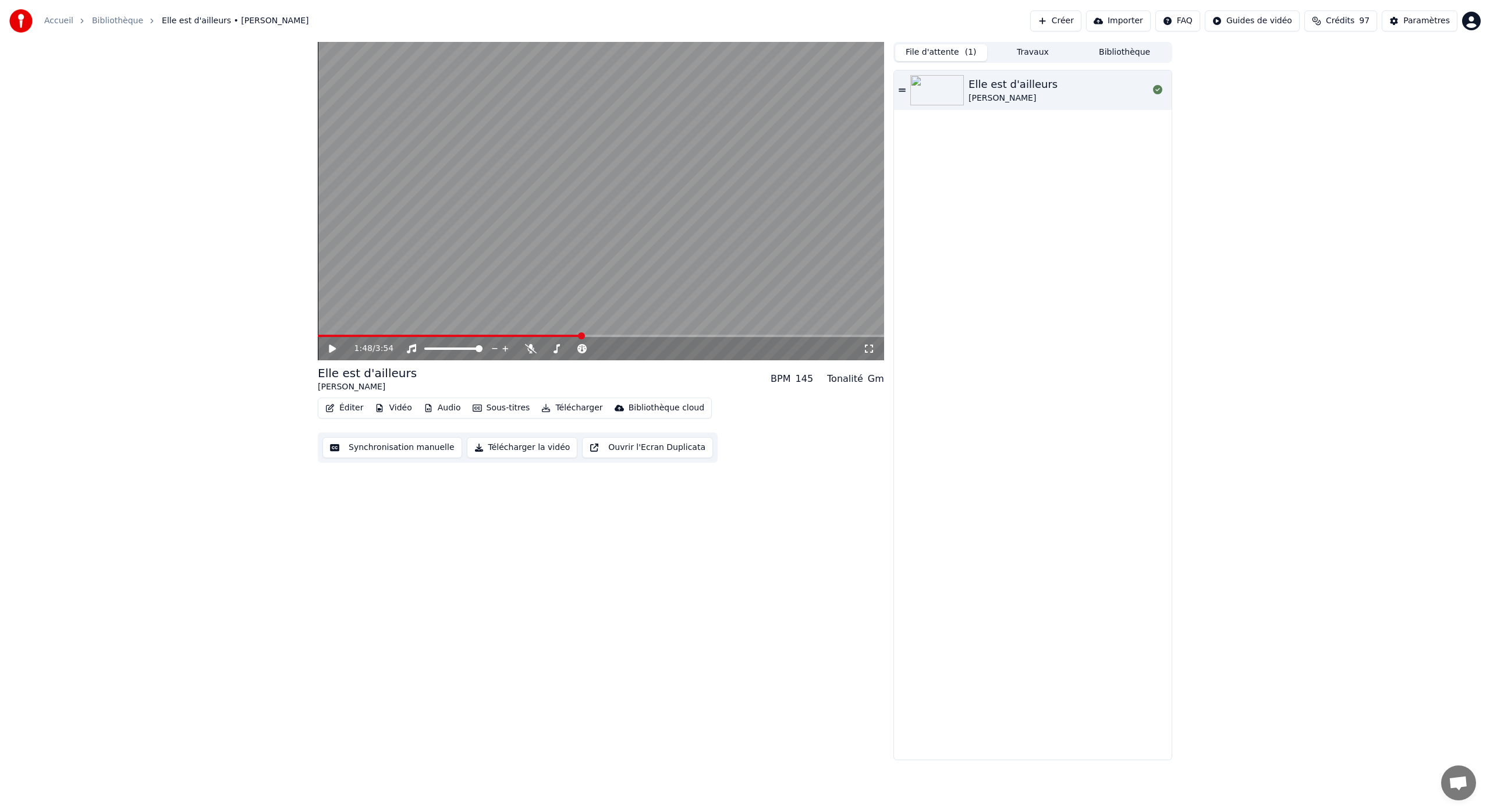
click at [1024, 49] on button "Travaux" at bounding box center [1033, 53] width 92 height 17
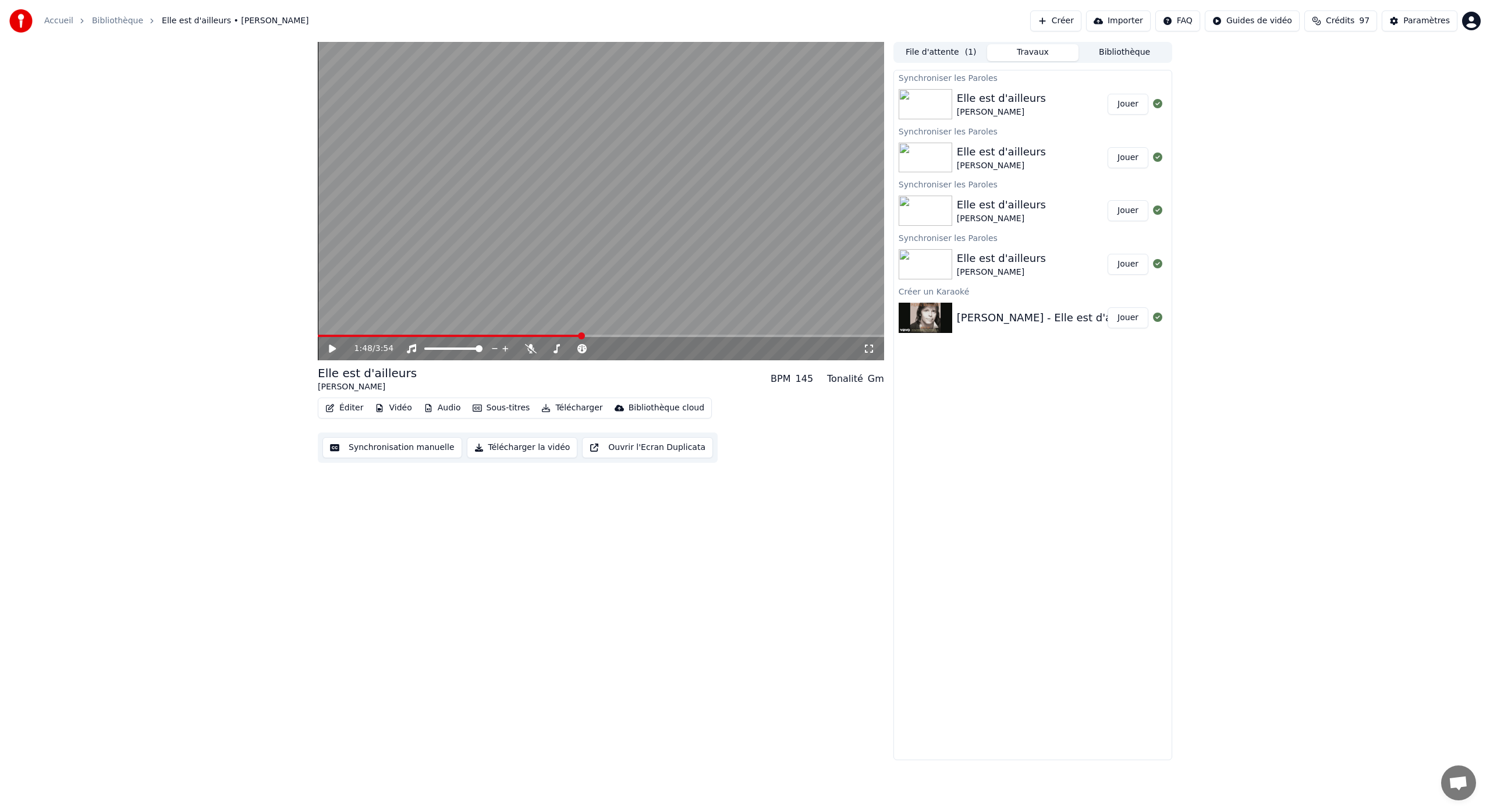
click at [1112, 59] on button "Bibliothèque" at bounding box center [1124, 53] width 92 height 17
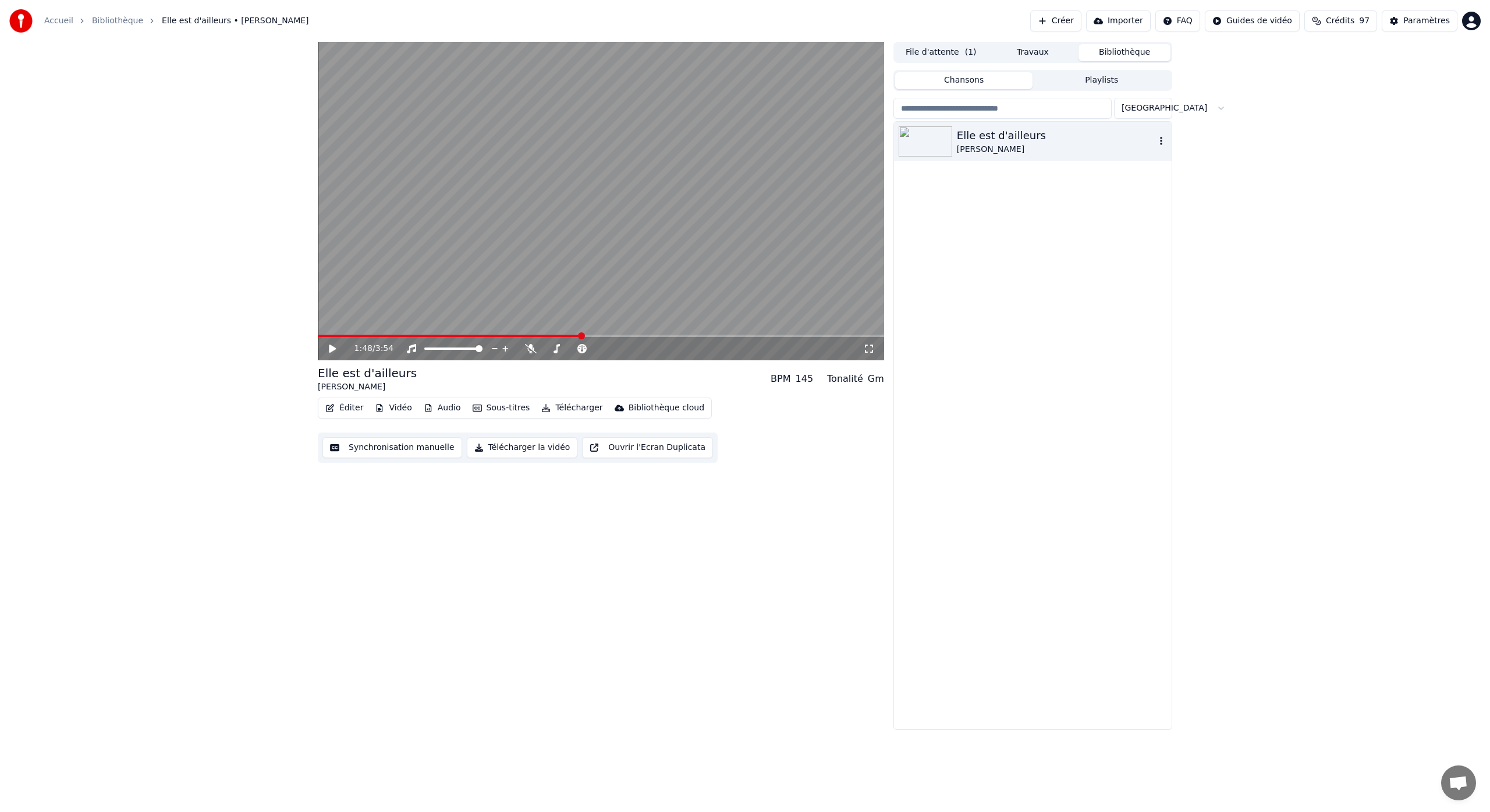
click at [1011, 138] on div "Elle est d'ailleurs" at bounding box center [1056, 135] width 198 height 16
click at [1016, 143] on div "[PERSON_NAME]" at bounding box center [1056, 149] width 198 height 12
click at [933, 143] on img at bounding box center [925, 141] width 53 height 30
click at [1161, 143] on icon "button" at bounding box center [1161, 141] width 12 height 9
click at [968, 82] on button "Chansons" at bounding box center [964, 81] width 138 height 17
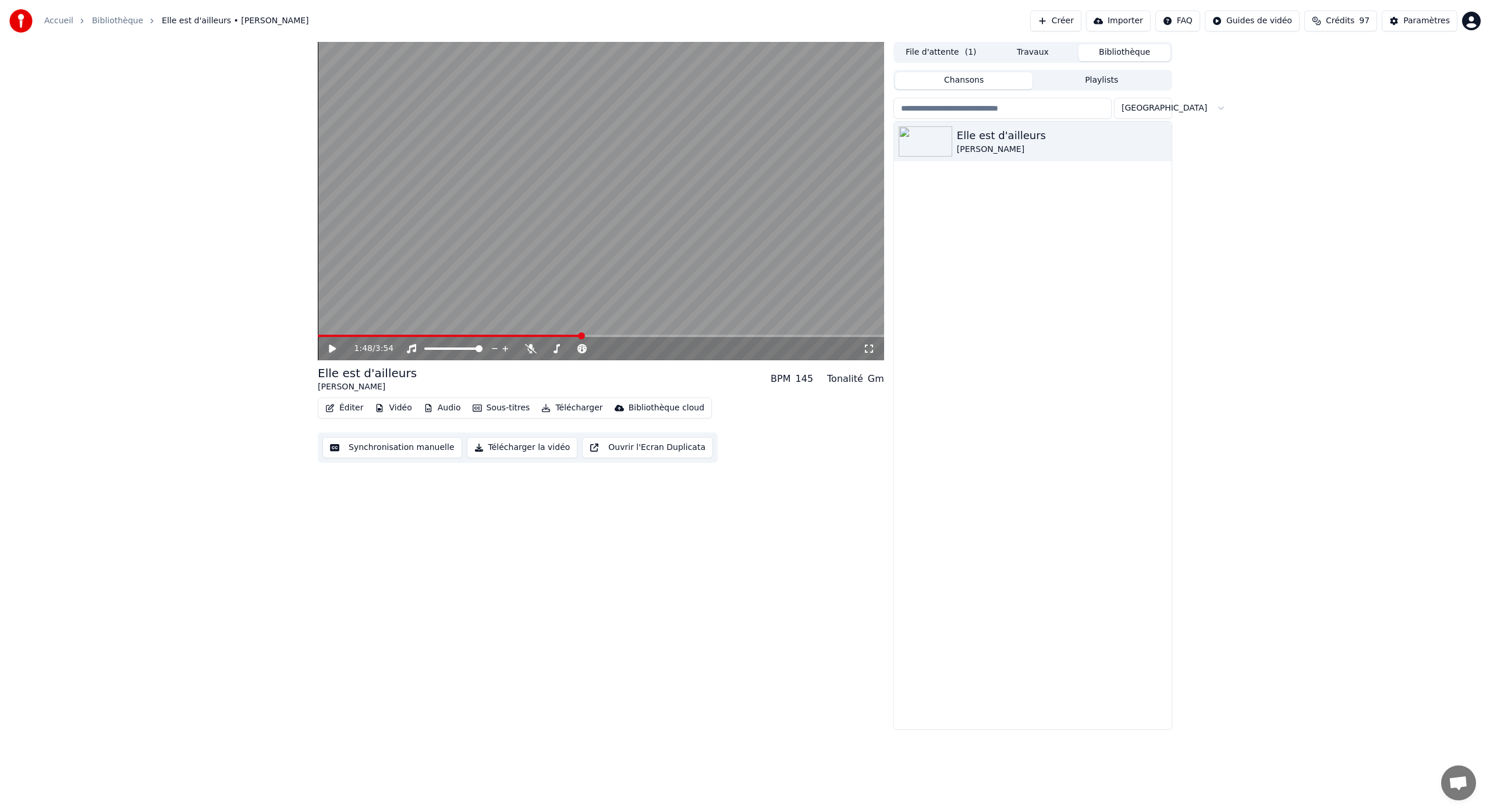
click at [916, 52] on button "File d'attente ( 1 )" at bounding box center [941, 53] width 92 height 17
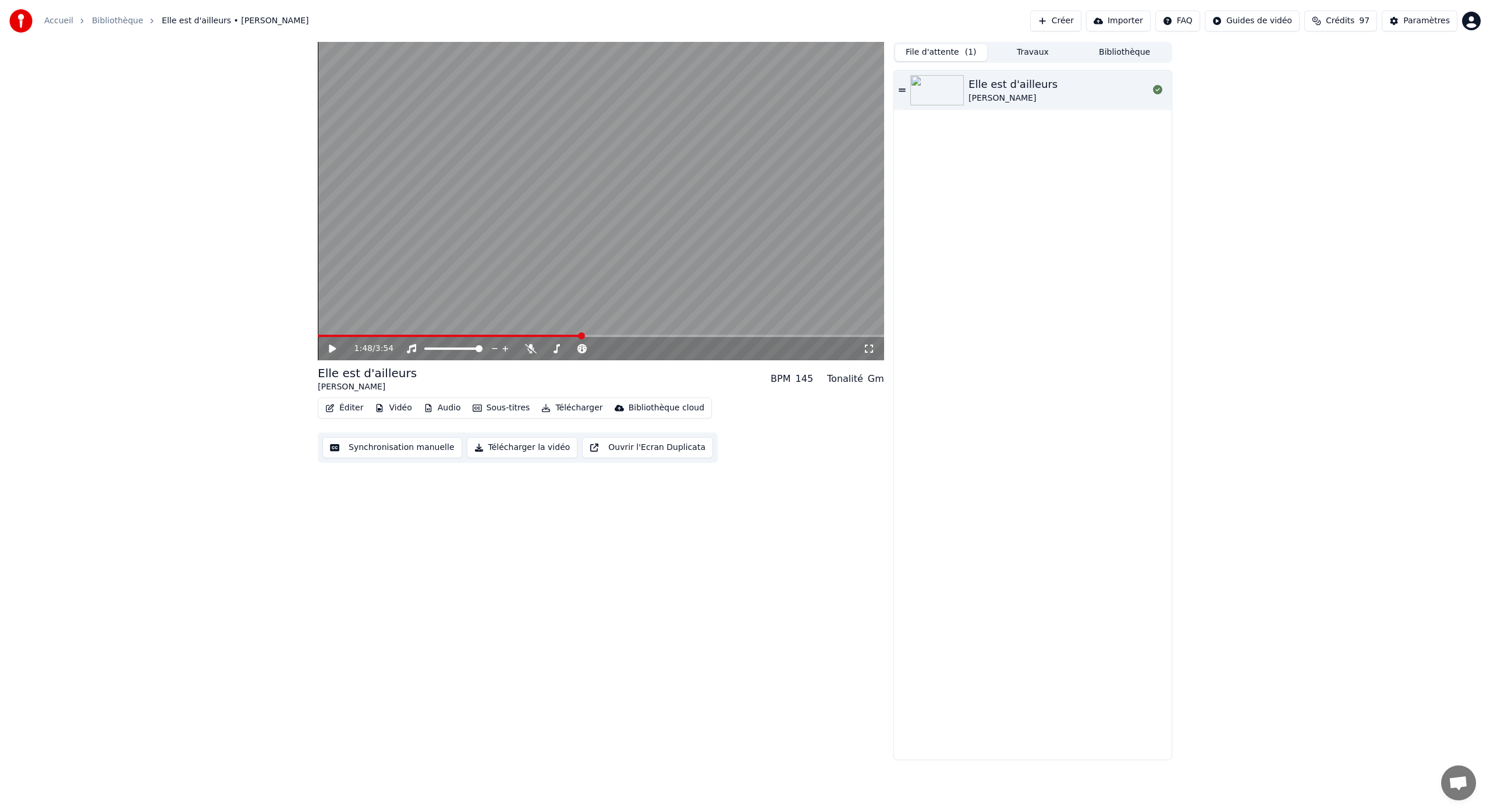
click at [624, 444] on button "Ouvrir l'Ecran Duplicata" at bounding box center [648, 448] width 131 height 21
click at [340, 408] on button "Éditer" at bounding box center [344, 408] width 47 height 16
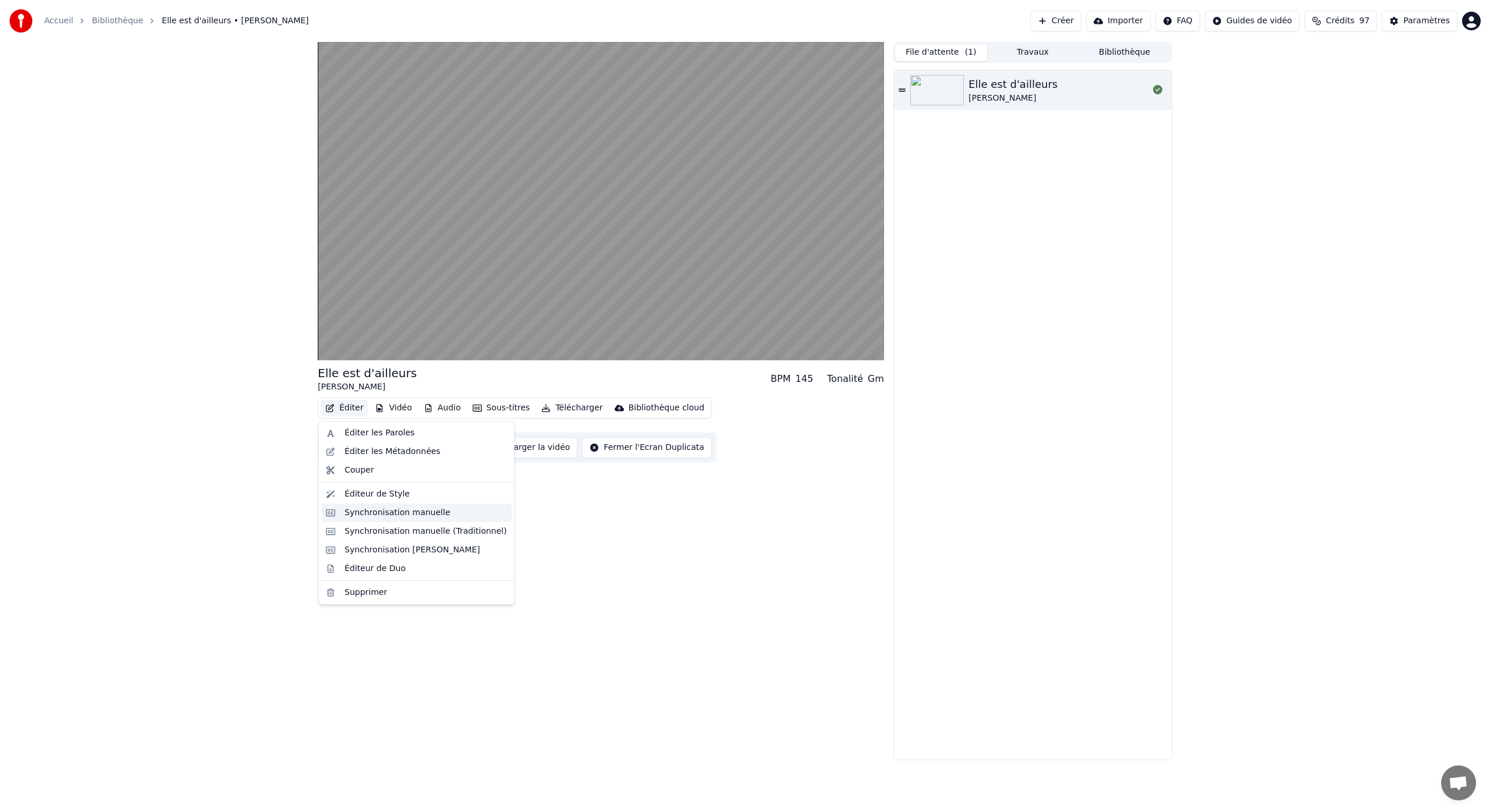
click at [420, 515] on div "Synchronisation manuelle" at bounding box center [397, 513] width 106 height 12
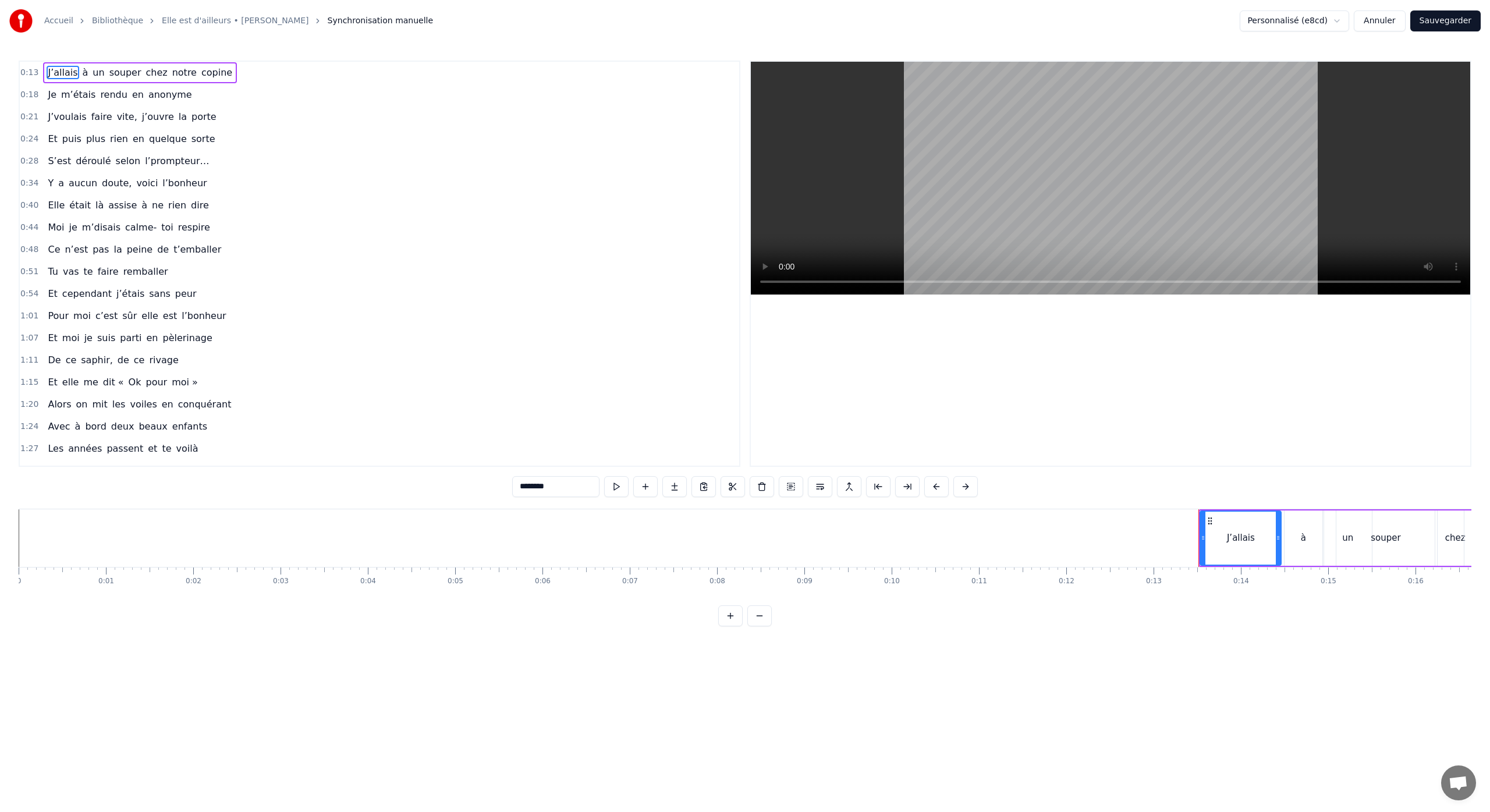
click at [1392, 17] on button "Annuler" at bounding box center [1379, 21] width 51 height 21
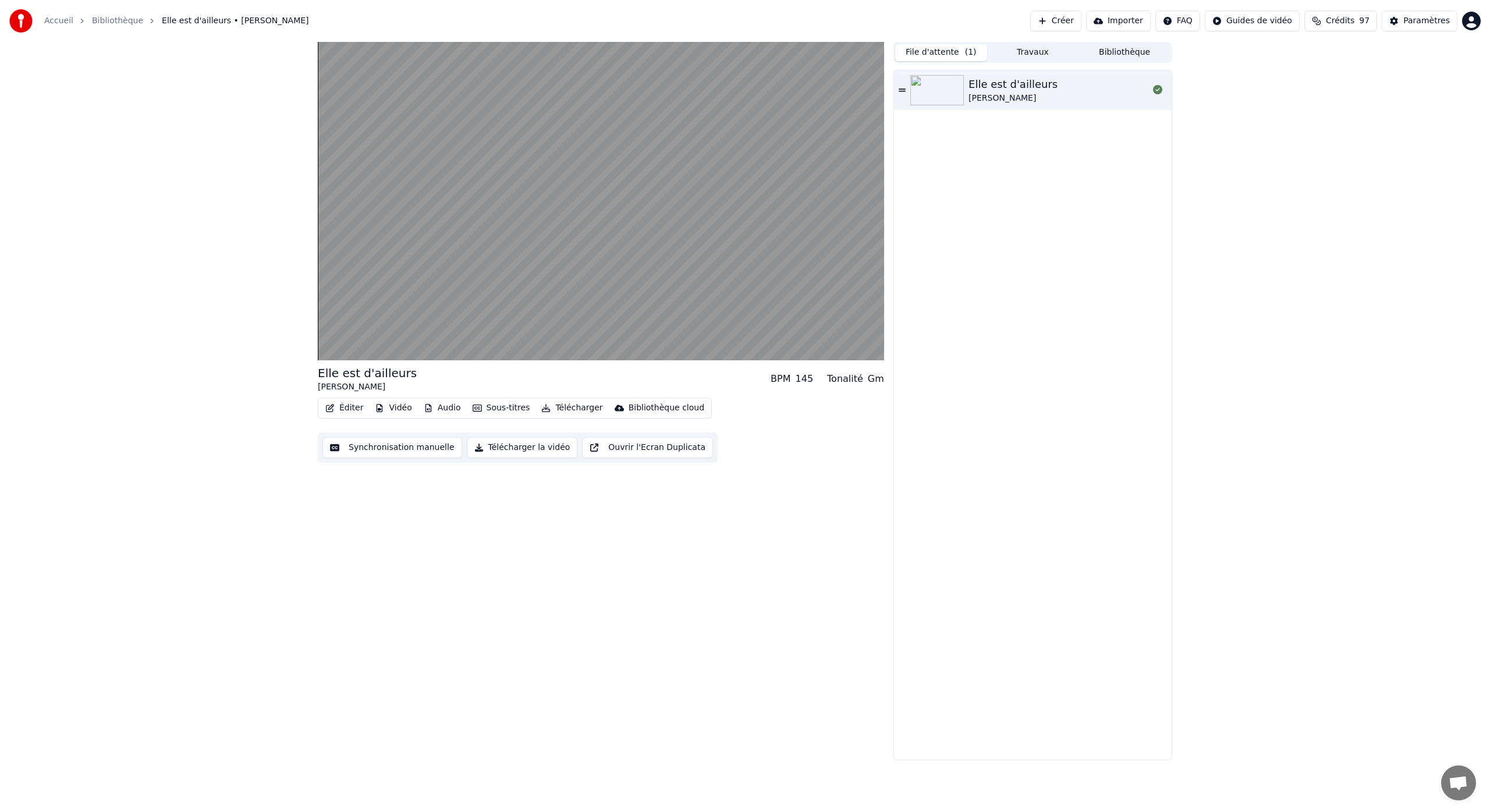
click at [951, 56] on button "File d'attente ( 1 )" at bounding box center [941, 53] width 92 height 17
click at [952, 51] on button "File d'attente ( 1 )" at bounding box center [941, 53] width 92 height 17
click at [1024, 50] on button "Travaux" at bounding box center [1033, 53] width 92 height 17
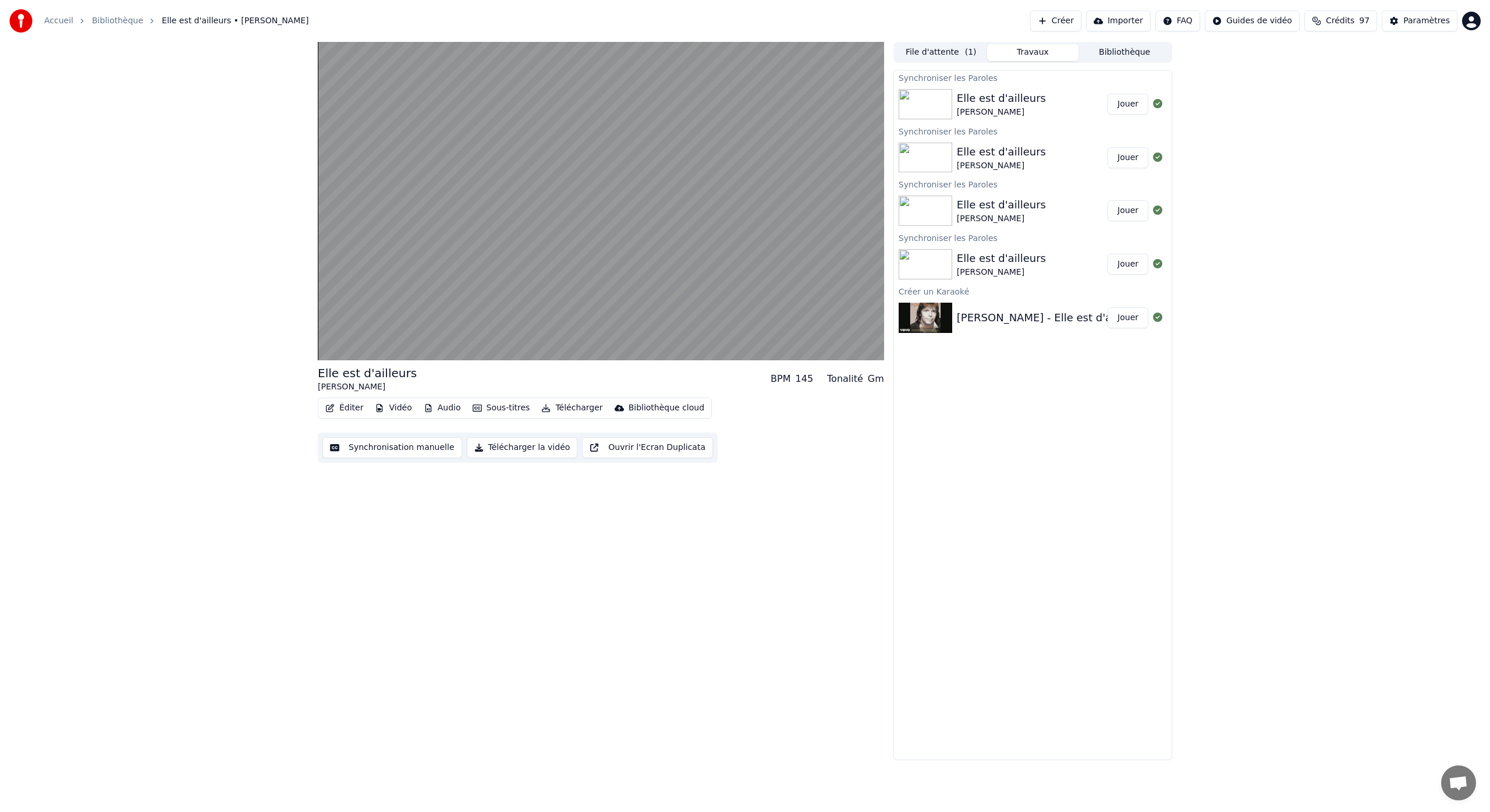
click at [975, 96] on div "Elle est d'ailleurs" at bounding box center [1001, 98] width 89 height 16
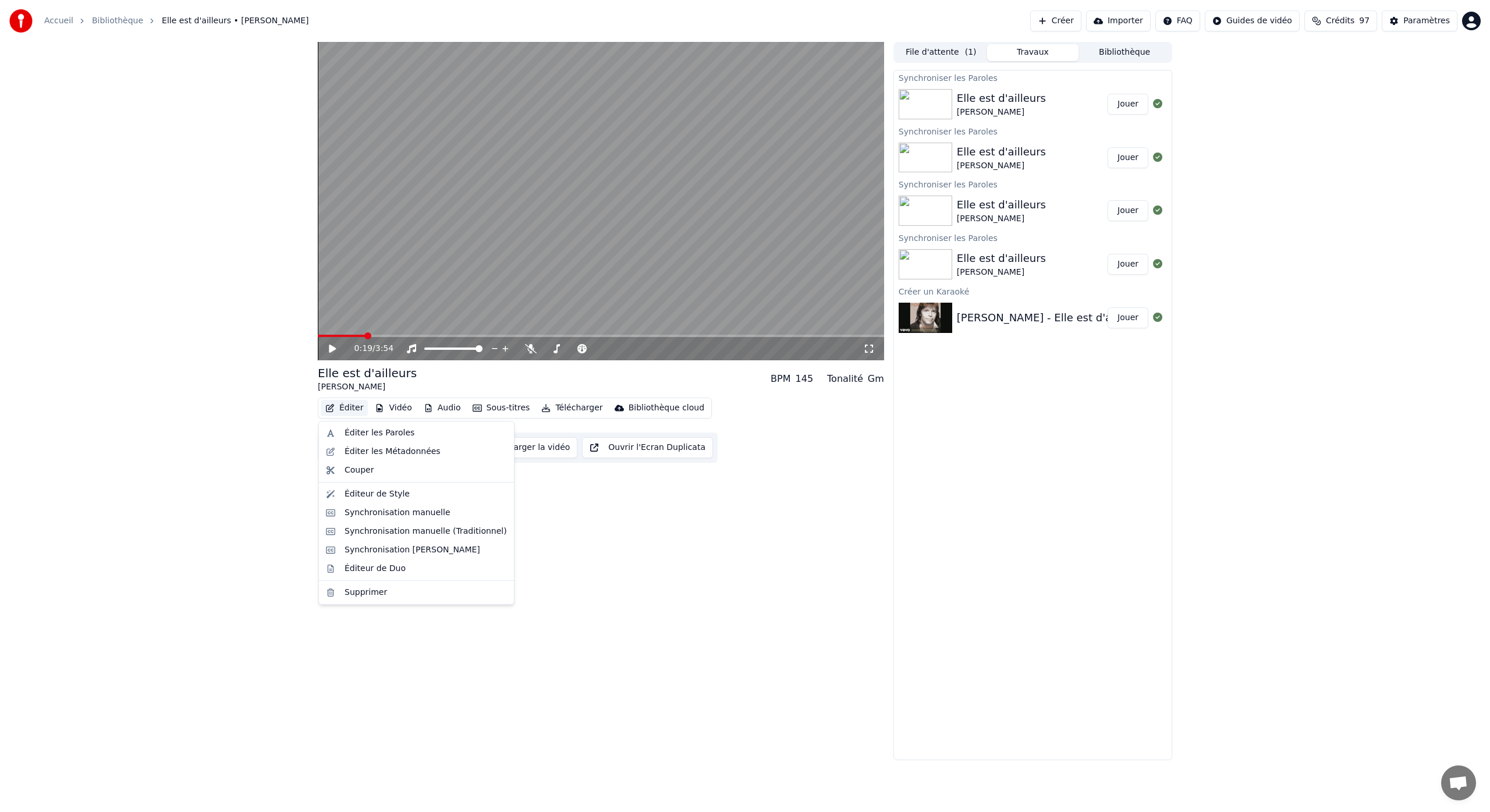
click at [359, 406] on button "Éditer" at bounding box center [344, 408] width 47 height 16
click at [401, 515] on div "Synchronisation manuelle" at bounding box center [397, 513] width 106 height 12
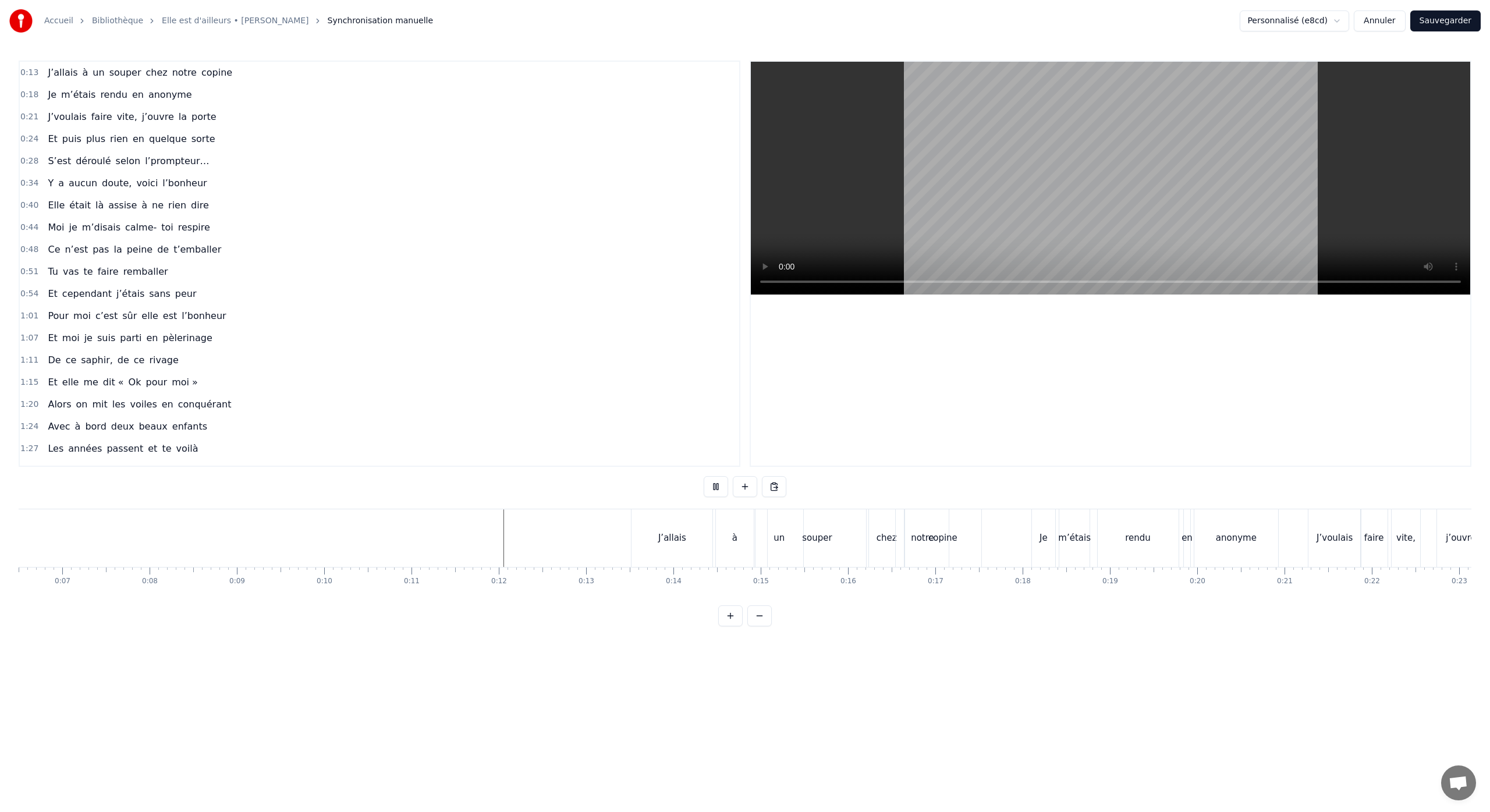
scroll to position [0, 2108]
click at [1380, 21] on button "Annuler" at bounding box center [1379, 21] width 51 height 21
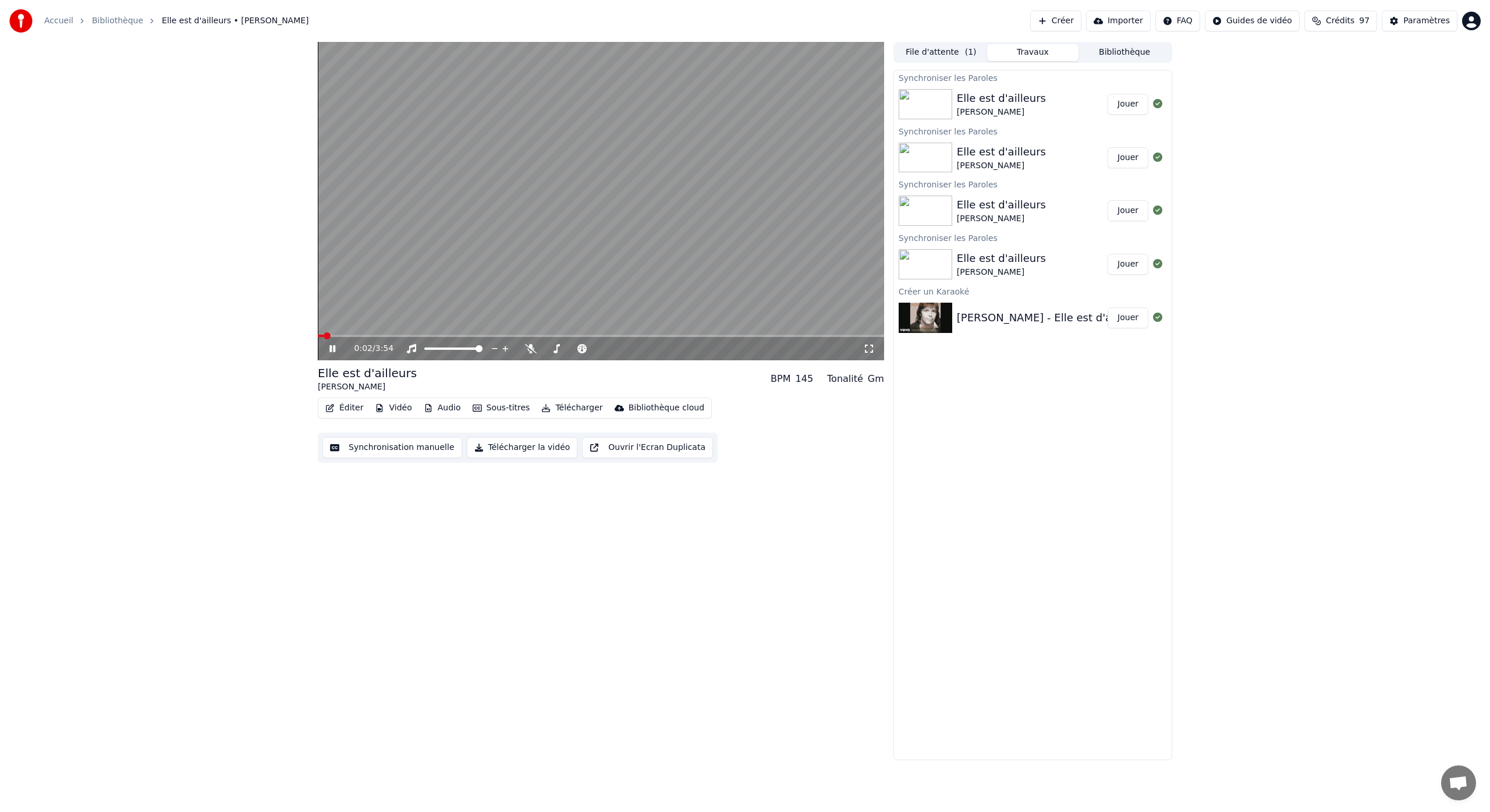
click at [331, 347] on icon at bounding box center [332, 349] width 6 height 7
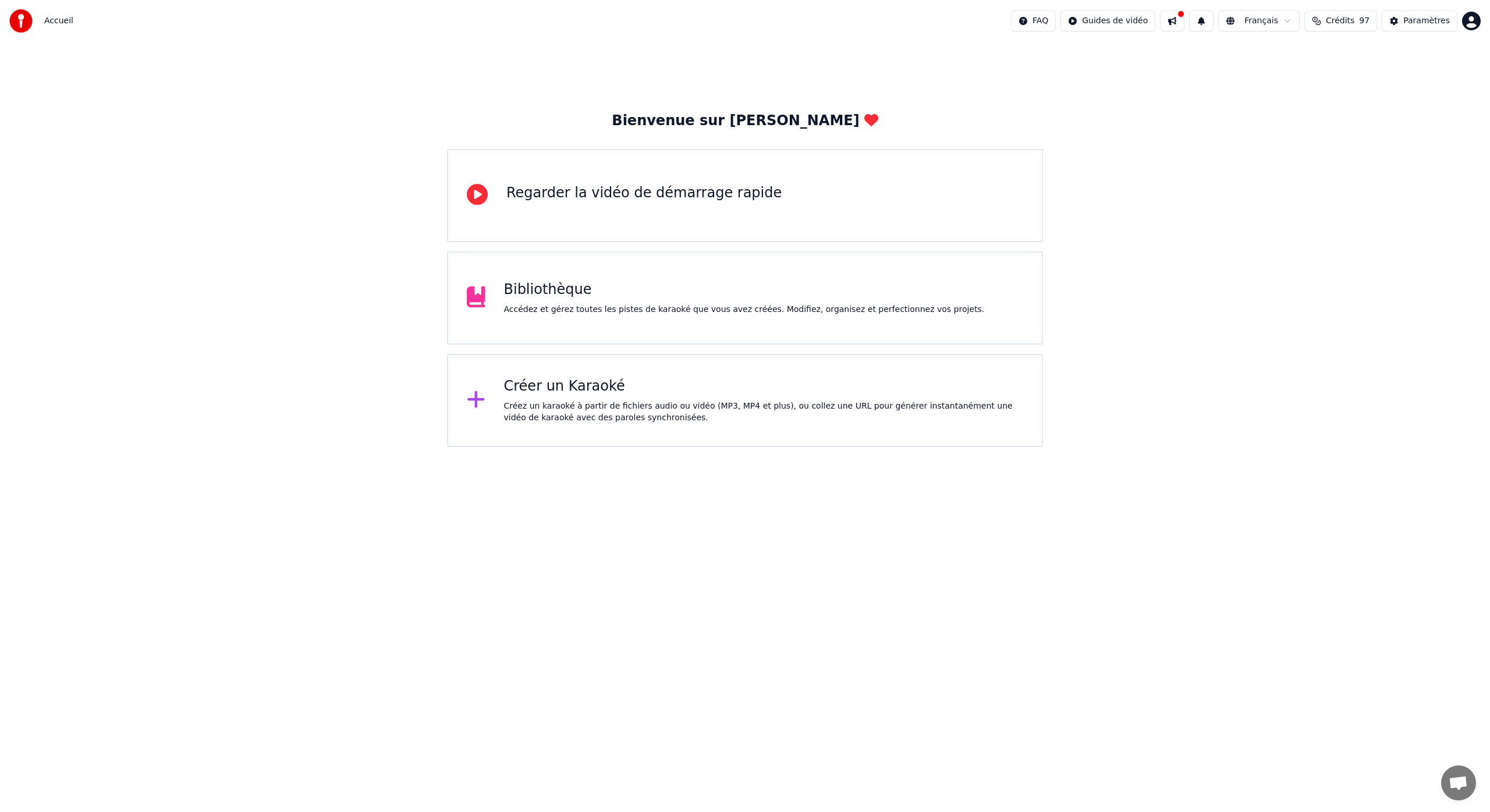
click at [542, 299] on div "Bibliothèque Accédez et gérez toutes les pistes de karaoké que vous avez créées…" at bounding box center [745, 298] width 481 height 35
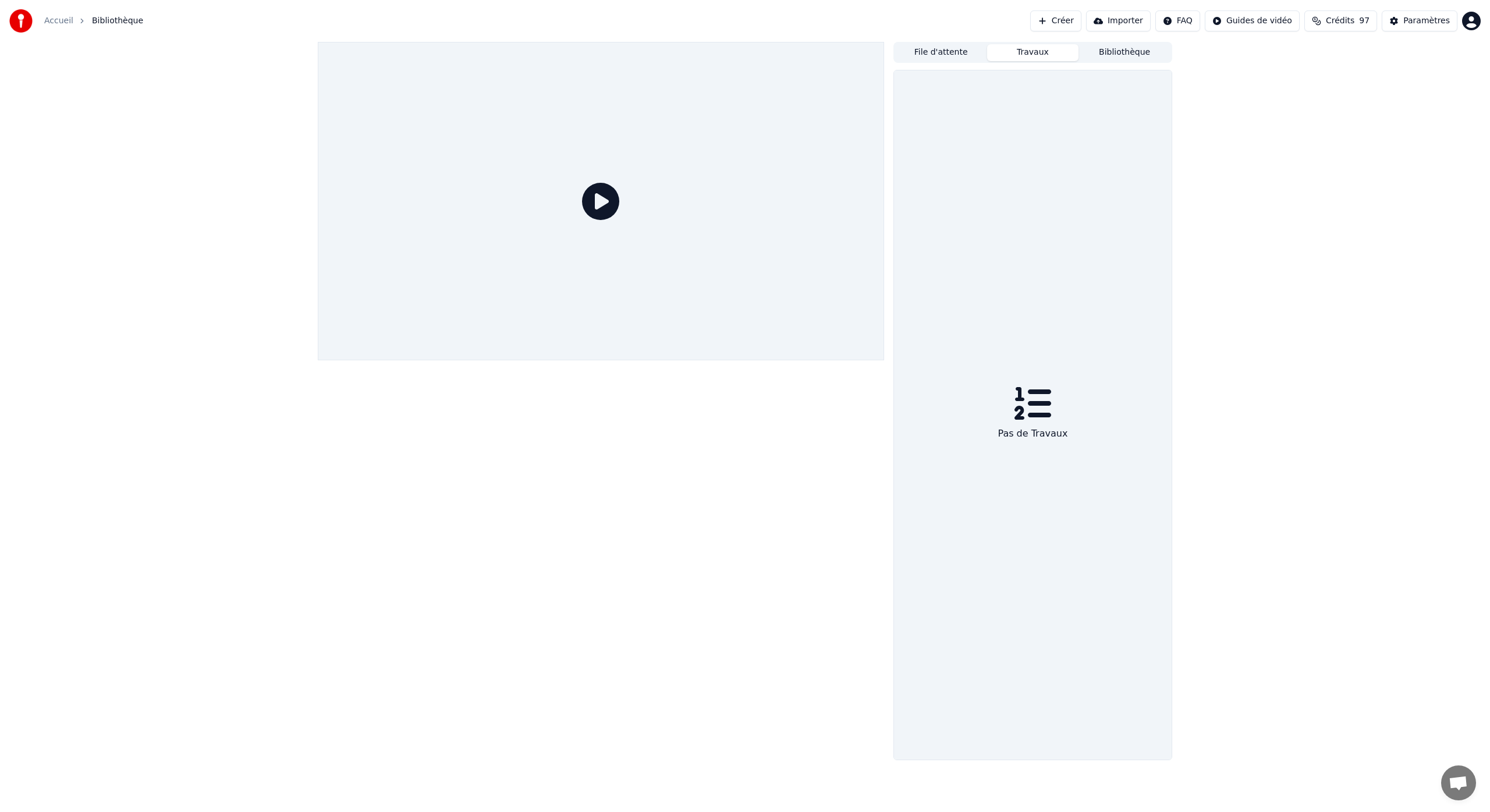
click at [1029, 55] on button "Travaux" at bounding box center [1033, 53] width 92 height 17
click at [943, 52] on button "File d'attente" at bounding box center [941, 53] width 92 height 17
click at [1115, 58] on button "Bibliothèque" at bounding box center [1124, 53] width 92 height 17
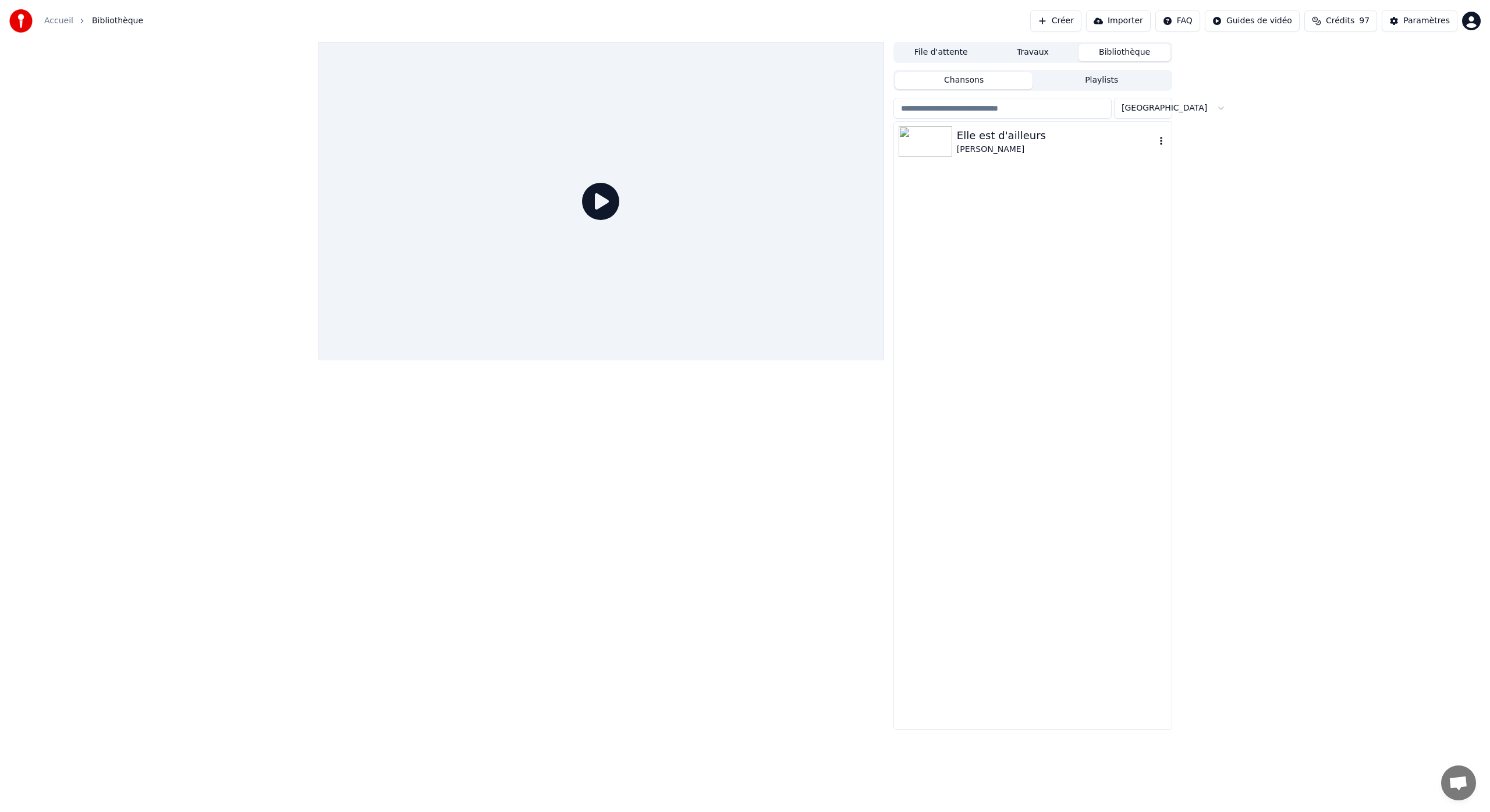
click at [953, 148] on div at bounding box center [927, 141] width 58 height 30
